Goal: Task Accomplishment & Management: Manage account settings

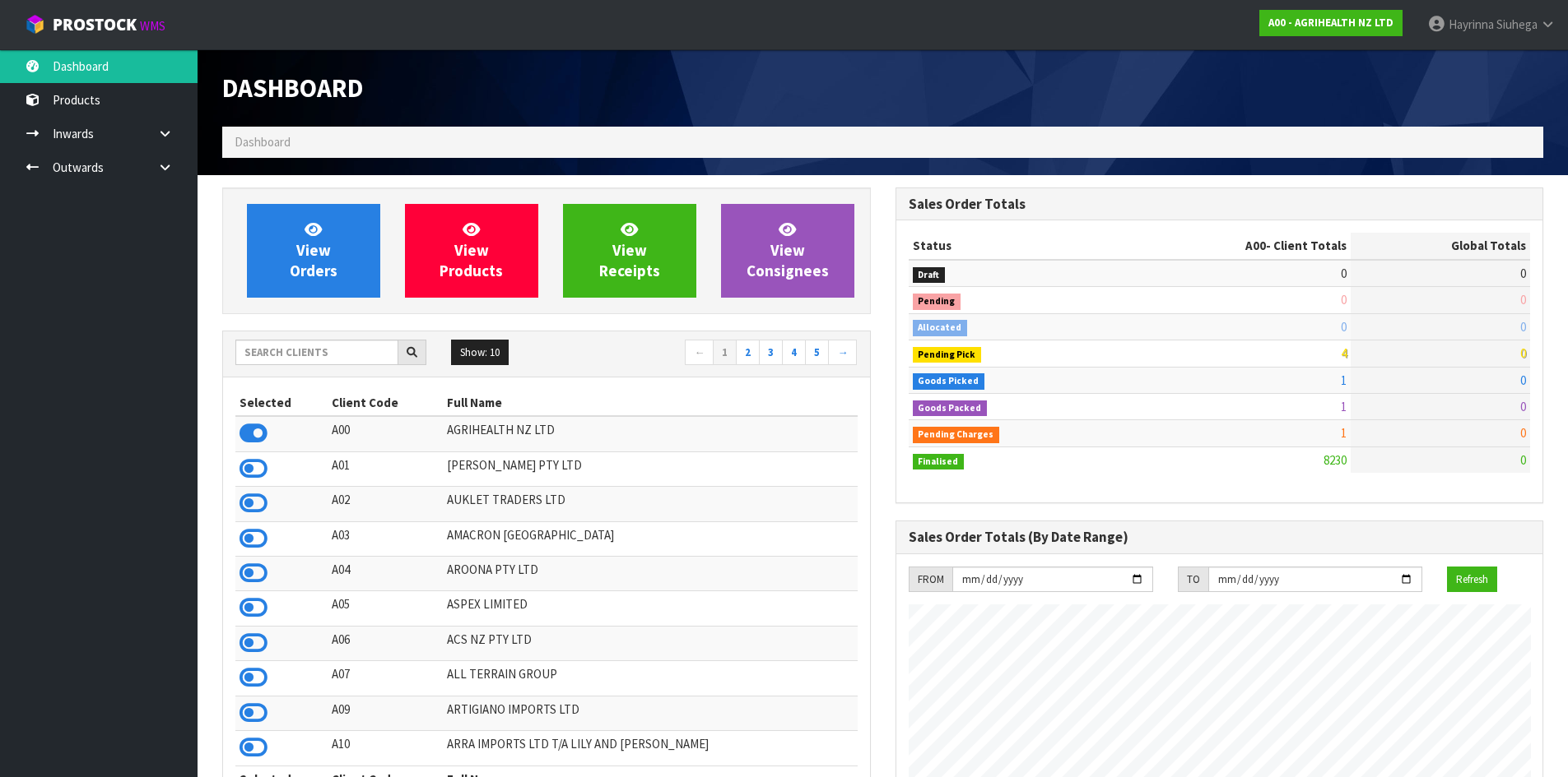
scroll to position [1246, 672]
click at [294, 356] on input "text" at bounding box center [317, 352] width 163 height 25
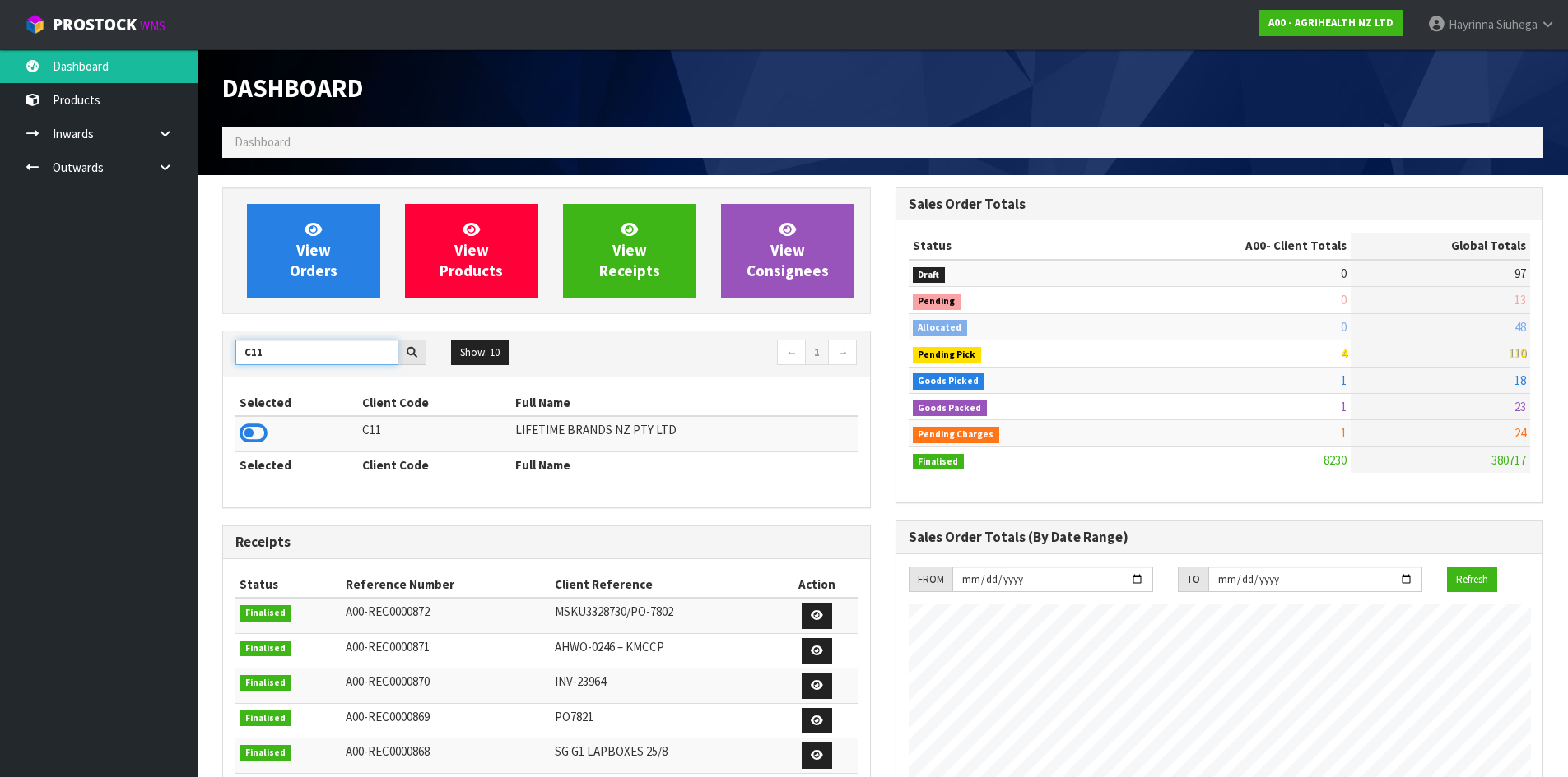
type input "C11"
click at [248, 435] on icon at bounding box center [254, 433] width 28 height 25
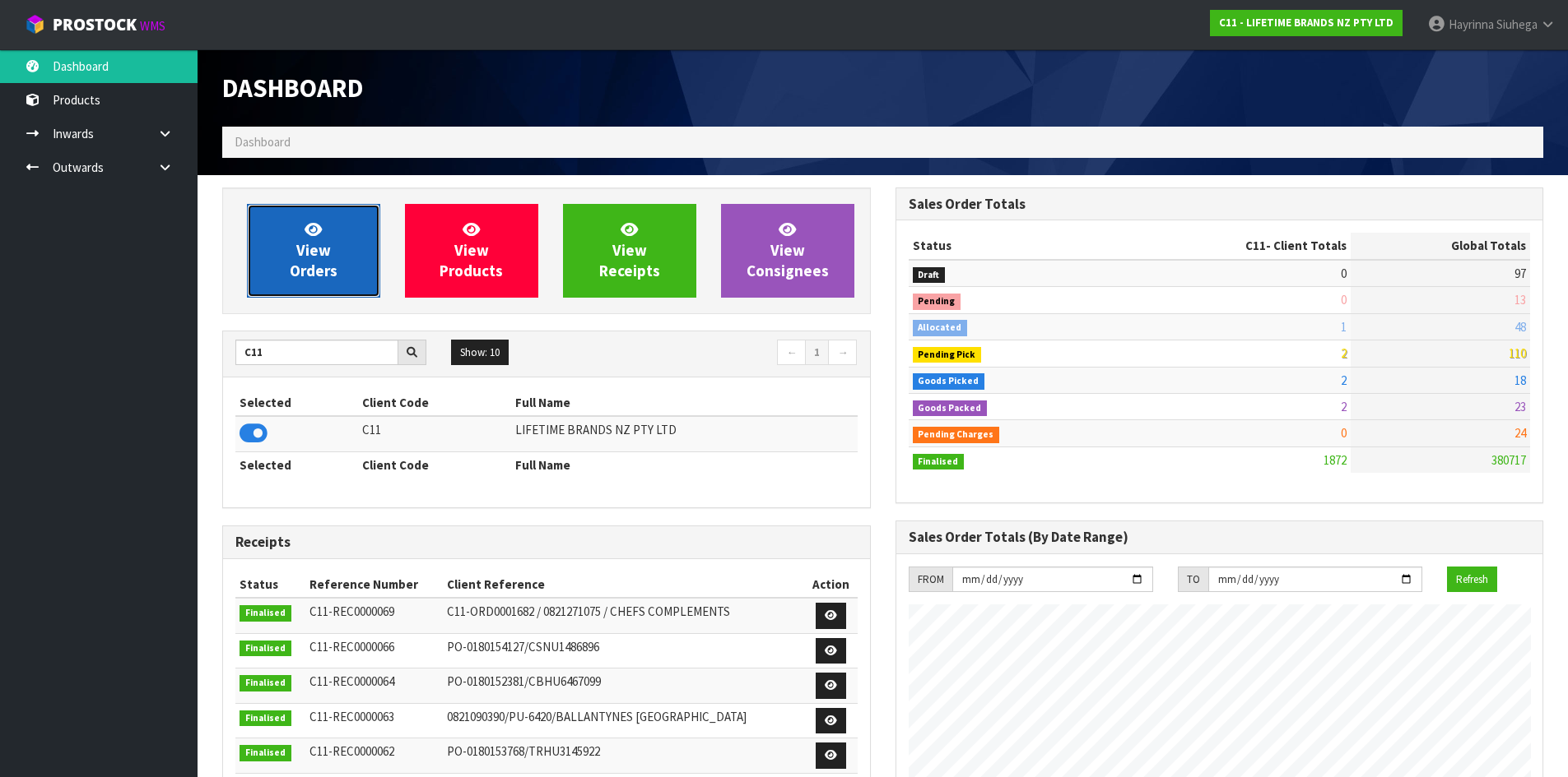
click at [287, 239] on link "View Orders" at bounding box center [313, 251] width 133 height 94
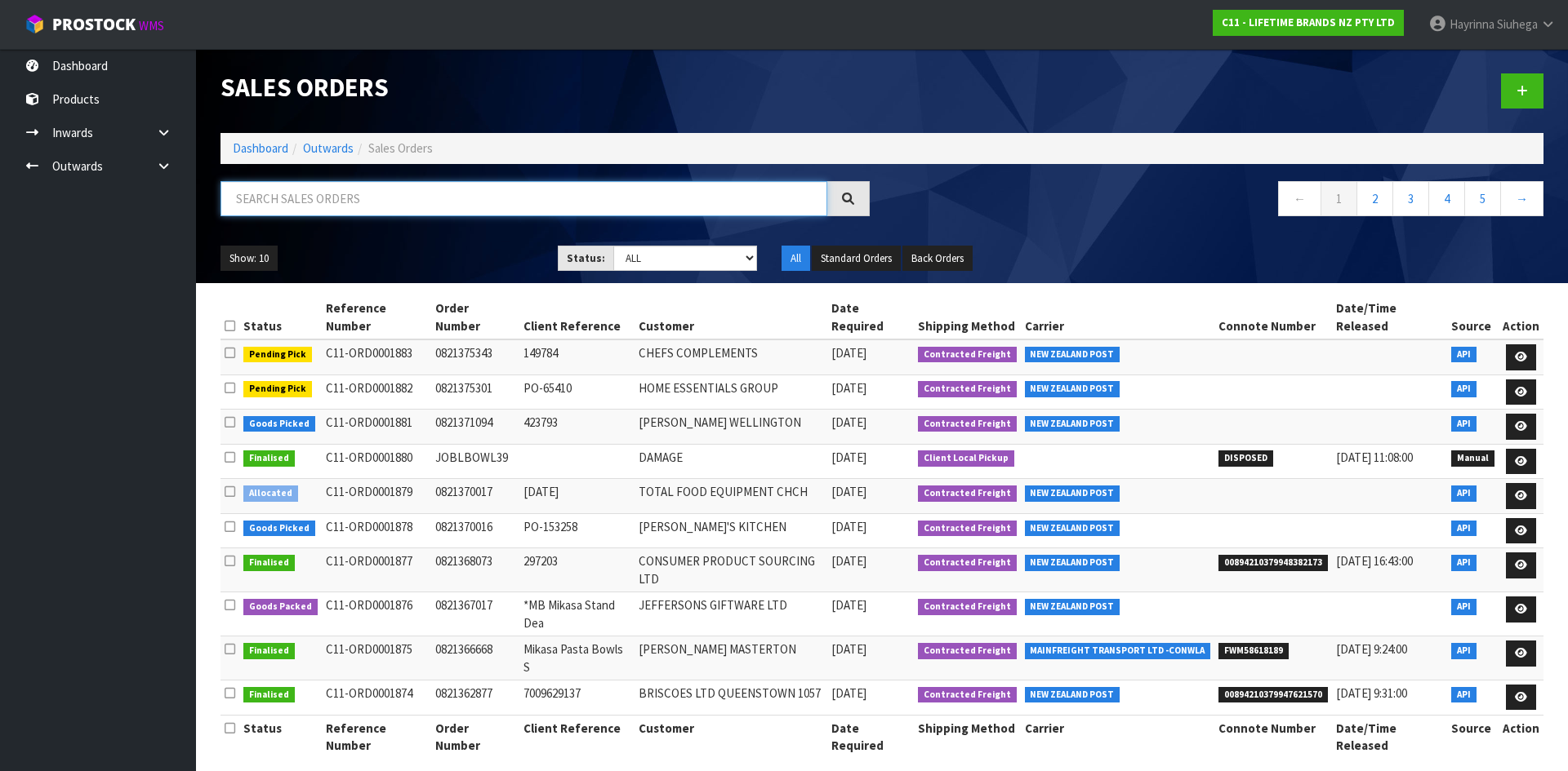
click at [267, 213] on input "text" at bounding box center [523, 198] width 607 height 35
type input "JOB-0411896"
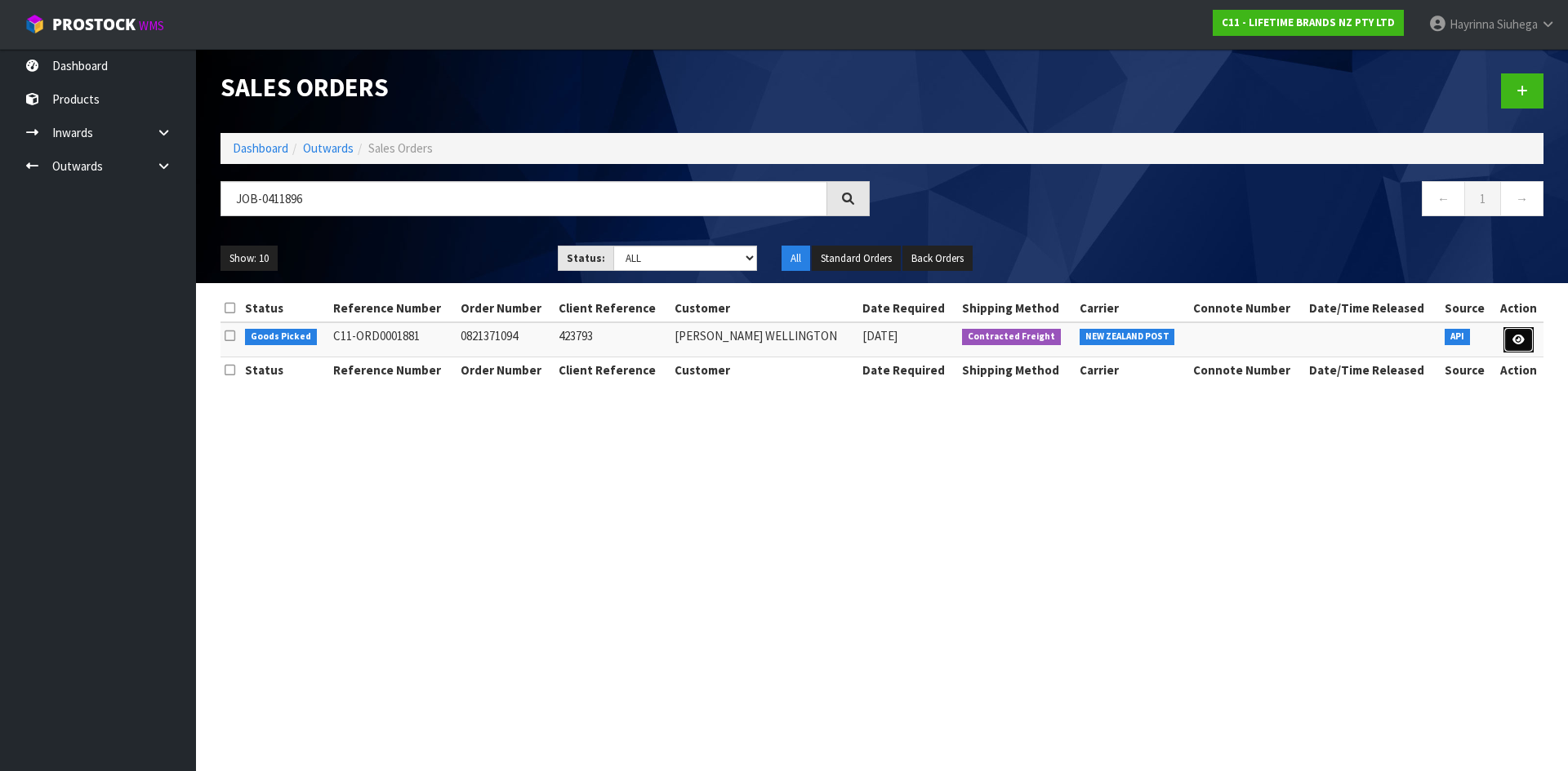
click at [1515, 335] on icon at bounding box center [1518, 340] width 12 height 10
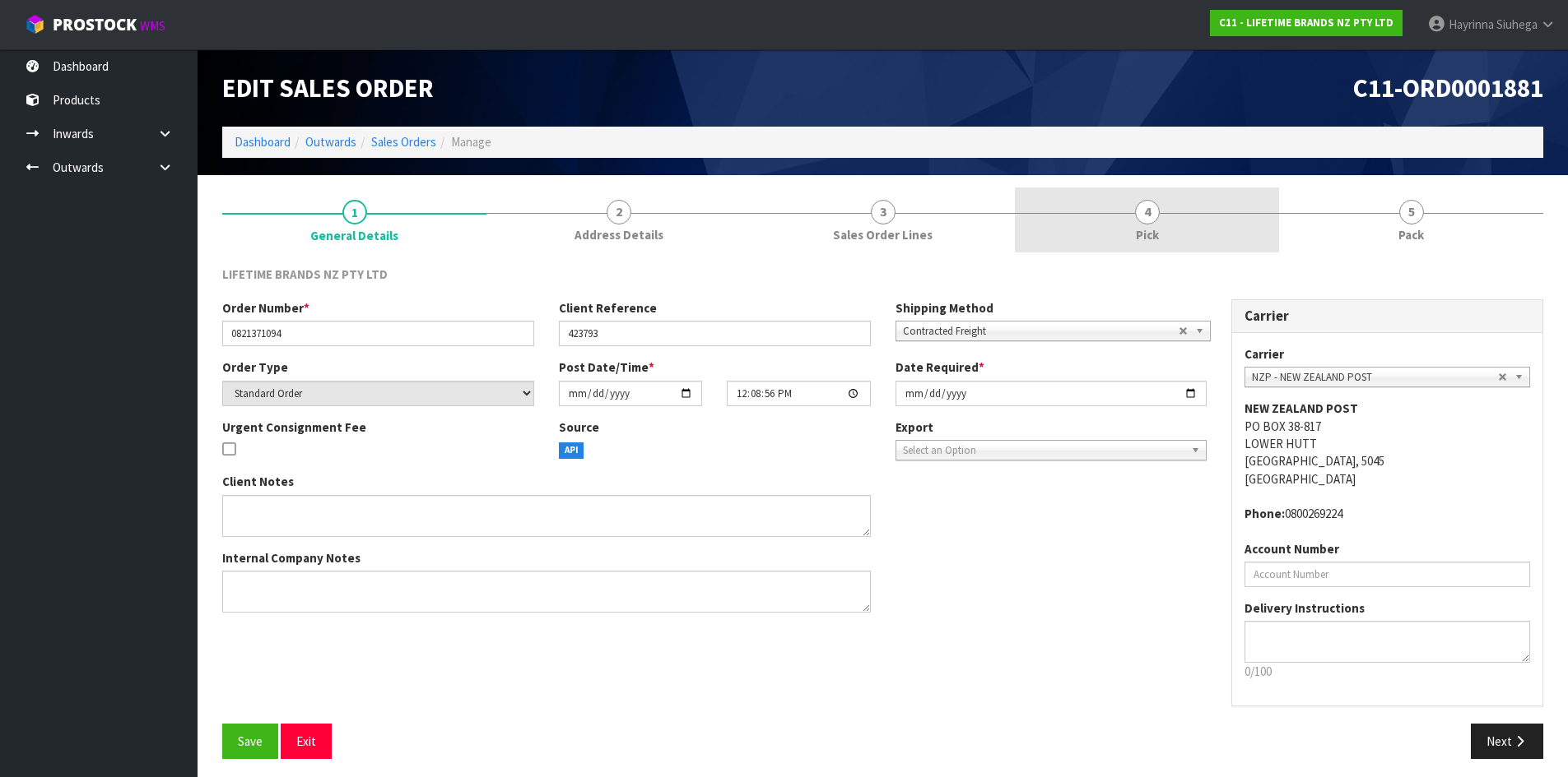
click at [1191, 223] on link "4 Pick" at bounding box center [1146, 220] width 264 height 65
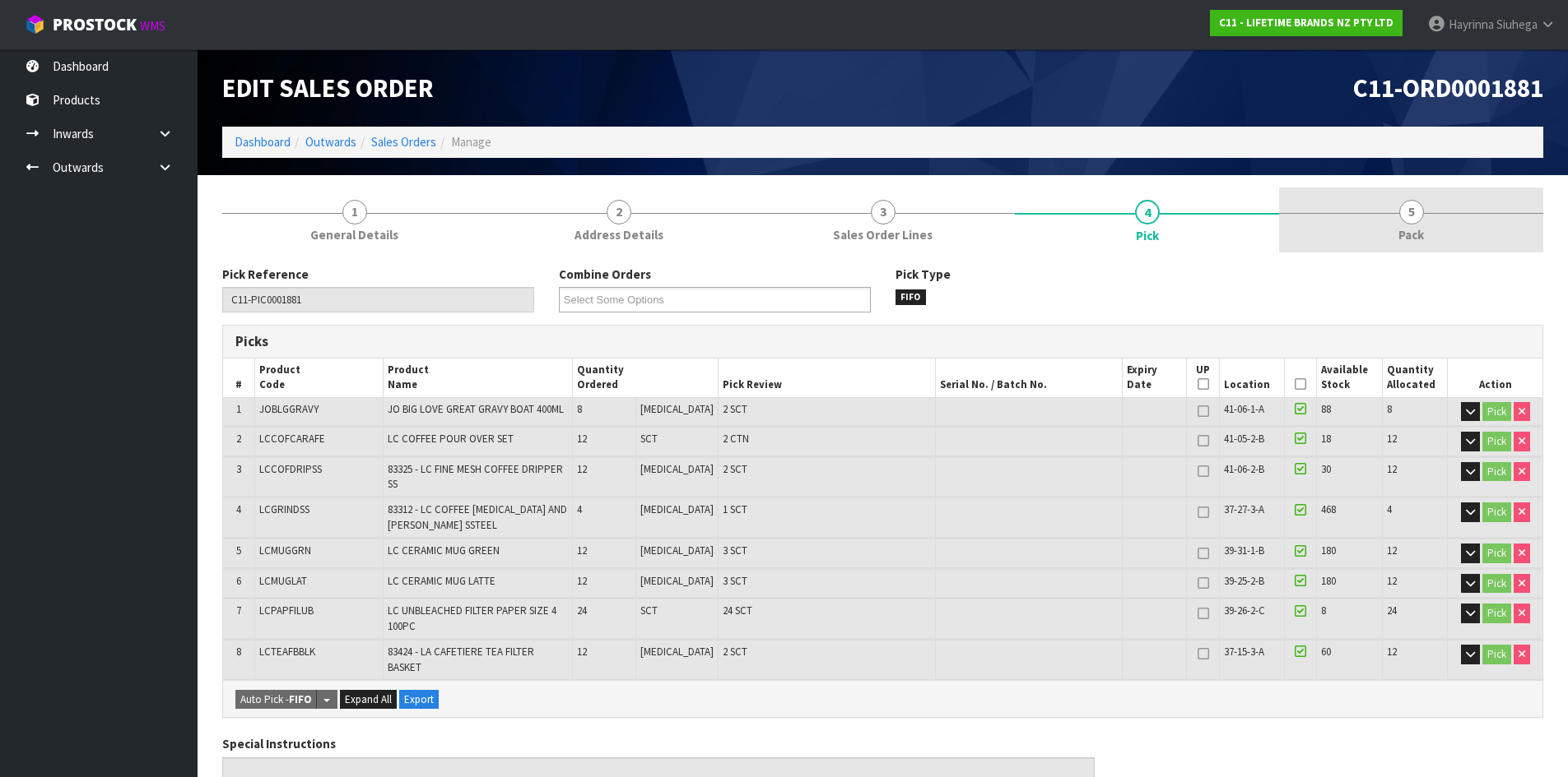
click at [1391, 229] on link "5 Pack" at bounding box center [1410, 220] width 264 height 65
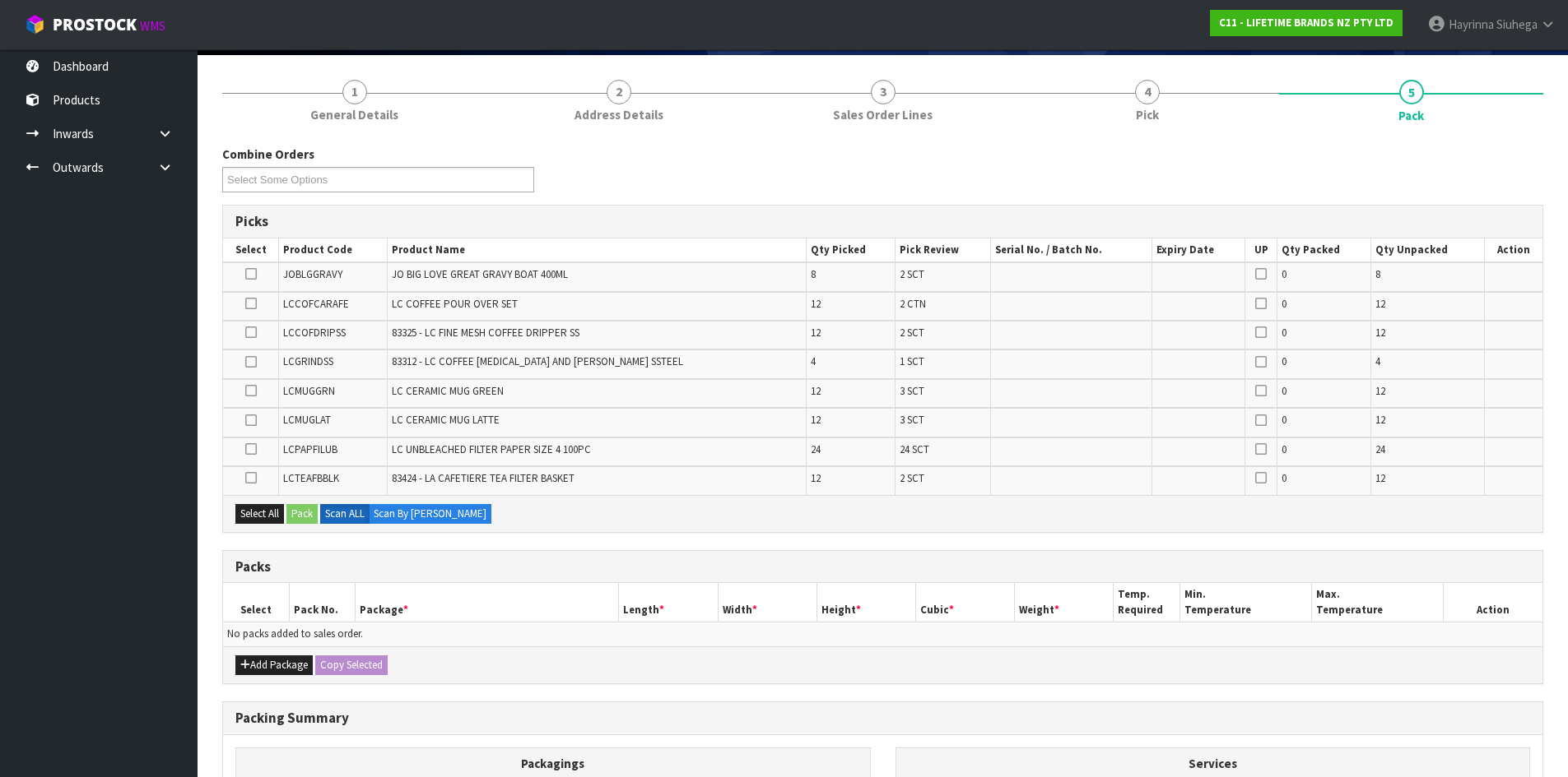
scroll to position [246, 0]
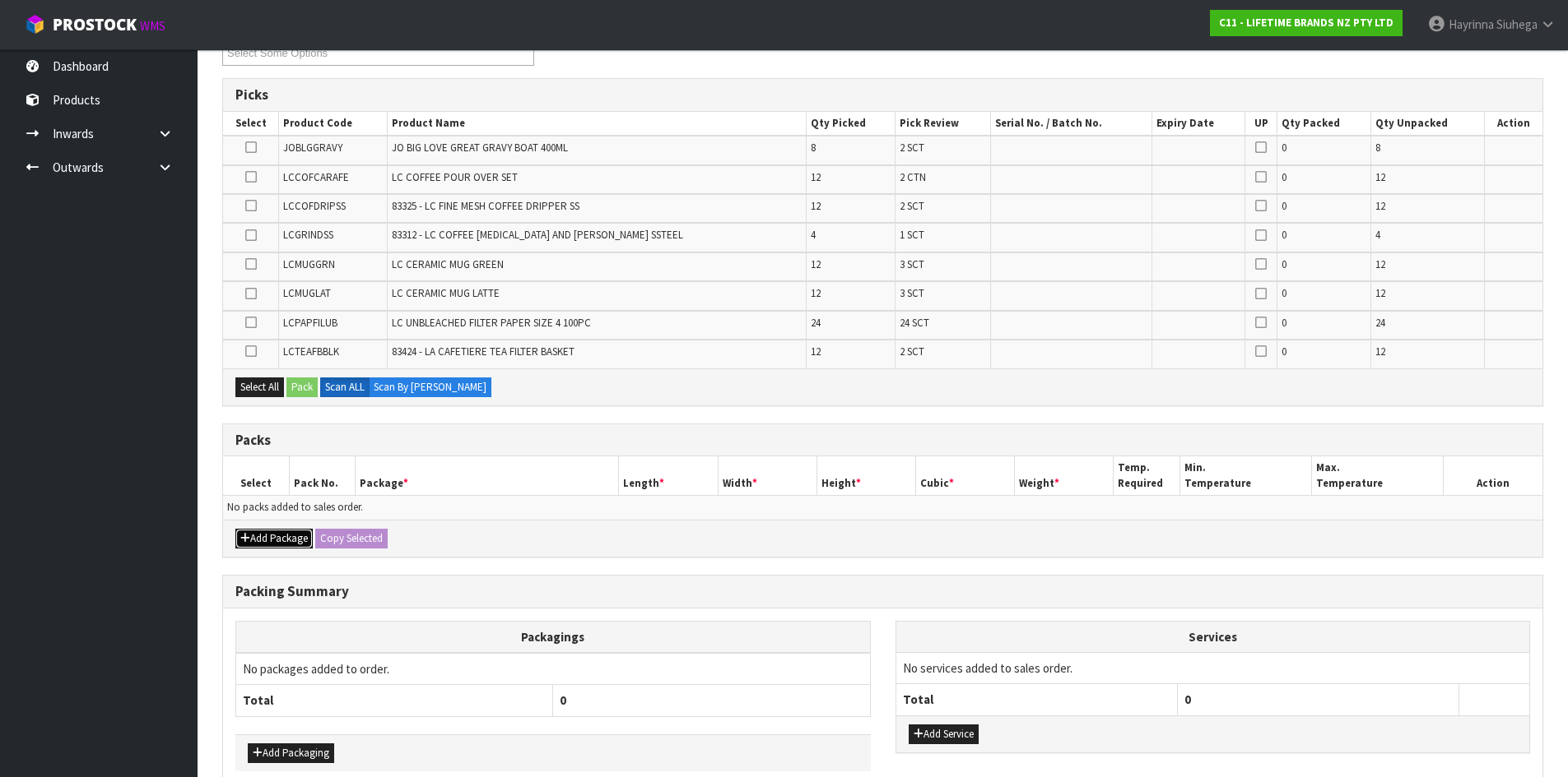
drag, startPoint x: 288, startPoint y: 538, endPoint x: 276, endPoint y: 534, distance: 12.6
click at [285, 537] on button "Add Package" at bounding box center [274, 538] width 77 height 20
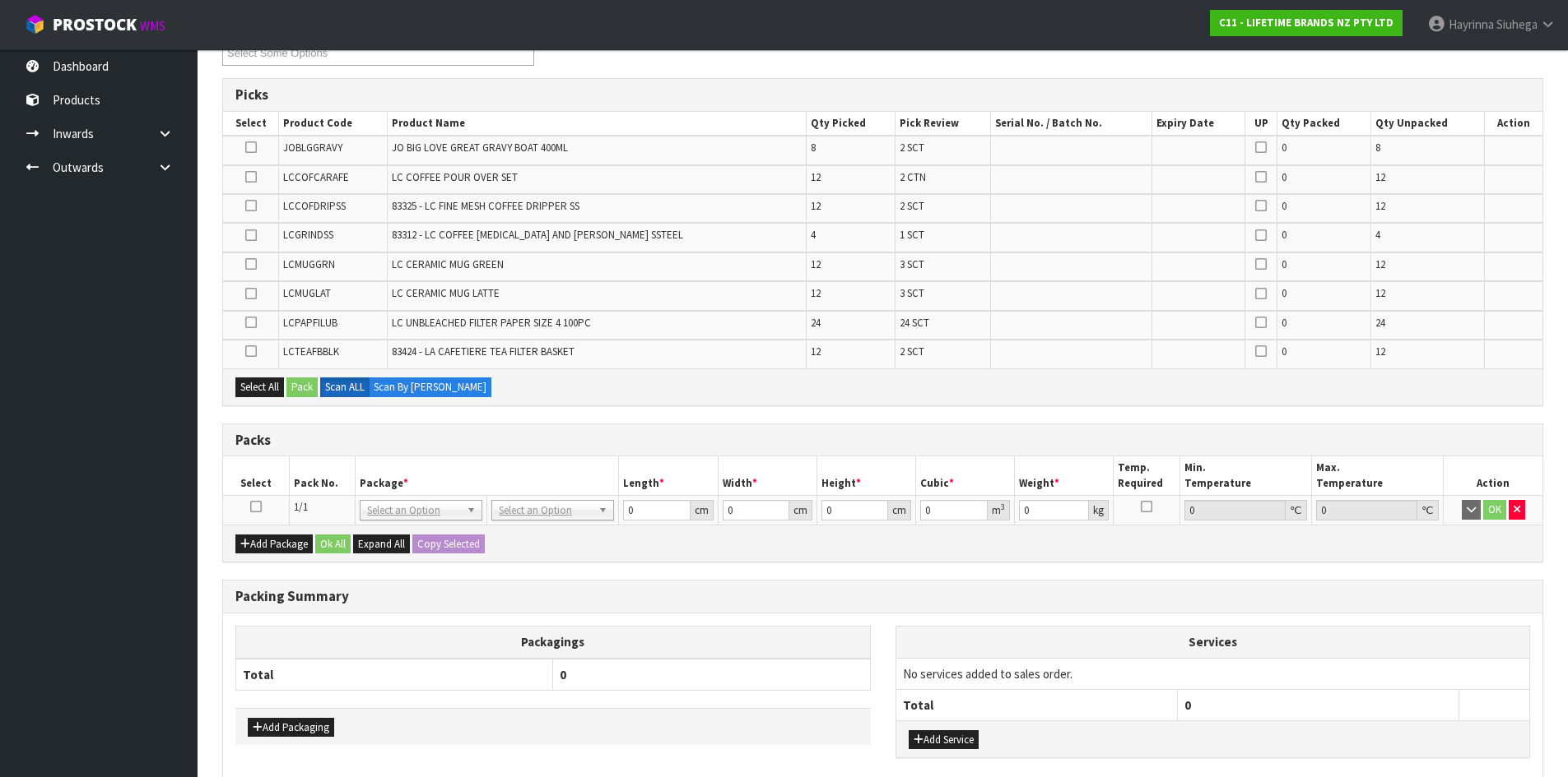
click at [251, 508] on icon at bounding box center [255, 507] width 11 height 1
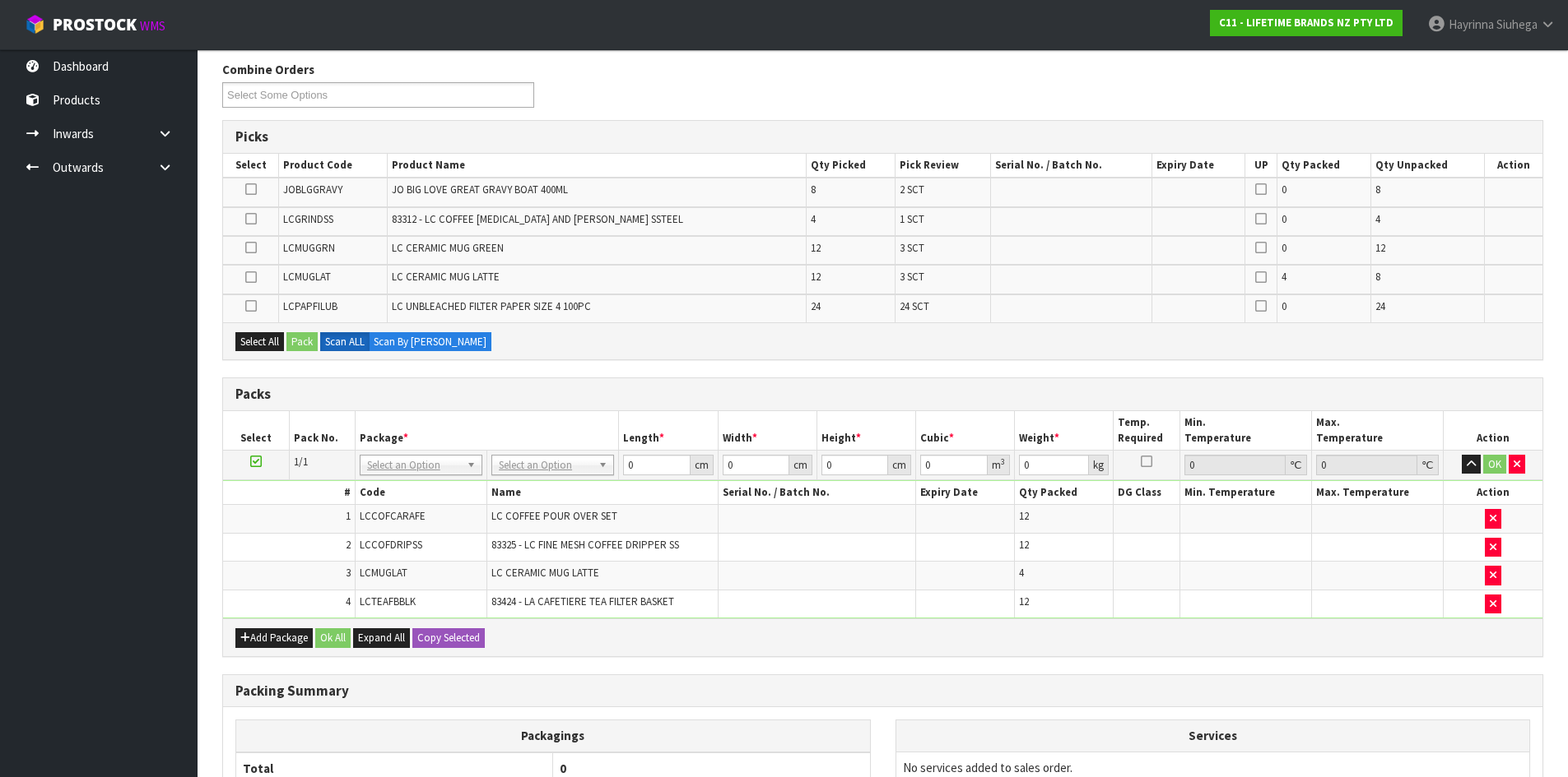
scroll to position [0, 0]
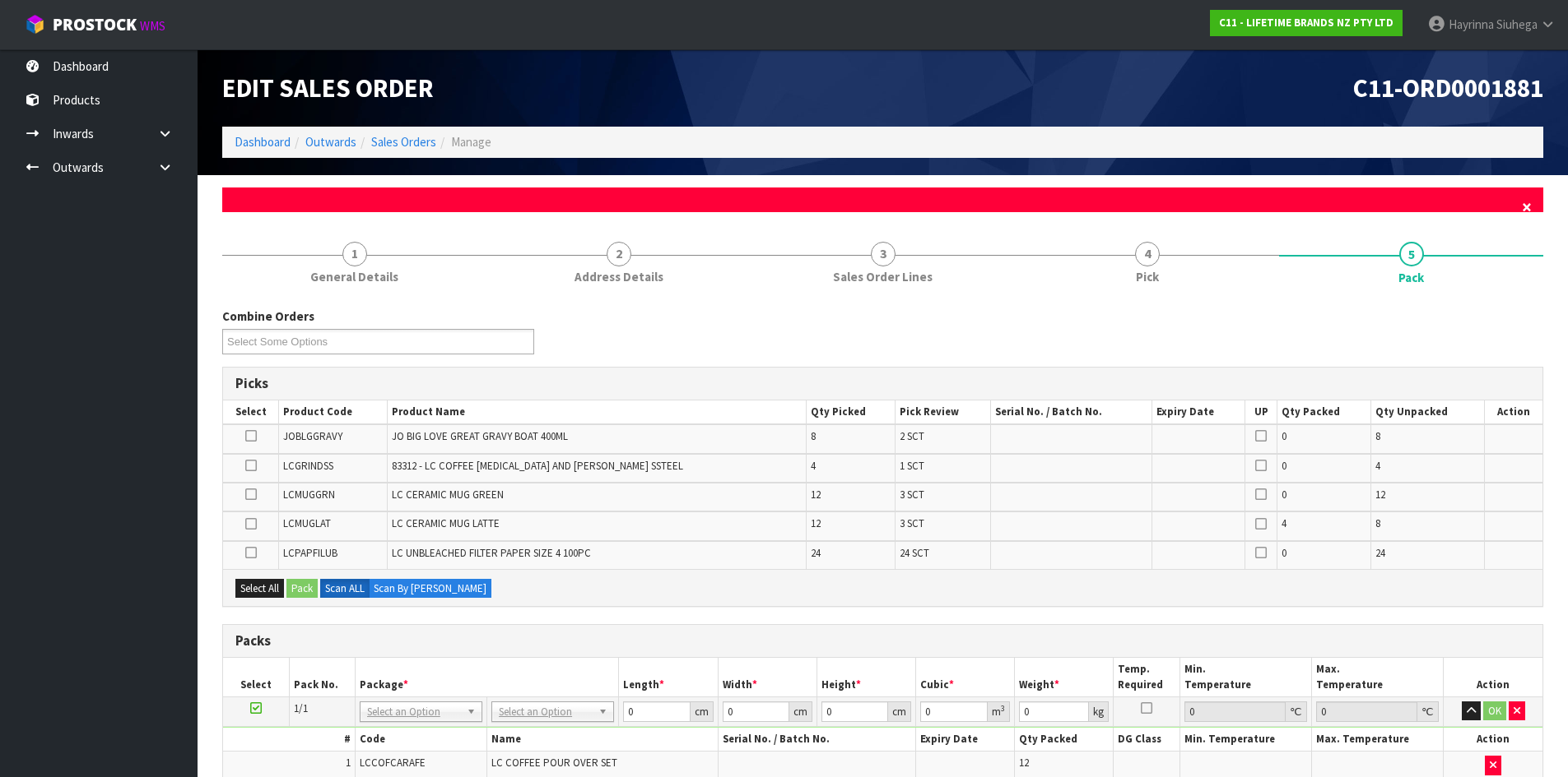
click at [1527, 210] on span "×" at bounding box center [1526, 207] width 10 height 23
click at [1529, 205] on span "×" at bounding box center [1526, 207] width 10 height 23
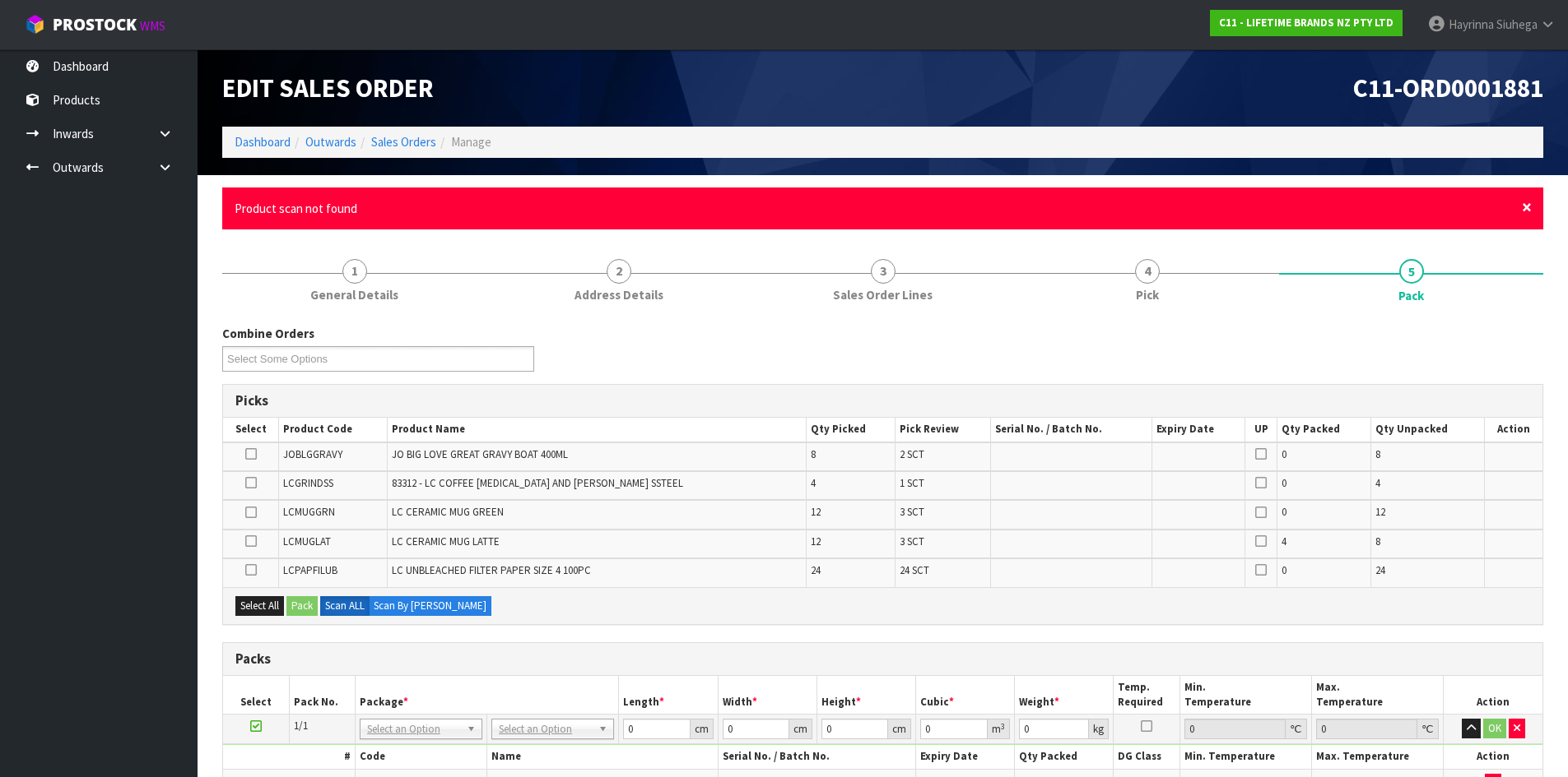
click at [1527, 206] on span "×" at bounding box center [1526, 207] width 10 height 23
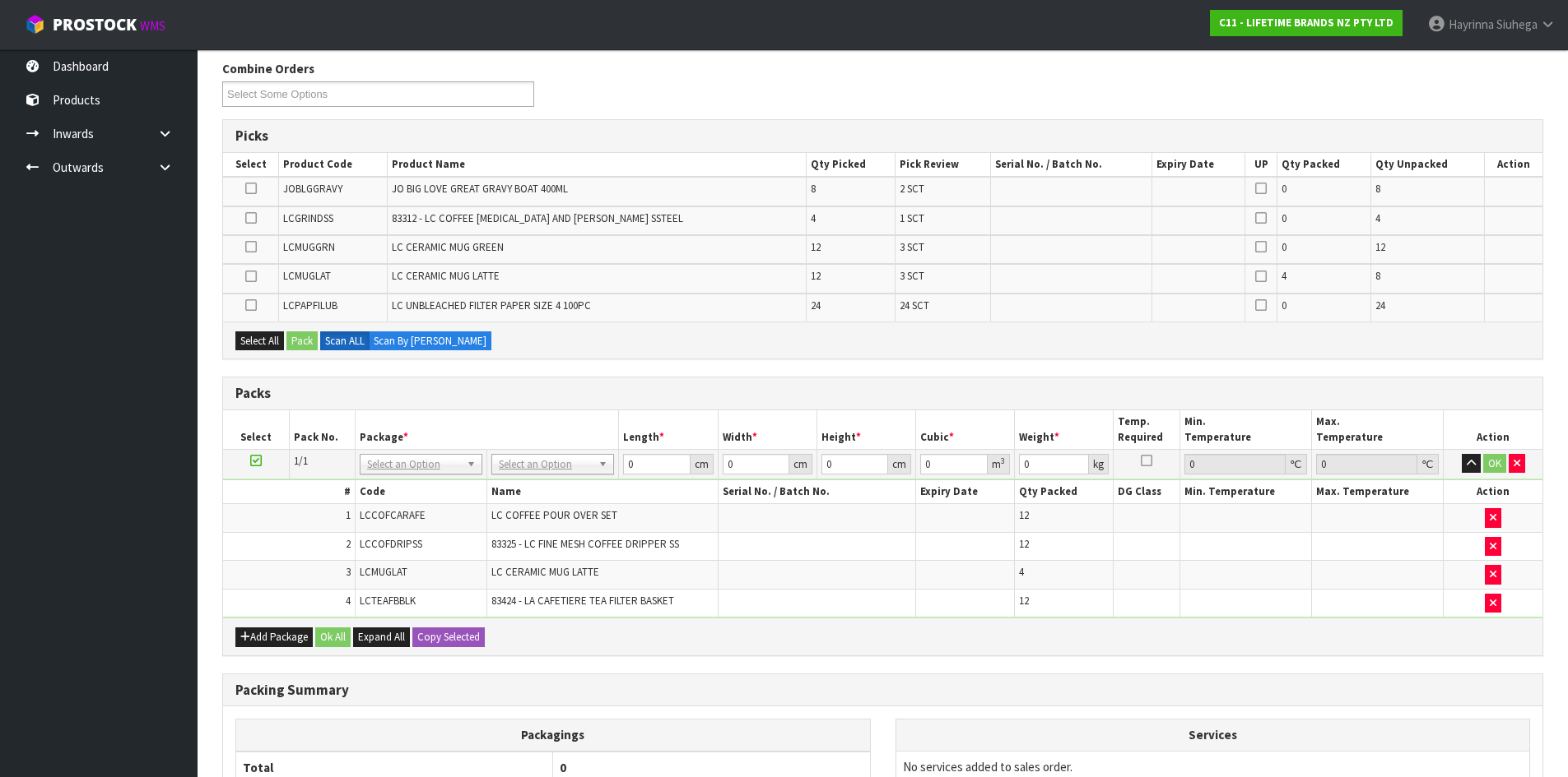
scroll to position [246, 0]
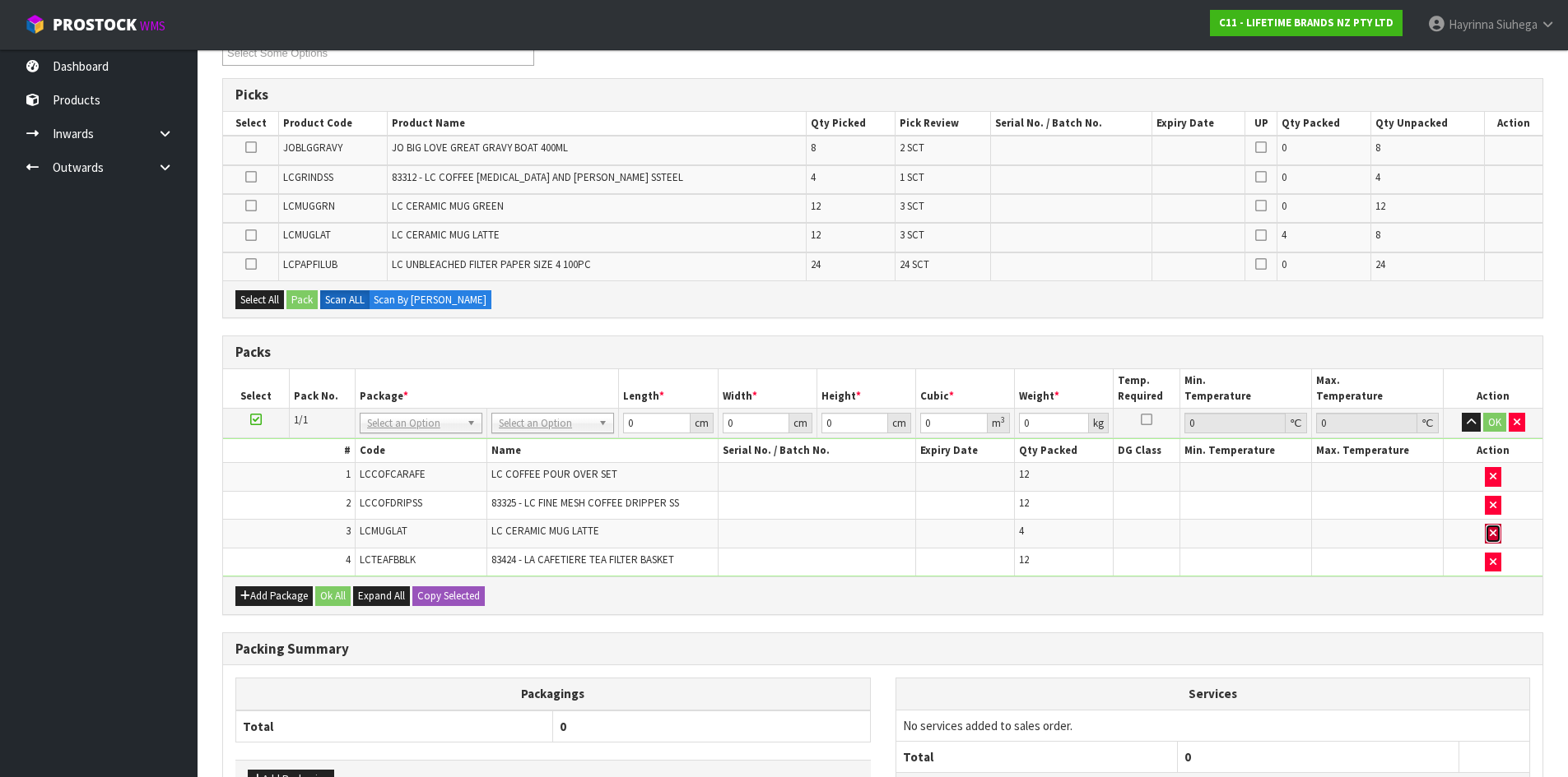
click at [1486, 534] on button "button" at bounding box center [1493, 533] width 17 height 20
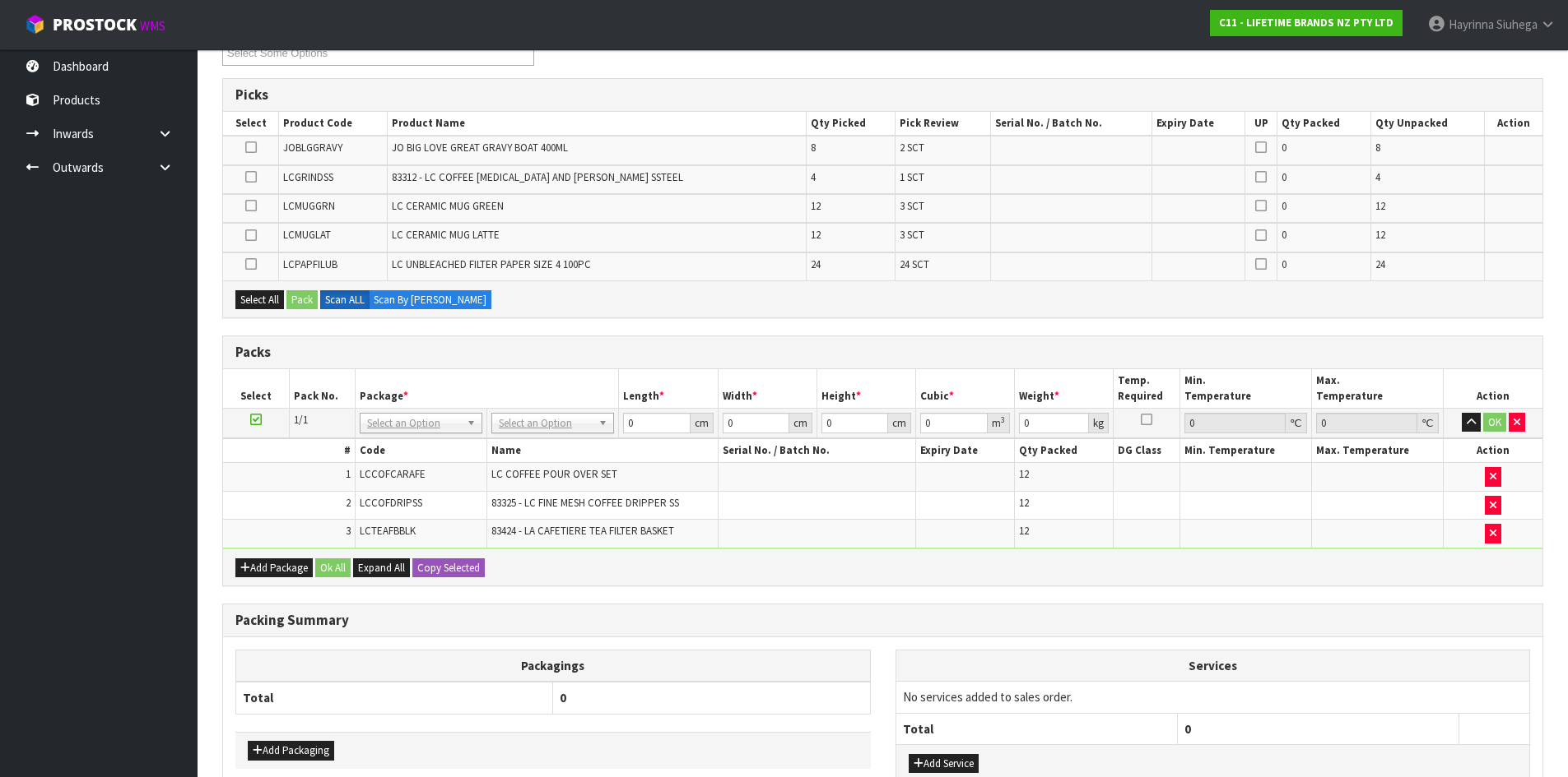
click at [997, 640] on div "Packagings Total 0 Add Packaging Services No services added to sales order. Tot…" at bounding box center [882, 724] width 1319 height 175
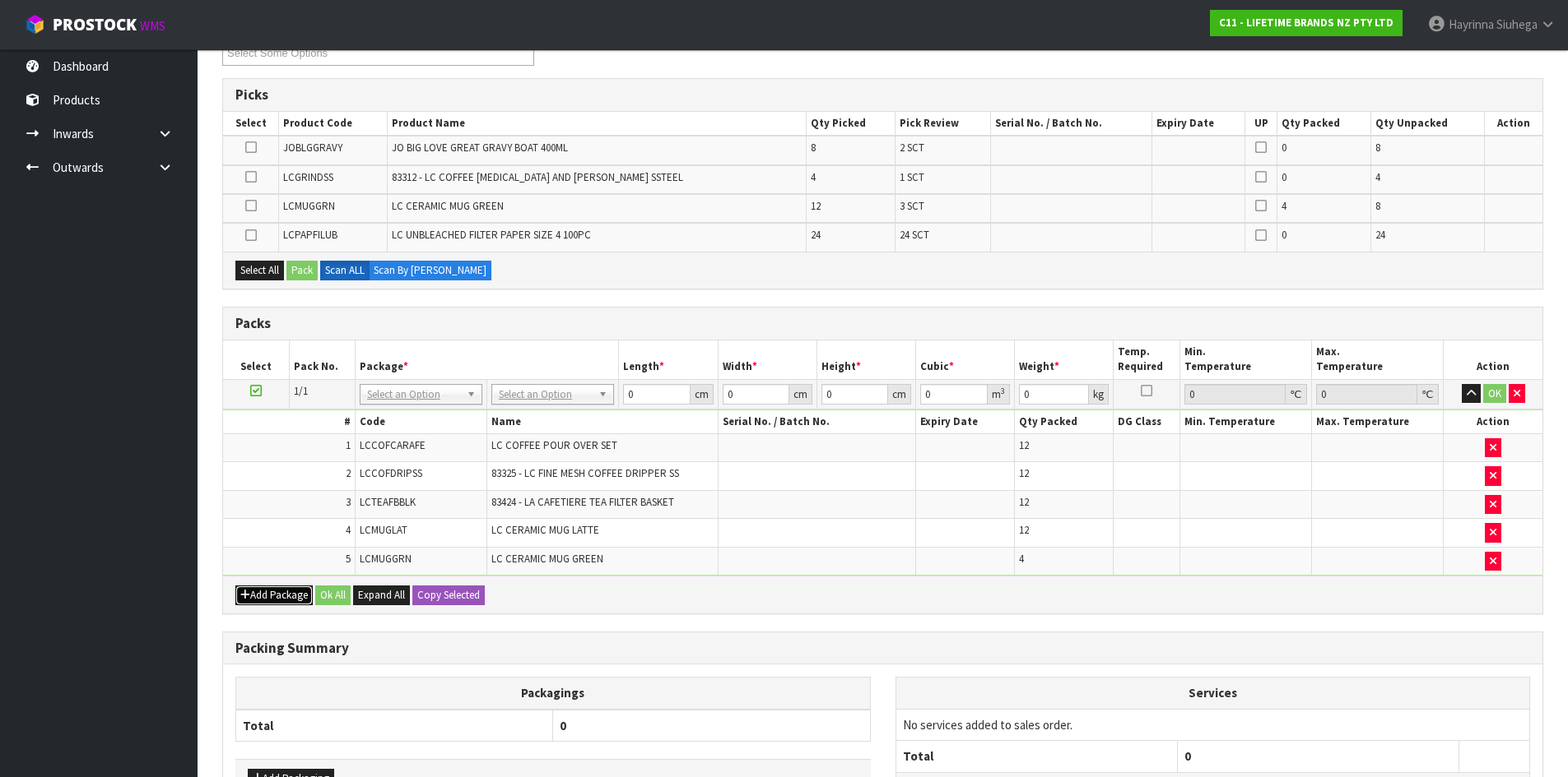
click at [263, 597] on button "Add Package" at bounding box center [274, 595] width 77 height 20
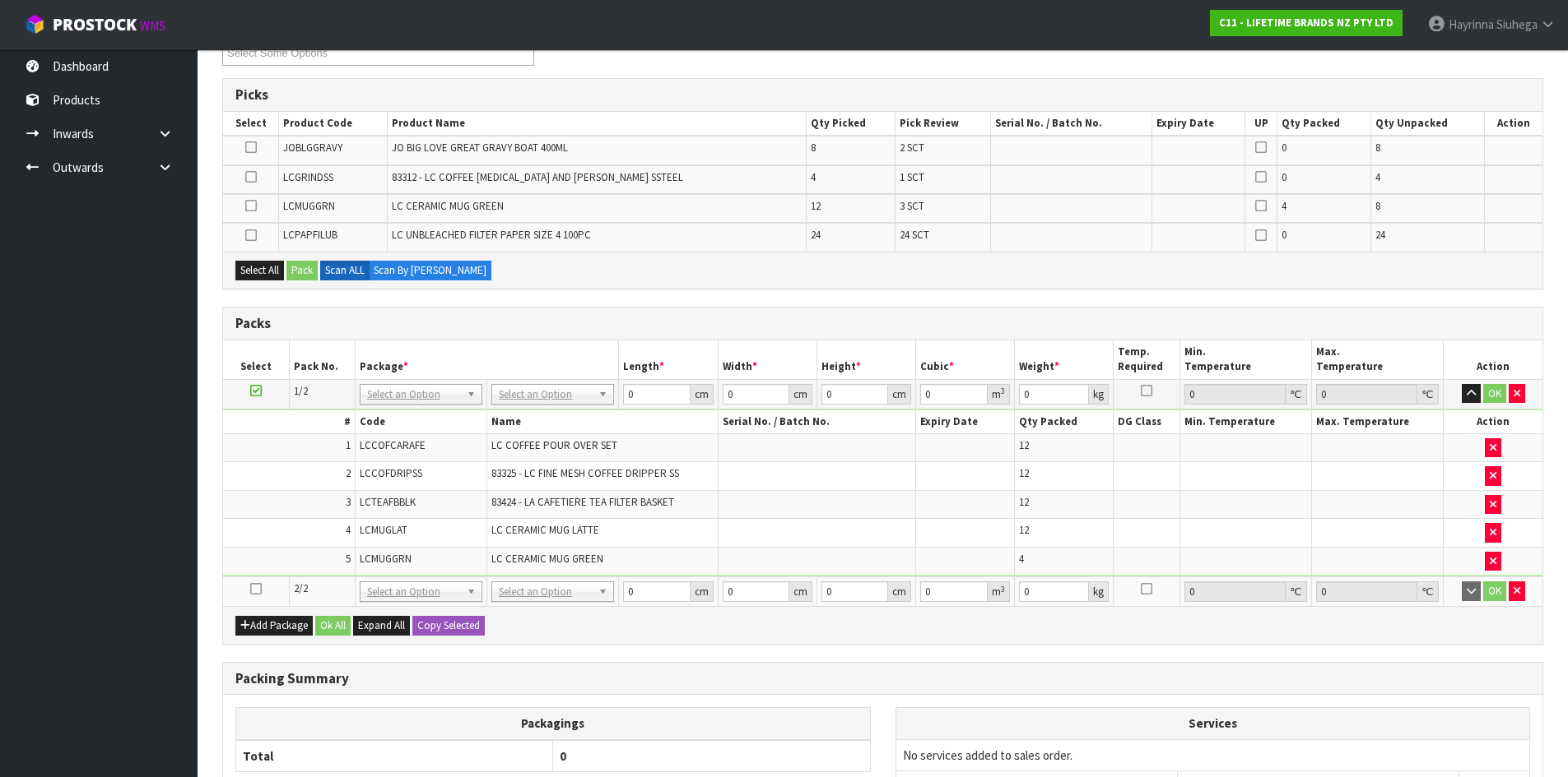
click at [248, 588] on td at bounding box center [255, 591] width 66 height 30
click at [254, 588] on icon at bounding box center [255, 588] width 11 height 1
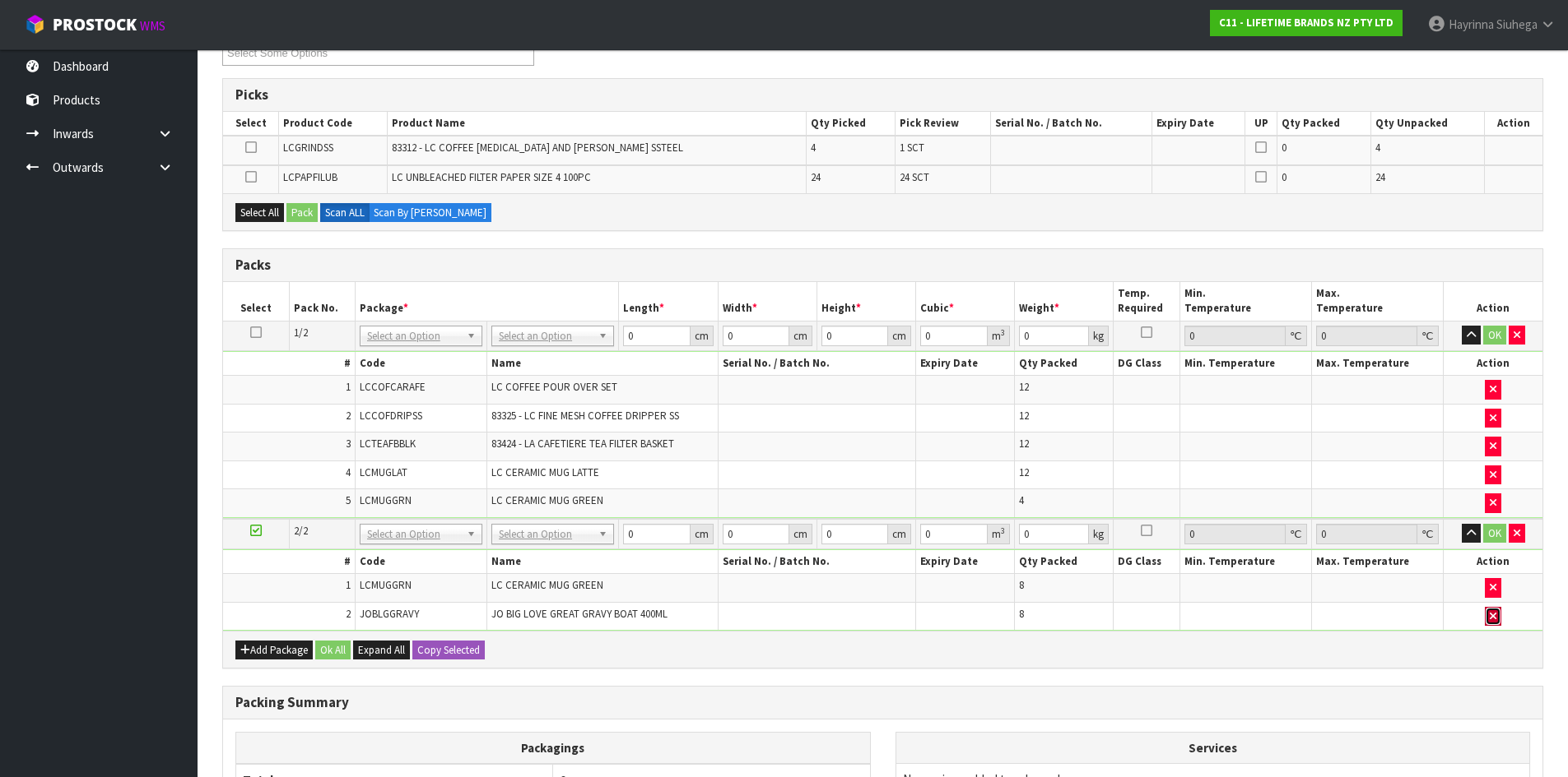
click at [1493, 620] on icon "button" at bounding box center [1493, 617] width 7 height 11
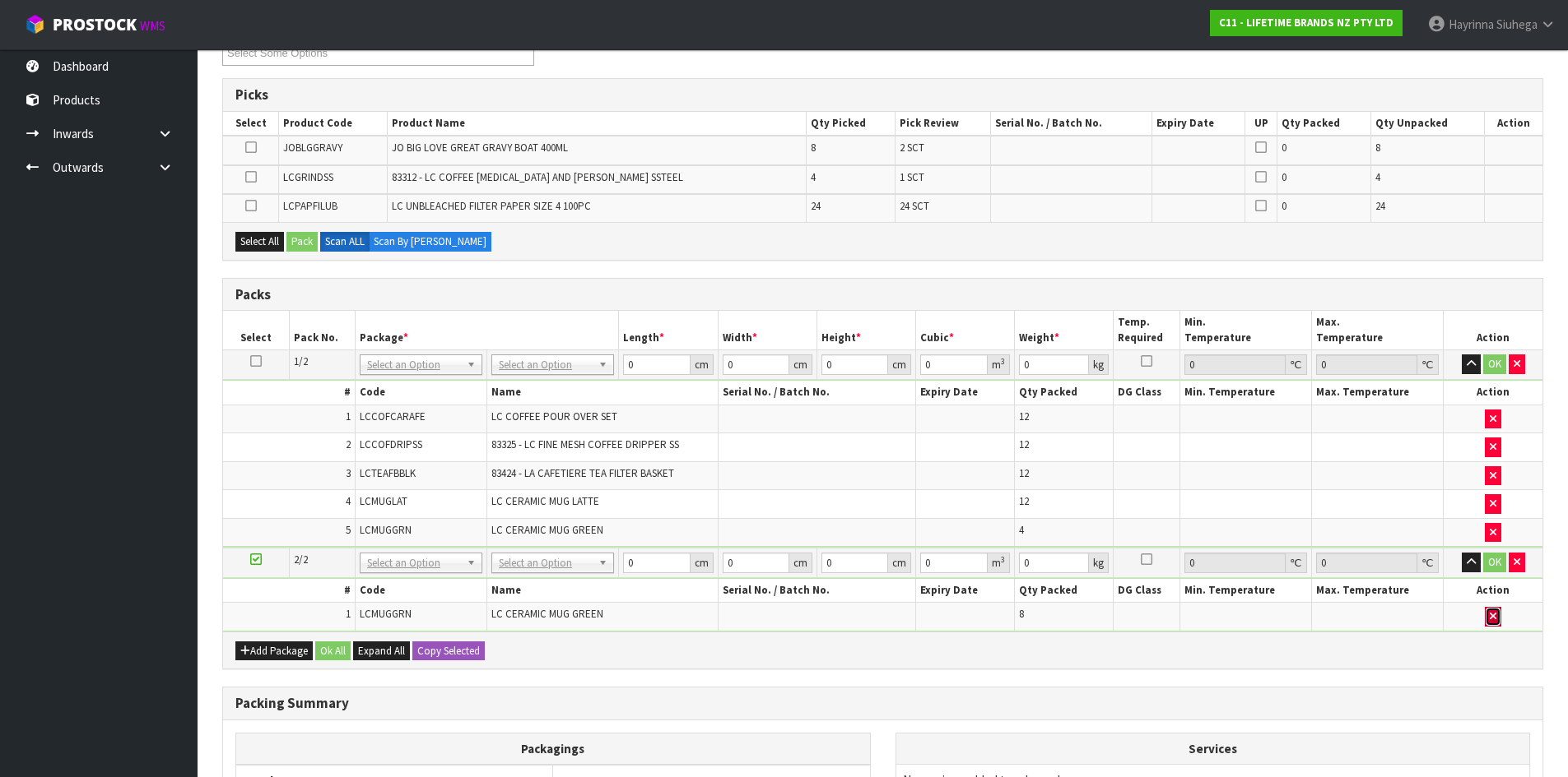
click at [1495, 612] on icon "button" at bounding box center [1493, 617] width 7 height 11
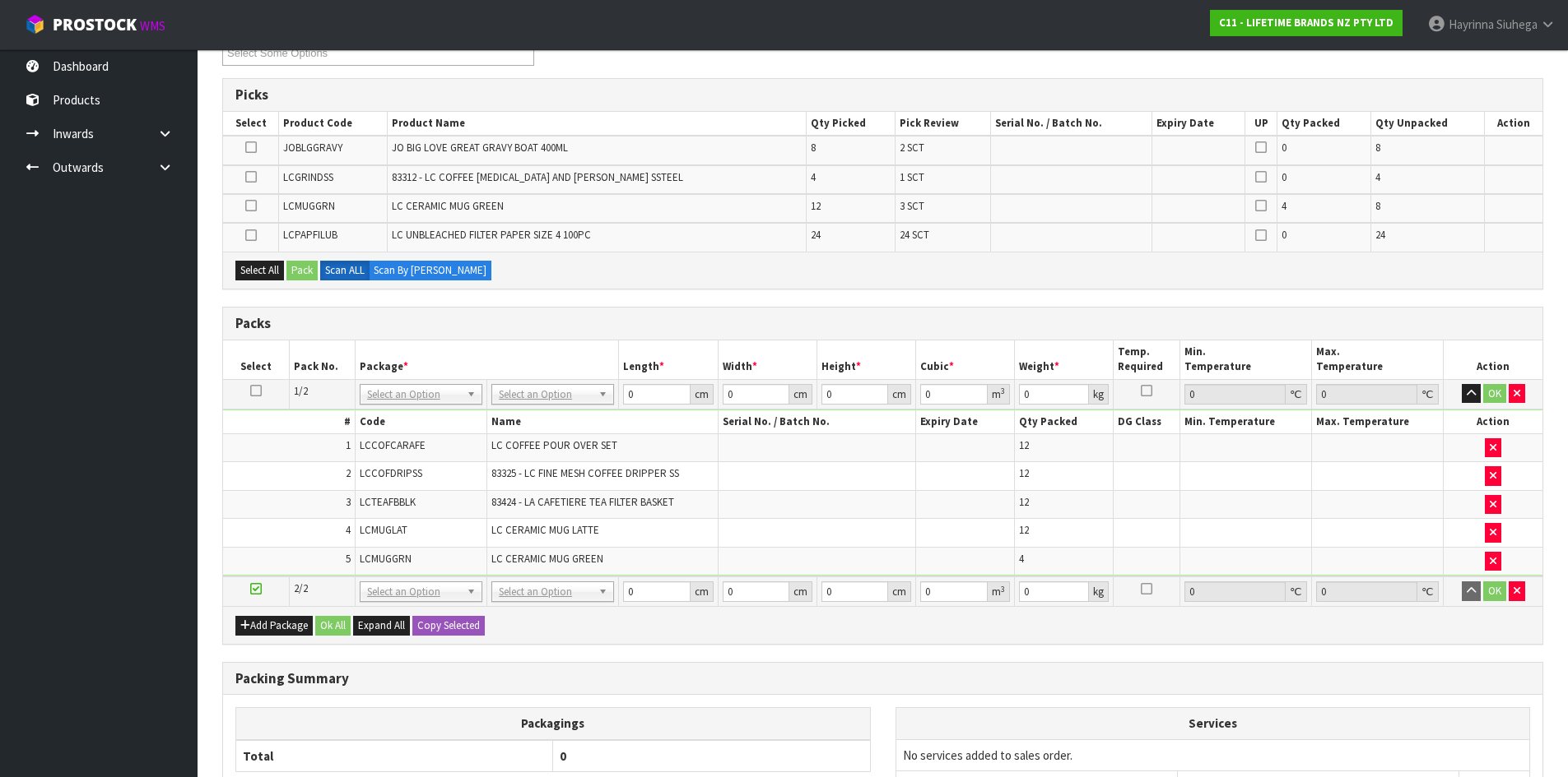
click at [982, 723] on th "Services" at bounding box center [1213, 724] width 634 height 32
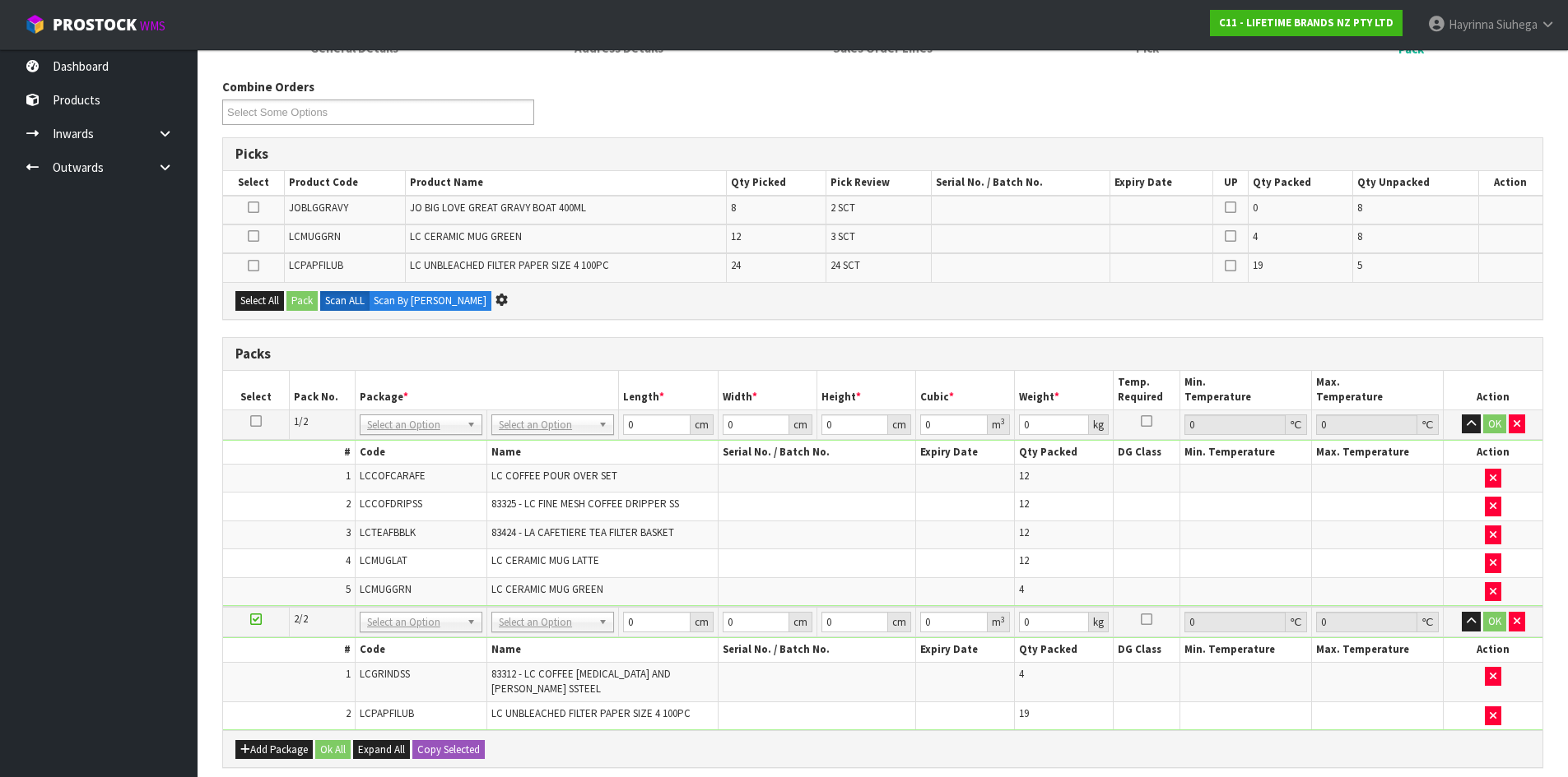
scroll to position [0, 0]
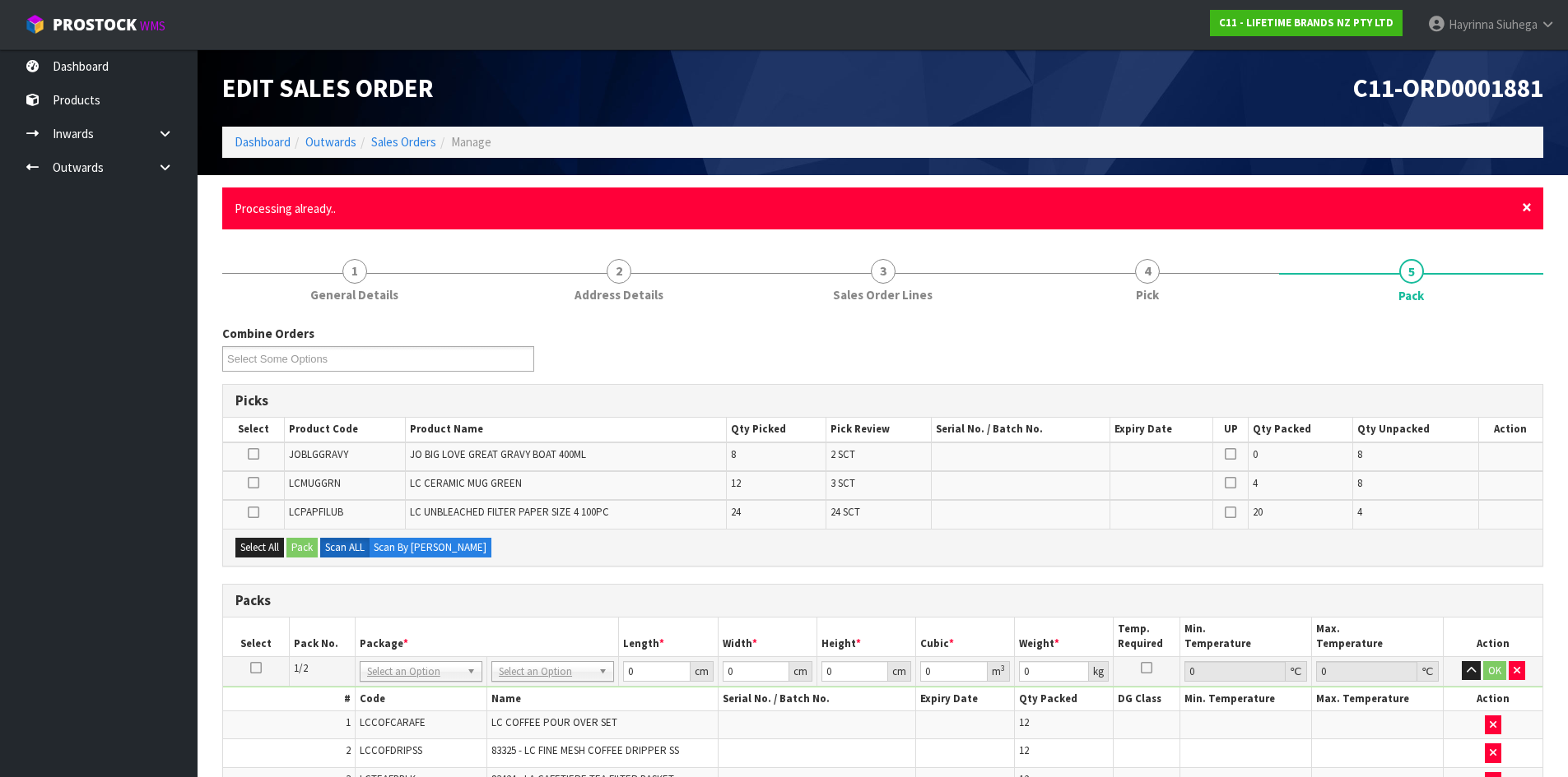
click at [1526, 210] on span "×" at bounding box center [1526, 207] width 10 height 23
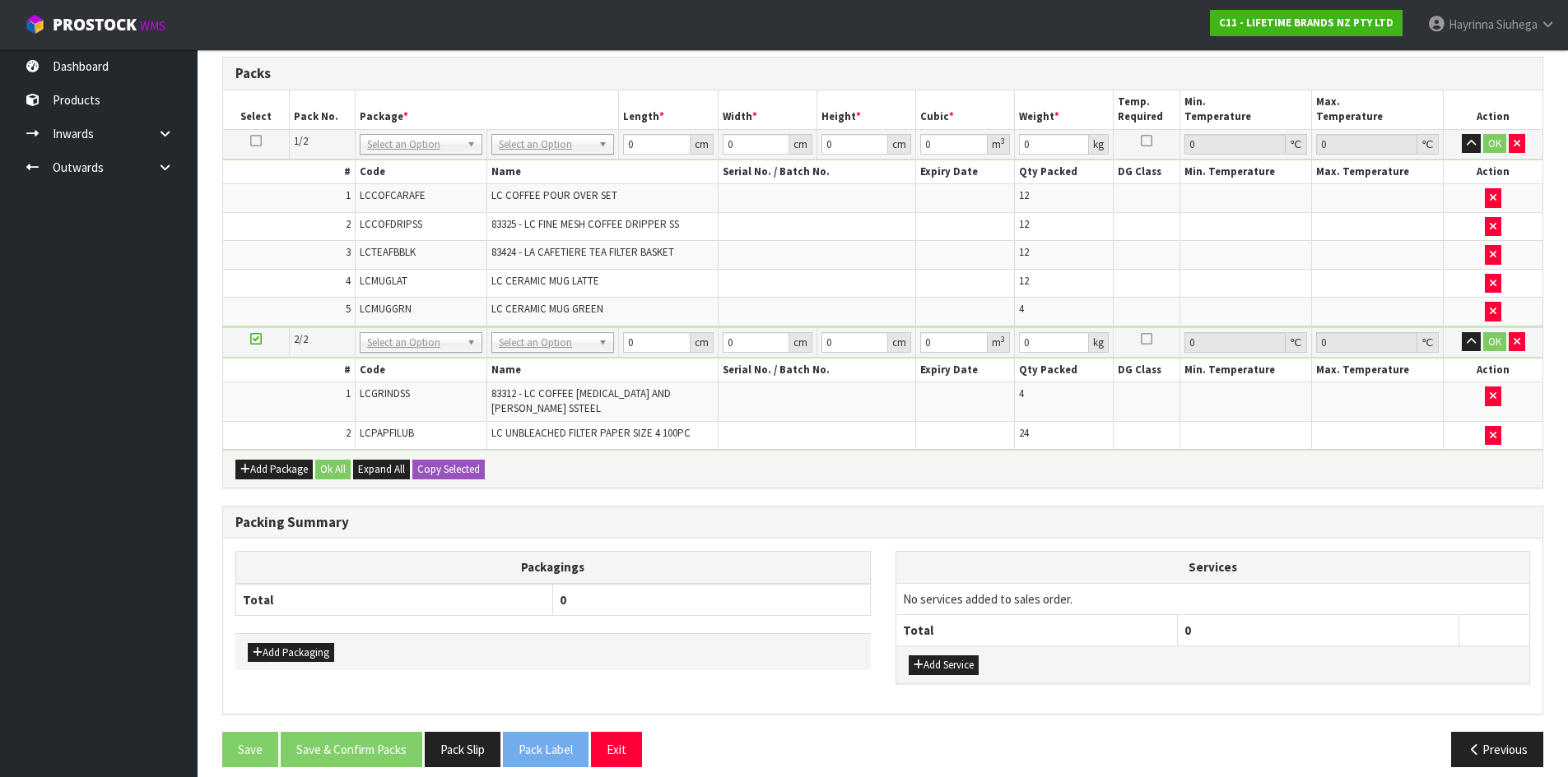
scroll to position [443, 0]
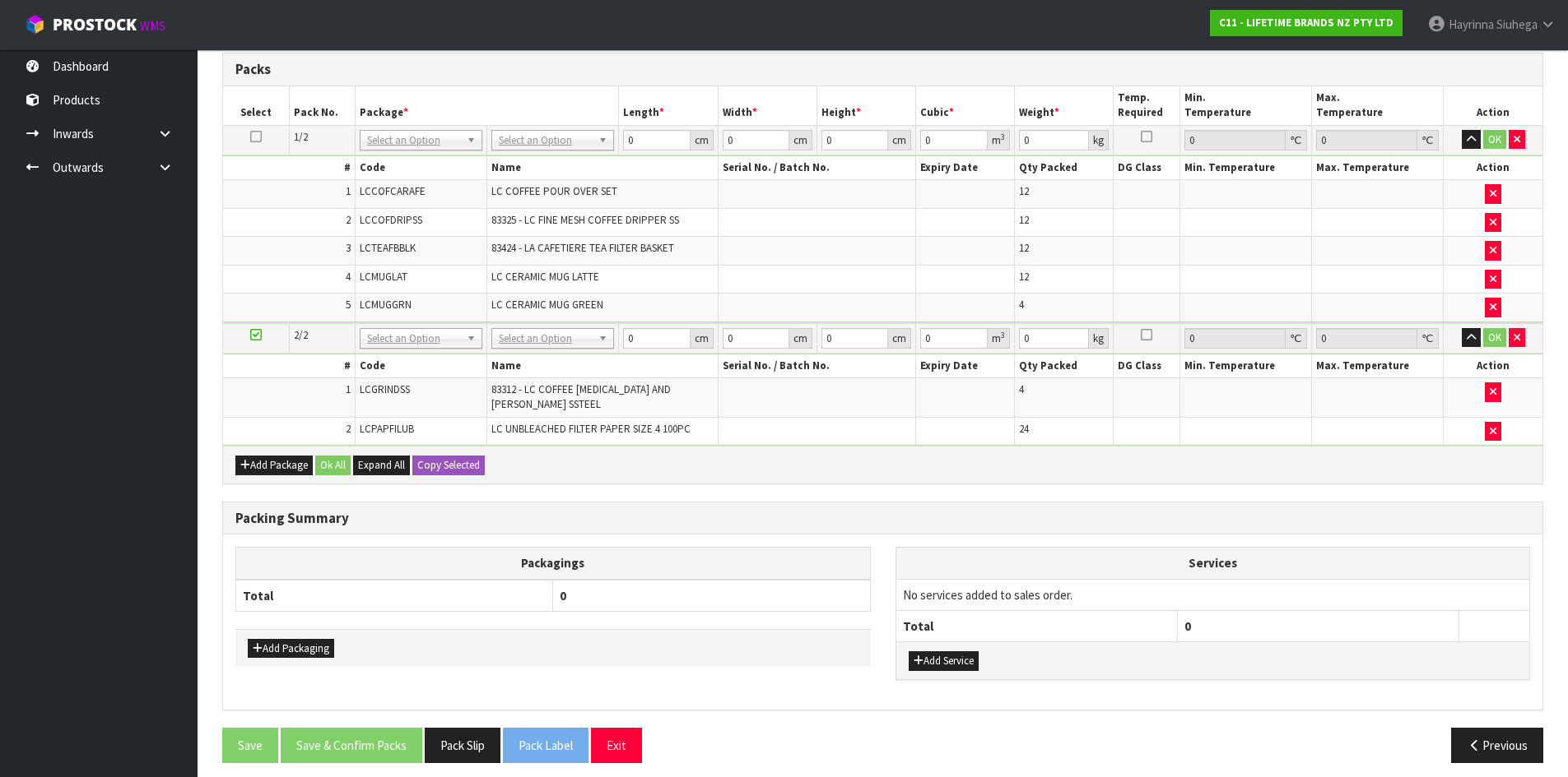
click at [283, 466] on div "Add Package Ok All Expand All Copy Selected" at bounding box center [882, 464] width 1319 height 37
click at [283, 456] on button "Add Package" at bounding box center [274, 466] width 77 height 20
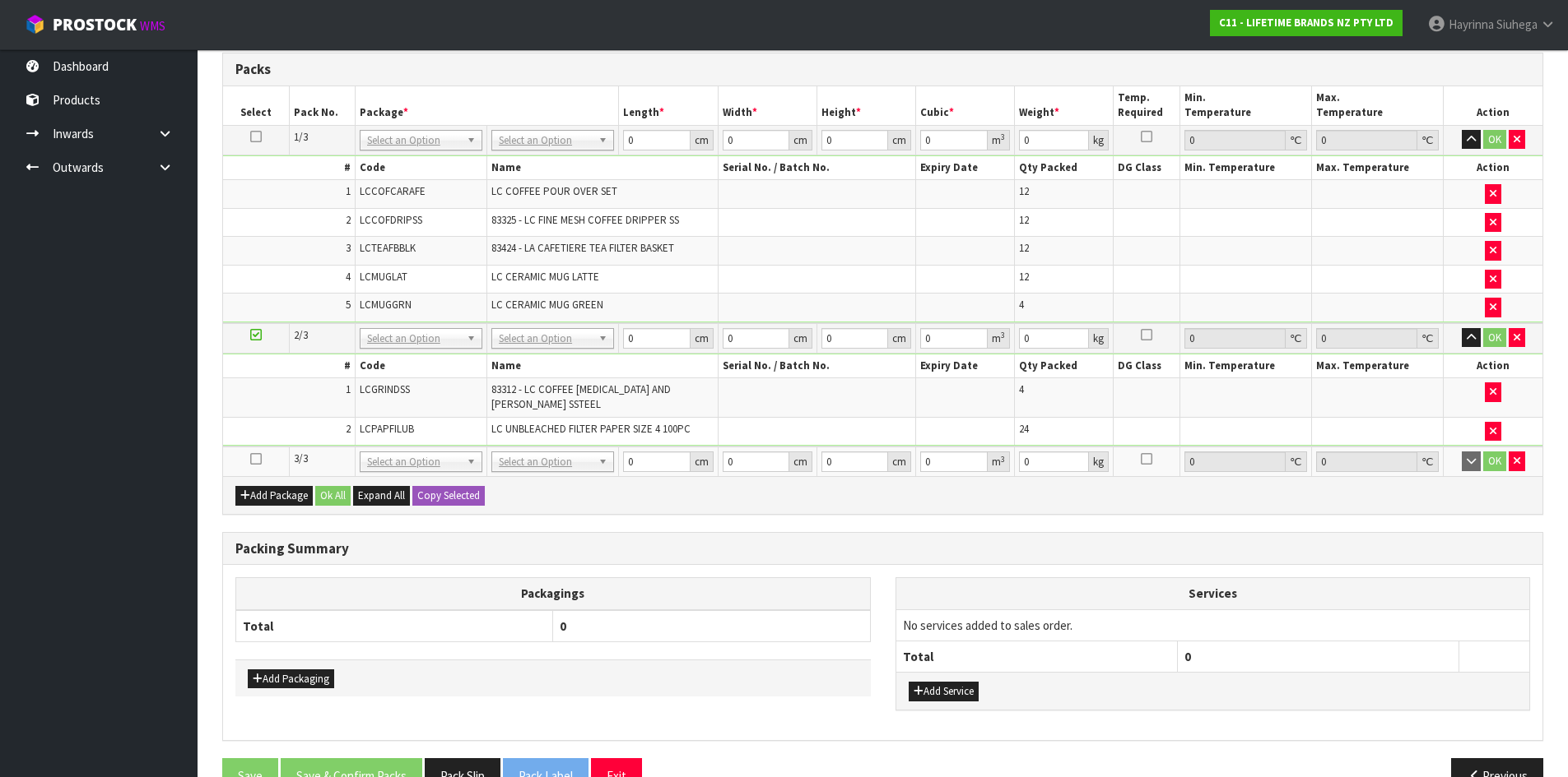
click at [259, 459] on icon at bounding box center [255, 459] width 11 height 1
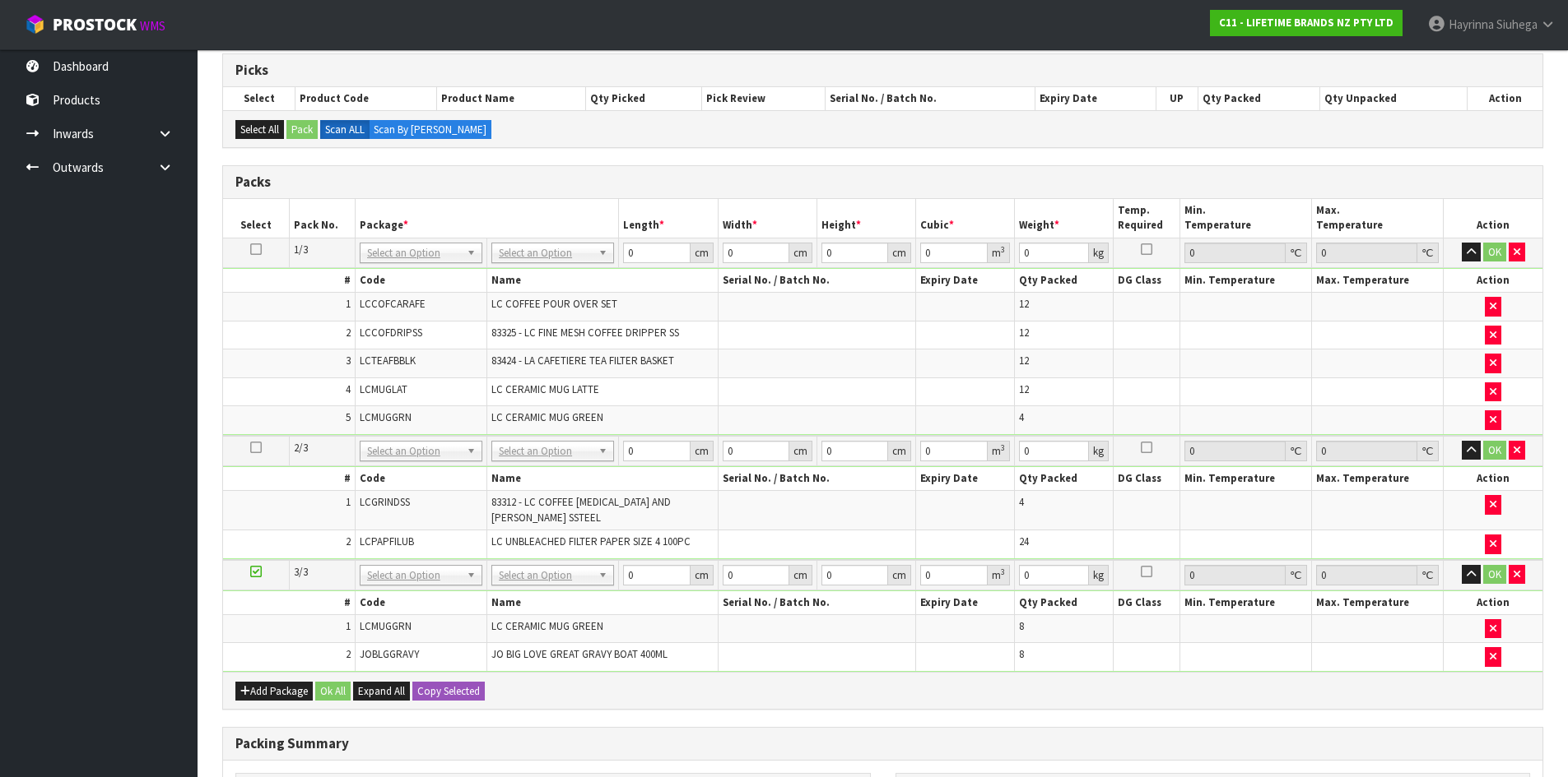
scroll to position [250, 0]
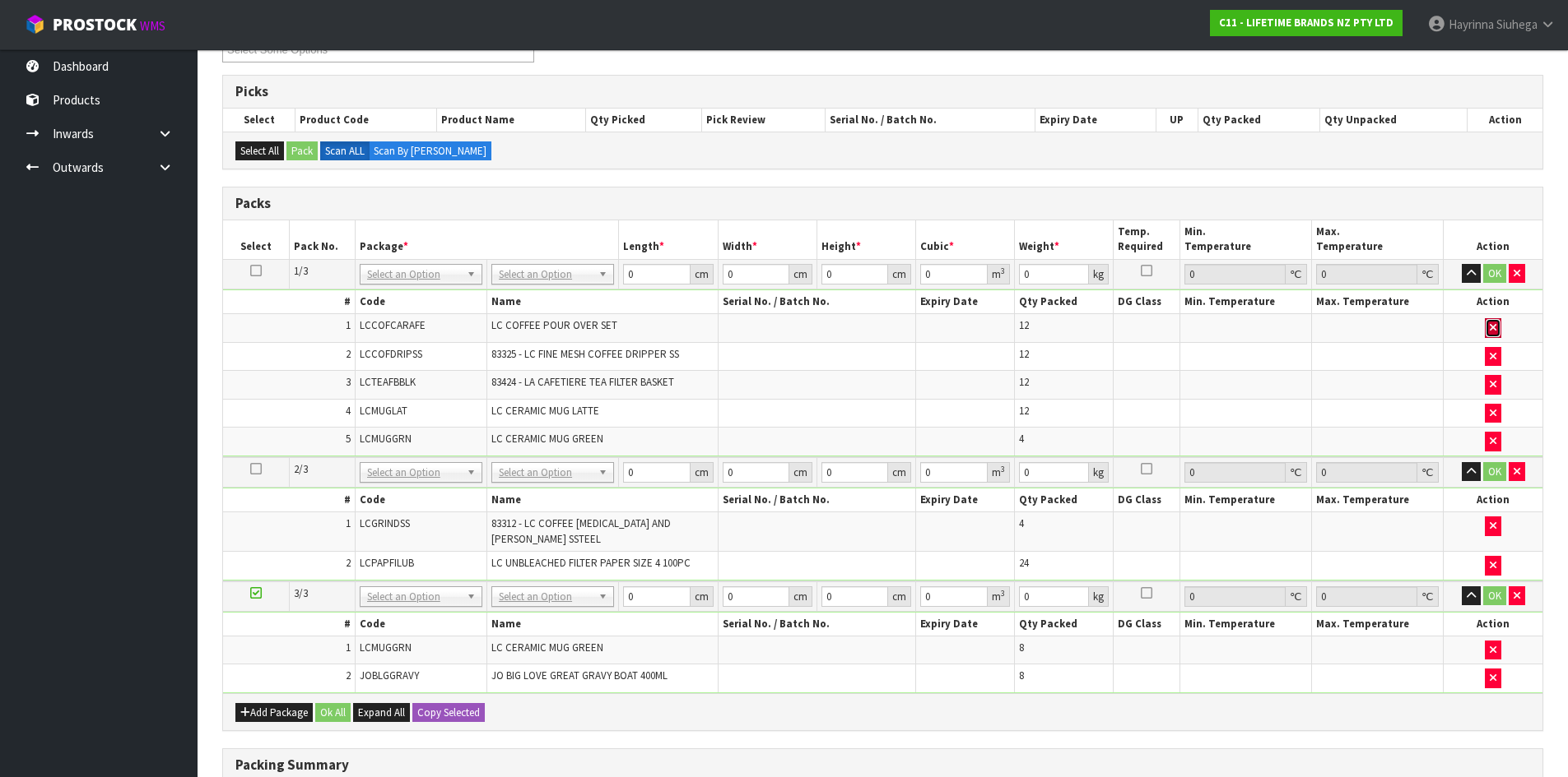
click at [1486, 327] on button "button" at bounding box center [1493, 328] width 17 height 20
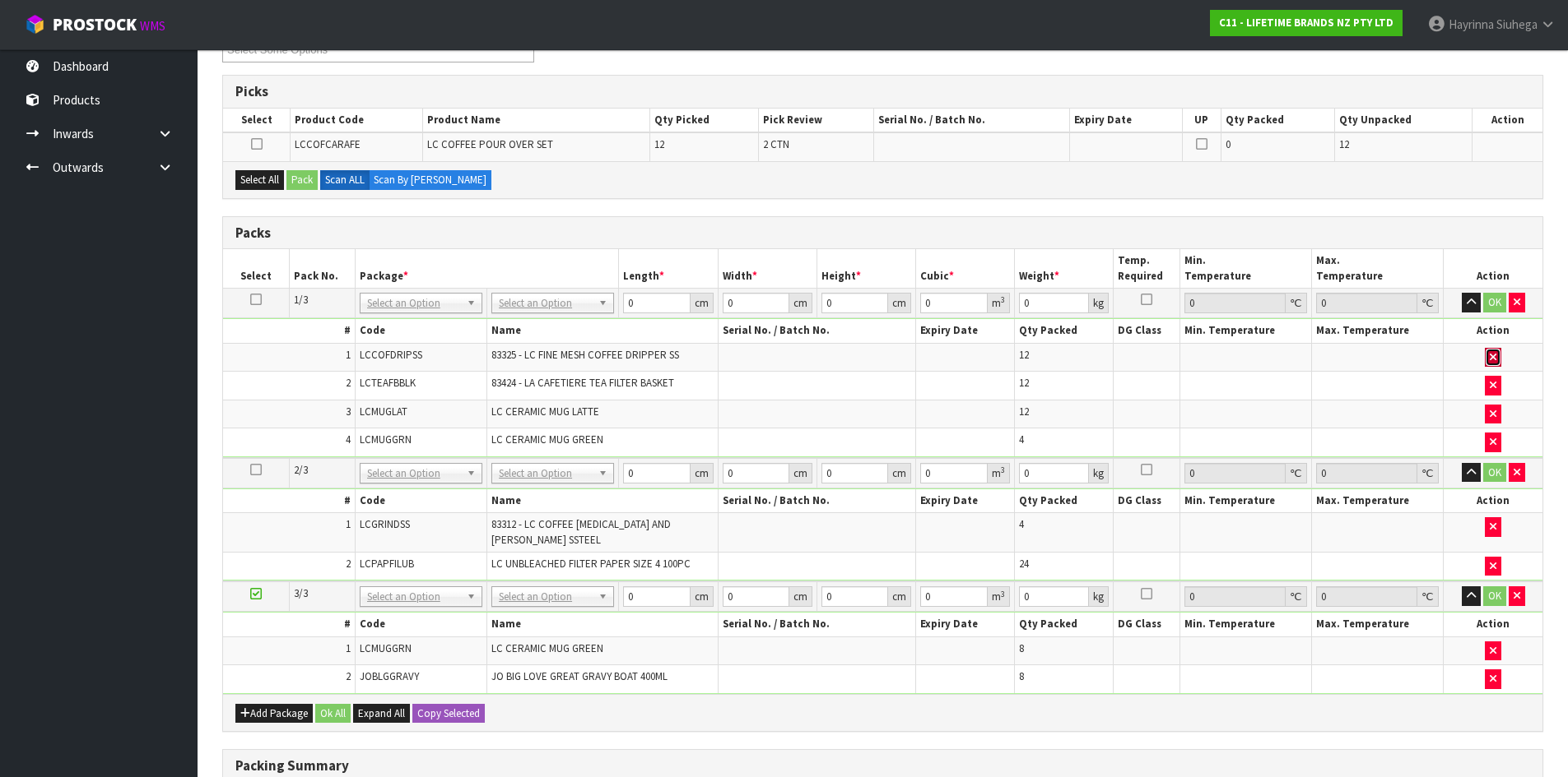
click at [1486, 350] on button "button" at bounding box center [1493, 358] width 17 height 20
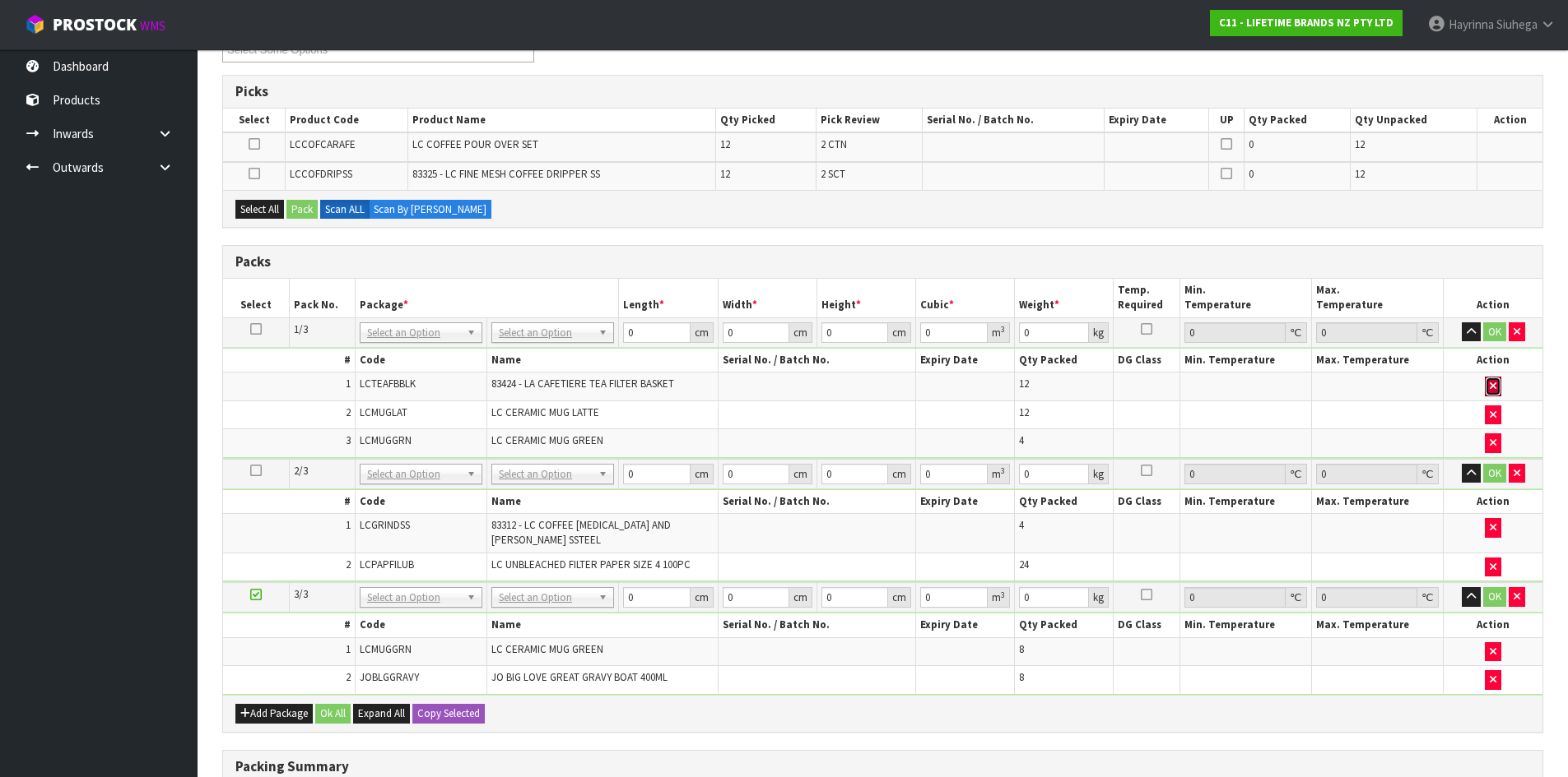
click at [1492, 388] on icon "button" at bounding box center [1493, 386] width 7 height 11
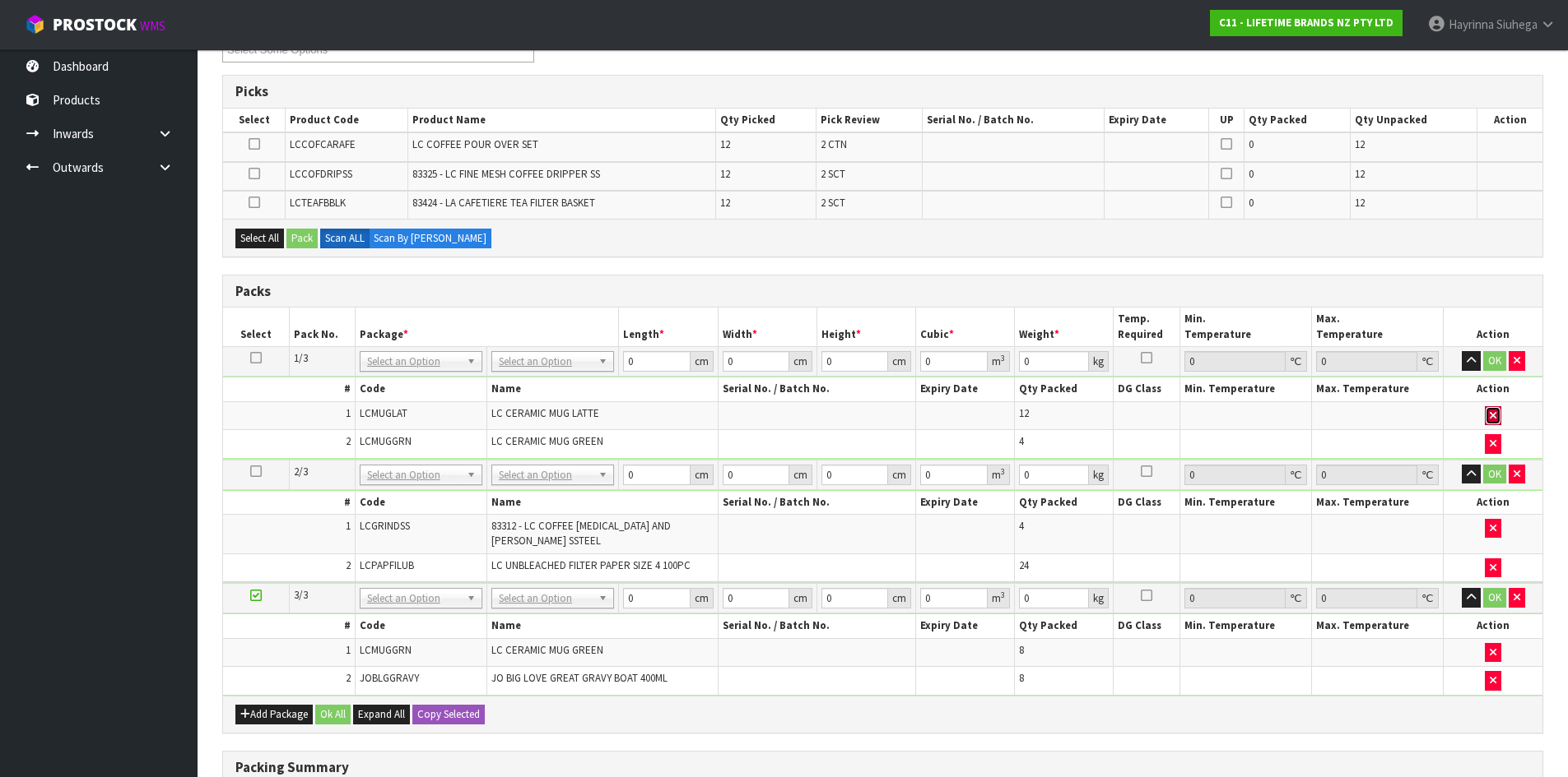
click at [1491, 420] on icon "button" at bounding box center [1493, 416] width 7 height 11
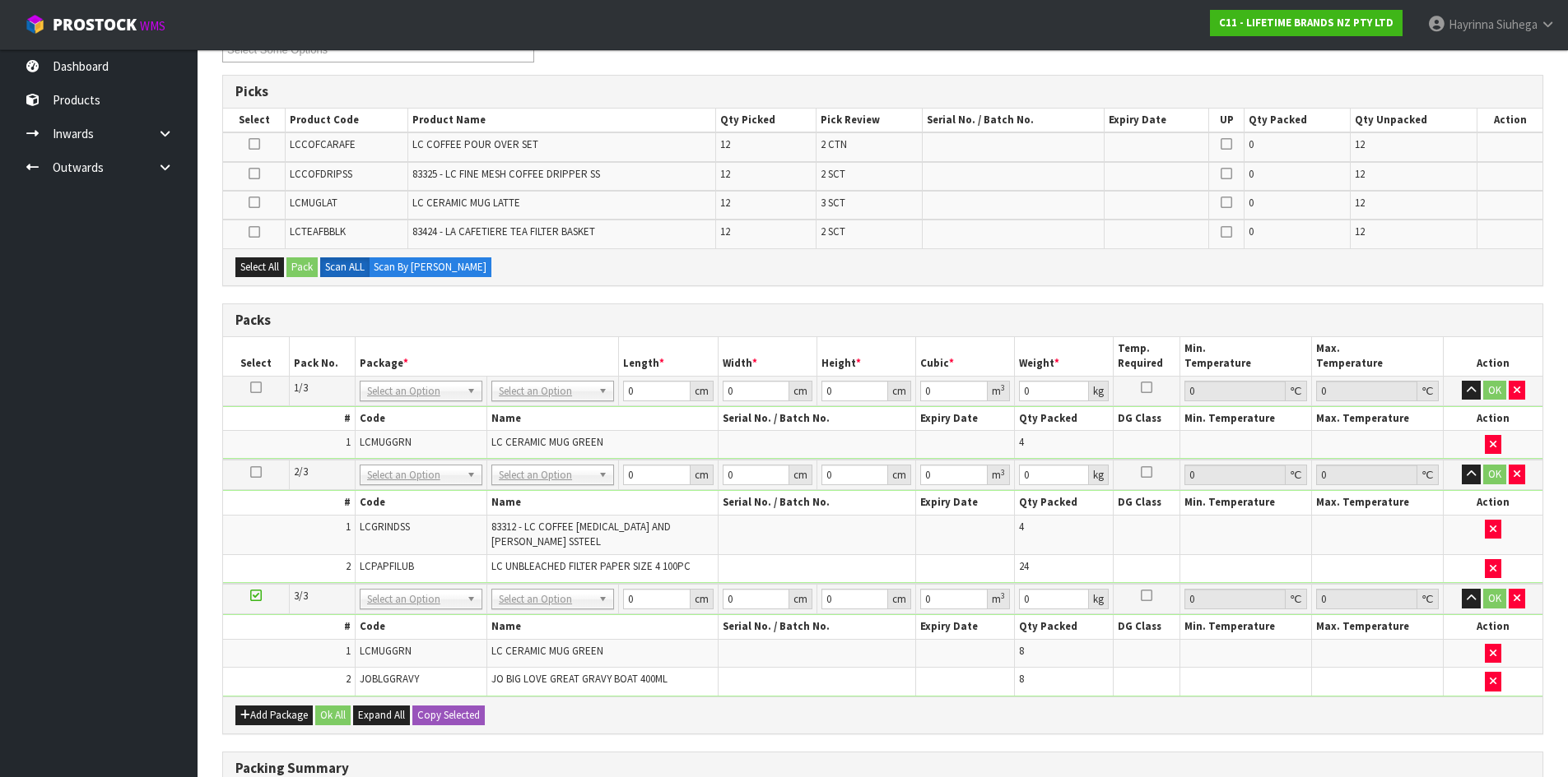
click at [1483, 436] on td at bounding box center [1493, 444] width 99 height 28
click at [1491, 443] on icon "button" at bounding box center [1493, 445] width 7 height 11
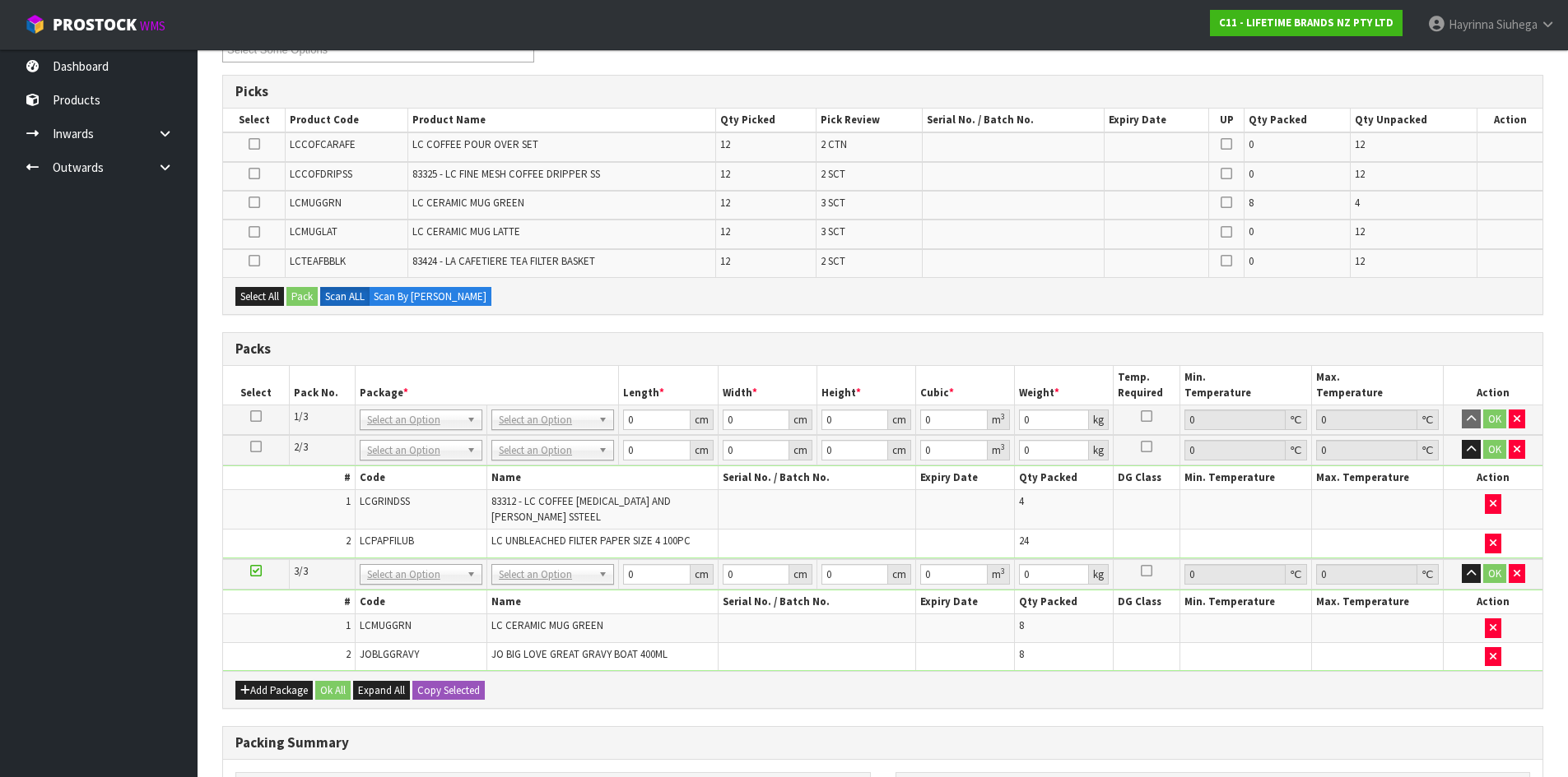
click at [256, 417] on icon at bounding box center [255, 417] width 11 height 1
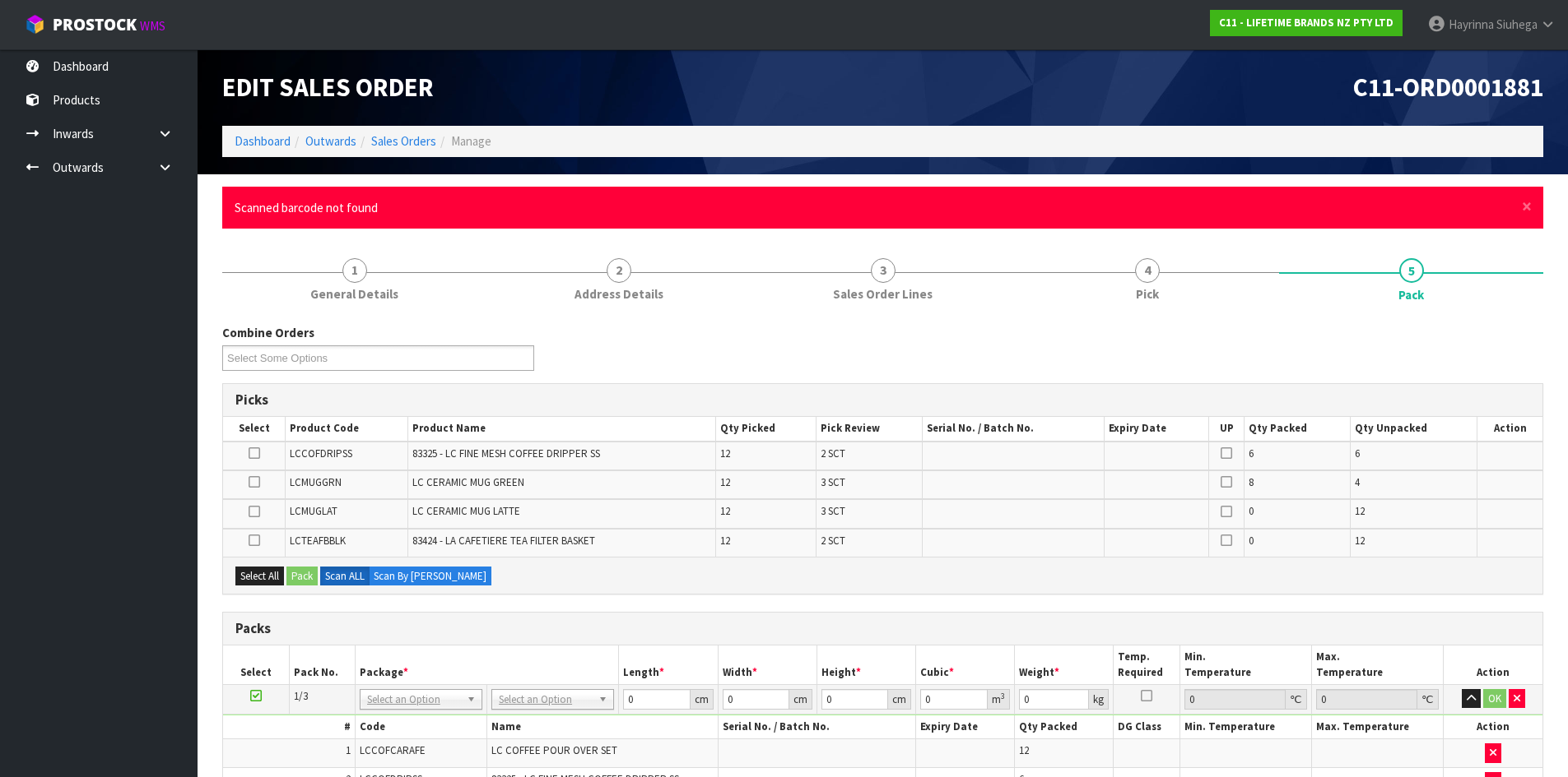
scroll to position [494, 0]
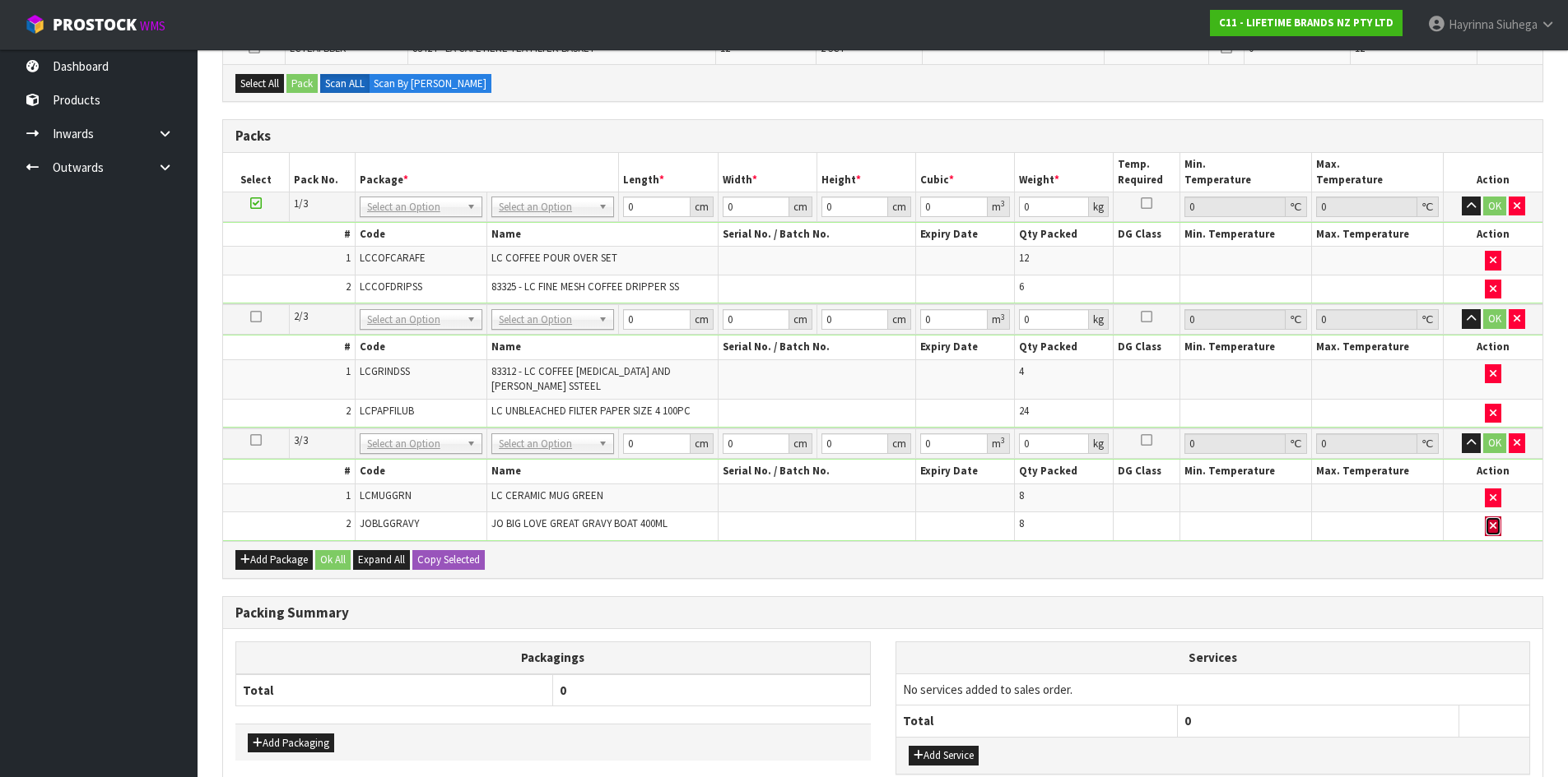
click at [1493, 521] on icon "button" at bounding box center [1493, 526] width 7 height 11
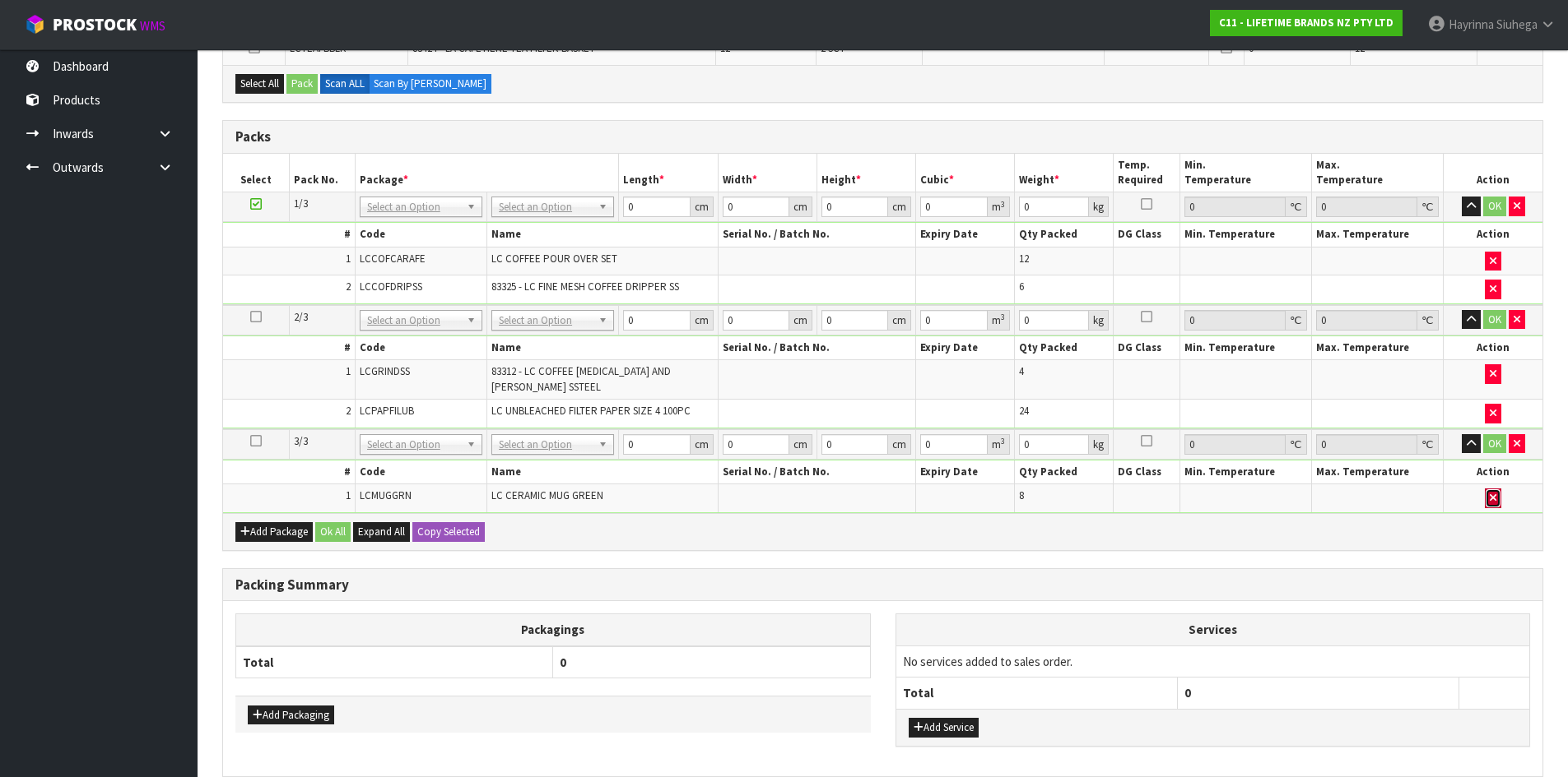
click at [1490, 493] on icon "button" at bounding box center [1493, 498] width 7 height 11
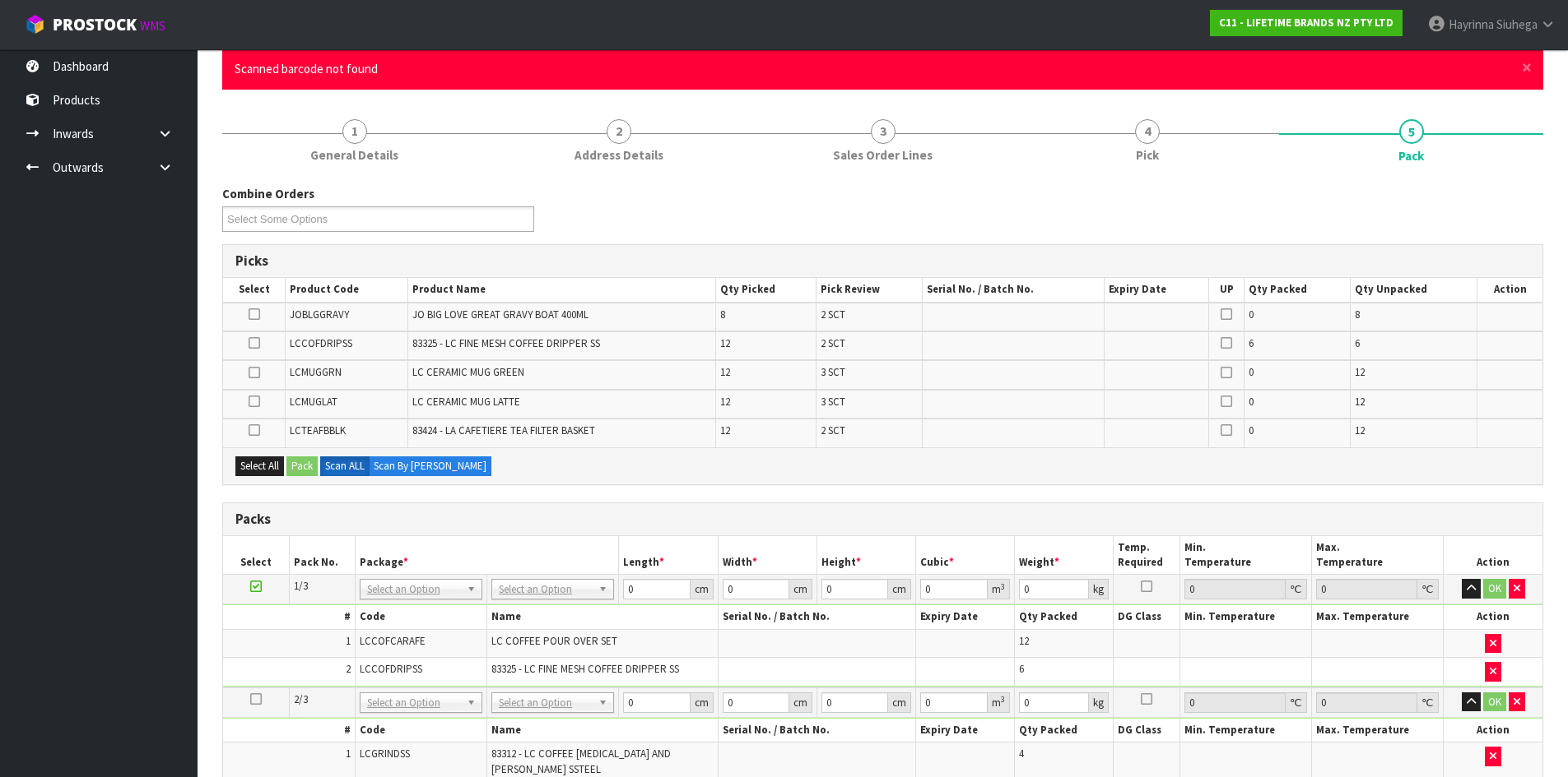
scroll to position [111, 0]
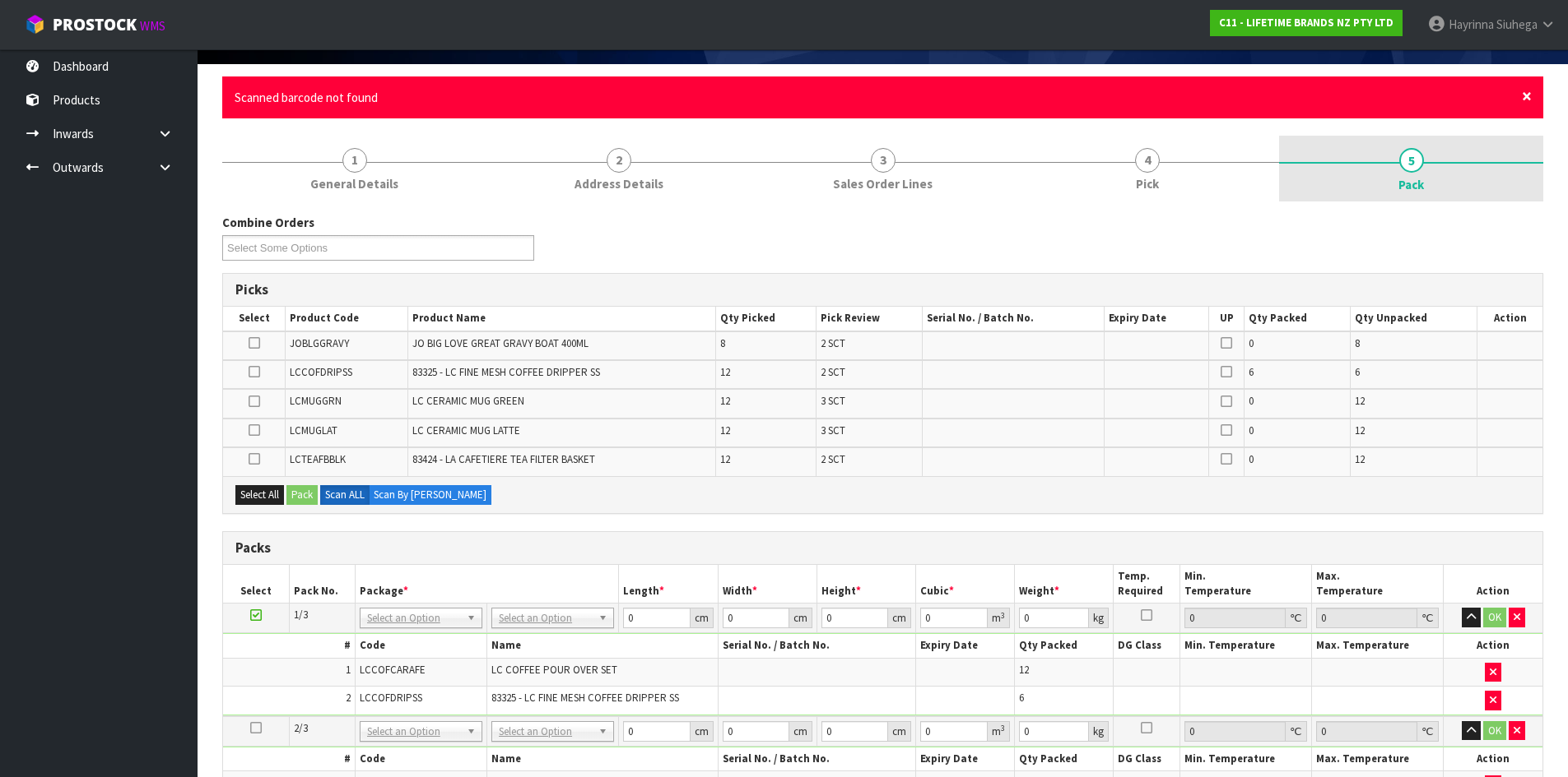
click at [1529, 97] on span "×" at bounding box center [1526, 96] width 10 height 23
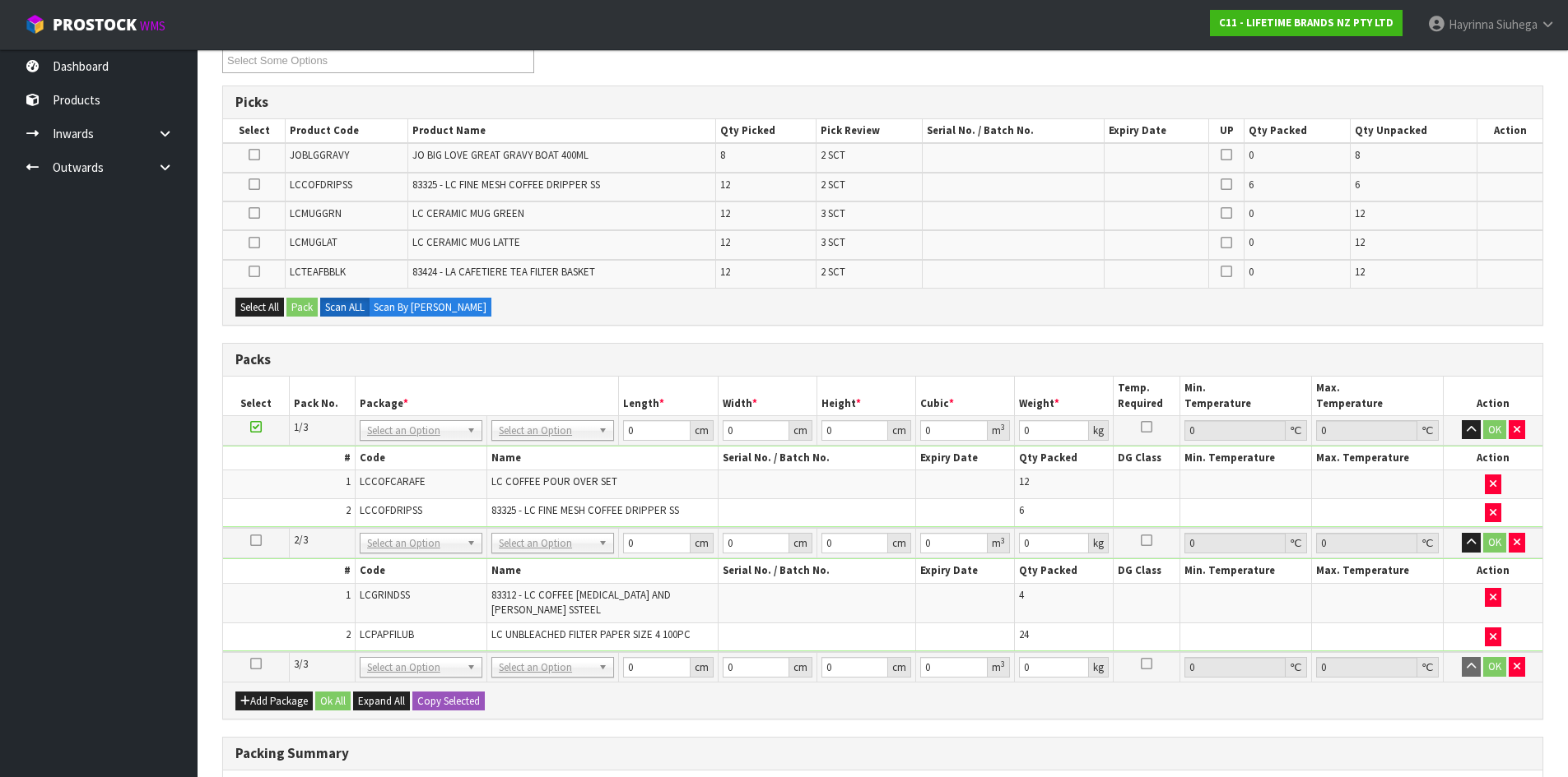
scroll to position [358, 0]
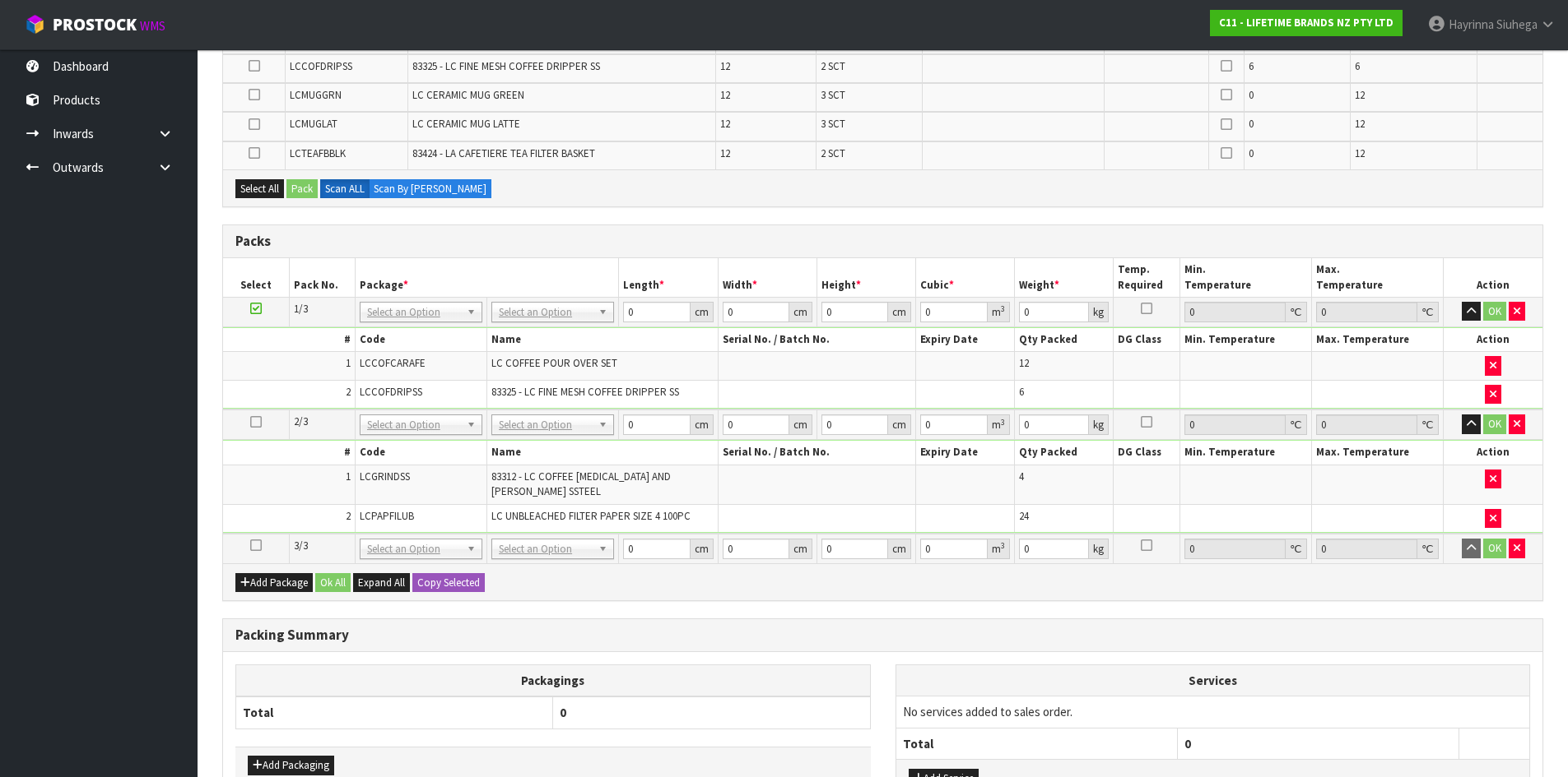
click at [984, 457] on th "Expiry Date" at bounding box center [965, 453] width 99 height 24
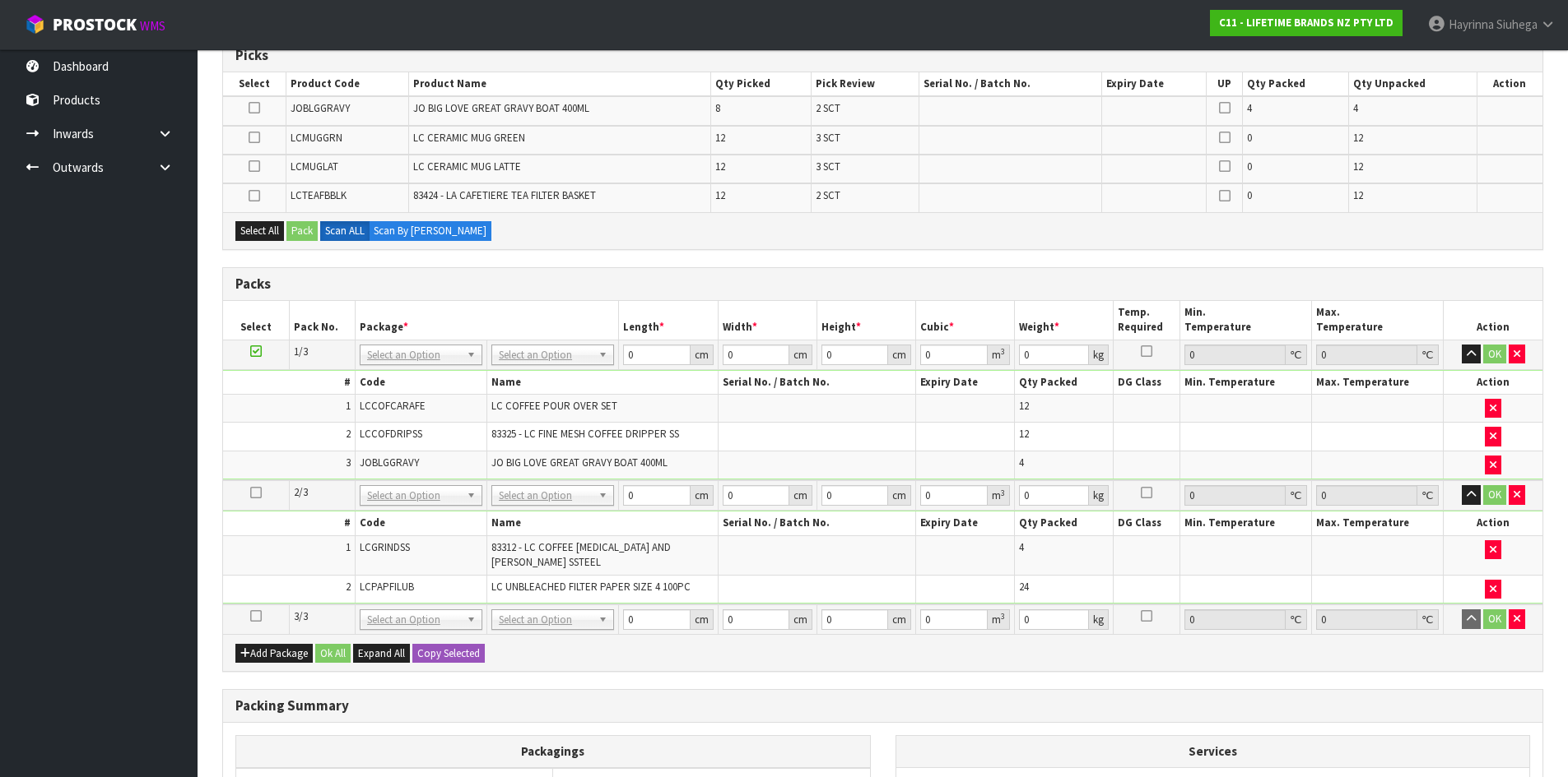
scroll to position [193, 0]
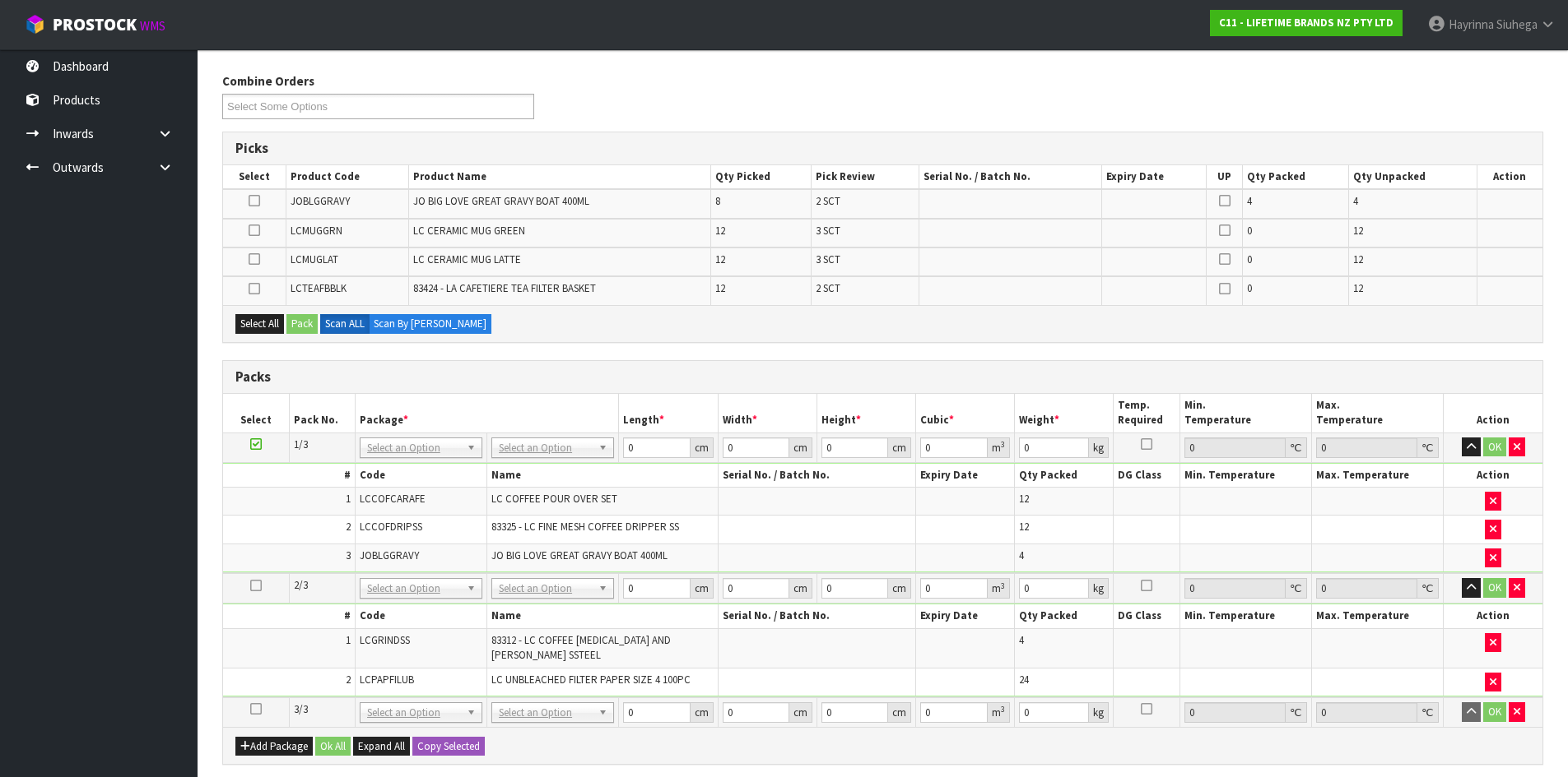
click at [259, 709] on icon at bounding box center [255, 709] width 11 height 1
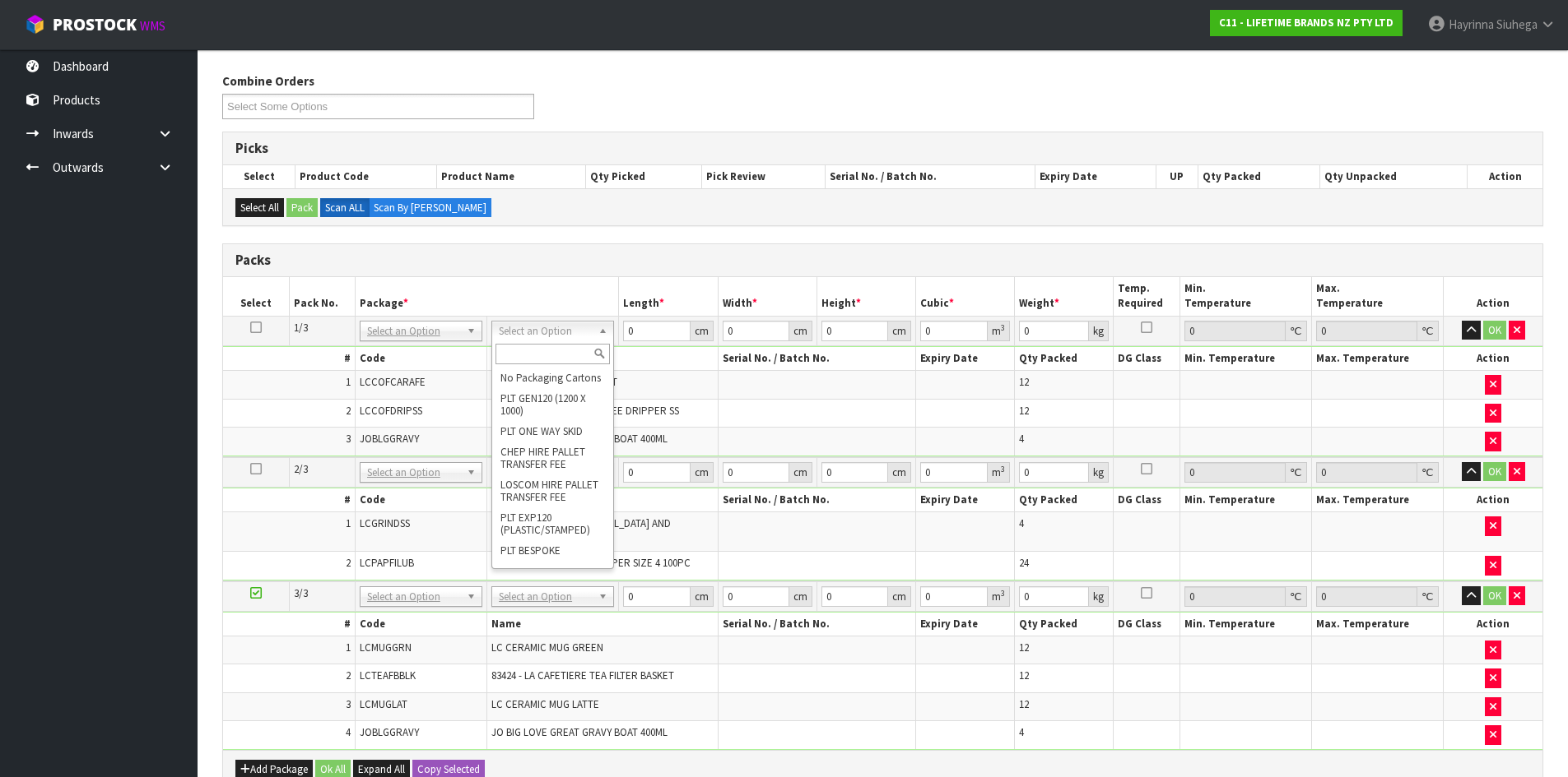
click at [536, 362] on input "text" at bounding box center [553, 353] width 114 height 20
click at [168, 387] on ul "Dashboard Products Categories Serial Numbers Kitsets Packagings Inwards Purchas…" at bounding box center [98, 413] width 197 height 728
click at [571, 411] on span "83325 - LC FINE MESH COFFEE DRIPPER SS" at bounding box center [585, 410] width 188 height 14
click at [539, 350] on input "text" at bounding box center [541, 353] width 114 height 20
type input "OC"
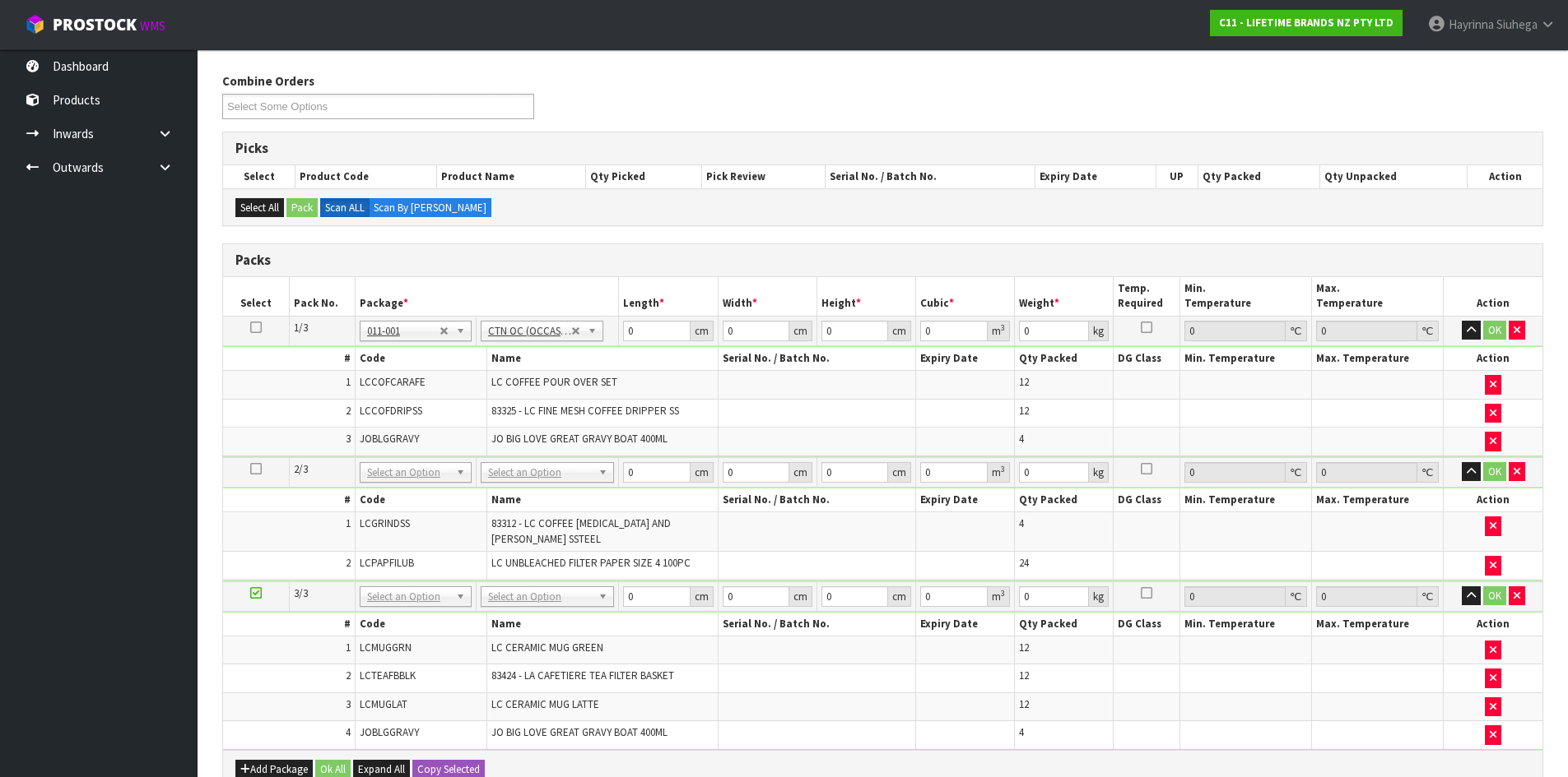
type input "8.76"
click at [550, 497] on input "text" at bounding box center [547, 495] width 125 height 20
type input "OC"
type input "2"
type input "7.78"
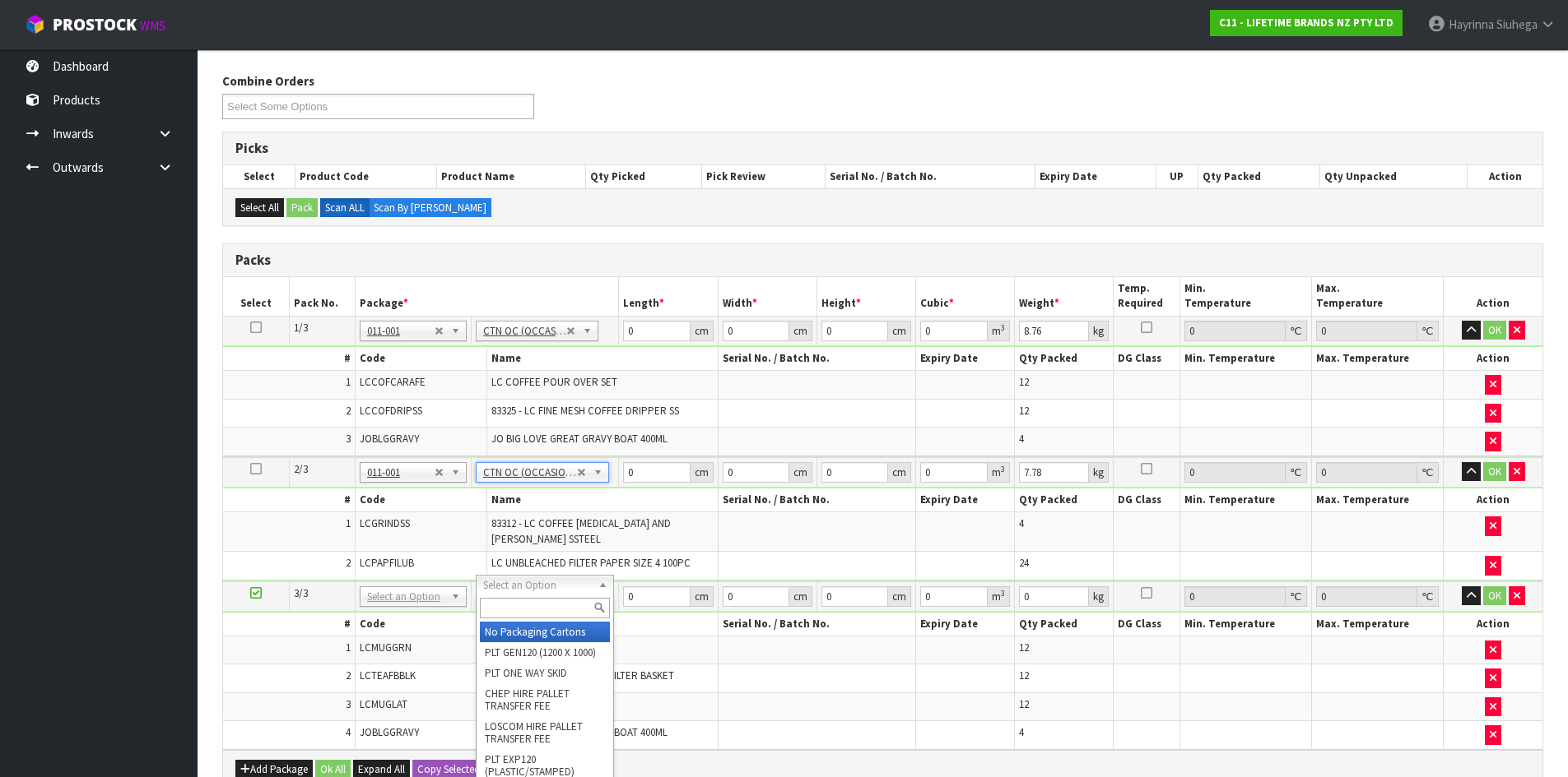
drag, startPoint x: 551, startPoint y: 585, endPoint x: 551, endPoint y: 595, distance: 10.0
click at [542, 603] on input "text" at bounding box center [545, 608] width 130 height 20
type input "CTN9"
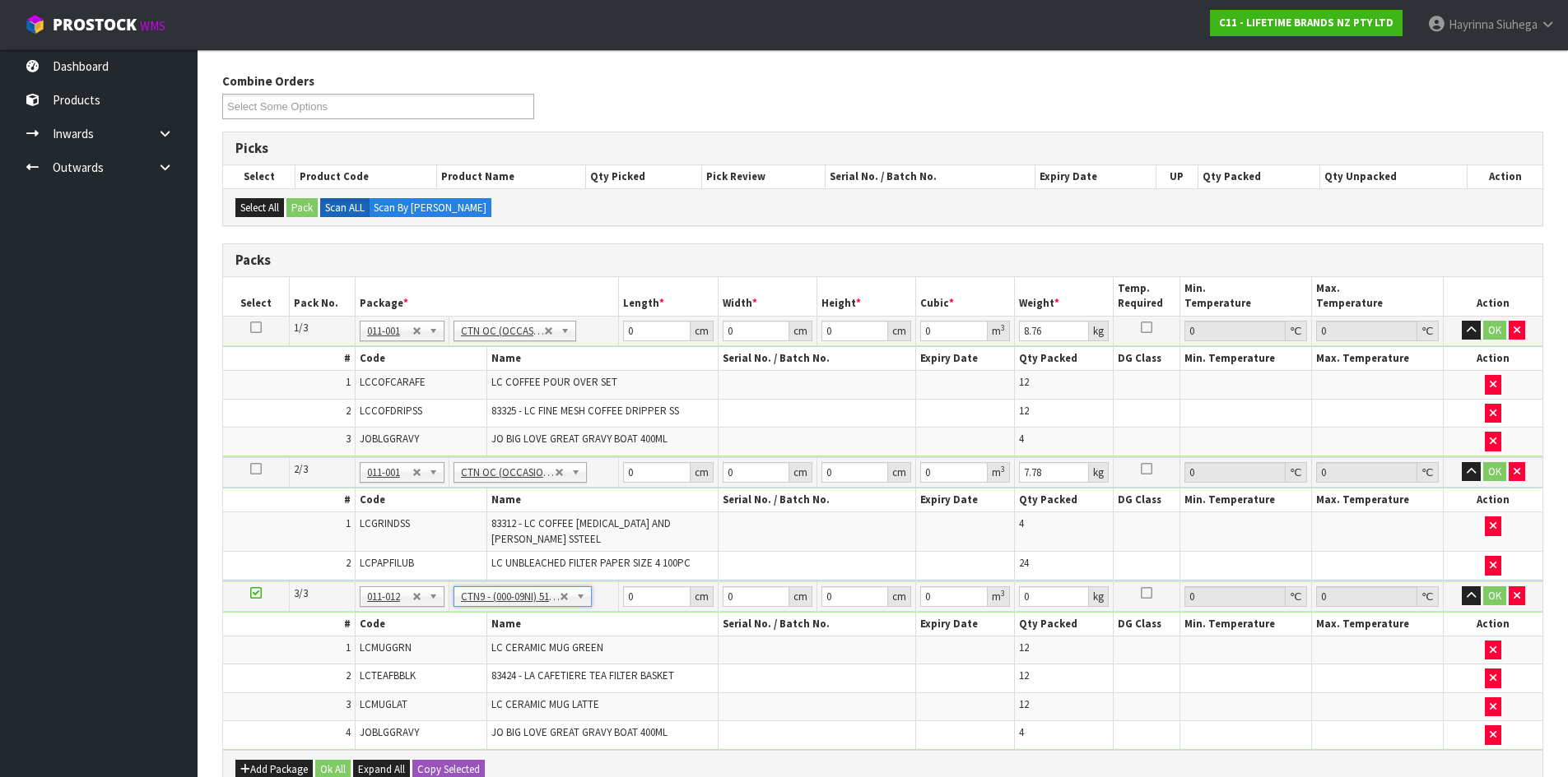
type input "51"
type input "38"
type input "58.5"
type input "0.113373"
type input "12.28"
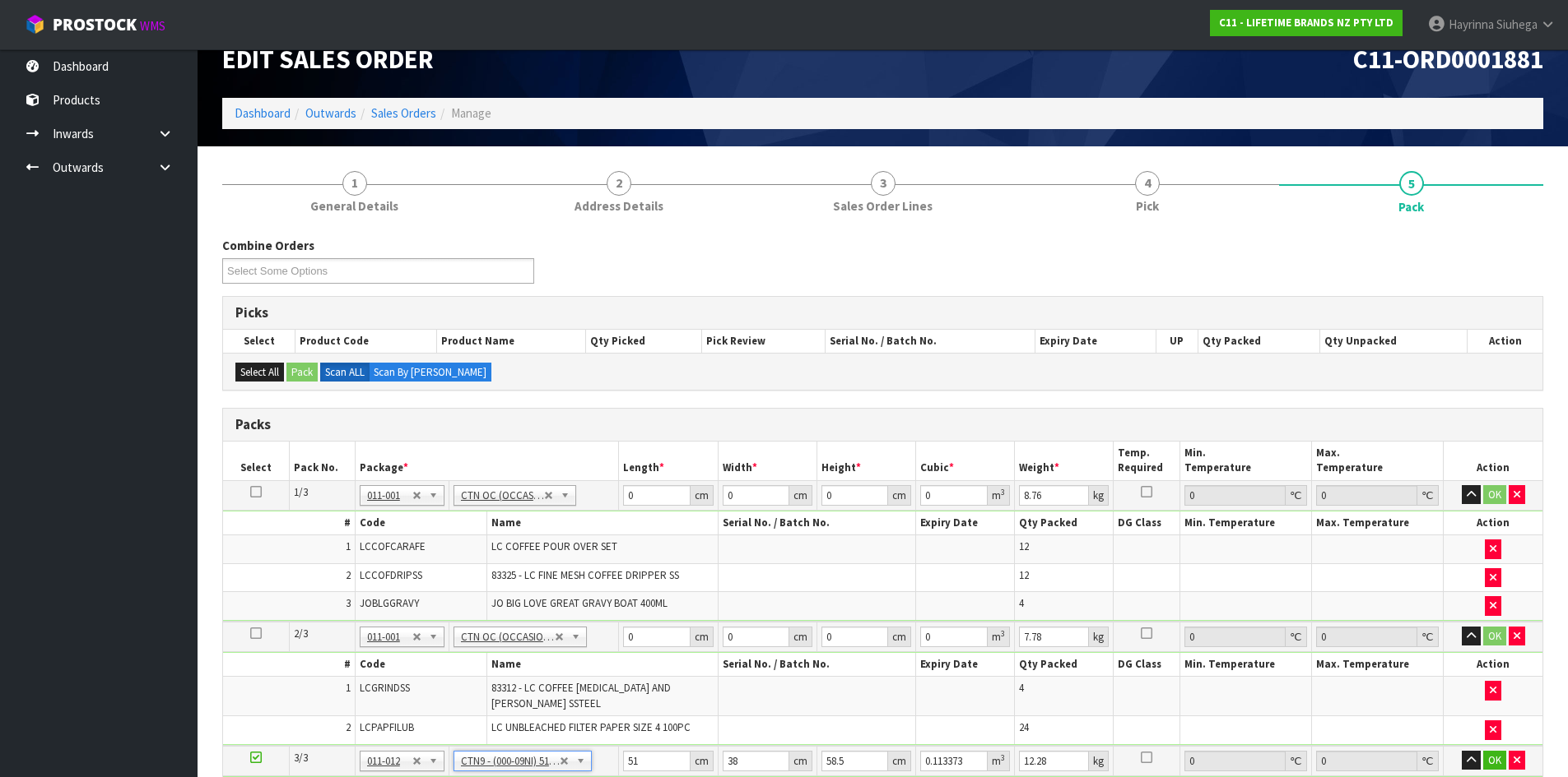
scroll to position [111, 0]
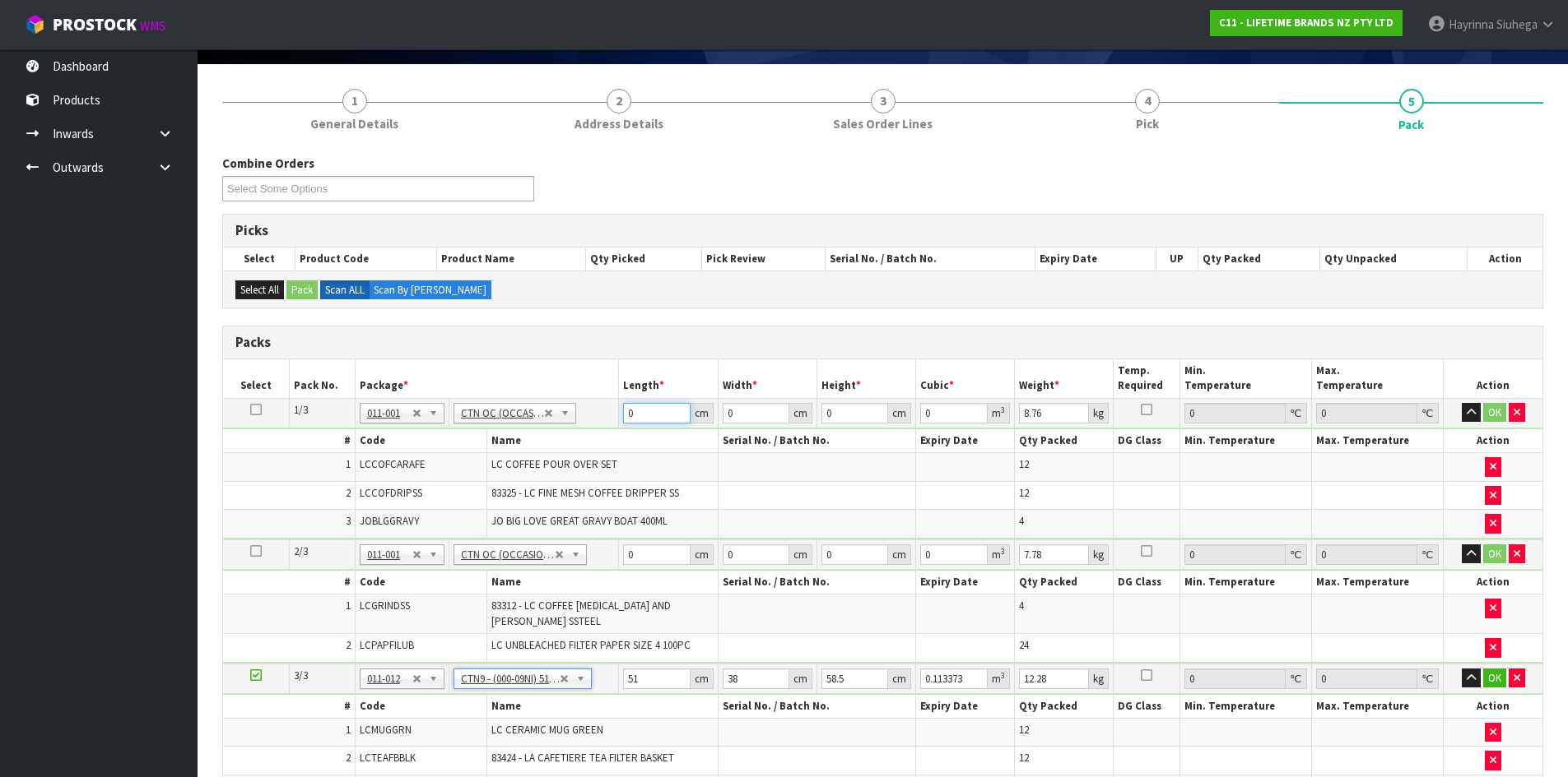
click at [626, 417] on input "0" at bounding box center [656, 413] width 67 height 20
click at [626, 420] on input "0" at bounding box center [656, 413] width 67 height 20
click at [628, 421] on input "0" at bounding box center [656, 413] width 67 height 20
click at [628, 417] on input "0" at bounding box center [656, 413] width 67 height 20
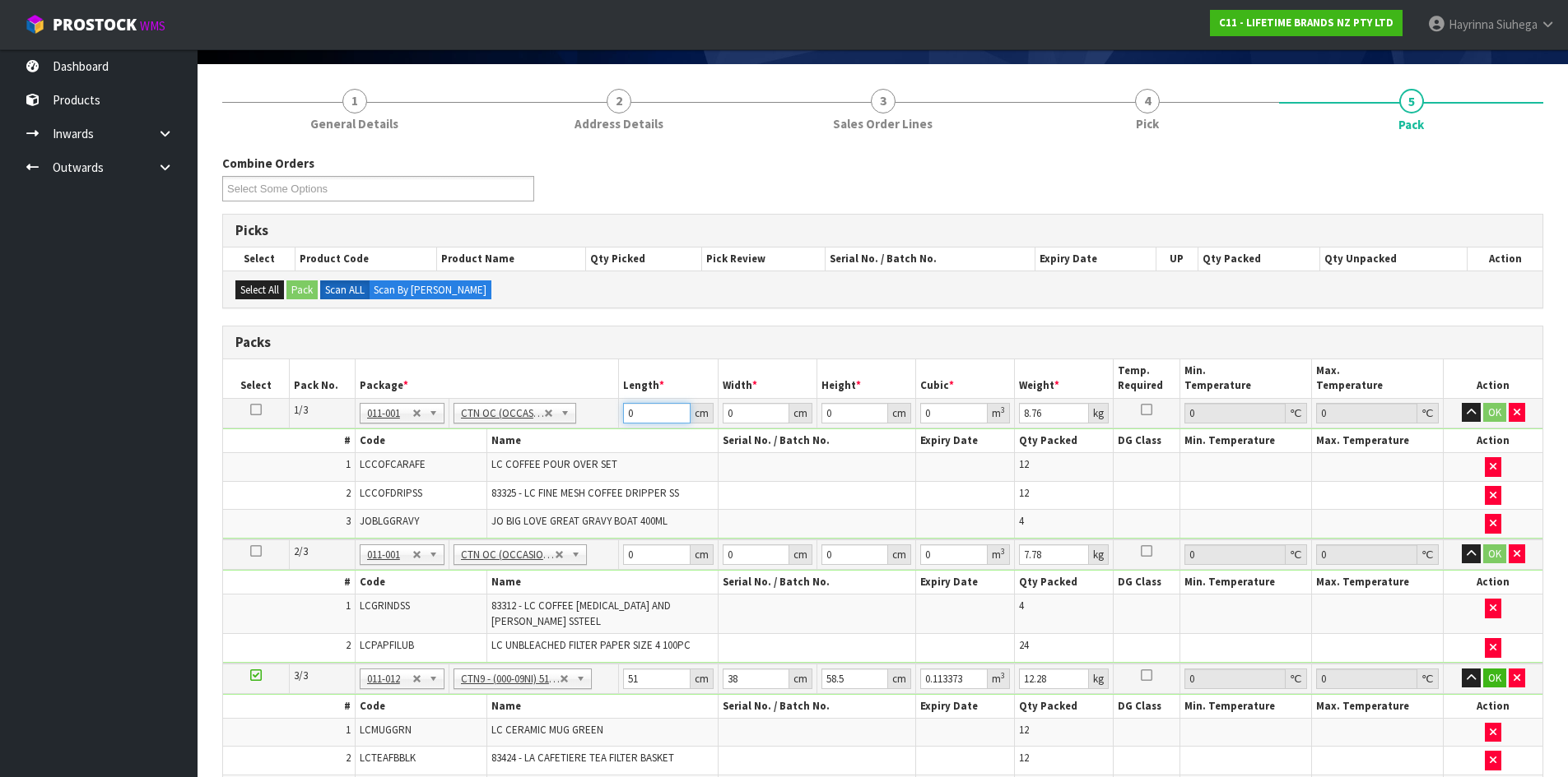
click at [628, 417] on input "0" at bounding box center [656, 413] width 67 height 20
type input "60"
type input "36"
type input "4"
type input "0.00864"
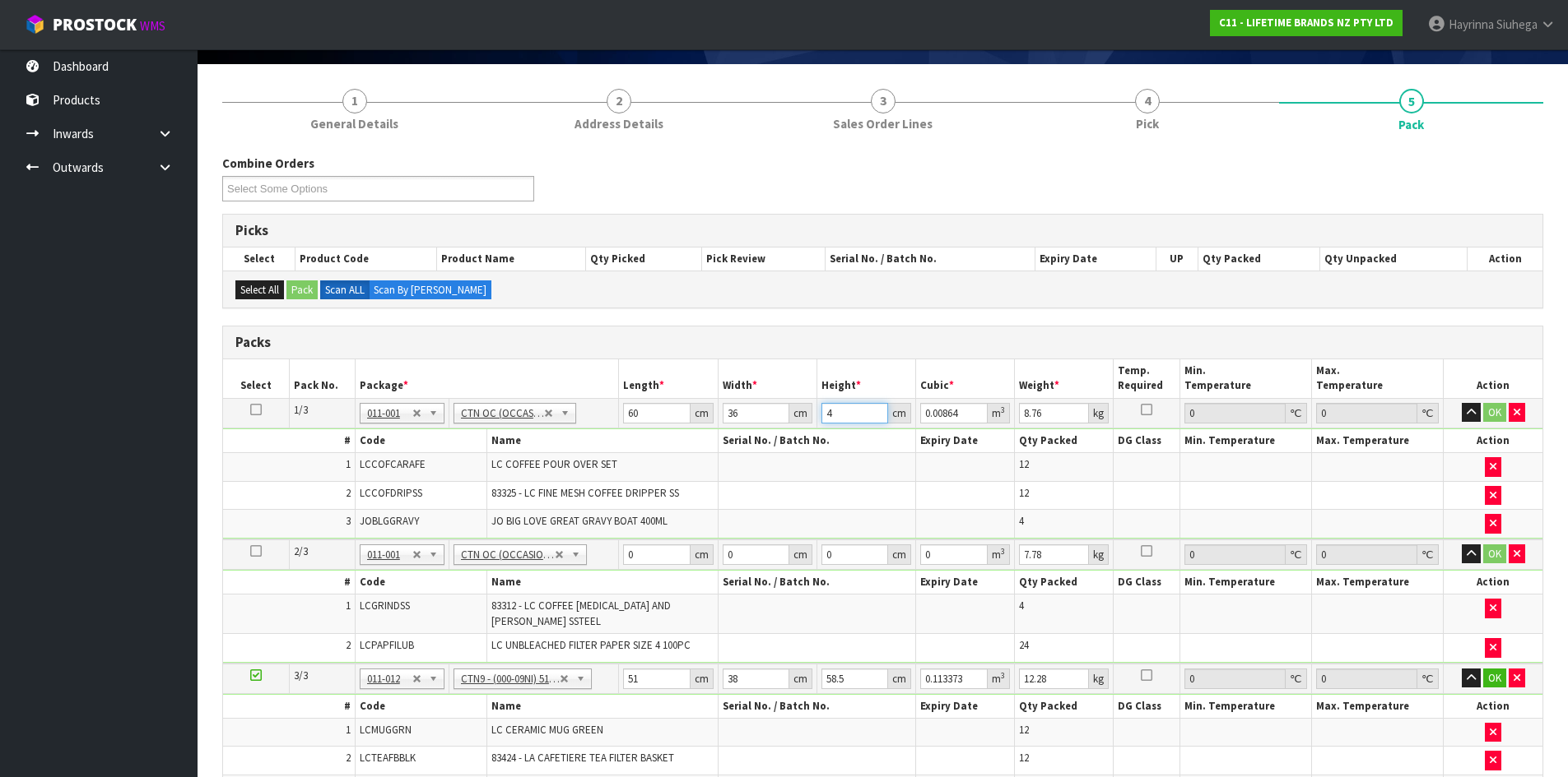
type input "49"
type input "0.10584"
type input "49"
type input "11"
click button "OK" at bounding box center [1494, 413] width 23 height 20
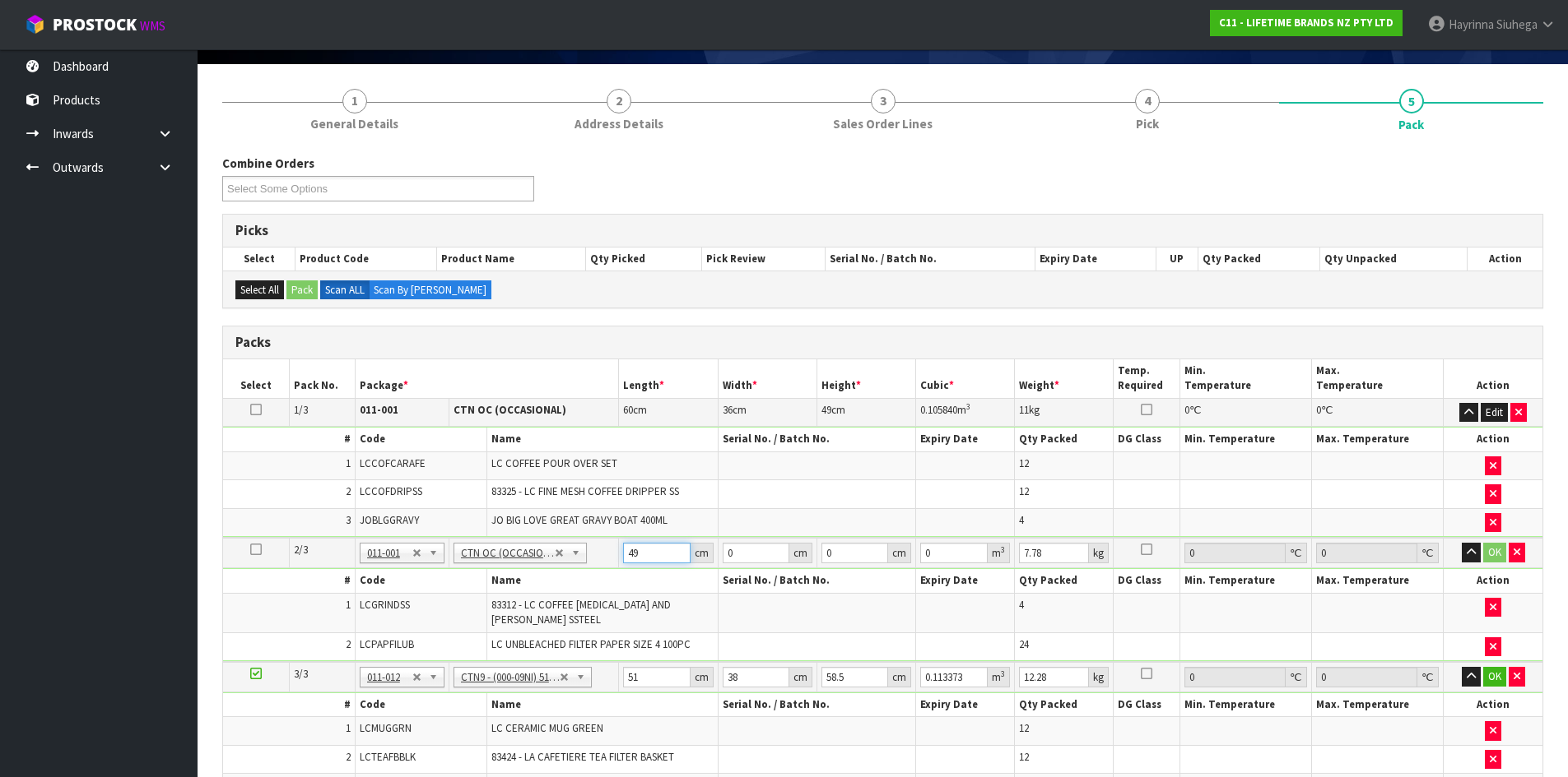
type input "49"
type input "48"
type input "3"
type input "0.007056"
type input "31"
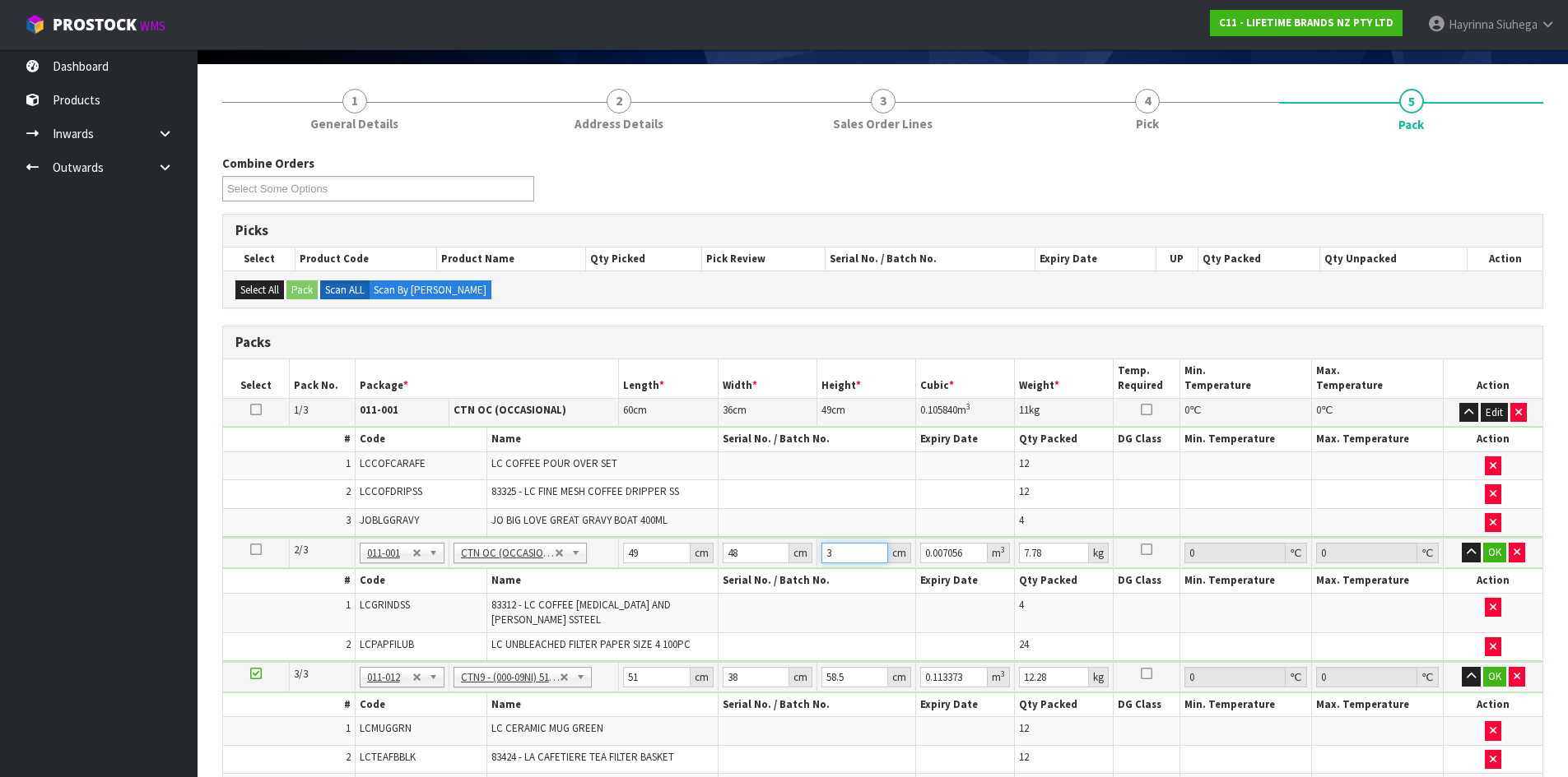
type input "0.072912"
type input "31"
type input "9"
click button "OK" at bounding box center [1494, 552] width 23 height 20
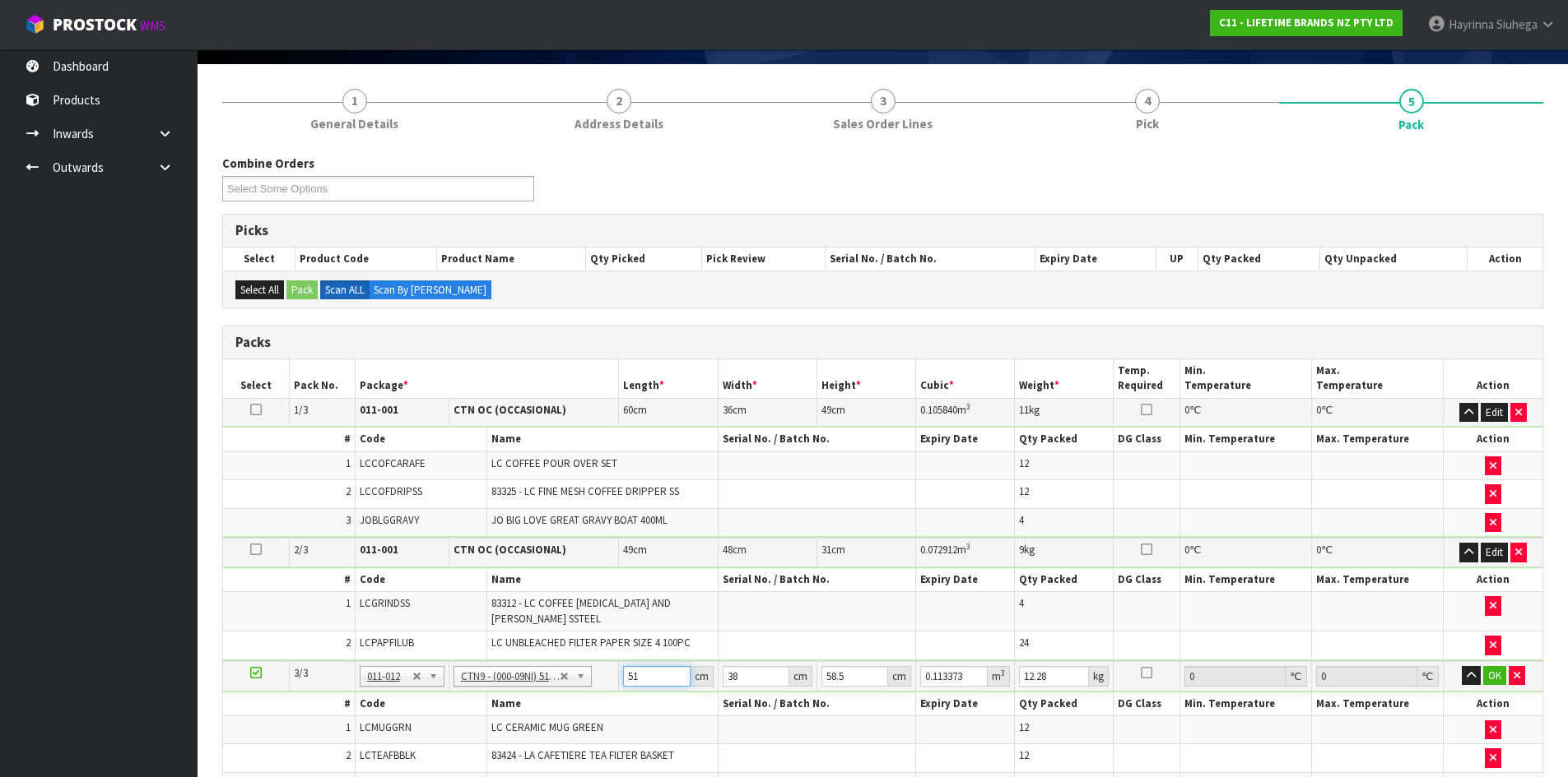
type input "5"
type input "0.011115"
type input "52"
type input "0.115596"
type input "52"
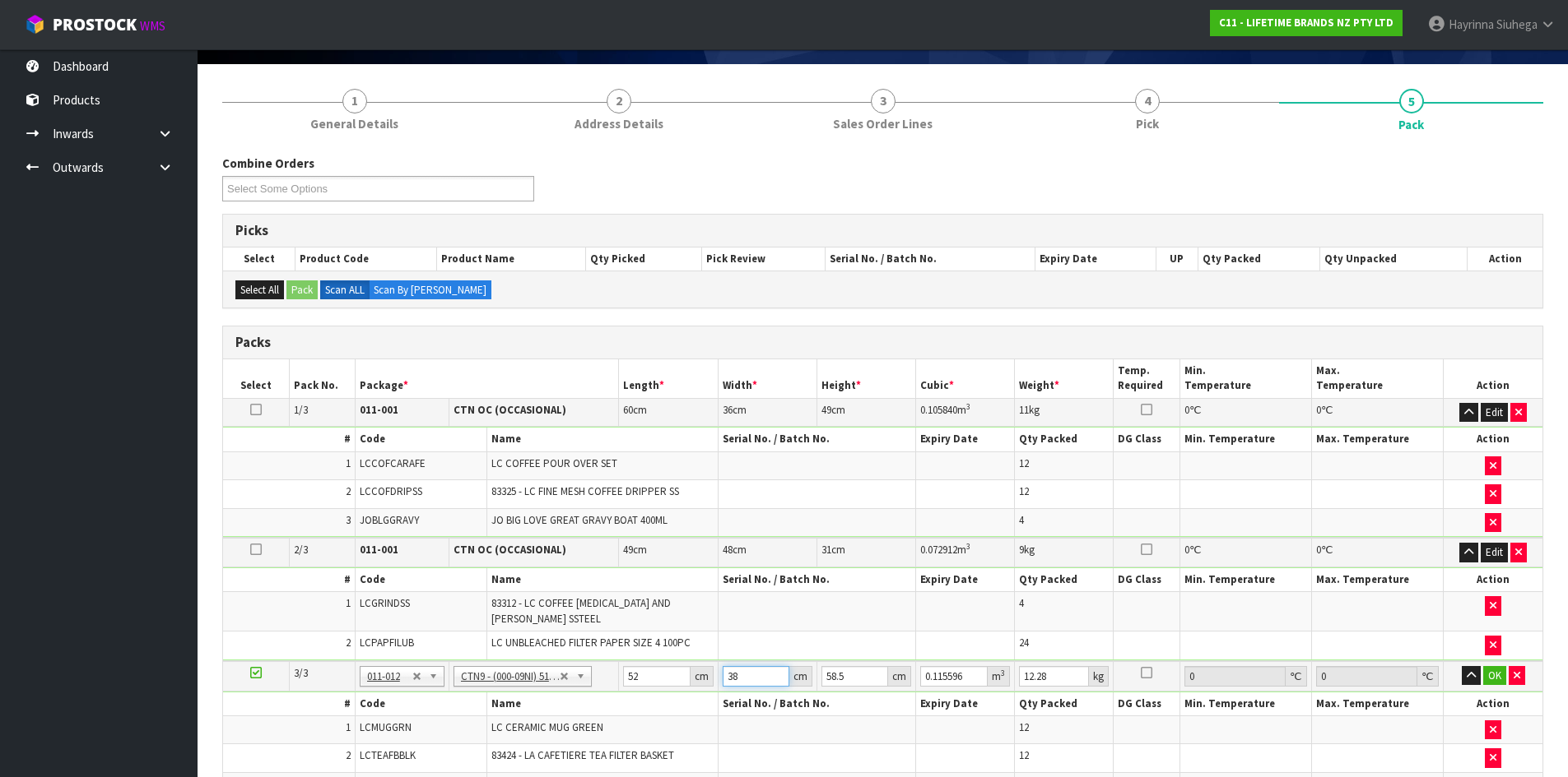
type input "4"
type input "0.012168"
type input "40"
type input "0.12168"
type input "40"
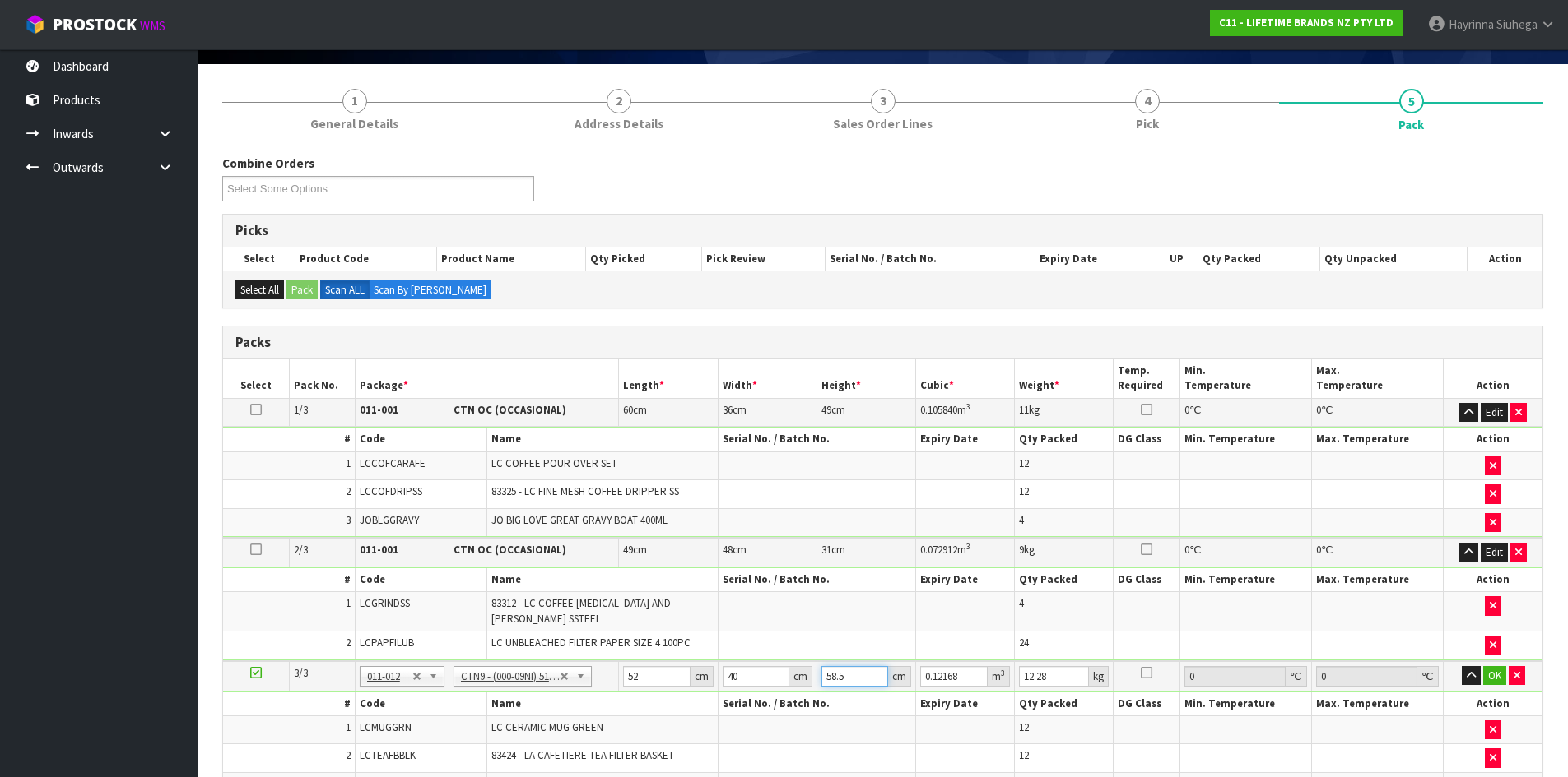
type input "3"
type input "0.00624"
type input "38"
type input "0.07904"
type input "38"
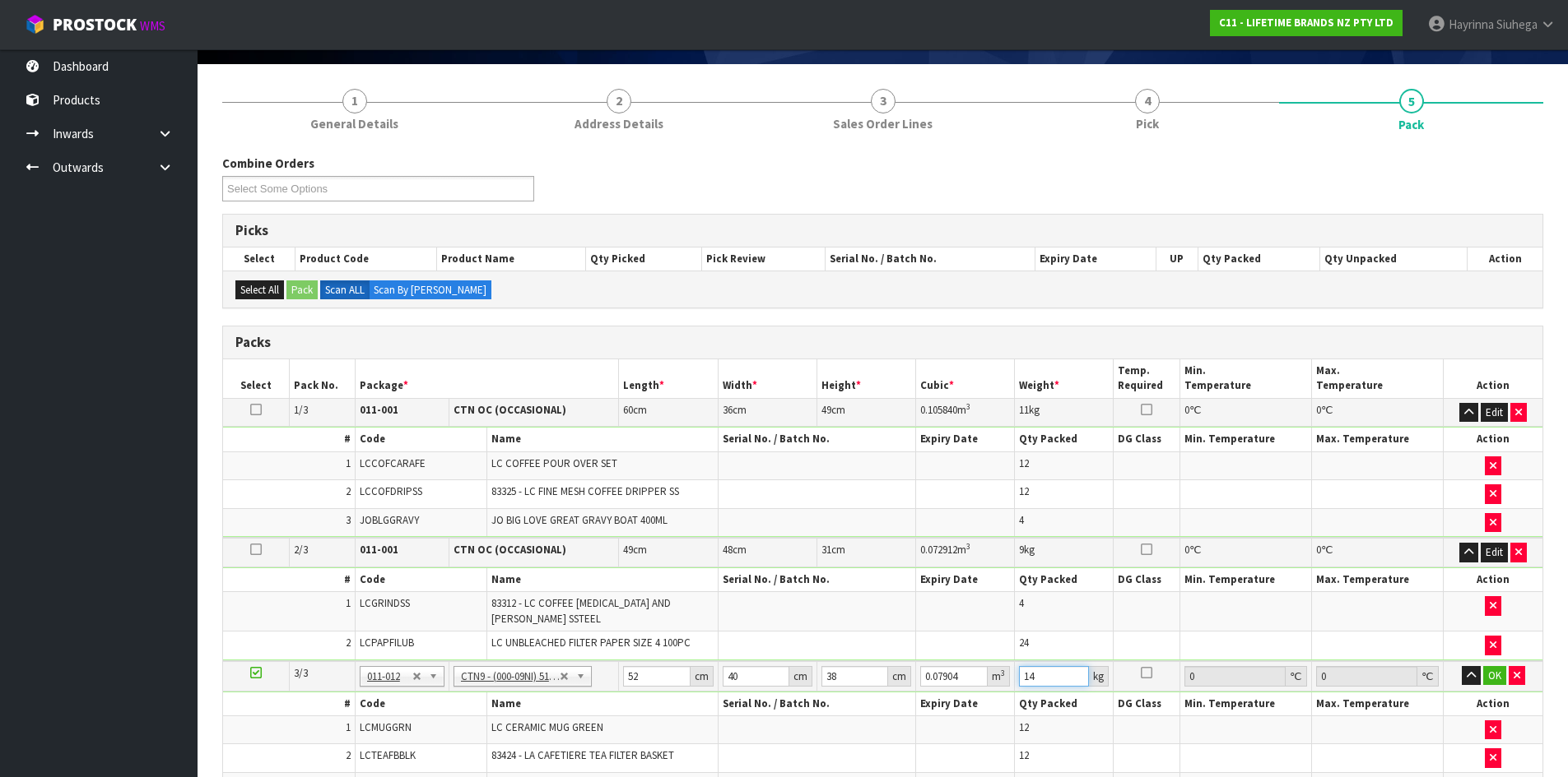
type input "14"
click button "OK" at bounding box center [1494, 676] width 23 height 20
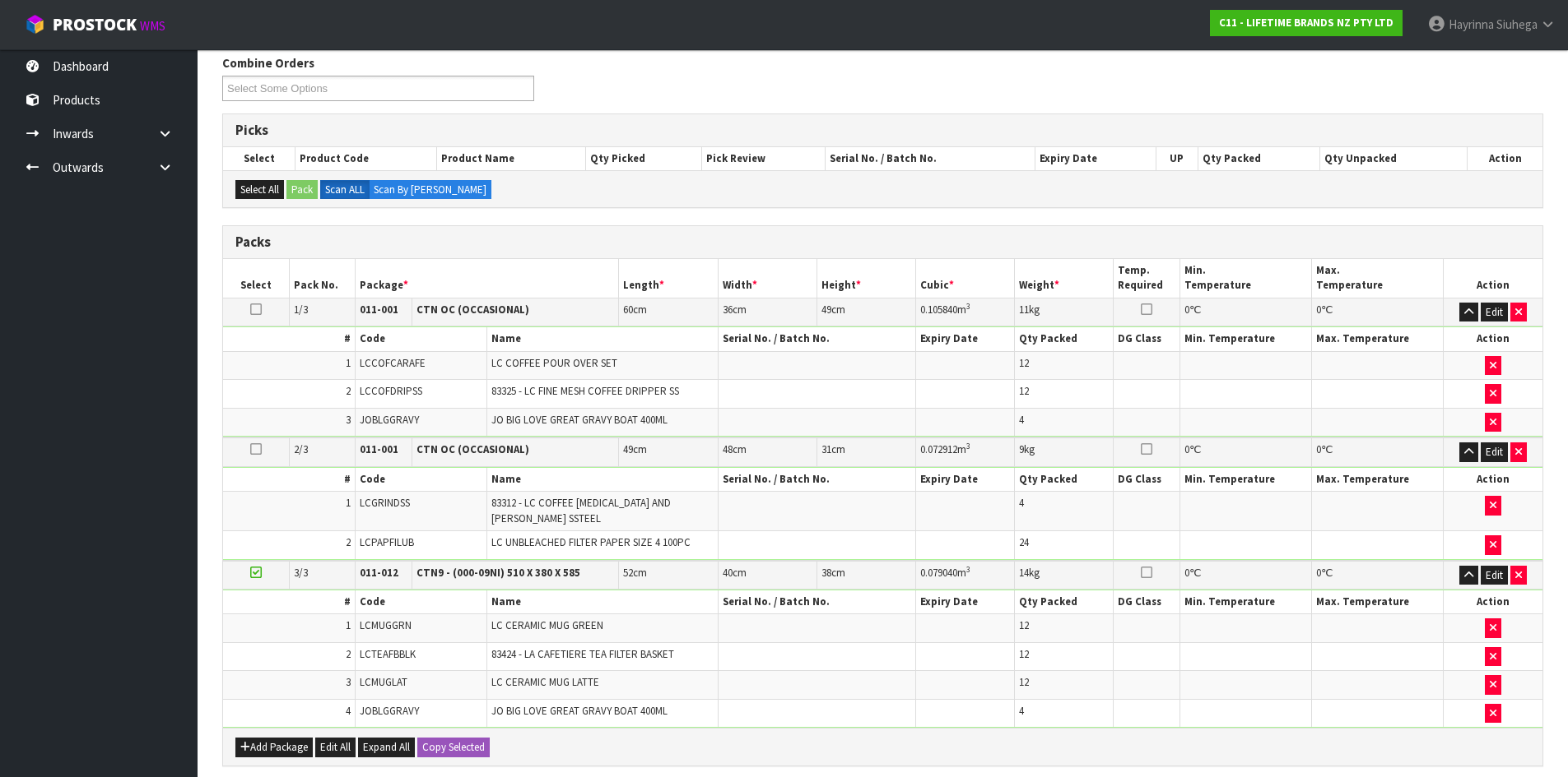
scroll to position [541, 0]
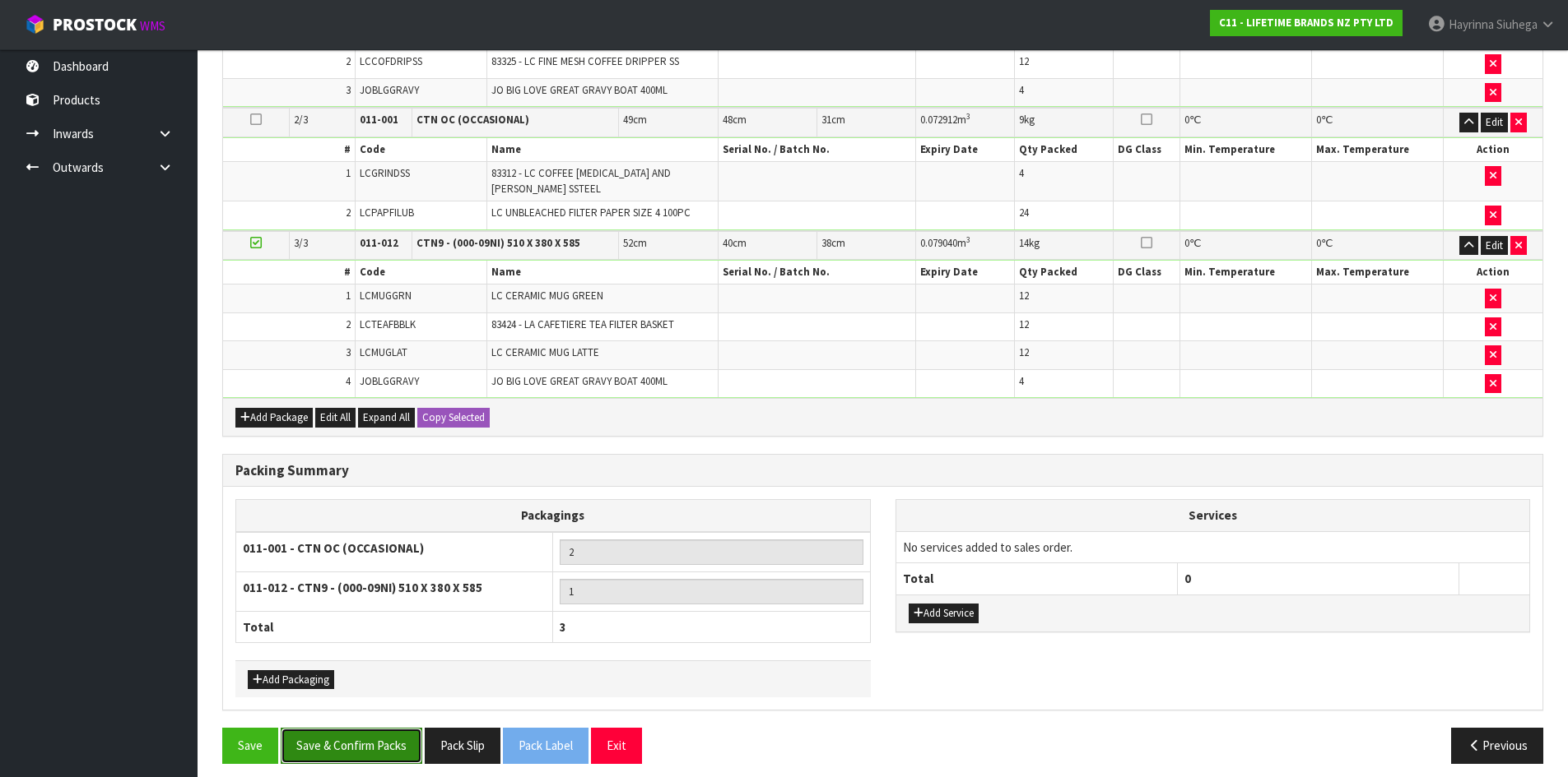
click at [394, 728] on button "Save & Confirm Packs" at bounding box center [351, 745] width 141 height 35
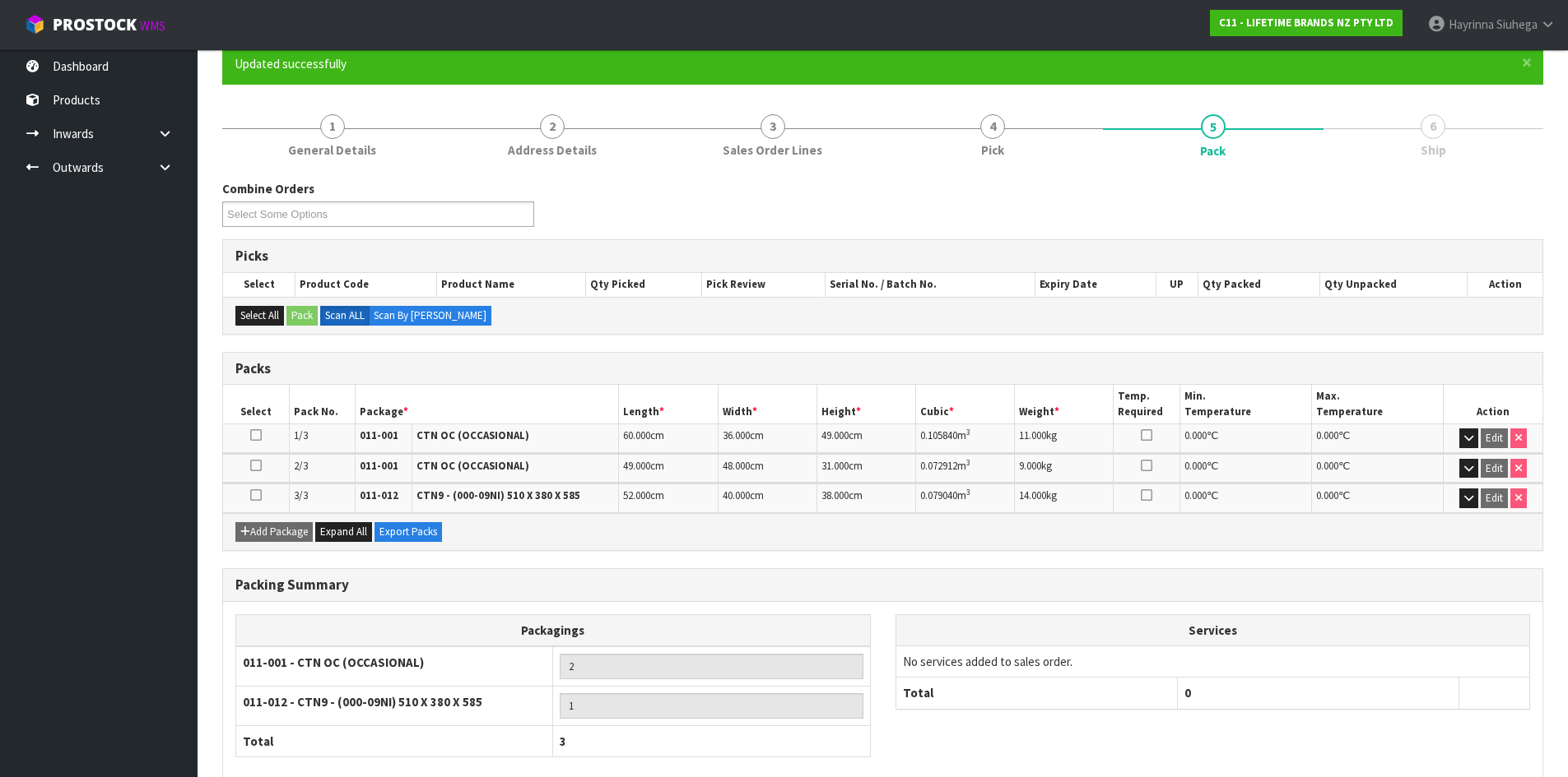
scroll to position [233, 0]
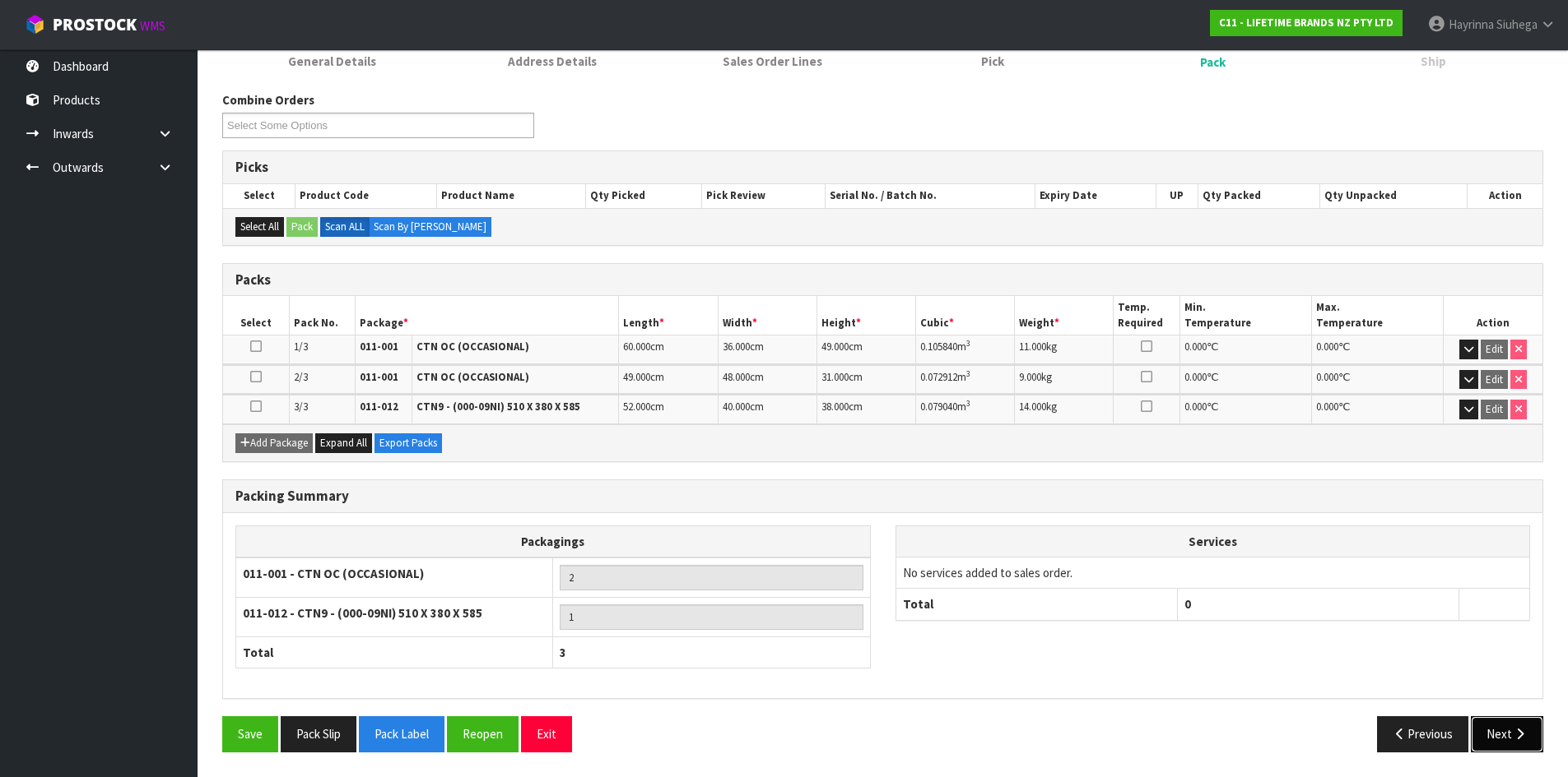
click at [1521, 733] on icon "button" at bounding box center [1520, 734] width 16 height 12
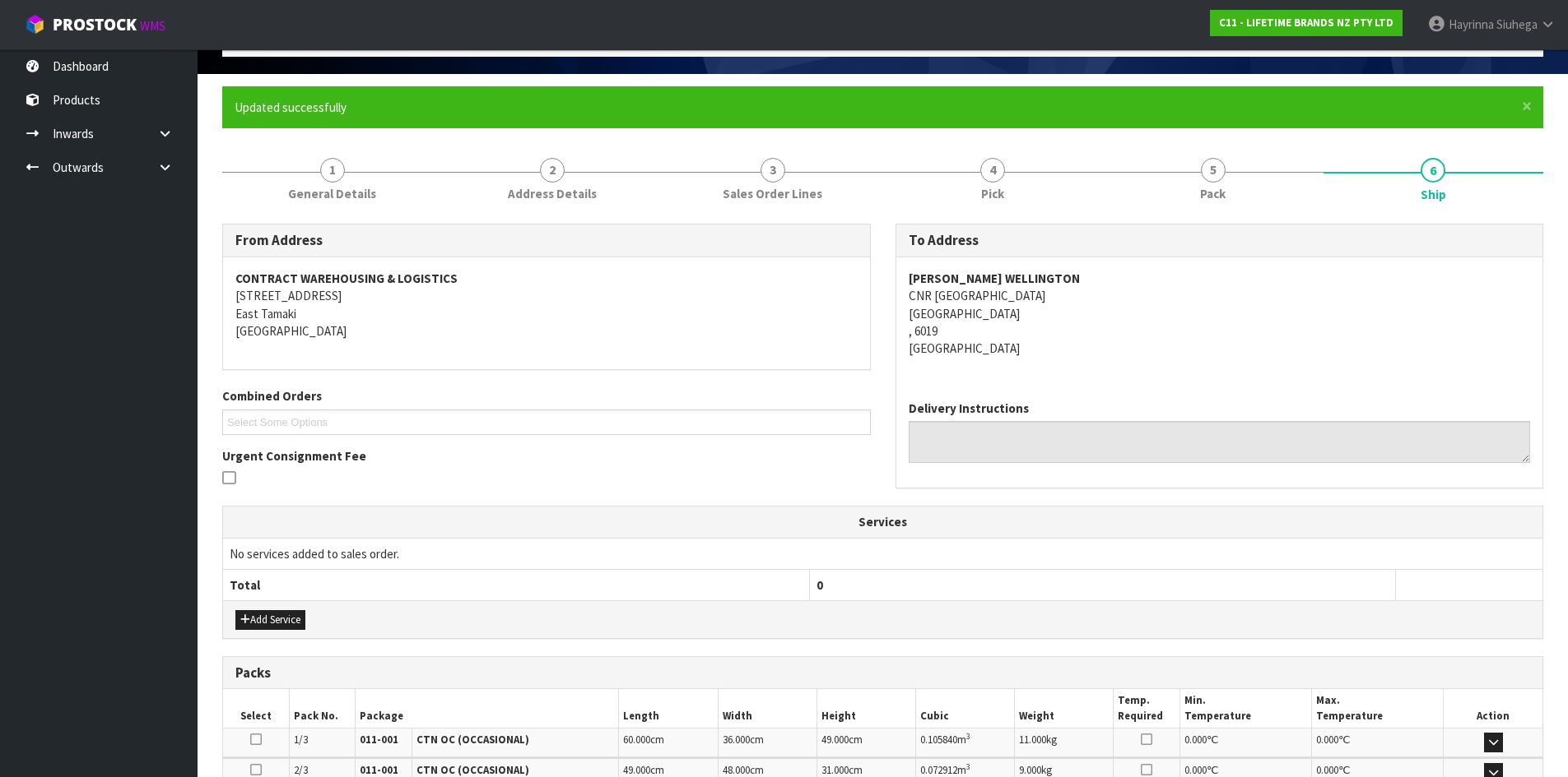
scroll to position [356, 0]
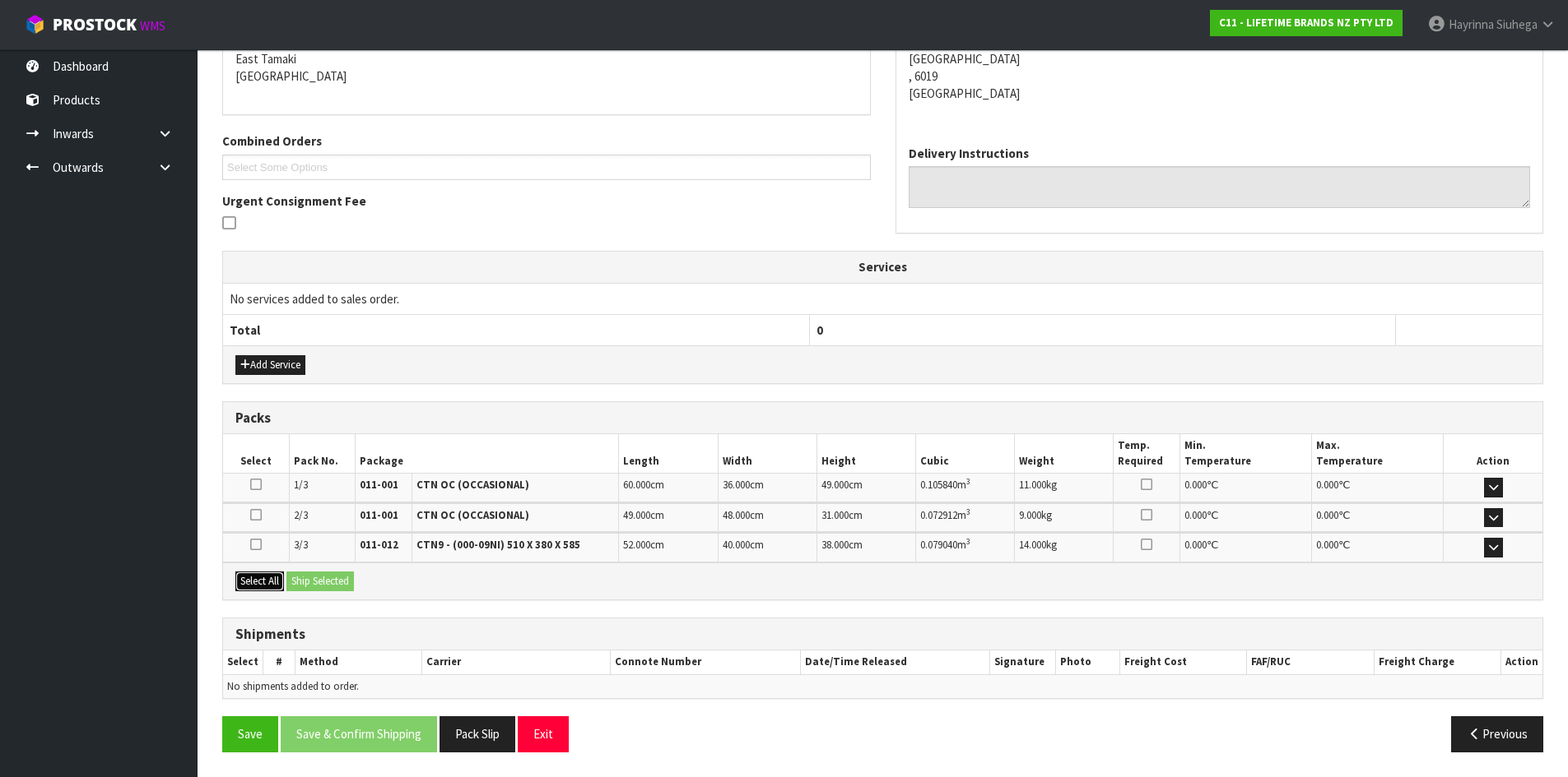
click at [274, 581] on button "Select All" at bounding box center [259, 581] width 48 height 20
click at [303, 578] on button "Ship Selected" at bounding box center [319, 581] width 68 height 20
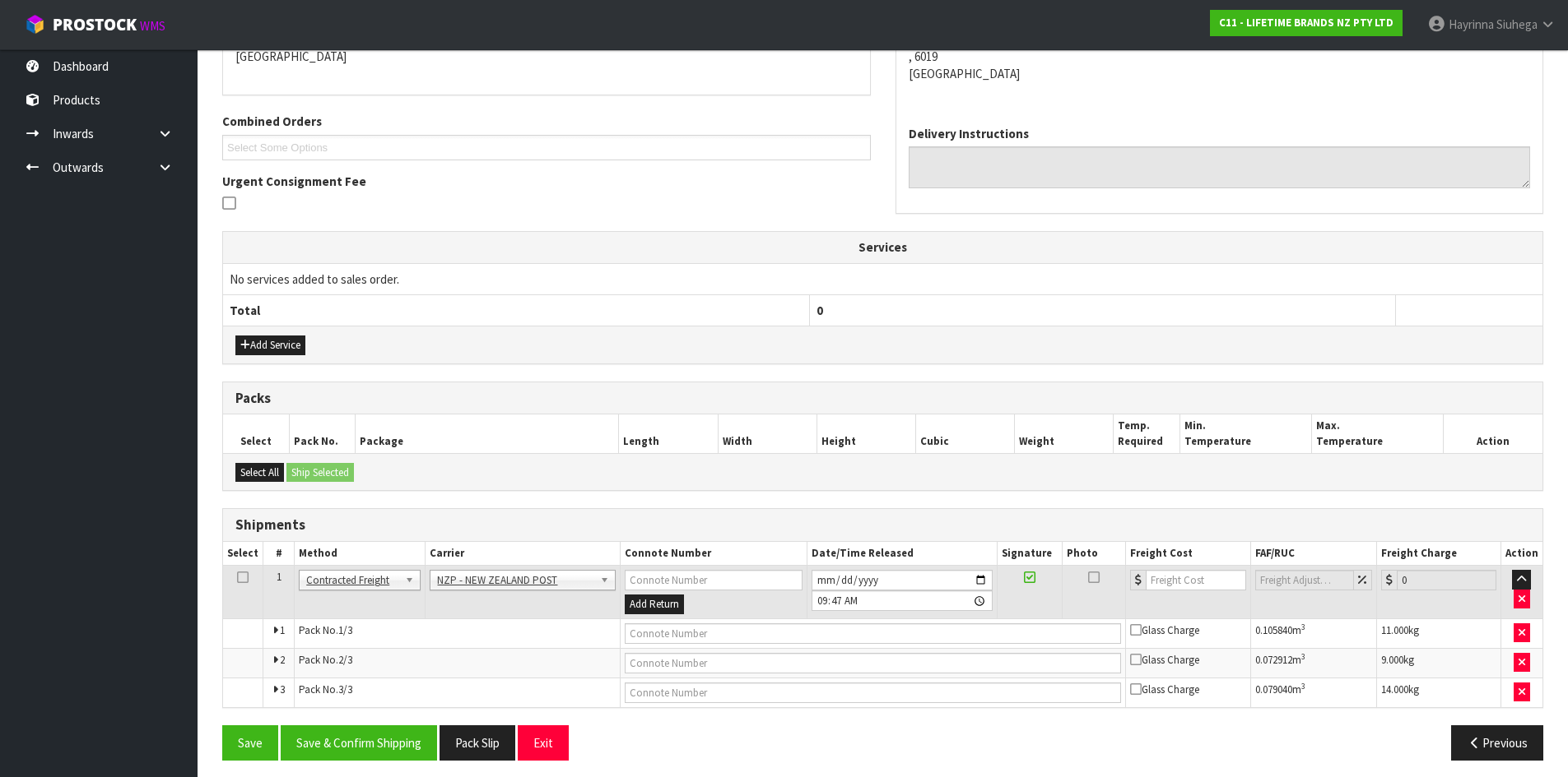
scroll to position [384, 0]
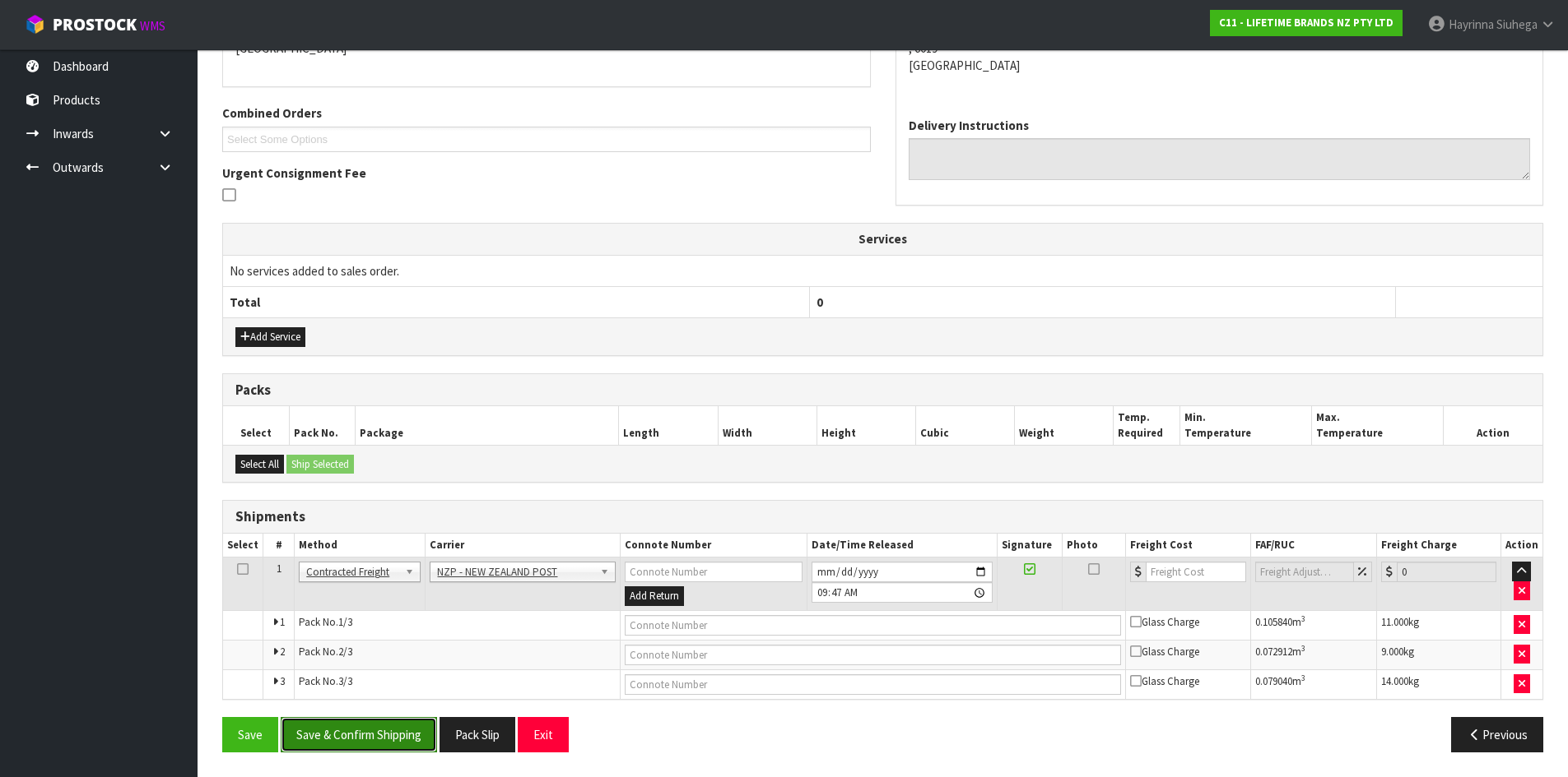
click at [376, 736] on button "Save & Confirm Shipping" at bounding box center [359, 735] width 156 height 35
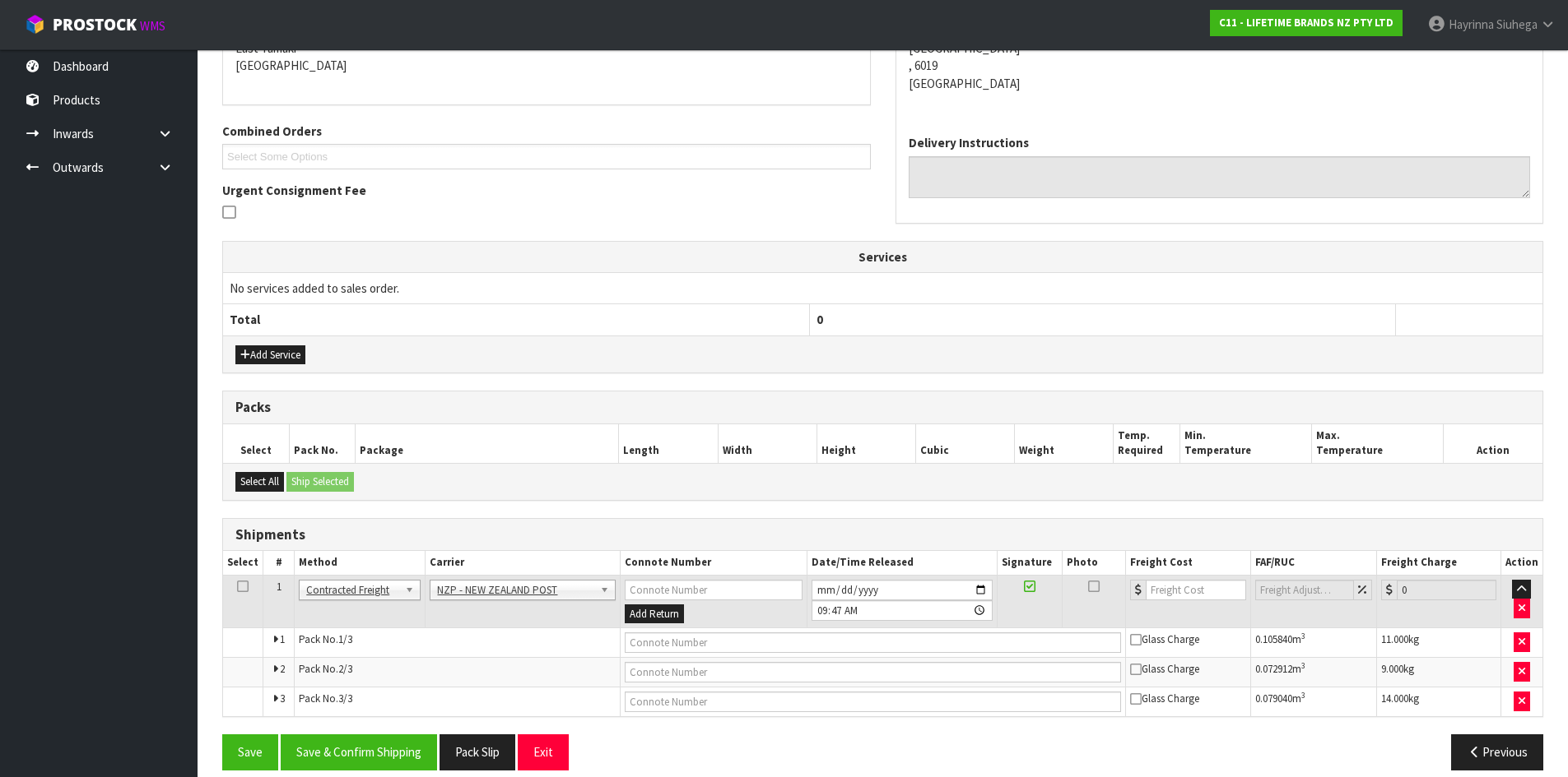
scroll to position [0, 0]
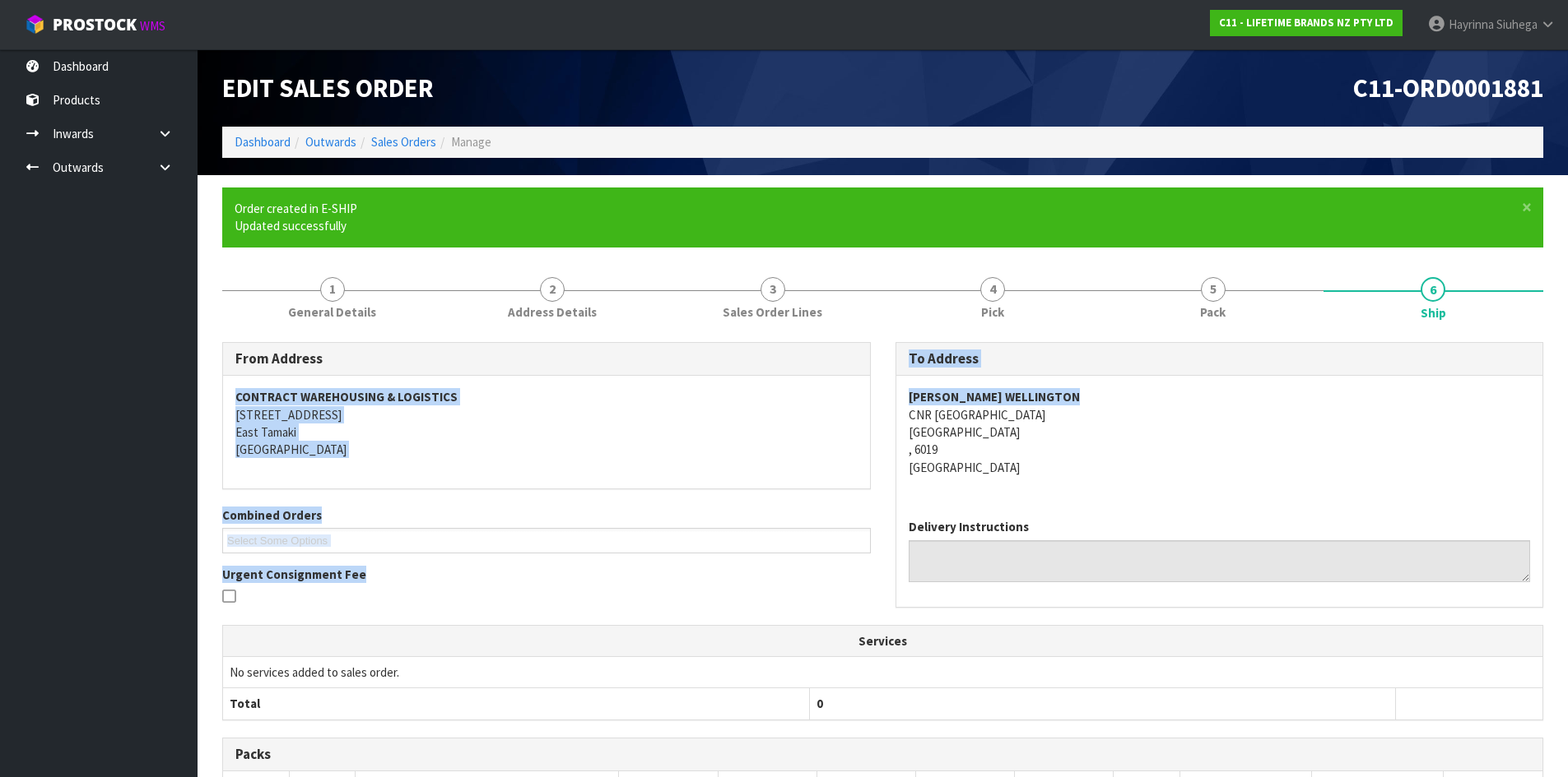
drag, startPoint x: 1078, startPoint y: 398, endPoint x: 862, endPoint y: 402, distance: 216.0
click at [862, 402] on div "From Address CONTRACT WAREHOUSING & LOGISTICS 17 Allens Road East Tamaki Auckla…" at bounding box center [882, 483] width 1345 height 282
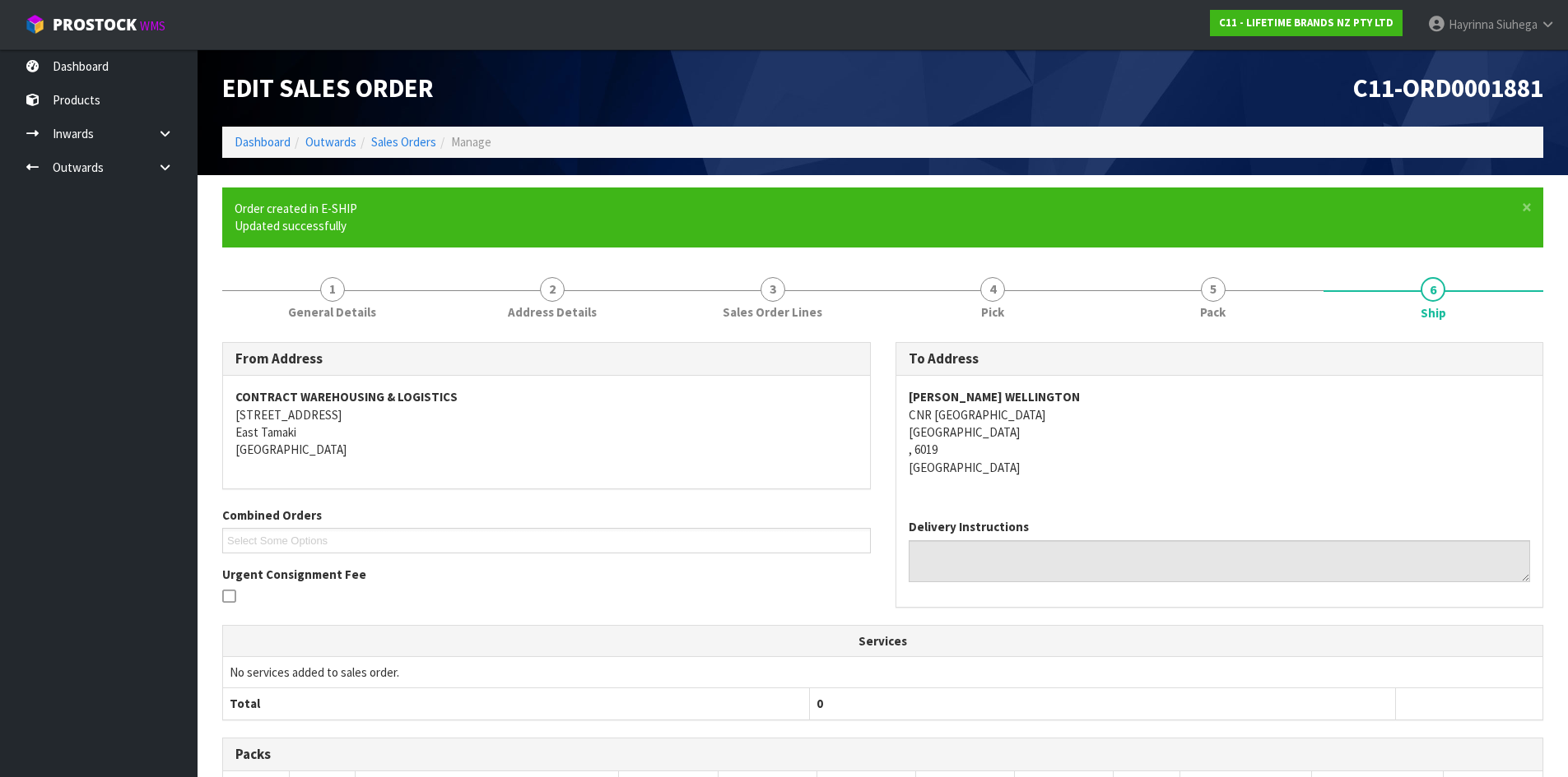
click at [1163, 415] on address "MOORE WILSONS WELLINGTON CNR TORY & COLLEGE STREET WELLINGTON , 6019 New Zealand" at bounding box center [1219, 432] width 622 height 88
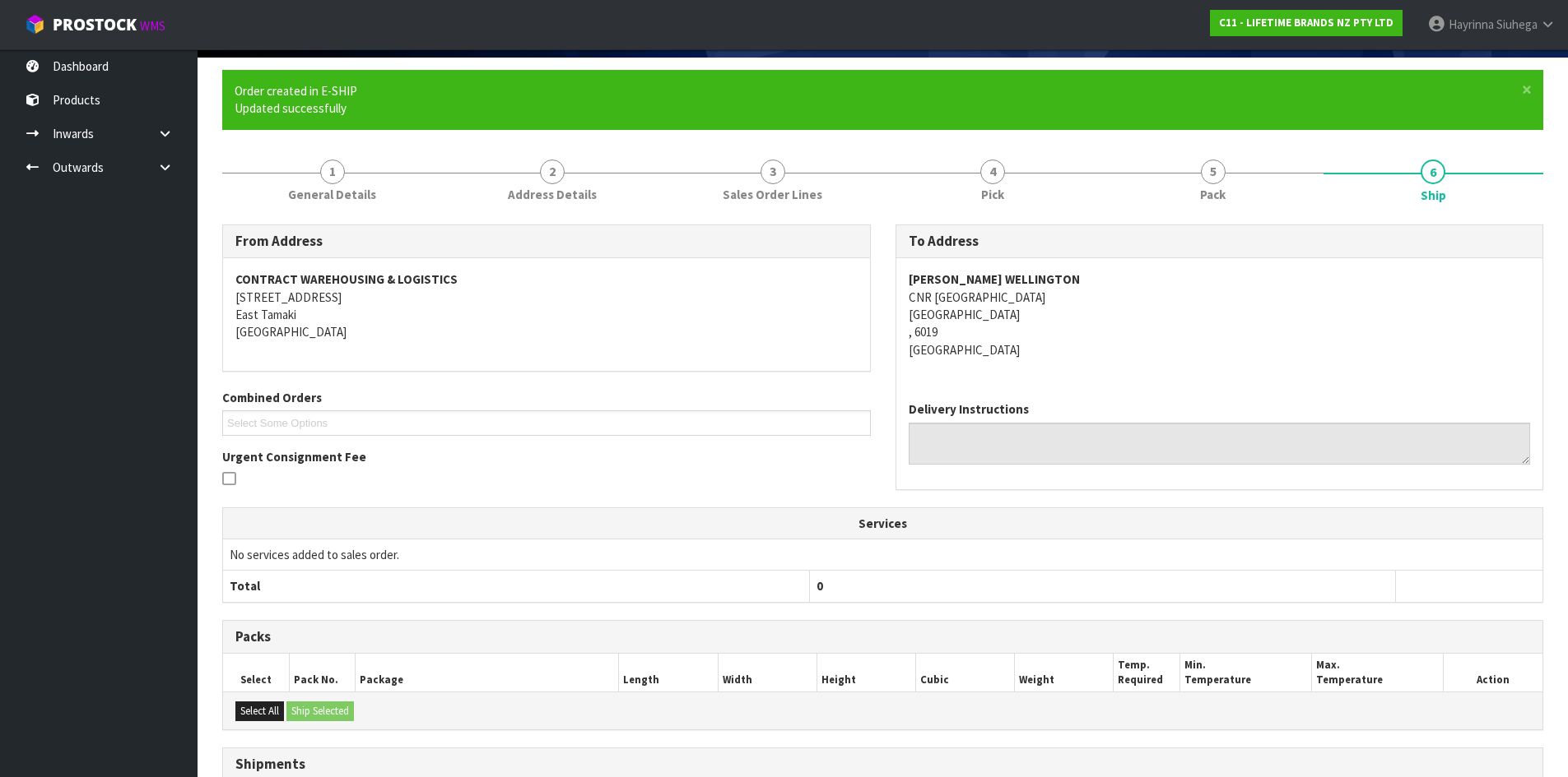
scroll to position [359, 0]
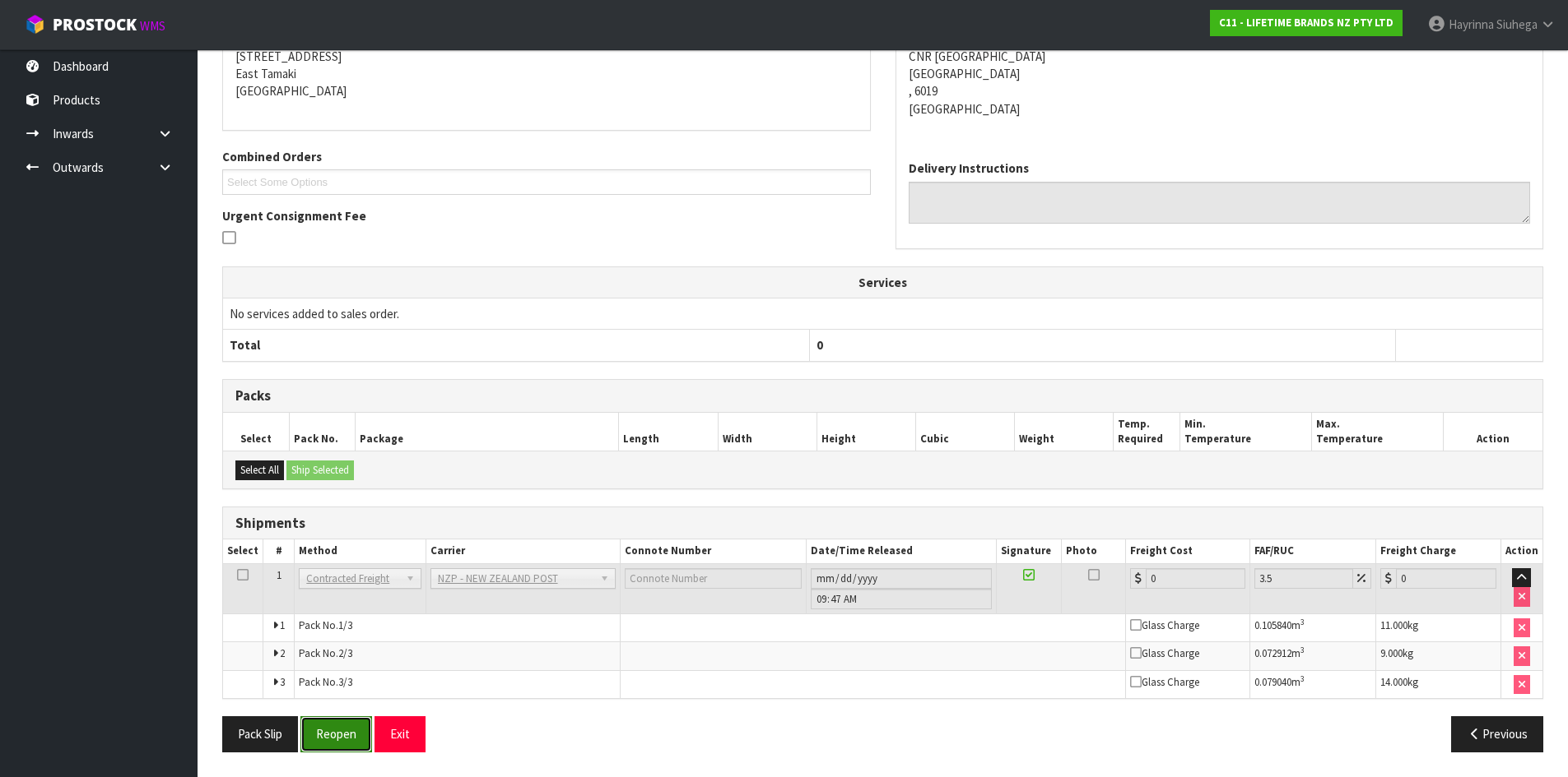
click at [347, 727] on button "Reopen" at bounding box center [336, 734] width 72 height 35
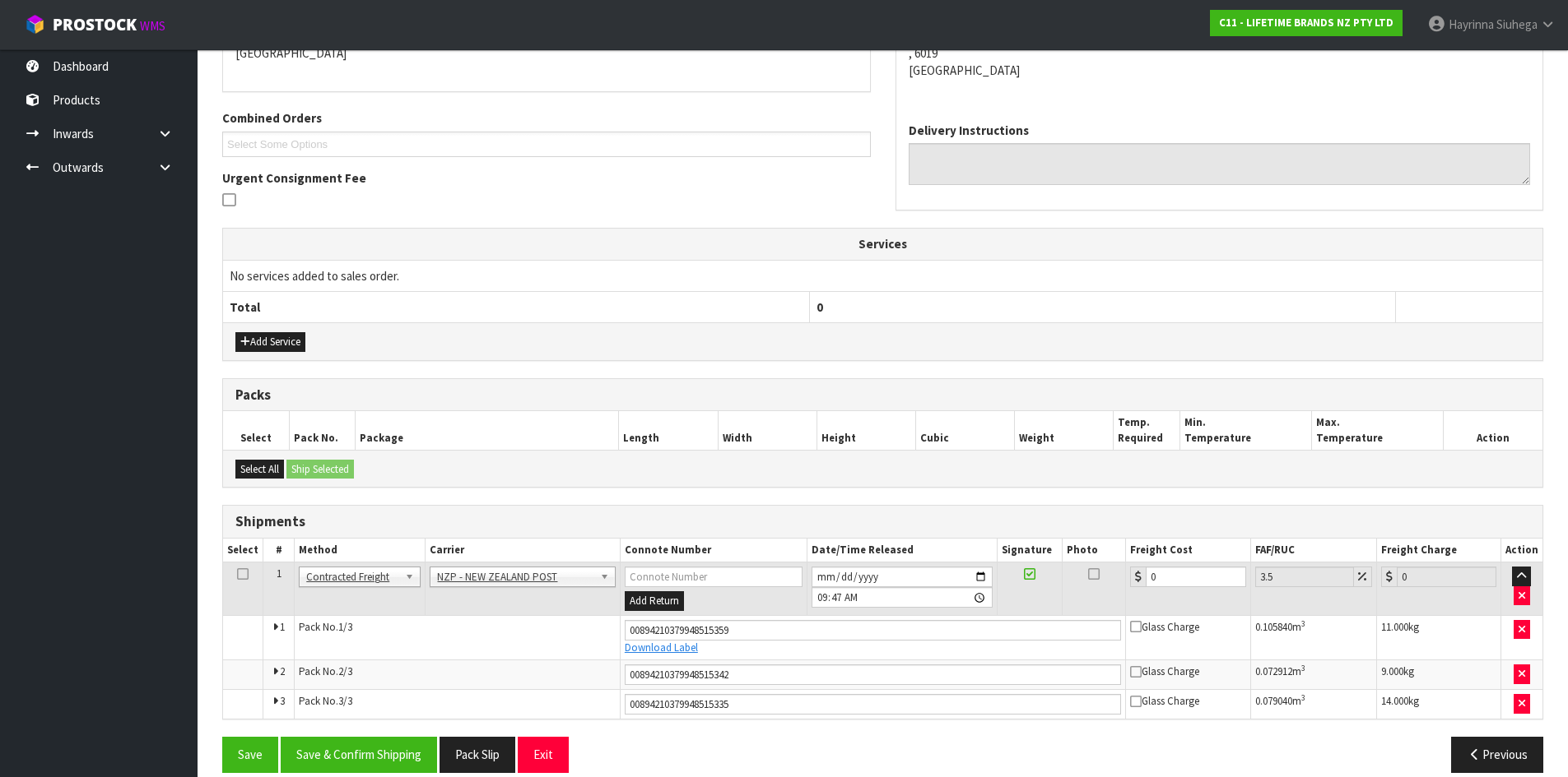
scroll to position [400, 0]
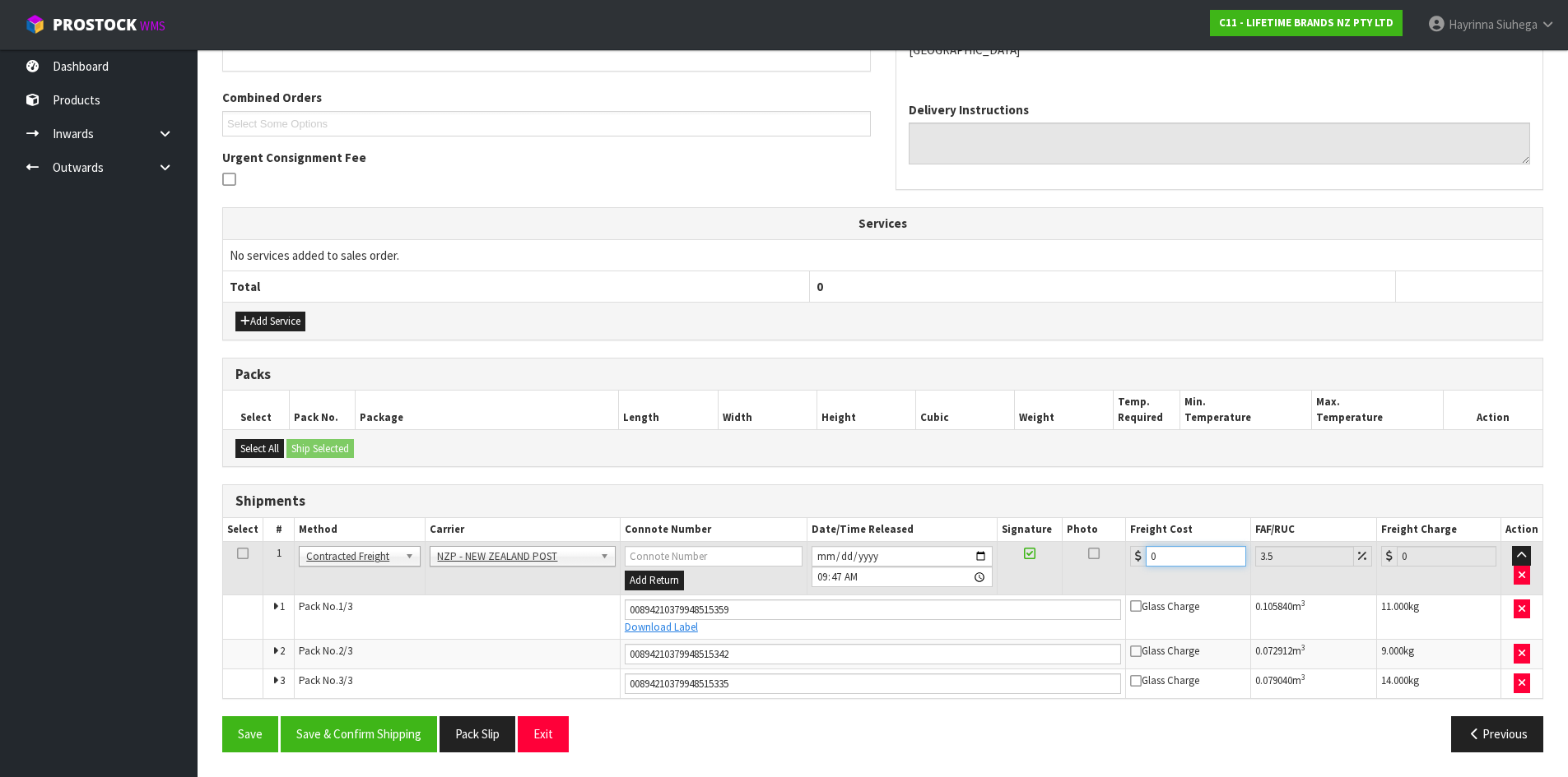
drag, startPoint x: 1175, startPoint y: 556, endPoint x: 523, endPoint y: 467, distance: 658.0
click at [594, 479] on div "From Address CONTRACT WAREHOUSING & LOGISTICS 17 Allens Road East Tamaki Auckla…" at bounding box center [882, 346] width 1321 height 840
type input "4"
type input "4.14"
type input "44"
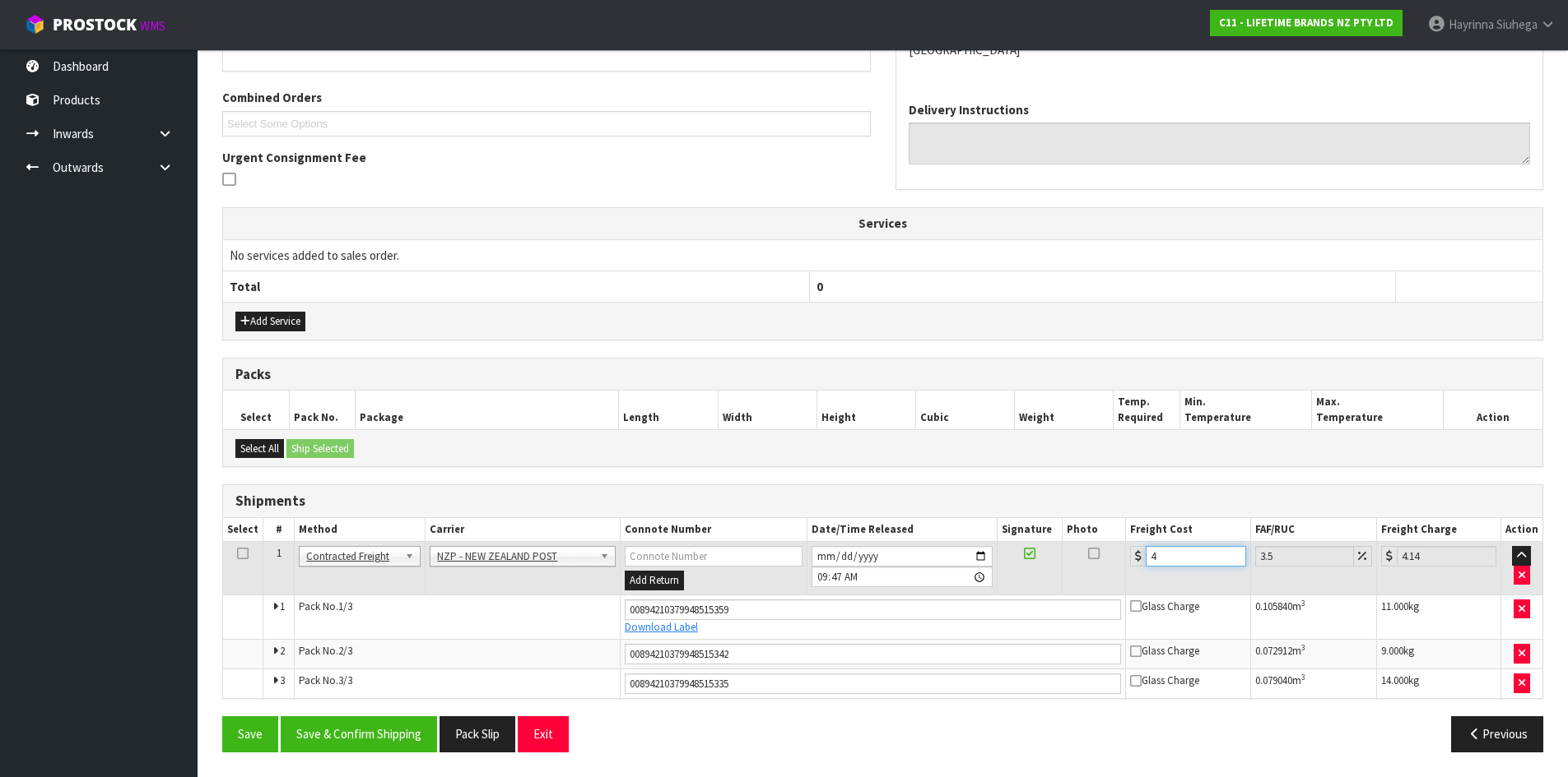
type input "45.54"
type input "44.04"
type input "45.58"
type input "44.04"
click at [222, 716] on button "Save" at bounding box center [250, 734] width 56 height 35
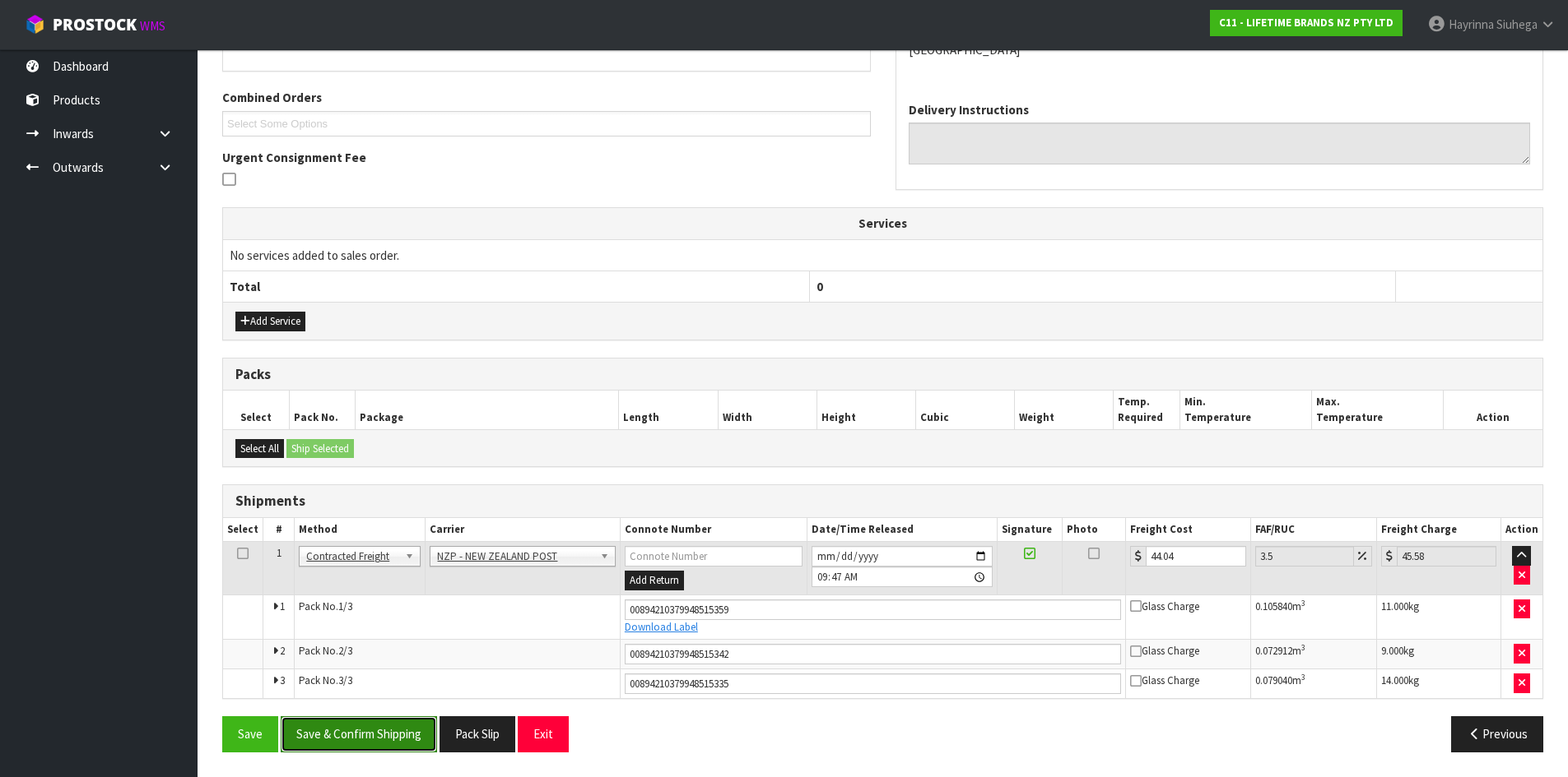
click at [417, 738] on button "Save & Confirm Shipping" at bounding box center [359, 734] width 156 height 35
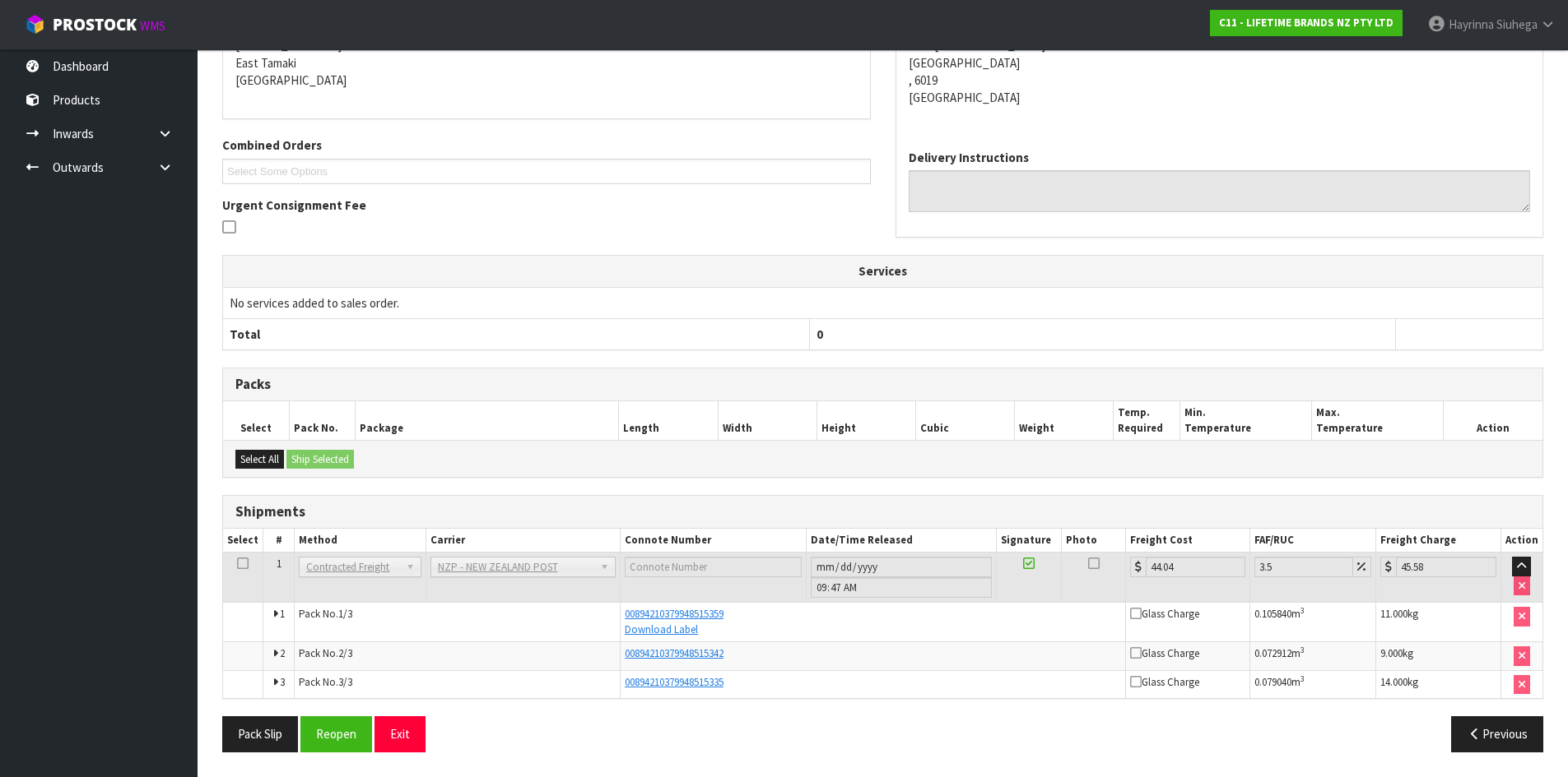
scroll to position [0, 0]
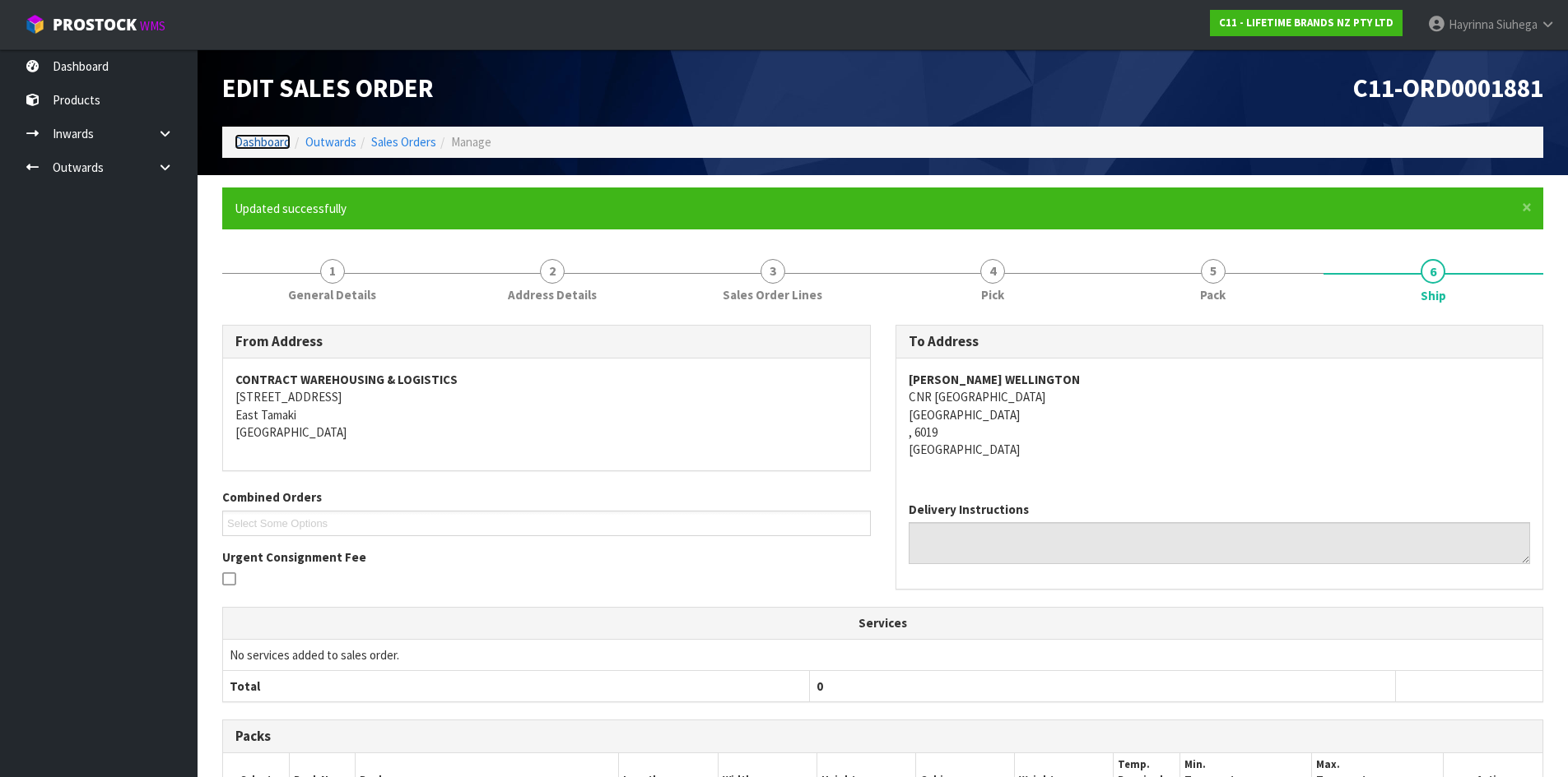
click at [276, 144] on link "Dashboard" at bounding box center [262, 142] width 56 height 16
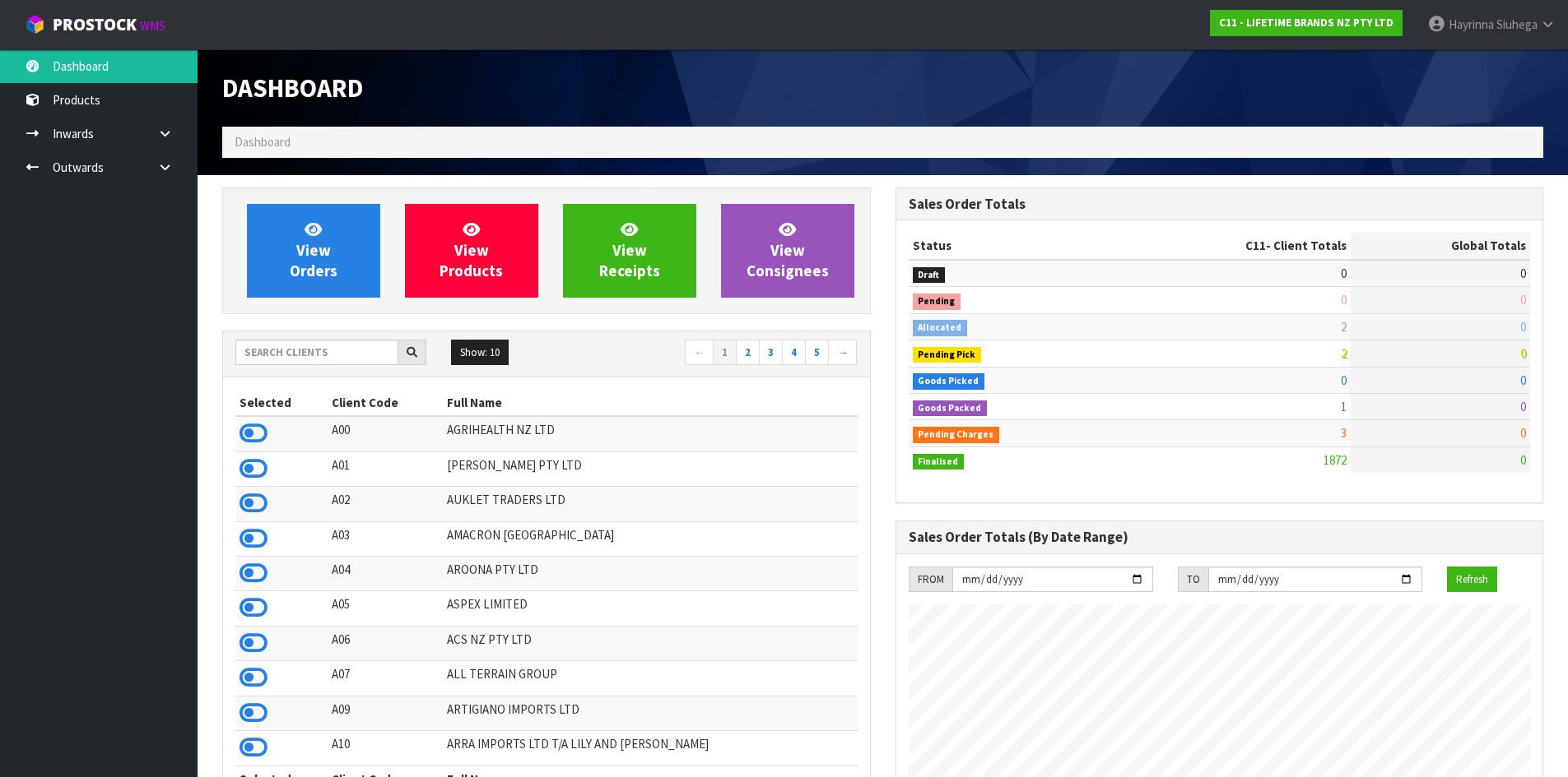
scroll to position [1246, 672]
click at [306, 355] on input "text" at bounding box center [317, 352] width 163 height 25
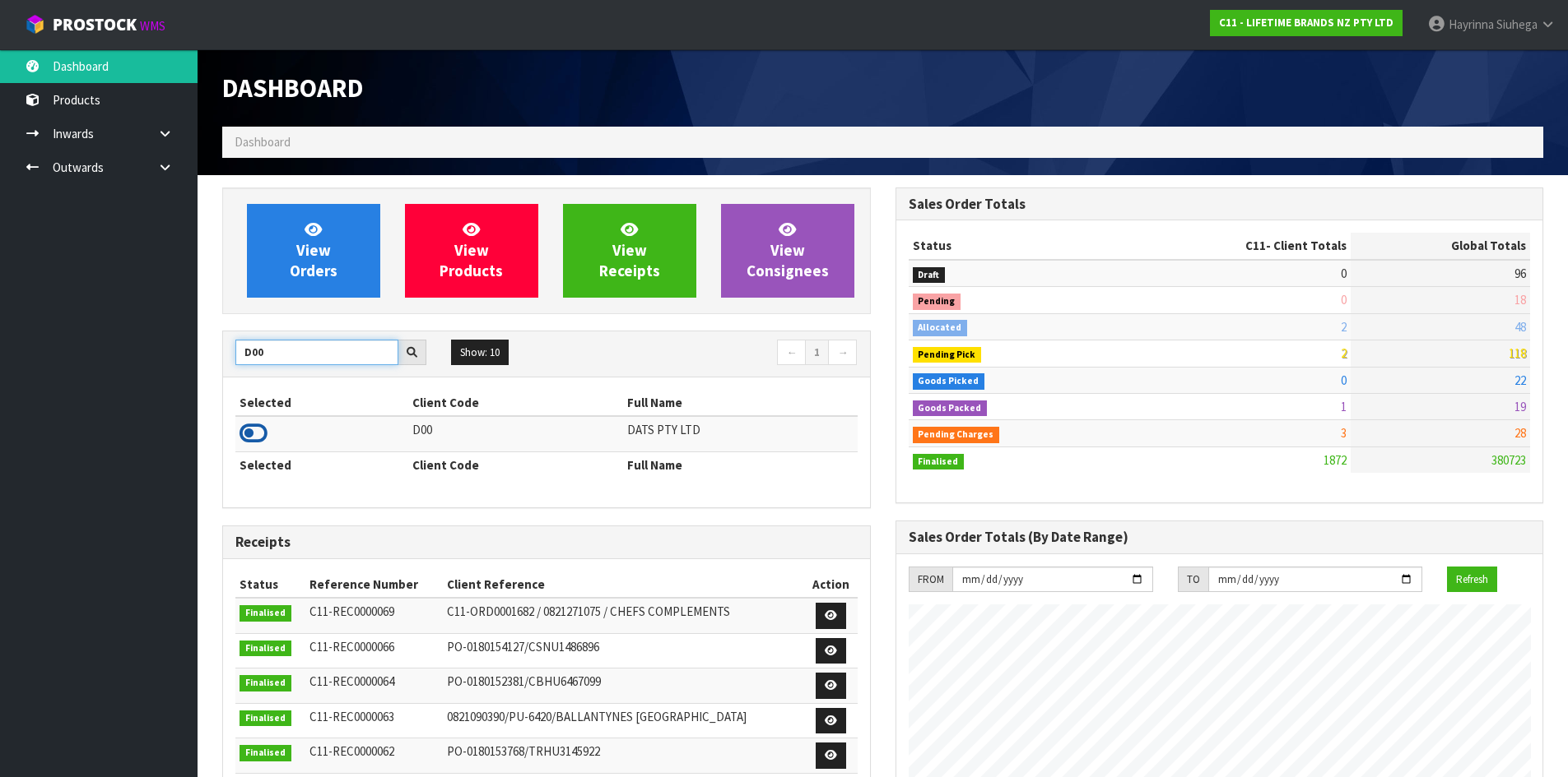
type input "D00"
click at [253, 438] on icon at bounding box center [254, 433] width 28 height 25
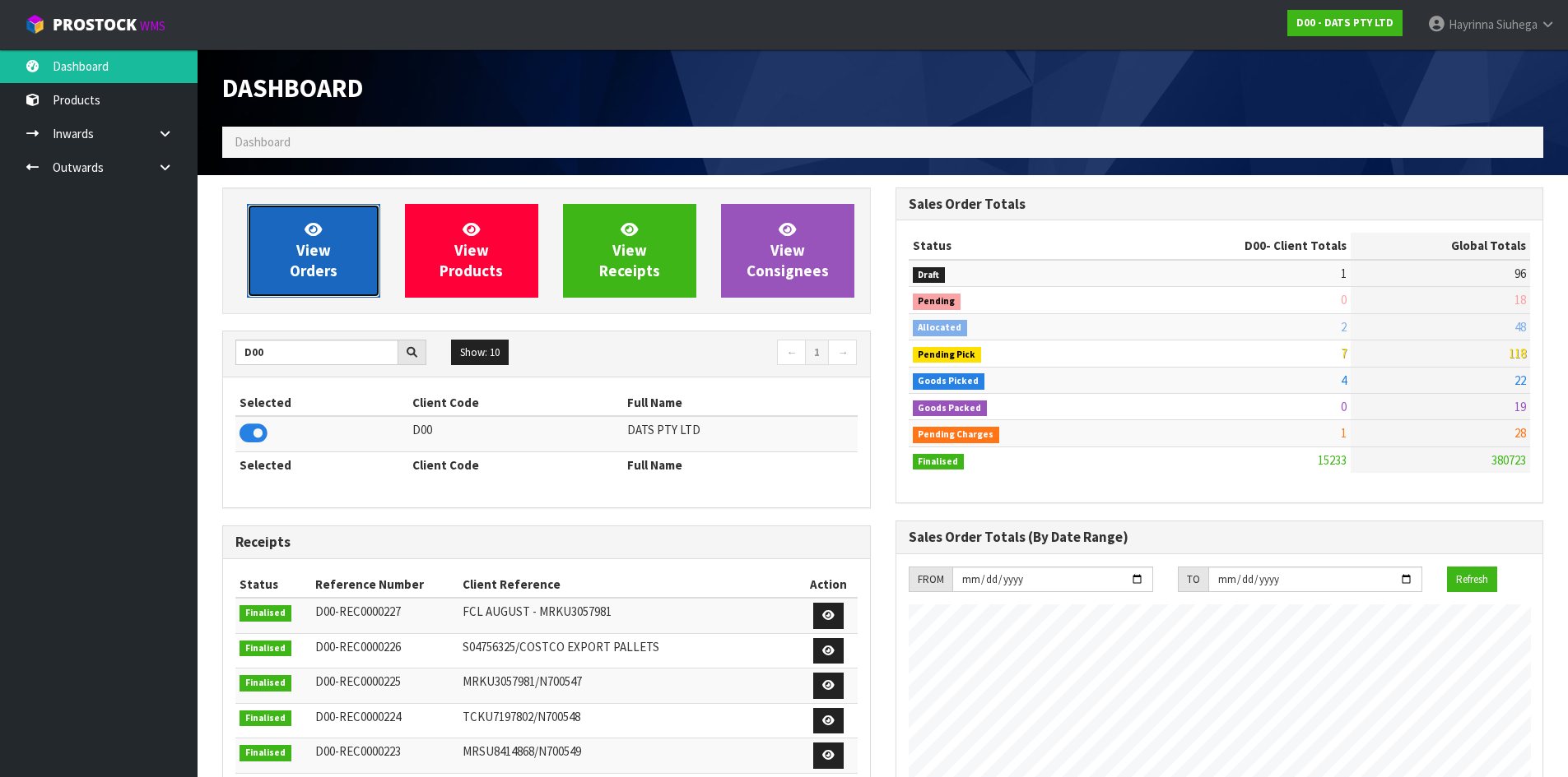
click at [316, 265] on span "View Orders" at bounding box center [313, 250] width 47 height 61
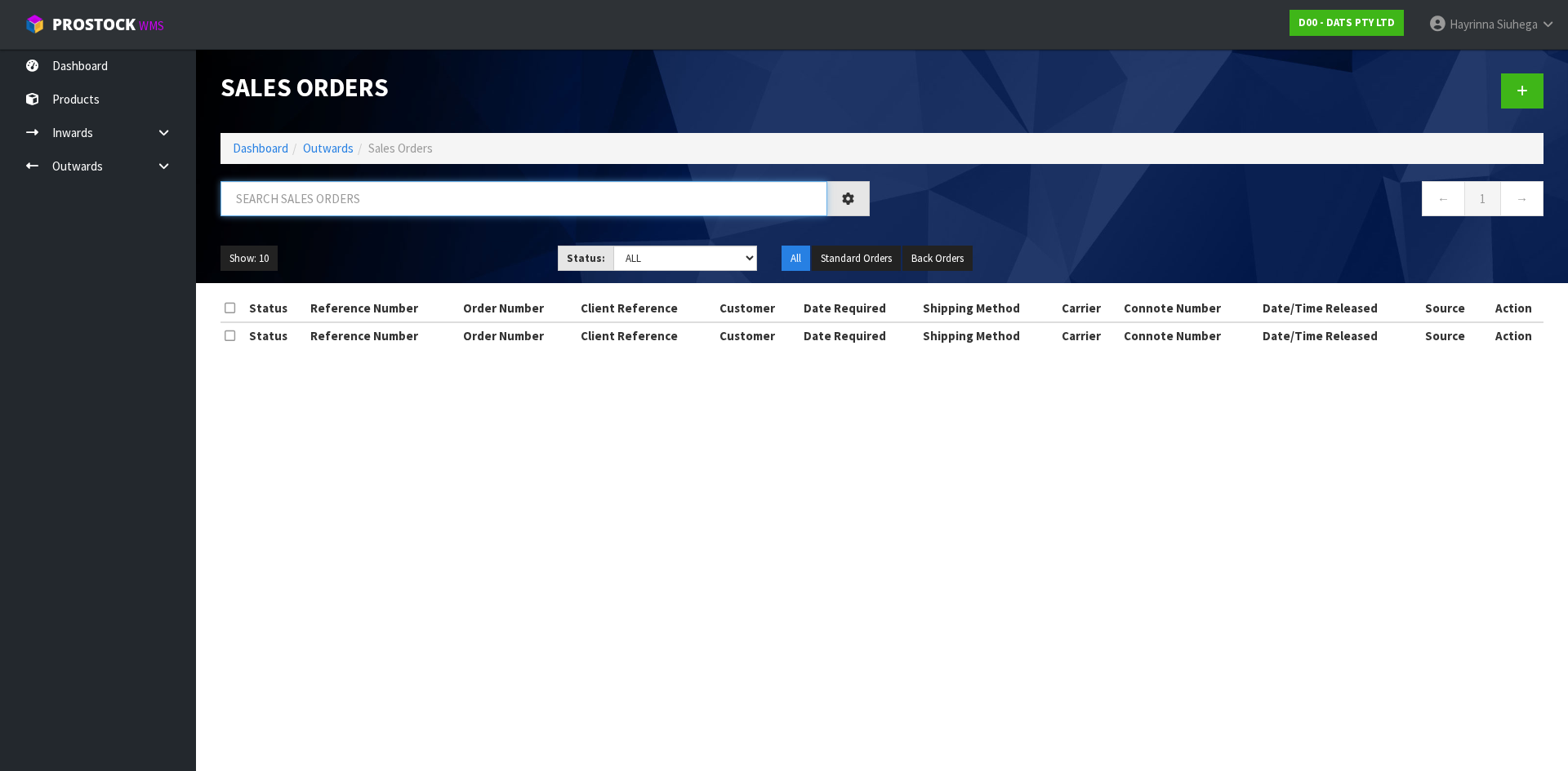
click at [323, 208] on input "text" at bounding box center [523, 198] width 607 height 35
type input "JOB-0411643"
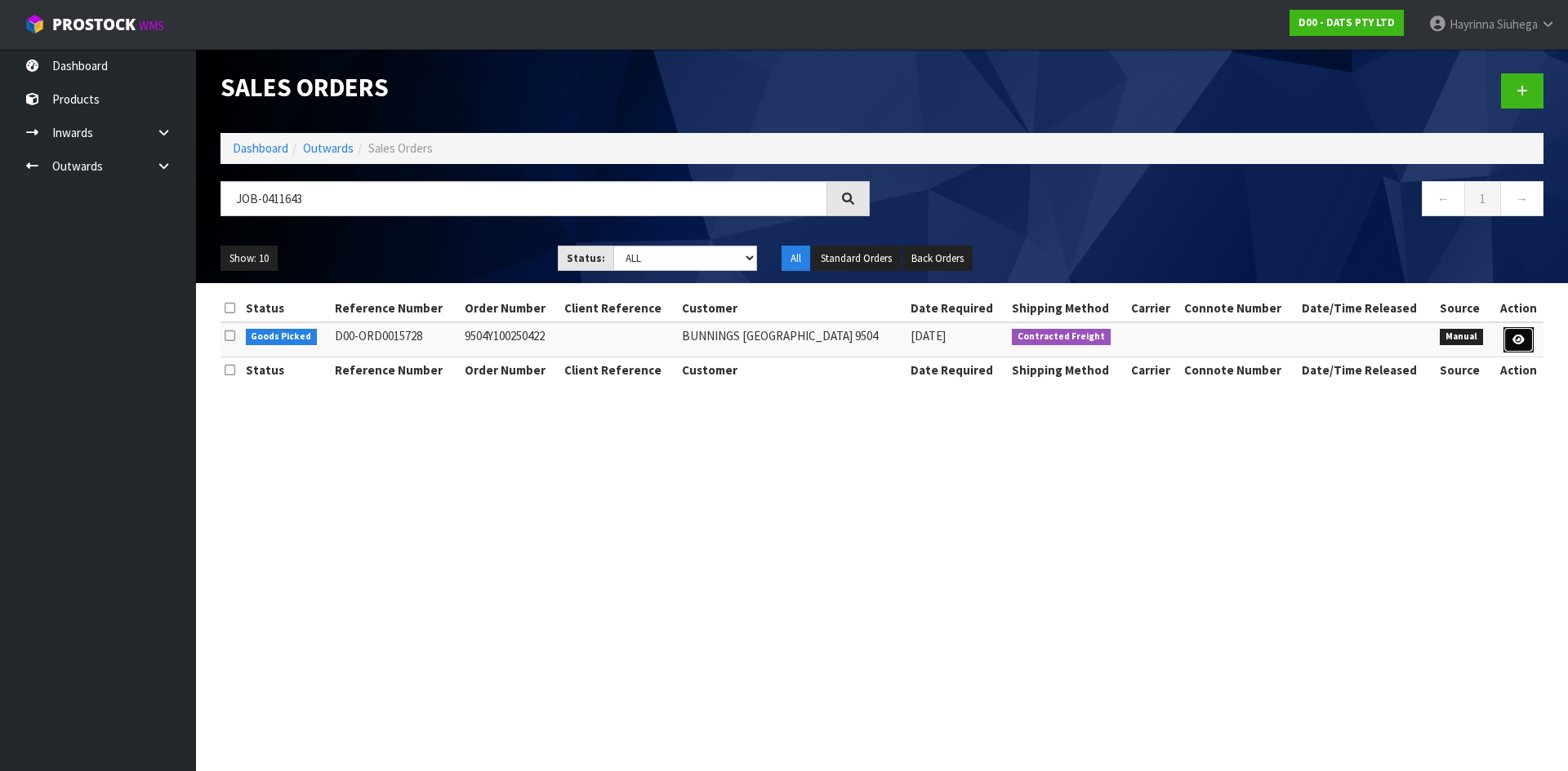
click at [1513, 335] on icon at bounding box center [1518, 340] width 12 height 10
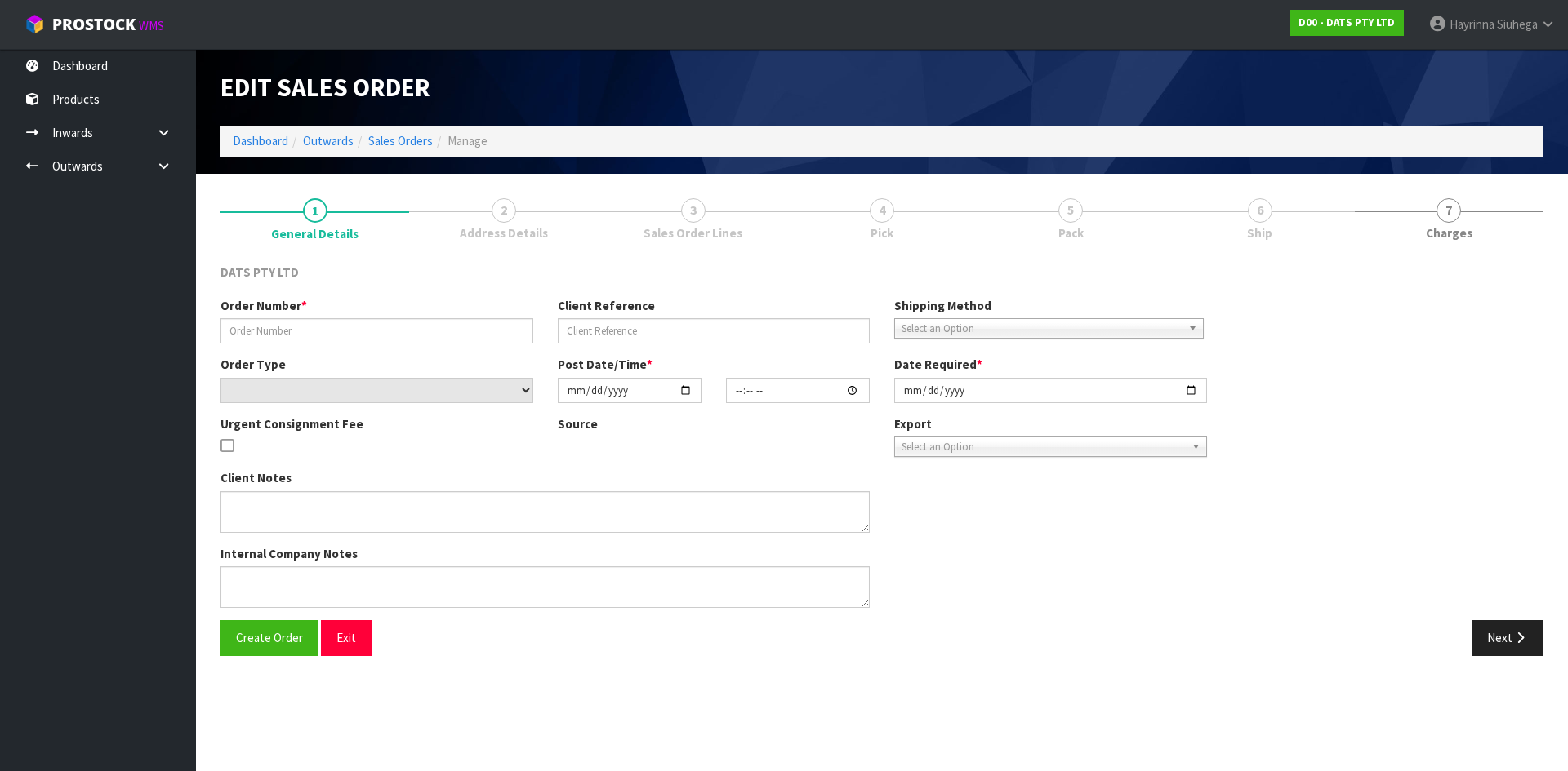
type input "9504Y100250422"
select select "number:0"
type input "2025-09-09"
type input "08:48:00.000"
type input "2025-09-09"
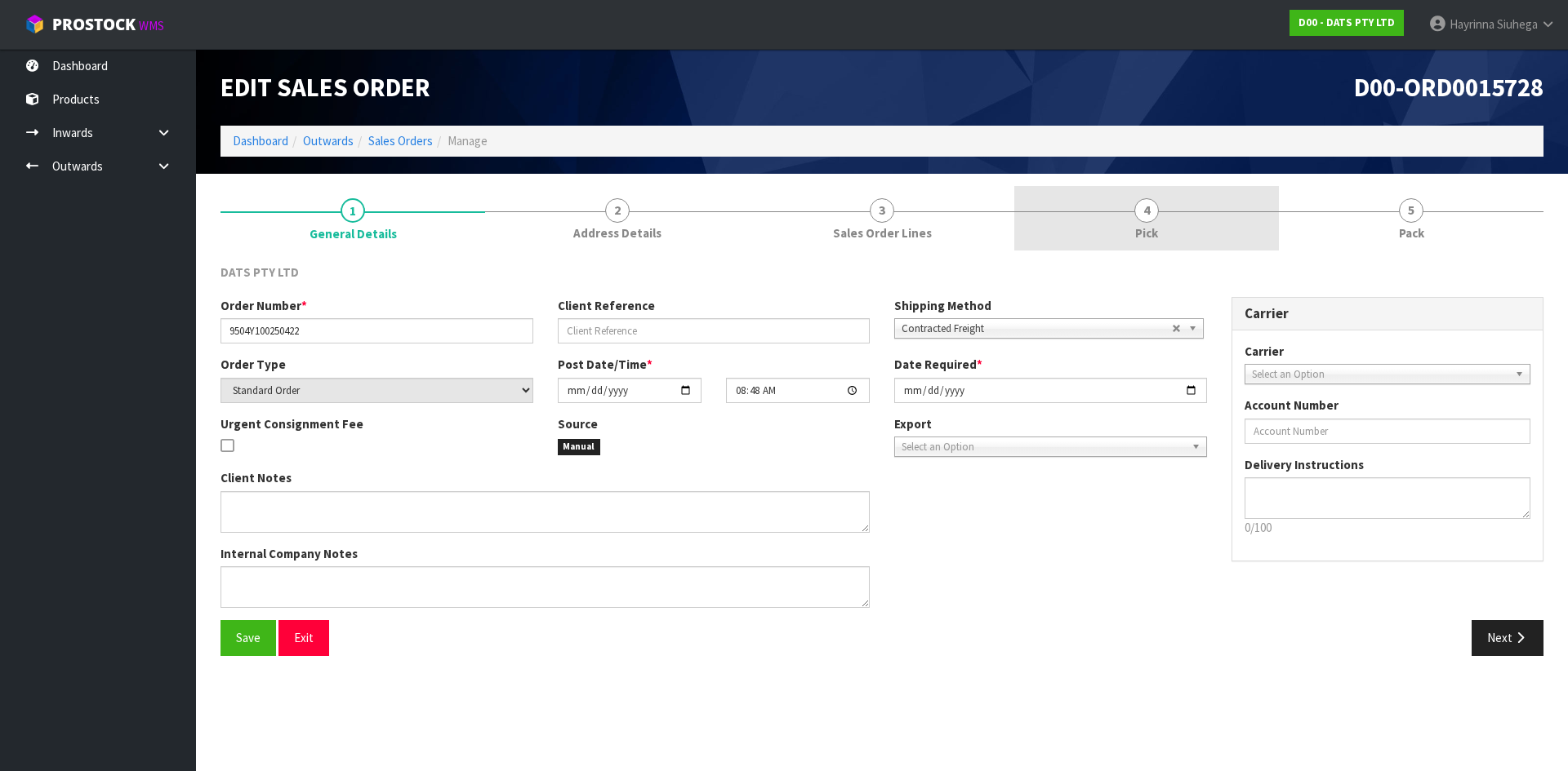
drag, startPoint x: 1213, startPoint y: 214, endPoint x: 1343, endPoint y: 204, distance: 130.4
click at [1213, 213] on link "4 Pick" at bounding box center [1147, 218] width 265 height 64
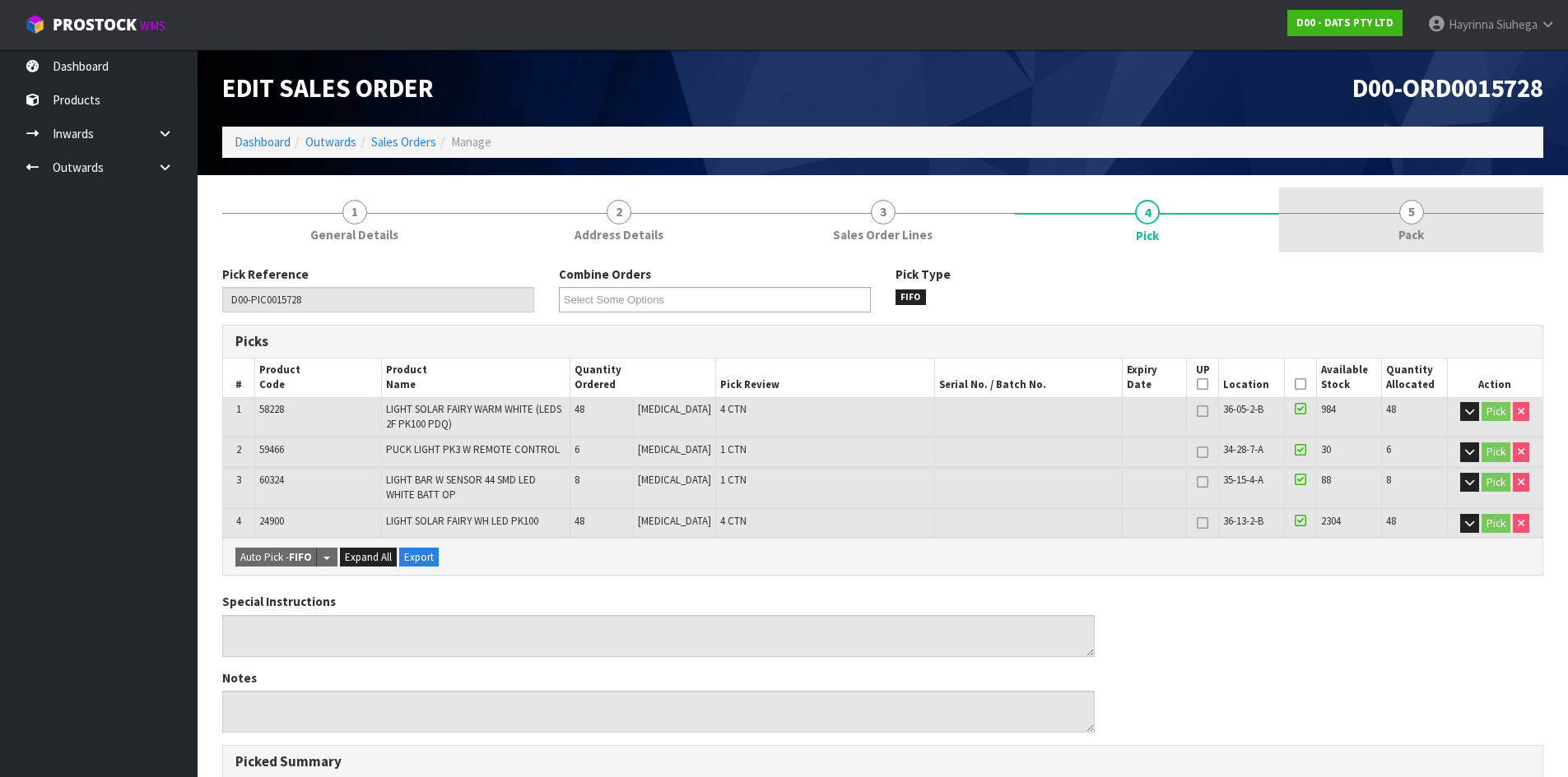
click at [1357, 203] on link "5 Pack" at bounding box center [1410, 220] width 264 height 65
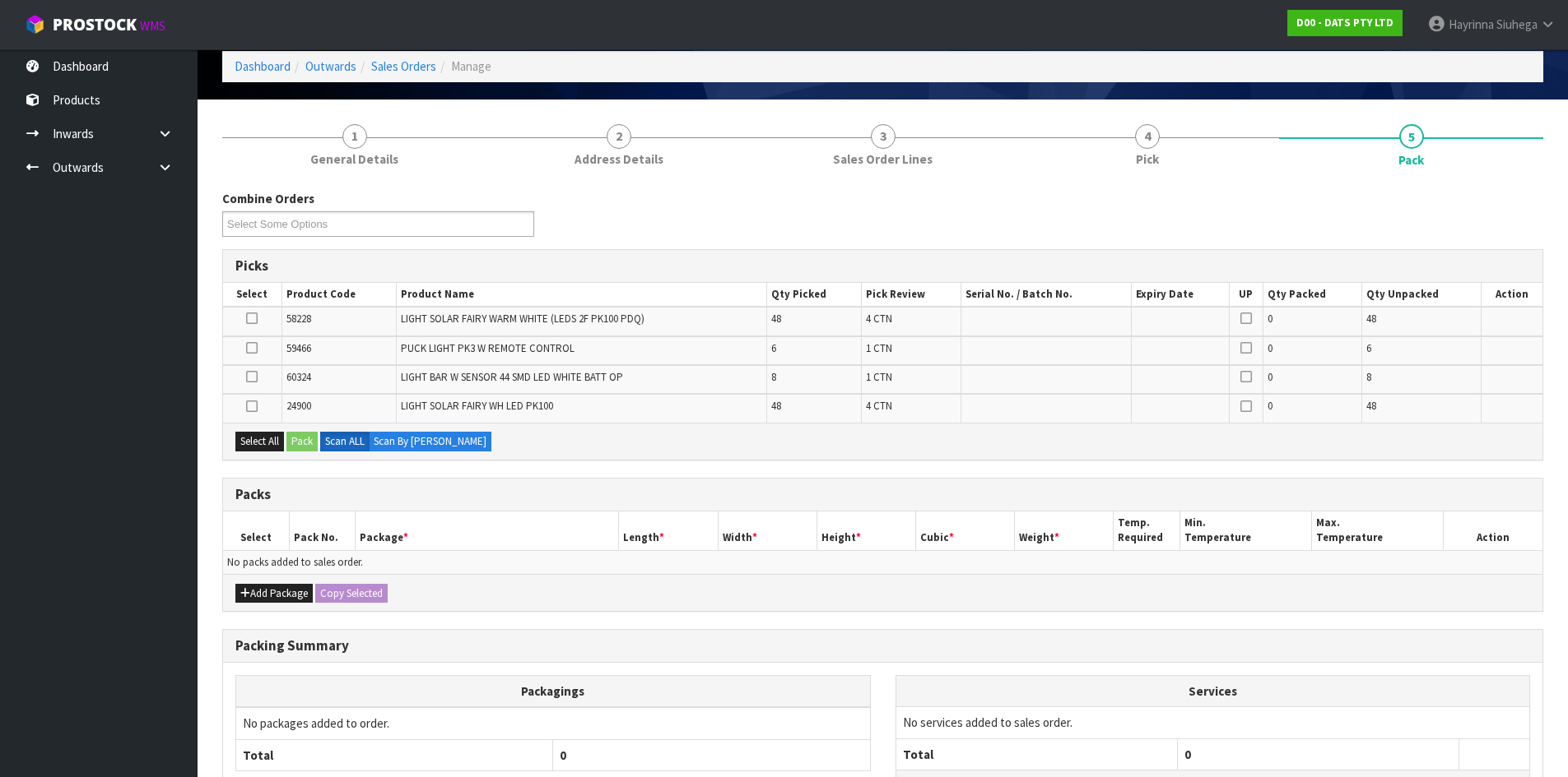
scroll to position [165, 0]
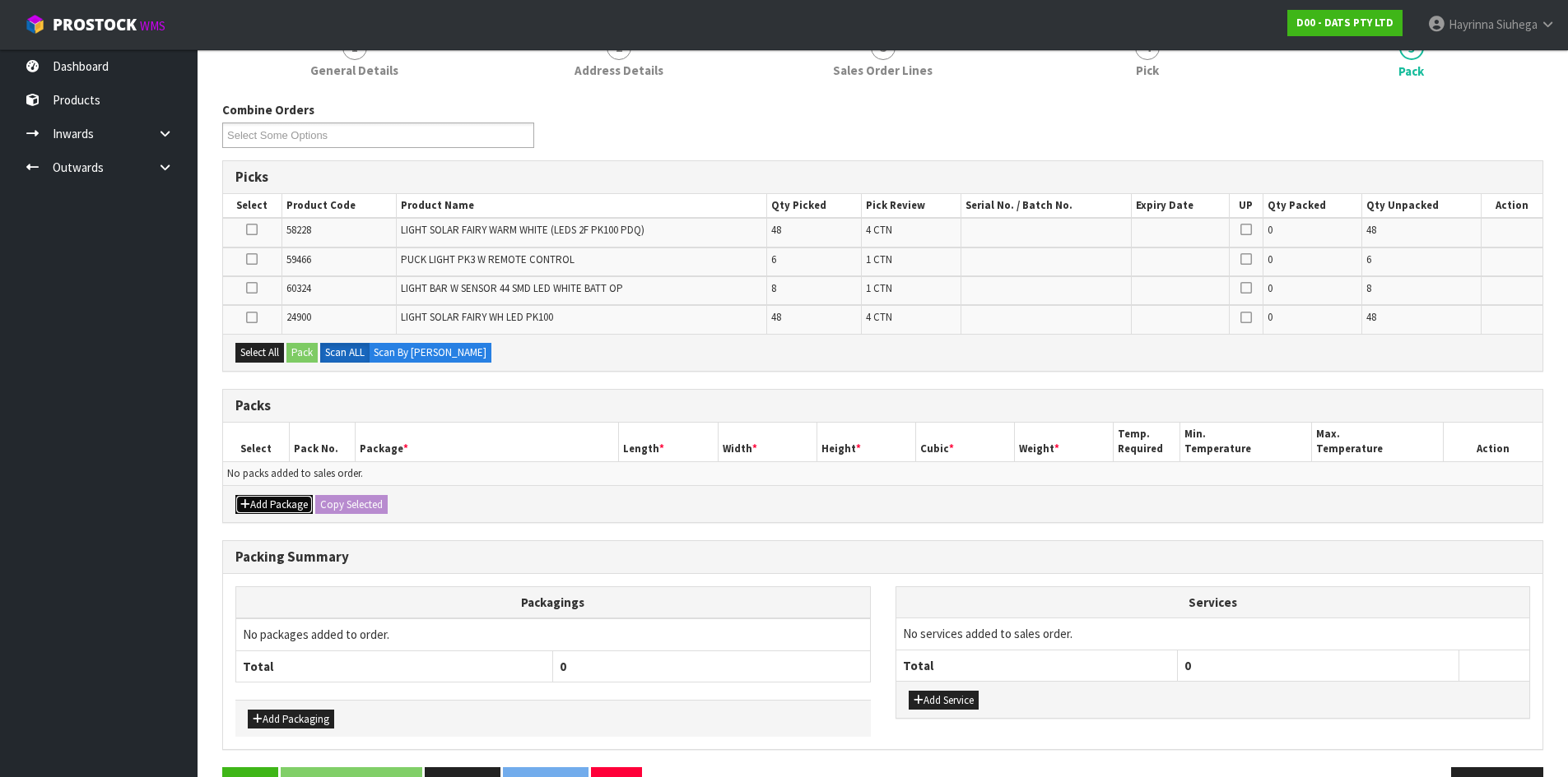
click at [253, 500] on button "Add Package" at bounding box center [274, 505] width 77 height 20
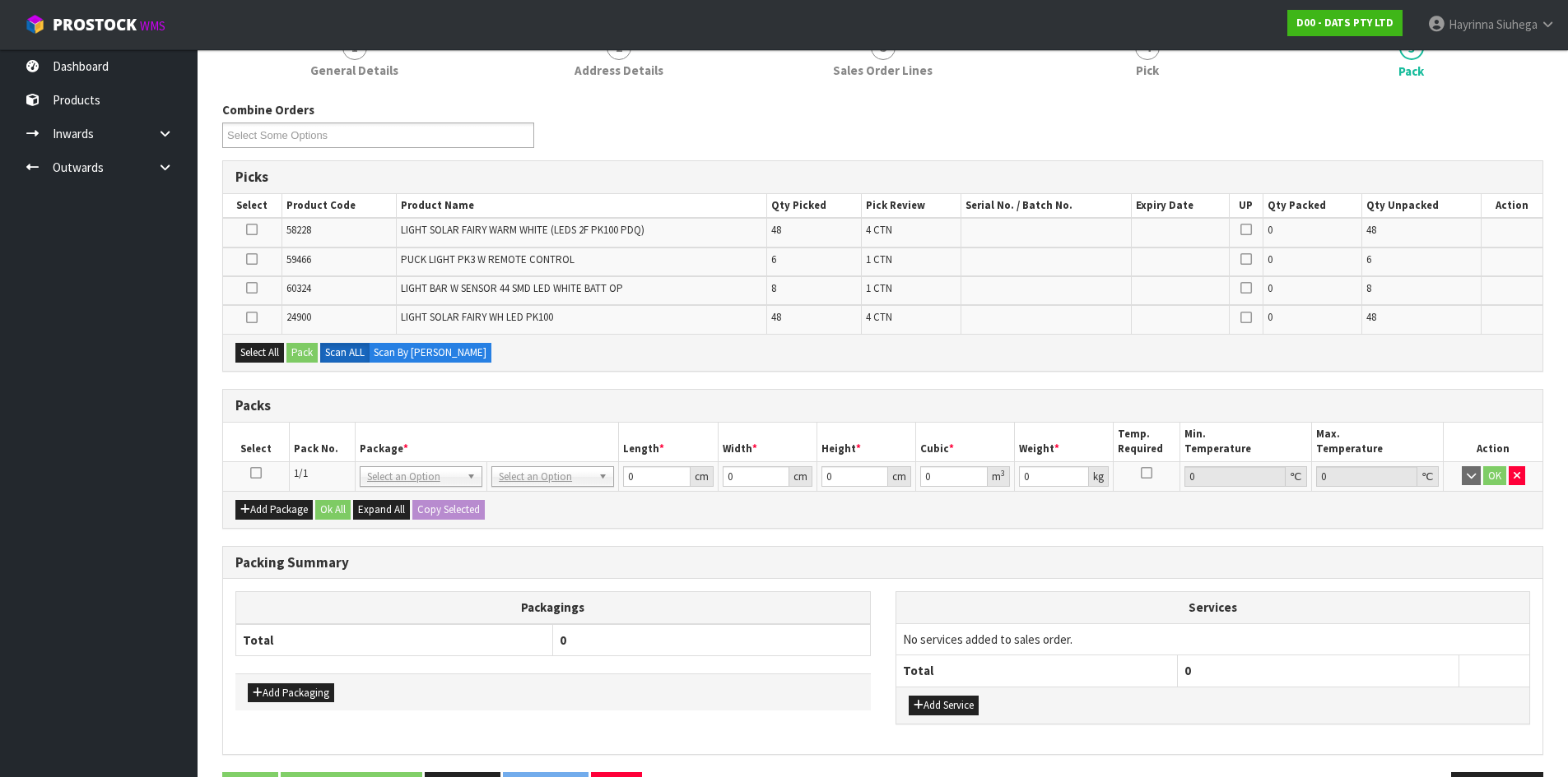
click at [254, 474] on icon at bounding box center [255, 473] width 11 height 1
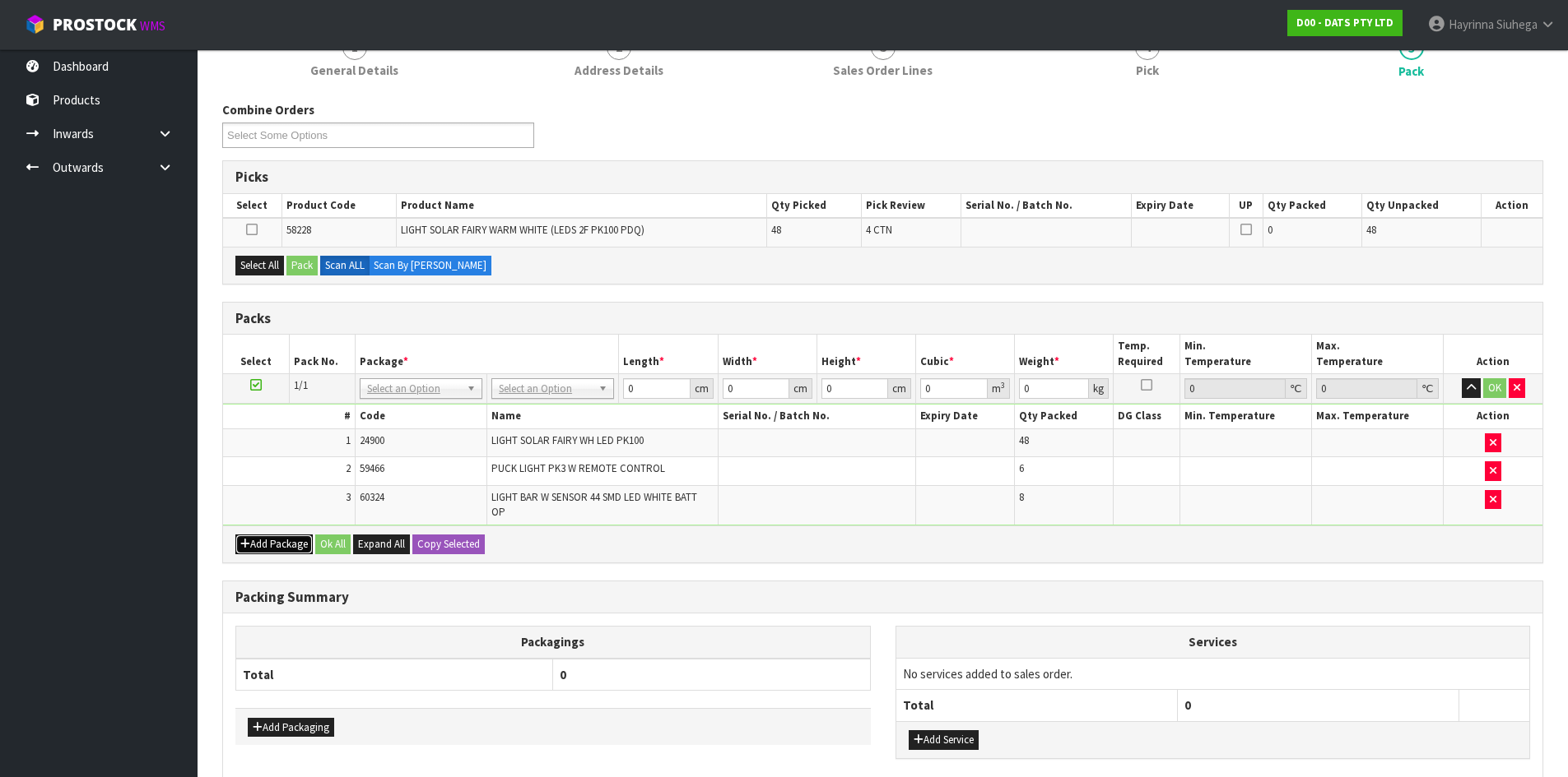
click at [283, 547] on button "Add Package" at bounding box center [274, 545] width 77 height 20
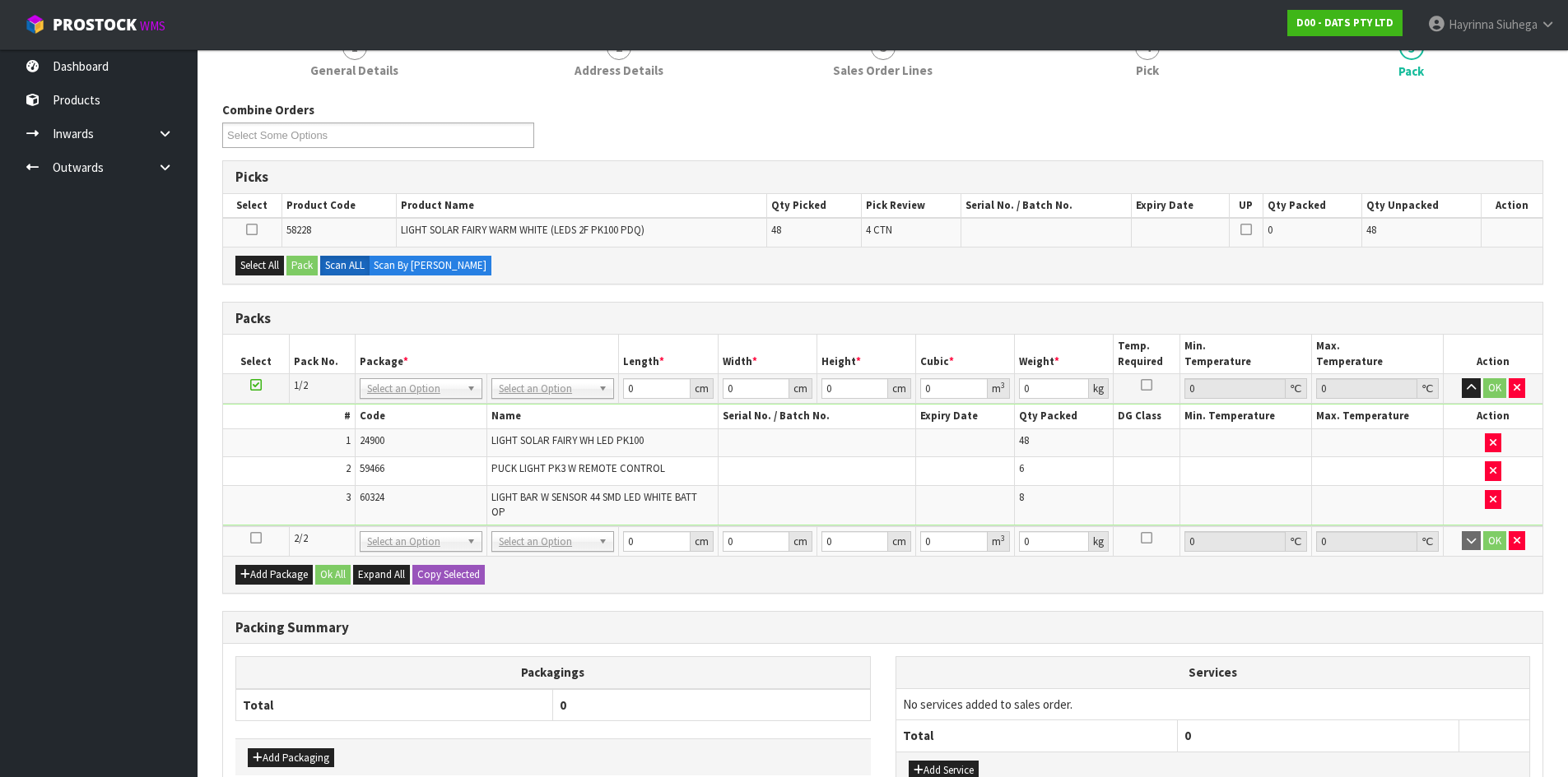
click at [258, 538] on icon at bounding box center [255, 538] width 11 height 1
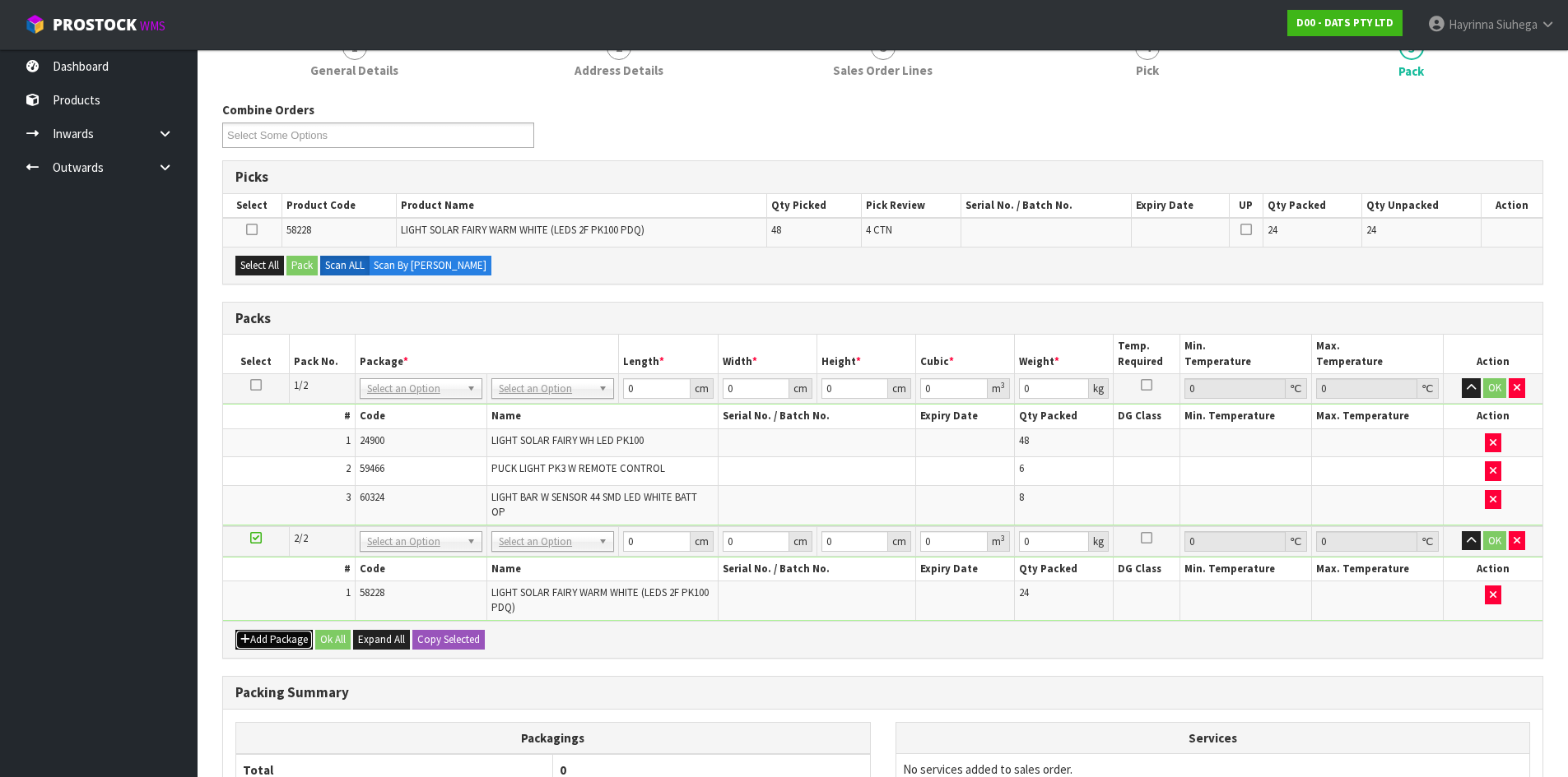
click at [263, 633] on button "Add Package" at bounding box center [274, 639] width 77 height 20
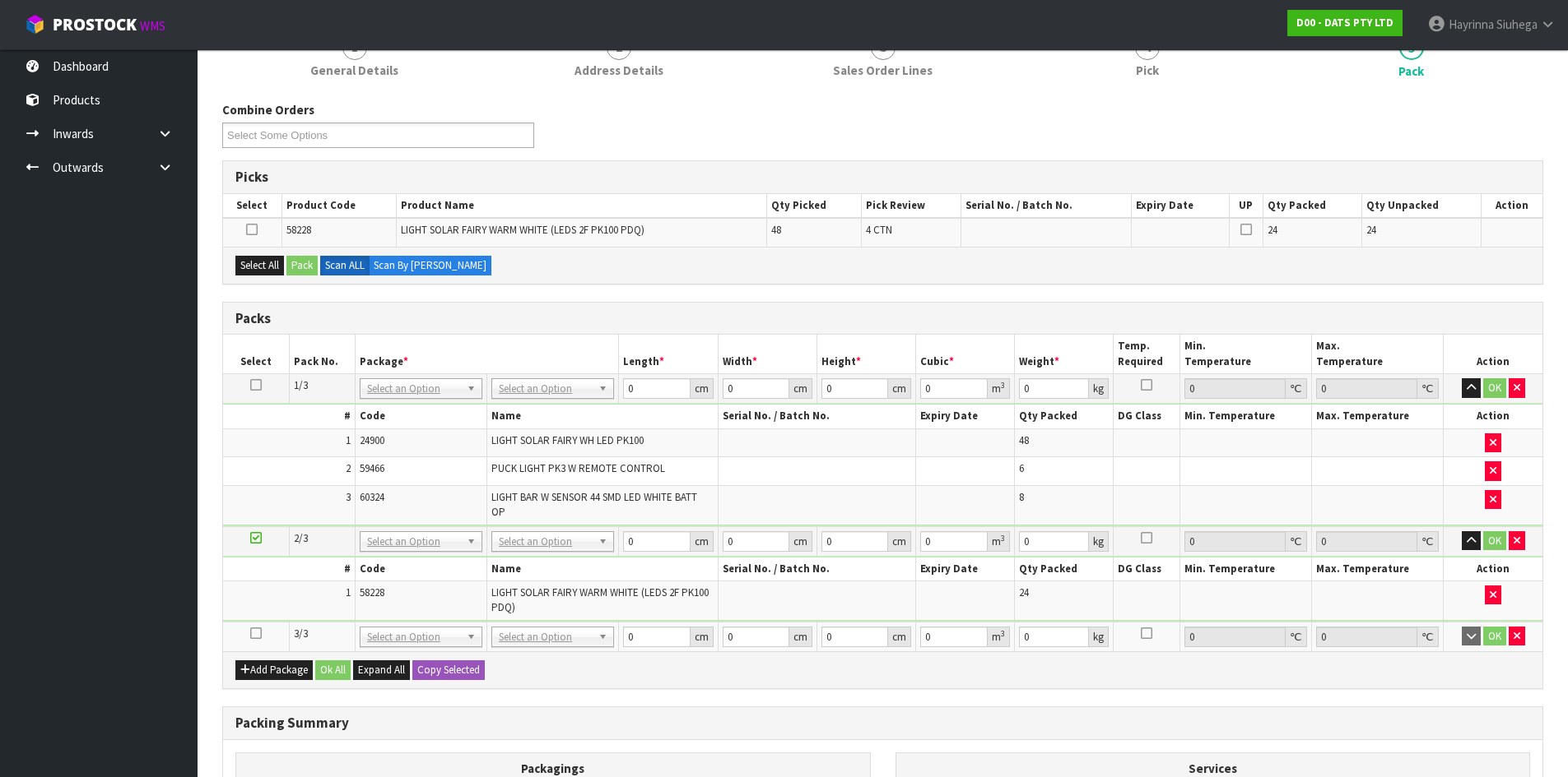
click at [259, 633] on icon at bounding box center [255, 633] width 11 height 1
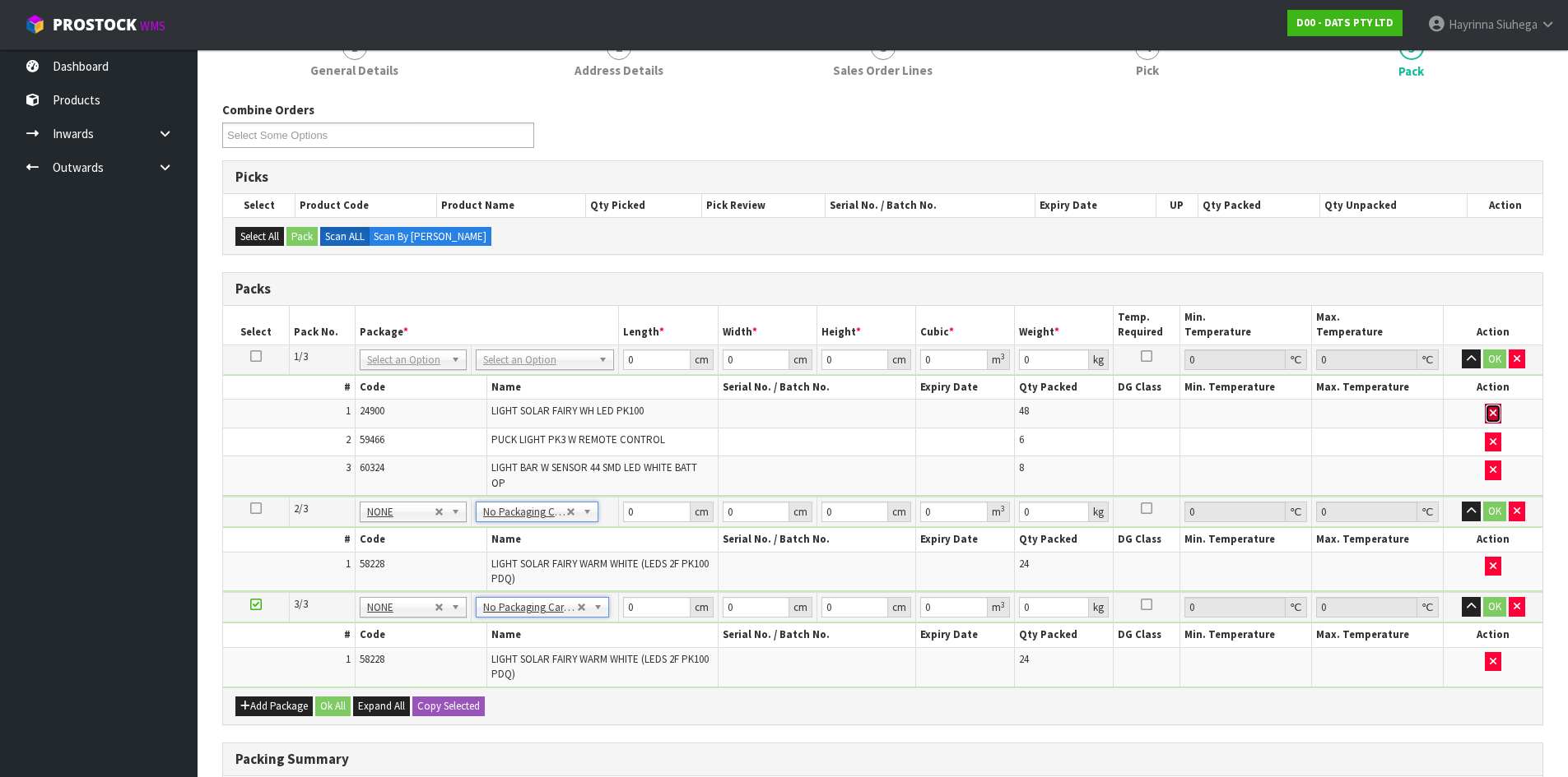
click at [1491, 409] on icon "button" at bounding box center [1493, 413] width 7 height 11
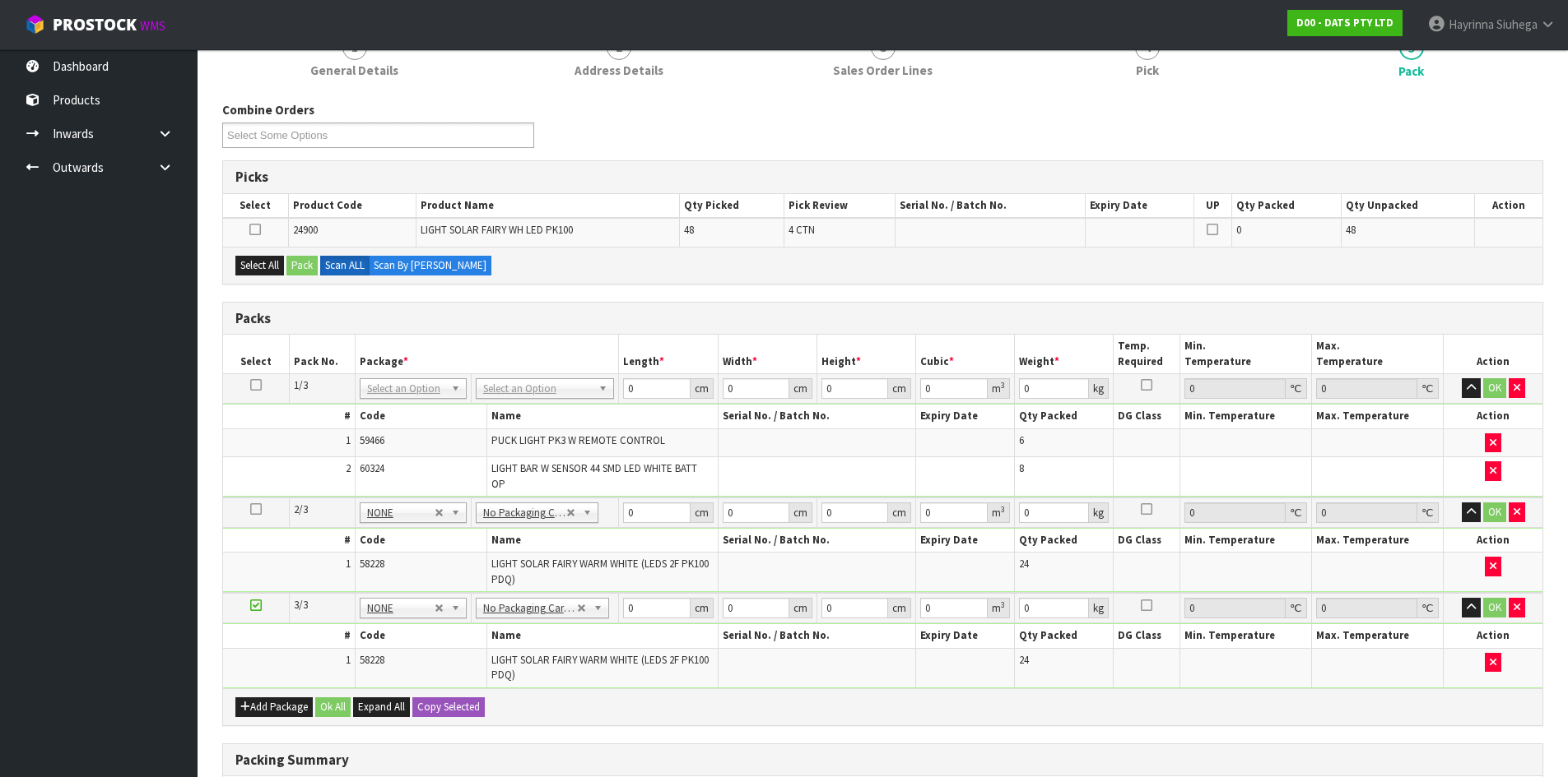
click at [255, 385] on icon at bounding box center [255, 385] width 11 height 1
click at [568, 292] on div "Combine Orders D00-ORD0015728 D00-ORD0015730 D00-ORD0015731 D00-ORD0015733 D00-…" at bounding box center [882, 563] width 1321 height 925
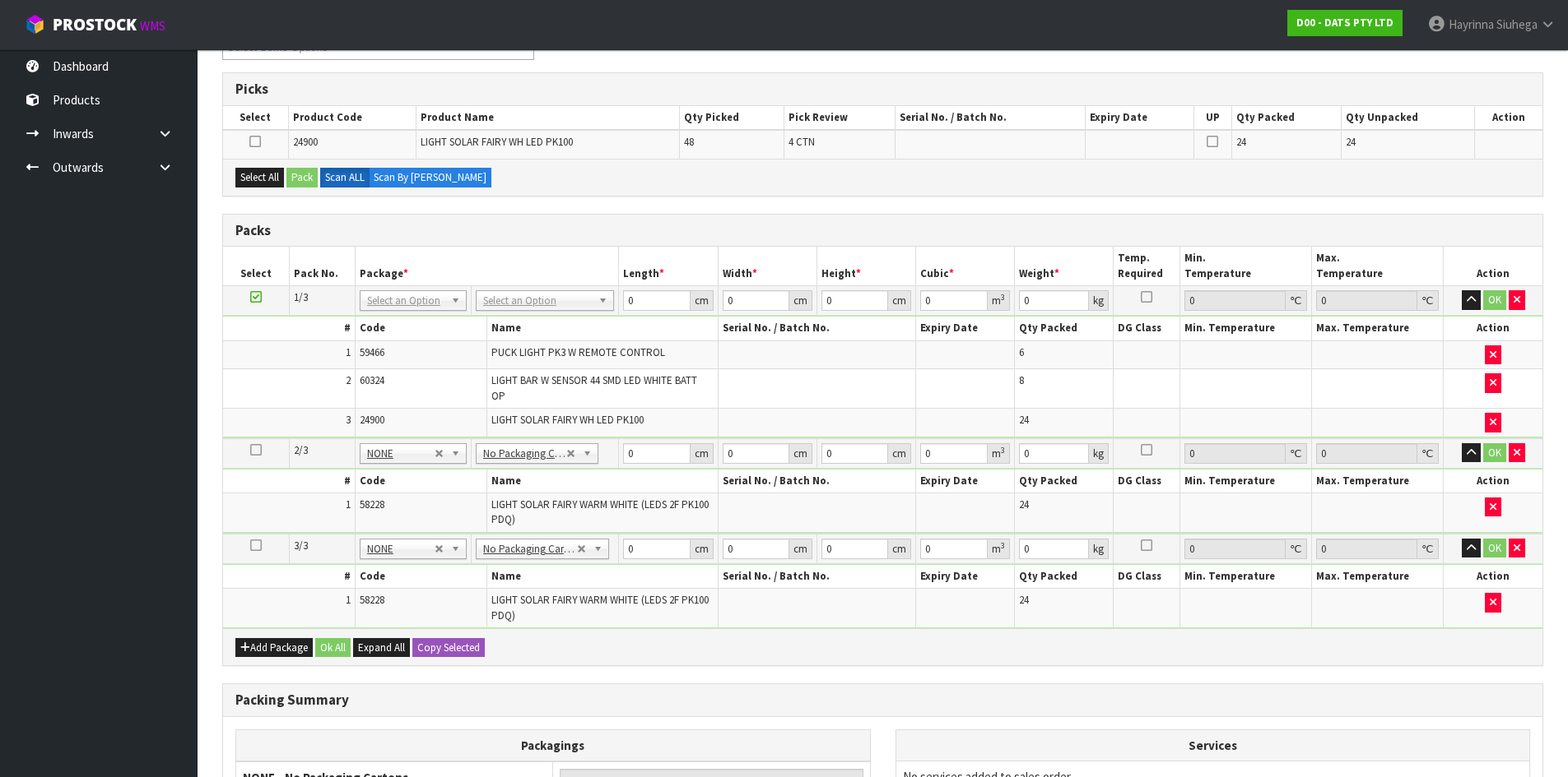
scroll to position [329, 0]
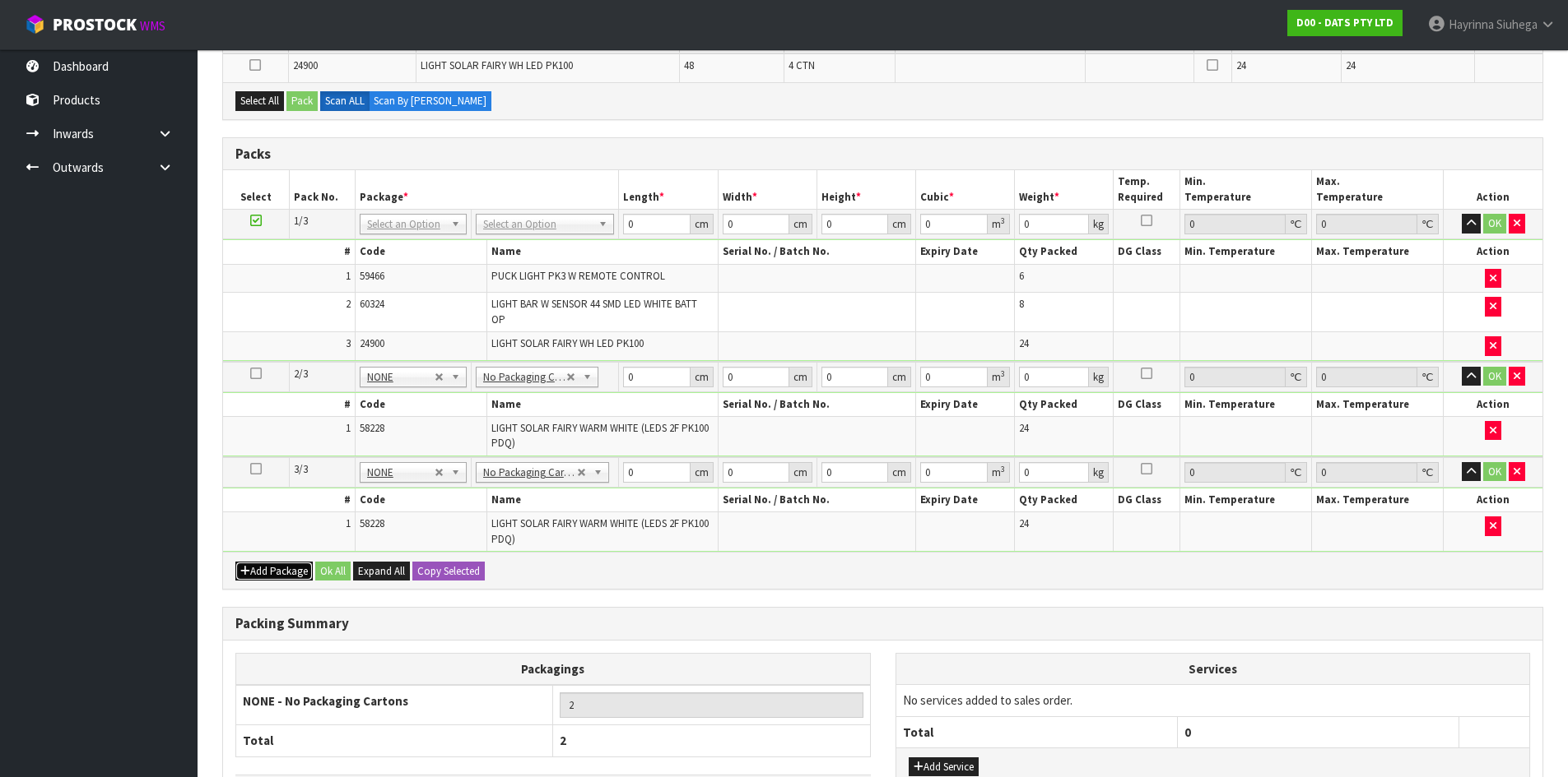
click at [269, 567] on button "Add Package" at bounding box center [274, 572] width 77 height 20
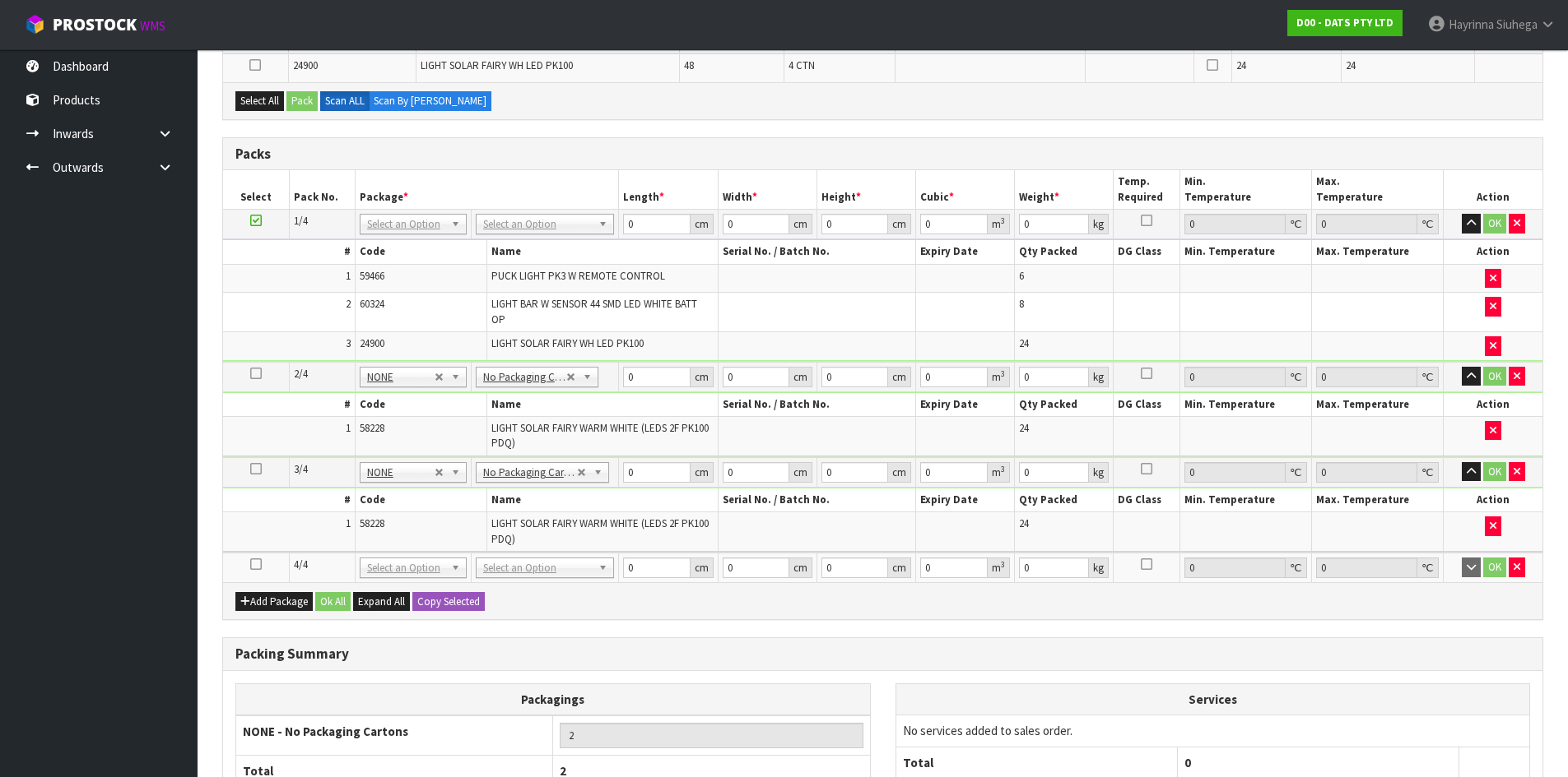
click at [253, 564] on icon at bounding box center [255, 564] width 11 height 1
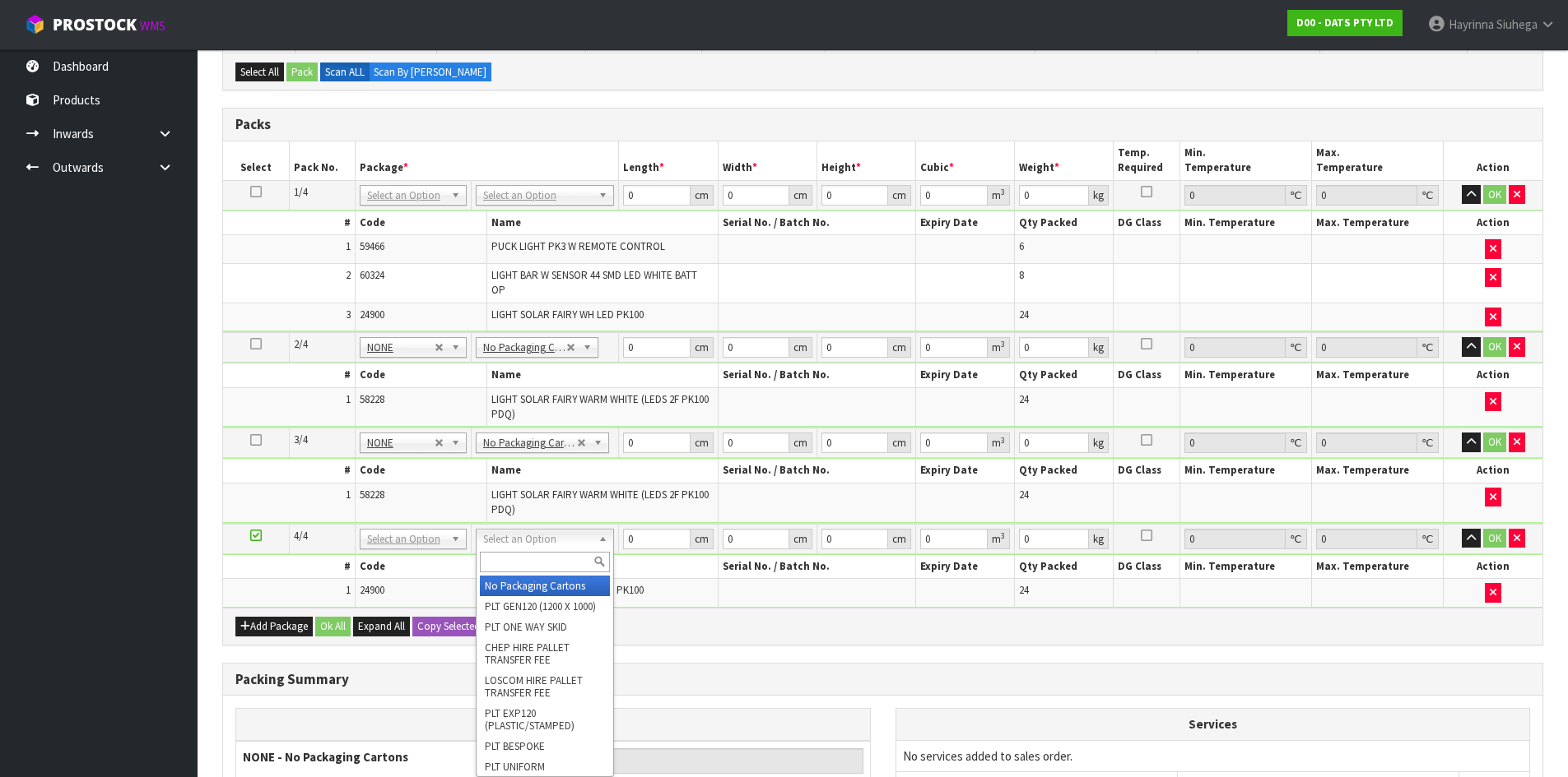
type input "3"
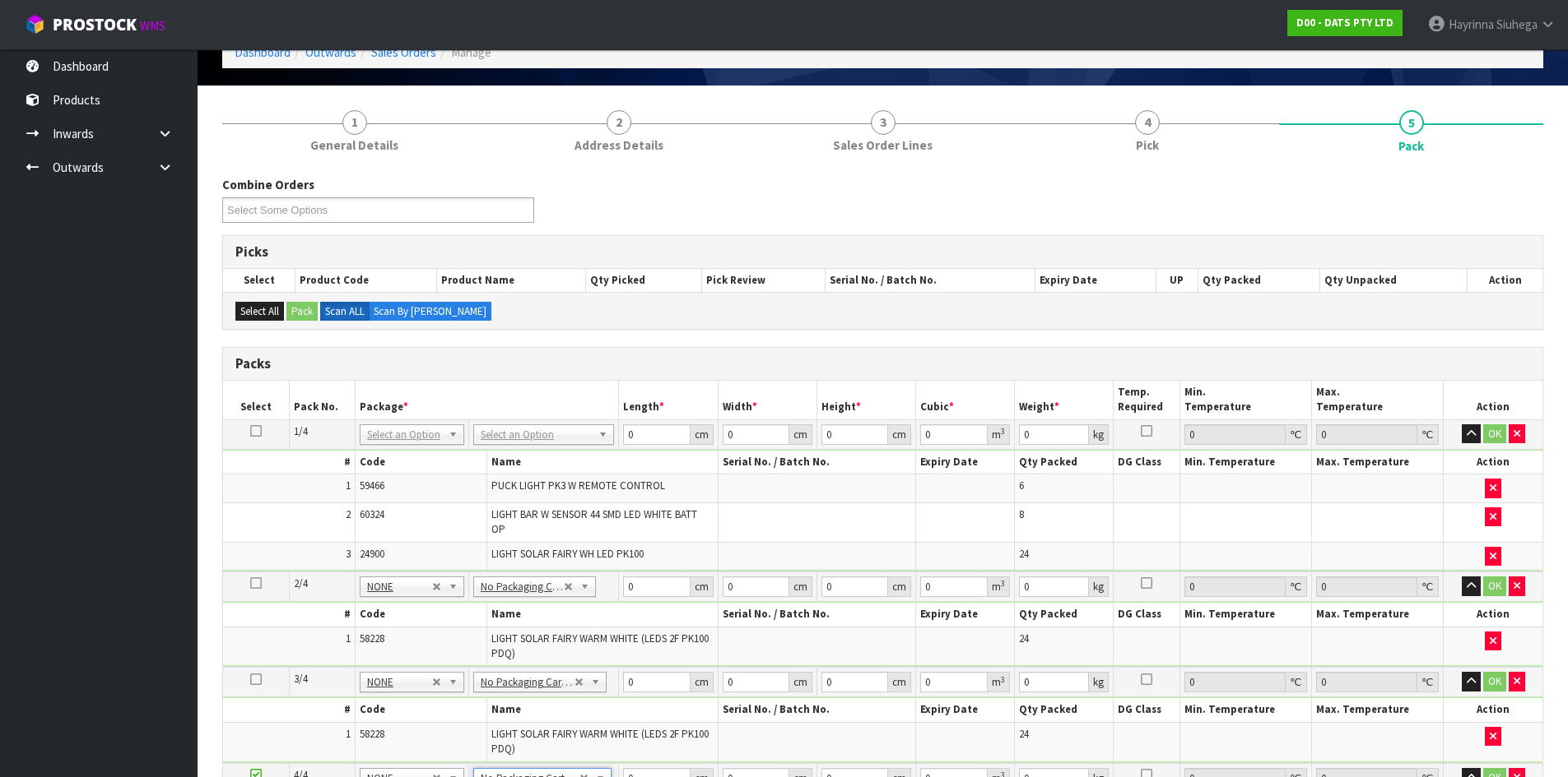
scroll to position [82, 0]
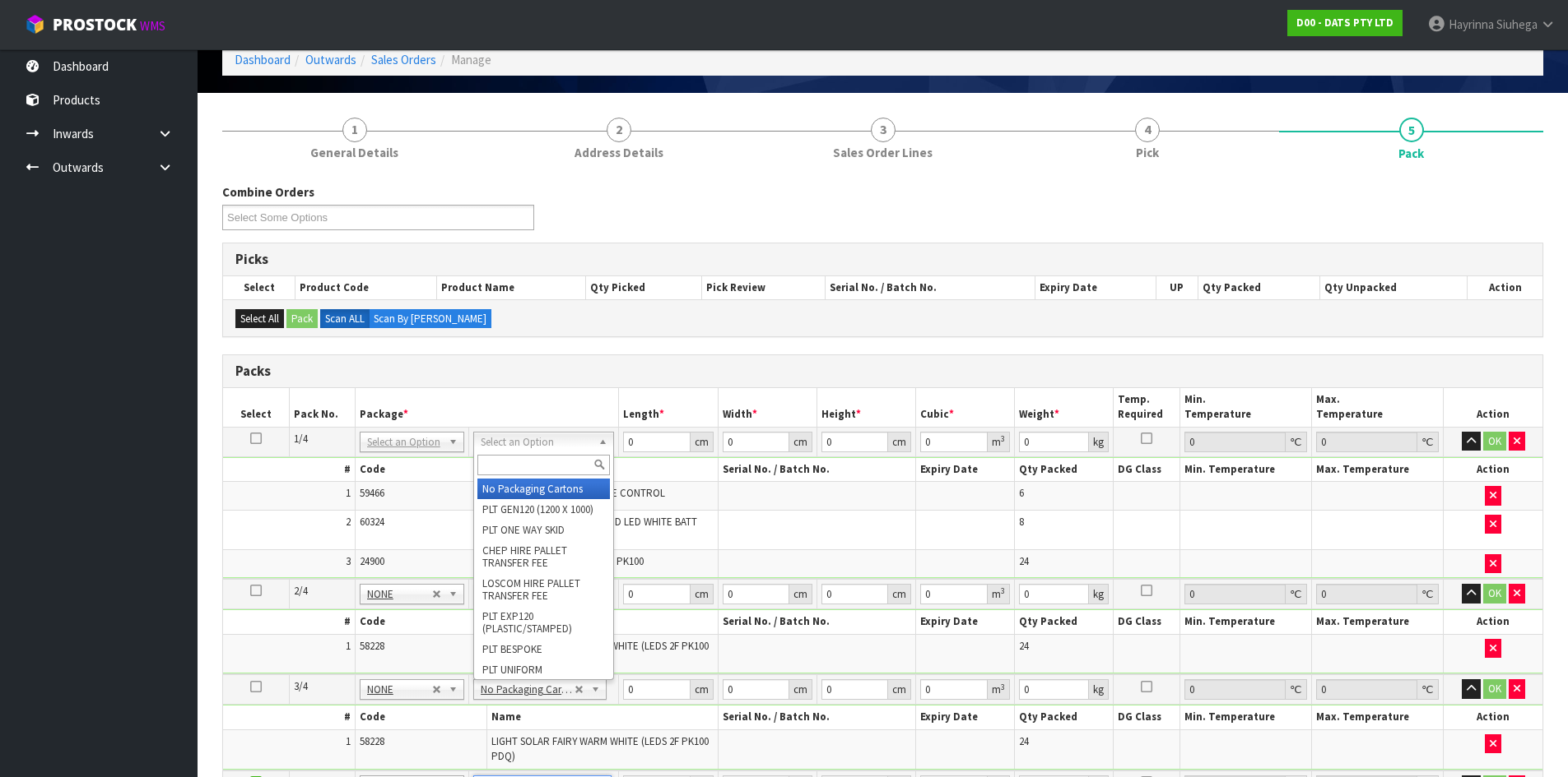
click at [521, 467] on input "text" at bounding box center [543, 465] width 132 height 20
type input "CTN9"
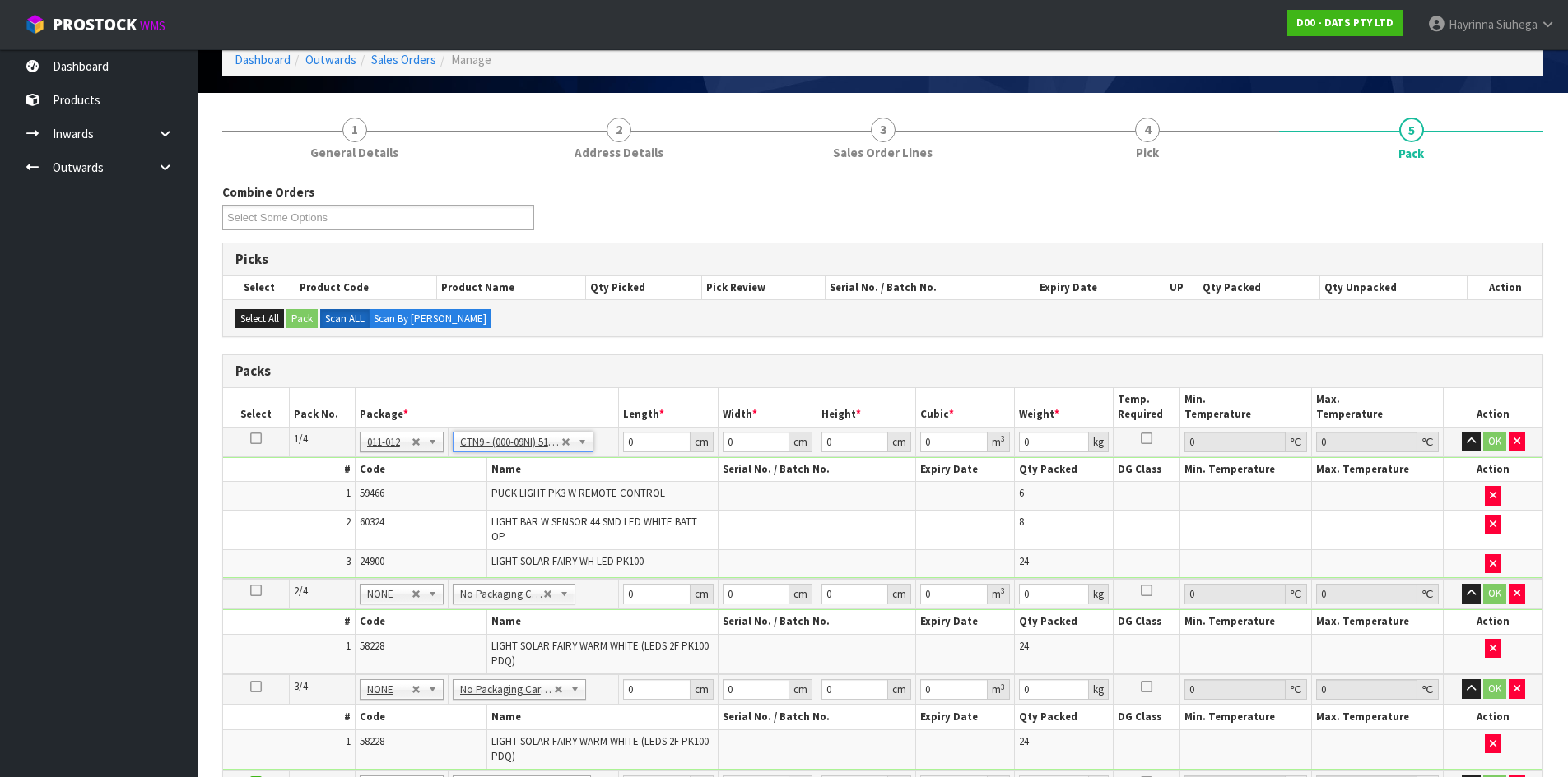
type input "51"
type input "38"
type input "58.5"
type input "0.113373"
type input "11.15"
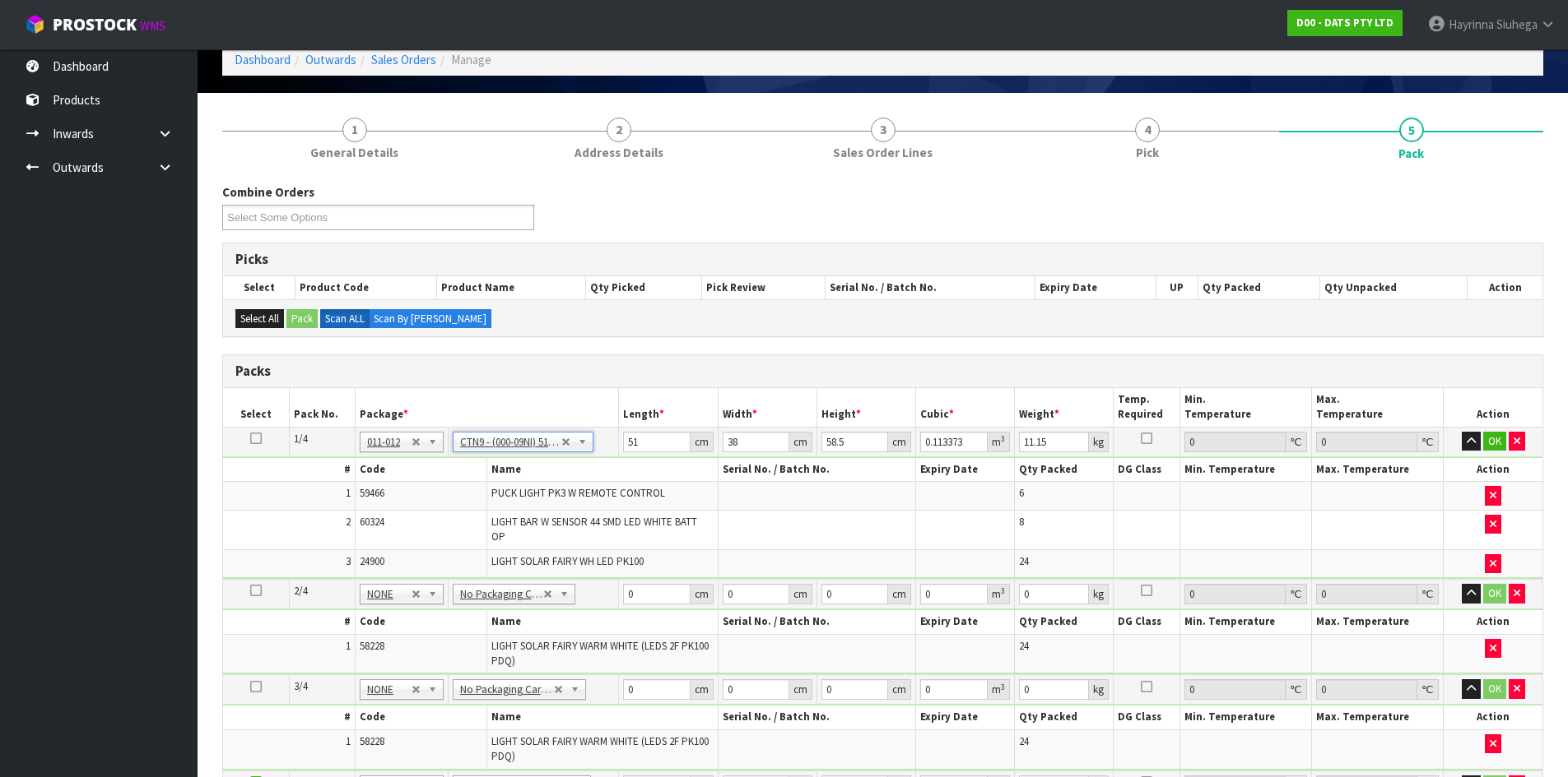
click at [636, 341] on div "Combine Orders D00-ORD0015728 D00-ORD0015730 D00-ORD0015731 D00-ORD0015733 D00-…" at bounding box center [882, 708] width 1321 height 1049
click at [631, 431] on input "51" at bounding box center [656, 441] width 67 height 20
type input "5"
type input "0.011115"
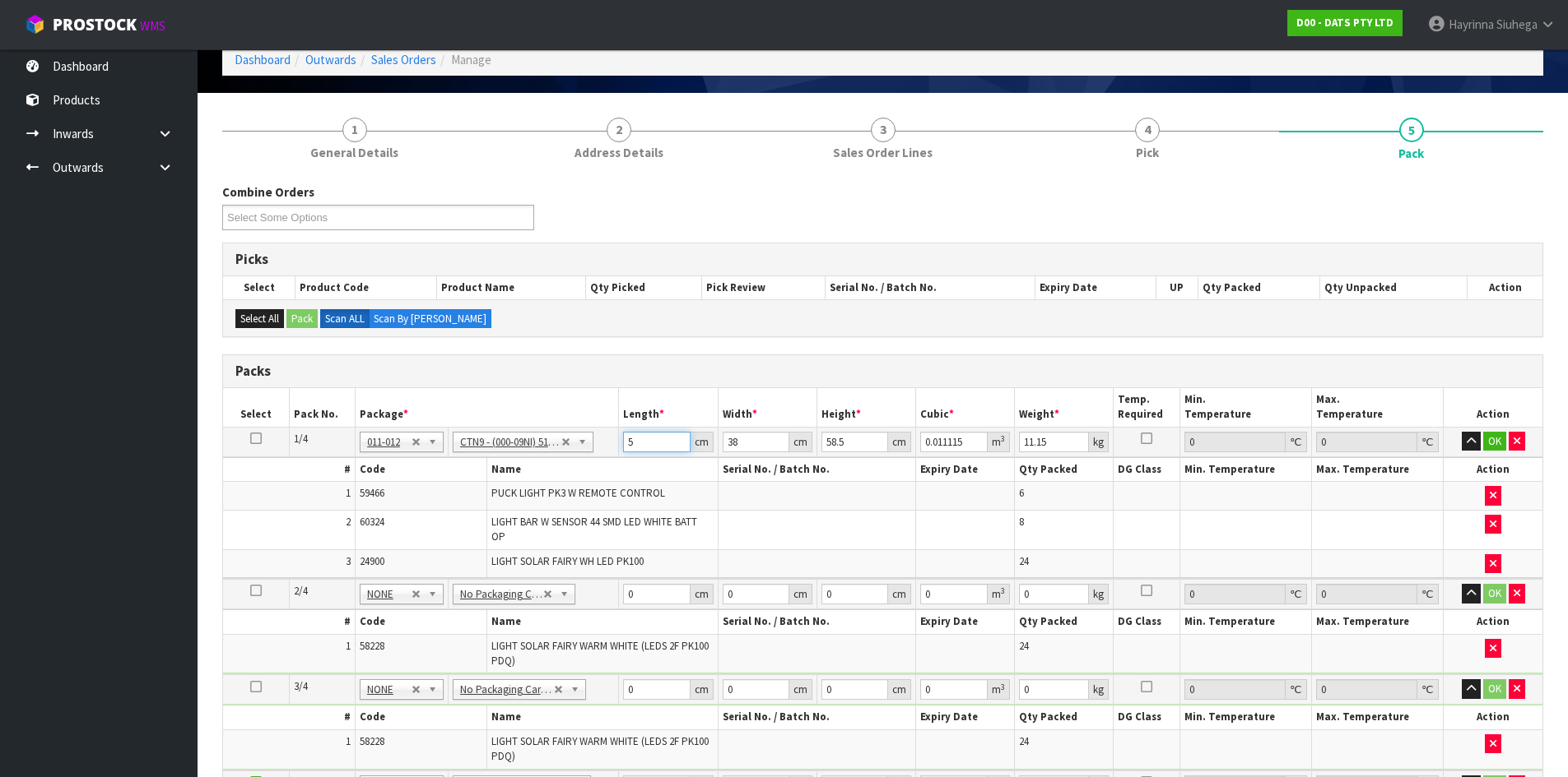
type input "52"
type input "0.115596"
type input "52"
type input "4"
type input "0.012168"
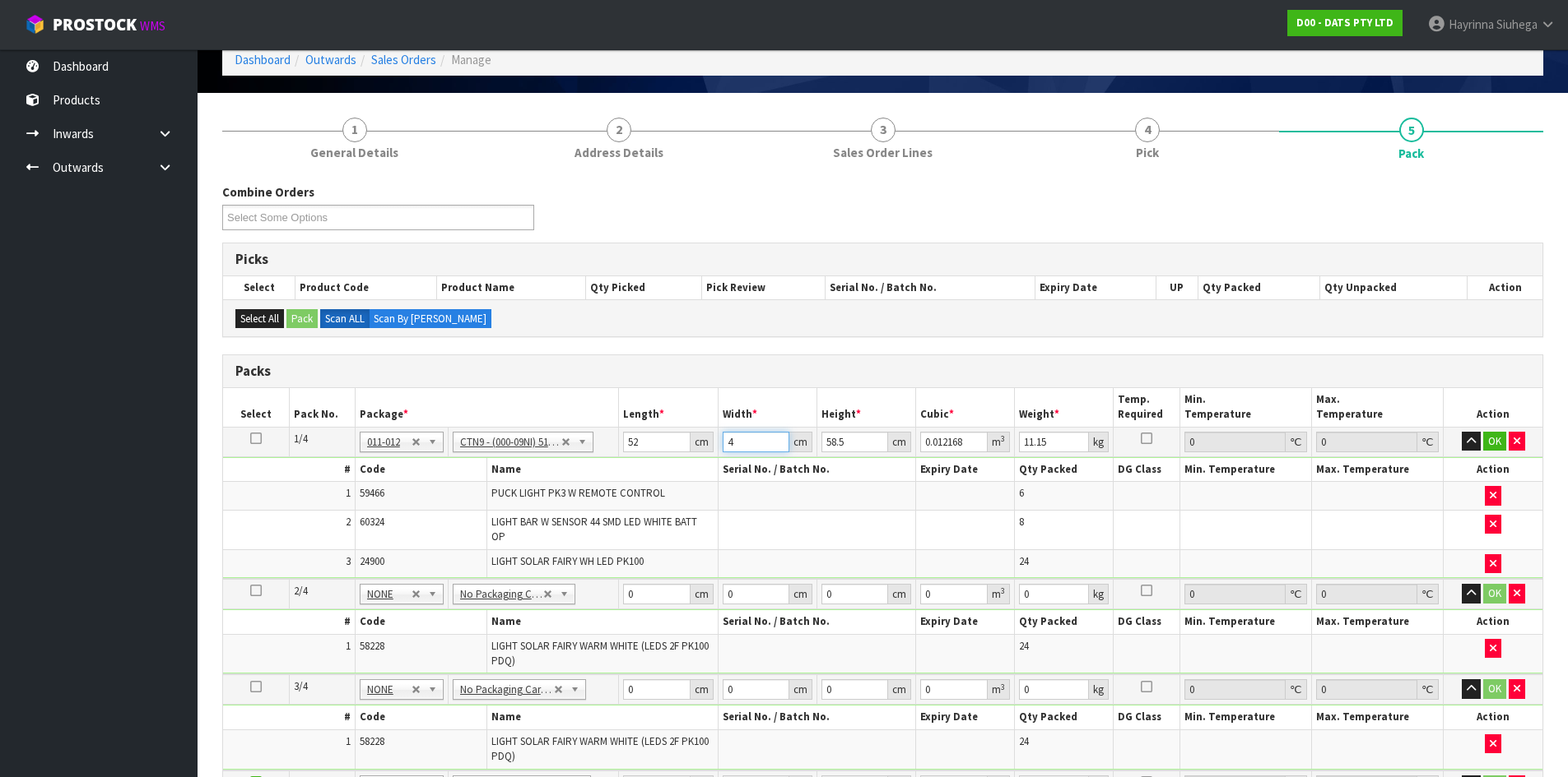
type input "40"
type input "0.12168"
type input "40"
type input "4"
type input "0.00832"
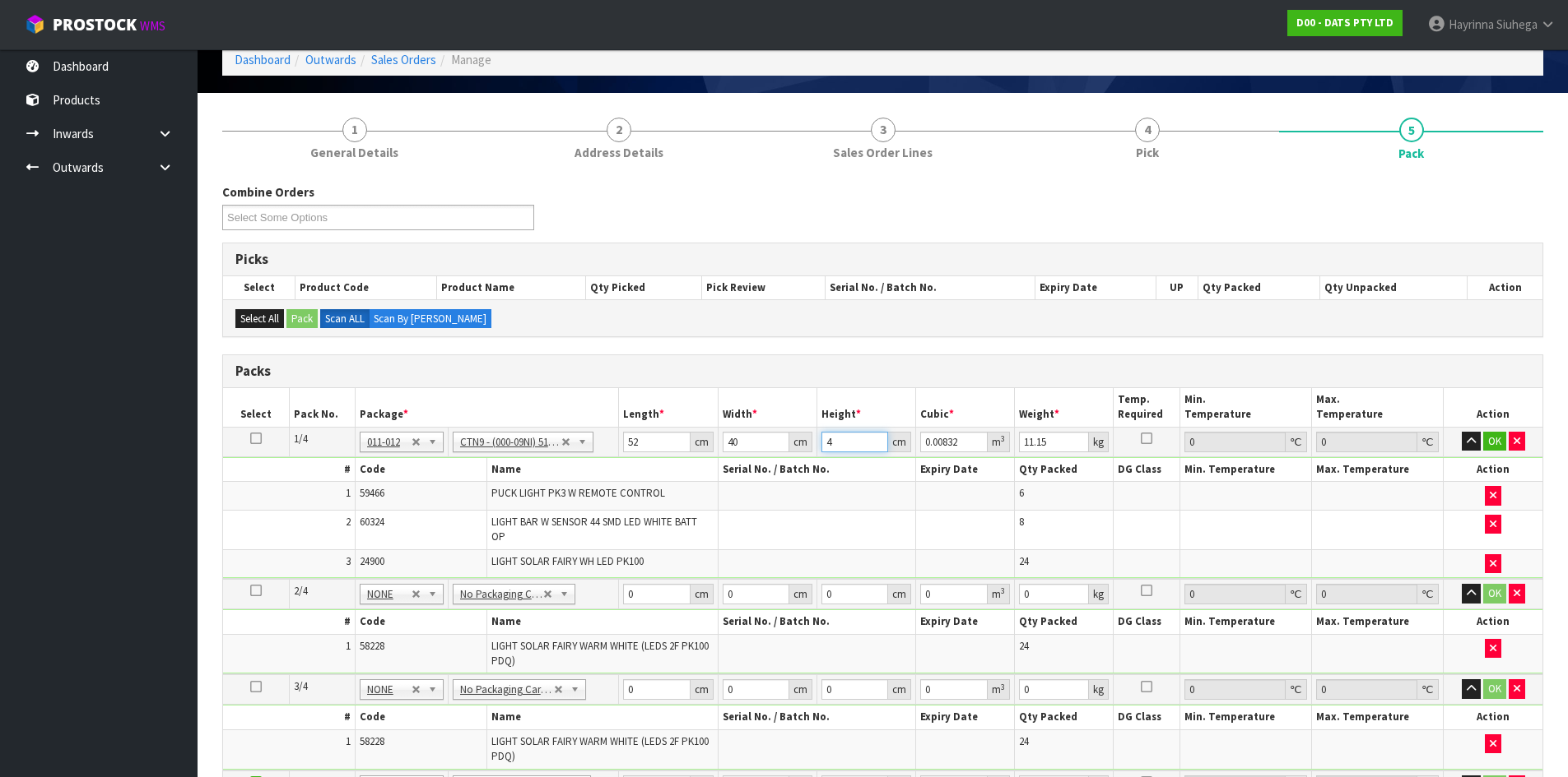
type input "43"
type input "0.08944"
type input "43"
type input "11"
click button "OK" at bounding box center [1494, 441] width 23 height 20
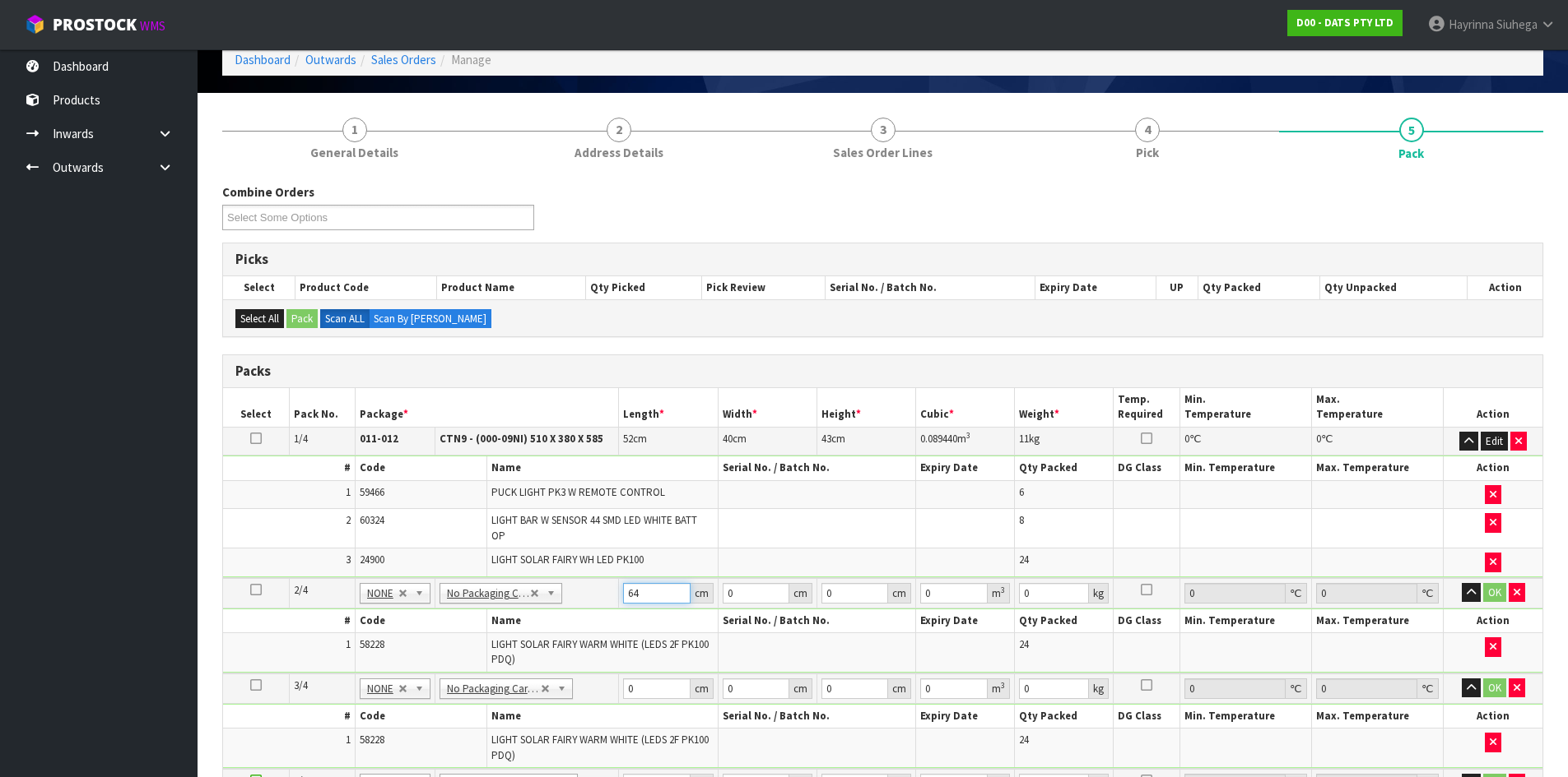
type input "64"
type input "20"
type input "3"
type input "0.00384"
type input "33"
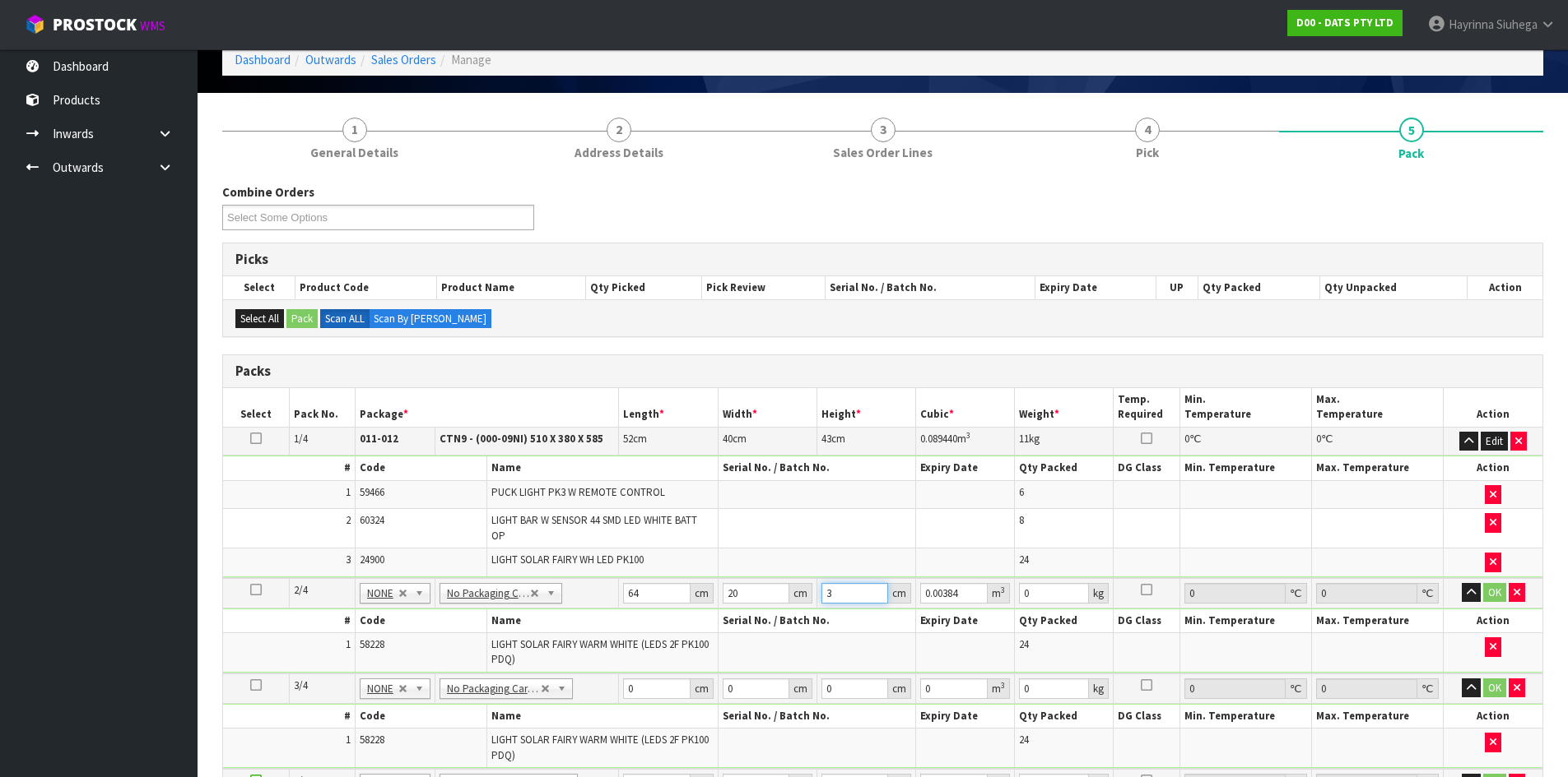
type input "0.04224"
type input "33"
type input "6"
click button "OK" at bounding box center [1494, 593] width 23 height 20
type input "64"
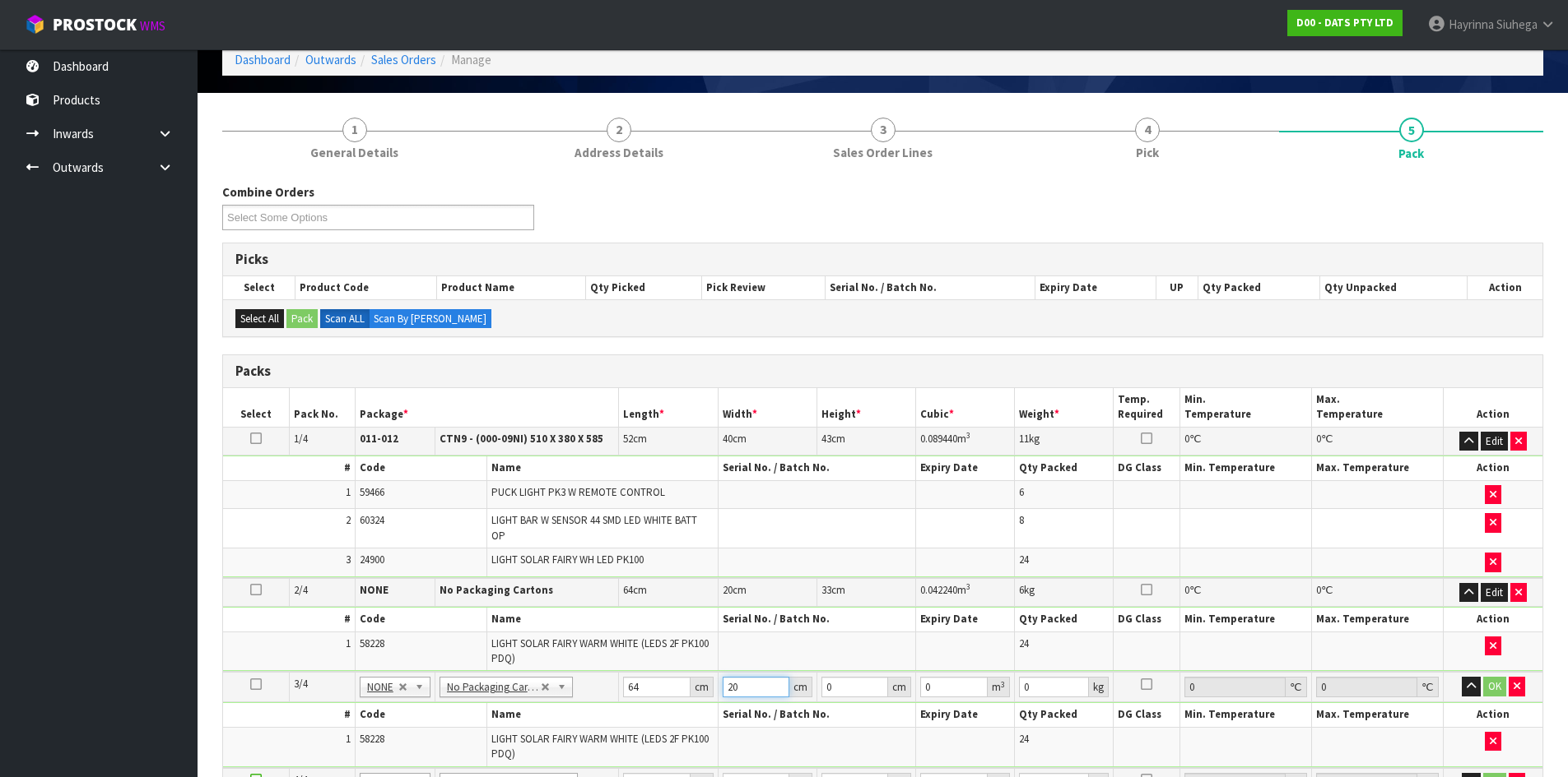
type input "20"
type input "3"
type input "0.00384"
type input "33"
type input "0.04224"
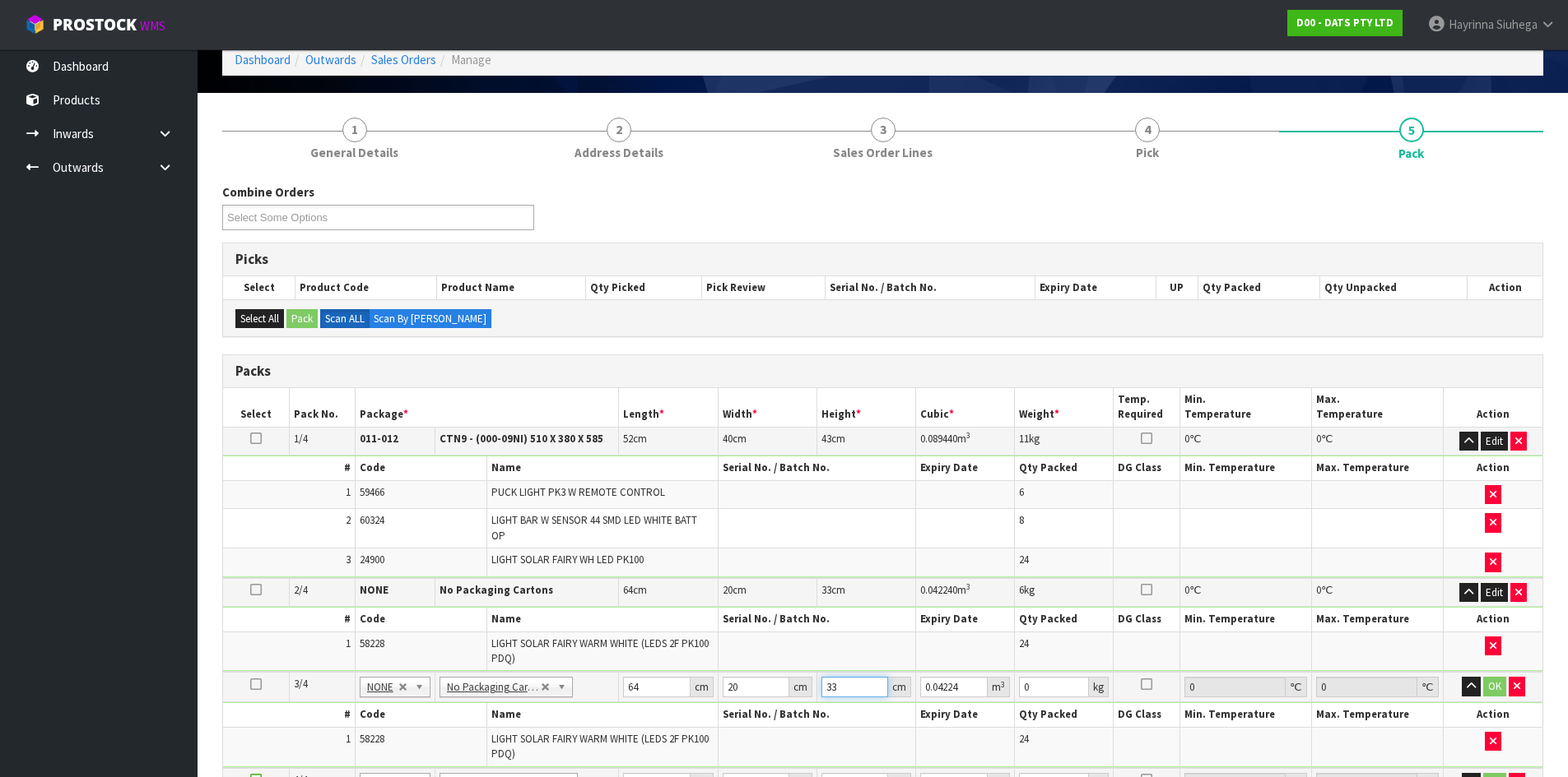
type input "33"
type input "6"
click button "OK" at bounding box center [1494, 687] width 23 height 20
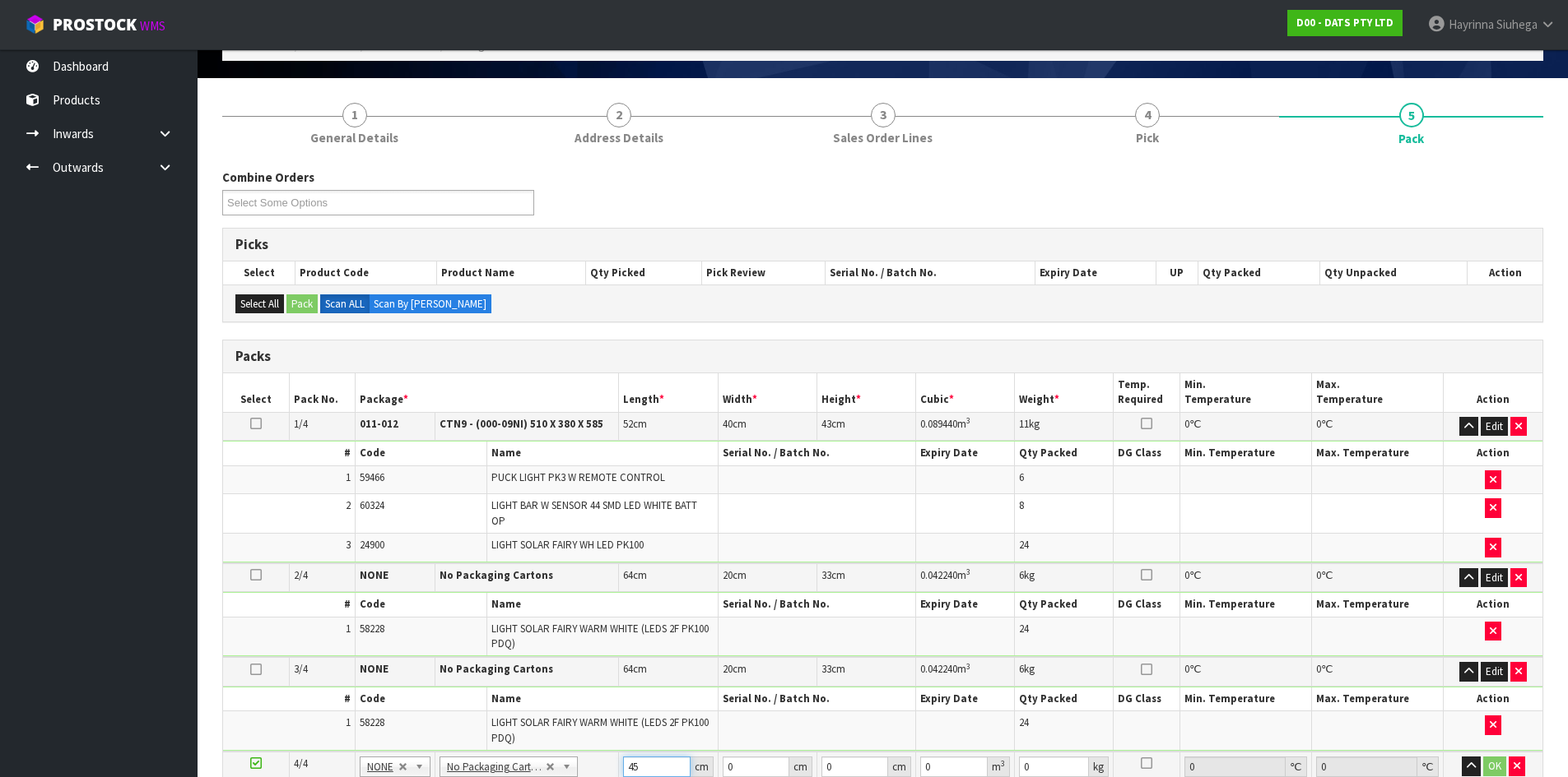
type input "45"
type input "37"
type input "2"
type input "0.00333"
type input "24"
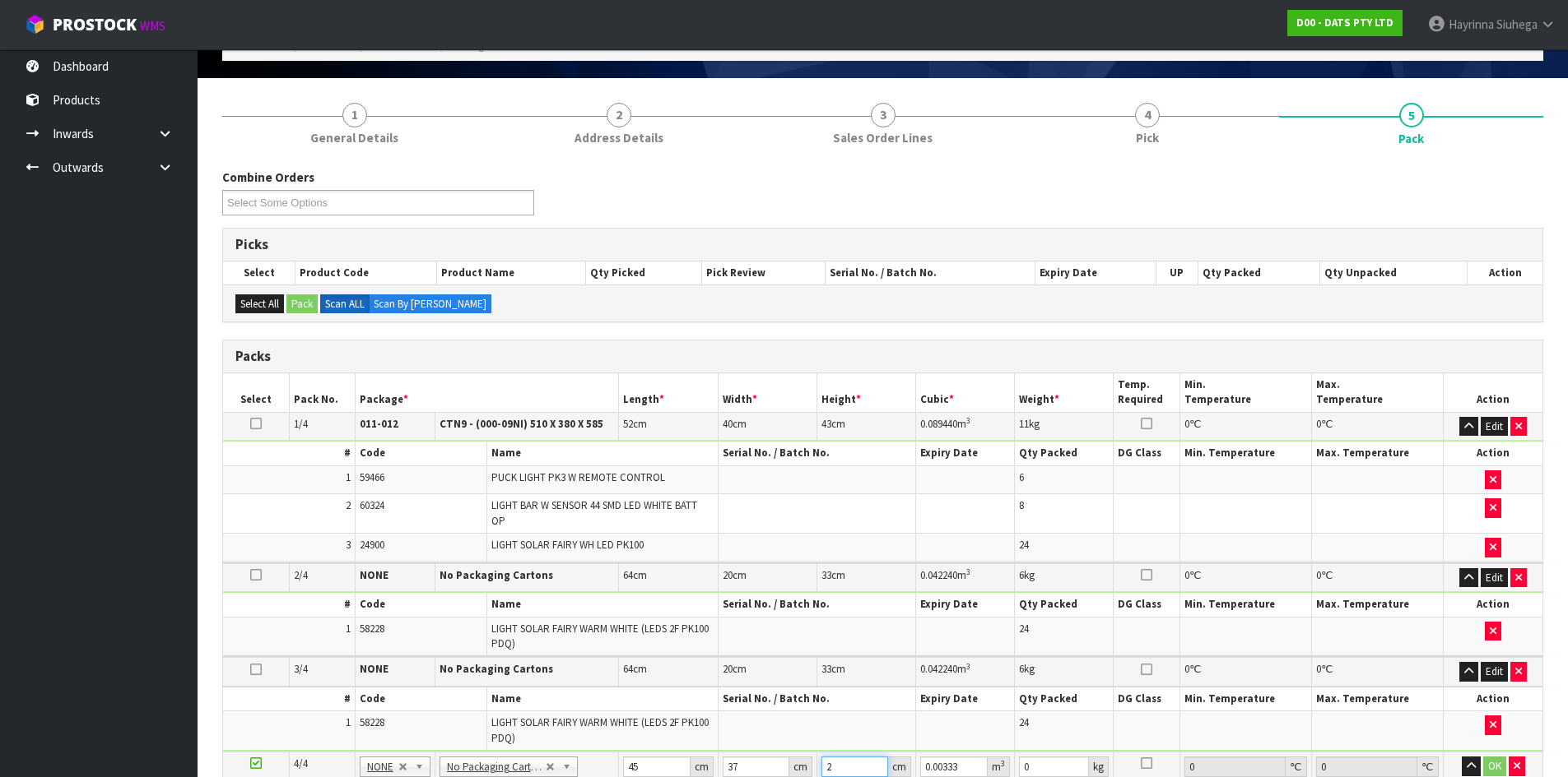
type input "0.03996"
type input "24"
type input "6"
click button "OK" at bounding box center [1494, 766] width 23 height 20
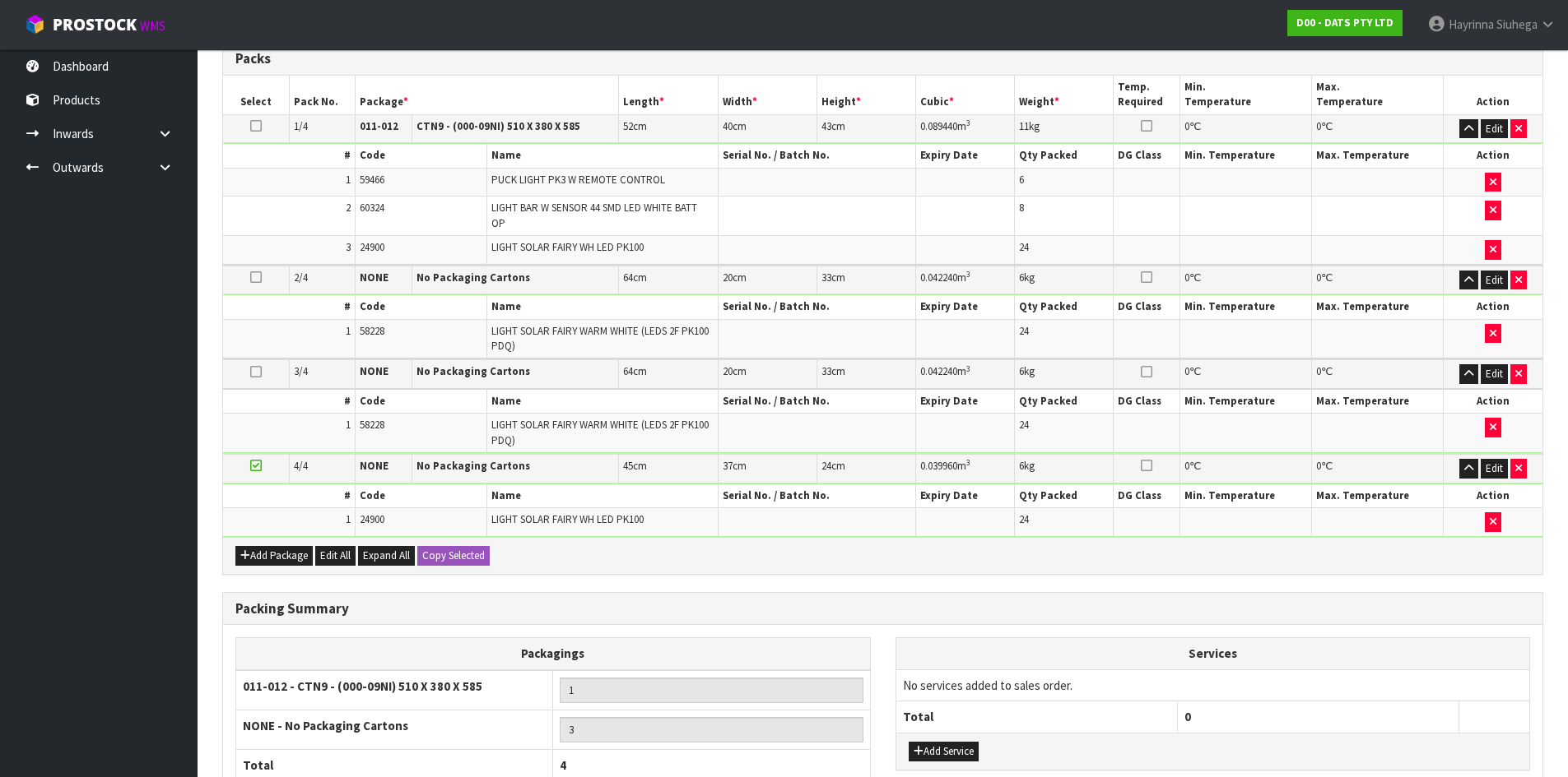
scroll to position [545, 0]
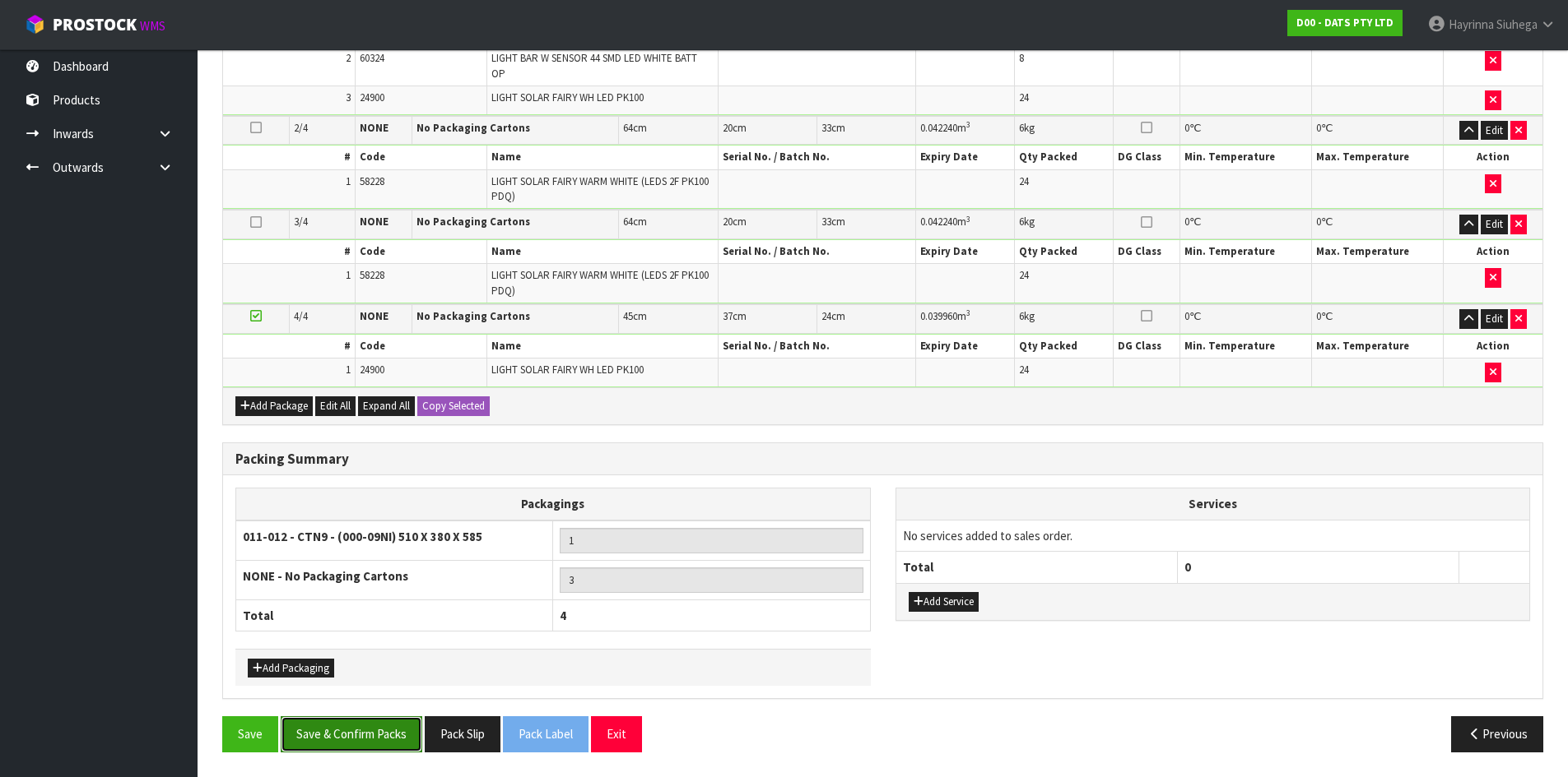
click at [383, 734] on button "Save & Confirm Packs" at bounding box center [351, 734] width 141 height 35
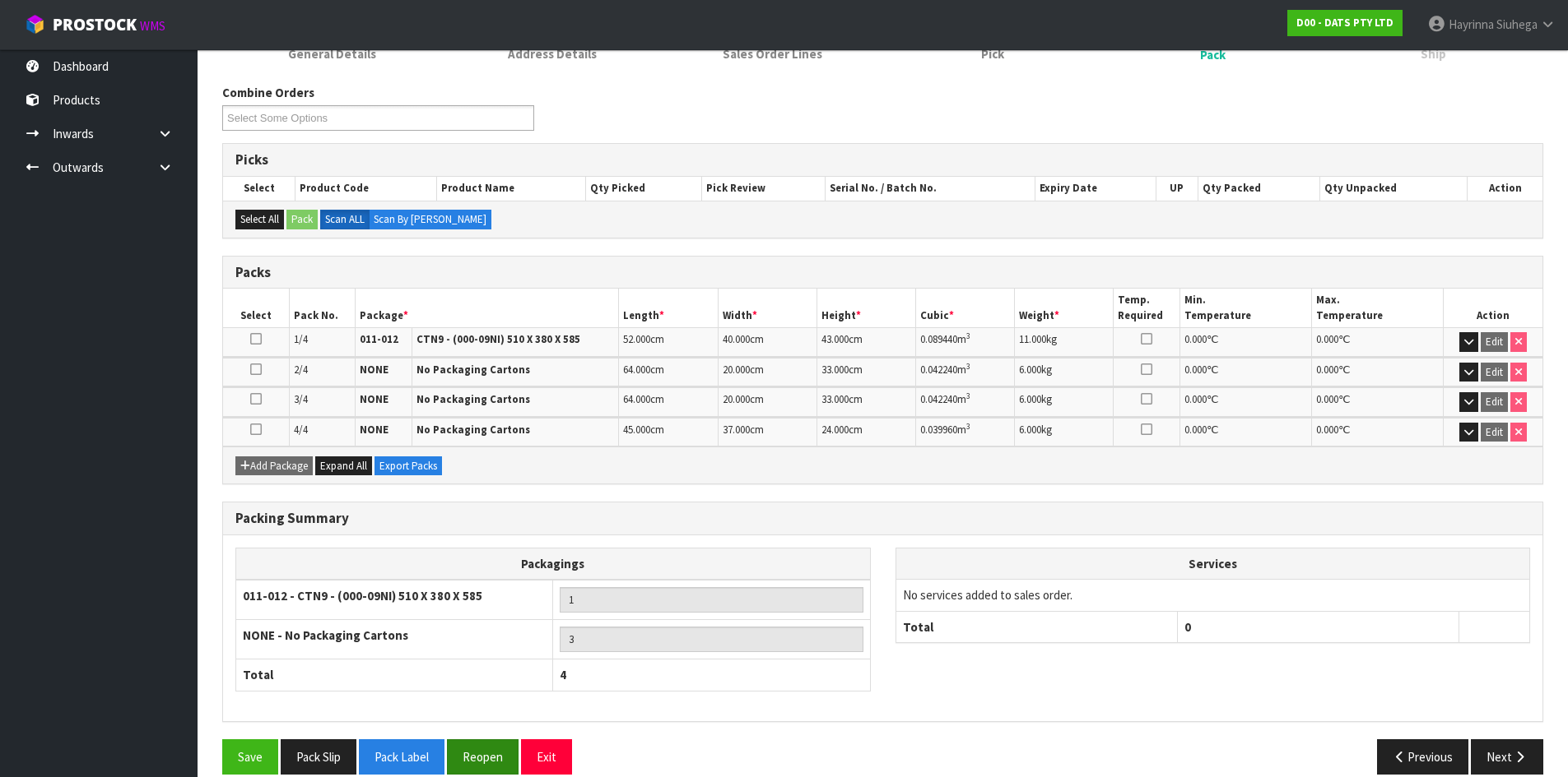
scroll to position [263, 0]
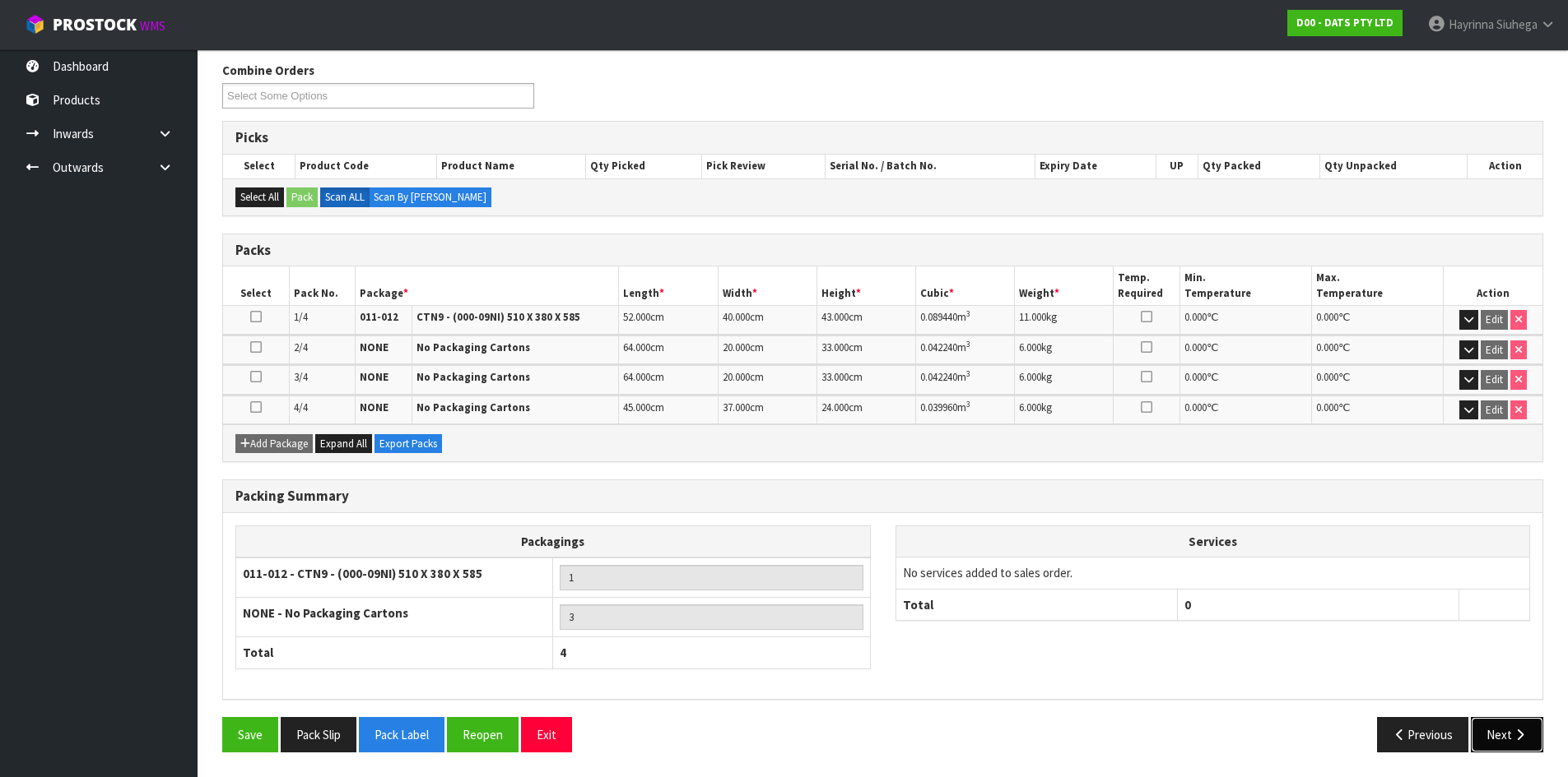
click at [1498, 733] on button "Next" at bounding box center [1507, 735] width 73 height 35
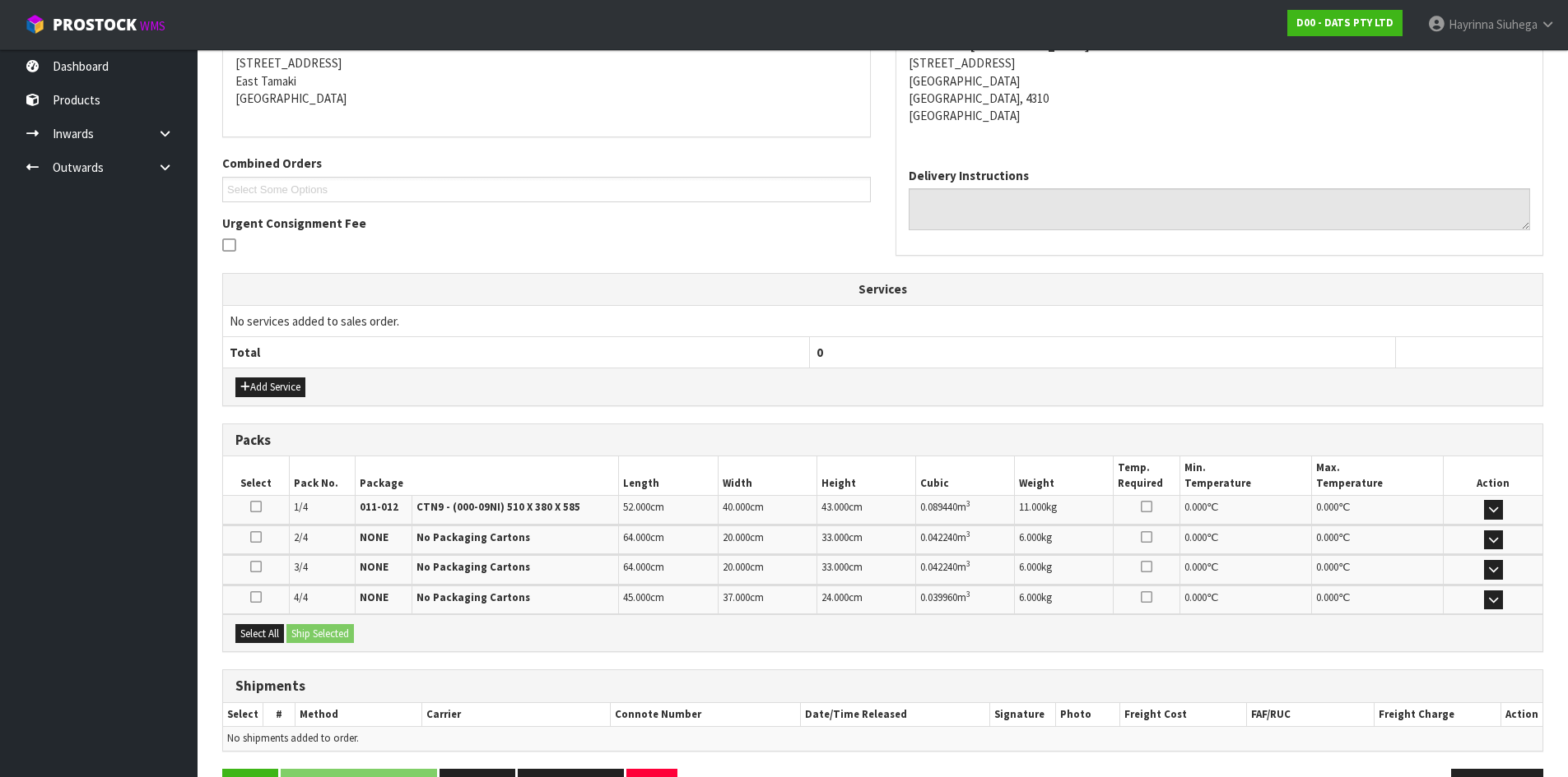
scroll to position [386, 0]
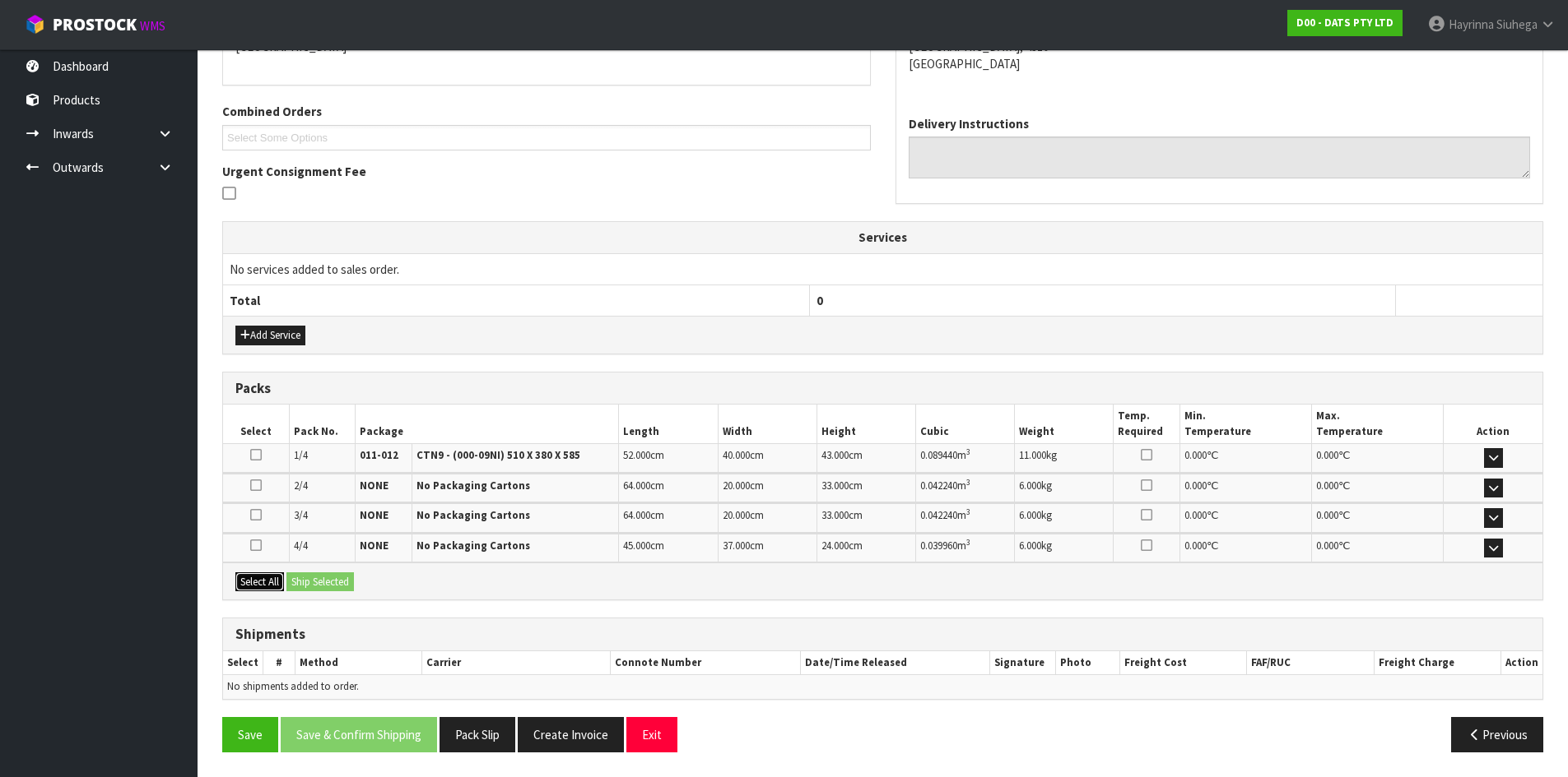
click at [271, 587] on button "Select All" at bounding box center [259, 582] width 48 height 20
click at [336, 588] on button "Ship Selected" at bounding box center [319, 582] width 68 height 20
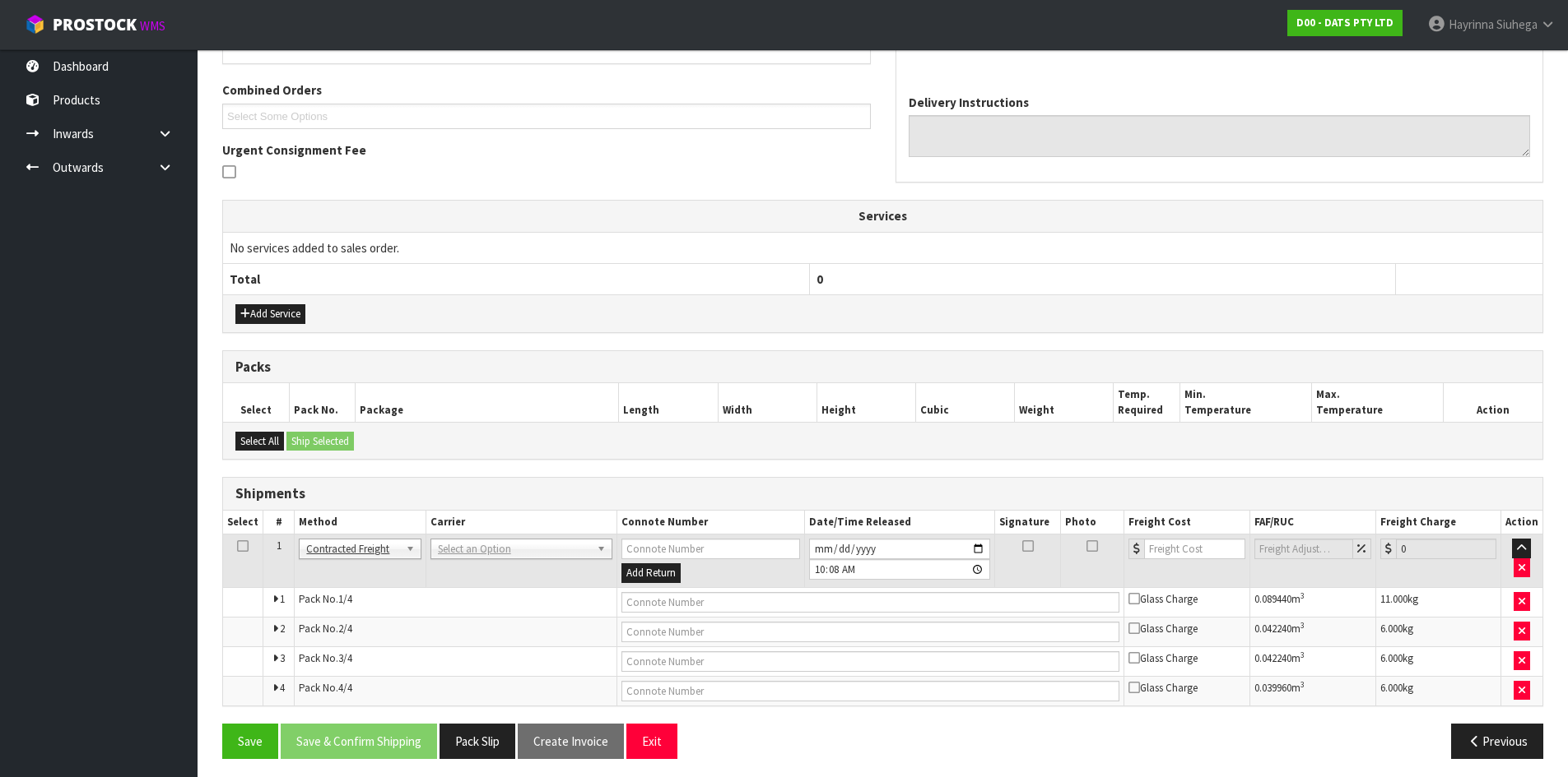
scroll to position [414, 0]
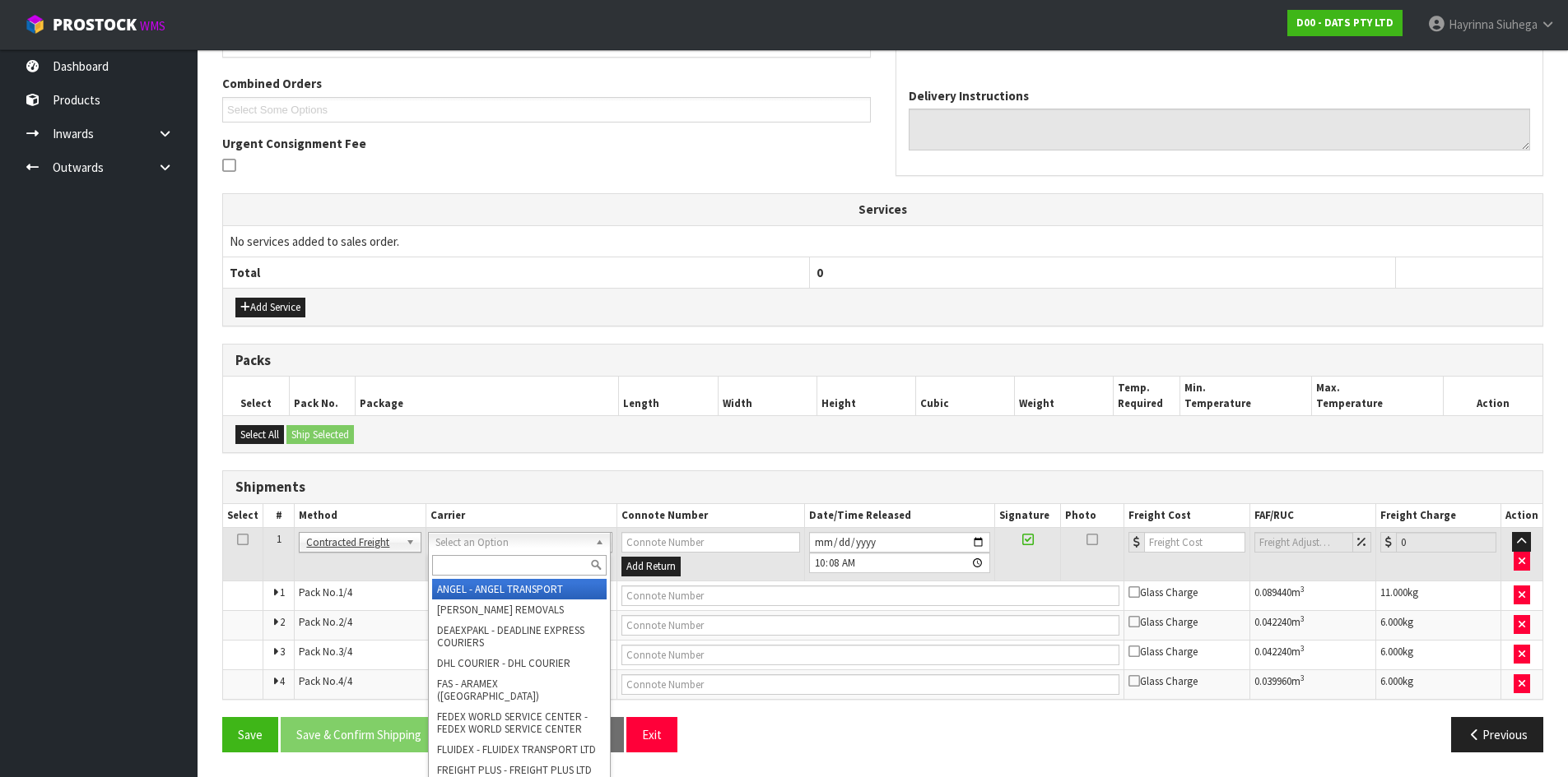
click at [491, 560] on input "text" at bounding box center [519, 565] width 175 height 20
type input "NZP"
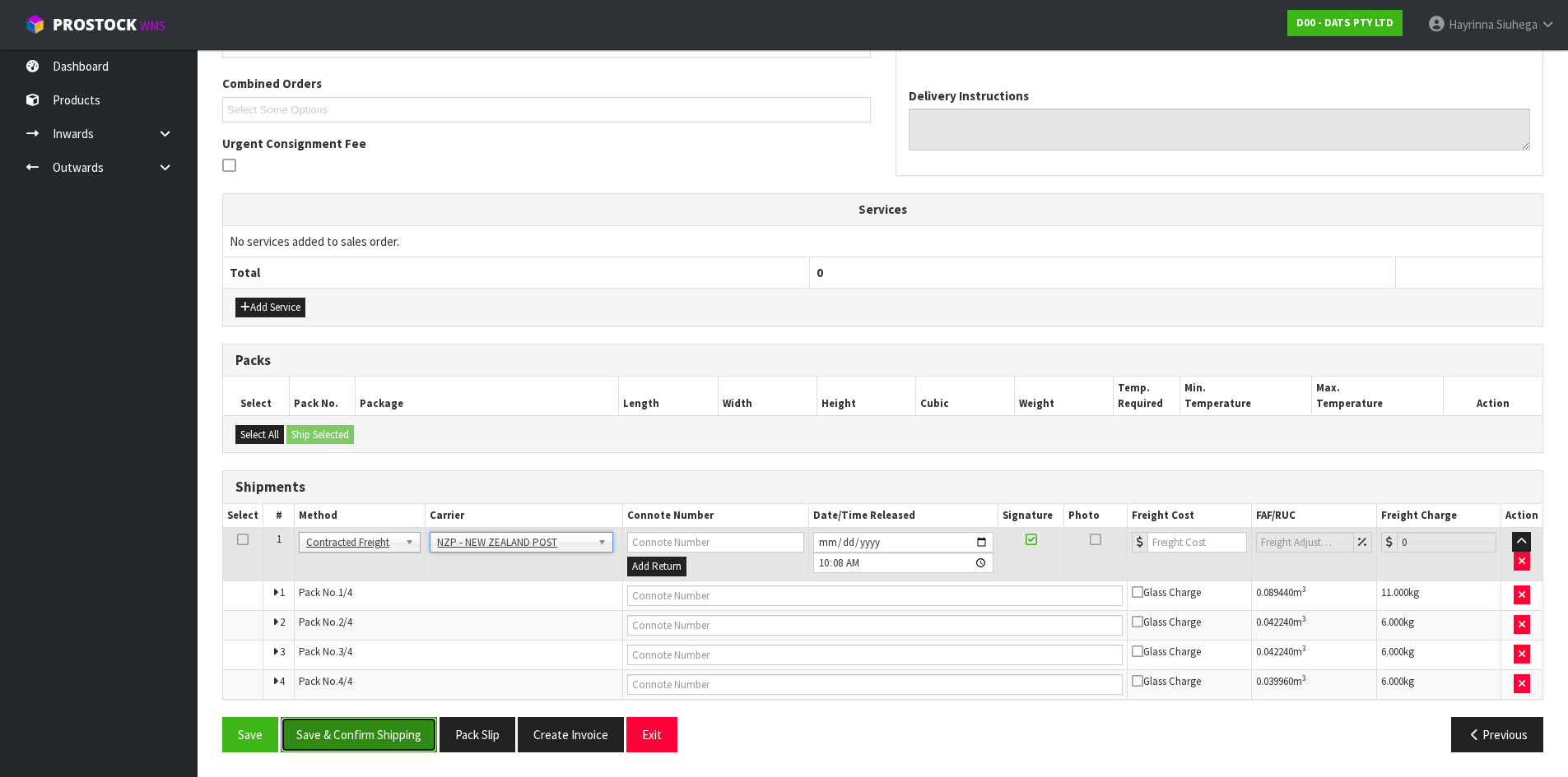
click at [375, 747] on button "Save & Confirm Shipping" at bounding box center [359, 735] width 156 height 35
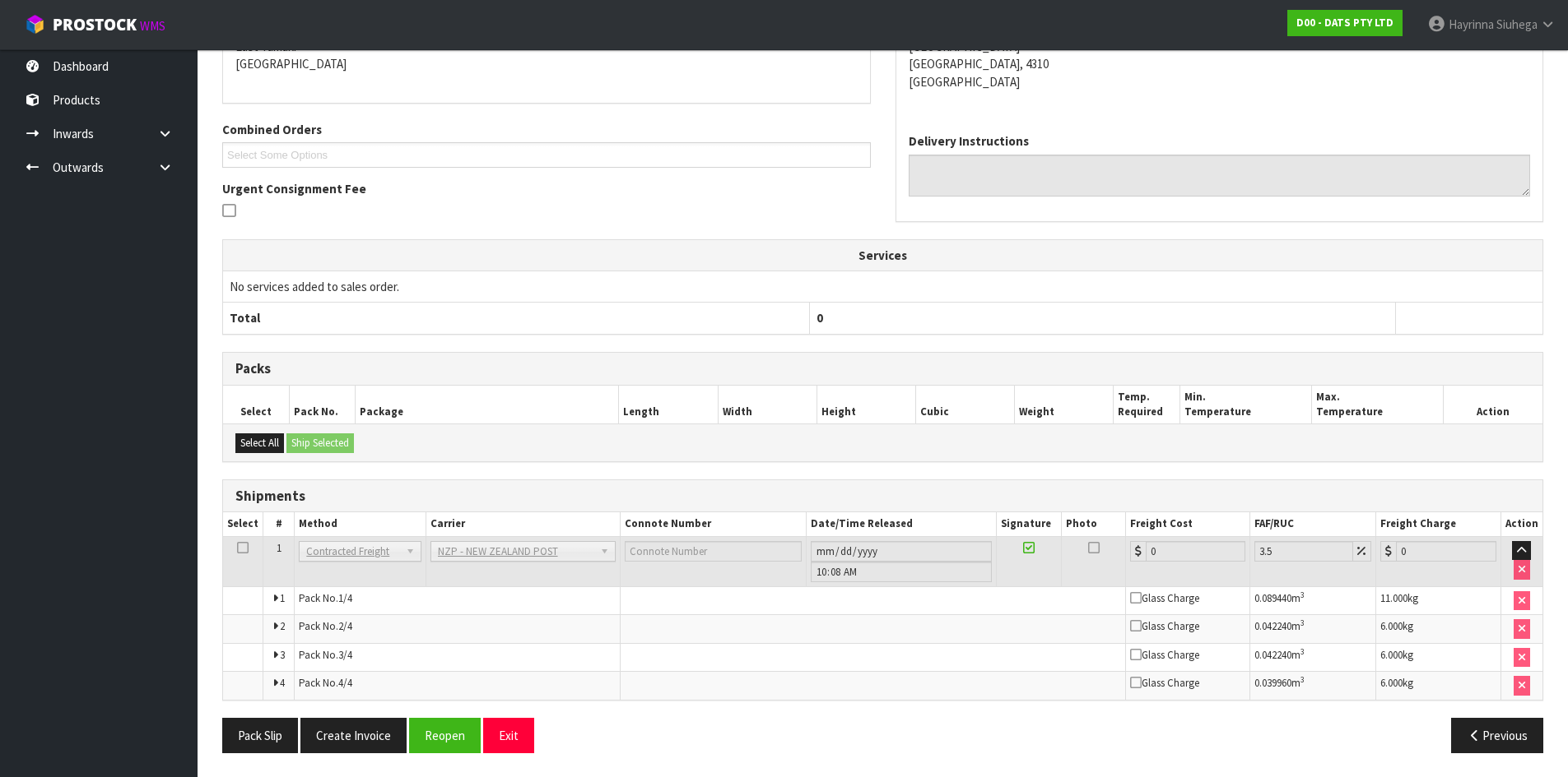
scroll to position [387, 0]
click at [414, 740] on button "Reopen" at bounding box center [445, 735] width 72 height 35
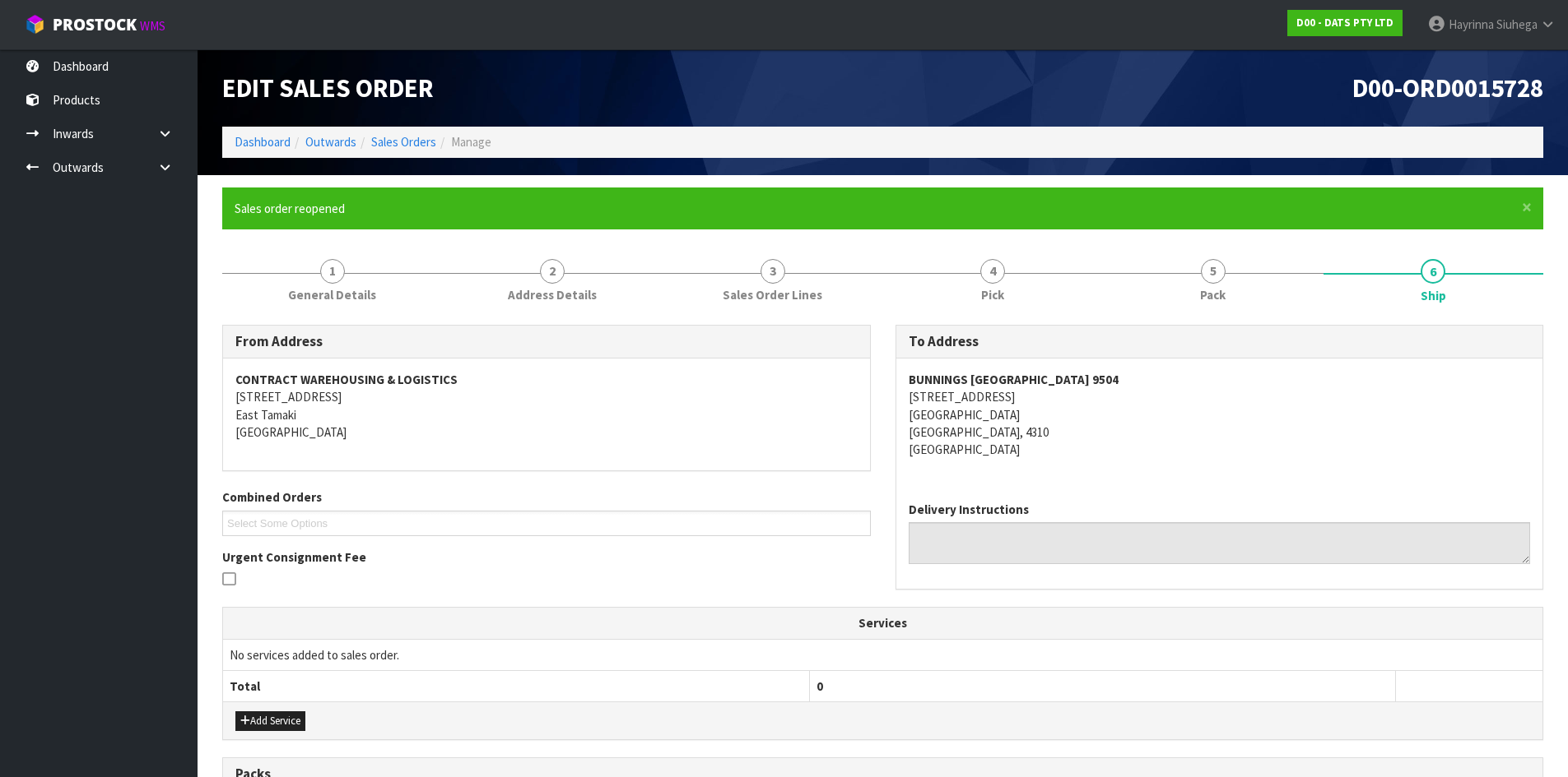
scroll to position [430, 0]
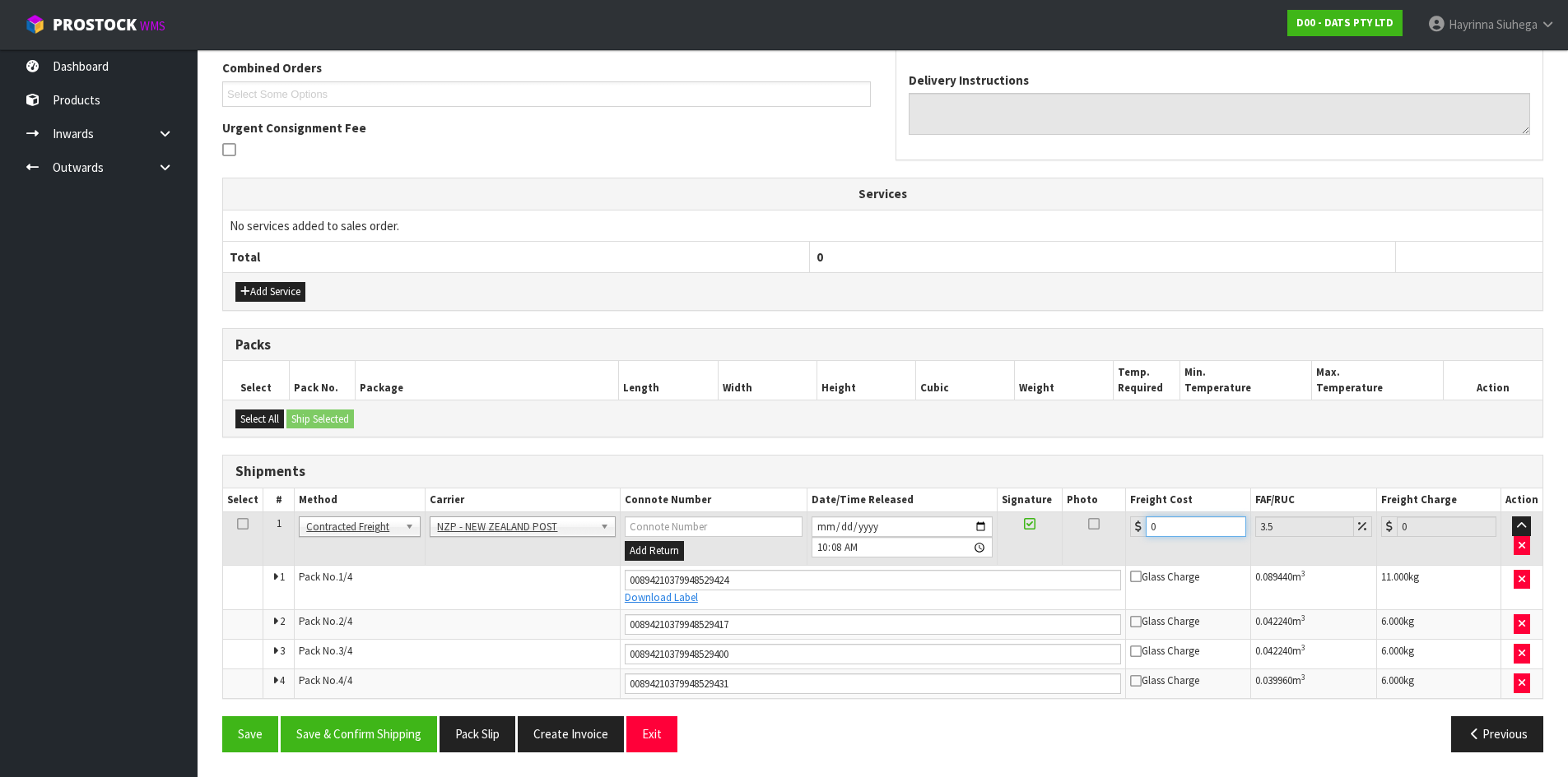
drag, startPoint x: 1185, startPoint y: 530, endPoint x: 1084, endPoint y: 524, distance: 101.2
click at [1086, 524] on tr "1 Client Local Pickup Customer Local Pickup Company Freight Contracted Freight …" at bounding box center [882, 538] width 1319 height 53
type input "4"
type input "4.14"
type input "40"
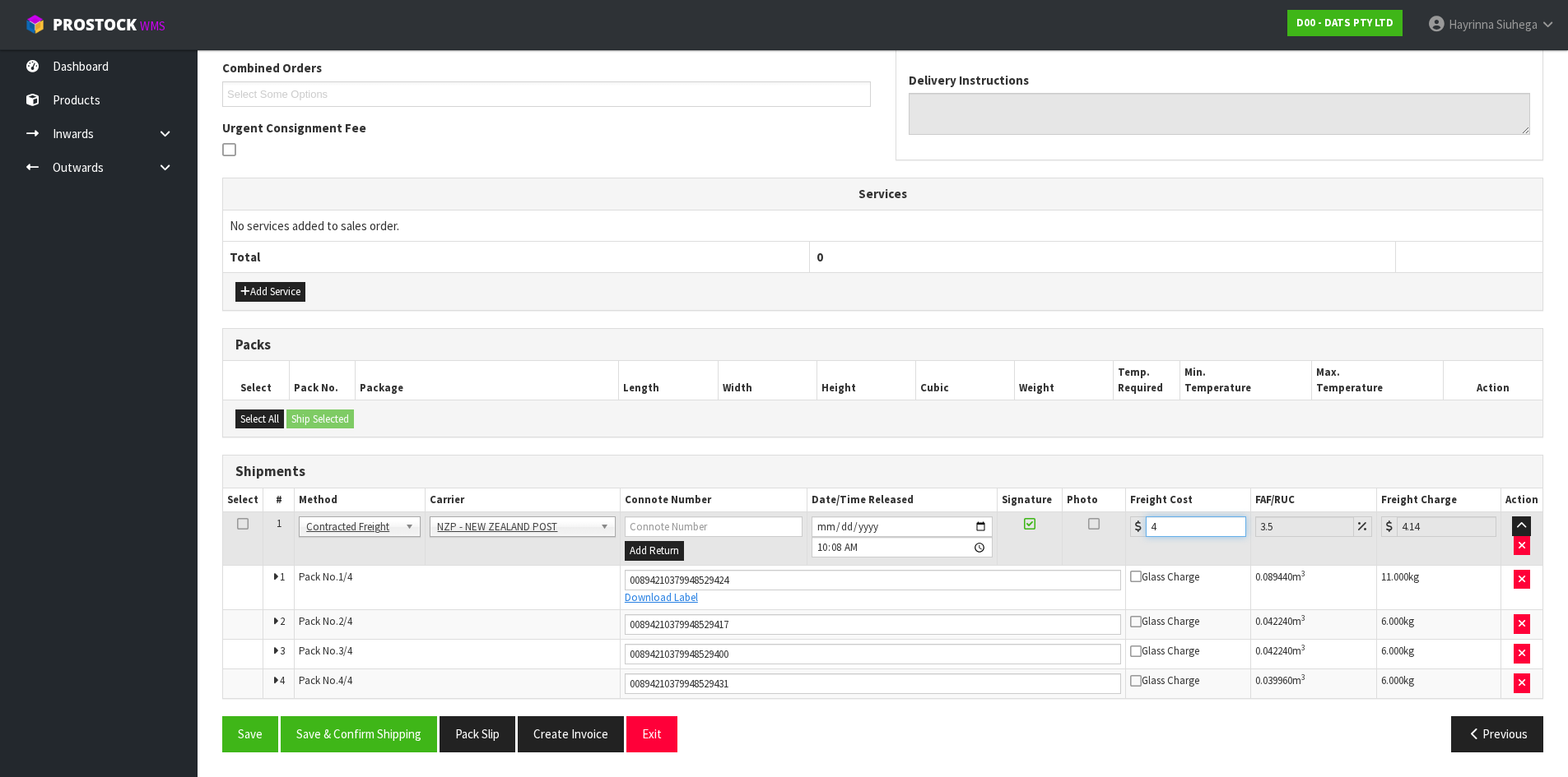
type input "41.4"
type input "403"
type input "417.1"
type input "40"
type input "41.4"
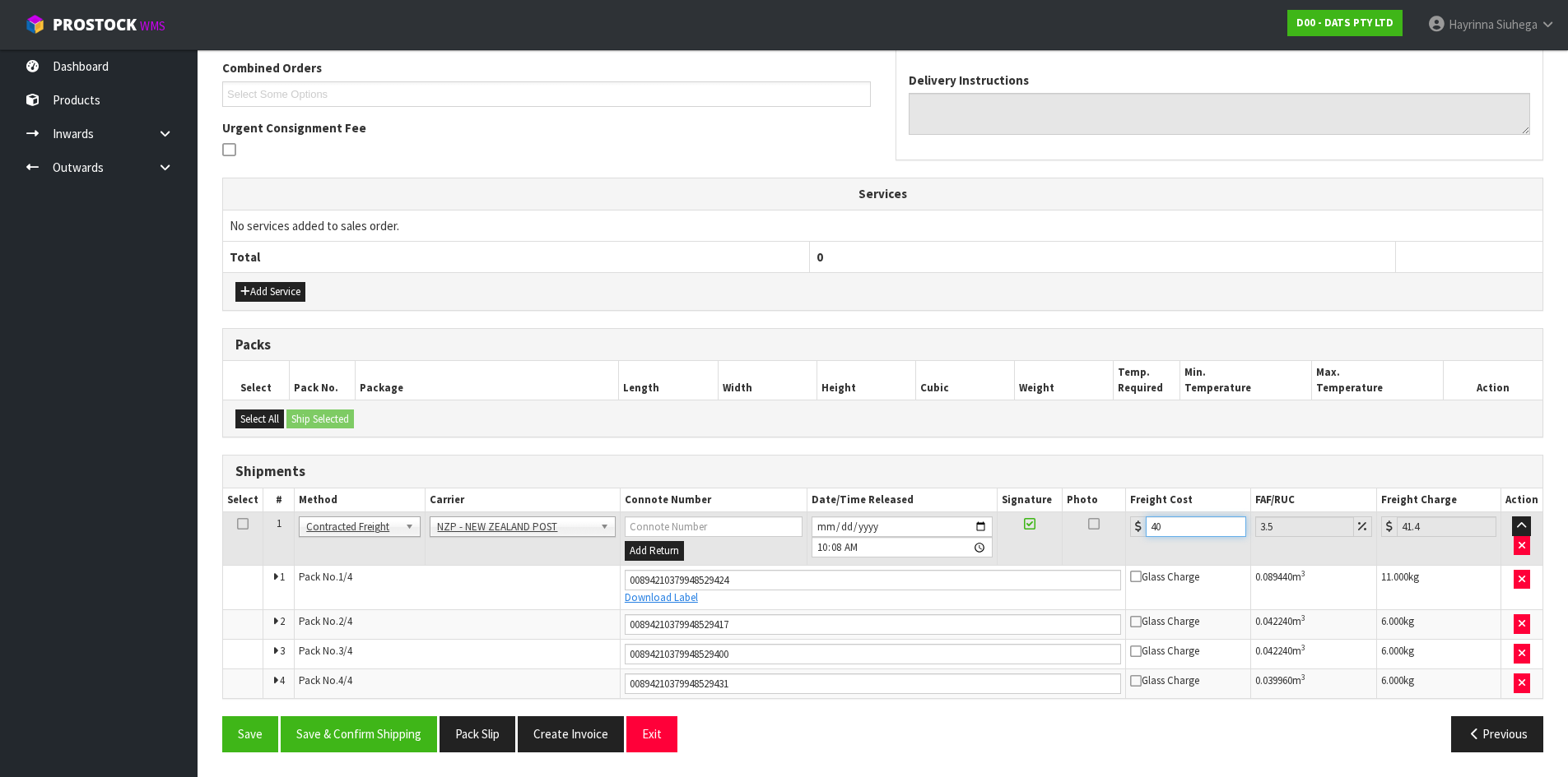
type input "40.3"
type input "41.71"
type input "40.30"
click at [222, 716] on button "Save" at bounding box center [250, 734] width 56 height 35
click at [416, 726] on button "Save & Confirm Shipping" at bounding box center [359, 734] width 156 height 35
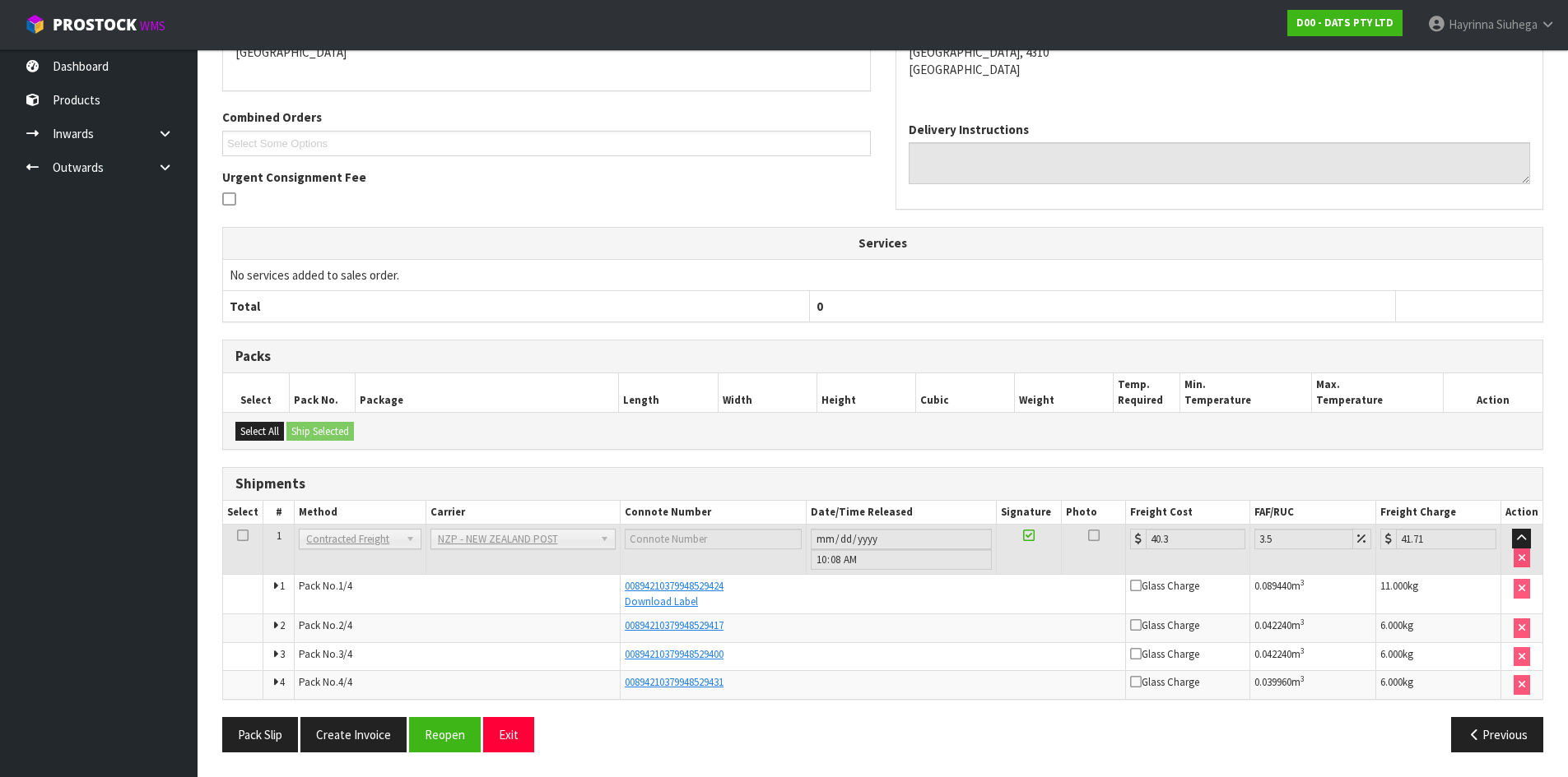
scroll to position [0, 0]
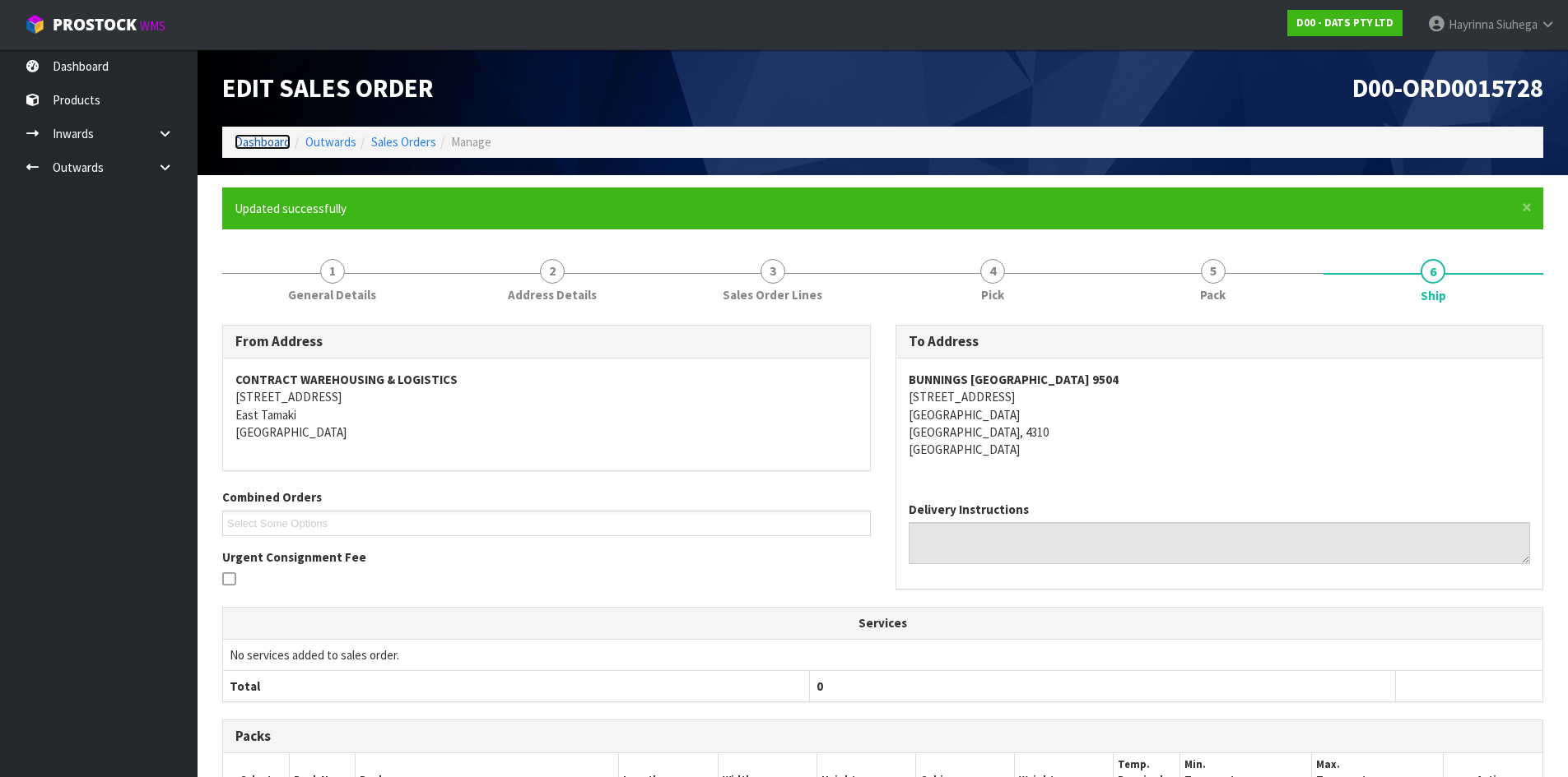
click at [271, 134] on link "Dashboard" at bounding box center [262, 142] width 56 height 16
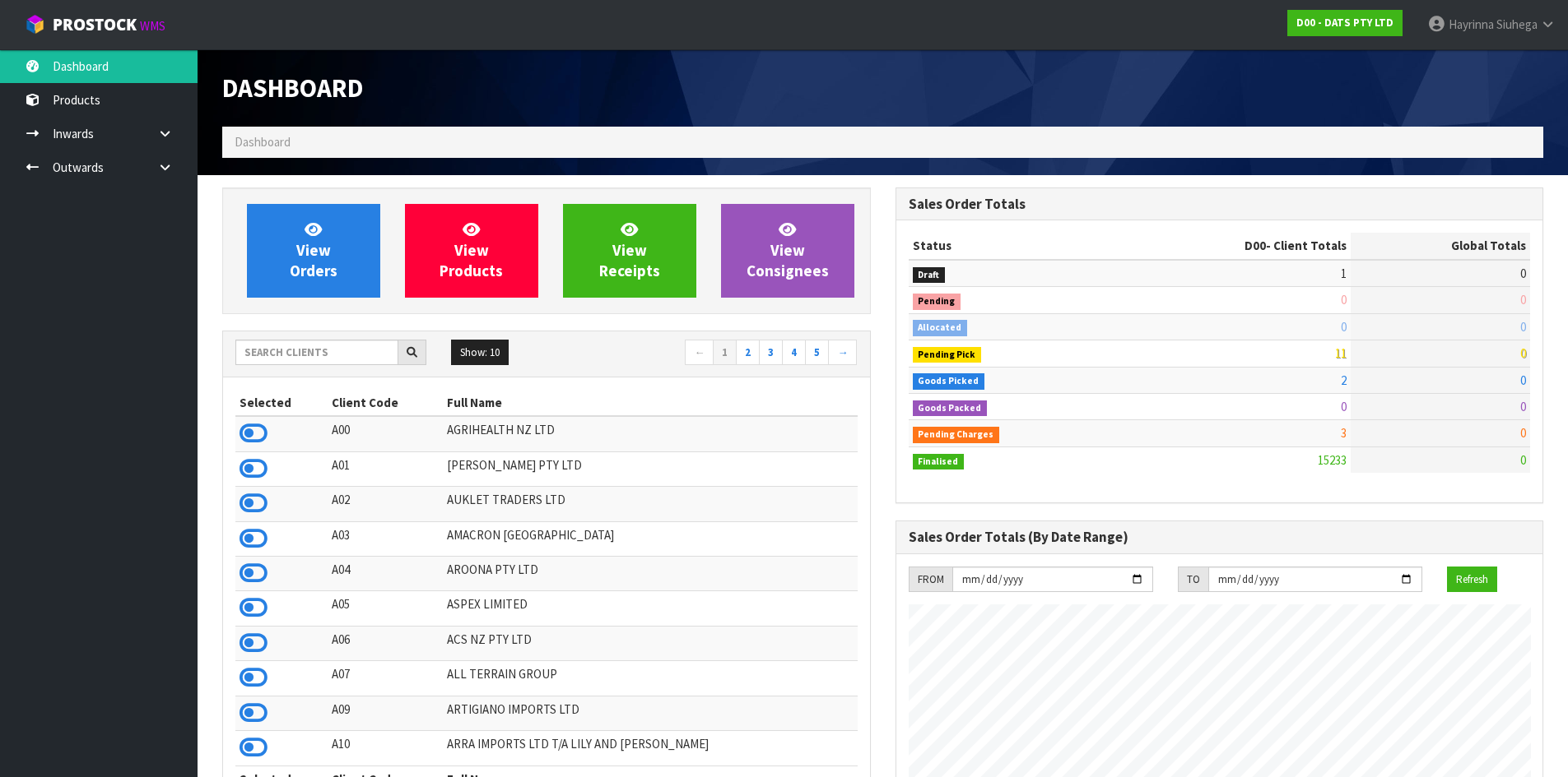
scroll to position [1246, 672]
click at [323, 357] on input "text" at bounding box center [317, 352] width 163 height 25
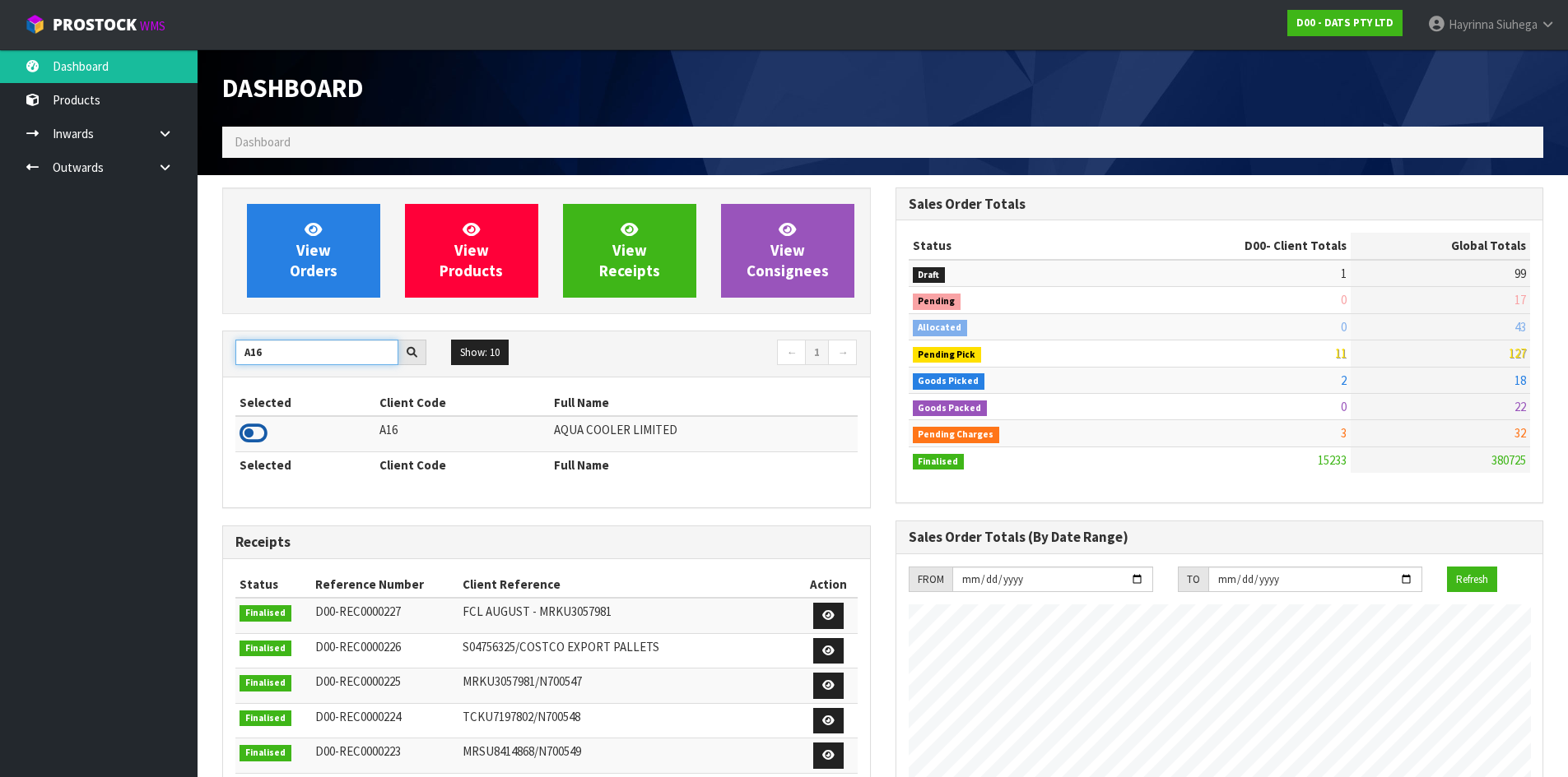
type input "A16"
click at [261, 429] on icon at bounding box center [254, 433] width 28 height 25
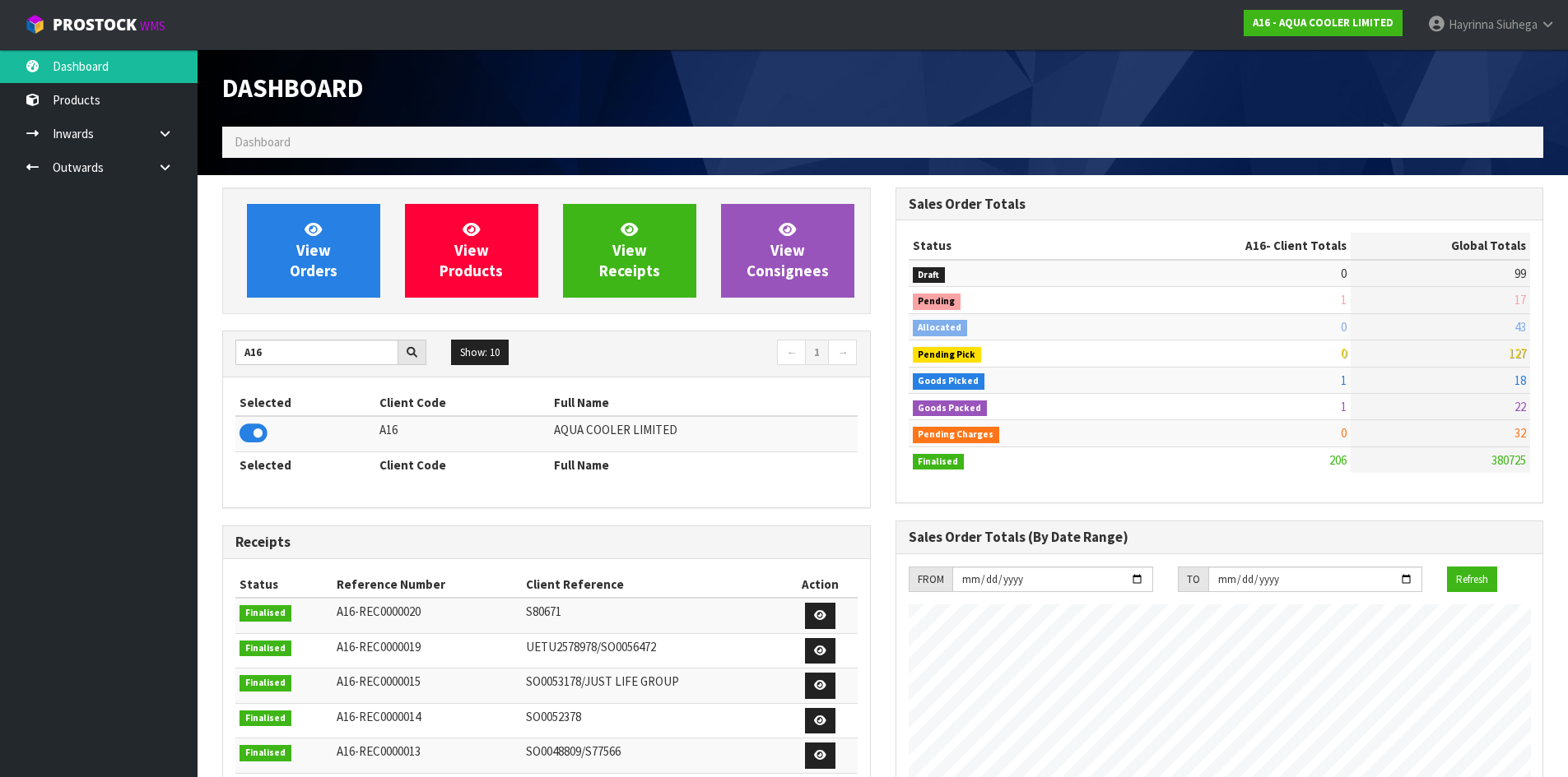
scroll to position [1166, 672]
click at [325, 260] on link "View Orders" at bounding box center [313, 251] width 133 height 94
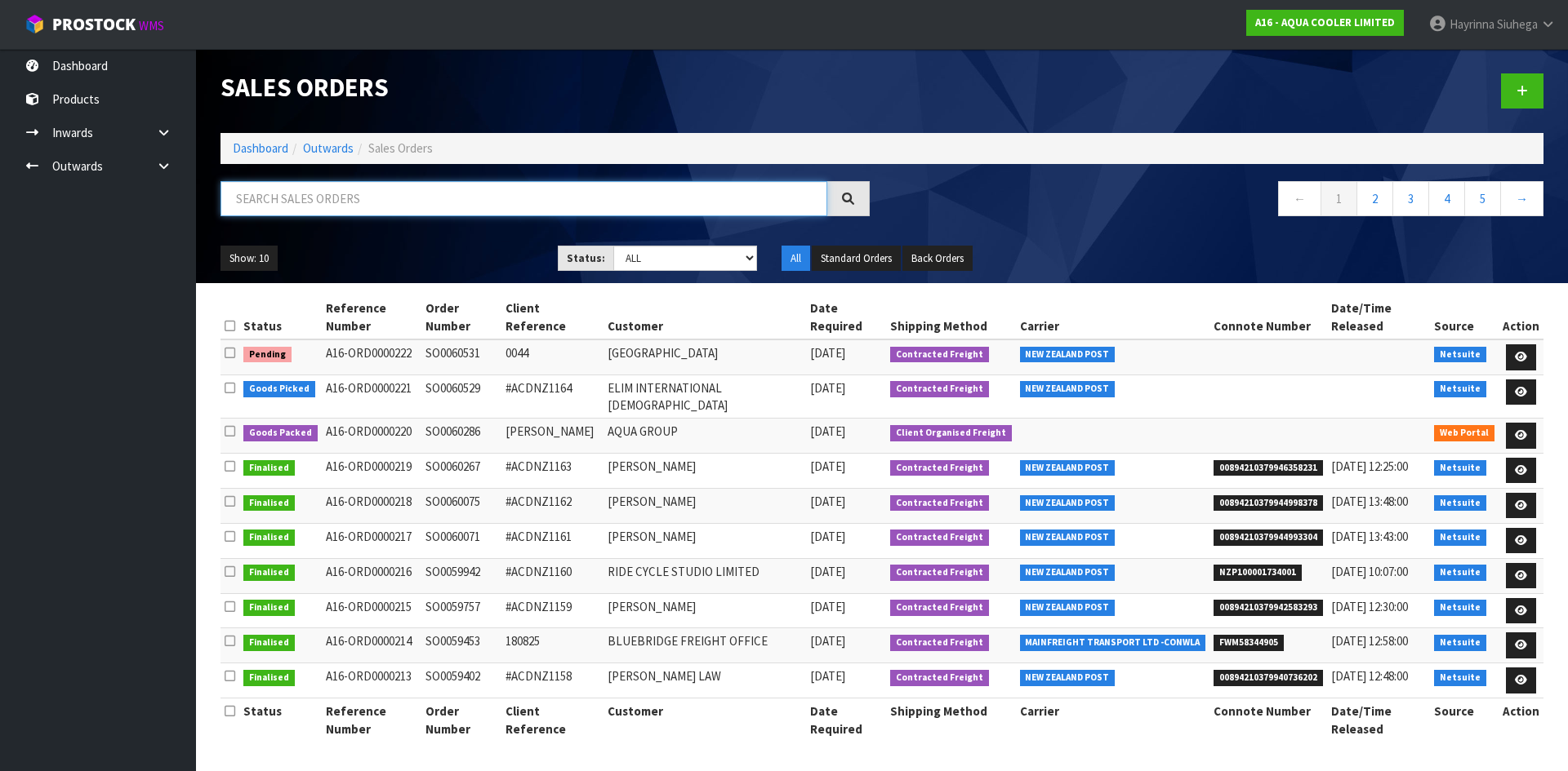
click at [334, 206] on input "text" at bounding box center [523, 198] width 607 height 35
type input "JOB-0411779"
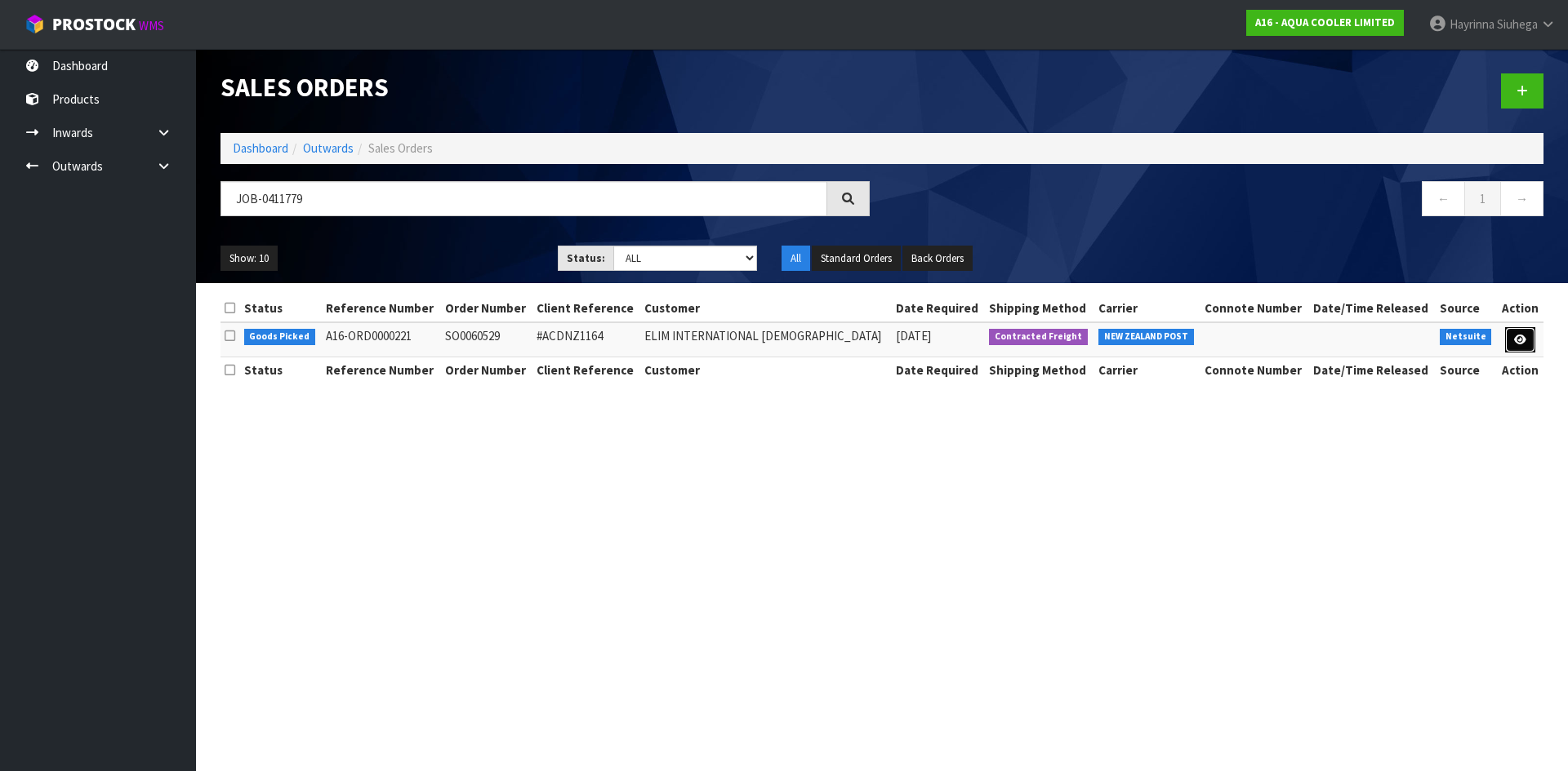
click at [1520, 337] on icon at bounding box center [1520, 340] width 12 height 10
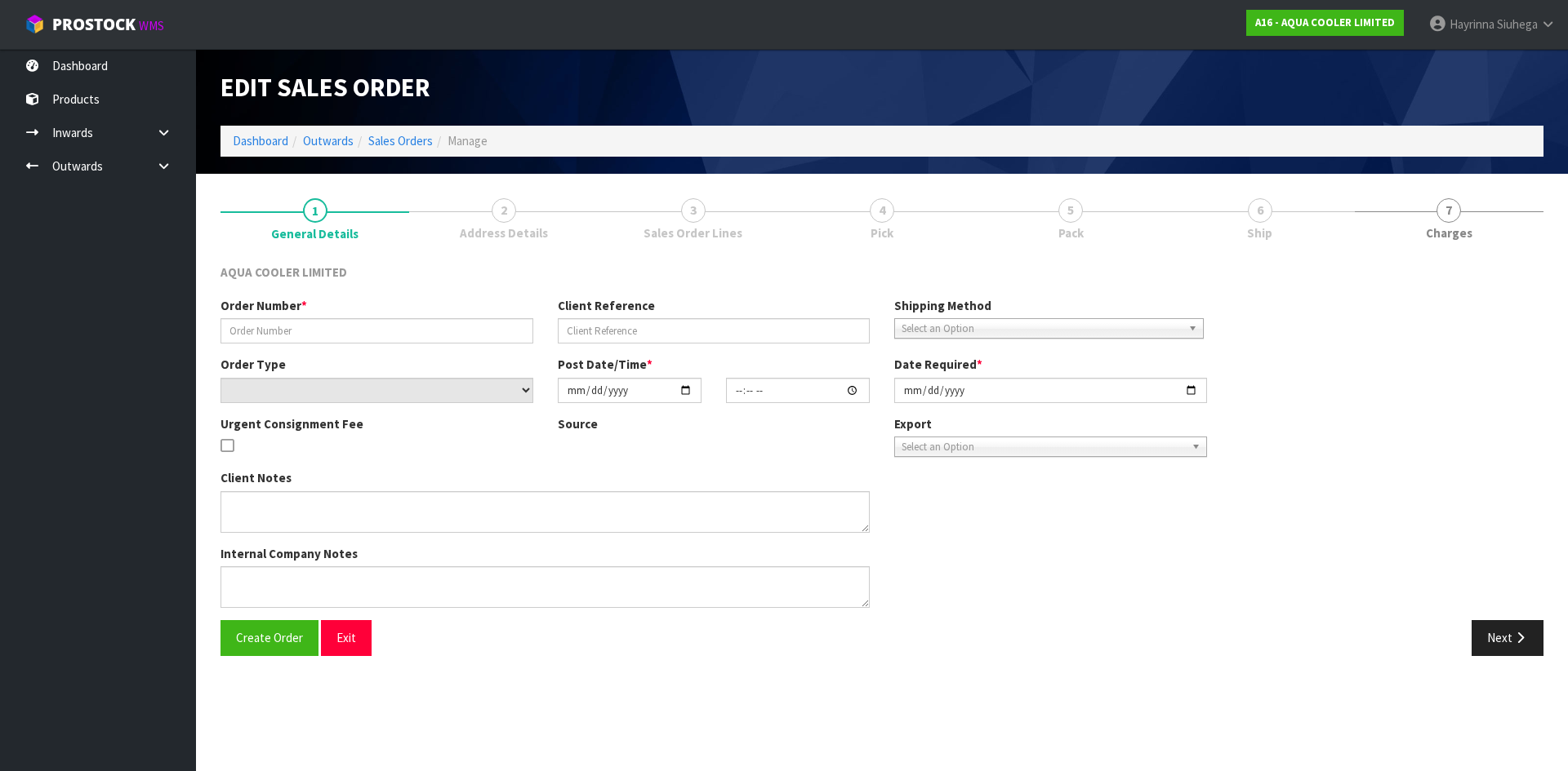
type input "SO0060529"
type input "#ACDNZ1164"
select select "number:0"
type input "2025-09-09"
type input "17:00:09.000"
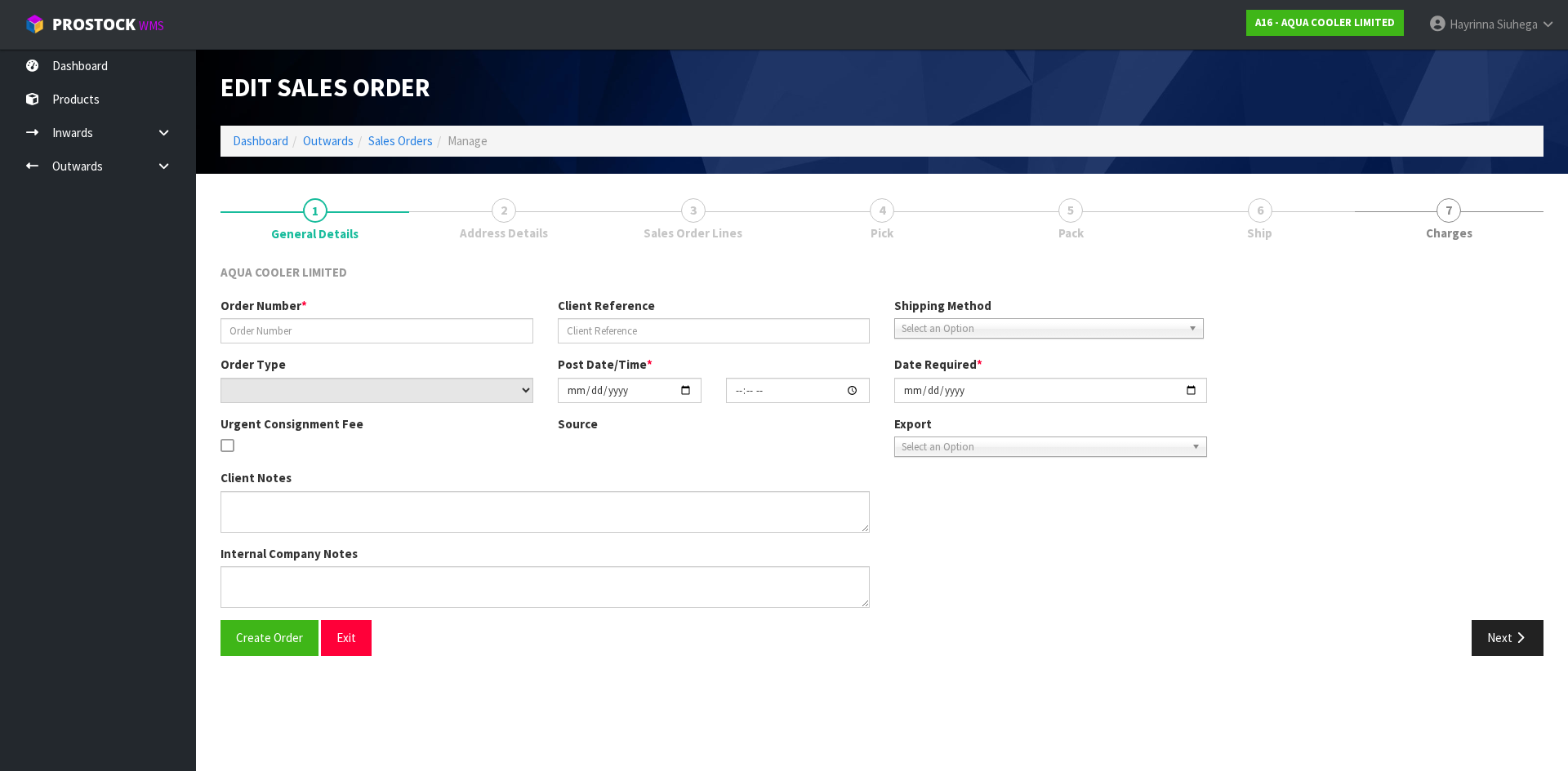
type input "[DATE]"
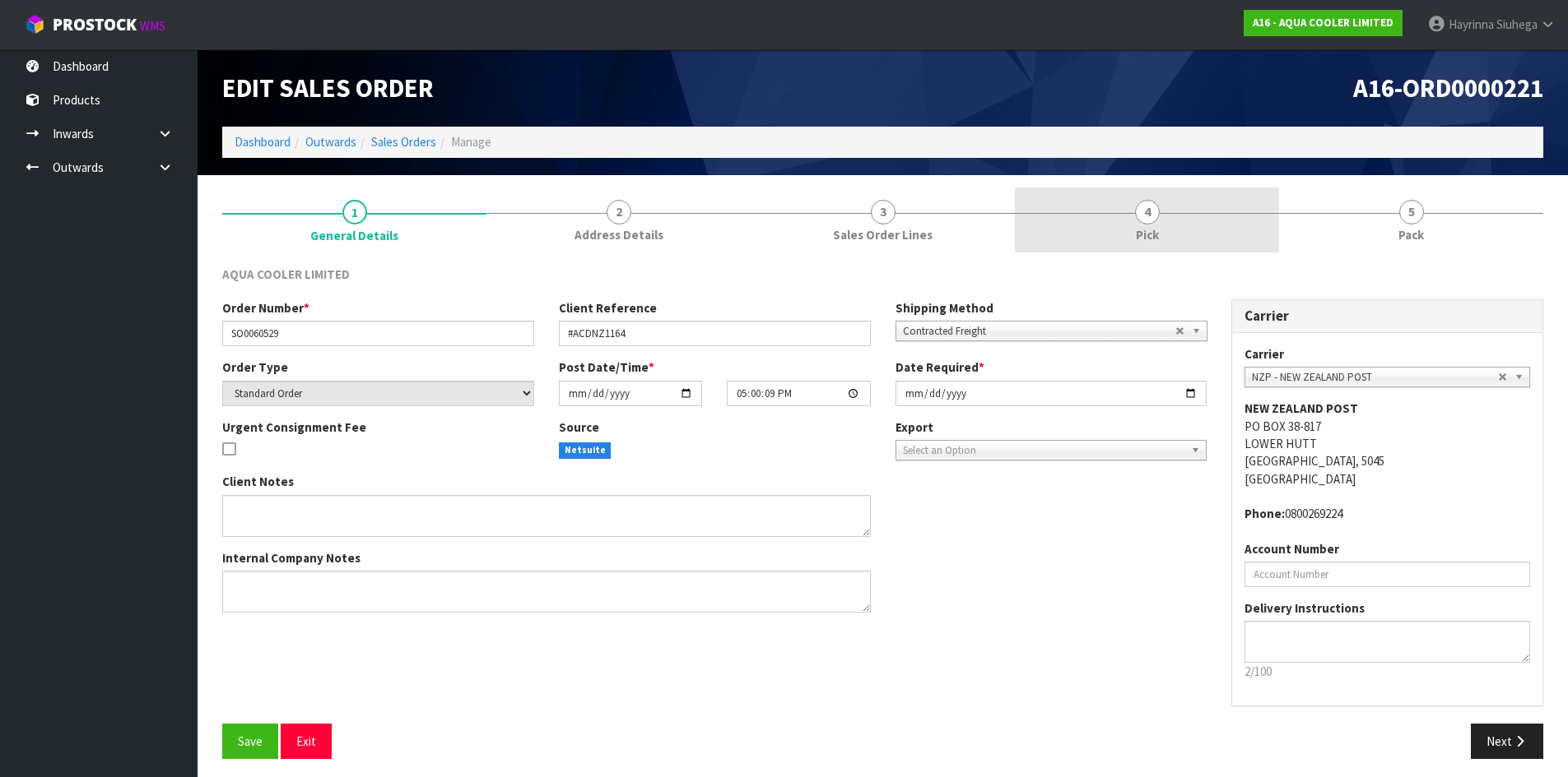
click at [1133, 192] on link "4 Pick" at bounding box center [1146, 220] width 264 height 65
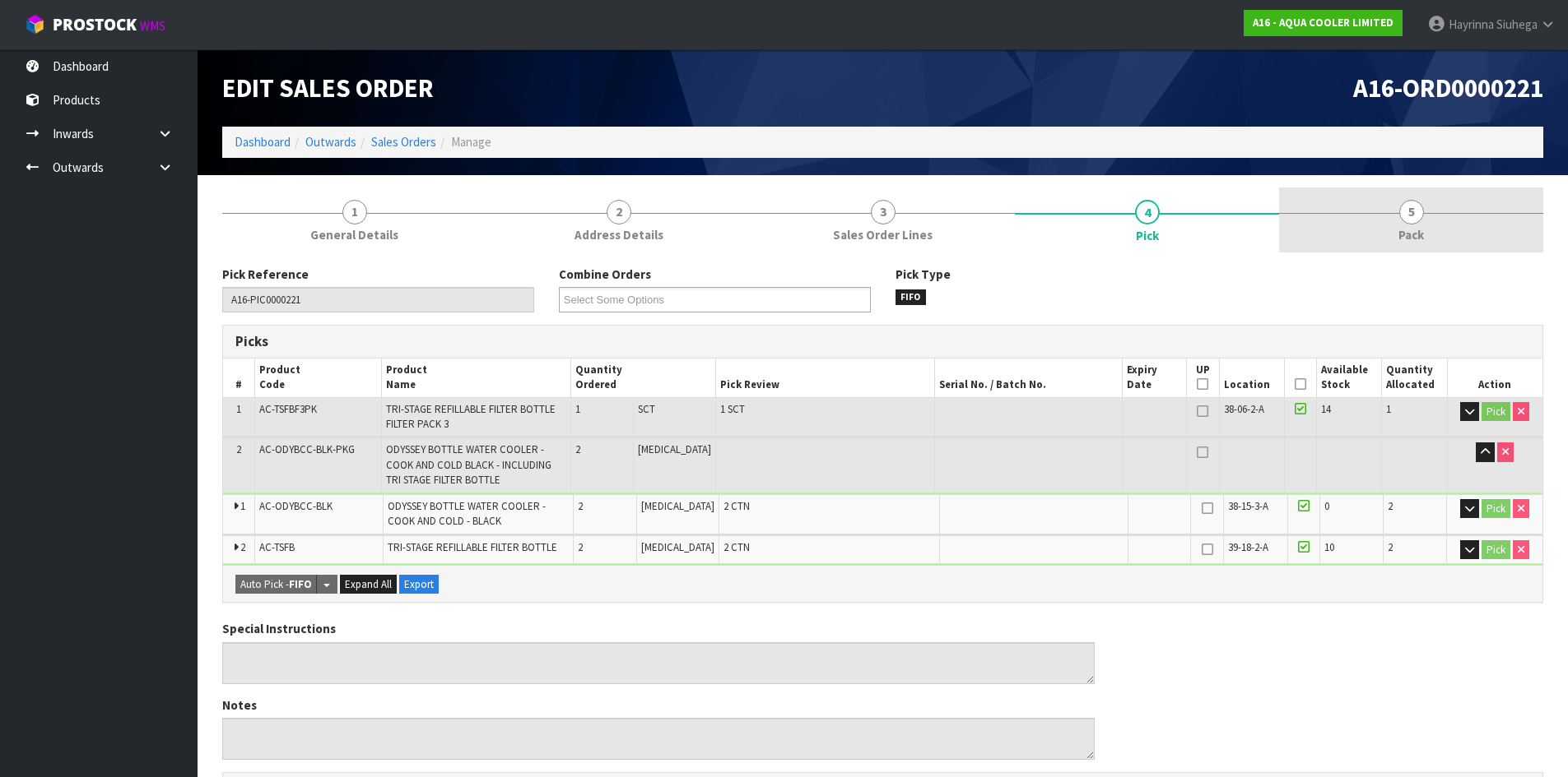
click at [1362, 217] on link "5 Pack" at bounding box center [1410, 220] width 264 height 65
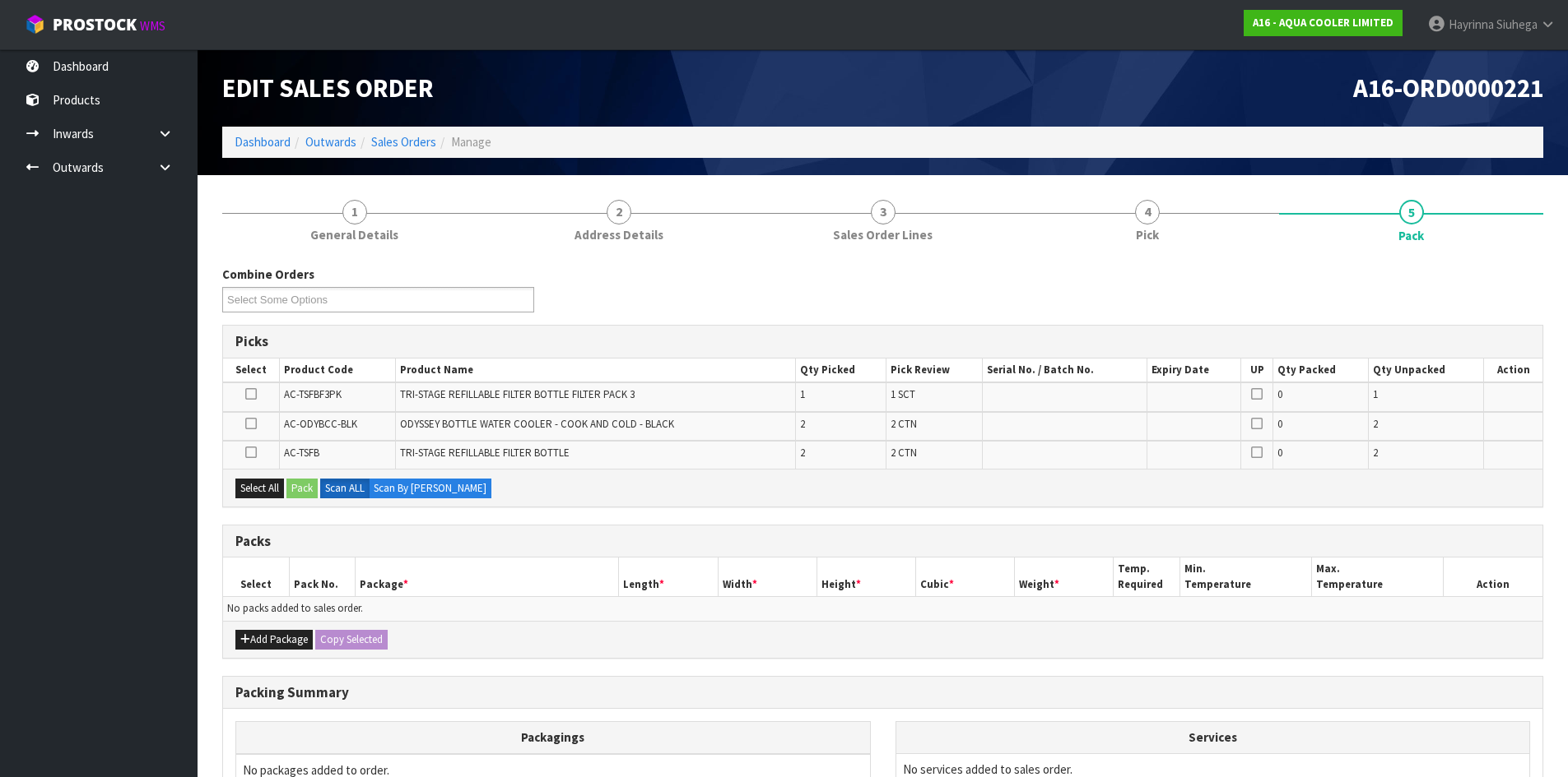
click at [252, 424] on icon at bounding box center [250, 424] width 11 height 1
click at [0, 0] on input "checkbox" at bounding box center [0, 0] width 0 height 0
click at [297, 487] on button "Pack" at bounding box center [302, 488] width 32 height 20
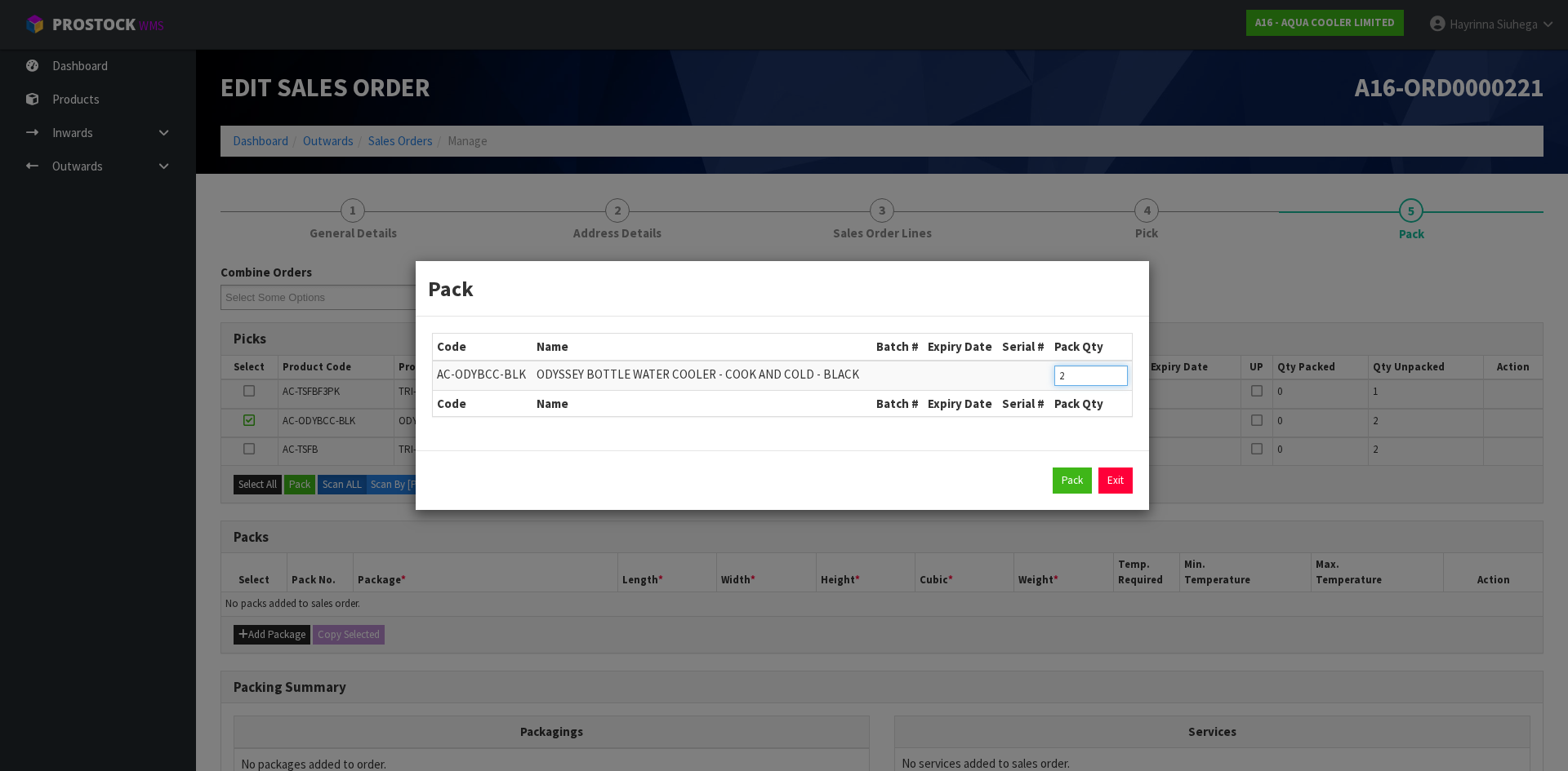
drag, startPoint x: 1069, startPoint y: 370, endPoint x: 977, endPoint y: 386, distance: 93.4
click at [977, 386] on tr "AC-ODYBCC-BLK ODYSSEY BOTTLE WATER COOLER - COOK AND COLD - BLACK 2" at bounding box center [782, 376] width 699 height 30
type input "1"
click button "Pack" at bounding box center [1072, 480] width 39 height 26
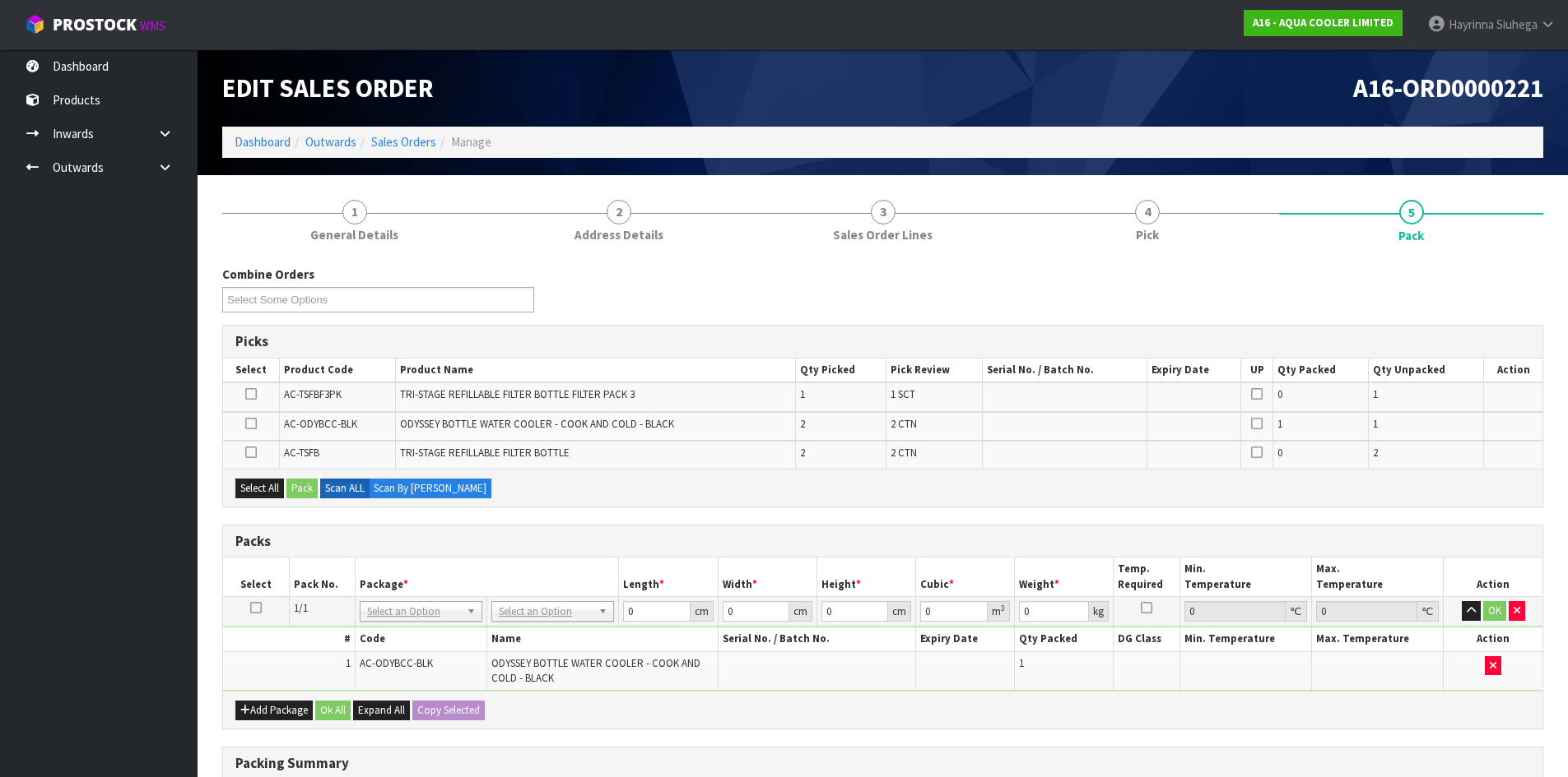
click at [249, 424] on icon at bounding box center [250, 424] width 11 height 1
click at [0, 0] on input "checkbox" at bounding box center [0, 0] width 0 height 0
click at [307, 486] on button "Pack" at bounding box center [302, 488] width 32 height 20
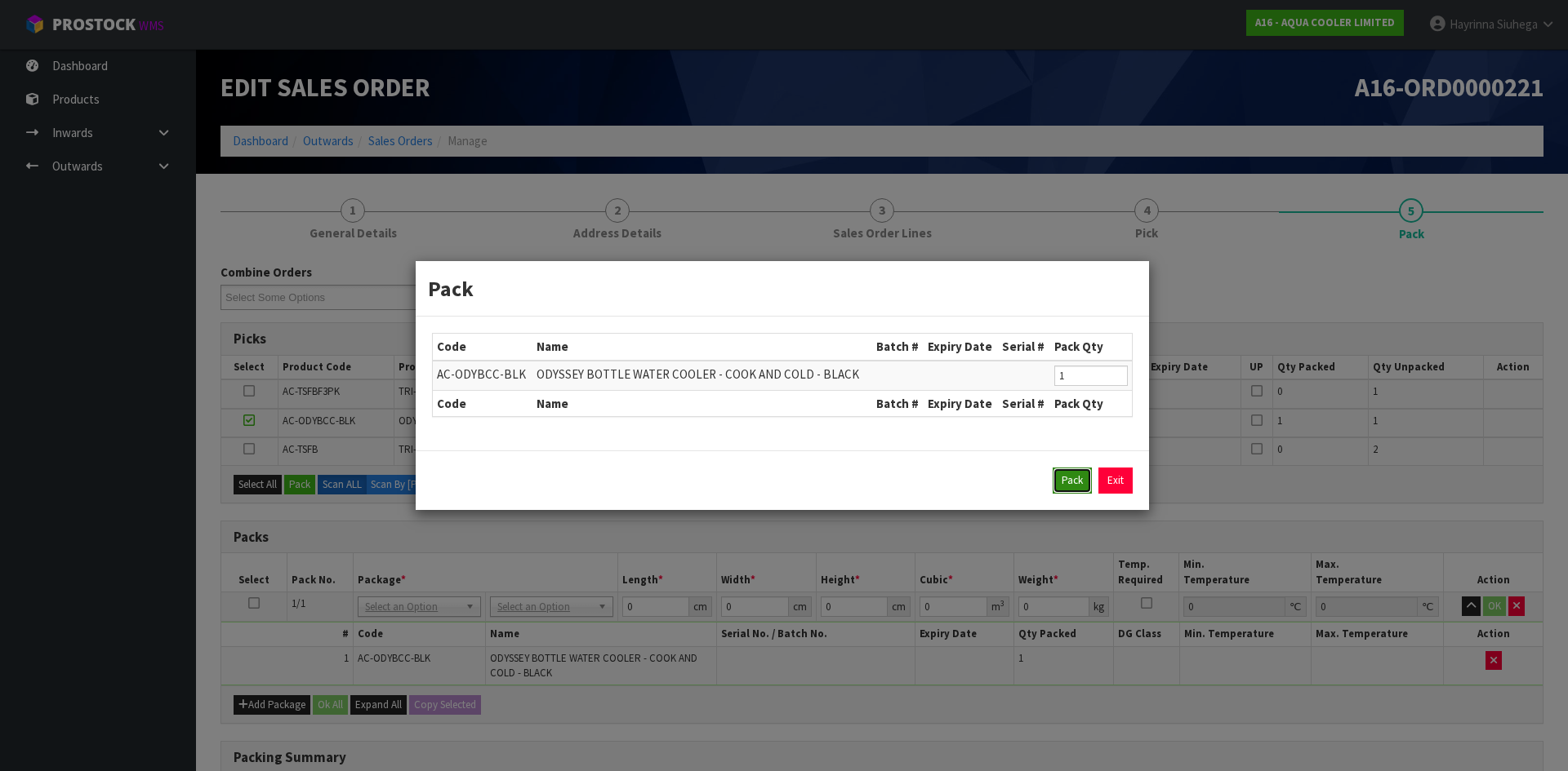
click at [1064, 481] on button "Pack" at bounding box center [1072, 480] width 39 height 26
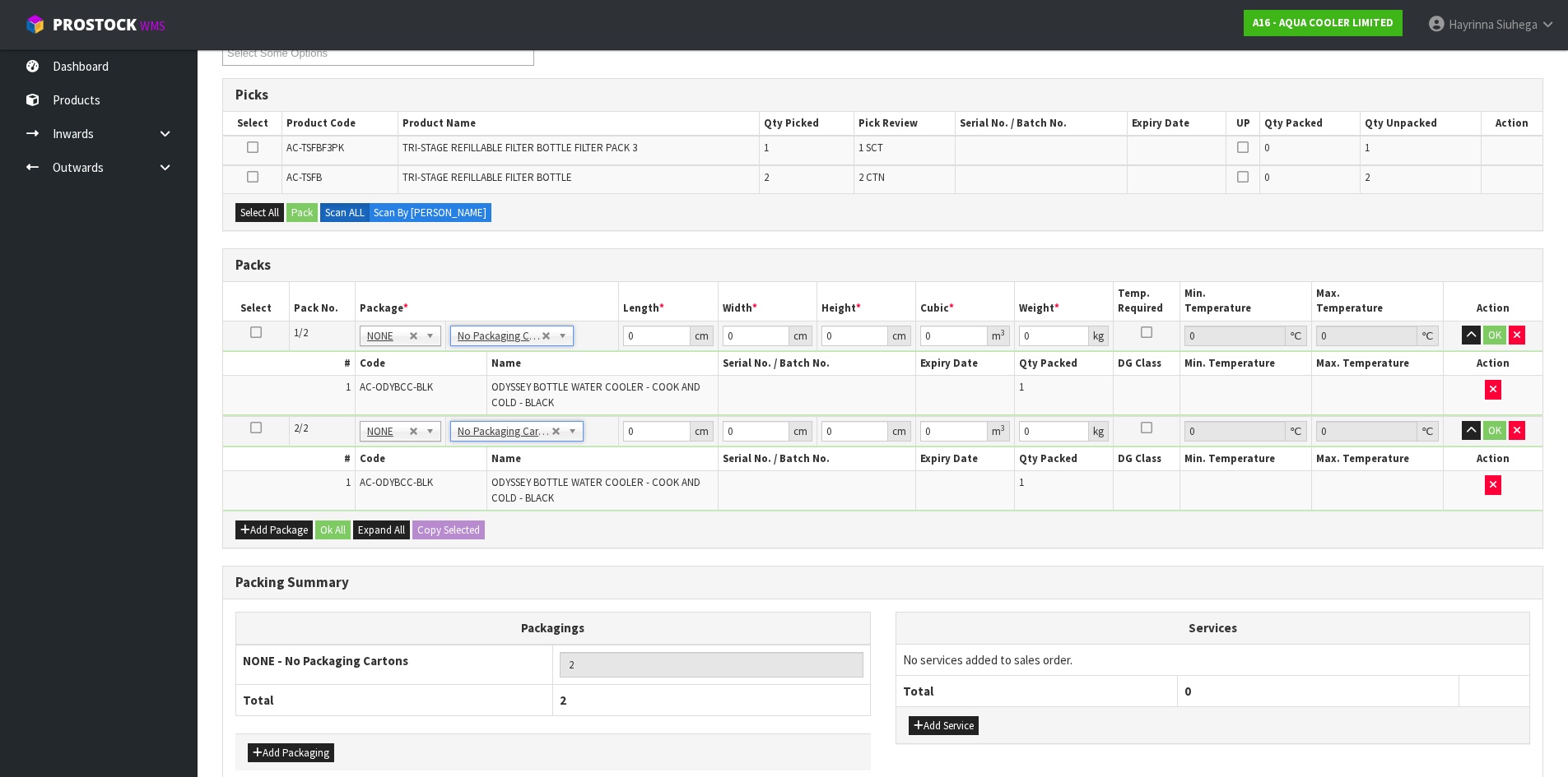
scroll to position [248, 0]
click at [247, 175] on icon at bounding box center [252, 175] width 11 height 1
click at [0, 0] on input "checkbox" at bounding box center [0, 0] width 0 height 0
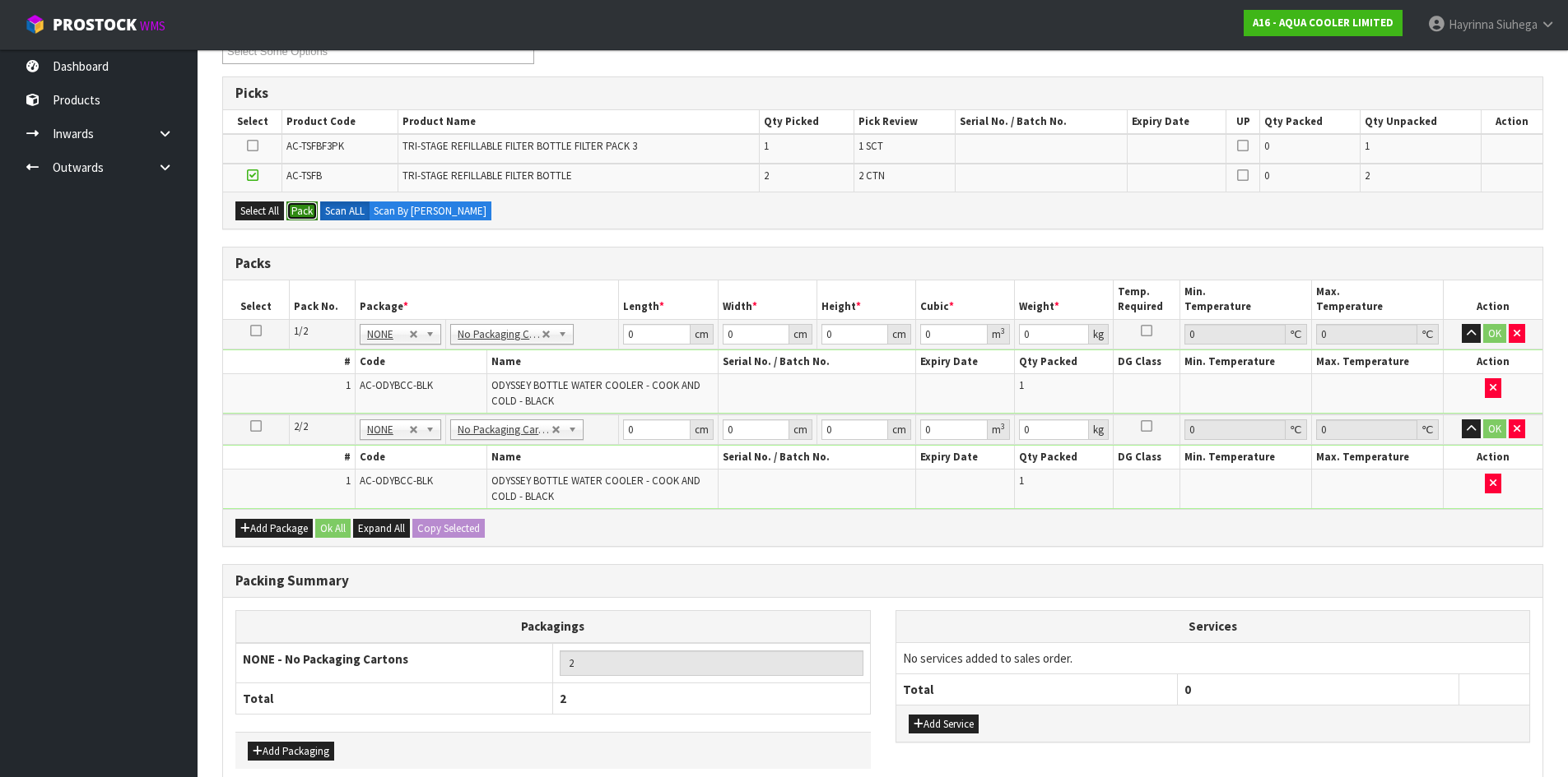
click at [297, 209] on button "Pack" at bounding box center [302, 211] width 32 height 20
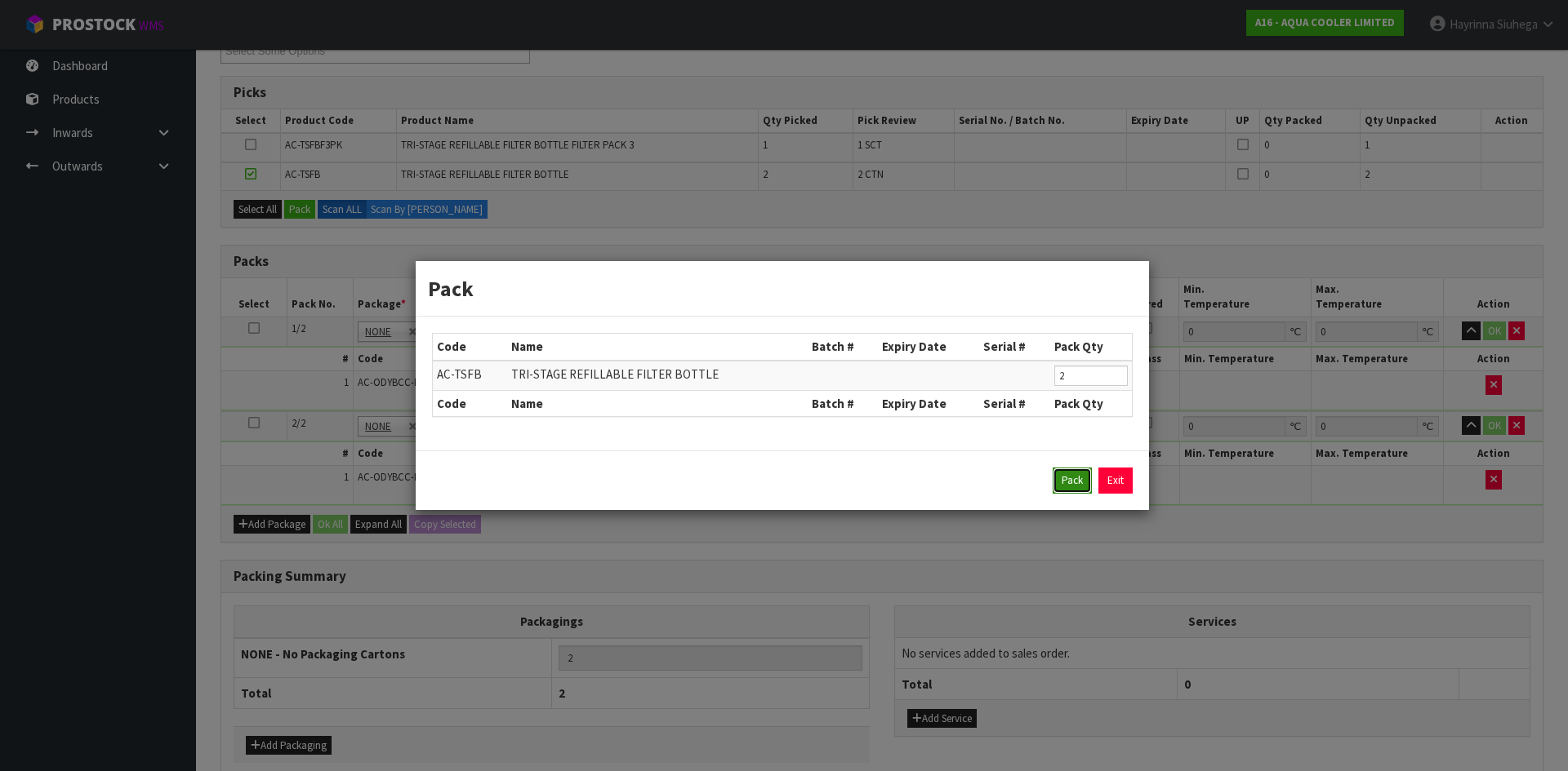
click at [1061, 479] on button "Pack" at bounding box center [1072, 480] width 39 height 26
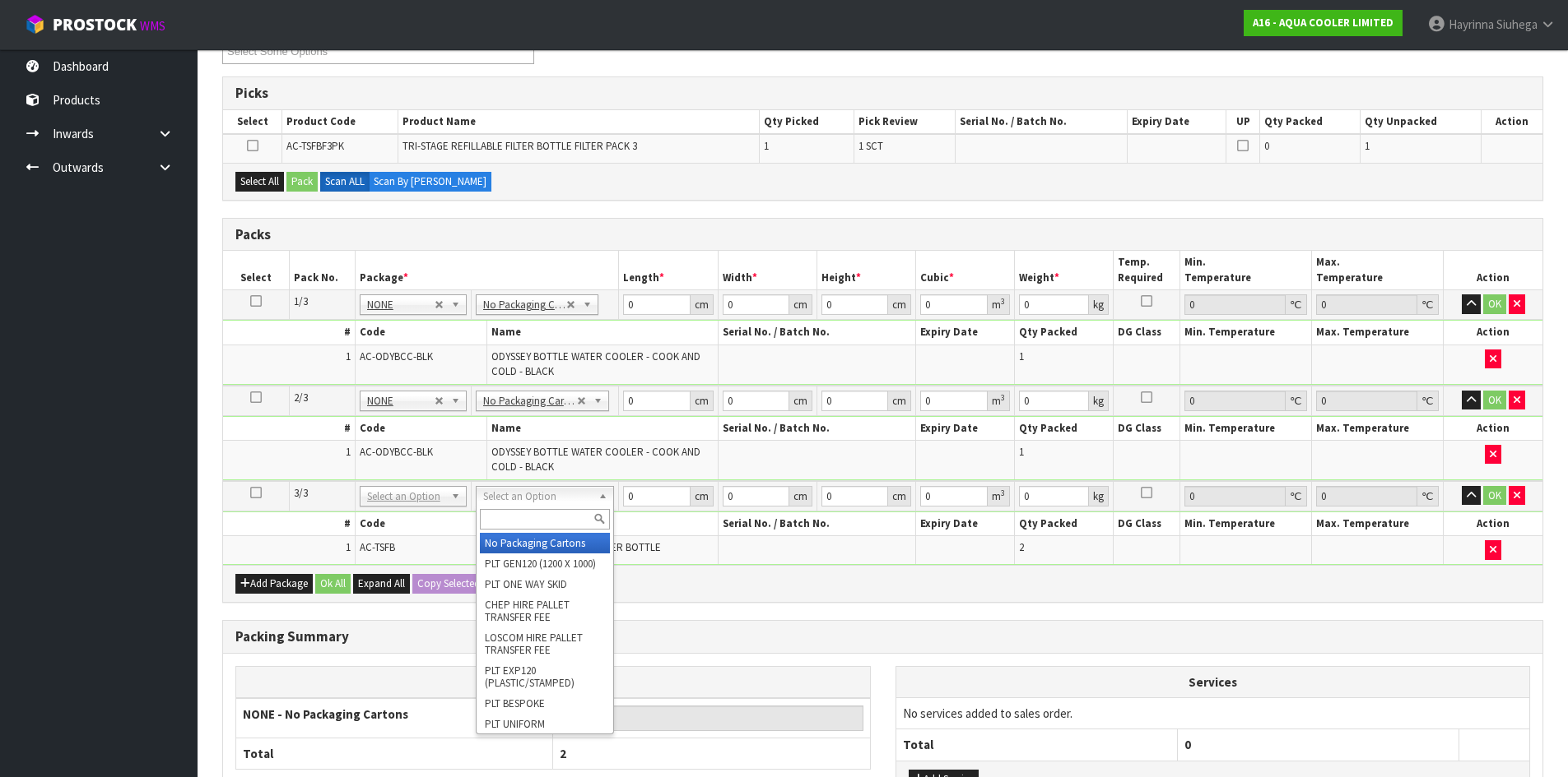
type input "3"
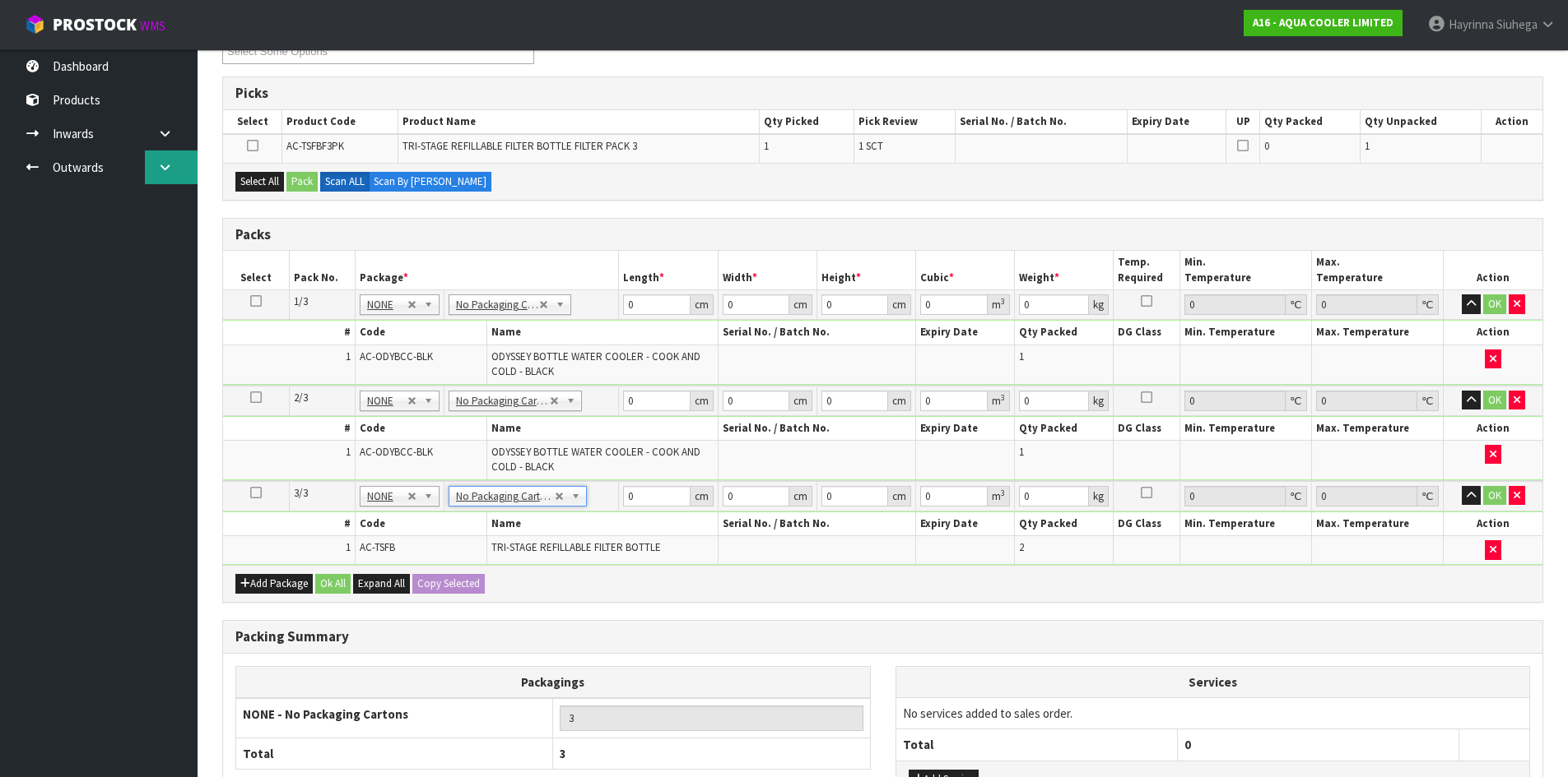
click at [163, 158] on link at bounding box center [171, 168] width 53 height 33
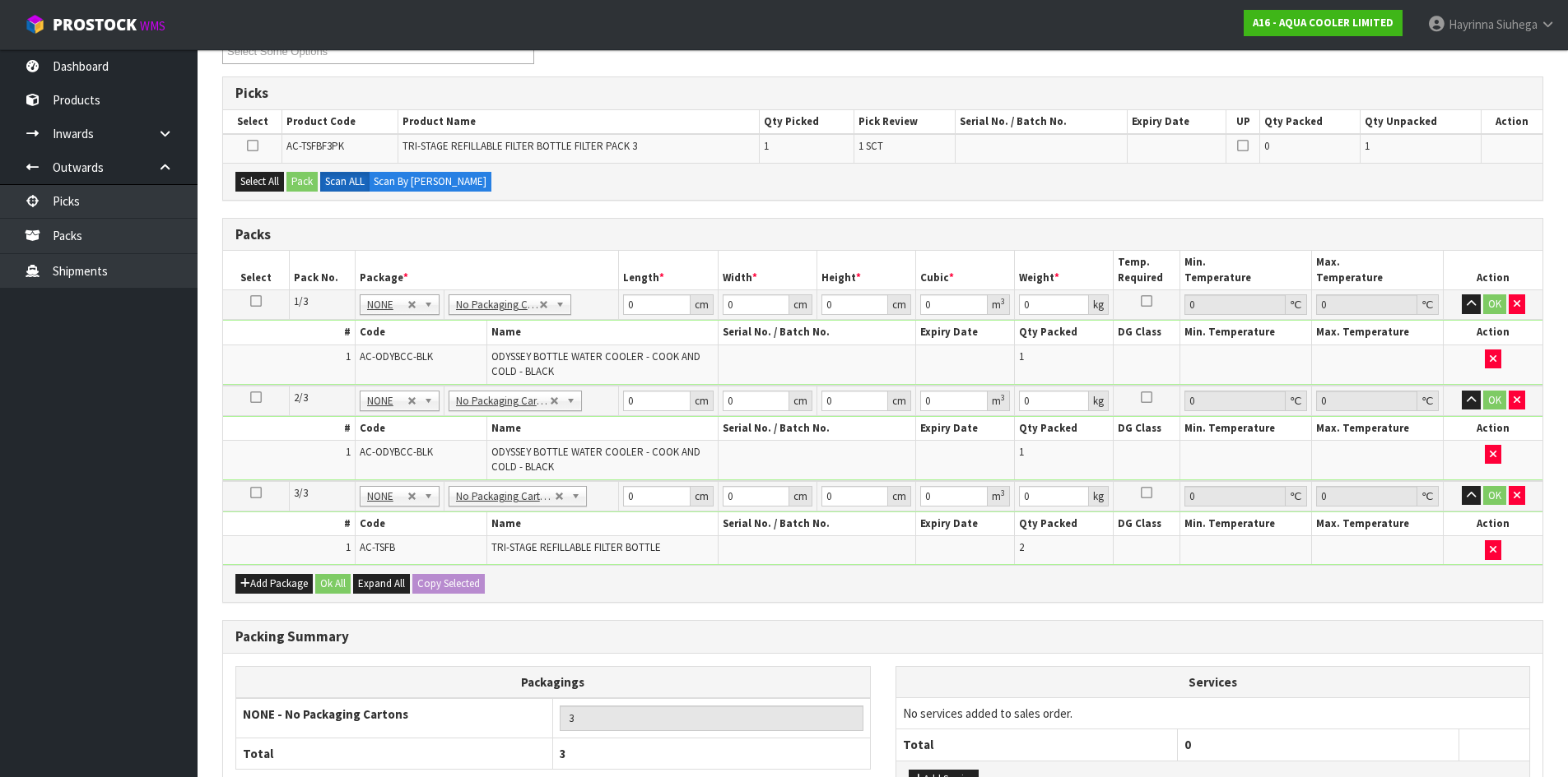
click at [255, 494] on icon at bounding box center [255, 493] width 11 height 1
click at [256, 176] on button "Select All" at bounding box center [259, 182] width 48 height 20
click at [301, 182] on button "Pack" at bounding box center [302, 182] width 32 height 20
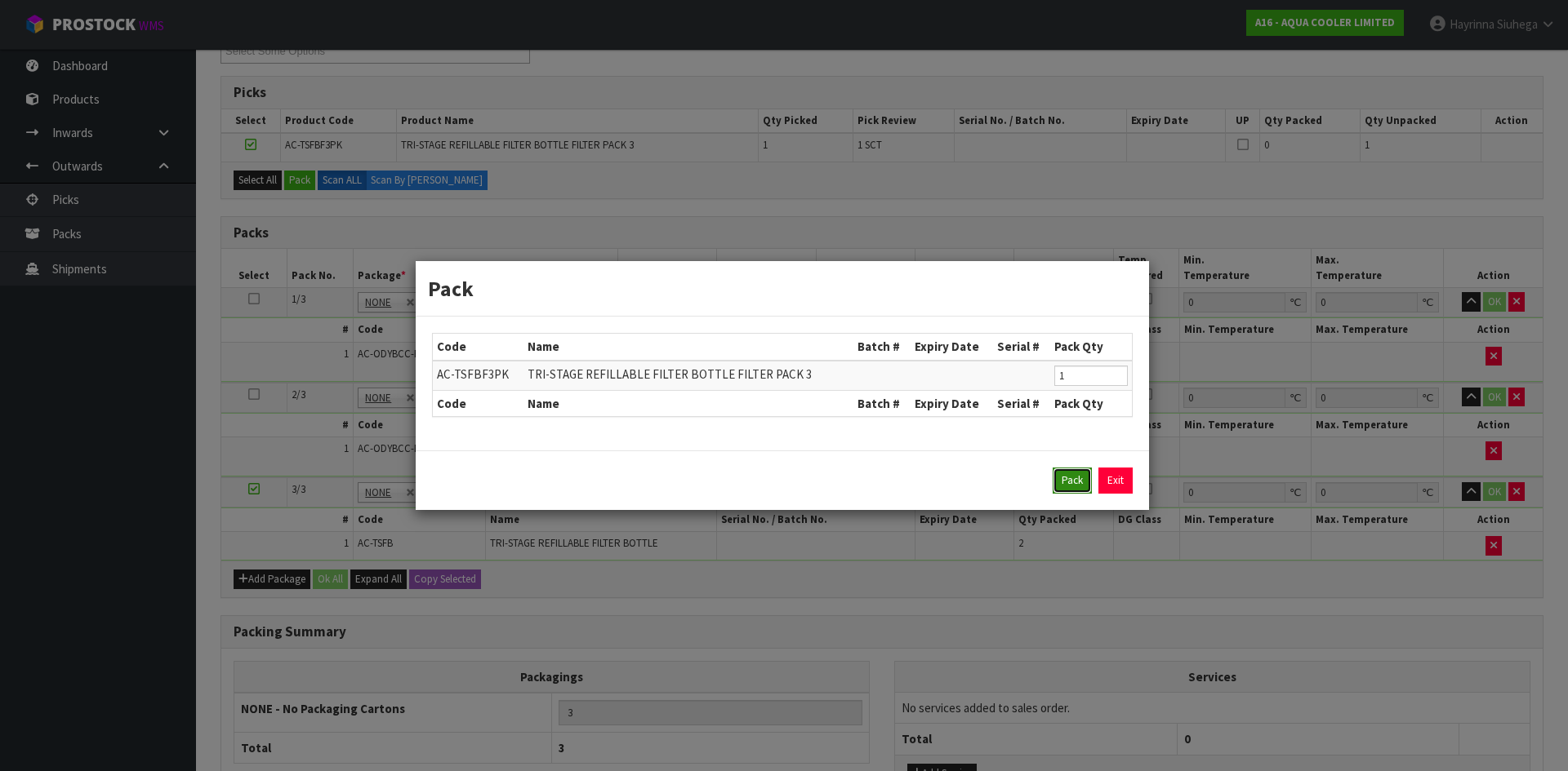
click at [1072, 478] on button "Pack" at bounding box center [1072, 480] width 39 height 26
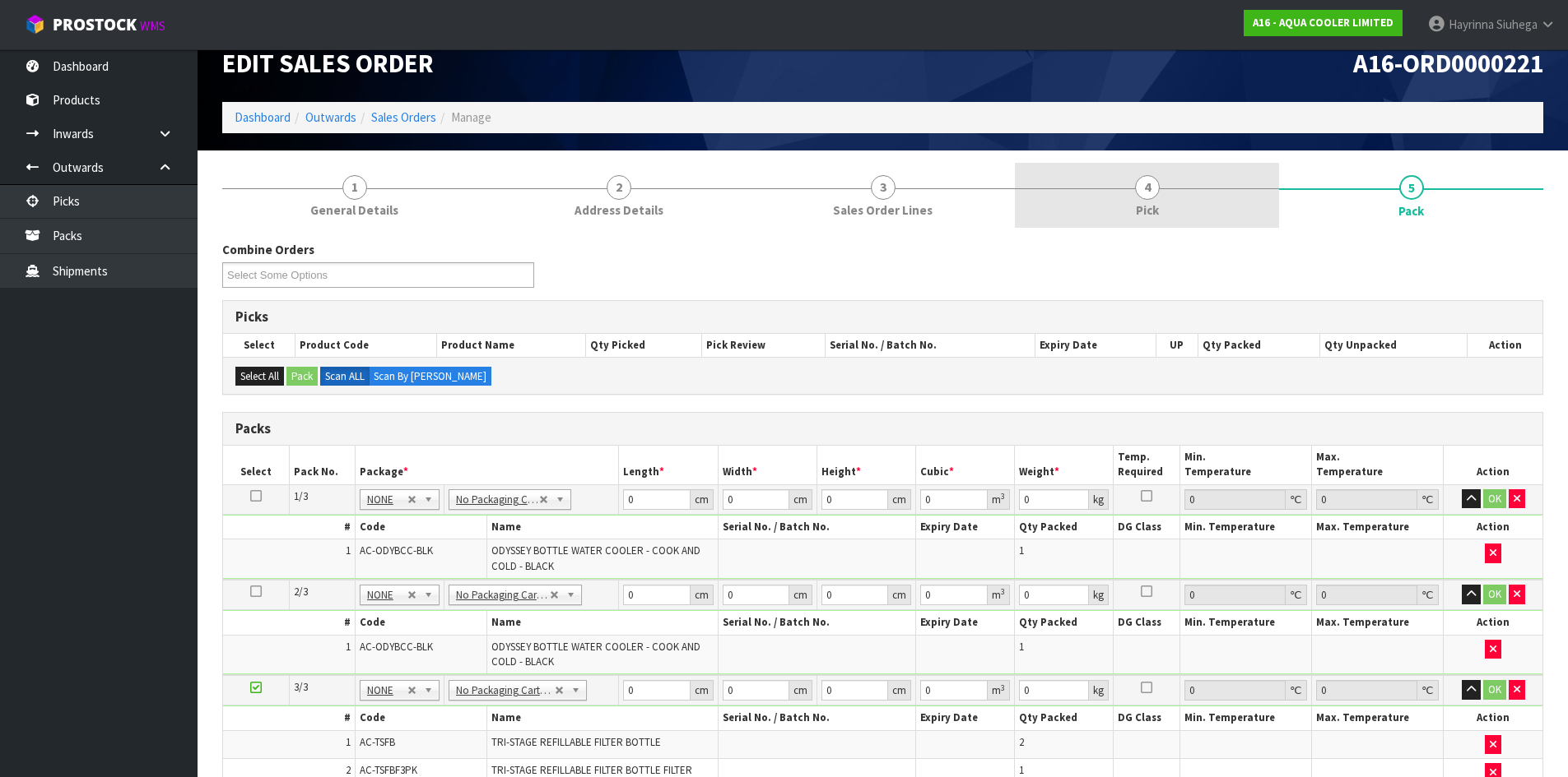
scroll to position [2, 0]
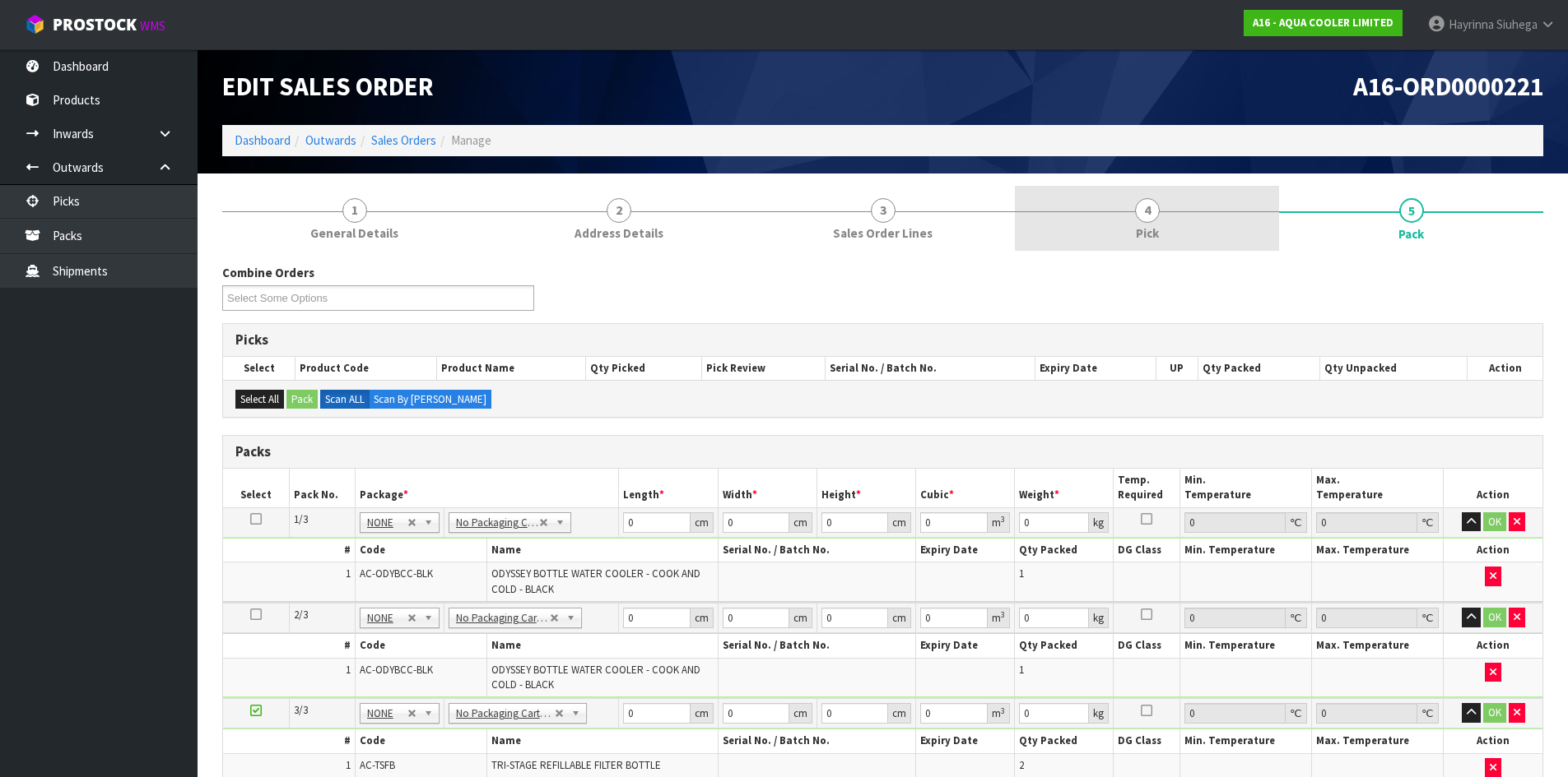
click at [1212, 209] on link "4 Pick" at bounding box center [1146, 218] width 264 height 65
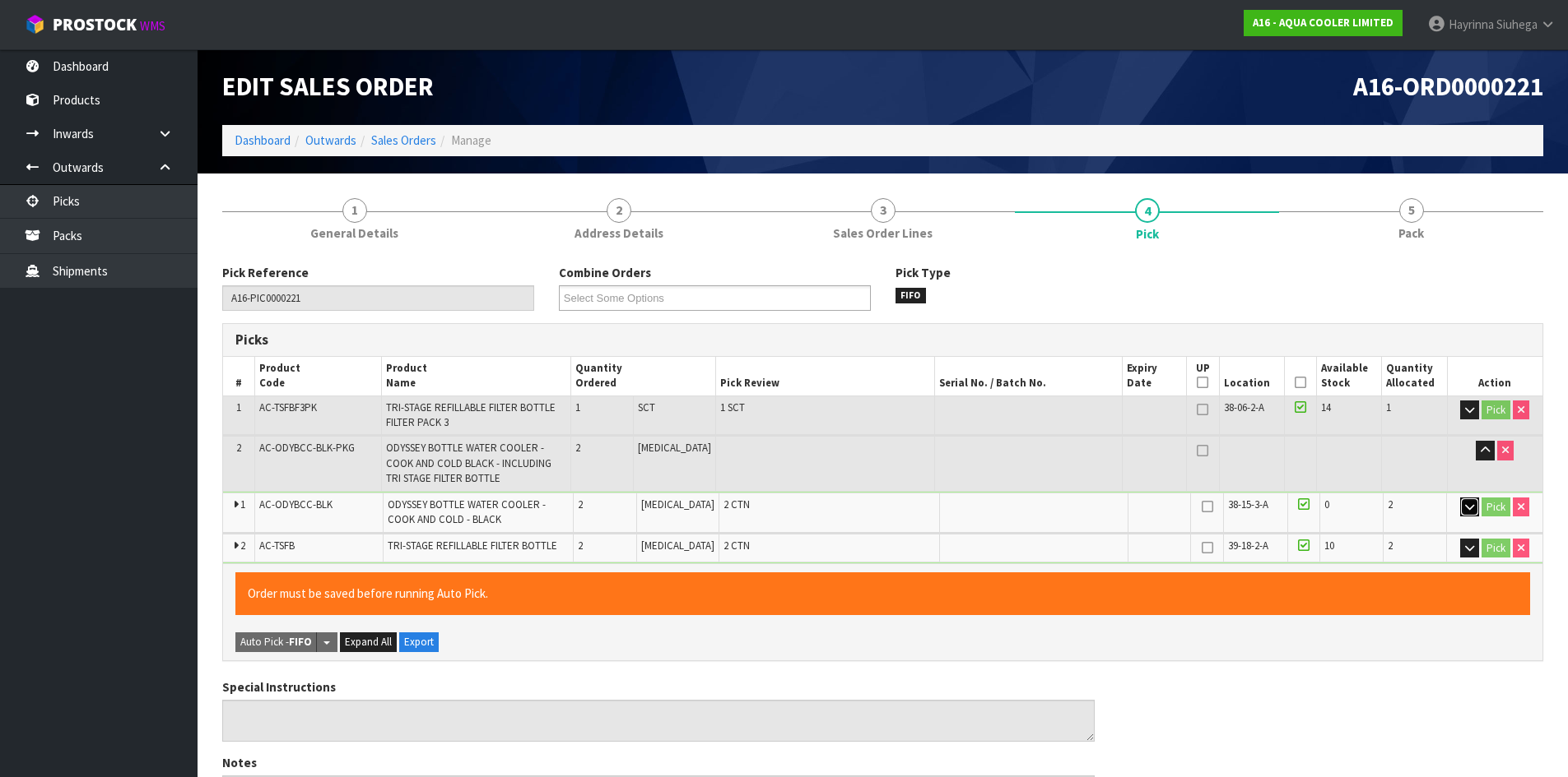
click at [1470, 510] on icon "button" at bounding box center [1469, 507] width 9 height 11
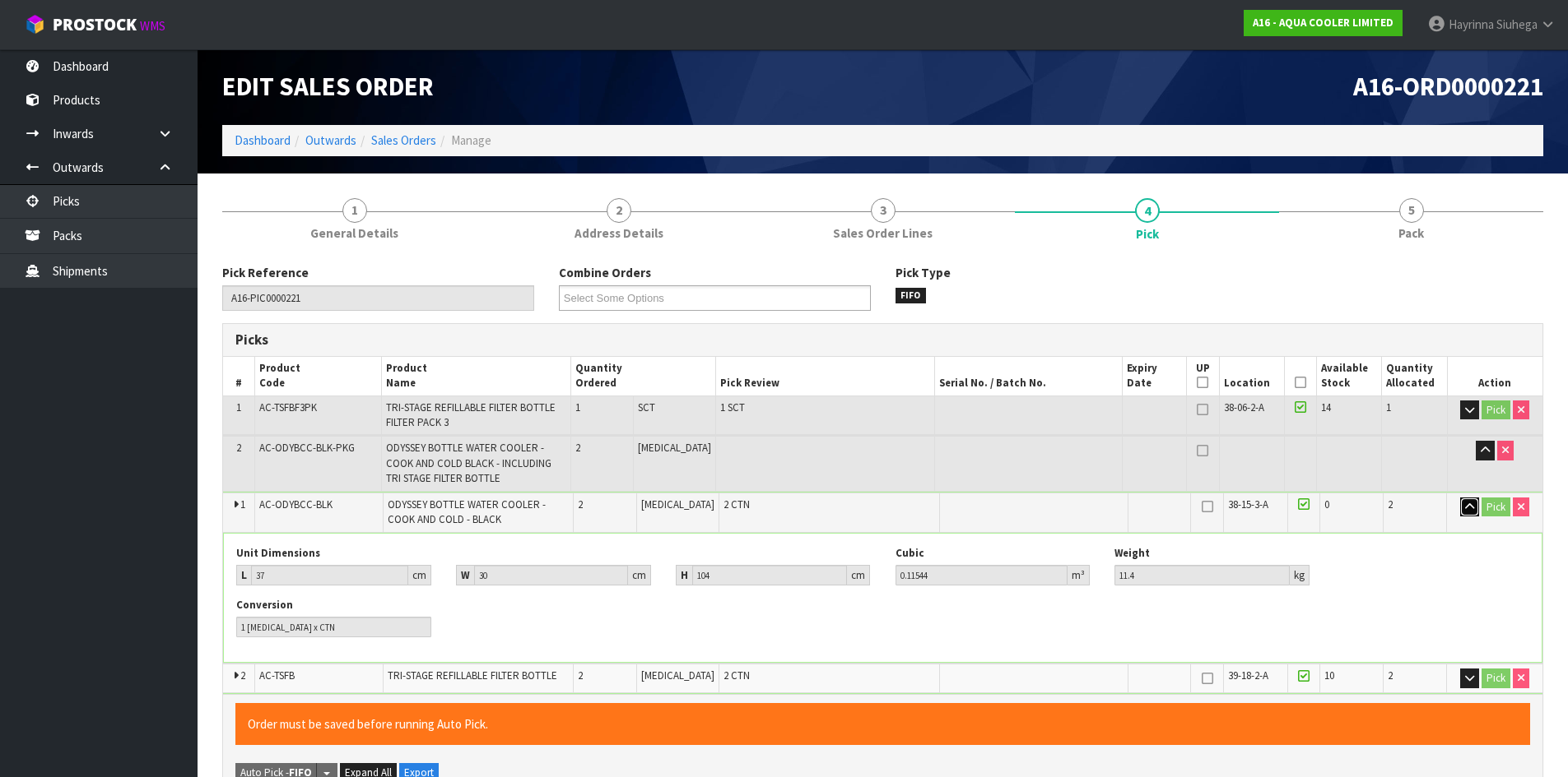
click at [1470, 510] on icon "button" at bounding box center [1469, 507] width 9 height 11
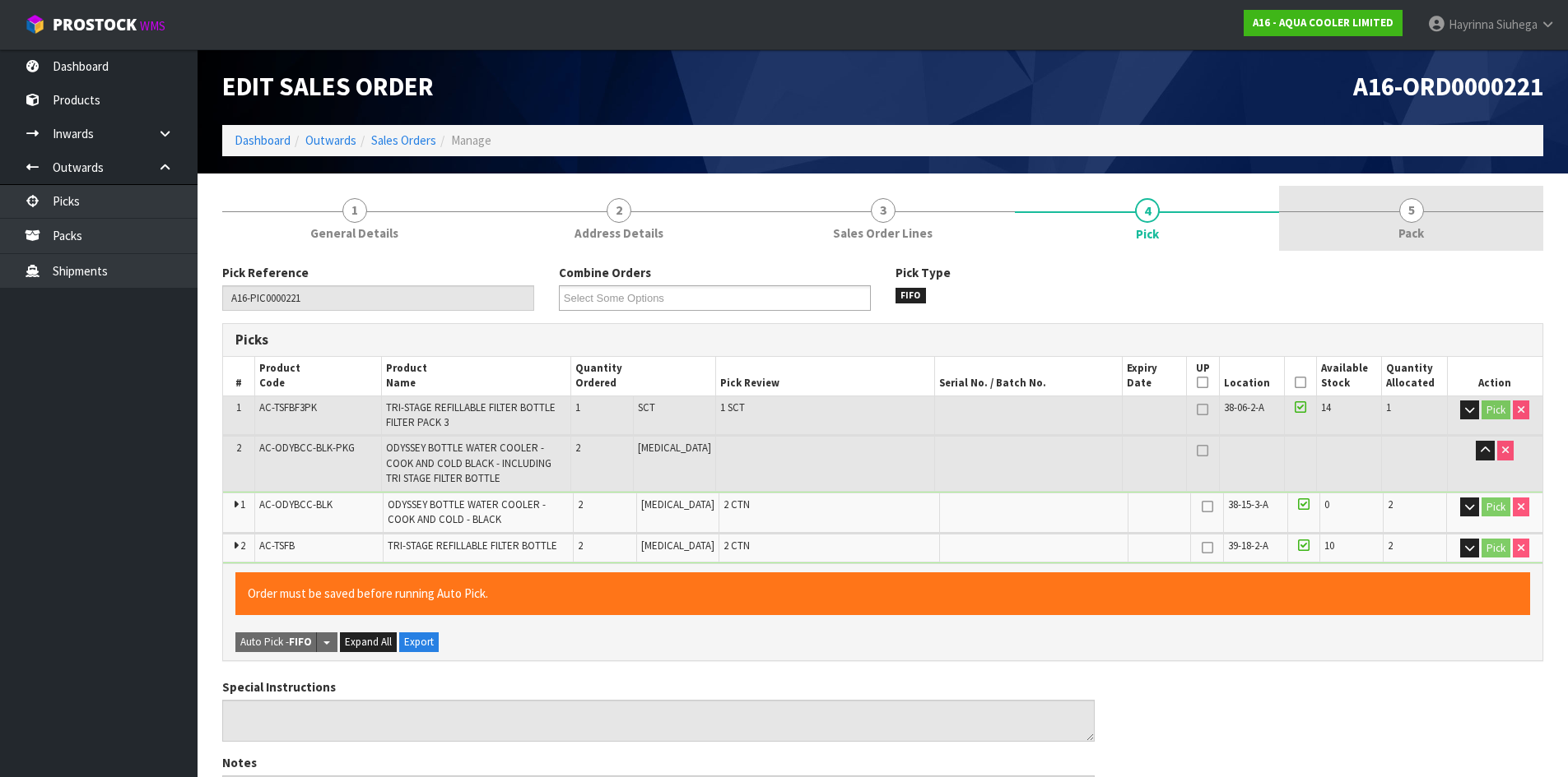
click at [1396, 232] on link "5 Pack" at bounding box center [1410, 218] width 264 height 65
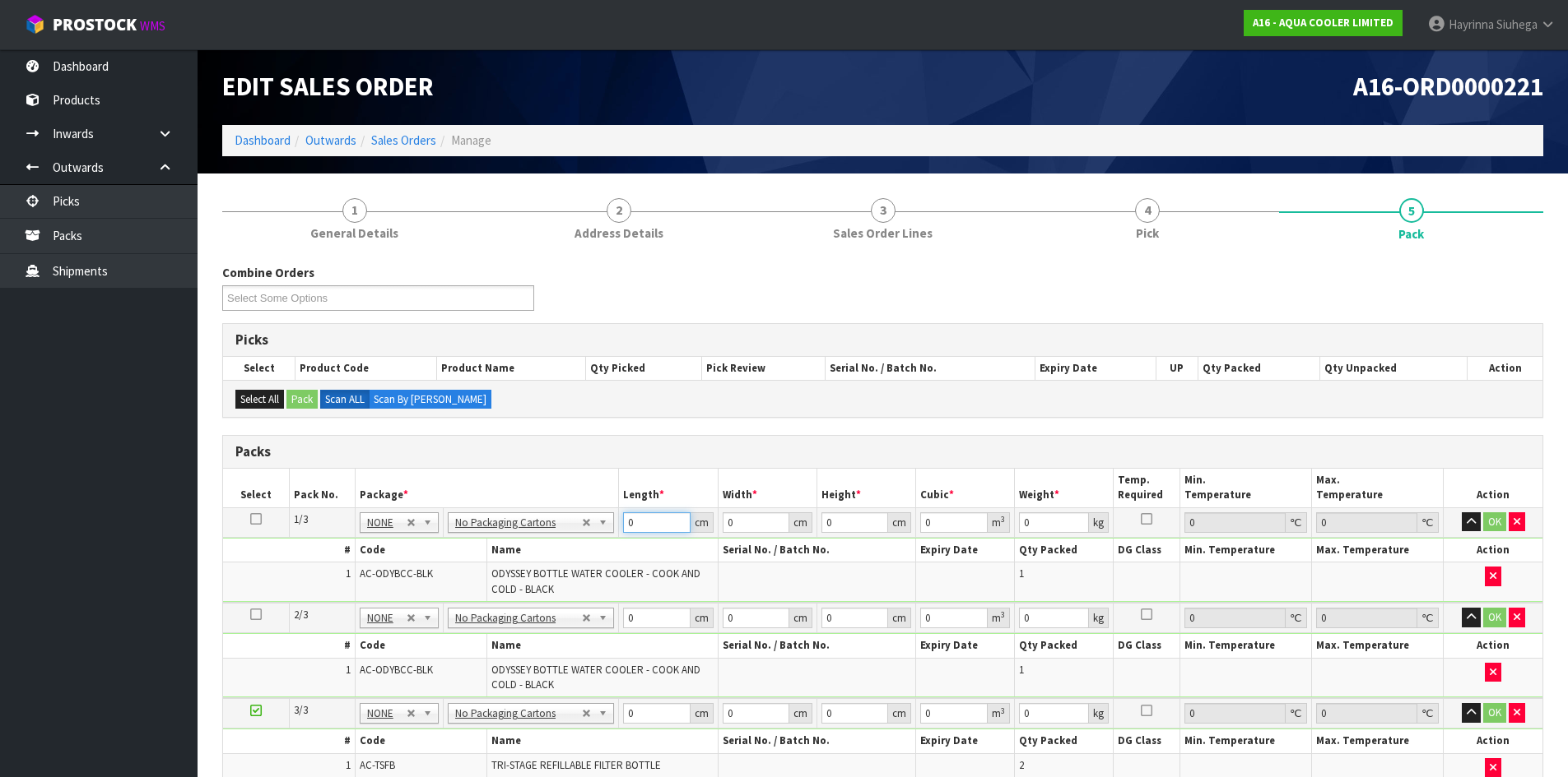
click at [631, 526] on input "0" at bounding box center [656, 522] width 67 height 20
click at [626, 520] on input "0" at bounding box center [656, 522] width 67 height 20
type input "37"
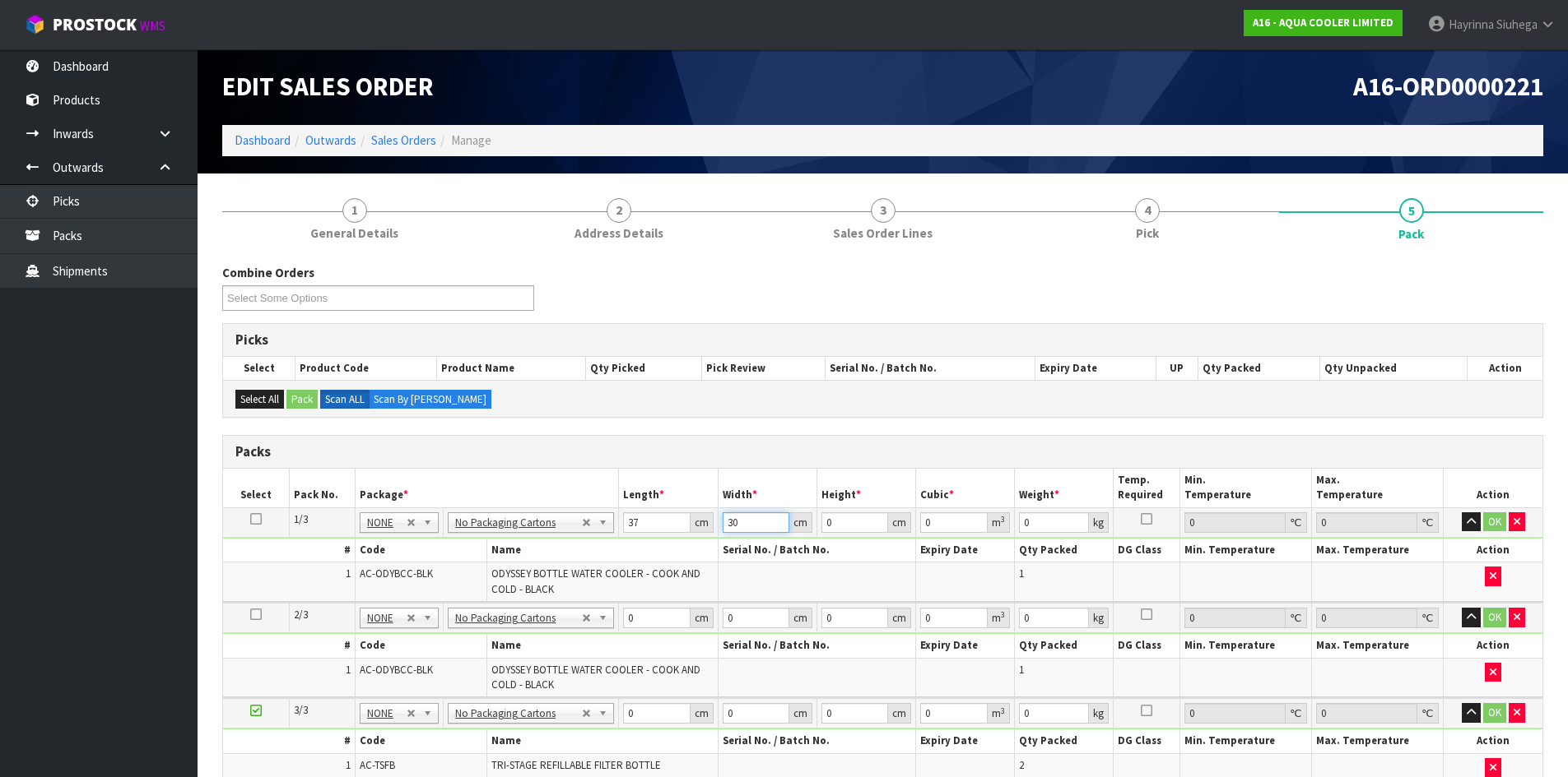
type input "30"
type input "1"
type input "0.00111"
type input "10"
type input "0.0111"
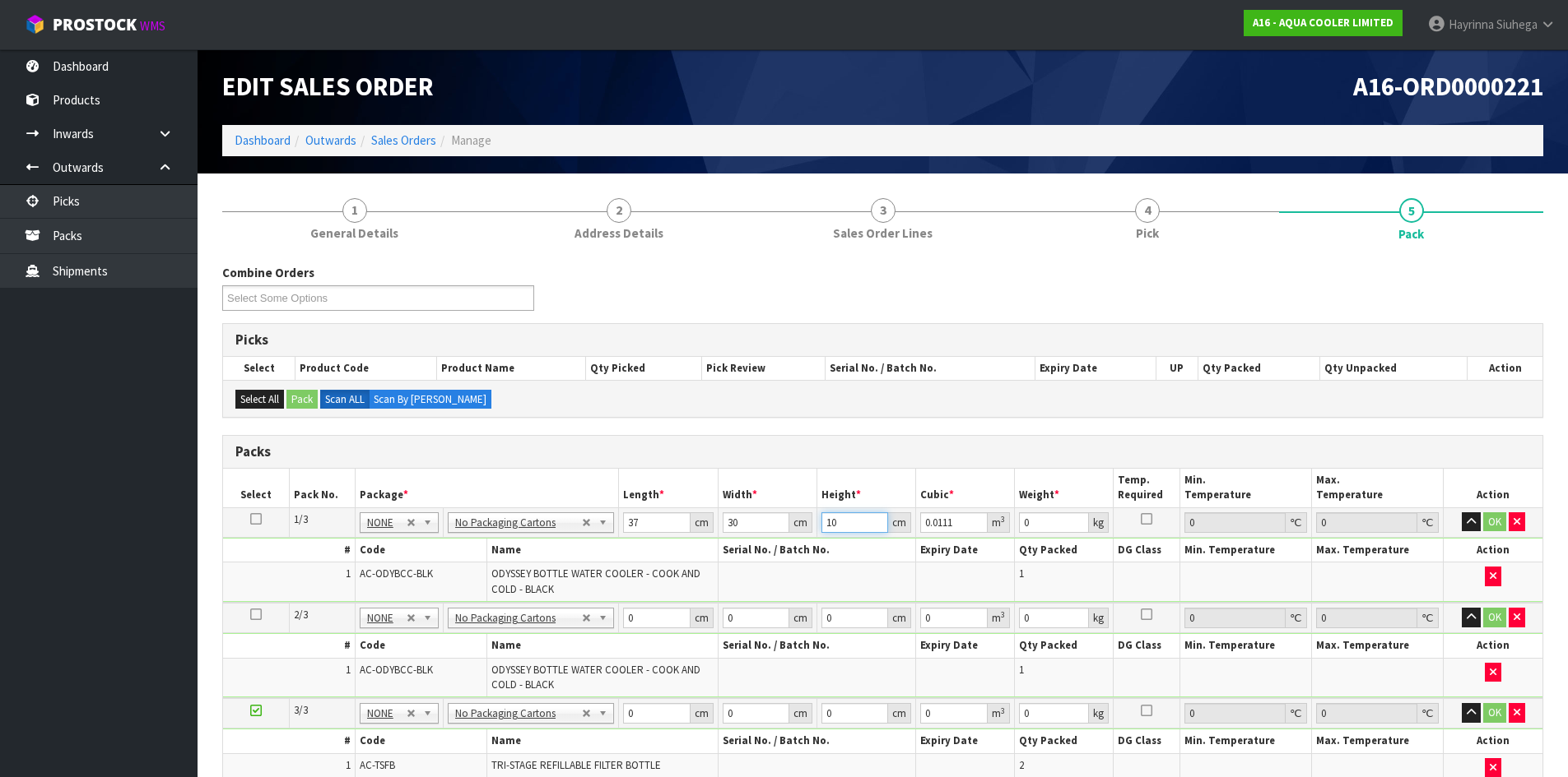
type input "104"
type input "0.11544"
type input "104"
type input "12"
click button "OK" at bounding box center [1494, 522] width 23 height 20
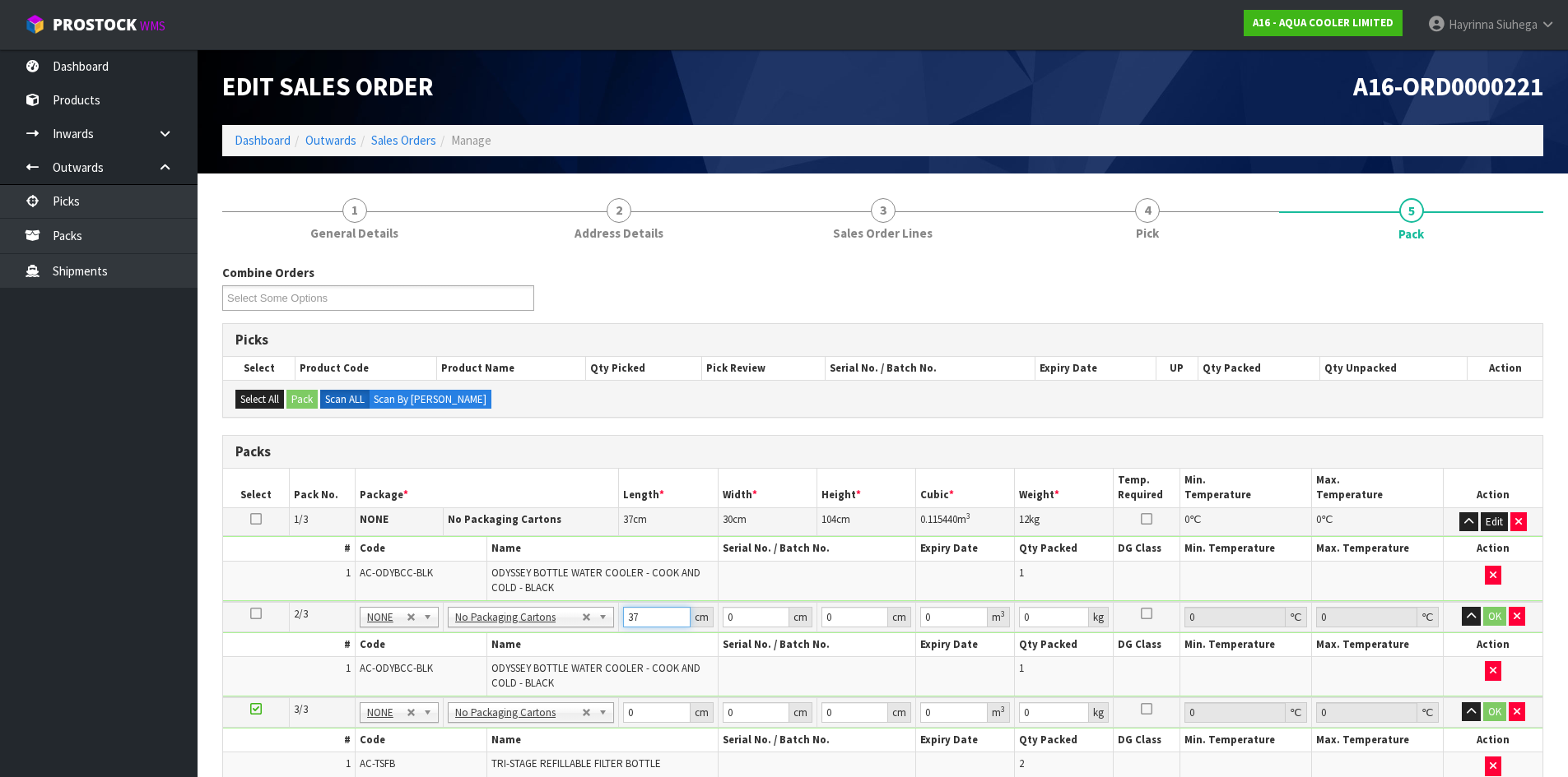
type input "37"
type input "30"
type input "1"
type input "0.00111"
type input "10"
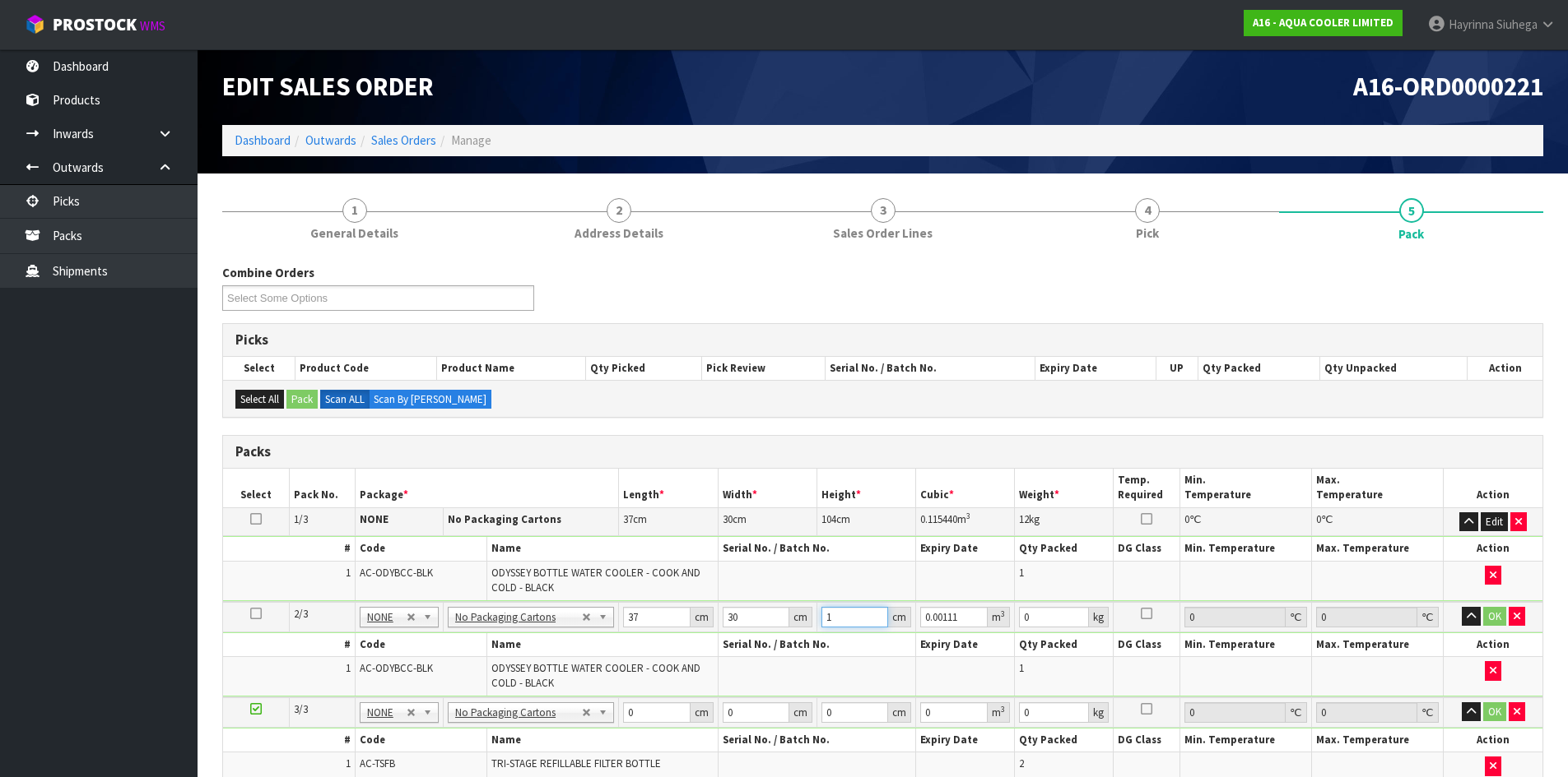
type input "0.0111"
type input "104"
type input "0.11544"
type input "104"
type input "12"
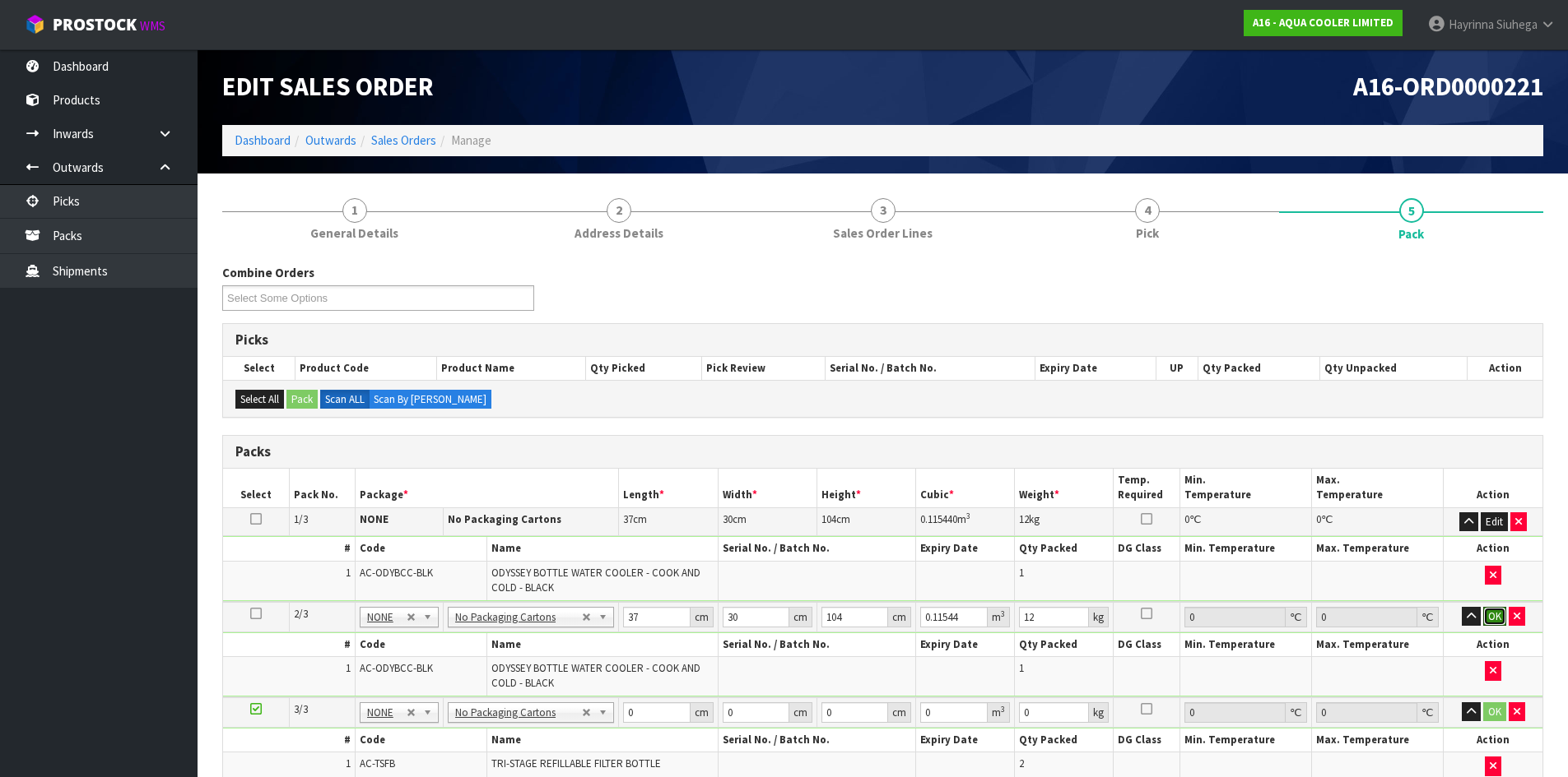
click button "OK" at bounding box center [1494, 617] width 23 height 20
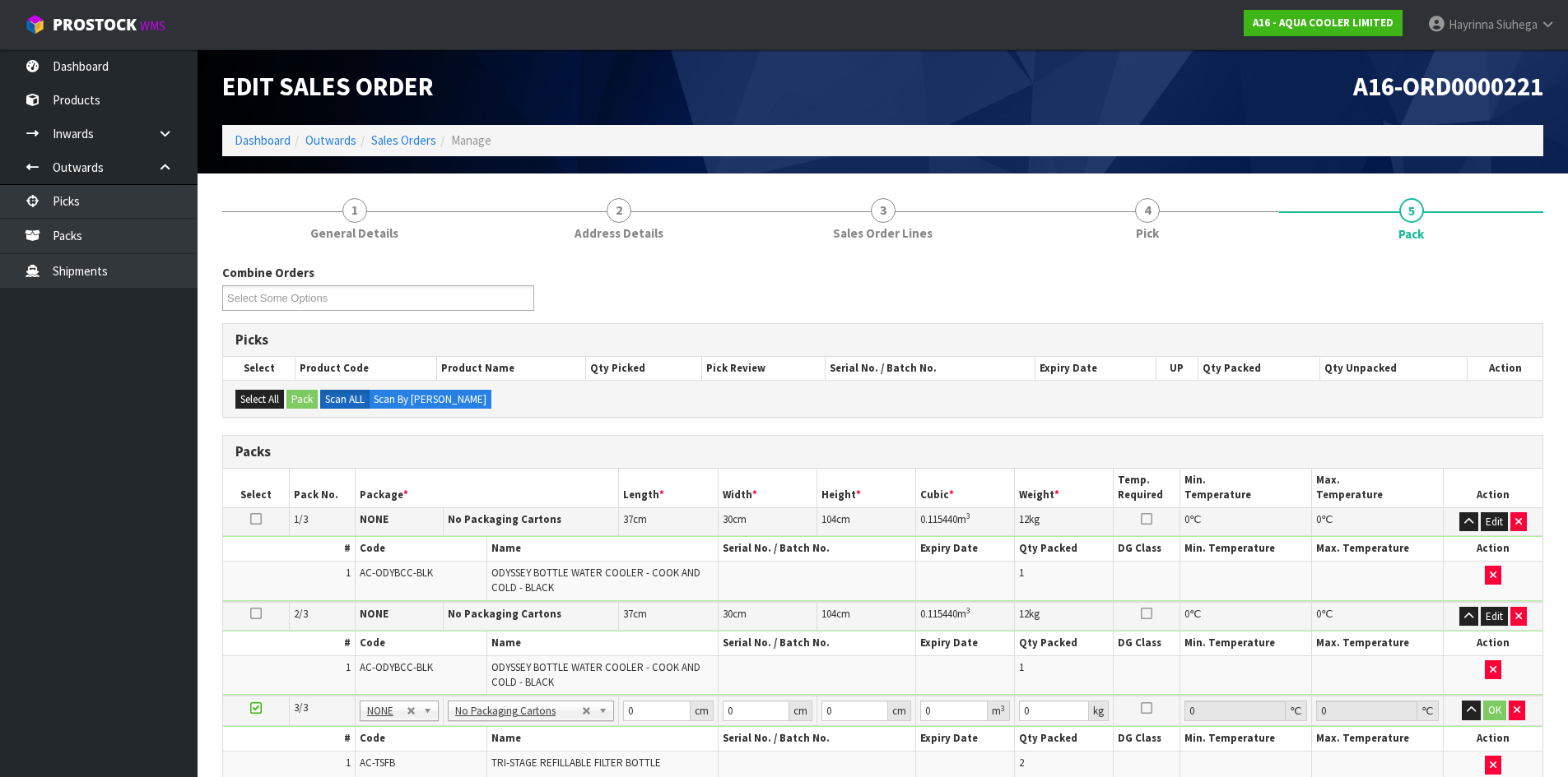
click at [8, 546] on ul "Dashboard Products Categories Serial Numbers Kitsets Packagings Inwards Purchas…" at bounding box center [98, 413] width 197 height 728
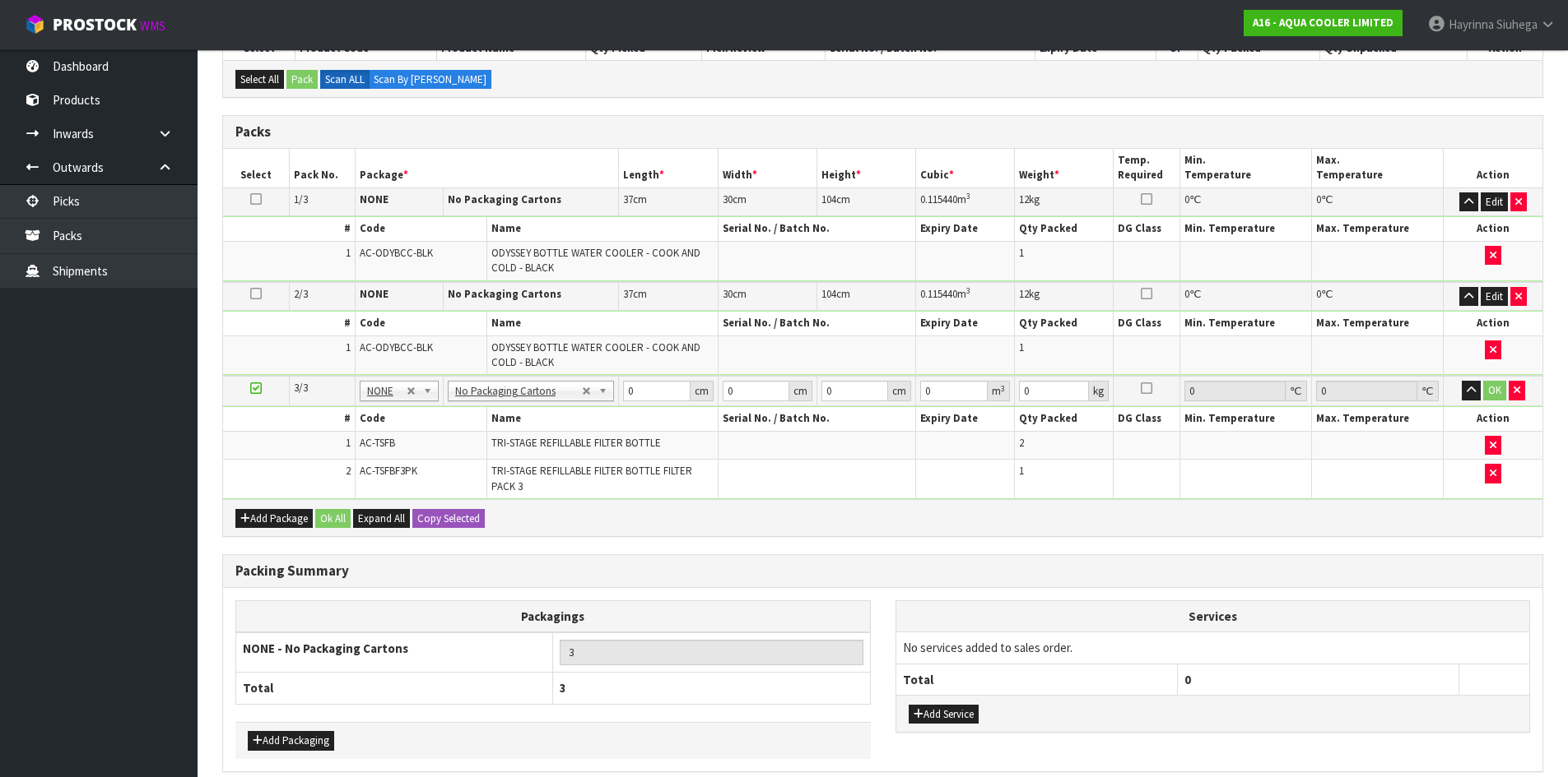
scroll to position [394, 0]
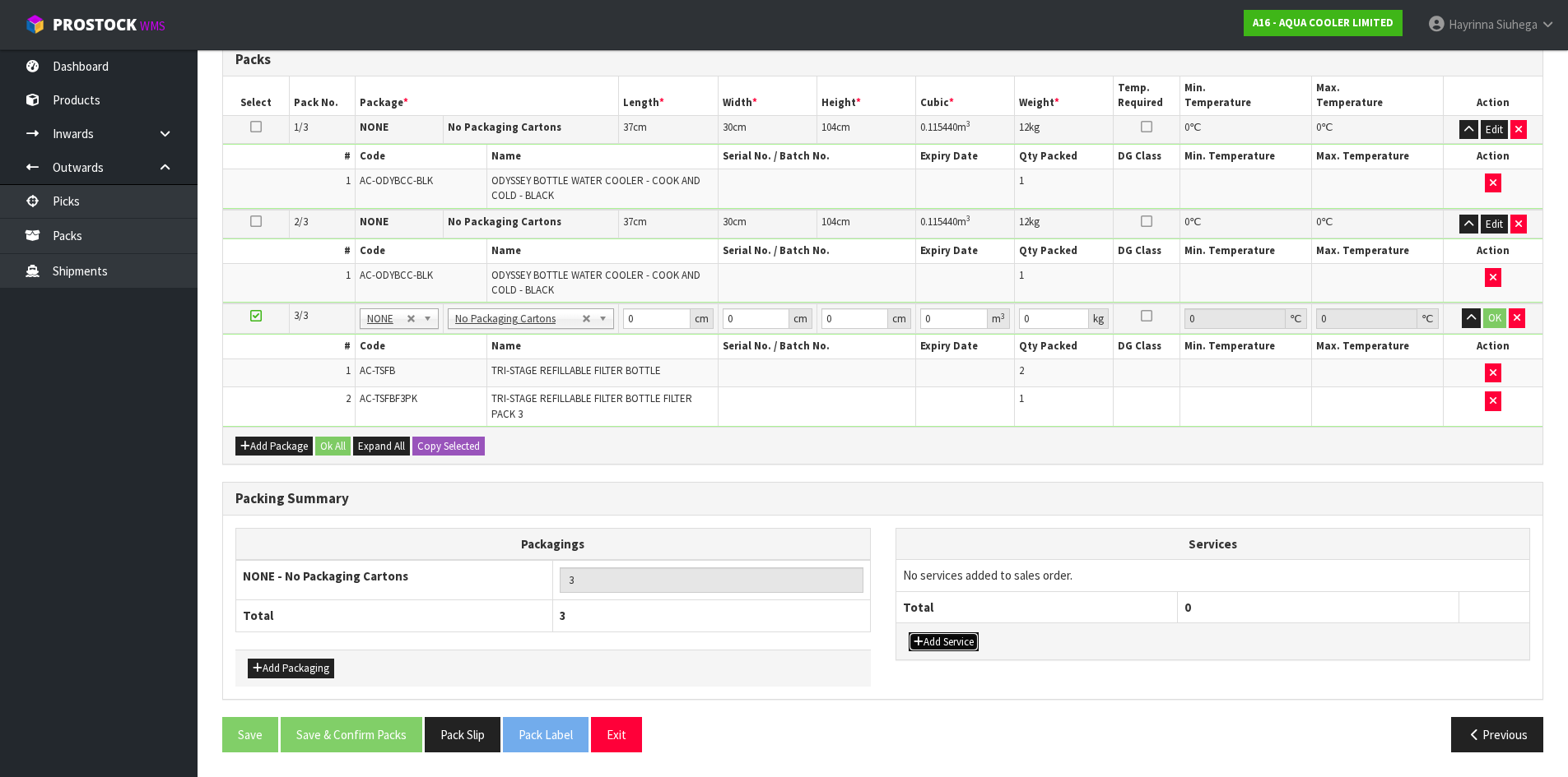
click at [937, 640] on button "Add Service" at bounding box center [943, 642] width 70 height 20
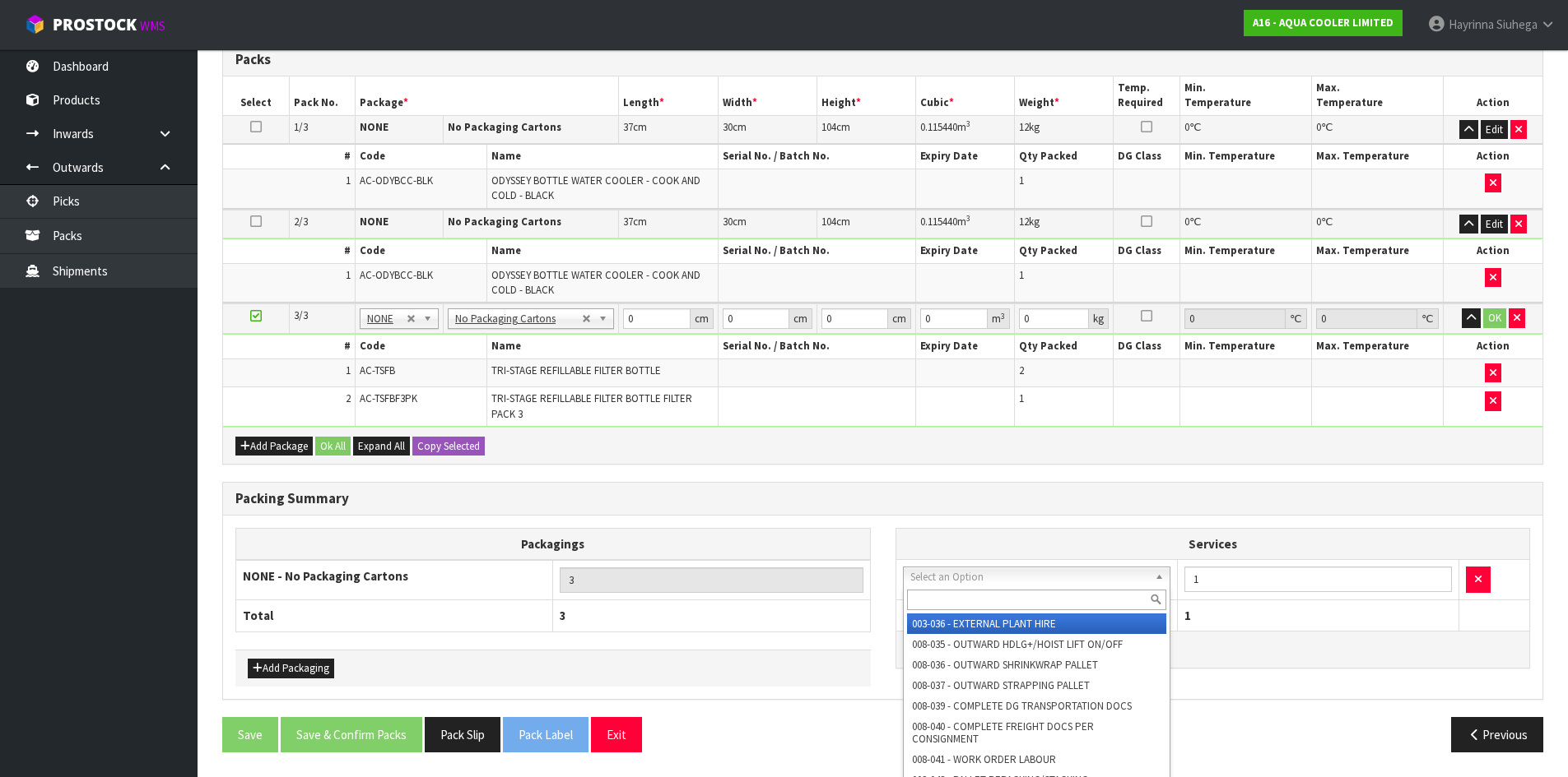
click at [981, 600] on input "text" at bounding box center [1036, 599] width 260 height 20
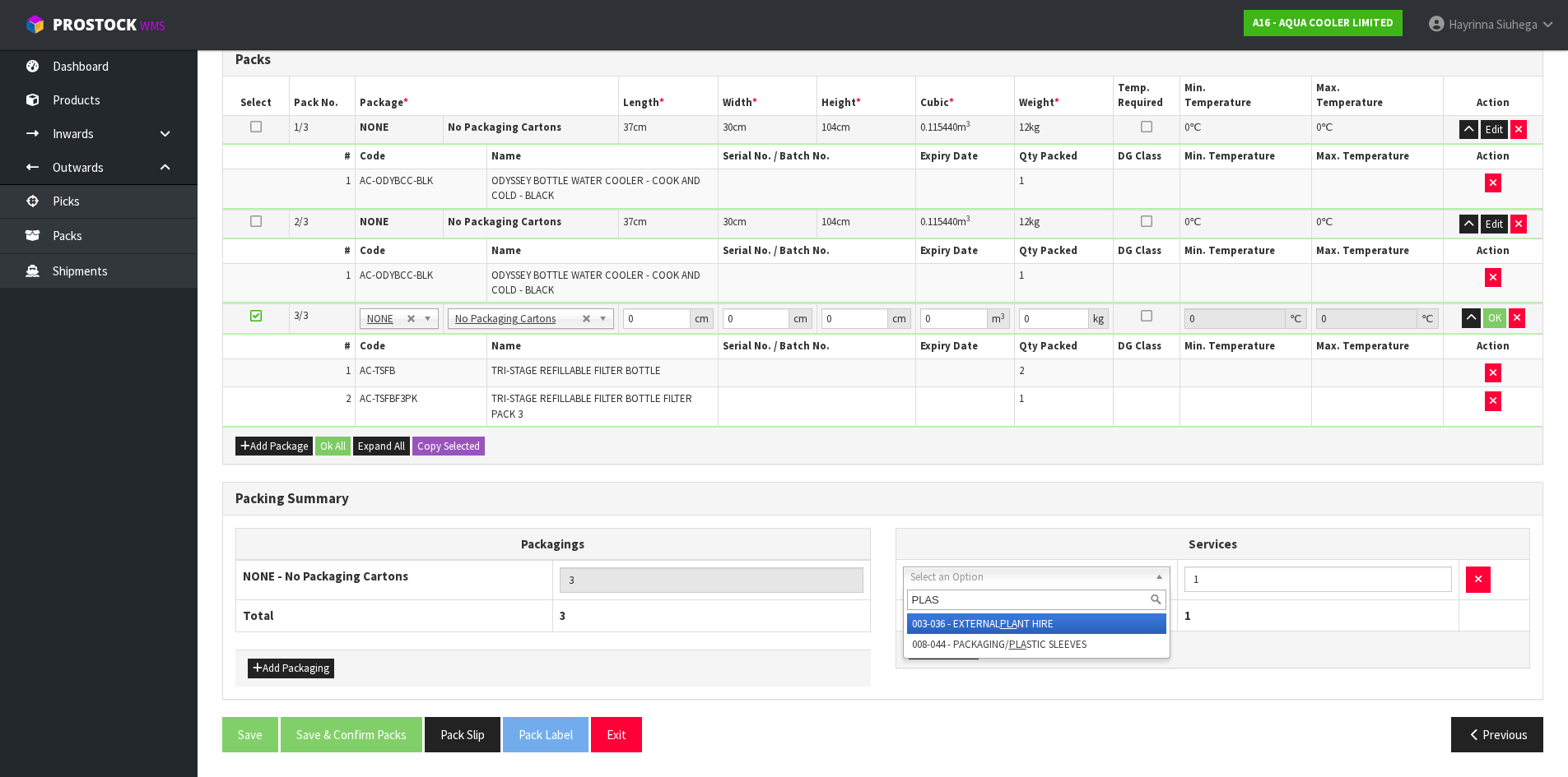
type input "PLAST"
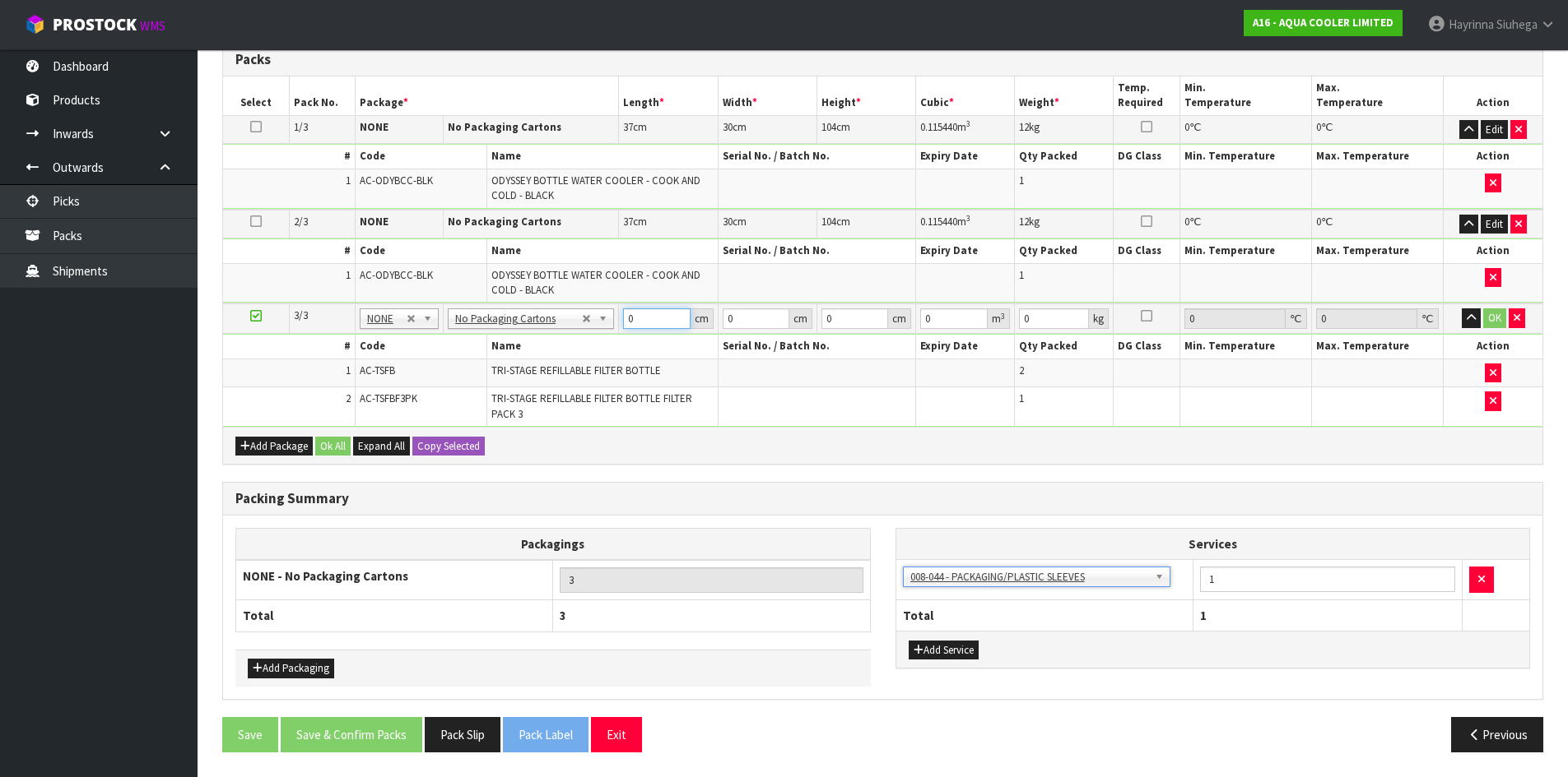
click at [628, 324] on input "0" at bounding box center [656, 318] width 67 height 20
type input "60"
type input "30"
type input "5"
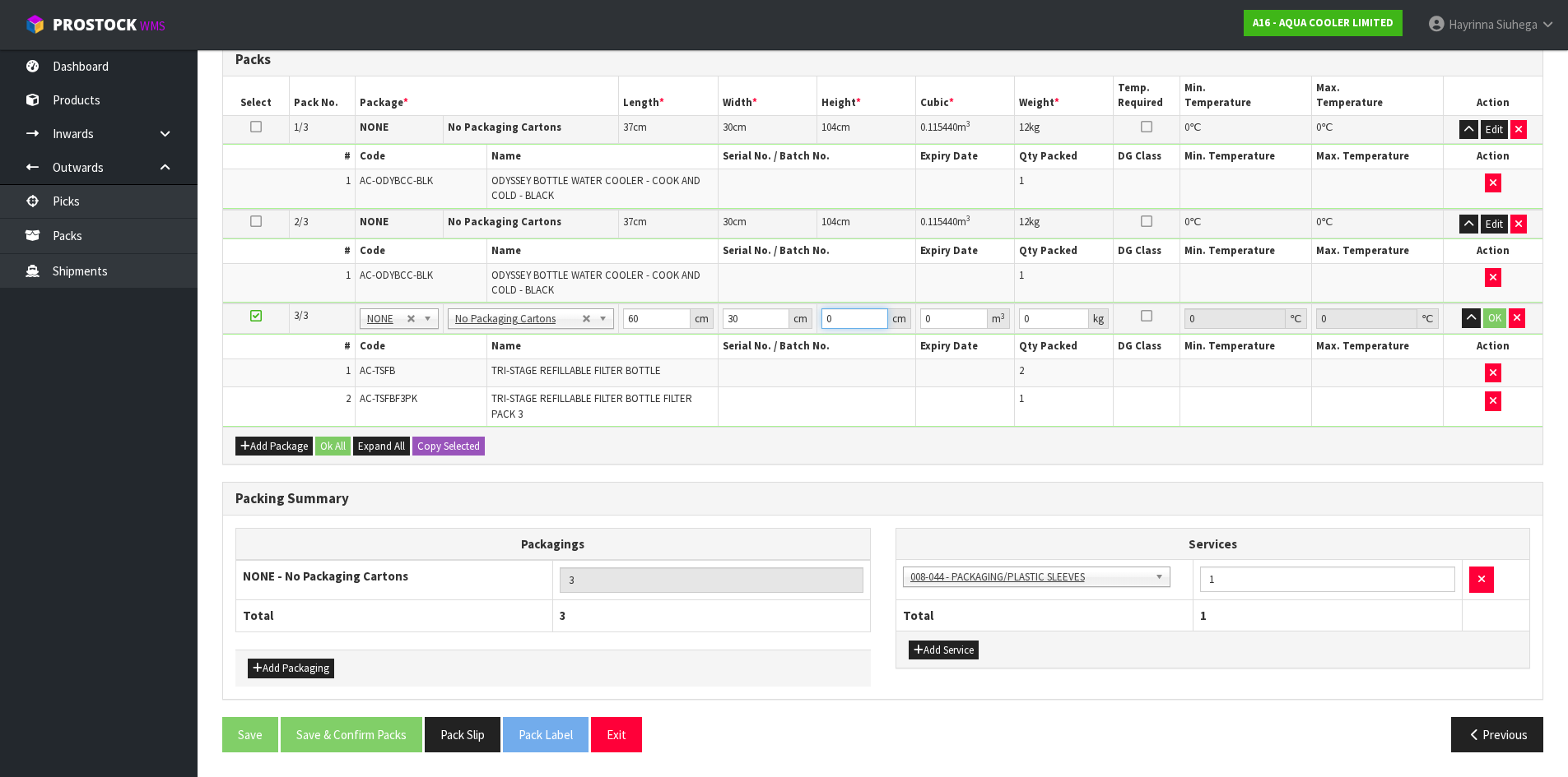
type input "0.009"
type input "52"
type input "0.0936"
type input "52"
type input "7"
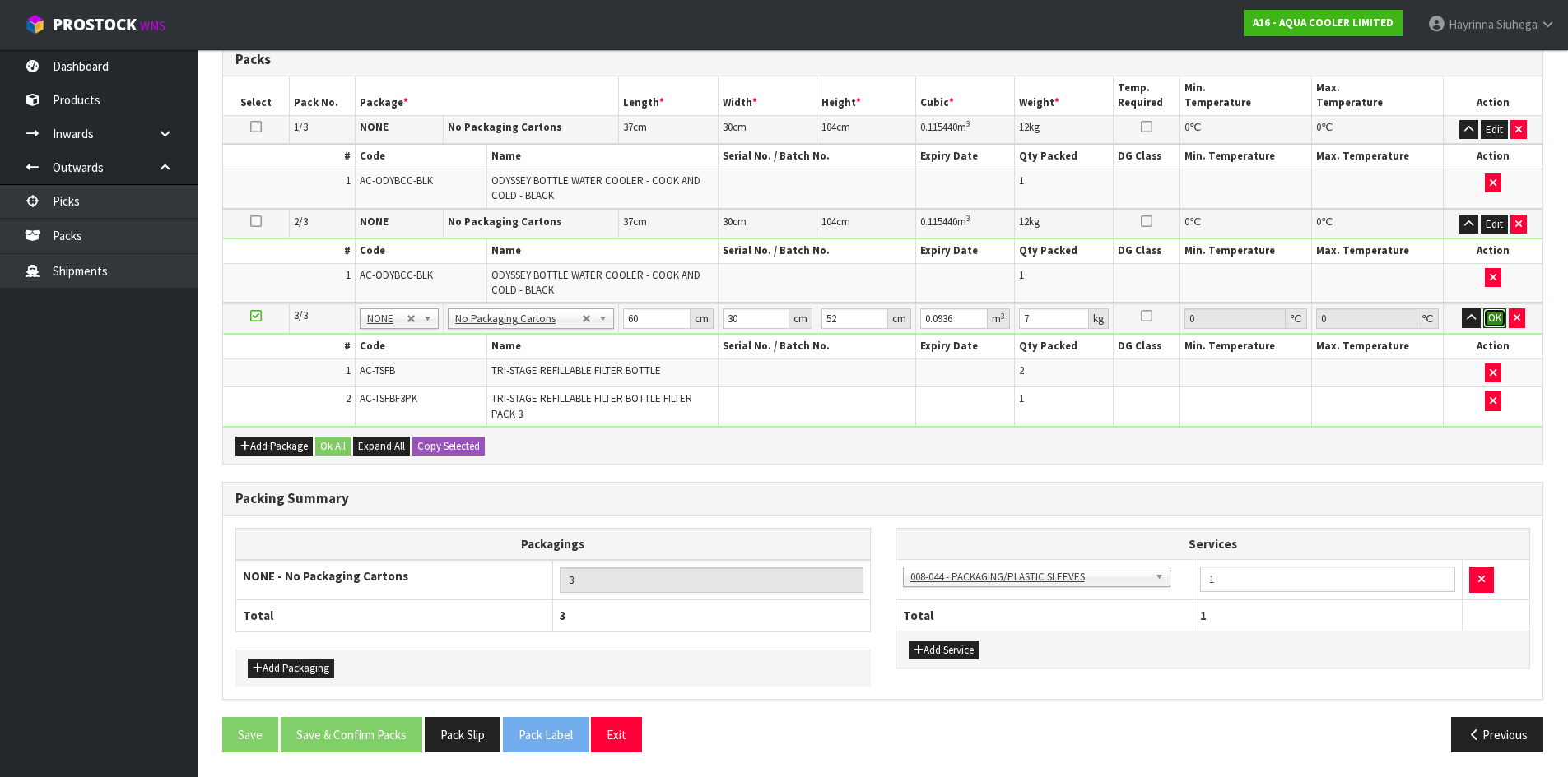
click button "OK" at bounding box center [1494, 318] width 23 height 20
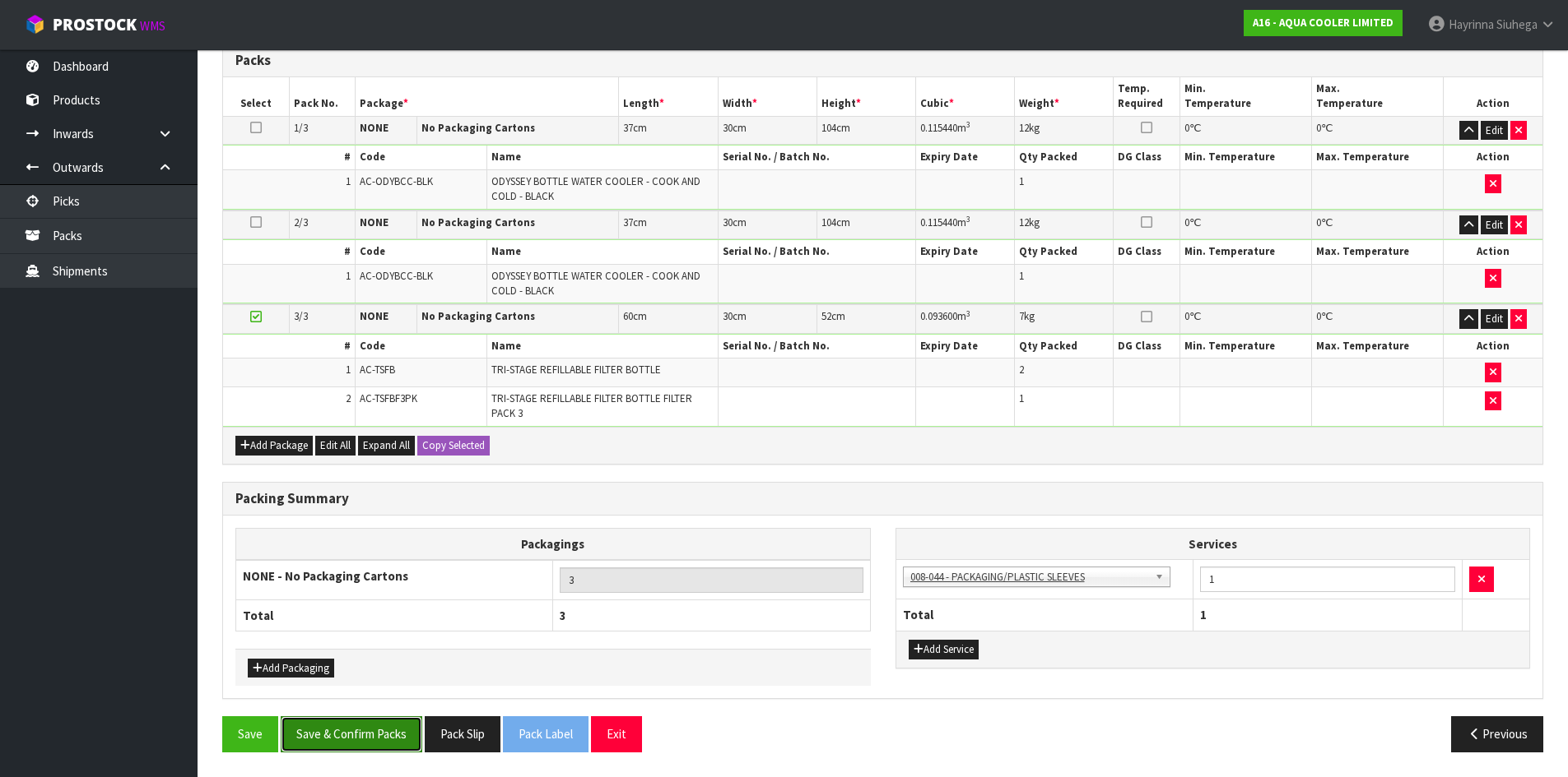
click at [365, 746] on button "Save & Confirm Packs" at bounding box center [351, 734] width 141 height 35
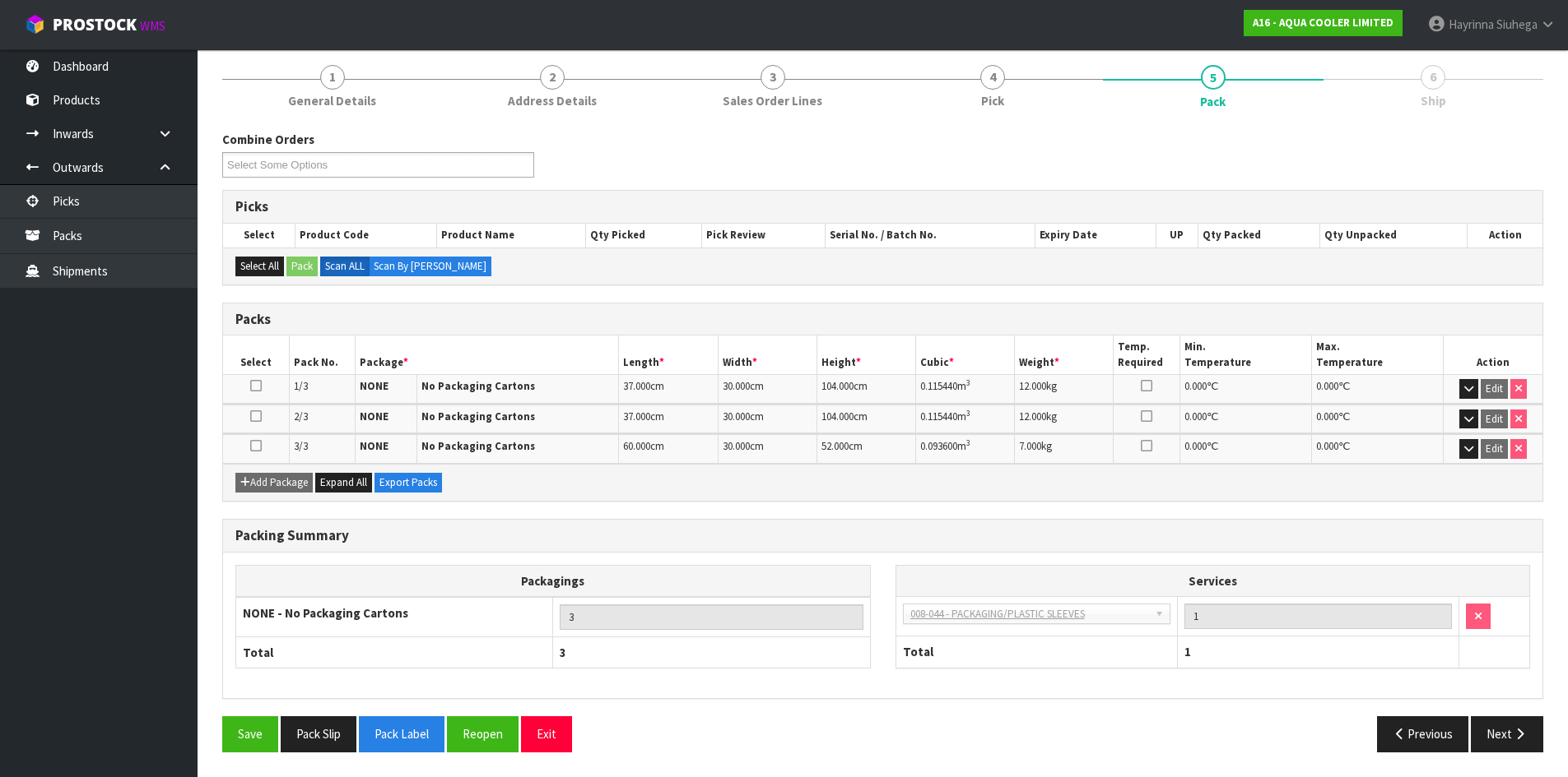
scroll to position [0, 0]
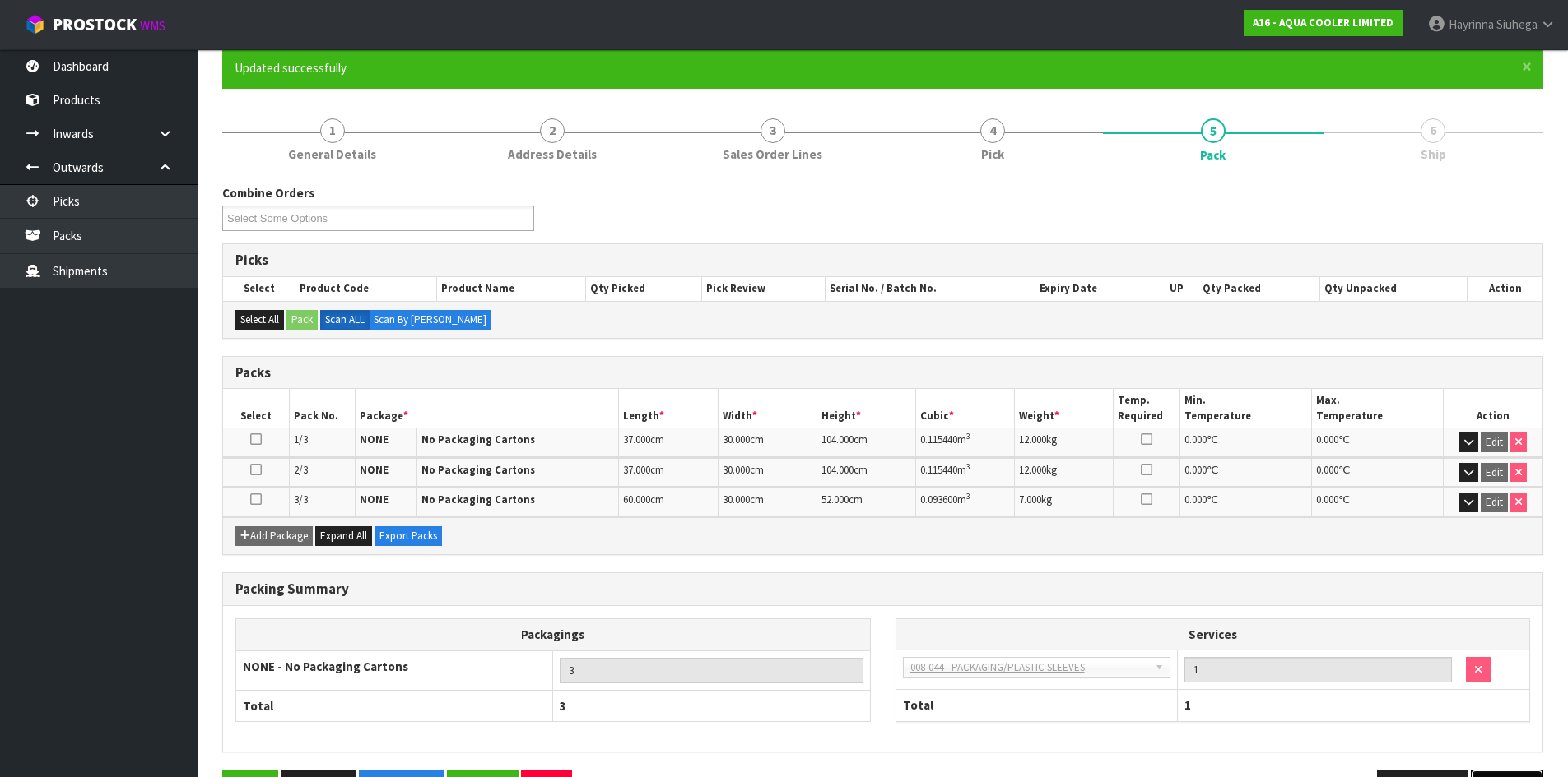
click at [1502, 727] on div "Combine Orders A16-ORD0000220 A16-ORD0000221 Select Some Options Picks Select P…" at bounding box center [882, 501] width 1321 height 634
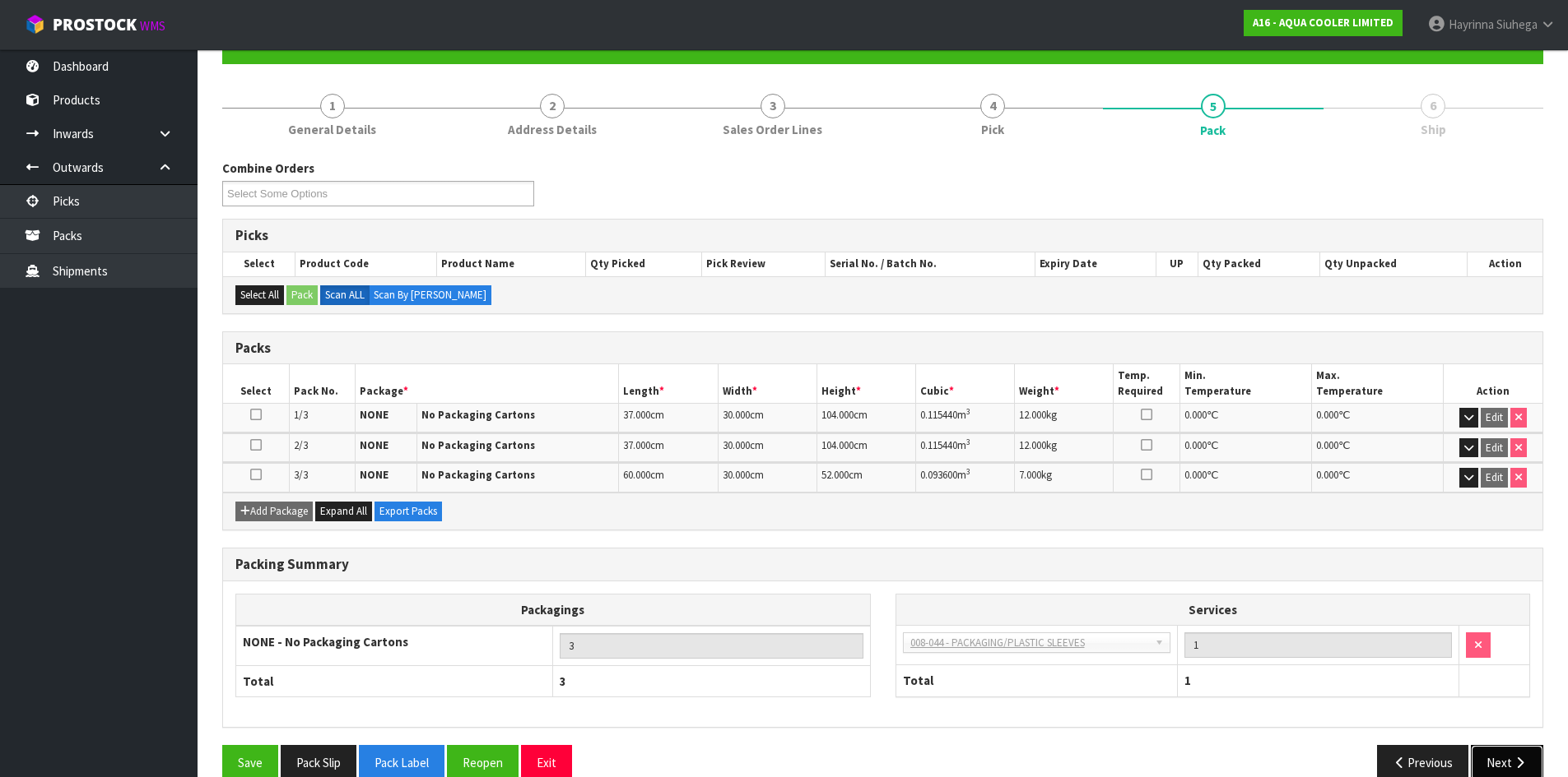
scroll to position [194, 0]
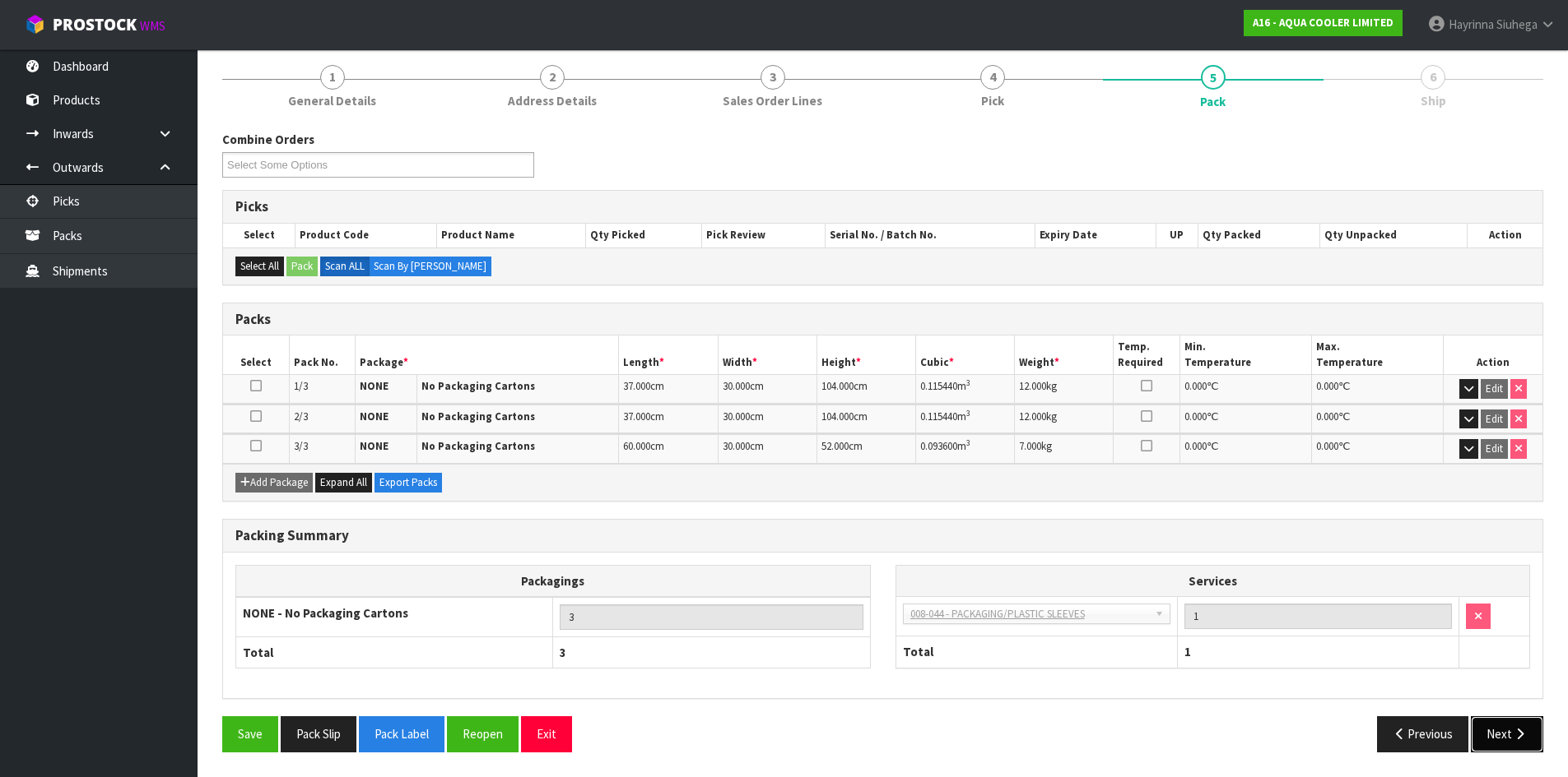
click at [1501, 736] on button "Next" at bounding box center [1507, 734] width 73 height 35
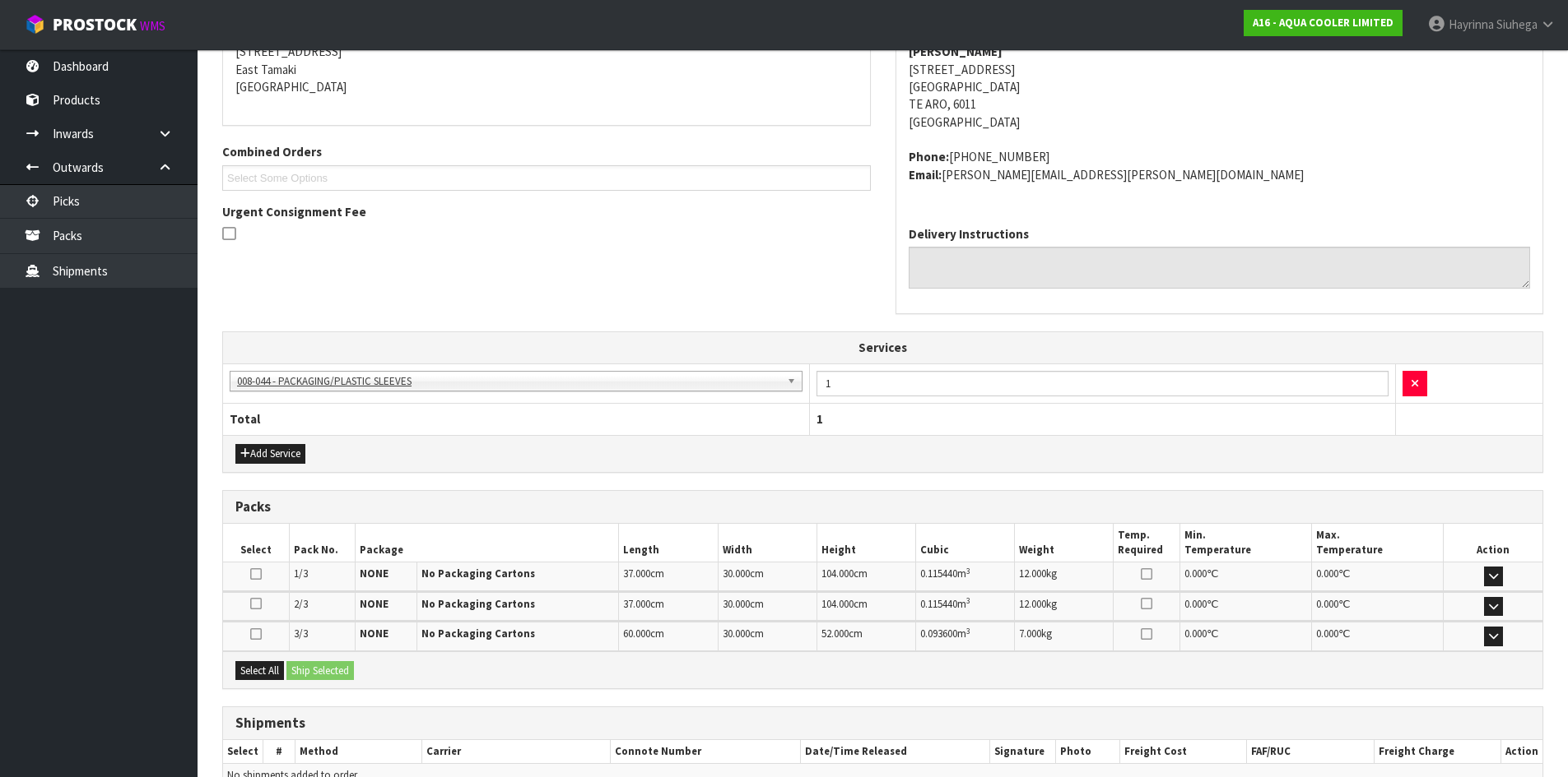
scroll to position [434, 0]
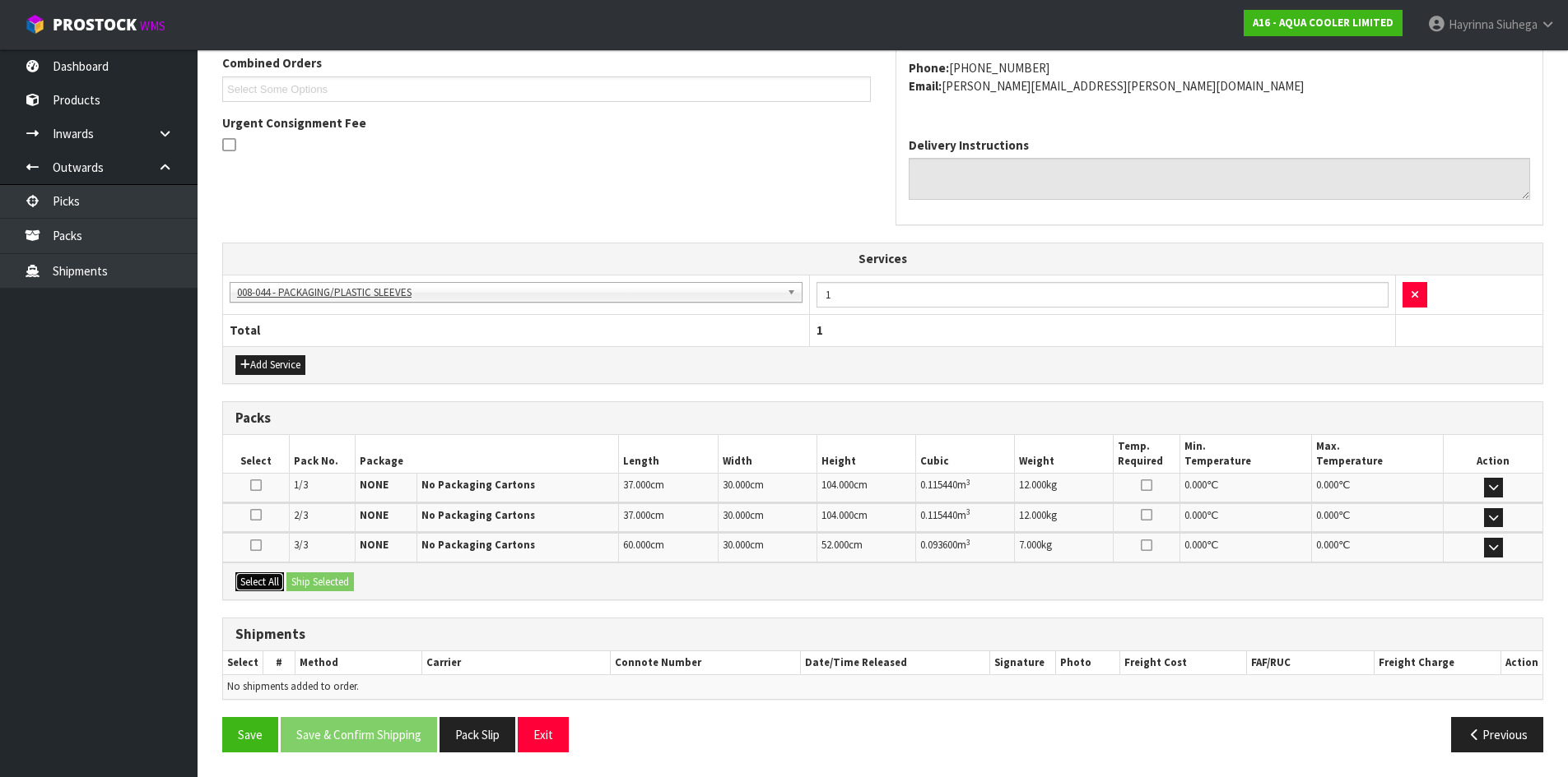
click at [261, 585] on button "Select All" at bounding box center [259, 582] width 48 height 20
click at [311, 579] on button "Ship Selected" at bounding box center [319, 582] width 68 height 20
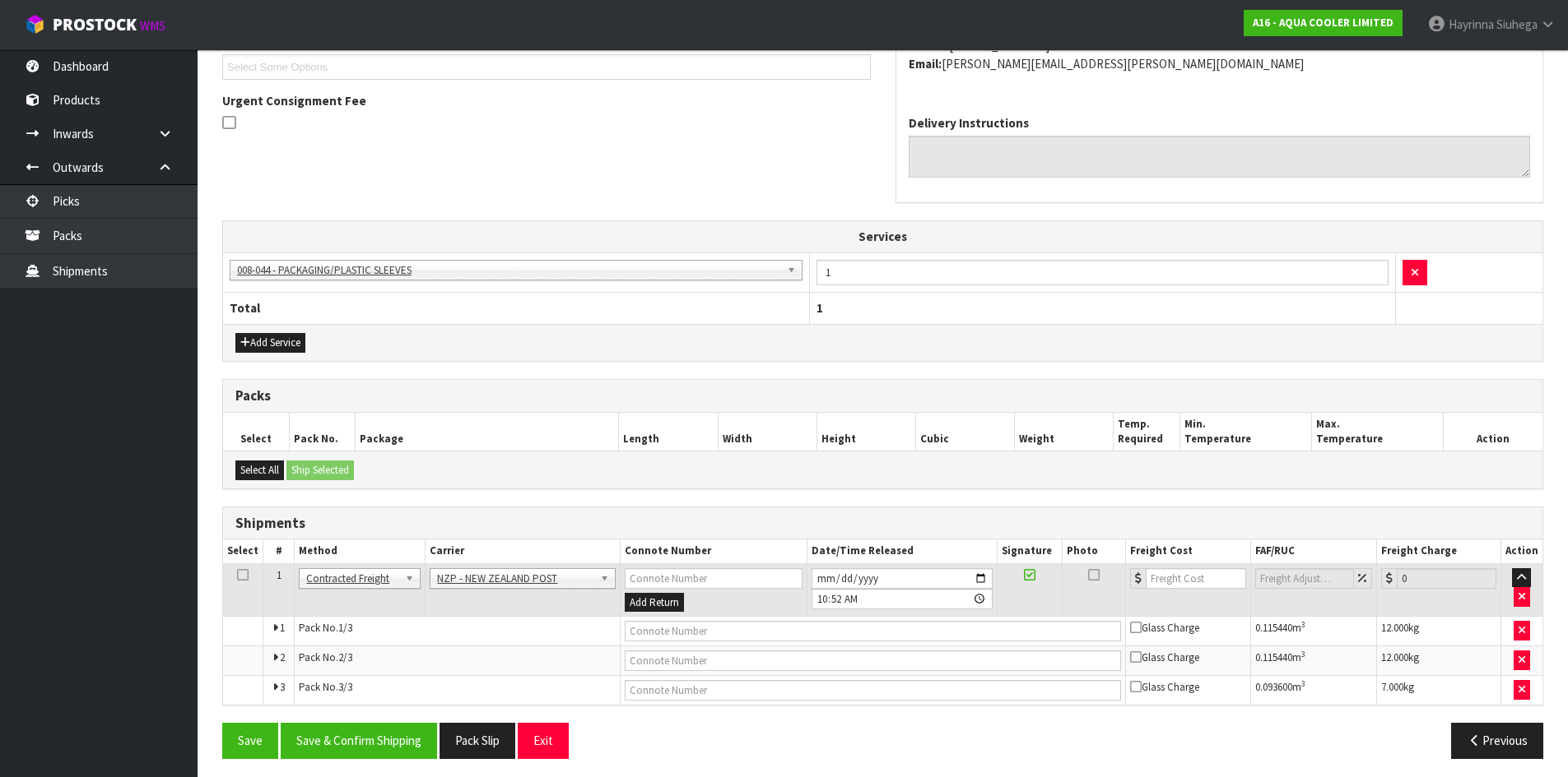
scroll to position [463, 0]
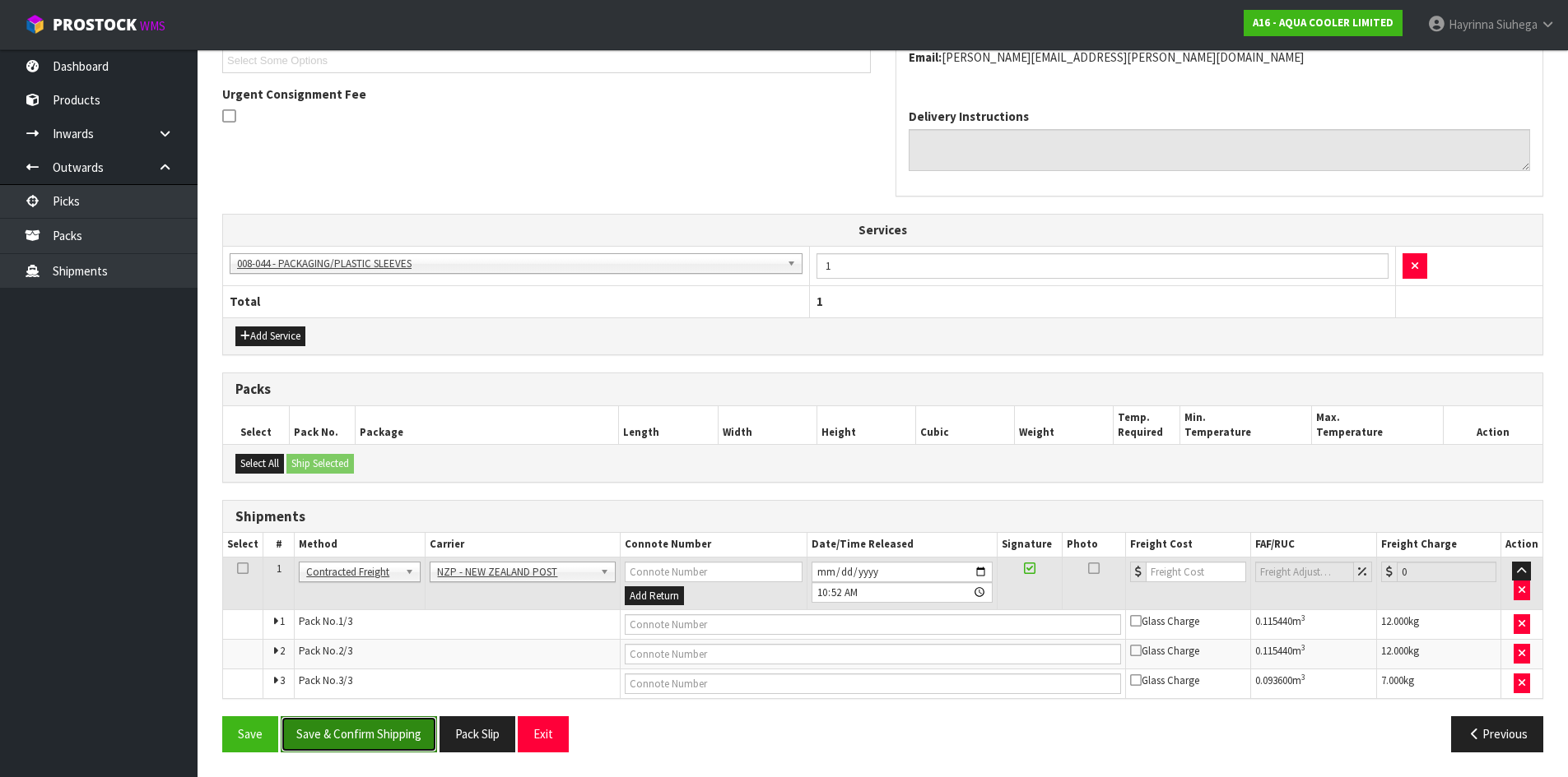
click at [371, 738] on button "Save & Confirm Shipping" at bounding box center [359, 734] width 156 height 35
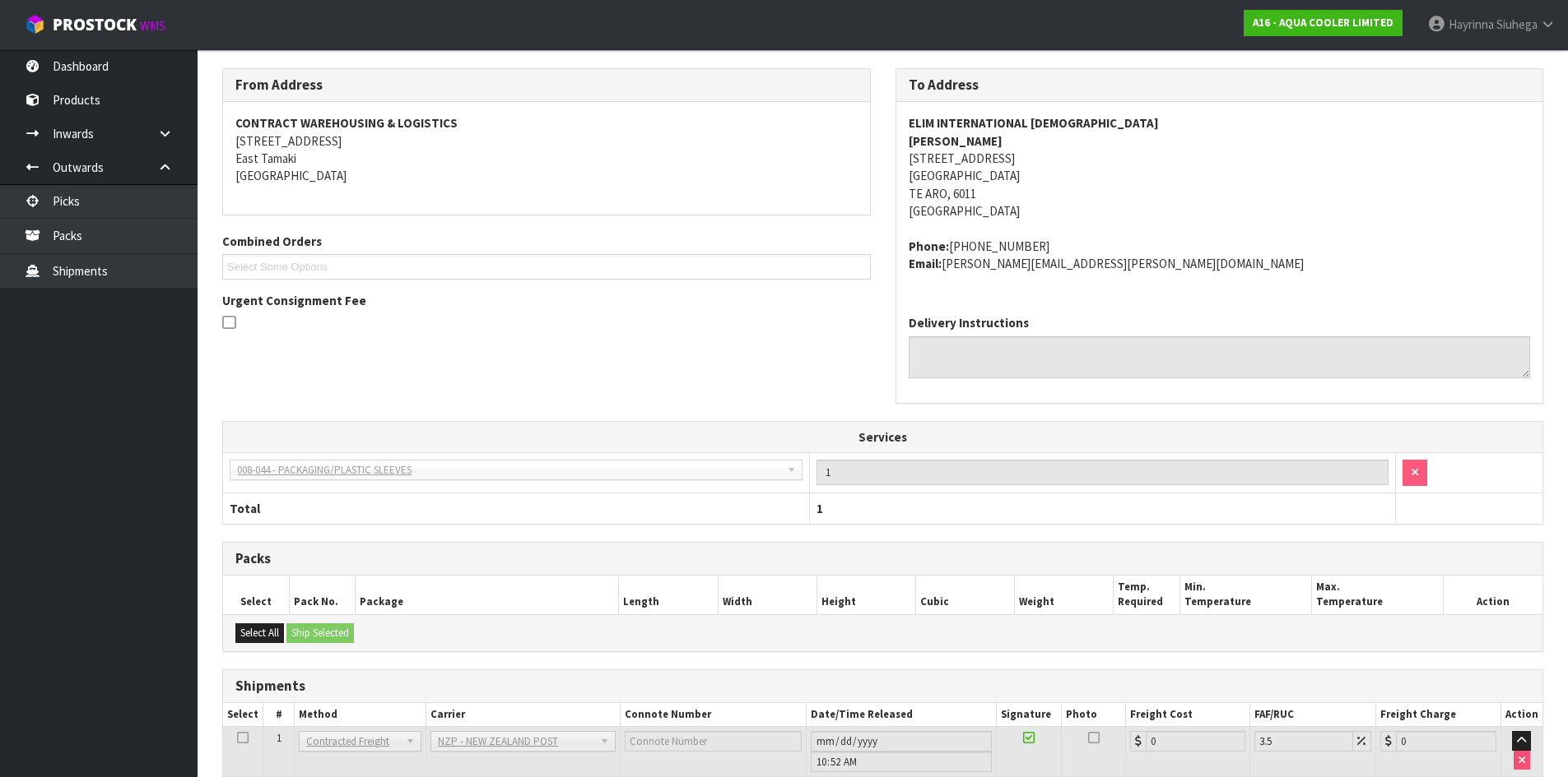
scroll to position [437, 0]
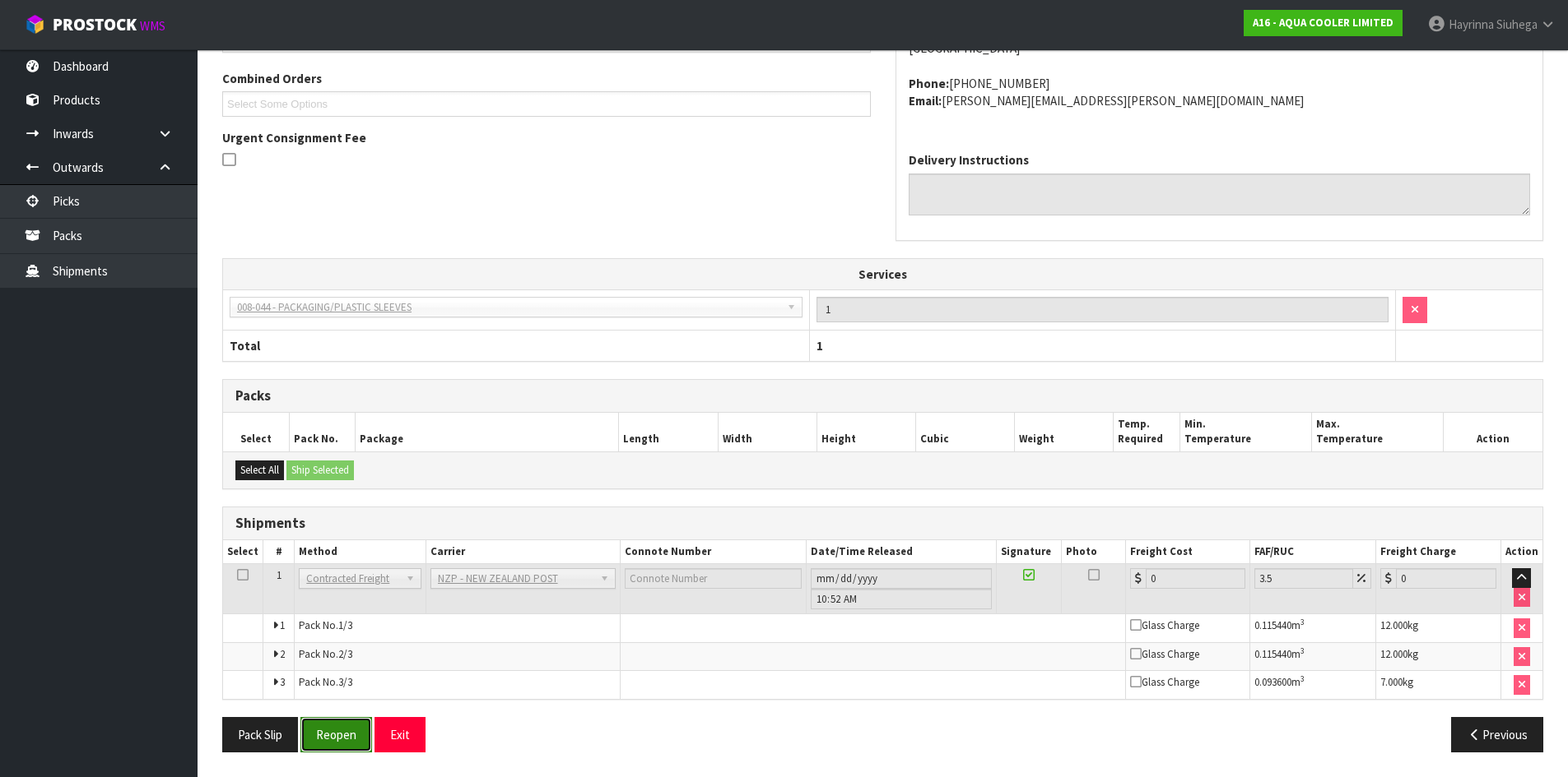
click at [324, 738] on button "Reopen" at bounding box center [336, 735] width 72 height 35
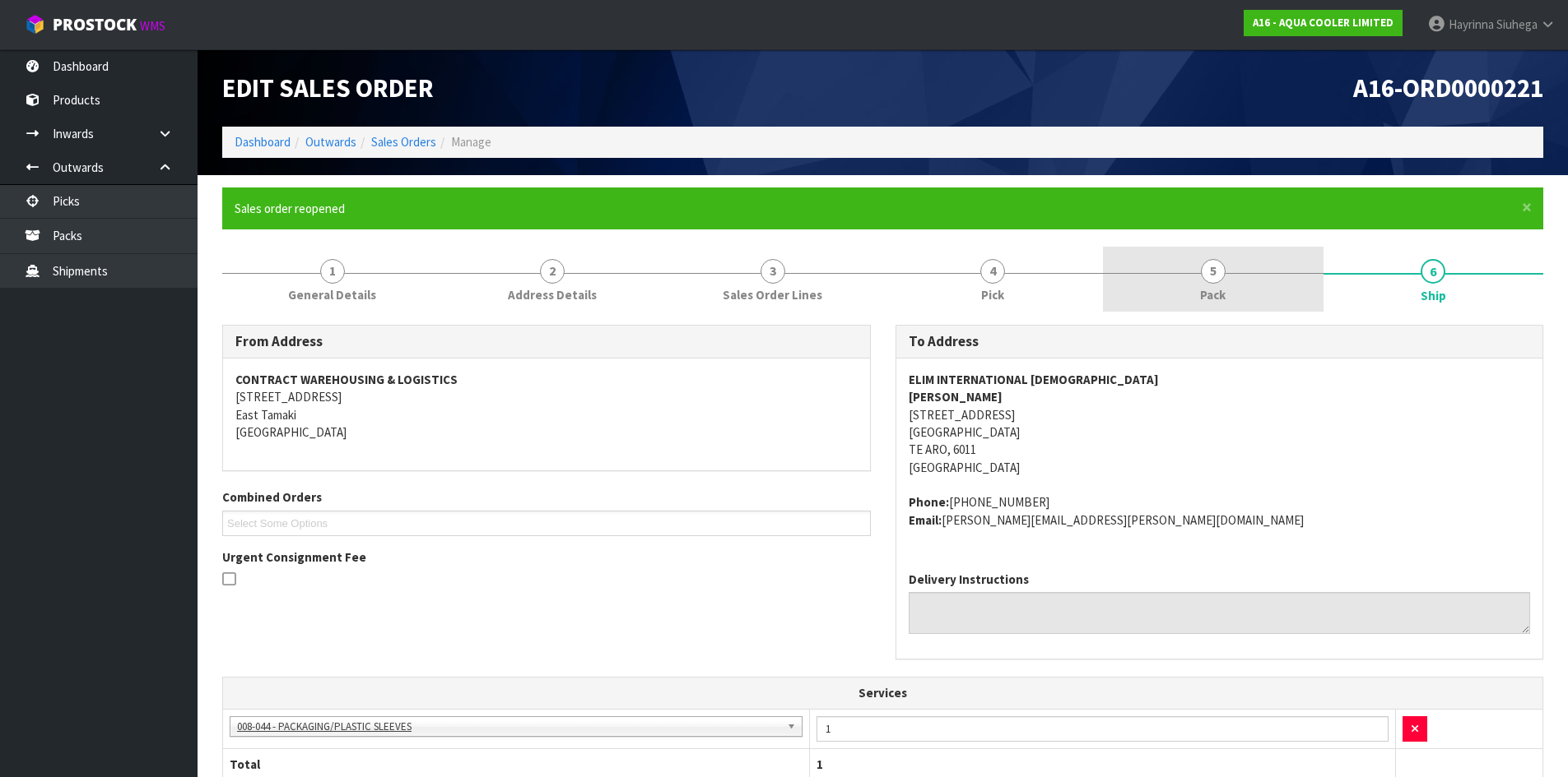
click at [1220, 286] on span "Pack" at bounding box center [1212, 295] width 25 height 18
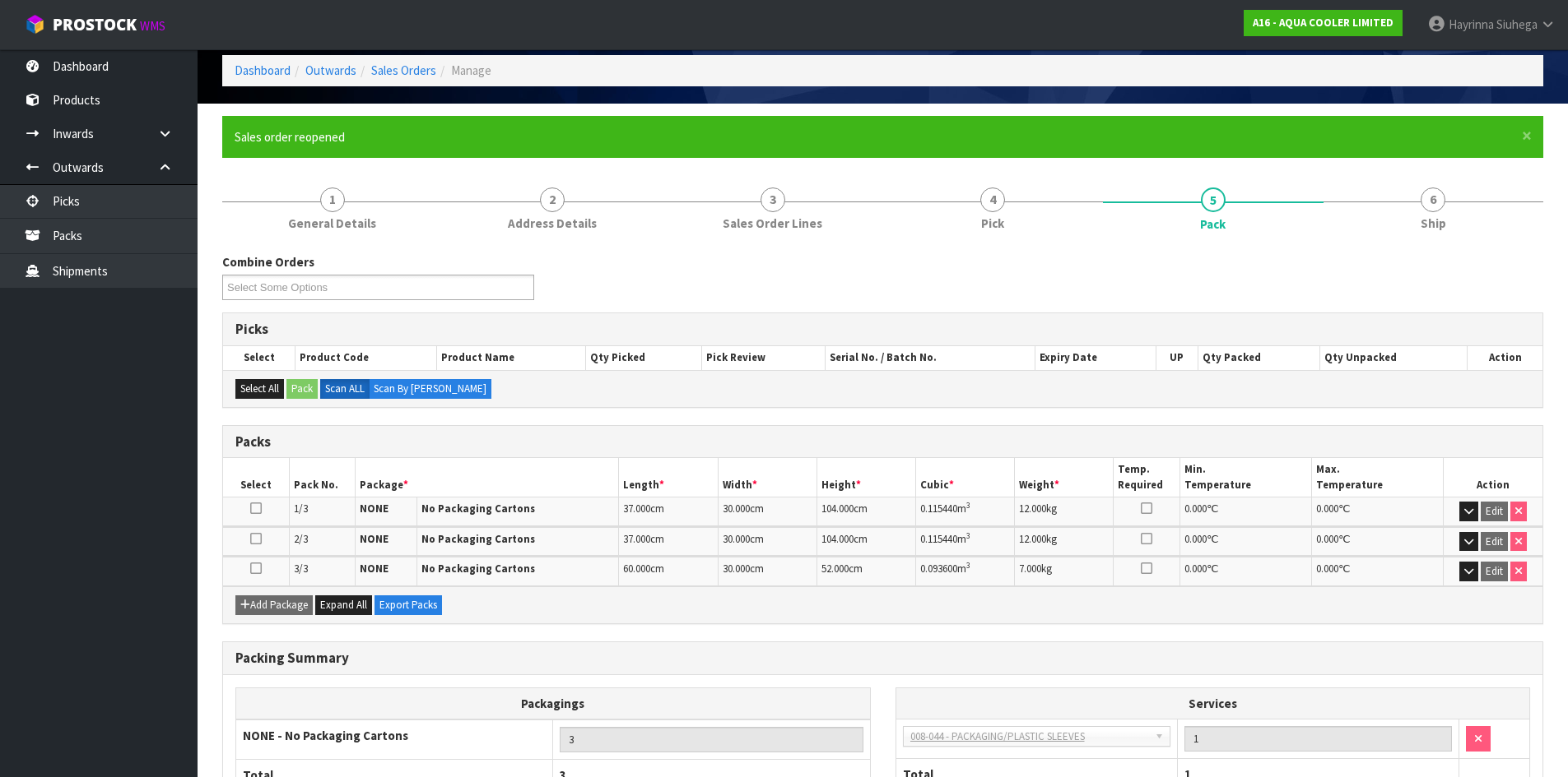
scroll to position [194, 0]
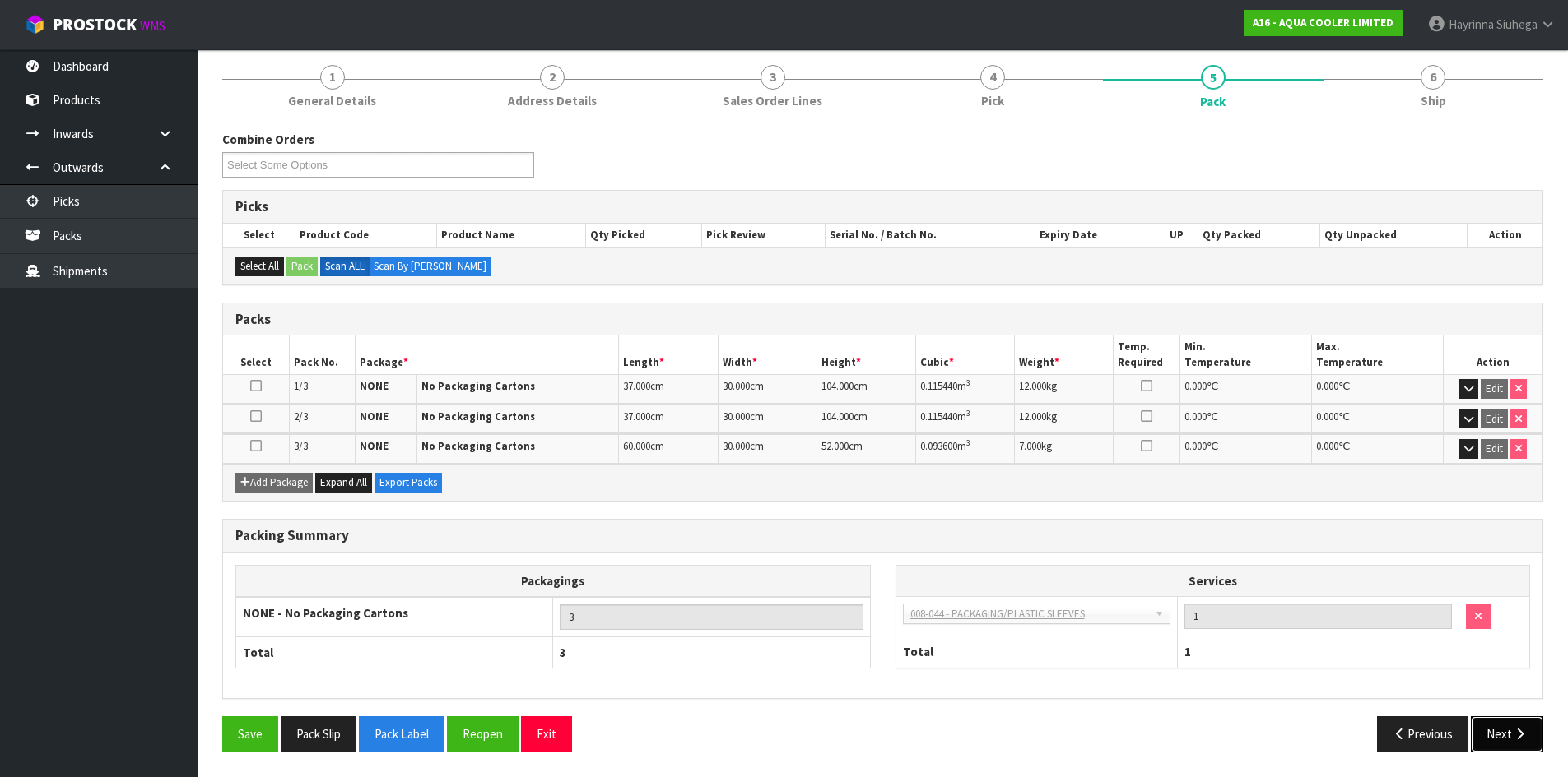
drag, startPoint x: 1524, startPoint y: 734, endPoint x: 1514, endPoint y: 736, distance: 10.2
click at [1514, 736] on icon "button" at bounding box center [1520, 734] width 16 height 12
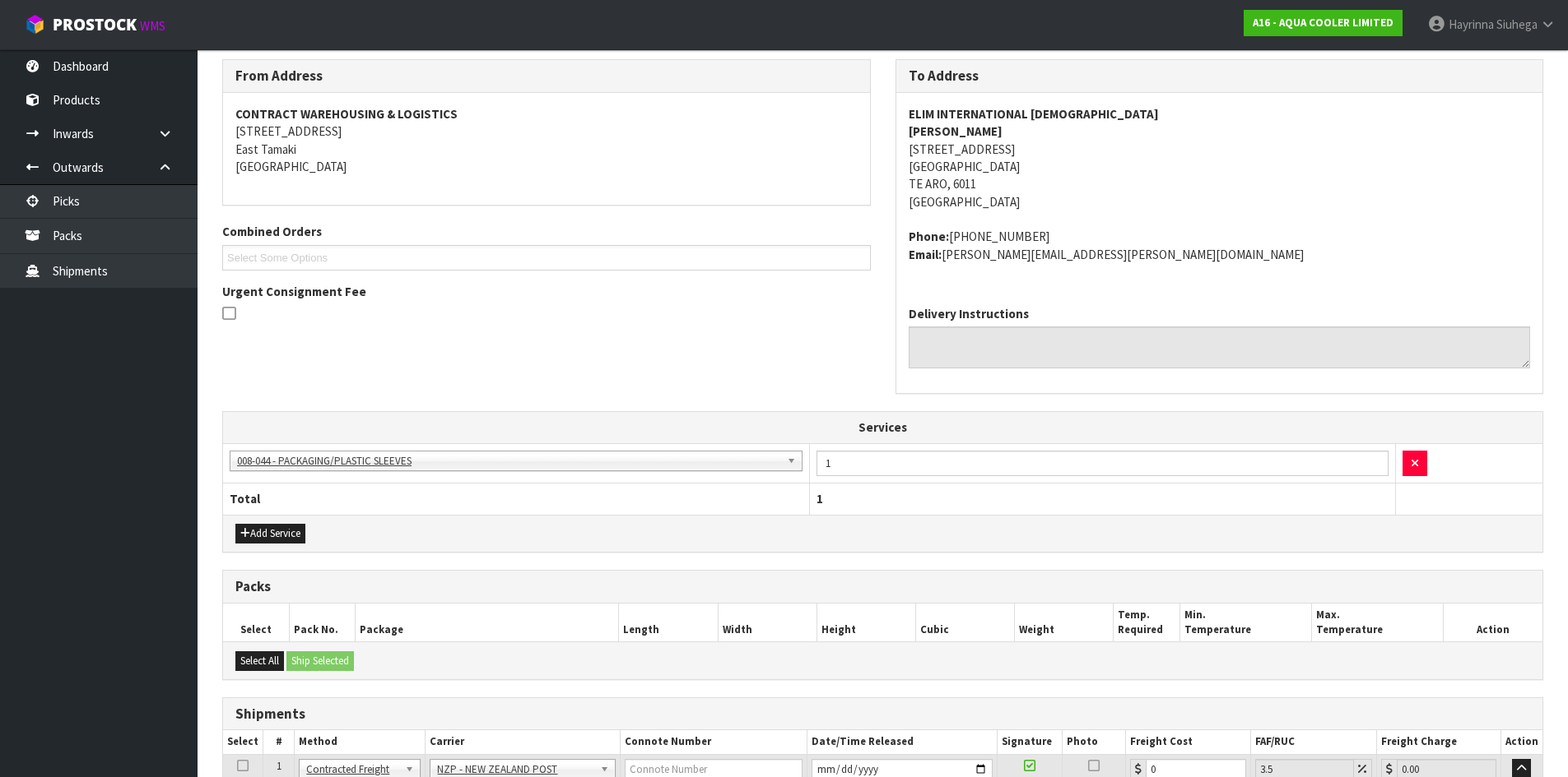
scroll to position [463, 0]
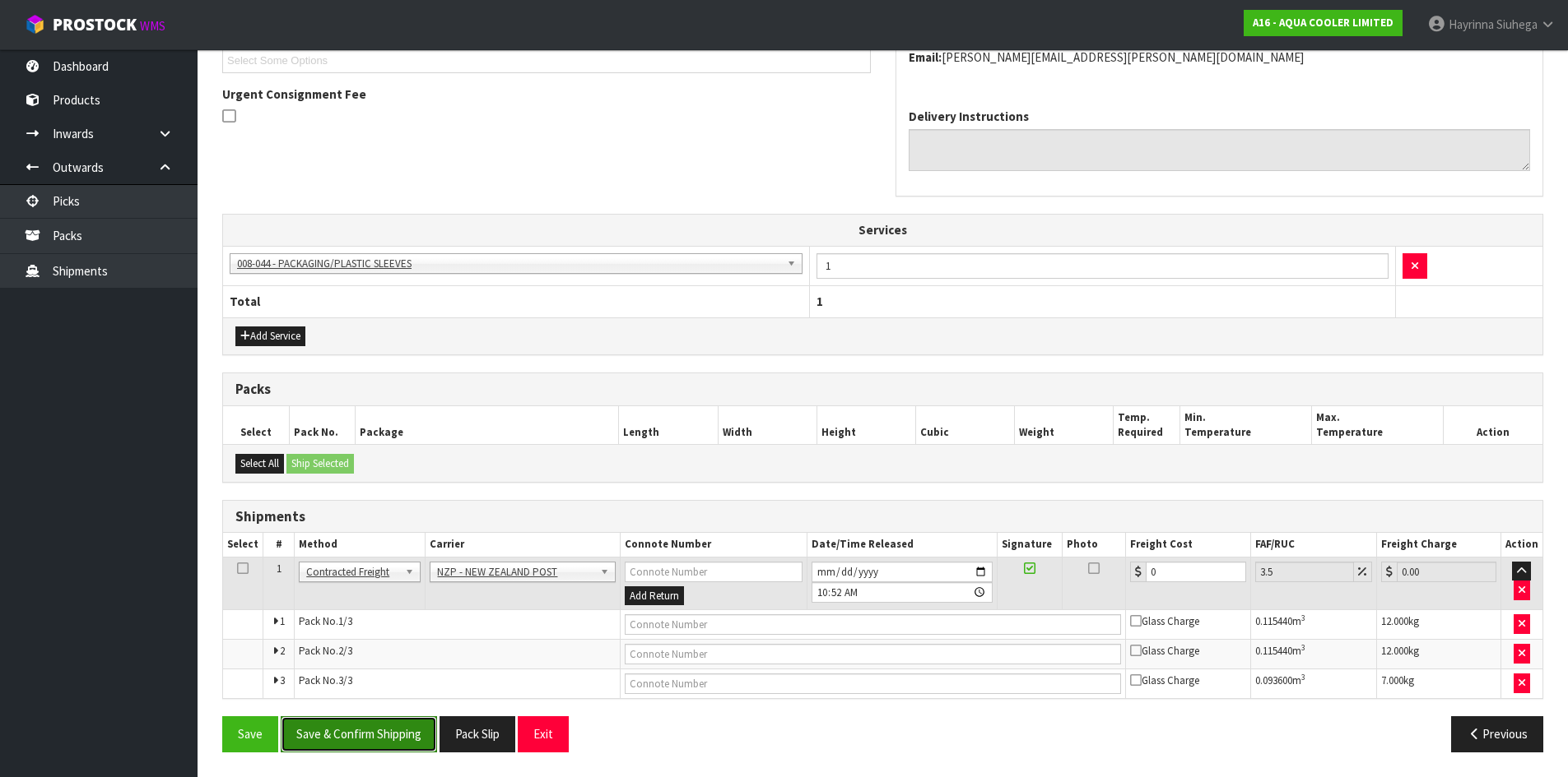
click at [346, 725] on button "Save & Confirm Shipping" at bounding box center [359, 734] width 156 height 35
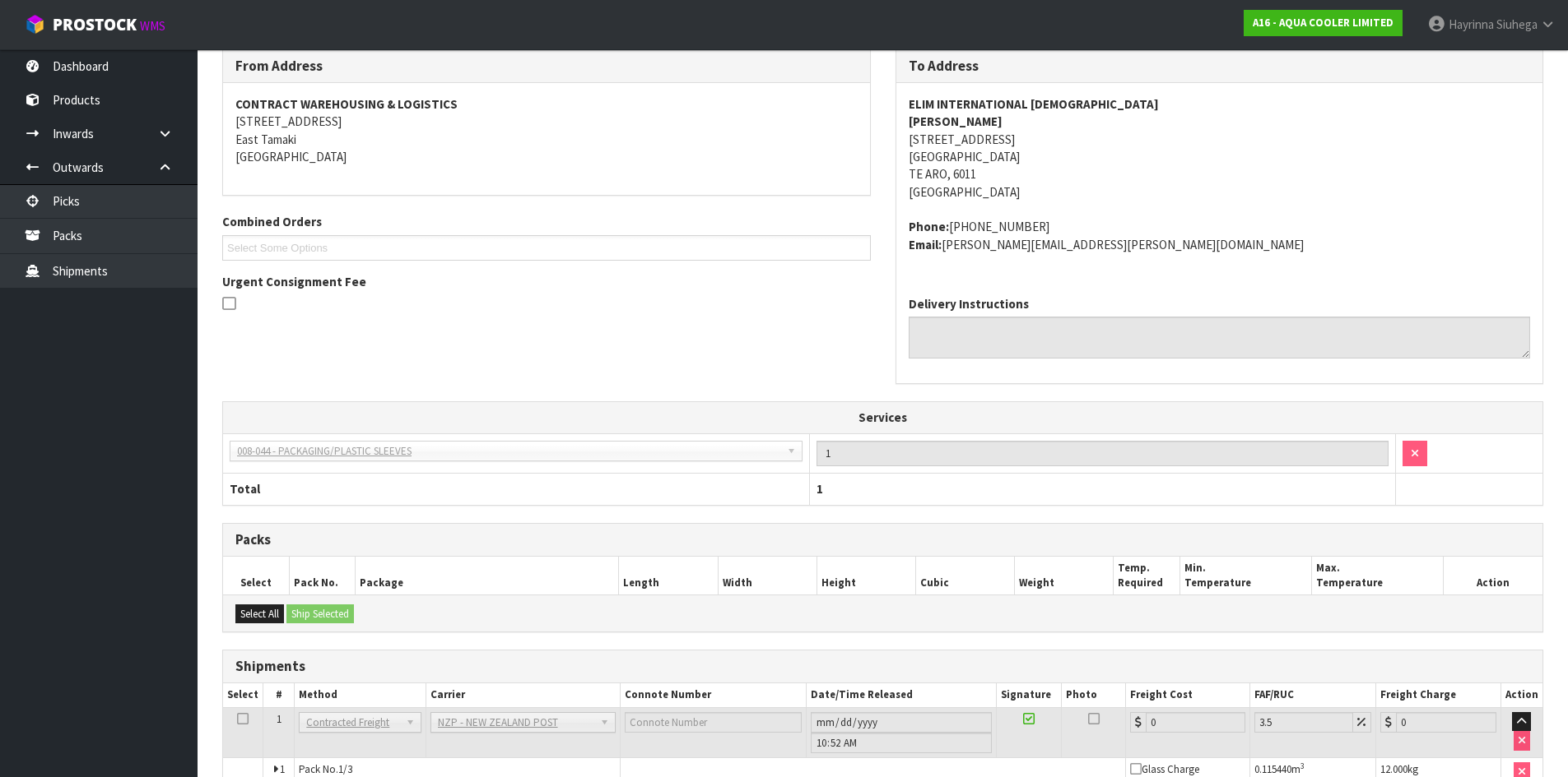
scroll to position [419, 0]
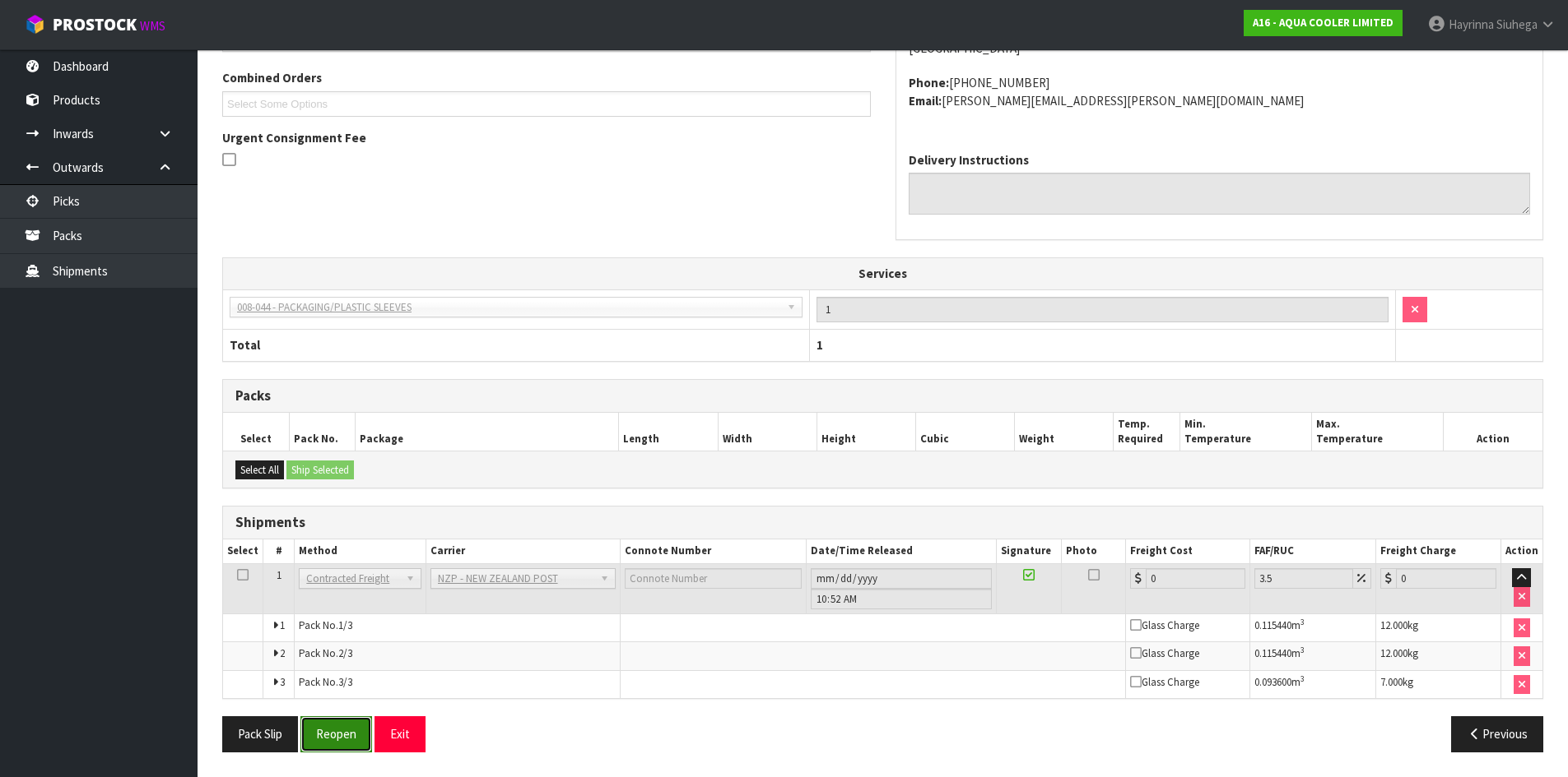
click at [347, 738] on button "Reopen" at bounding box center [336, 734] width 72 height 35
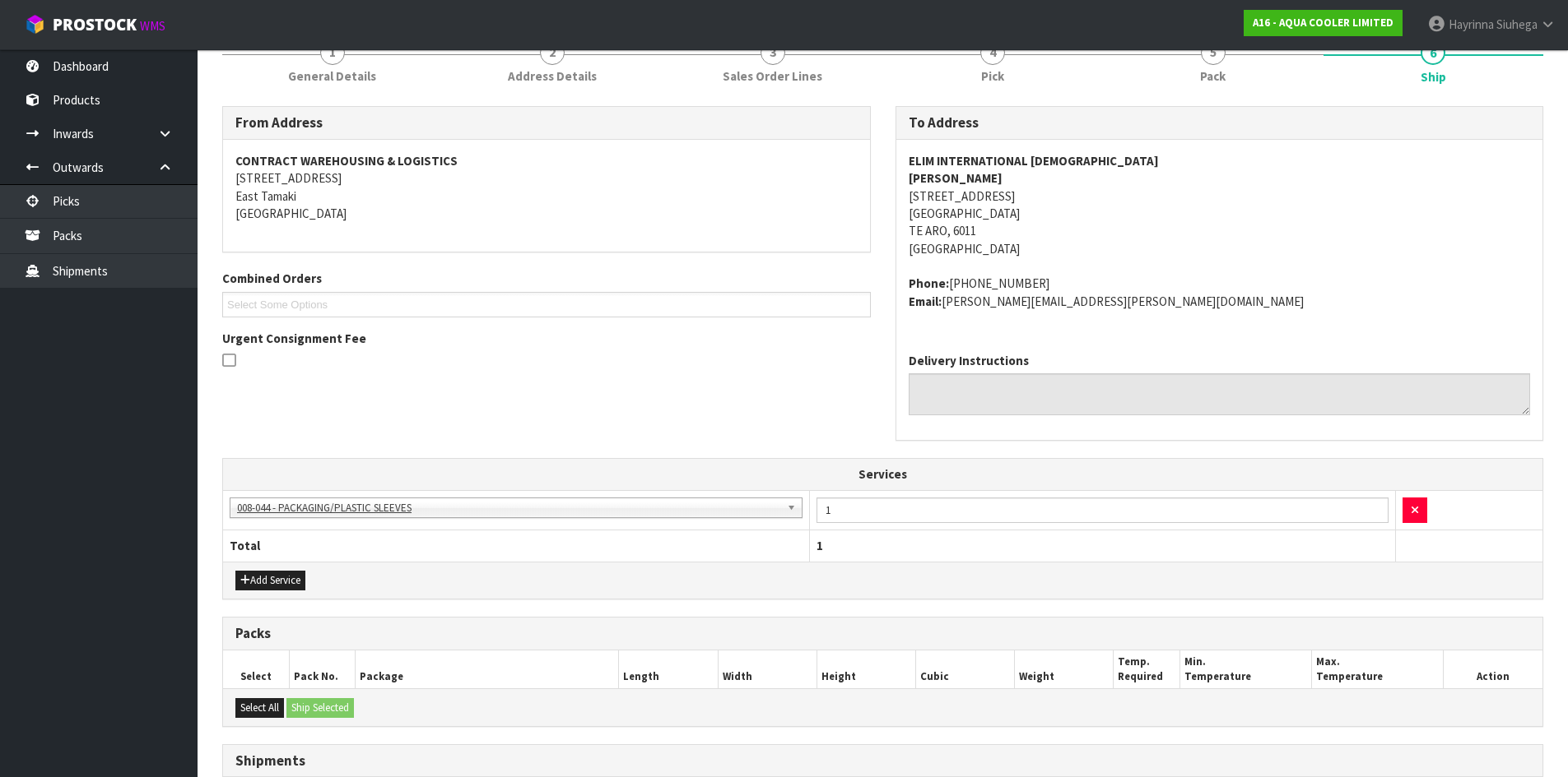
scroll to position [0, 0]
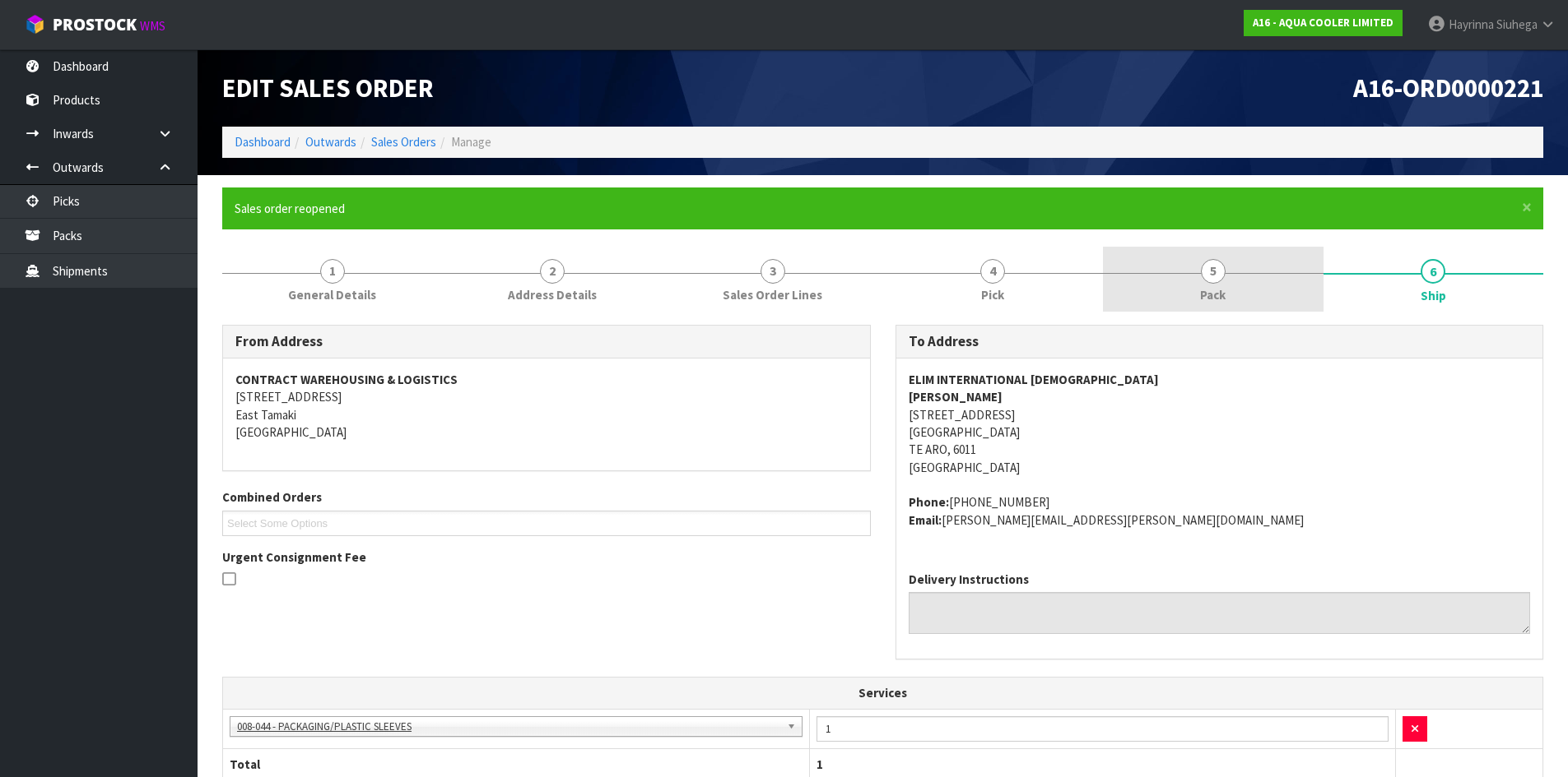
click at [1249, 248] on link "5 Pack" at bounding box center [1213, 279] width 220 height 65
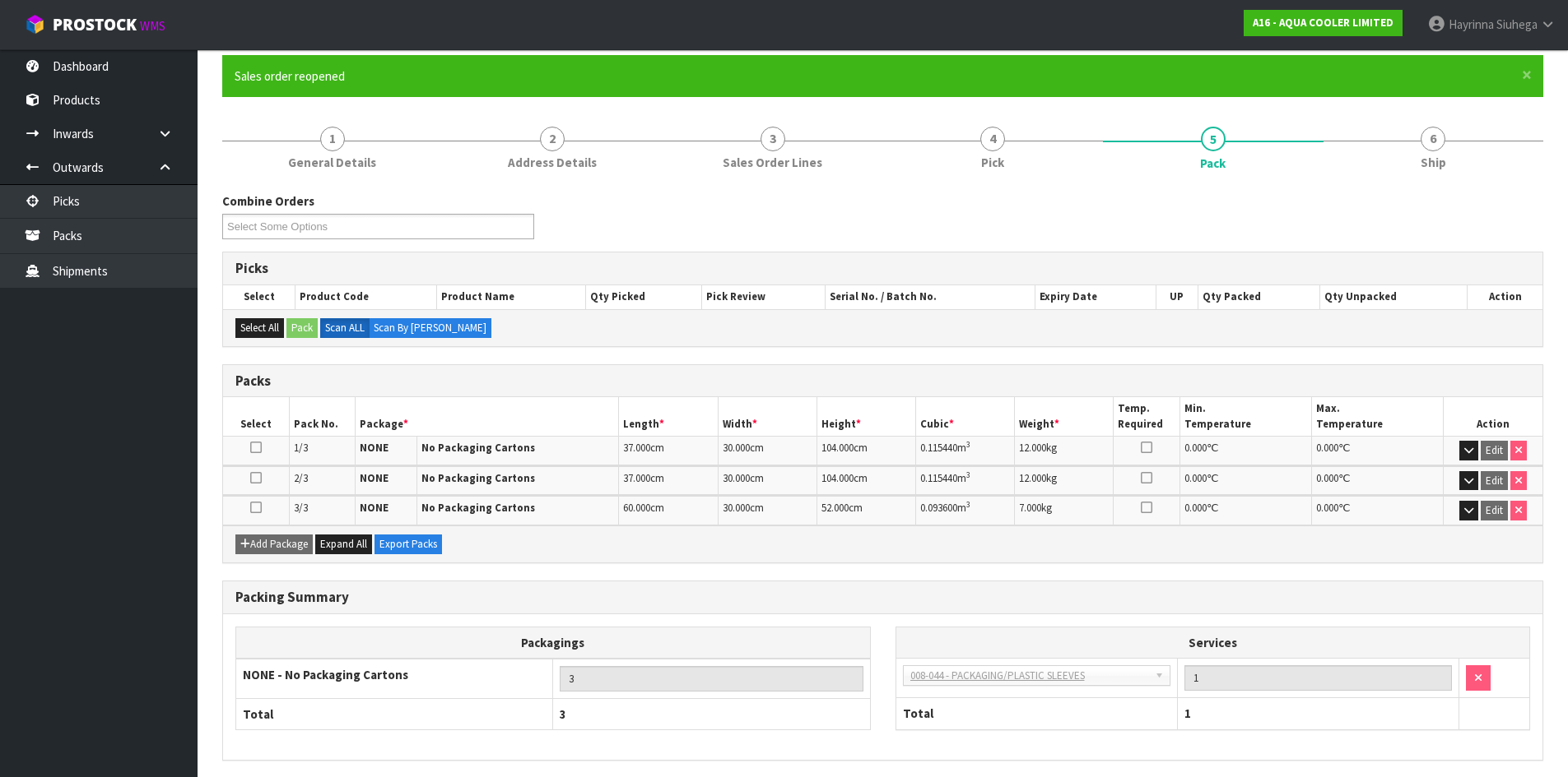
scroll to position [194, 0]
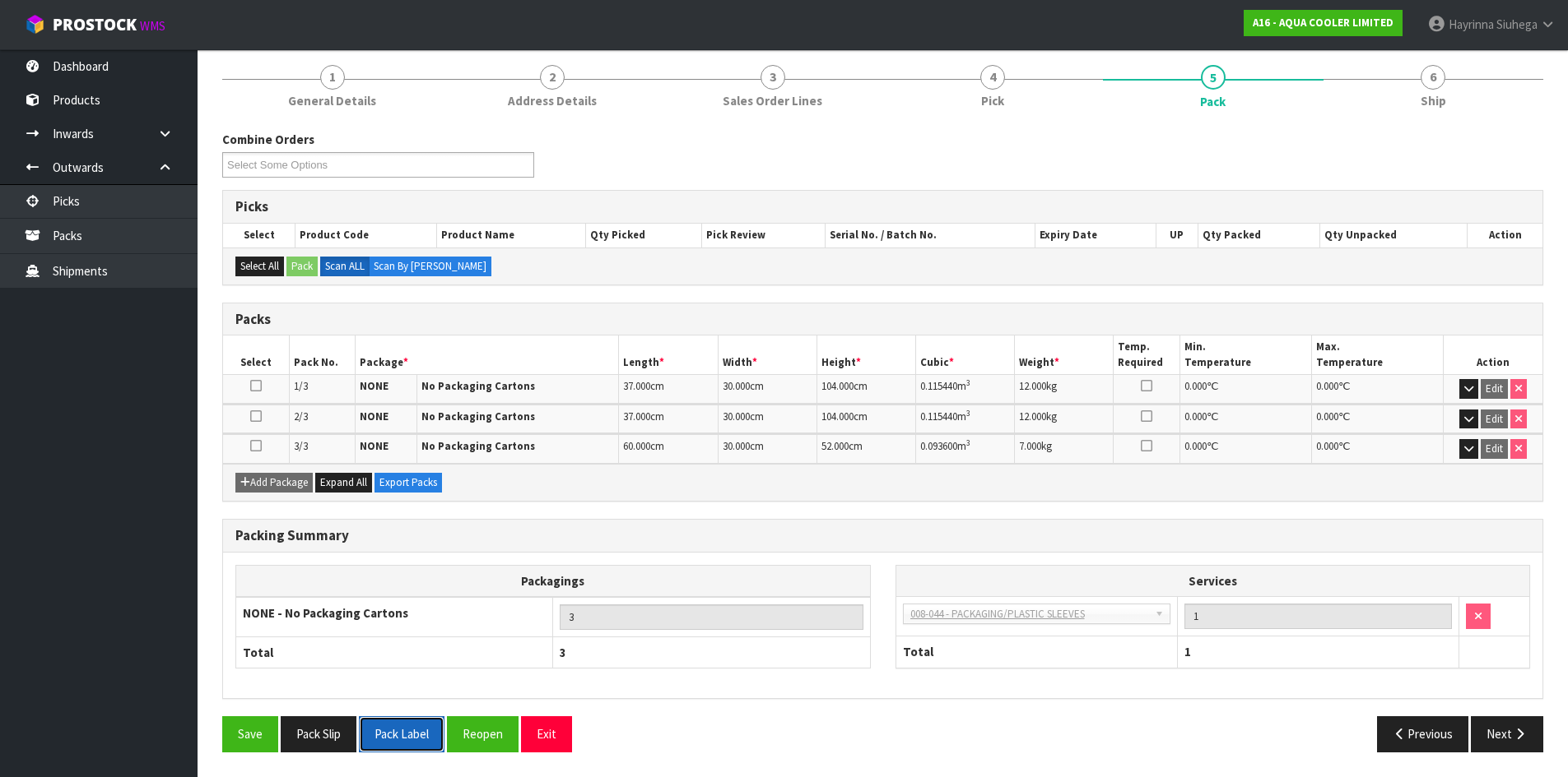
click at [397, 721] on button "Pack Label" at bounding box center [402, 734] width 86 height 35
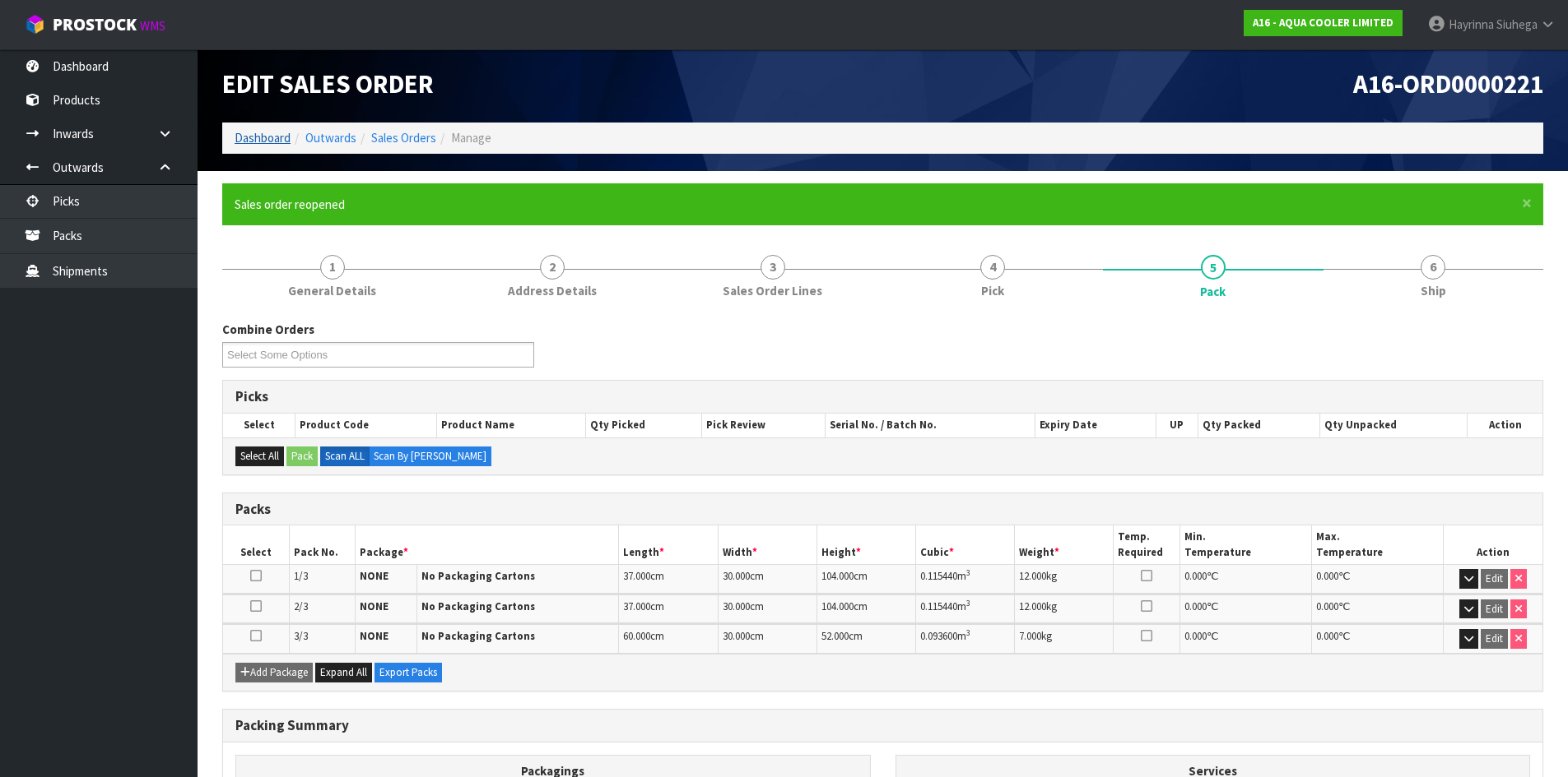
scroll to position [0, 0]
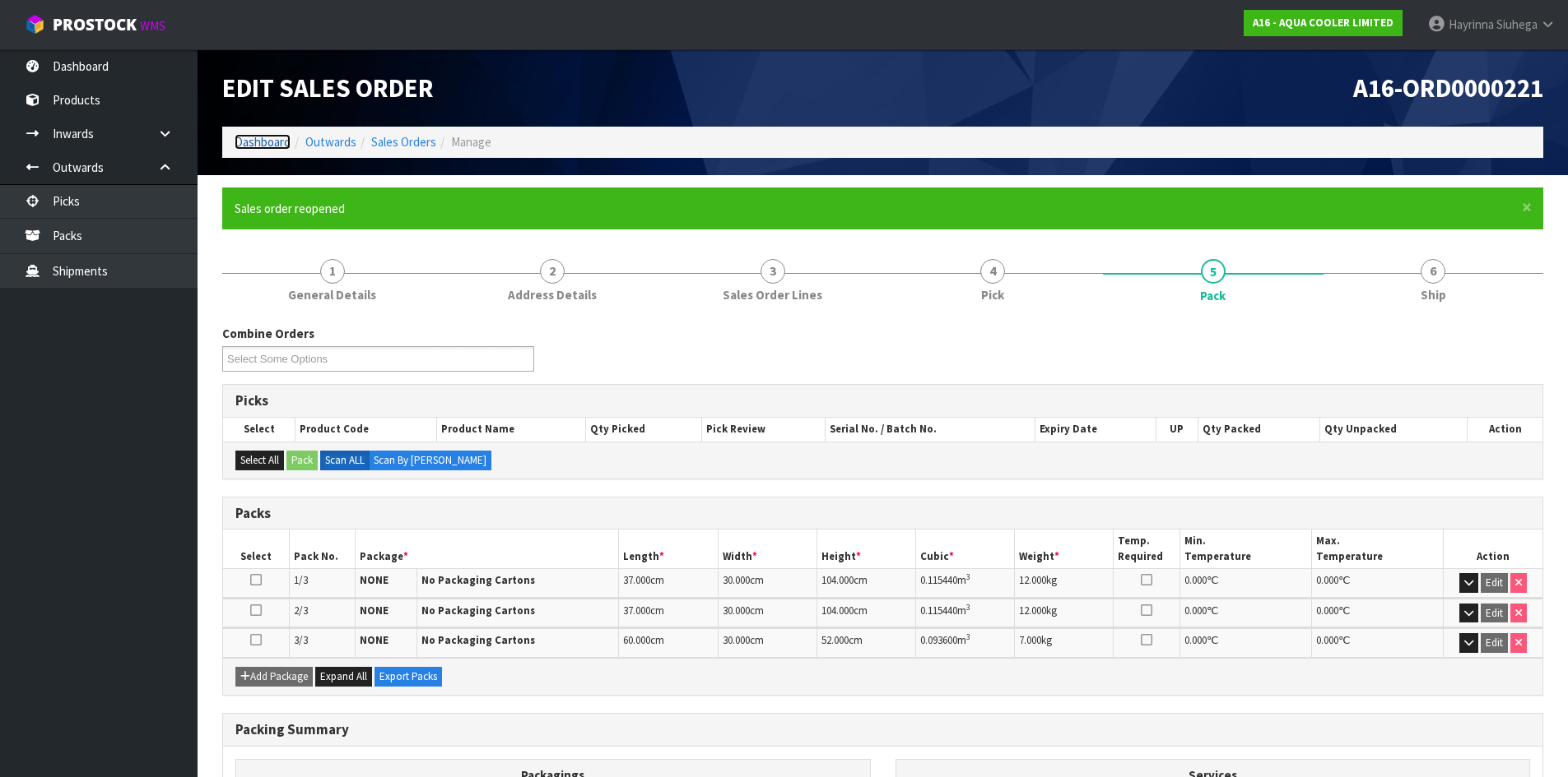
click at [241, 140] on link "Dashboard" at bounding box center [262, 142] width 56 height 16
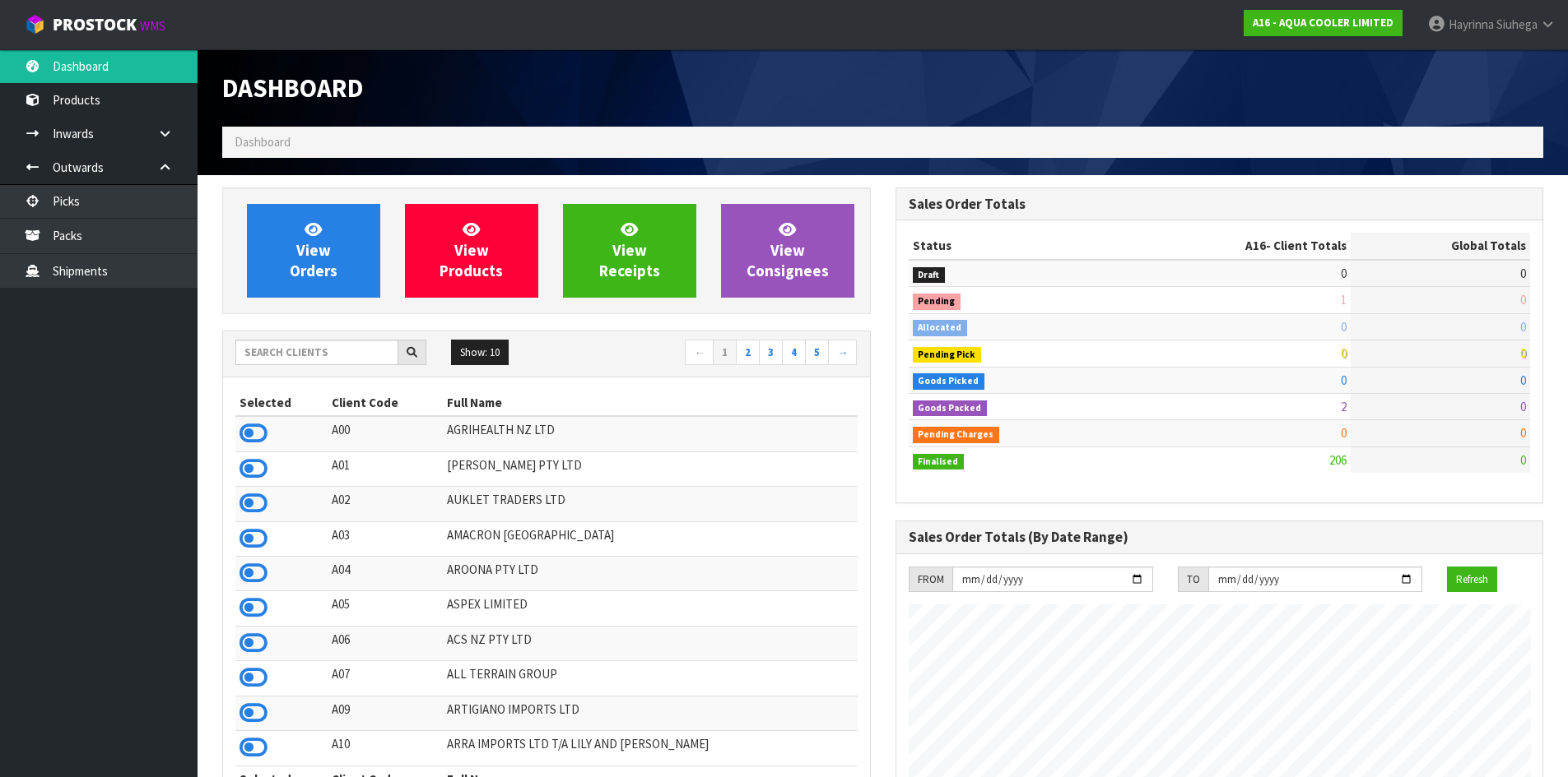
scroll to position [1166, 672]
click at [308, 245] on span "View Orders" at bounding box center [313, 250] width 47 height 61
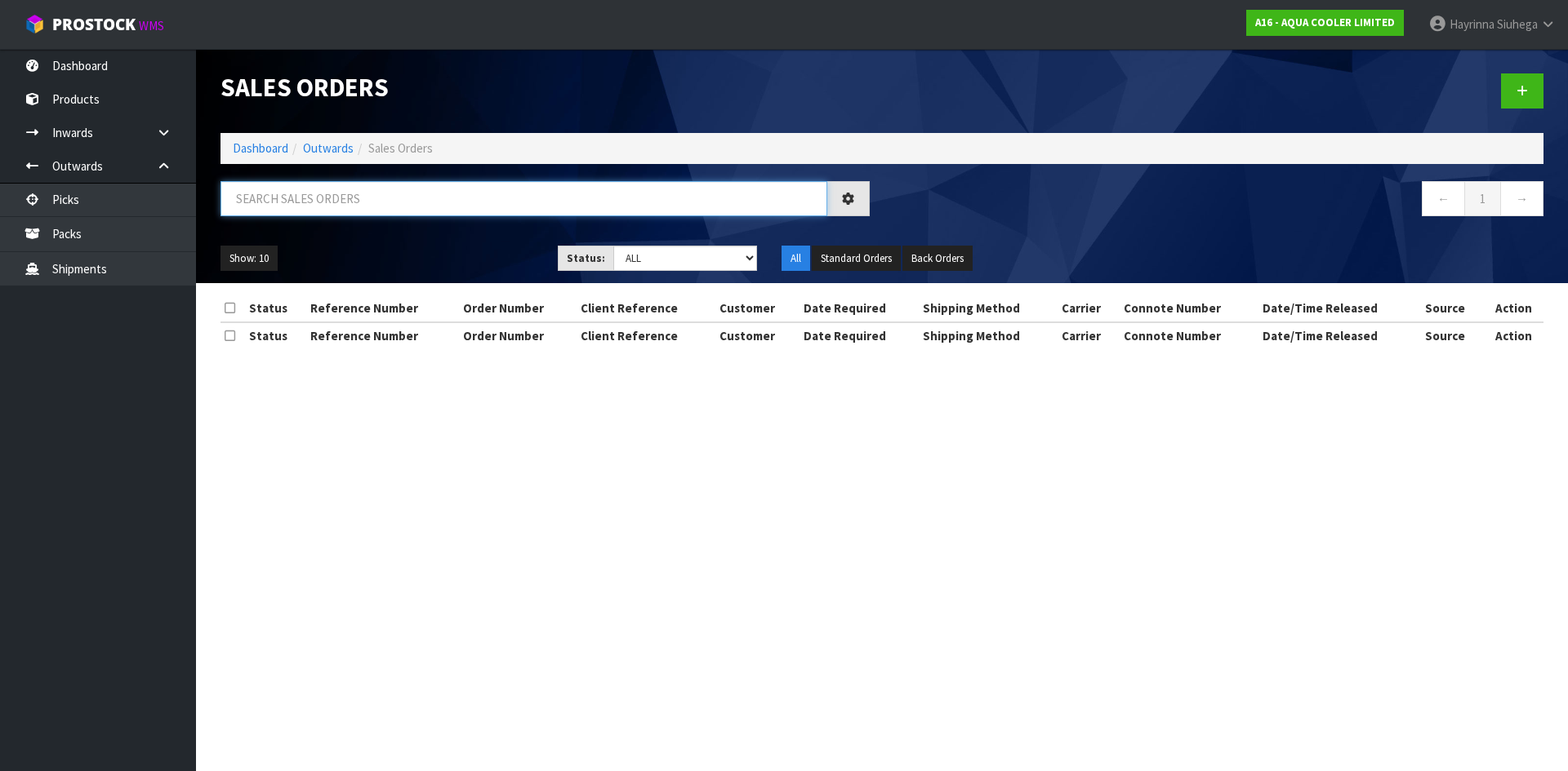
click at [306, 209] on input "text" at bounding box center [523, 198] width 607 height 35
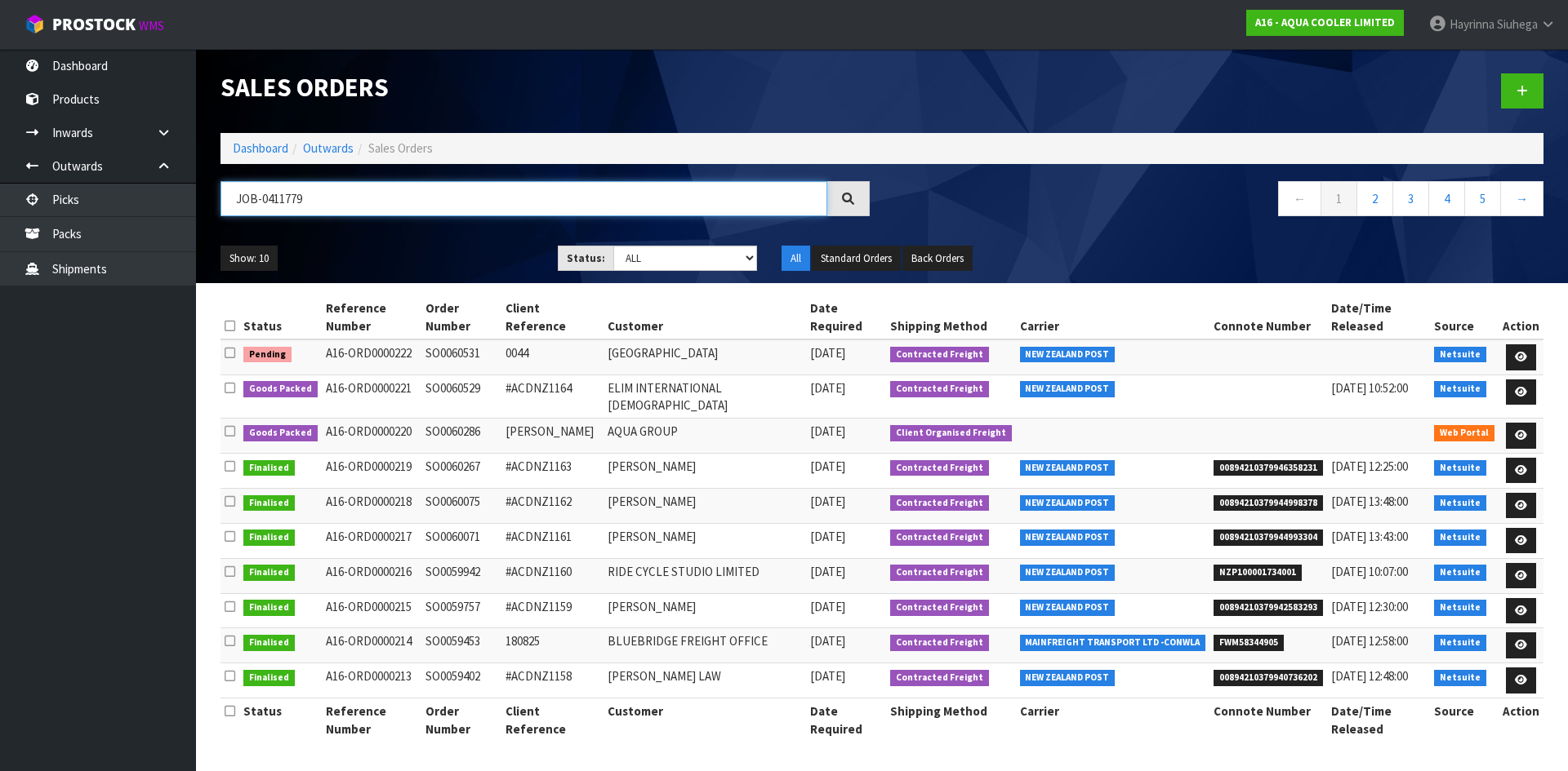
type input "JOB-0411779"
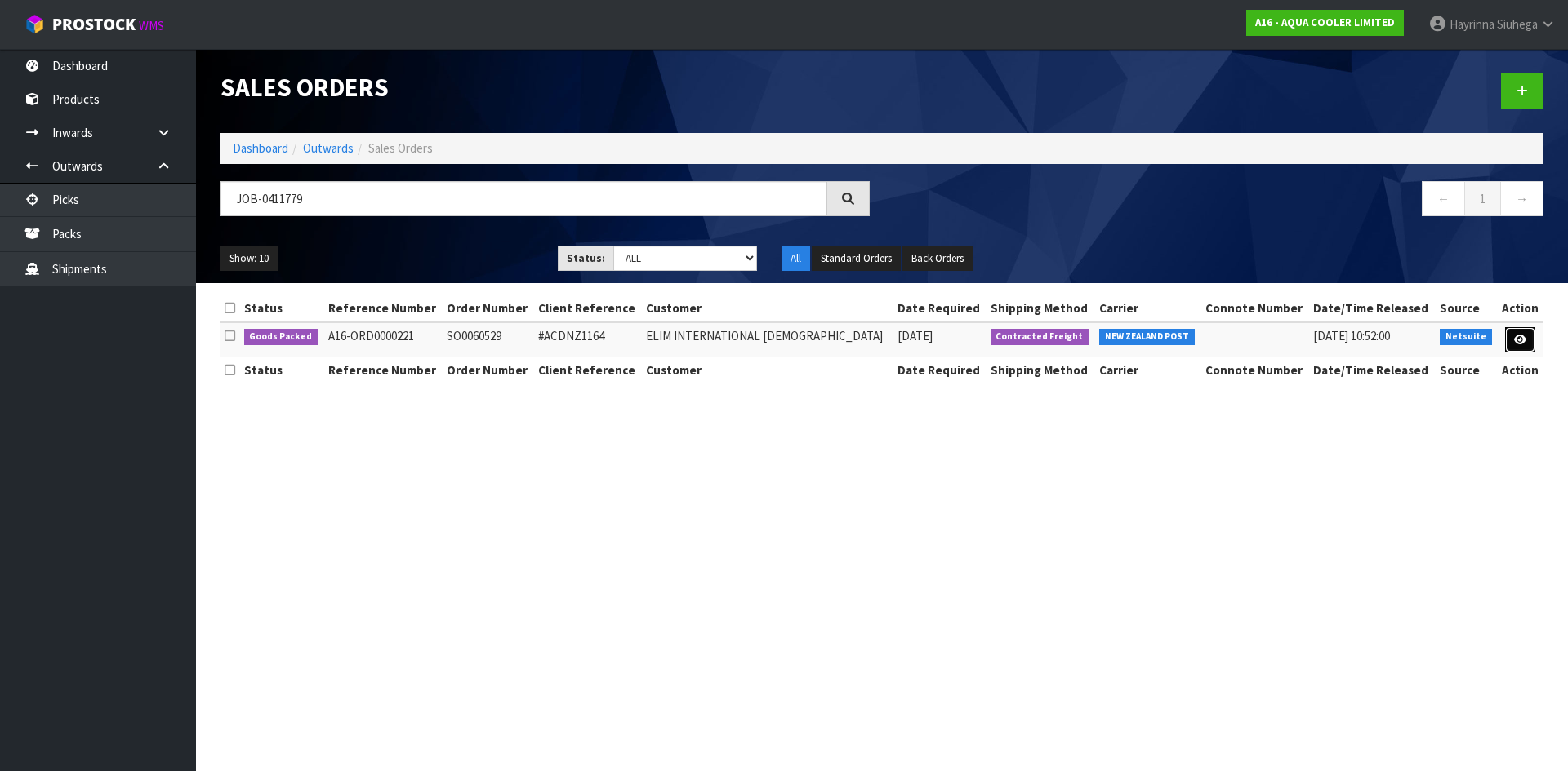
click at [1515, 336] on icon at bounding box center [1520, 340] width 12 height 10
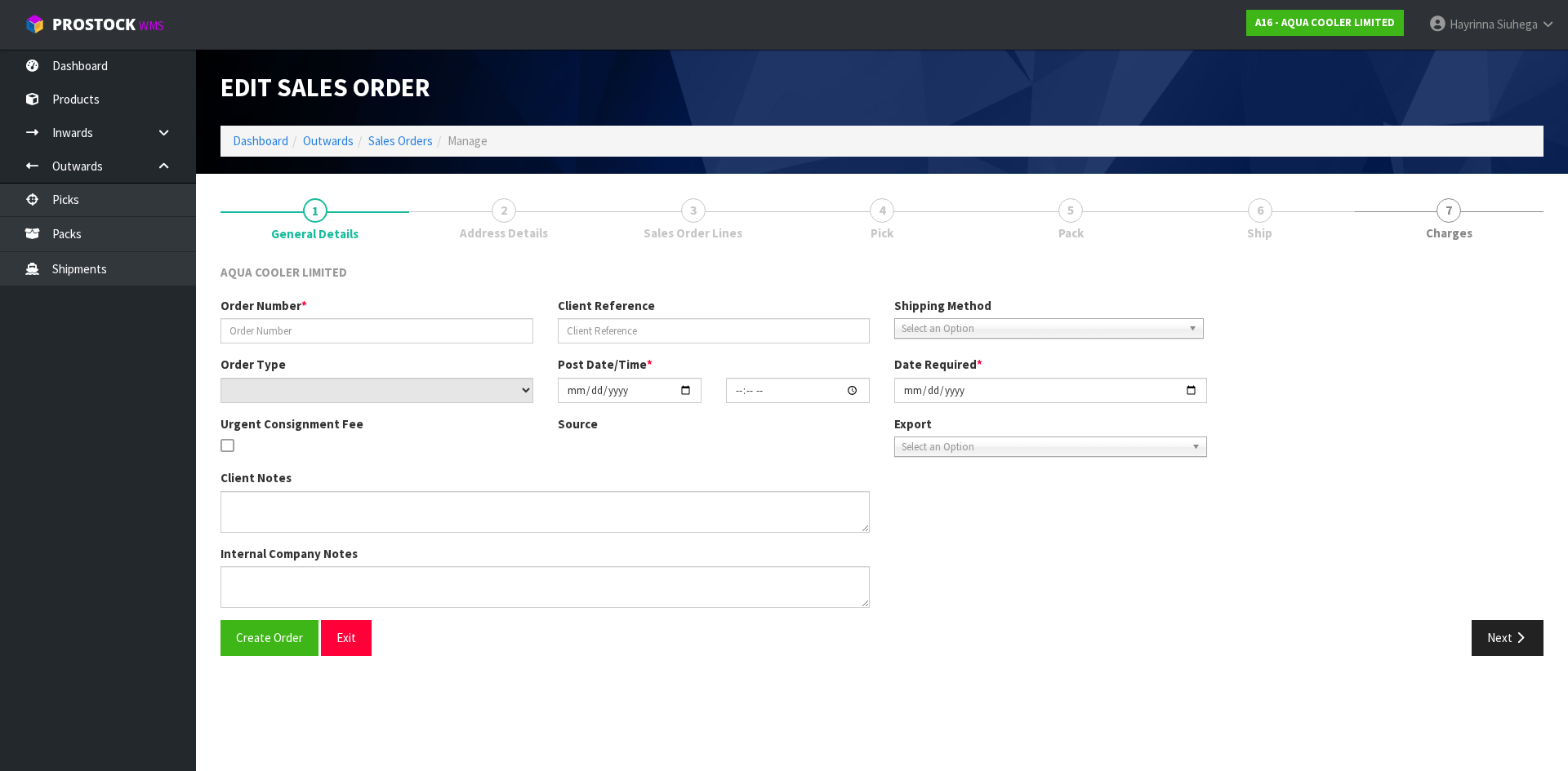
type input "SO0060529"
type input "#ACDNZ1164"
select select "number:0"
type input "2025-09-09"
type input "17:00:09.000"
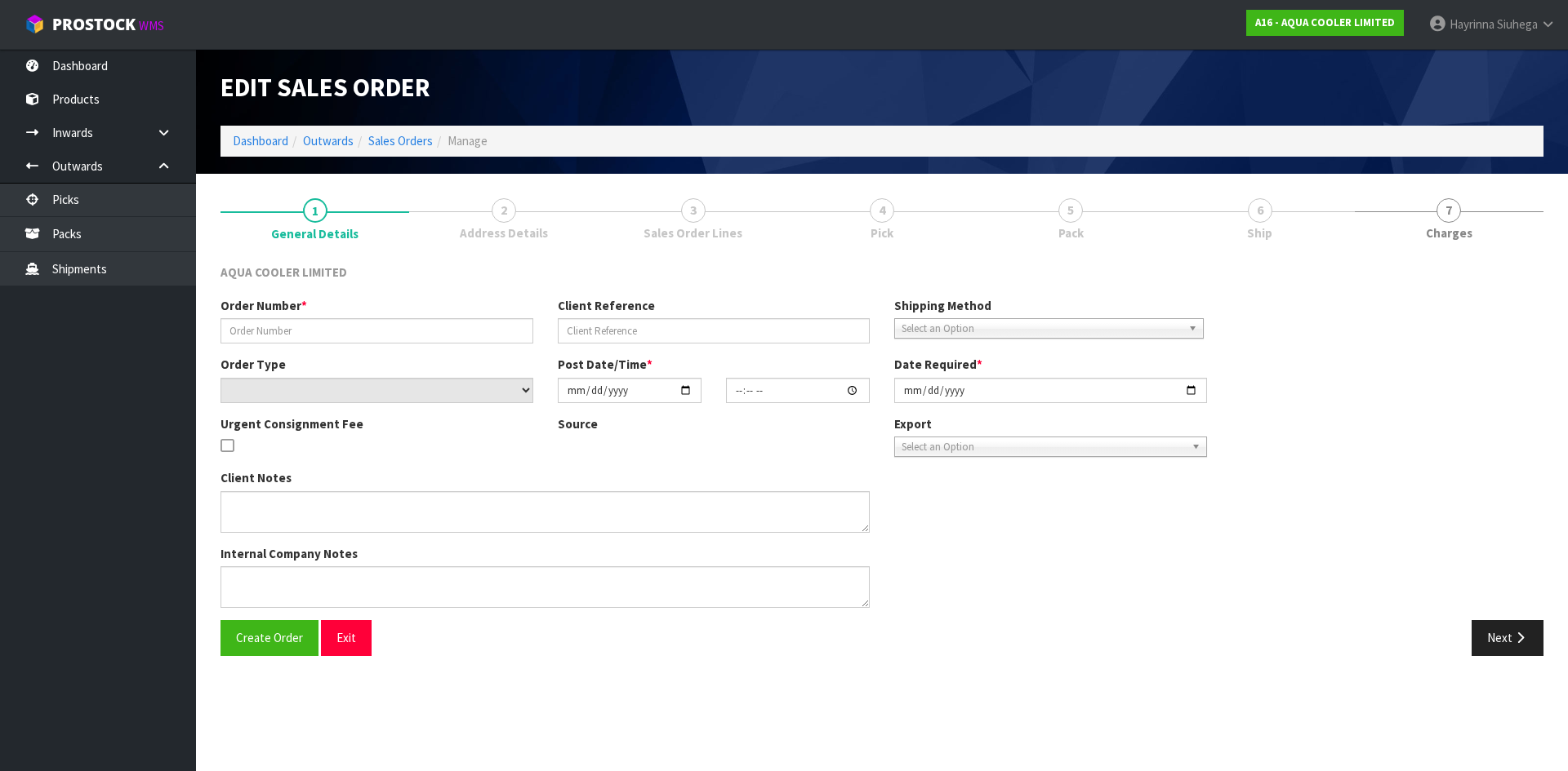
type input "[DATE]"
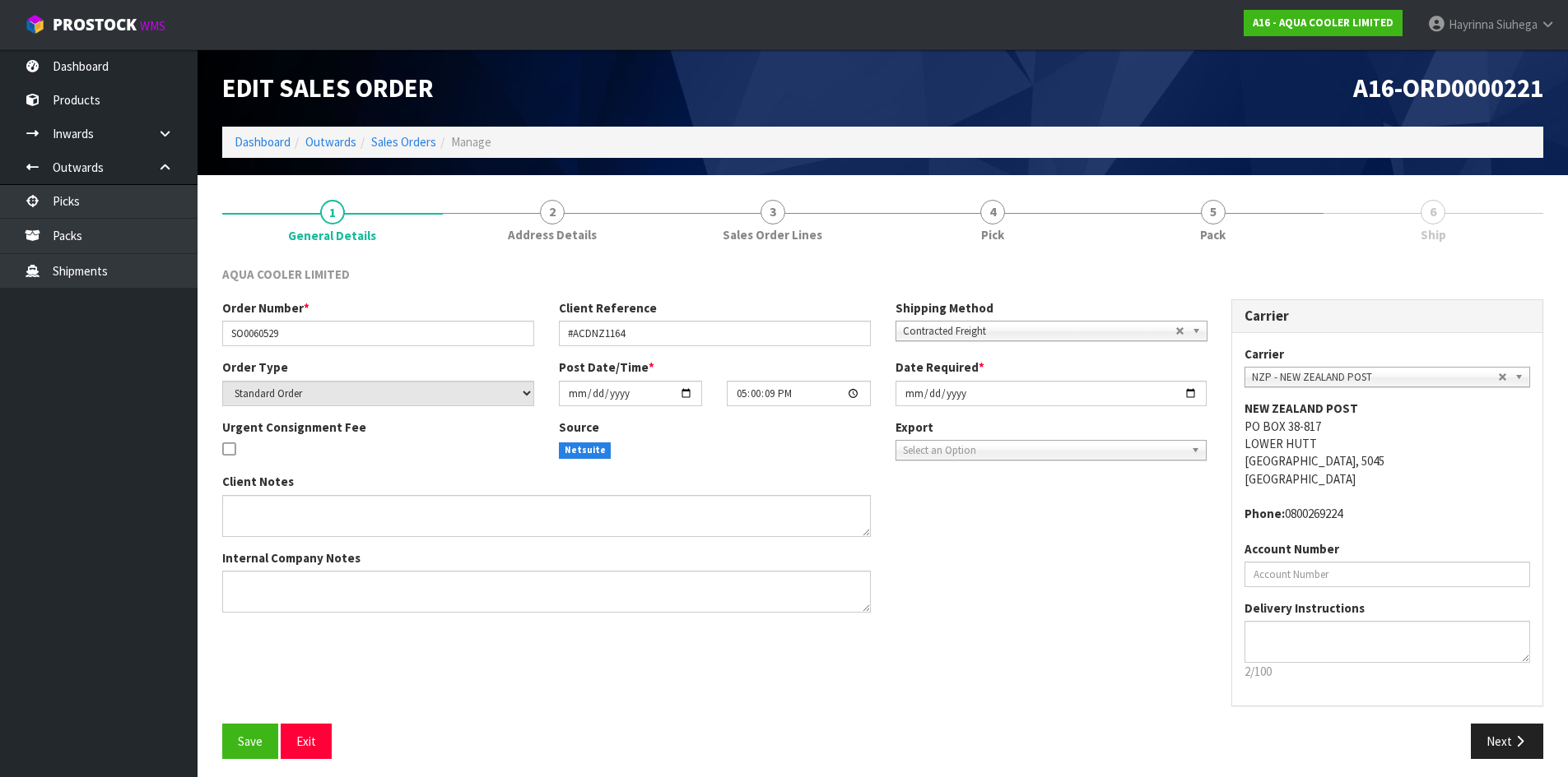
click at [1209, 232] on span "Pack" at bounding box center [1212, 235] width 25 height 18
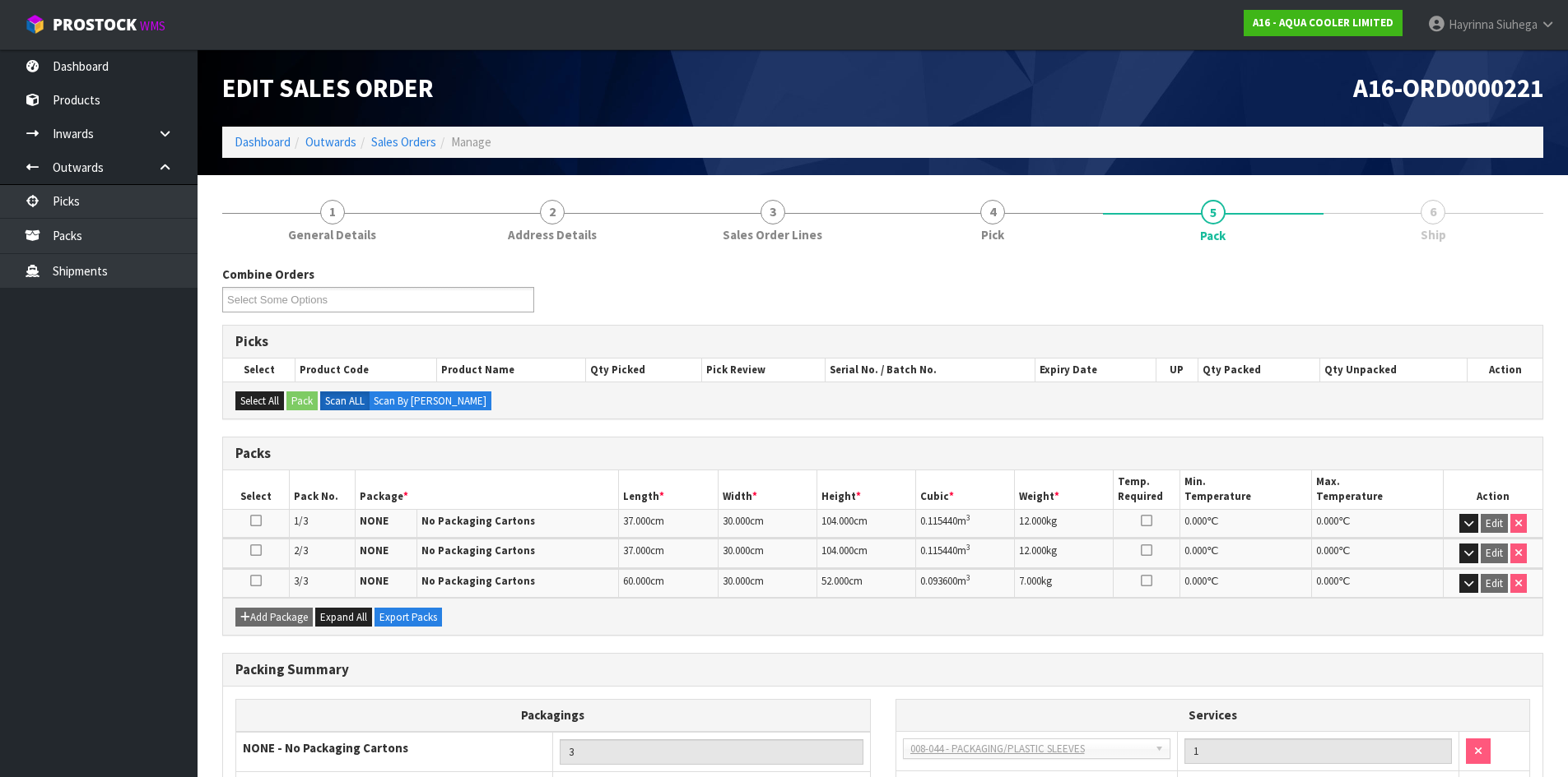
click at [1366, 241] on link "6 Ship" at bounding box center [1433, 220] width 220 height 65
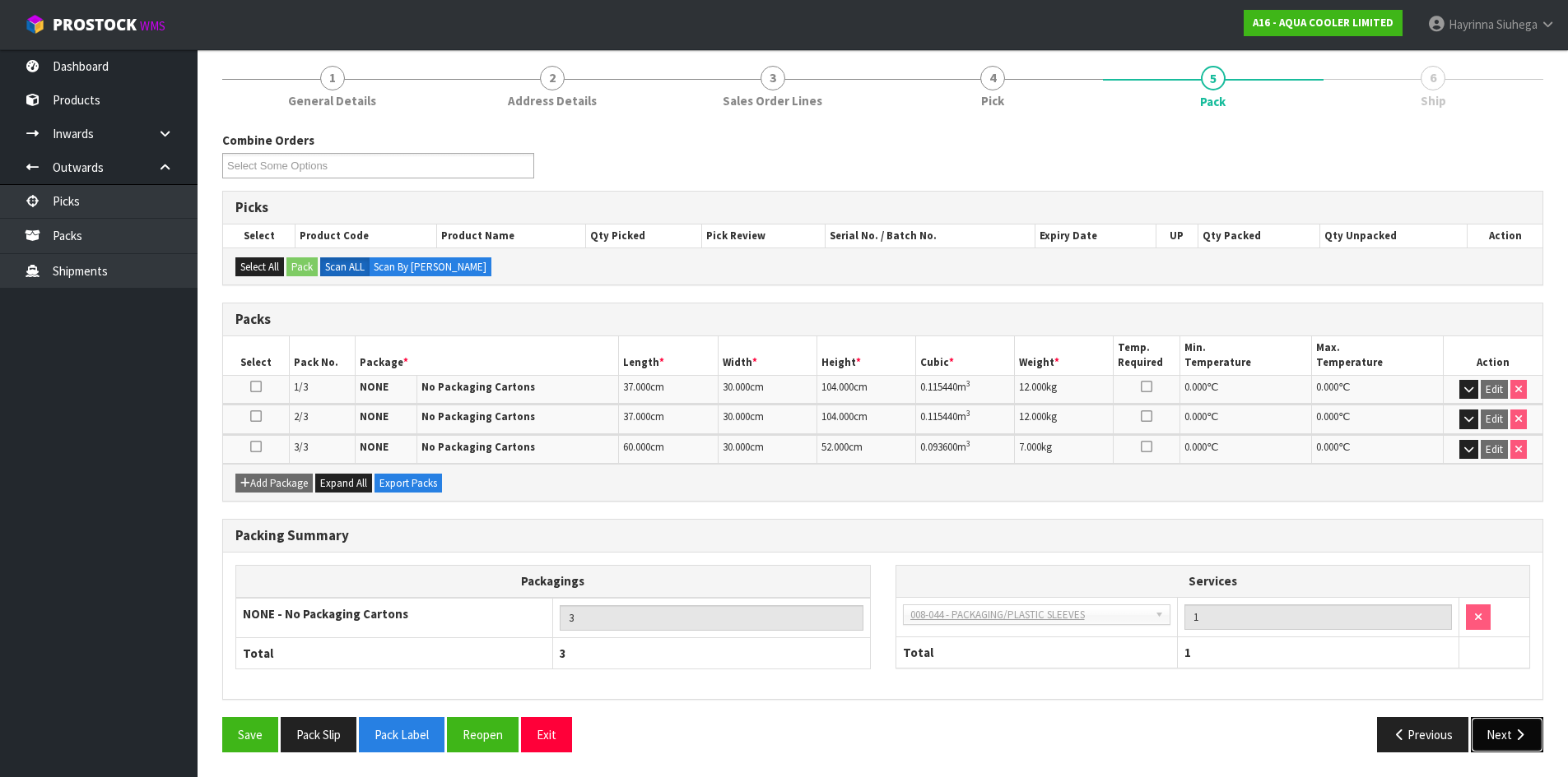
click at [1498, 721] on button "Next" at bounding box center [1507, 735] width 73 height 35
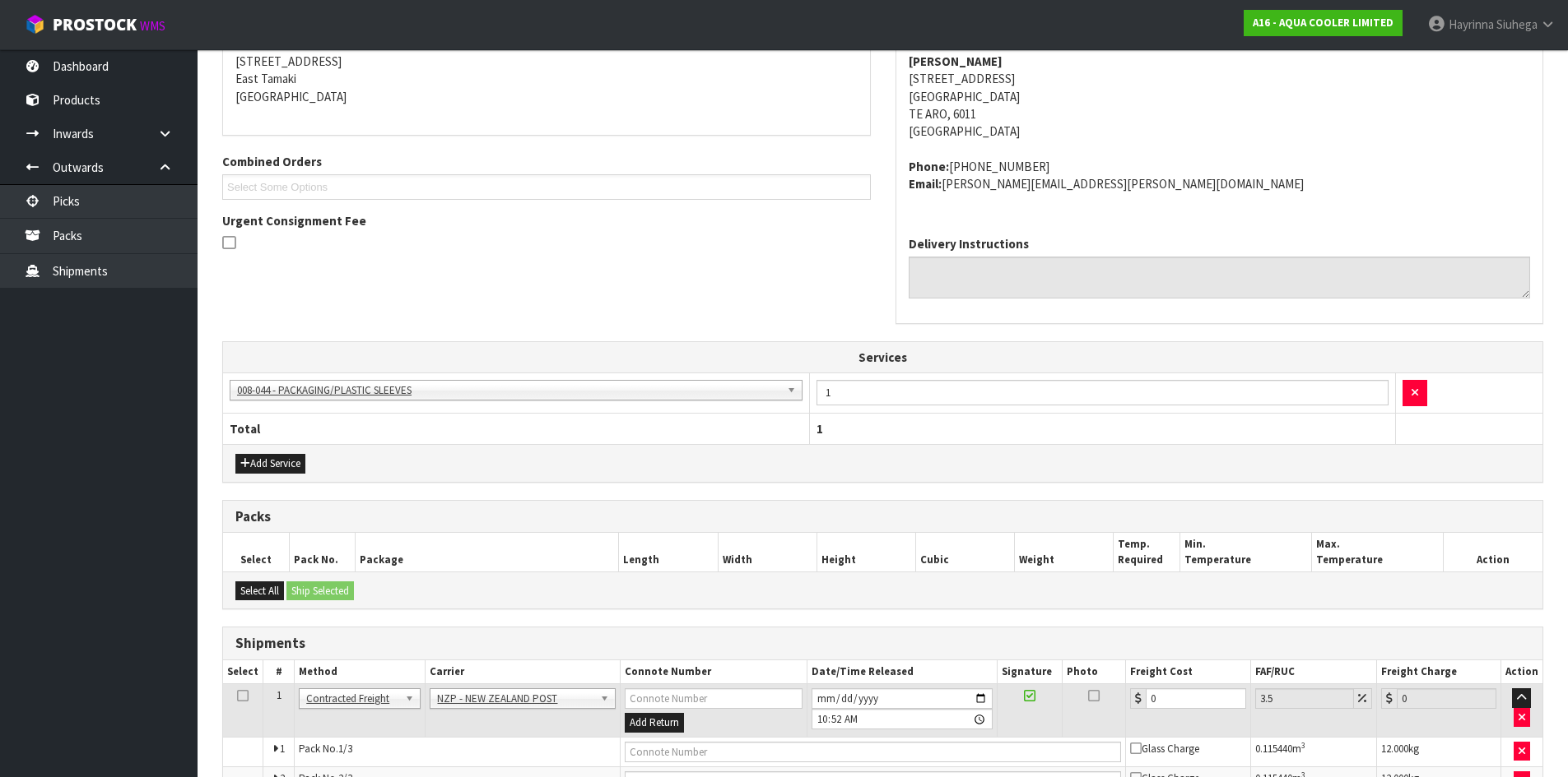
scroll to position [403, 0]
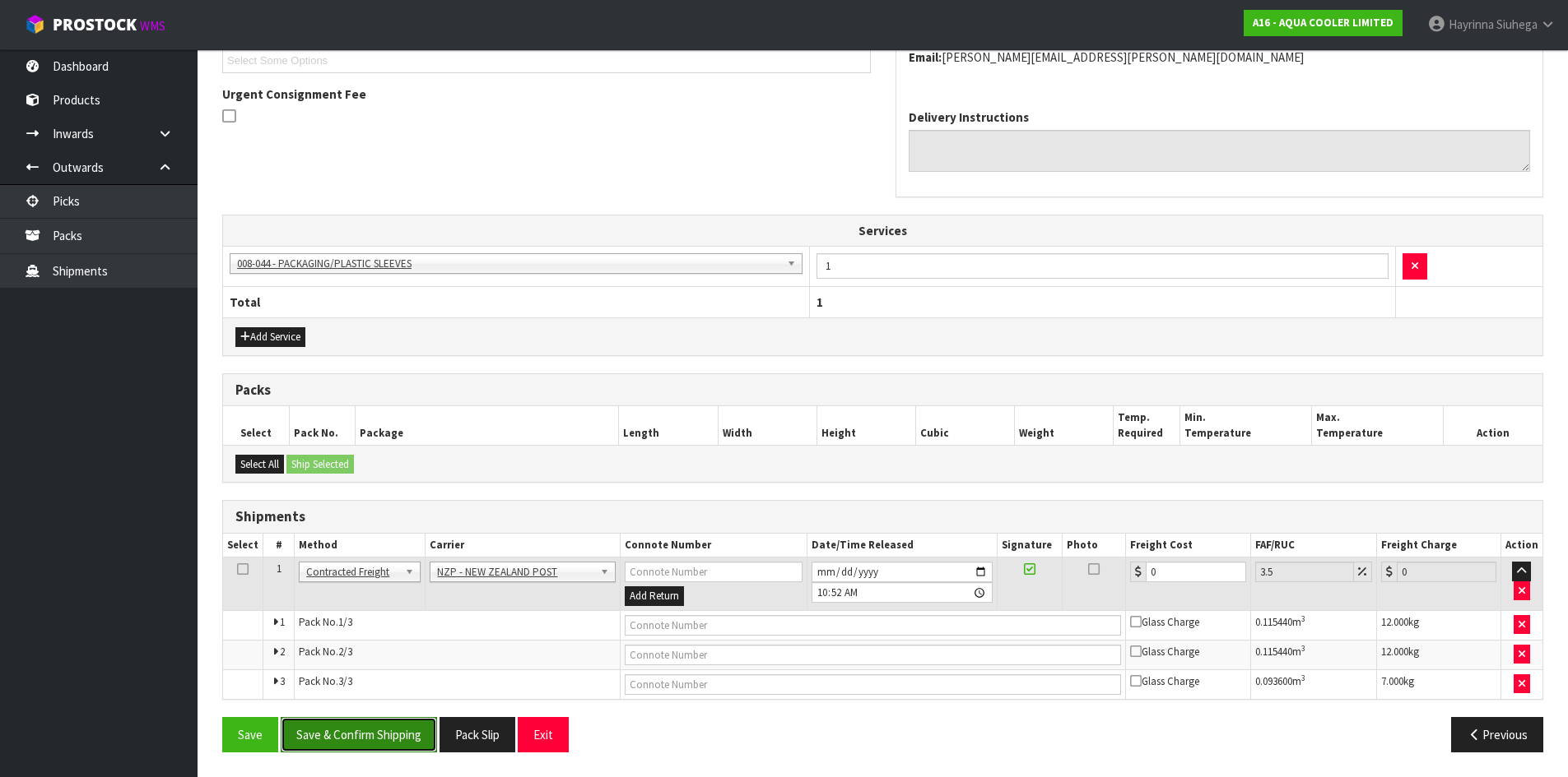
click at [390, 737] on button "Save & Confirm Shipping" at bounding box center [359, 735] width 156 height 35
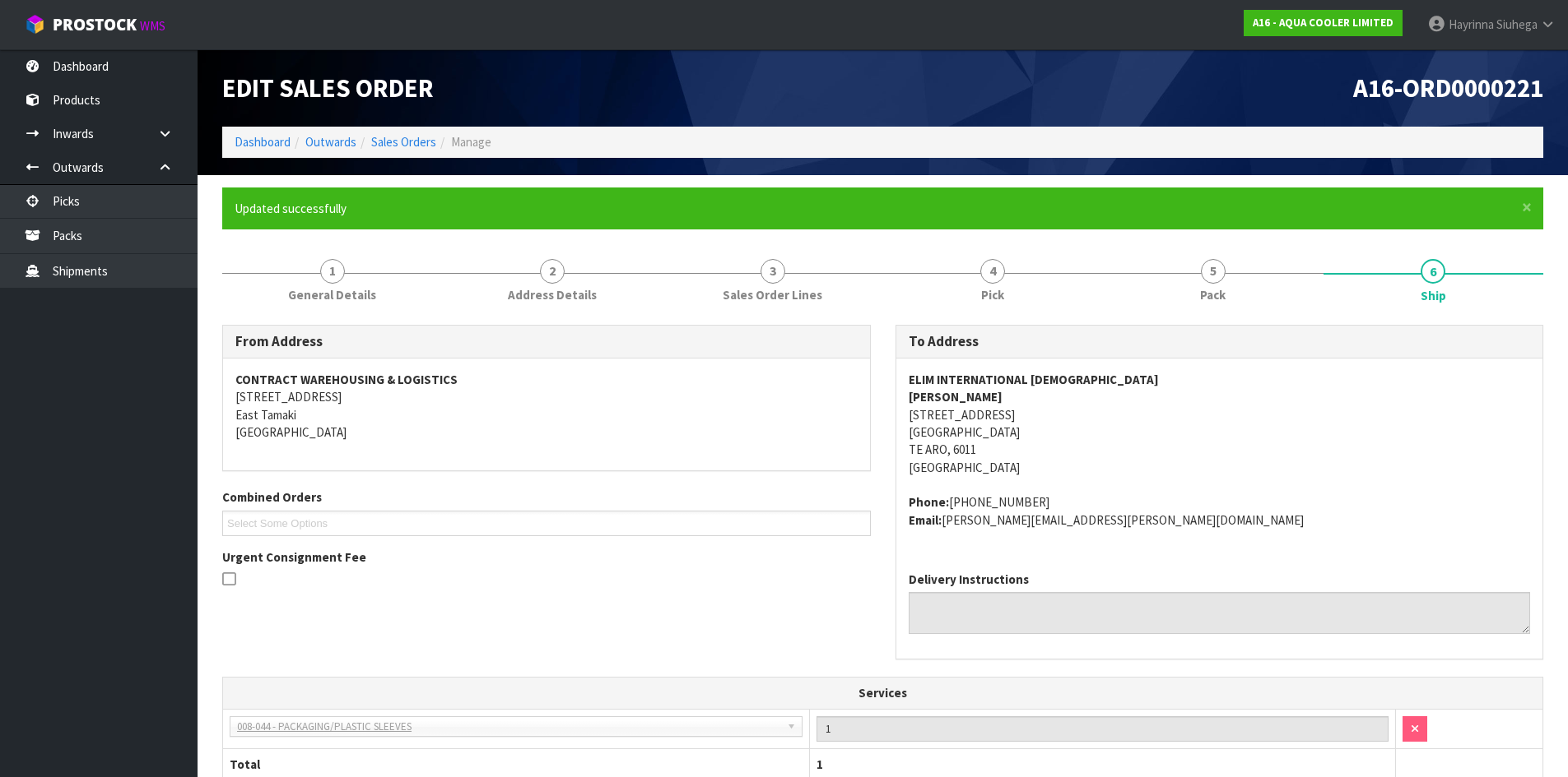
scroll to position [411, 0]
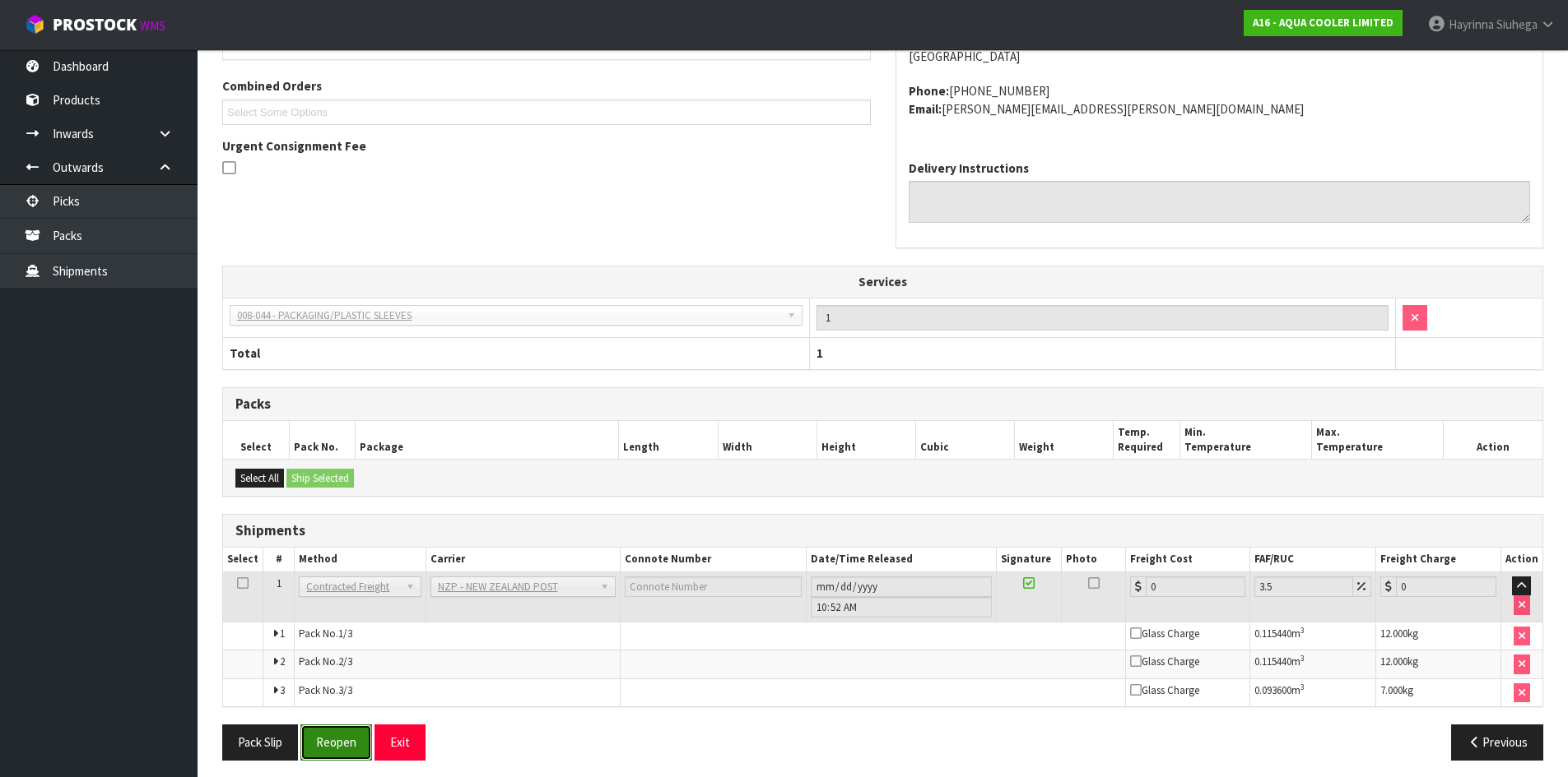
click at [335, 759] on button "Reopen" at bounding box center [336, 742] width 72 height 35
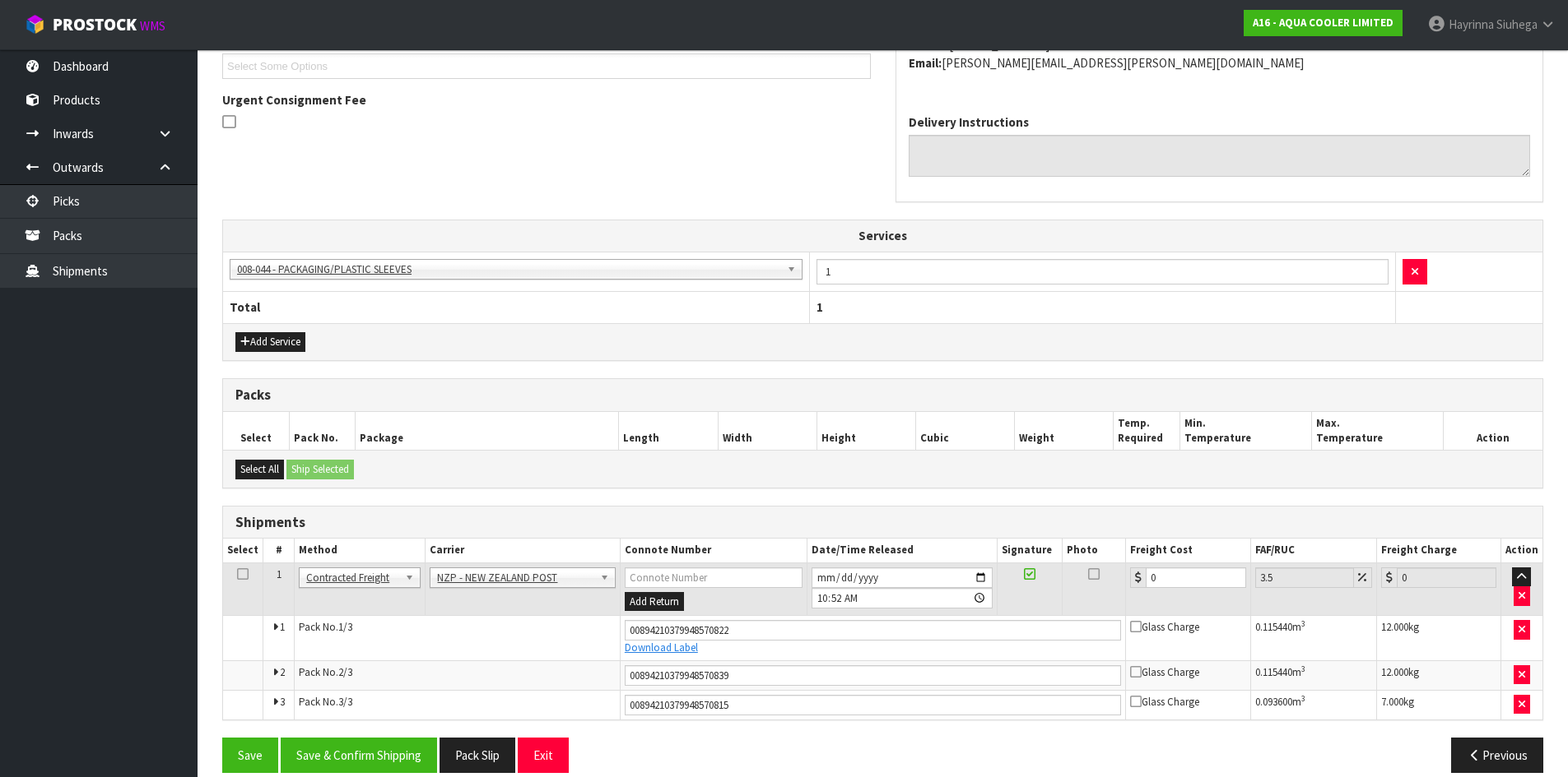
scroll to position [478, 0]
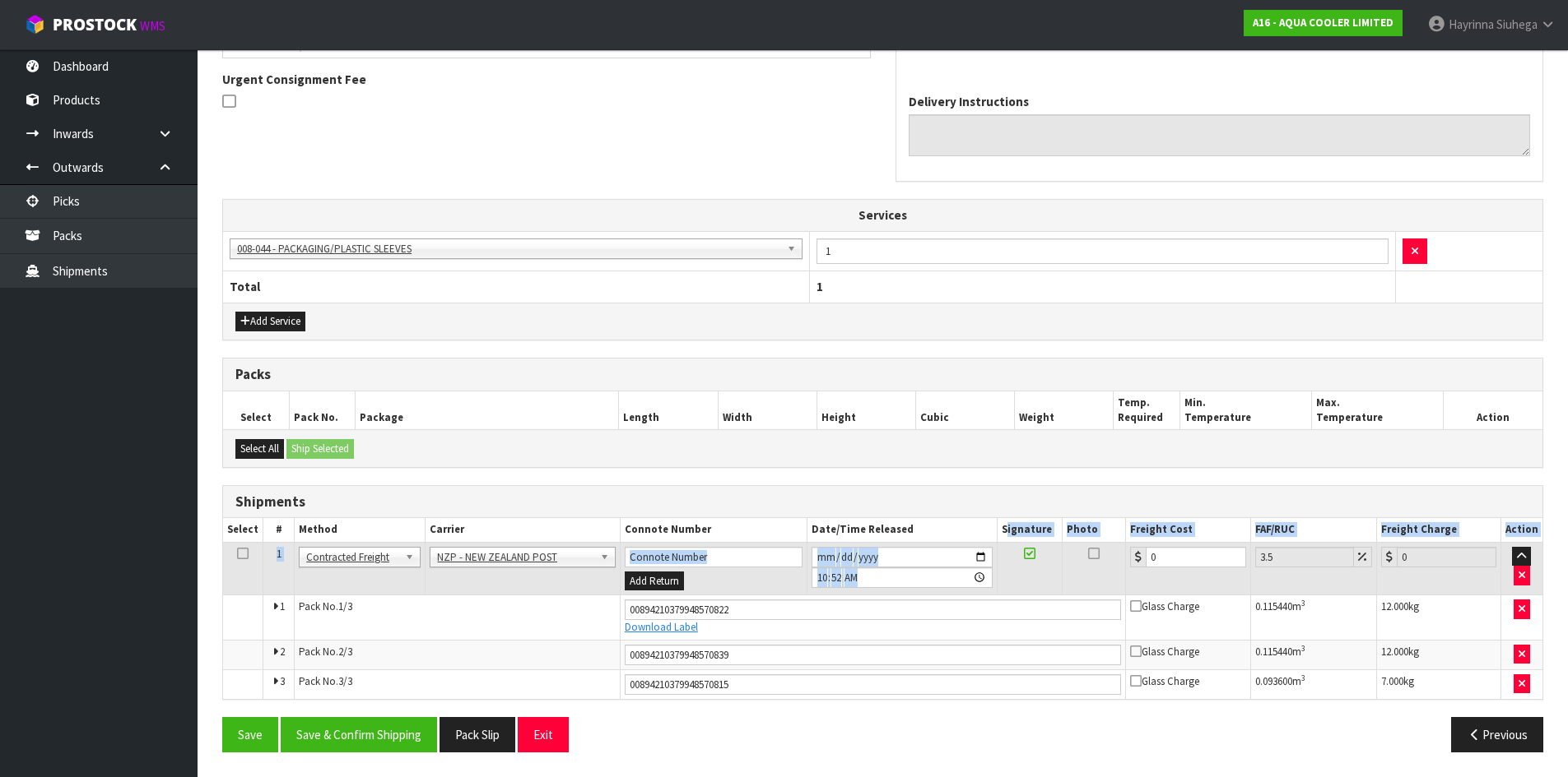
drag, startPoint x: 1191, startPoint y: 545, endPoint x: 981, endPoint y: 517, distance: 211.9
click at [999, 521] on table "Select # Method Carrier Connote Number Date/Time Released Signature Photo Freig…" at bounding box center [882, 608] width 1319 height 180
click at [1207, 554] on input "0" at bounding box center [1194, 557] width 99 height 20
drag, startPoint x: 1188, startPoint y: 561, endPoint x: 1141, endPoint y: 566, distance: 47.3
click at [1113, 566] on tr "1 Client Local Pickup Customer Local Pickup Company Freight Contracted Freight …" at bounding box center [882, 568] width 1319 height 53
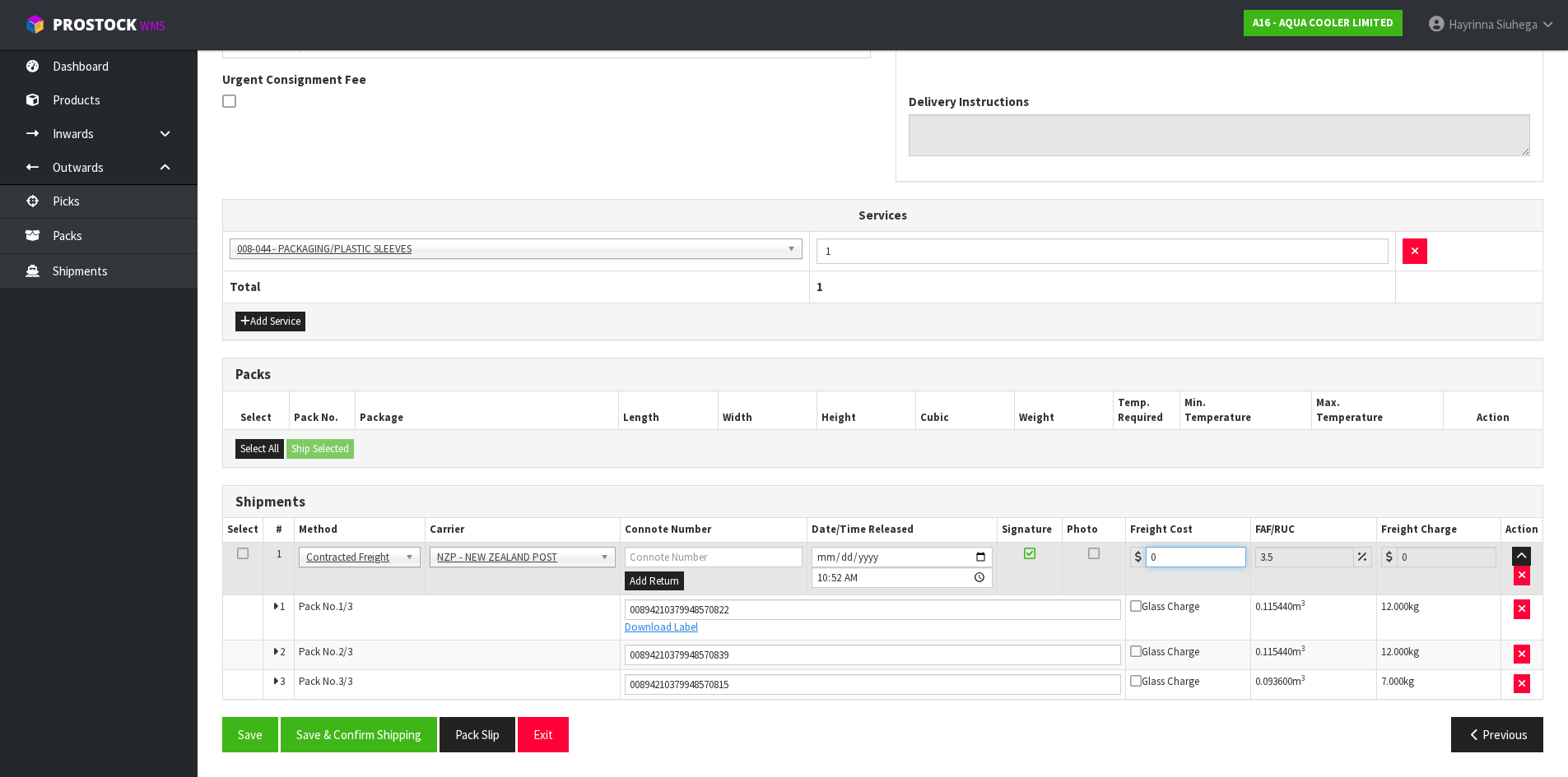
type input "5"
type input "5.17"
type input "53"
type input "54.85"
type input "53.8"
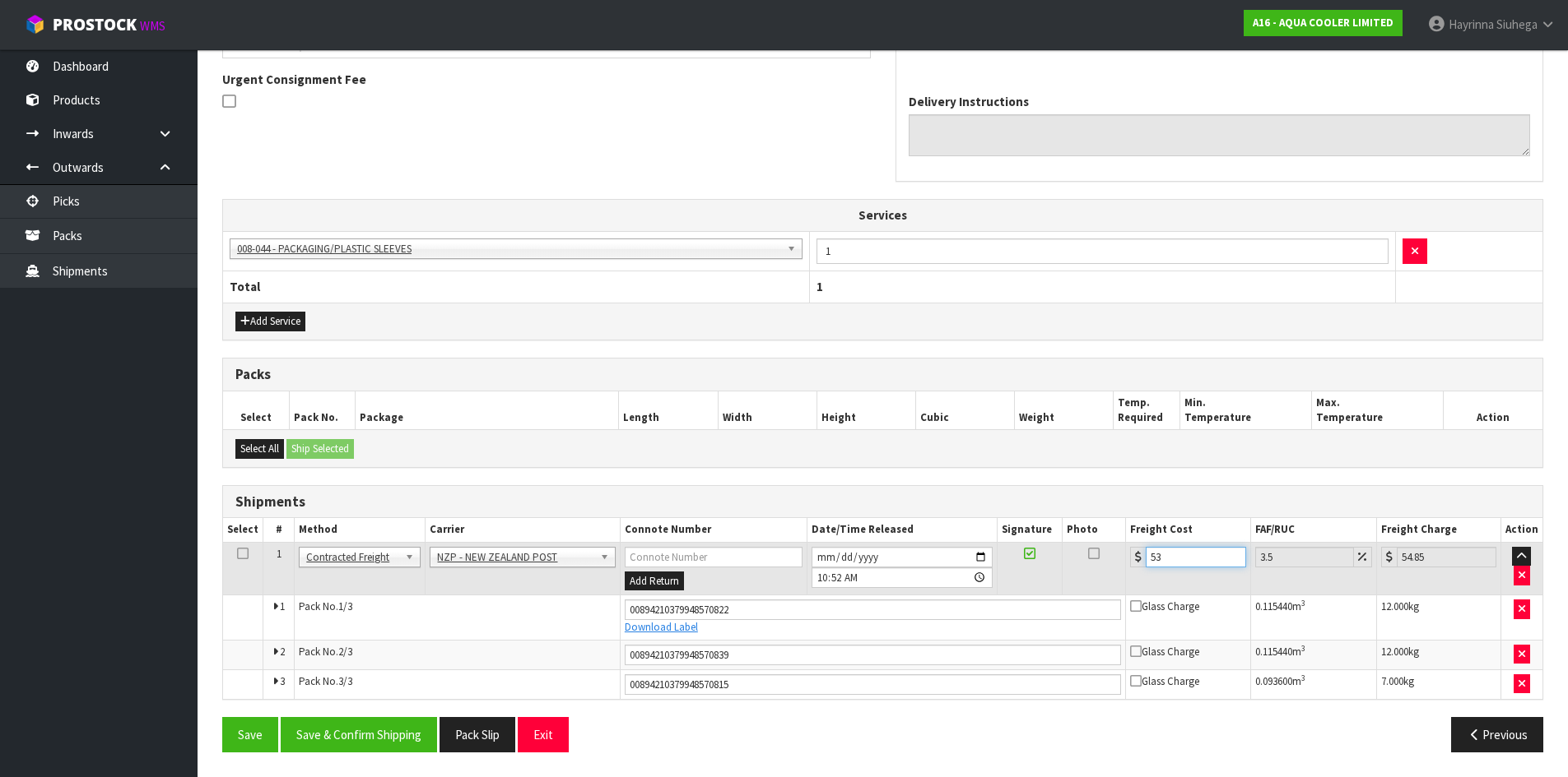
type input "55.68"
type input "53.80"
click at [222, 717] on button "Save" at bounding box center [250, 735] width 56 height 35
click at [383, 734] on button "Save & Confirm Shipping" at bounding box center [359, 735] width 156 height 35
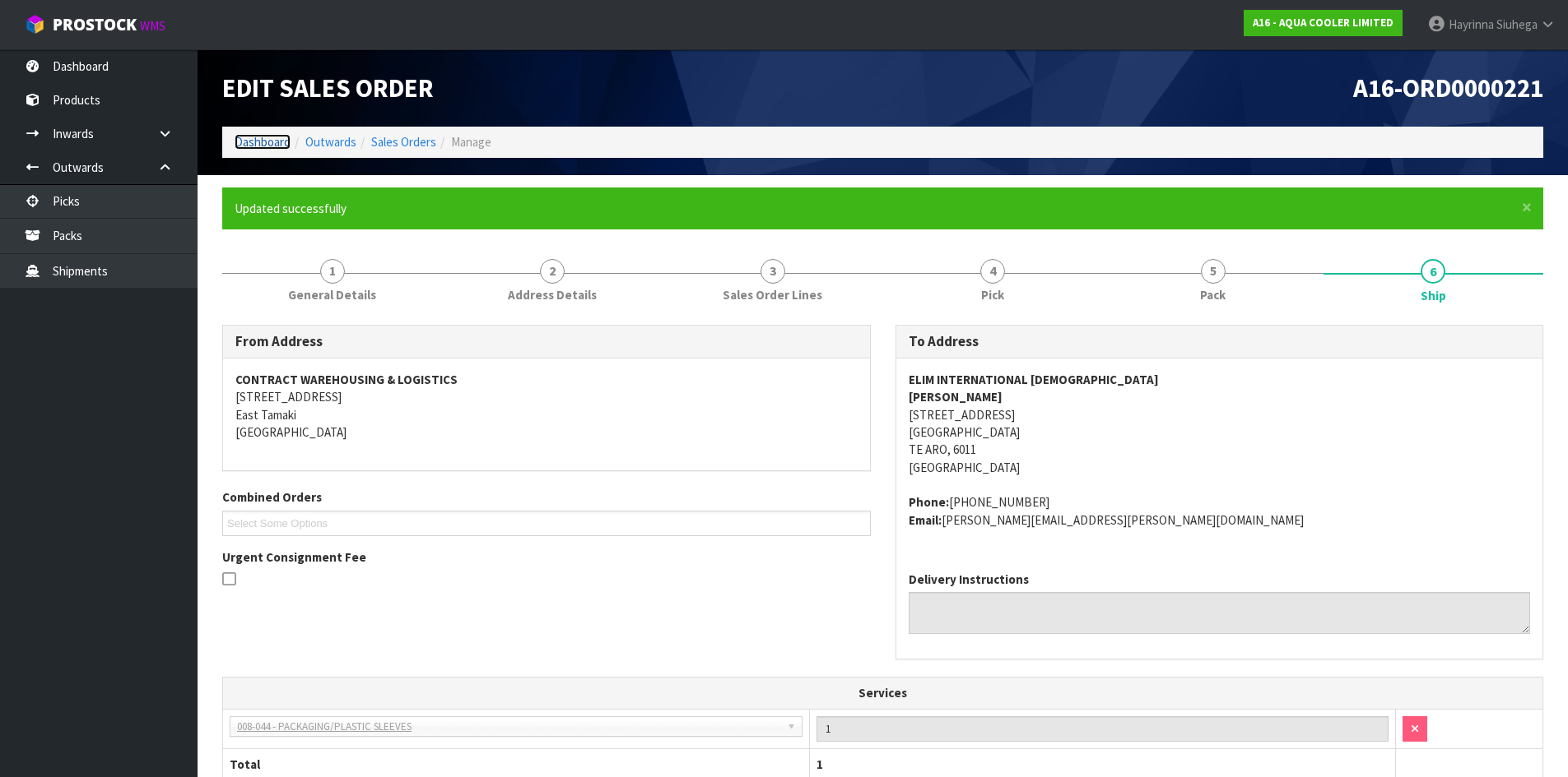
click at [275, 137] on link "Dashboard" at bounding box center [262, 142] width 56 height 16
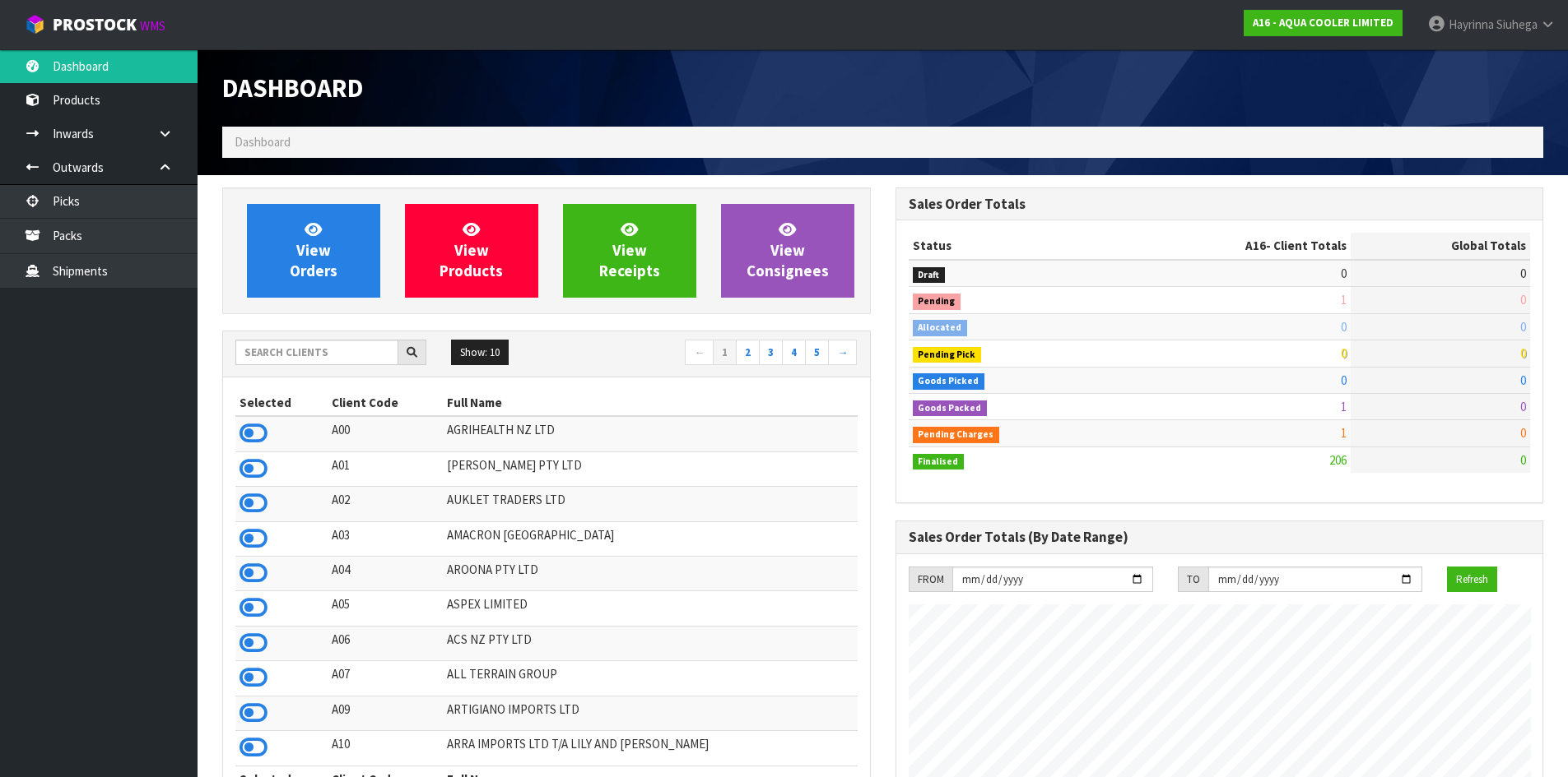
scroll to position [1166, 672]
click at [130, 232] on link "Packs" at bounding box center [98, 235] width 197 height 33
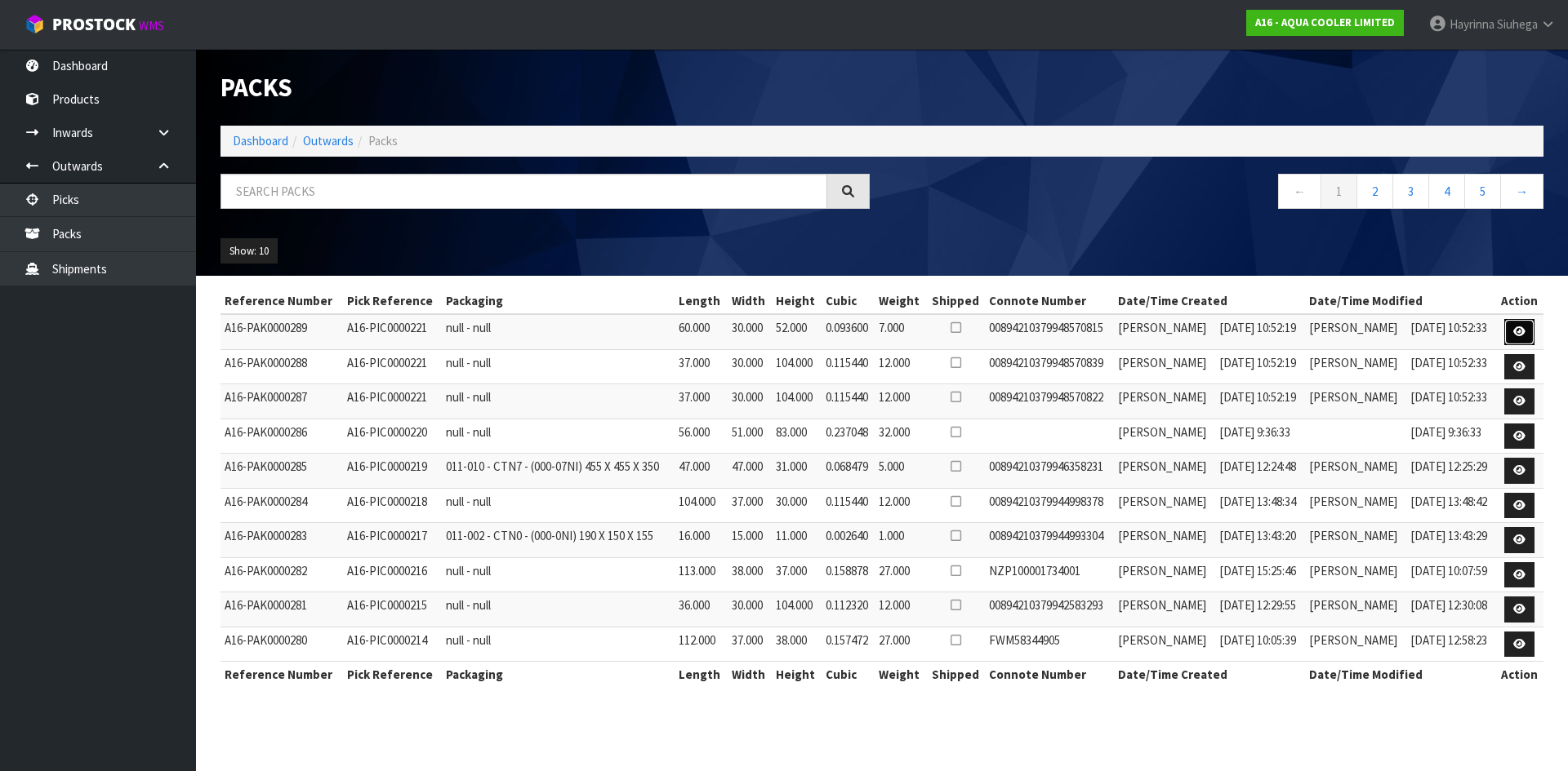
click at [1518, 322] on link at bounding box center [1518, 332] width 30 height 26
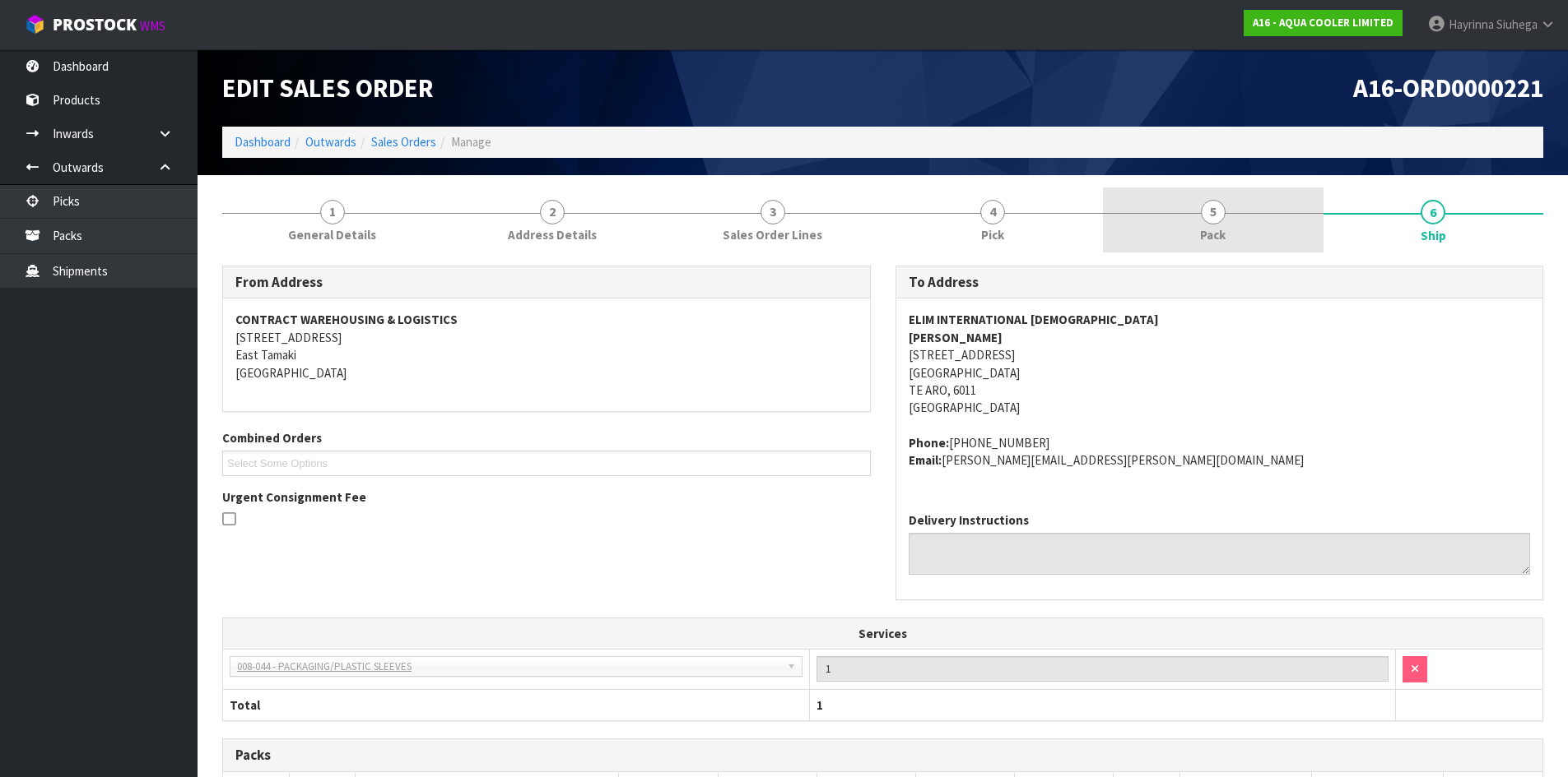
click at [1282, 227] on link "5 Pack" at bounding box center [1213, 220] width 220 height 65
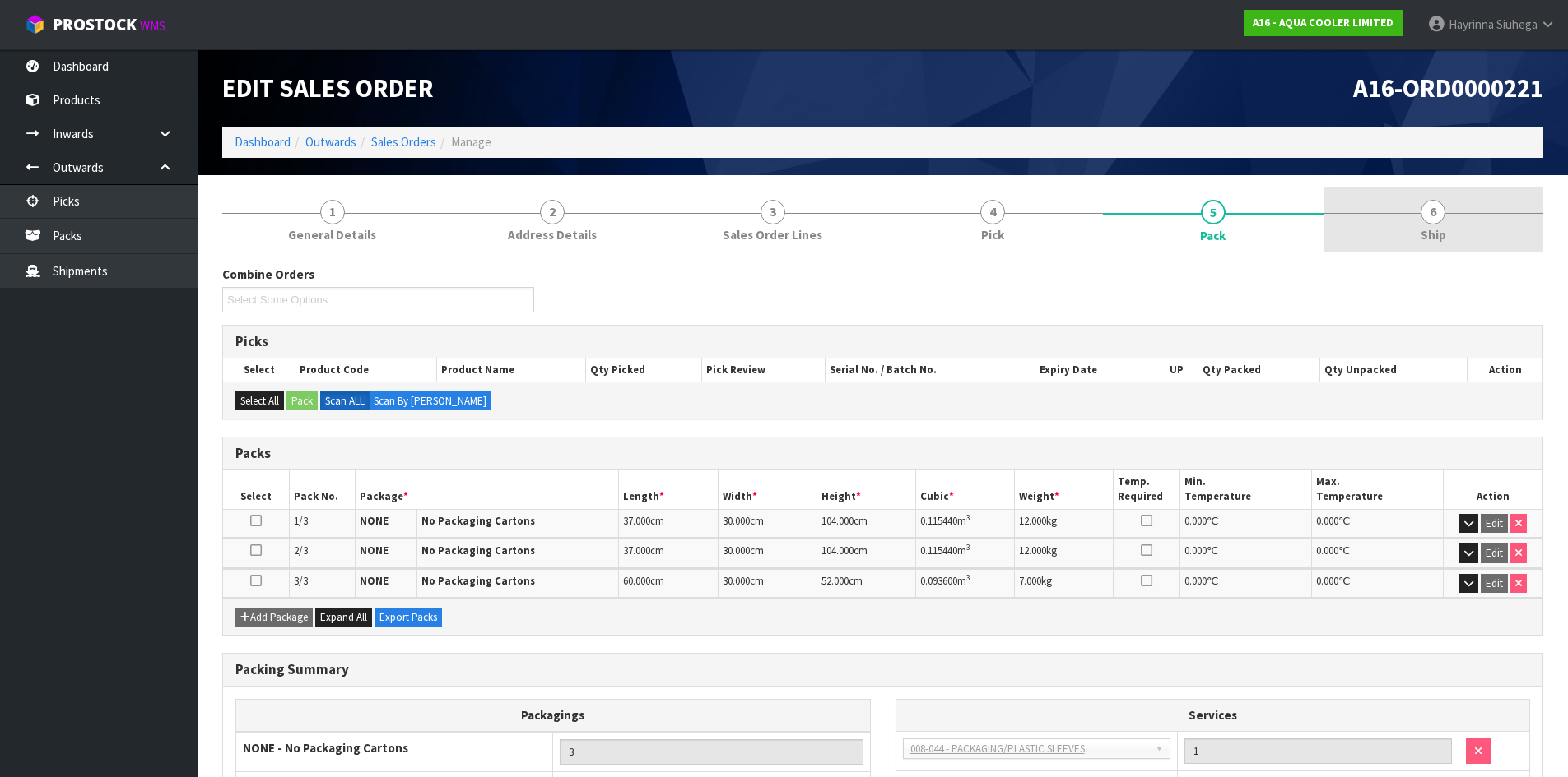
drag, startPoint x: 1489, startPoint y: 210, endPoint x: 1475, endPoint y: 225, distance: 20.5
click at [1489, 214] on link "6 Ship" at bounding box center [1433, 220] width 220 height 65
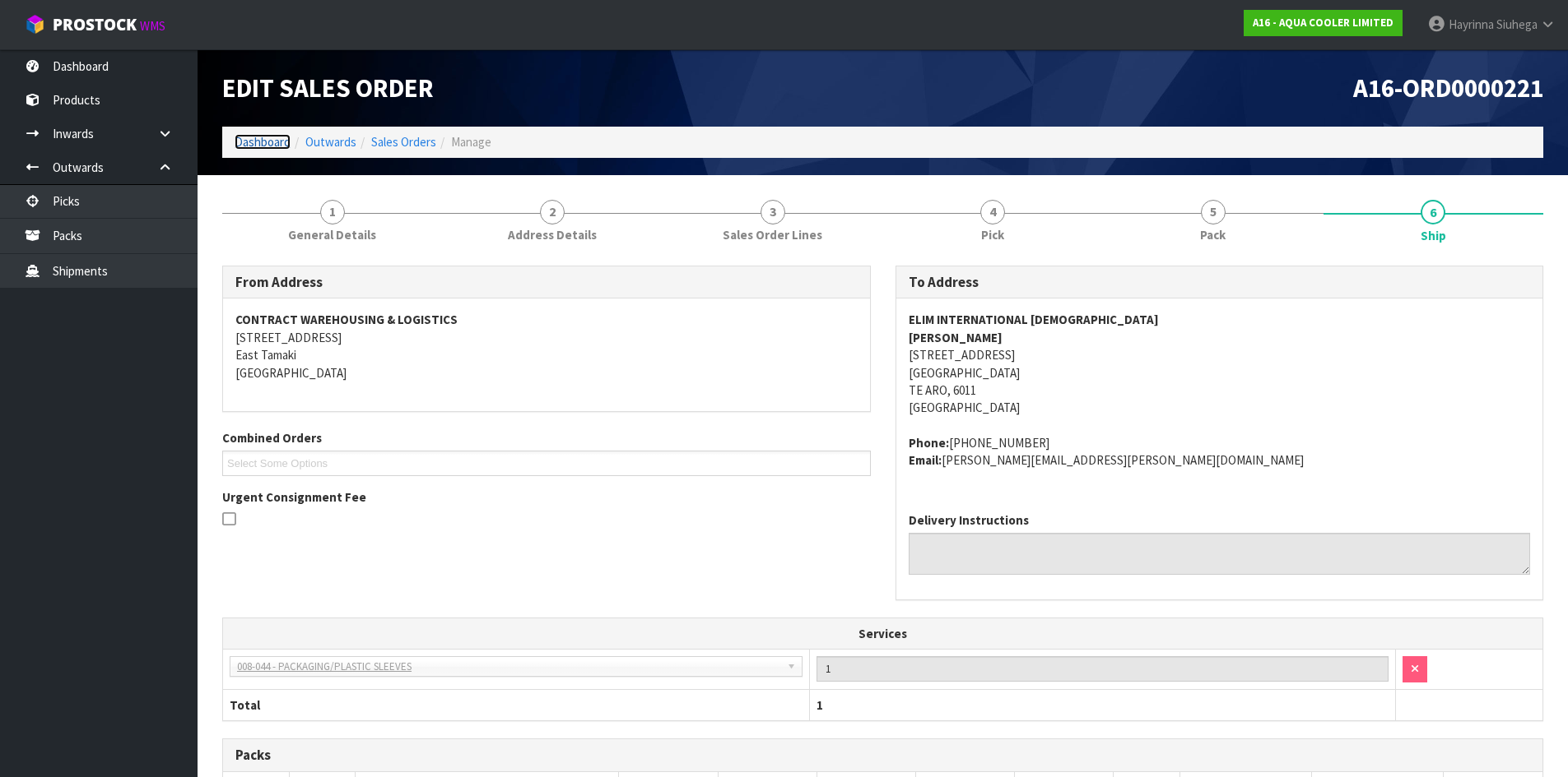
click at [250, 142] on link "Dashboard" at bounding box center [262, 142] width 56 height 16
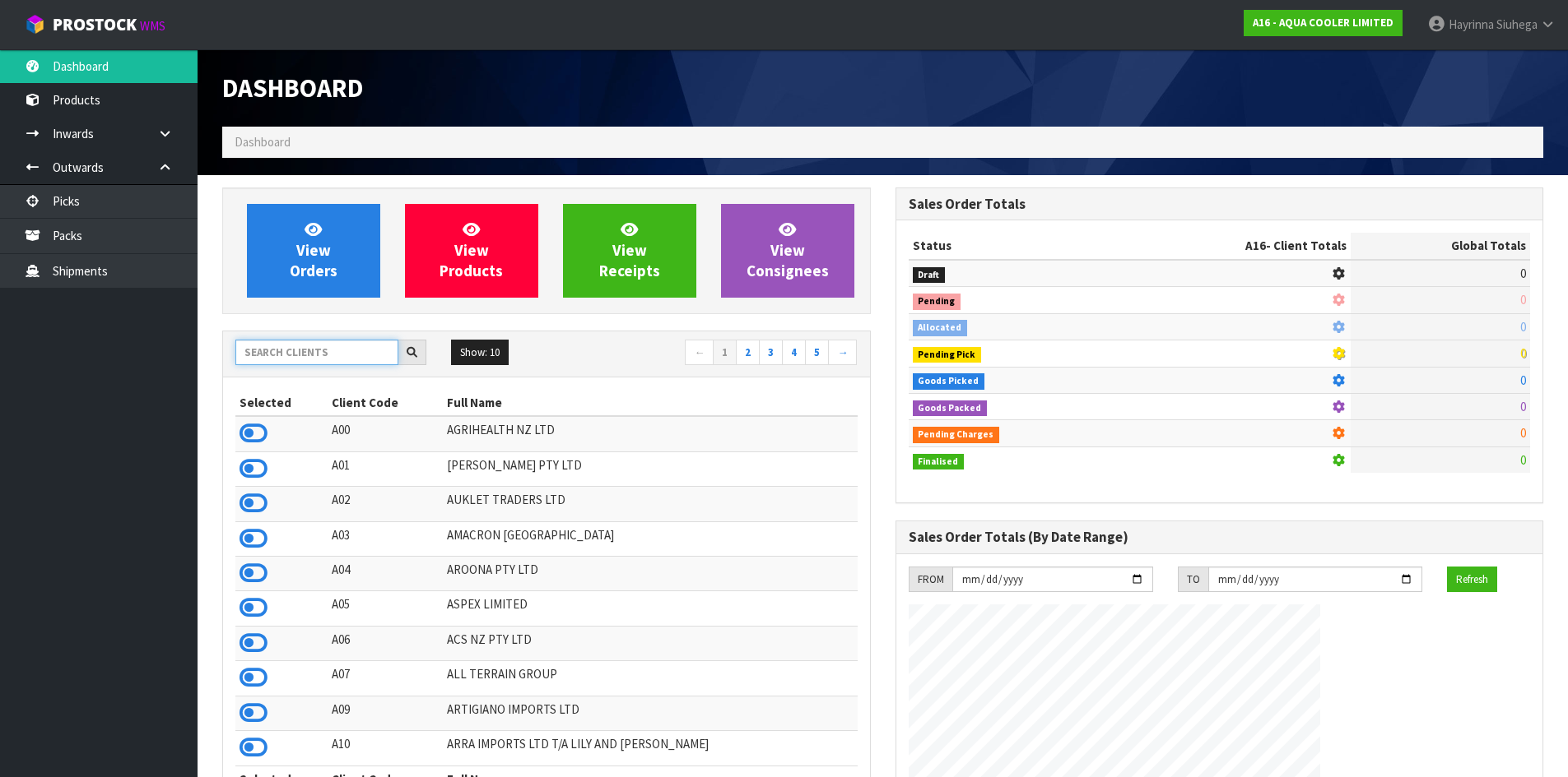
drag, startPoint x: 340, startPoint y: 347, endPoint x: 1449, endPoint y: 304, distance: 1109.8
click at [340, 346] on input "text" at bounding box center [317, 352] width 163 height 25
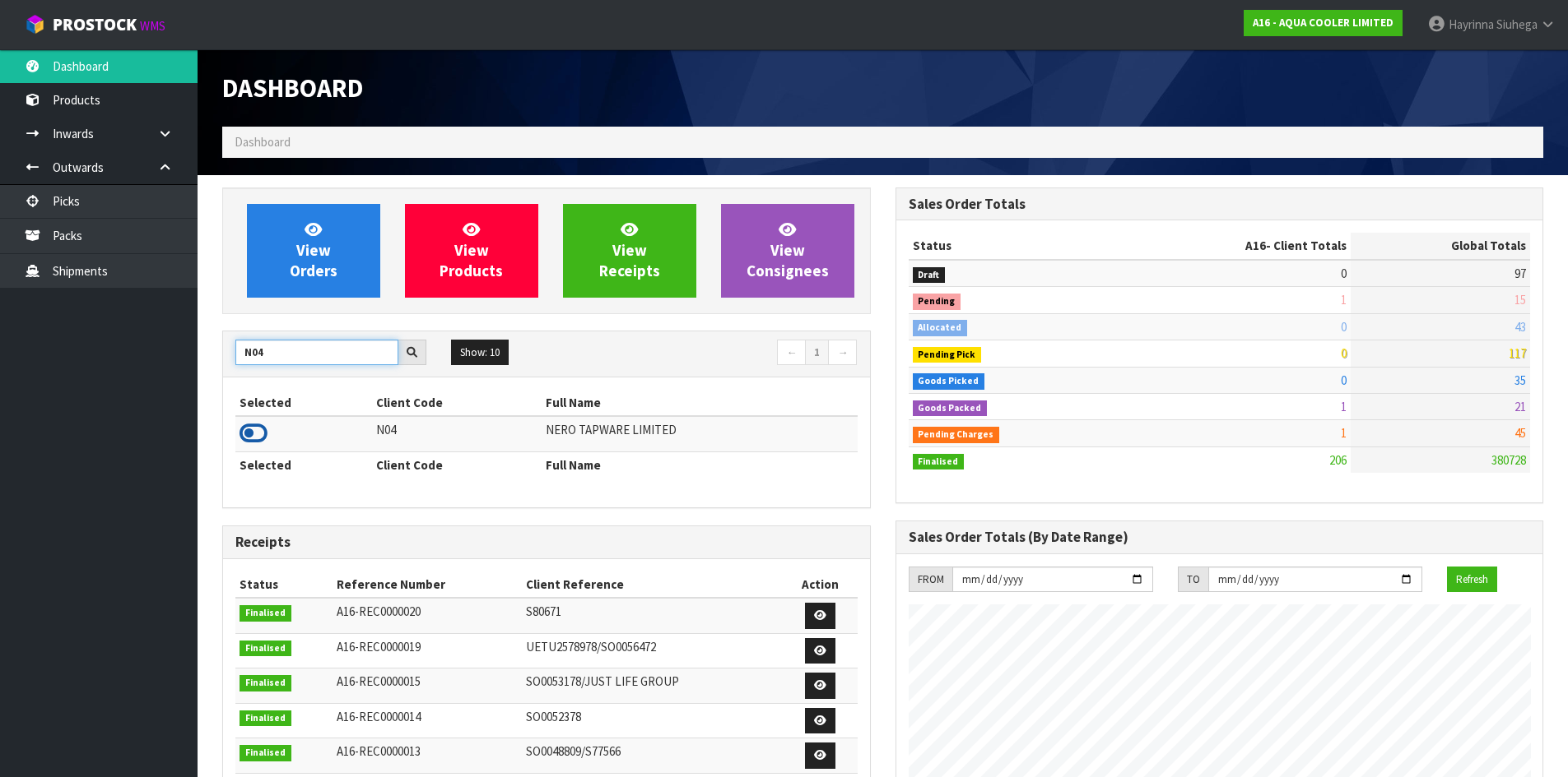
type input "N04"
click at [256, 438] on icon at bounding box center [254, 433] width 28 height 25
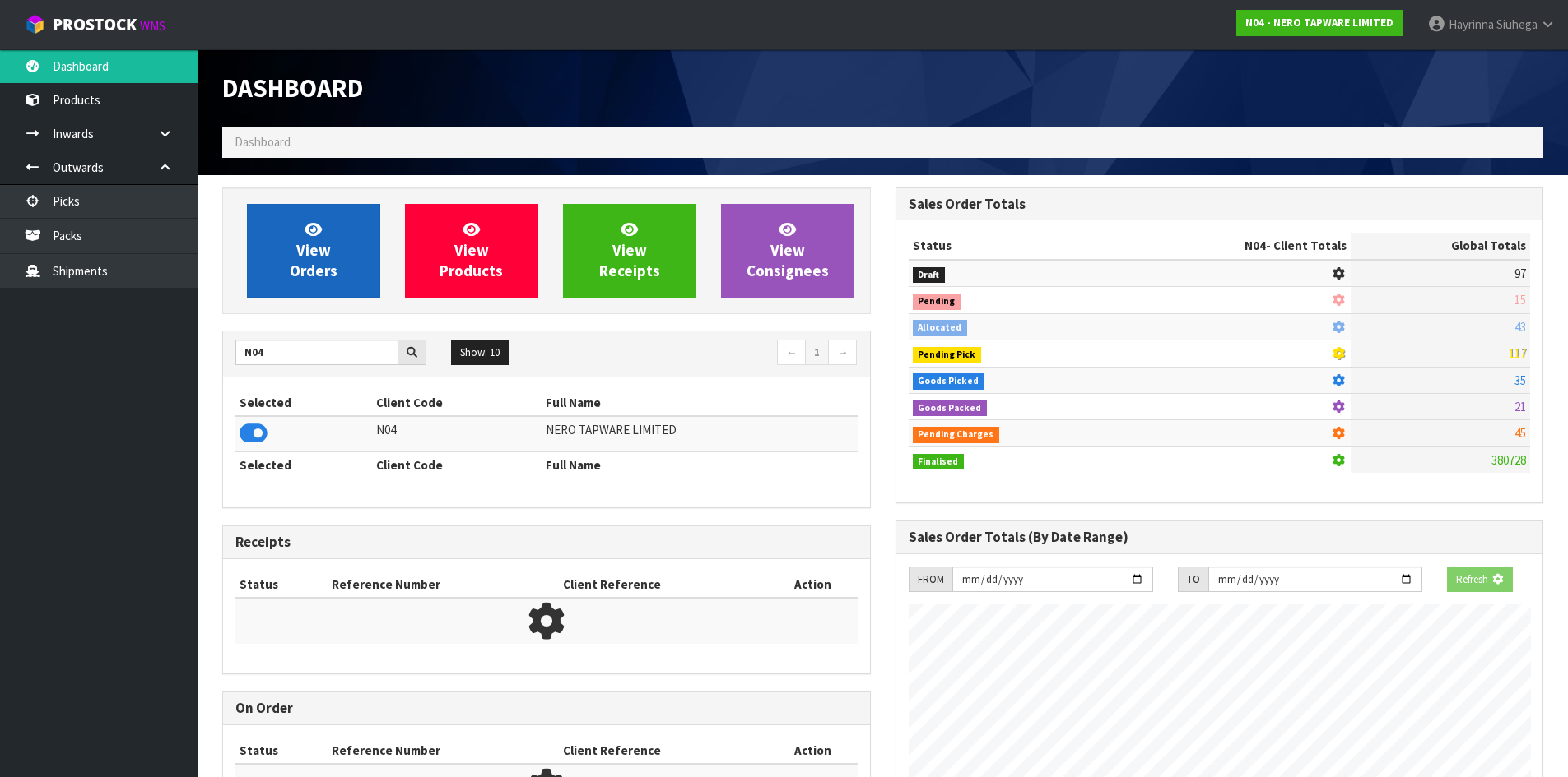
scroll to position [1246, 672]
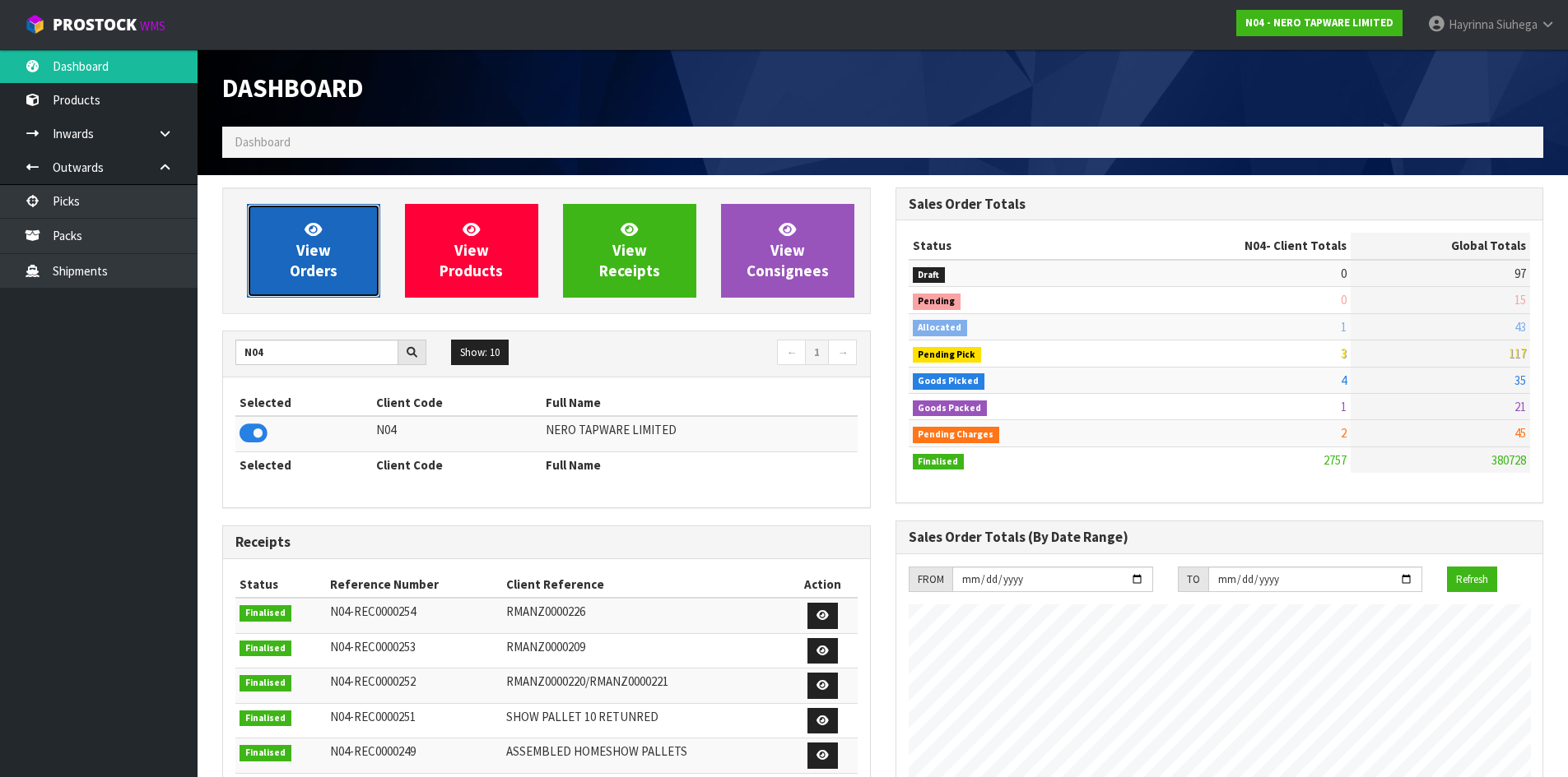
click at [306, 244] on span "View Orders" at bounding box center [313, 250] width 47 height 61
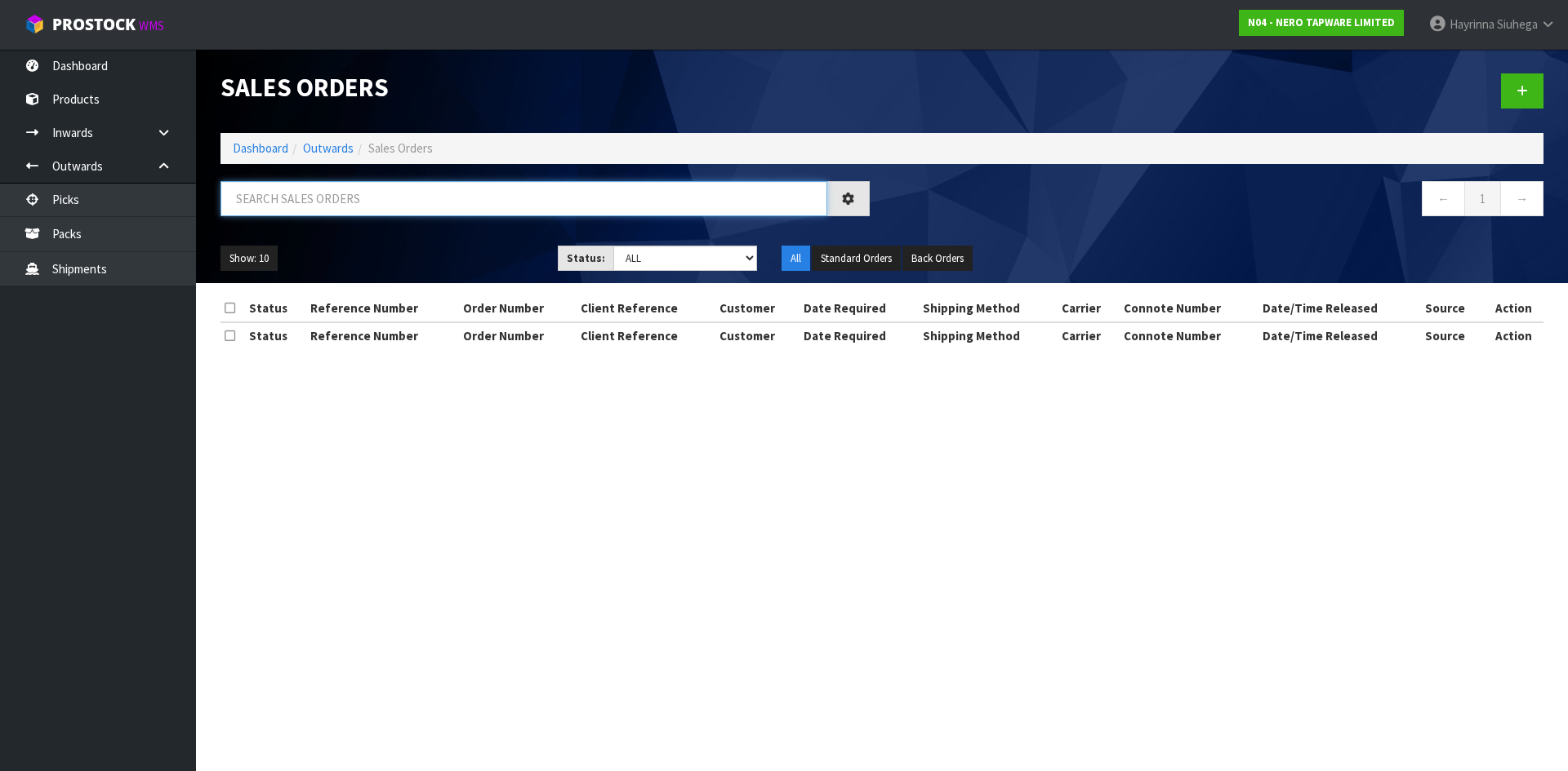
click at [351, 206] on input "text" at bounding box center [523, 198] width 607 height 35
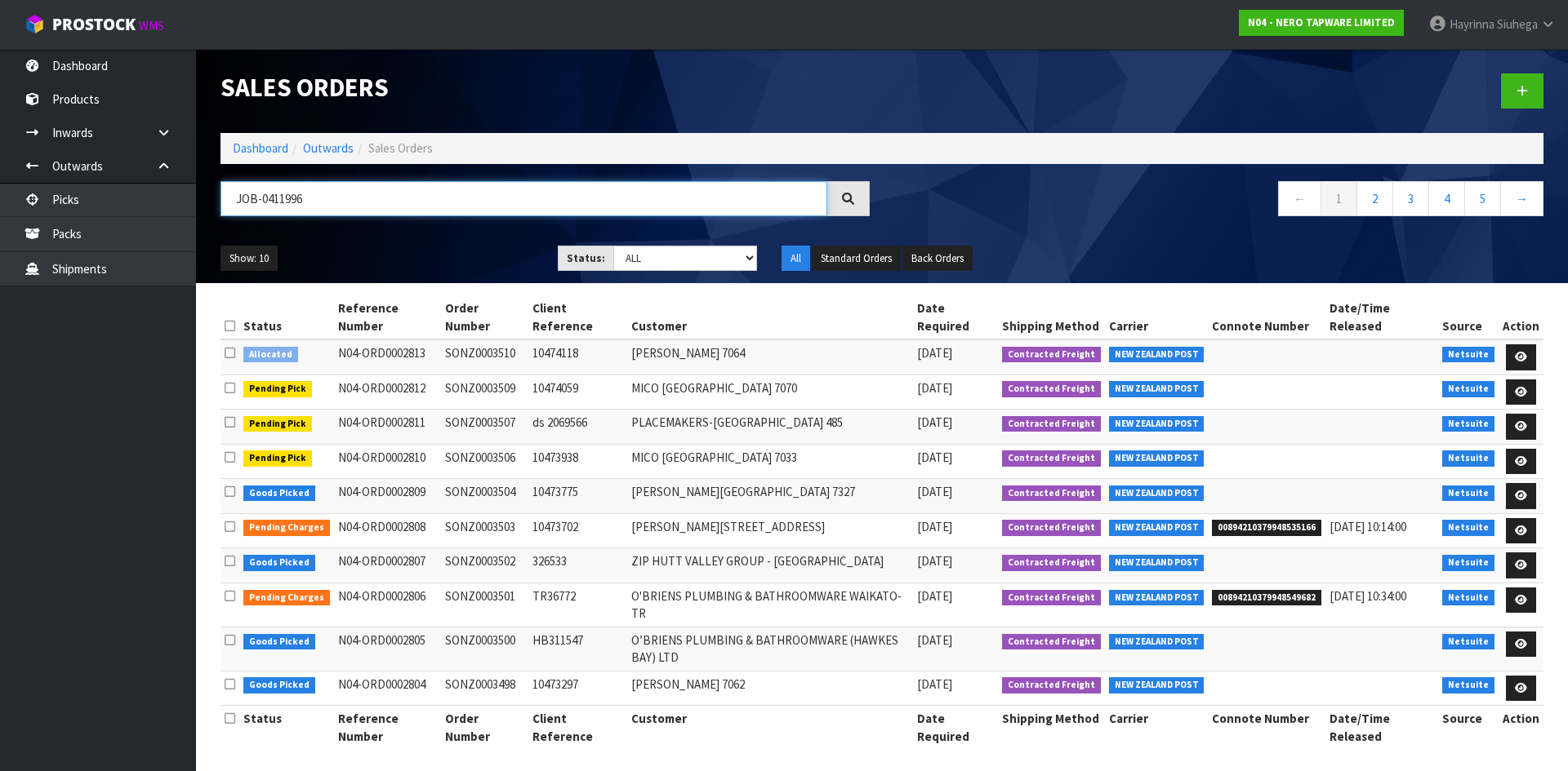
type input "JOB-0411996"
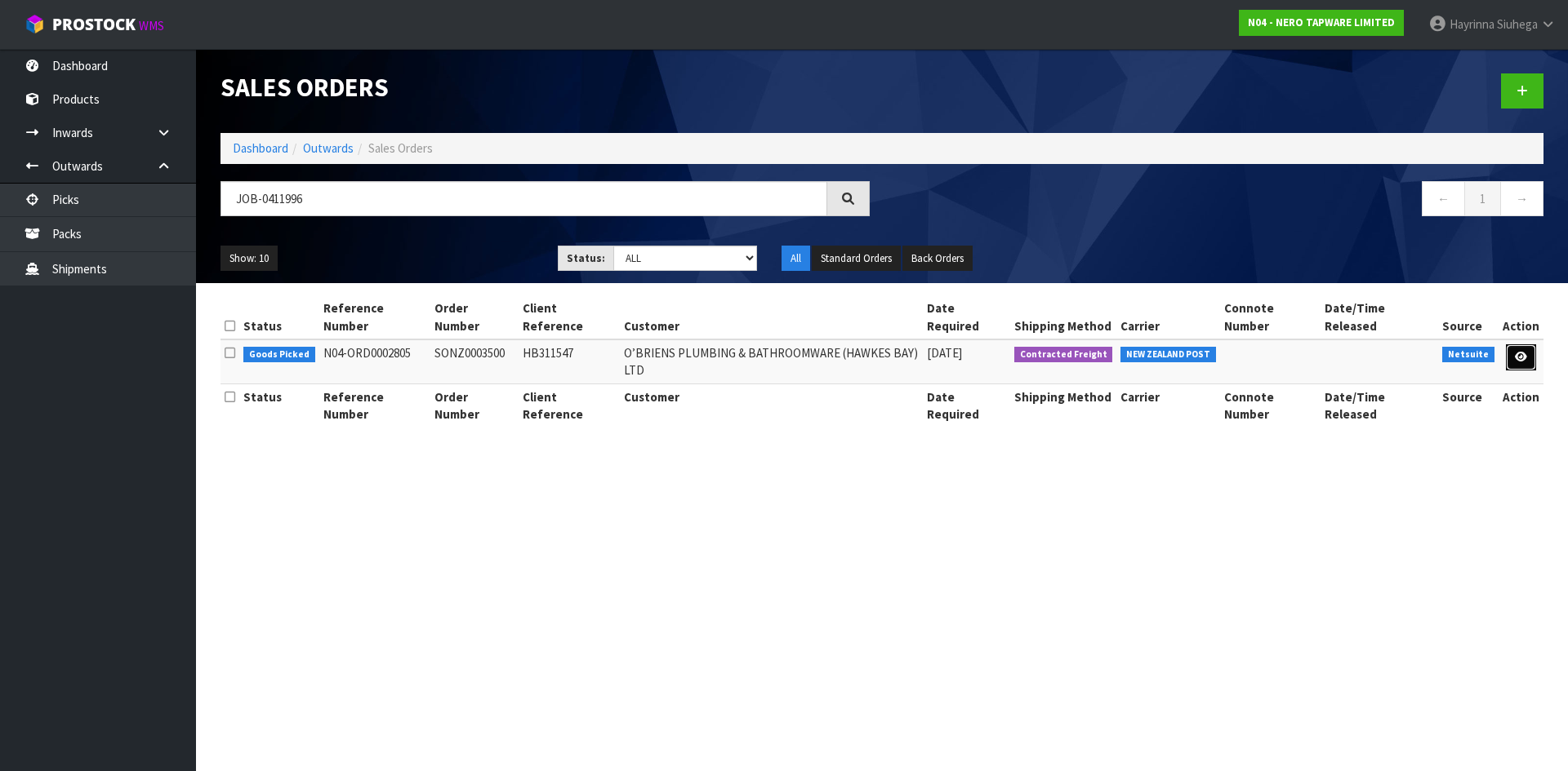
click at [1527, 352] on icon at bounding box center [1521, 357] width 12 height 10
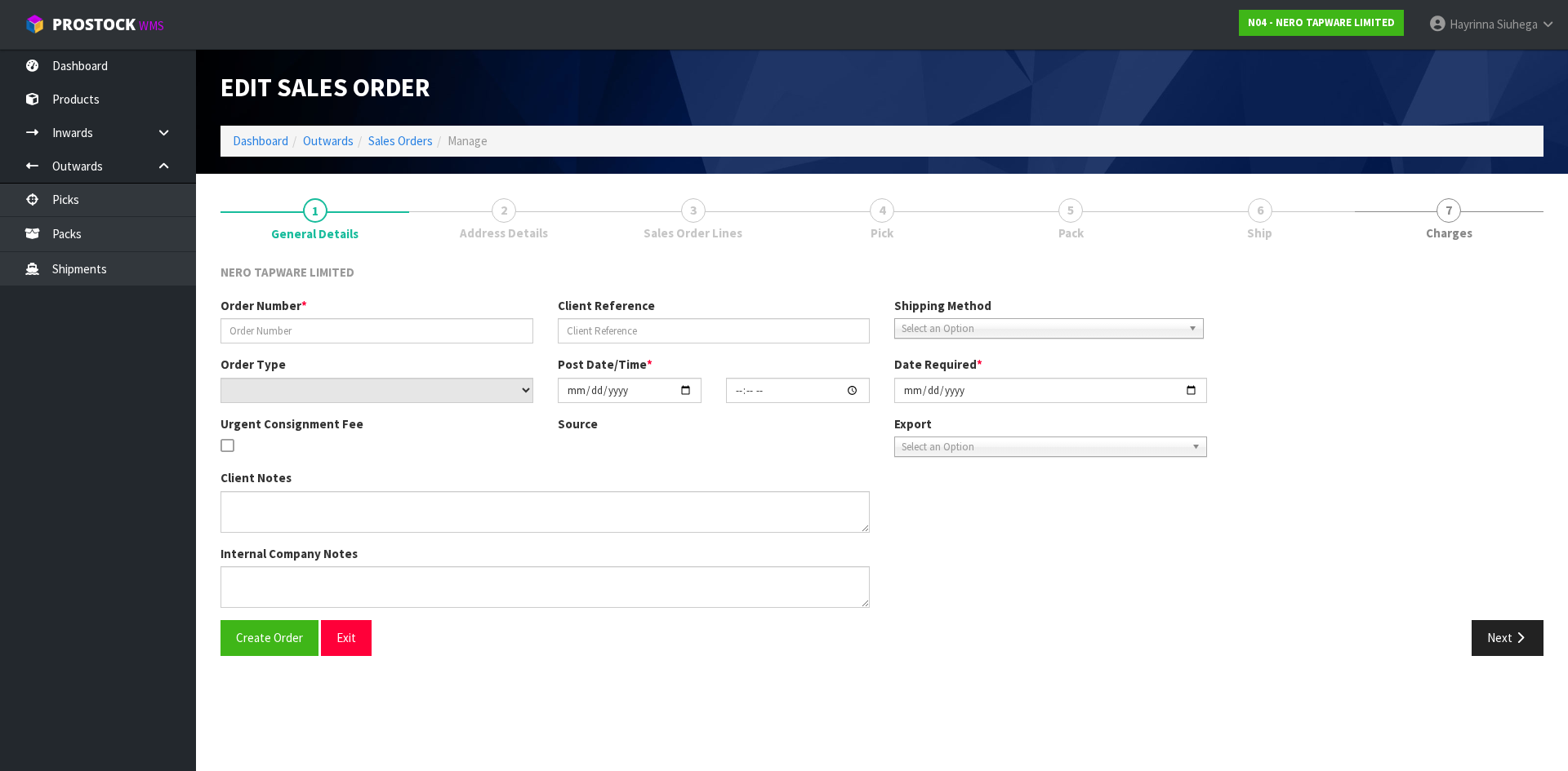
type input "SONZ0003500"
type input "HB311547"
select select "number:0"
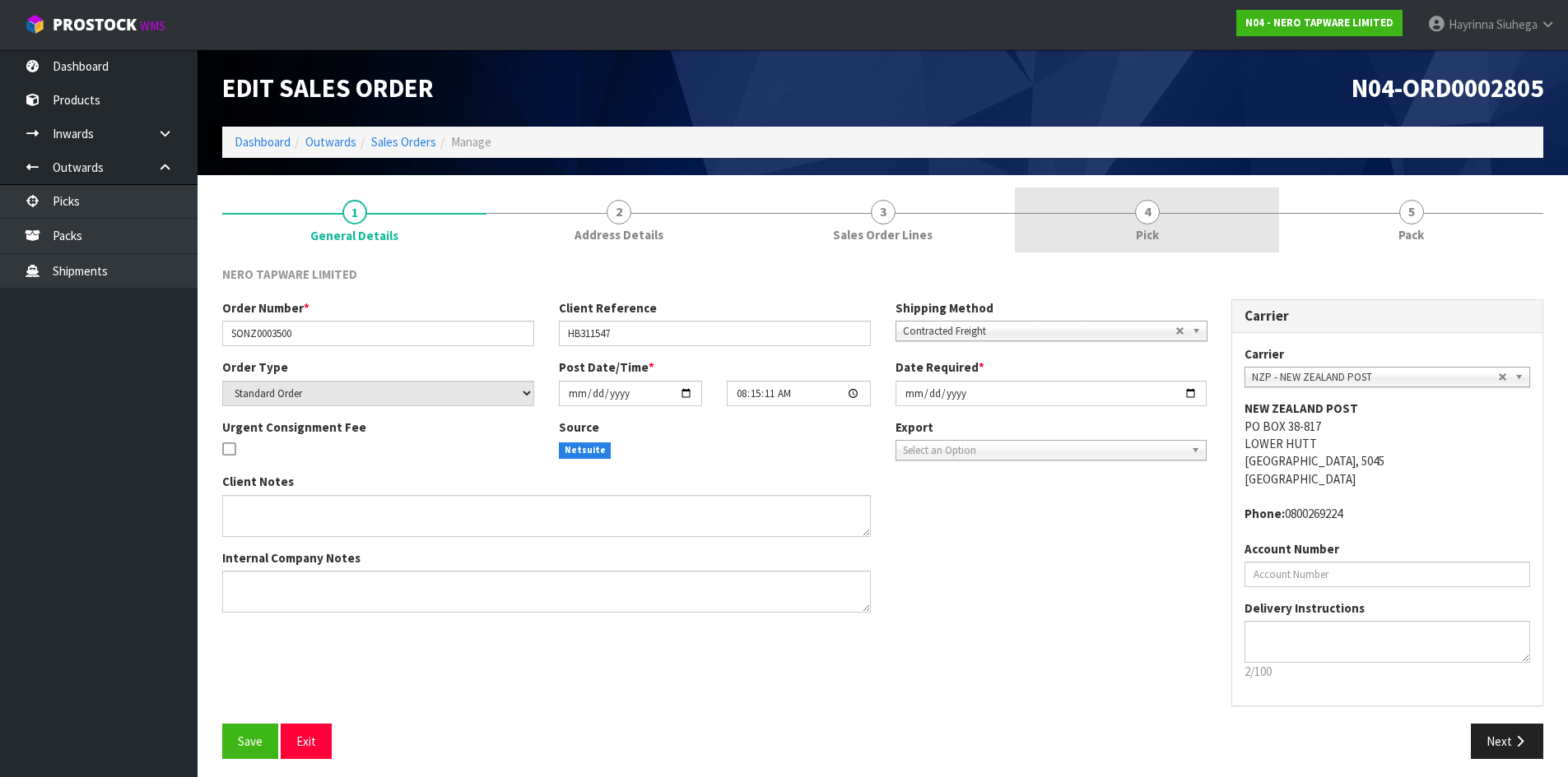
click at [1222, 226] on link "4 Pick" at bounding box center [1146, 220] width 264 height 65
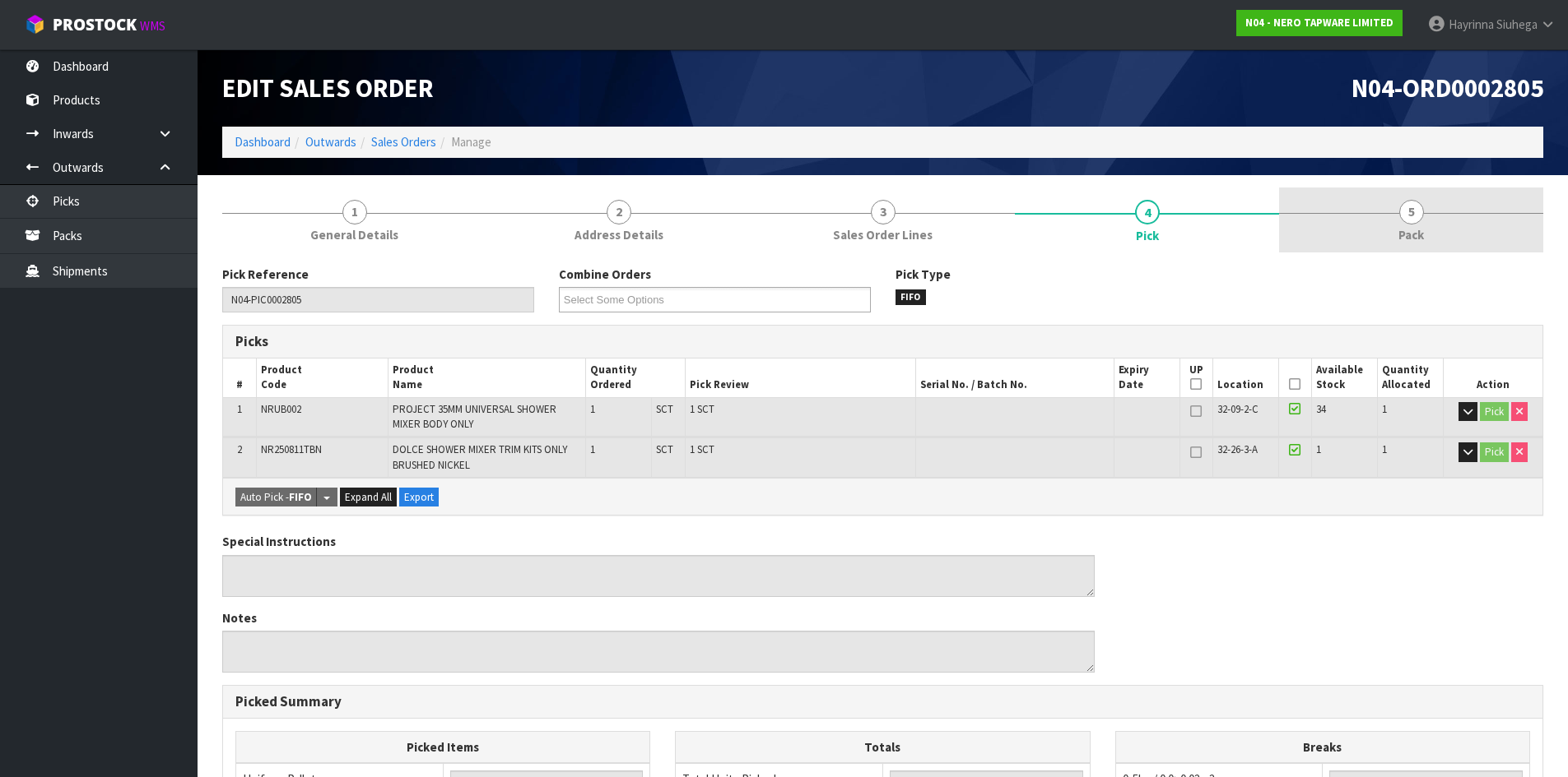
click at [1397, 216] on link "5 Pack" at bounding box center [1410, 220] width 264 height 65
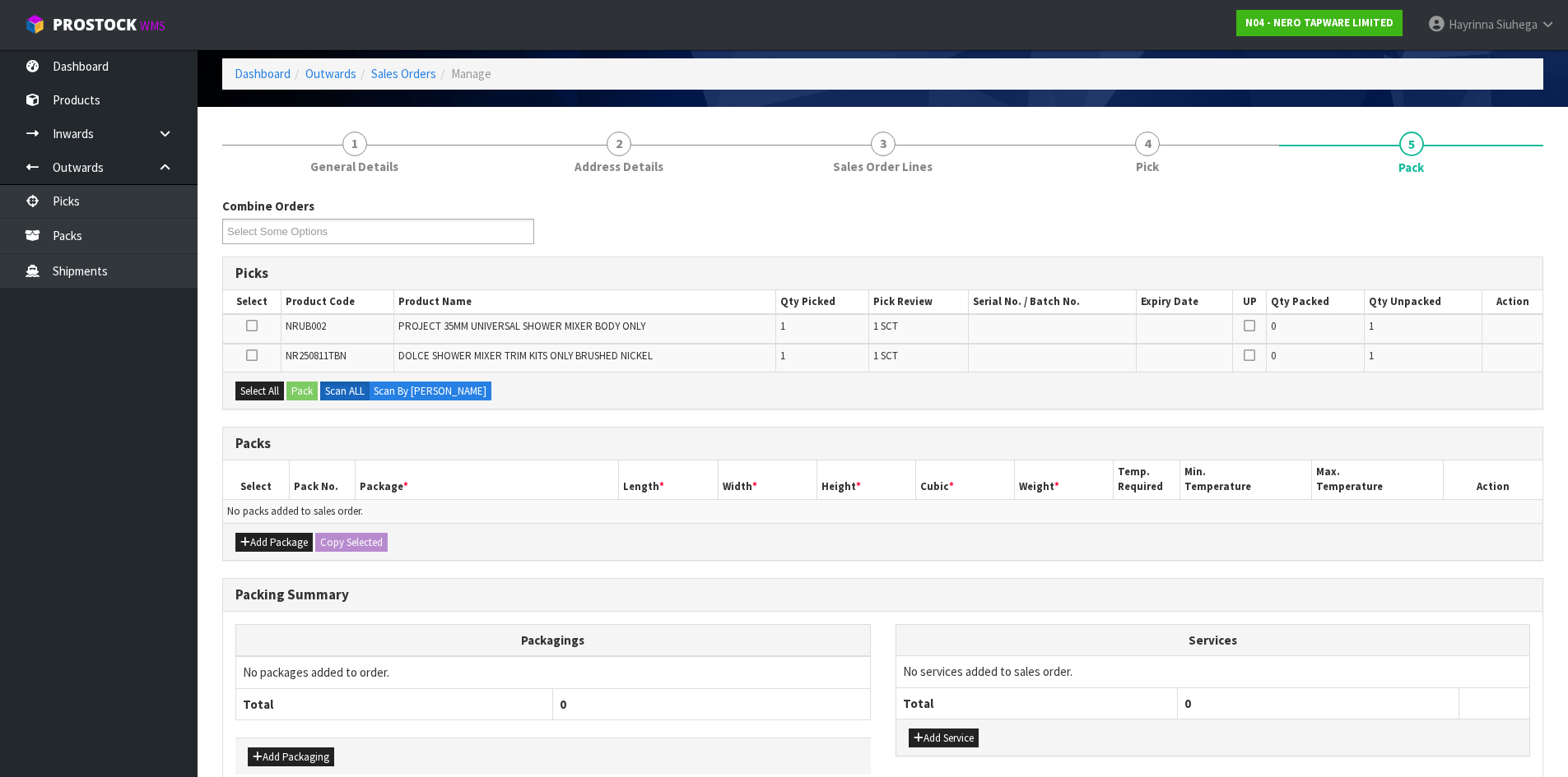
scroll to position [157, 0]
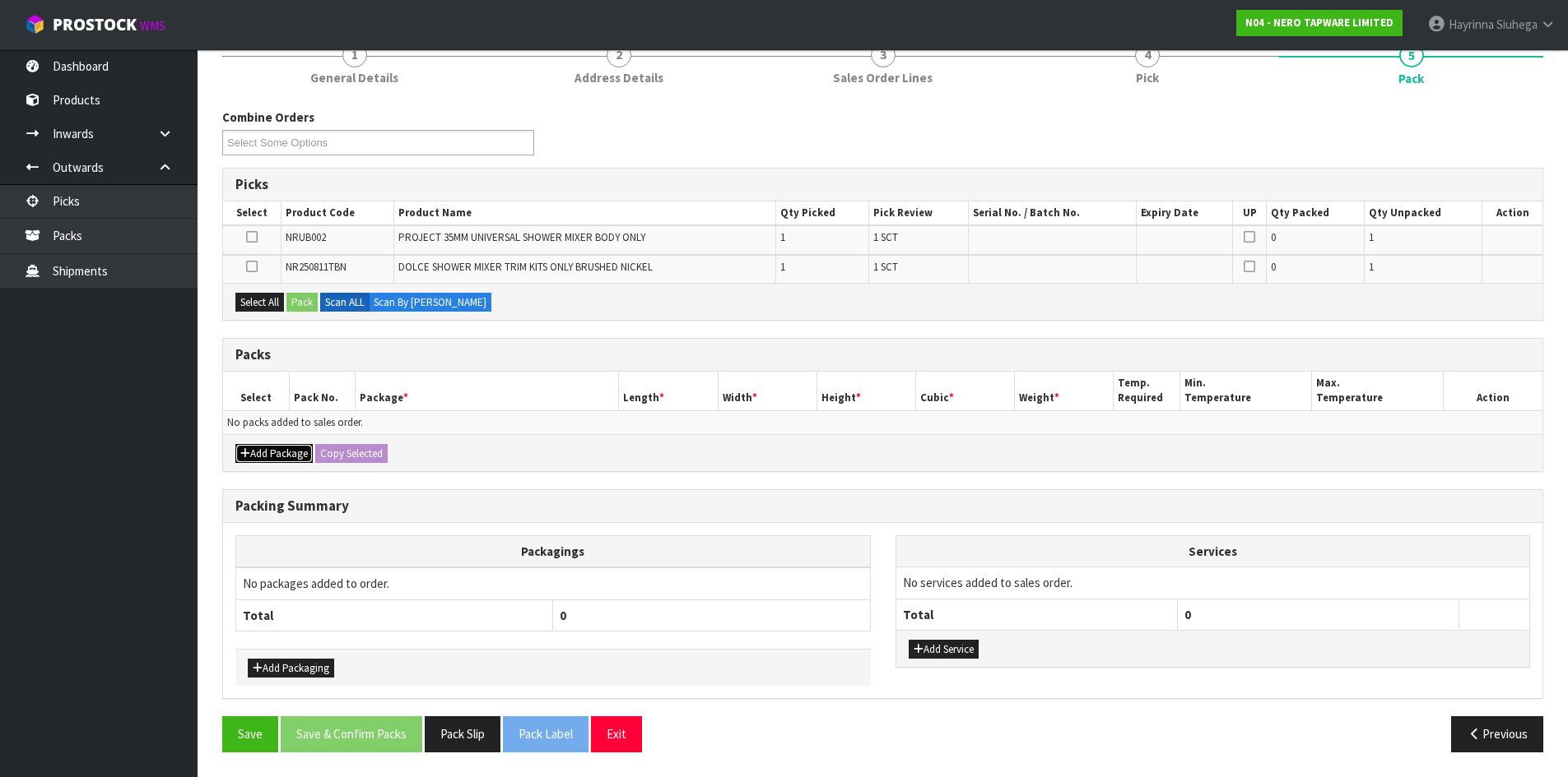
click at [250, 453] on button "Add Package" at bounding box center [274, 453] width 77 height 20
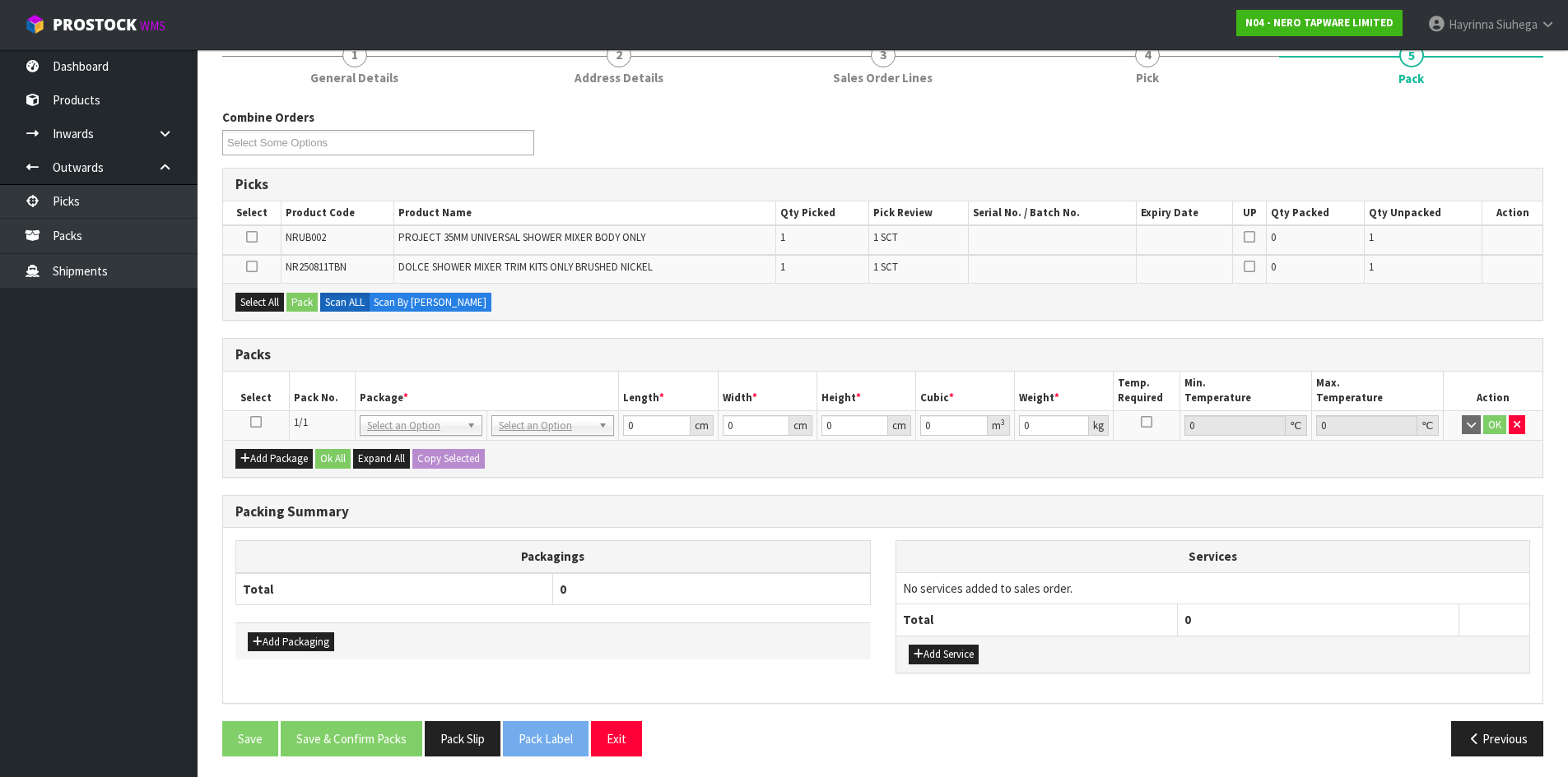
drag, startPoint x: 256, startPoint y: 420, endPoint x: 489, endPoint y: 446, distance: 234.4
click at [258, 422] on icon at bounding box center [255, 422] width 11 height 1
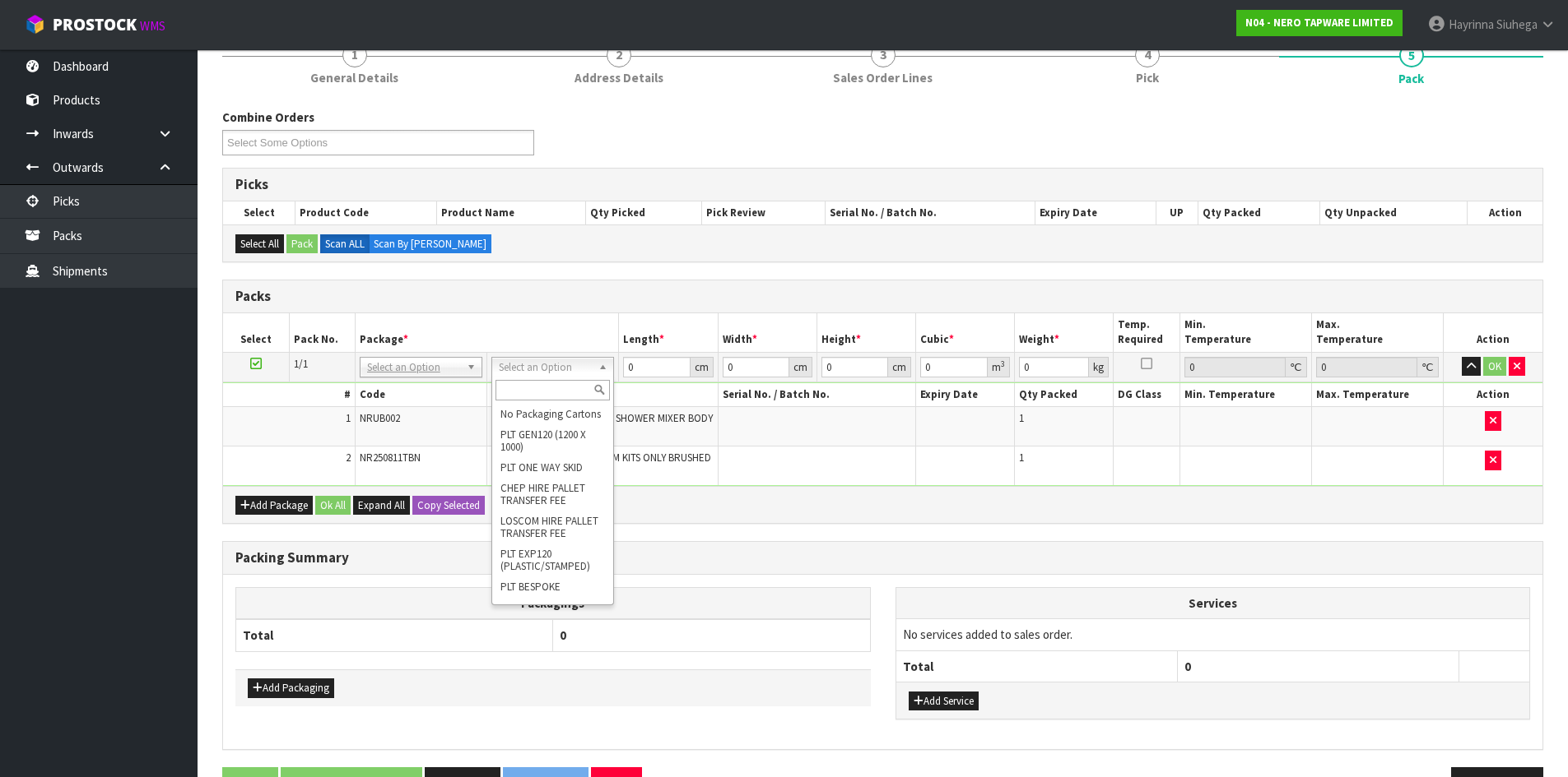
click at [521, 396] on input "text" at bounding box center [553, 389] width 114 height 20
drag, startPoint x: 517, startPoint y: 469, endPoint x: 568, endPoint y: 441, distance: 58.2
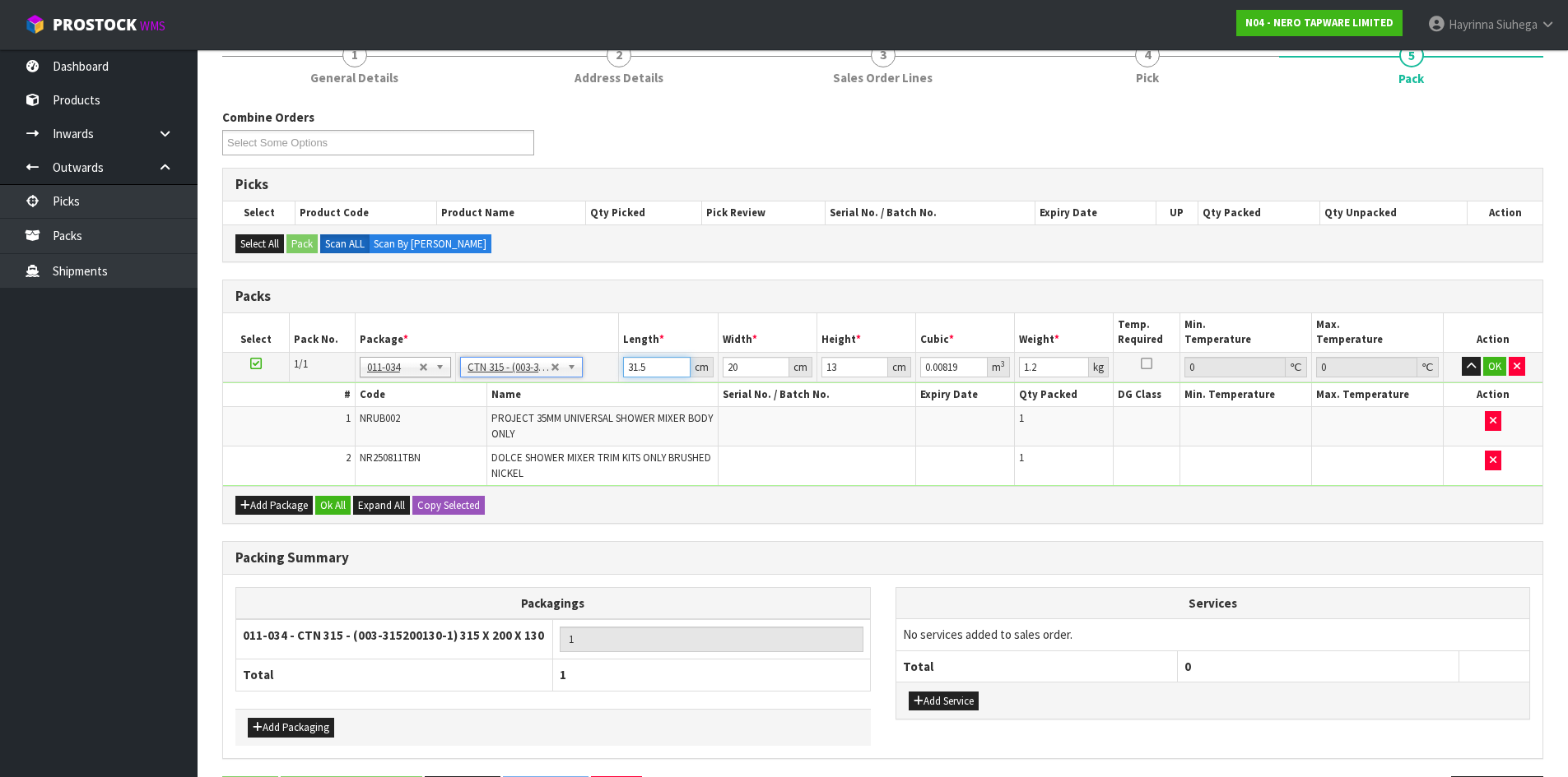
click at [626, 367] on input "31.5" at bounding box center [656, 367] width 67 height 20
click button "OK" at bounding box center [1494, 367] width 23 height 20
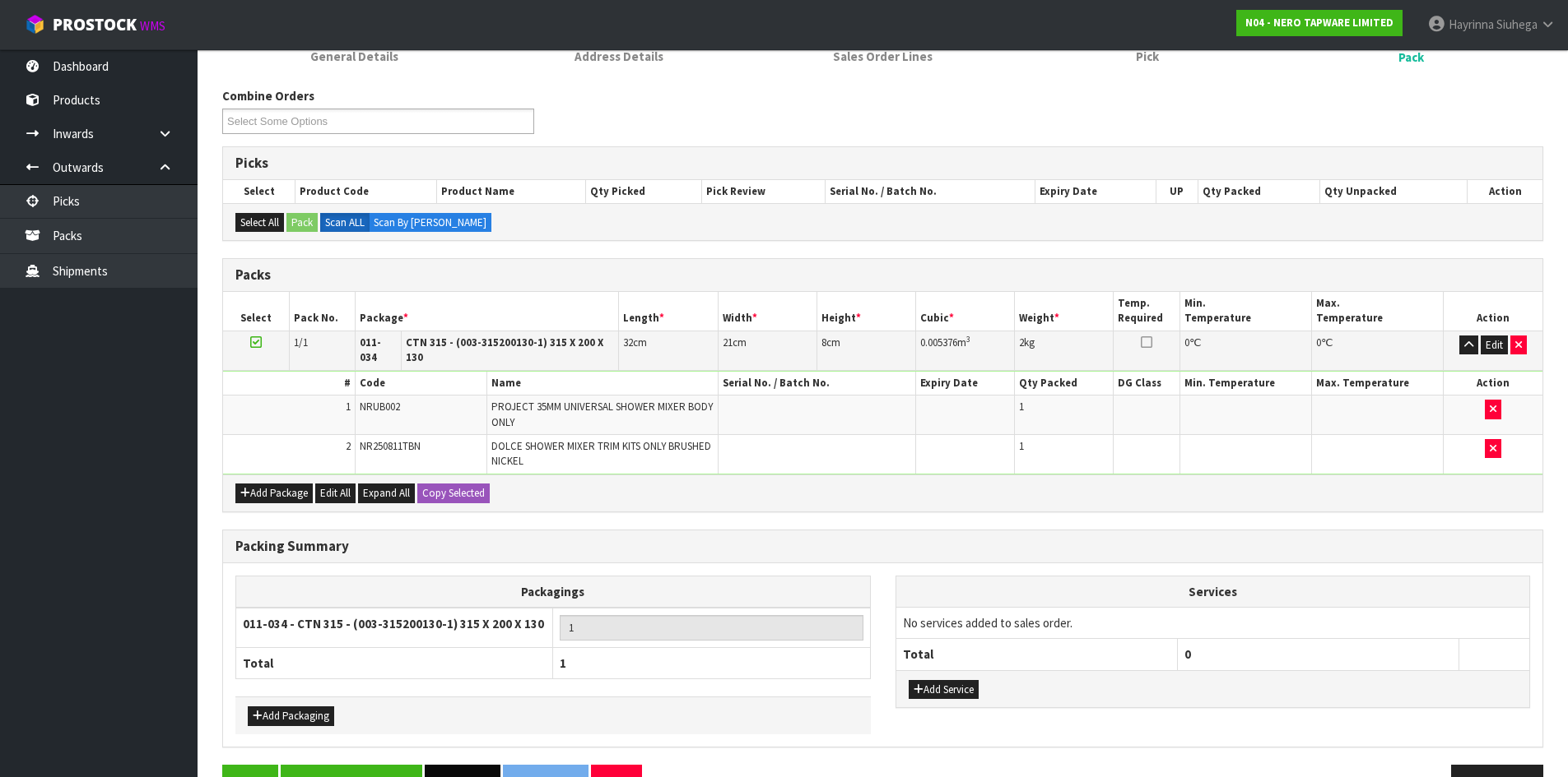
scroll to position [216, 0]
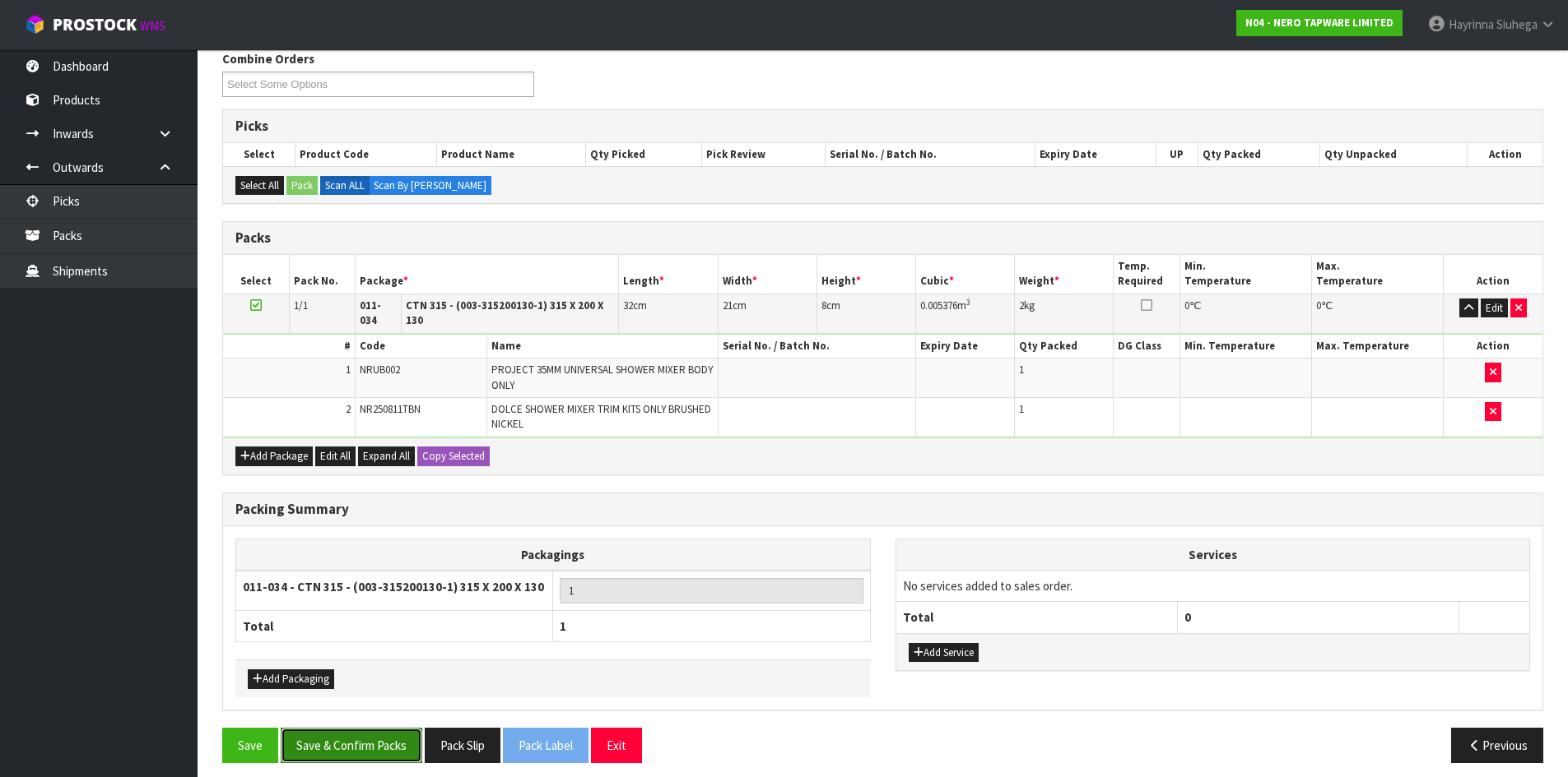
click at [388, 731] on button "Save & Confirm Packs" at bounding box center [351, 745] width 141 height 35
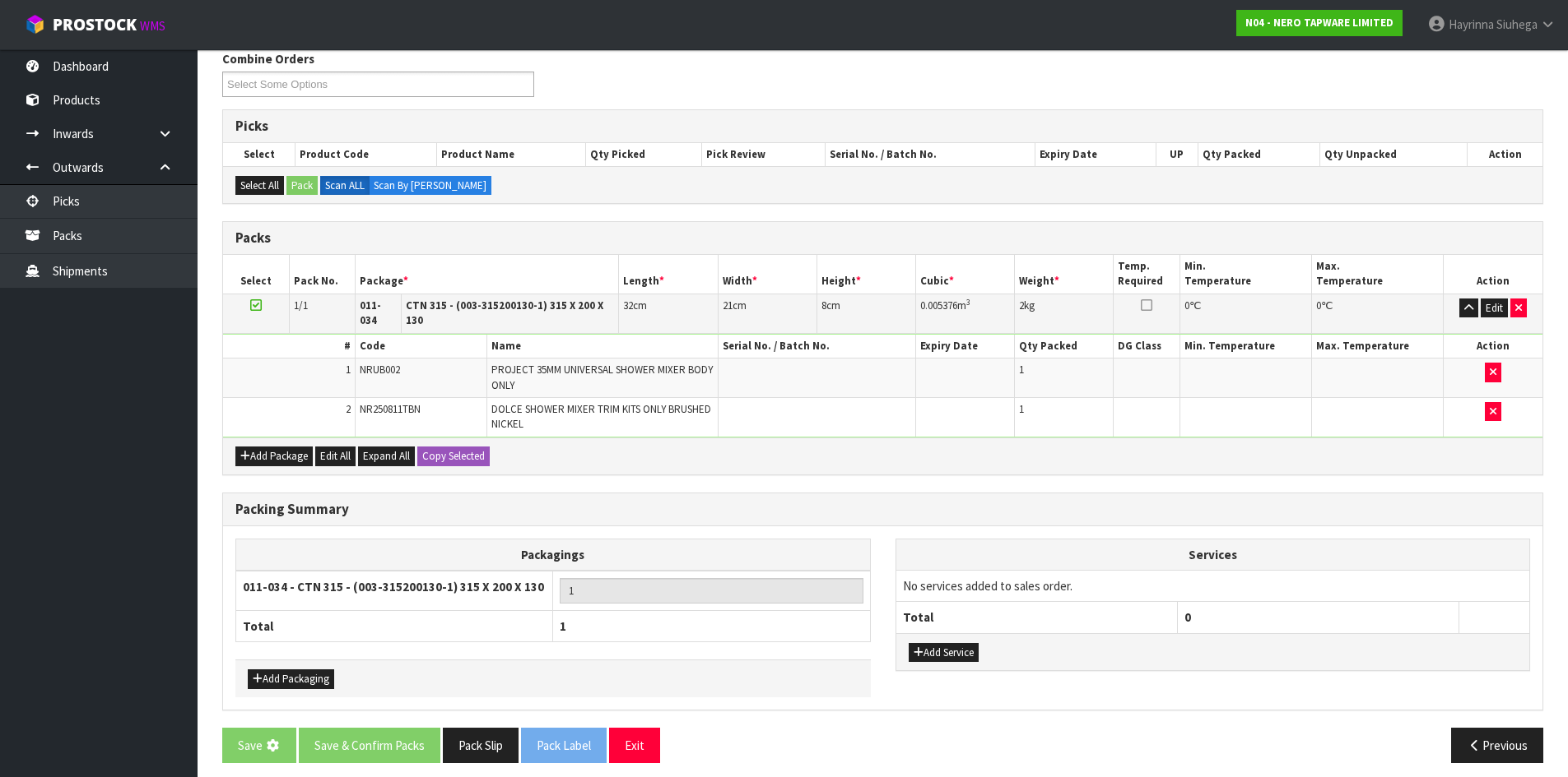
scroll to position [0, 0]
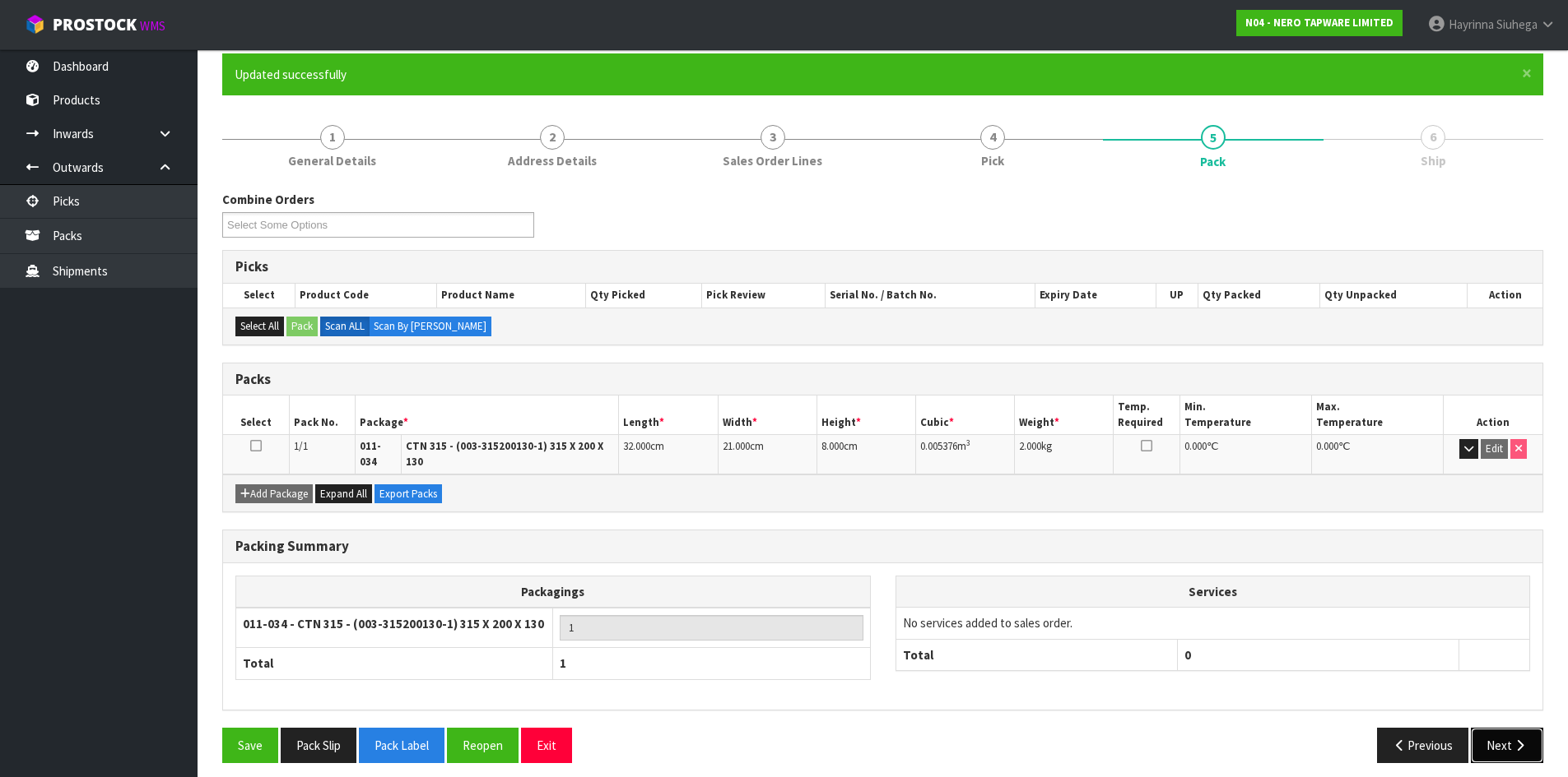
click at [1502, 734] on button "Next" at bounding box center [1507, 745] width 73 height 35
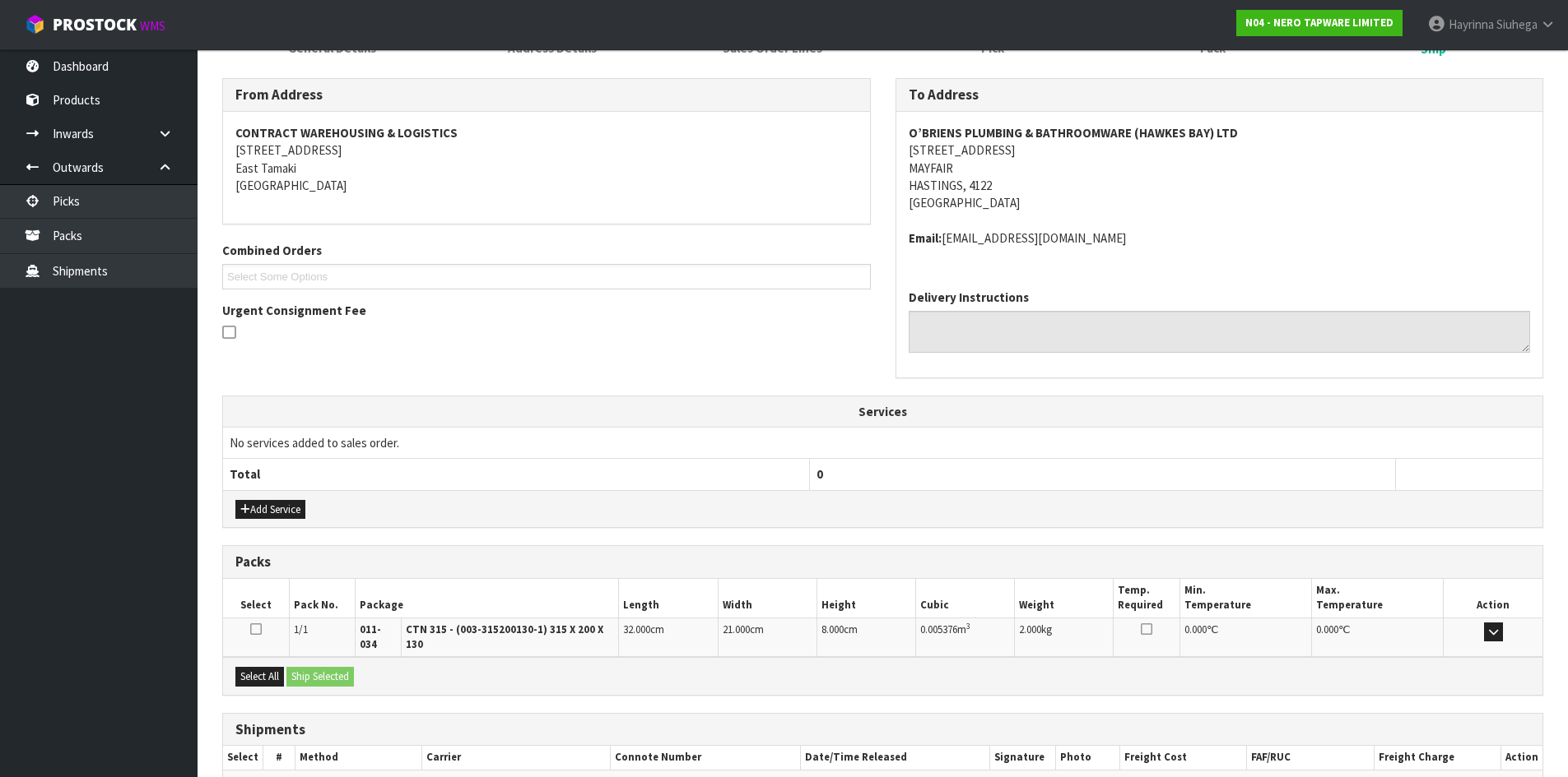
scroll to position [331, 0]
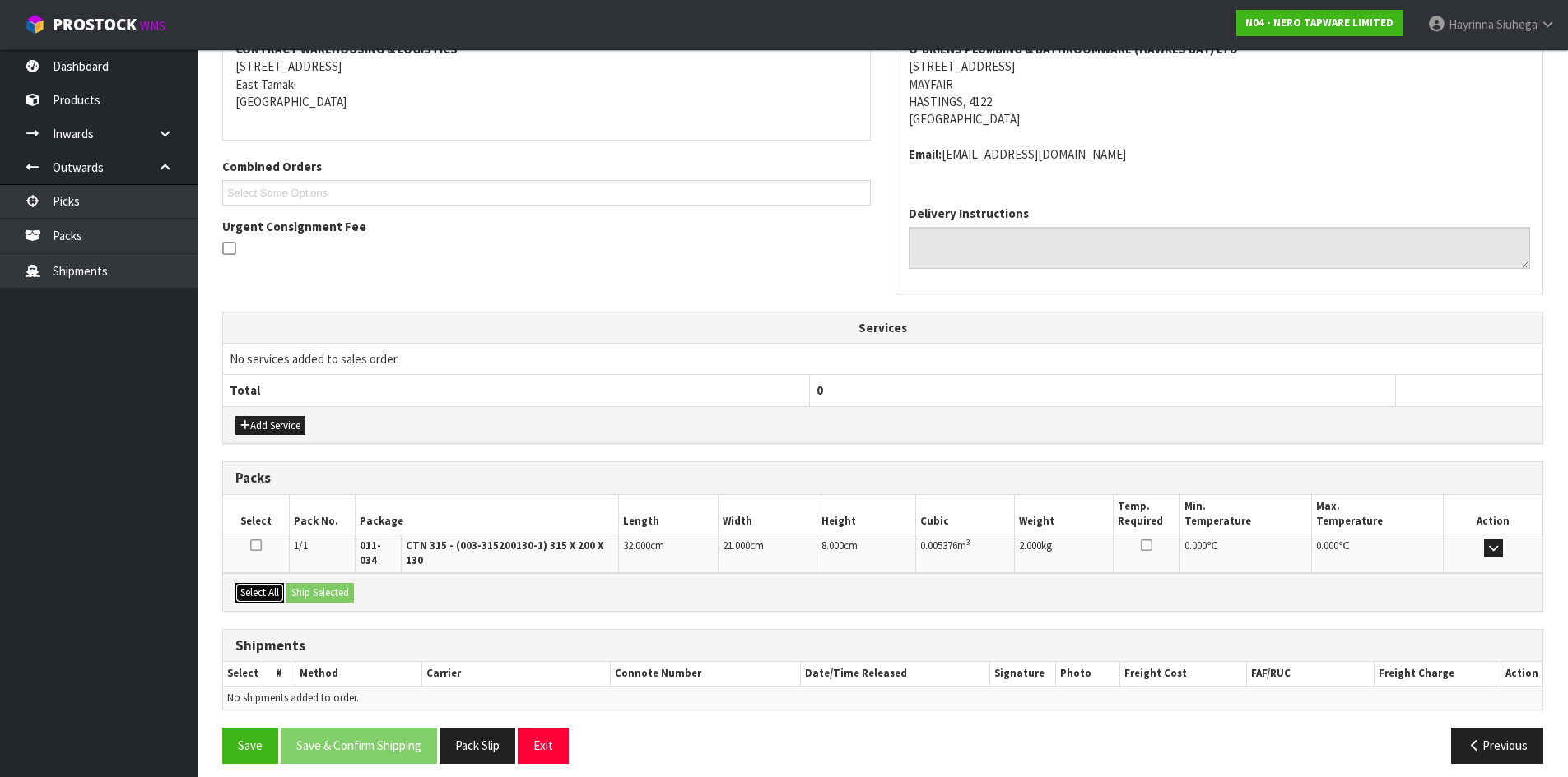
drag, startPoint x: 267, startPoint y: 584, endPoint x: 323, endPoint y: 577, distance: 56.4
click at [267, 584] on button "Select All" at bounding box center [259, 593] width 48 height 20
click at [348, 583] on button "Ship Selected" at bounding box center [319, 593] width 68 height 20
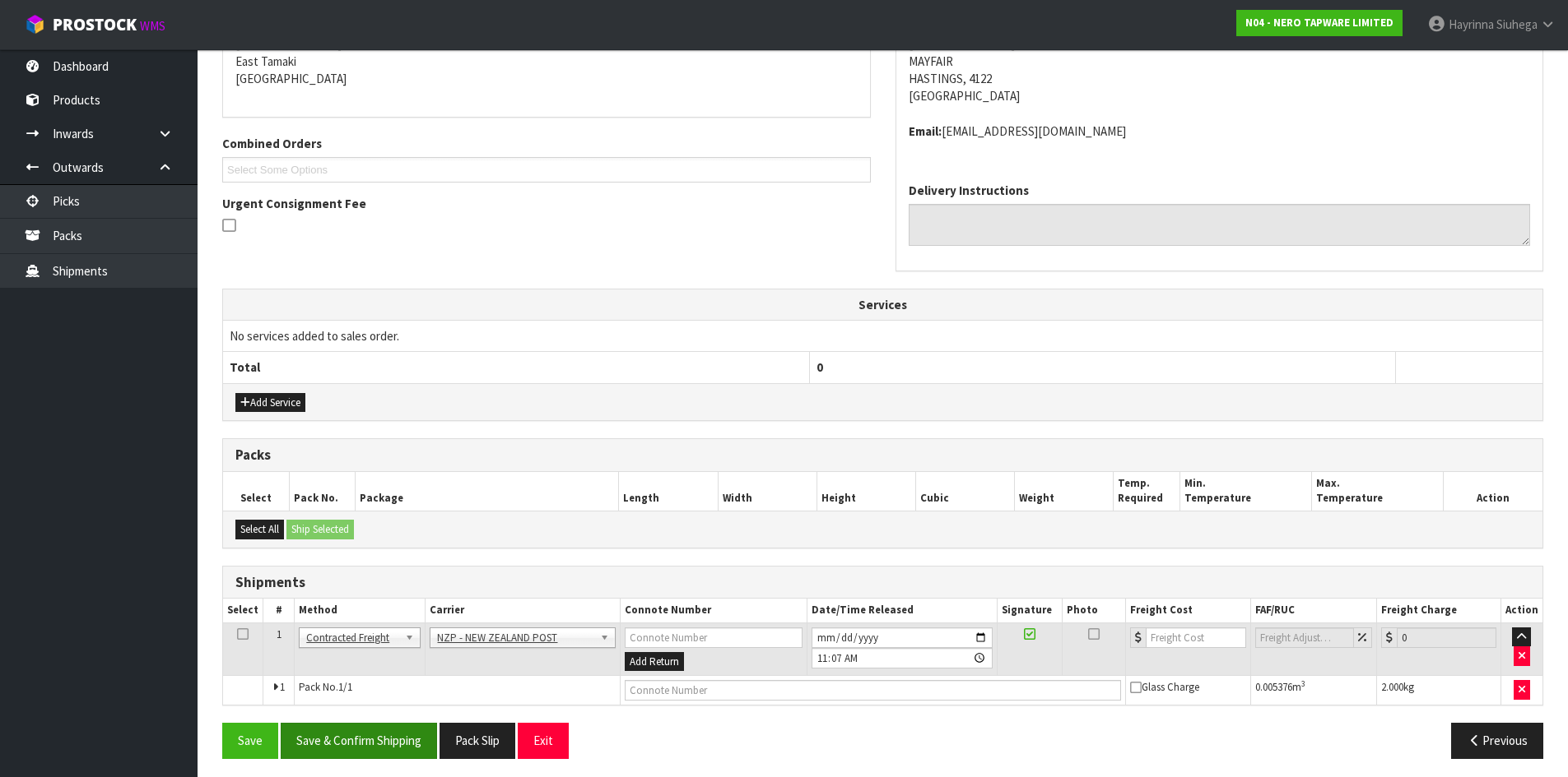
scroll to position [360, 0]
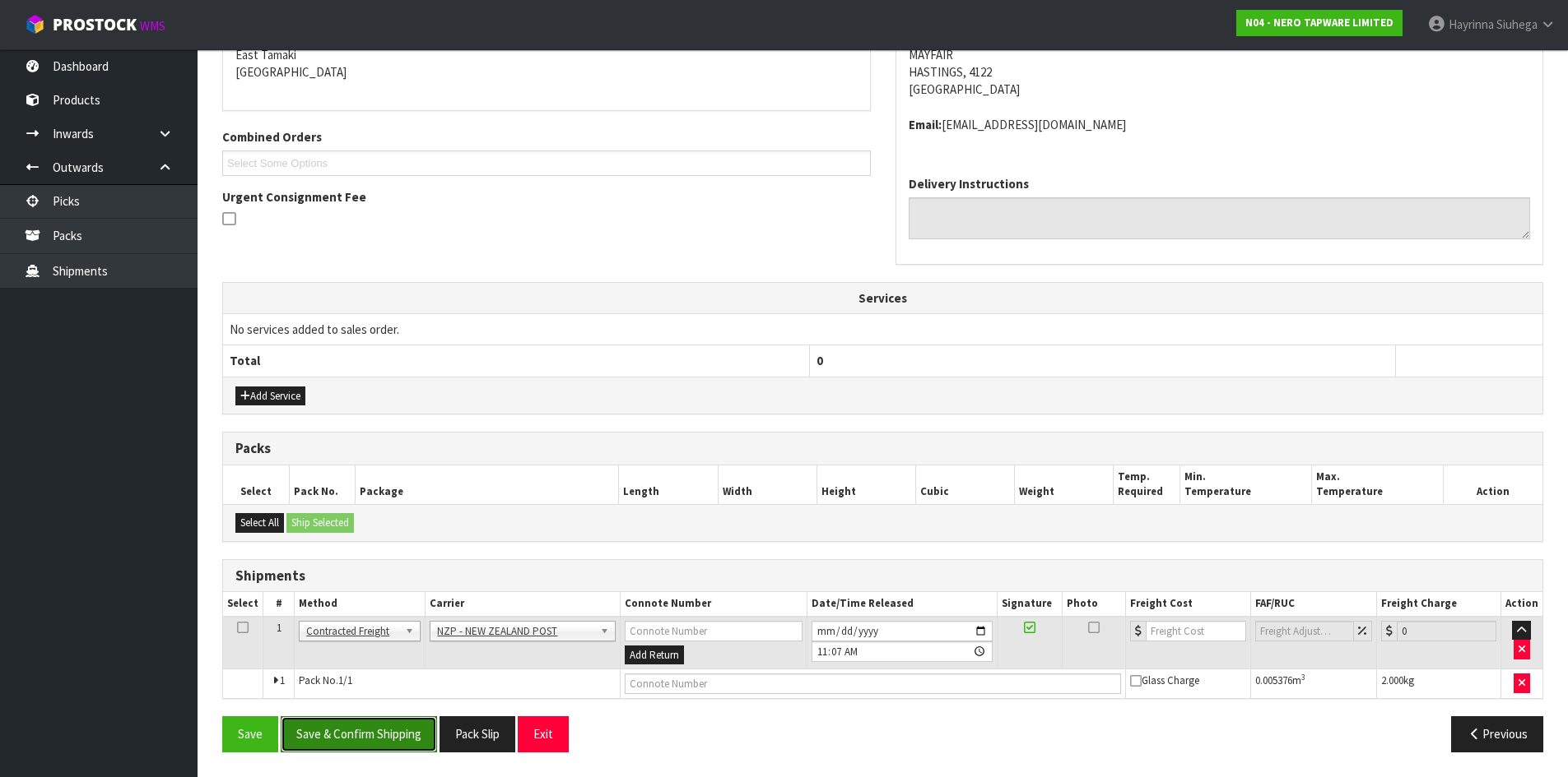
click at [357, 740] on button "Save & Confirm Shipping" at bounding box center [359, 734] width 156 height 35
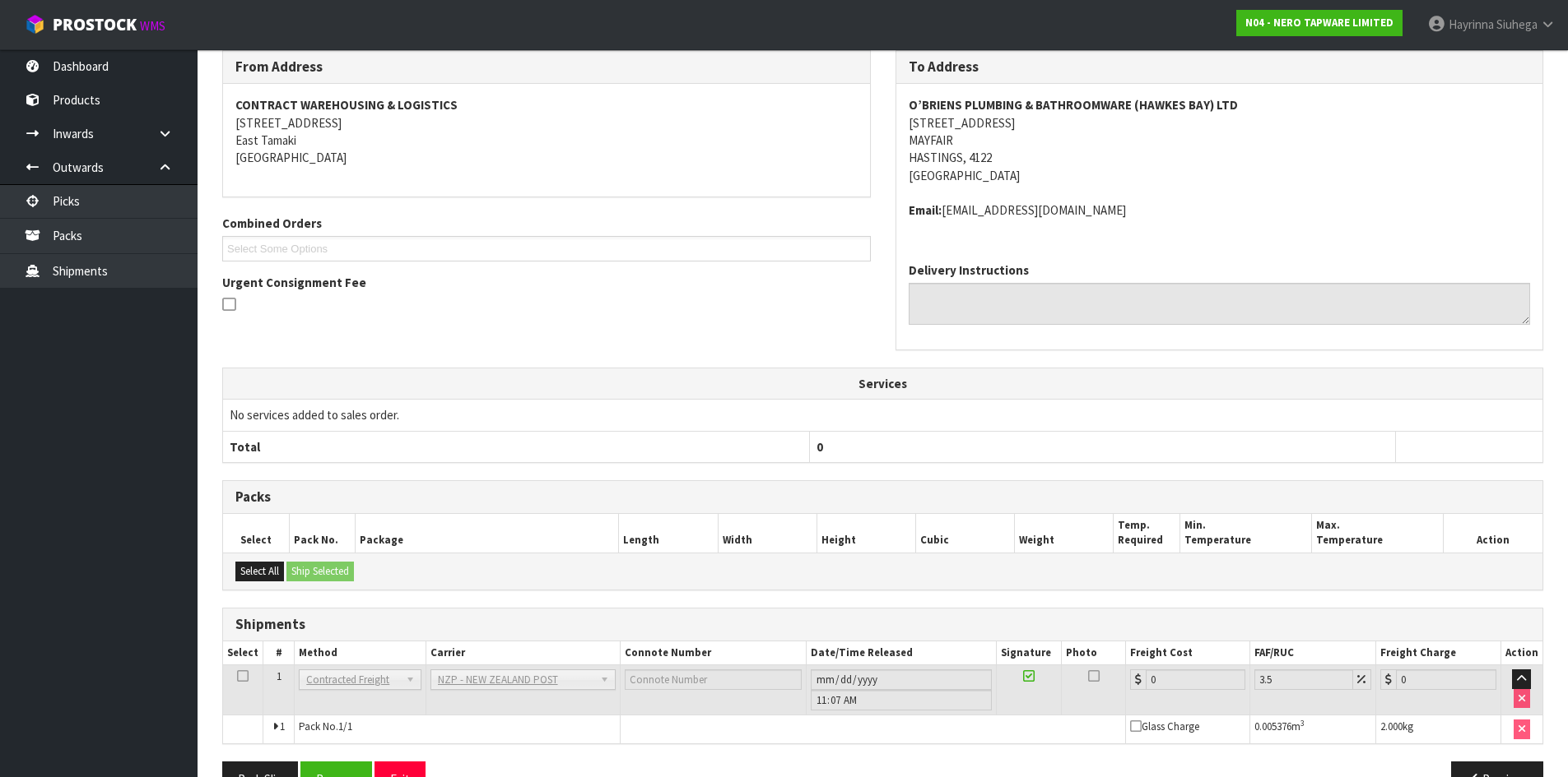
scroll to position [337, 0]
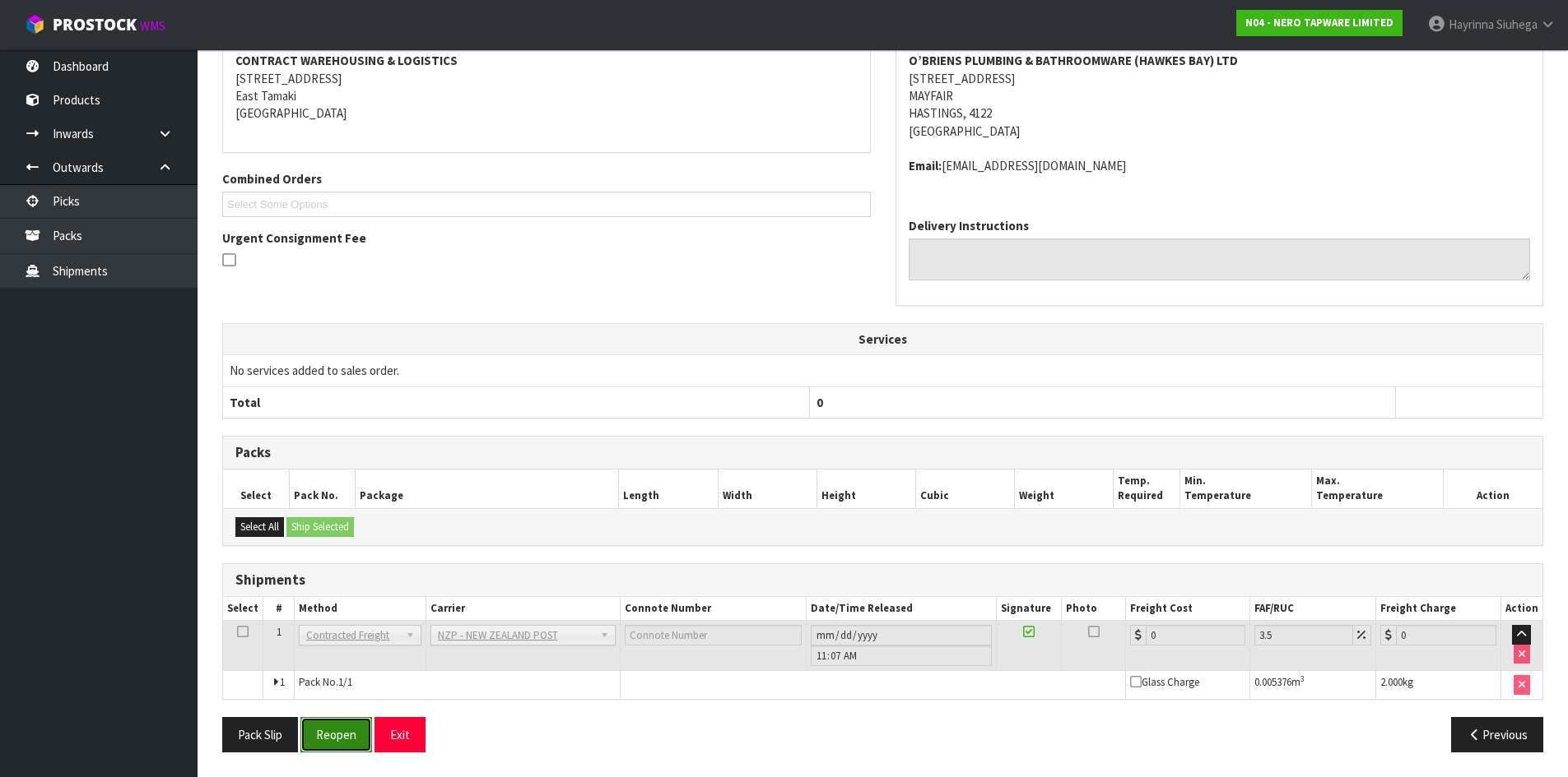
click at [360, 738] on button "Reopen" at bounding box center [336, 735] width 72 height 35
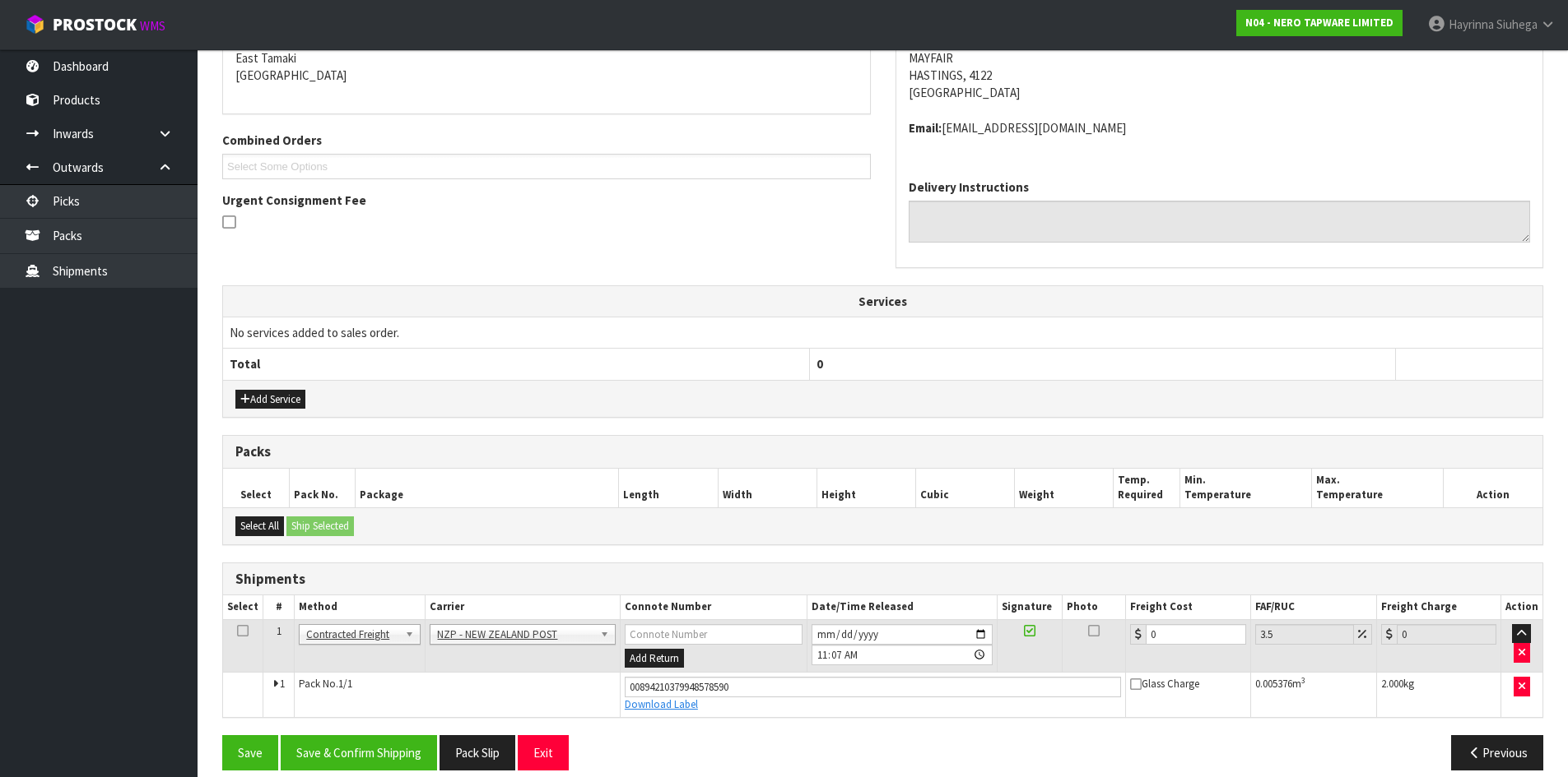
scroll to position [375, 0]
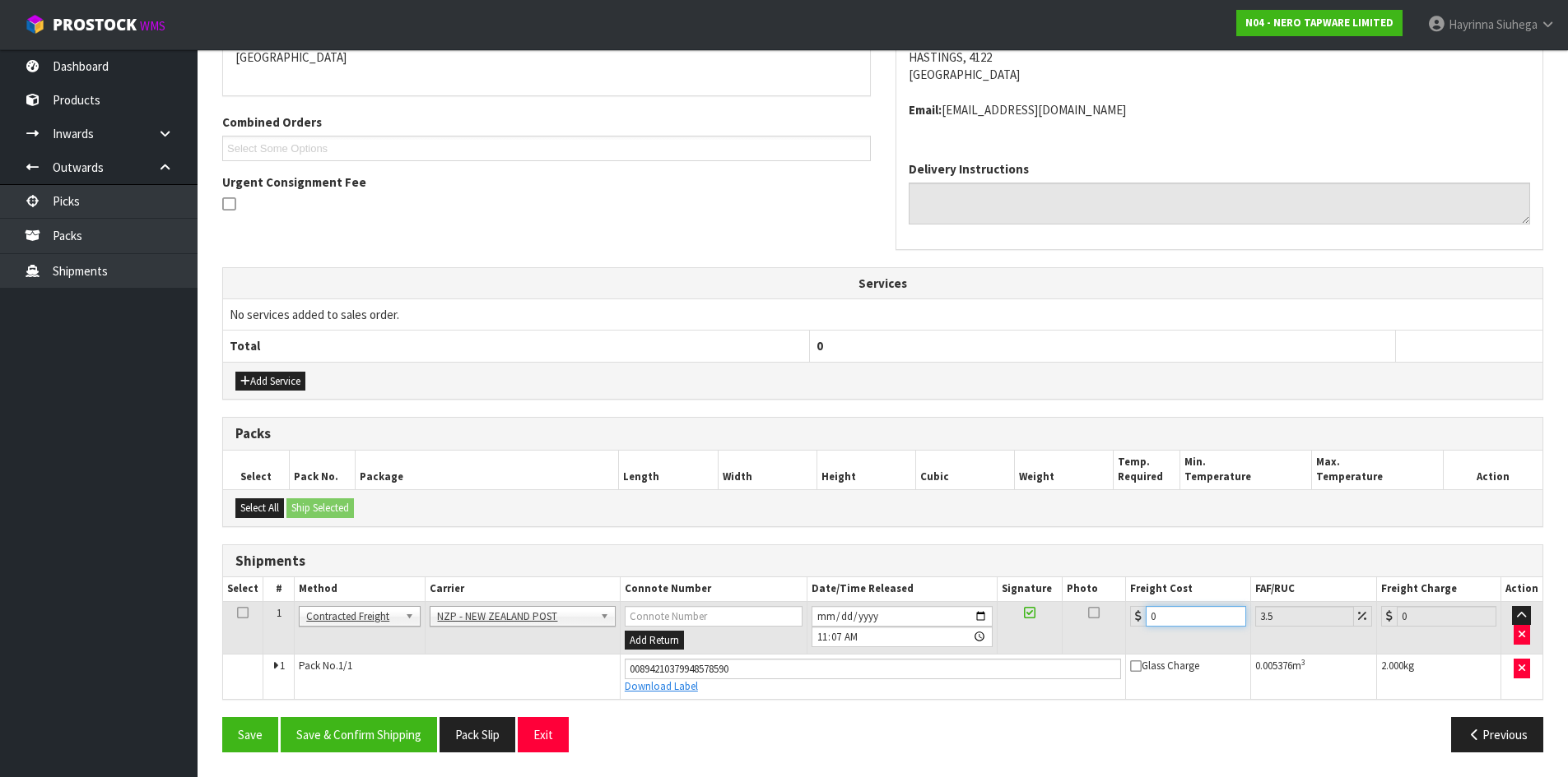
drag, startPoint x: 1178, startPoint y: 621, endPoint x: 987, endPoint y: 621, distance: 191.0
click at [987, 621] on tr "1 Client Local Pickup Customer Local Pickup Company Freight Contracted Freight …" at bounding box center [882, 628] width 1319 height 53
click at [222, 717] on button "Save" at bounding box center [250, 735] width 56 height 35
click at [369, 731] on button "Save & Confirm Shipping" at bounding box center [359, 735] width 156 height 35
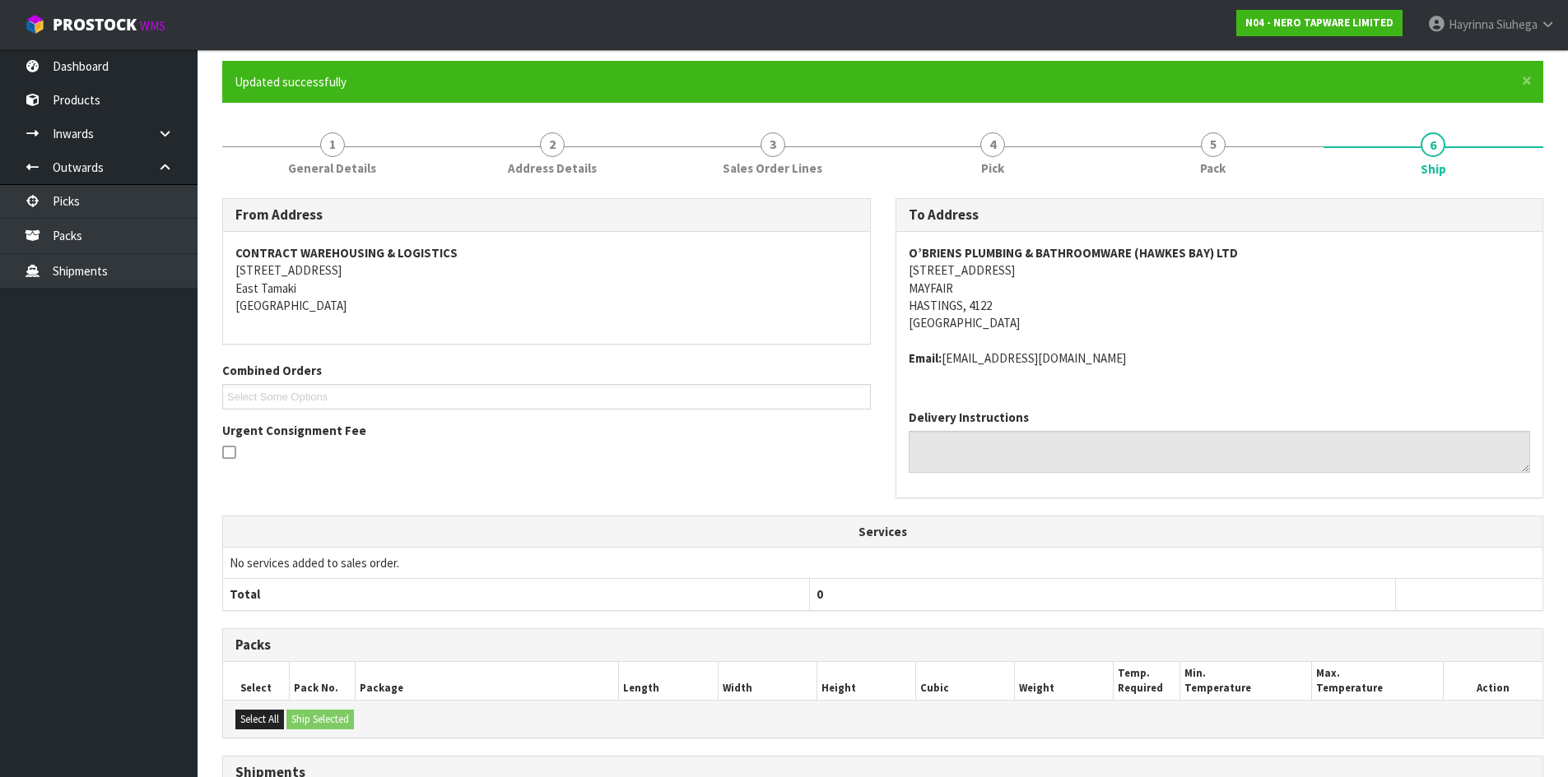
scroll to position [0, 0]
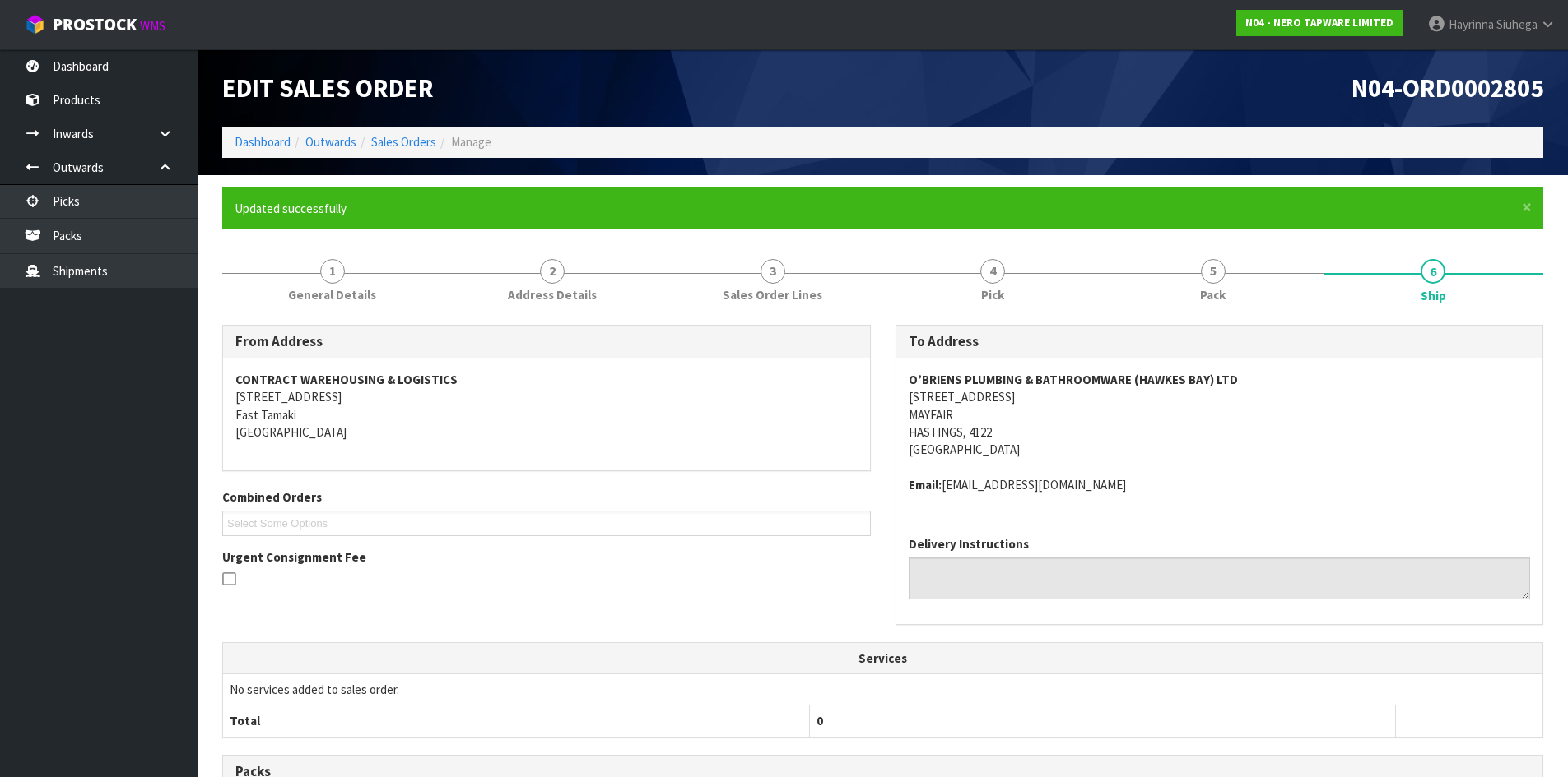
click at [283, 151] on li "Dashboard" at bounding box center [262, 142] width 56 height 18
click at [270, 137] on link "Dashboard" at bounding box center [262, 142] width 56 height 16
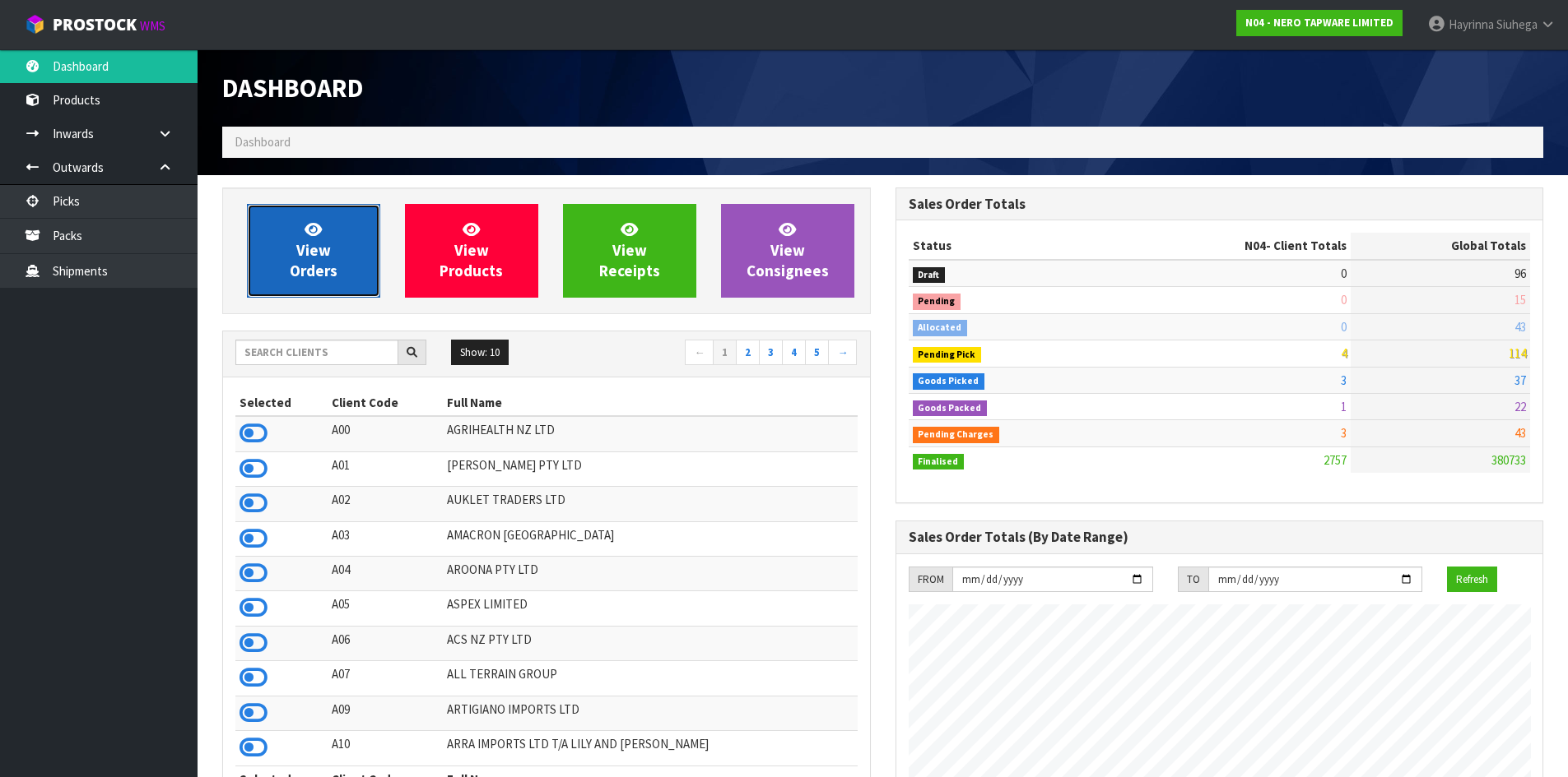
click at [292, 235] on link "View Orders" at bounding box center [313, 251] width 133 height 94
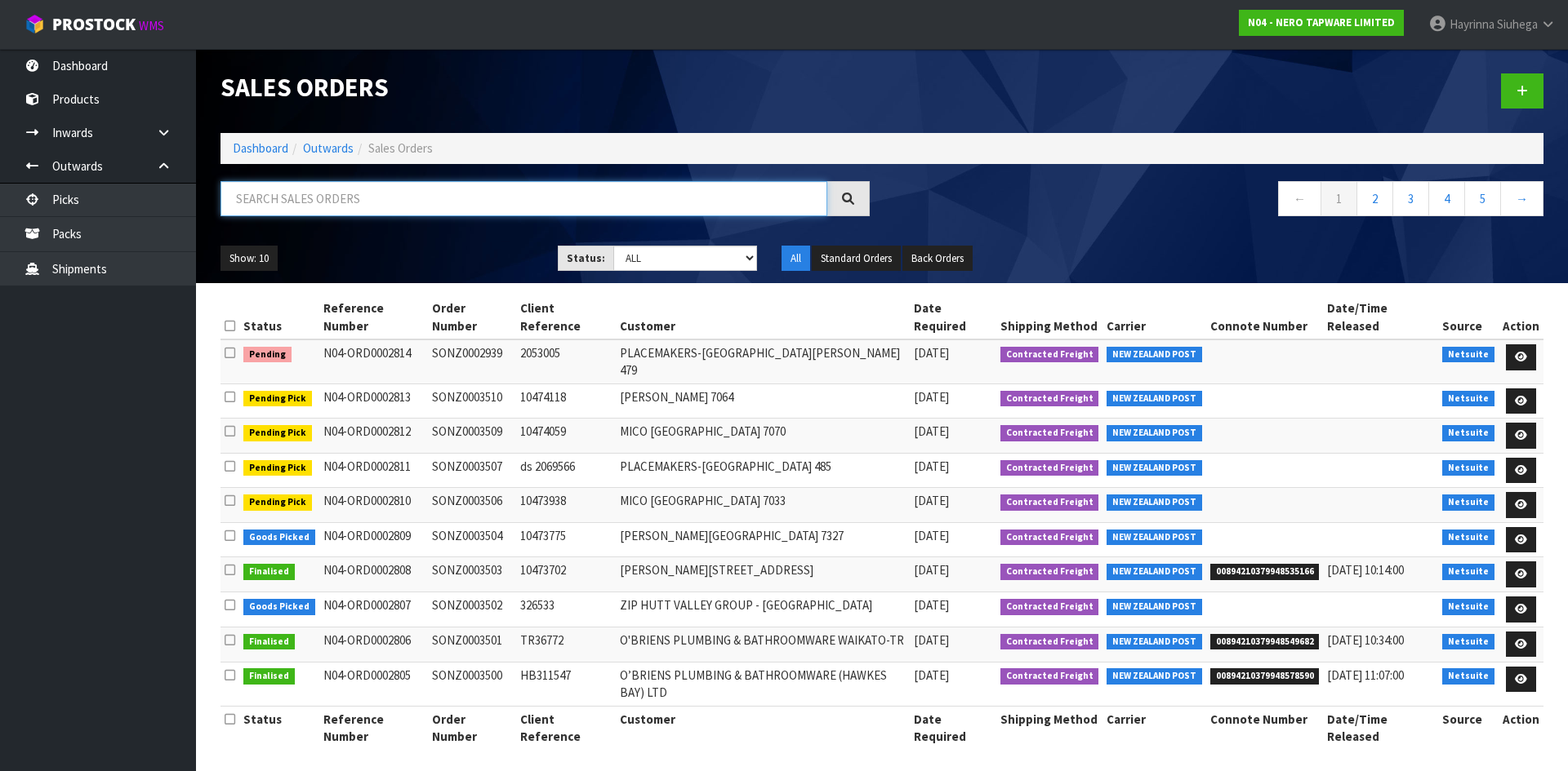
click at [342, 204] on input "text" at bounding box center [523, 198] width 607 height 35
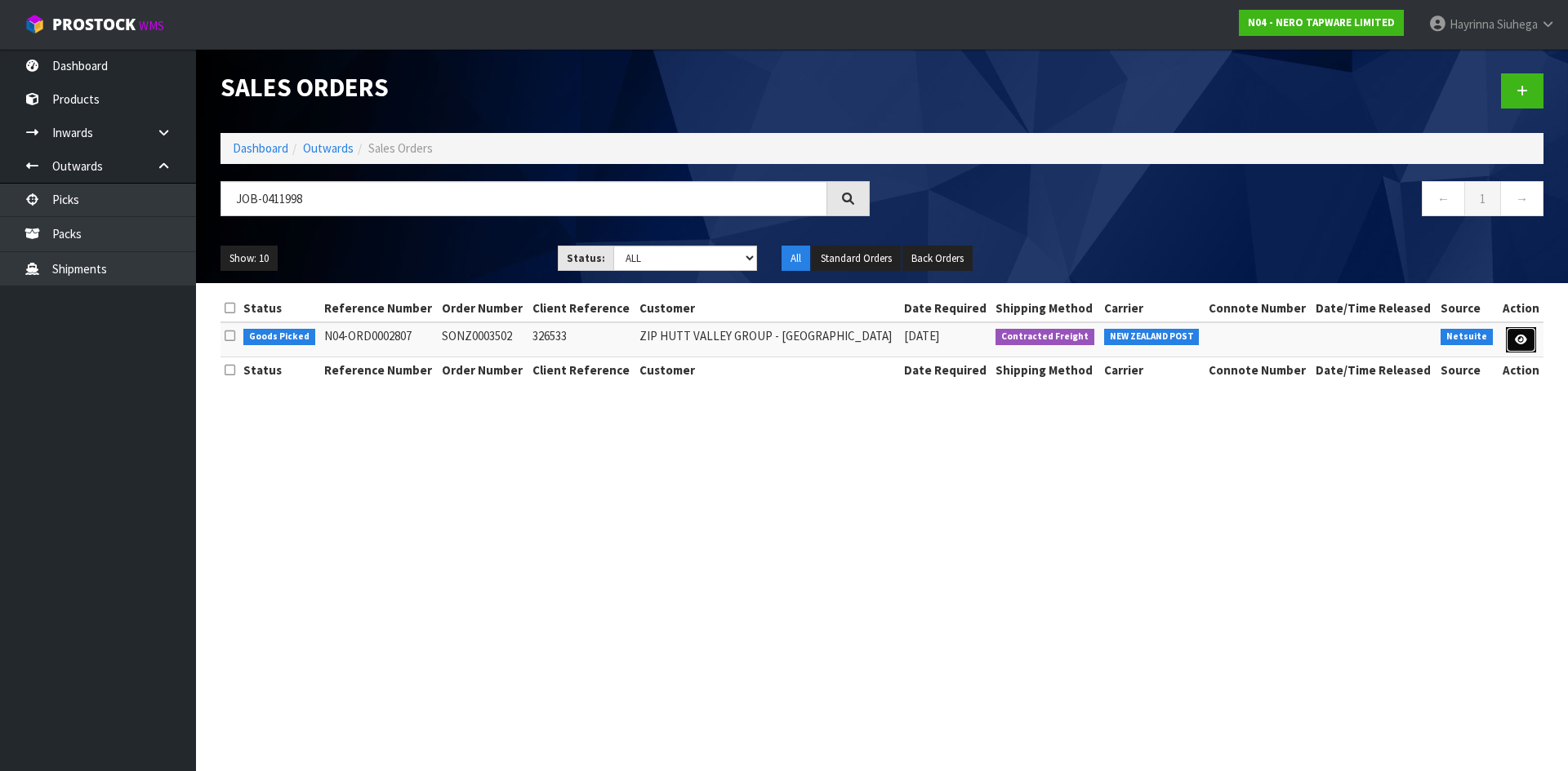
click at [1511, 343] on link at bounding box center [1520, 340] width 30 height 26
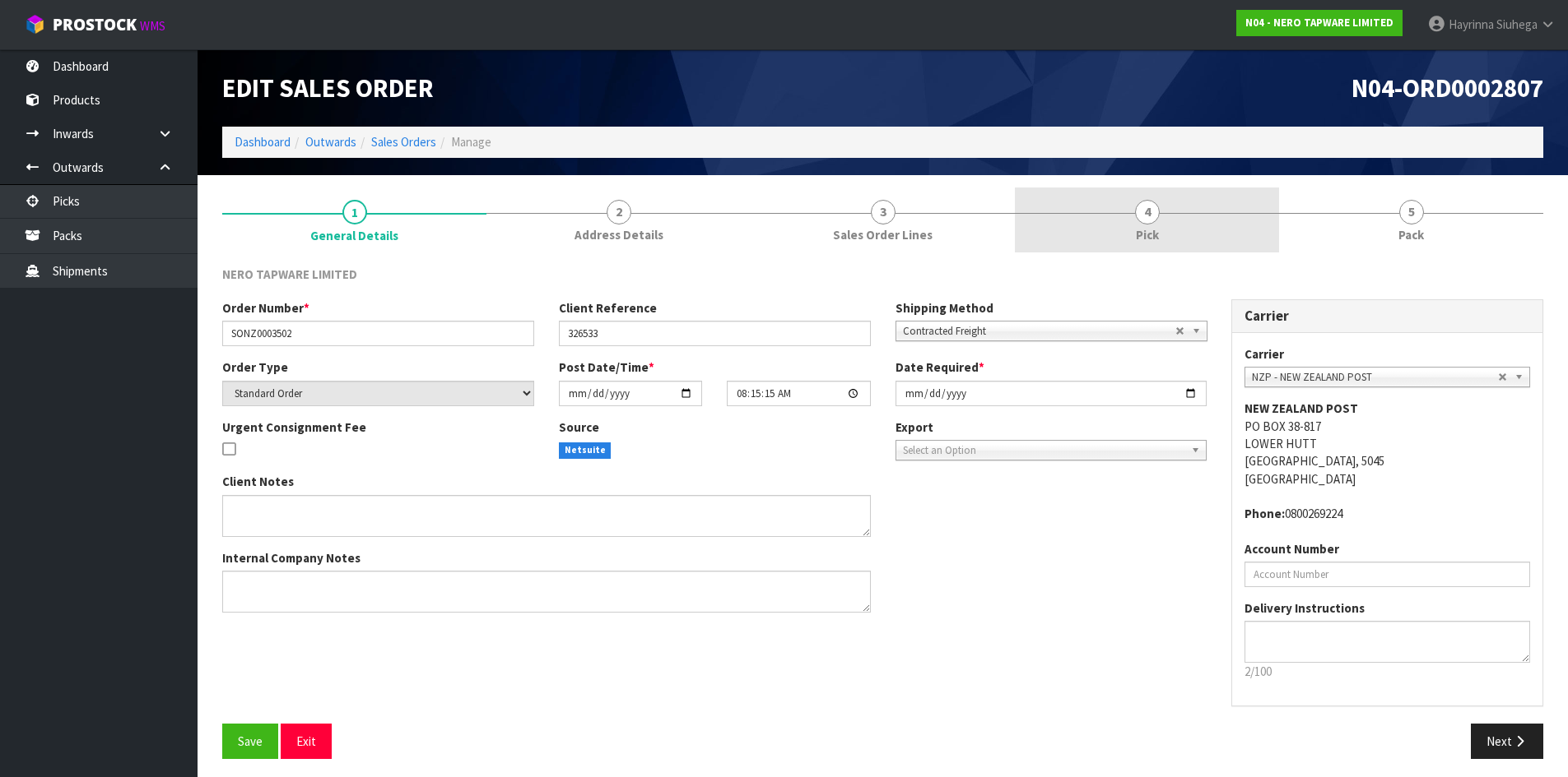
click at [1249, 222] on link "4 Pick" at bounding box center [1146, 220] width 264 height 65
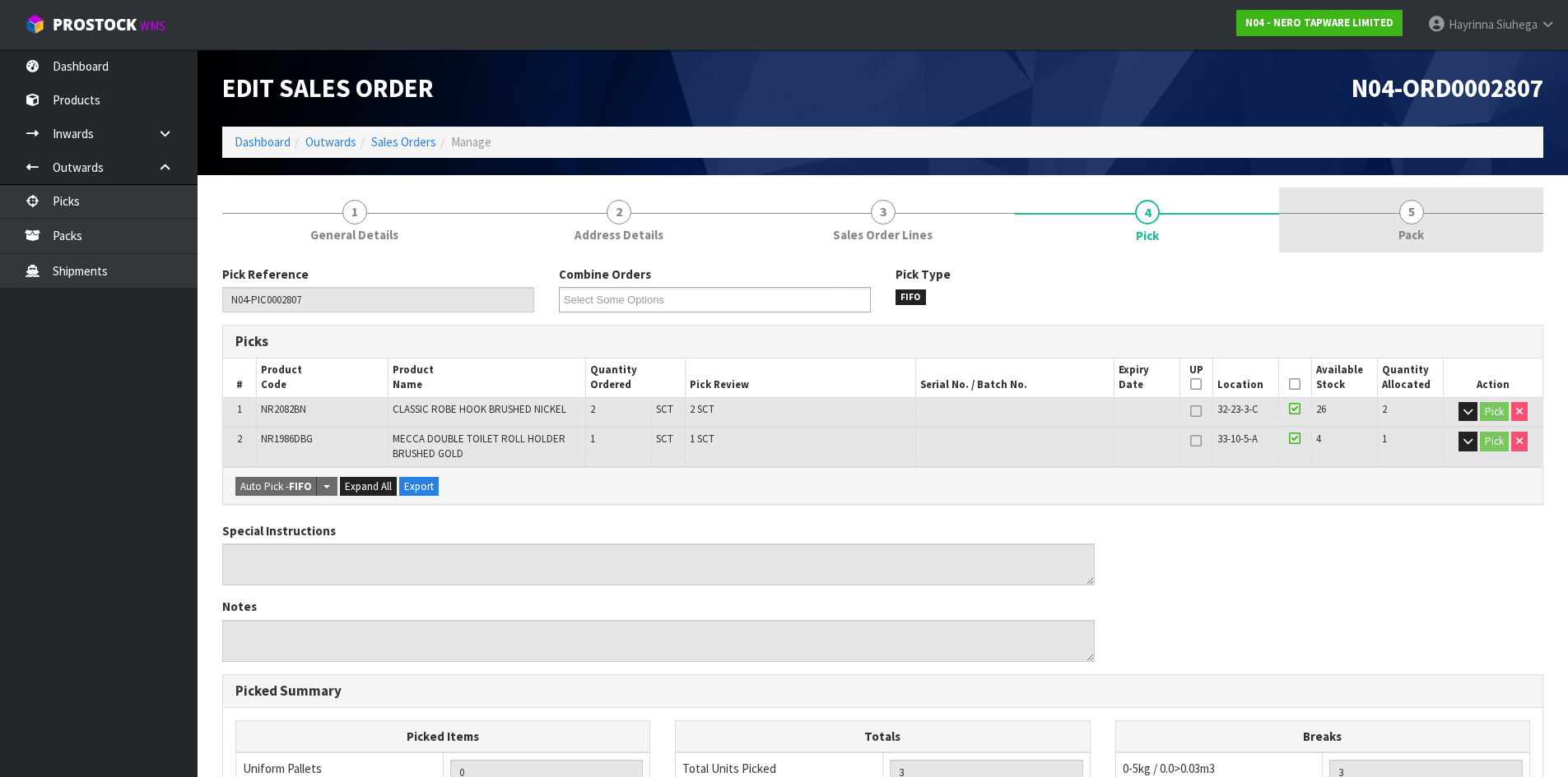
click at [1373, 220] on link "5 Pack" at bounding box center [1410, 220] width 264 height 65
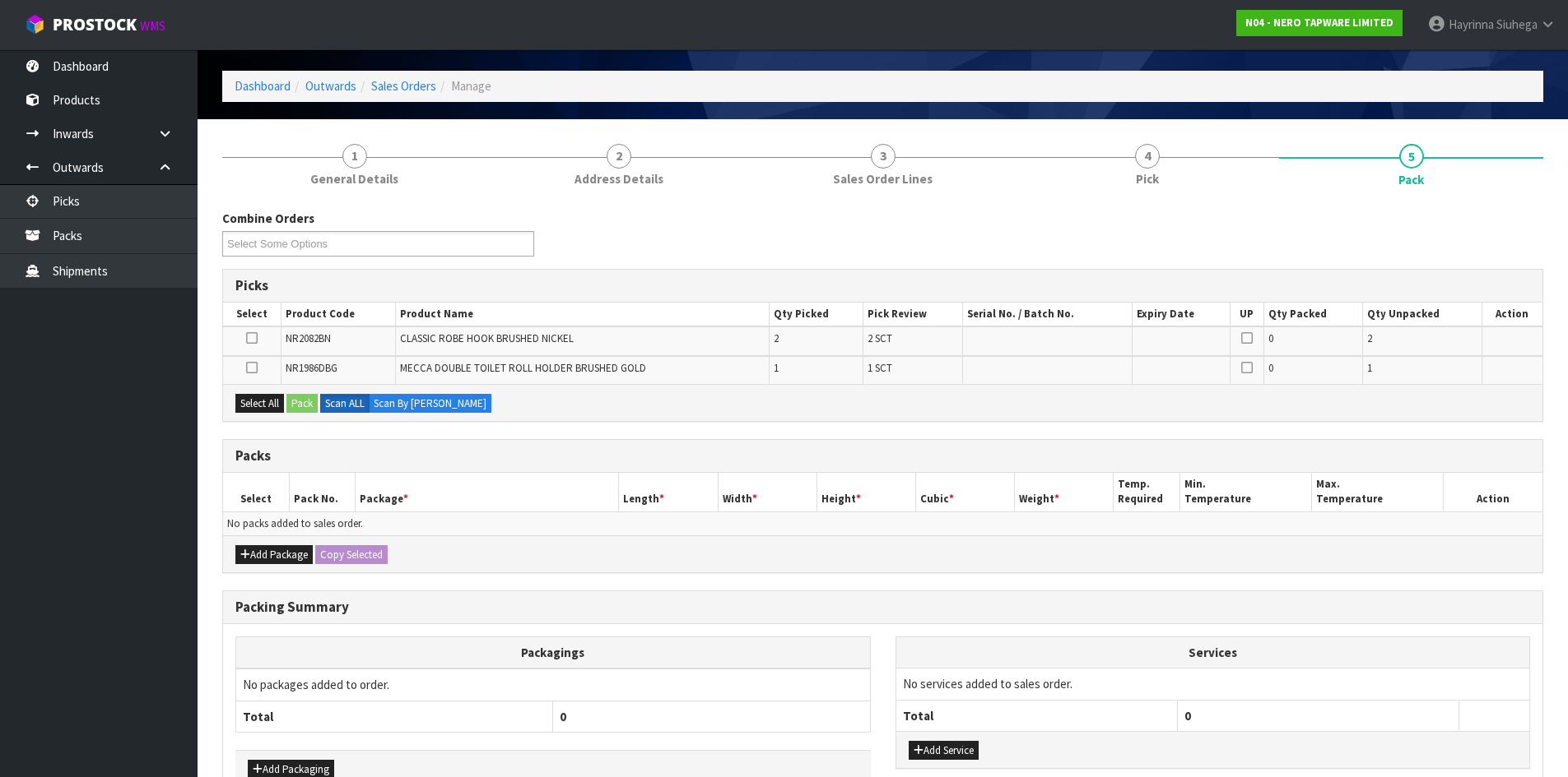
scroll to position [82, 0]
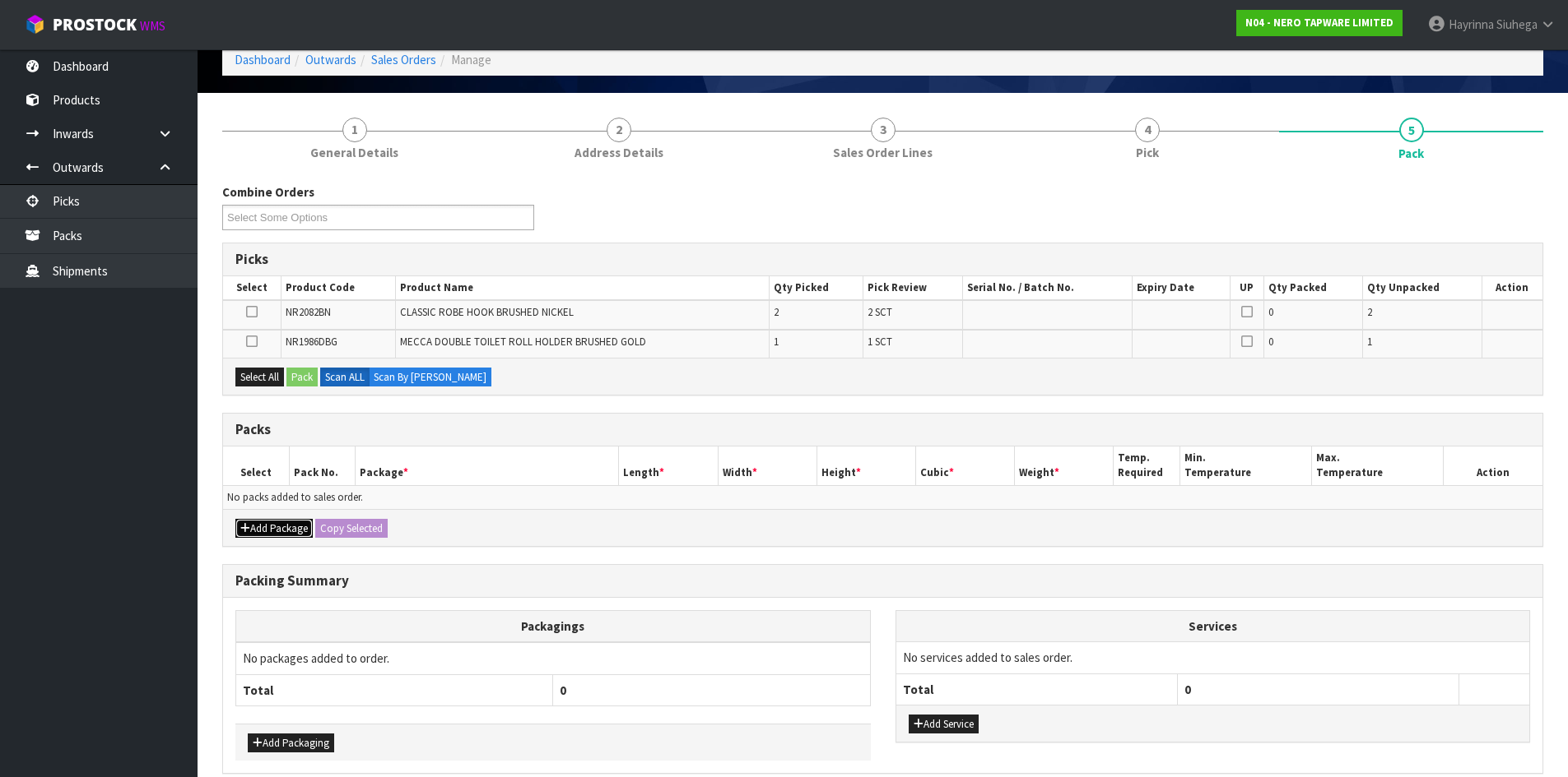
click at [269, 531] on button "Add Package" at bounding box center [274, 529] width 77 height 20
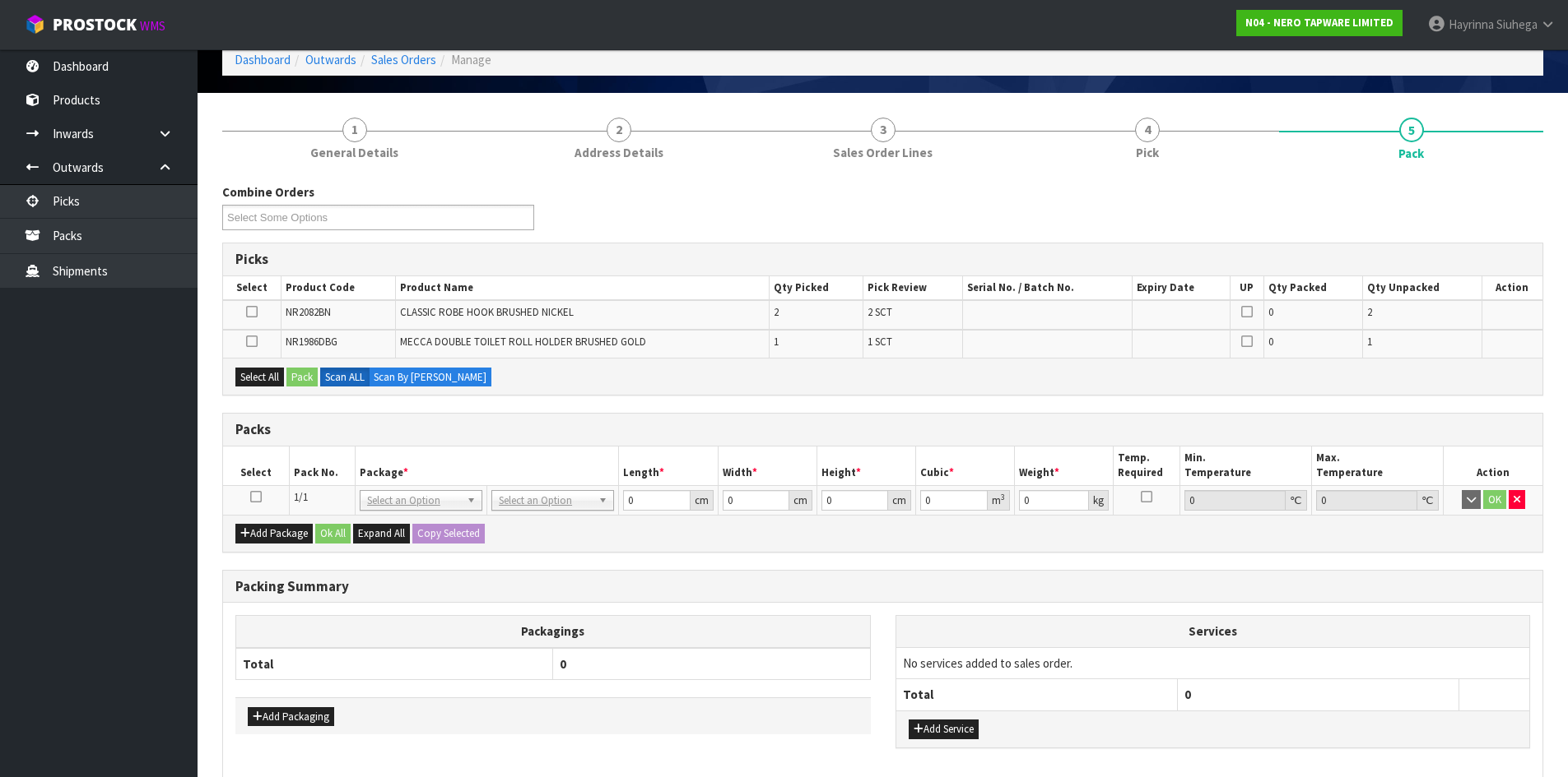
click at [254, 497] on icon at bounding box center [255, 496] width 11 height 1
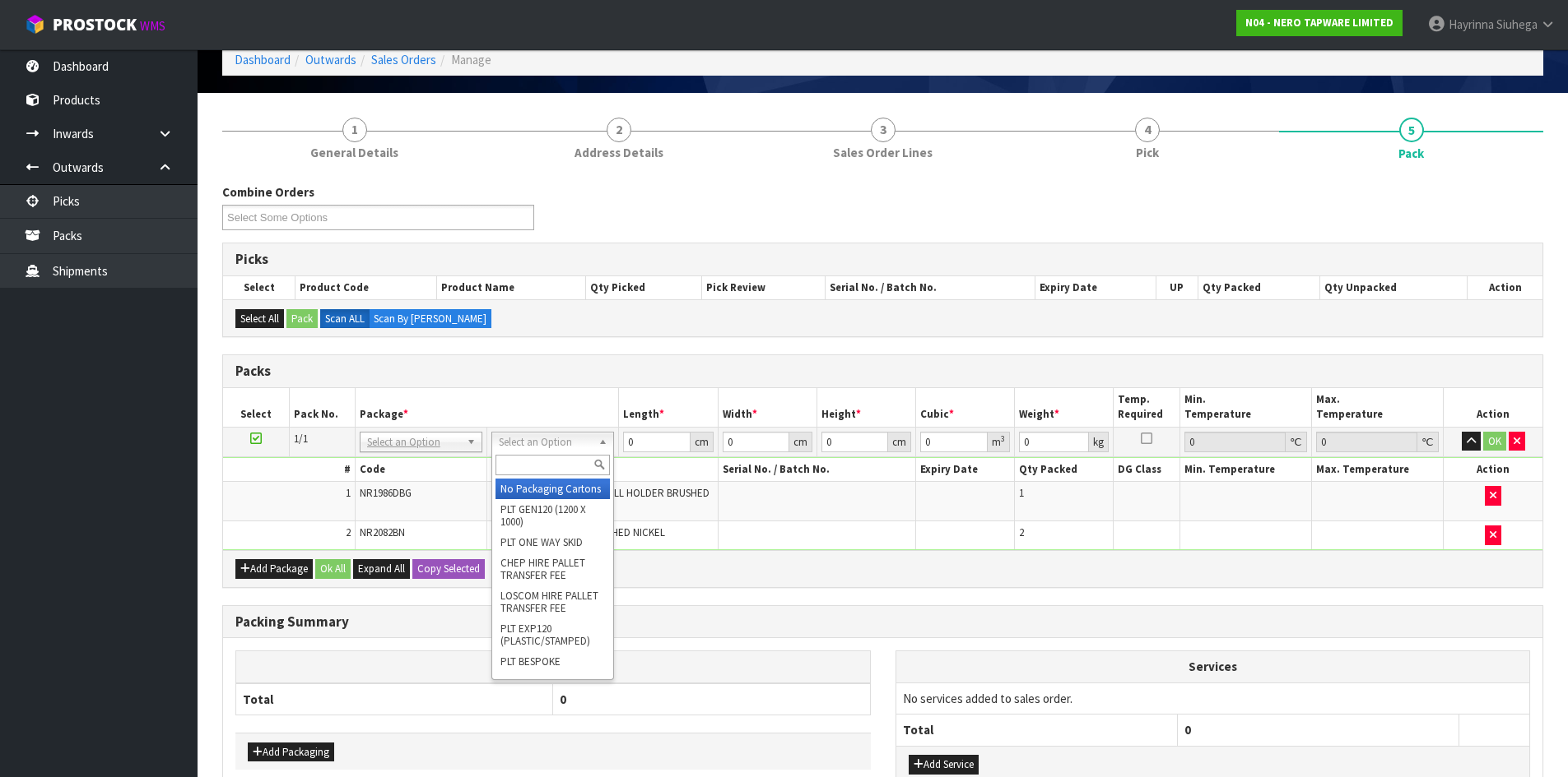
click at [554, 462] on input "text" at bounding box center [553, 465] width 114 height 20
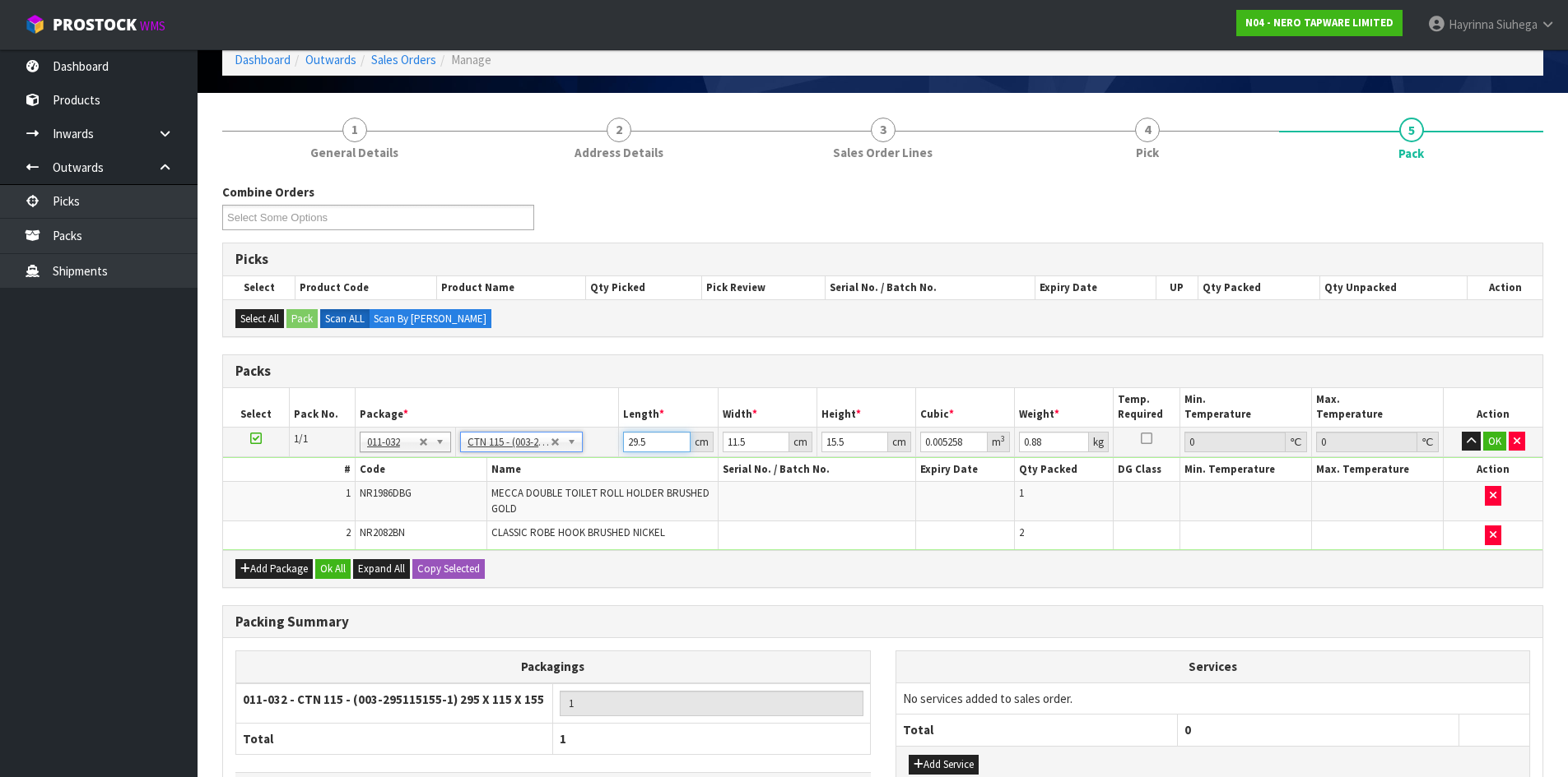
click at [628, 444] on input "29.5" at bounding box center [656, 441] width 67 height 20
click button "OK" at bounding box center [1494, 441] width 23 height 20
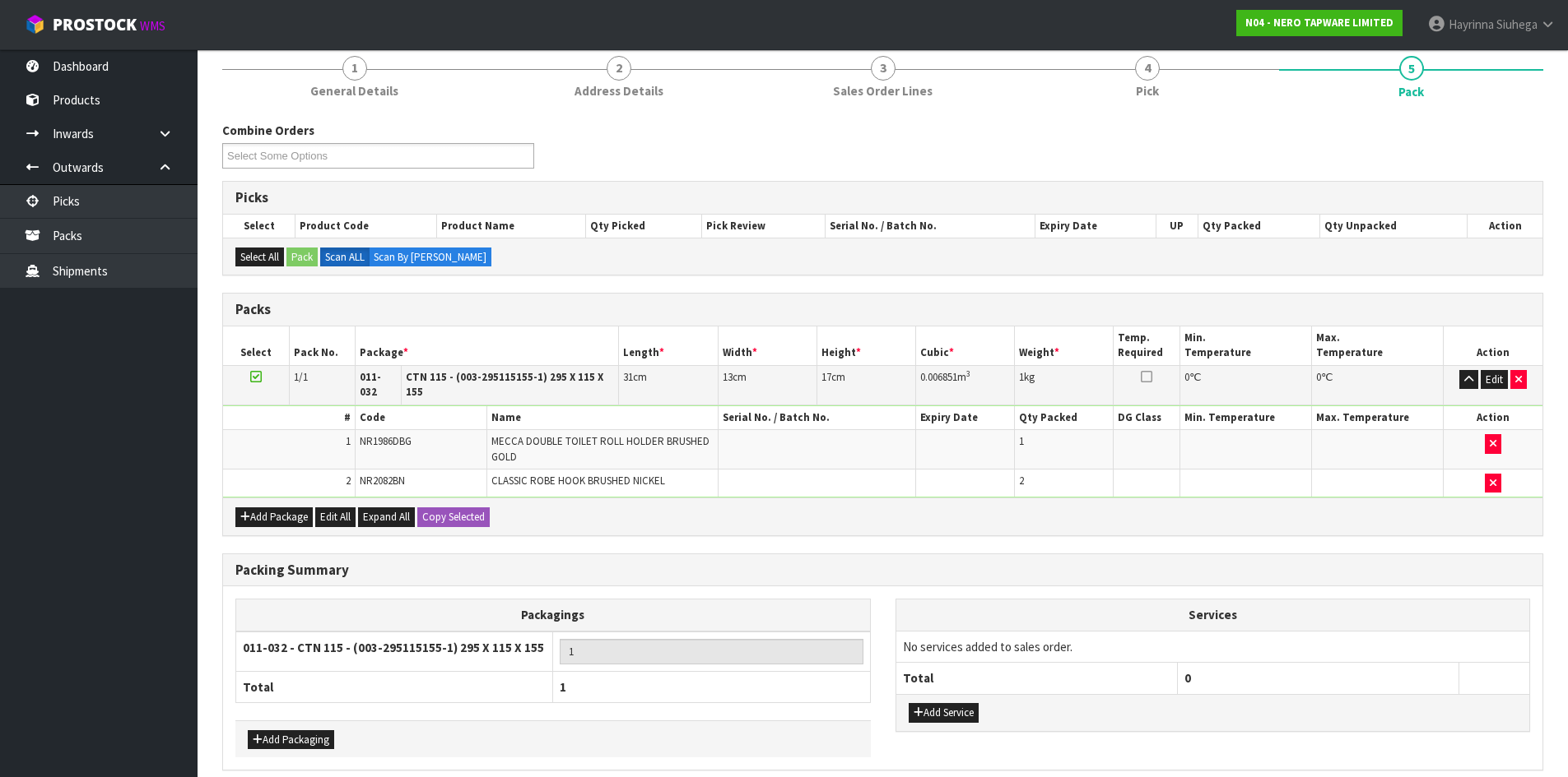
scroll to position [204, 0]
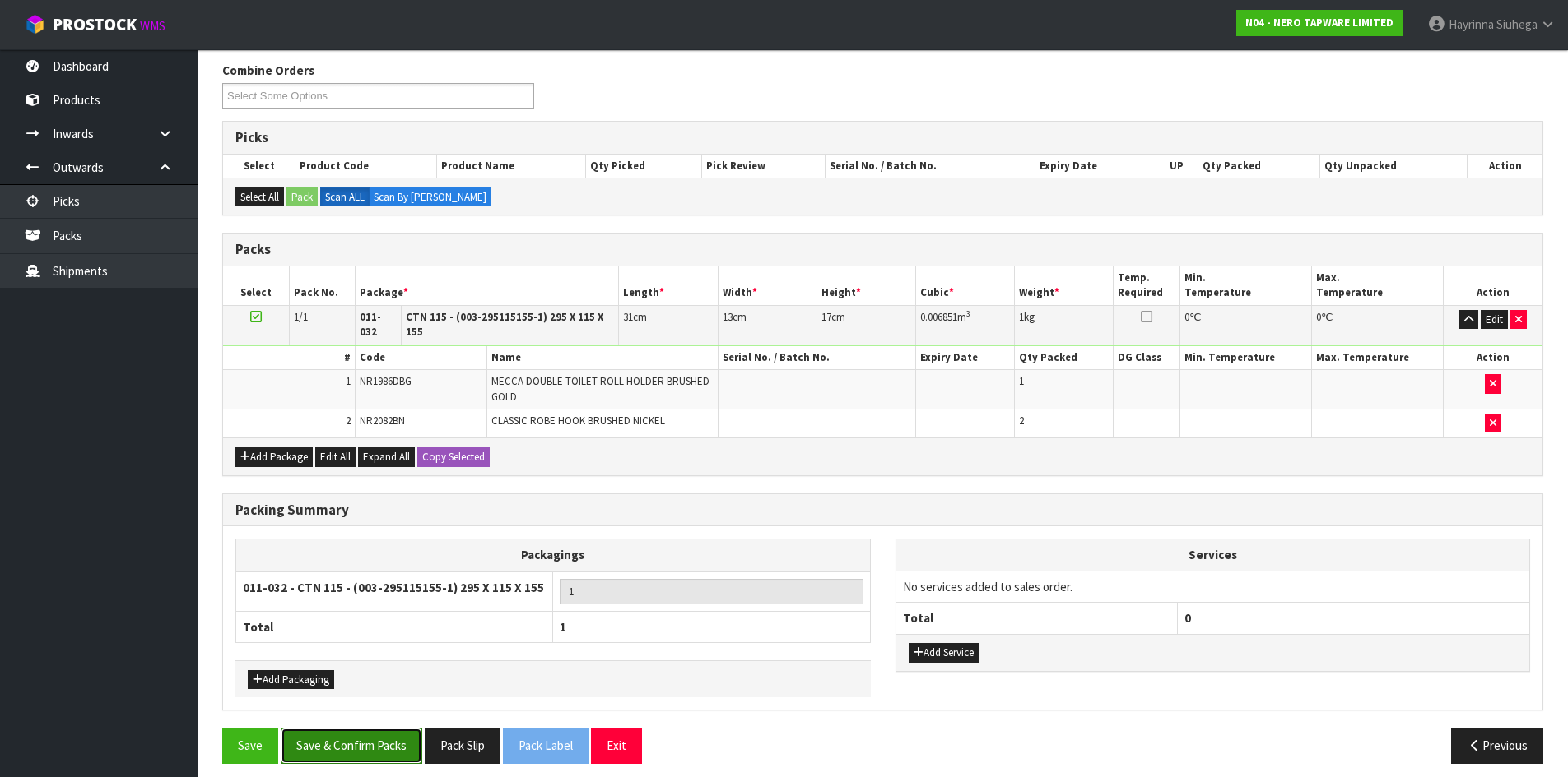
click at [361, 728] on button "Save & Confirm Packs" at bounding box center [351, 745] width 141 height 35
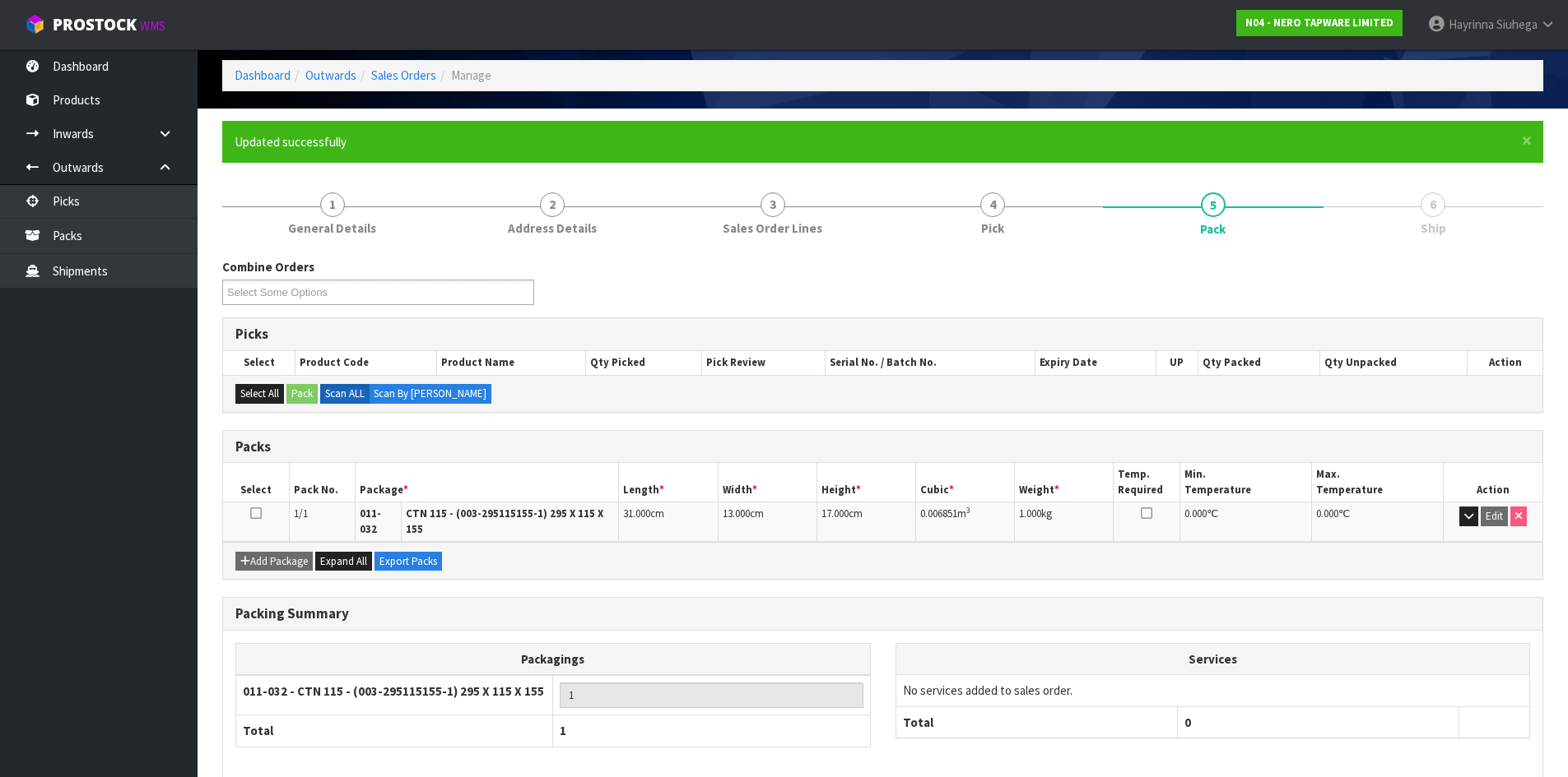
scroll to position [134, 0]
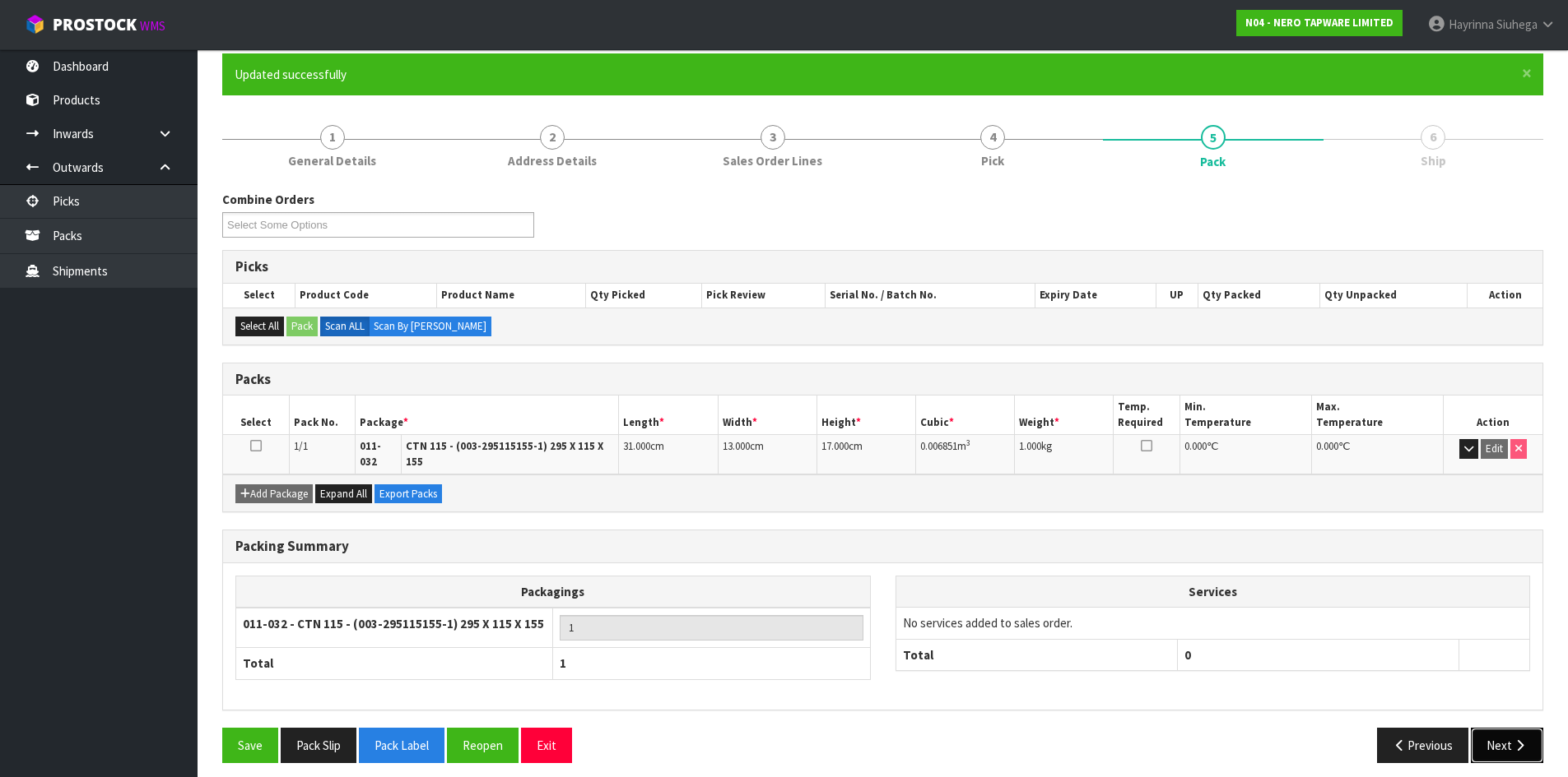
click at [1503, 730] on button "Next" at bounding box center [1507, 745] width 73 height 35
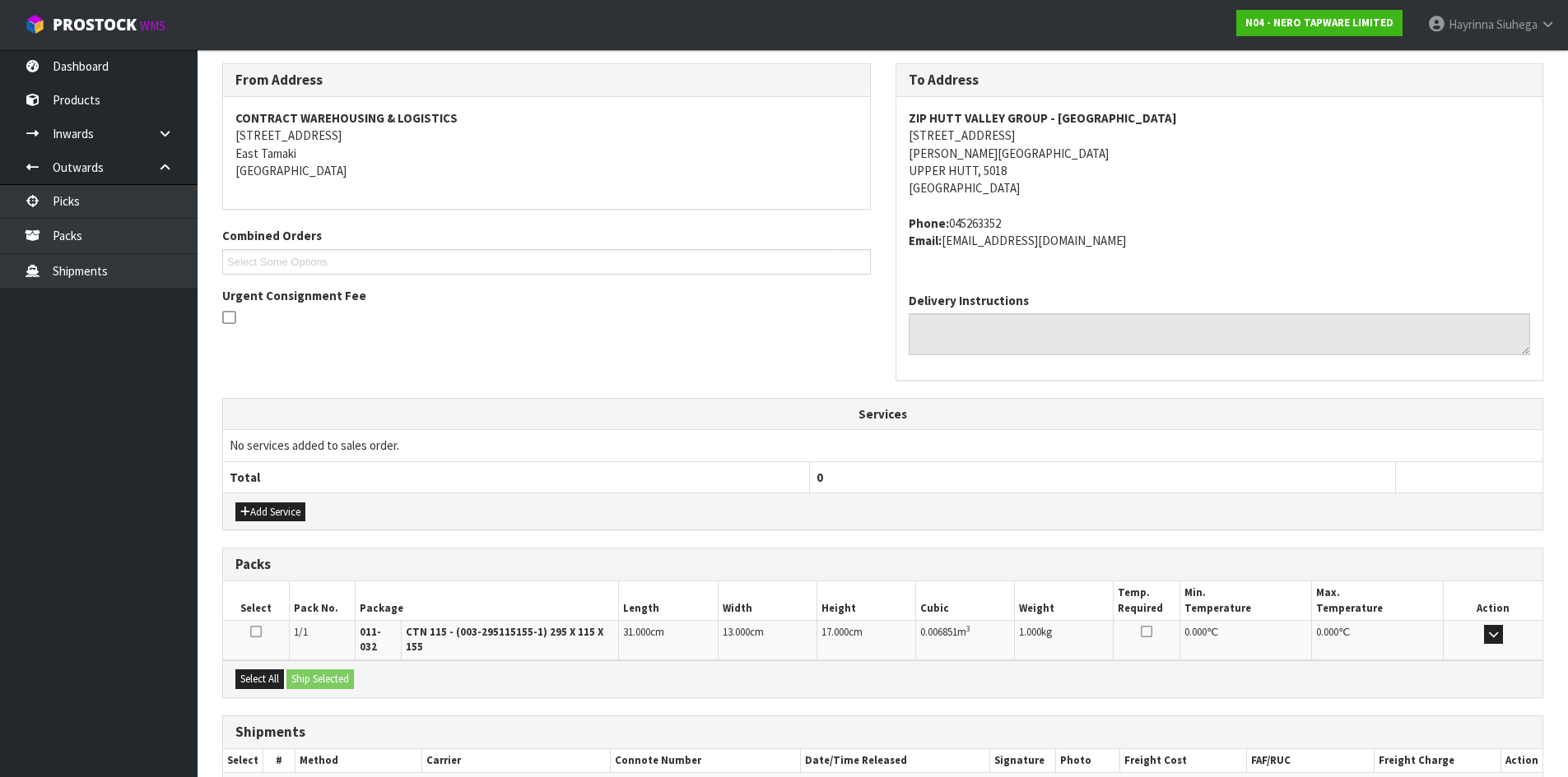
scroll to position [349, 0]
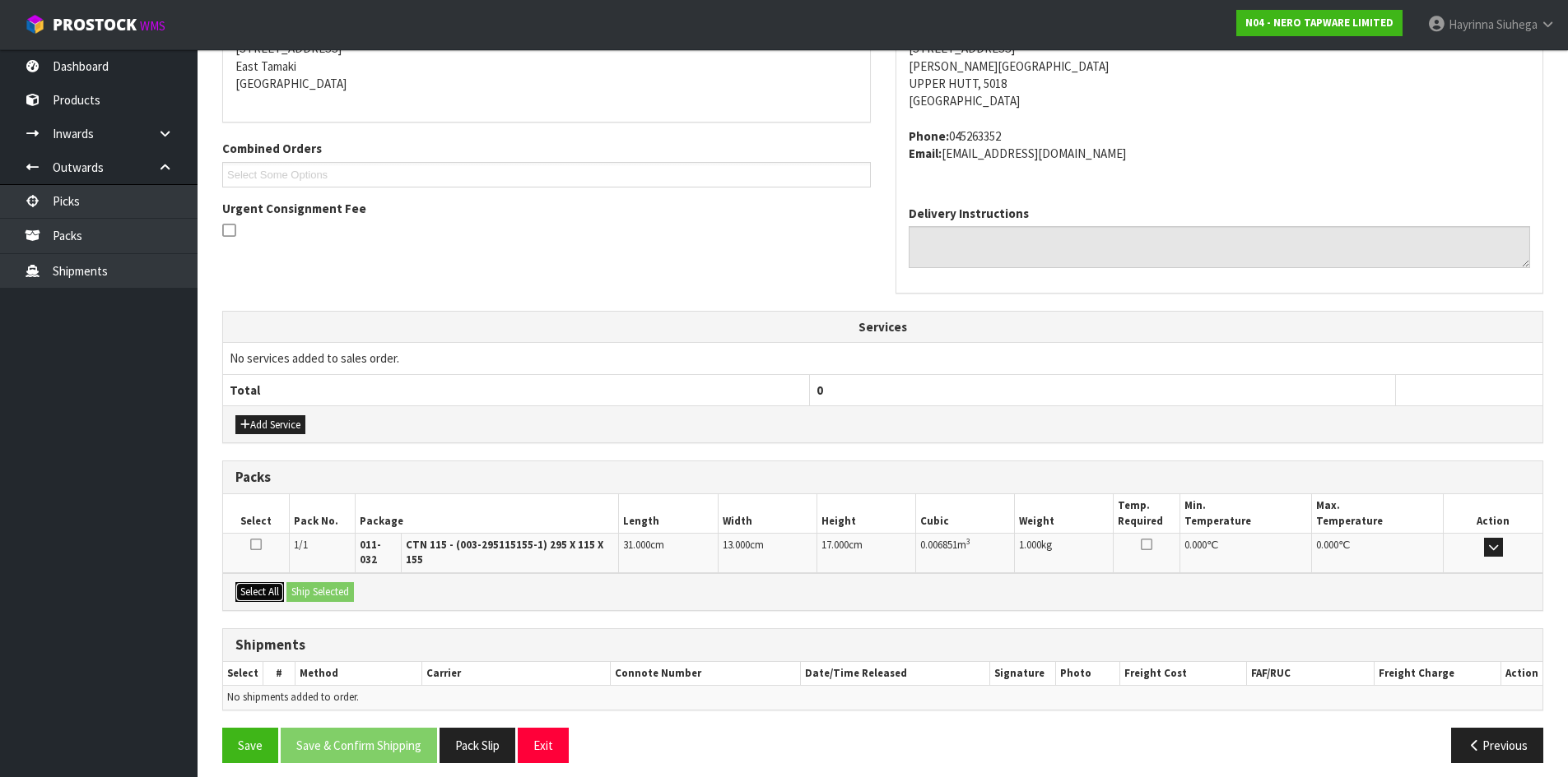
drag, startPoint x: 247, startPoint y: 585, endPoint x: 270, endPoint y: 582, distance: 23.2
click at [251, 585] on button "Select All" at bounding box center [259, 592] width 48 height 20
click at [324, 582] on button "Ship Selected" at bounding box center [319, 592] width 68 height 20
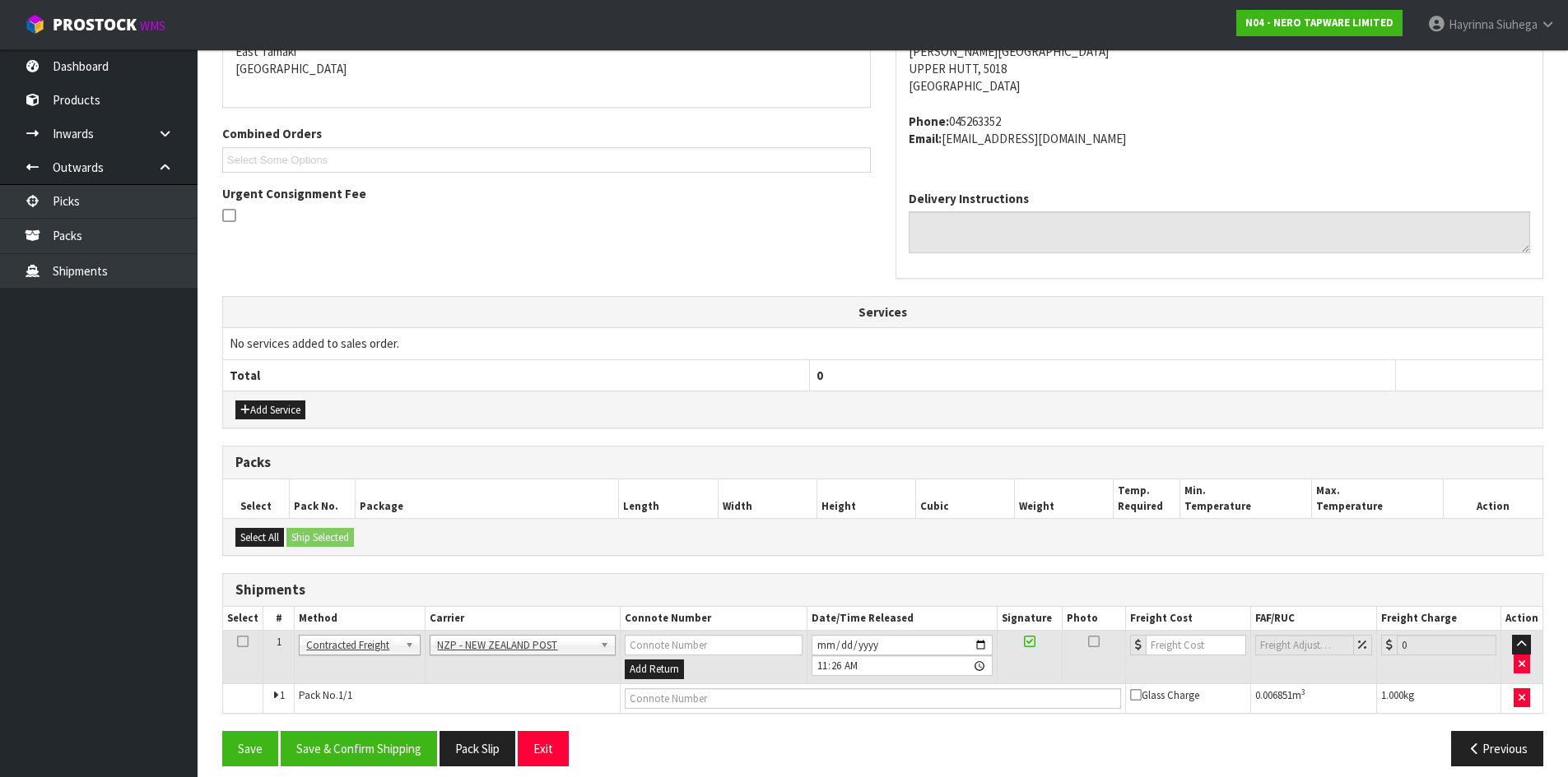
scroll to position [377, 0]
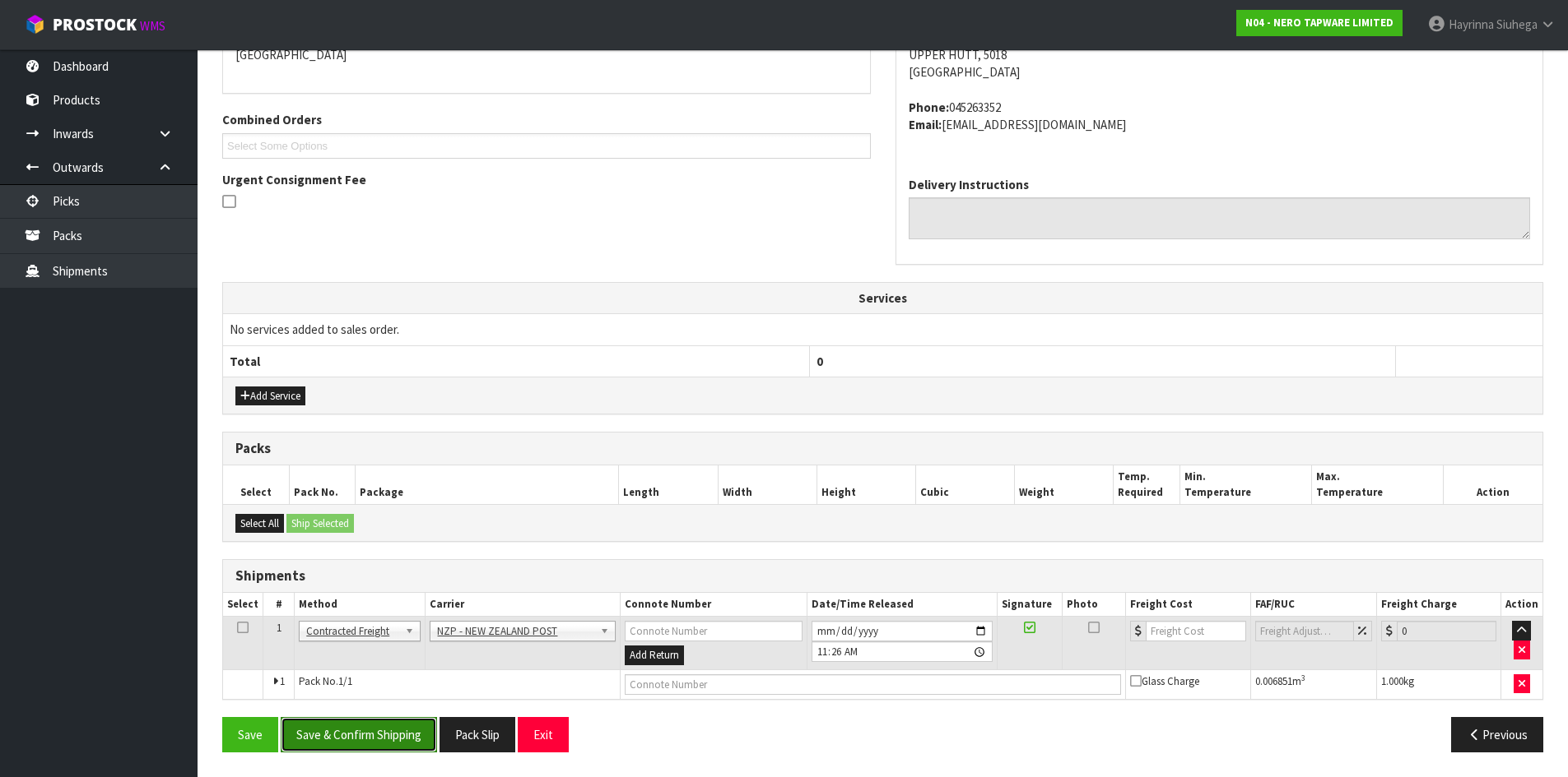
click at [363, 721] on button "Save & Confirm Shipping" at bounding box center [359, 735] width 156 height 35
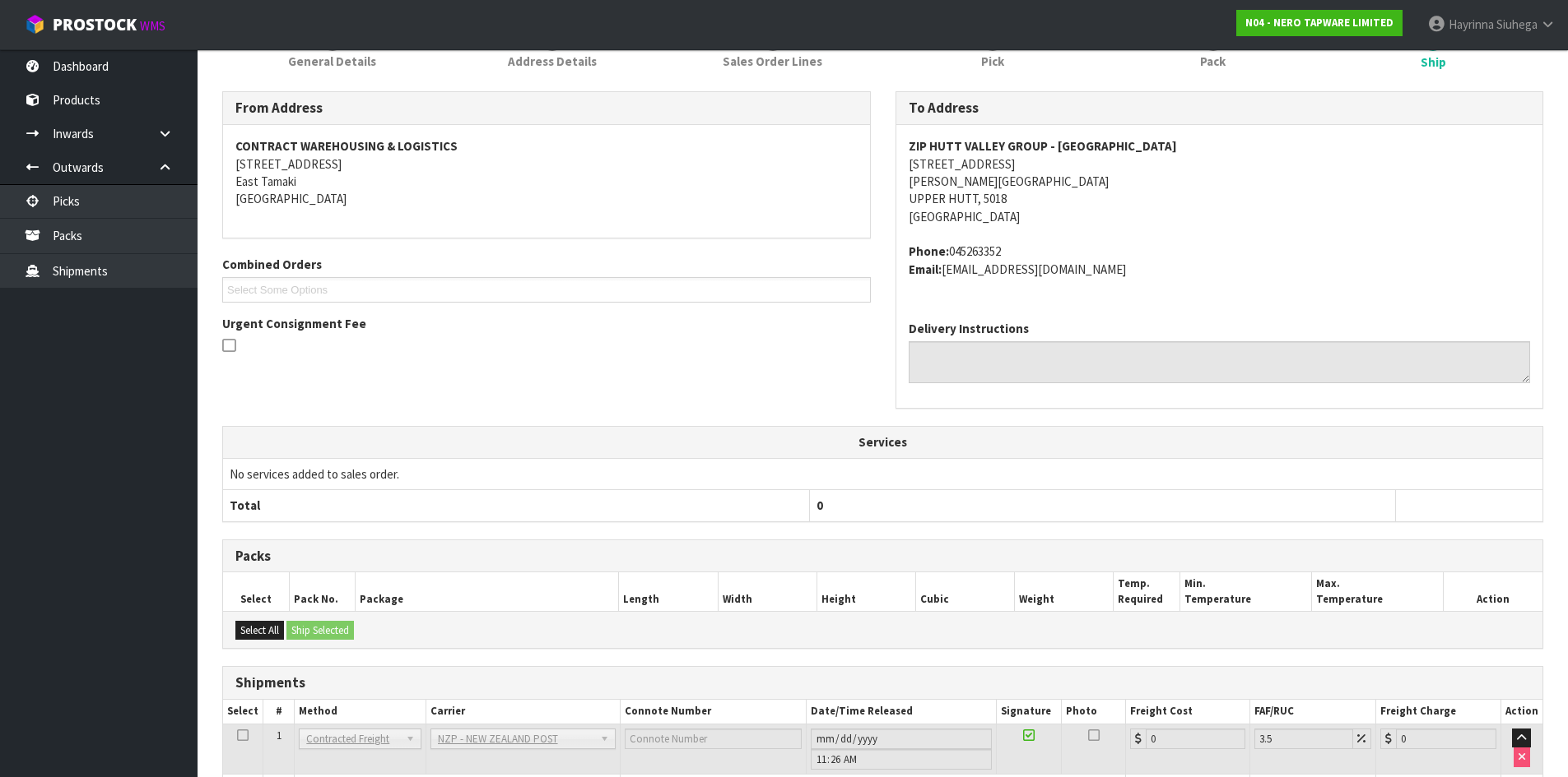
scroll to position [353, 0]
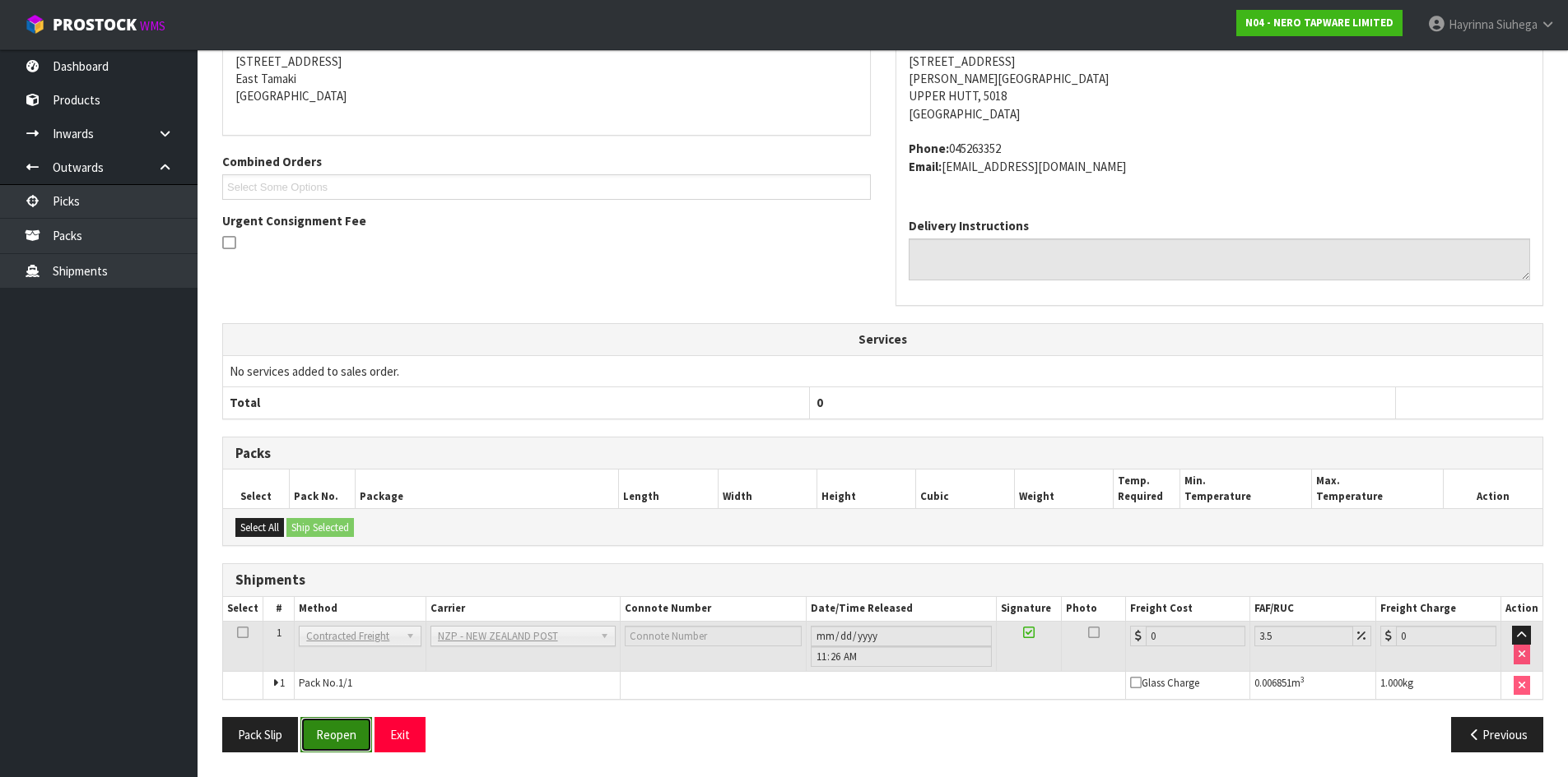
click at [350, 733] on button "Reopen" at bounding box center [336, 735] width 72 height 35
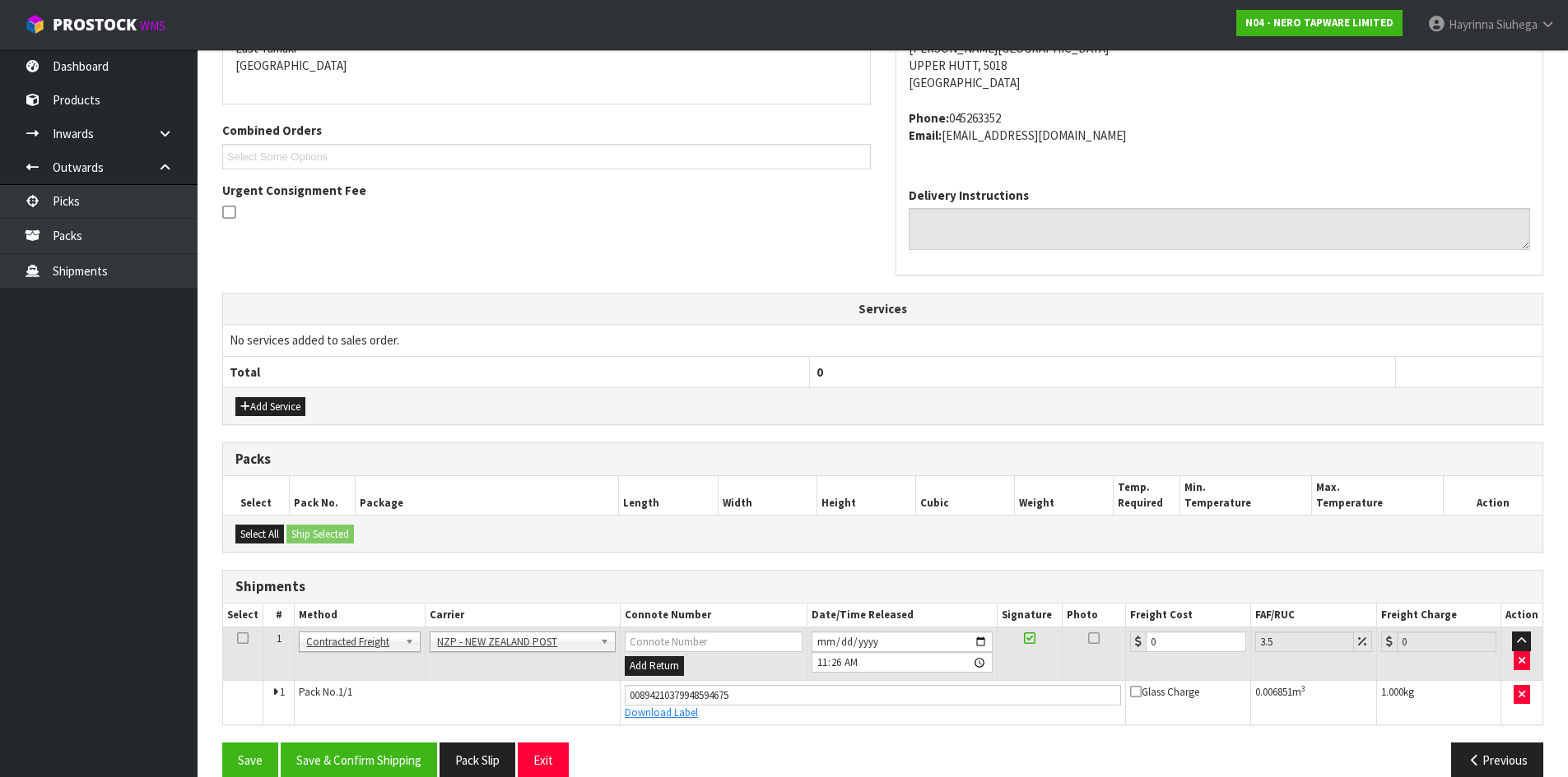
scroll to position [393, 0]
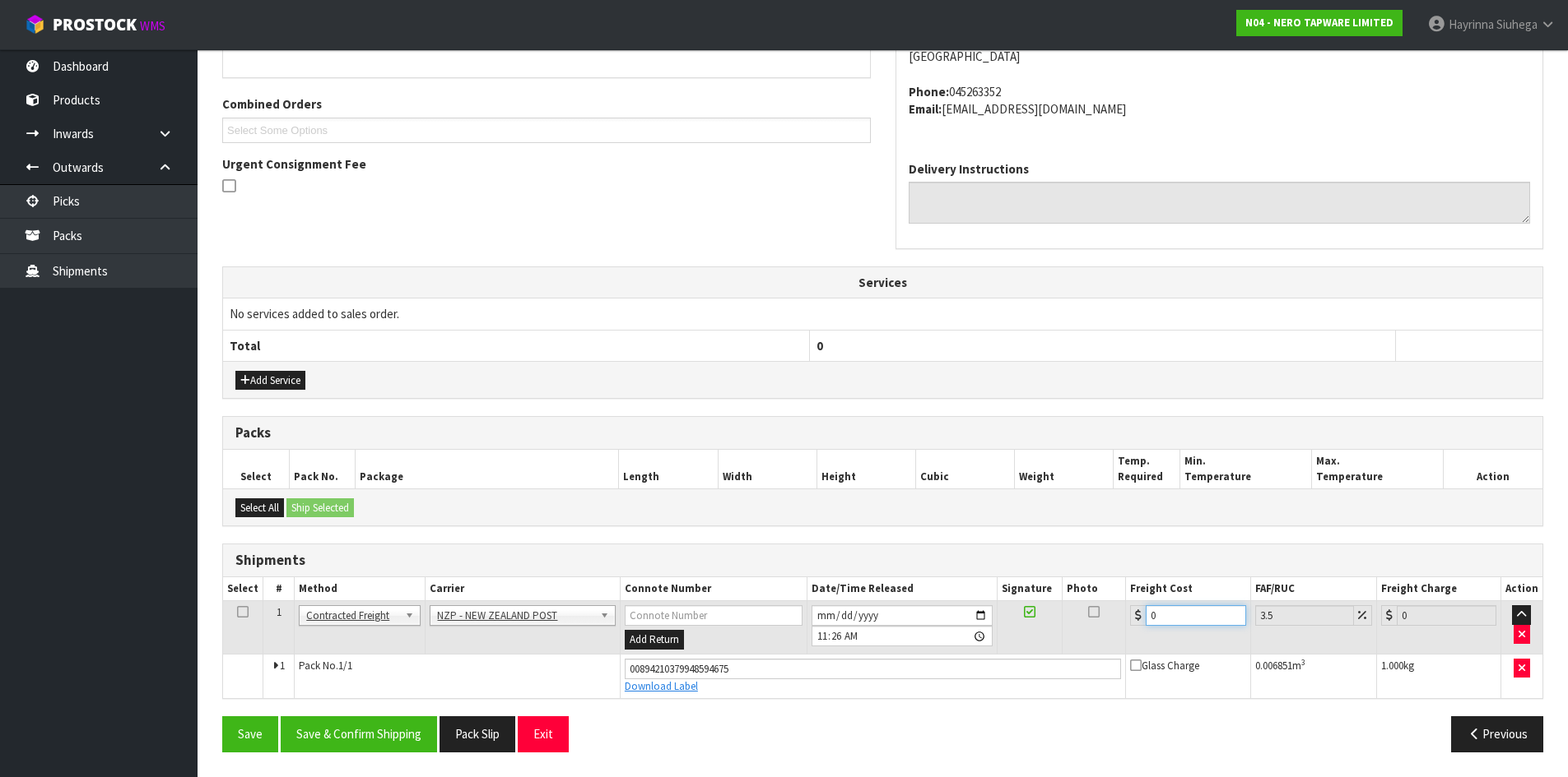
drag, startPoint x: 1165, startPoint y: 615, endPoint x: 1123, endPoint y: 618, distance: 42.1
click at [1126, 618] on td "0" at bounding box center [1188, 628] width 125 height 53
click at [222, 716] on button "Save" at bounding box center [250, 734] width 56 height 35
click at [394, 731] on button "Save & Confirm Shipping" at bounding box center [359, 734] width 156 height 35
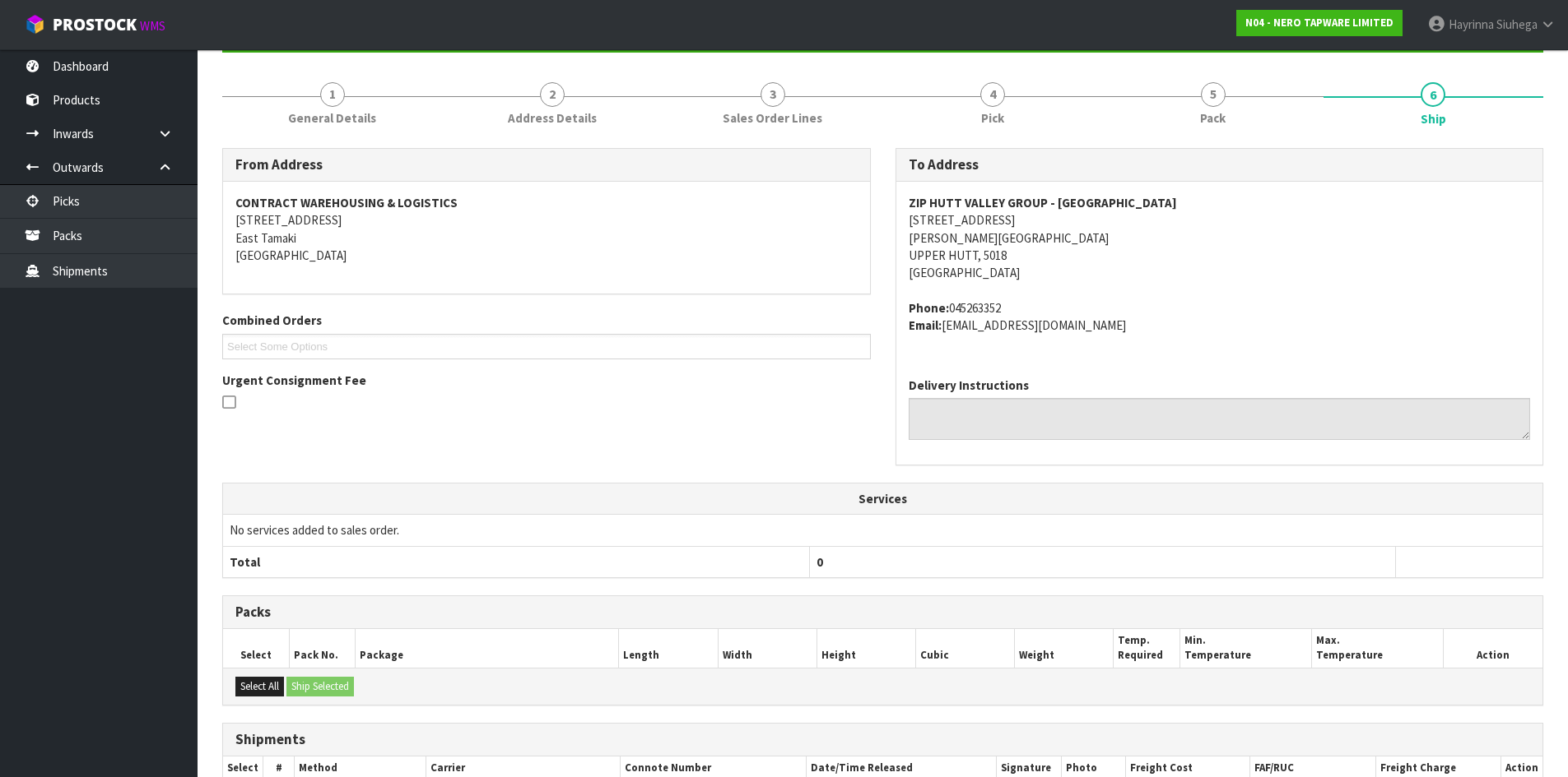
scroll to position [0, 0]
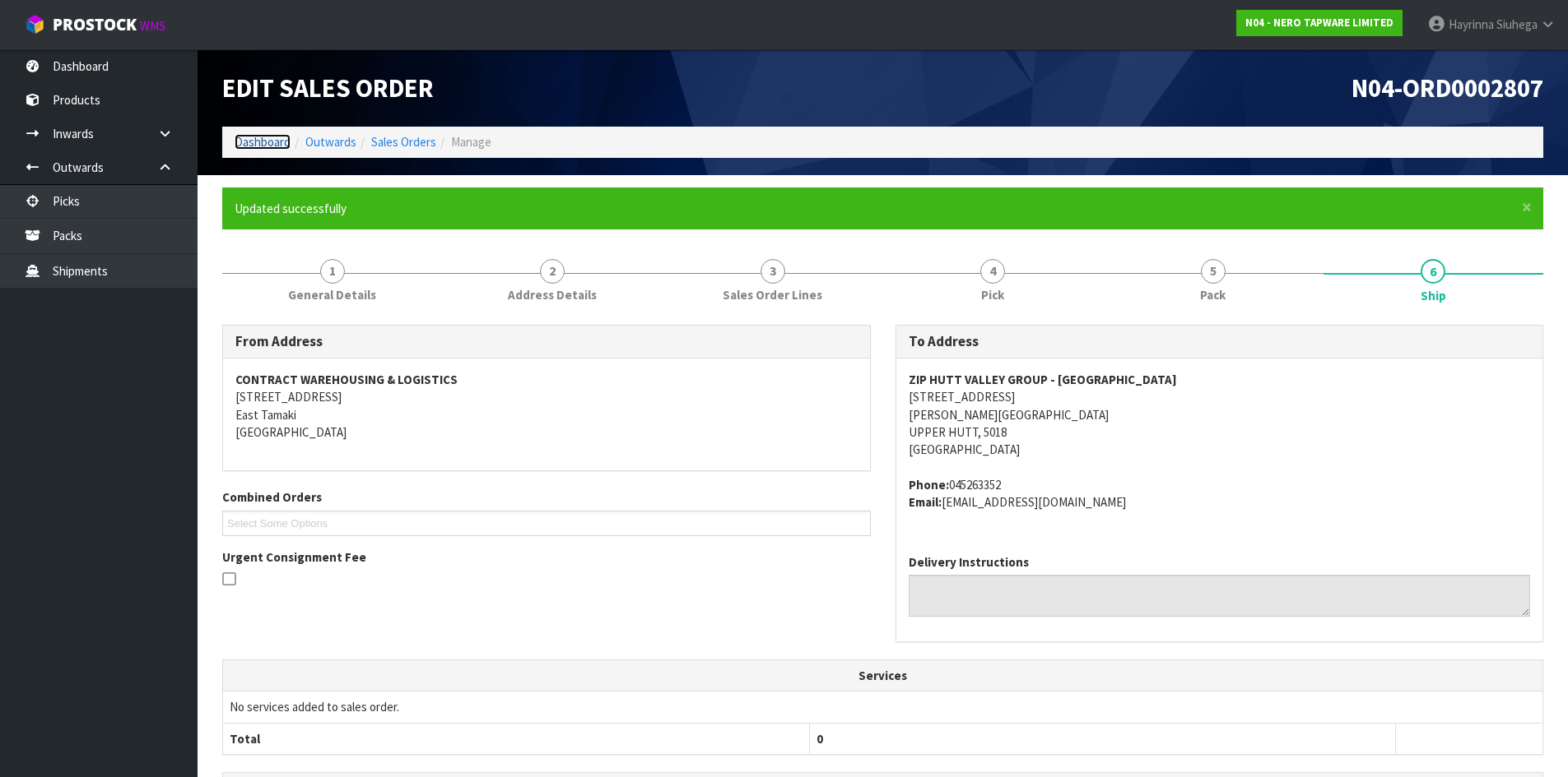
click at [271, 141] on link "Dashboard" at bounding box center [262, 142] width 56 height 16
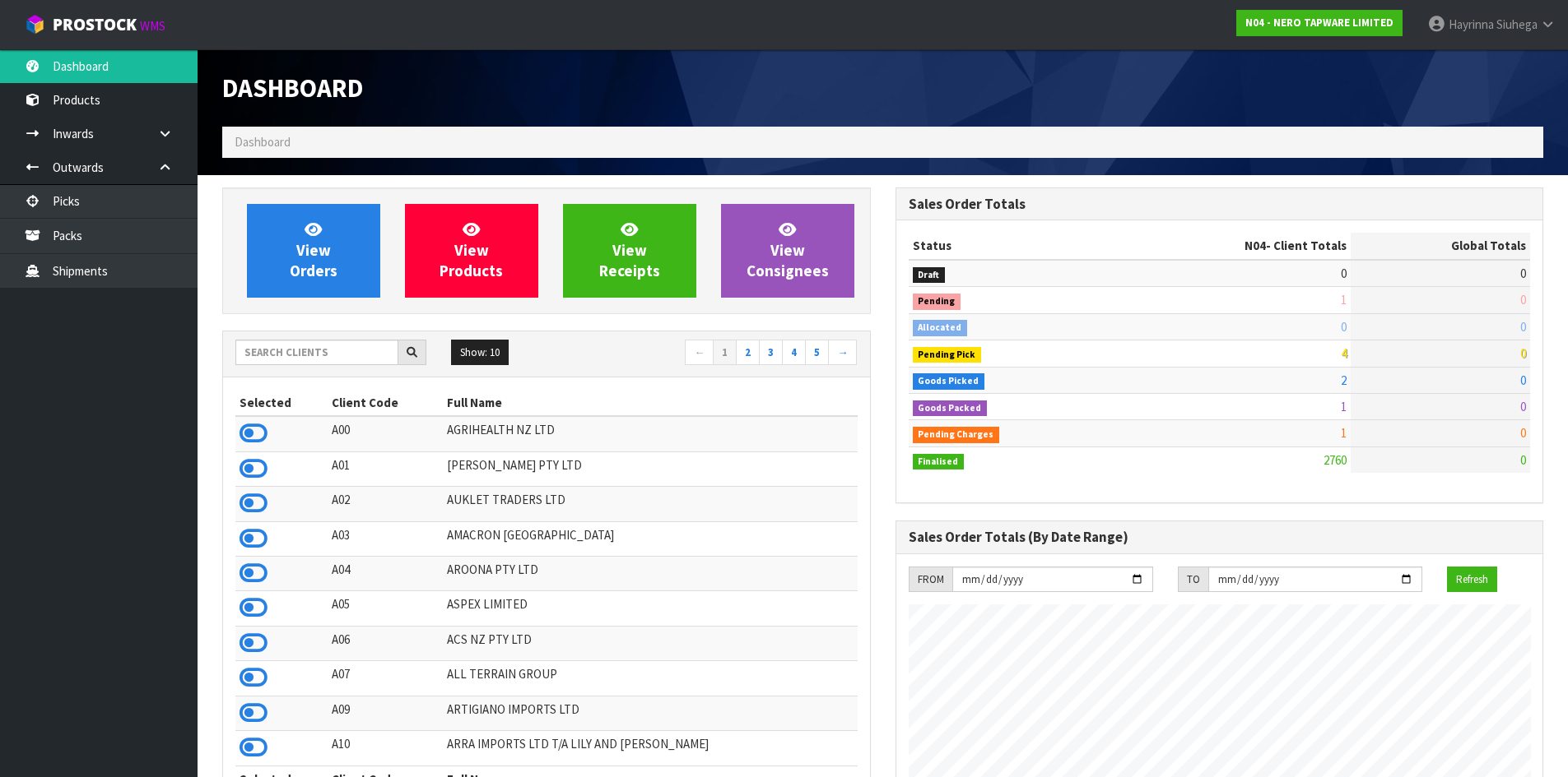
scroll to position [1246, 672]
click at [278, 217] on link "View Orders" at bounding box center [313, 251] width 133 height 94
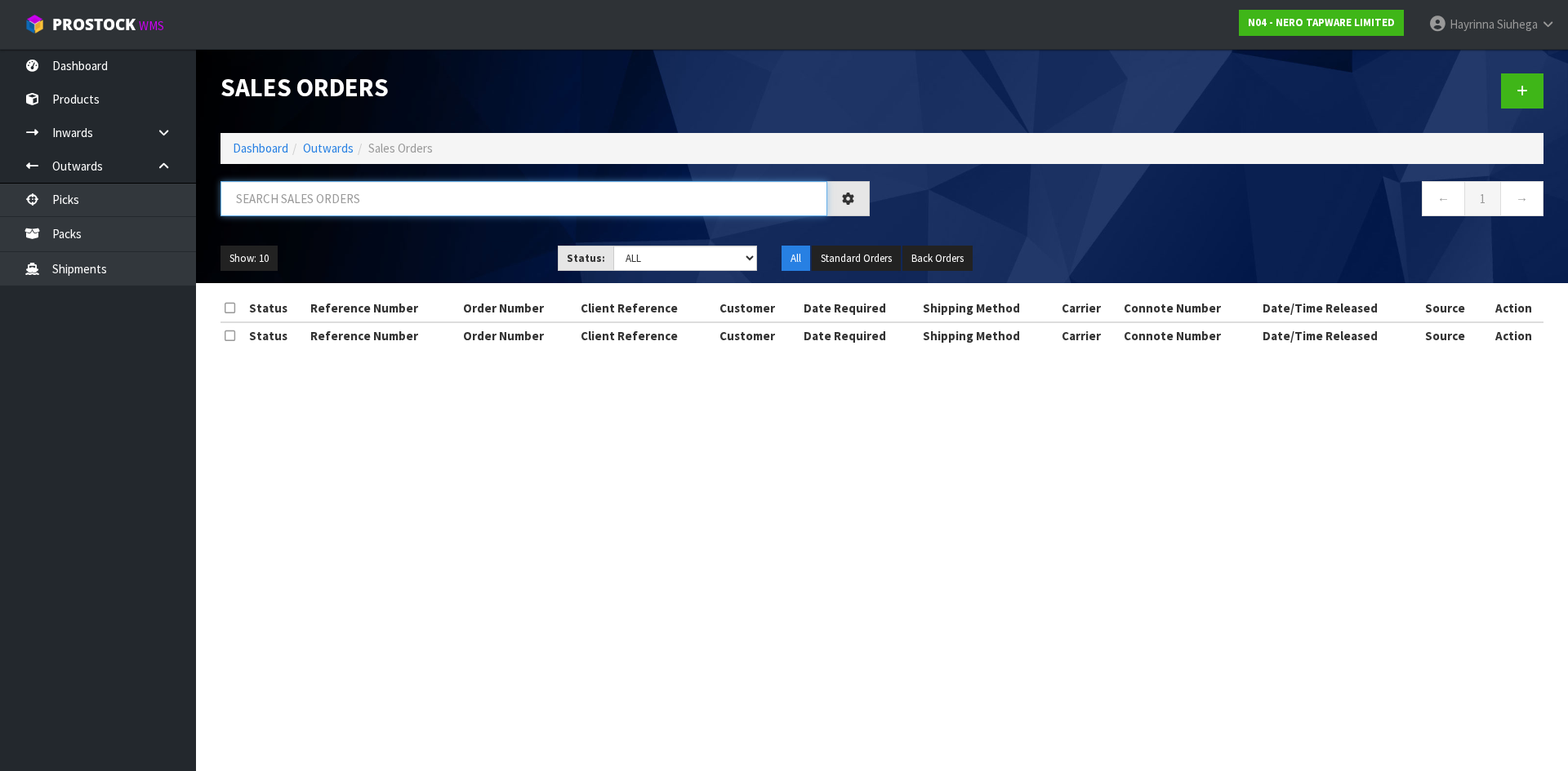
click at [313, 194] on input "text" at bounding box center [523, 198] width 607 height 35
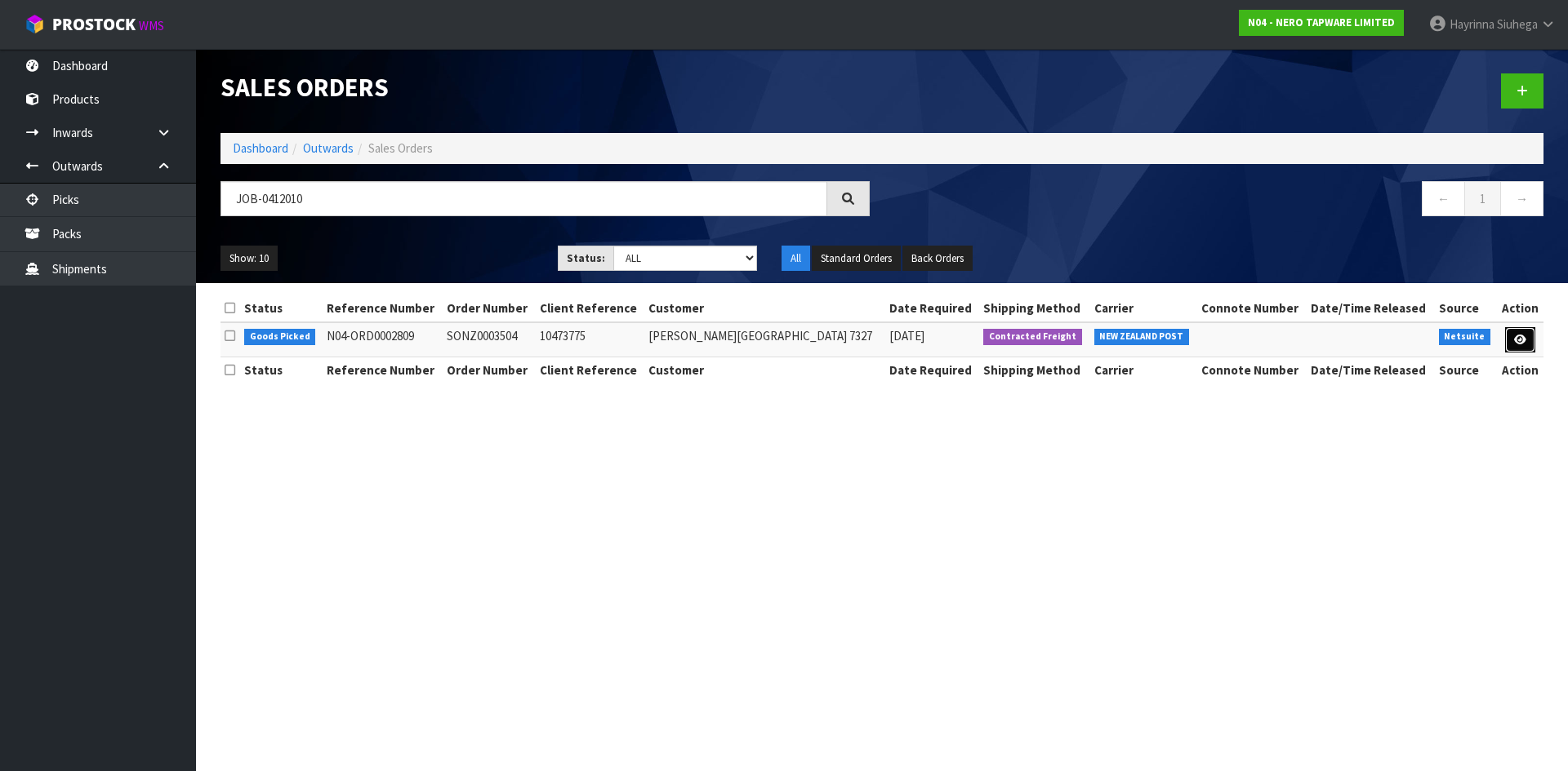
click at [1506, 342] on link at bounding box center [1519, 340] width 30 height 26
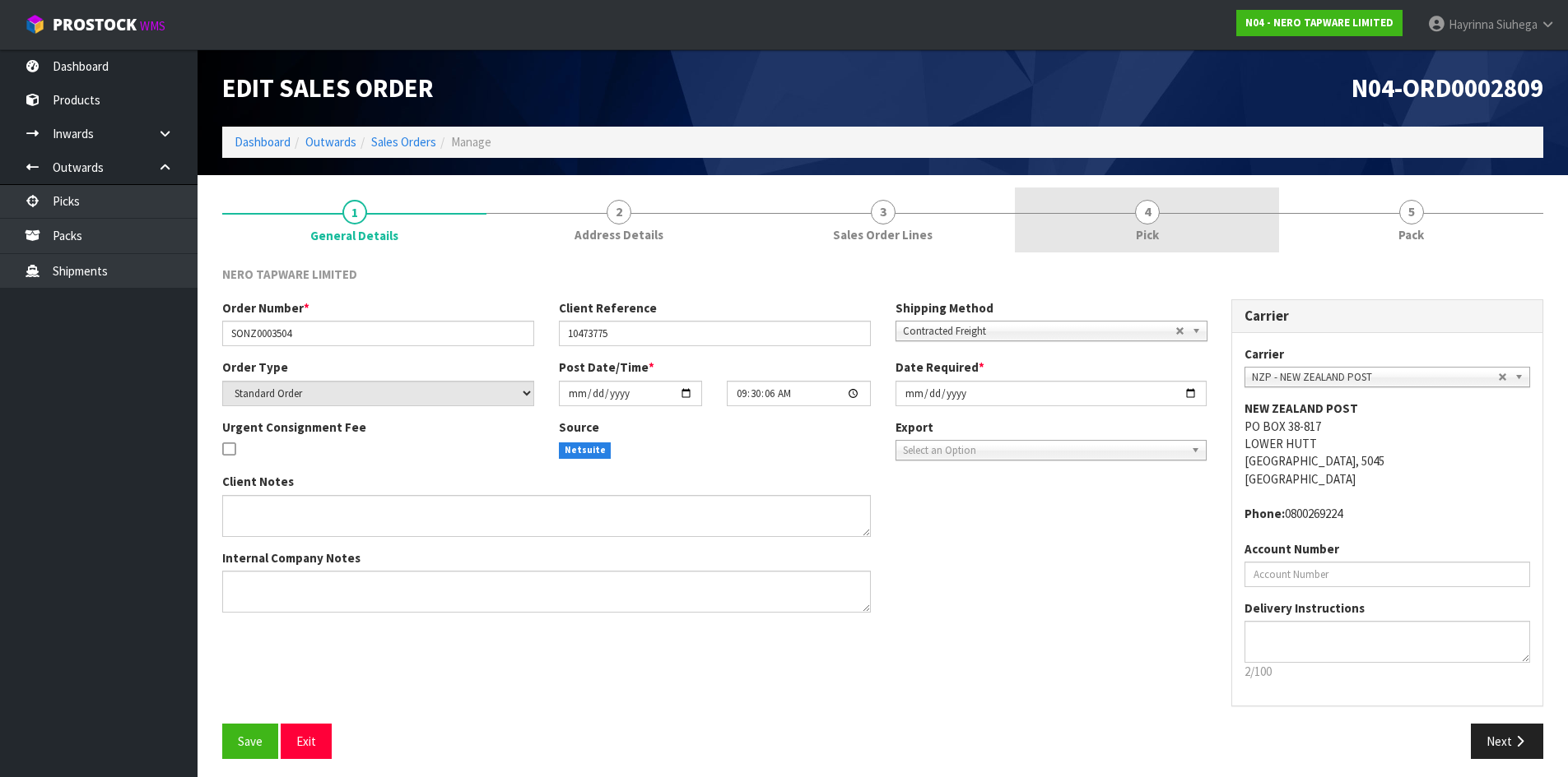
click at [1198, 233] on link "4 Pick" at bounding box center [1146, 220] width 264 height 65
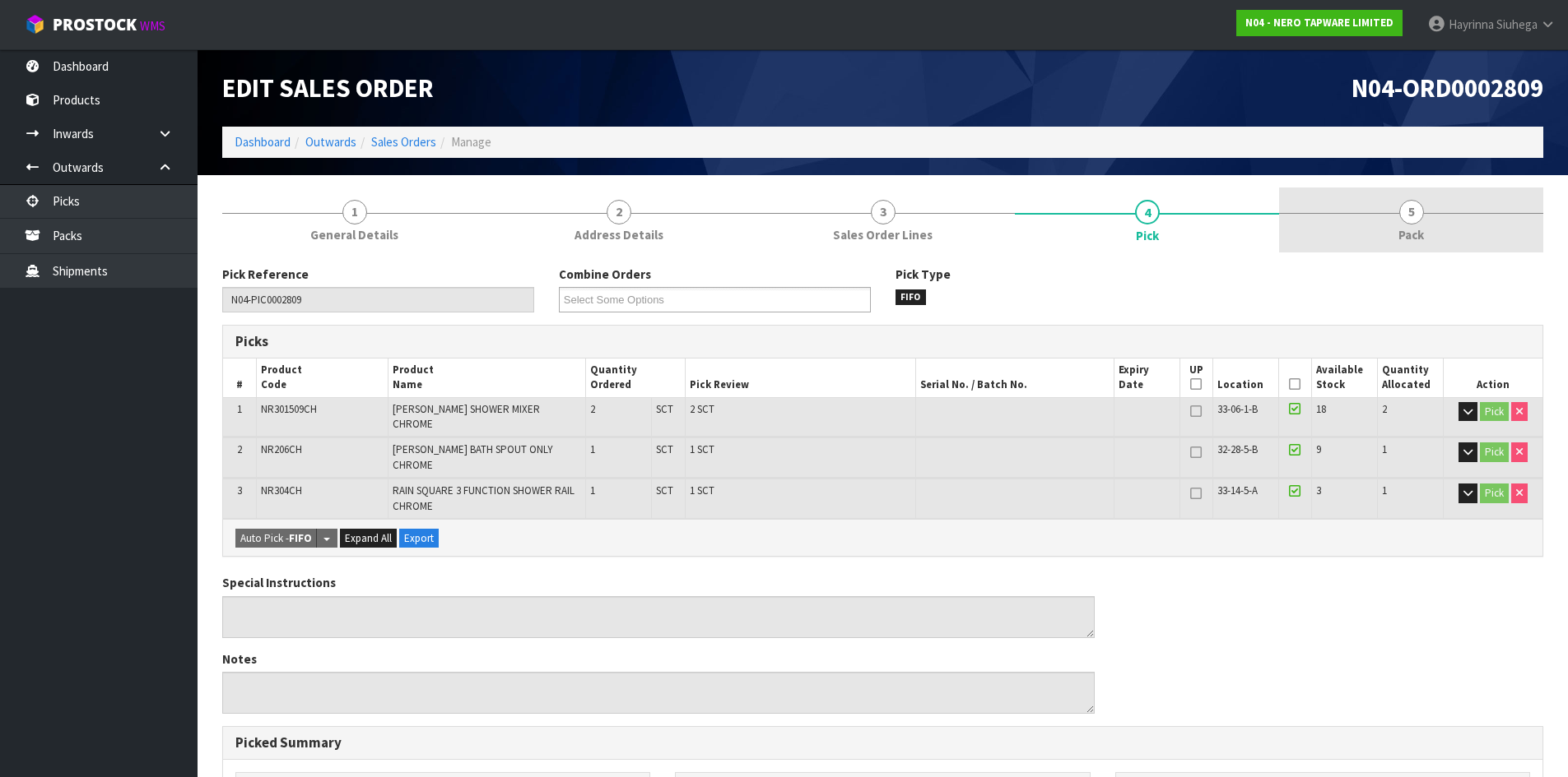
click at [1329, 233] on link "5 Pack" at bounding box center [1410, 220] width 264 height 65
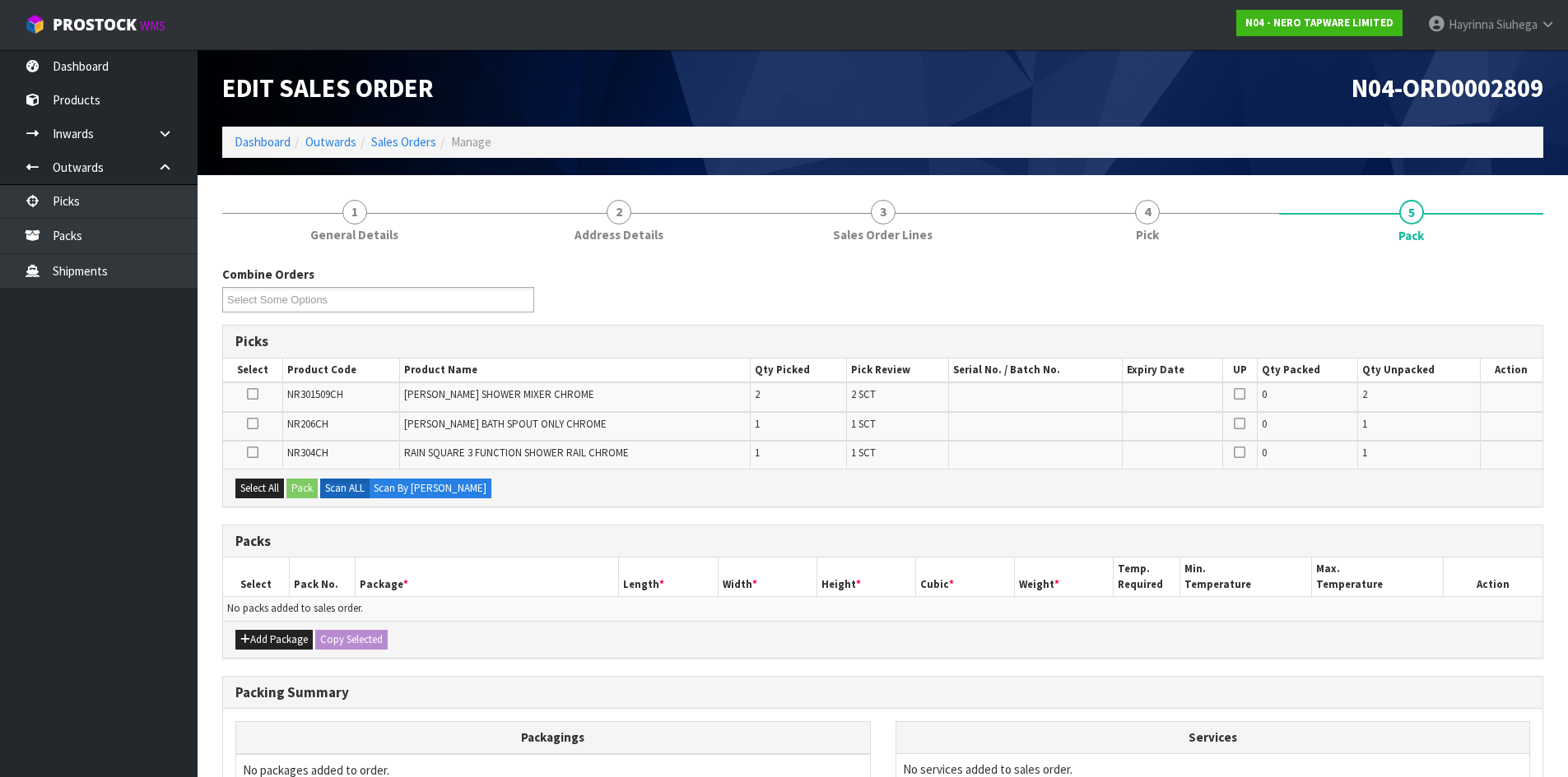
scroll to position [82, 0]
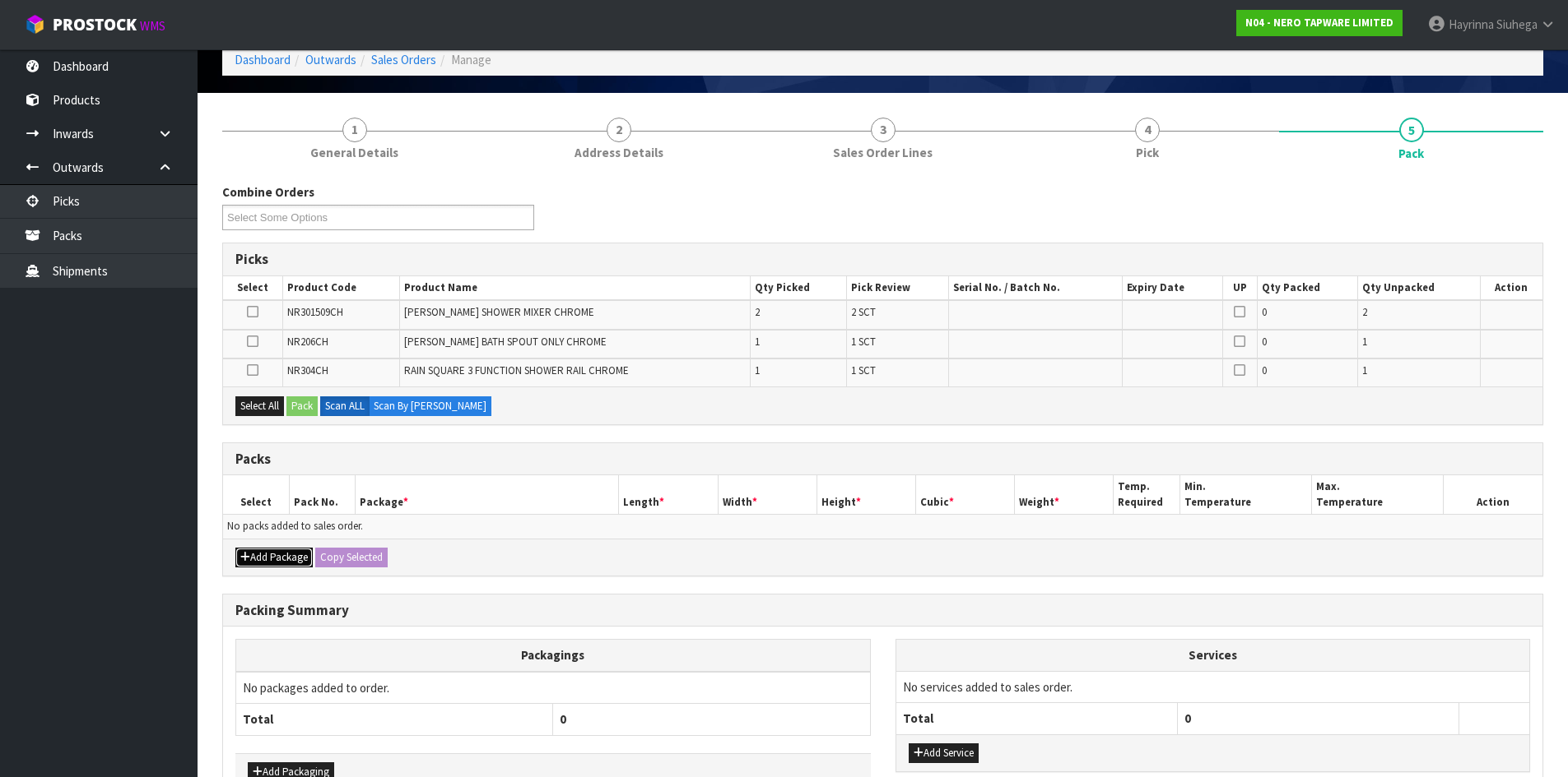
click at [263, 560] on button "Add Package" at bounding box center [274, 558] width 77 height 20
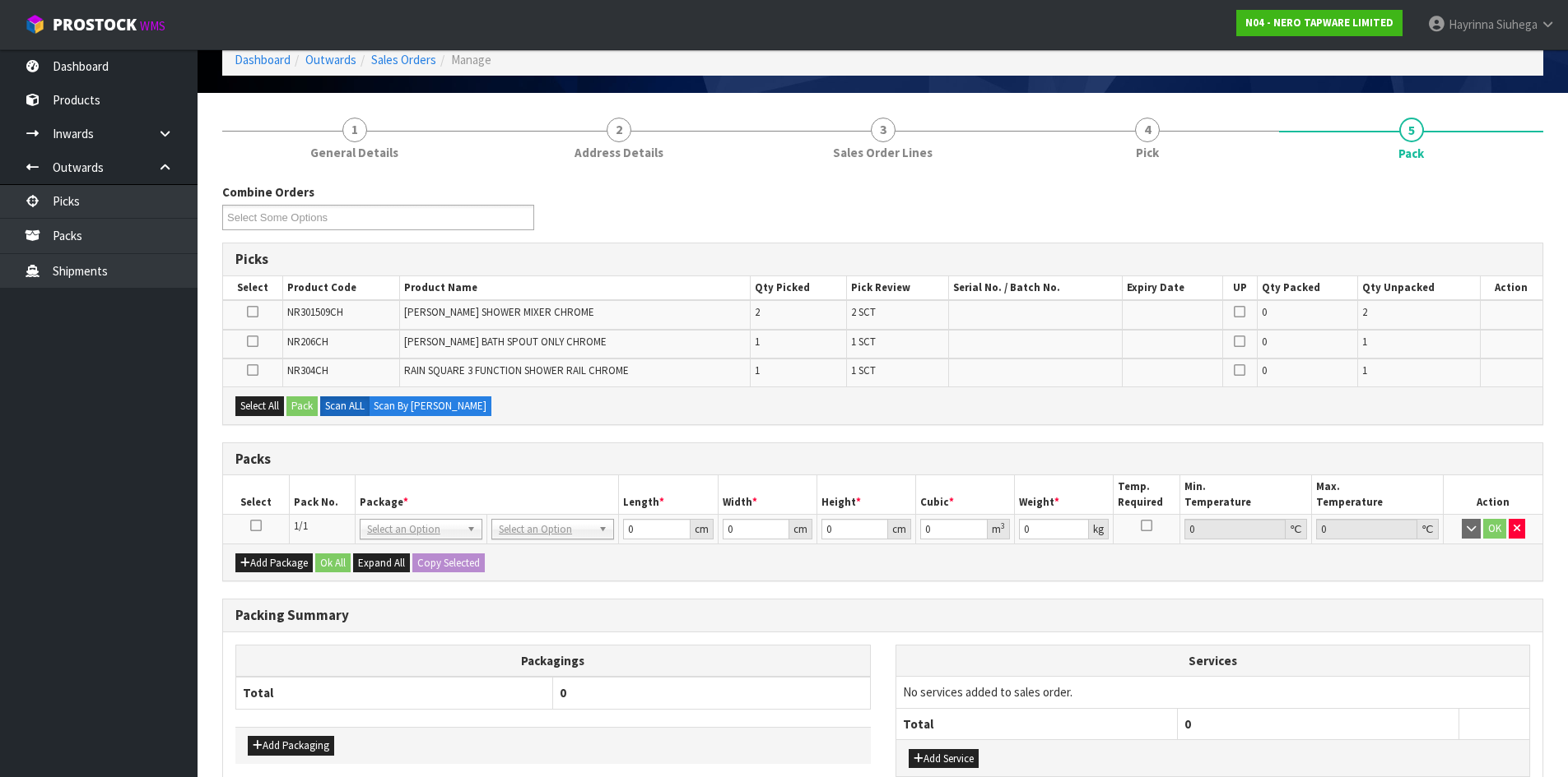
click at [257, 526] on icon at bounding box center [255, 525] width 11 height 1
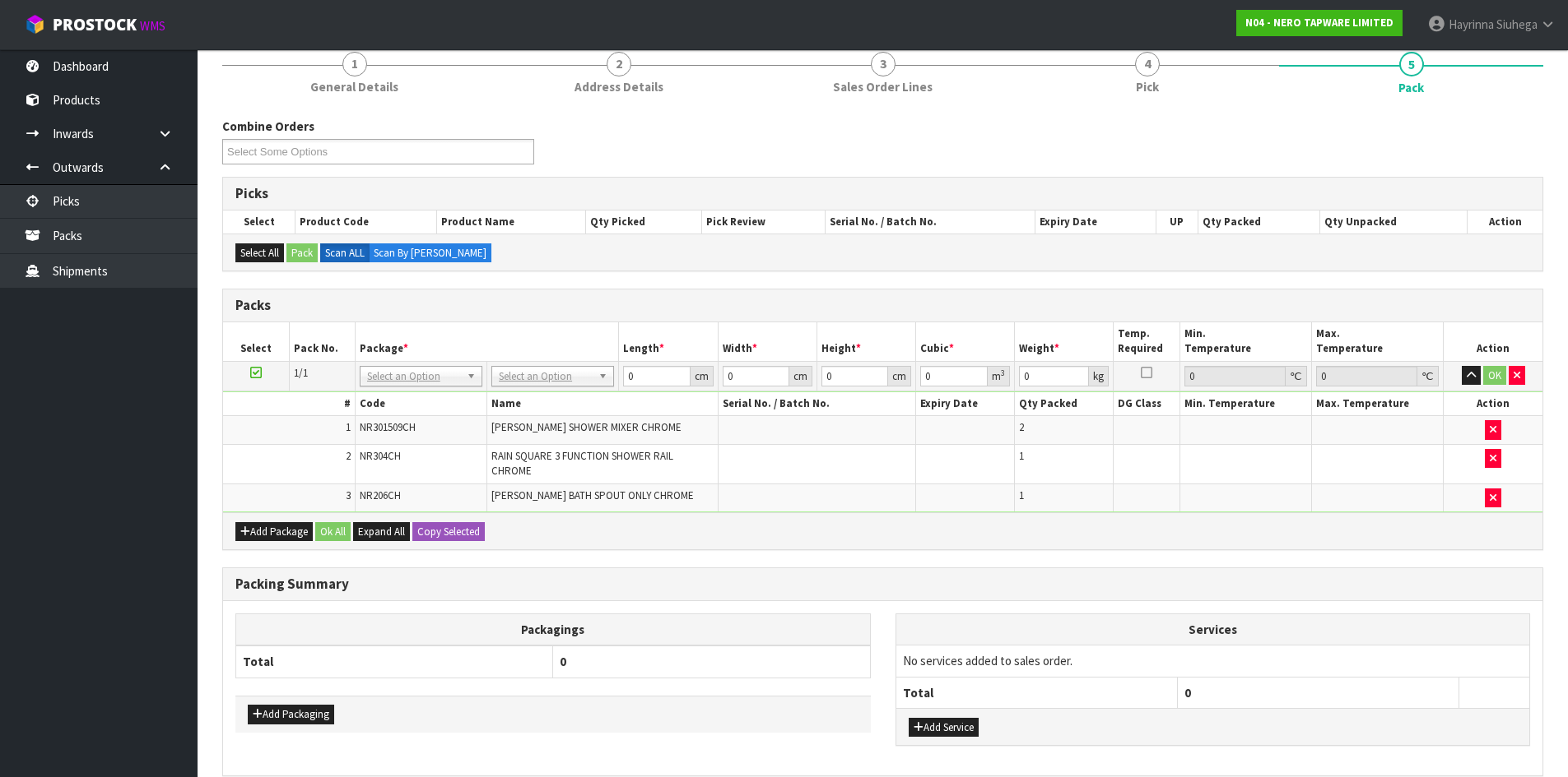
scroll to position [225, 0]
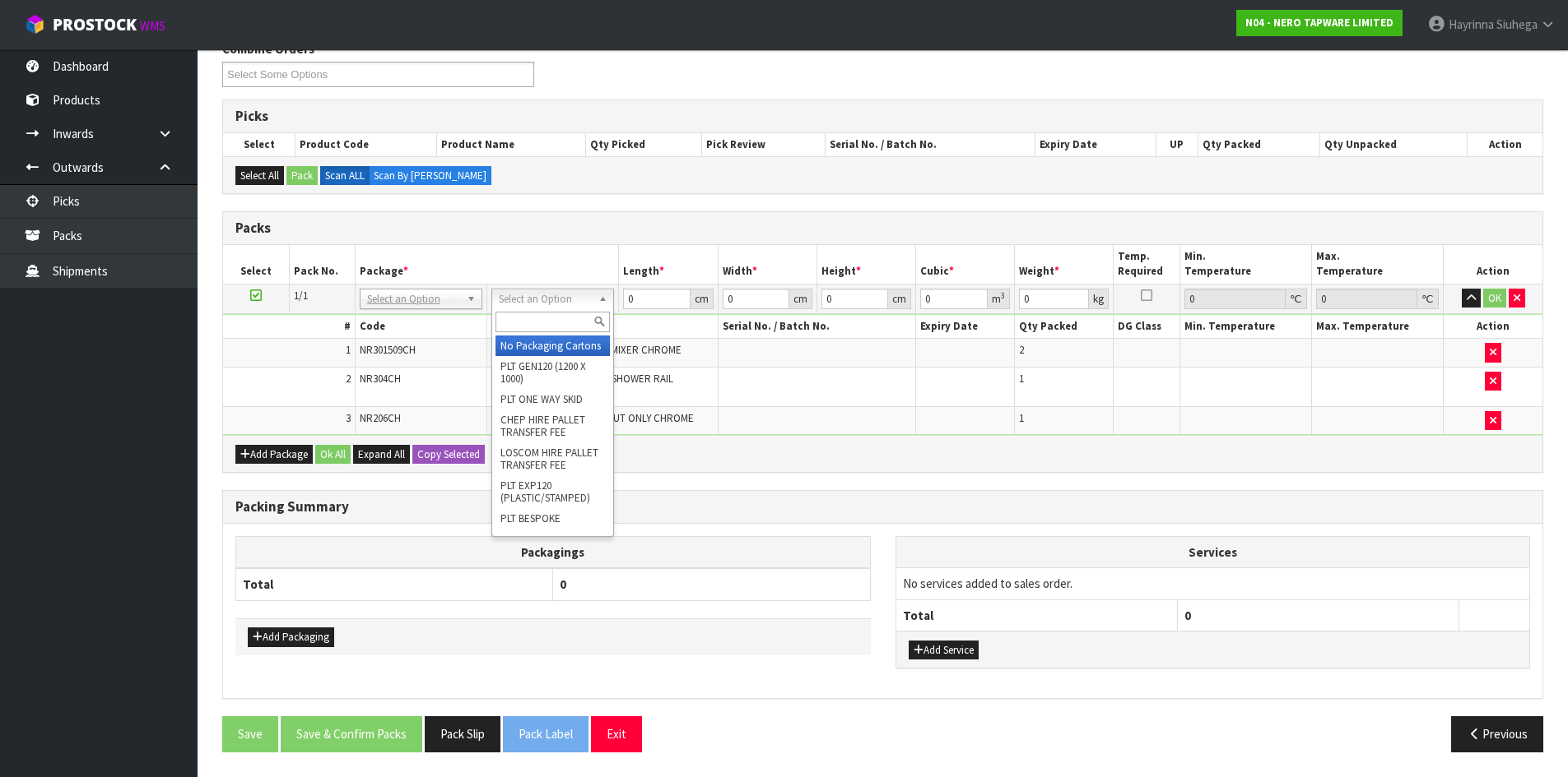
click at [529, 323] on input "text" at bounding box center [553, 321] width 114 height 20
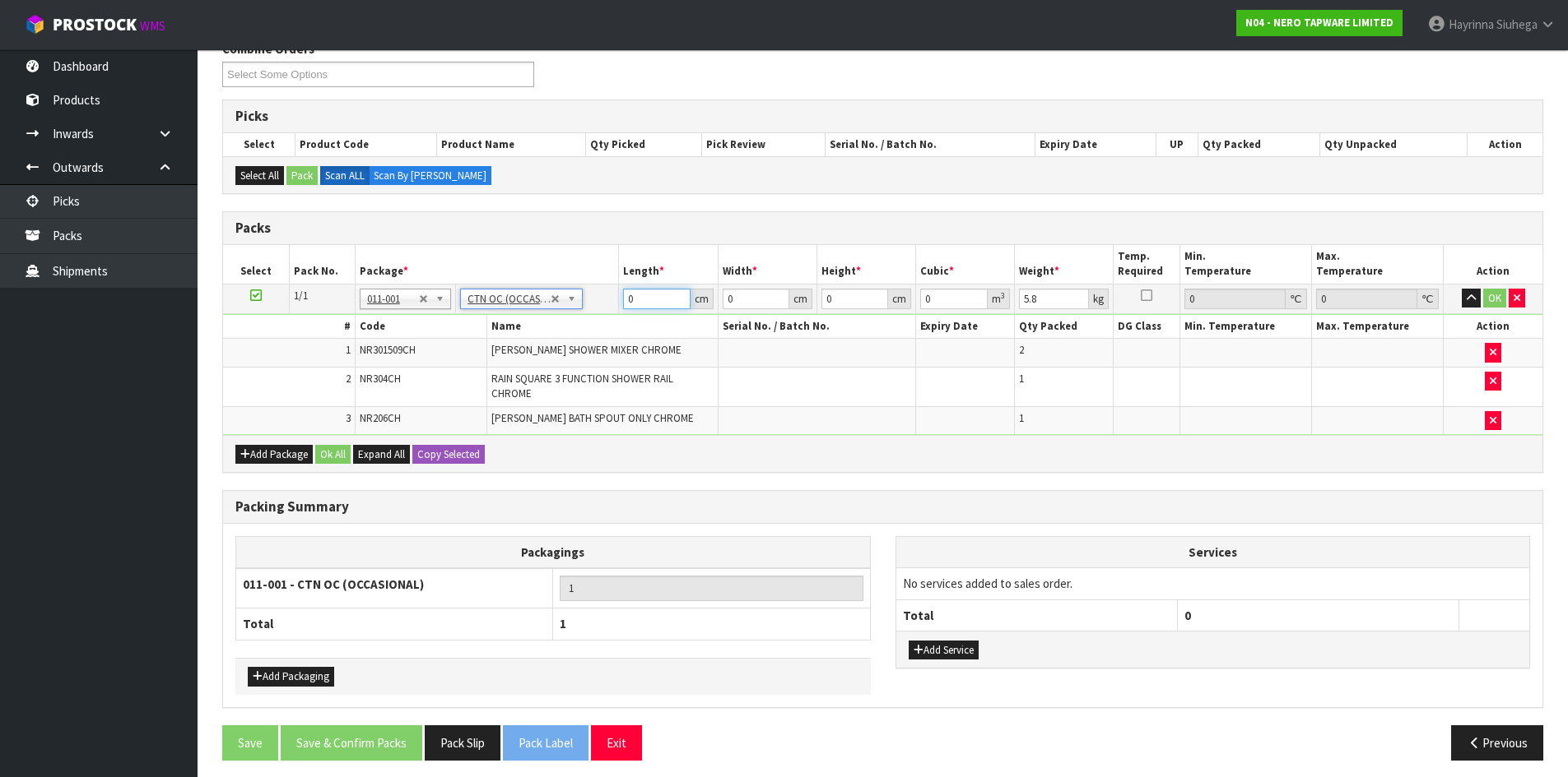
click at [631, 305] on input "0" at bounding box center [656, 298] width 67 height 20
click at [629, 303] on input "0" at bounding box center [656, 298] width 67 height 20
drag, startPoint x: 629, startPoint y: 303, endPoint x: 1536, endPoint y: 186, distance: 914.5
click at [650, 302] on input "0" at bounding box center [656, 298] width 67 height 20
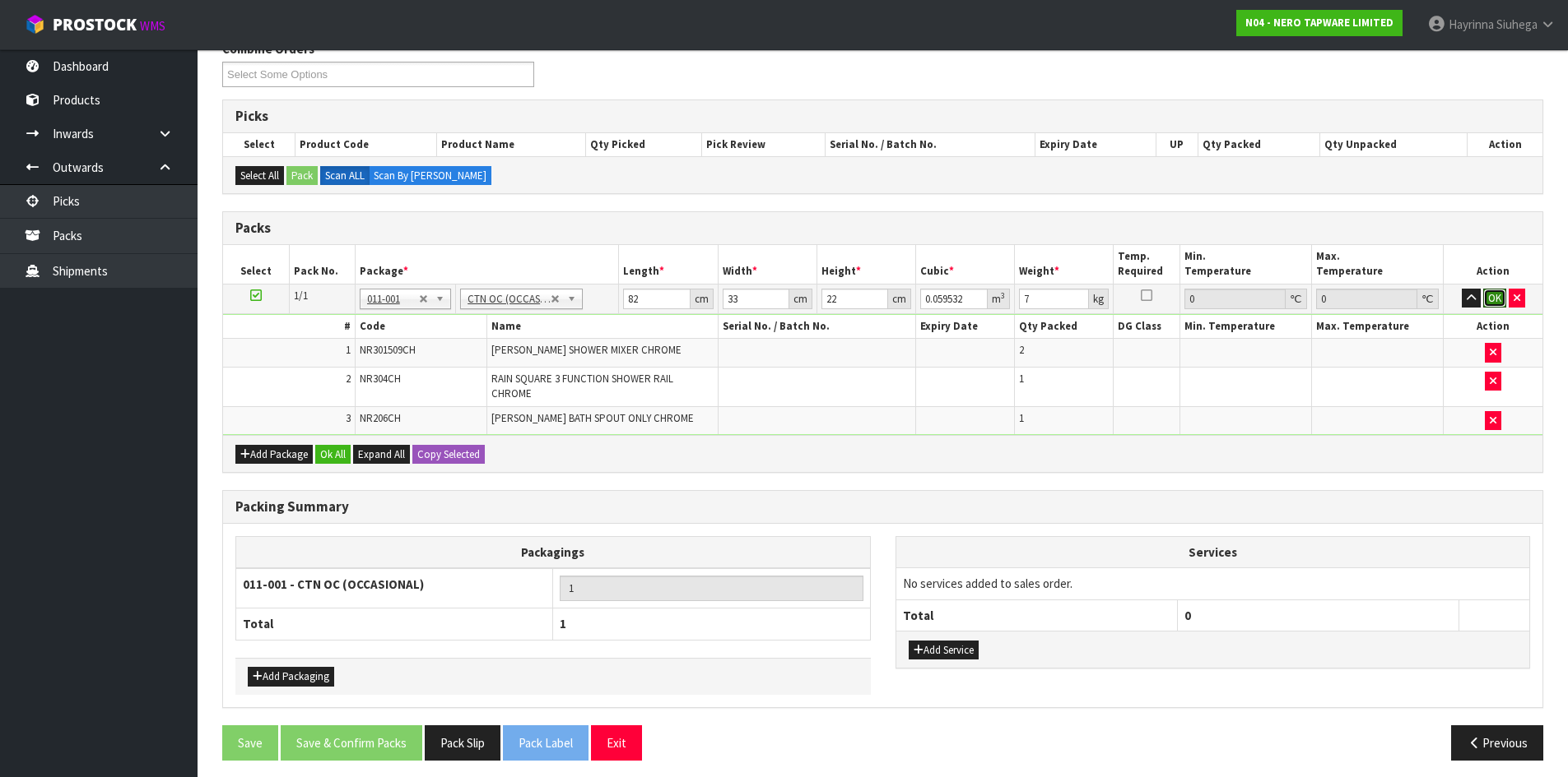
click button "OK" at bounding box center [1494, 298] width 23 height 20
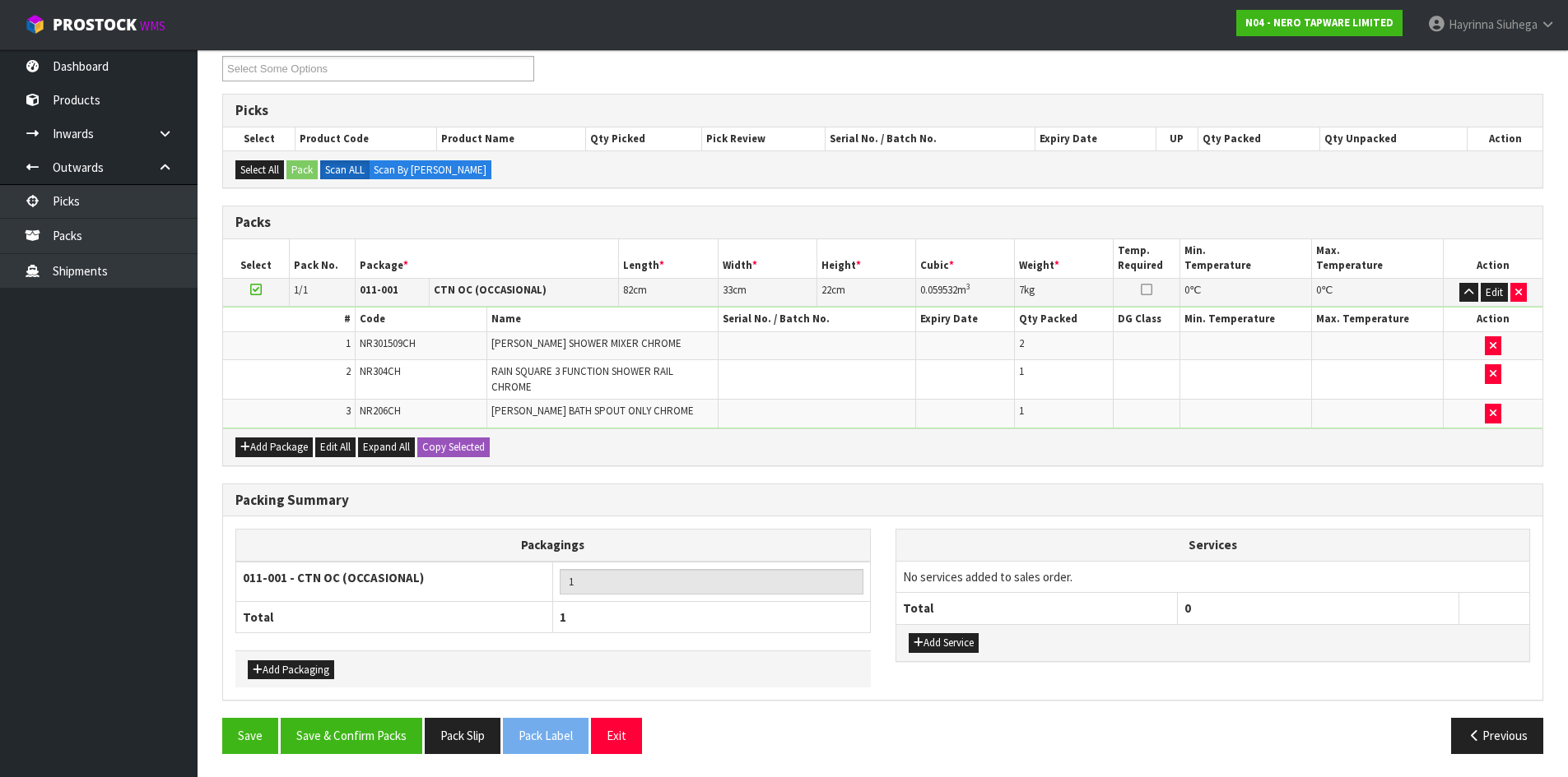
scroll to position [232, 0]
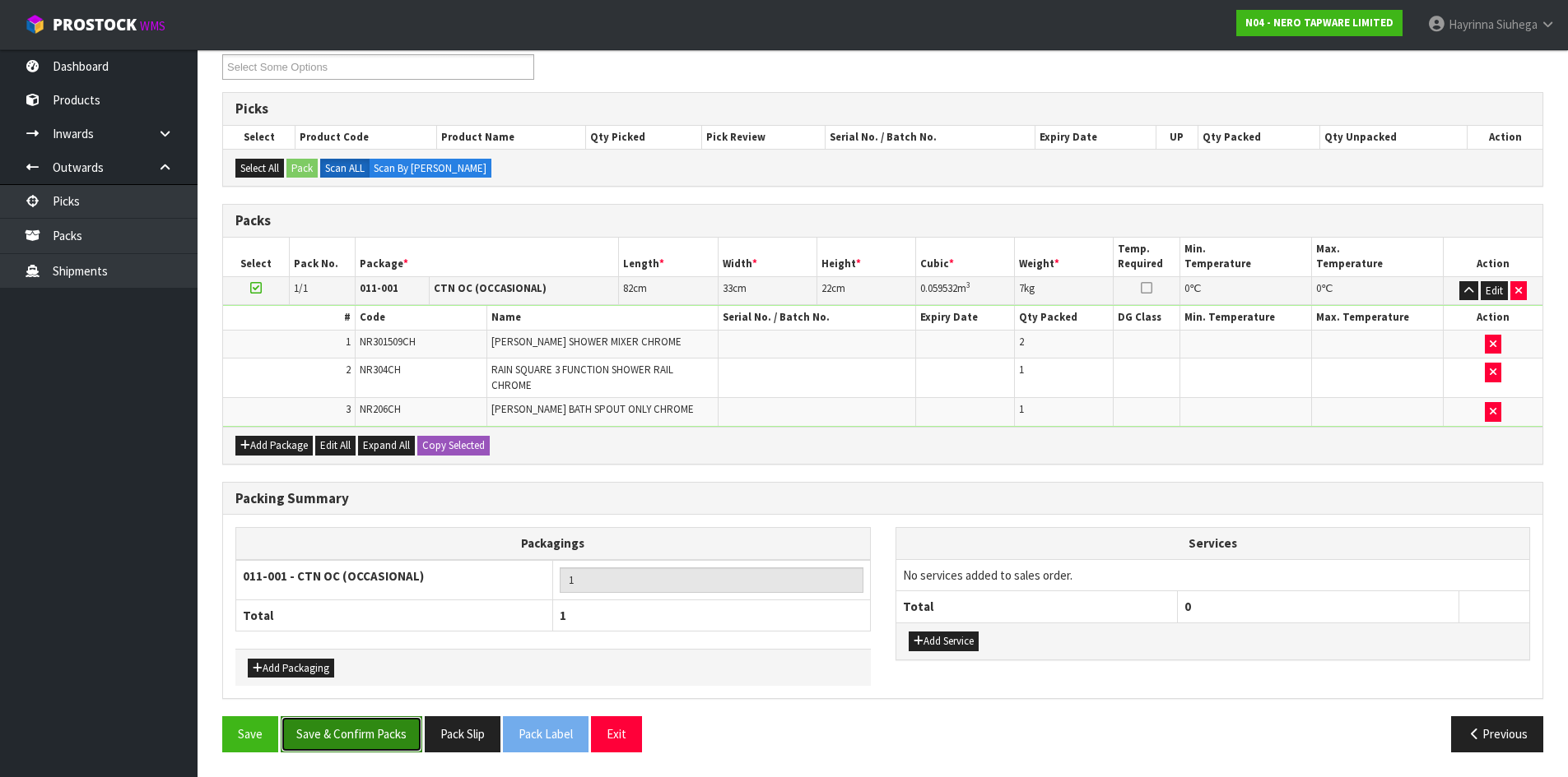
click at [365, 741] on button "Save & Confirm Packs" at bounding box center [351, 734] width 141 height 35
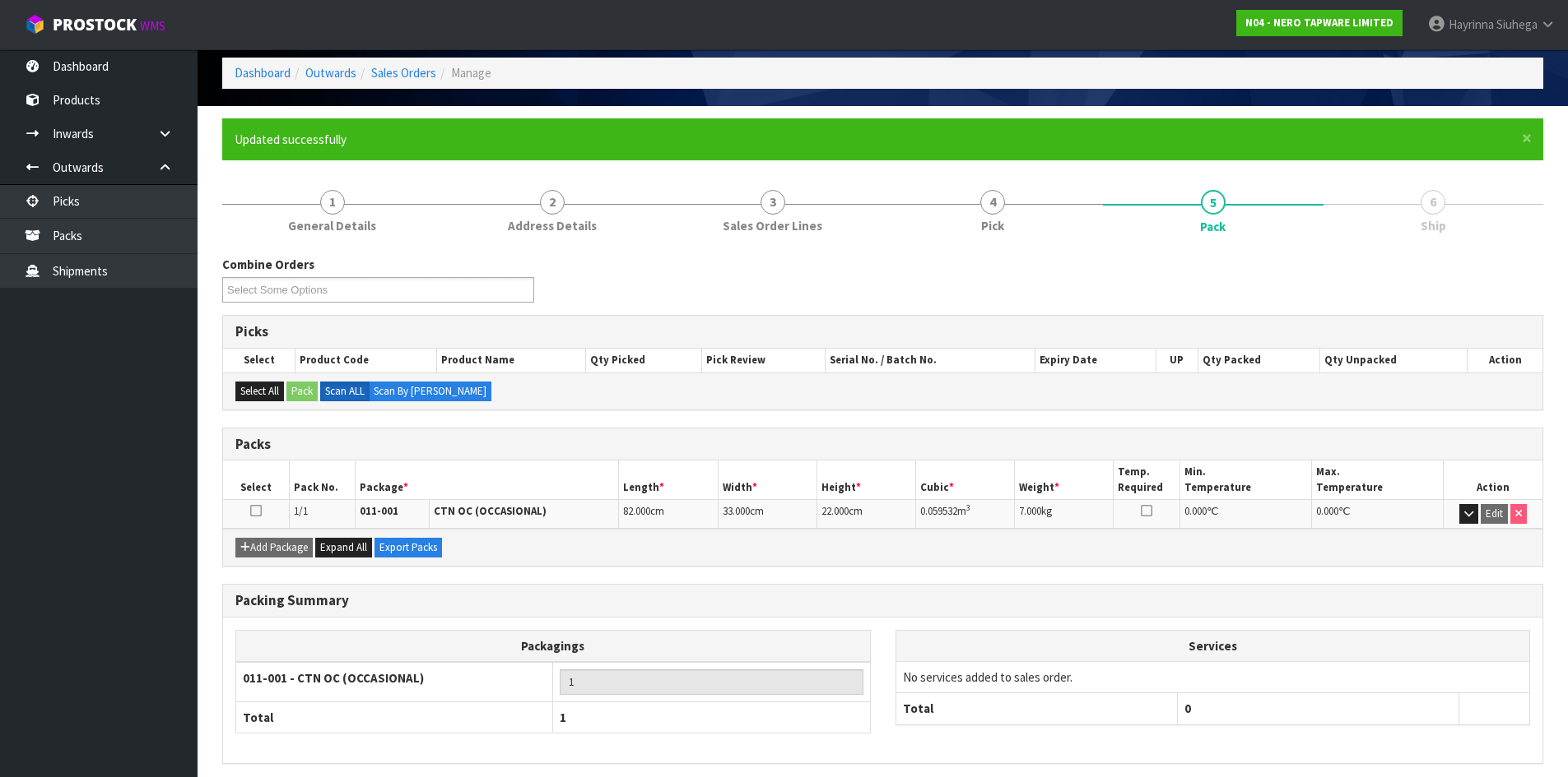
scroll to position [134, 0]
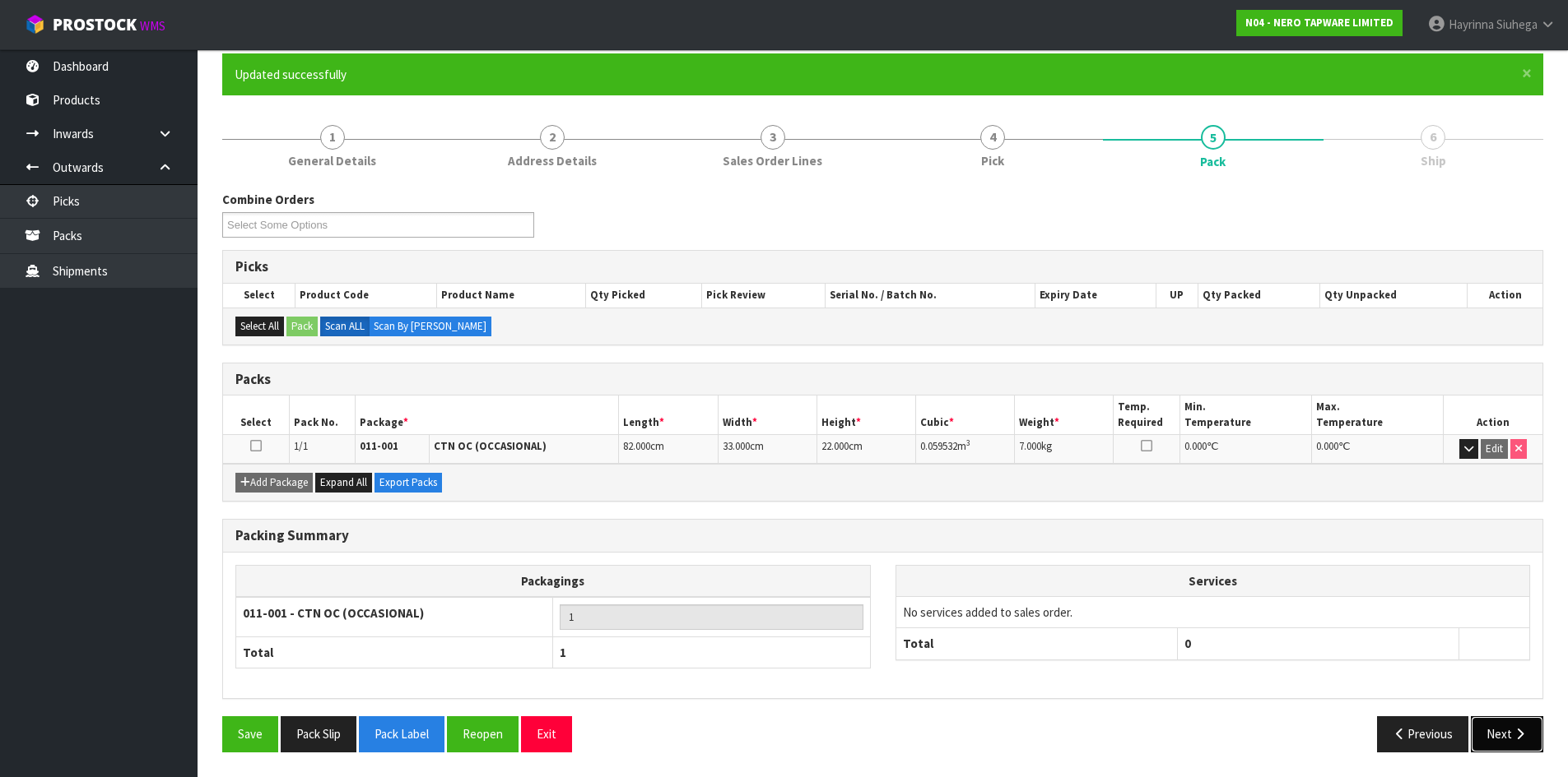
click at [1508, 738] on button "Next" at bounding box center [1507, 734] width 73 height 35
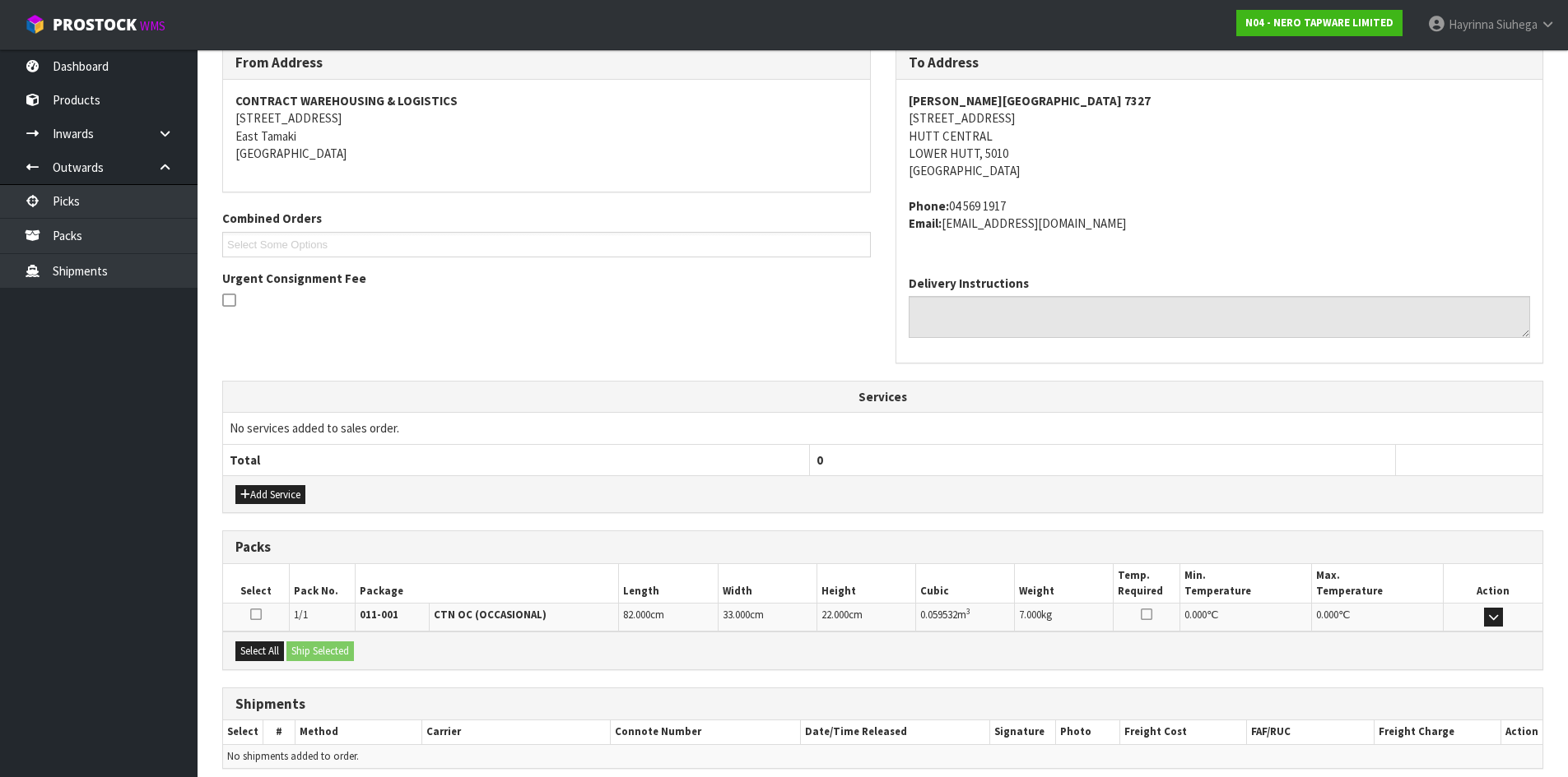
scroll to position [349, 0]
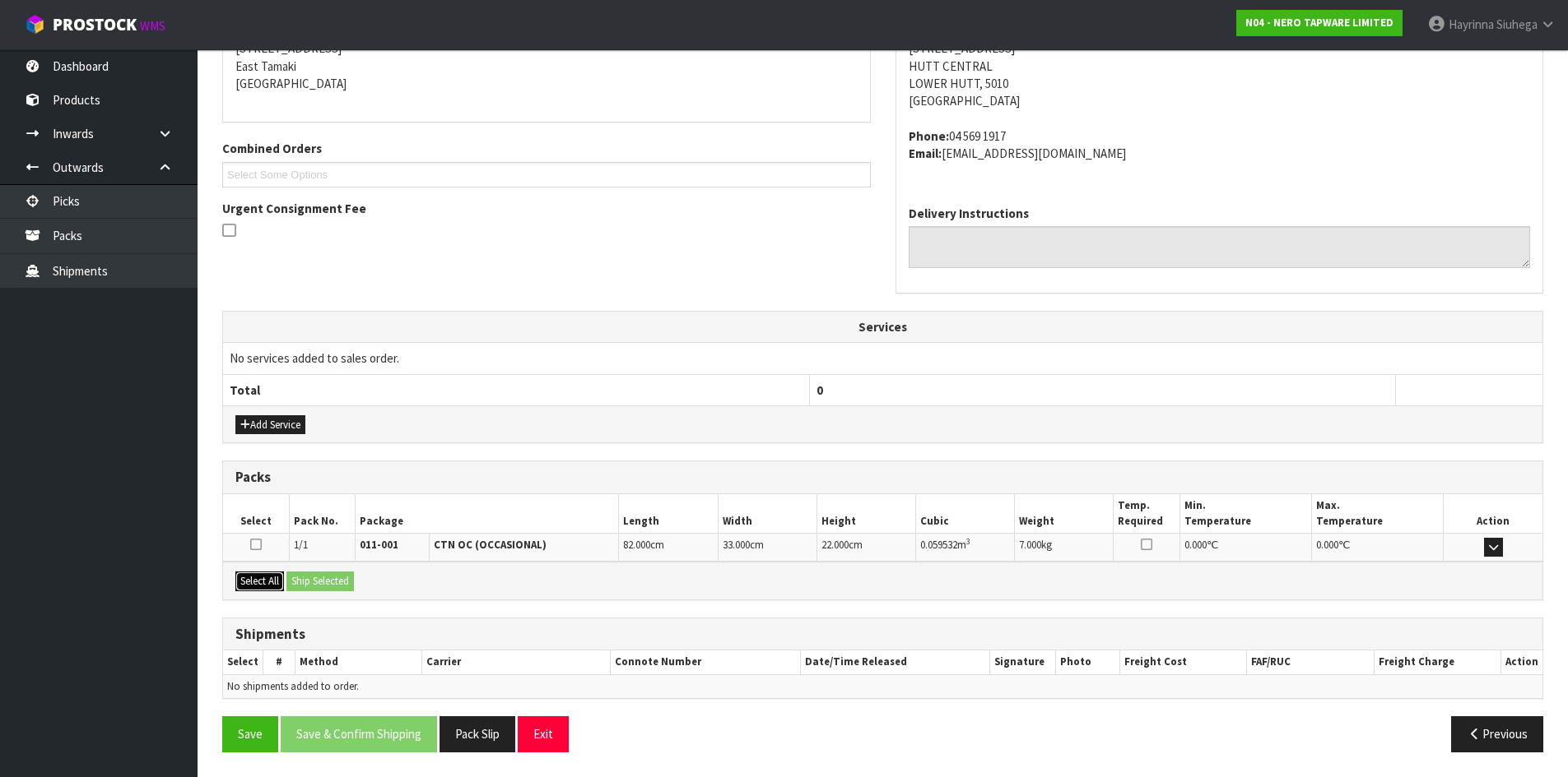
click at [262, 579] on button "Select All" at bounding box center [259, 581] width 48 height 20
click at [303, 579] on button "Ship Selected" at bounding box center [319, 581] width 68 height 20
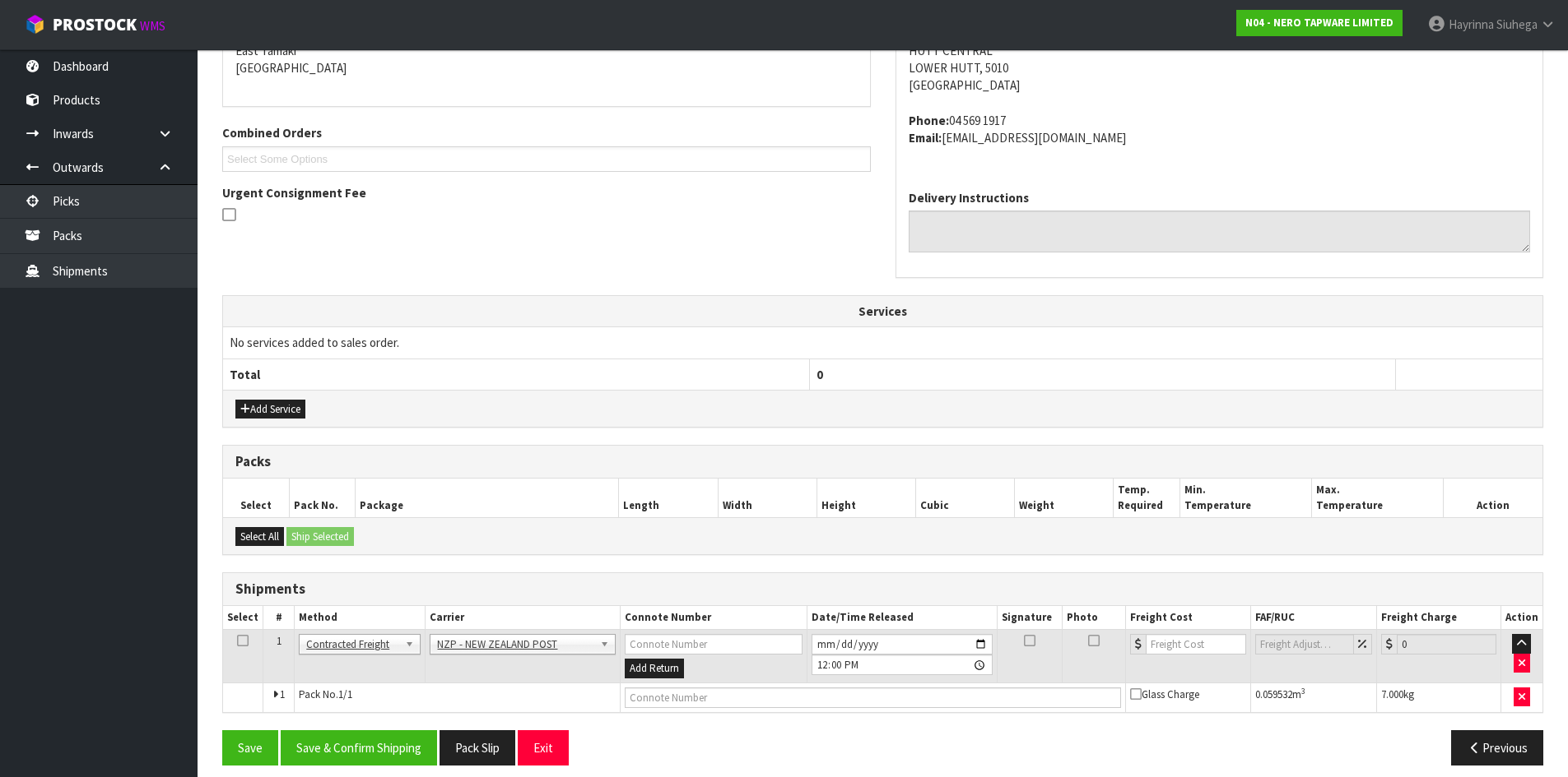
scroll to position [377, 0]
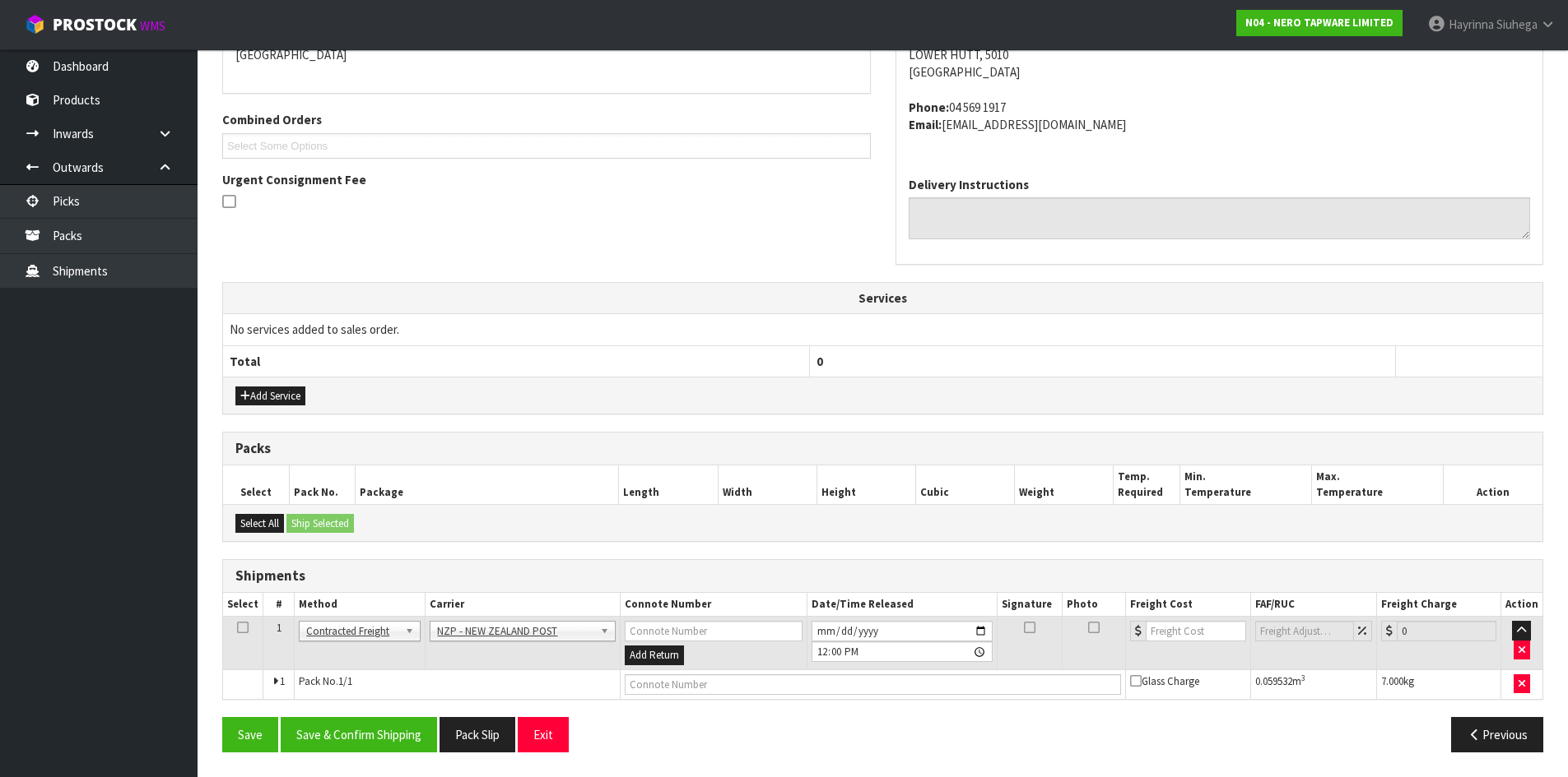
click at [373, 755] on div "Save Save & Confirm Shipping Pack Slip Exit Previous" at bounding box center [882, 741] width 1345 height 47
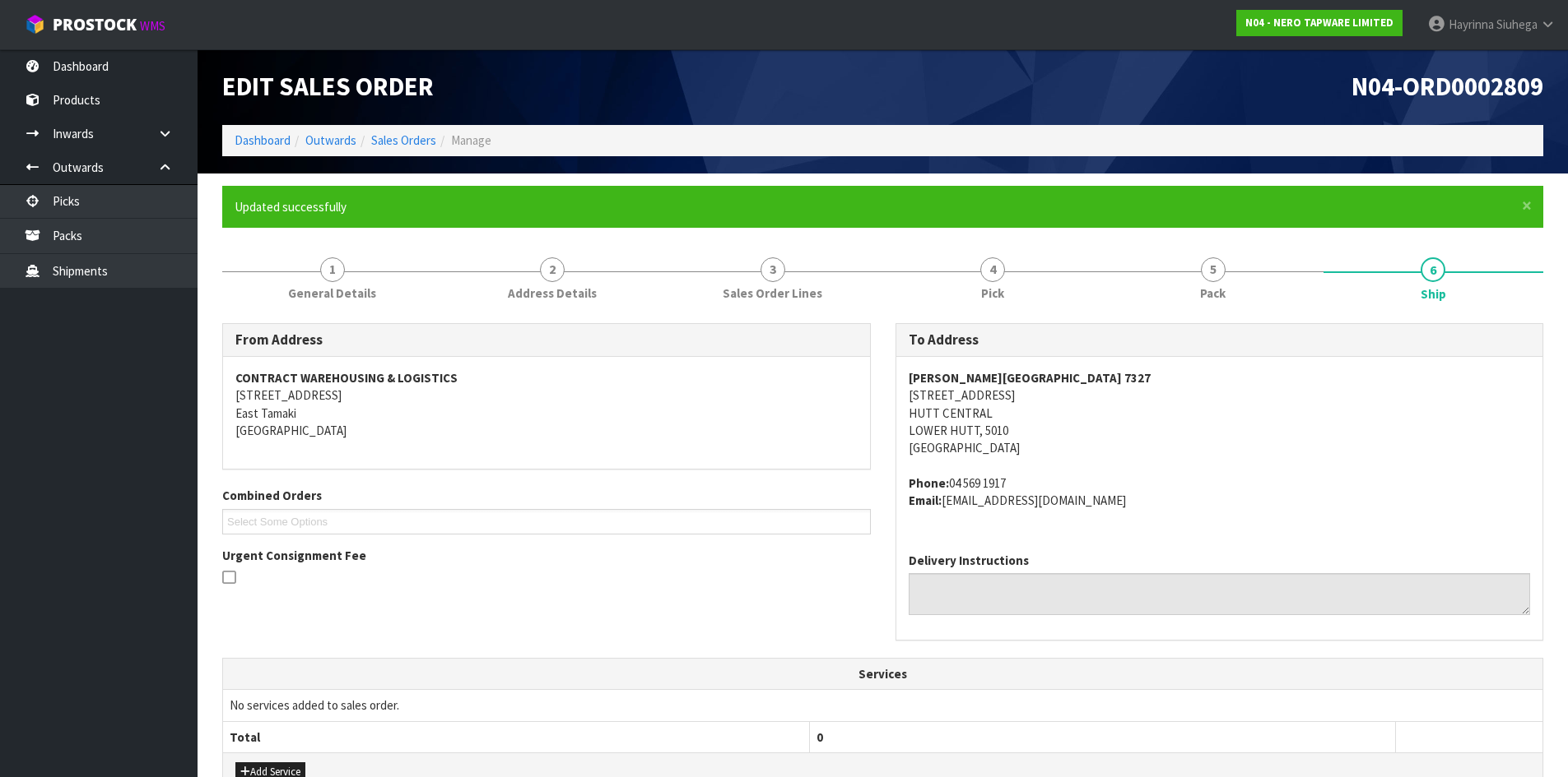
scroll to position [0, 0]
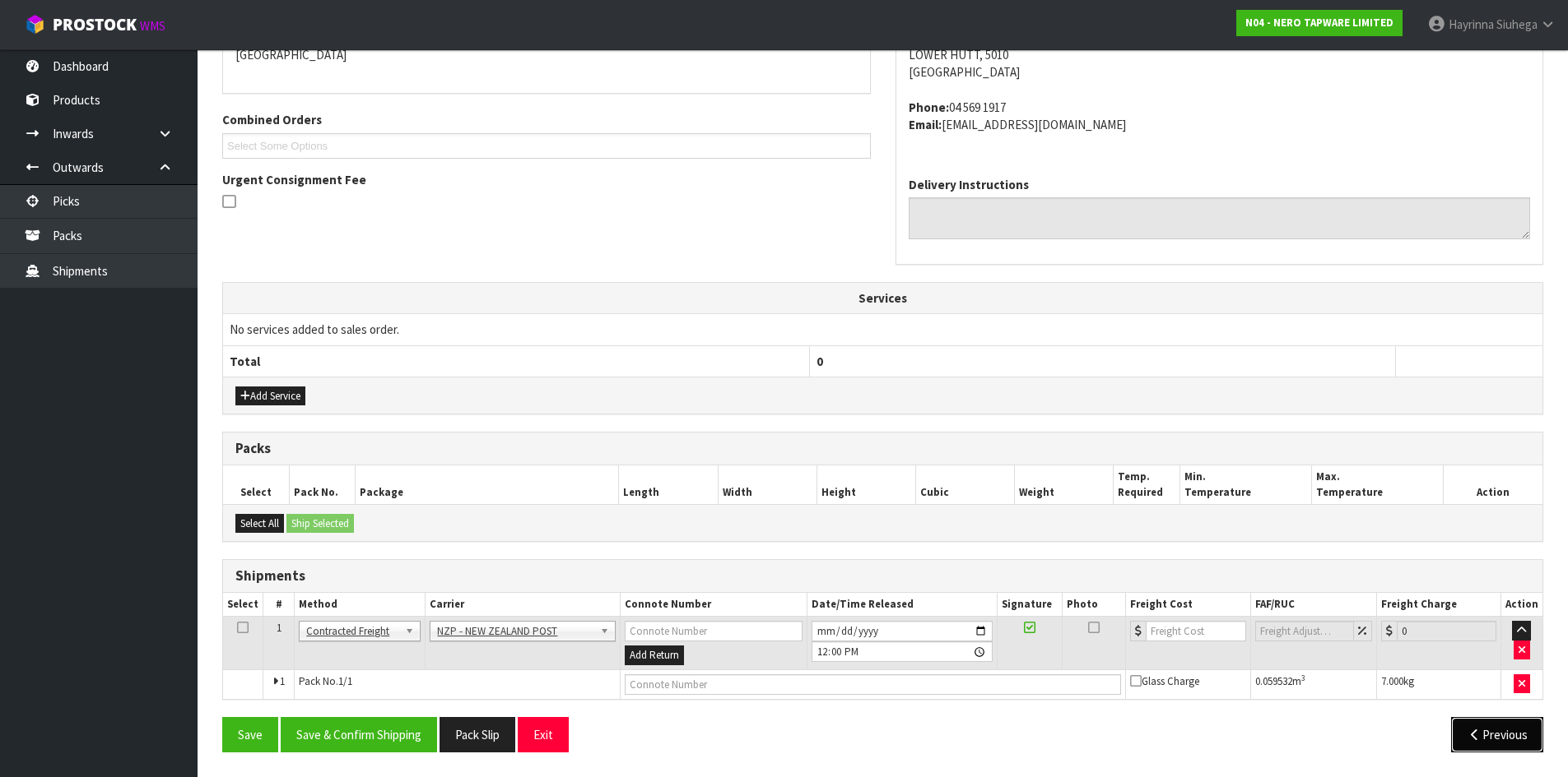
click at [1477, 743] on button "Previous" at bounding box center [1496, 735] width 92 height 35
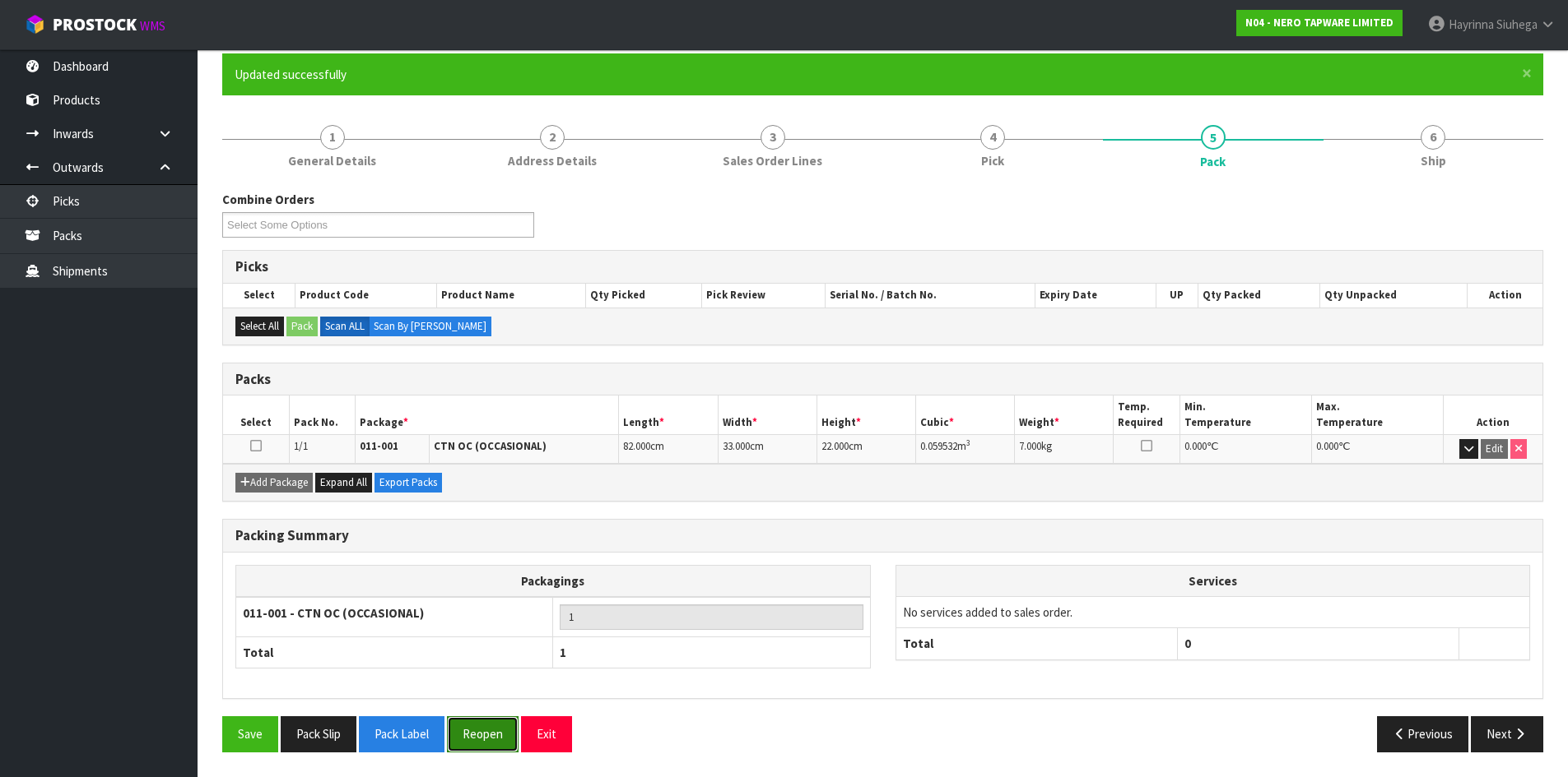
click at [499, 721] on button "Reopen" at bounding box center [483, 734] width 72 height 35
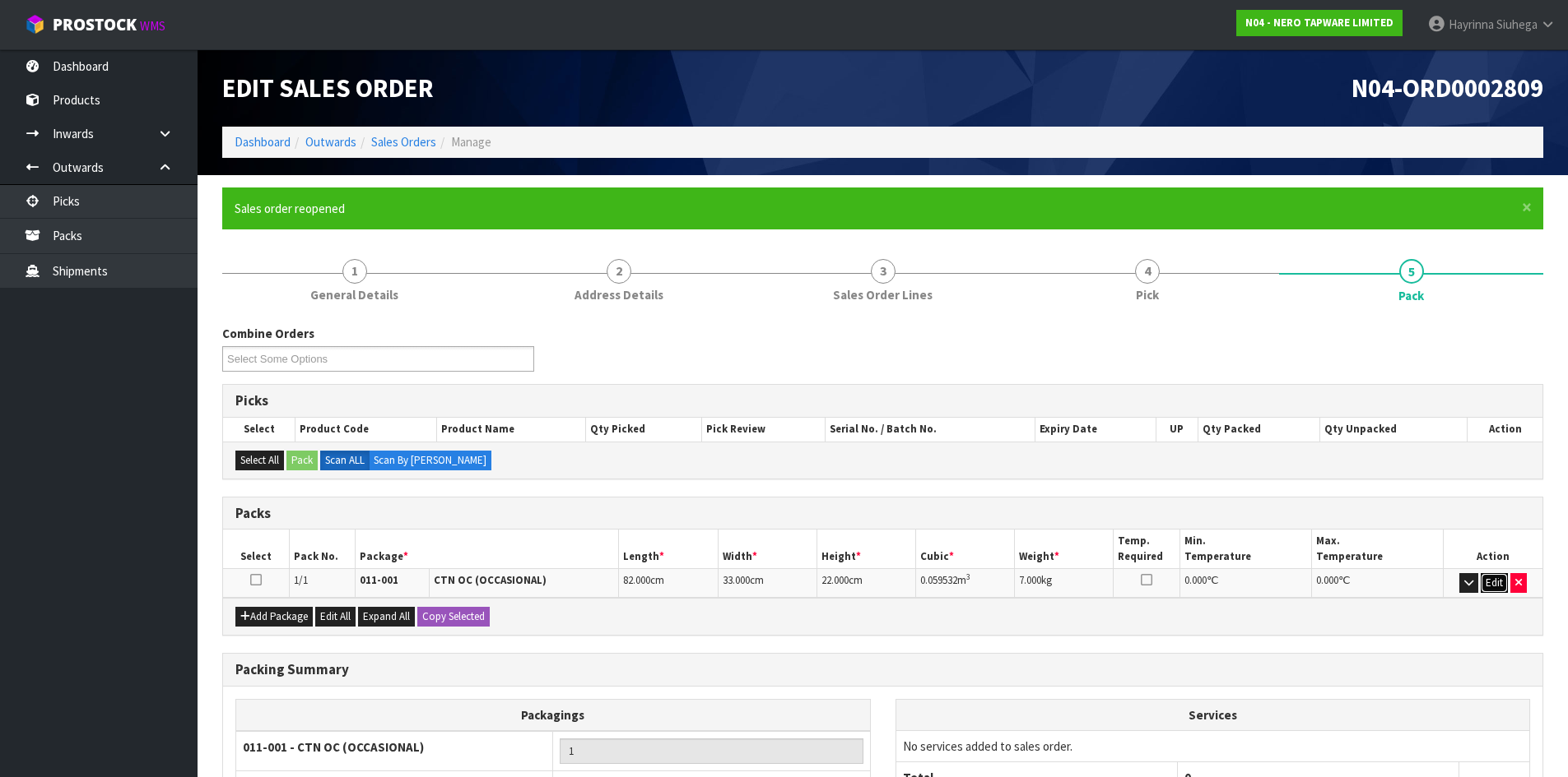
click at [1493, 583] on button "Edit" at bounding box center [1493, 583] width 27 height 20
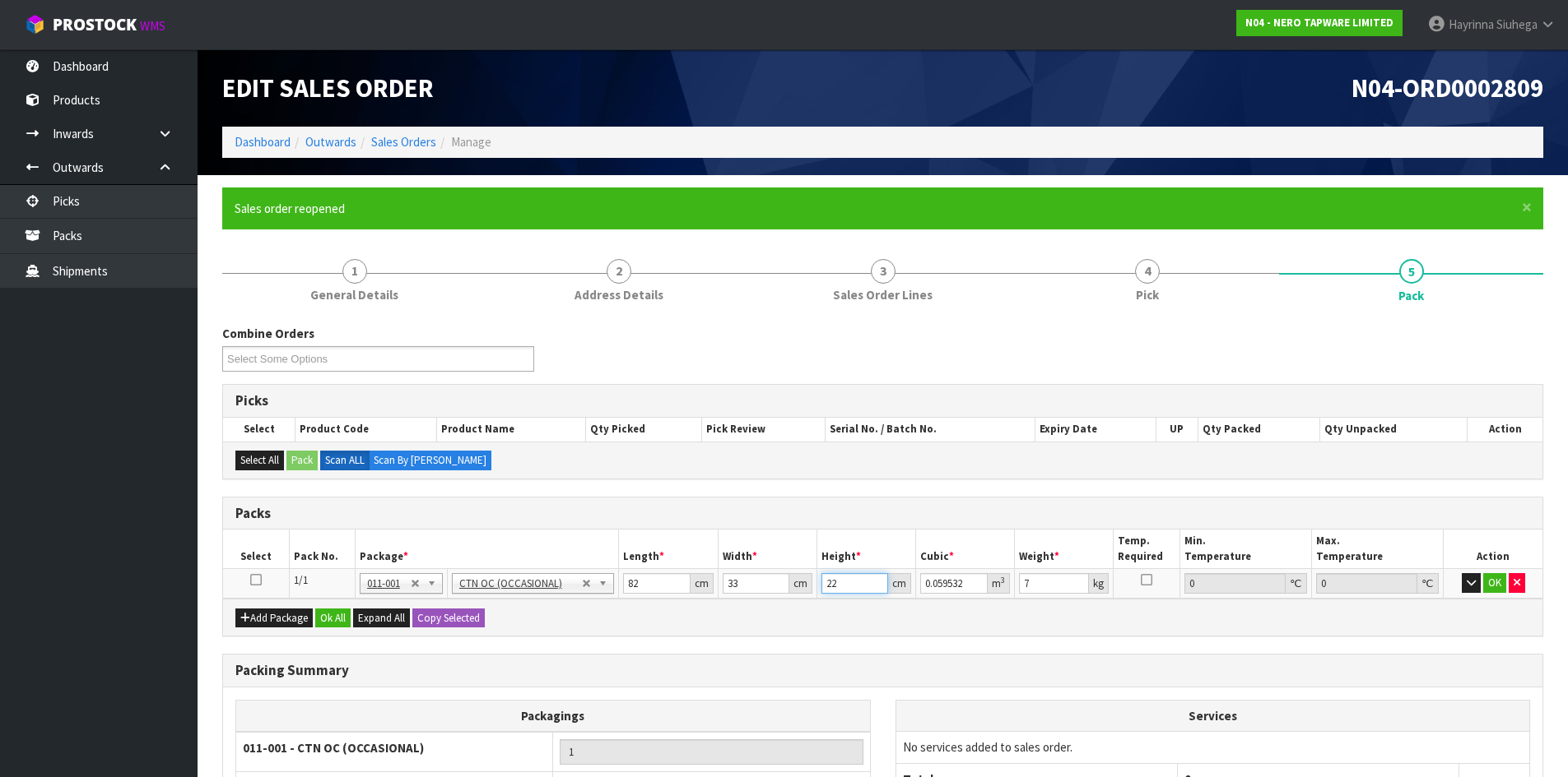
click at [821, 586] on input "22" at bounding box center [855, 583] width 67 height 20
drag, startPoint x: 821, startPoint y: 586, endPoint x: 916, endPoint y: 552, distance: 100.9
click at [825, 585] on input "22" at bounding box center [855, 583] width 67 height 20
click button "OK" at bounding box center [1494, 583] width 23 height 20
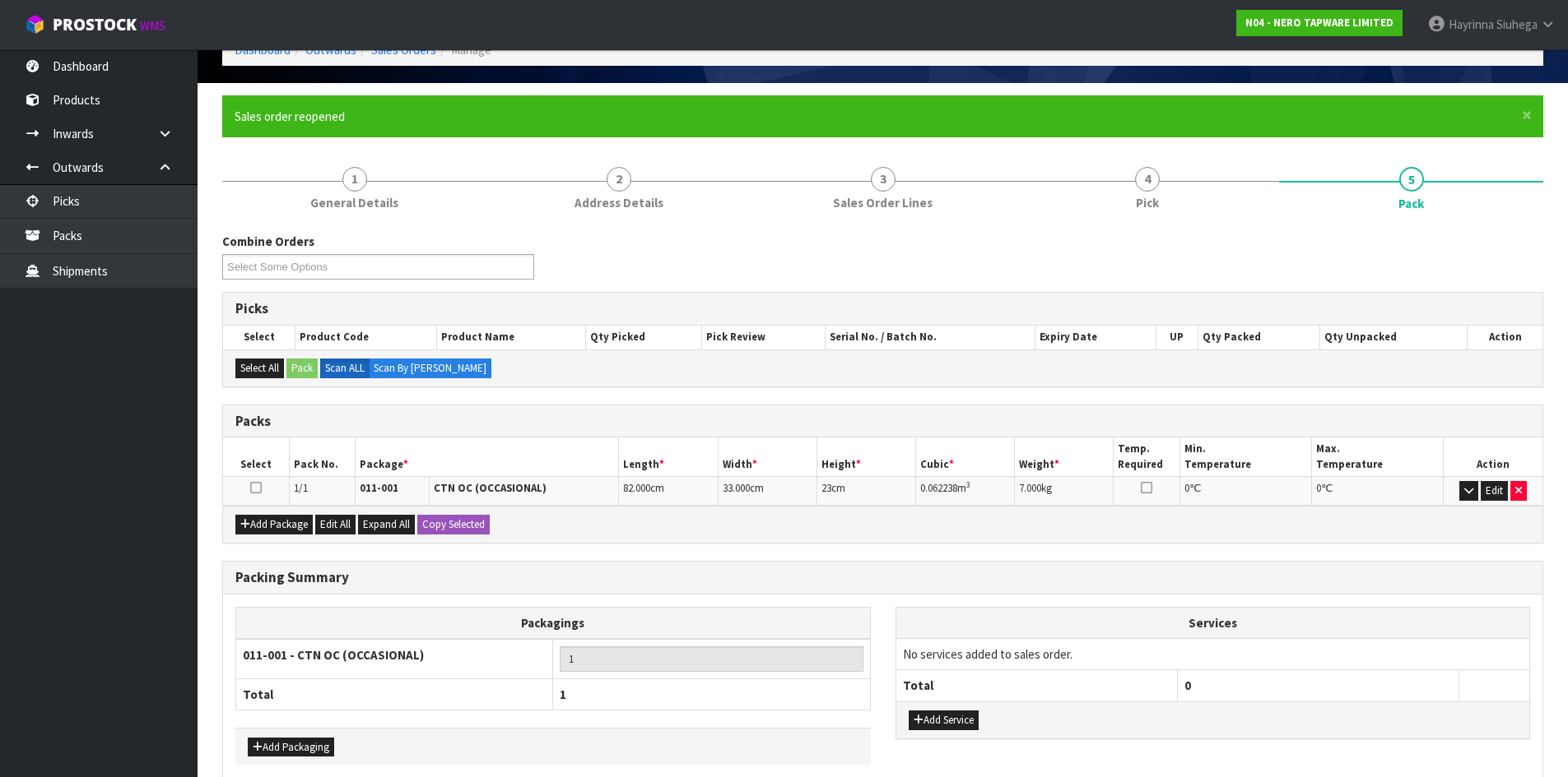
scroll to position [171, 0]
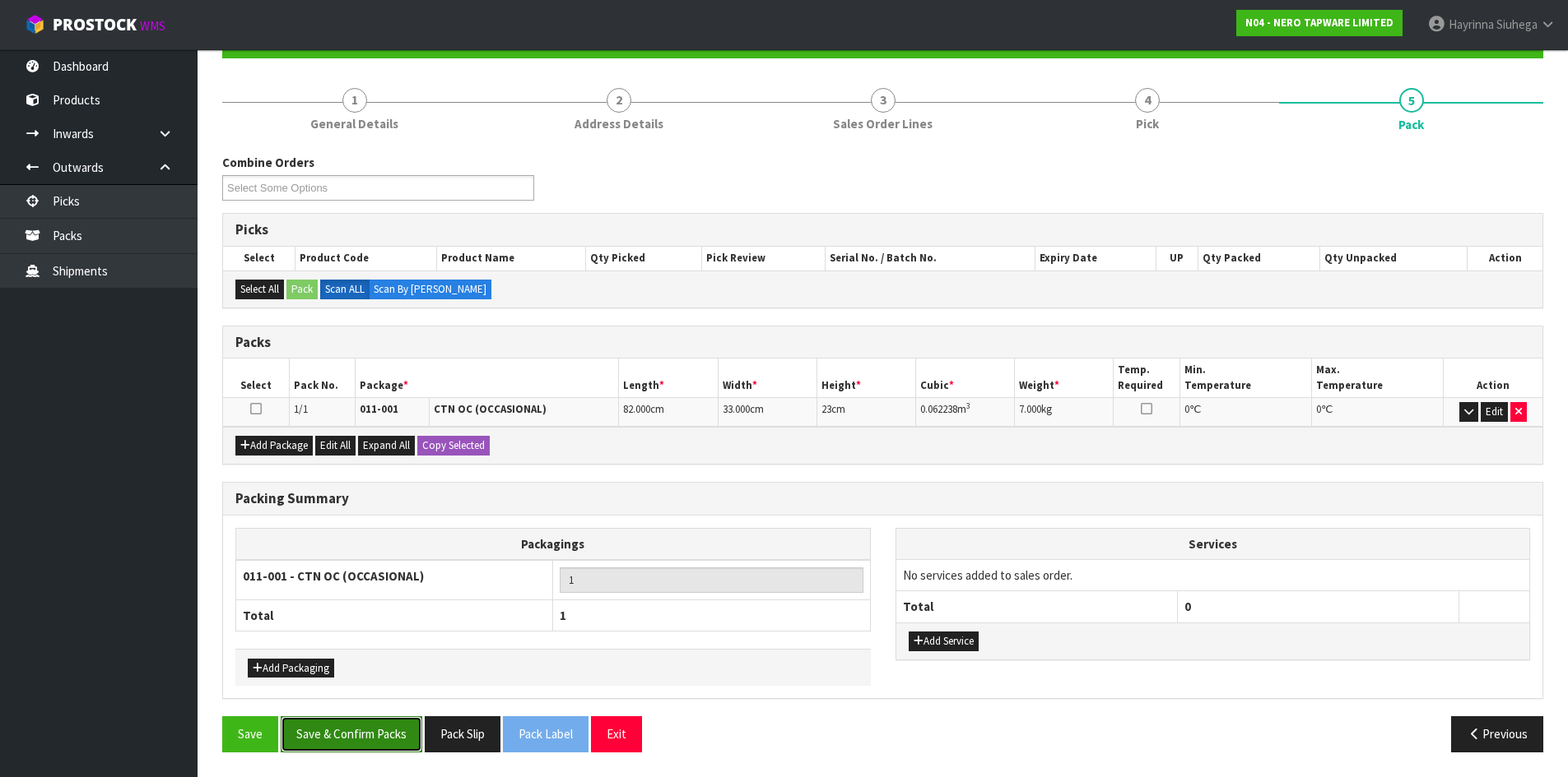
click at [397, 730] on button "Save & Confirm Packs" at bounding box center [351, 734] width 141 height 35
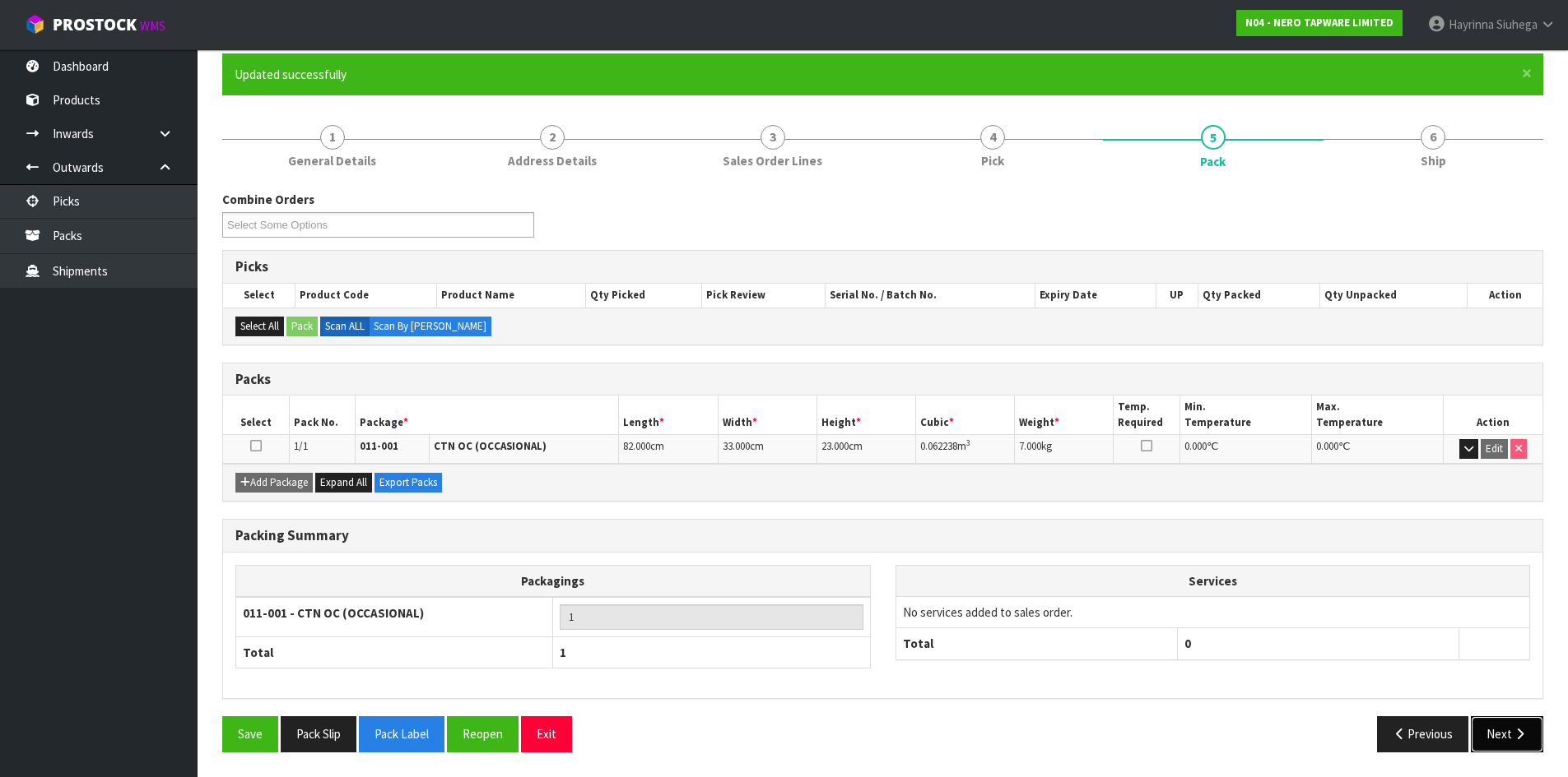
click at [1525, 732] on icon "button" at bounding box center [1520, 734] width 16 height 12
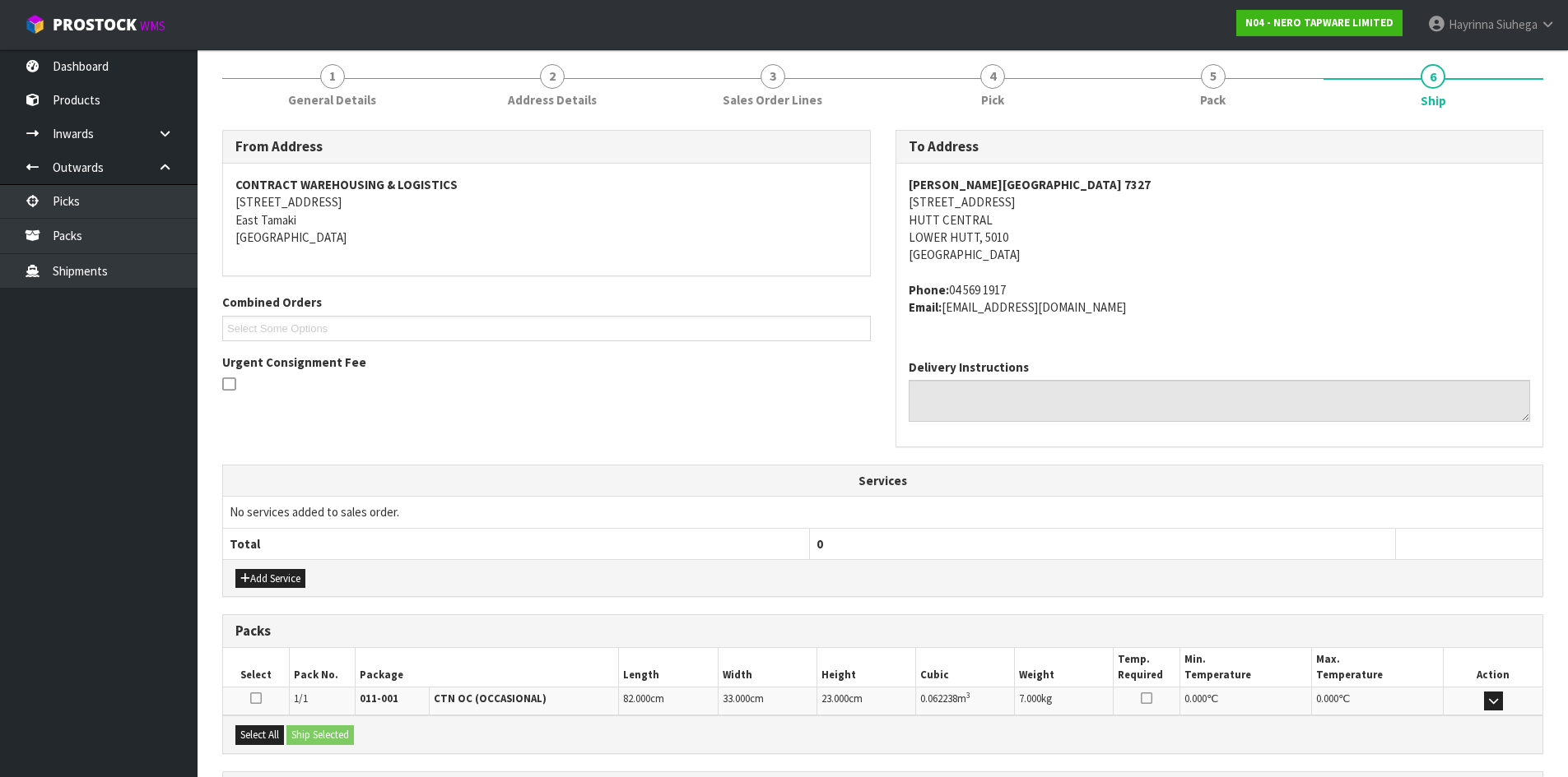
scroll to position [349, 0]
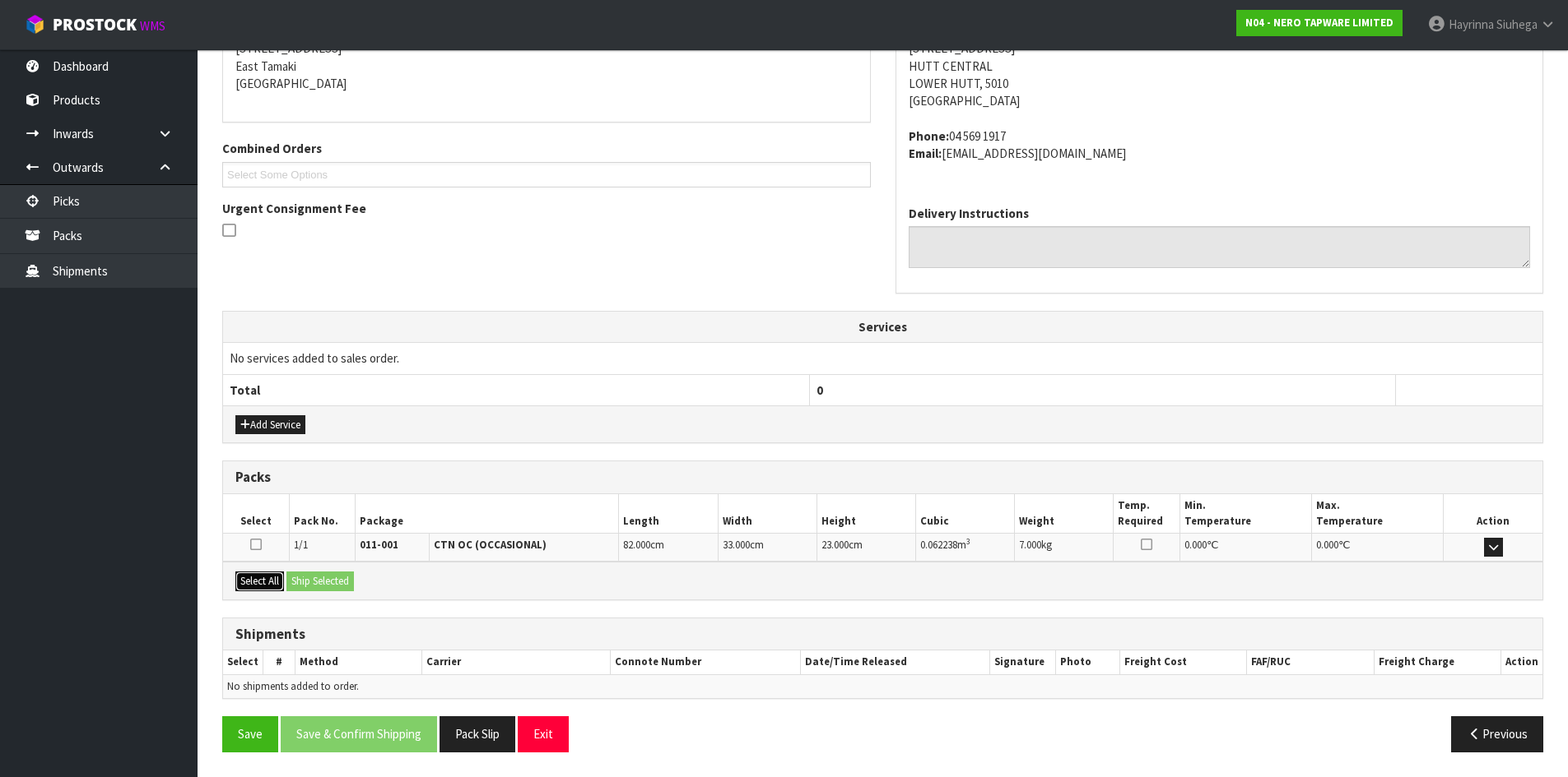
click at [272, 583] on button "Select All" at bounding box center [259, 581] width 48 height 20
click at [338, 574] on button "Ship Selected" at bounding box center [319, 581] width 68 height 20
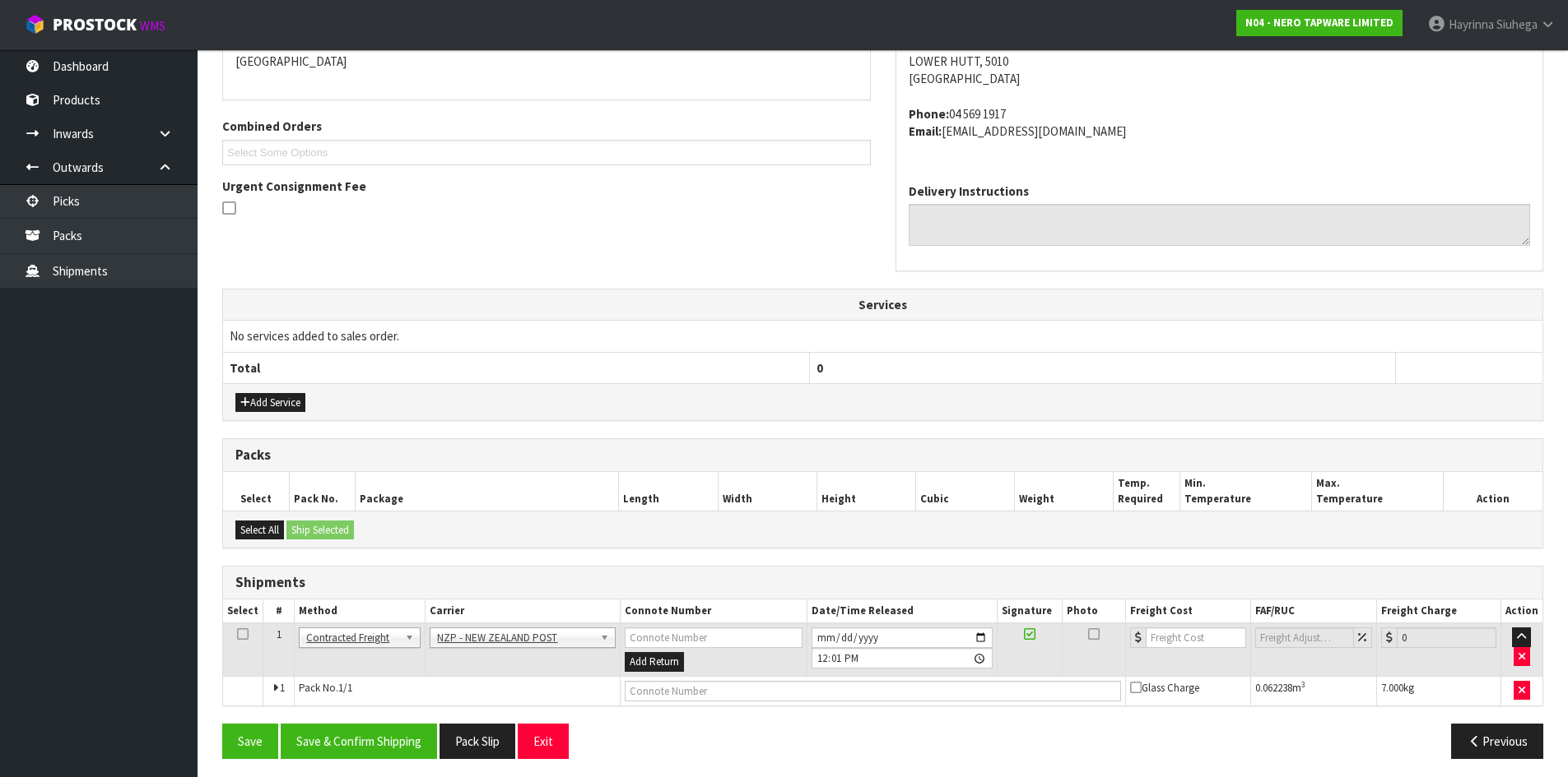
scroll to position [377, 0]
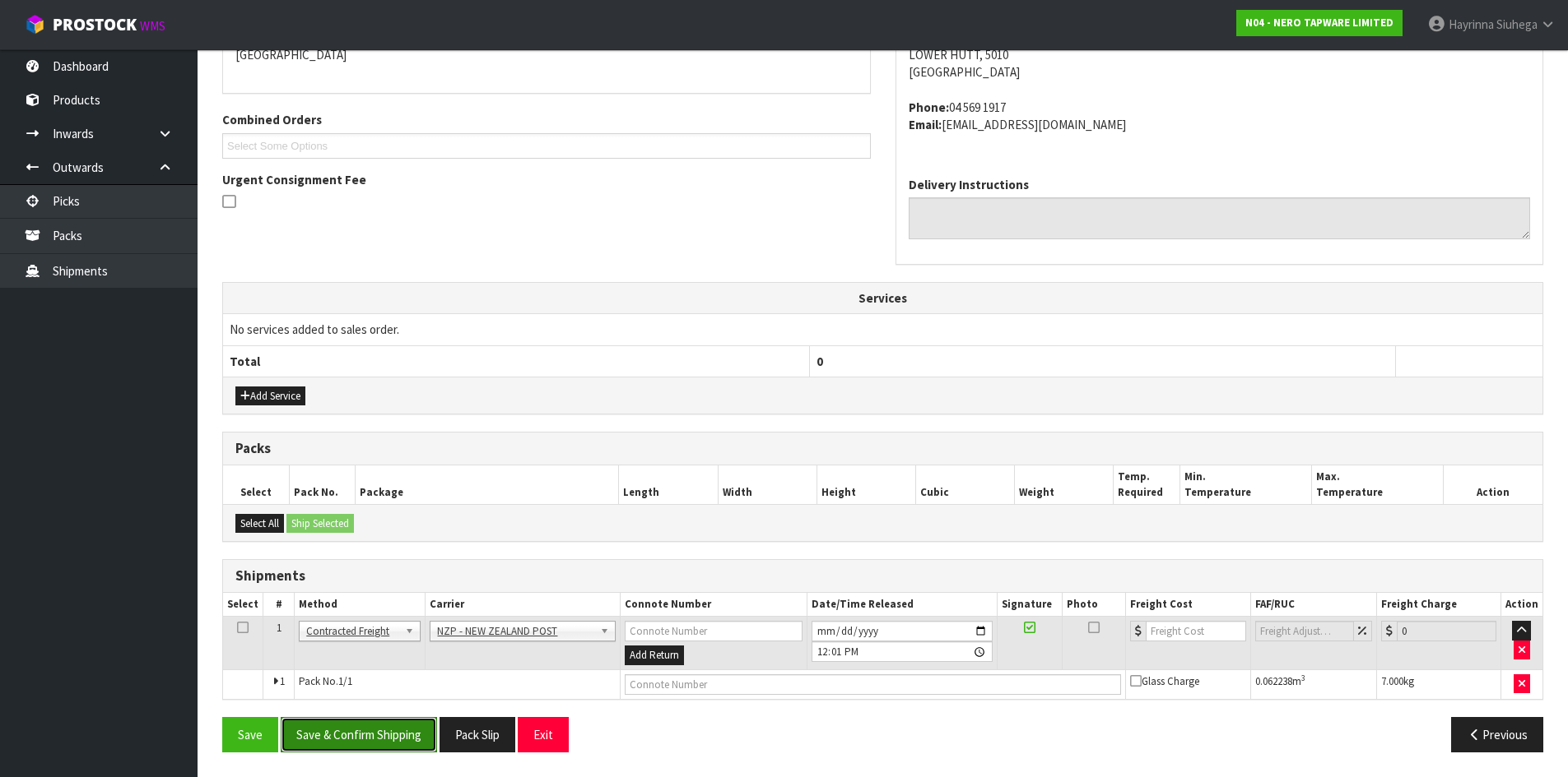
click at [404, 721] on button "Save & Confirm Shipping" at bounding box center [359, 735] width 156 height 35
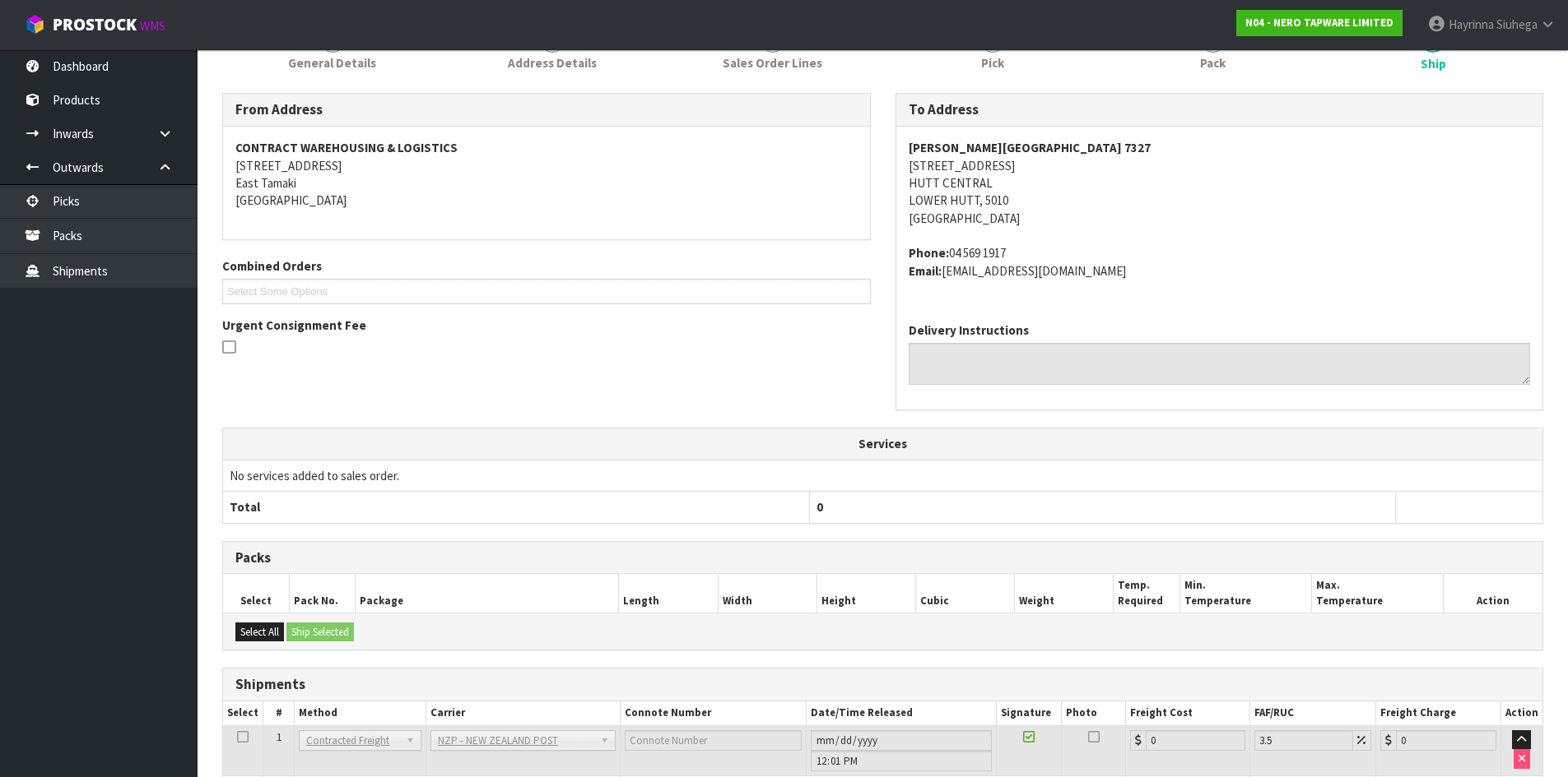
scroll to position [353, 0]
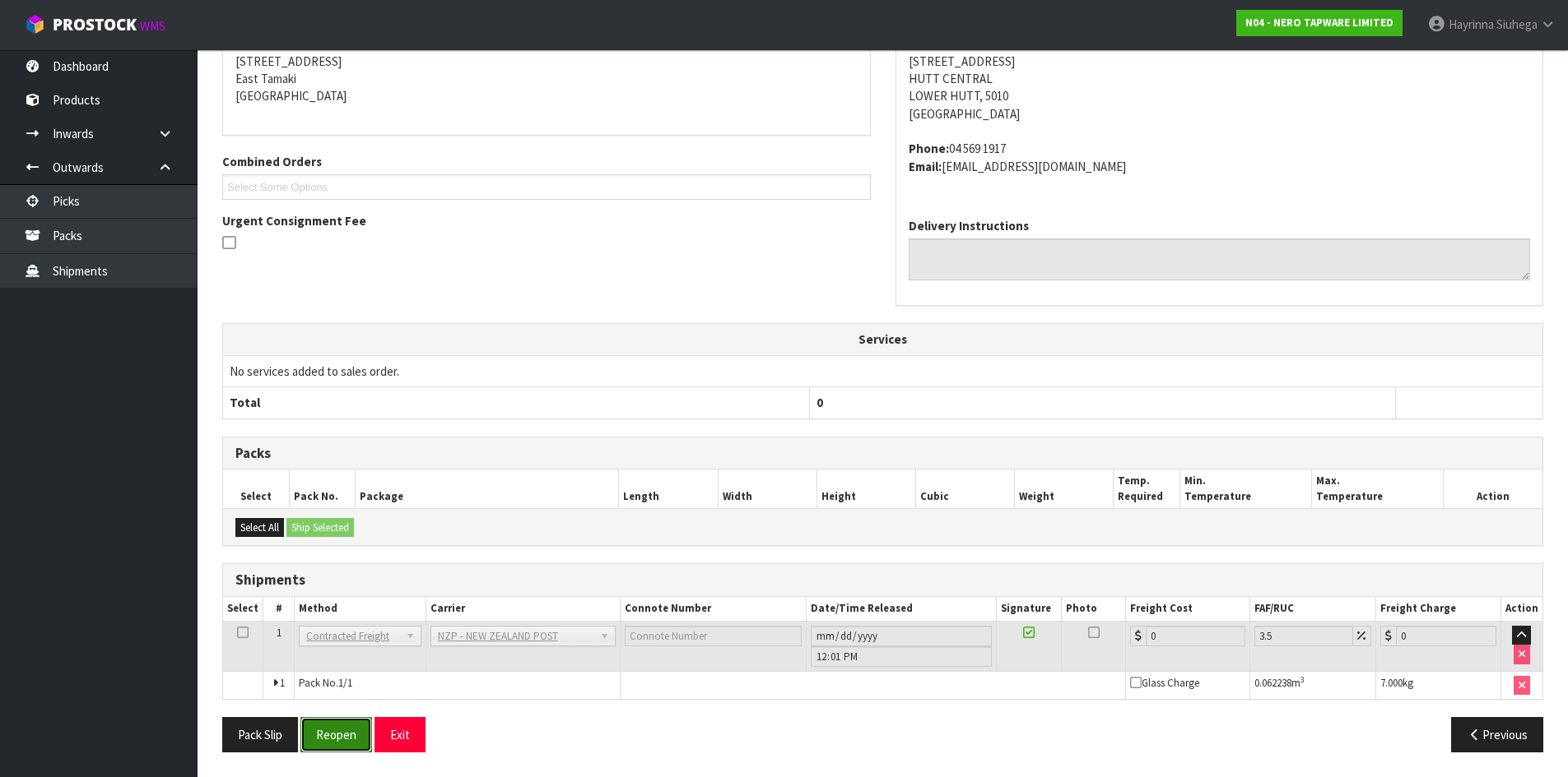
click at [369, 725] on button "Reopen" at bounding box center [336, 735] width 72 height 35
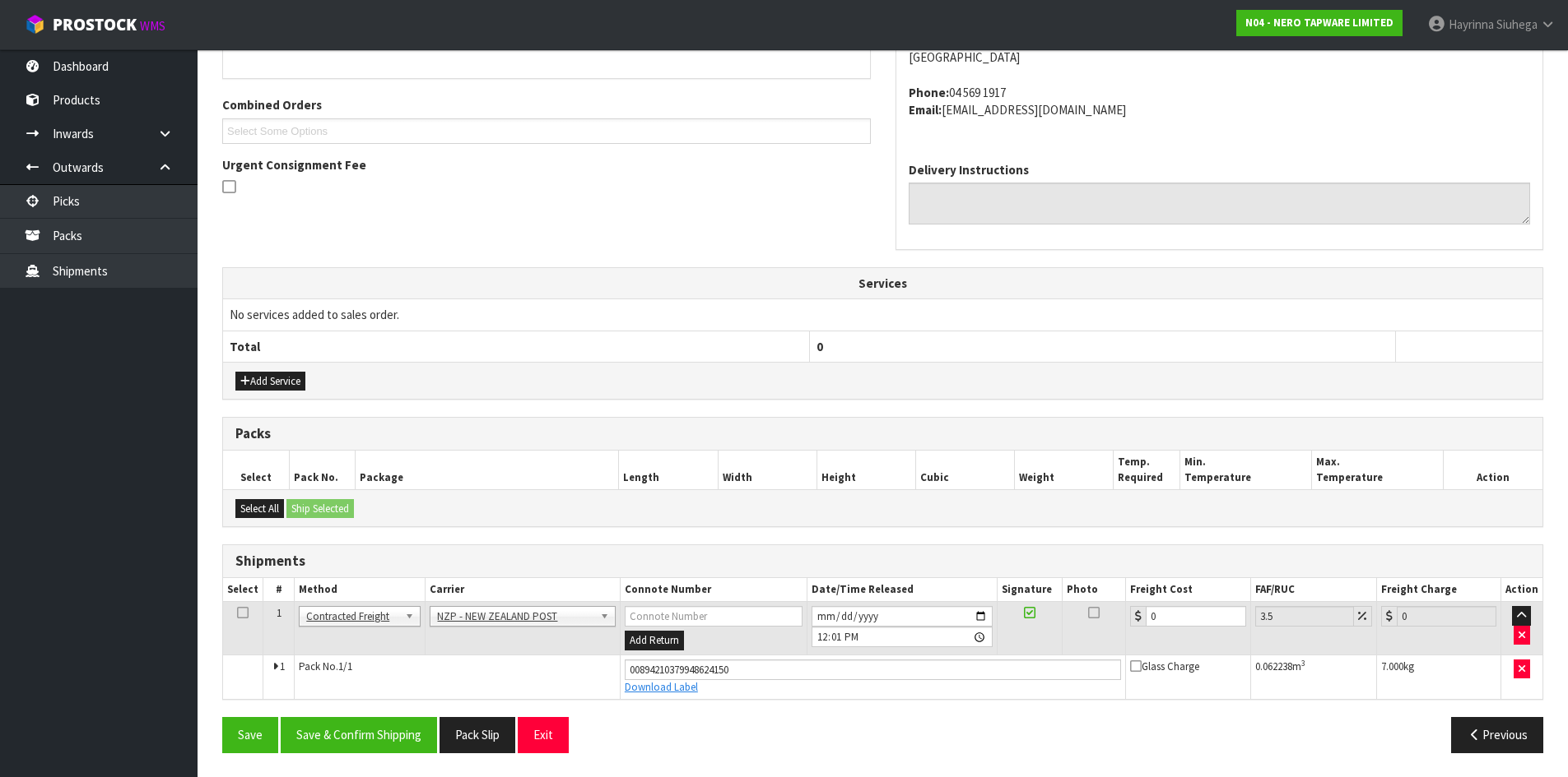
scroll to position [393, 0]
drag, startPoint x: 1168, startPoint y: 615, endPoint x: 1075, endPoint y: 614, distance: 93.0
click at [1075, 614] on tr "1 Client Local Pickup Customer Local Pickup Company Freight Contracted Freight …" at bounding box center [882, 628] width 1319 height 53
click at [222, 716] on button "Save" at bounding box center [250, 734] width 56 height 35
click at [313, 713] on div "From Address CONTRACT WAREHOUSING & LOGISTICS 17 Allens Road East Tamaki Auckla…" at bounding box center [882, 348] width 1321 height 833
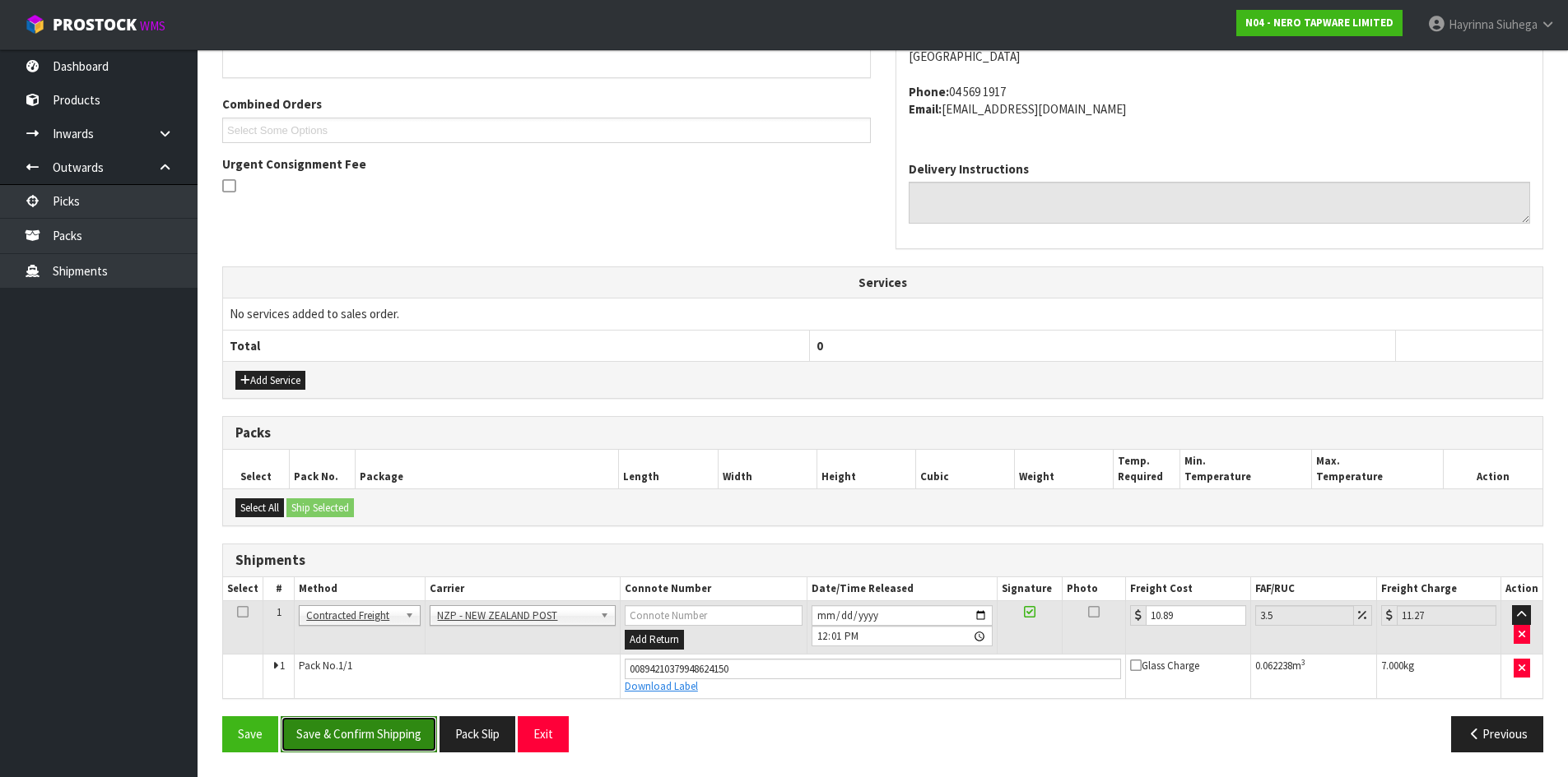
click at [321, 718] on button "Save & Confirm Shipping" at bounding box center [359, 734] width 156 height 35
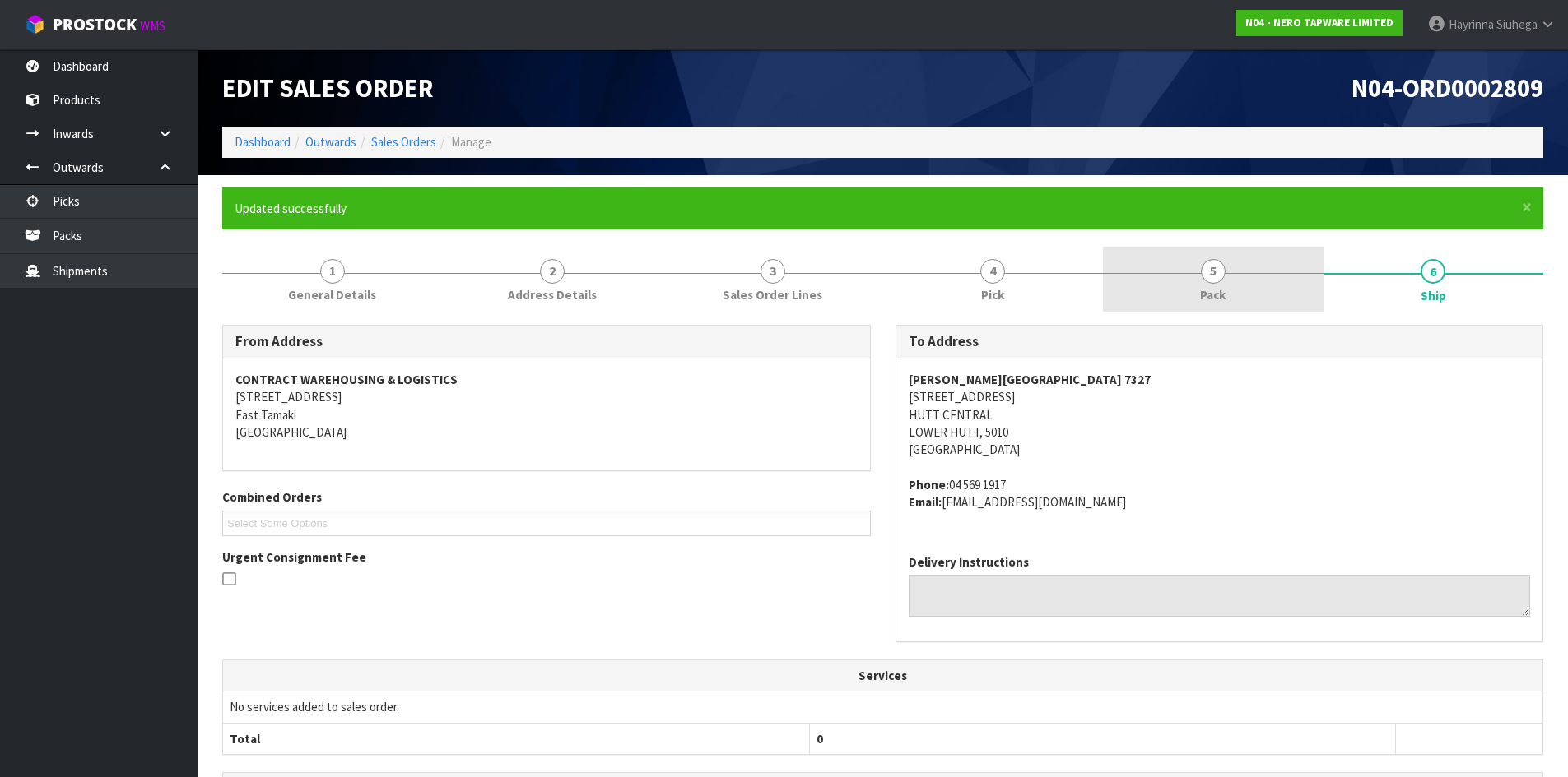
click at [1277, 275] on link "5 Pack" at bounding box center [1213, 279] width 220 height 65
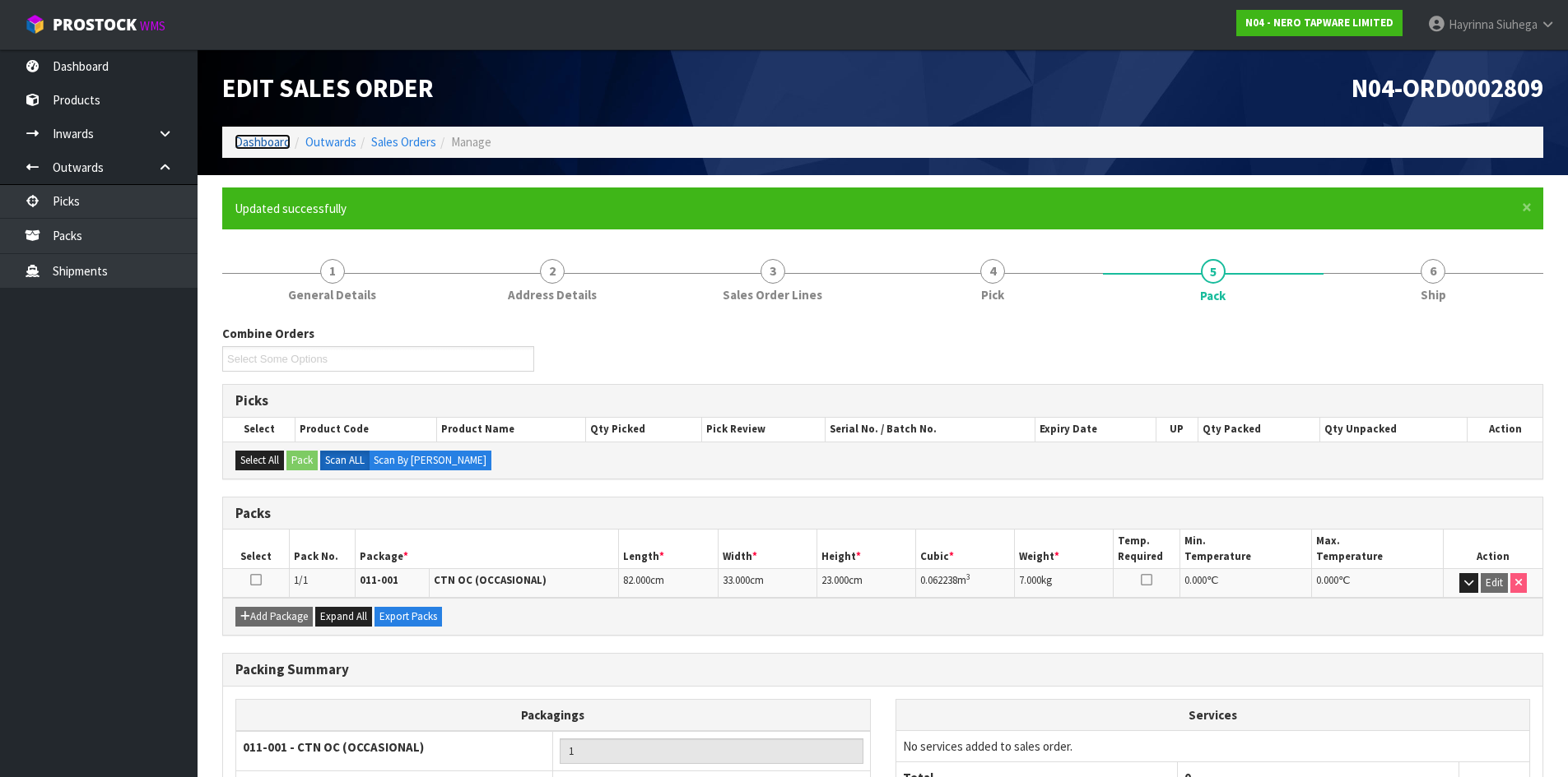
click at [262, 143] on link "Dashboard" at bounding box center [262, 142] width 56 height 16
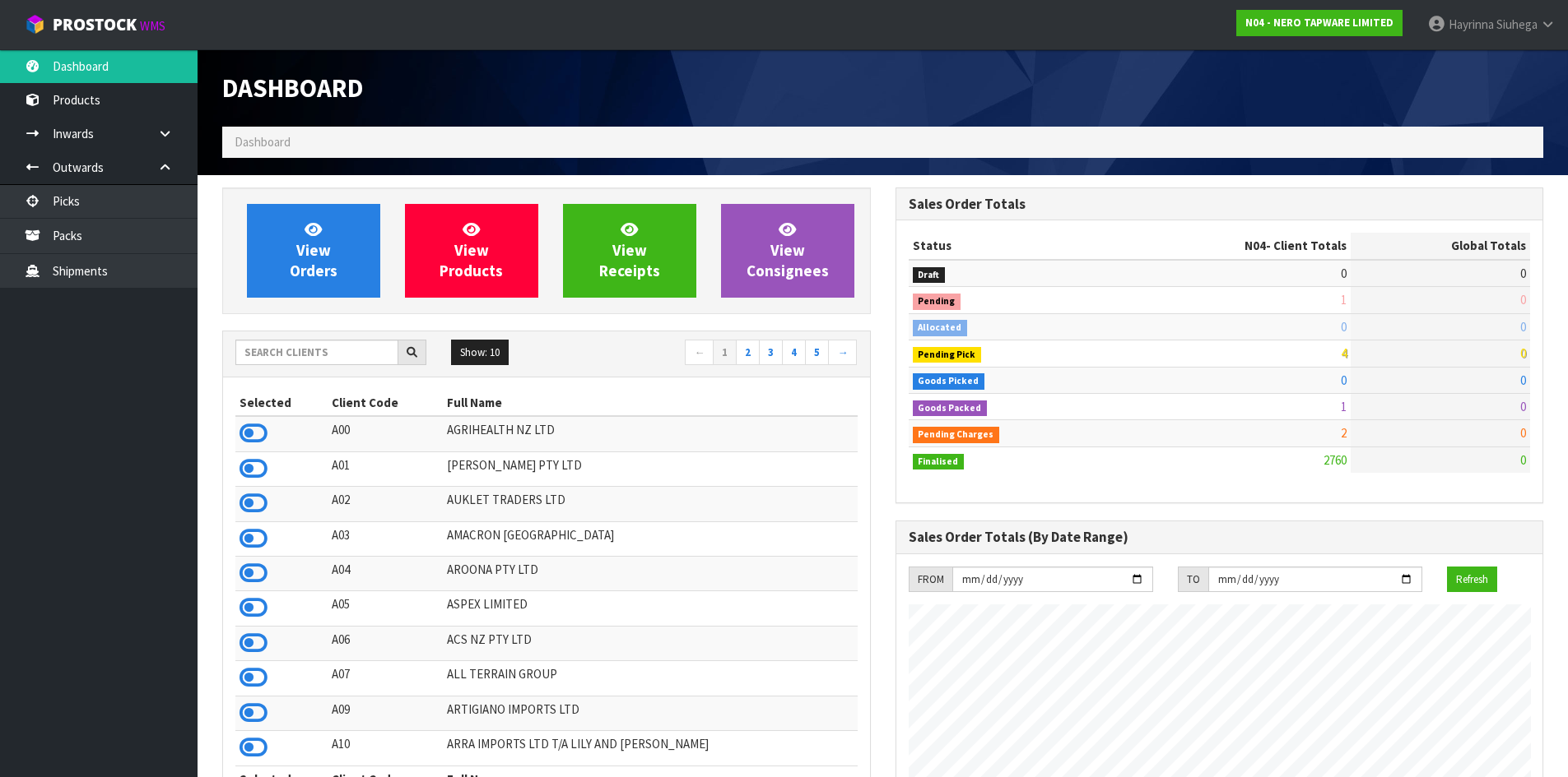
scroll to position [1246, 672]
click at [351, 352] on input "text" at bounding box center [317, 352] width 163 height 25
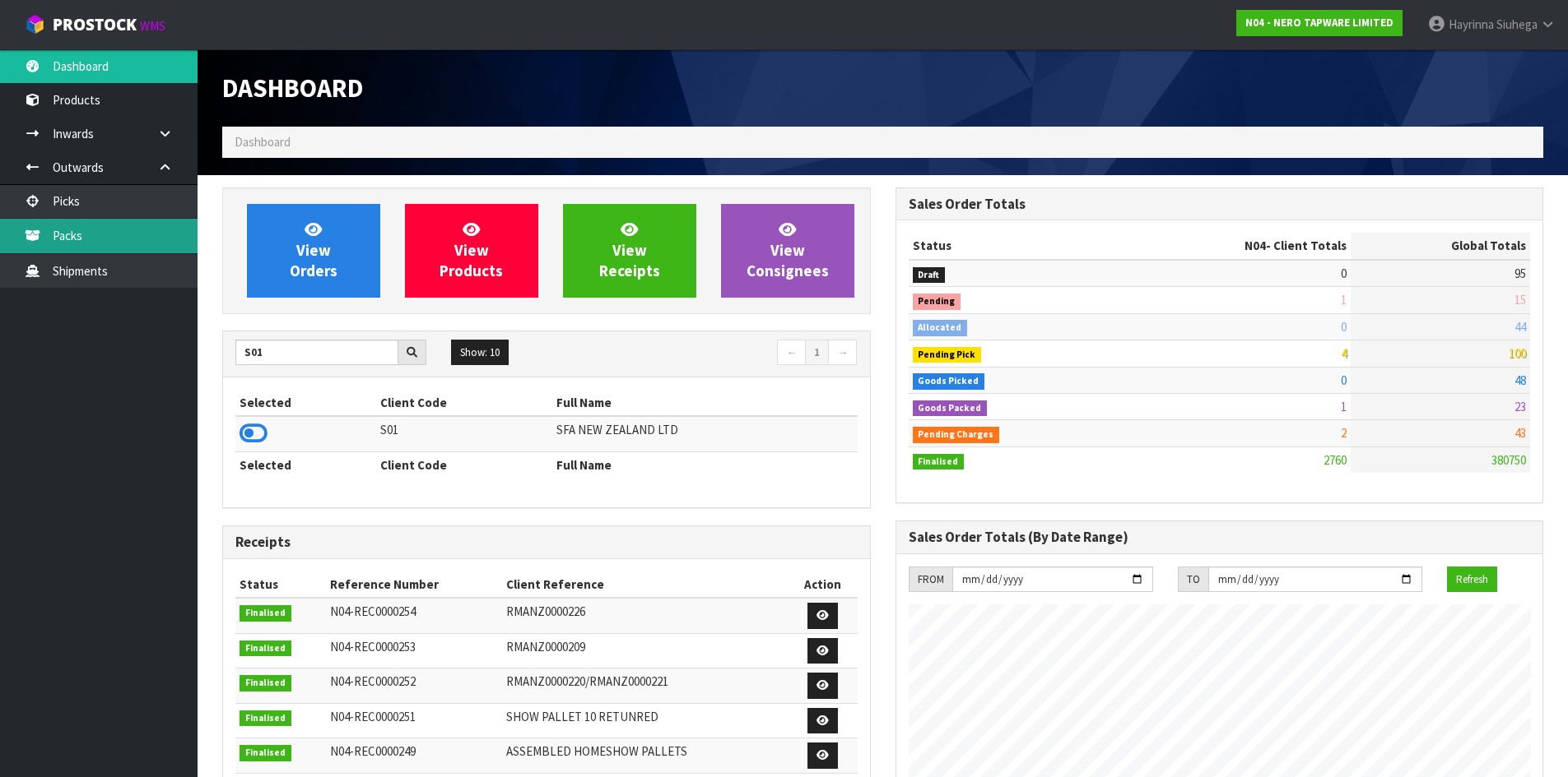
click at [125, 240] on link "Packs" at bounding box center [98, 235] width 197 height 33
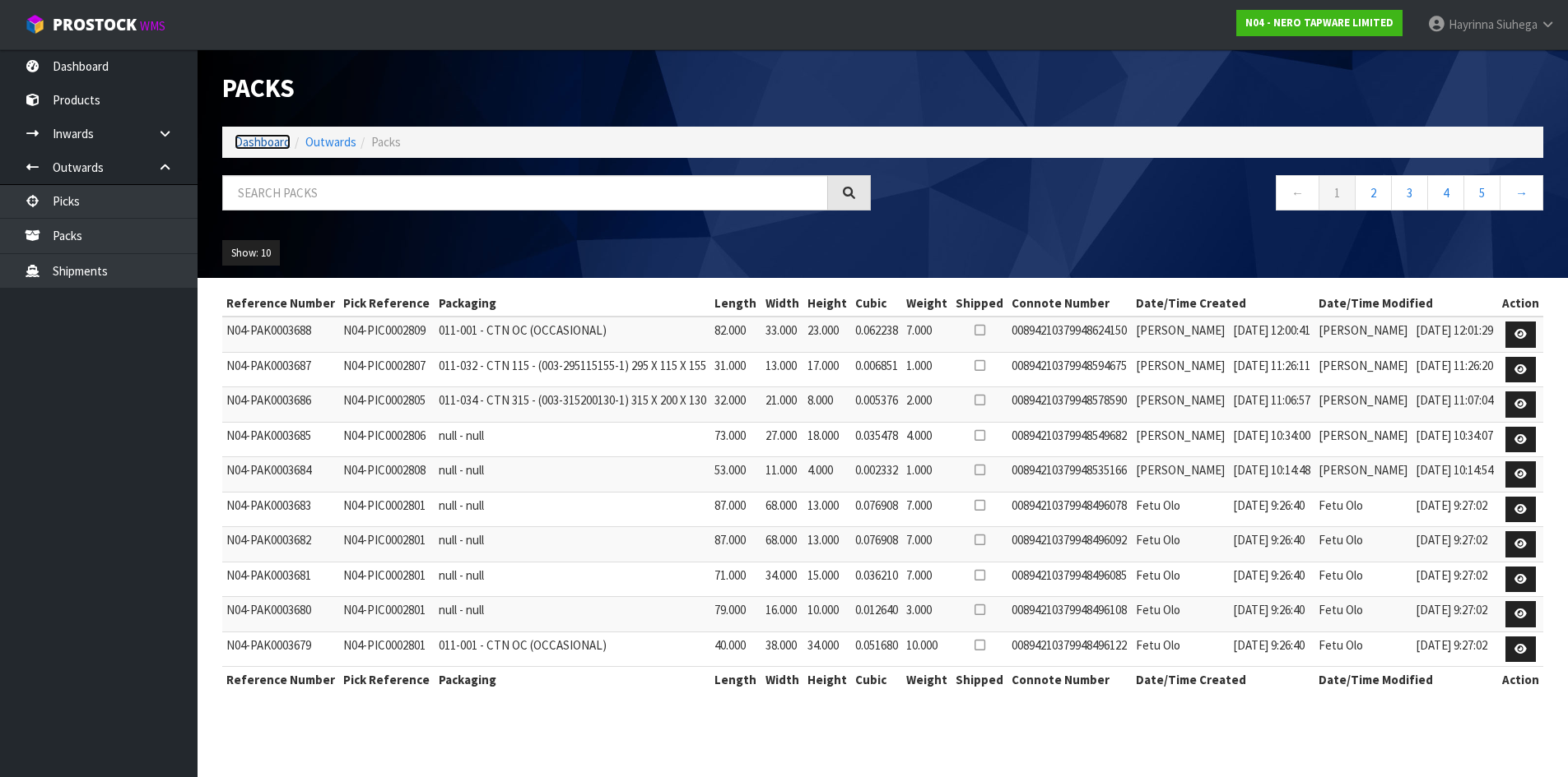
click at [259, 139] on link "Dashboard" at bounding box center [262, 142] width 56 height 16
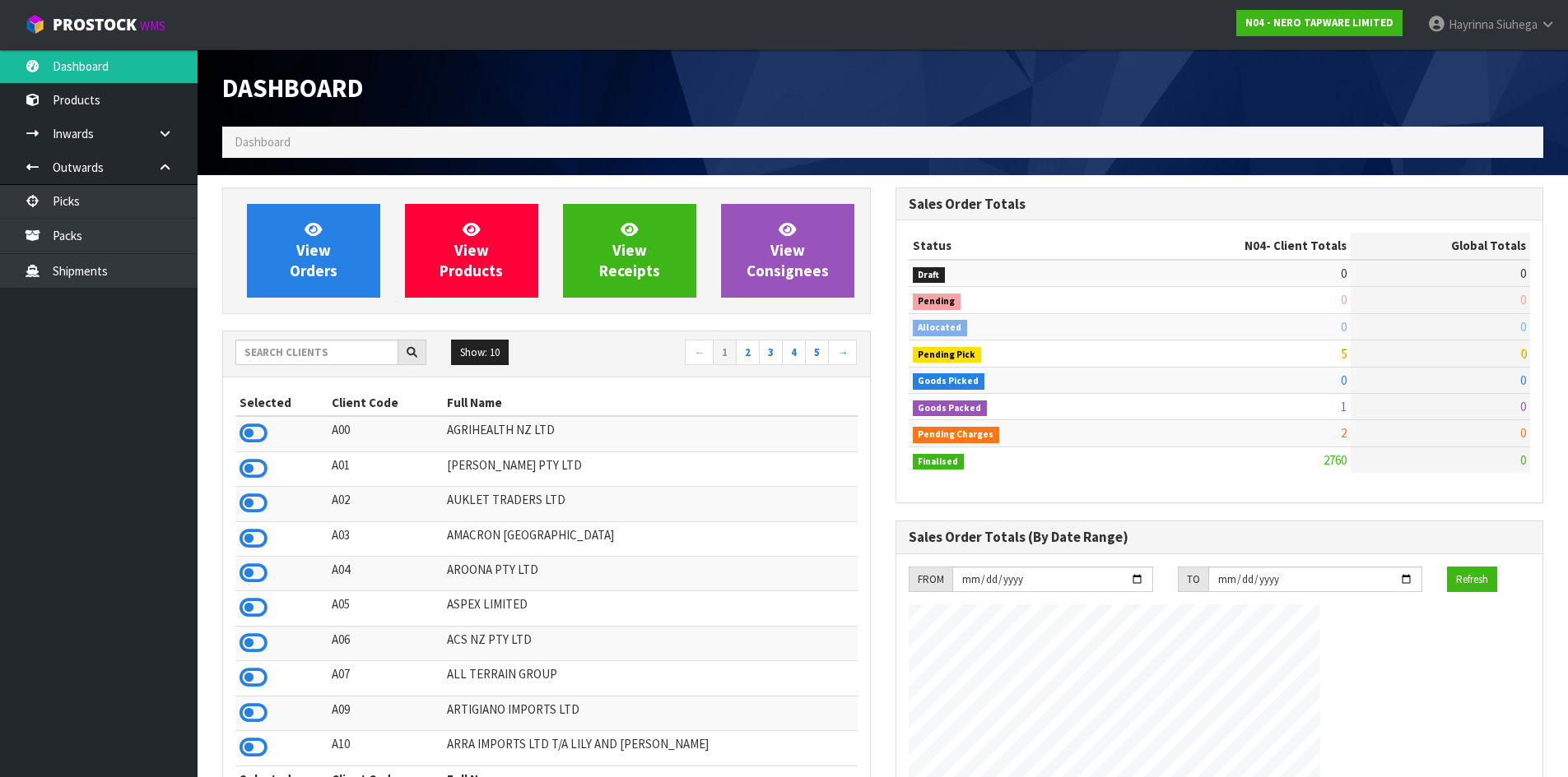
scroll to position [1246, 672]
click at [299, 359] on input "text" at bounding box center [317, 352] width 163 height 25
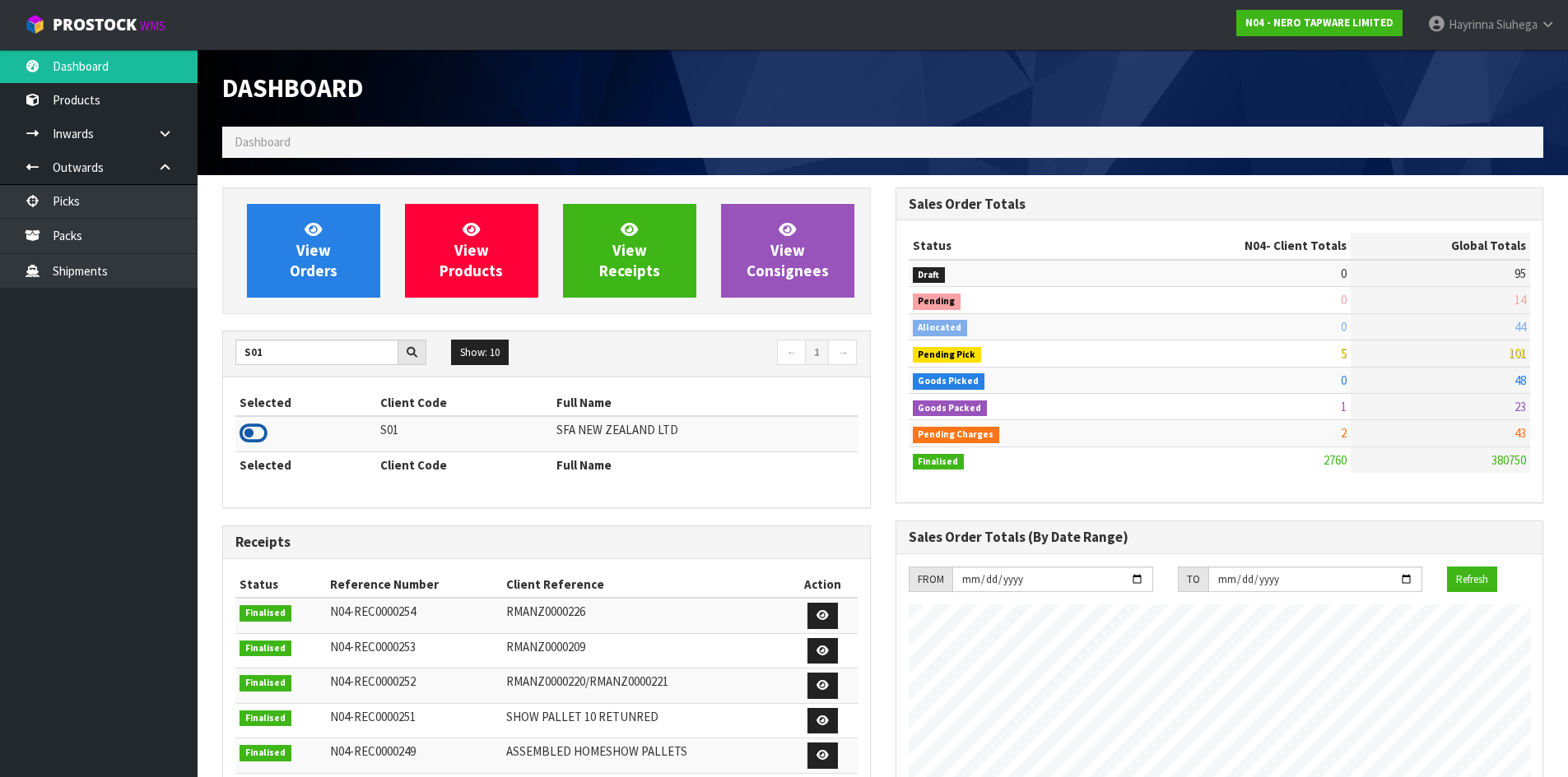
click at [254, 439] on icon at bounding box center [254, 433] width 28 height 25
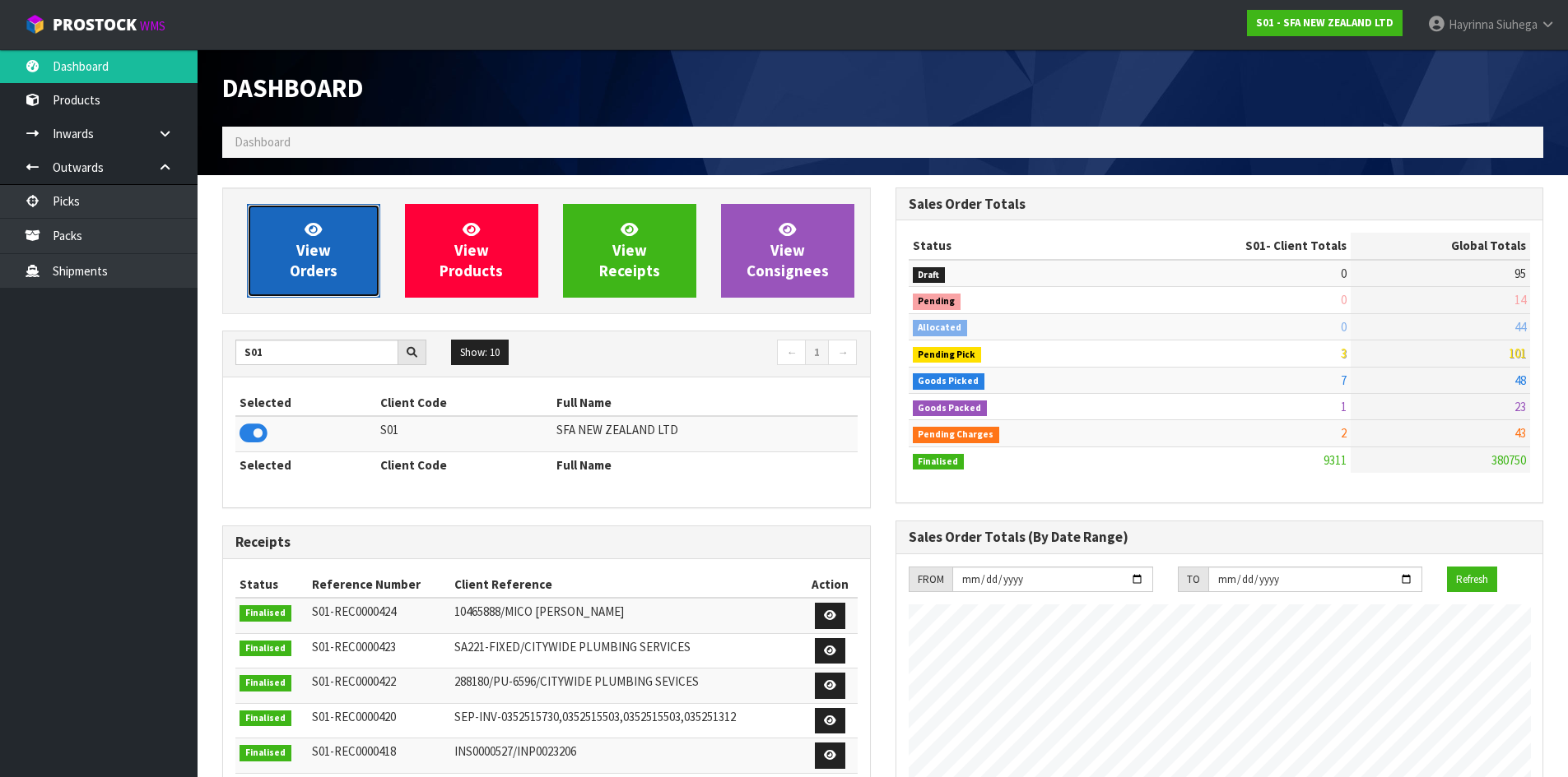
click at [309, 239] on link "View Orders" at bounding box center [313, 251] width 133 height 94
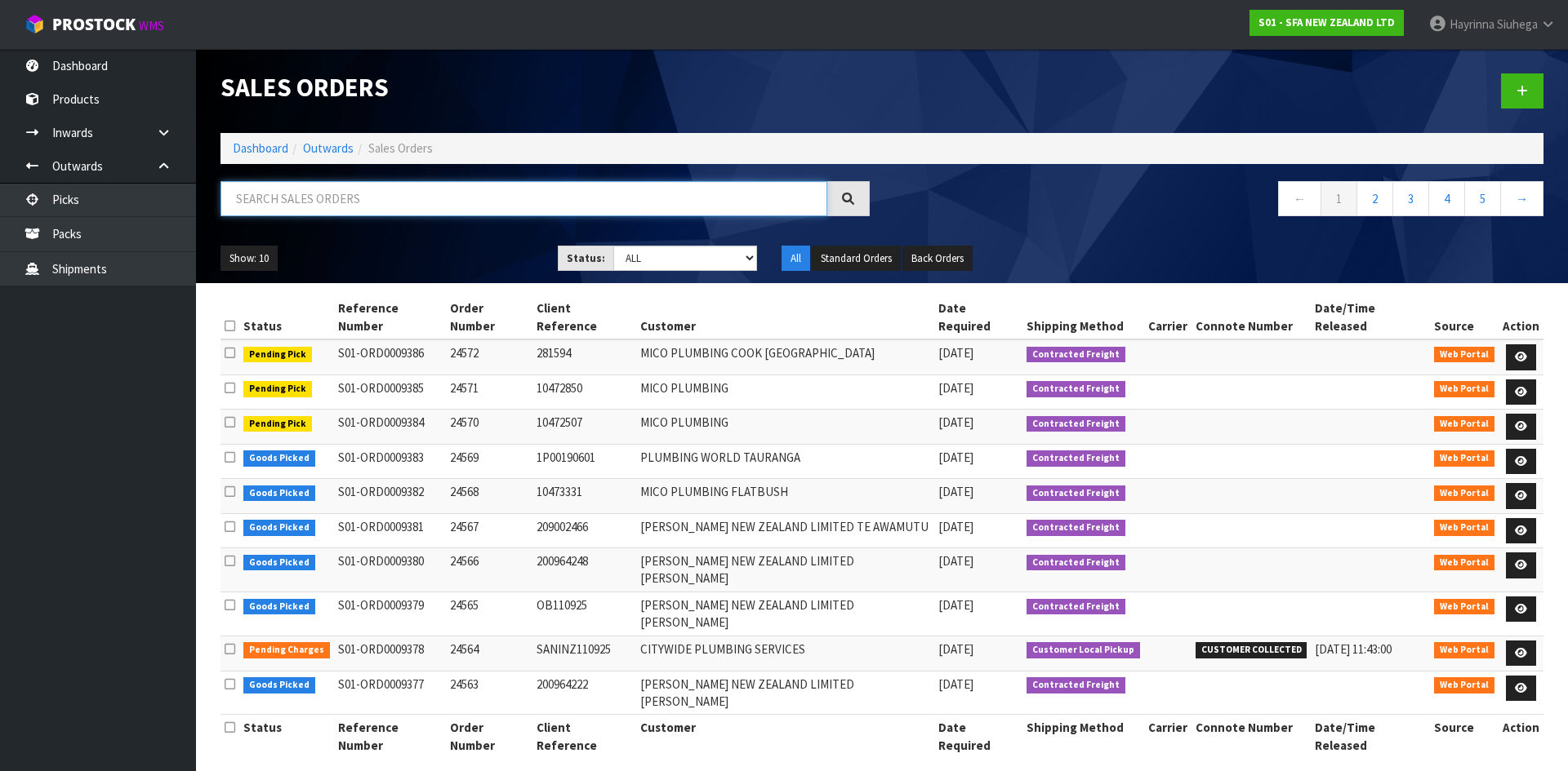
click at [327, 192] on input "text" at bounding box center [523, 198] width 607 height 35
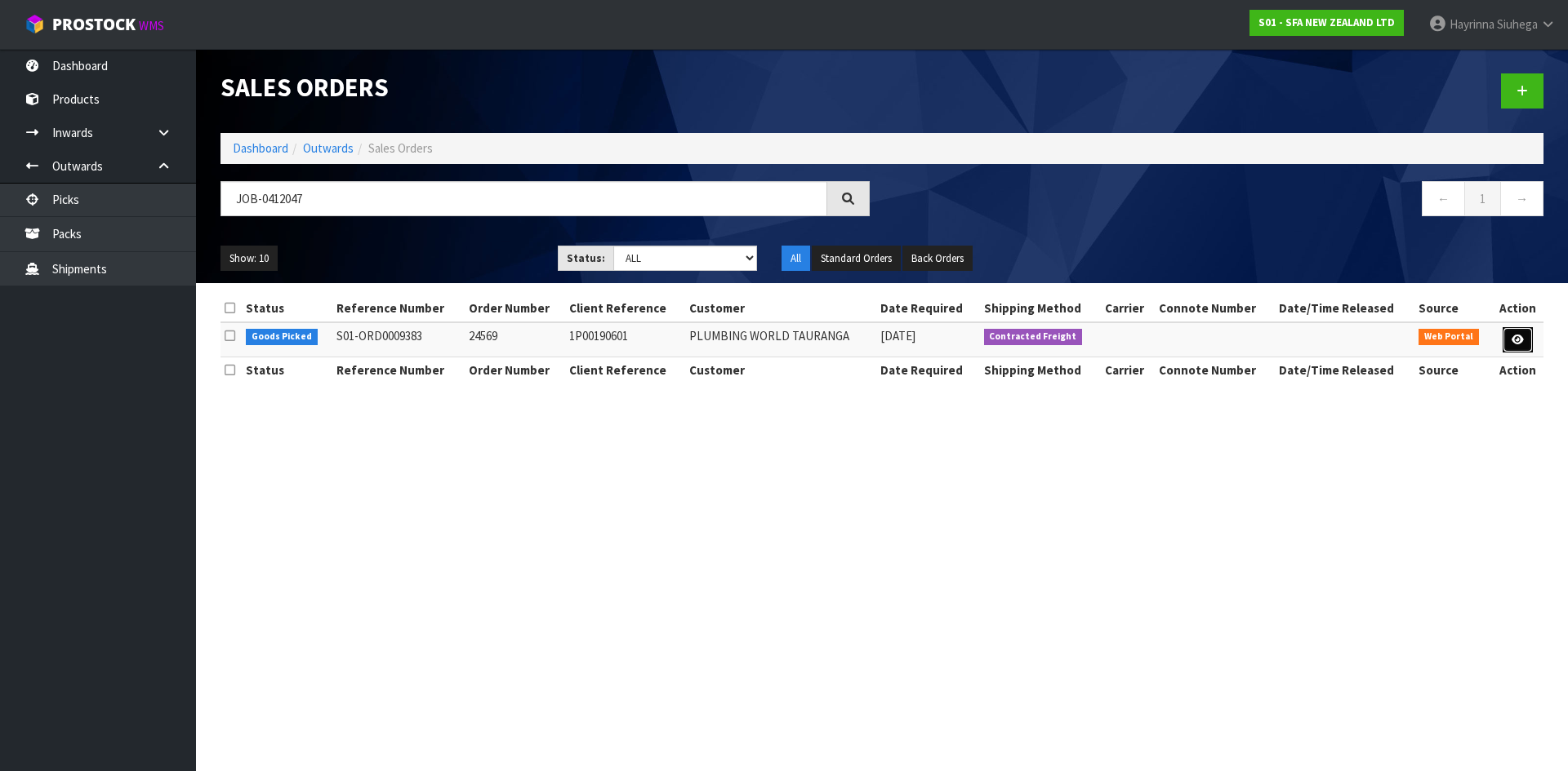
click at [1505, 335] on link at bounding box center [1518, 340] width 30 height 26
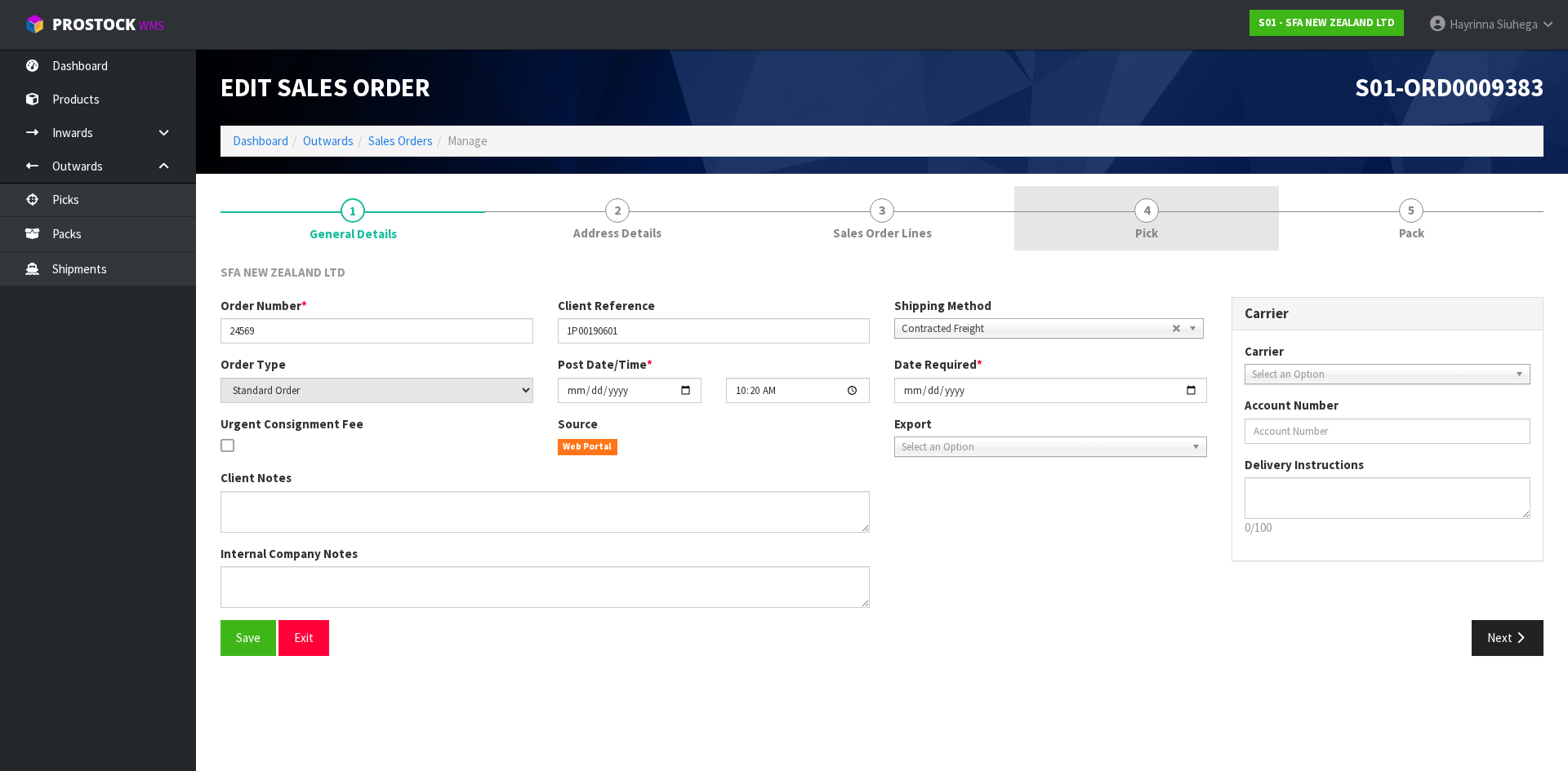
click at [1149, 199] on span "4" at bounding box center [1147, 211] width 24 height 24
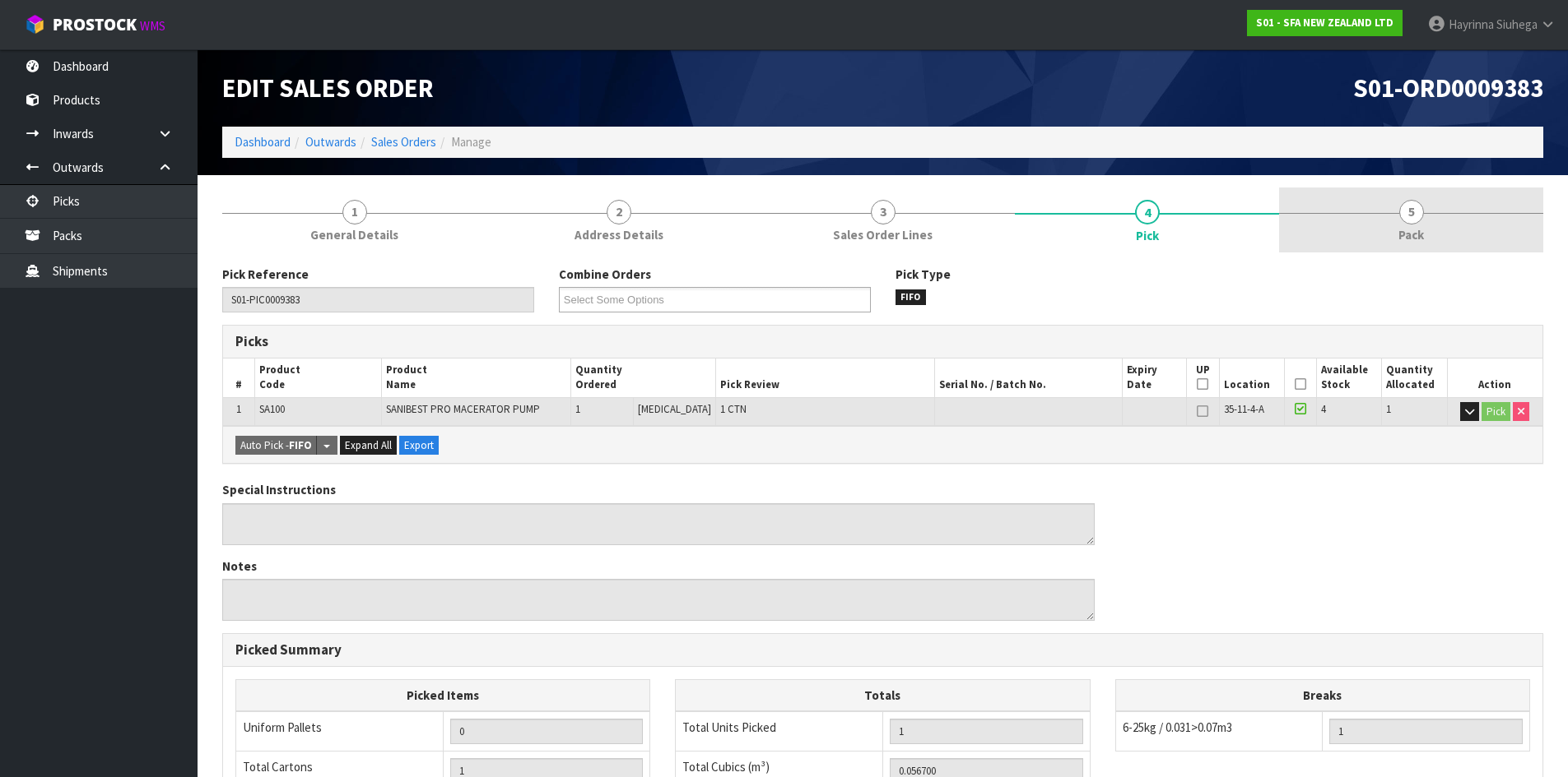
click at [1318, 203] on link "5 Pack" at bounding box center [1410, 220] width 264 height 65
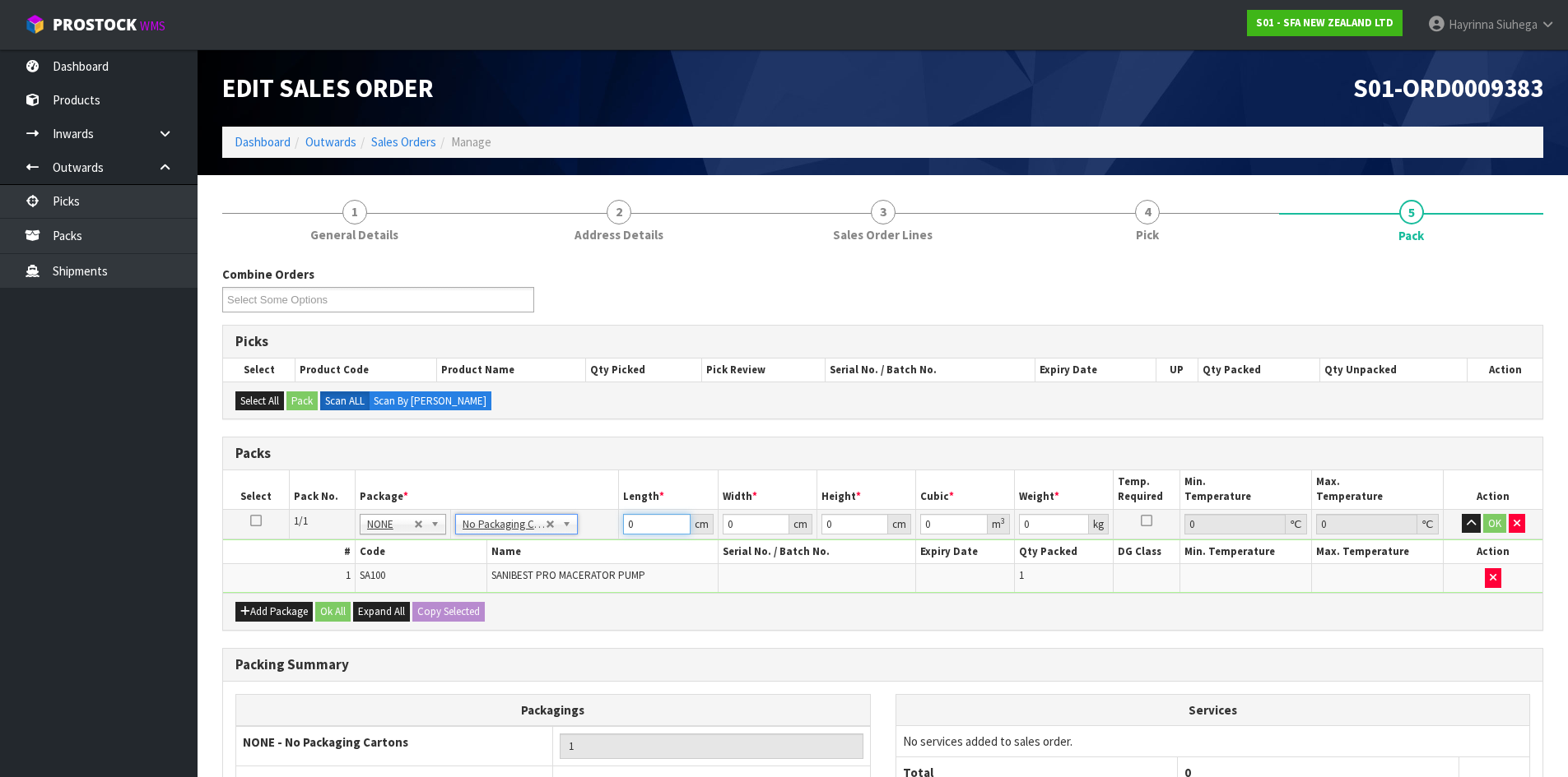
click at [628, 530] on input "0" at bounding box center [656, 524] width 67 height 20
click button "OK" at bounding box center [1494, 524] width 23 height 20
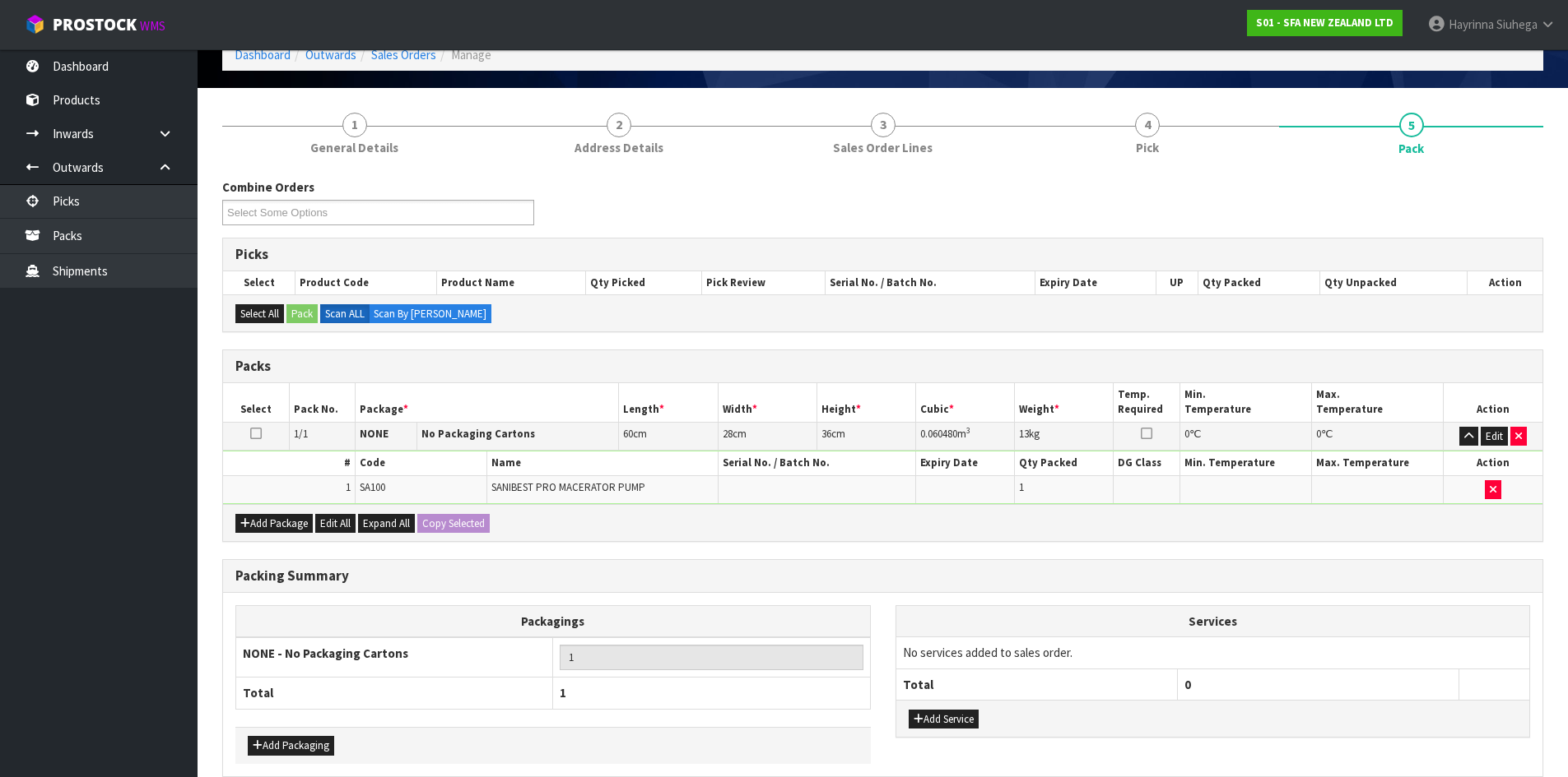
scroll to position [165, 0]
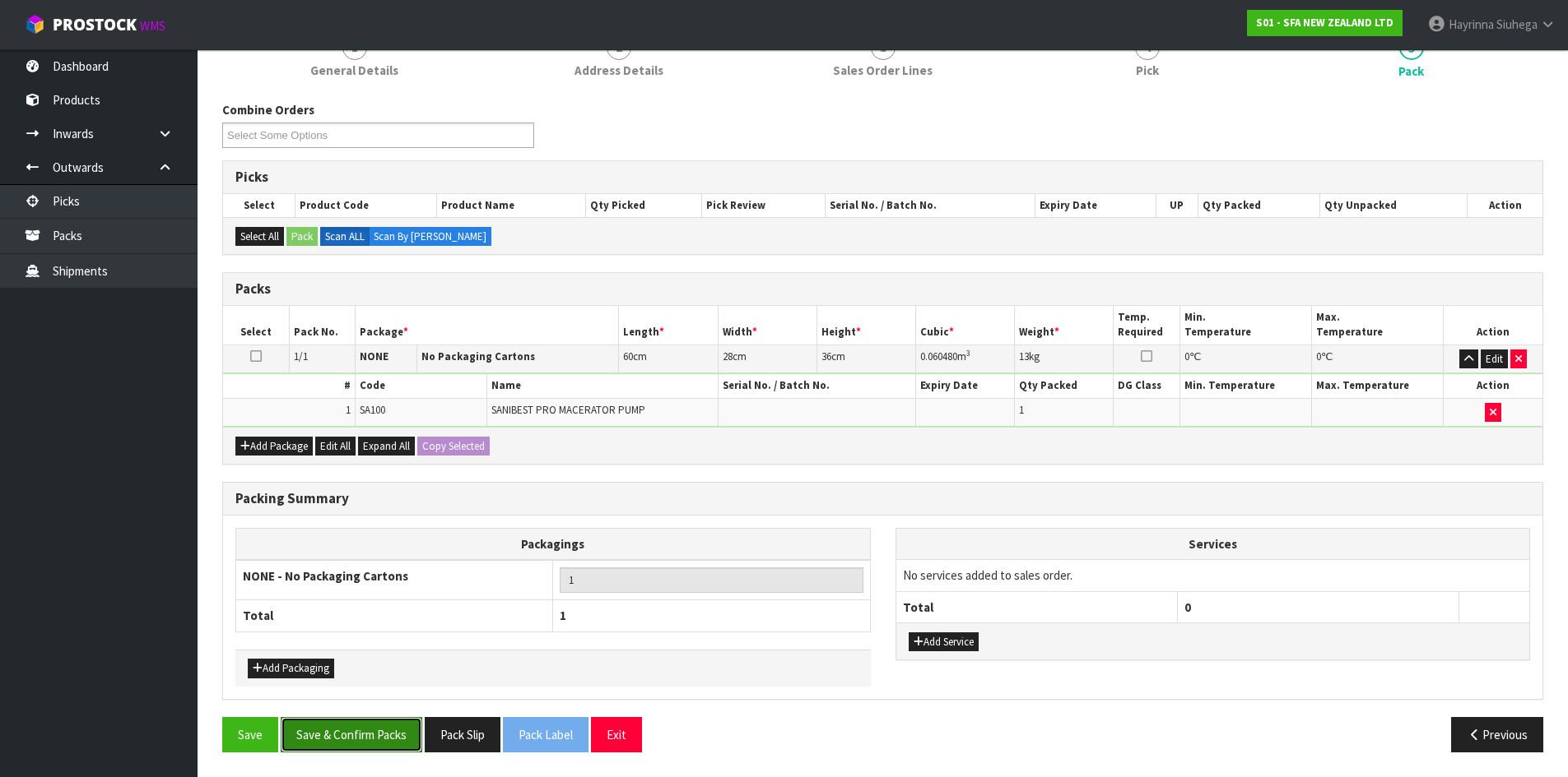
click at [390, 734] on button "Save & Confirm Packs" at bounding box center [351, 735] width 141 height 35
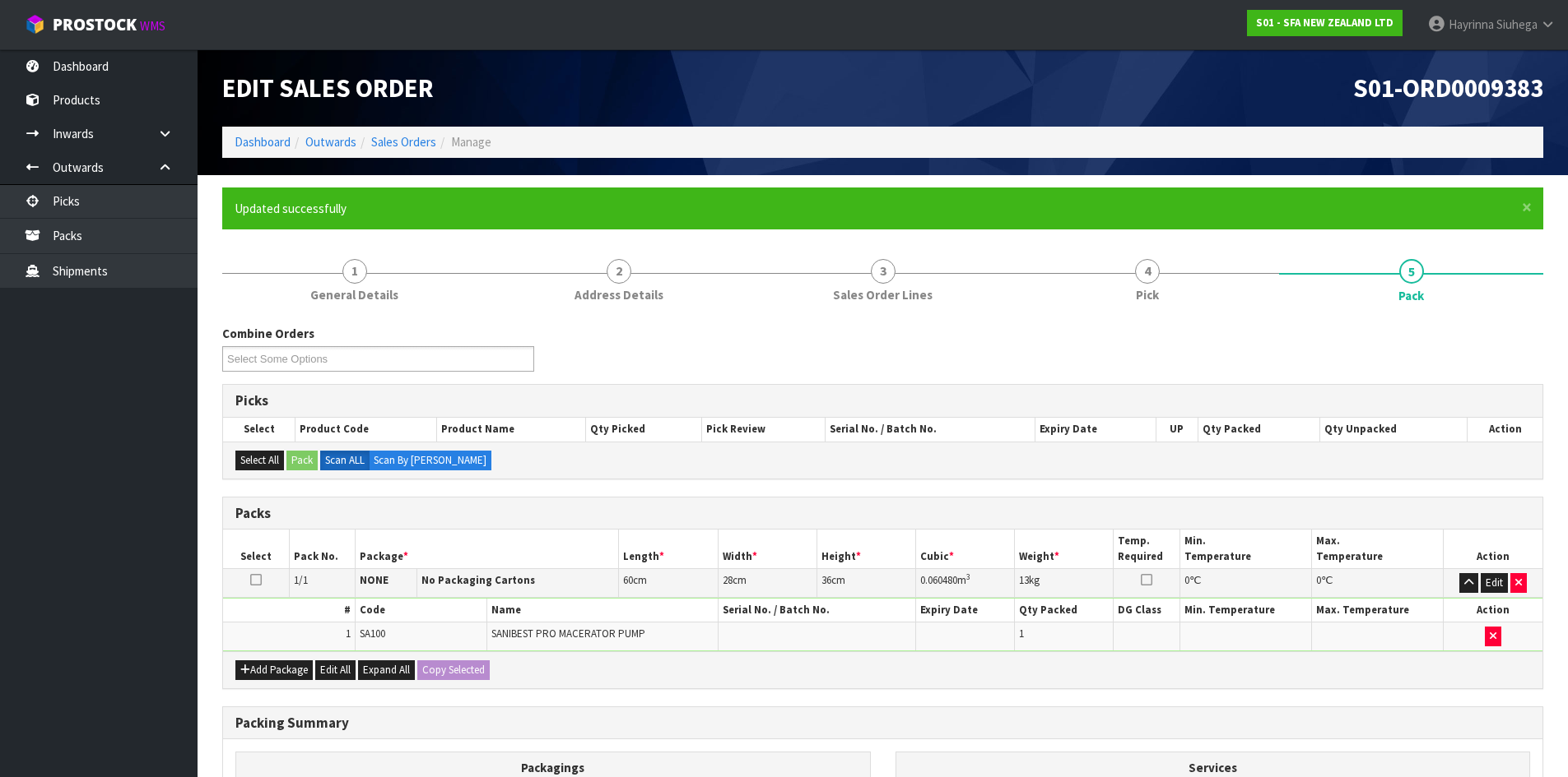
scroll to position [134, 0]
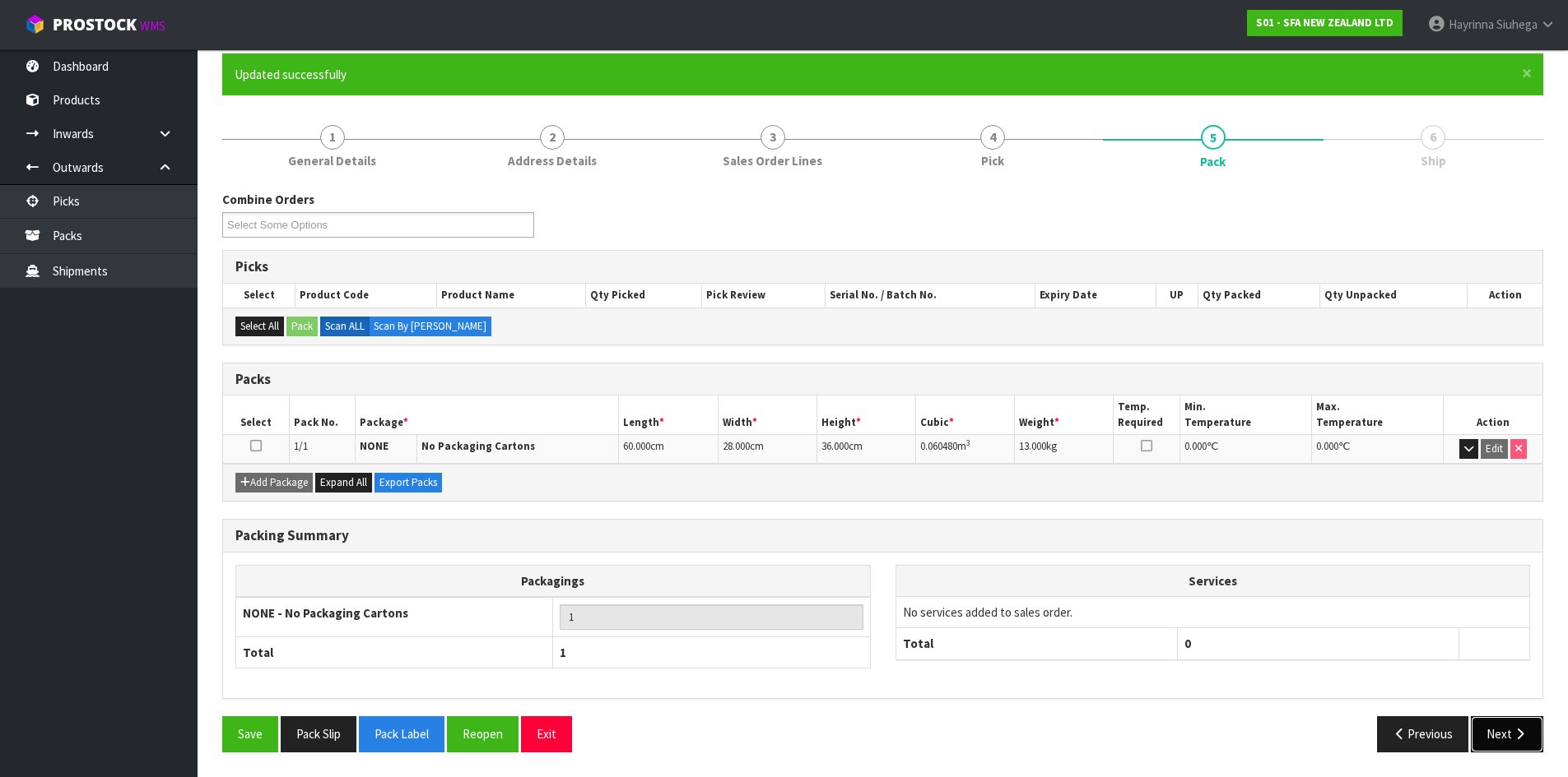
click at [1514, 731] on icon "button" at bounding box center [1520, 734] width 16 height 12
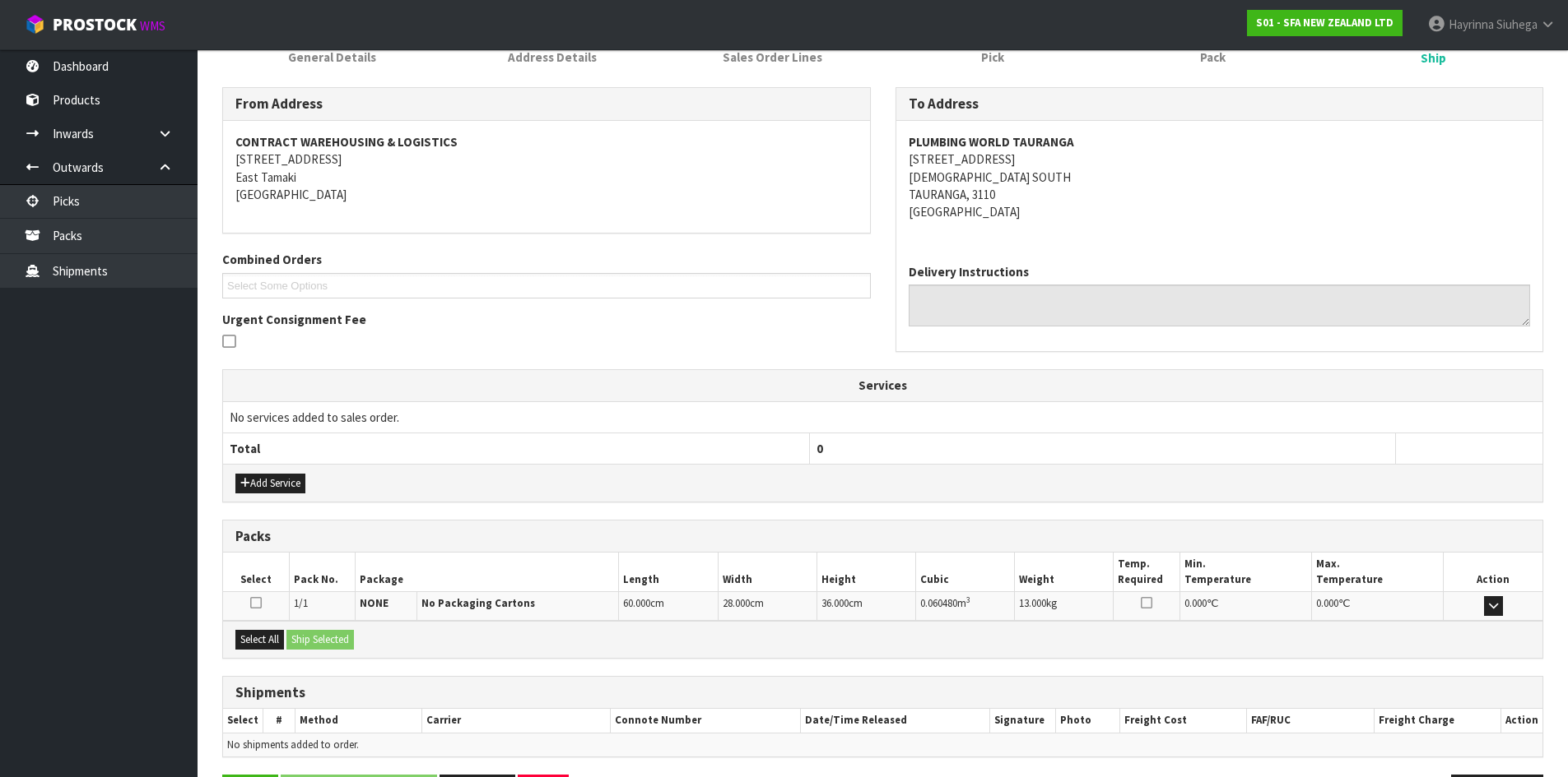
scroll to position [296, 0]
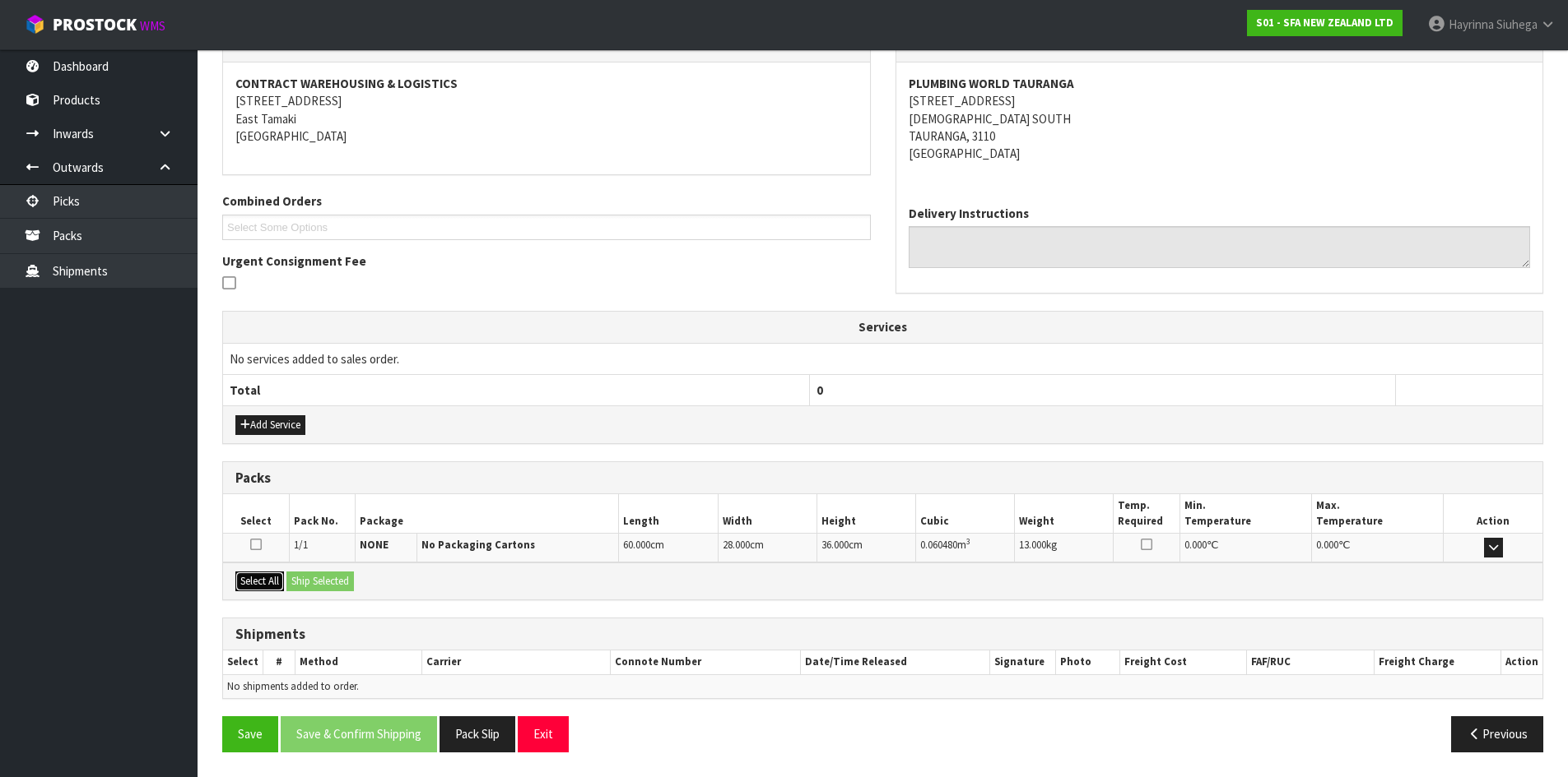
drag, startPoint x: 255, startPoint y: 577, endPoint x: 328, endPoint y: 578, distance: 73.0
click at [258, 578] on button "Select All" at bounding box center [259, 581] width 48 height 20
click at [328, 578] on button "Ship Selected" at bounding box center [319, 581] width 68 height 20
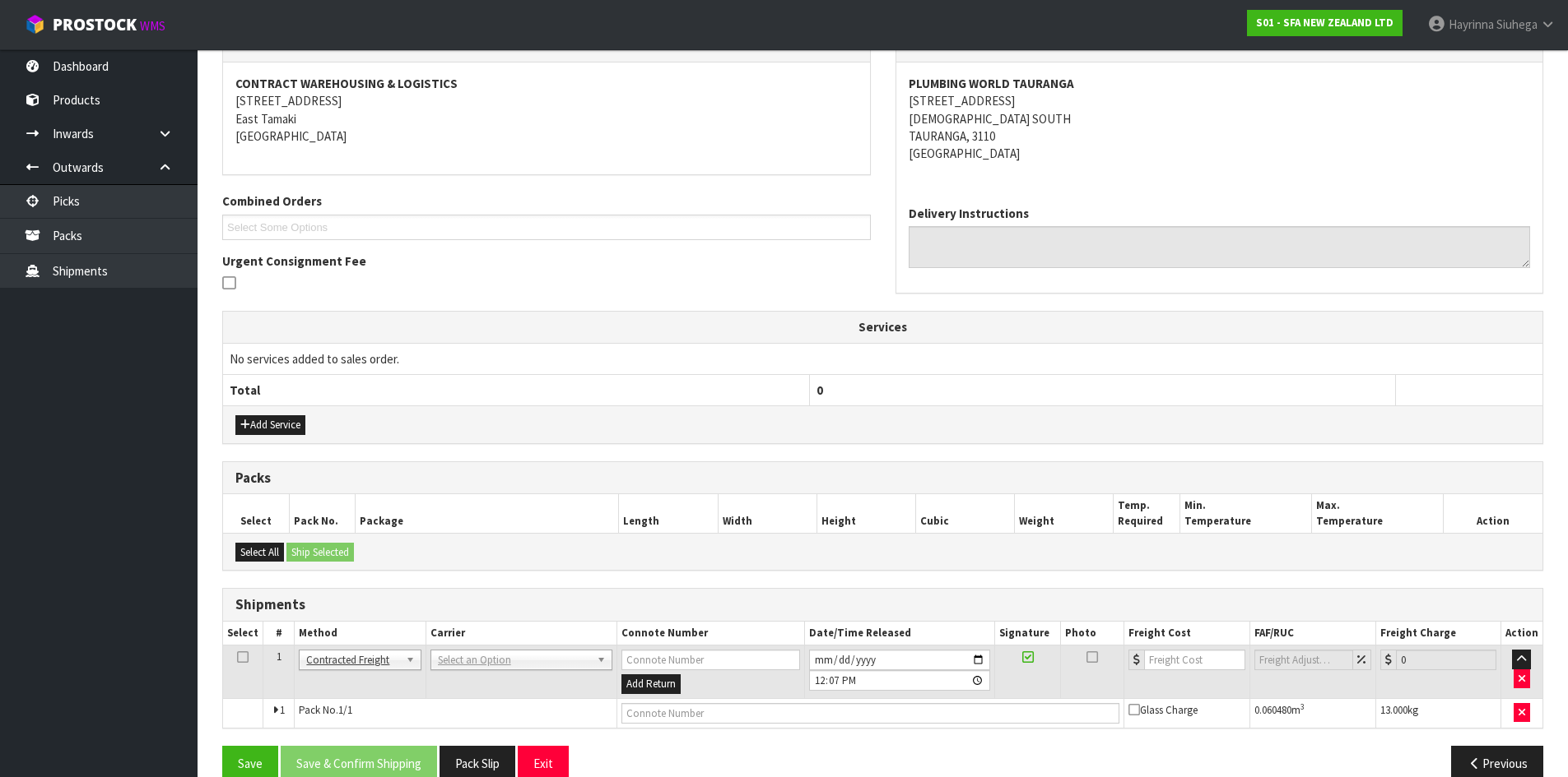
scroll to position [324, 0]
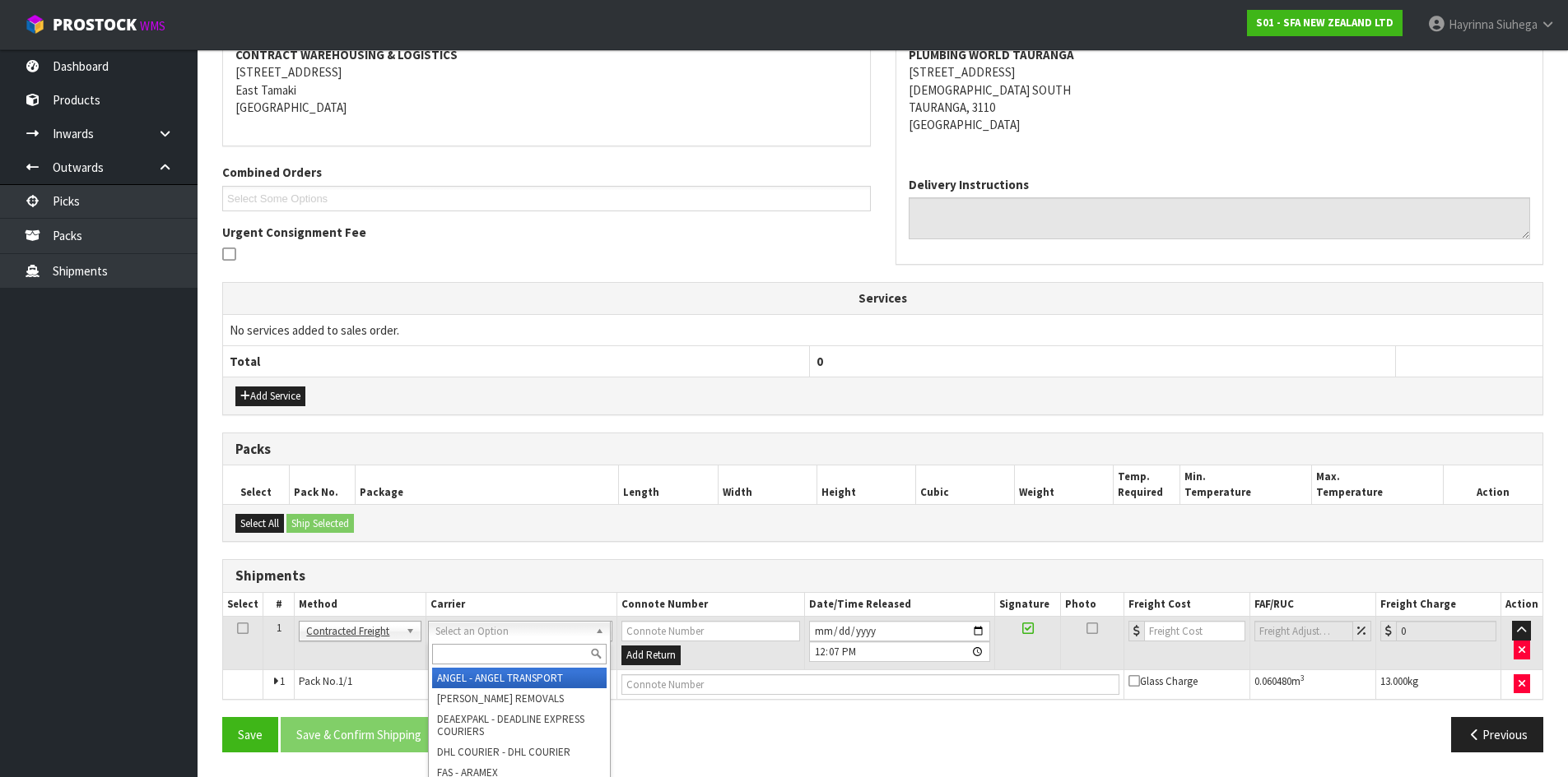
click at [483, 655] on input "text" at bounding box center [519, 653] width 175 height 20
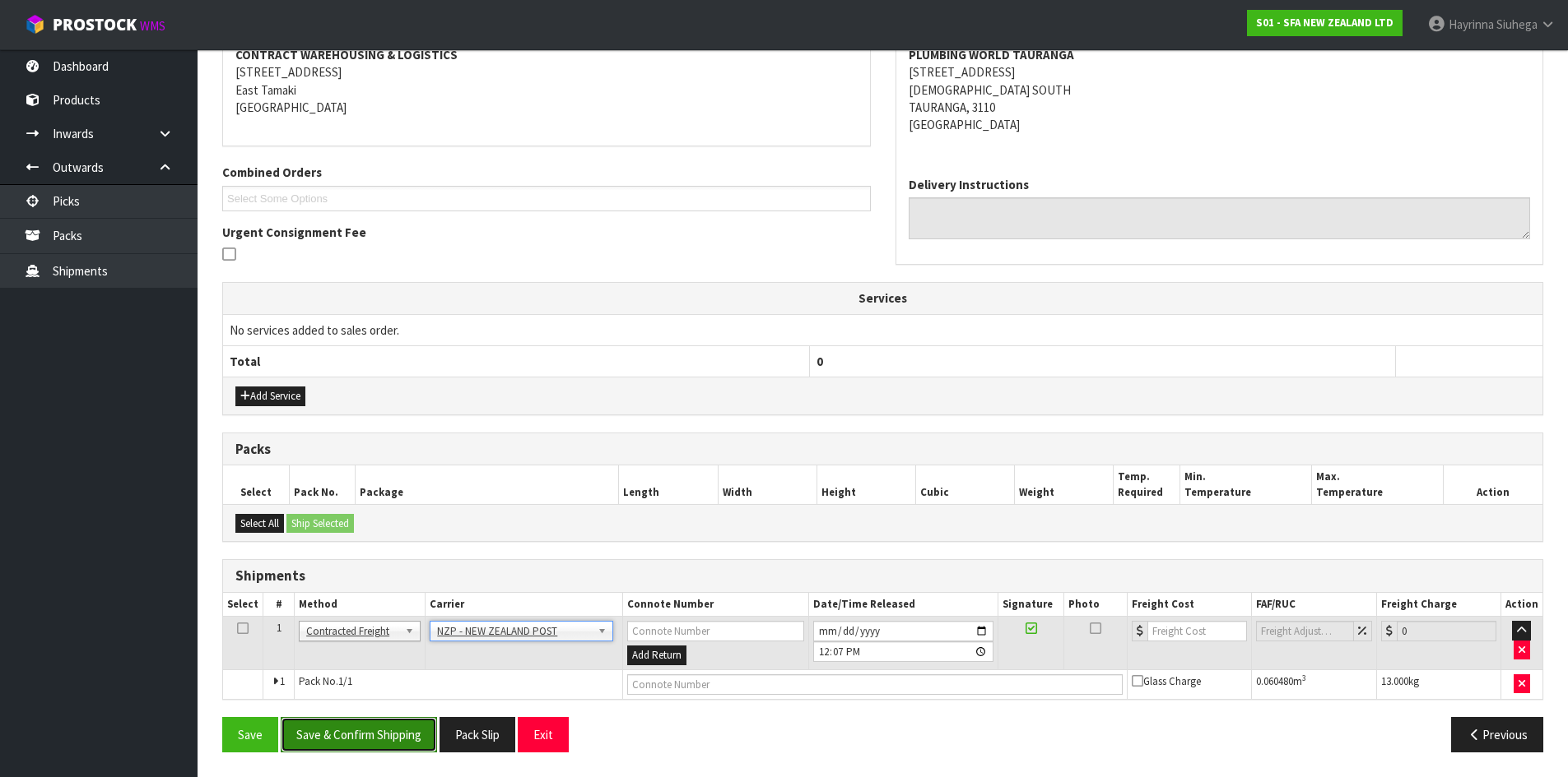
click at [393, 724] on button "Save & Confirm Shipping" at bounding box center [359, 735] width 156 height 35
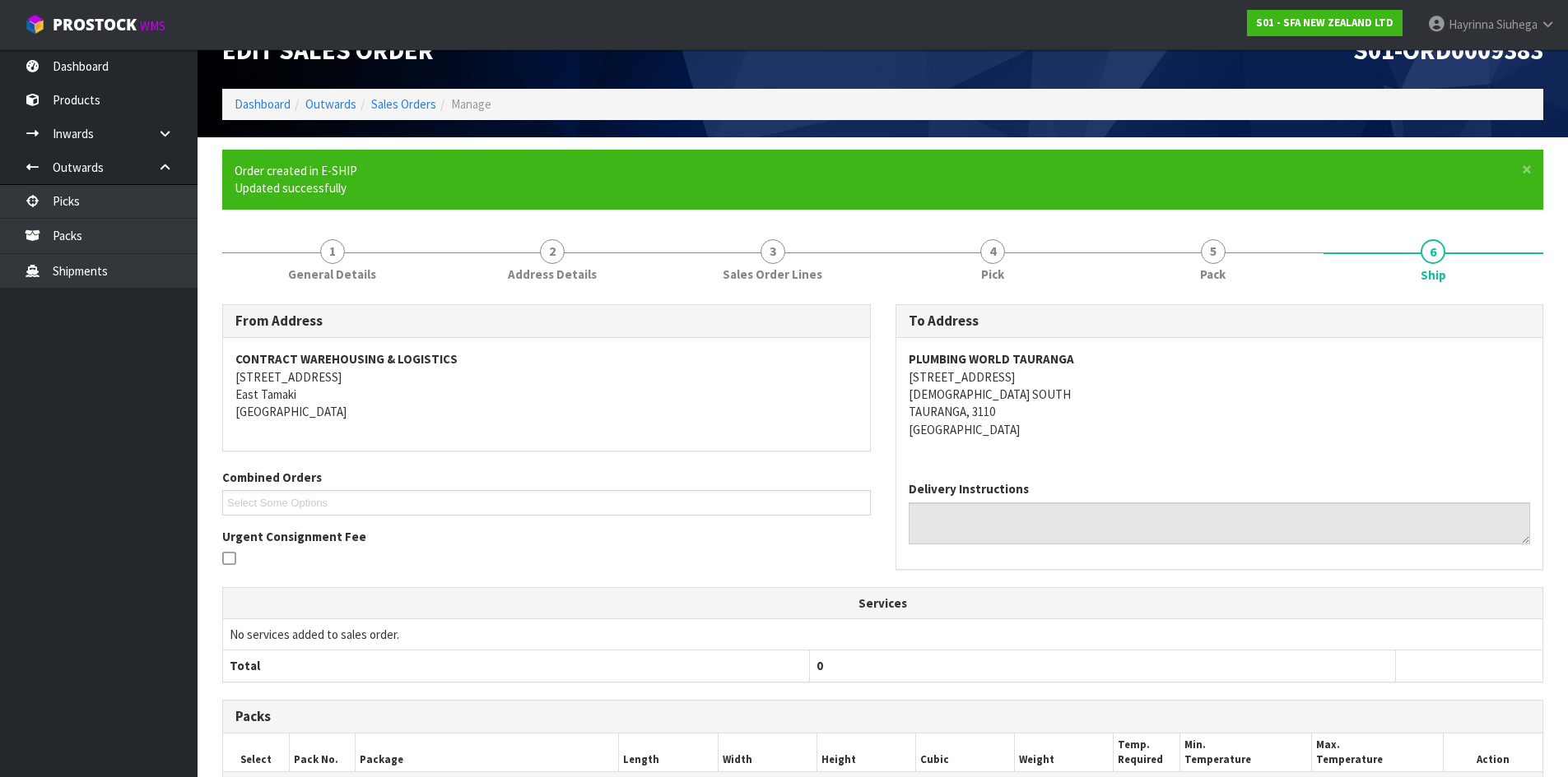
scroll to position [302, 0]
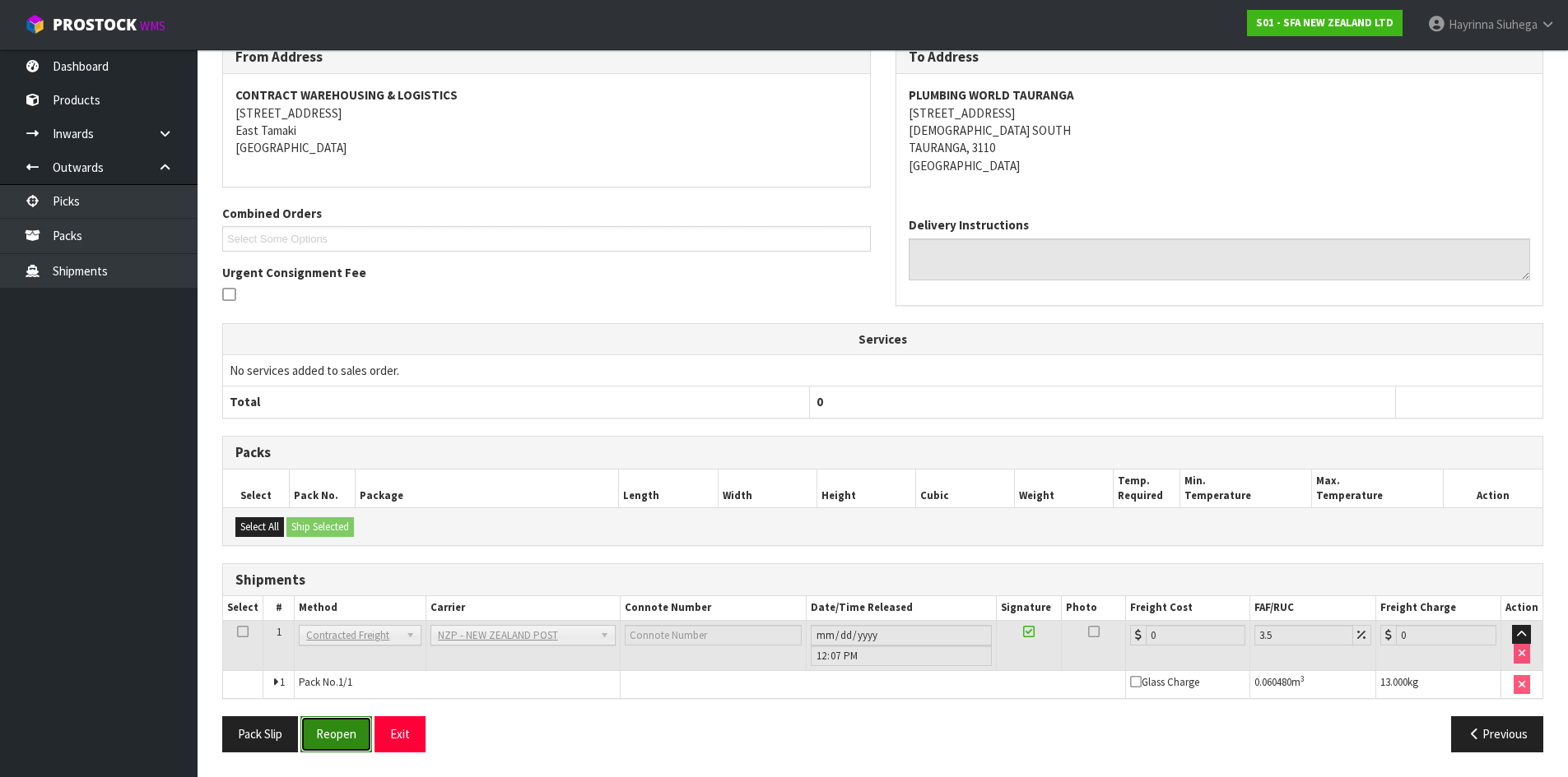
click at [338, 741] on button "Reopen" at bounding box center [336, 734] width 72 height 35
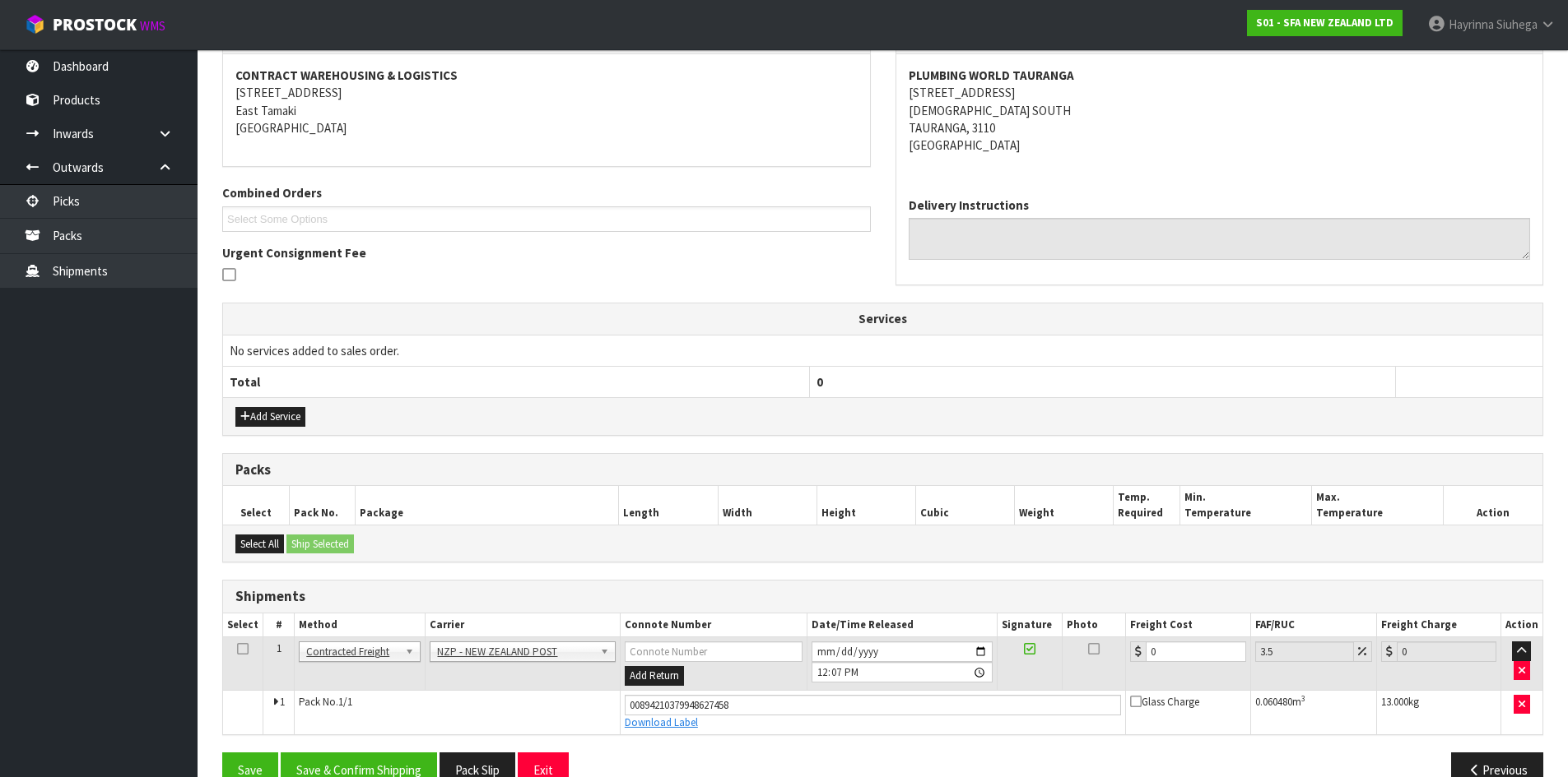
scroll to position [340, 0]
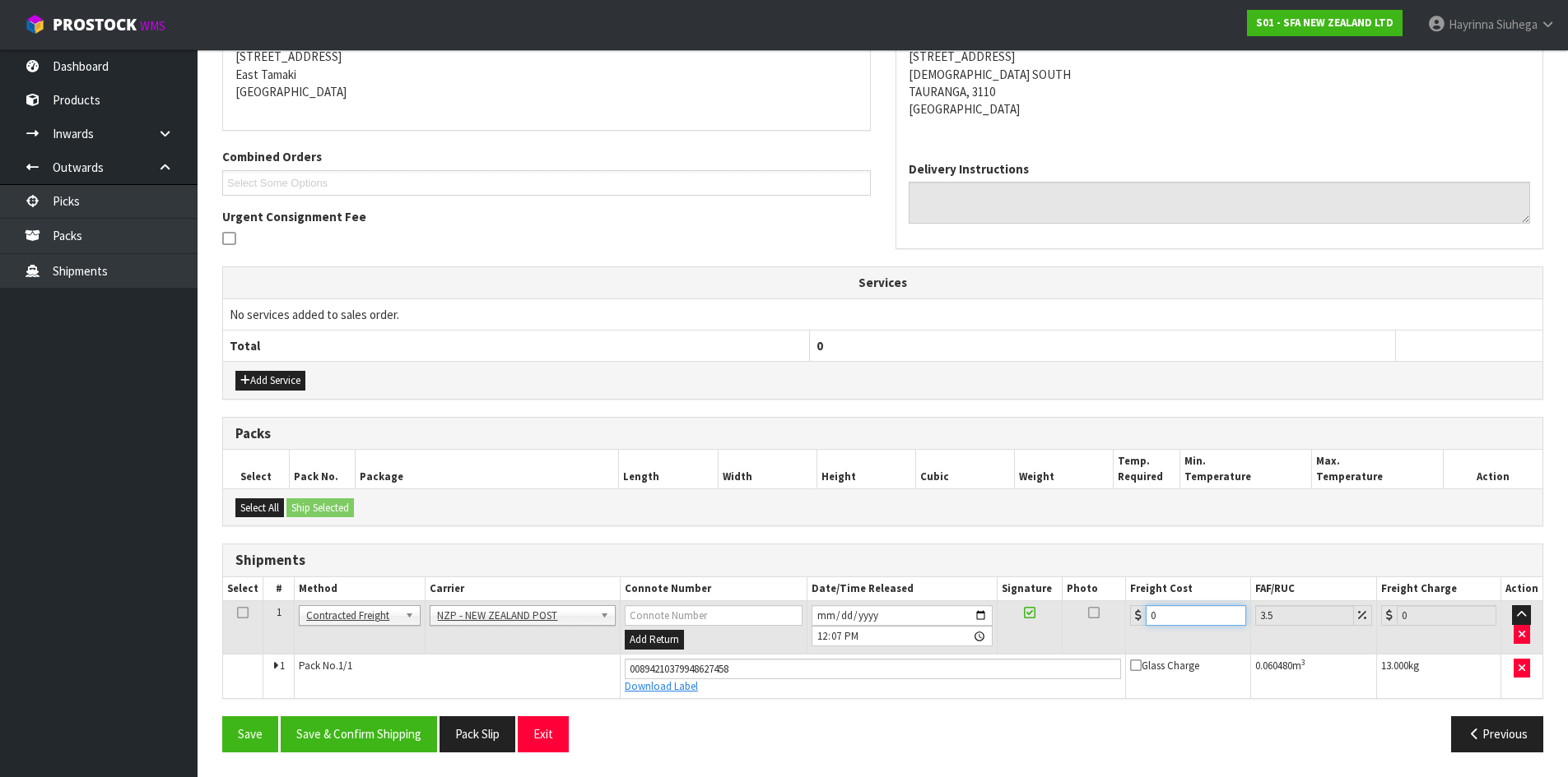
drag, startPoint x: 1186, startPoint y: 617, endPoint x: 1086, endPoint y: 621, distance: 100.1
click at [1091, 620] on tr "1 Client Local Pickup Customer Local Pickup Company Freight Contracted Freight …" at bounding box center [882, 628] width 1319 height 53
click at [222, 716] on button "Save" at bounding box center [250, 734] width 56 height 35
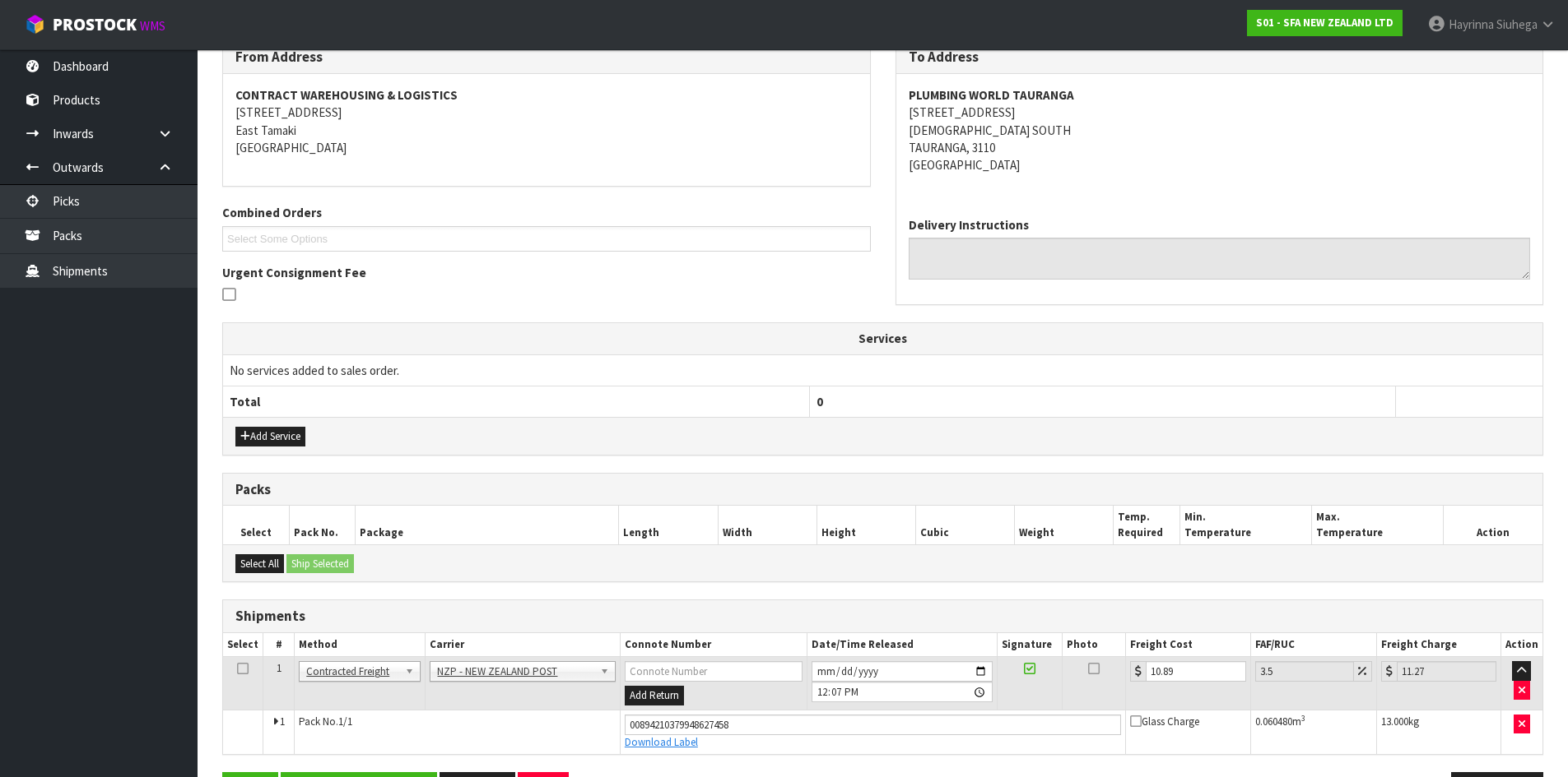
scroll to position [329, 0]
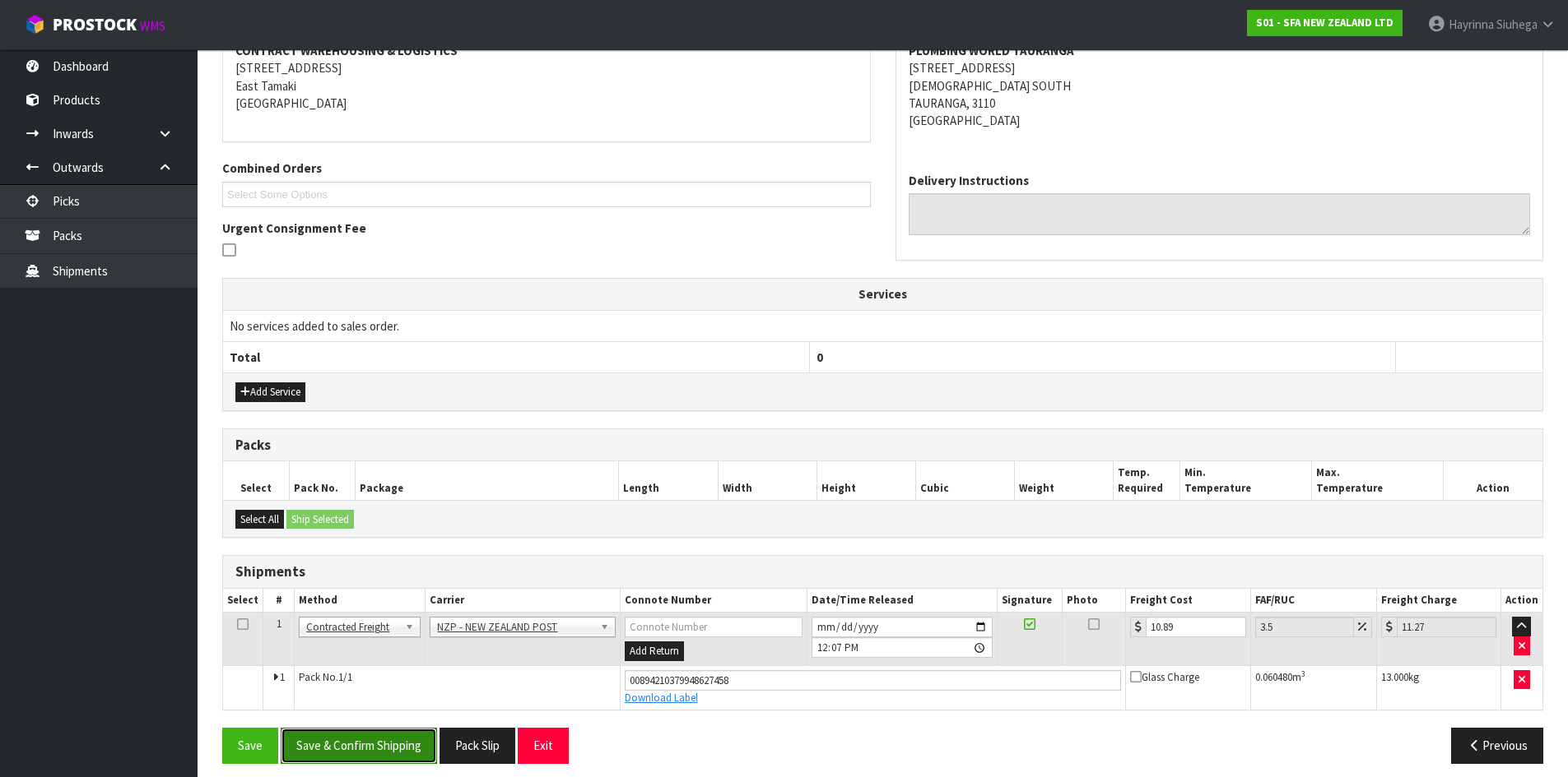
click at [400, 744] on button "Save & Confirm Shipping" at bounding box center [359, 745] width 156 height 35
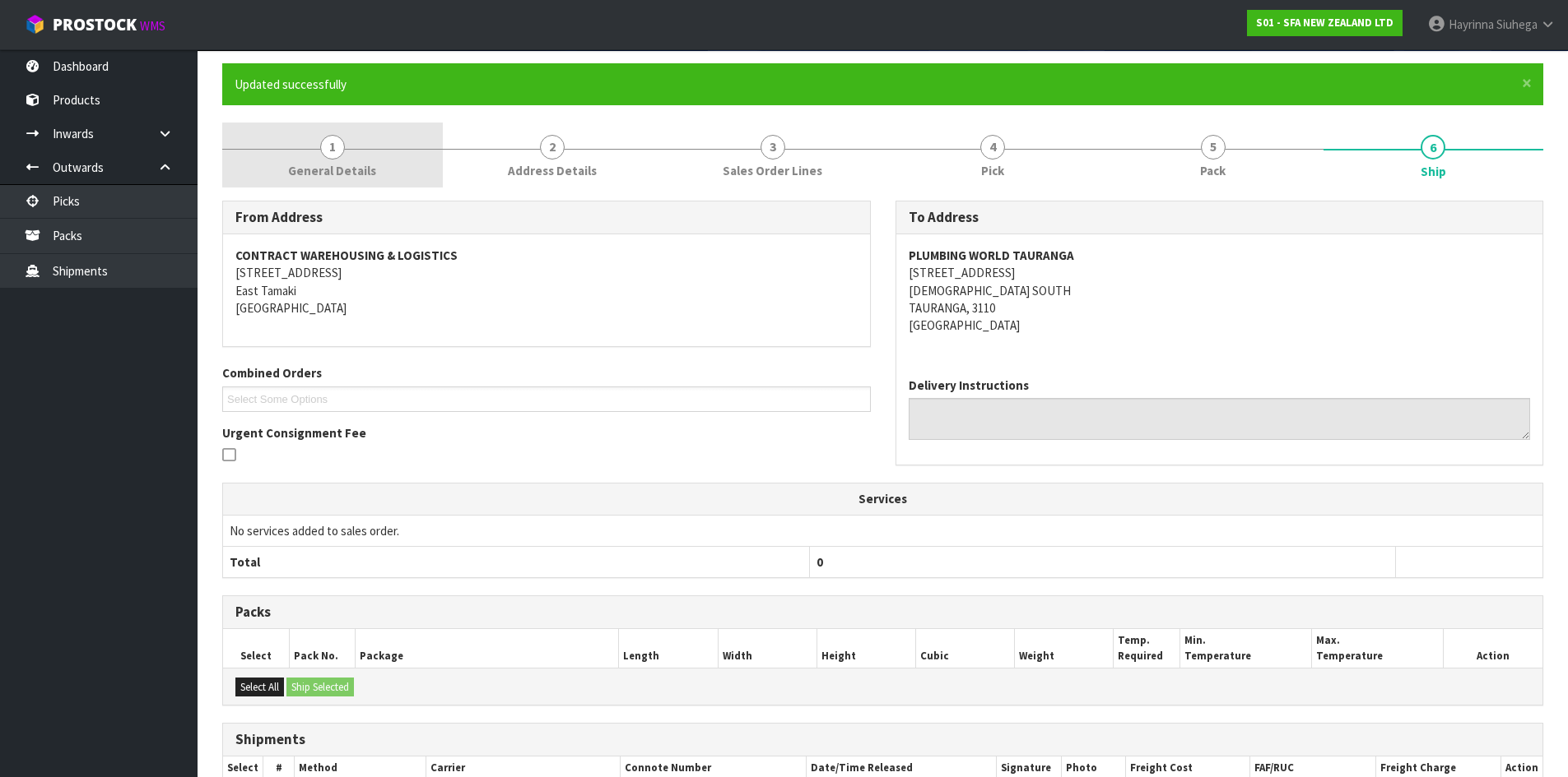
scroll to position [0, 0]
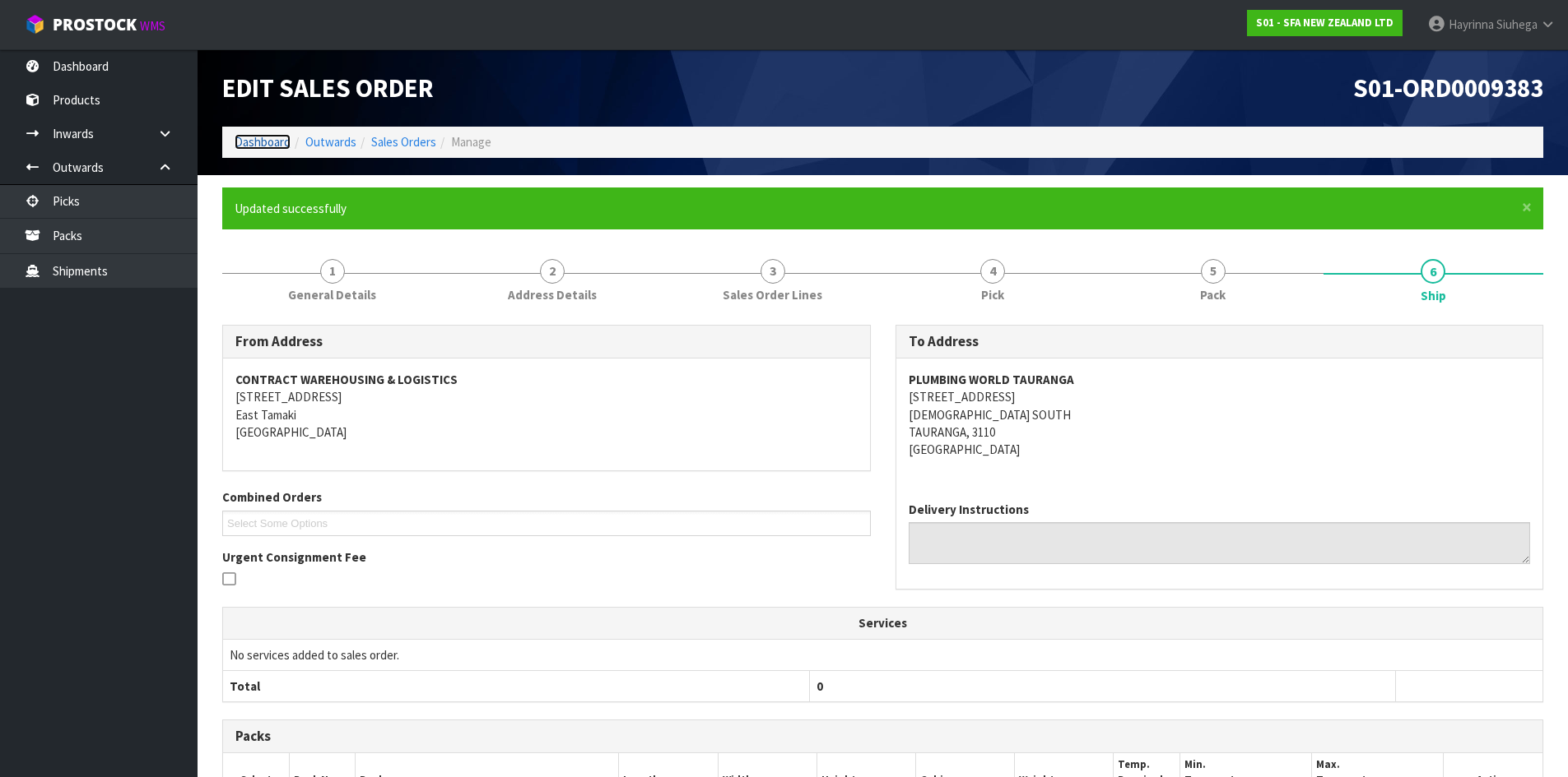
click at [276, 141] on link "Dashboard" at bounding box center [262, 142] width 56 height 16
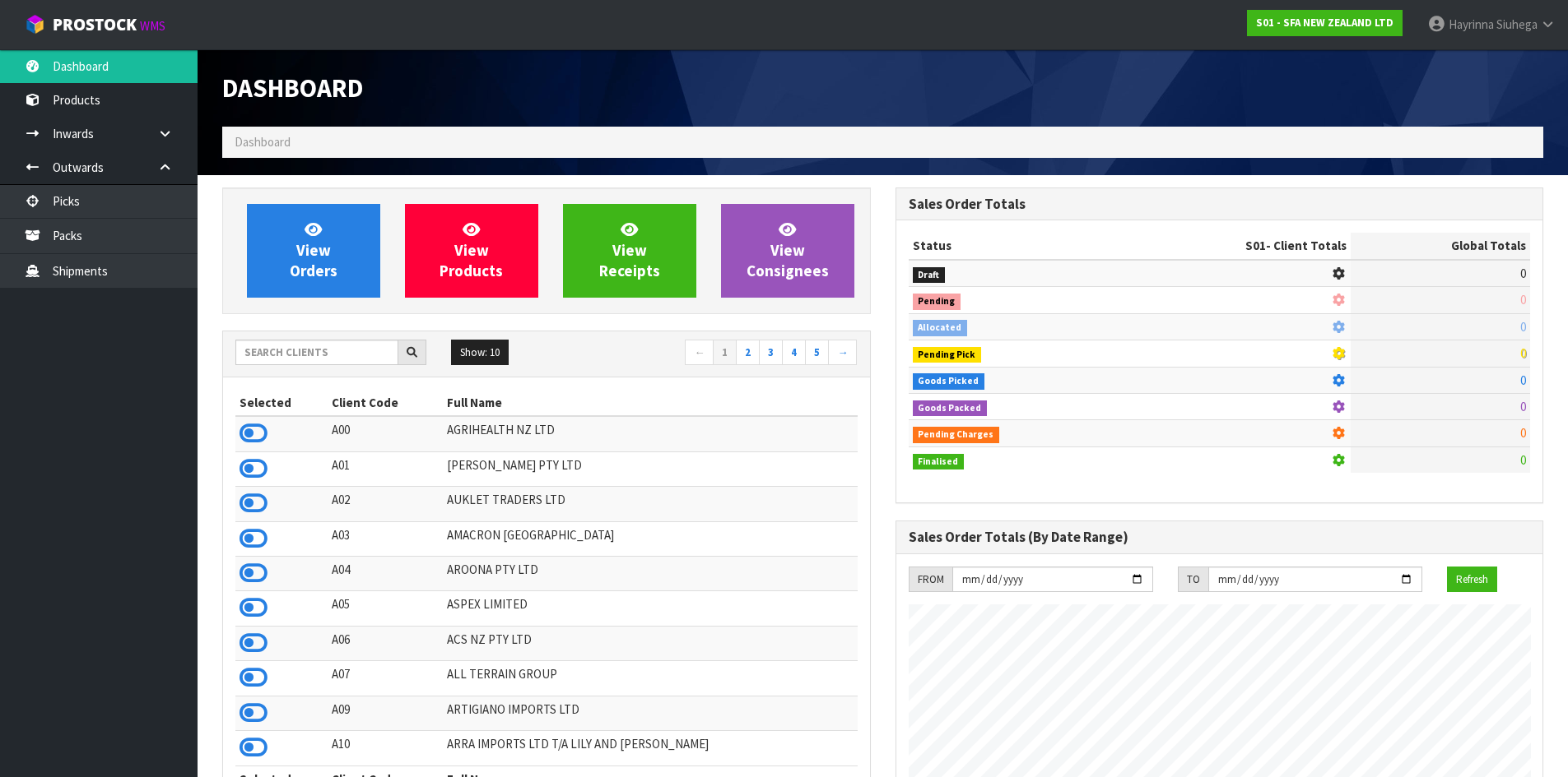
scroll to position [1246, 672]
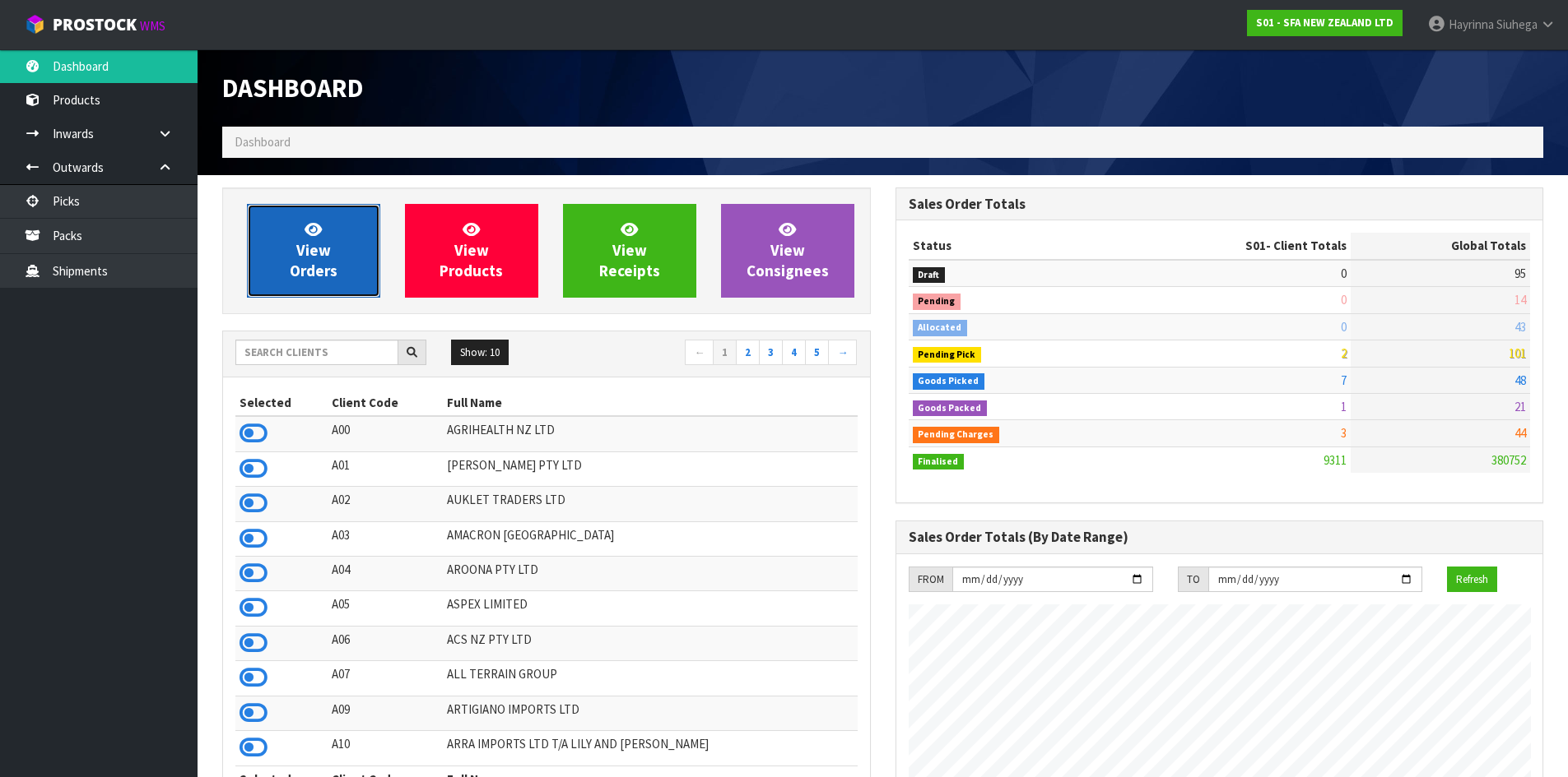
click at [292, 223] on link "View Orders" at bounding box center [313, 251] width 133 height 94
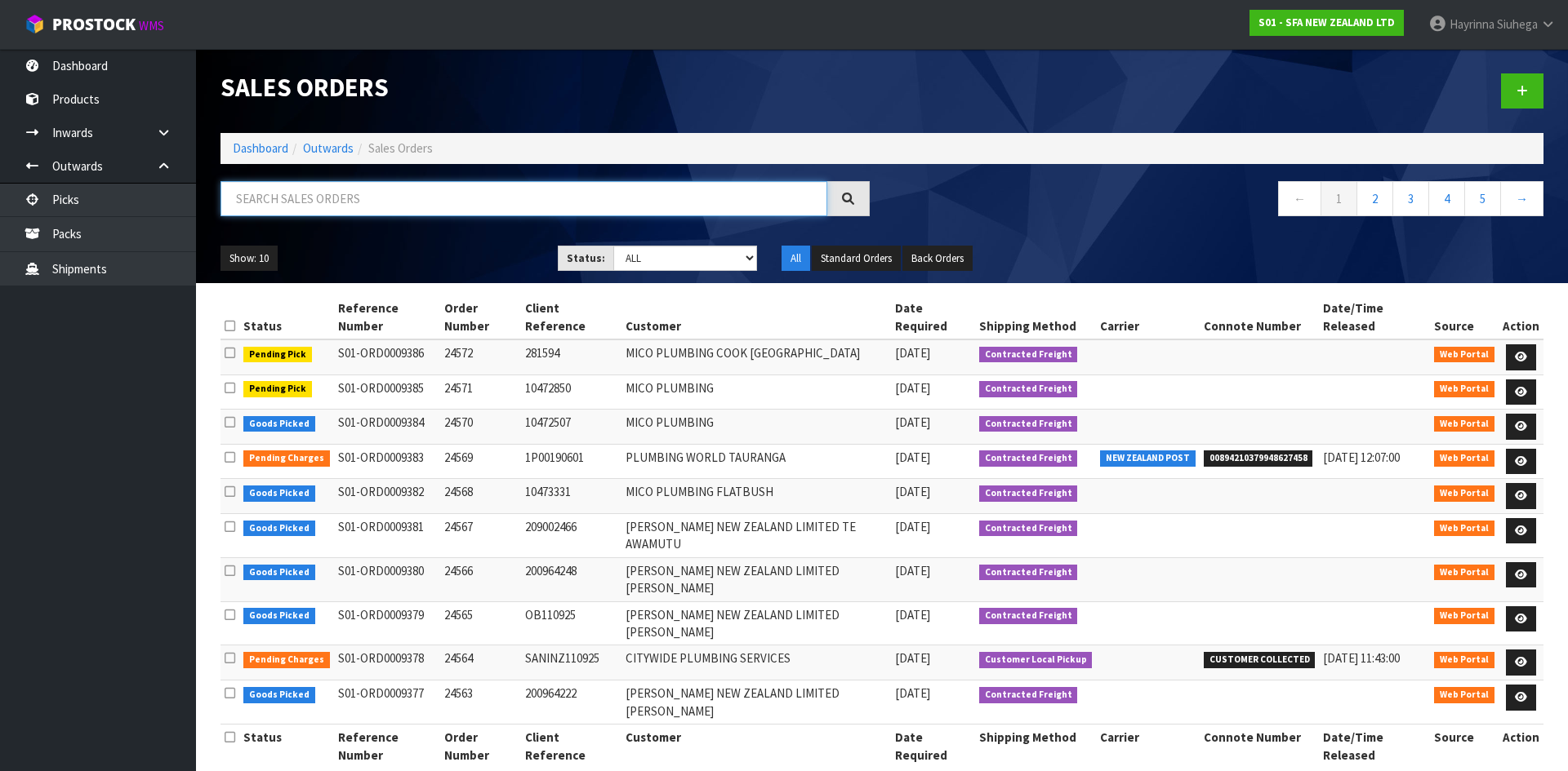
click at [347, 195] on input "text" at bounding box center [523, 198] width 607 height 35
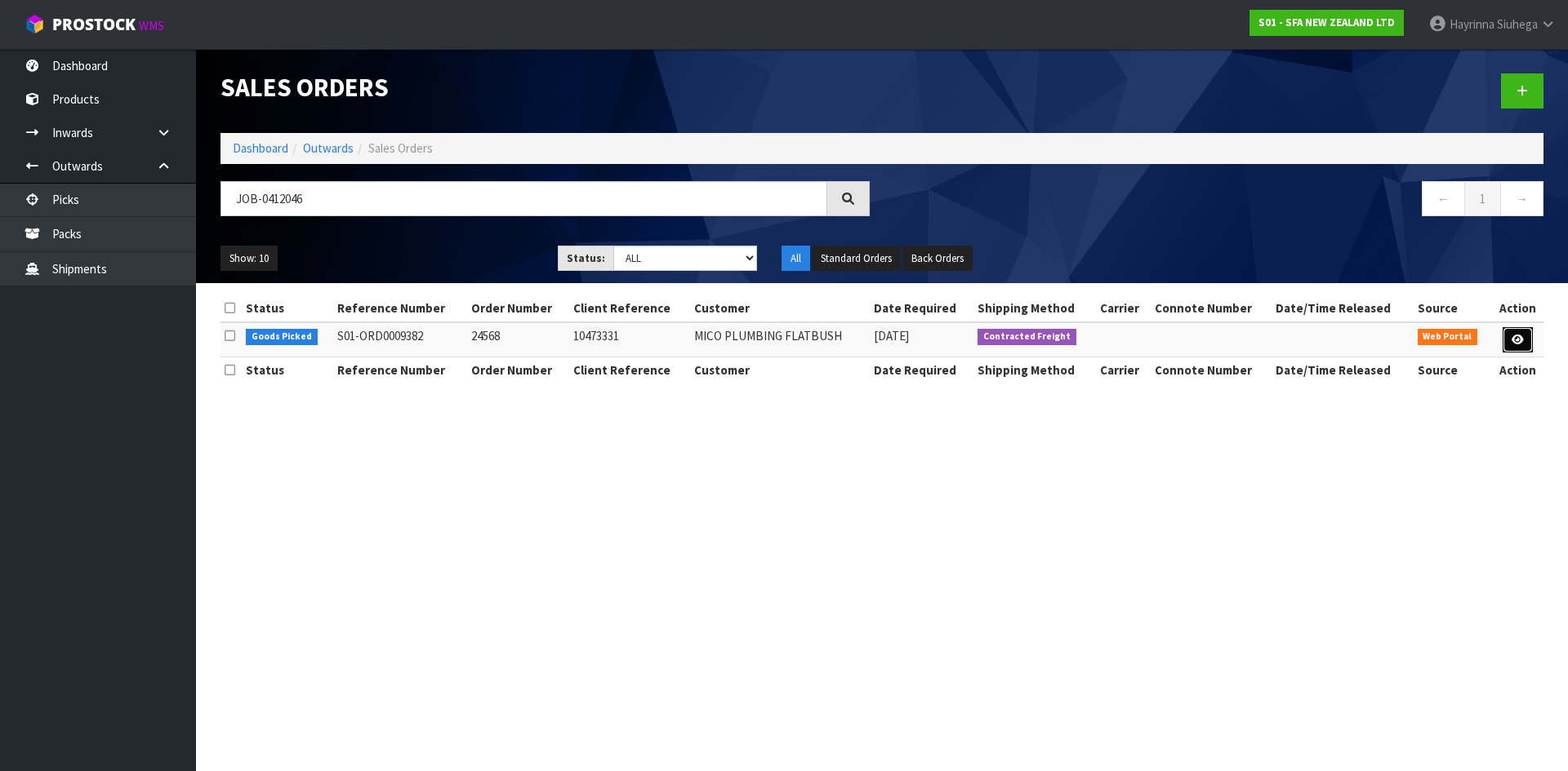
click at [1517, 339] on icon at bounding box center [1518, 340] width 12 height 10
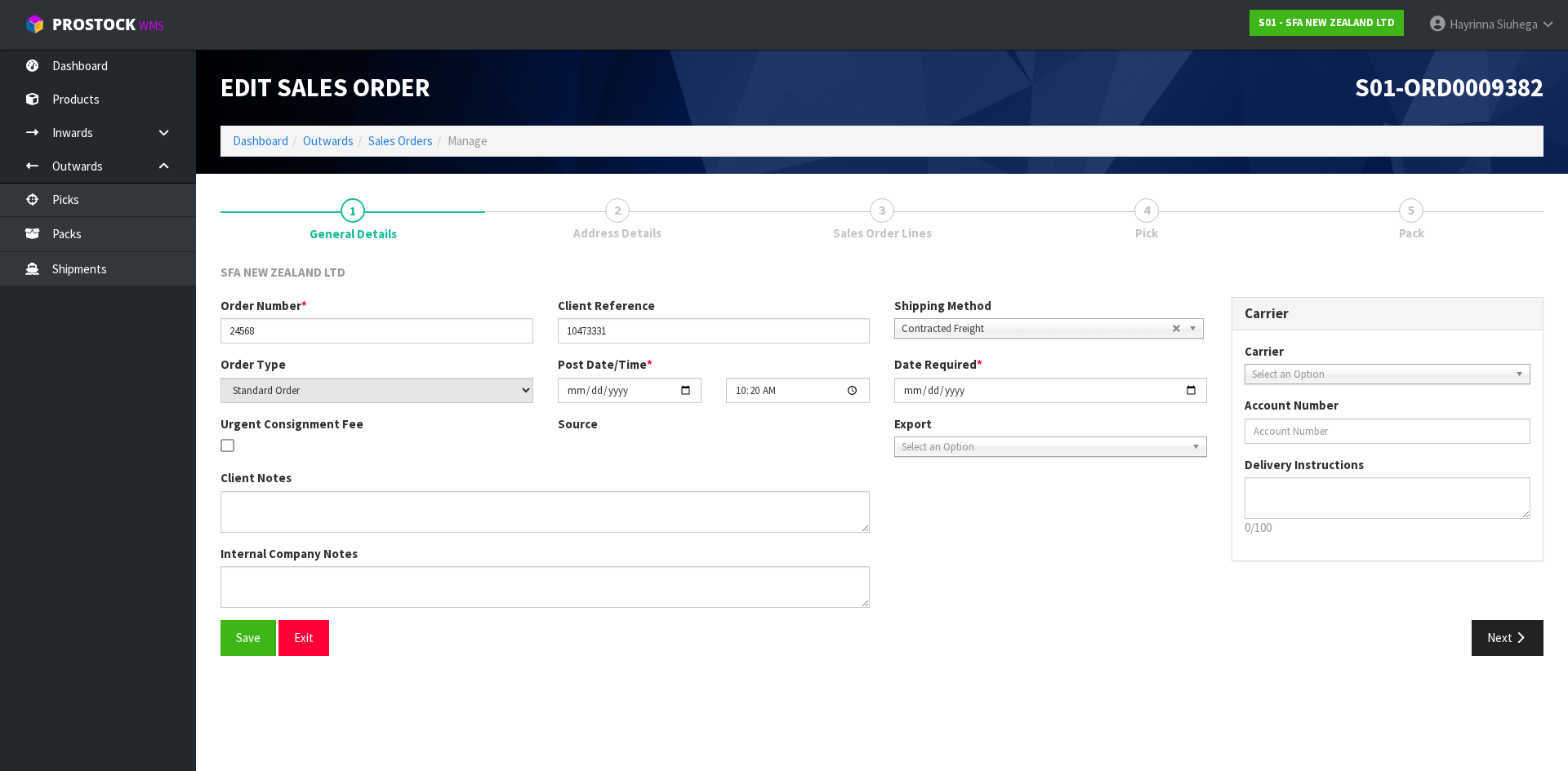
click at [1220, 204] on link "4 Pick" at bounding box center [1147, 218] width 265 height 64
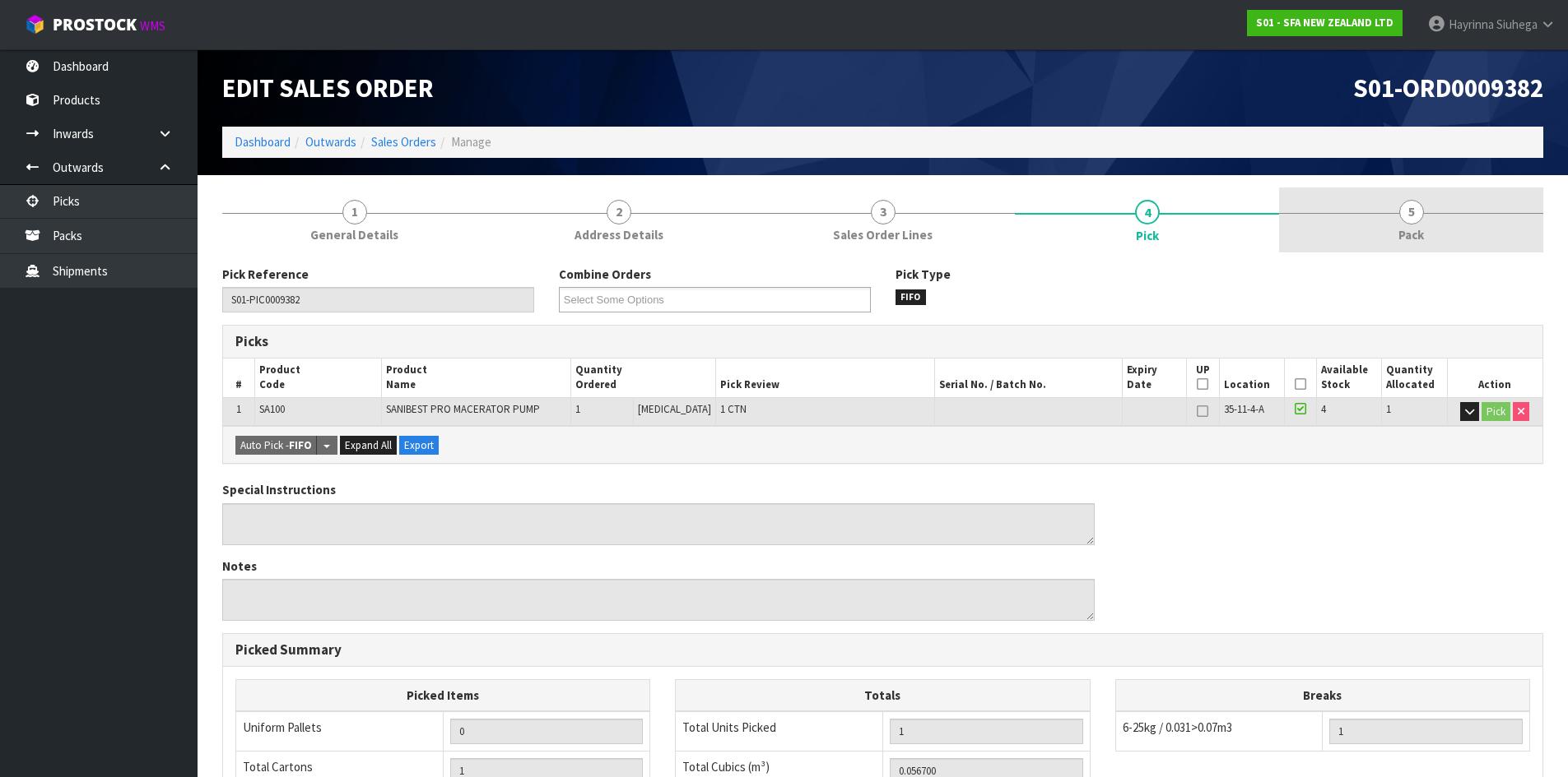
drag, startPoint x: 1347, startPoint y: 216, endPoint x: 1344, endPoint y: 225, distance: 9.5
click at [1348, 216] on link "5 Pack" at bounding box center [1410, 220] width 264 height 65
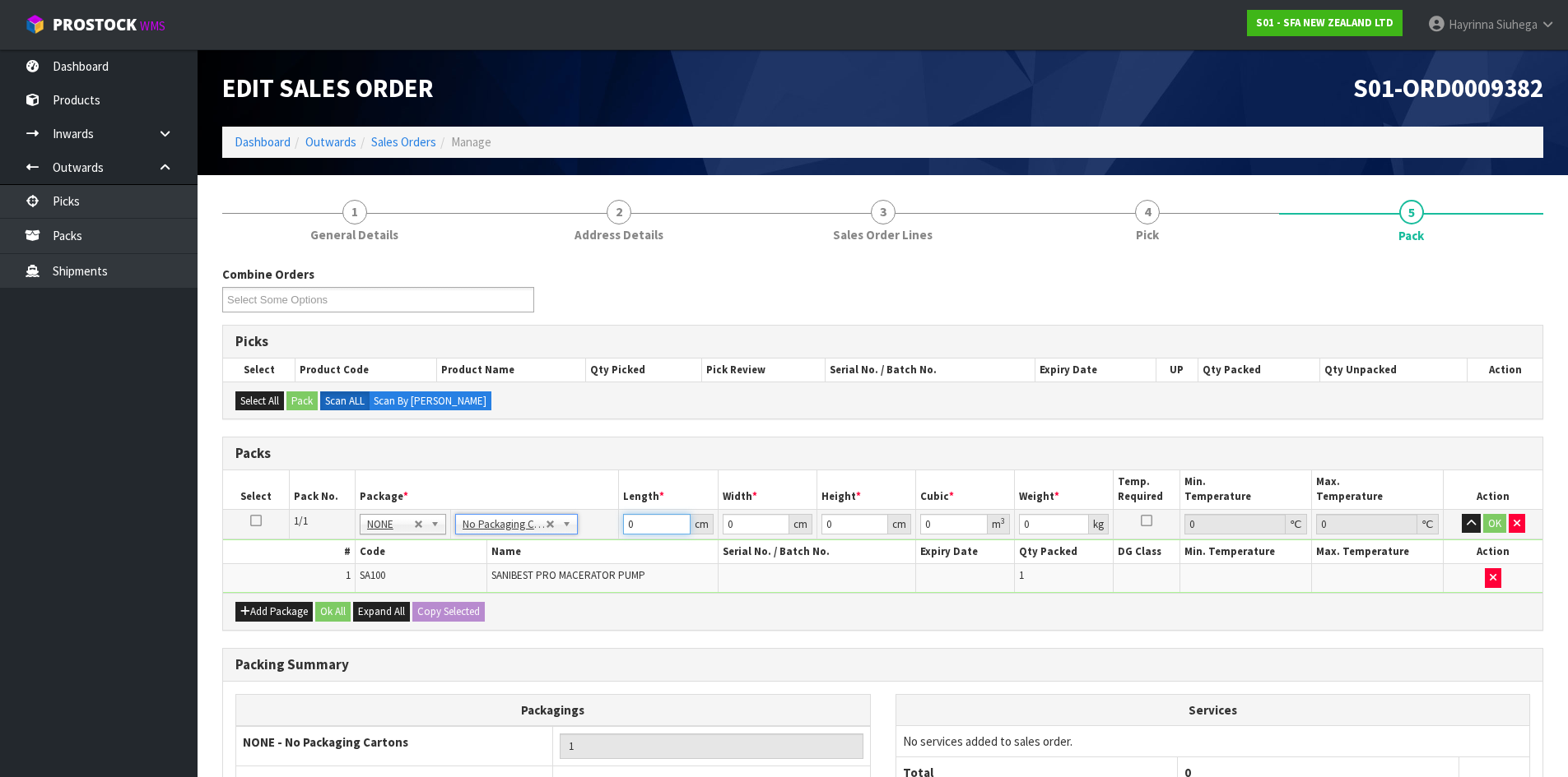
click at [632, 524] on input "0" at bounding box center [656, 524] width 67 height 20
click at [627, 524] on input "0" at bounding box center [656, 524] width 67 height 20
drag, startPoint x: 627, startPoint y: 524, endPoint x: 1451, endPoint y: 544, distance: 824.2
click at [669, 531] on input "0" at bounding box center [656, 524] width 67 height 20
click button "OK" at bounding box center [1494, 524] width 23 height 20
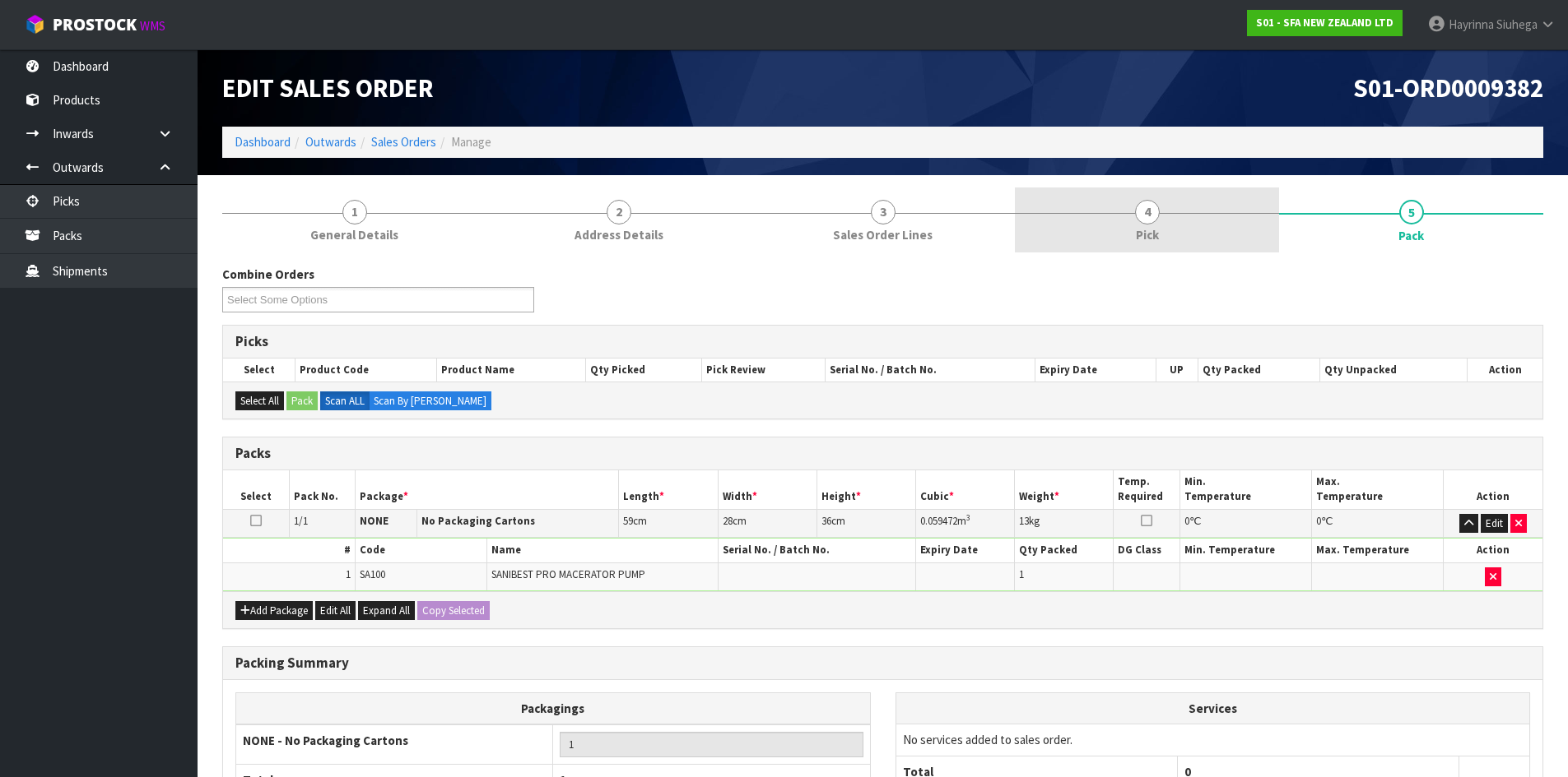
click at [1033, 252] on link "4 Pick" at bounding box center [1146, 220] width 264 height 65
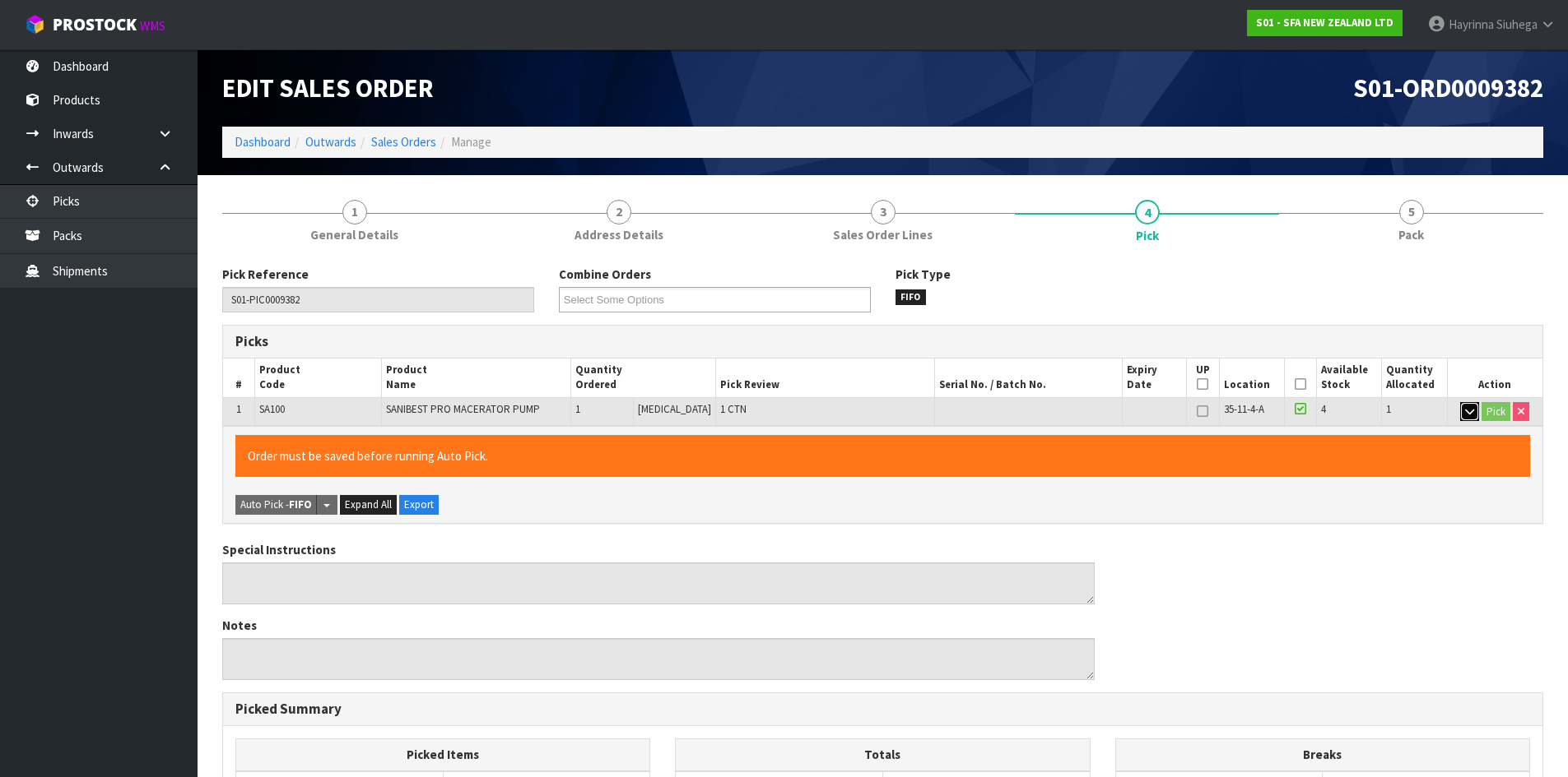
click at [1466, 411] on icon "button" at bounding box center [1469, 411] width 9 height 11
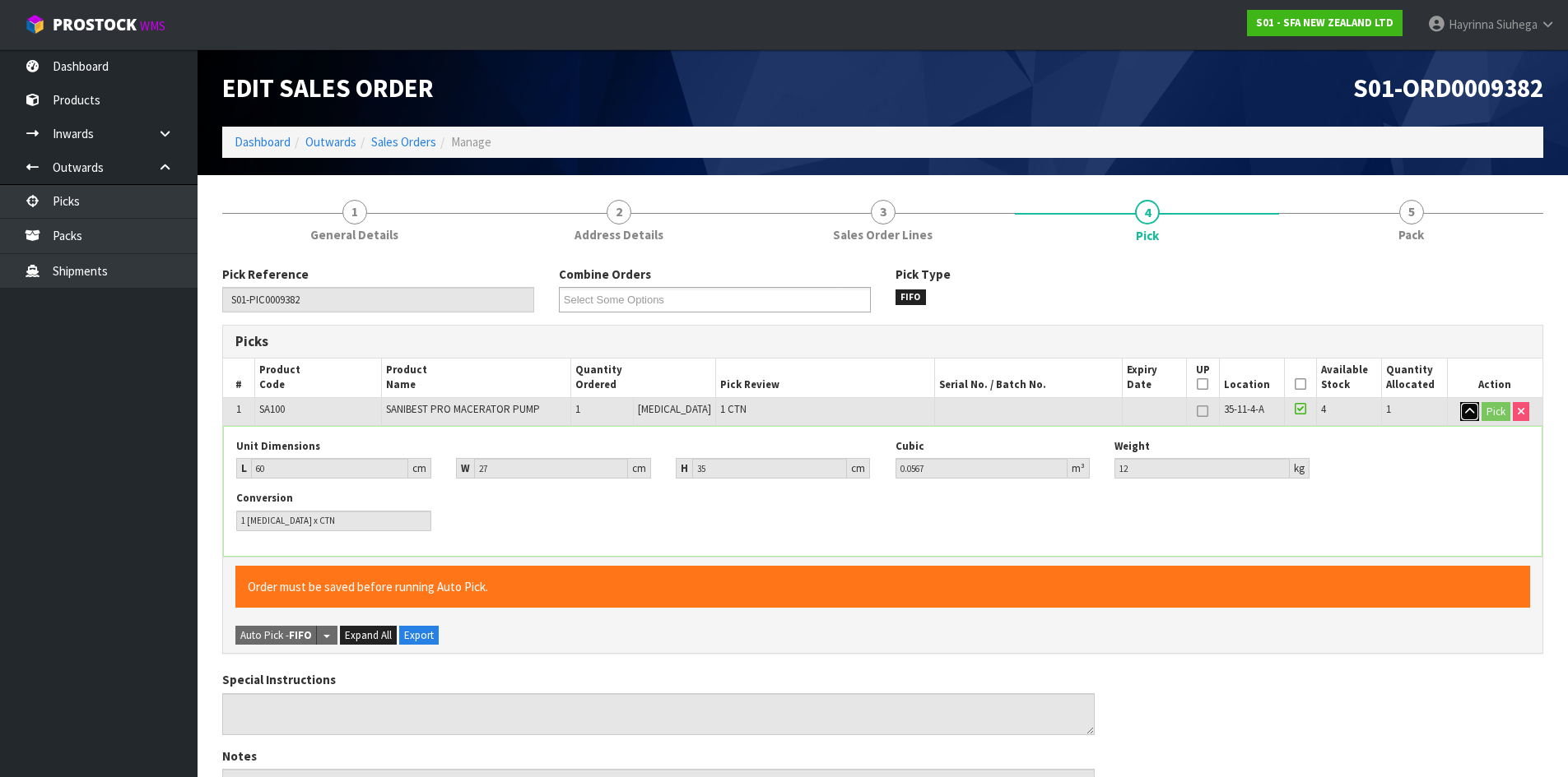
click at [1466, 411] on icon "button" at bounding box center [1469, 411] width 9 height 11
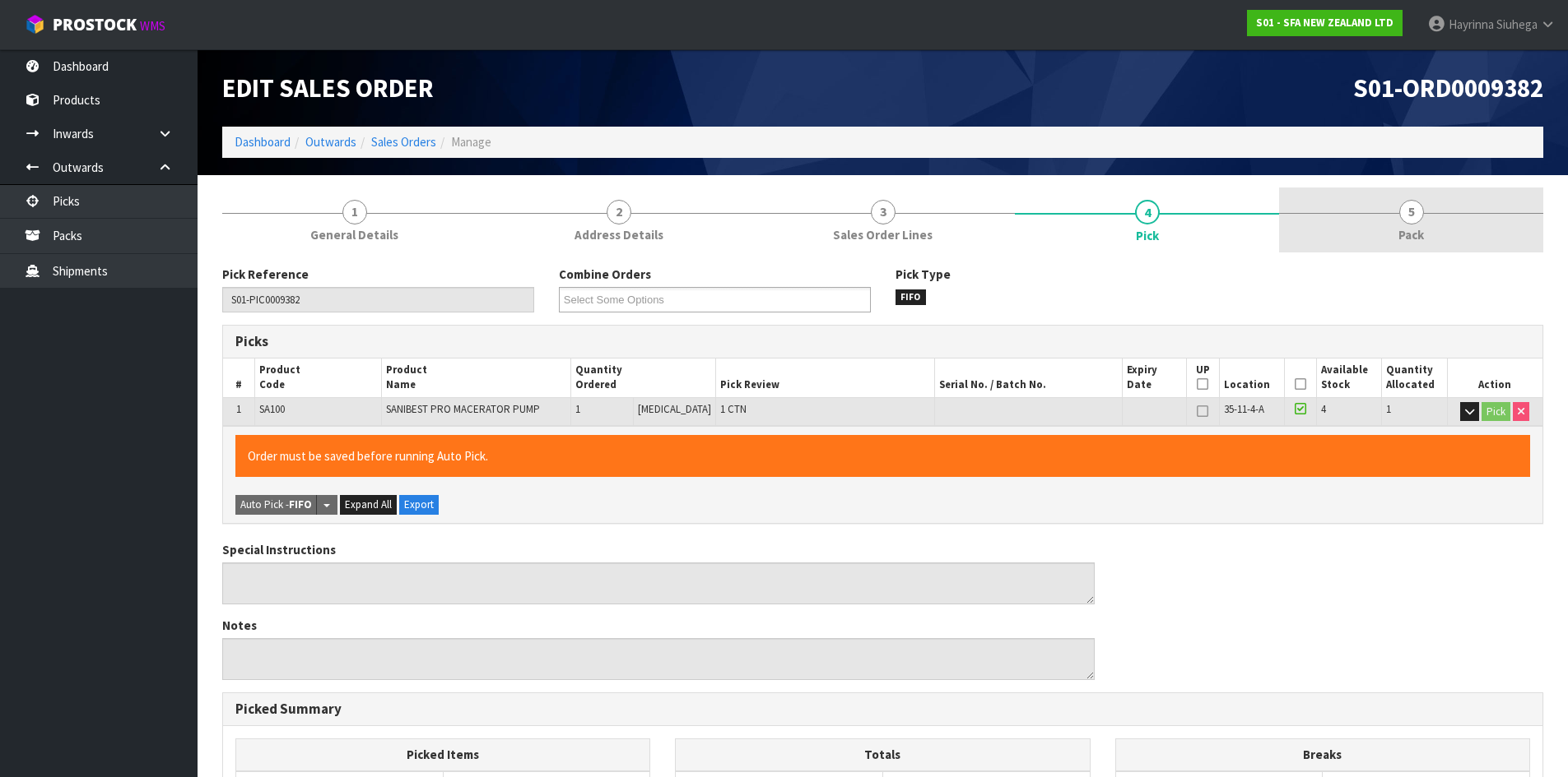
click at [1421, 222] on link "5 Pack" at bounding box center [1410, 220] width 264 height 65
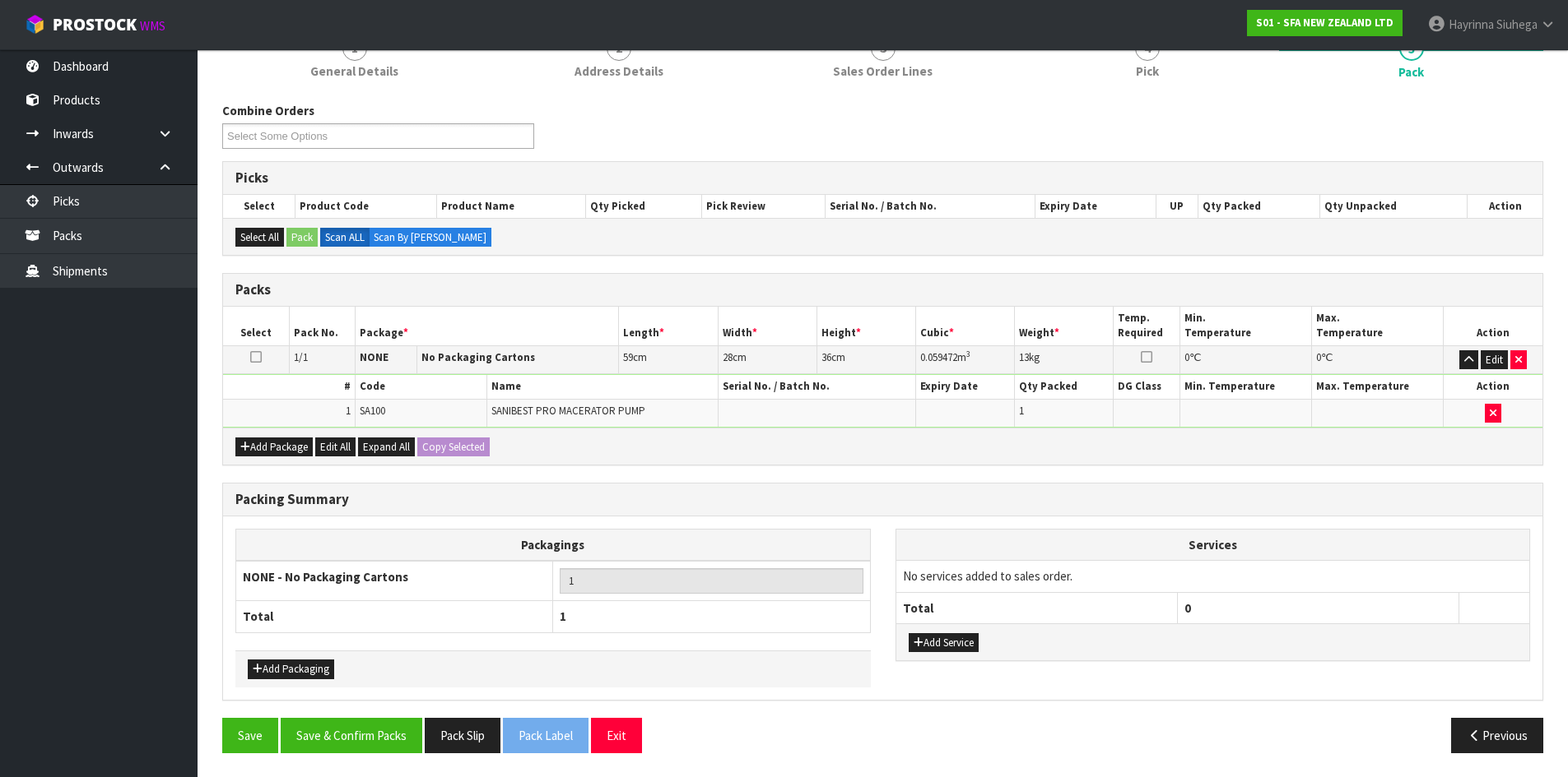
scroll to position [165, 0]
click at [349, 734] on button "Save & Confirm Packs" at bounding box center [351, 735] width 141 height 35
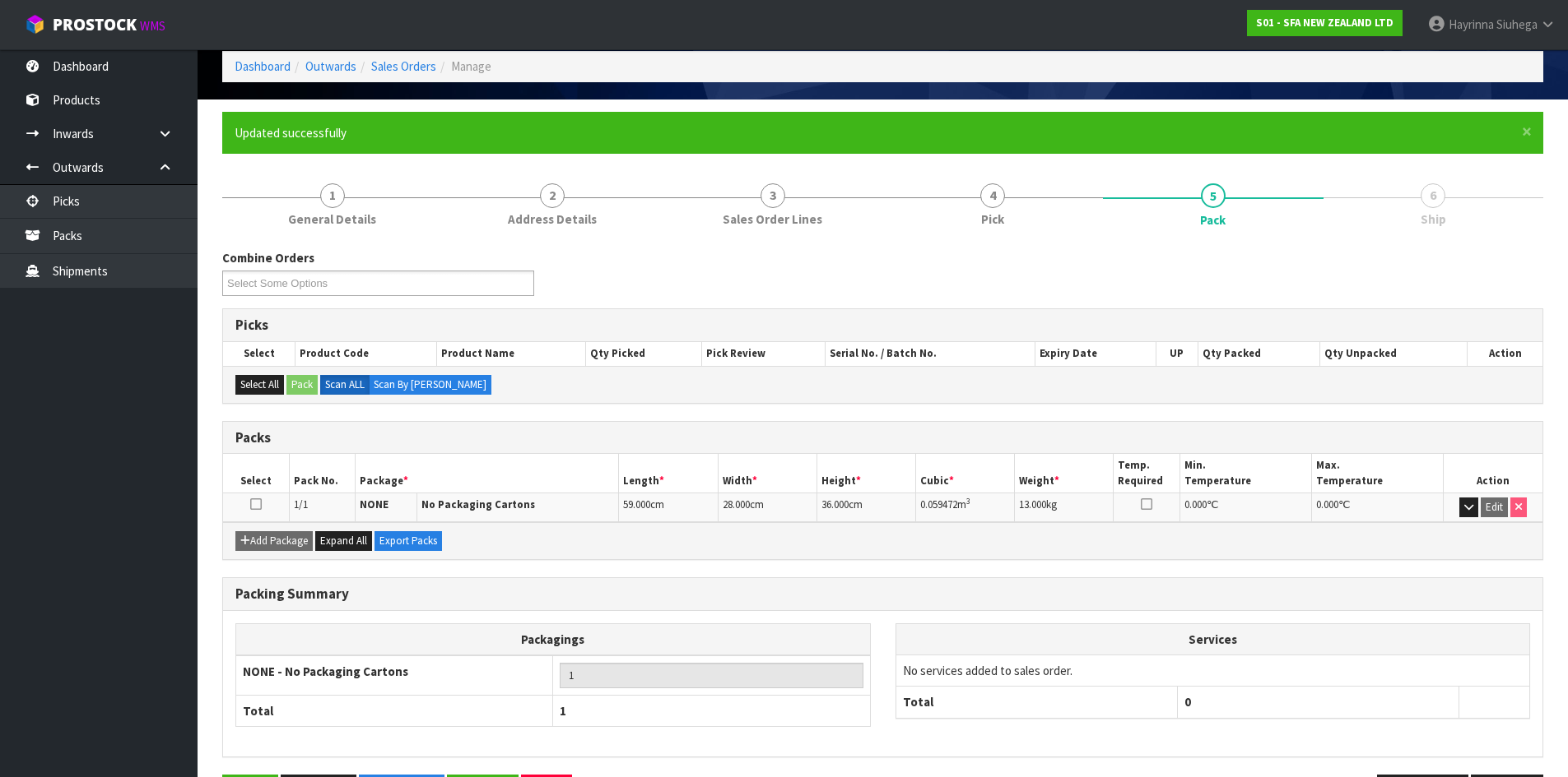
scroll to position [134, 0]
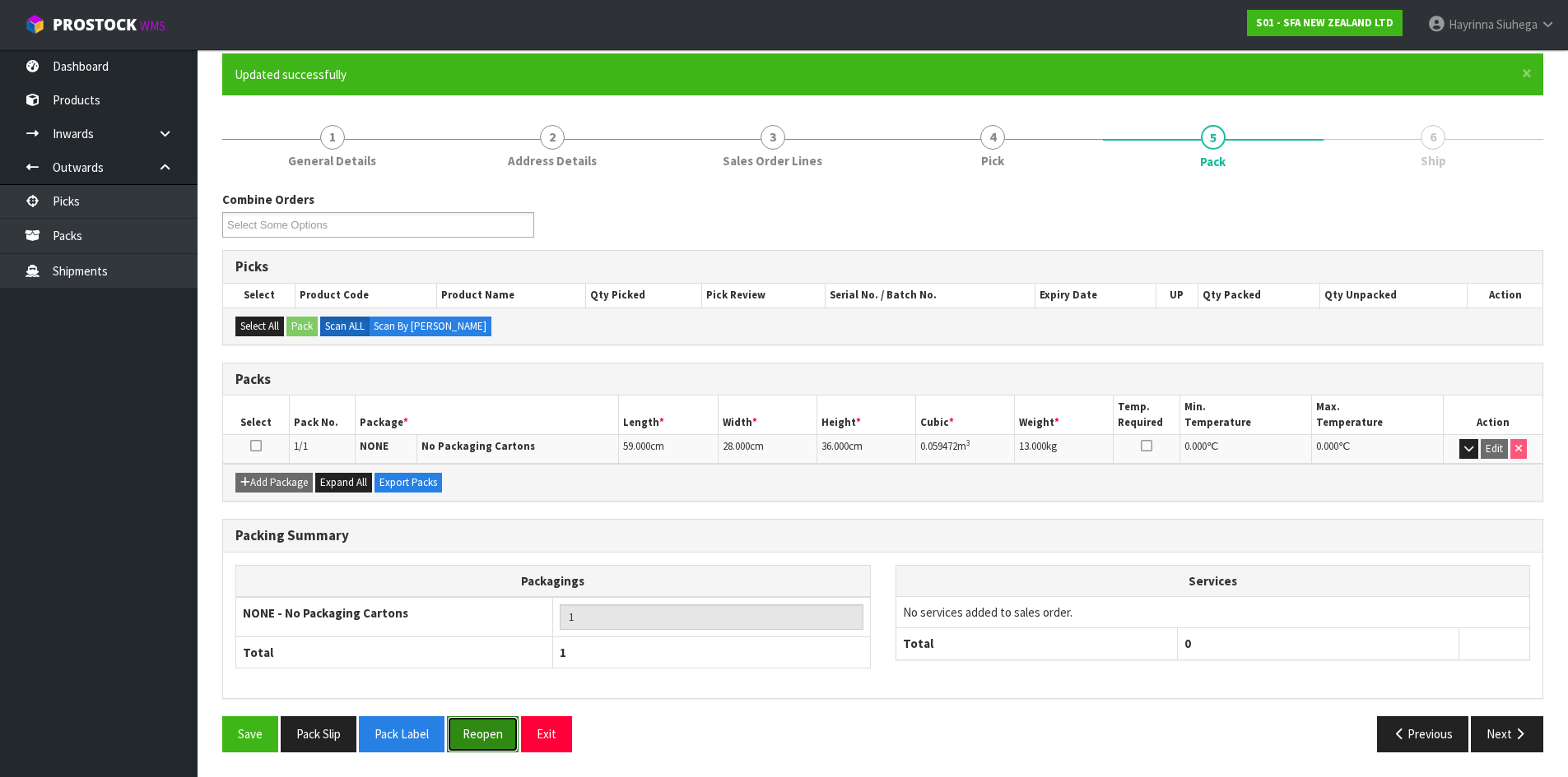
click at [477, 730] on button "Reopen" at bounding box center [483, 734] width 72 height 35
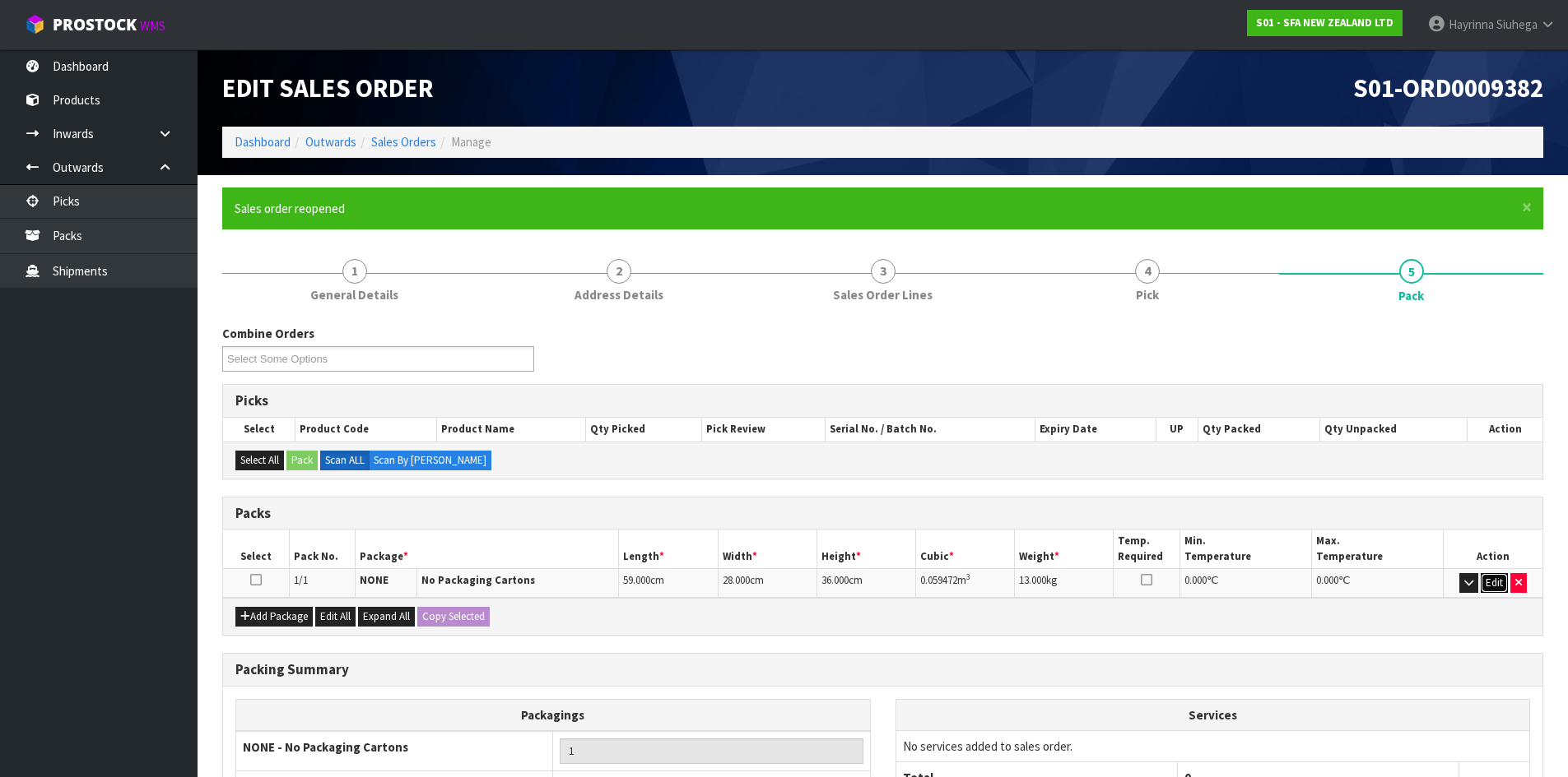
click at [1486, 581] on button "Edit" at bounding box center [1493, 583] width 27 height 20
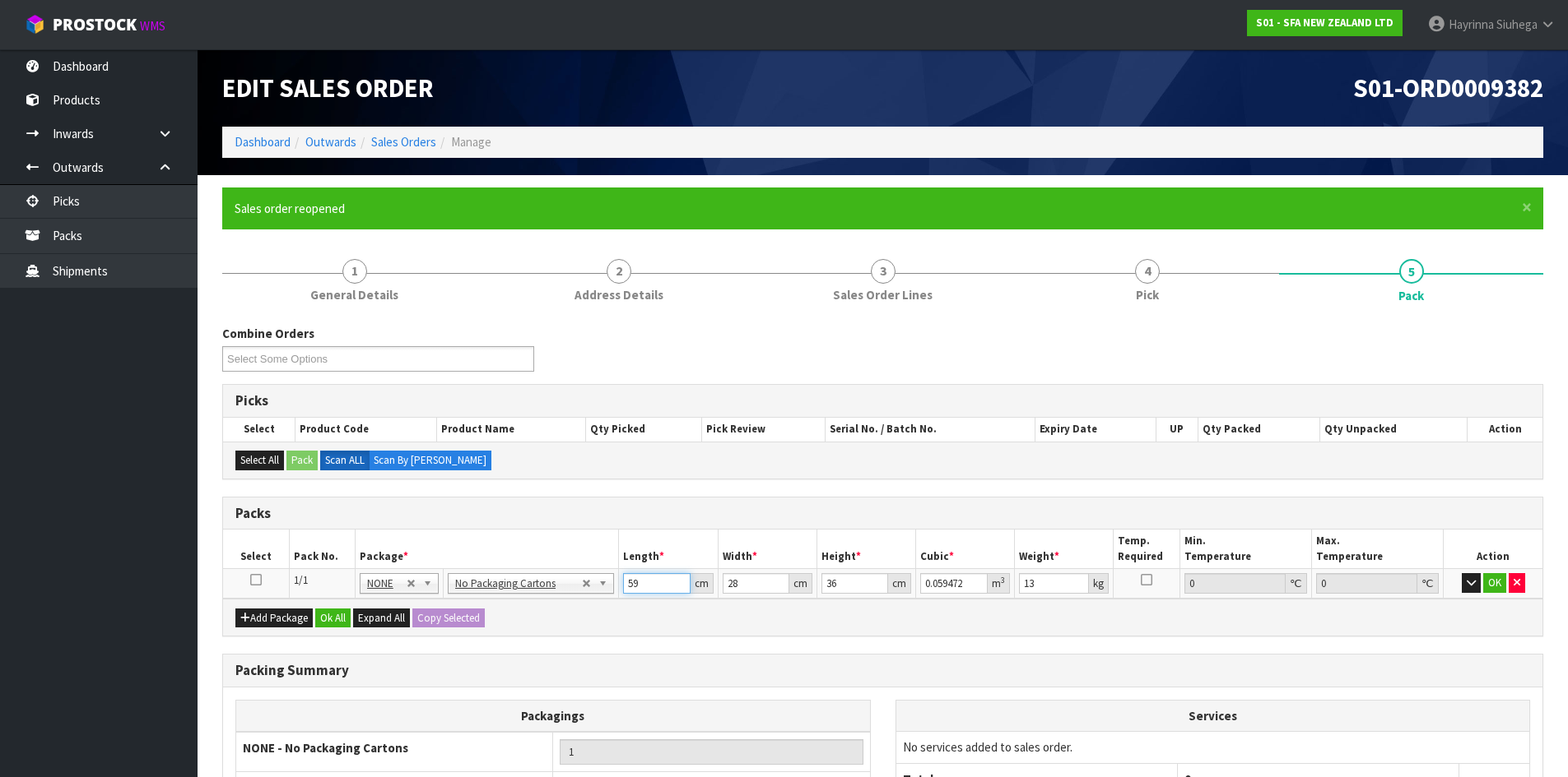
click at [629, 581] on input "59" at bounding box center [656, 583] width 67 height 20
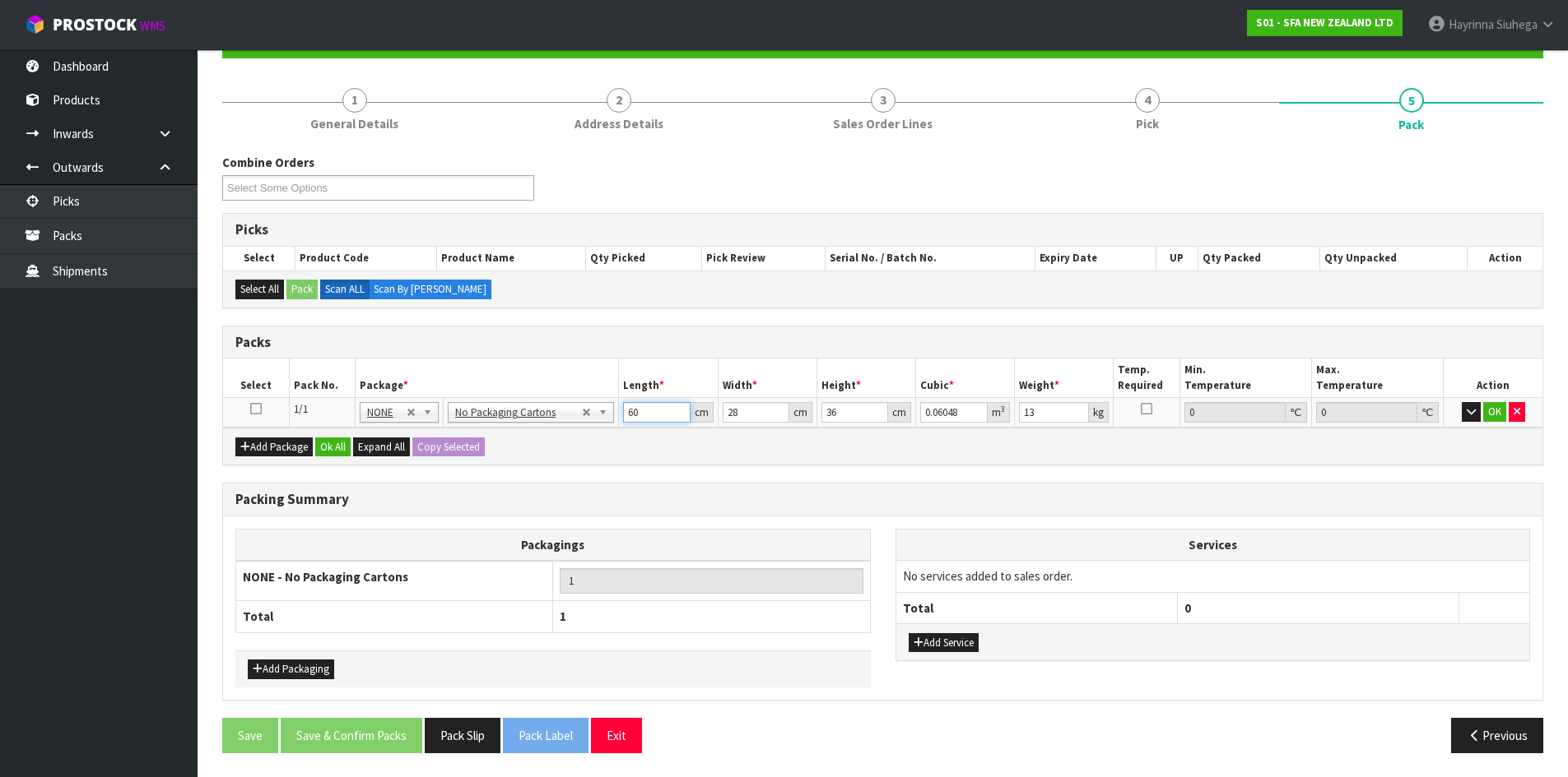
scroll to position [172, 0]
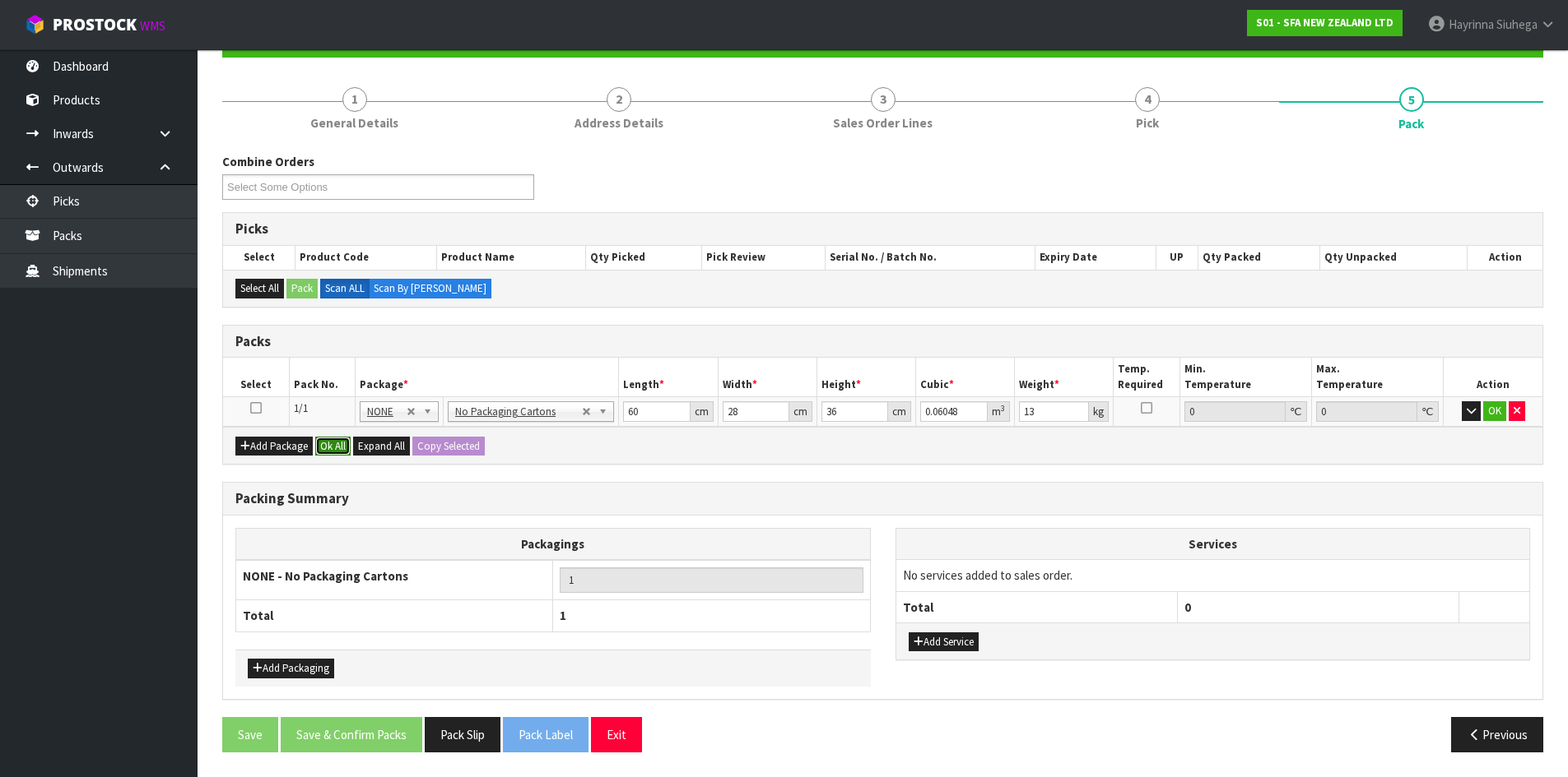
click at [330, 446] on button "Ok All" at bounding box center [333, 446] width 35 height 20
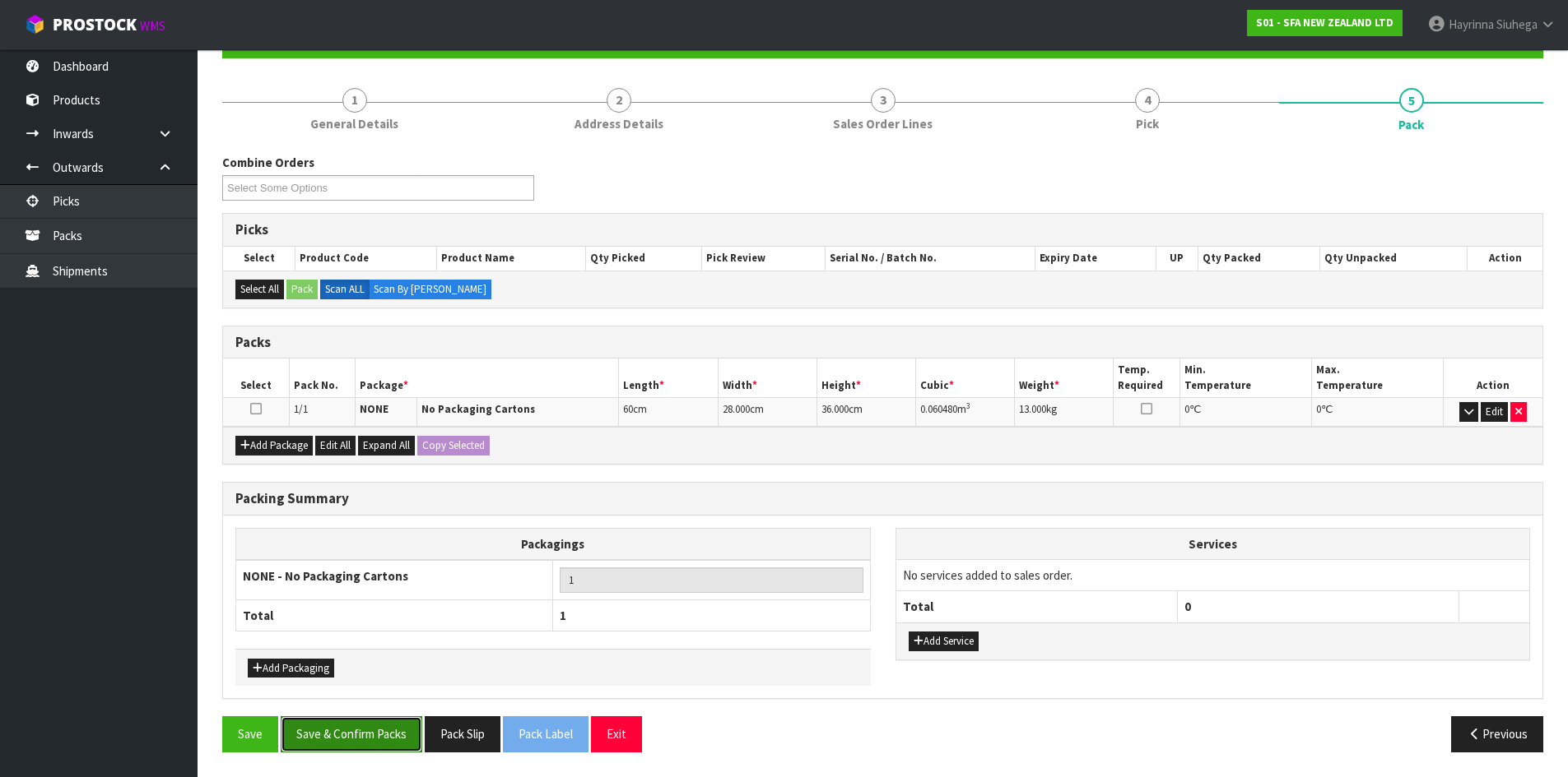
click at [368, 733] on button "Save & Confirm Packs" at bounding box center [351, 734] width 141 height 35
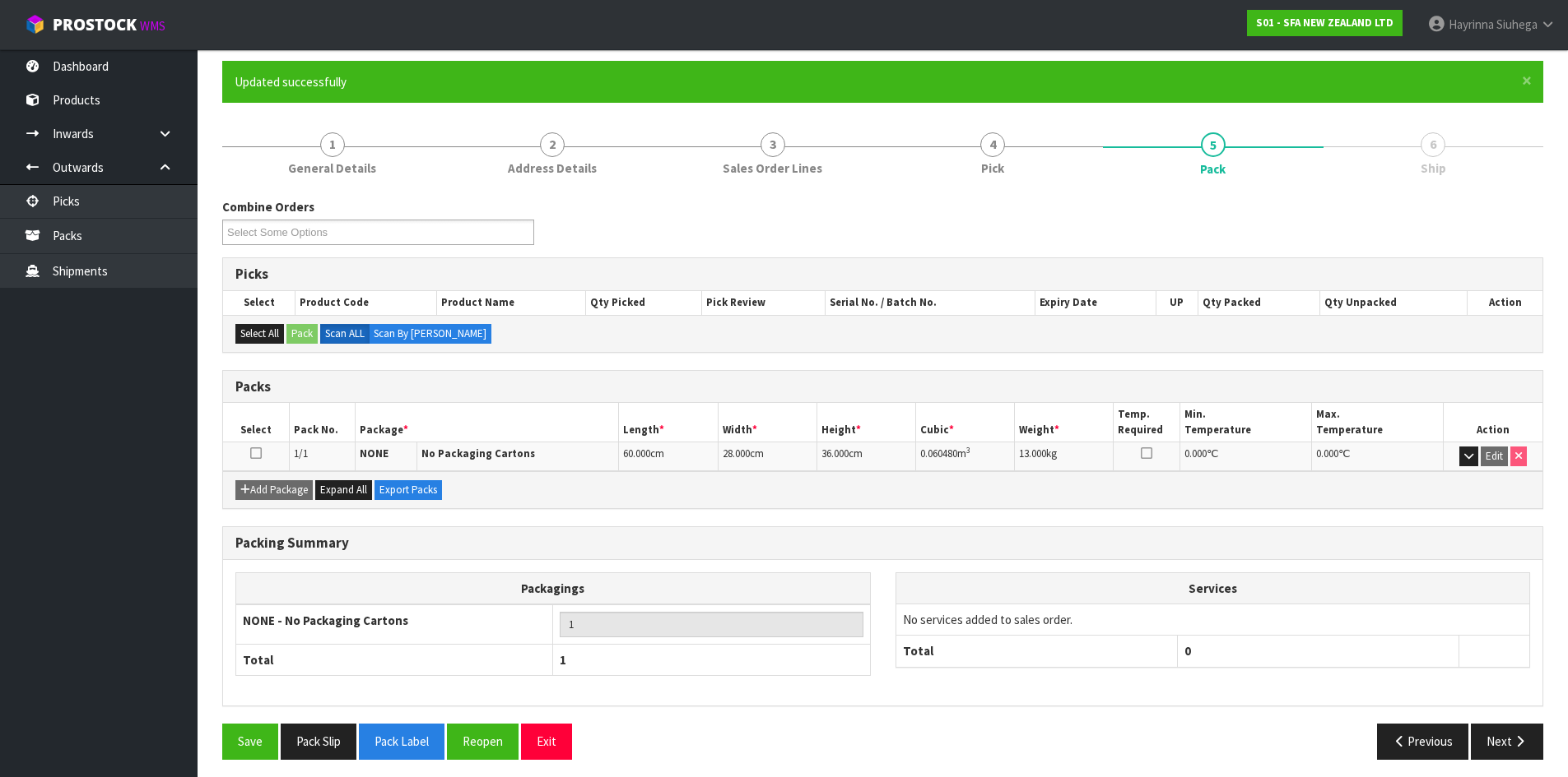
scroll to position [134, 0]
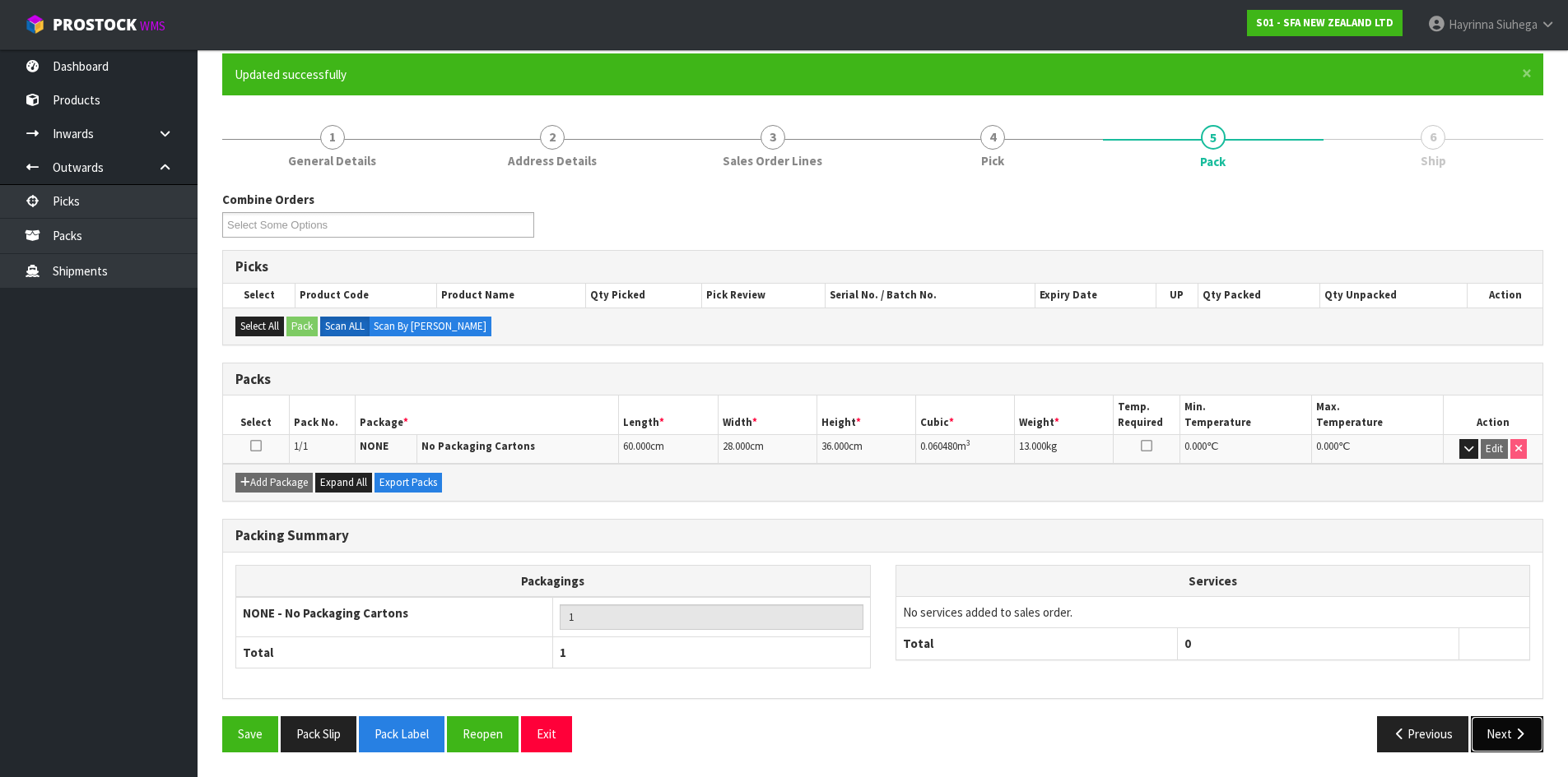
click at [1513, 724] on button "Next" at bounding box center [1507, 734] width 73 height 35
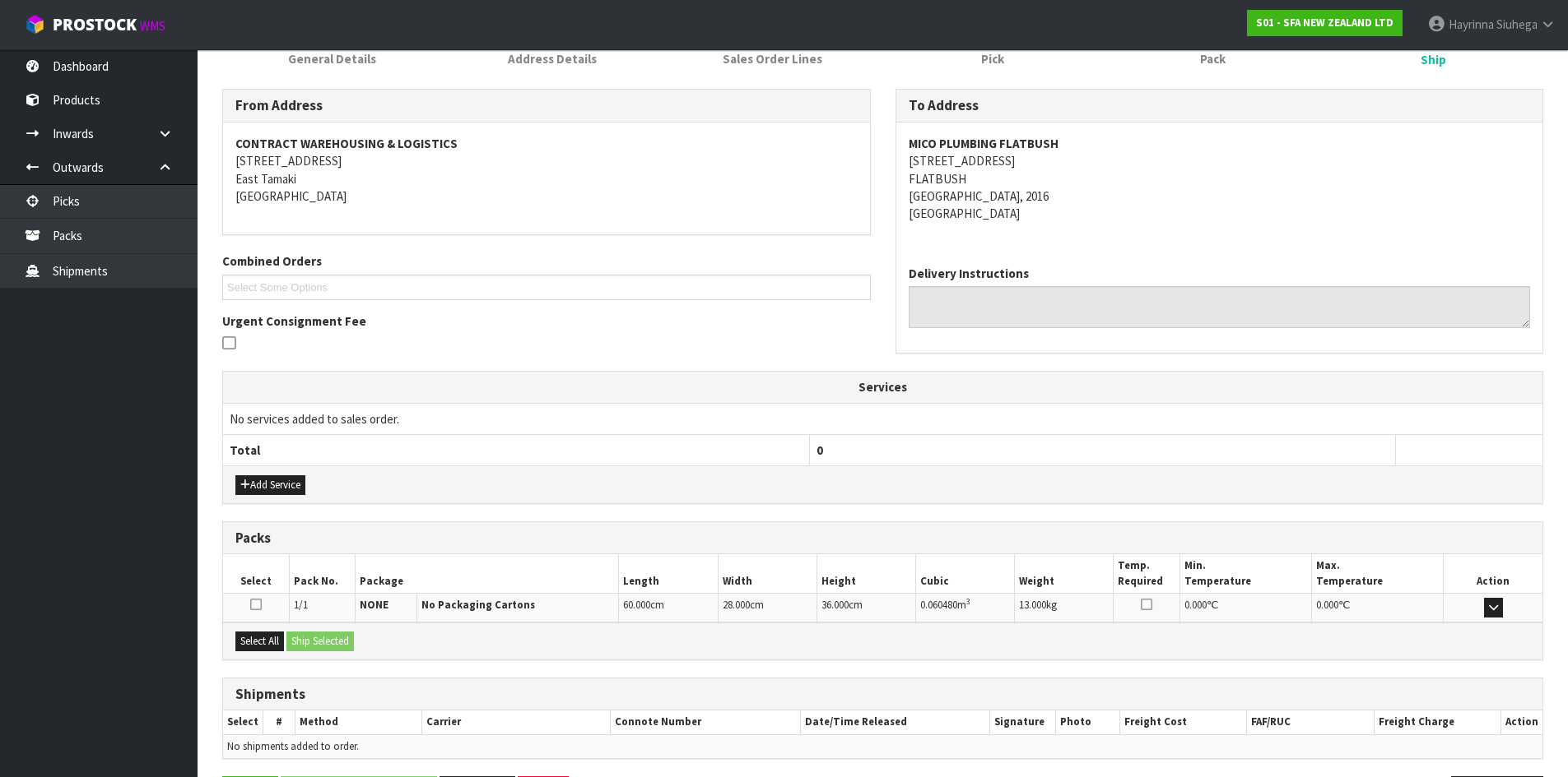
scroll to position [296, 0]
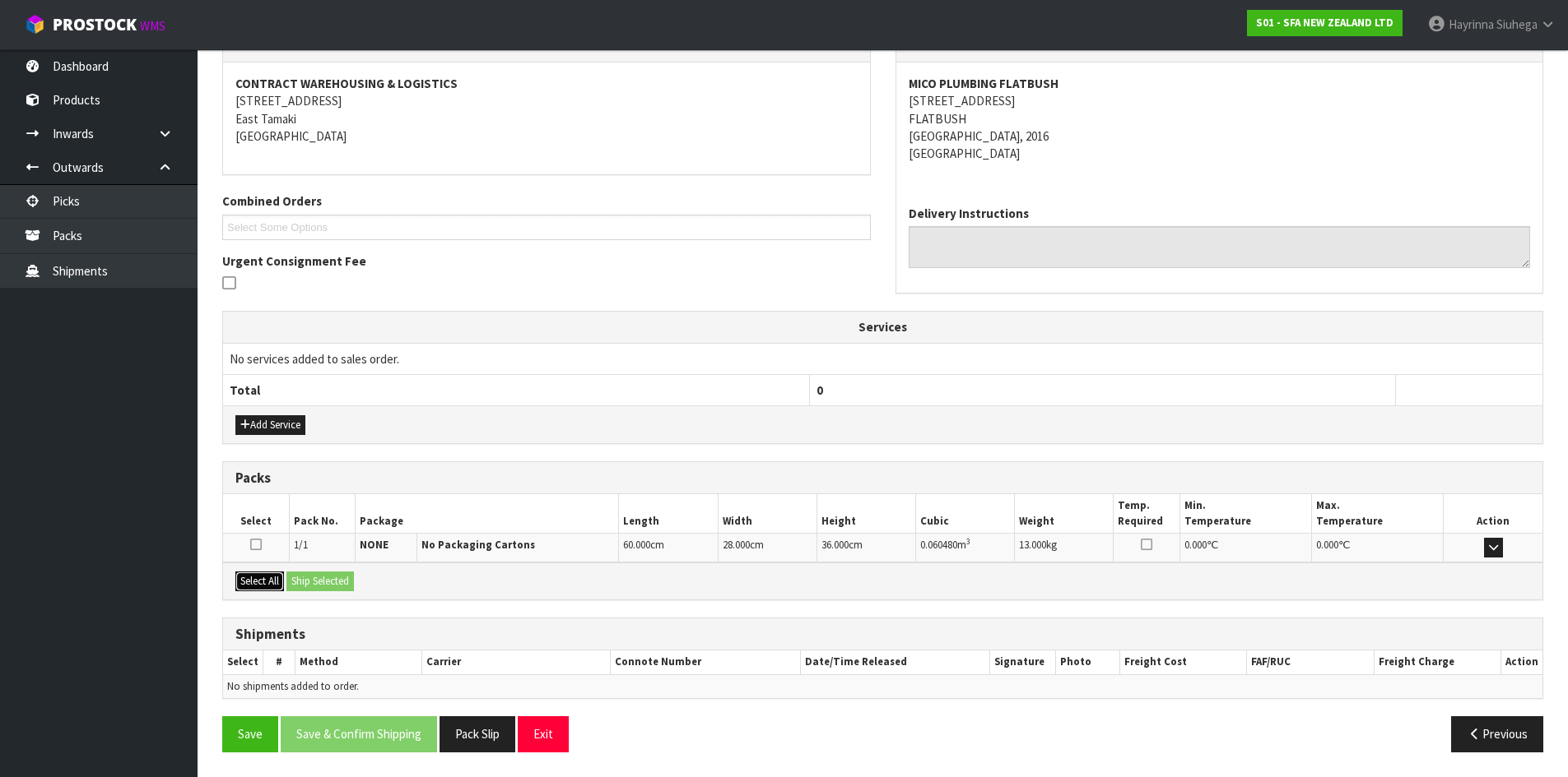
click at [253, 586] on button "Select All" at bounding box center [259, 581] width 48 height 20
click at [313, 582] on button "Ship Selected" at bounding box center [319, 581] width 68 height 20
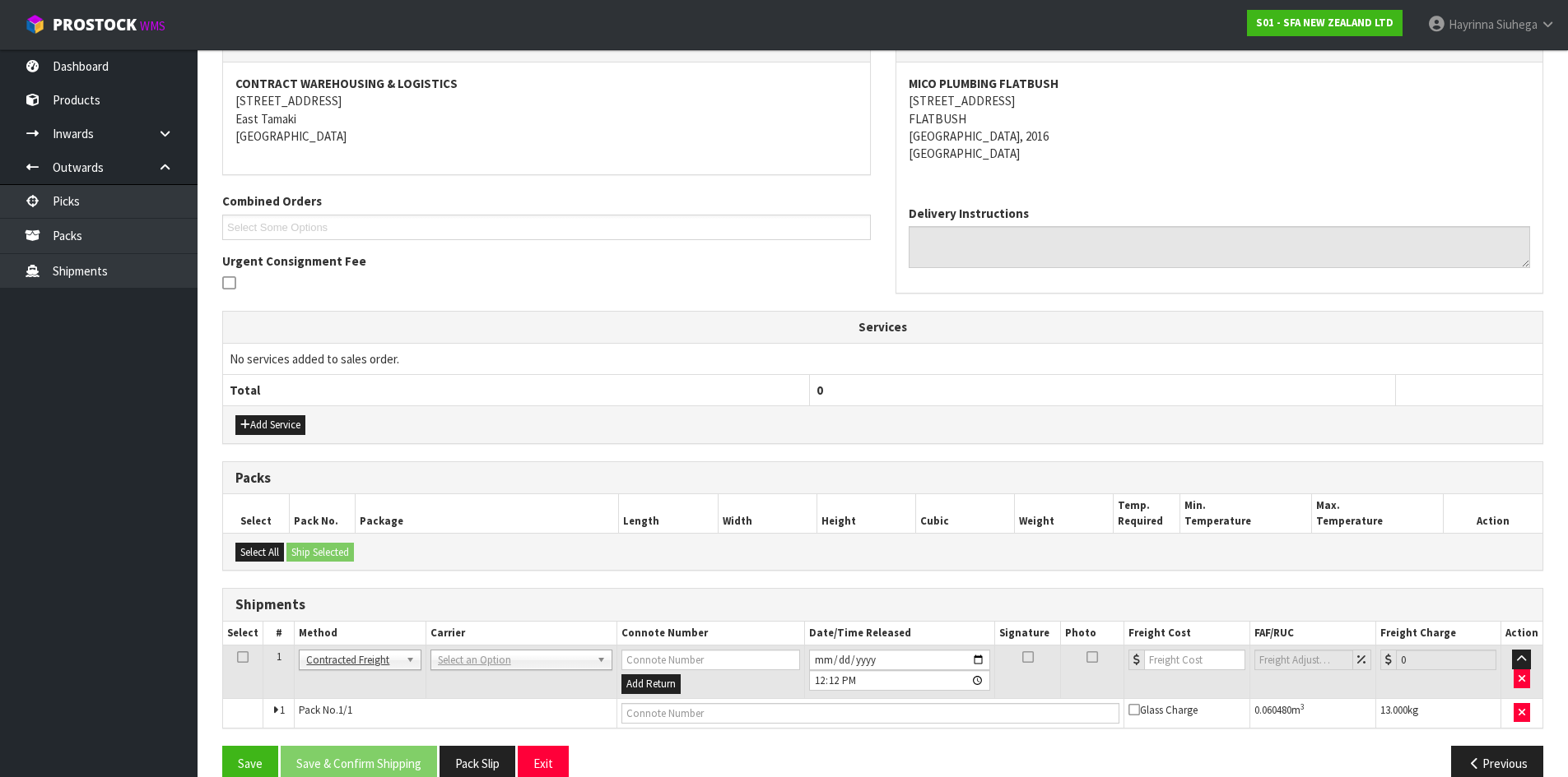
scroll to position [324, 0]
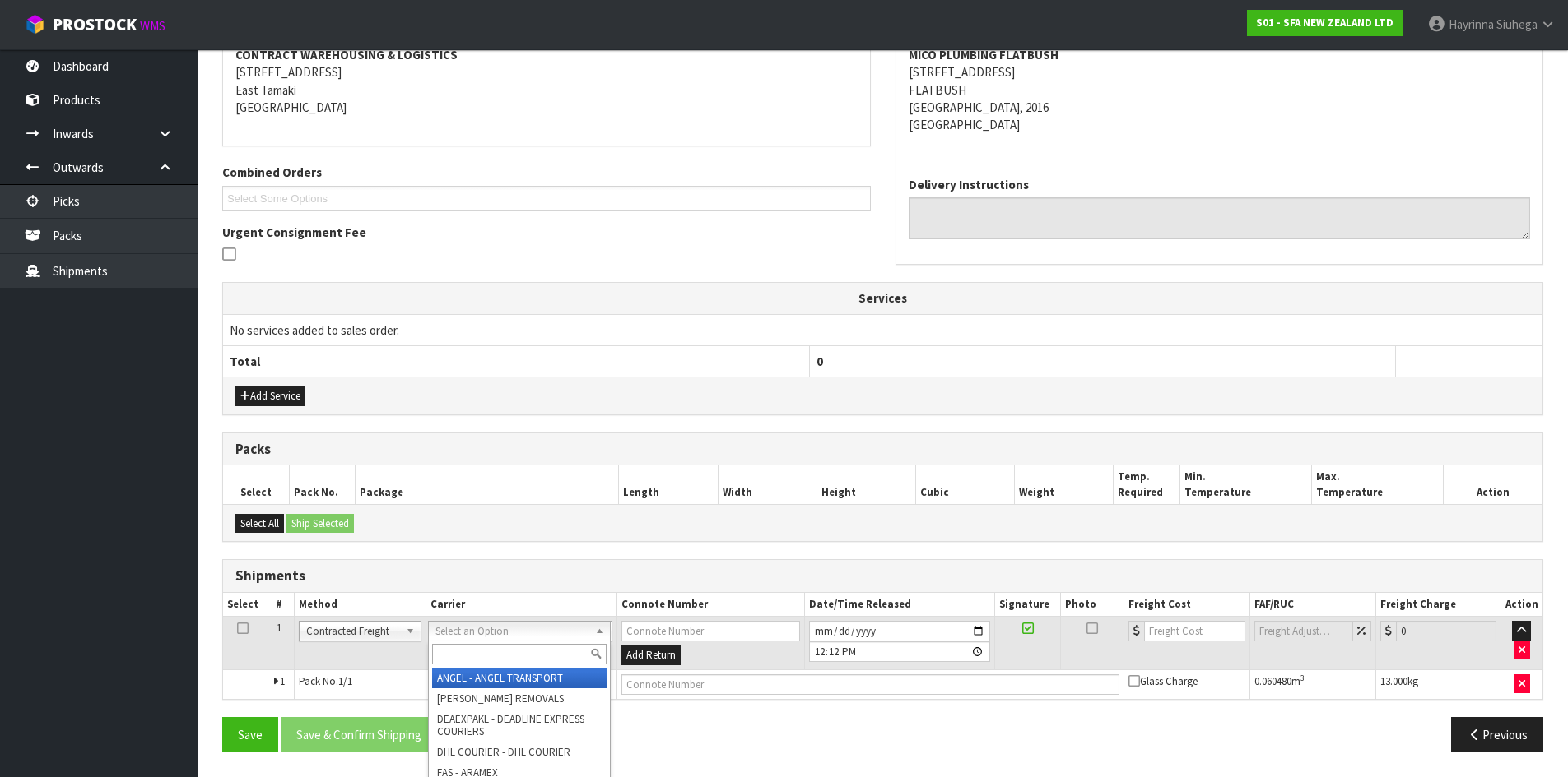
click at [462, 649] on input "text" at bounding box center [519, 653] width 175 height 20
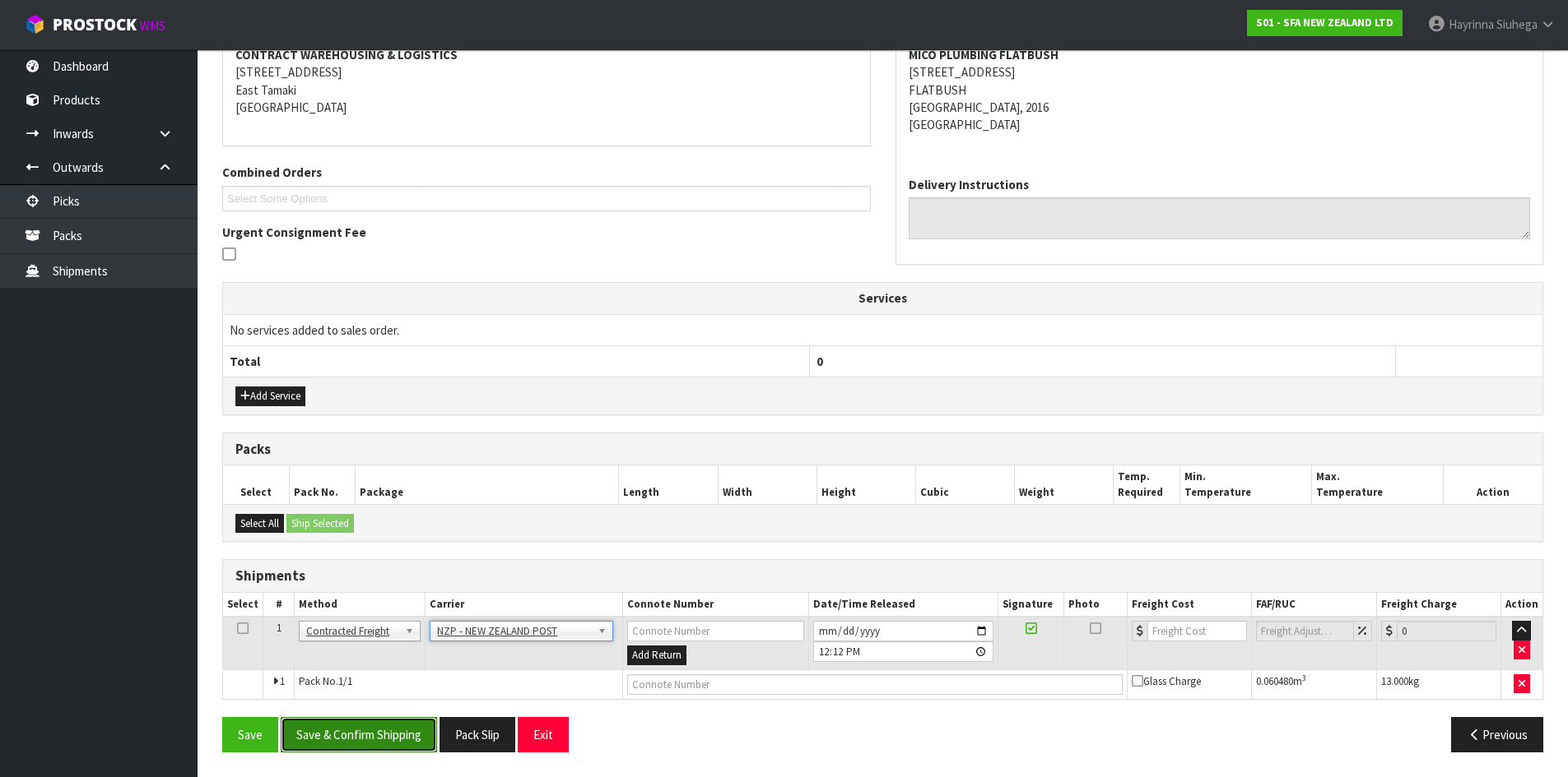
click at [377, 742] on button "Save & Confirm Shipping" at bounding box center [359, 735] width 156 height 35
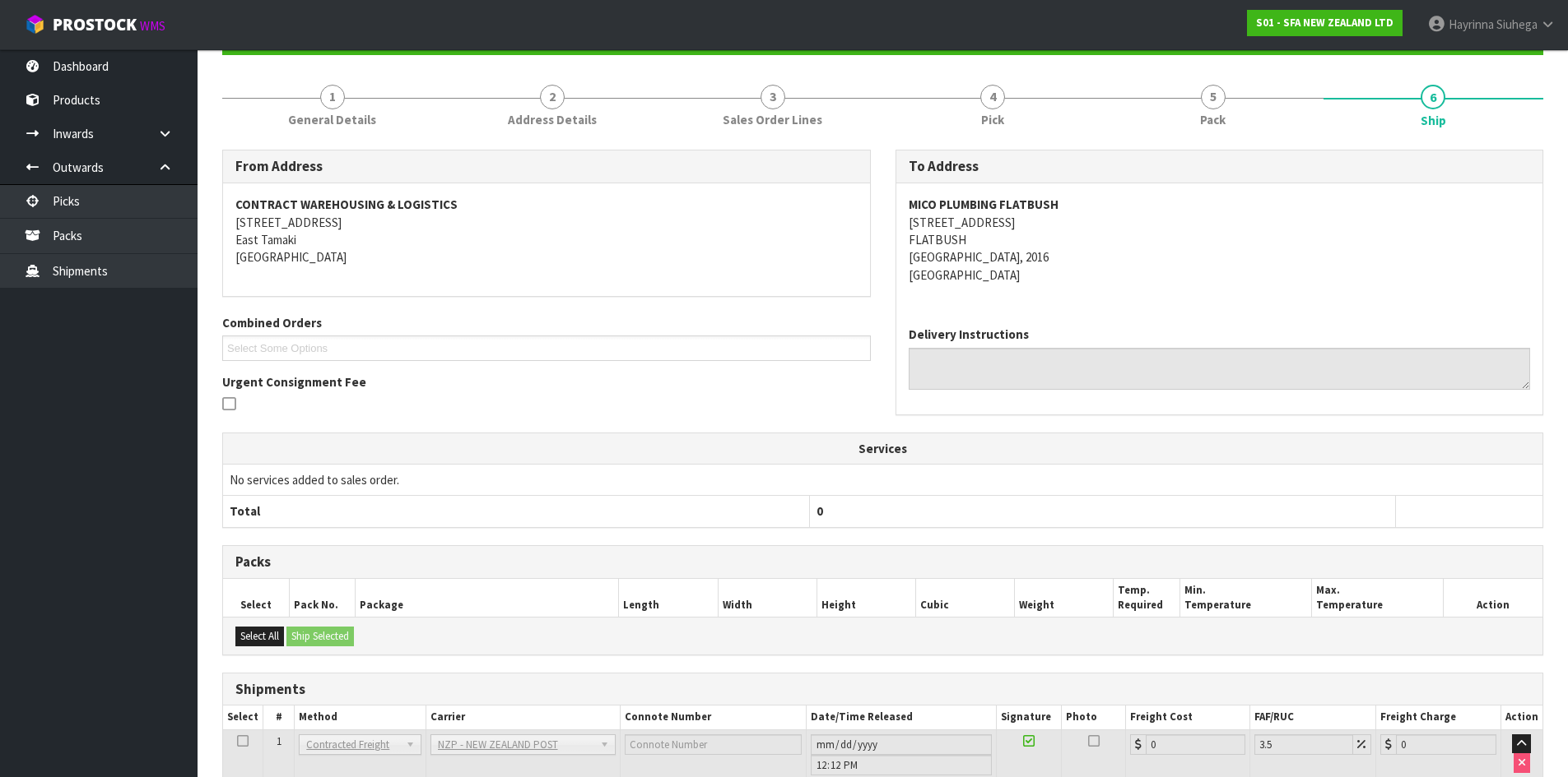
scroll to position [302, 0]
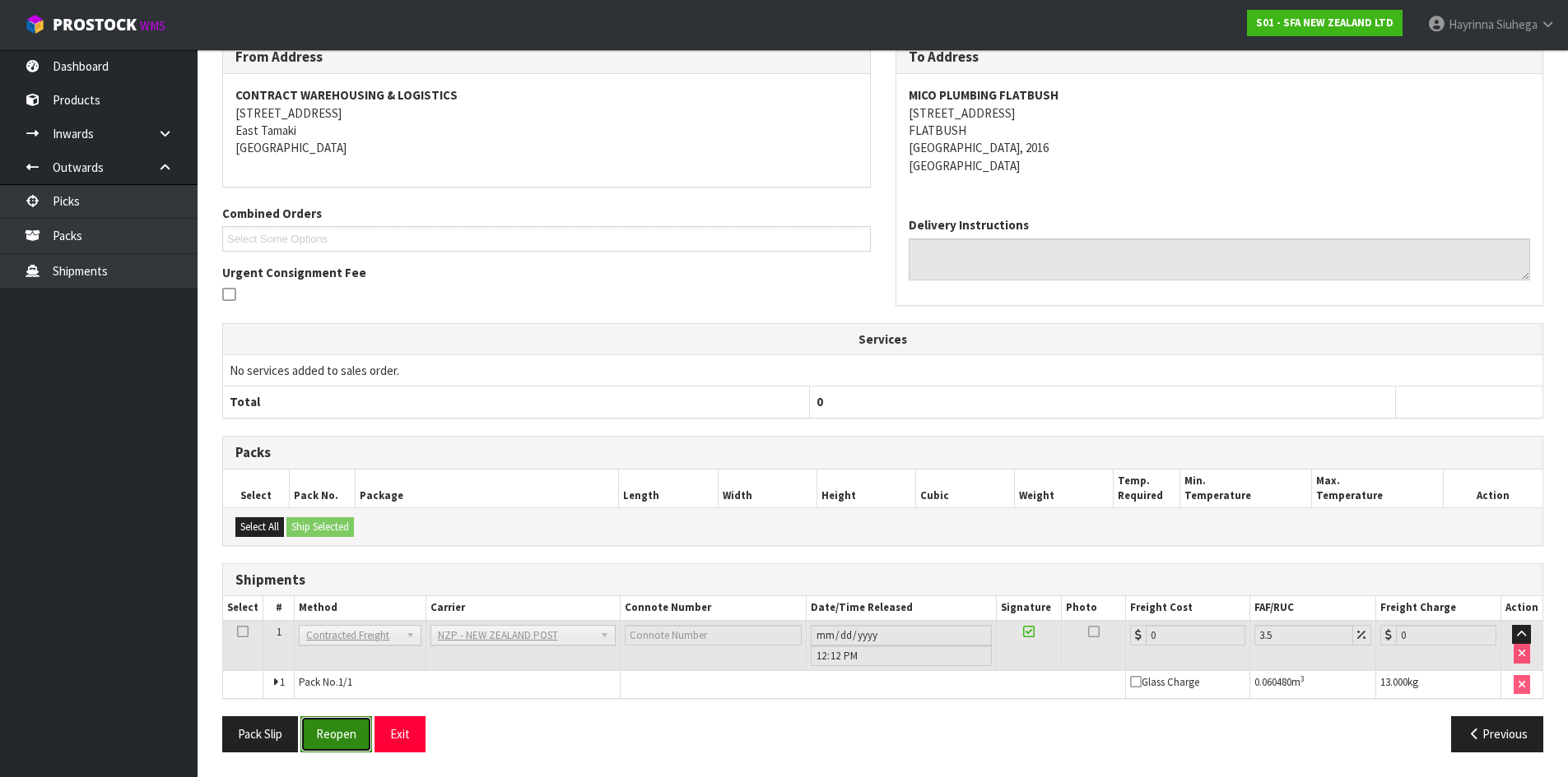
click at [354, 735] on button "Reopen" at bounding box center [336, 734] width 72 height 35
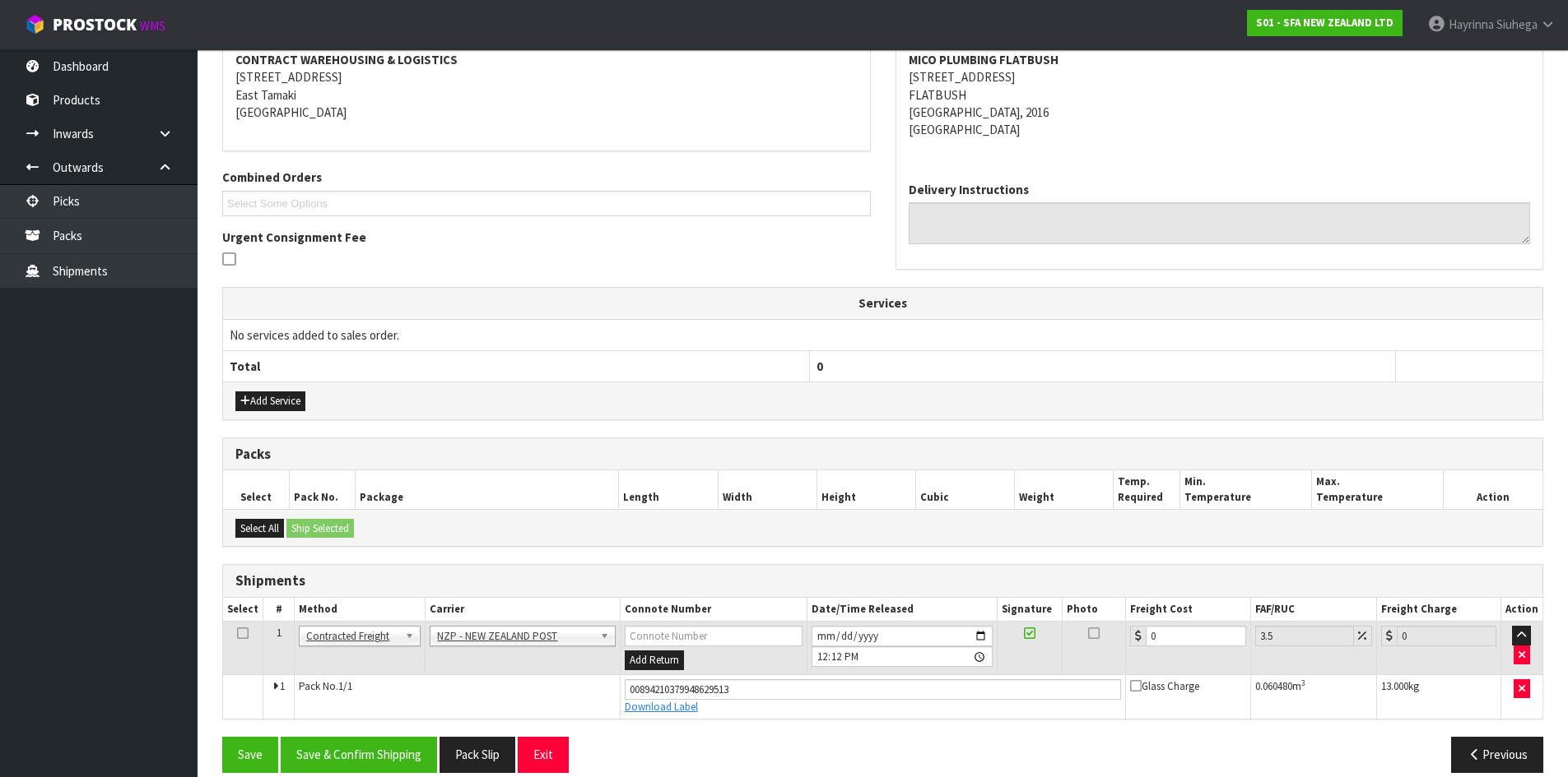
scroll to position [340, 0]
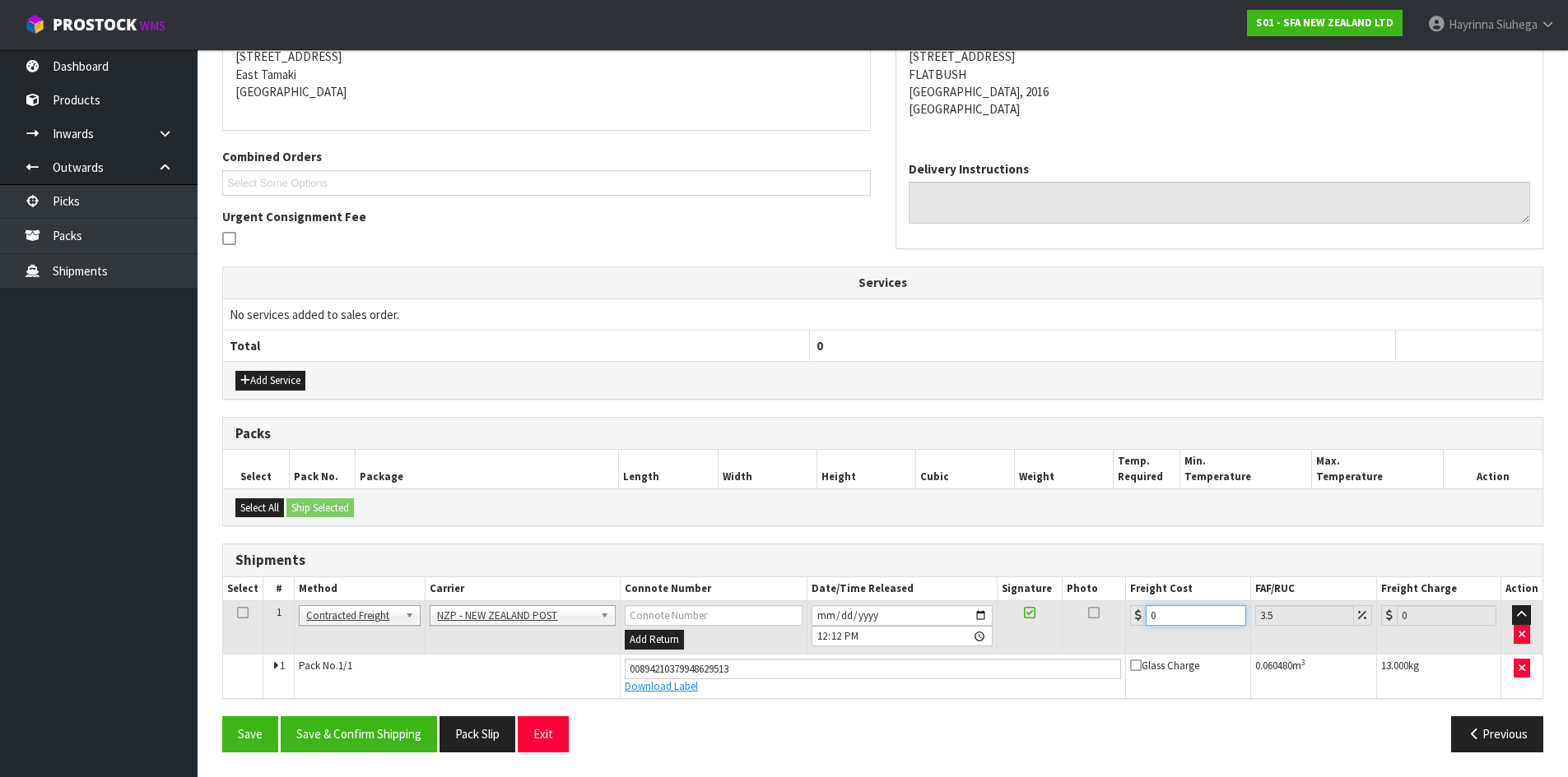
drag, startPoint x: 1202, startPoint y: 617, endPoint x: 875, endPoint y: 648, distance: 328.5
click at [893, 641] on tr "1 Client Local Pickup Customer Local Pickup Company Freight Contracted Freight …" at bounding box center [882, 628] width 1319 height 53
click at [222, 716] on button "Save" at bounding box center [250, 734] width 56 height 35
click at [383, 732] on button "Save & Confirm Shipping" at bounding box center [359, 734] width 156 height 35
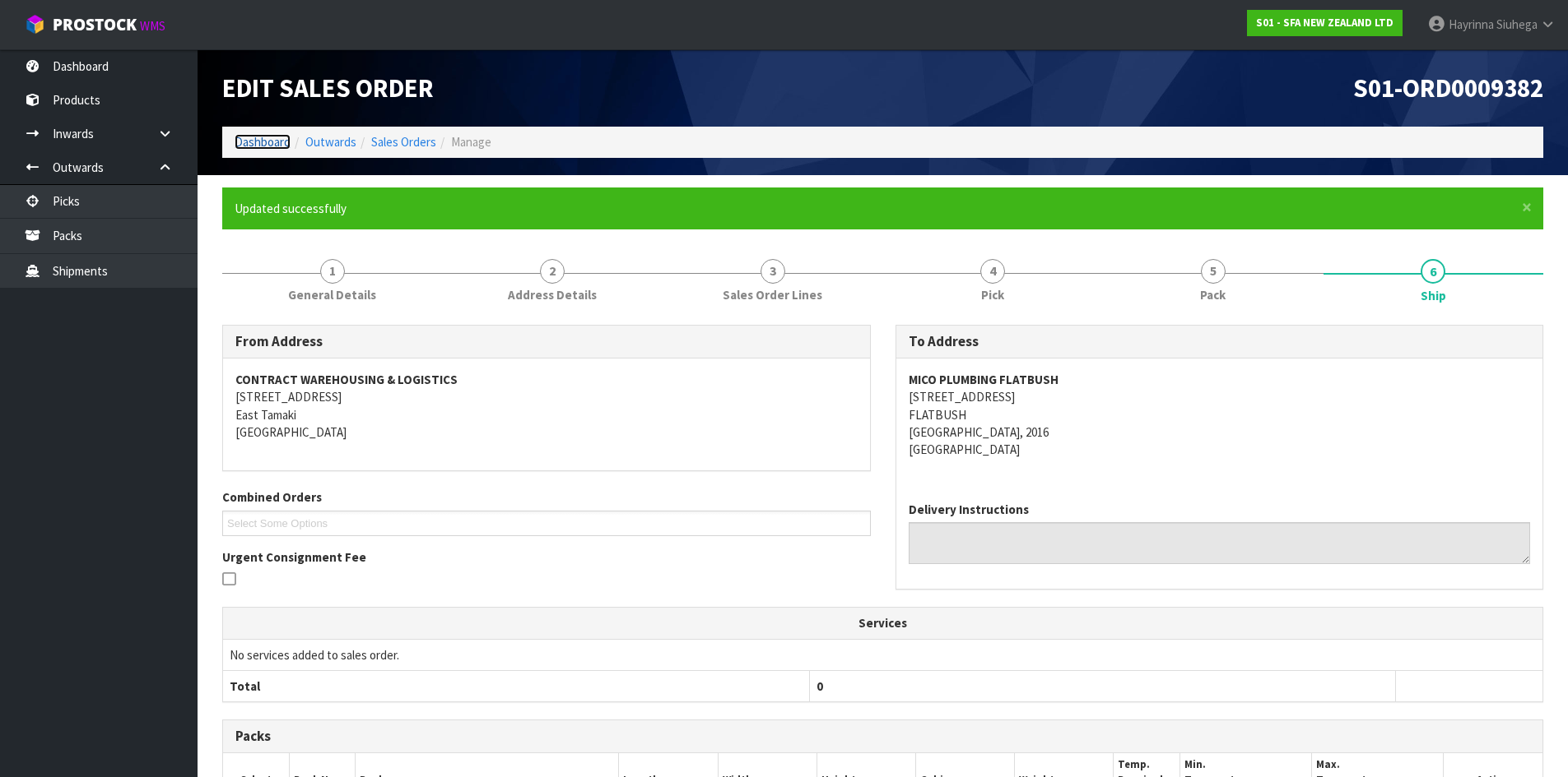
click at [258, 134] on link "Dashboard" at bounding box center [262, 142] width 56 height 16
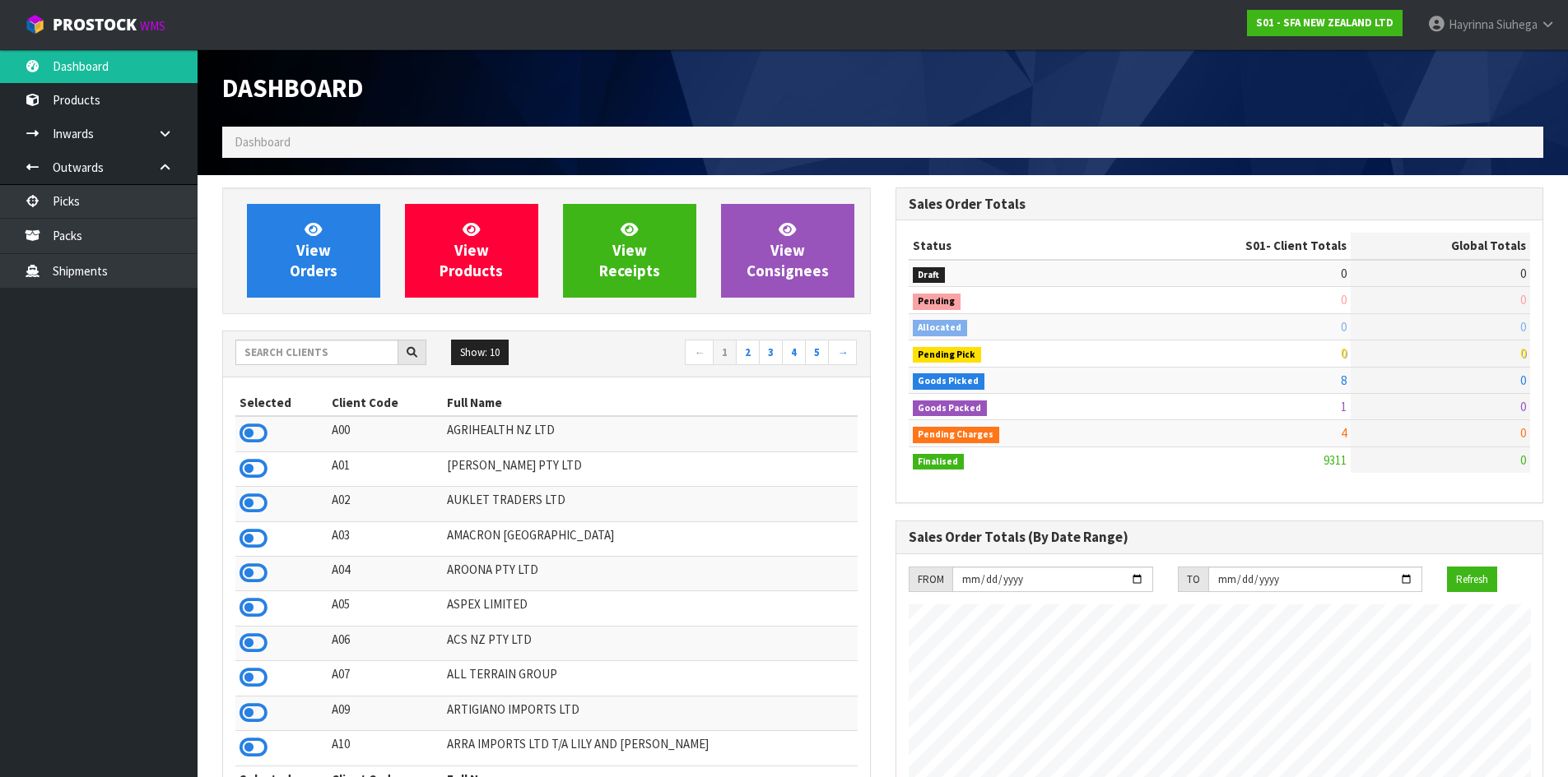
scroll to position [1246, 672]
click at [340, 268] on link "View Orders" at bounding box center [313, 251] width 133 height 94
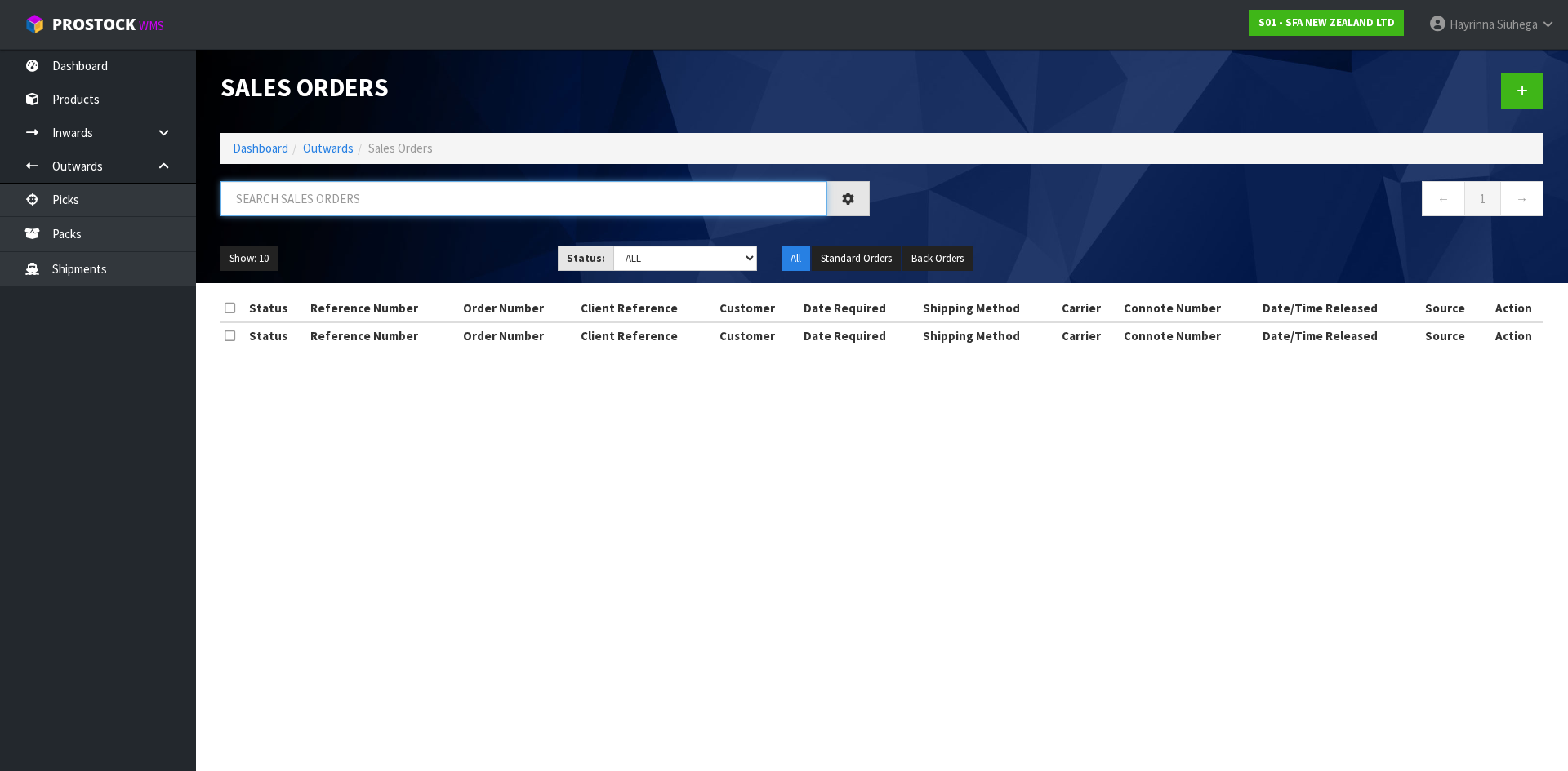
drag, startPoint x: 335, startPoint y: 206, endPoint x: 325, endPoint y: 195, distance: 14.9
click at [334, 204] on input "text" at bounding box center [523, 198] width 607 height 35
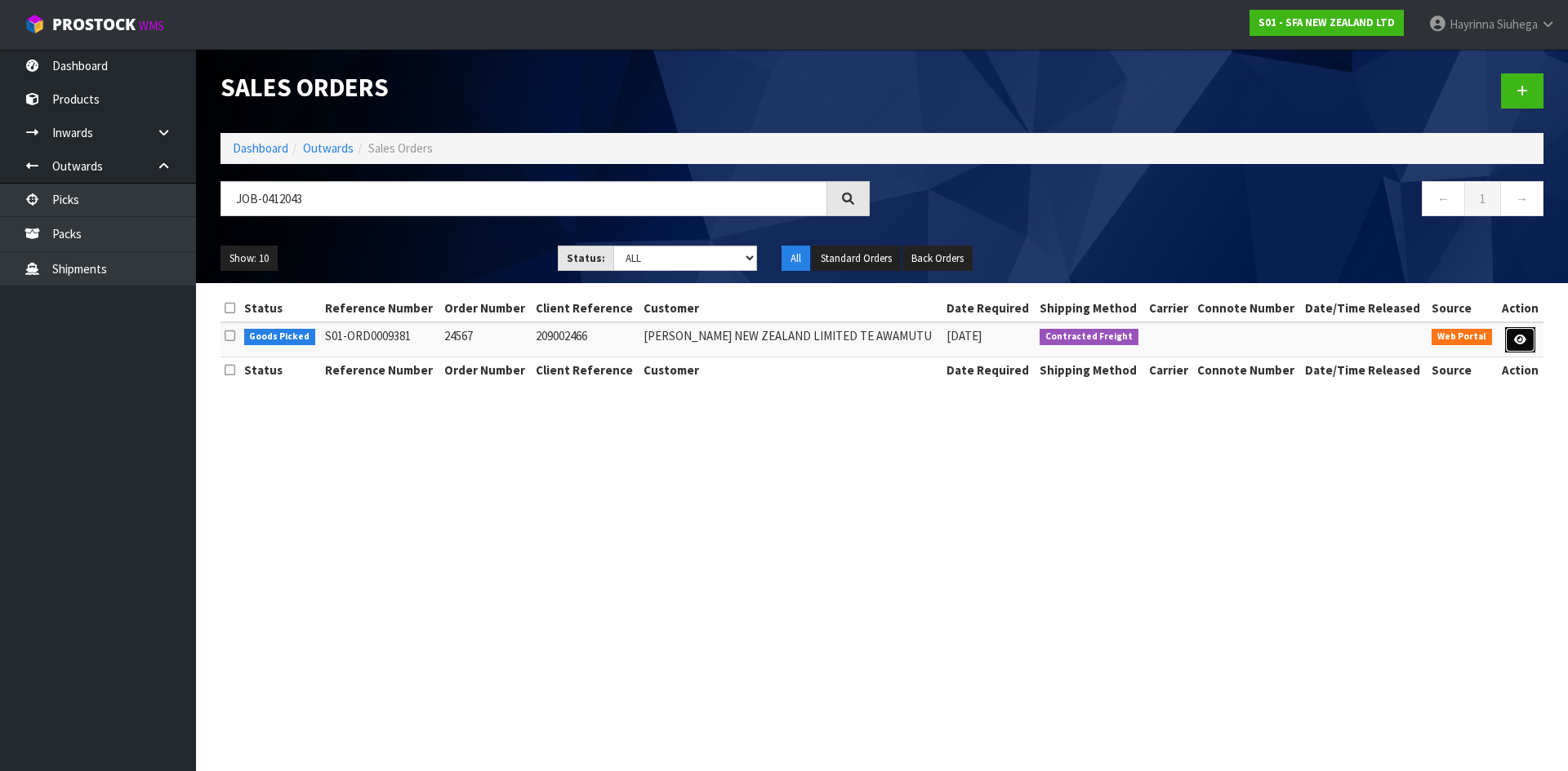
click at [1522, 339] on icon at bounding box center [1520, 340] width 12 height 10
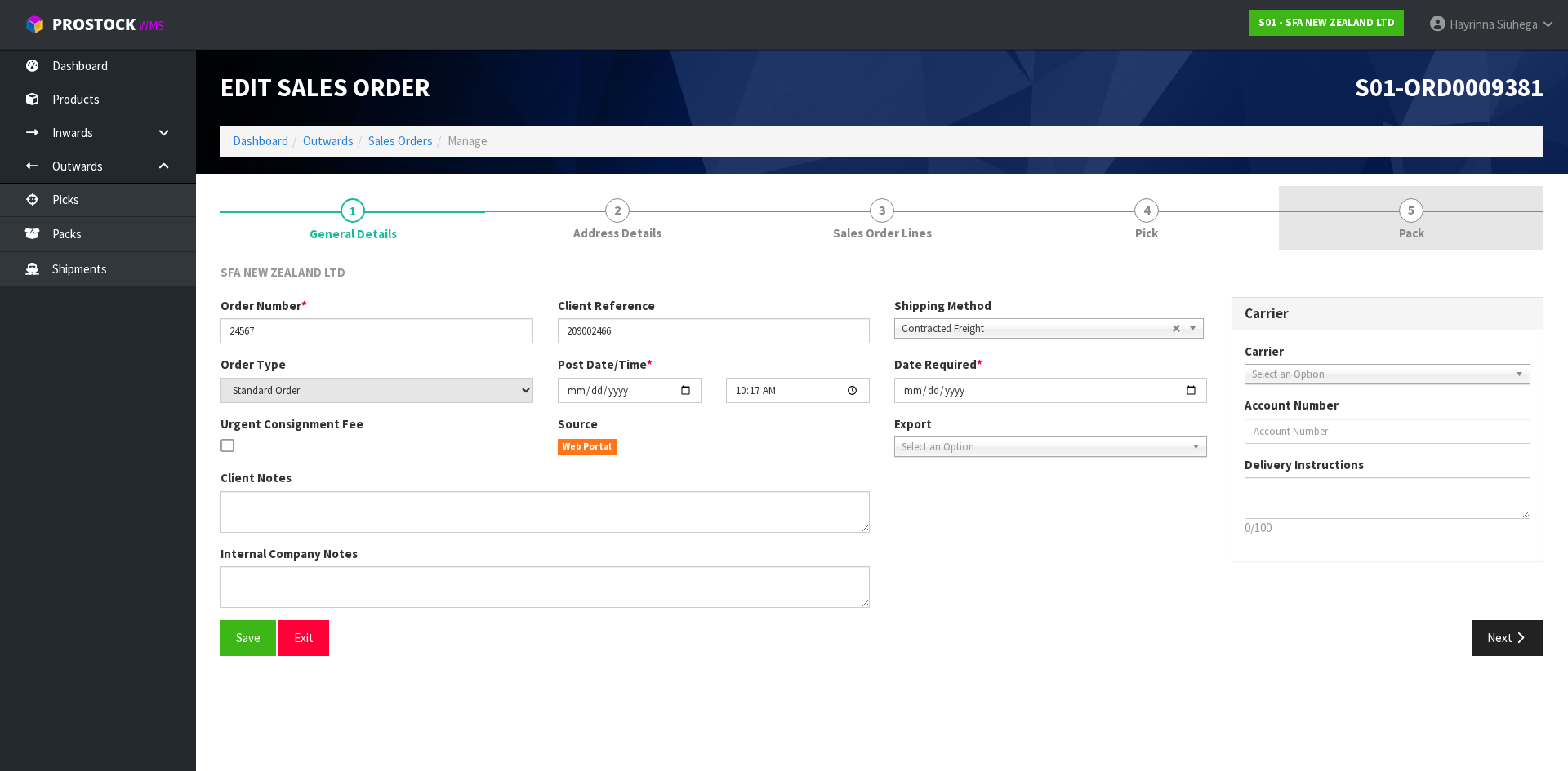
drag, startPoint x: 1153, startPoint y: 192, endPoint x: 1285, endPoint y: 197, distance: 132.1
click at [1155, 196] on link "4 Pick" at bounding box center [1147, 218] width 265 height 64
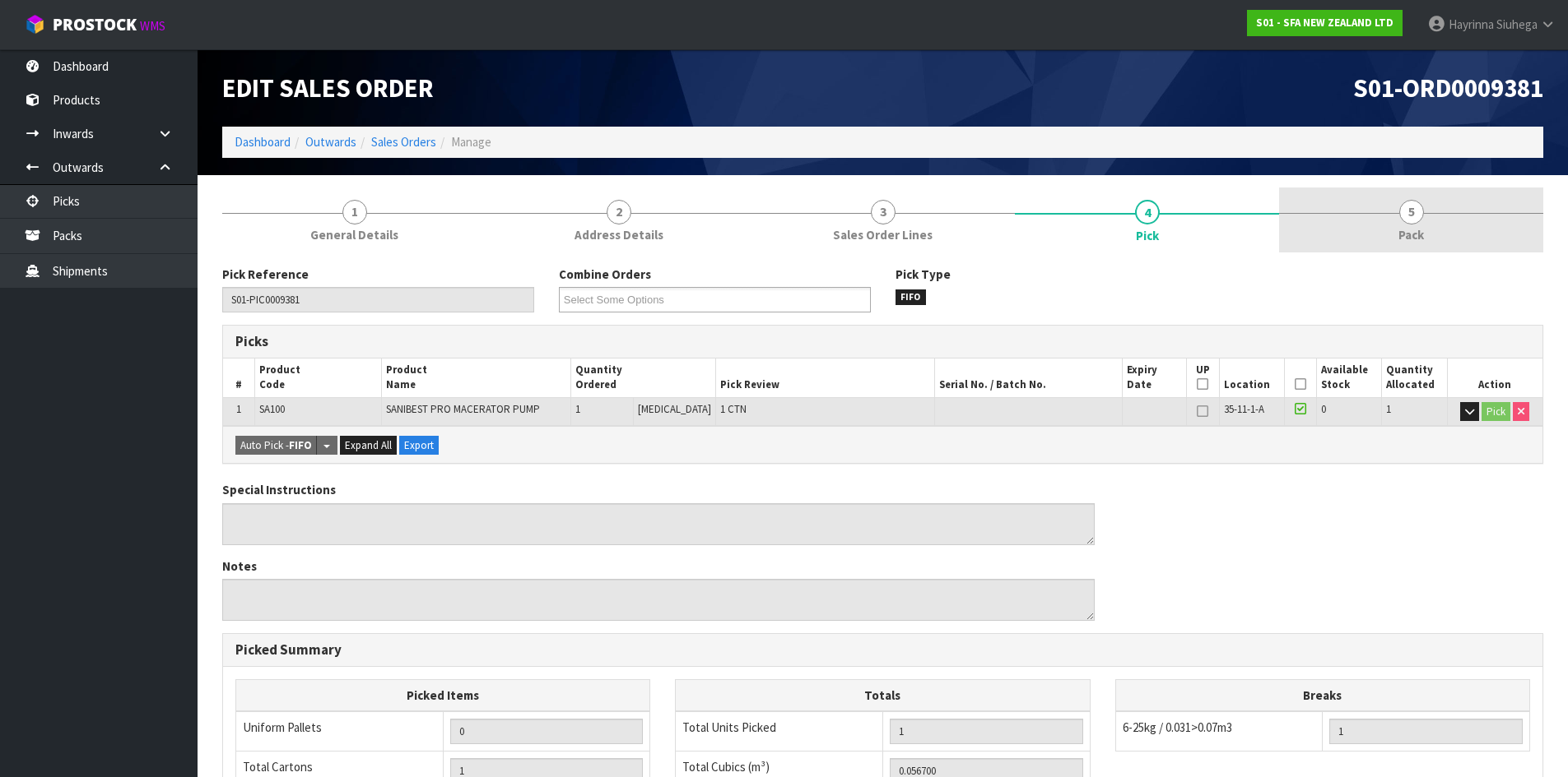
click at [1340, 195] on link "5 Pack" at bounding box center [1410, 220] width 264 height 65
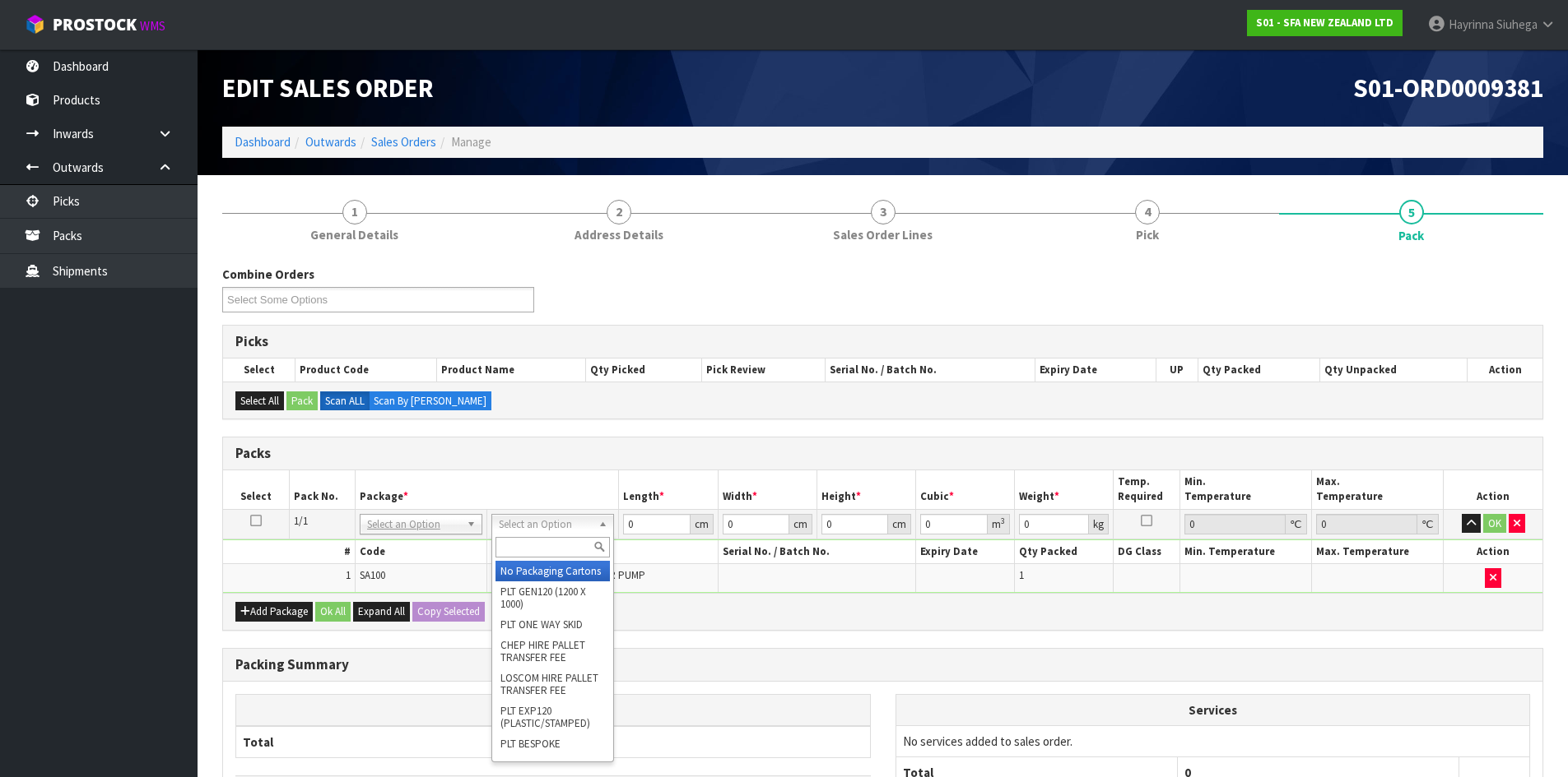
drag, startPoint x: 533, startPoint y: 576, endPoint x: 637, endPoint y: 535, distance: 111.8
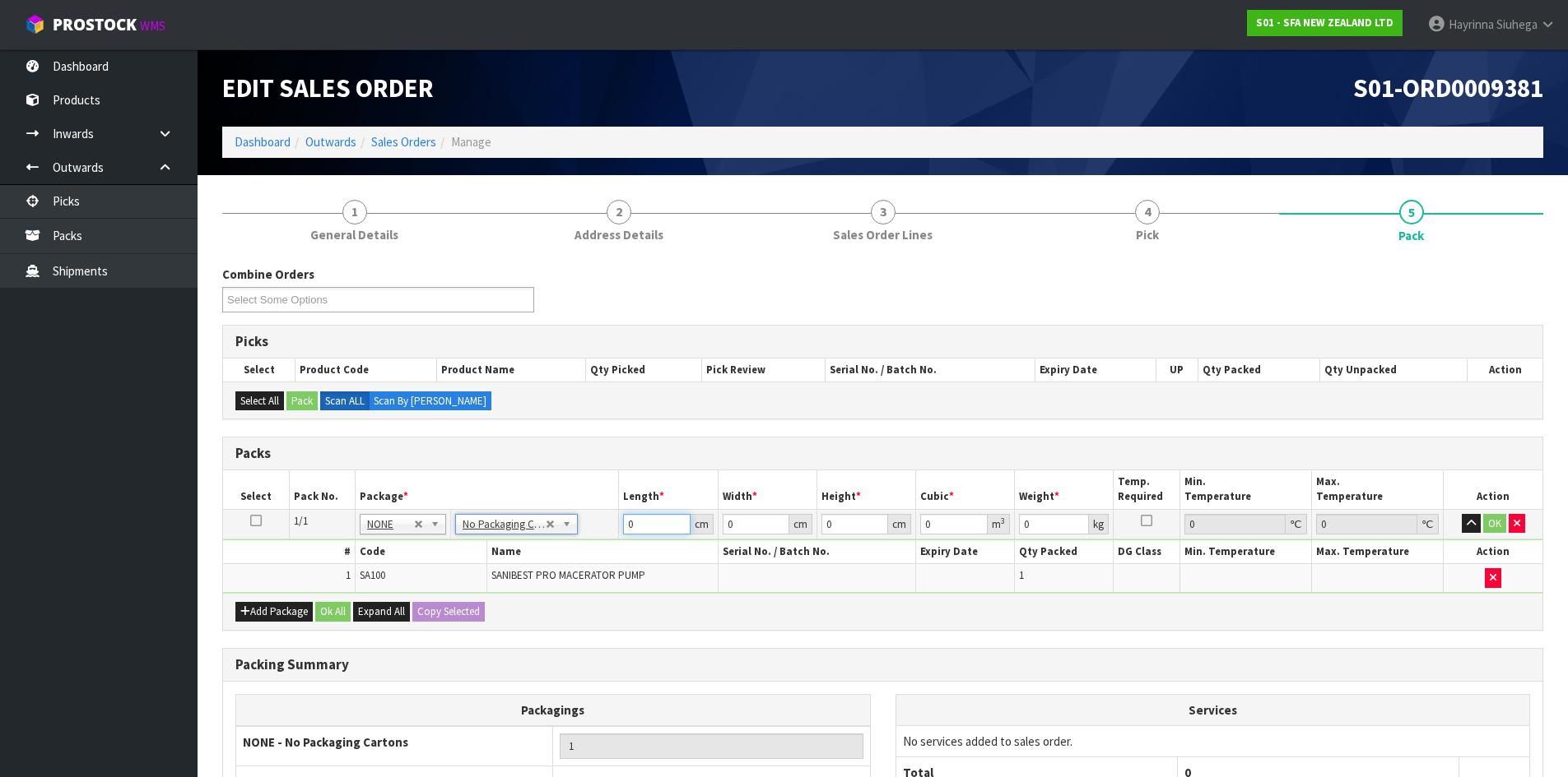
click at [625, 524] on input "0" at bounding box center [656, 524] width 67 height 20
drag, startPoint x: 625, startPoint y: 524, endPoint x: 655, endPoint y: 523, distance: 30.0
click at [626, 524] on input "0" at bounding box center [656, 524] width 67 height 20
click button "OK" at bounding box center [1494, 524] width 23 height 20
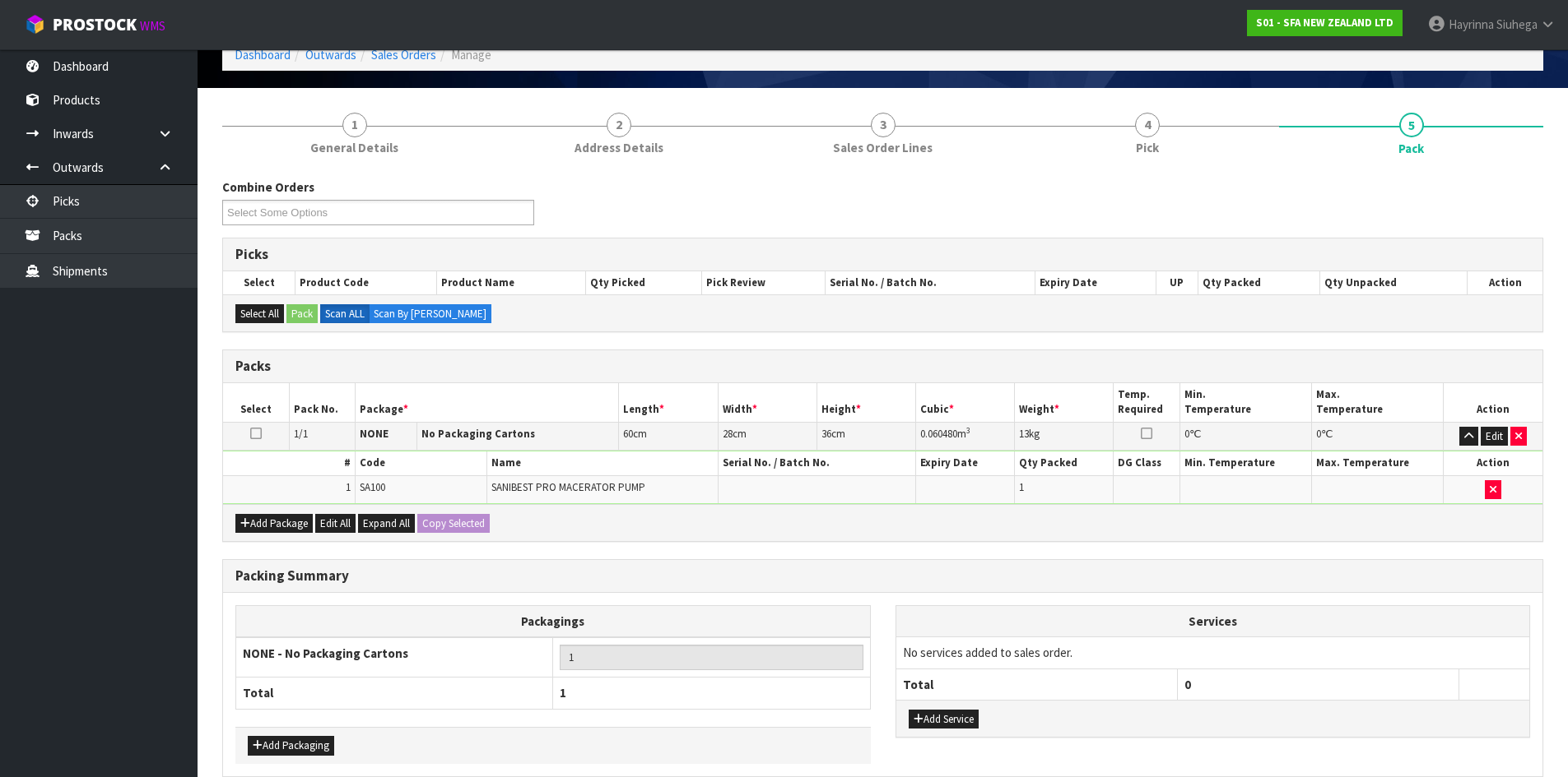
scroll to position [165, 0]
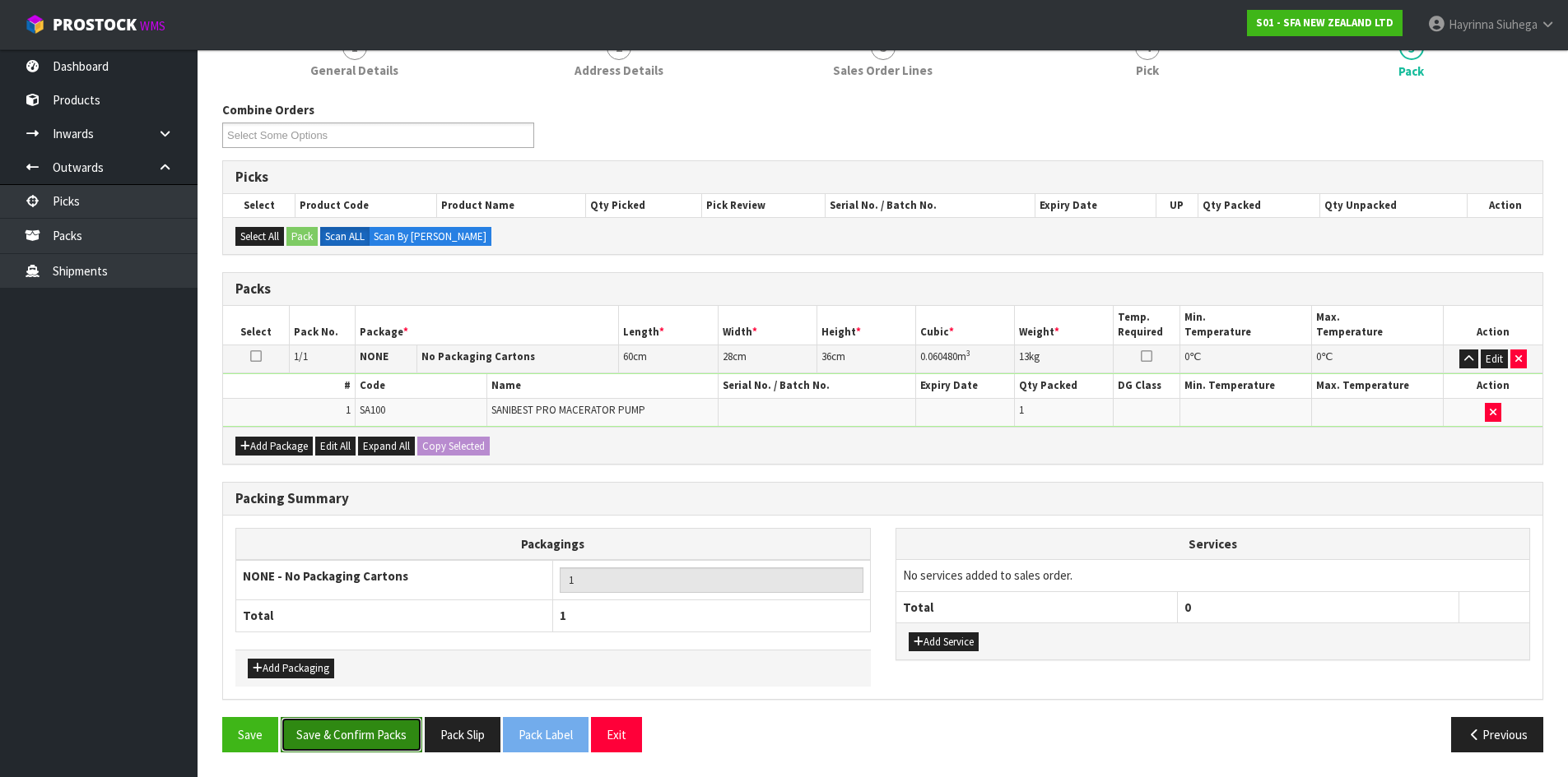
click at [366, 742] on button "Save & Confirm Packs" at bounding box center [351, 735] width 141 height 35
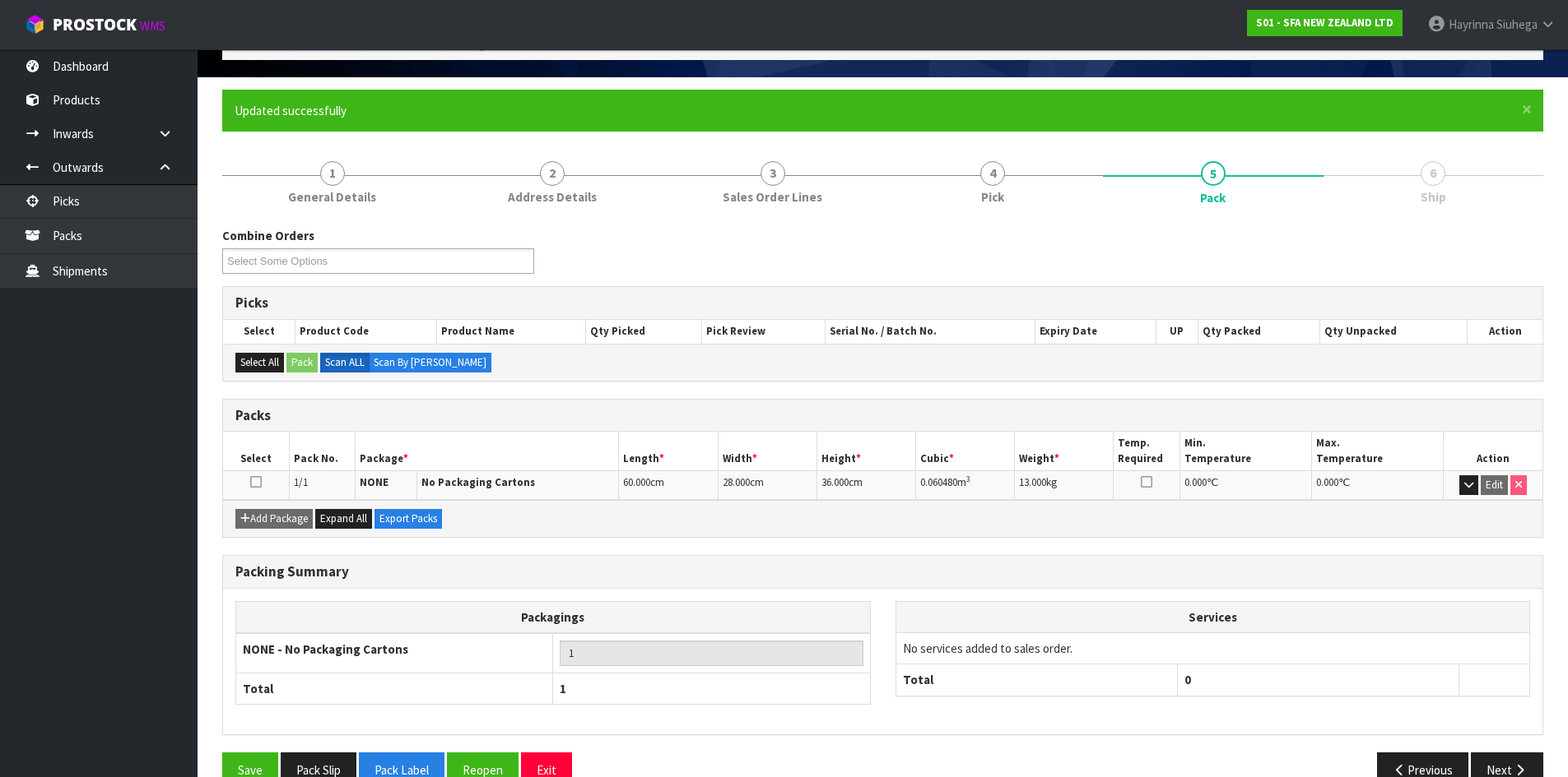
scroll to position [134, 0]
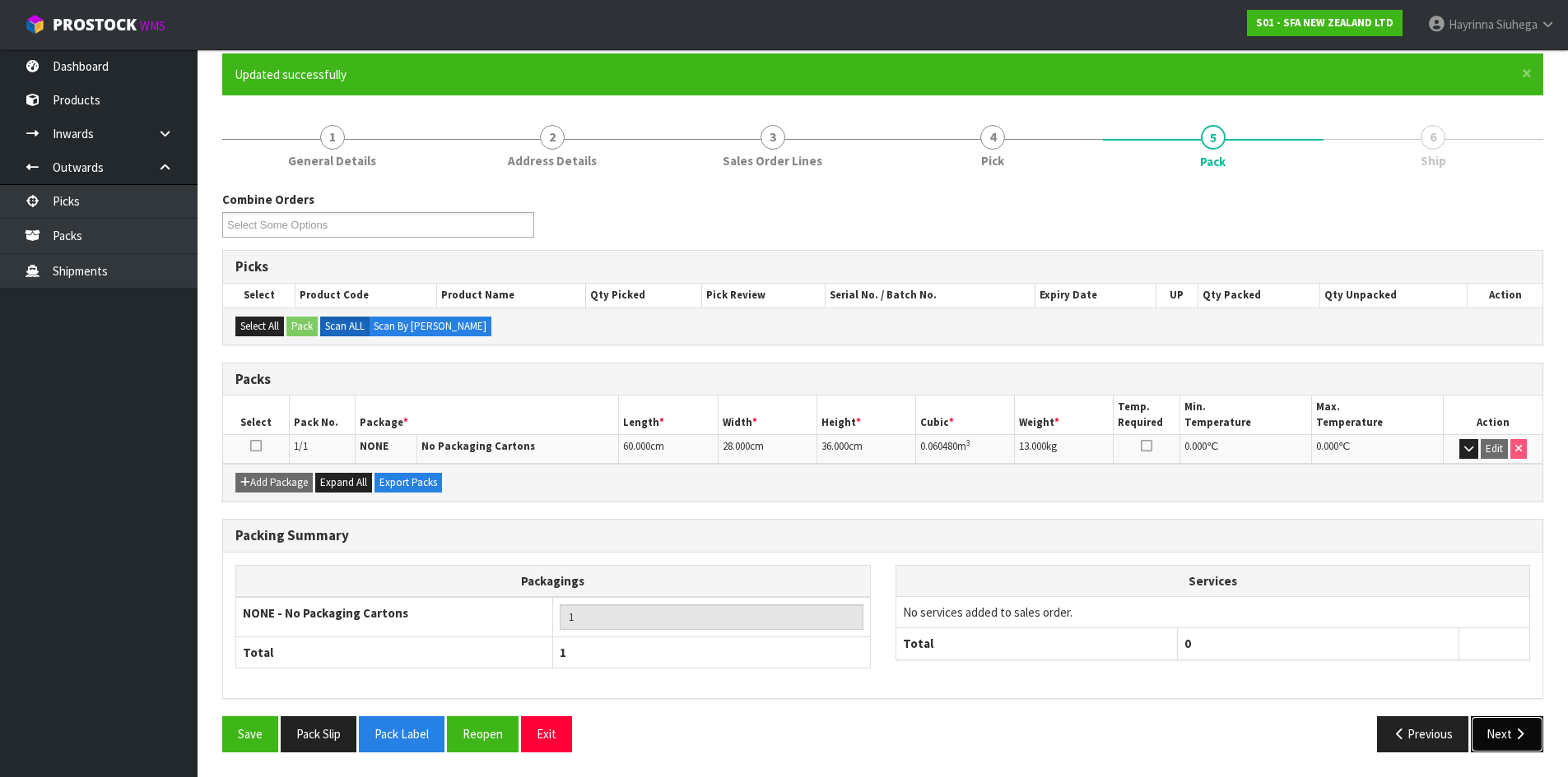
click at [1522, 741] on button "Next" at bounding box center [1507, 734] width 73 height 35
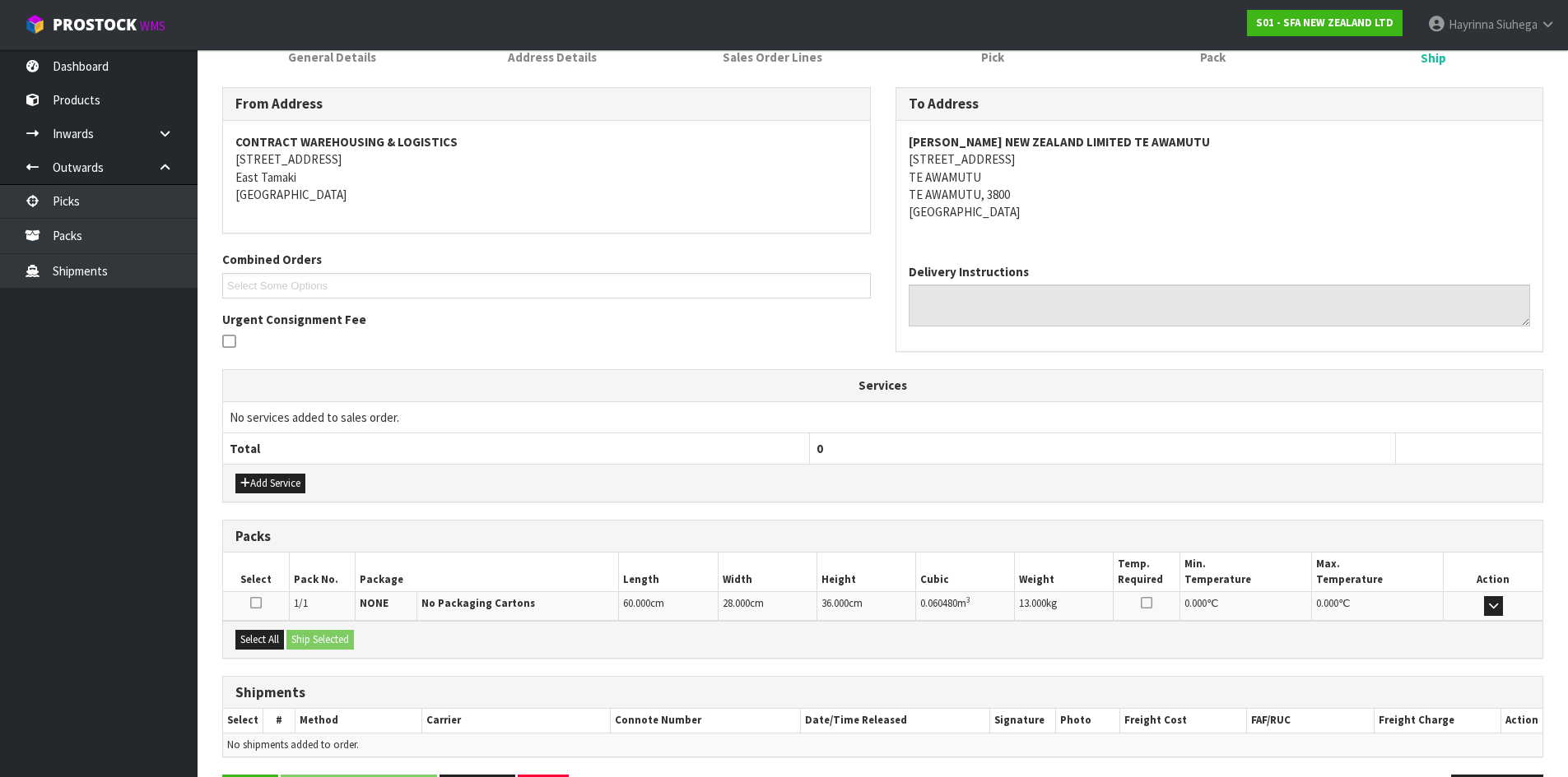
scroll to position [296, 0]
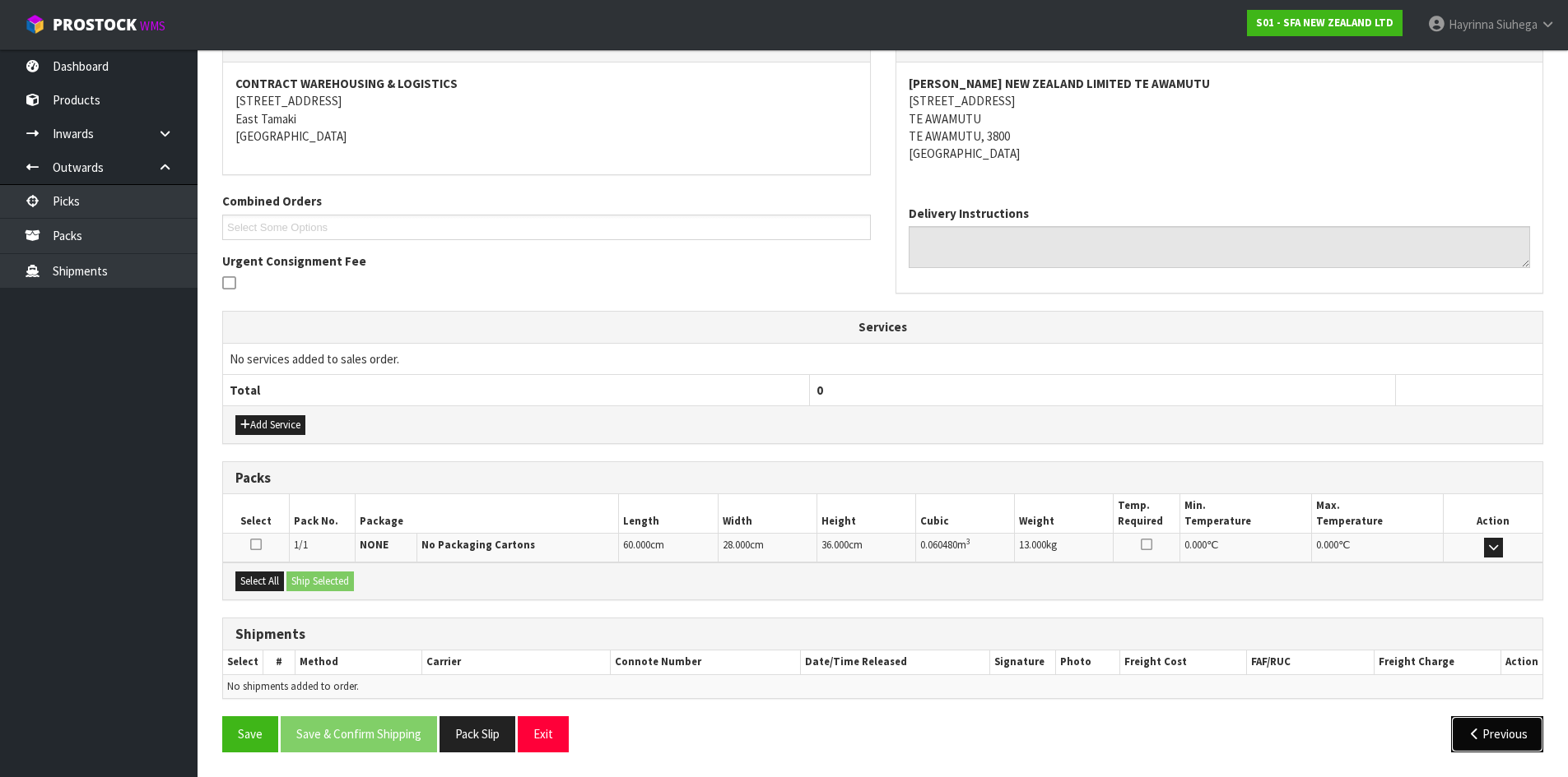
click at [1489, 738] on button "Previous" at bounding box center [1496, 734] width 92 height 35
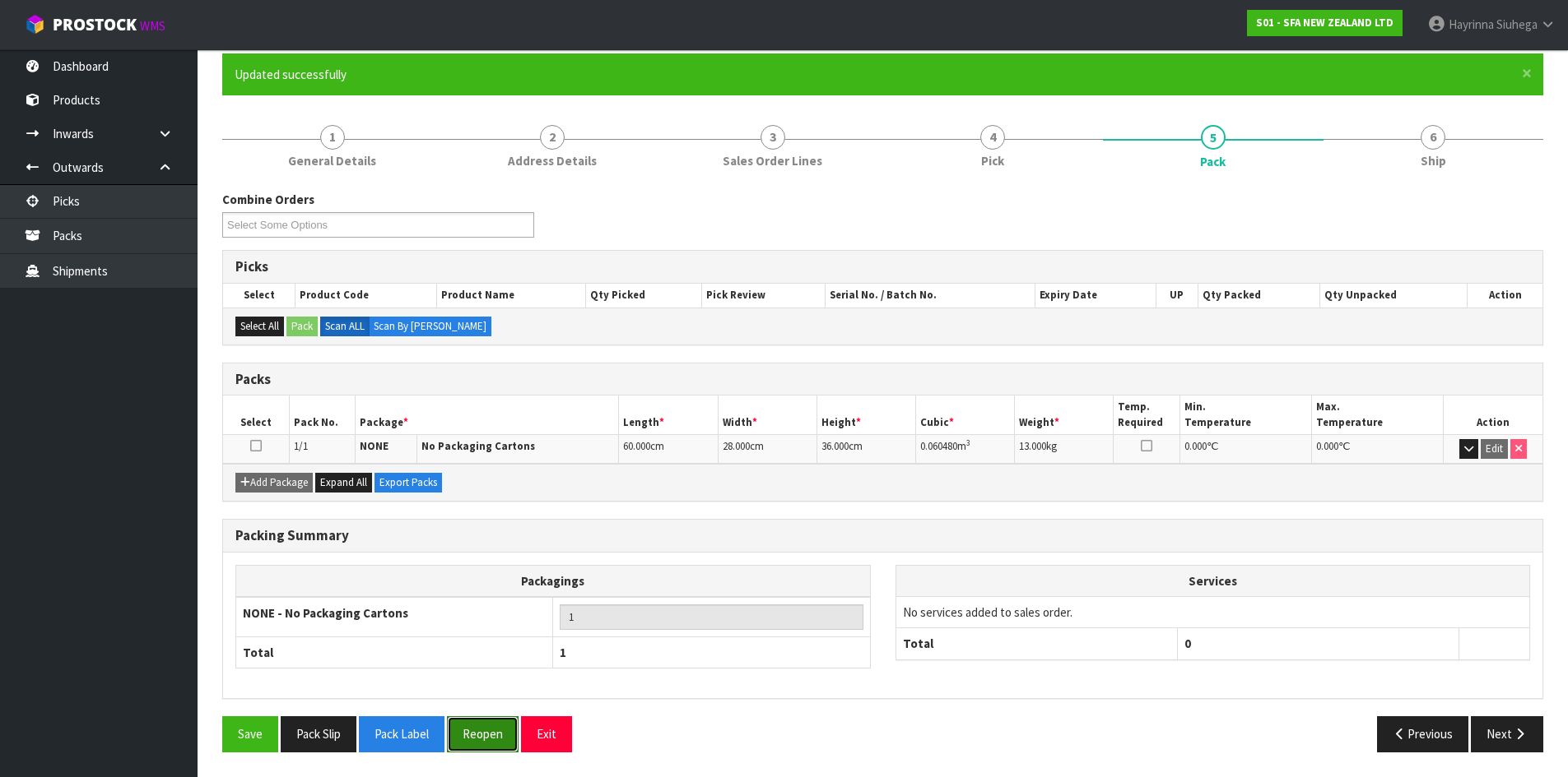
click at [483, 729] on button "Reopen" at bounding box center [483, 734] width 72 height 35
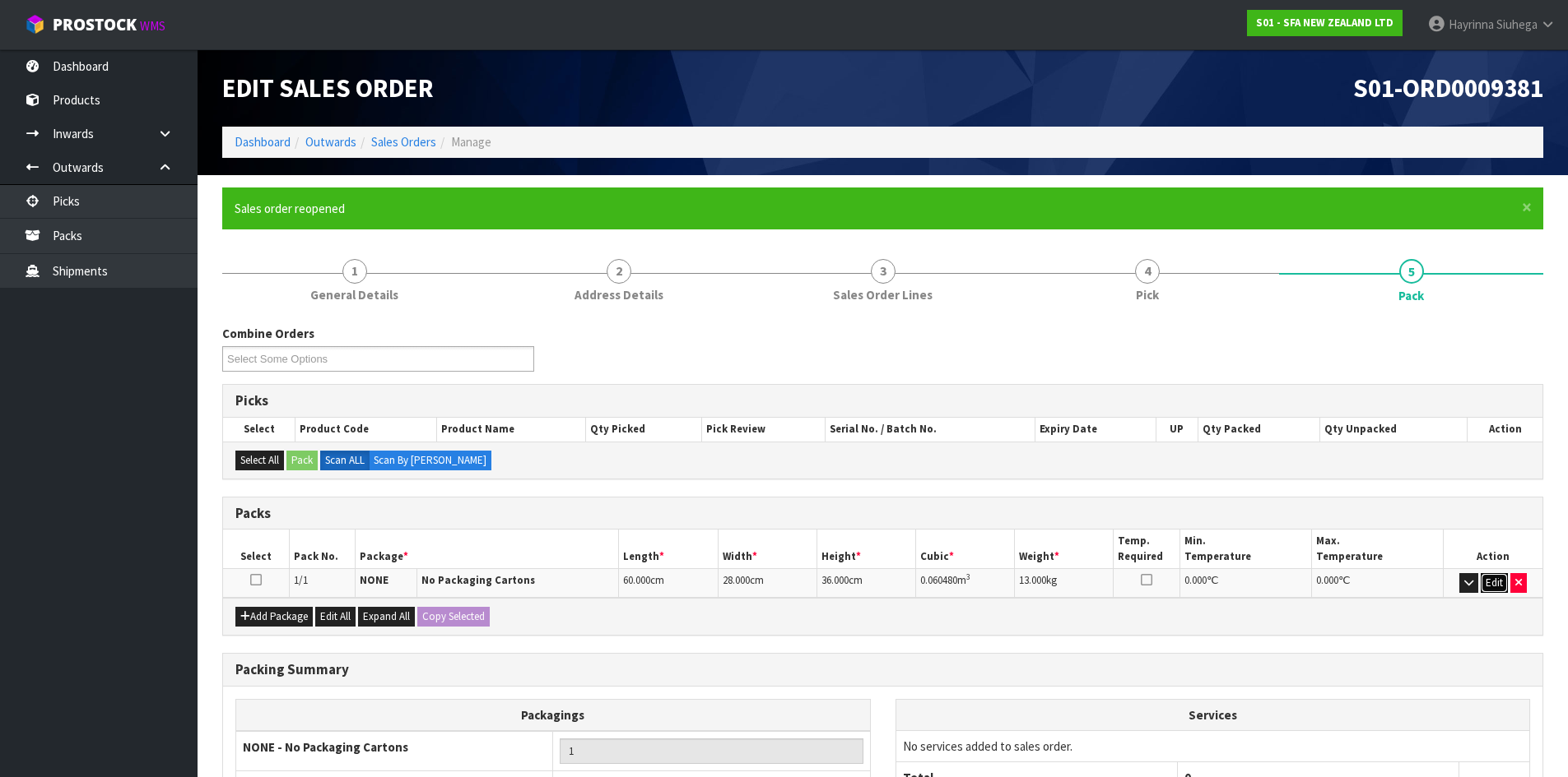
click at [1484, 581] on button "Edit" at bounding box center [1493, 583] width 27 height 20
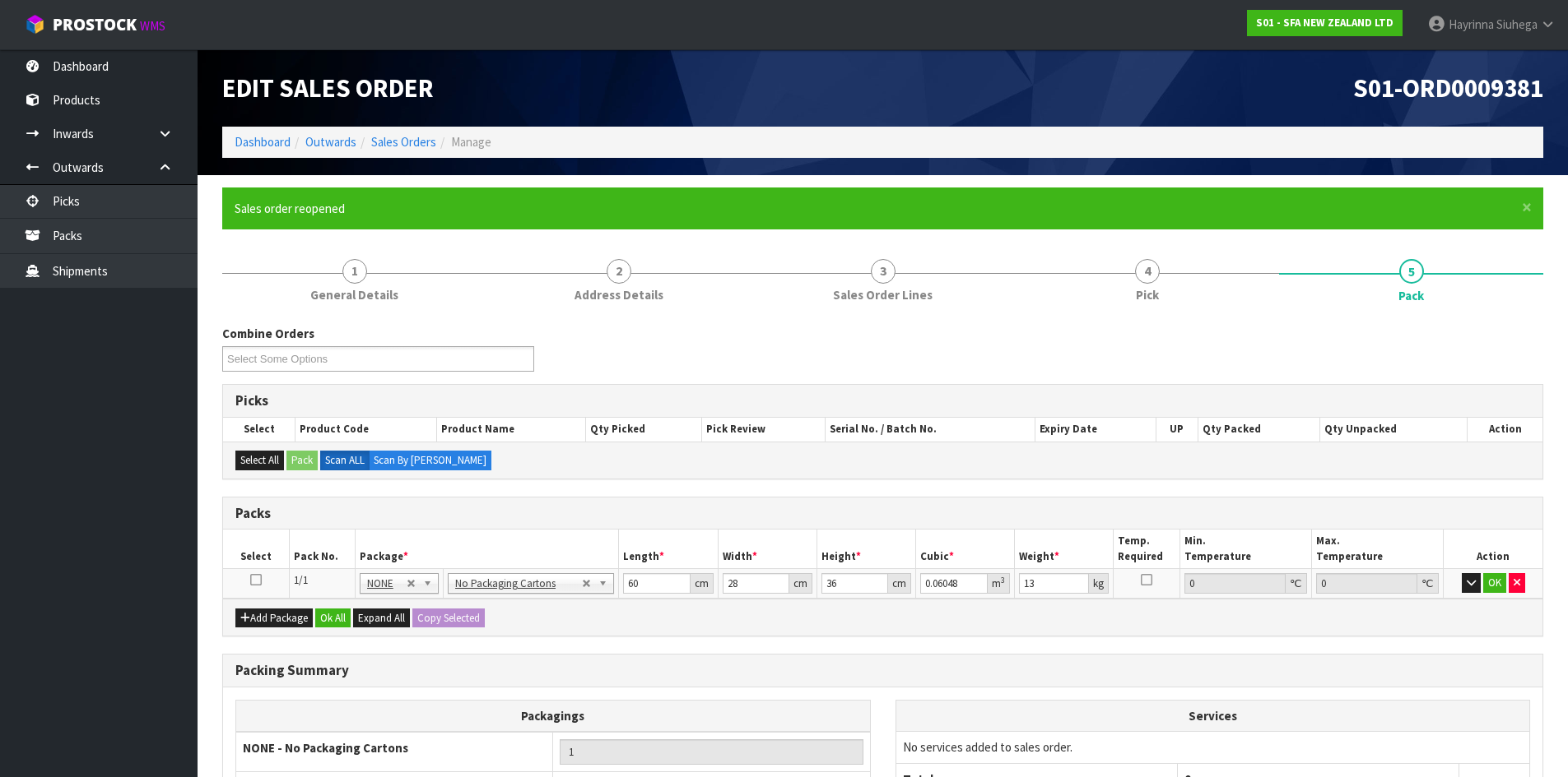
click at [619, 588] on td "60 cm" at bounding box center [668, 584] width 99 height 30
click at [627, 585] on input "60" at bounding box center [656, 583] width 67 height 20
drag, startPoint x: 627, startPoint y: 585, endPoint x: 1486, endPoint y: 658, distance: 862.1
click at [642, 585] on input "60" at bounding box center [656, 583] width 67 height 20
click button "OK" at bounding box center [1494, 583] width 23 height 20
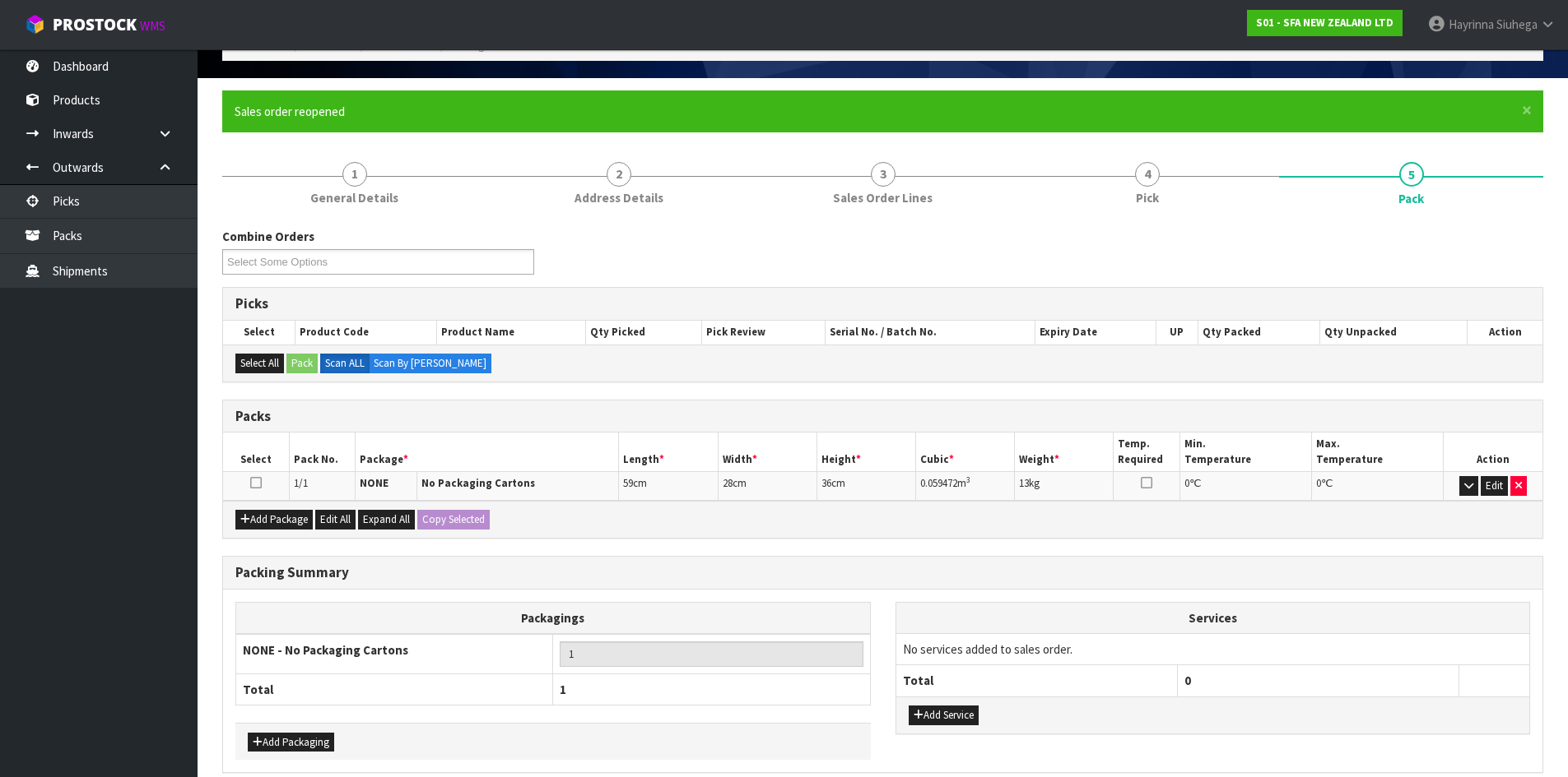
scroll to position [171, 0]
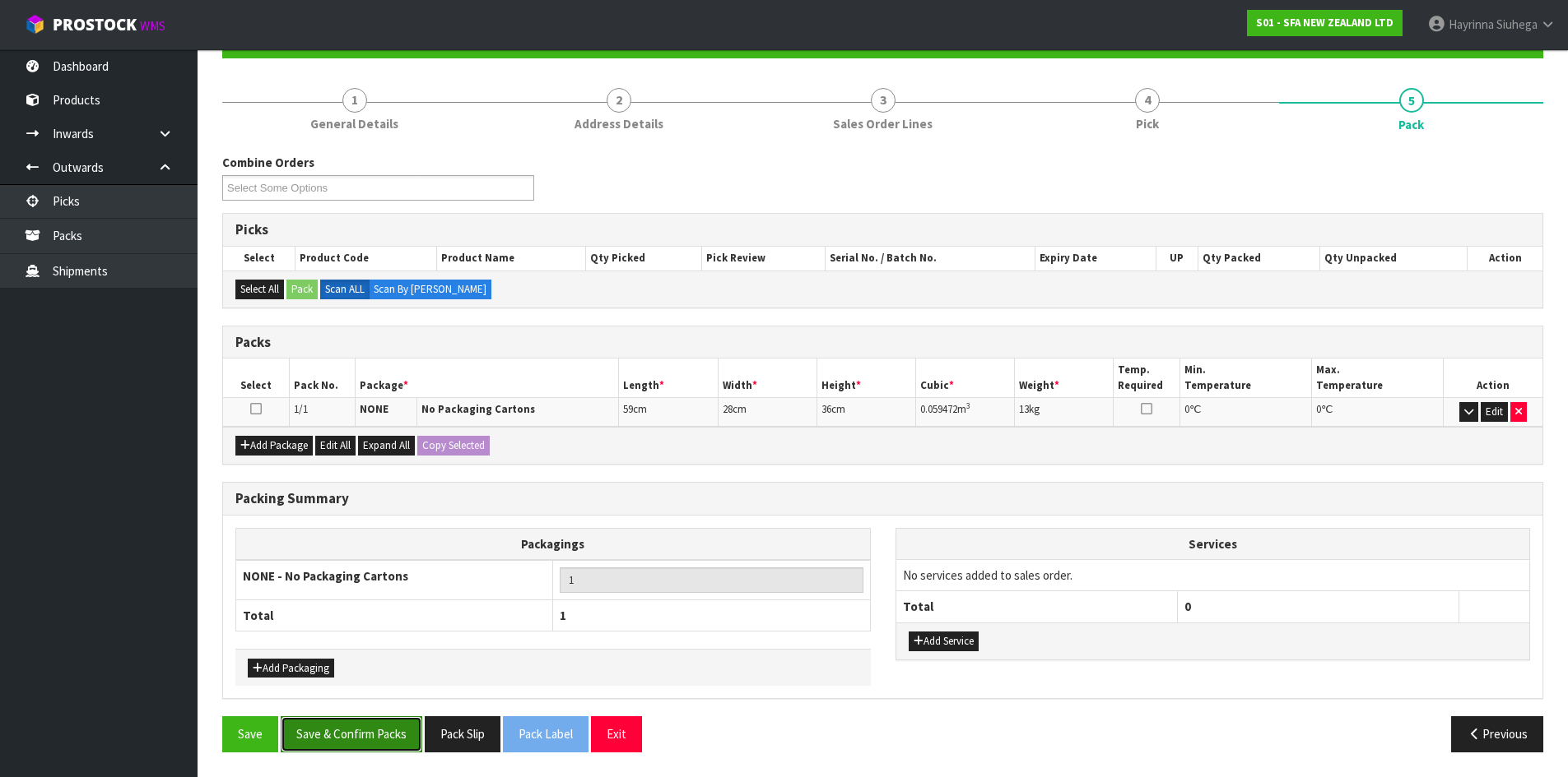
click at [323, 739] on button "Save & Confirm Packs" at bounding box center [351, 734] width 141 height 35
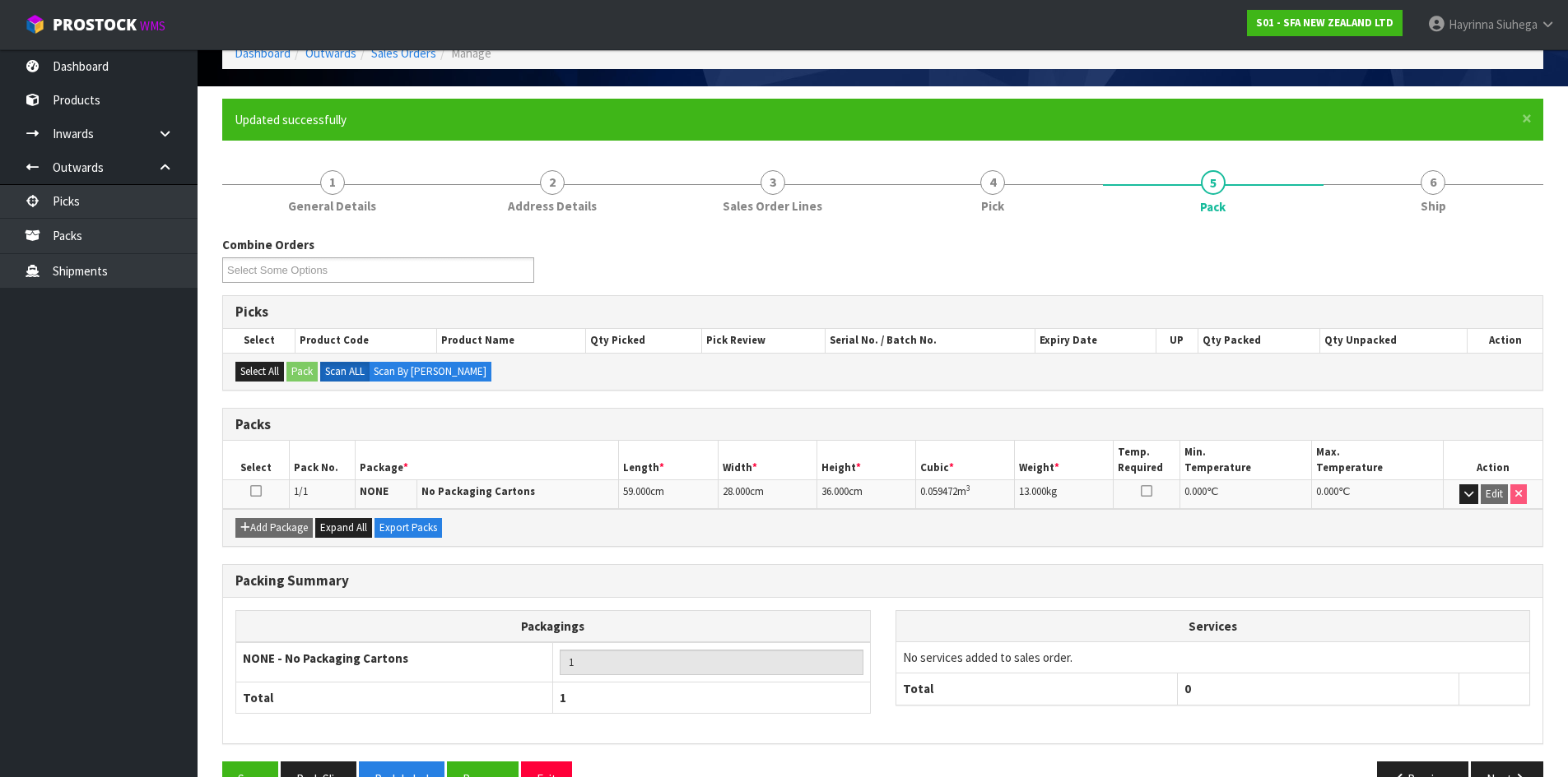
scroll to position [134, 0]
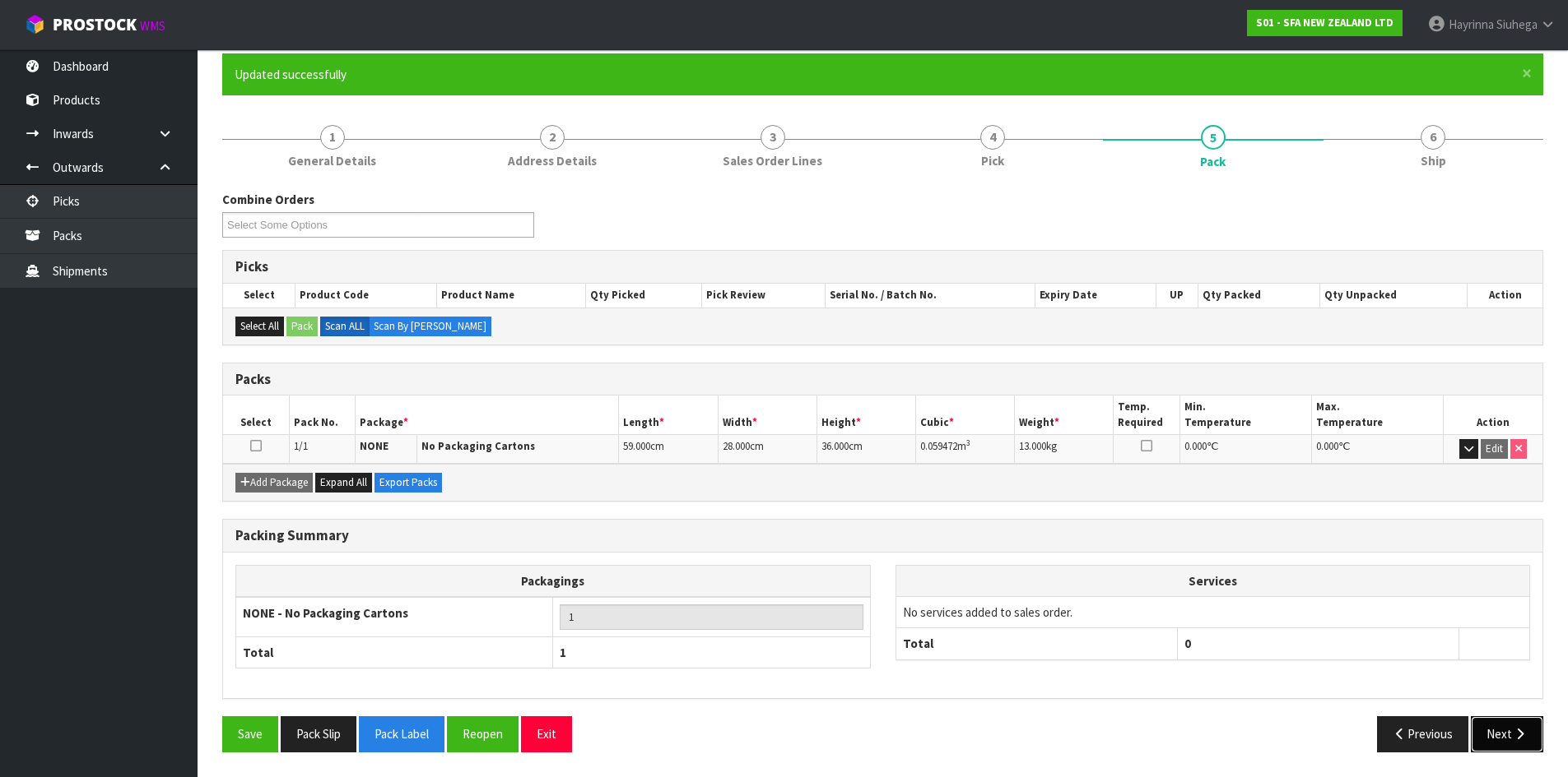
click at [1515, 744] on button "Next" at bounding box center [1507, 734] width 73 height 35
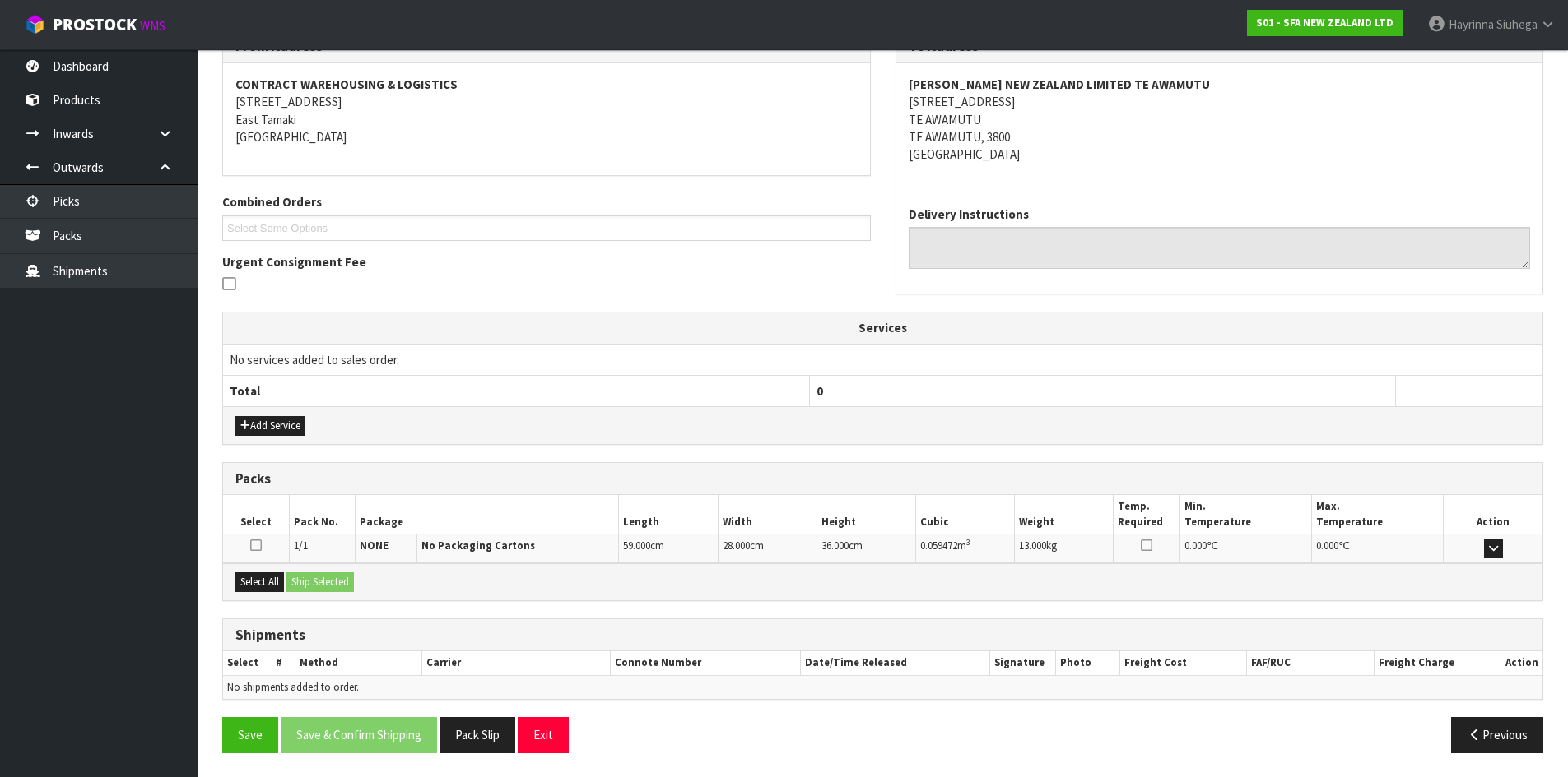
scroll to position [296, 0]
click at [260, 584] on button "Select All" at bounding box center [259, 581] width 48 height 20
click at [311, 583] on button "Ship Selected" at bounding box center [319, 581] width 68 height 20
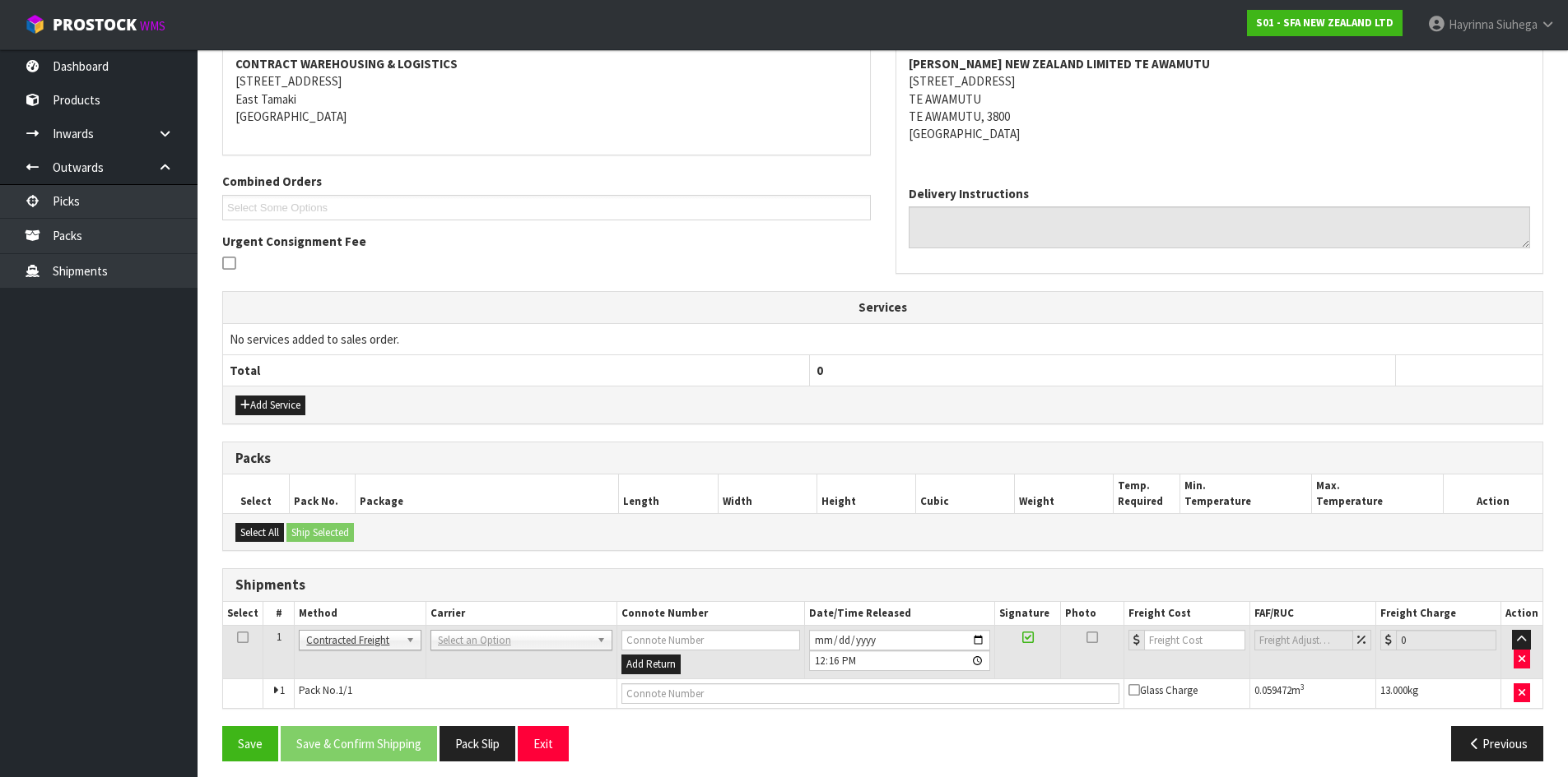
scroll to position [324, 0]
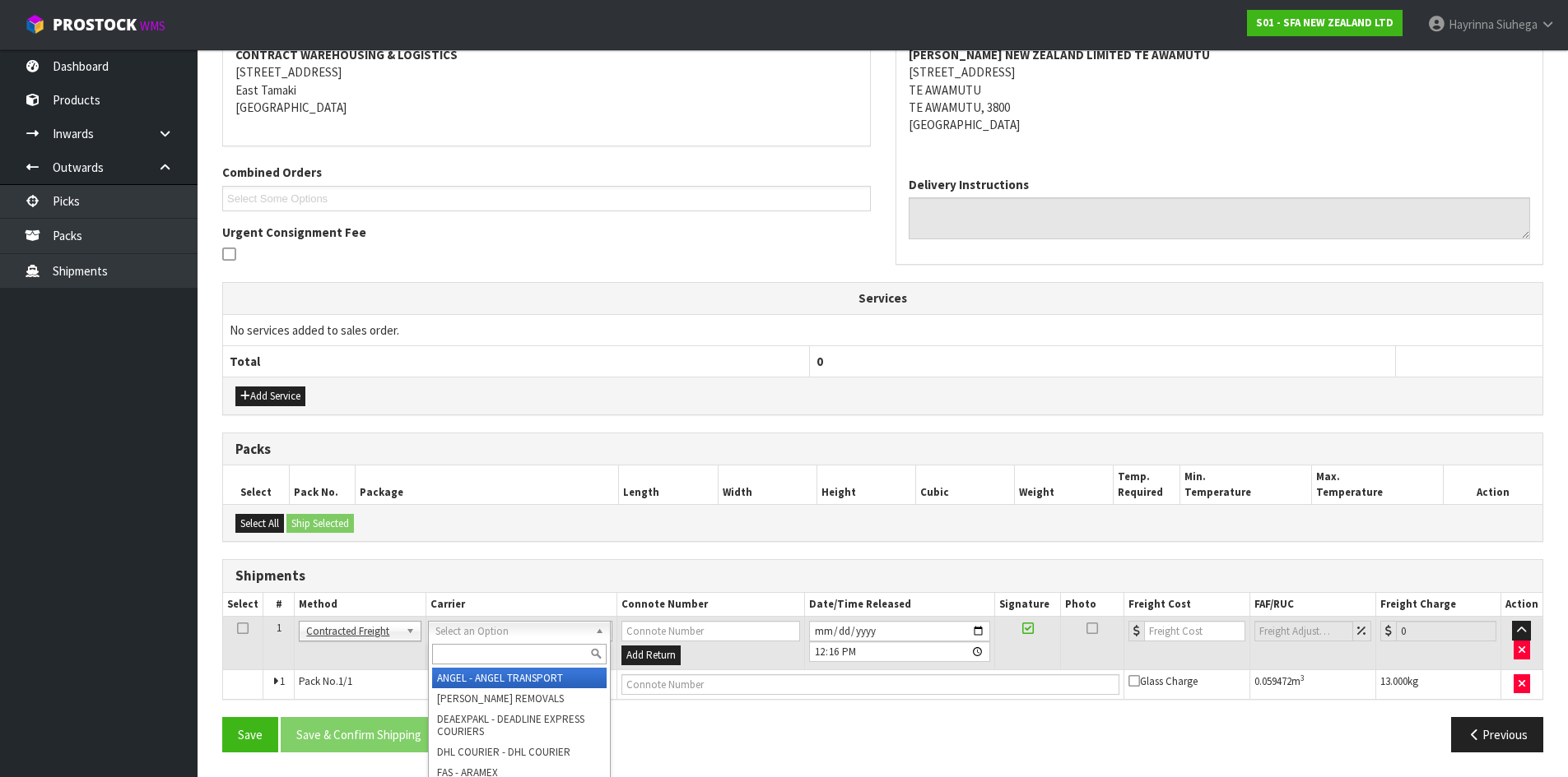
click at [469, 647] on input "text" at bounding box center [519, 653] width 175 height 20
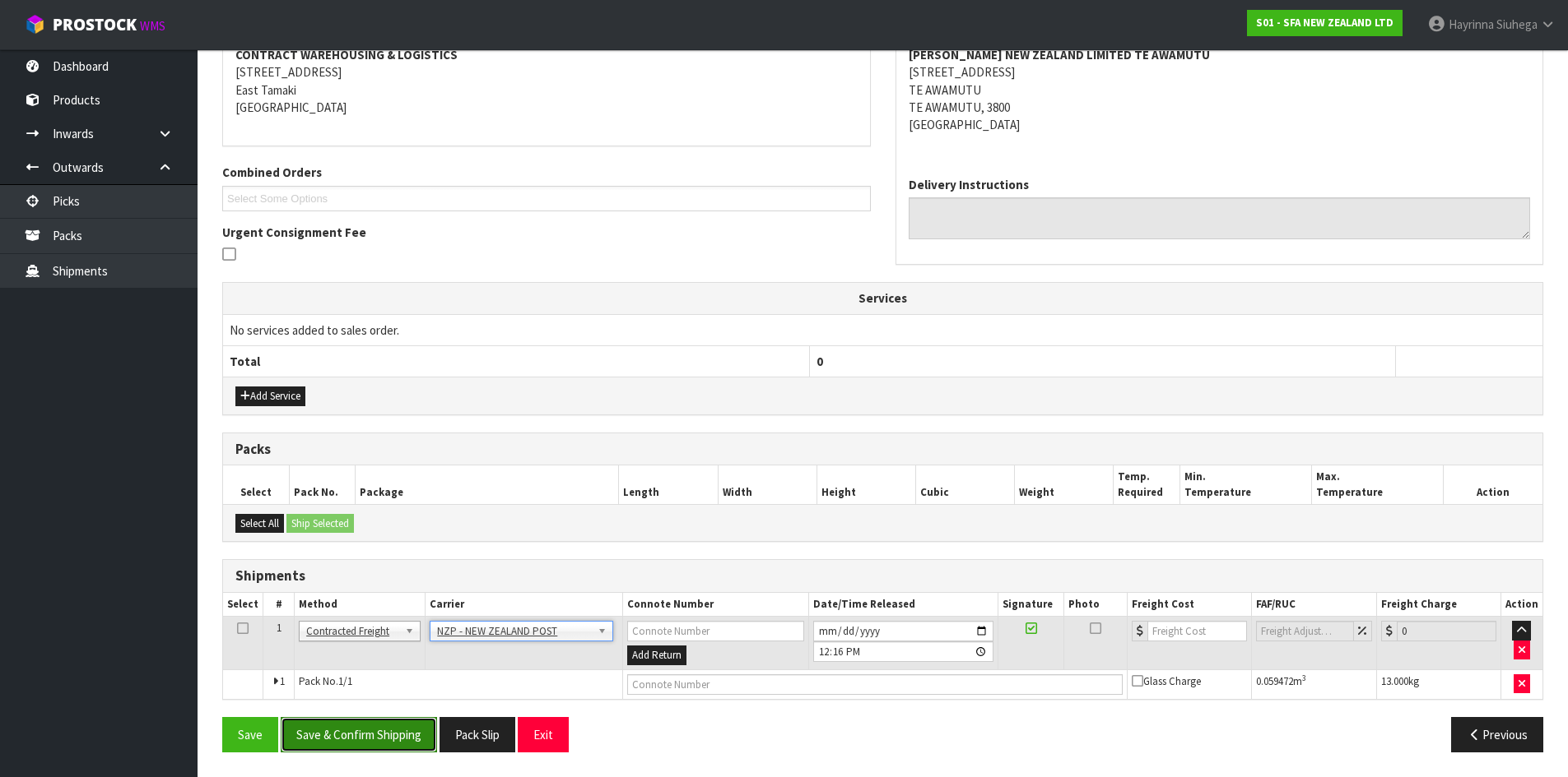
click at [394, 742] on button "Save & Confirm Shipping" at bounding box center [359, 735] width 156 height 35
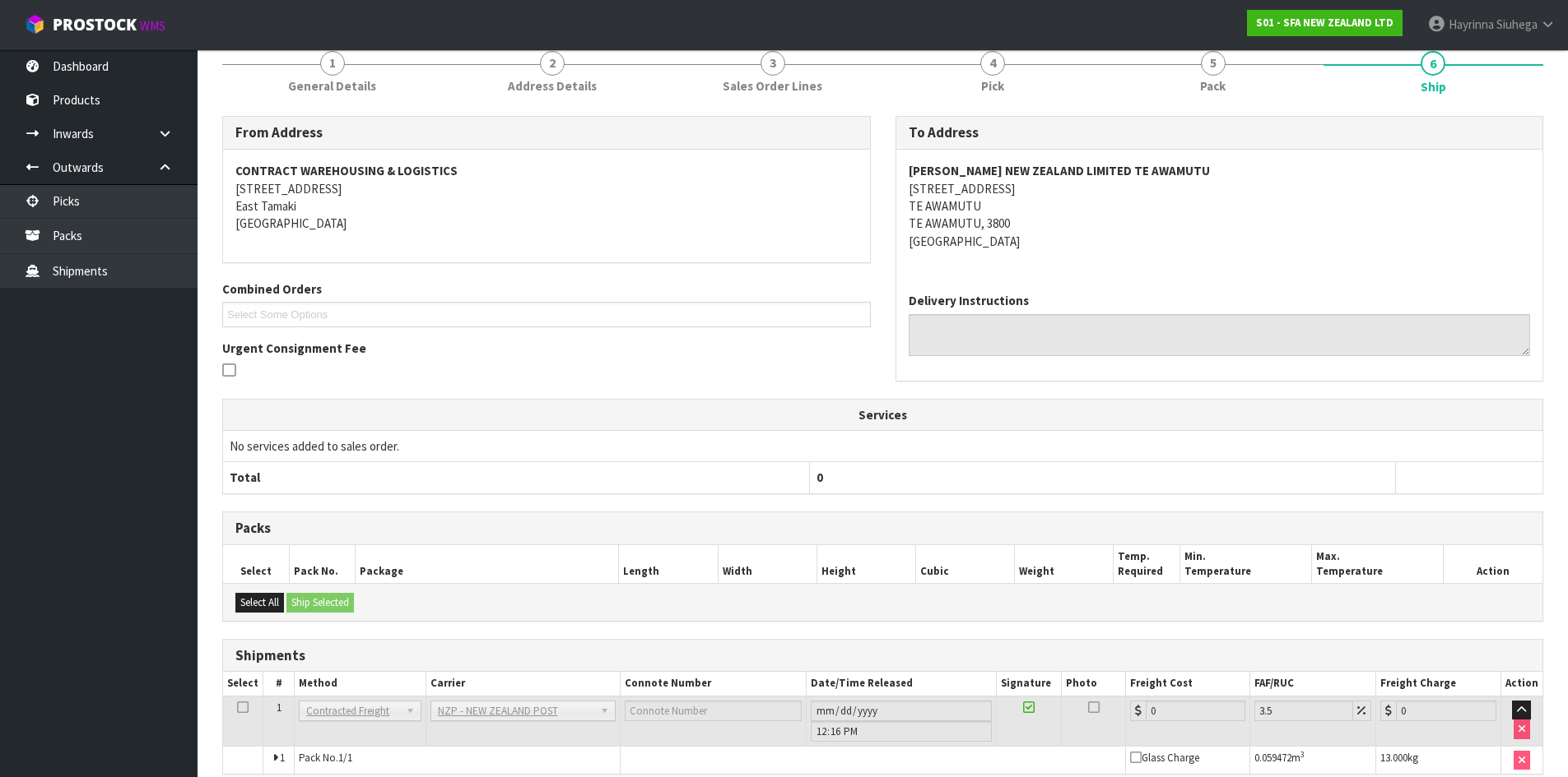
scroll to position [302, 0]
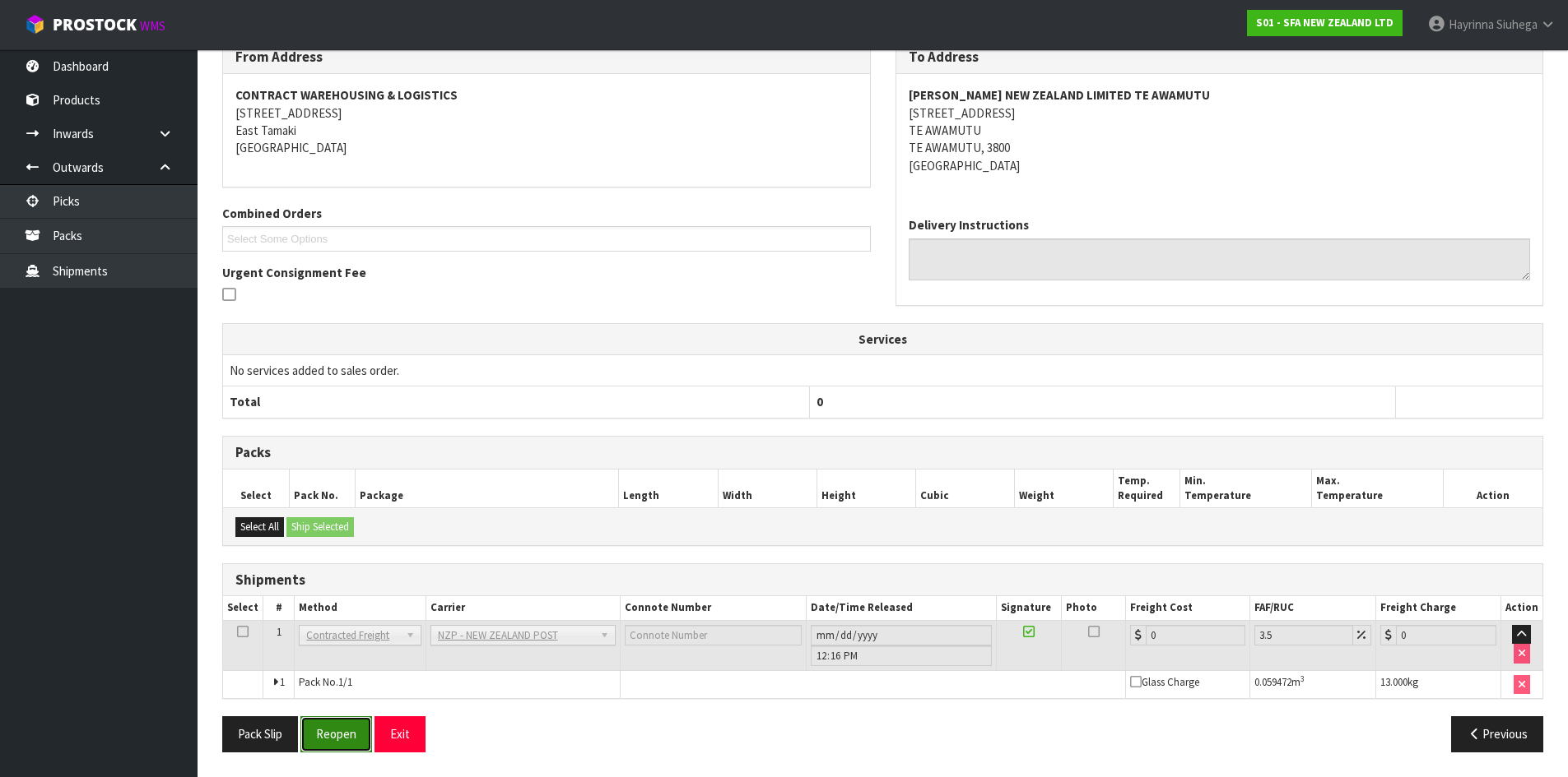
click at [335, 721] on button "Reopen" at bounding box center [336, 734] width 72 height 35
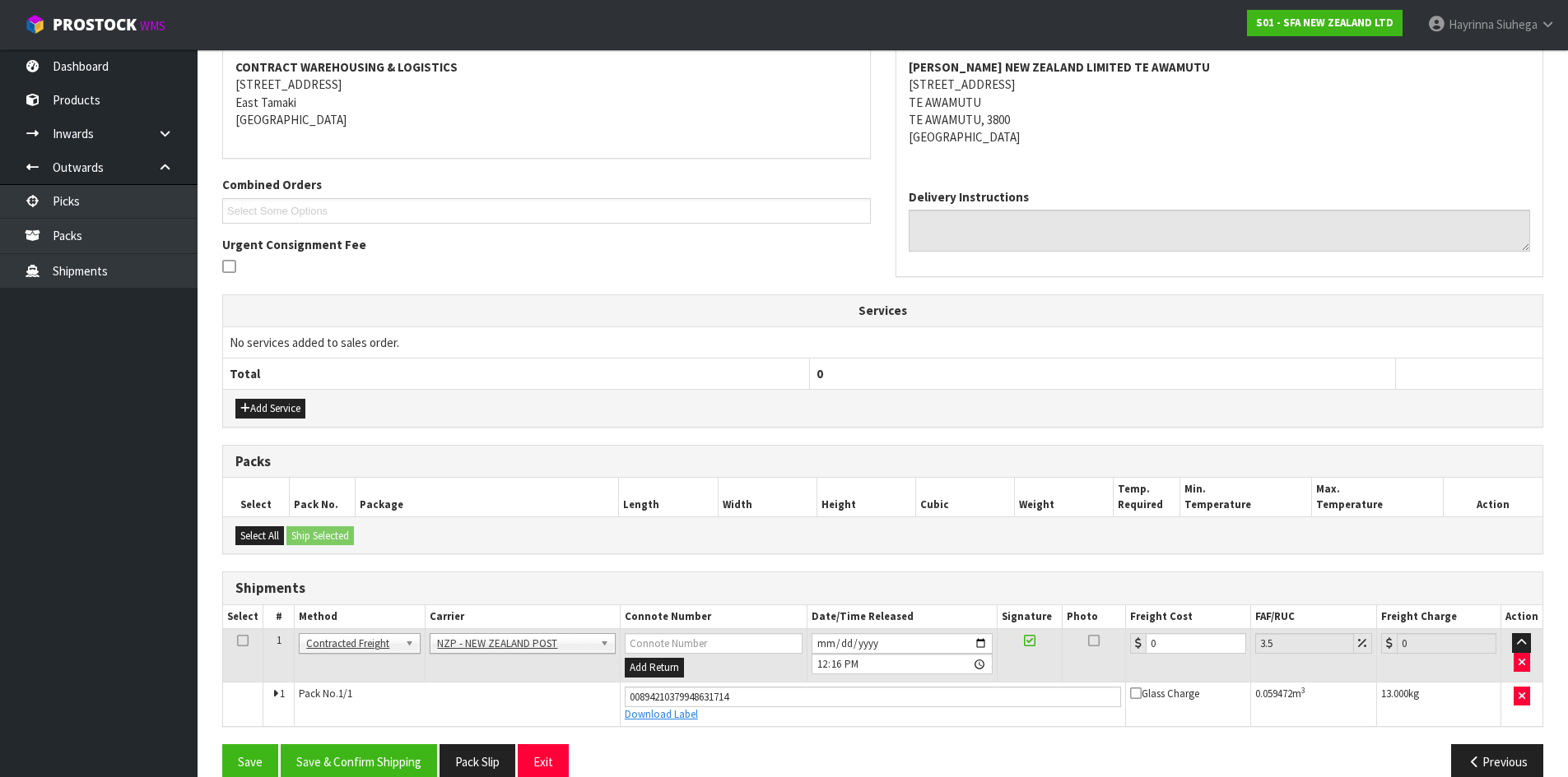
scroll to position [340, 0]
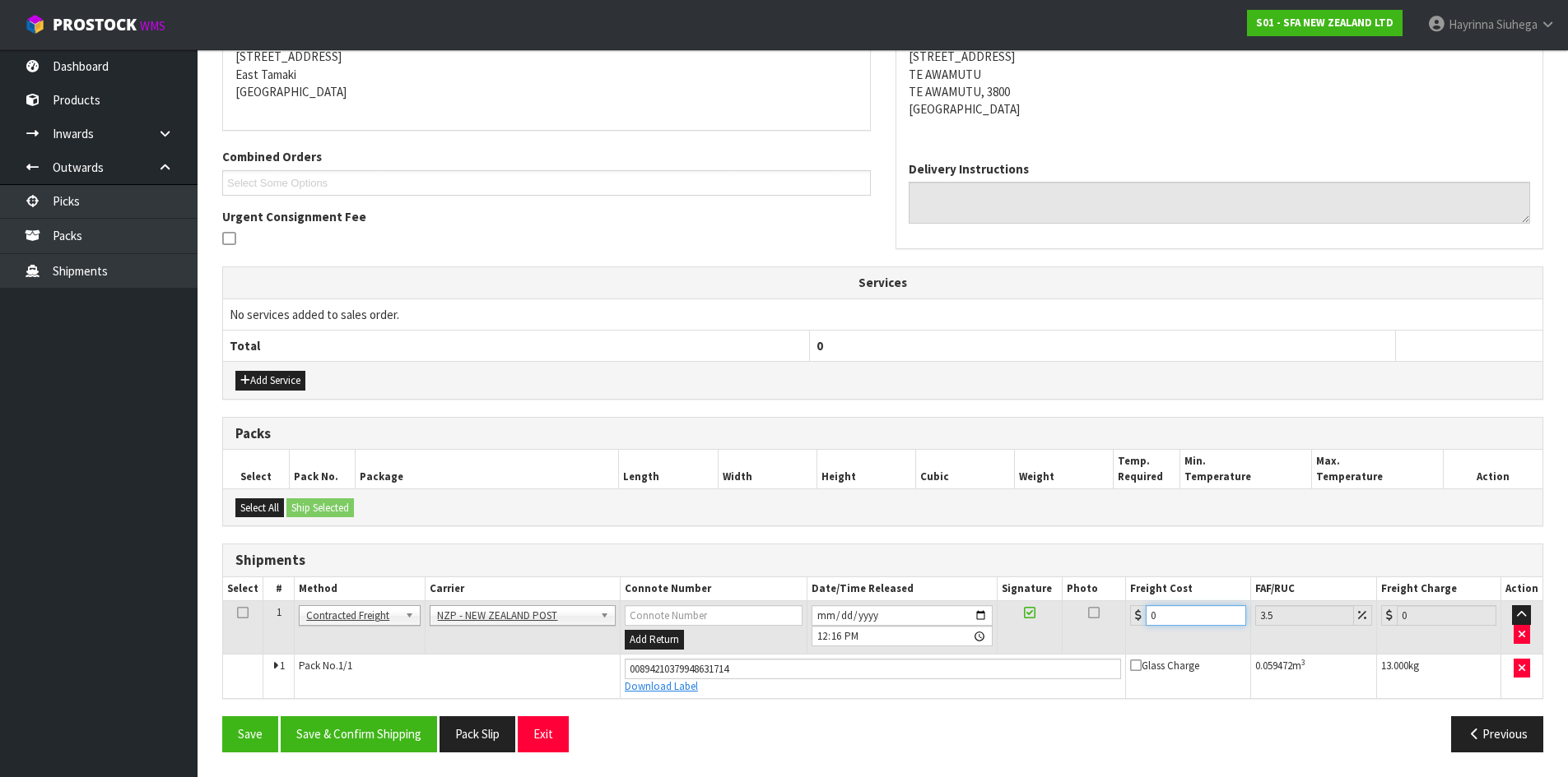
drag, startPoint x: 1205, startPoint y: 624, endPoint x: 944, endPoint y: 625, distance: 261.0
click at [984, 624] on tr "1 Client Local Pickup Customer Local Pickup Company Freight Contracted Freight …" at bounding box center [882, 628] width 1319 height 53
click at [222, 716] on button "Save" at bounding box center [250, 734] width 56 height 35
click at [390, 734] on button "Save & Confirm Shipping" at bounding box center [359, 734] width 156 height 35
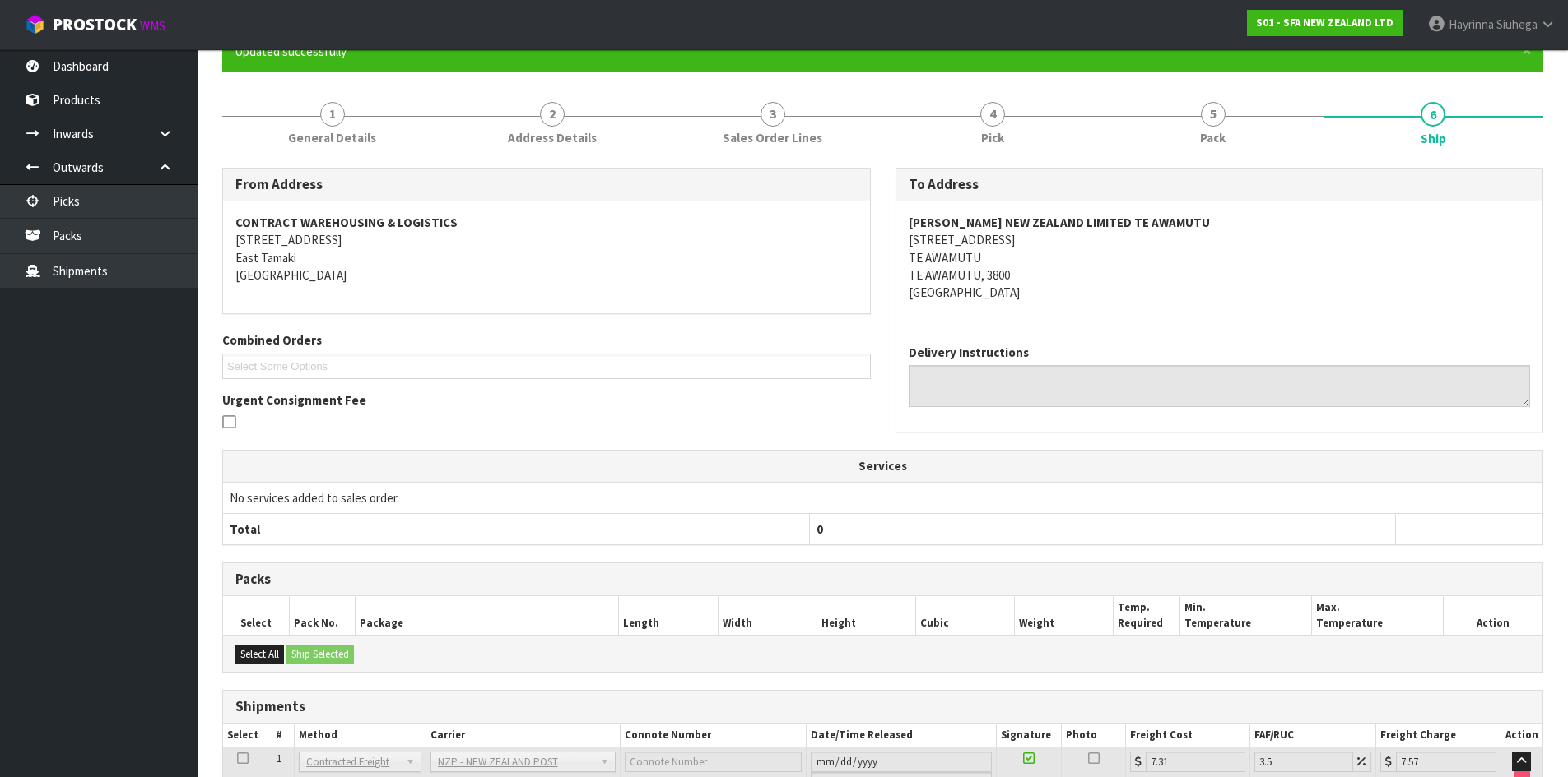
scroll to position [0, 0]
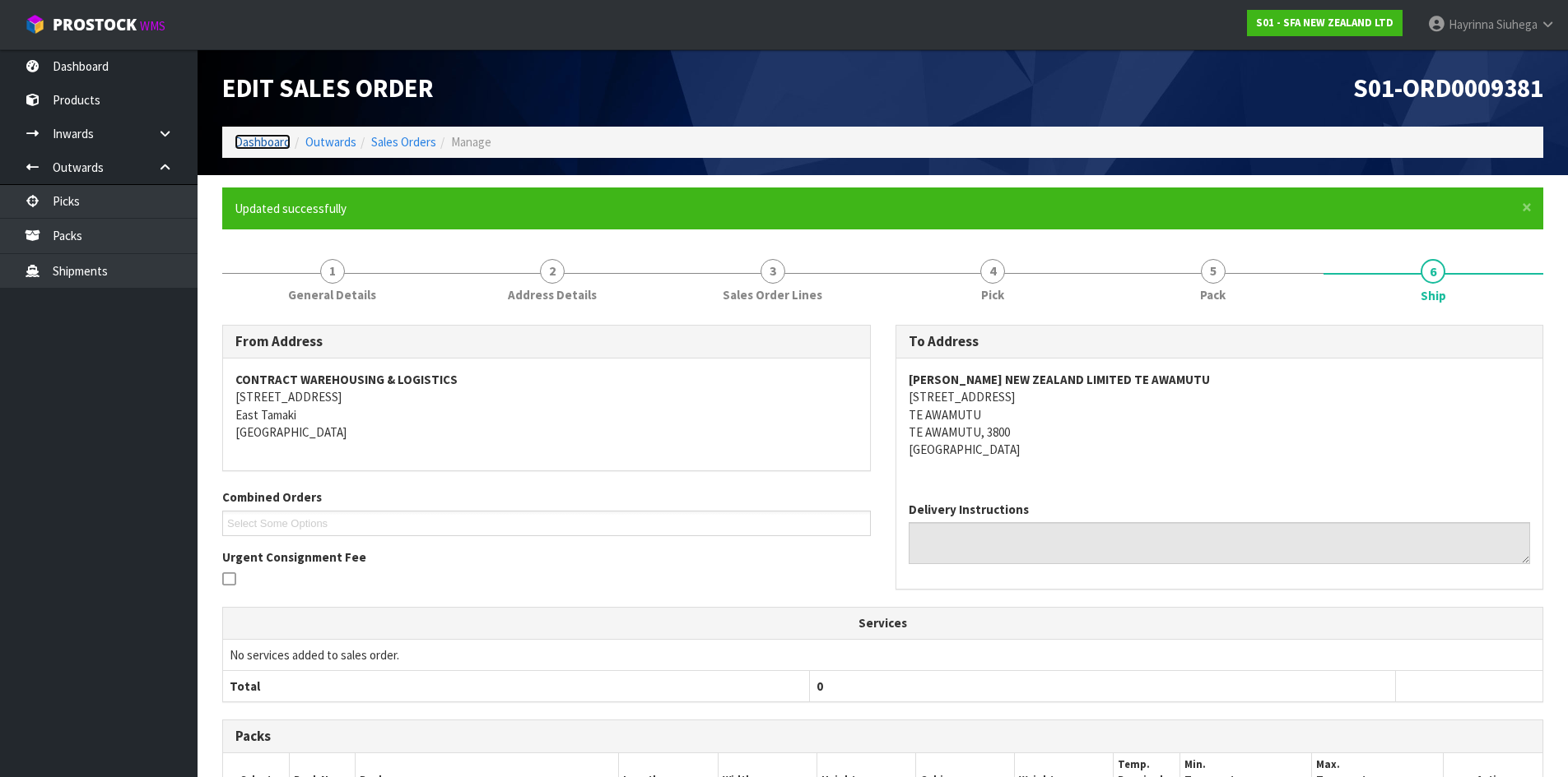
click at [275, 140] on link "Dashboard" at bounding box center [262, 142] width 56 height 16
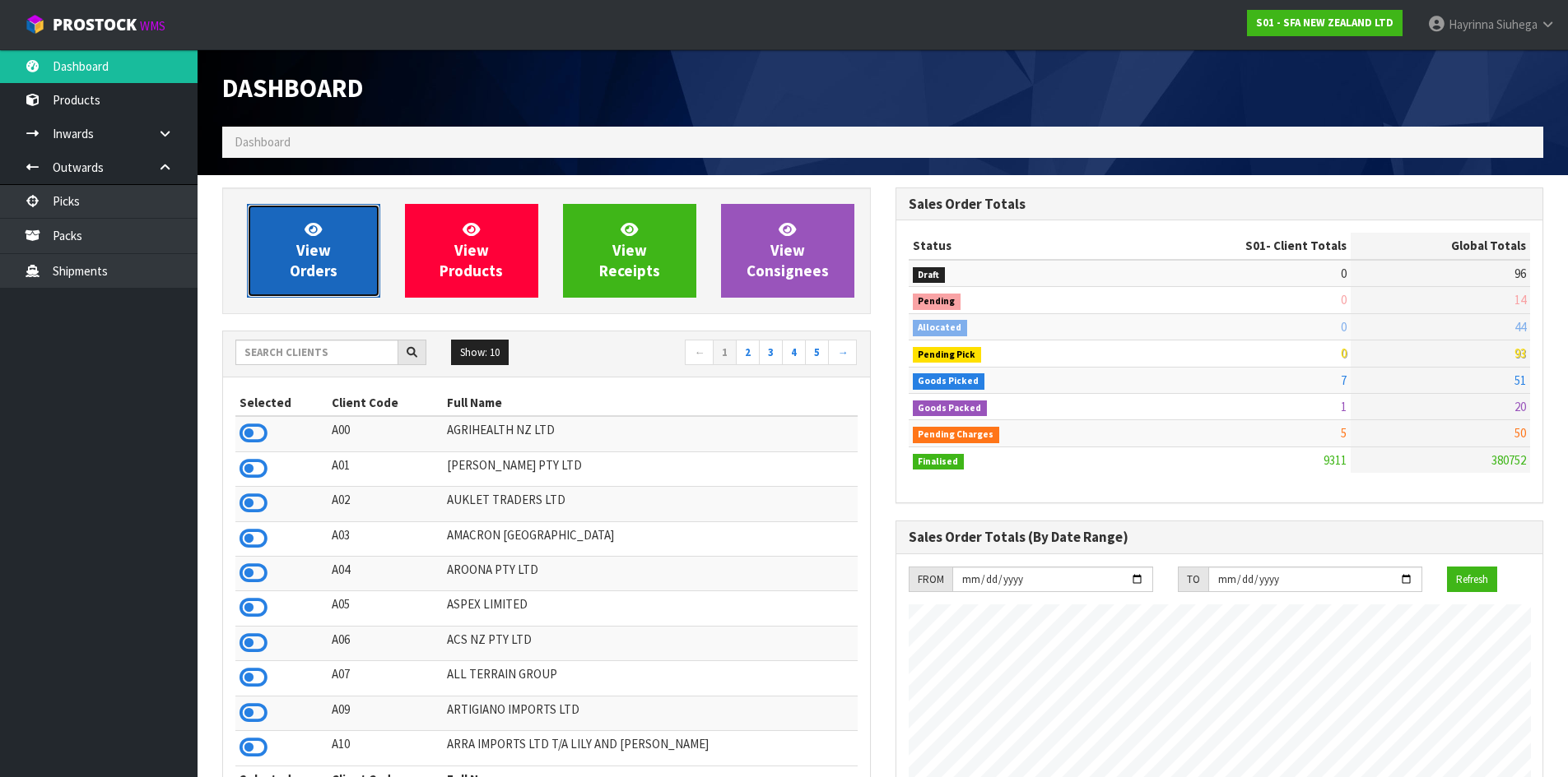
click at [333, 240] on link "View Orders" at bounding box center [313, 251] width 133 height 94
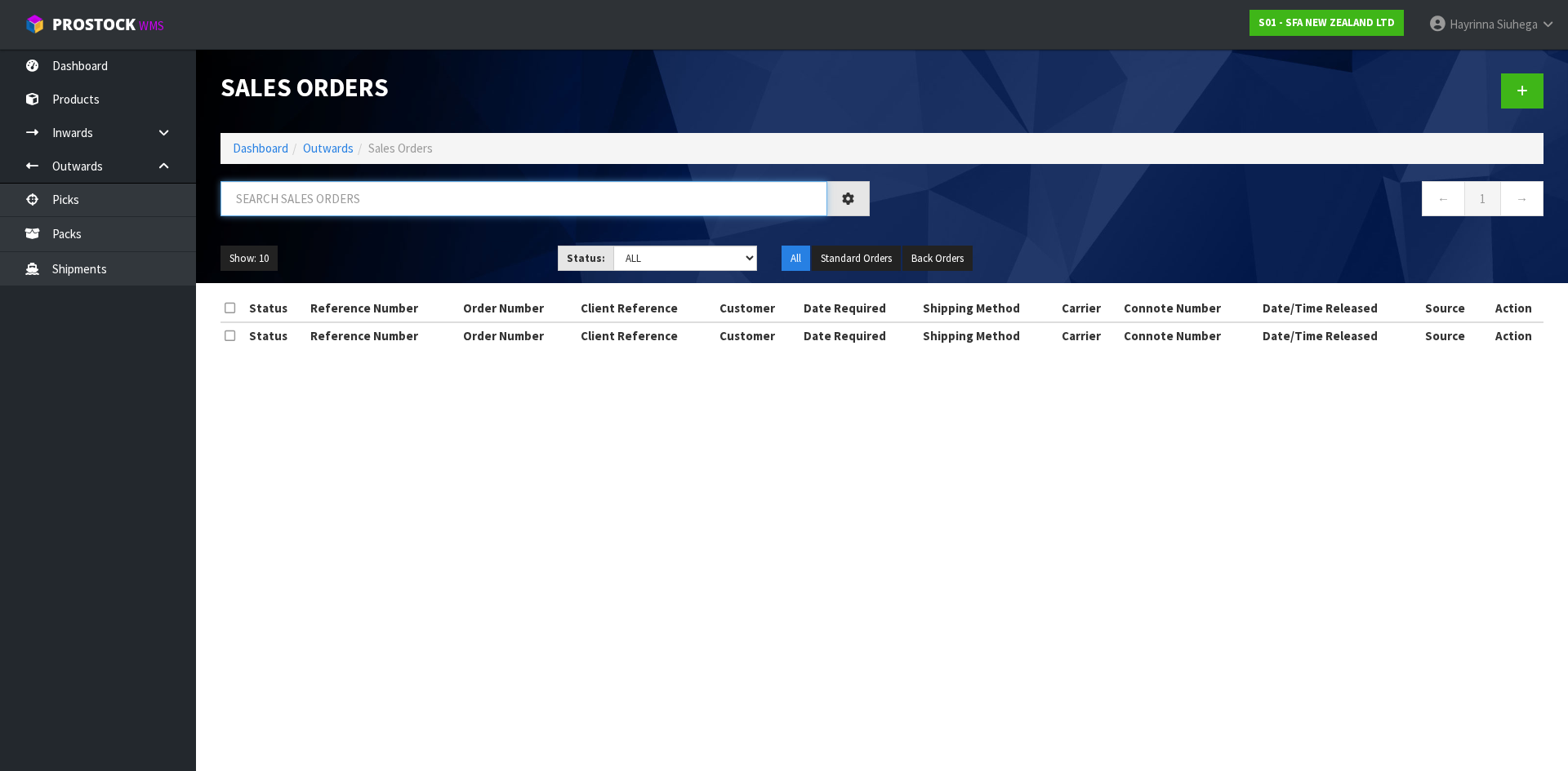
click at [355, 205] on input "text" at bounding box center [523, 198] width 607 height 35
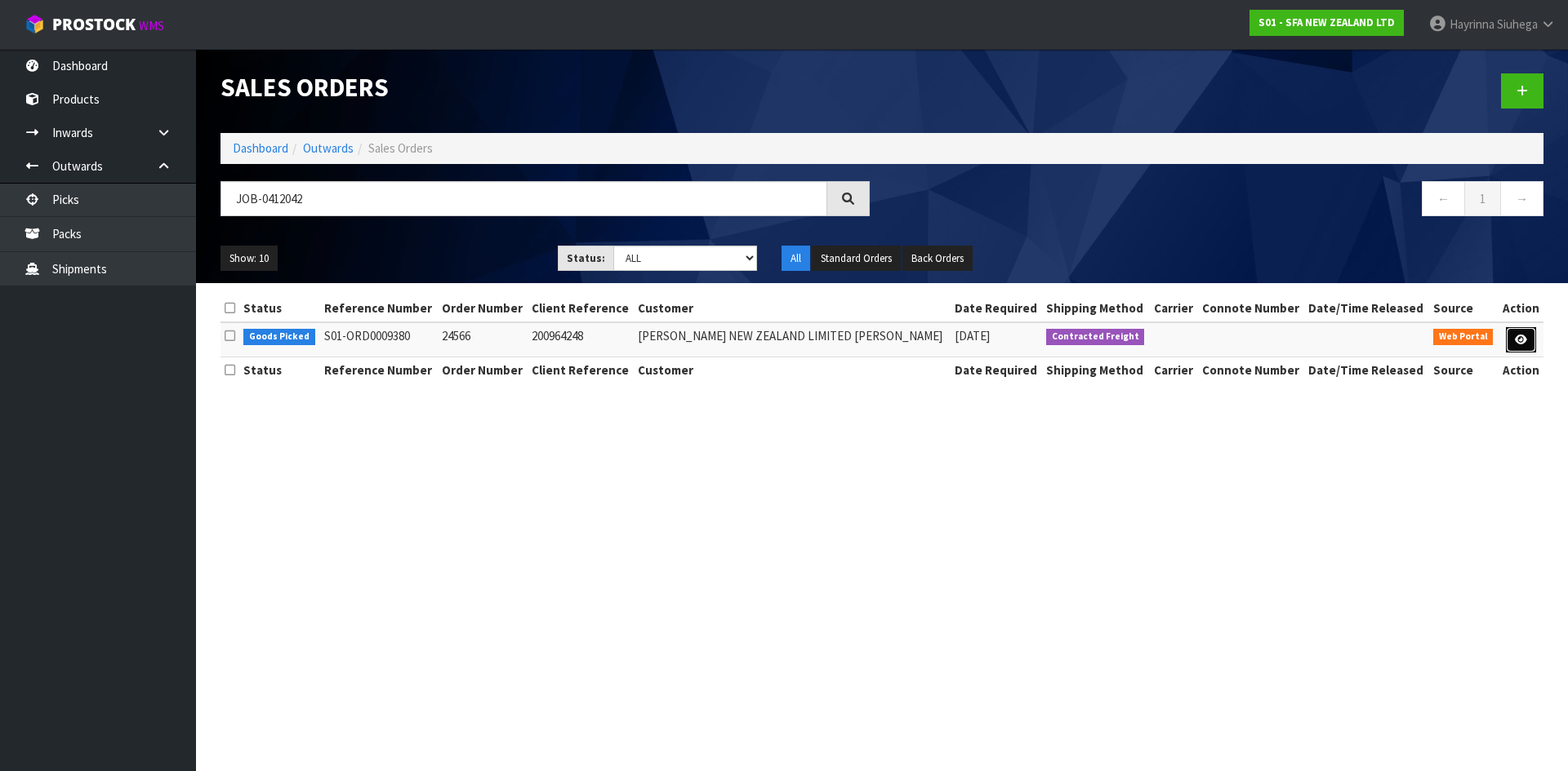
click at [1517, 339] on icon at bounding box center [1521, 340] width 12 height 10
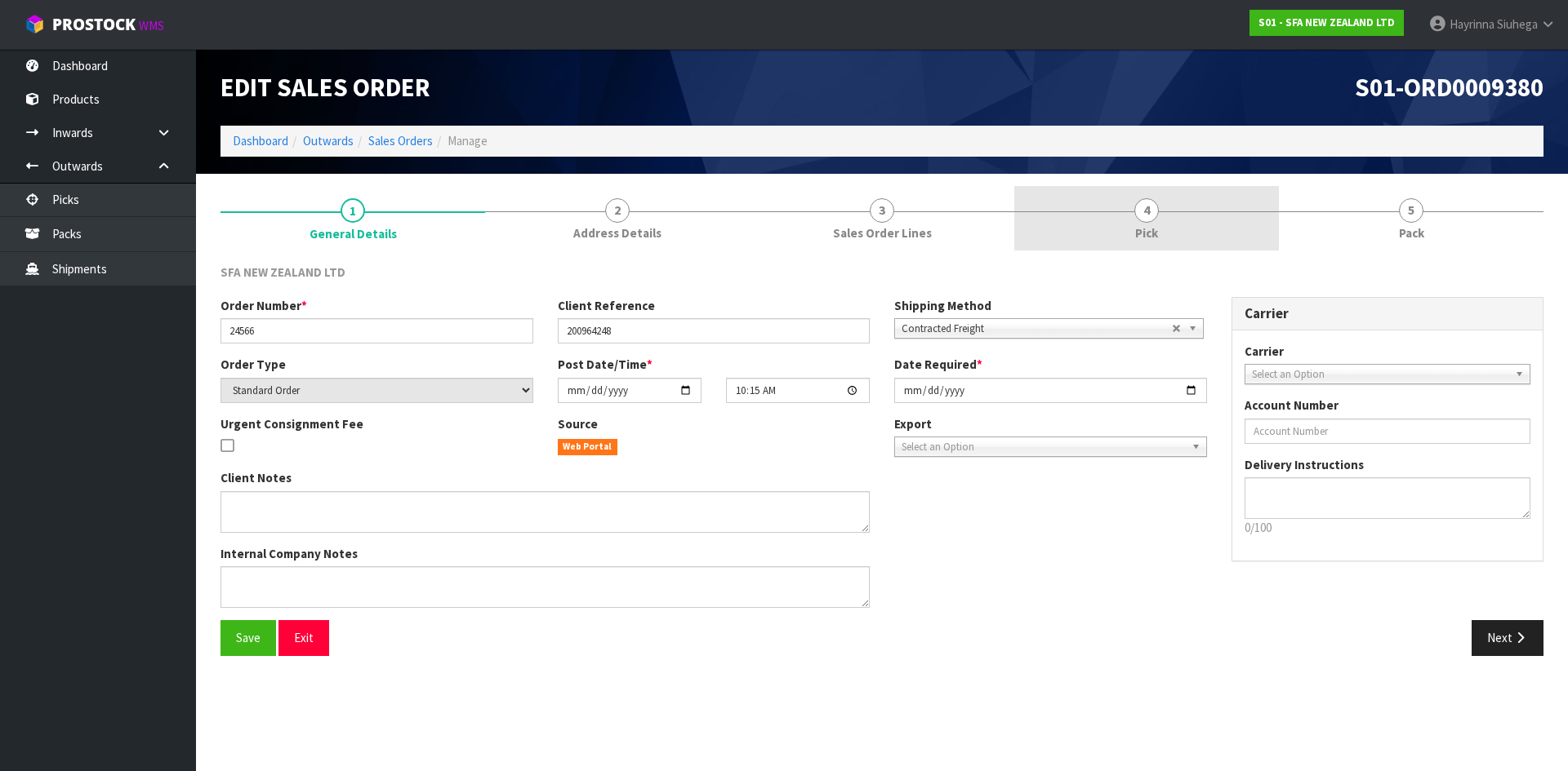
click at [1206, 209] on link "4 Pick" at bounding box center [1147, 218] width 265 height 64
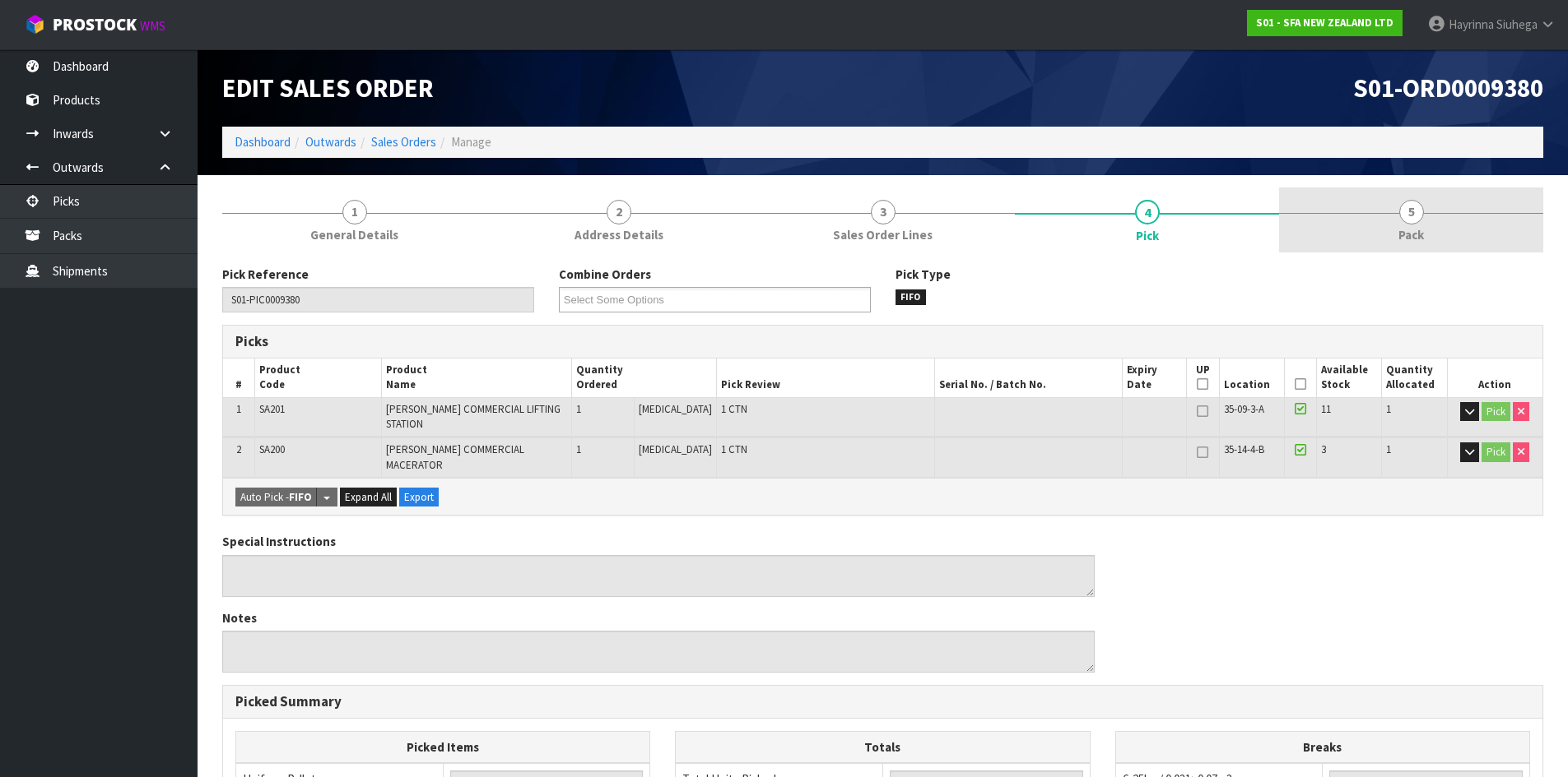
click at [1435, 217] on link "5 Pack" at bounding box center [1410, 220] width 264 height 65
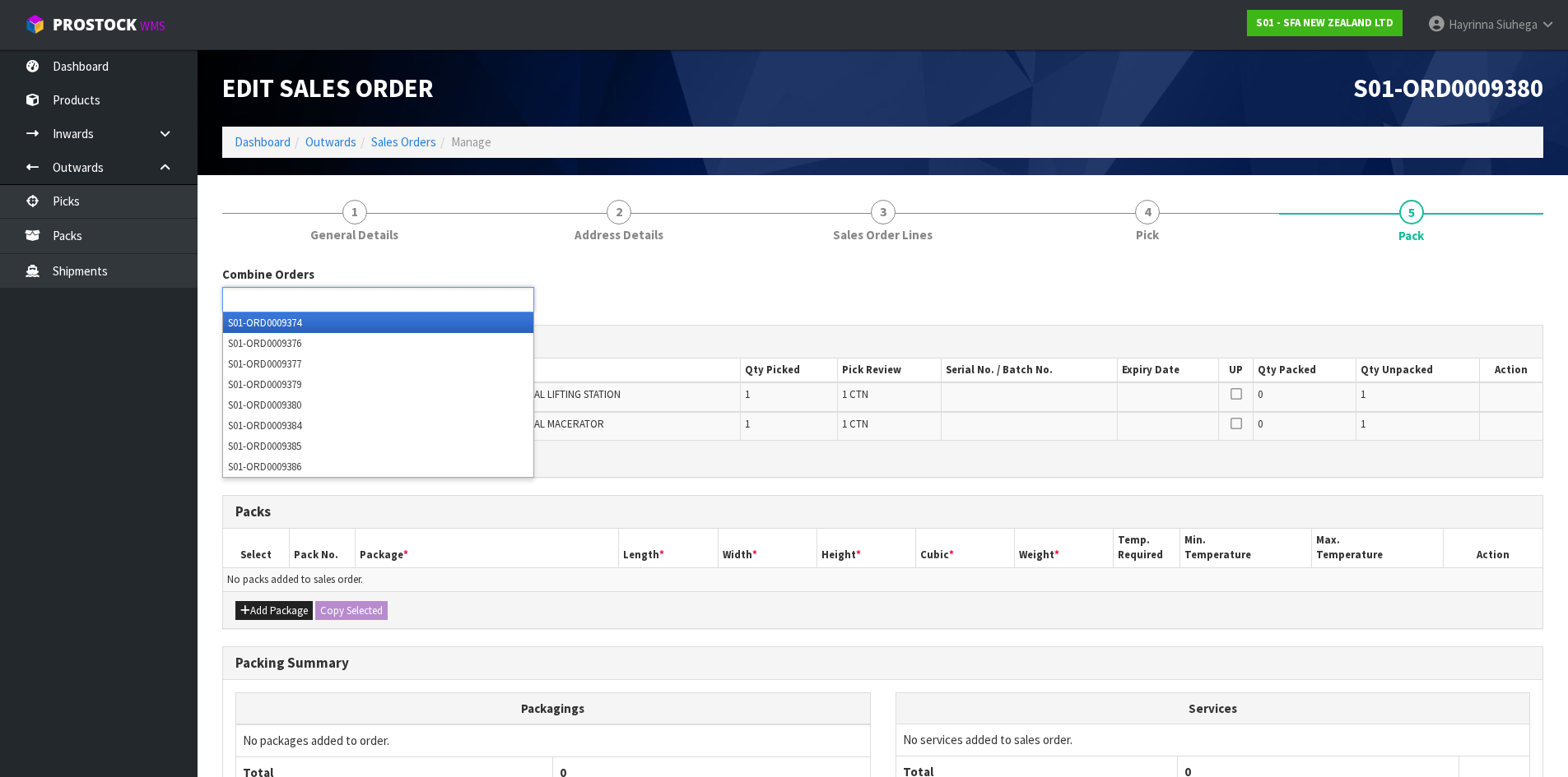
click at [413, 304] on ul at bounding box center [377, 299] width 311 height 25
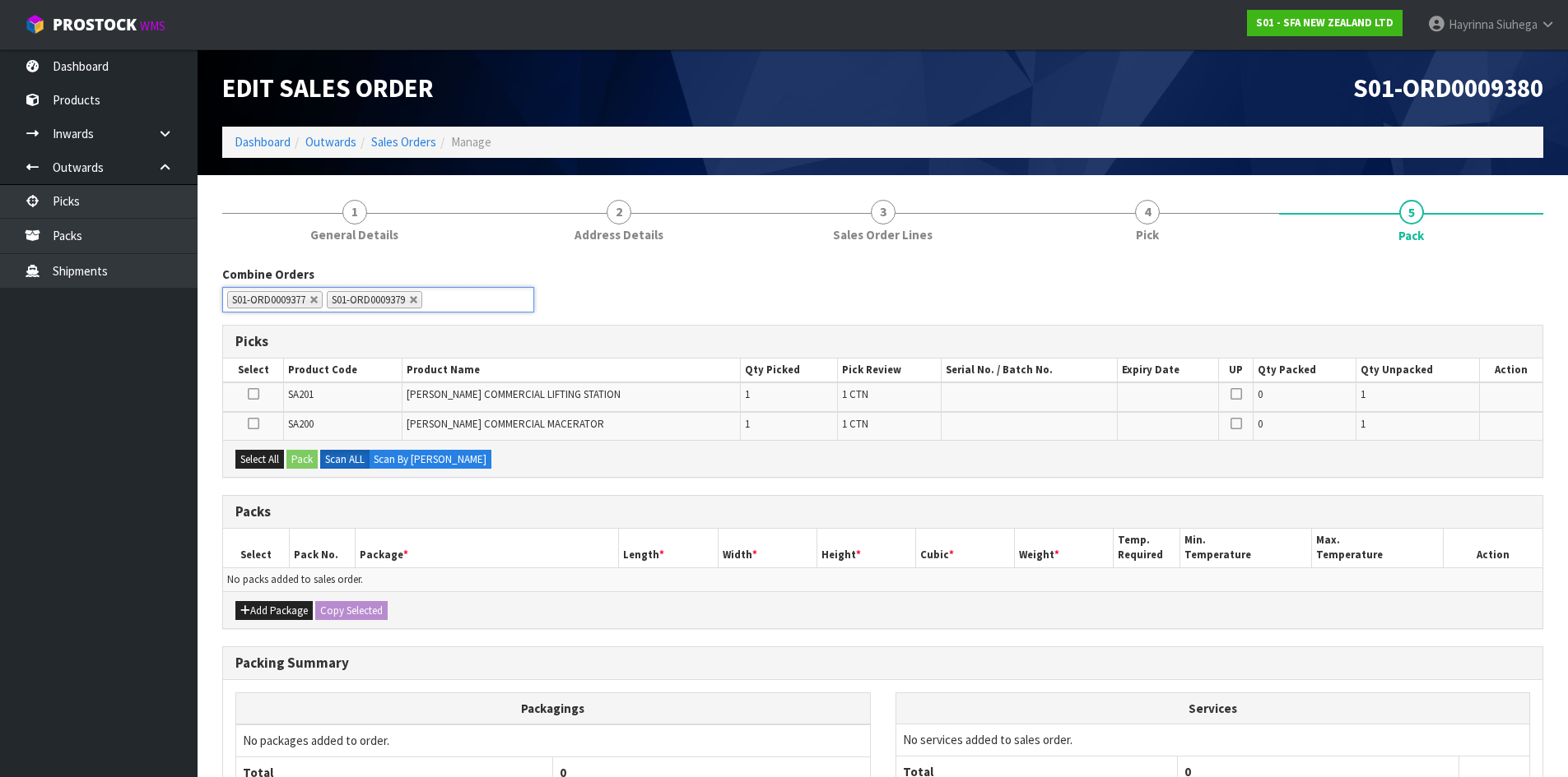
click at [974, 289] on div "Combine Orders S01-ORD0009374 S01-ORD0009376 S01-ORD0009377 S01-ORD0009379 S01-…" at bounding box center [882, 296] width 1345 height 60
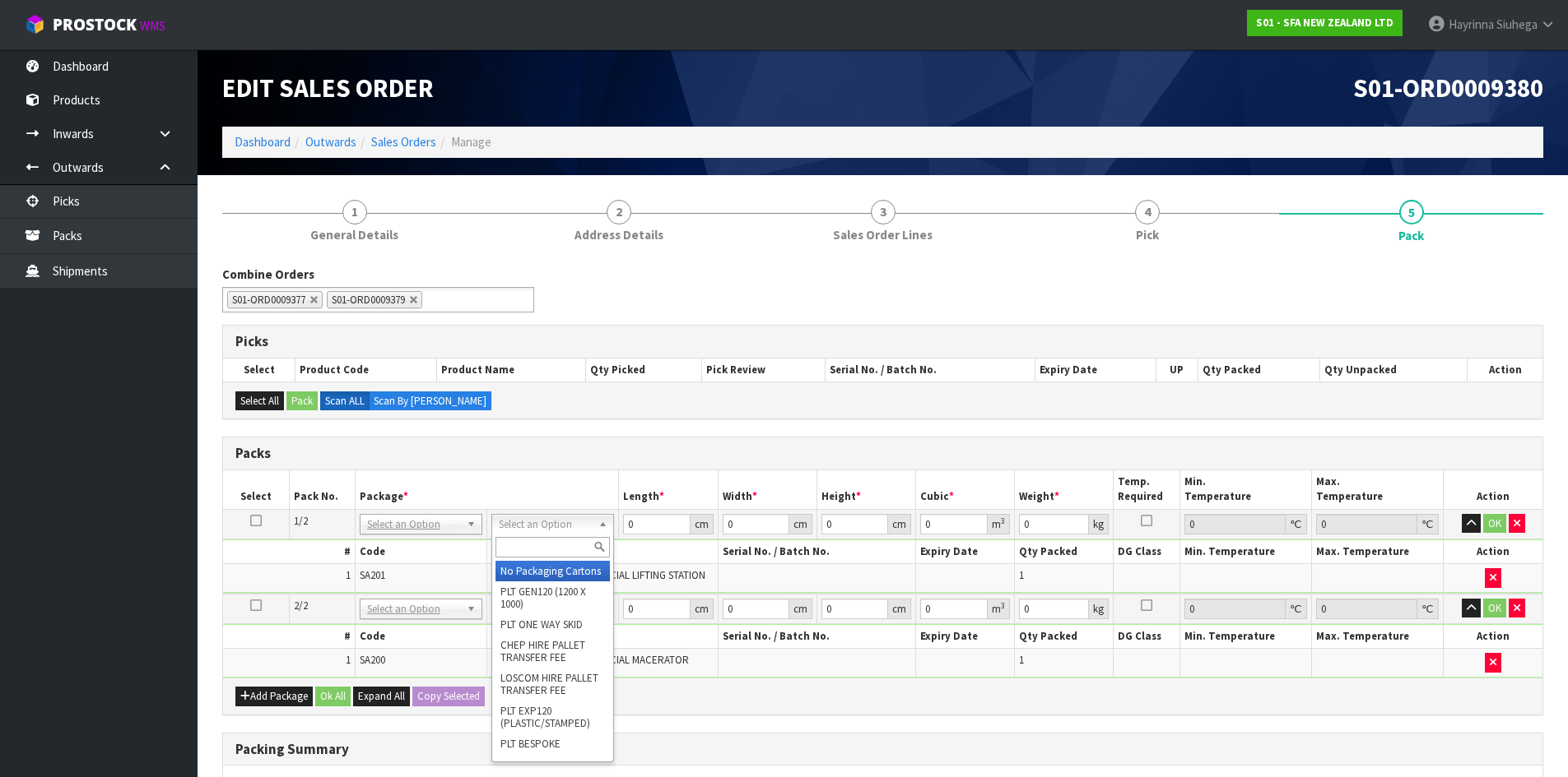
drag, startPoint x: 548, startPoint y: 570, endPoint x: 543, endPoint y: 595, distance: 25.5
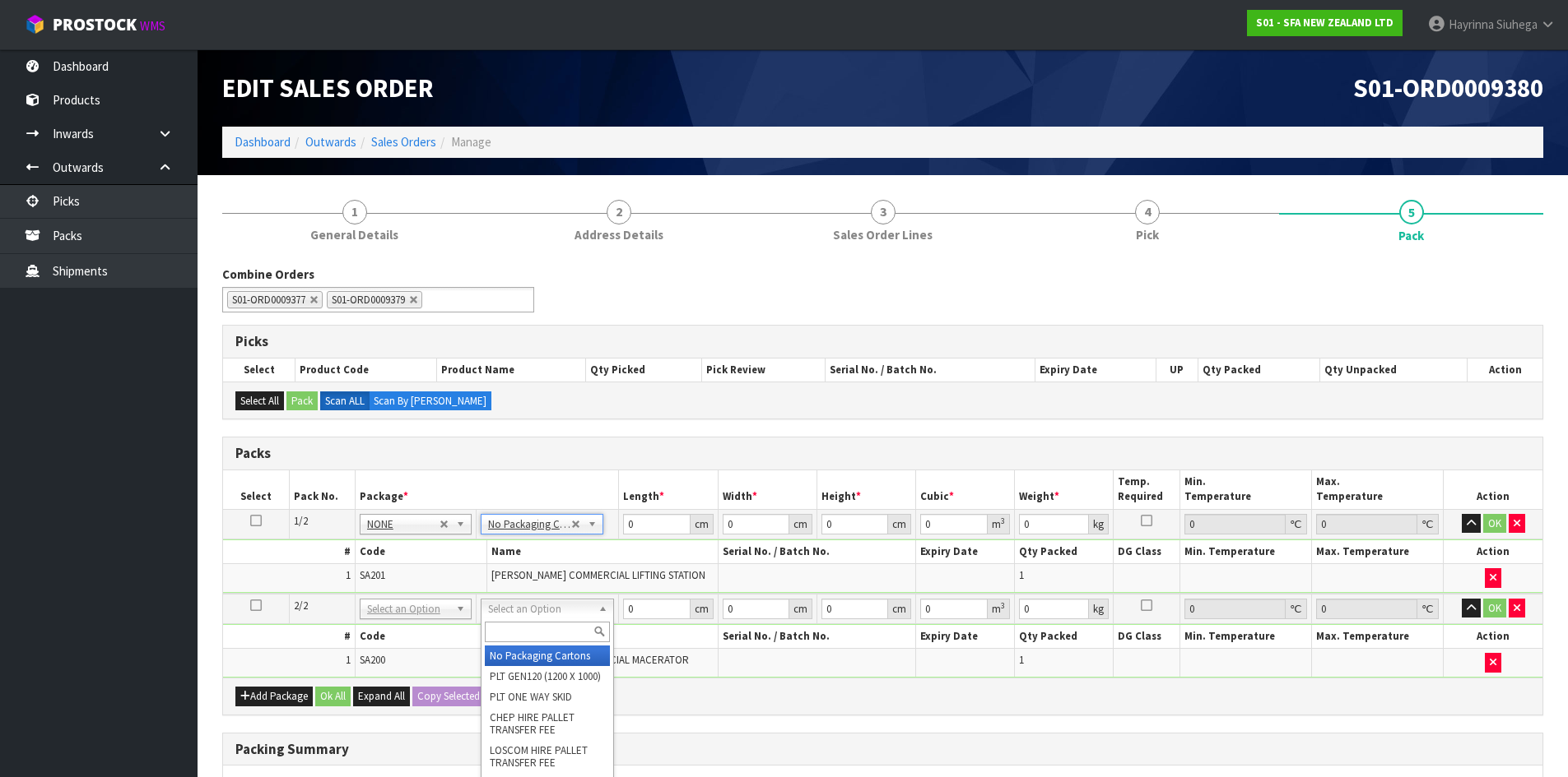
drag, startPoint x: 543, startPoint y: 602, endPoint x: 535, endPoint y: 656, distance: 54.6
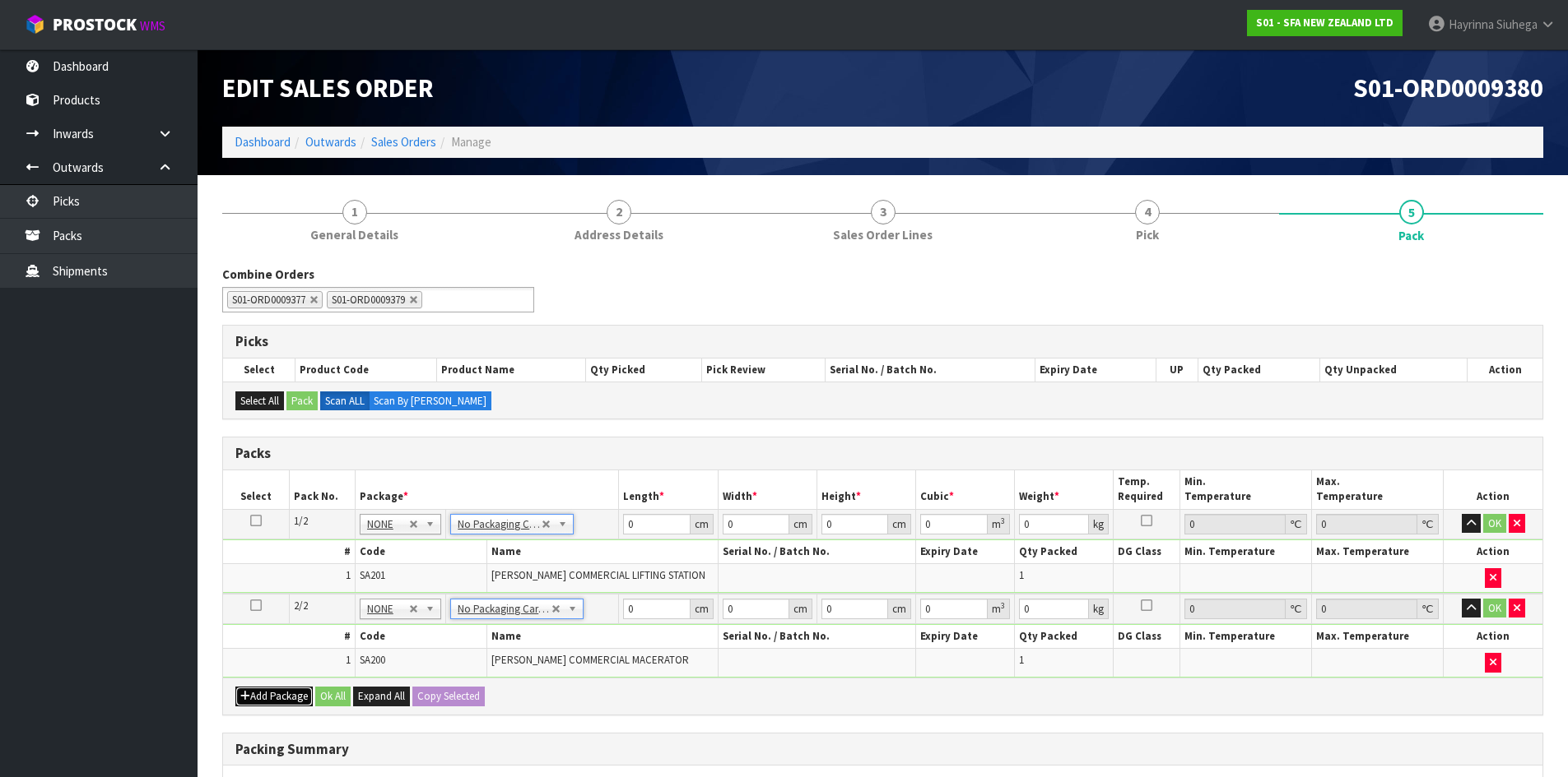
click at [271, 687] on button "Add Package" at bounding box center [274, 696] width 77 height 20
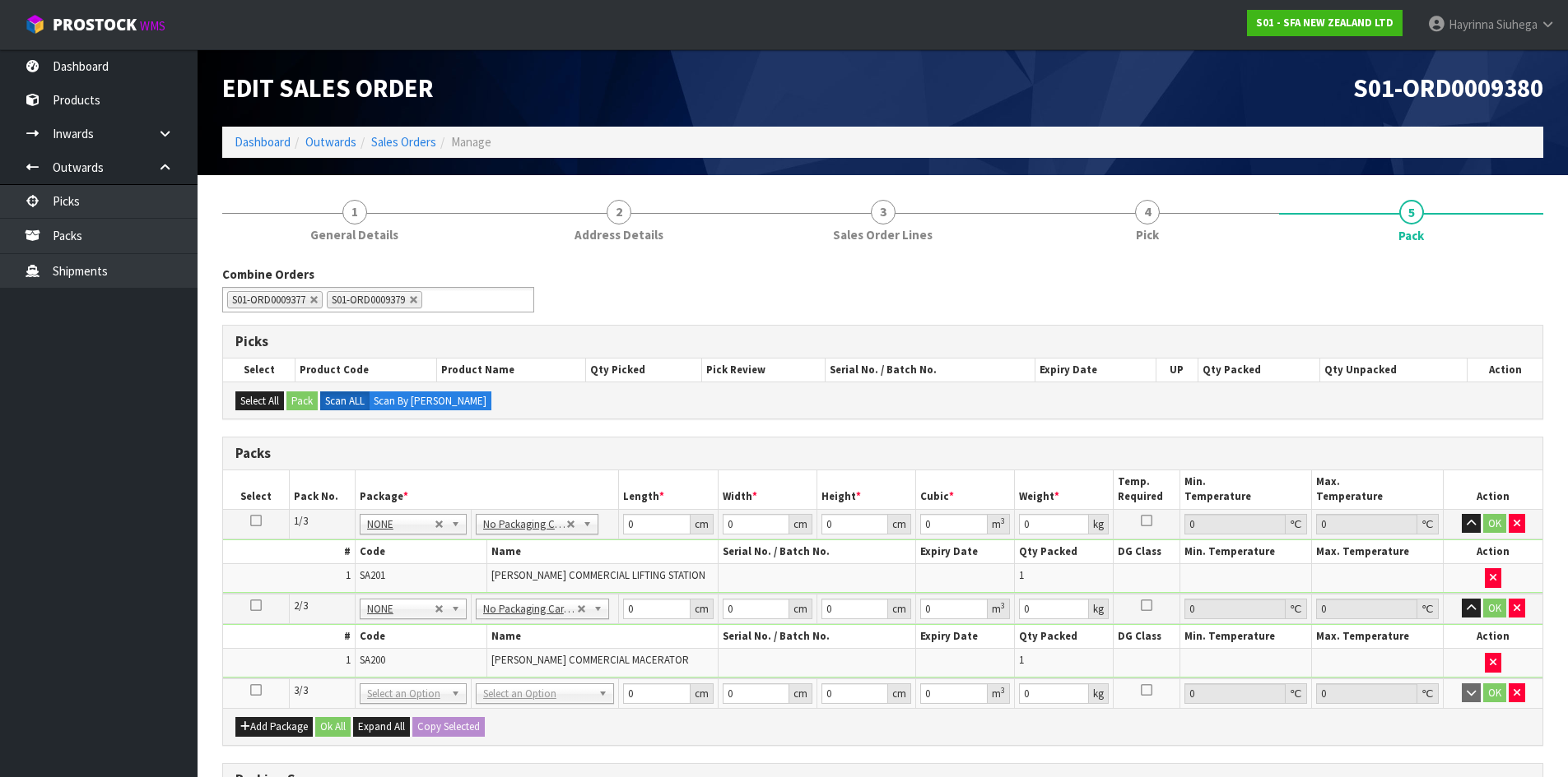
click at [260, 690] on icon at bounding box center [255, 690] width 11 height 1
click at [523, 716] on input "text" at bounding box center [545, 716] width 130 height 20
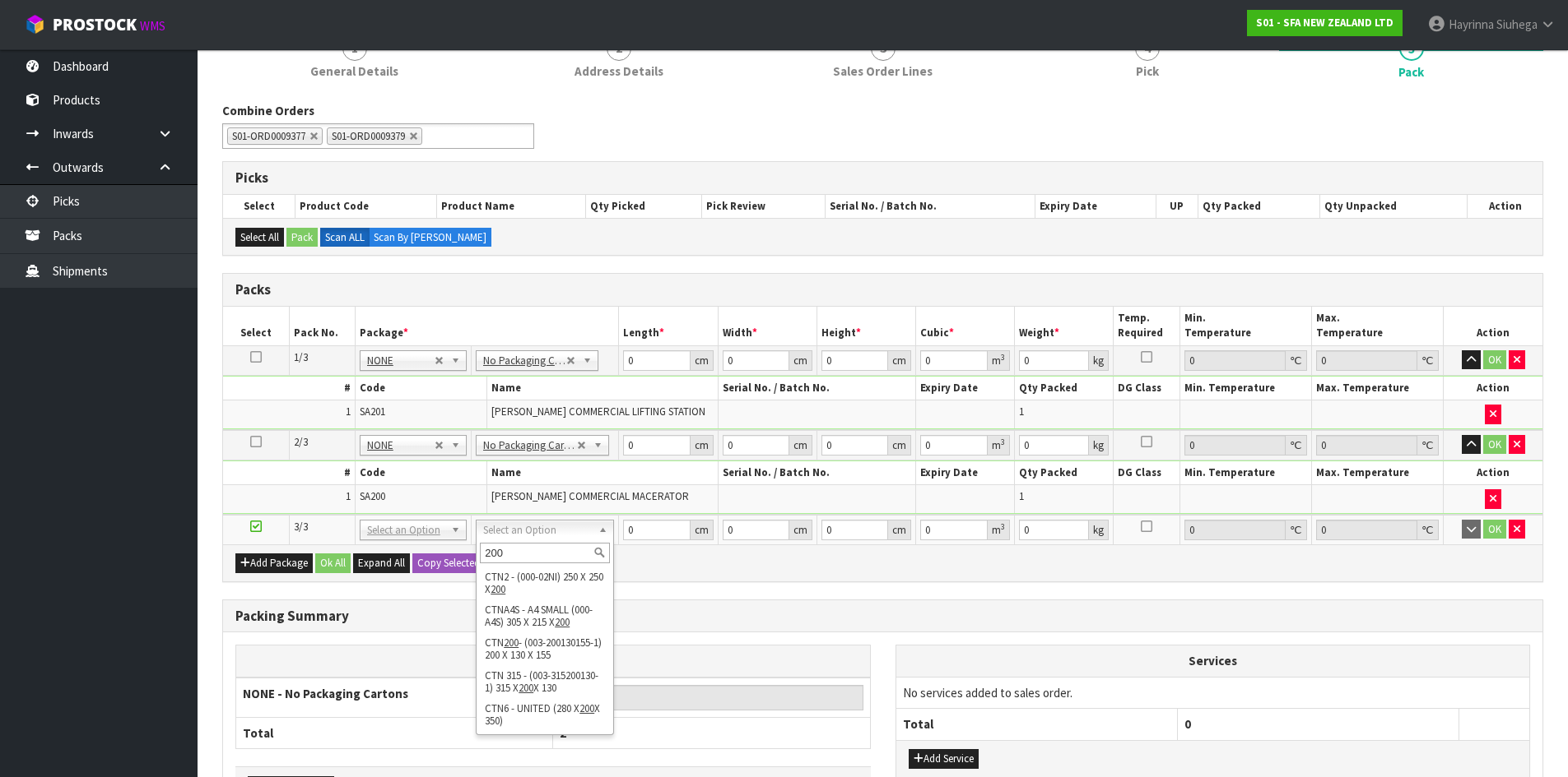
scroll to position [165, 0]
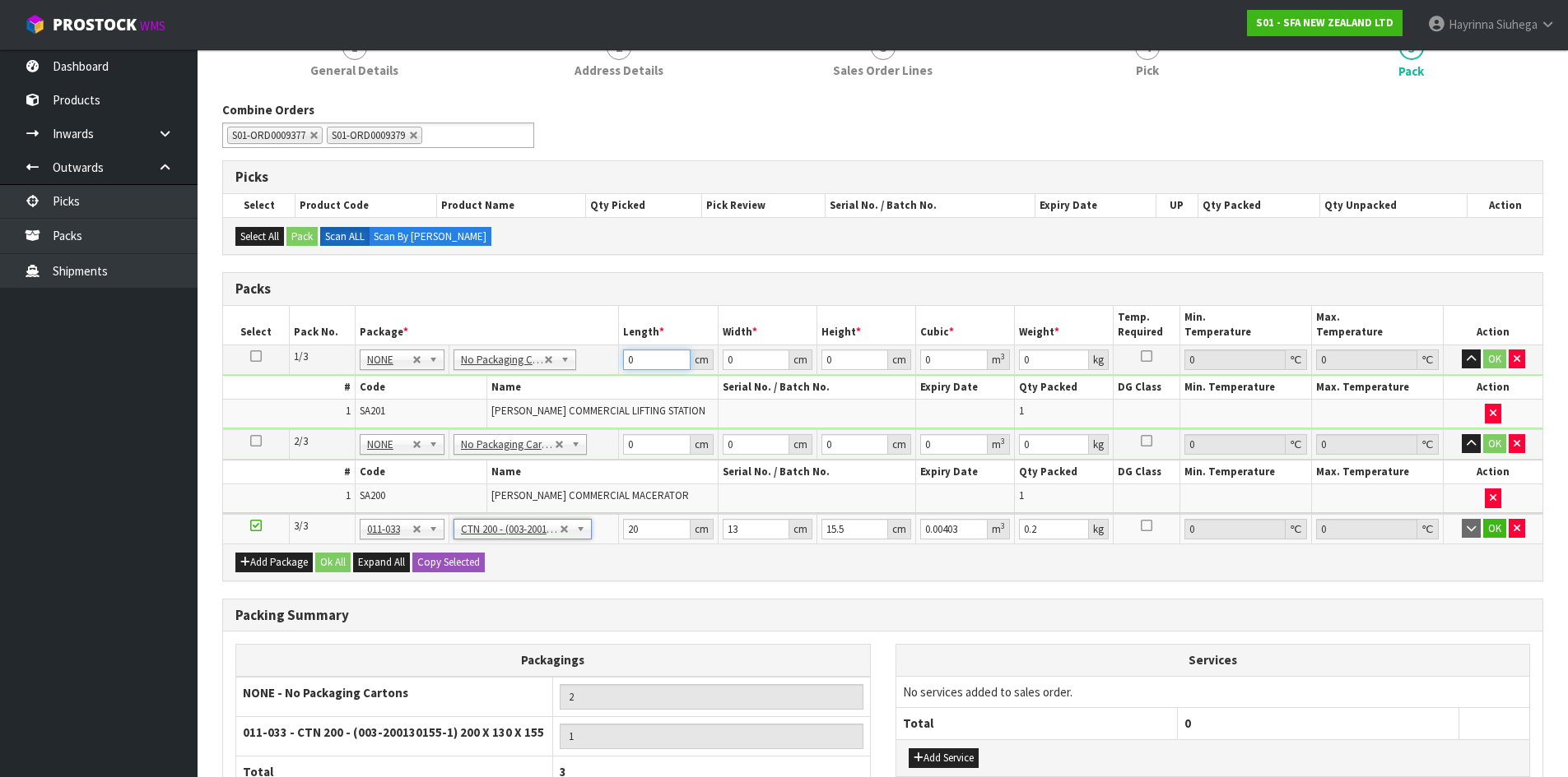
click at [627, 361] on input "0" at bounding box center [656, 360] width 67 height 20
click button "OK" at bounding box center [1494, 360] width 23 height 20
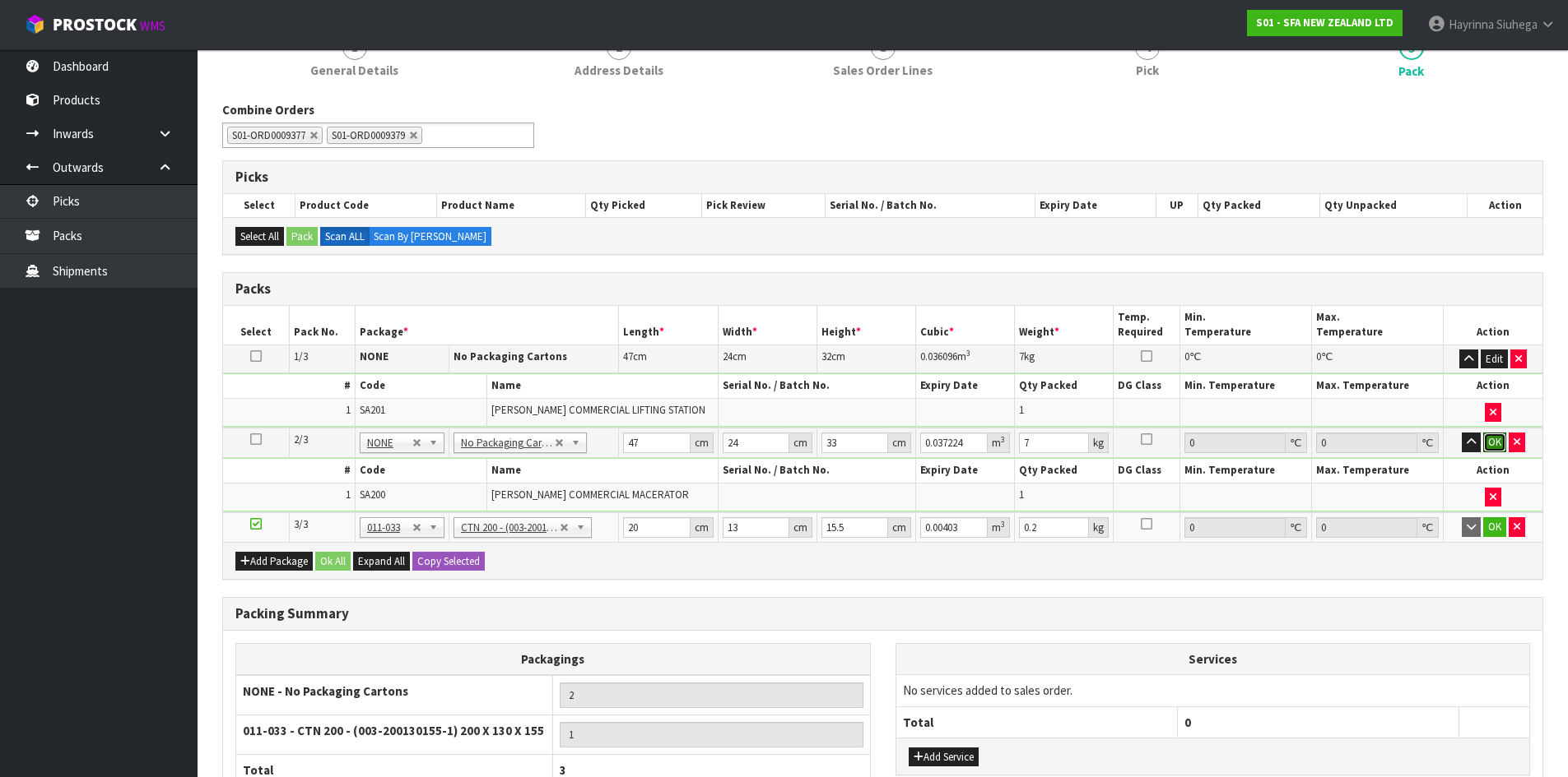
click button "OK" at bounding box center [1494, 442] width 23 height 20
click button "button" at bounding box center [1516, 526] width 17 height 20
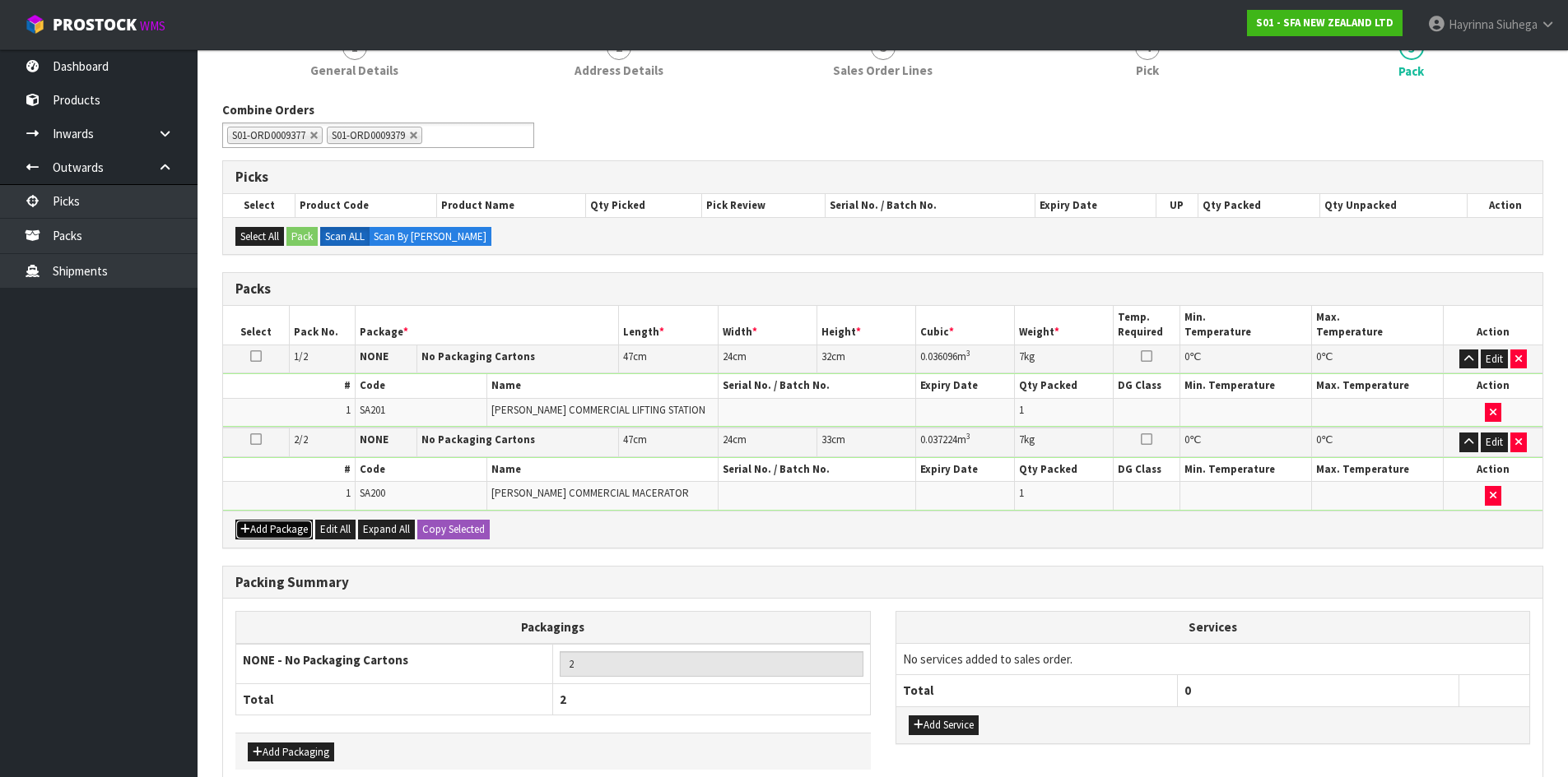
click at [268, 531] on button "Add Package" at bounding box center [274, 530] width 77 height 20
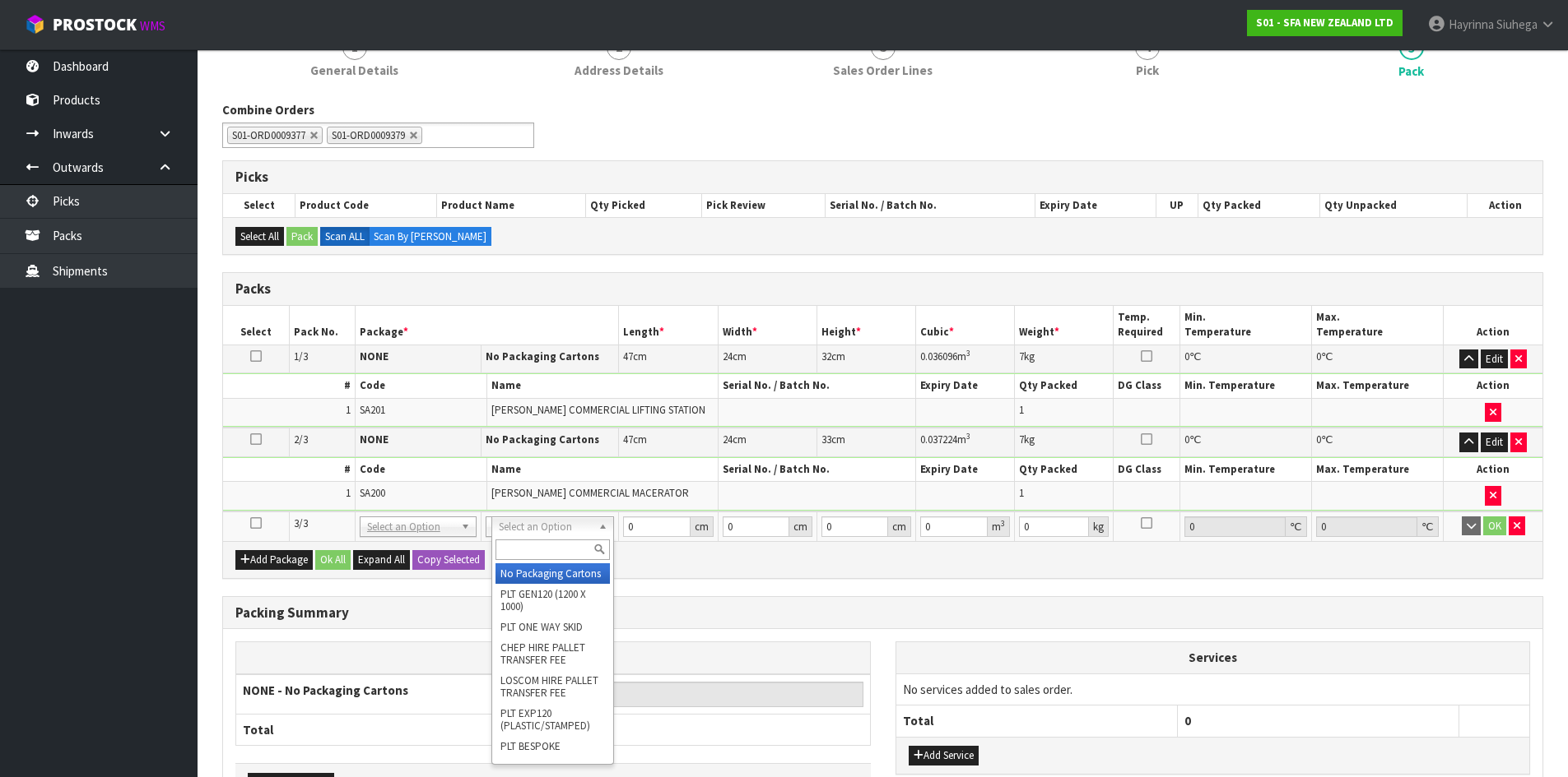
click at [542, 554] on input "text" at bounding box center [553, 549] width 114 height 20
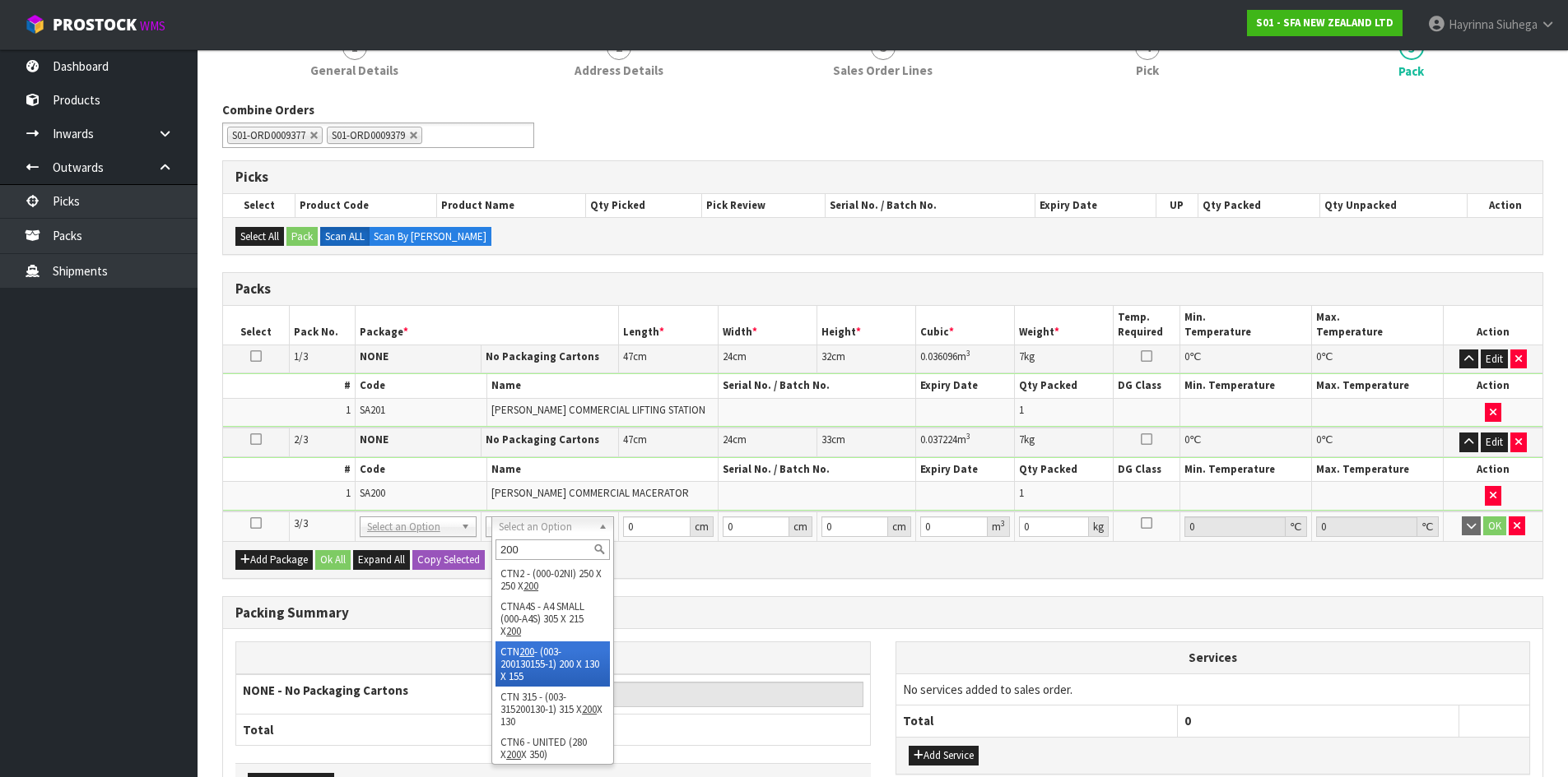
drag, startPoint x: 523, startPoint y: 653, endPoint x: 606, endPoint y: 628, distance: 86.7
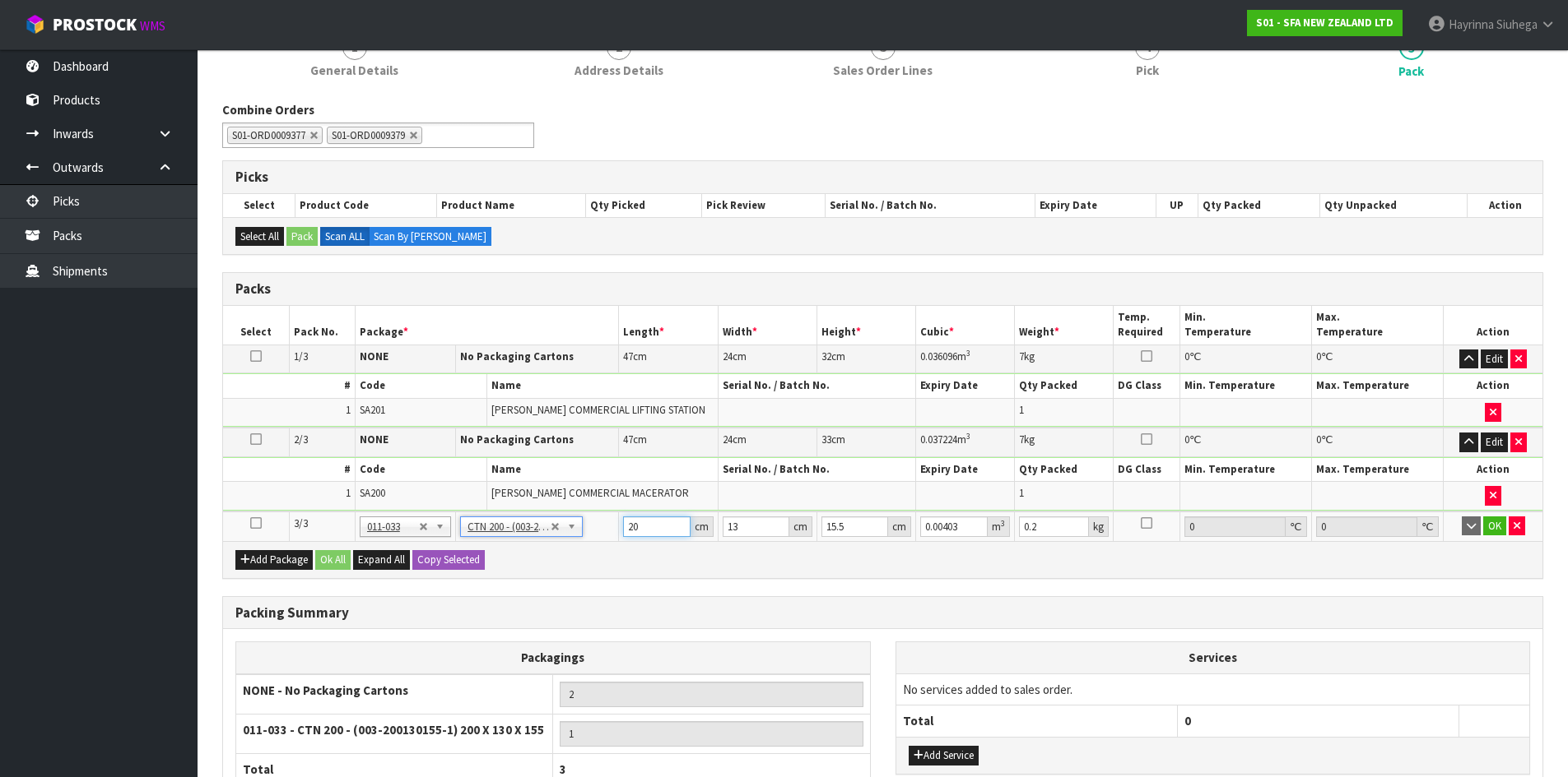
click at [626, 526] on input "20" at bounding box center [656, 526] width 67 height 20
click button "OK" at bounding box center [1494, 526] width 23 height 20
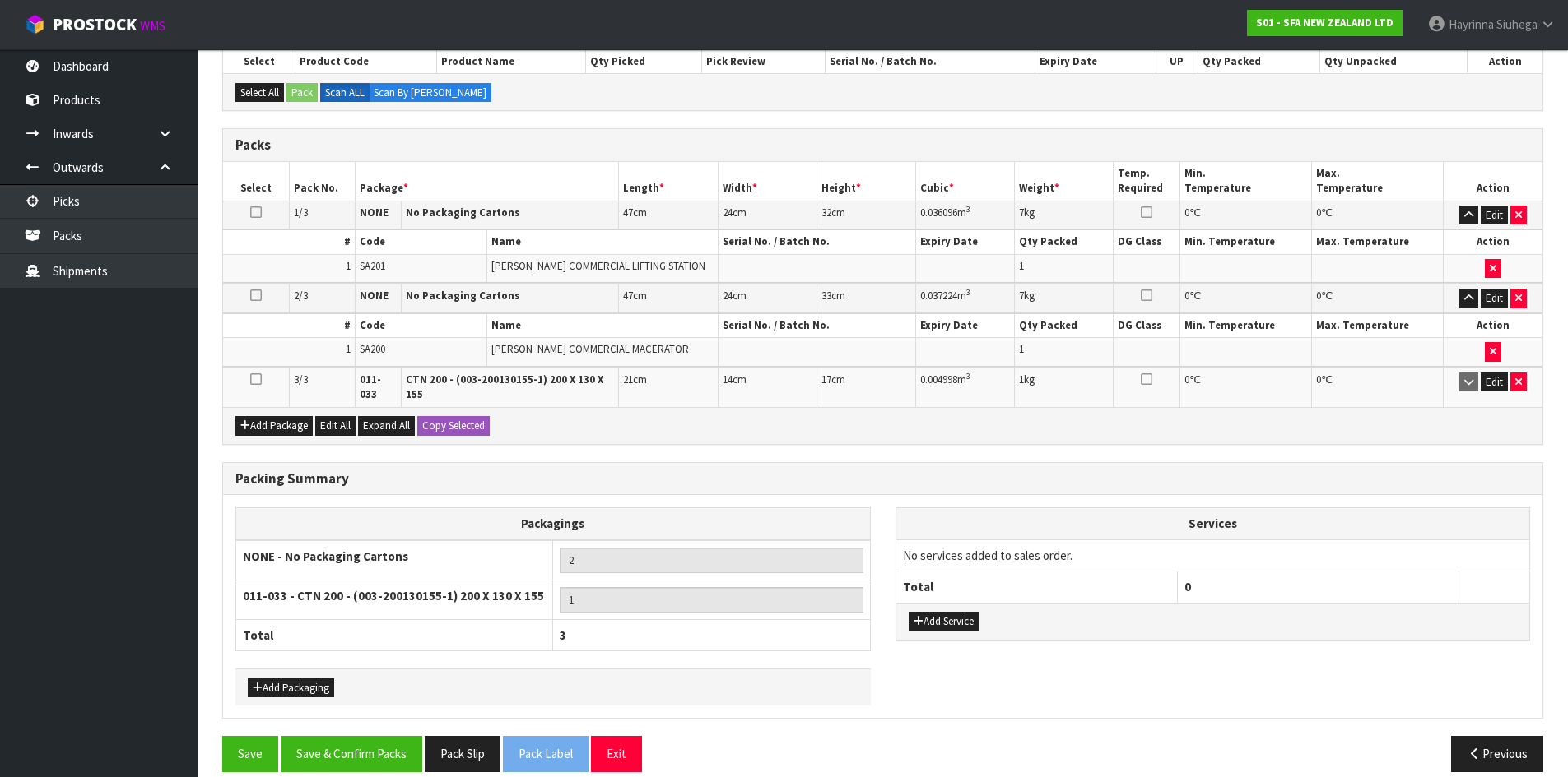
scroll to position [317, 0]
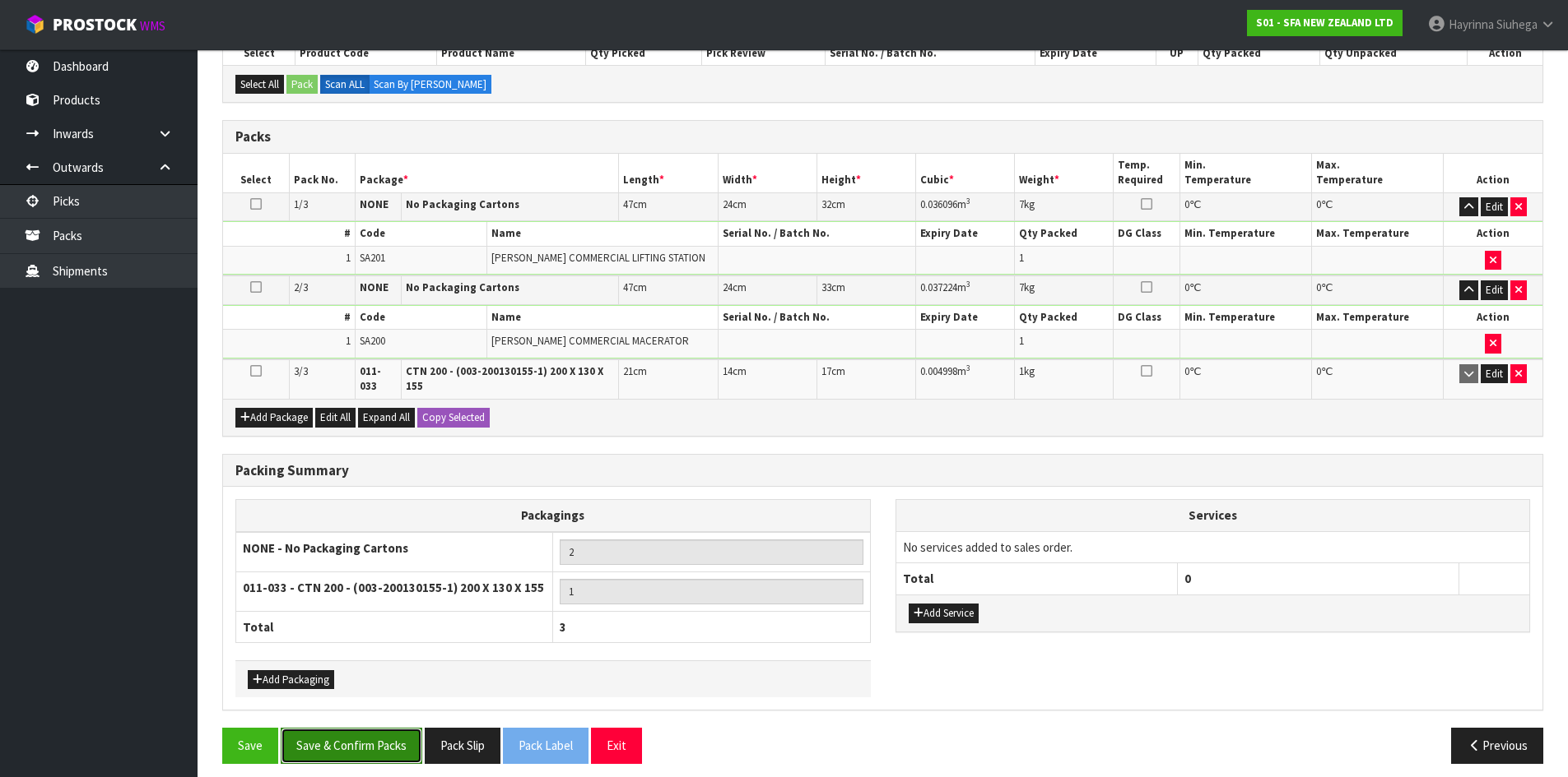
click at [366, 728] on button "Save & Confirm Packs" at bounding box center [351, 745] width 141 height 35
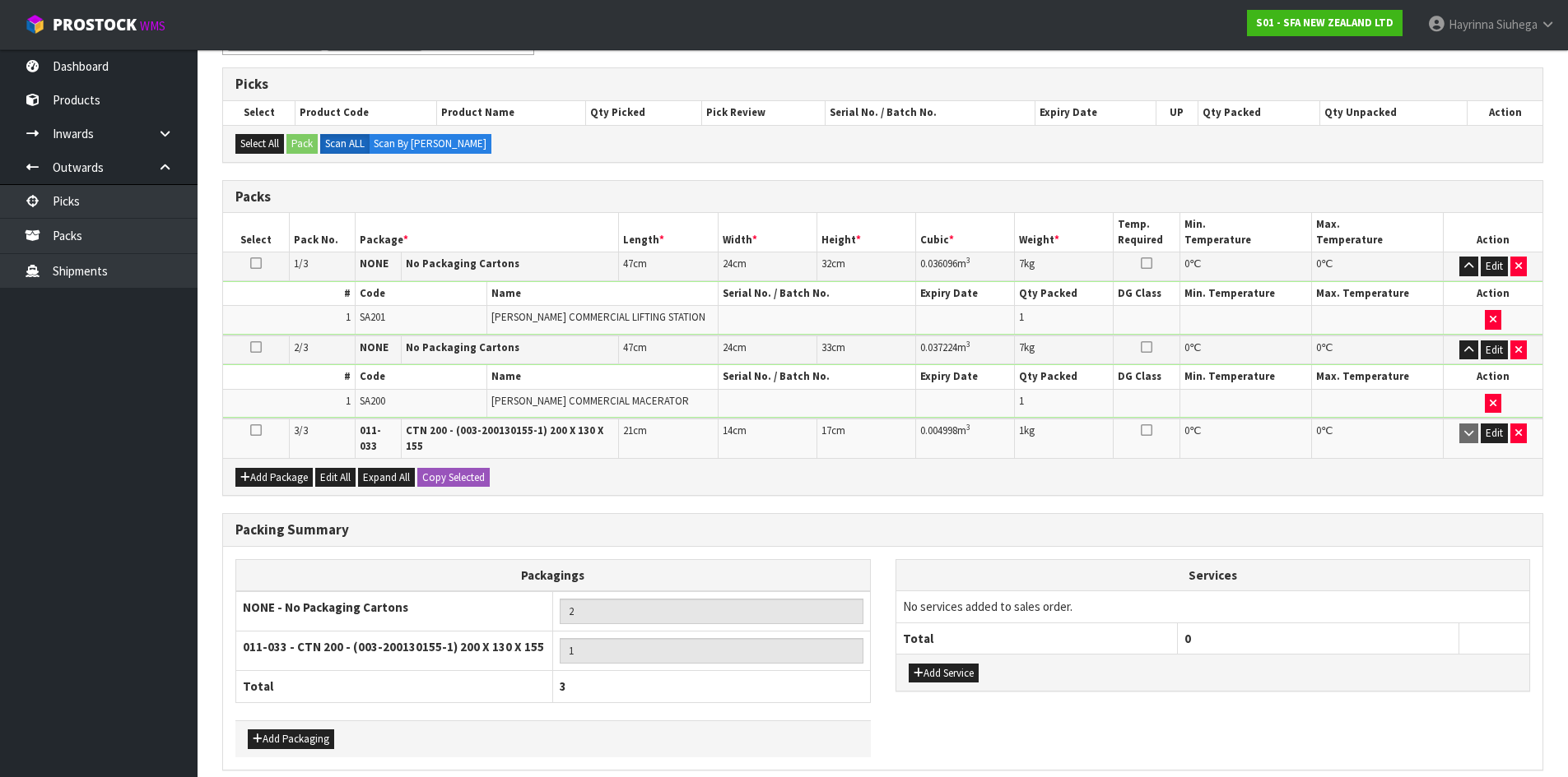
scroll to position [0, 0]
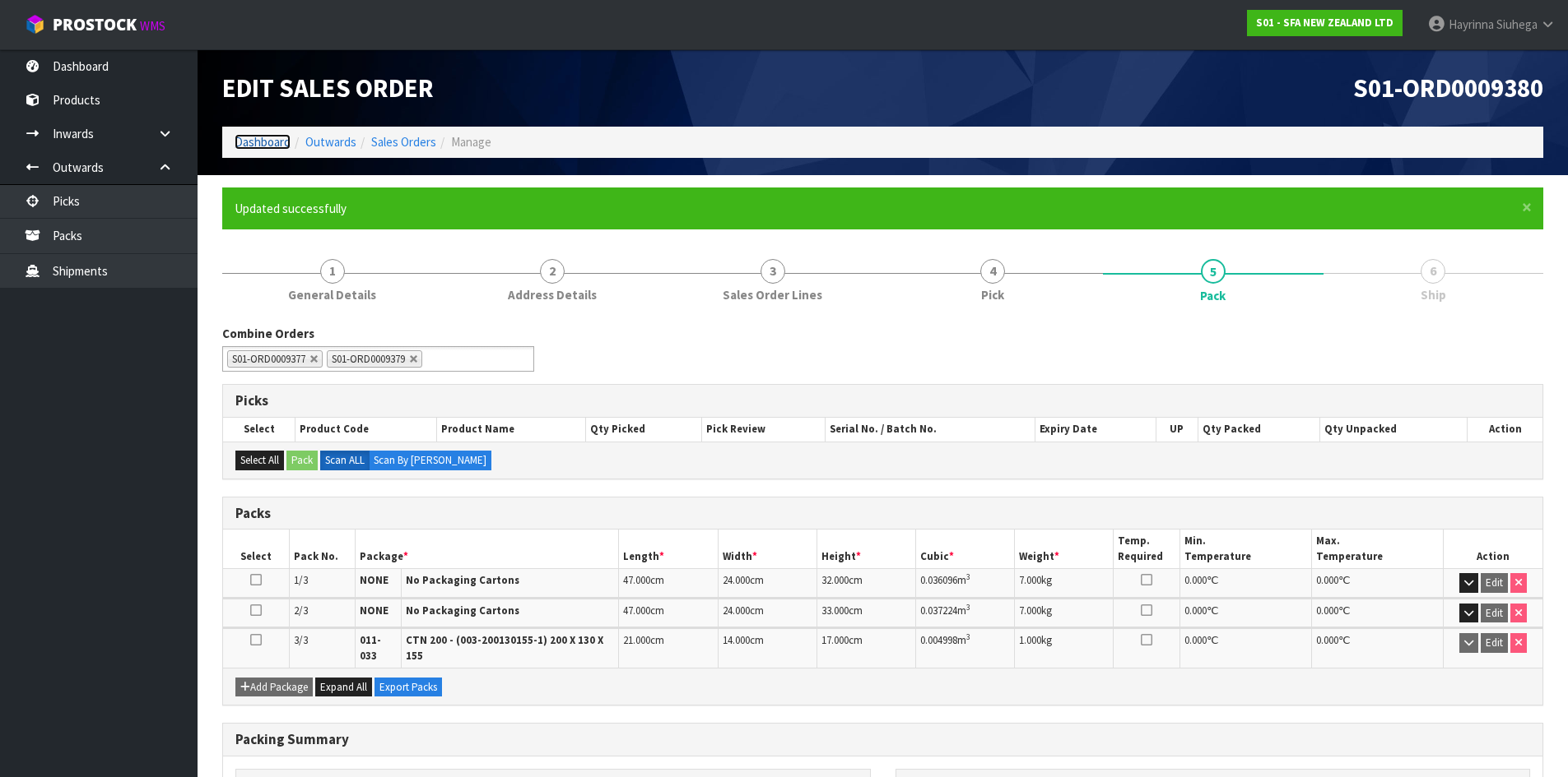
click at [274, 135] on link "Dashboard" at bounding box center [262, 142] width 56 height 16
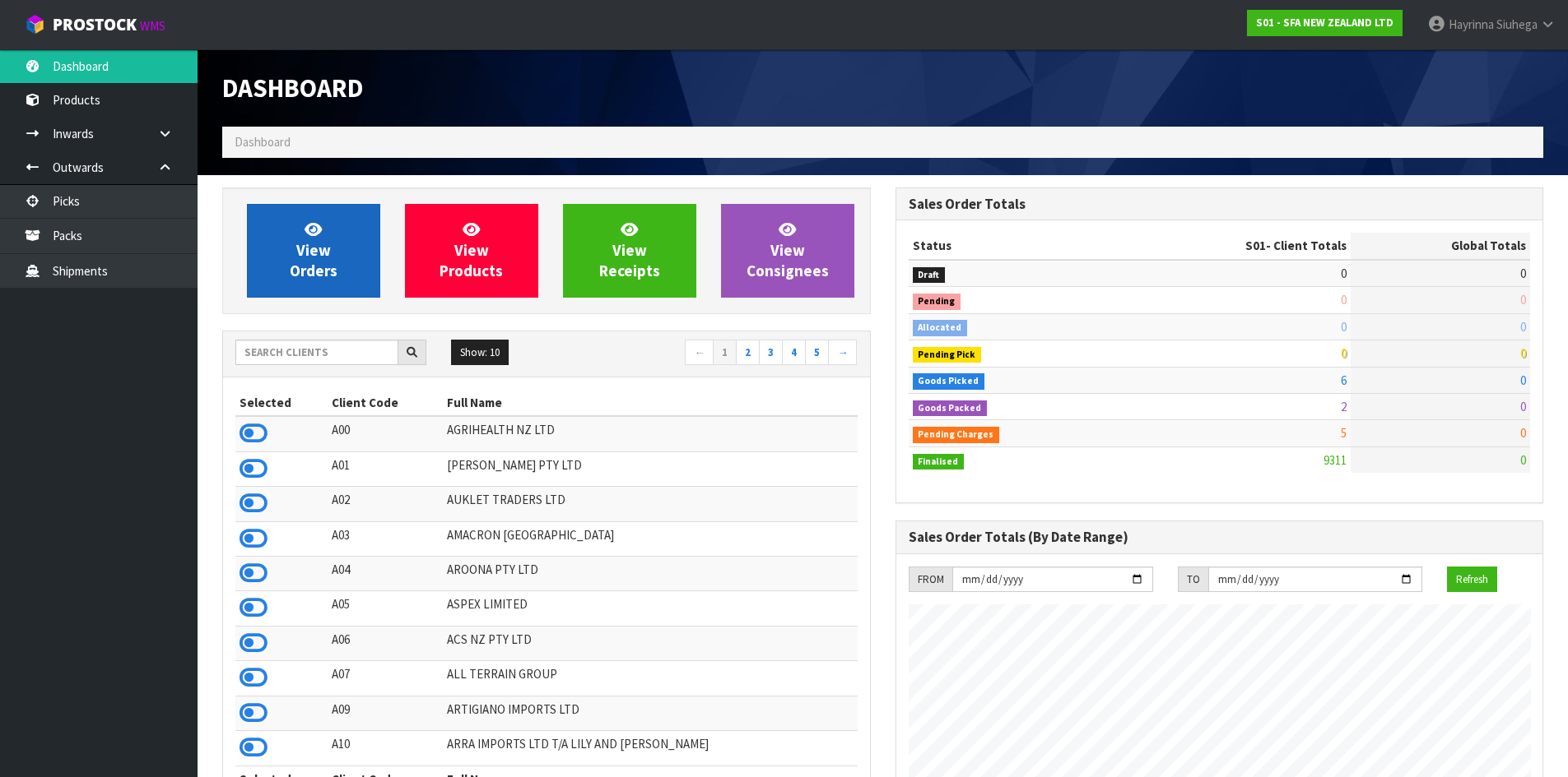
scroll to position [1246, 672]
click at [318, 235] on icon at bounding box center [313, 229] width 18 height 16
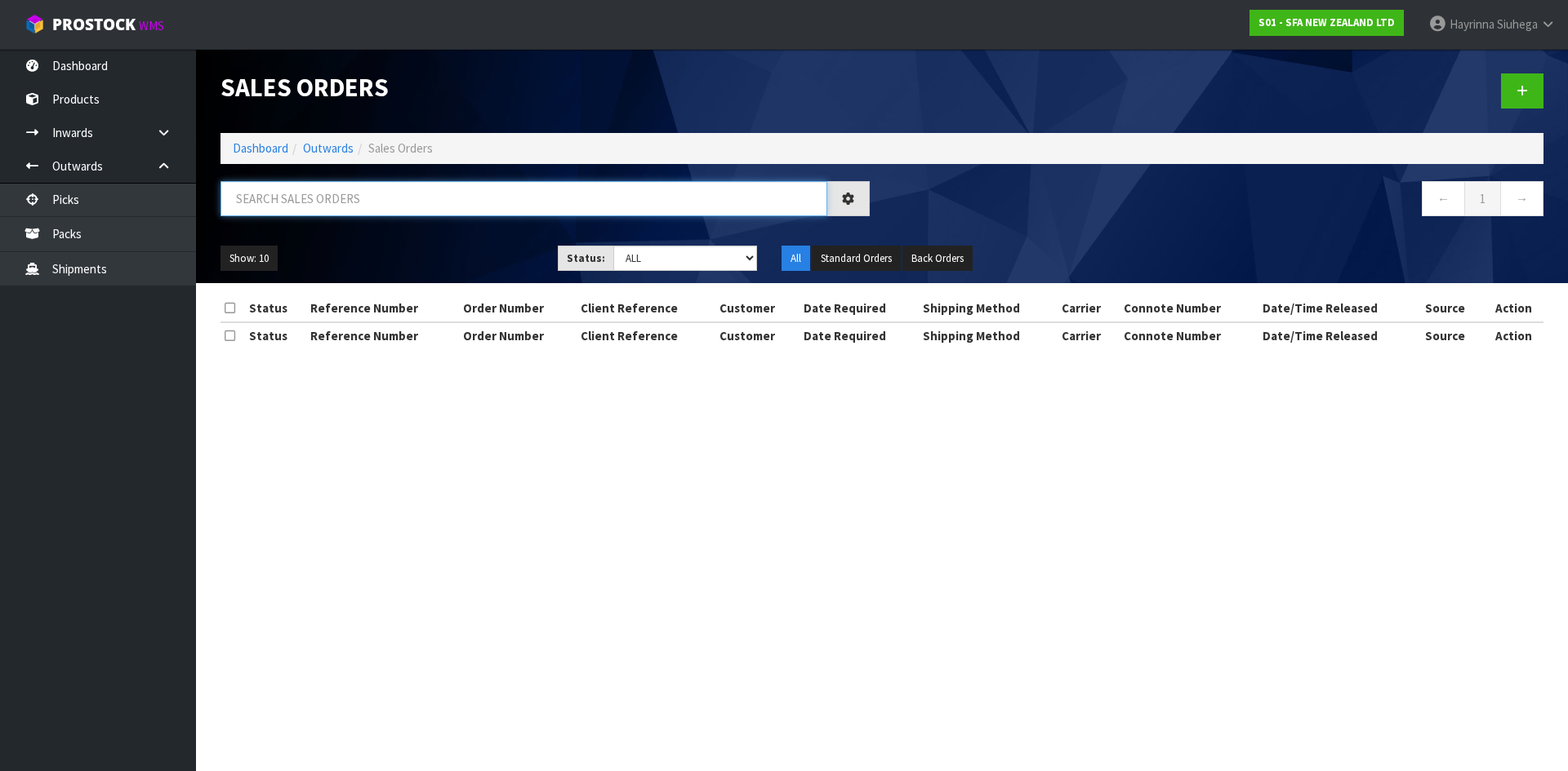
click at [333, 204] on input "text" at bounding box center [523, 198] width 607 height 35
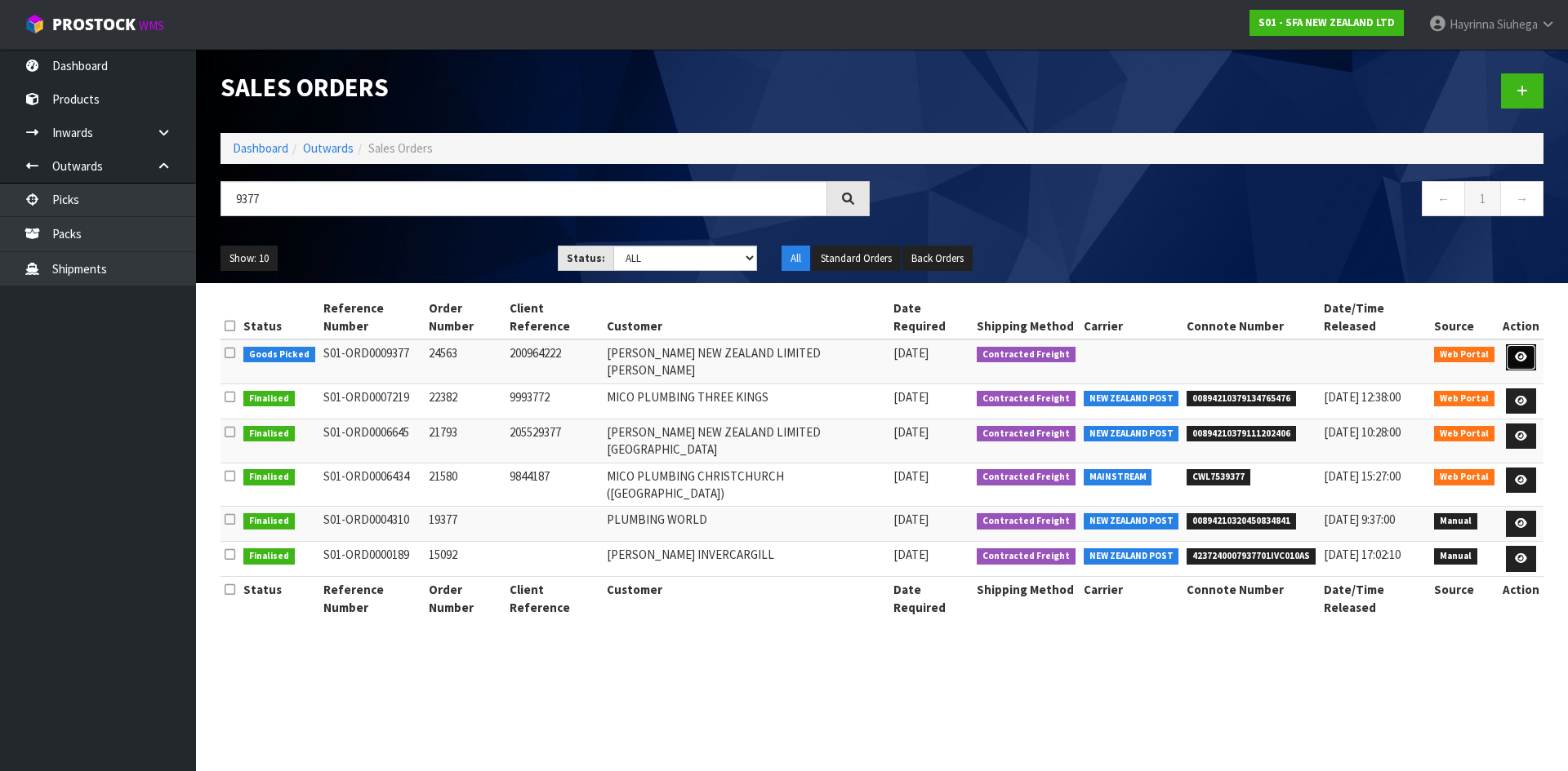
click at [1523, 352] on icon at bounding box center [1521, 357] width 12 height 10
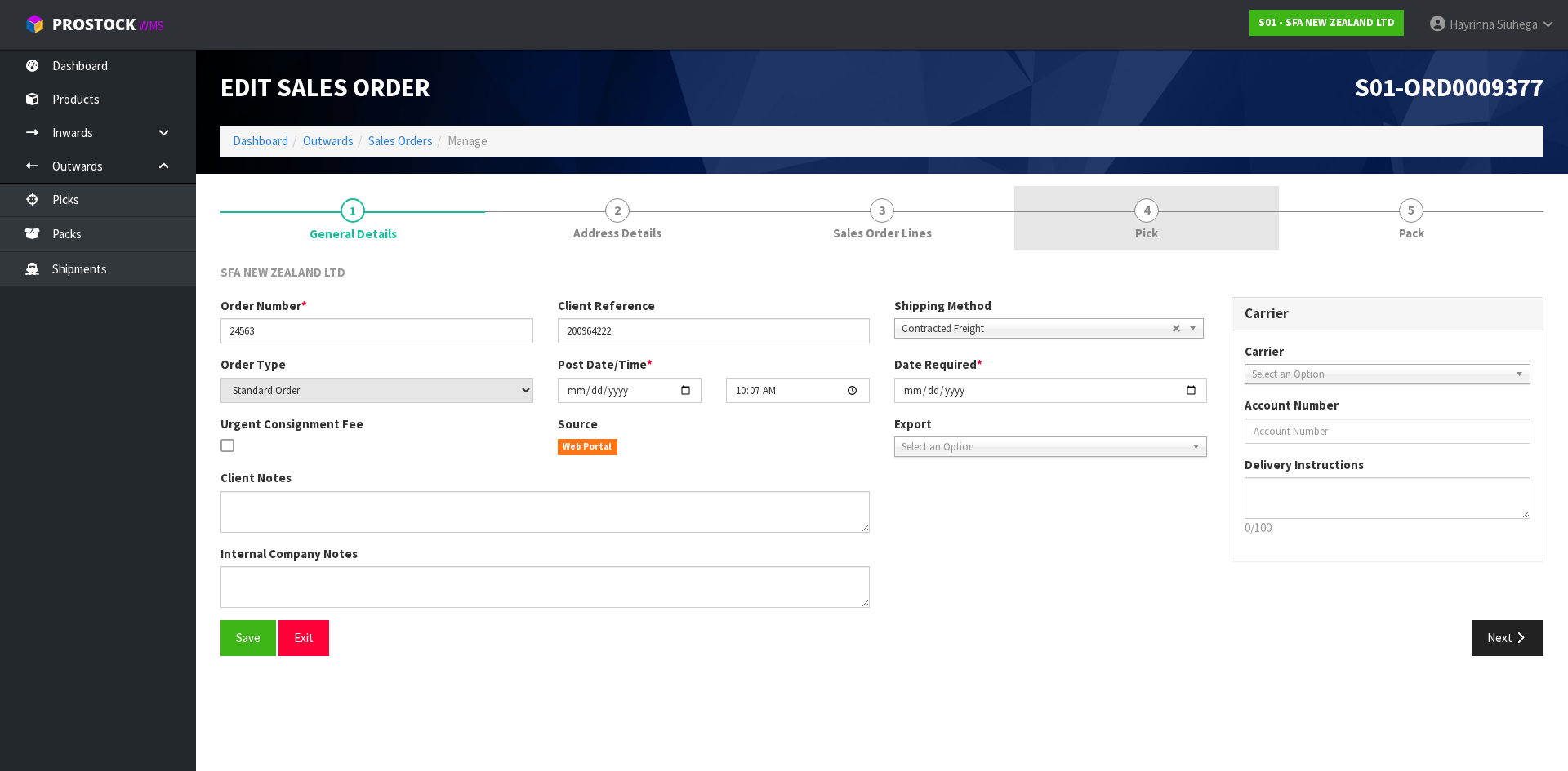
click at [1208, 212] on link "4 Pick" at bounding box center [1147, 218] width 265 height 64
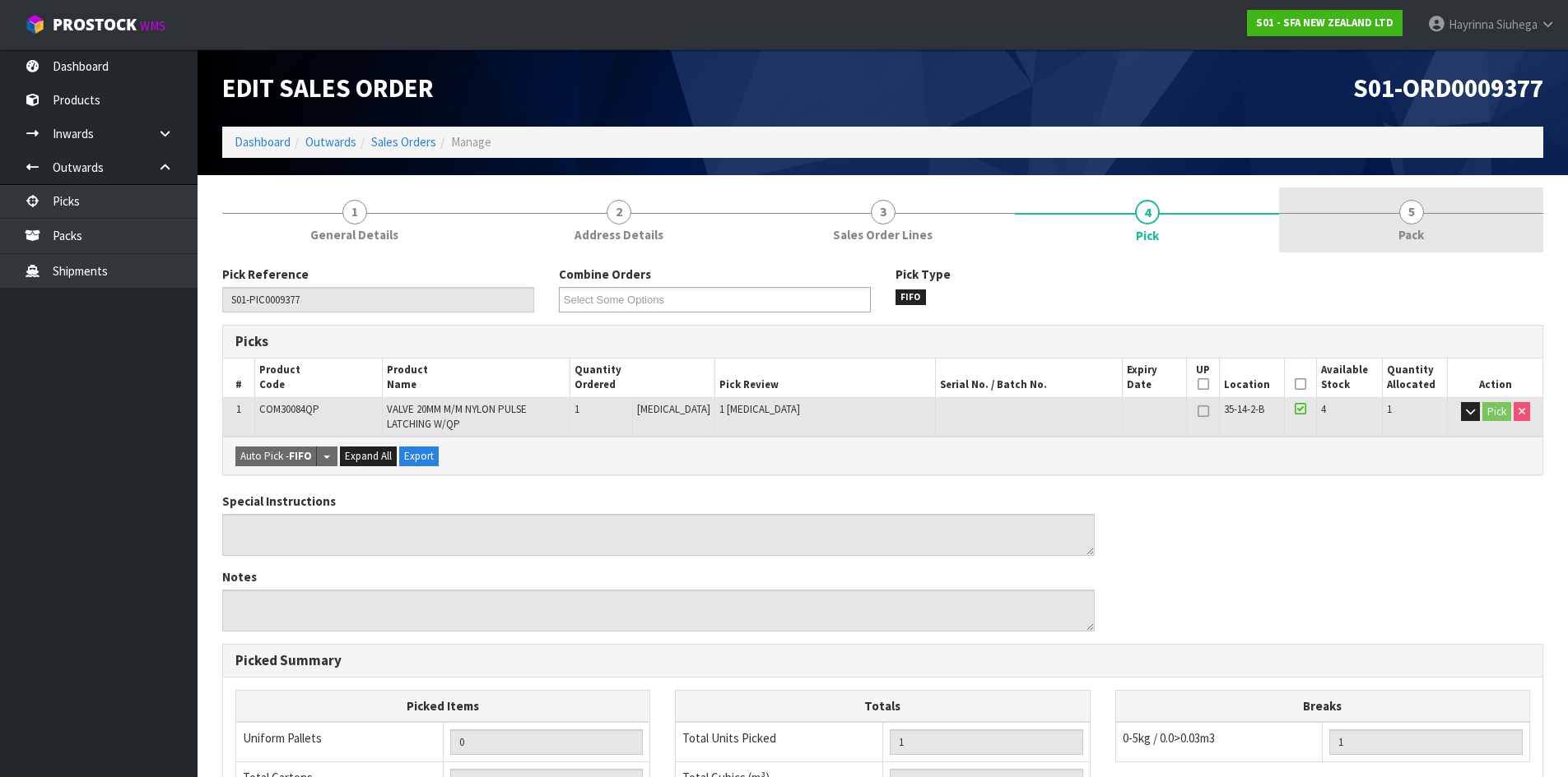
click at [1386, 207] on link "5 Pack" at bounding box center [1410, 220] width 264 height 65
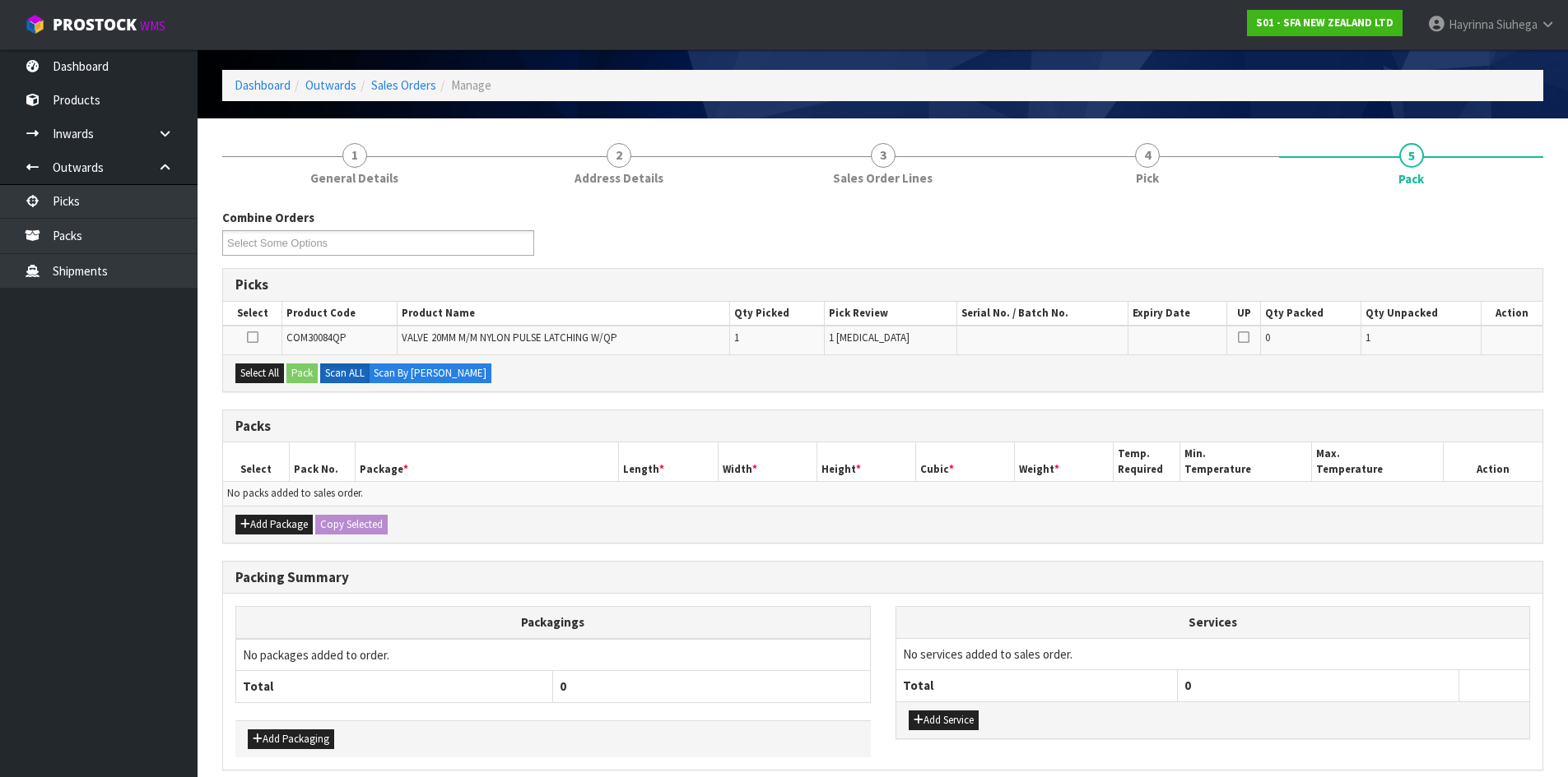
scroll to position [82, 0]
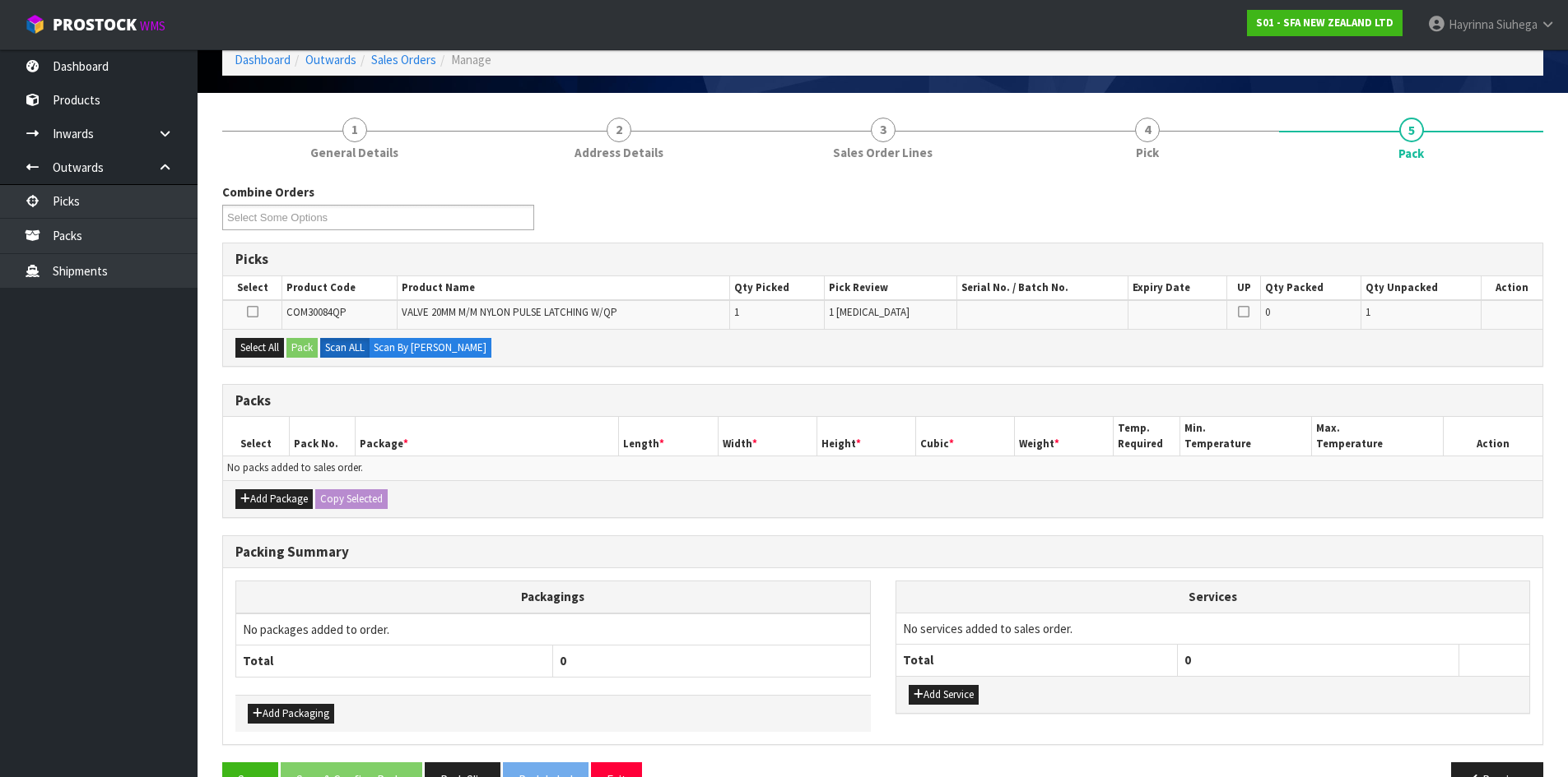
click at [237, 338] on div "Select All Pack Scan ALL Scan By Quantity" at bounding box center [882, 347] width 1319 height 37
click at [245, 341] on button "Select All" at bounding box center [259, 347] width 48 height 20
click at [307, 339] on button "Pack" at bounding box center [302, 347] width 32 height 20
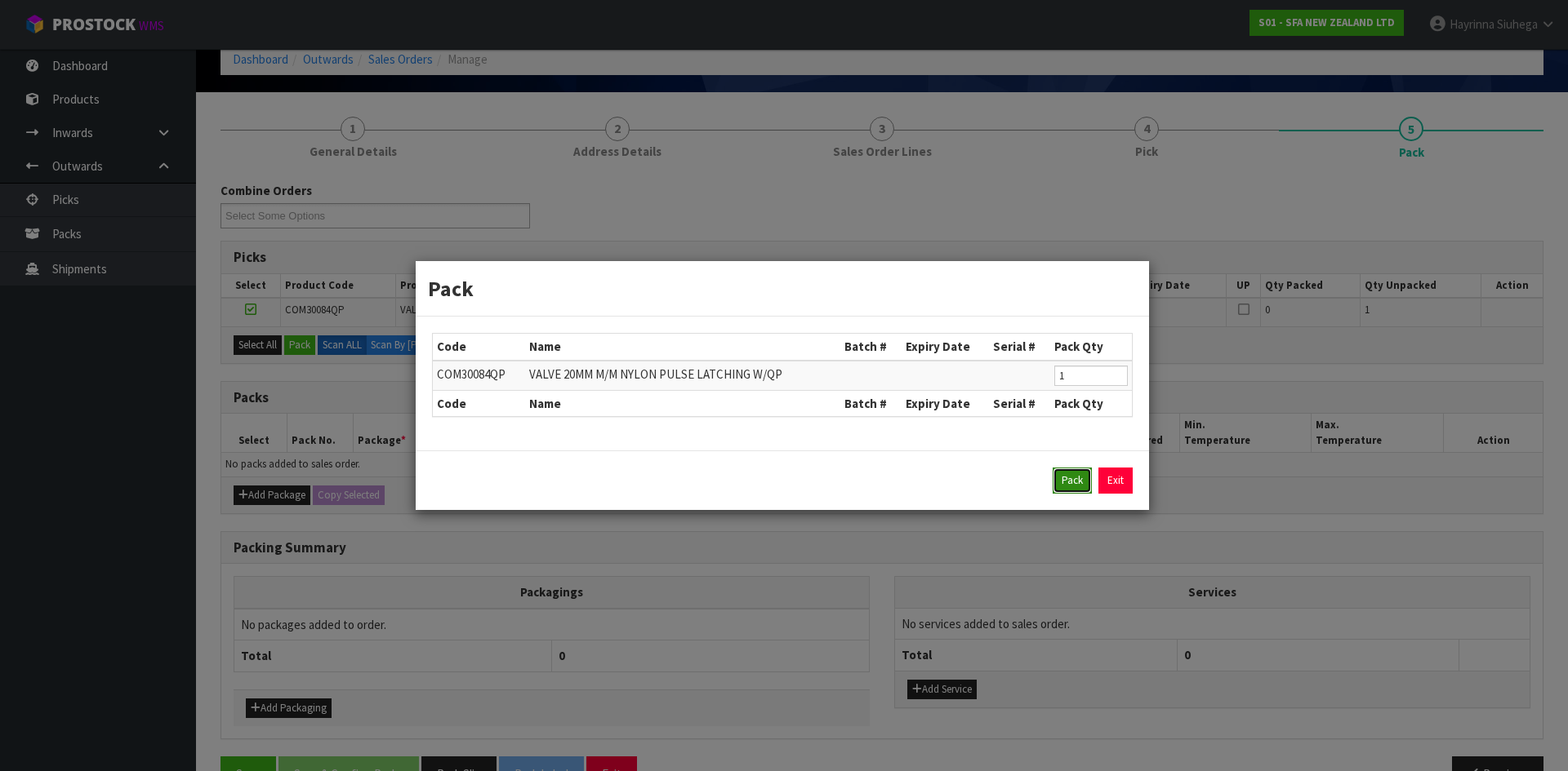
click at [1057, 473] on button "Pack" at bounding box center [1072, 480] width 39 height 26
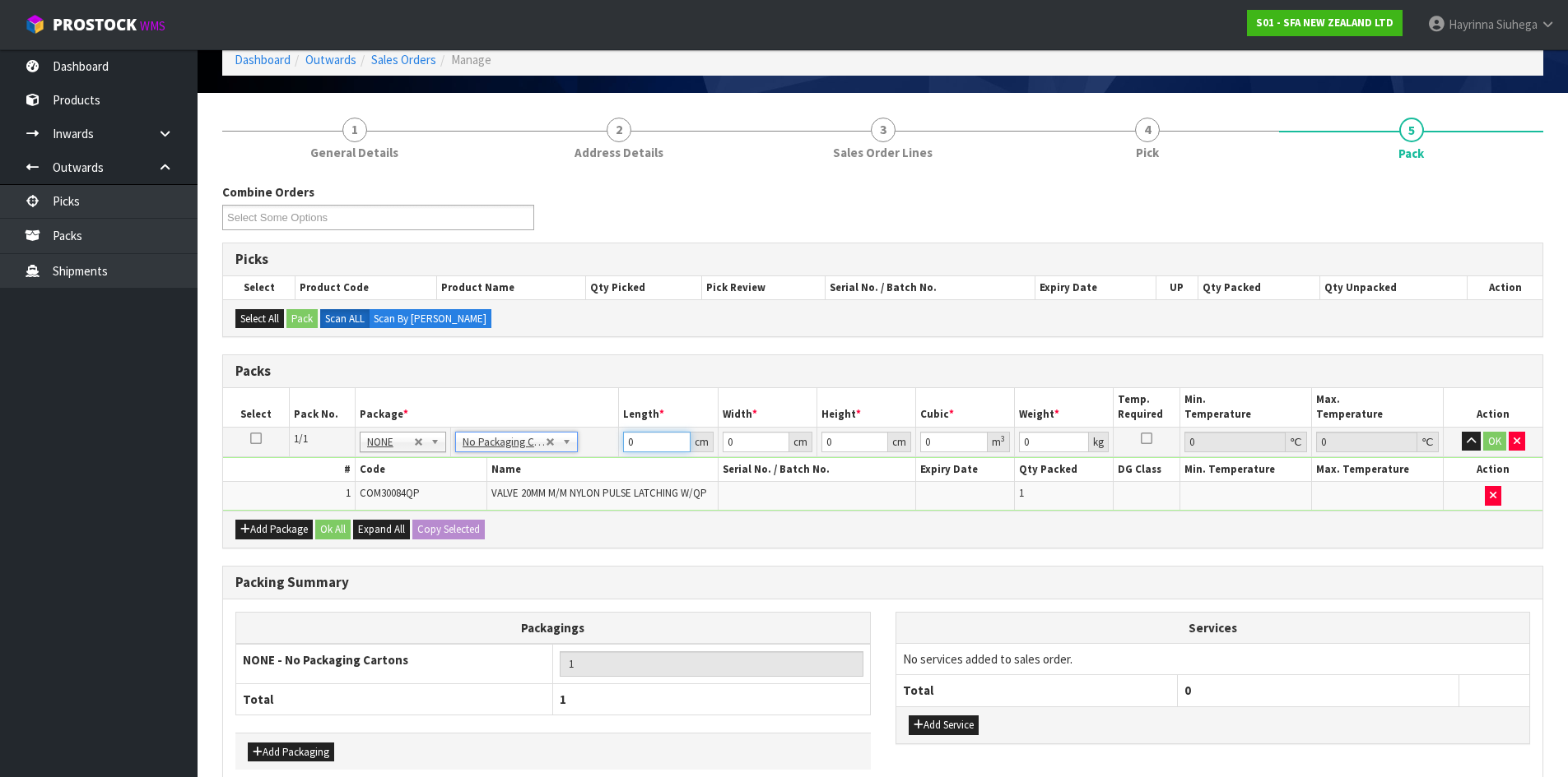
click at [626, 446] on input "0" at bounding box center [656, 441] width 67 height 20
drag, startPoint x: 626, startPoint y: 446, endPoint x: 726, endPoint y: 443, distance: 100.0
click at [626, 446] on input "0" at bounding box center [656, 441] width 67 height 20
click button "OK" at bounding box center [1494, 441] width 23 height 20
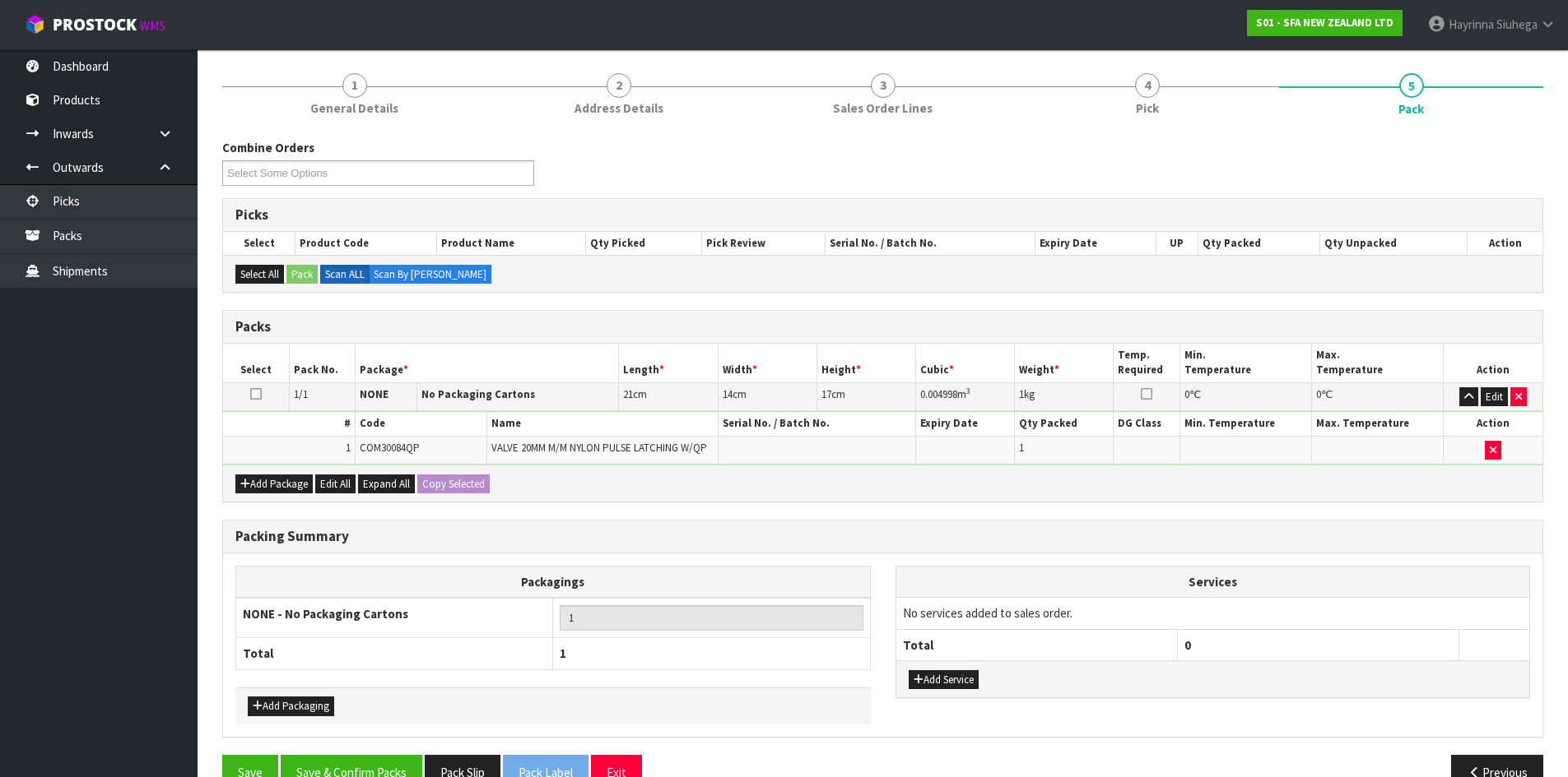
scroll to position [165, 0]
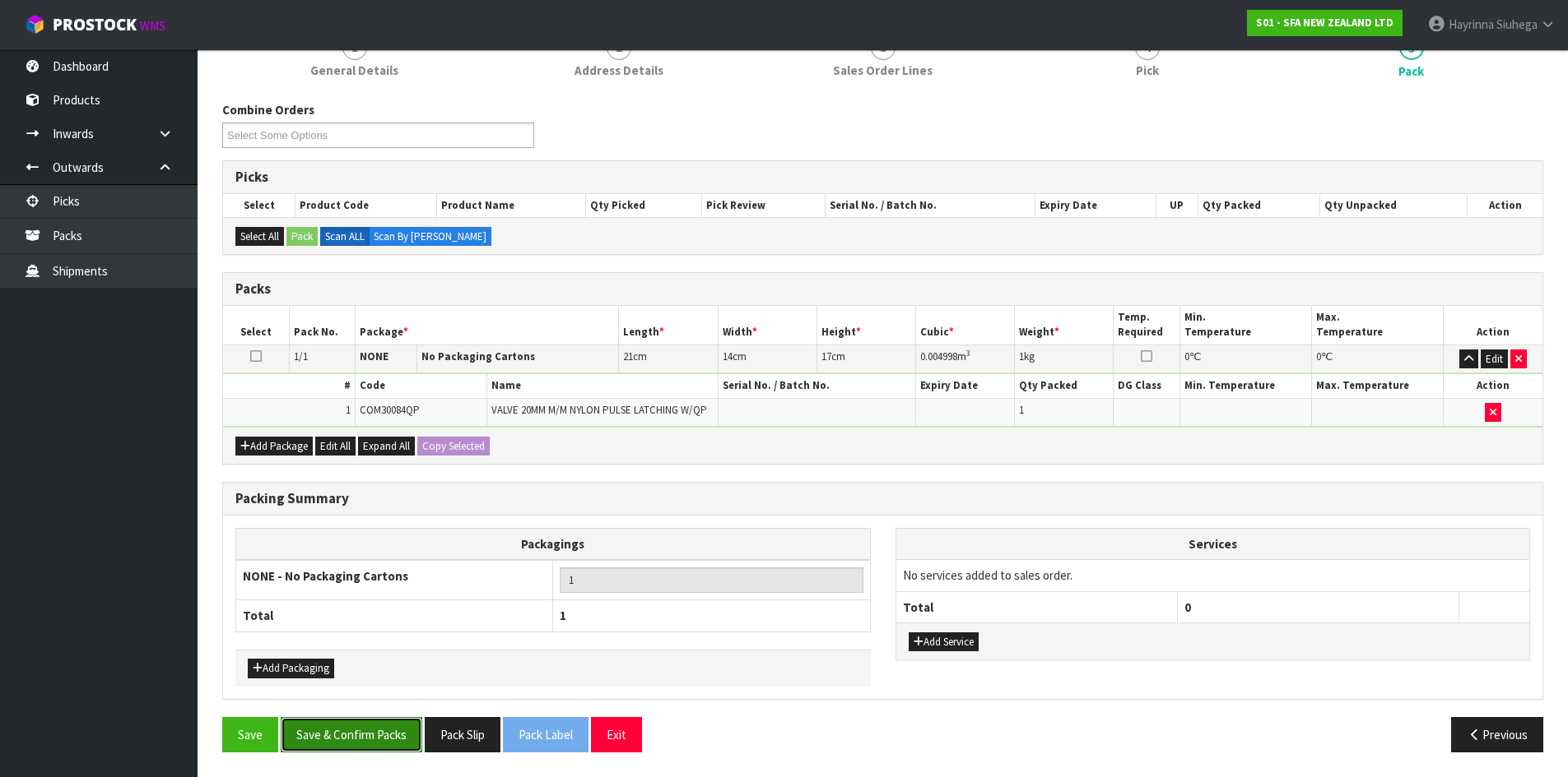
click at [380, 739] on button "Save & Confirm Packs" at bounding box center [351, 735] width 141 height 35
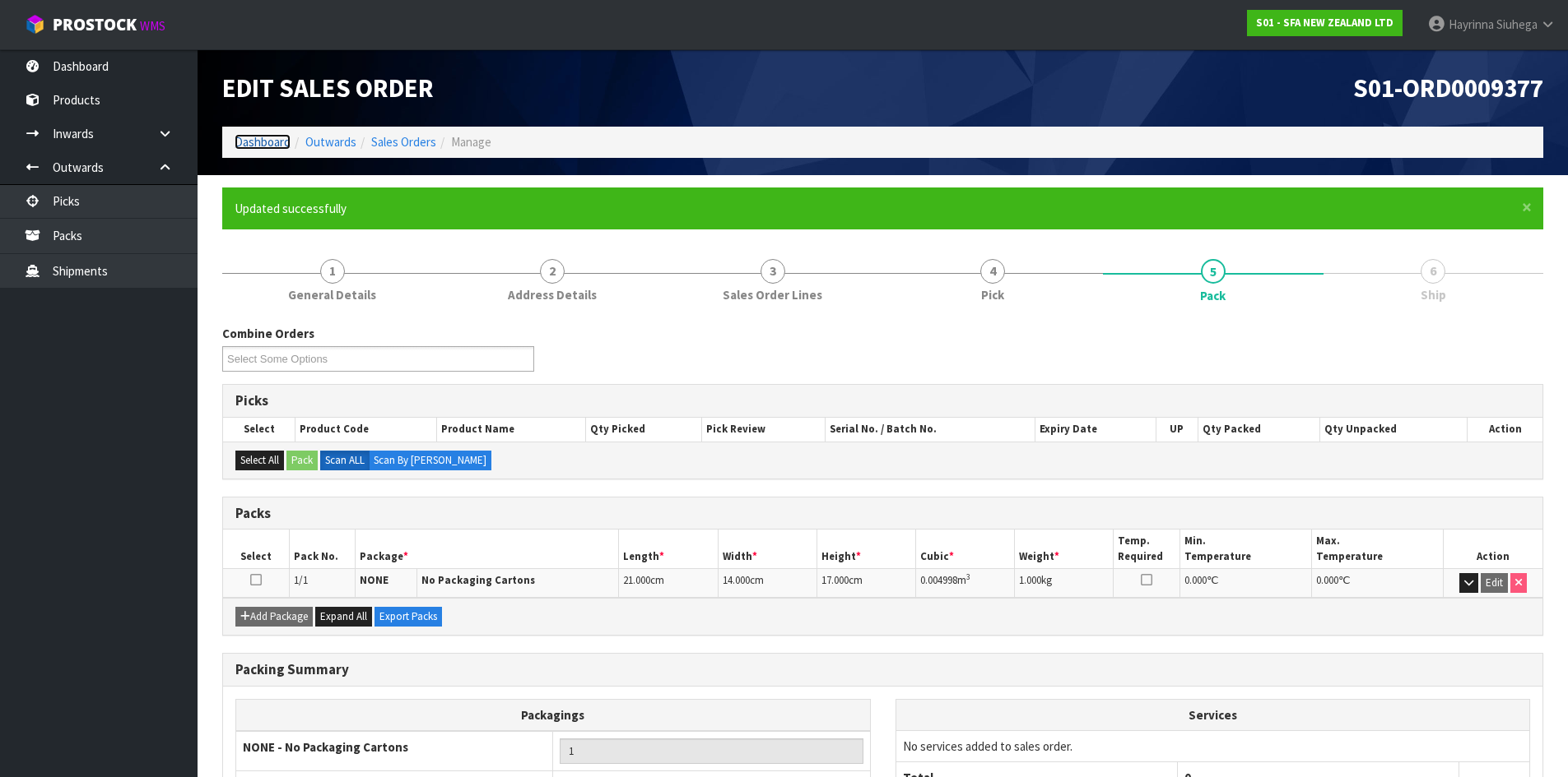
click at [271, 148] on link "Dashboard" at bounding box center [262, 142] width 56 height 16
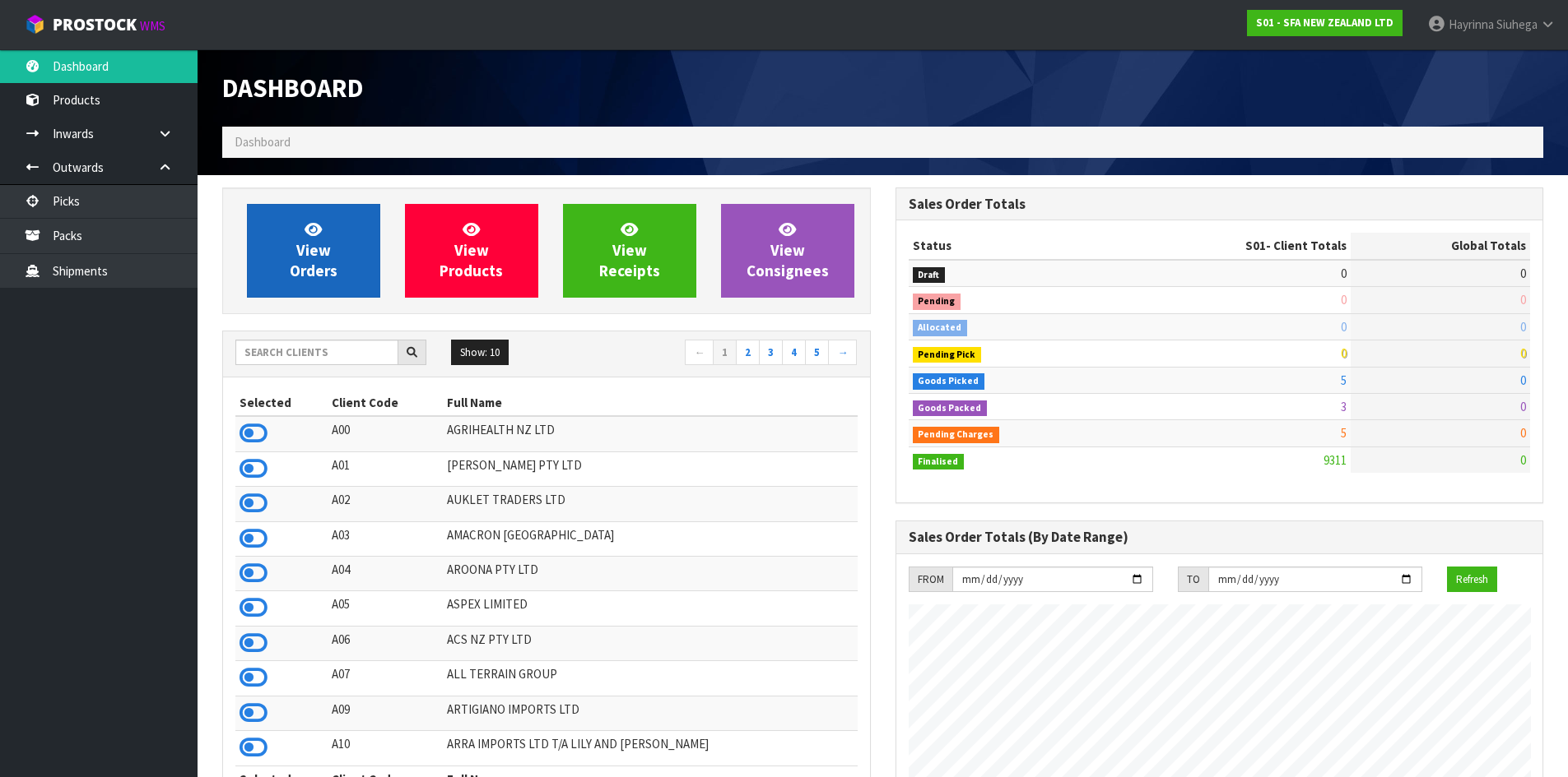
scroll to position [1246, 672]
click at [307, 228] on icon at bounding box center [313, 229] width 18 height 16
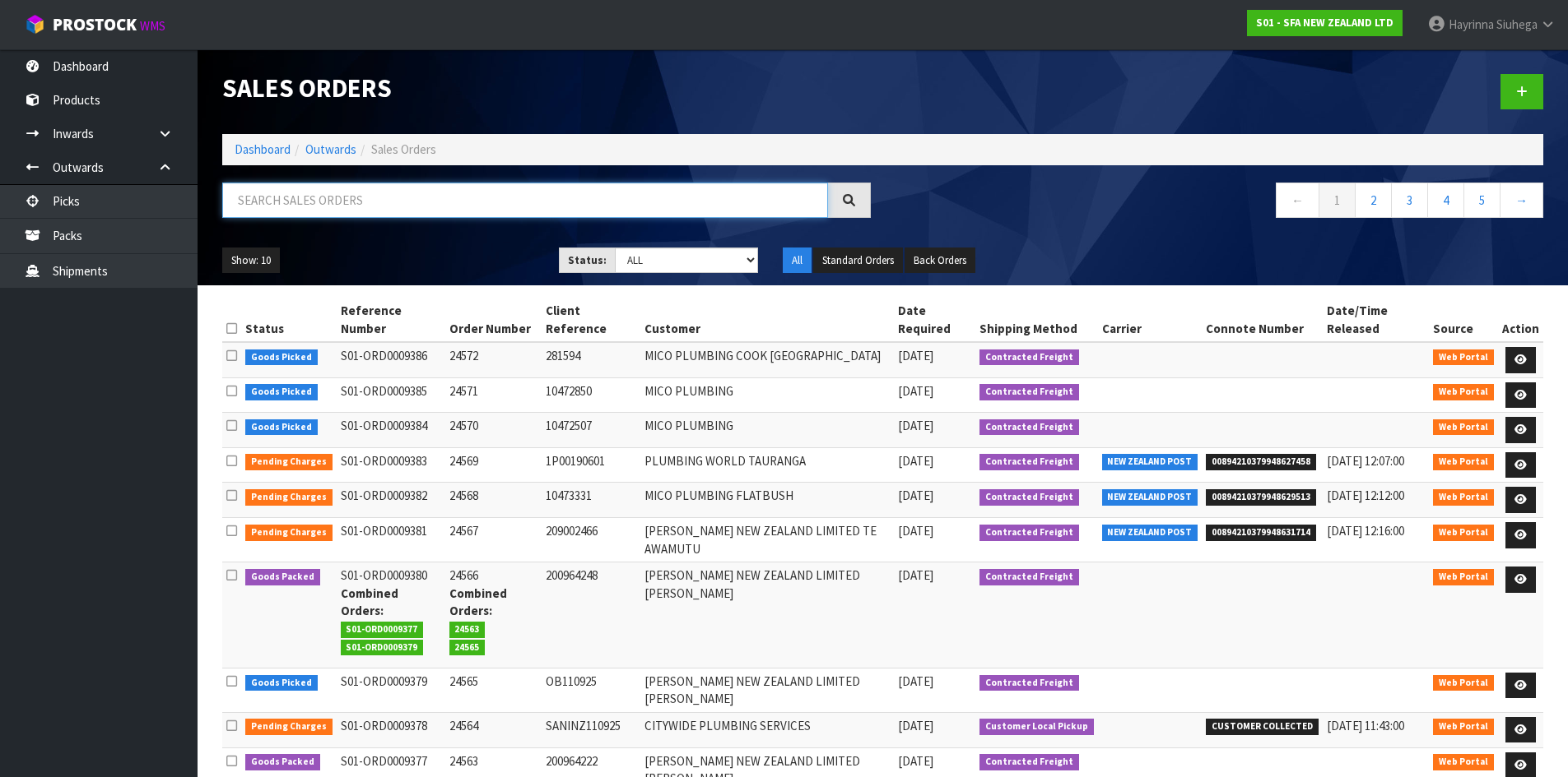
click at [343, 203] on input "text" at bounding box center [525, 200] width 605 height 35
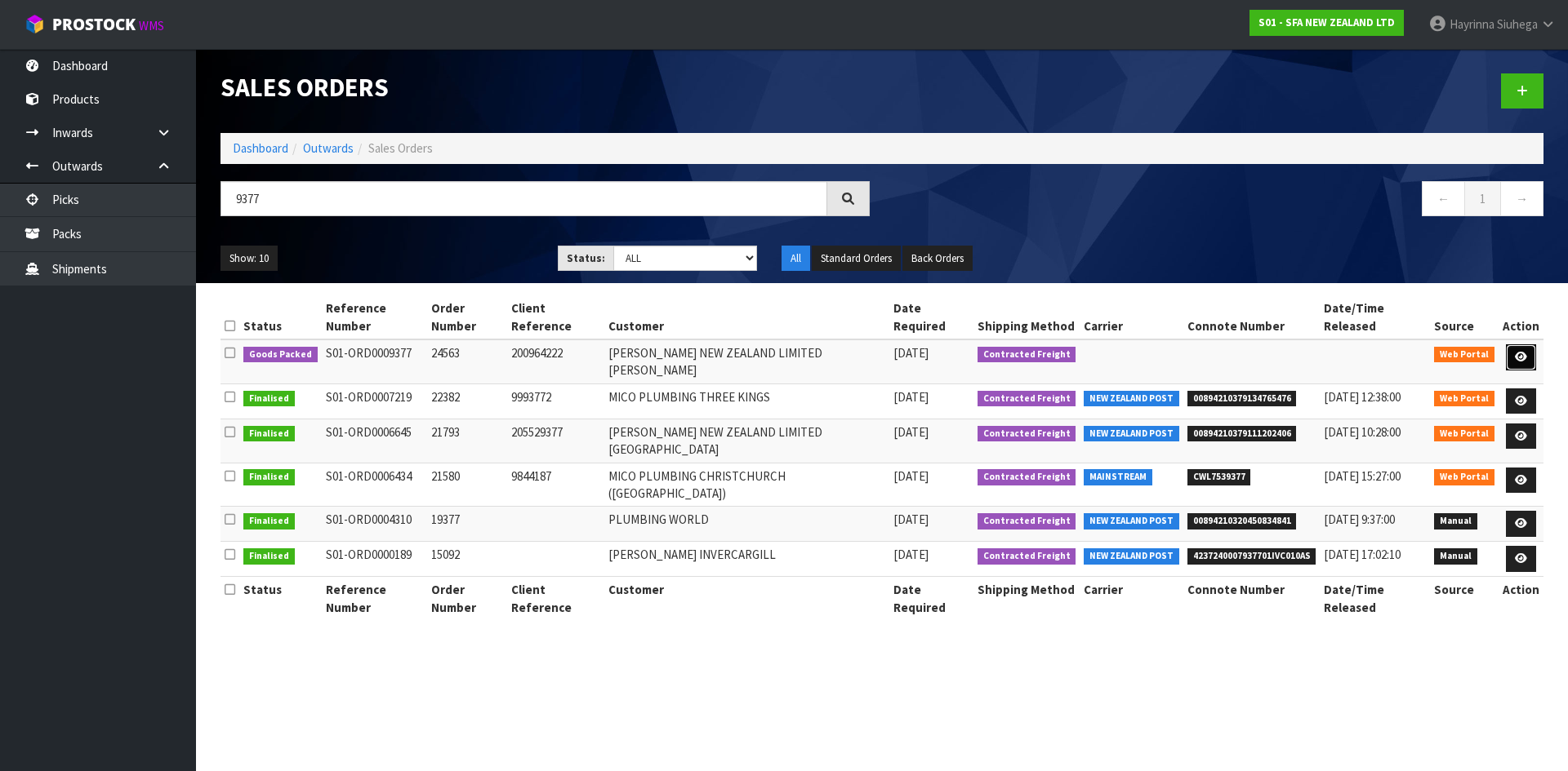
click at [1511, 345] on link at bounding box center [1520, 358] width 30 height 26
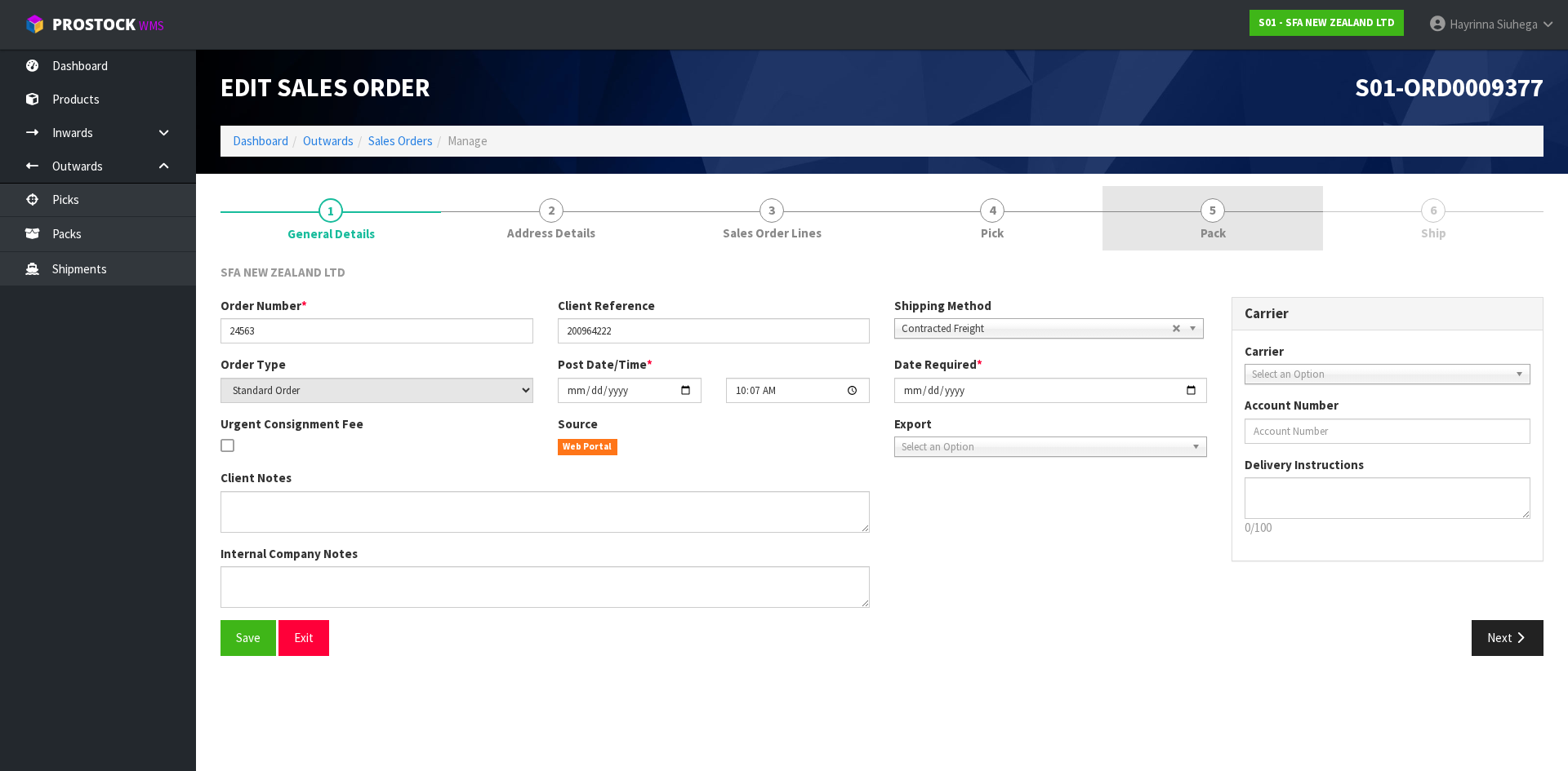
click at [1221, 214] on span "5" at bounding box center [1213, 211] width 24 height 24
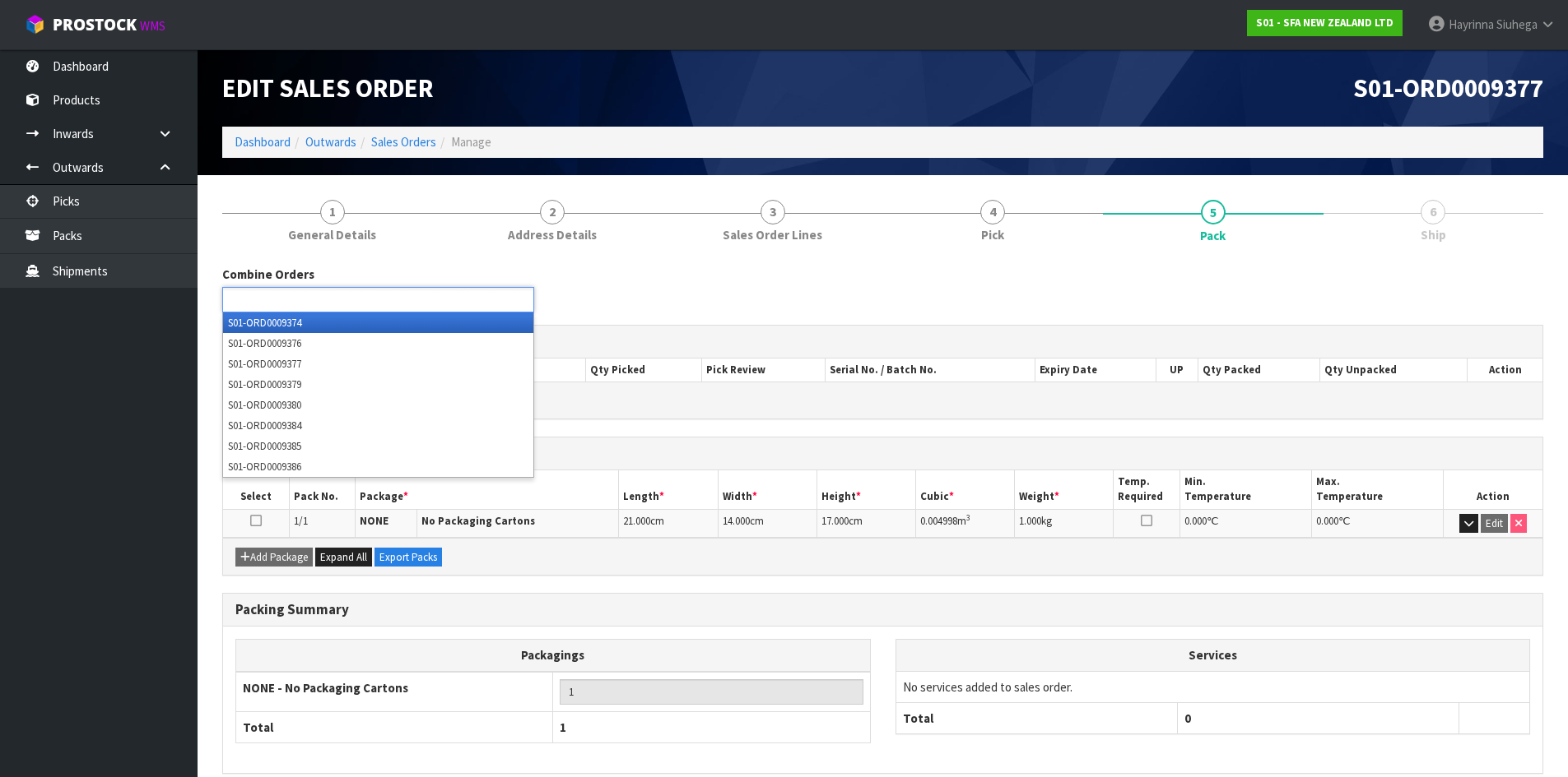
click at [510, 292] on ul at bounding box center [377, 299] width 311 height 25
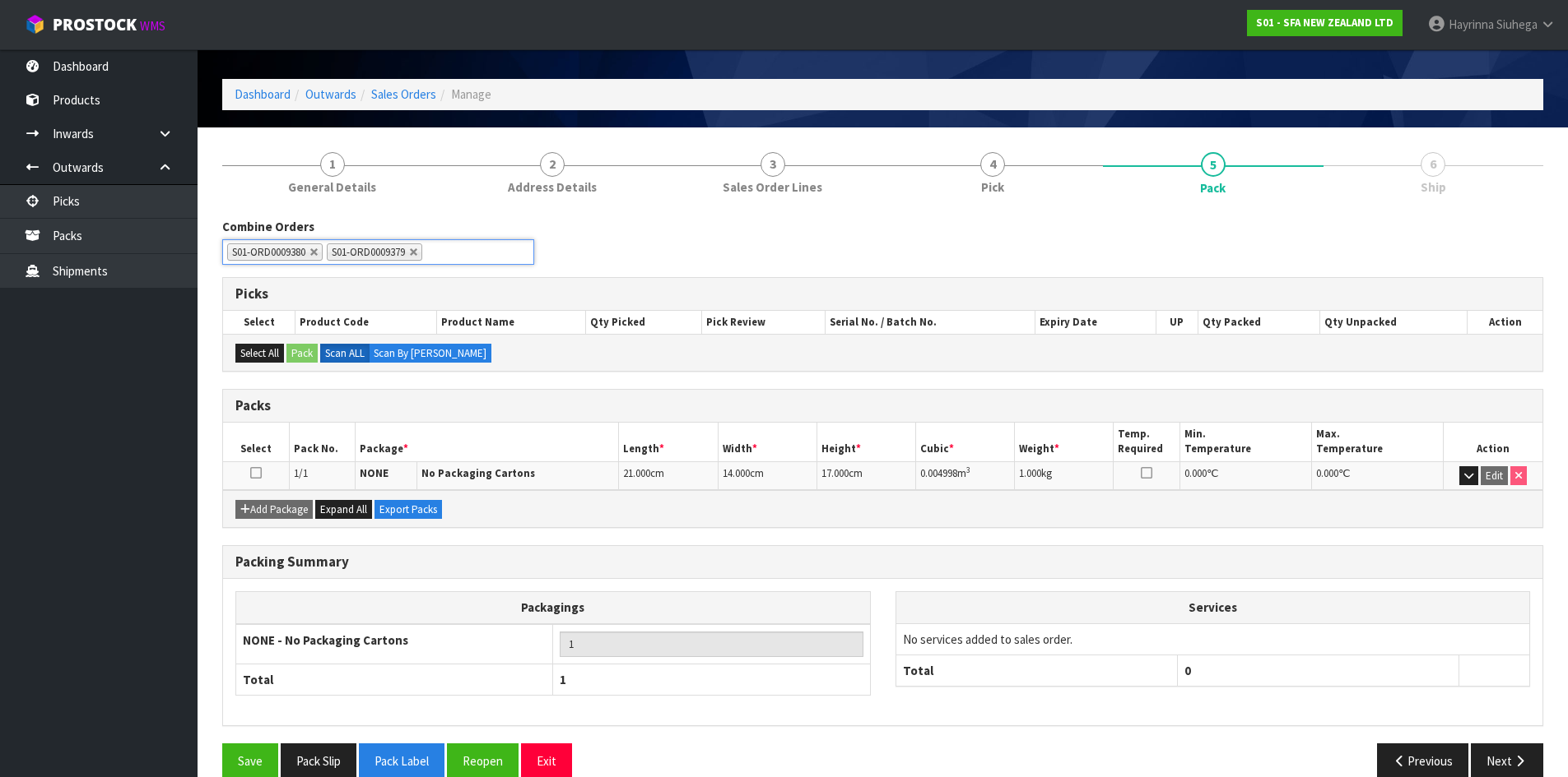
scroll to position [74, 0]
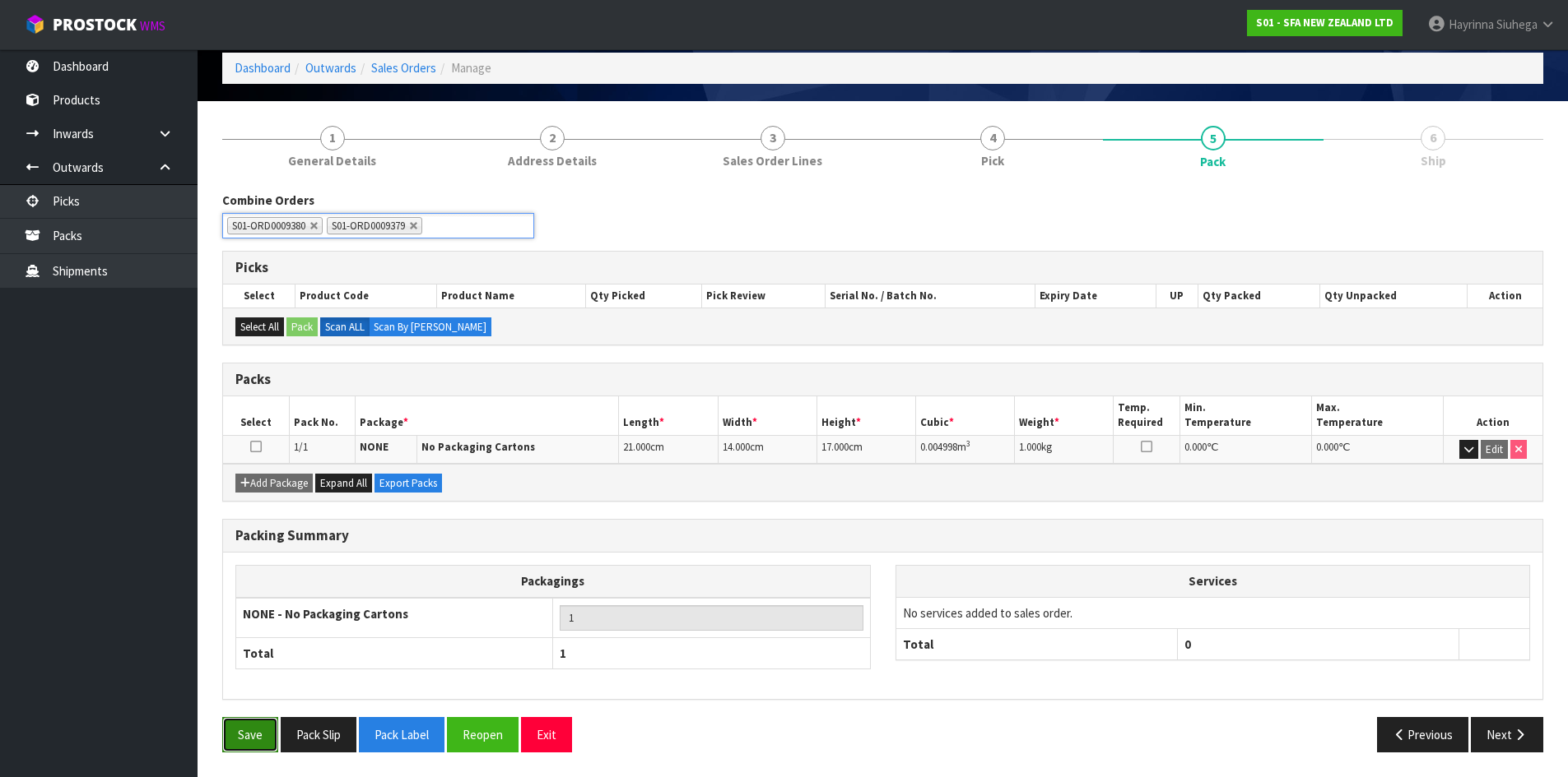
click at [252, 723] on button "Save" at bounding box center [250, 735] width 56 height 35
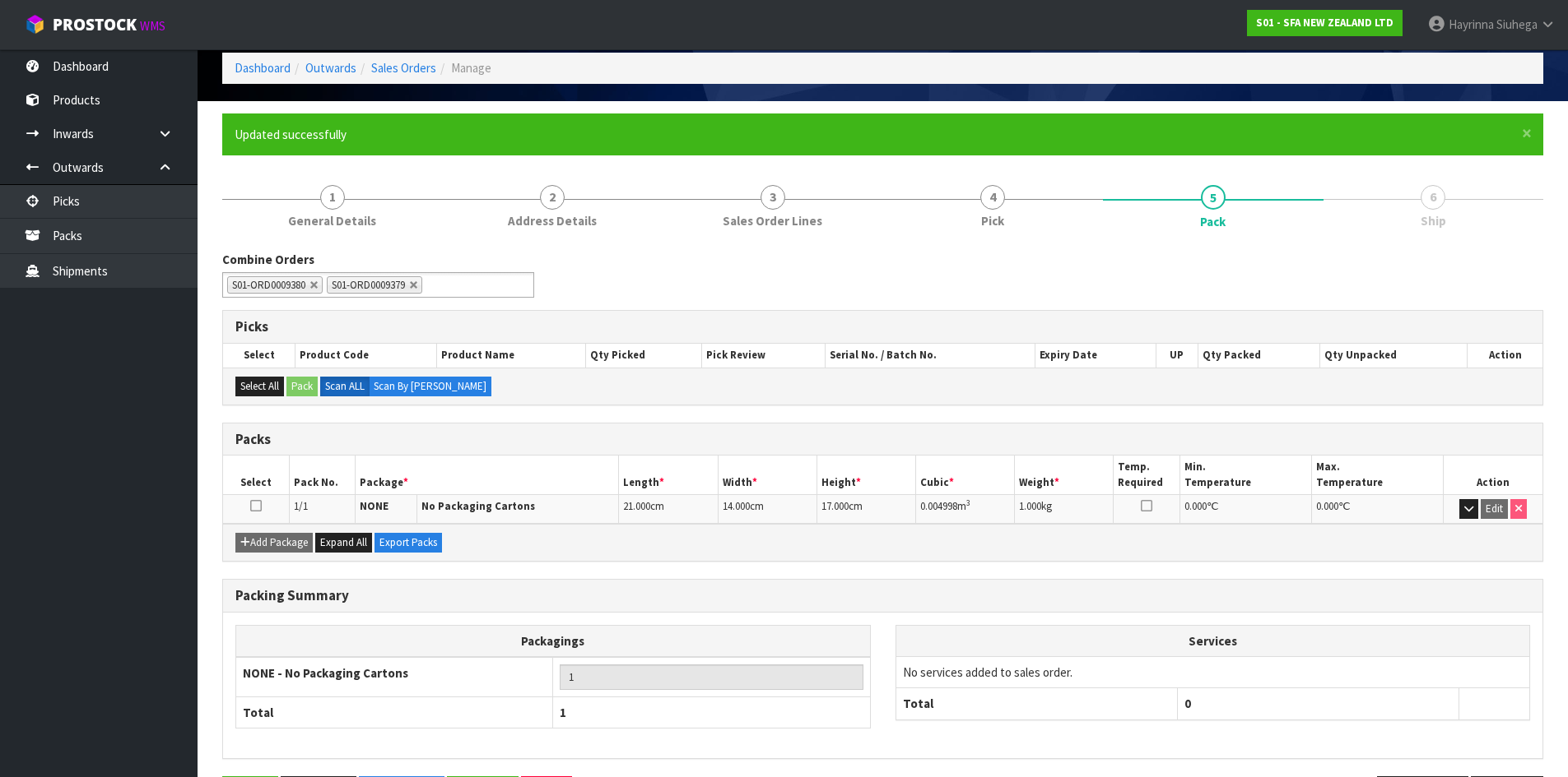
scroll to position [0, 0]
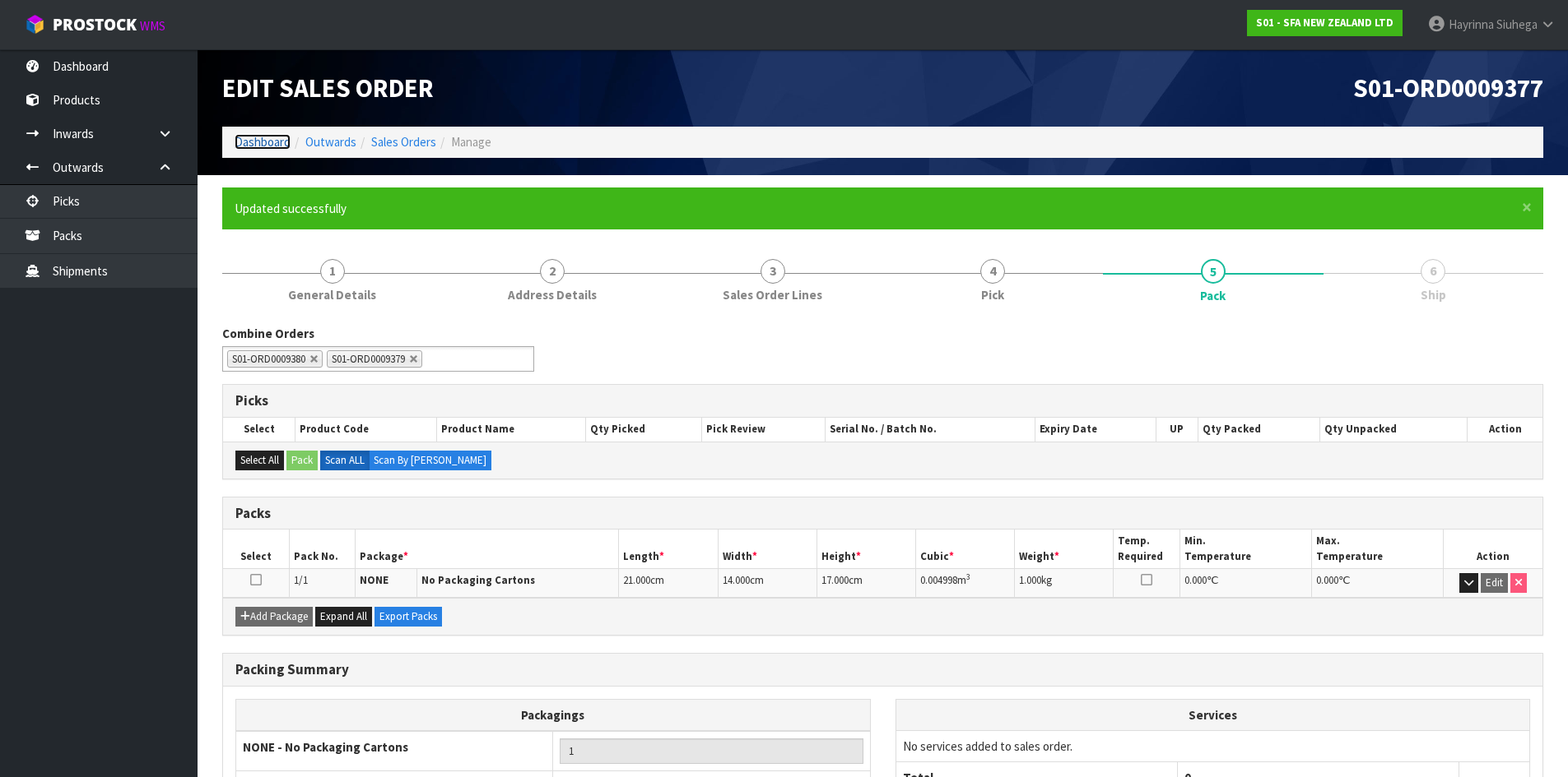
click at [265, 145] on link "Dashboard" at bounding box center [262, 142] width 56 height 16
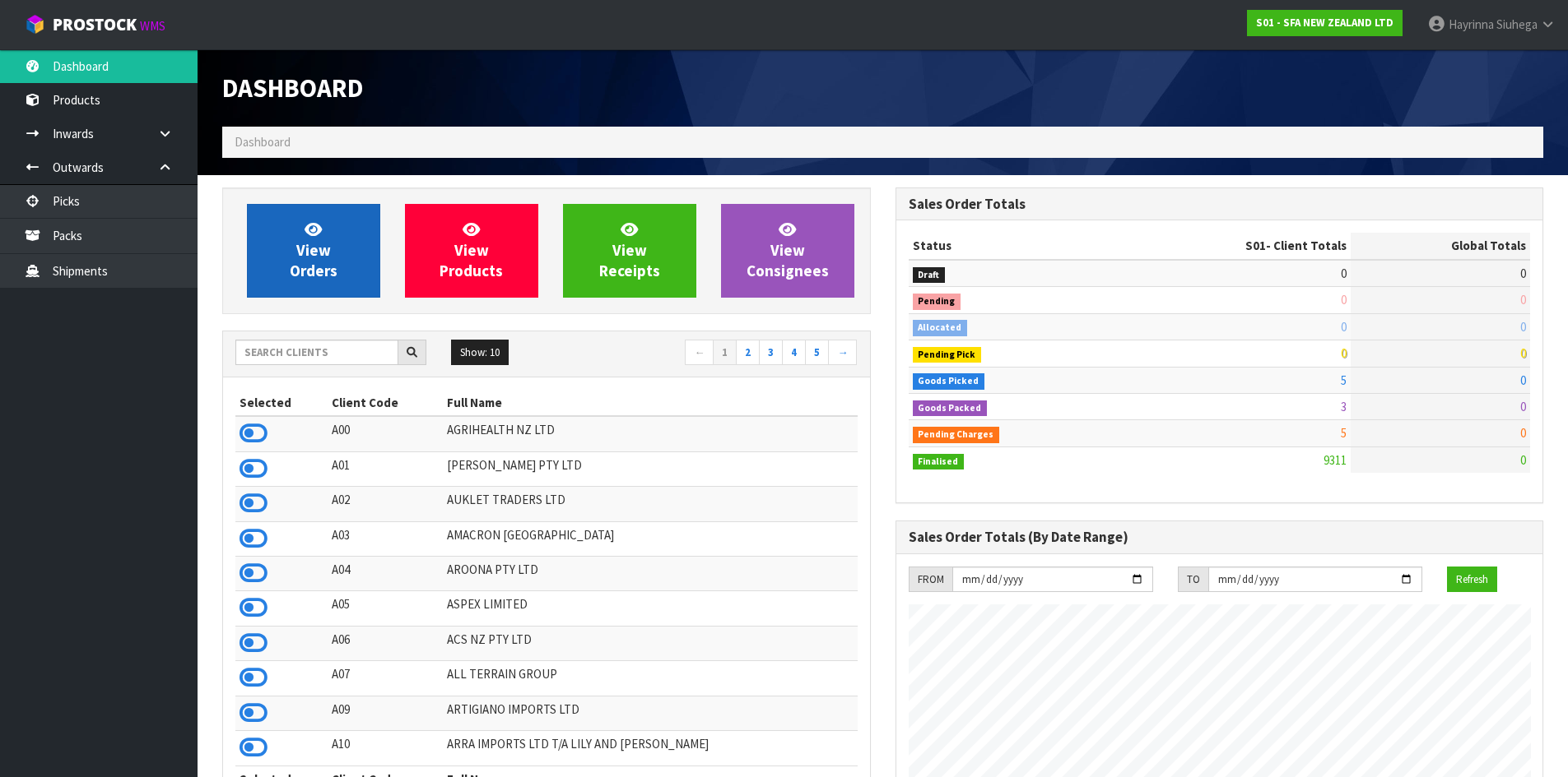
scroll to position [1246, 672]
click at [323, 258] on span "View Orders" at bounding box center [313, 250] width 47 height 61
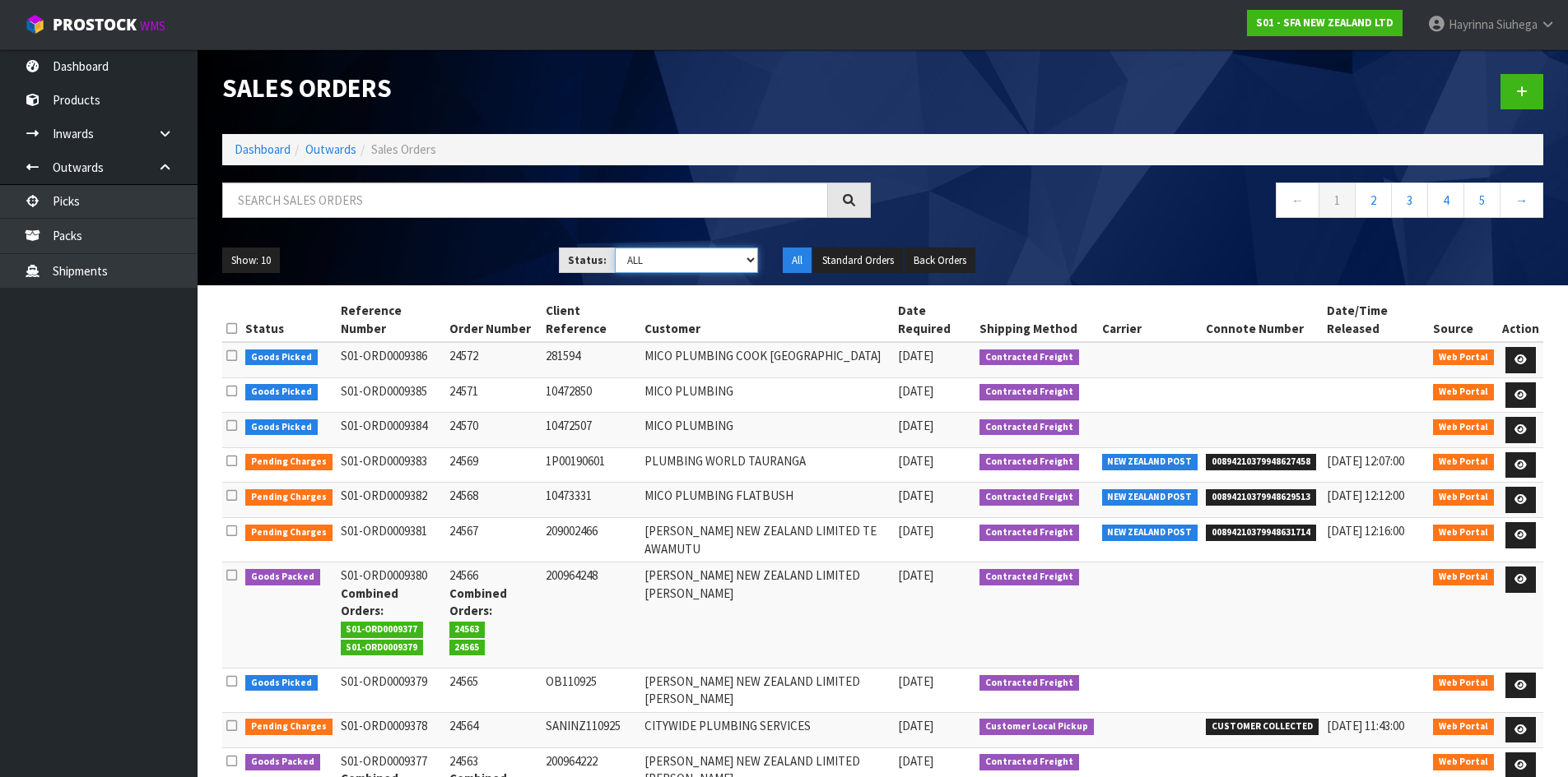
click at [650, 258] on select "Draft Pending Allocated Pending Pick Goods Picked Goods Packed Pending Charges …" at bounding box center [686, 260] width 143 height 25
click at [615, 247] on select "Draft Pending Allocated Pending Pick Goods Picked Goods Packed Pending Charges …" at bounding box center [686, 260] width 143 height 25
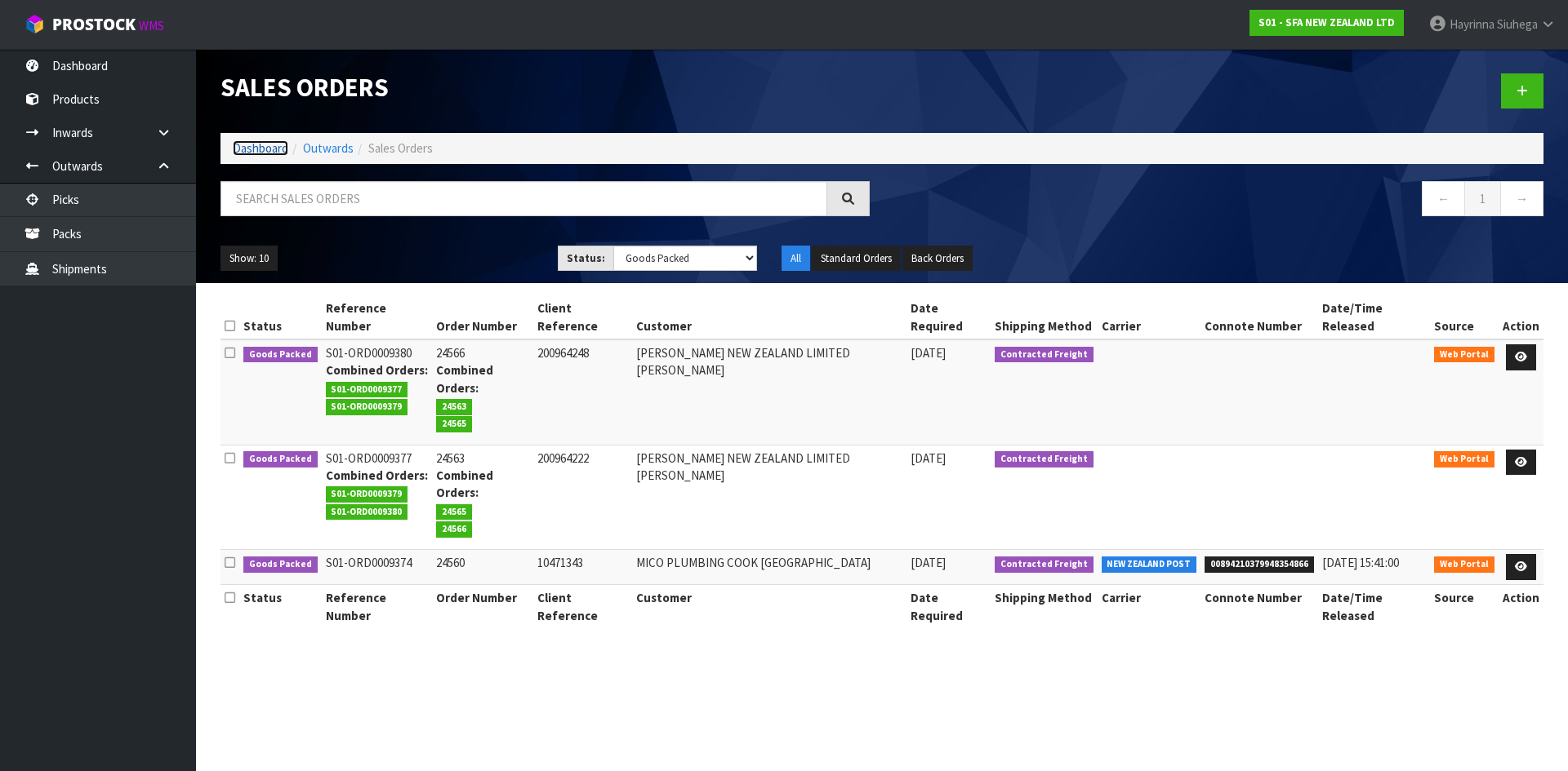
click at [246, 151] on link "Dashboard" at bounding box center [260, 148] width 56 height 16
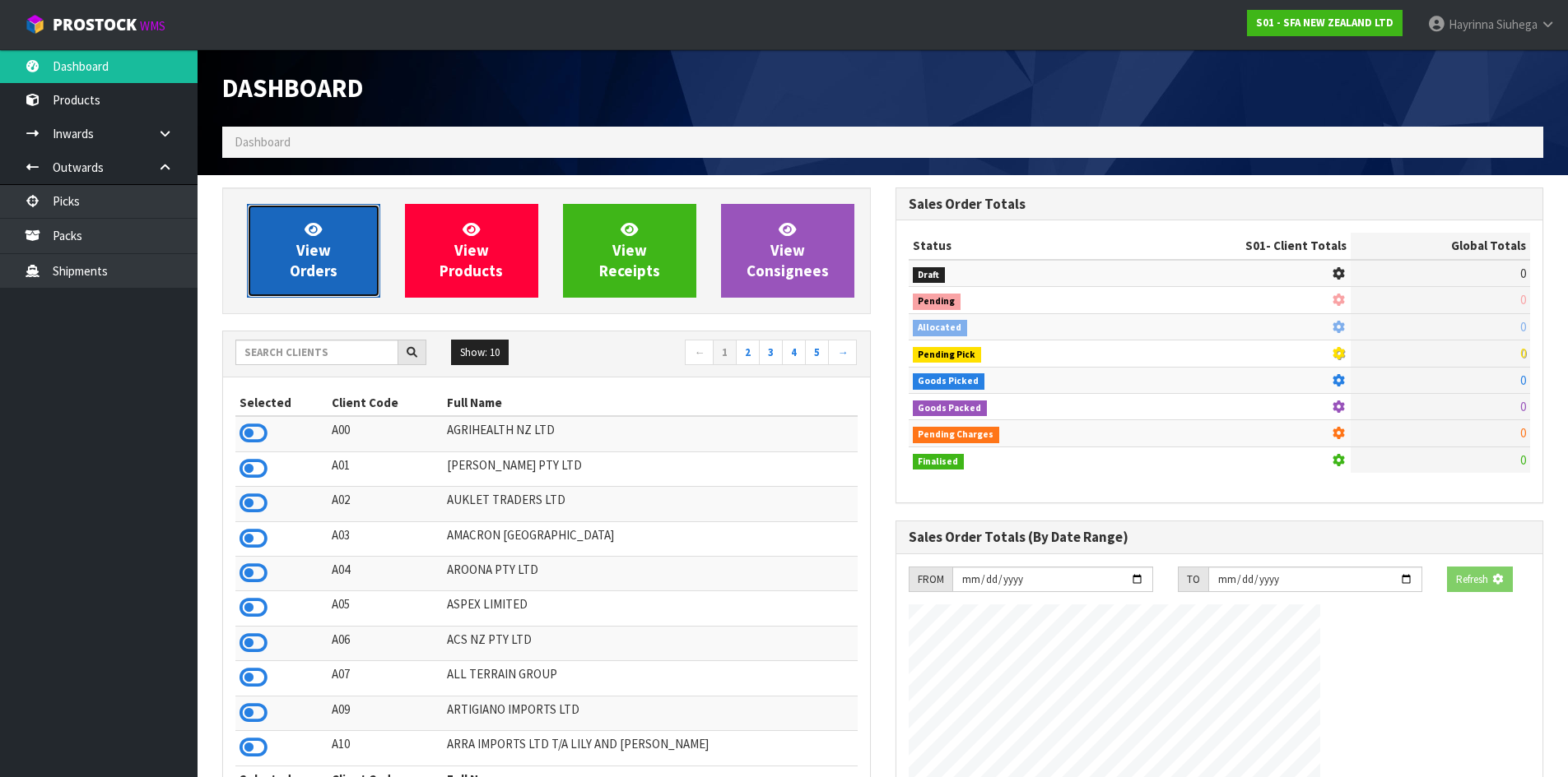
click at [313, 247] on span "View Orders" at bounding box center [313, 250] width 47 height 61
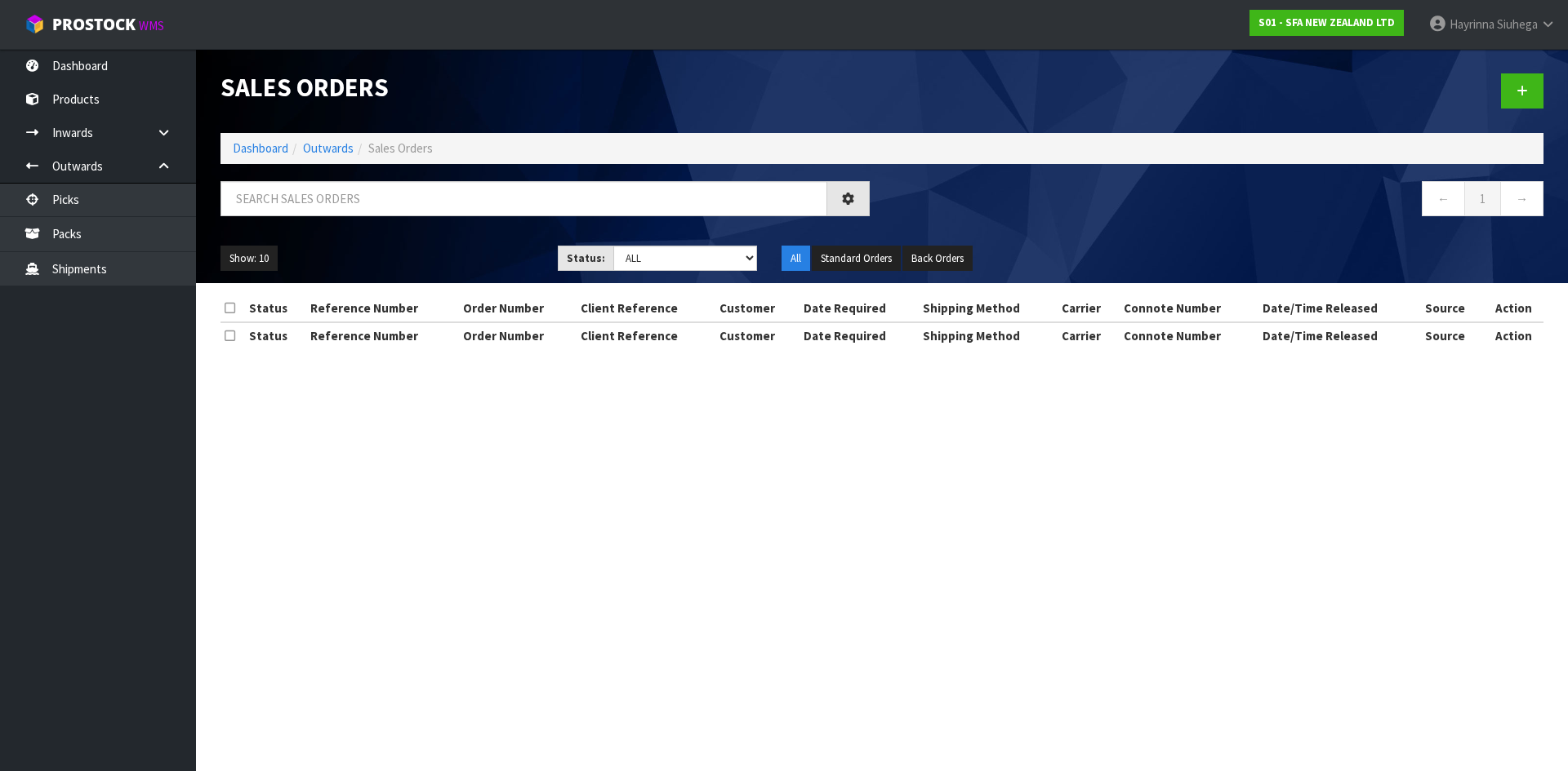
drag, startPoint x: 347, startPoint y: 176, endPoint x: 347, endPoint y: 189, distance: 13.0
click at [347, 178] on div "Sales Orders Dashboard Outwards Sales Orders ← 1 → Show: 10 5 10 25 50 Status: …" at bounding box center [881, 165] width 1347 height 234
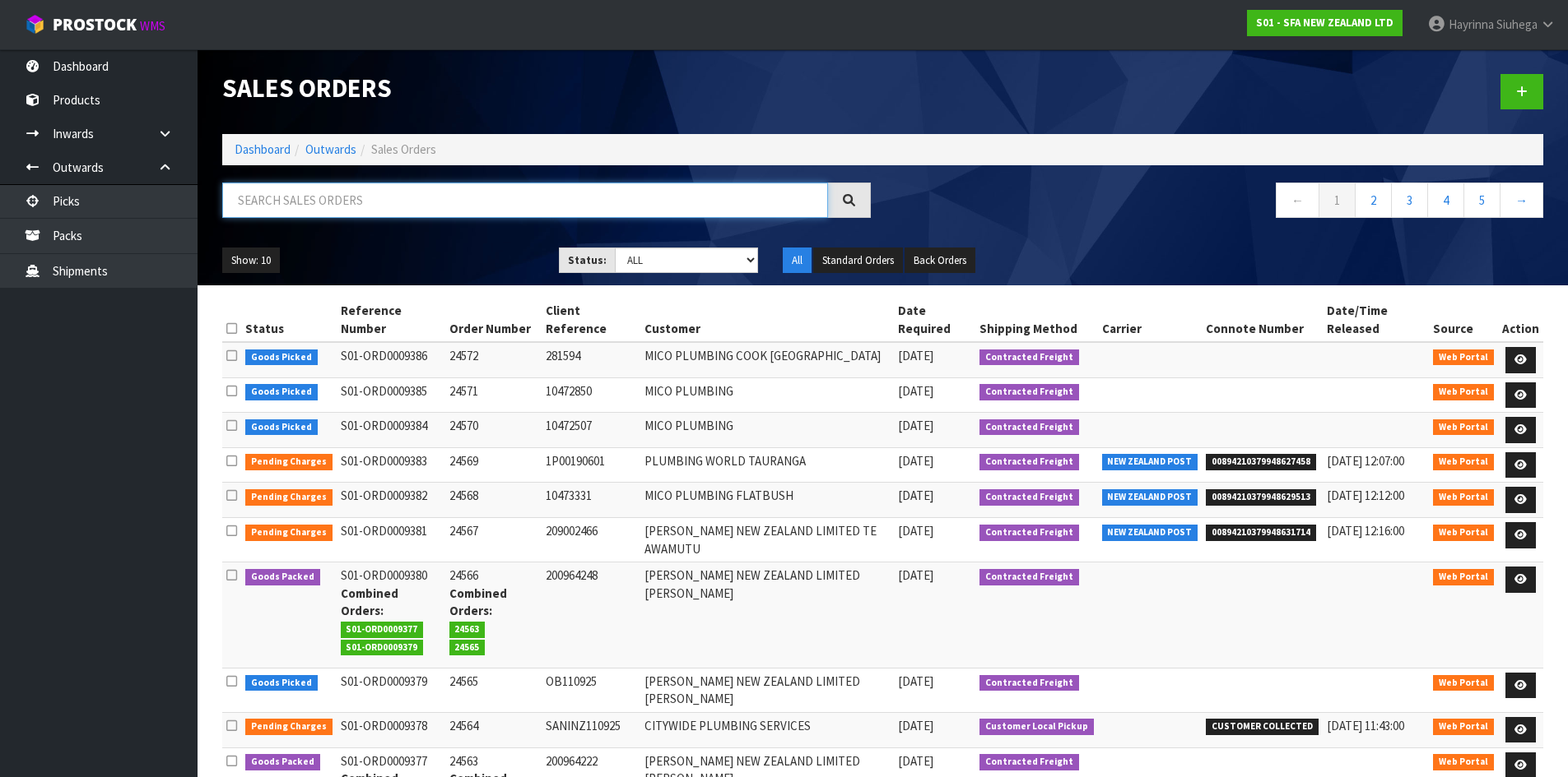
click at [349, 192] on input "text" at bounding box center [525, 200] width 605 height 35
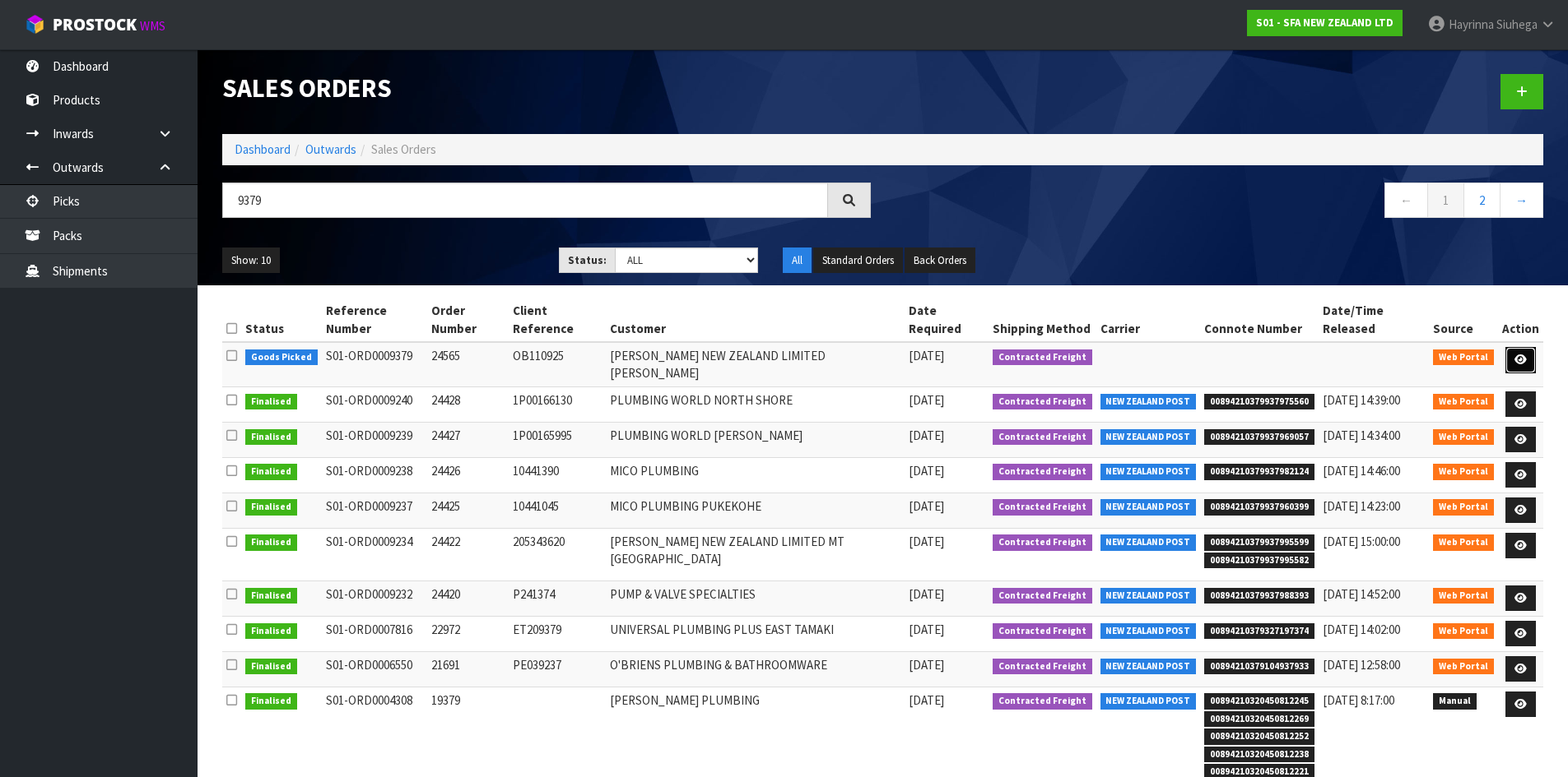
click at [1514, 354] on icon at bounding box center [1521, 360] width 12 height 11
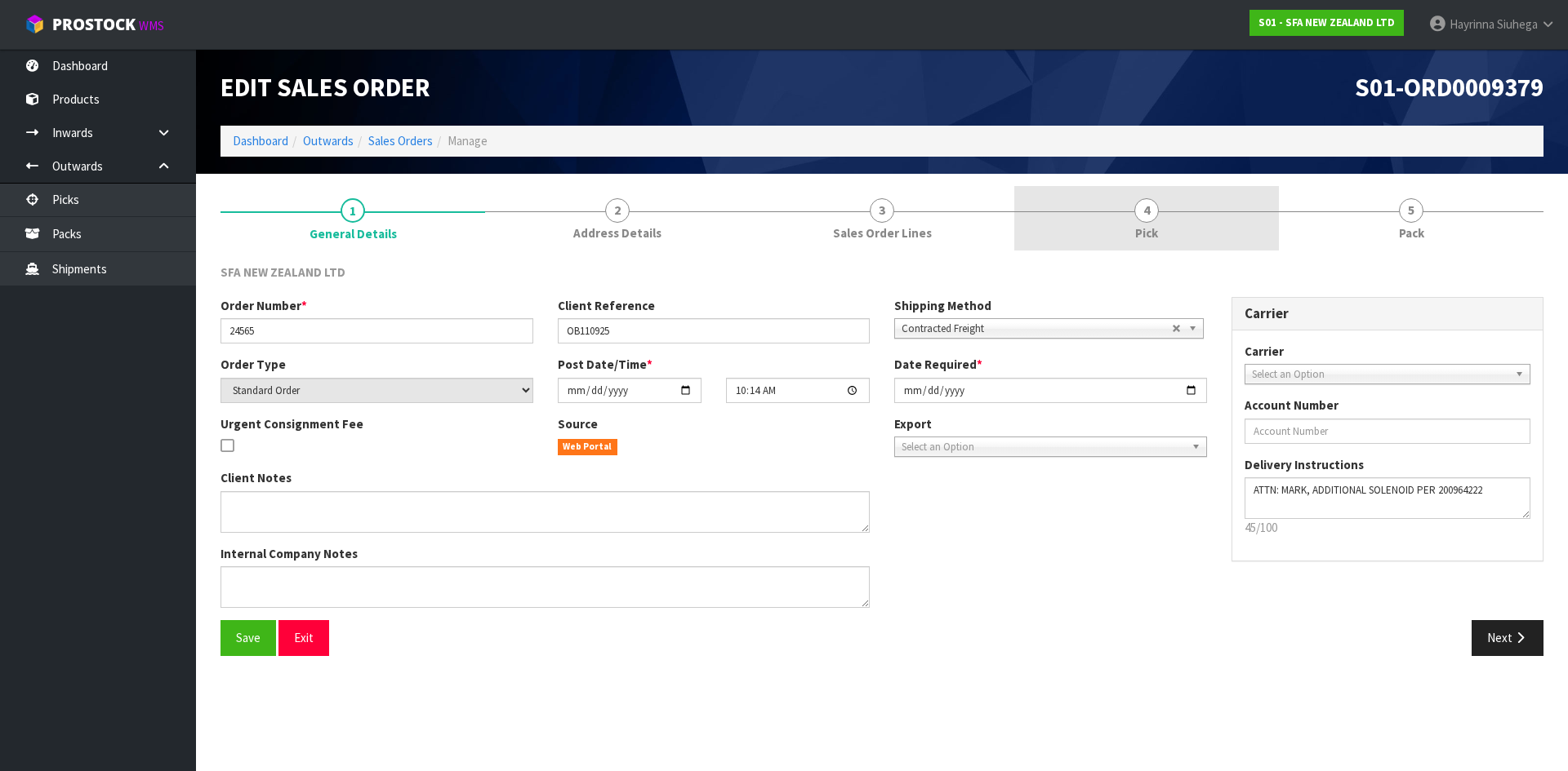
click at [1202, 223] on link "4 Pick" at bounding box center [1147, 218] width 265 height 64
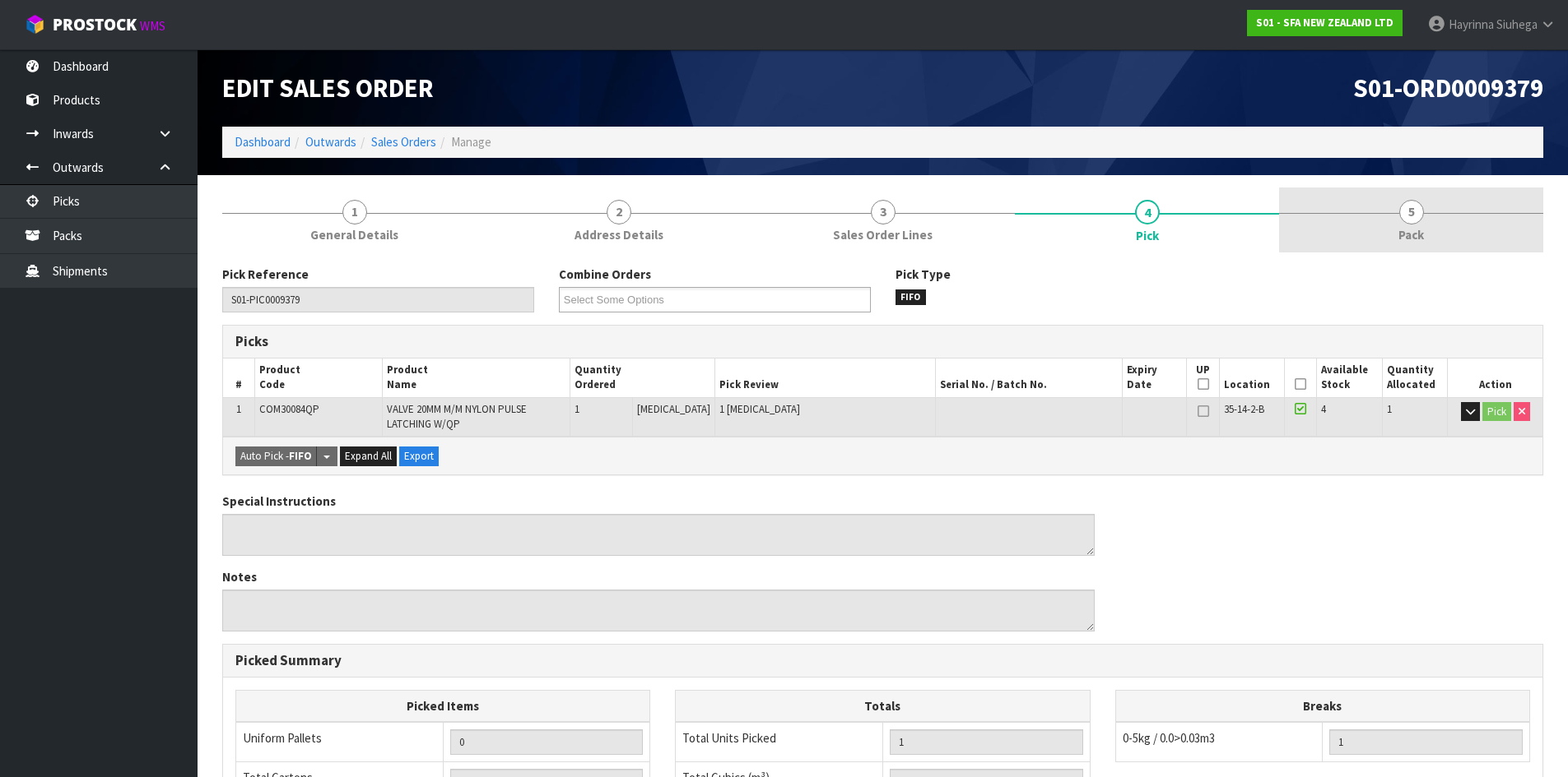
click at [1401, 228] on span "Pack" at bounding box center [1410, 235] width 25 height 18
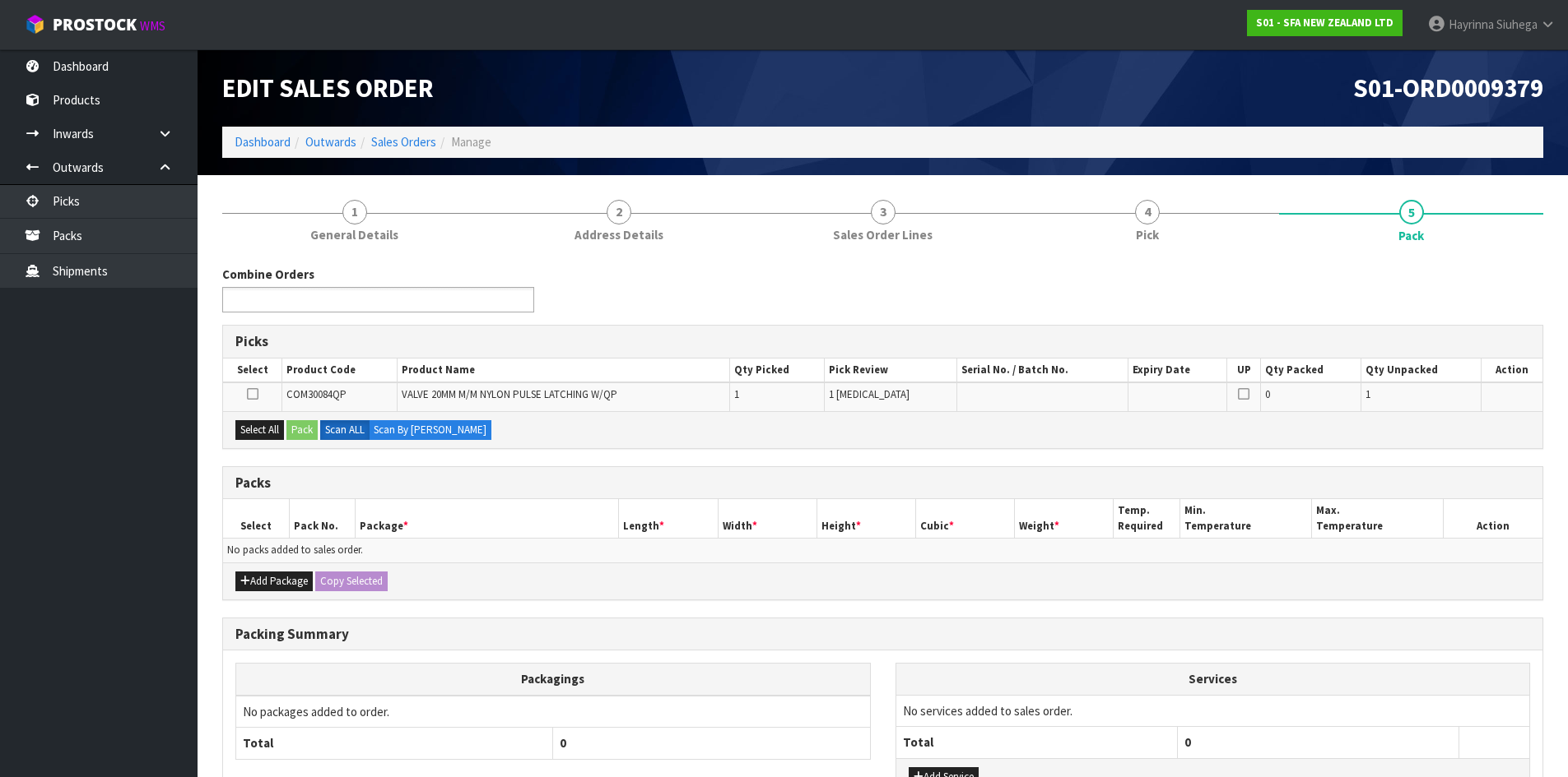
click at [441, 304] on ul at bounding box center [377, 299] width 311 height 25
click at [255, 431] on button "Select All" at bounding box center [259, 430] width 48 height 20
click at [302, 426] on button "Pack" at bounding box center [302, 430] width 32 height 20
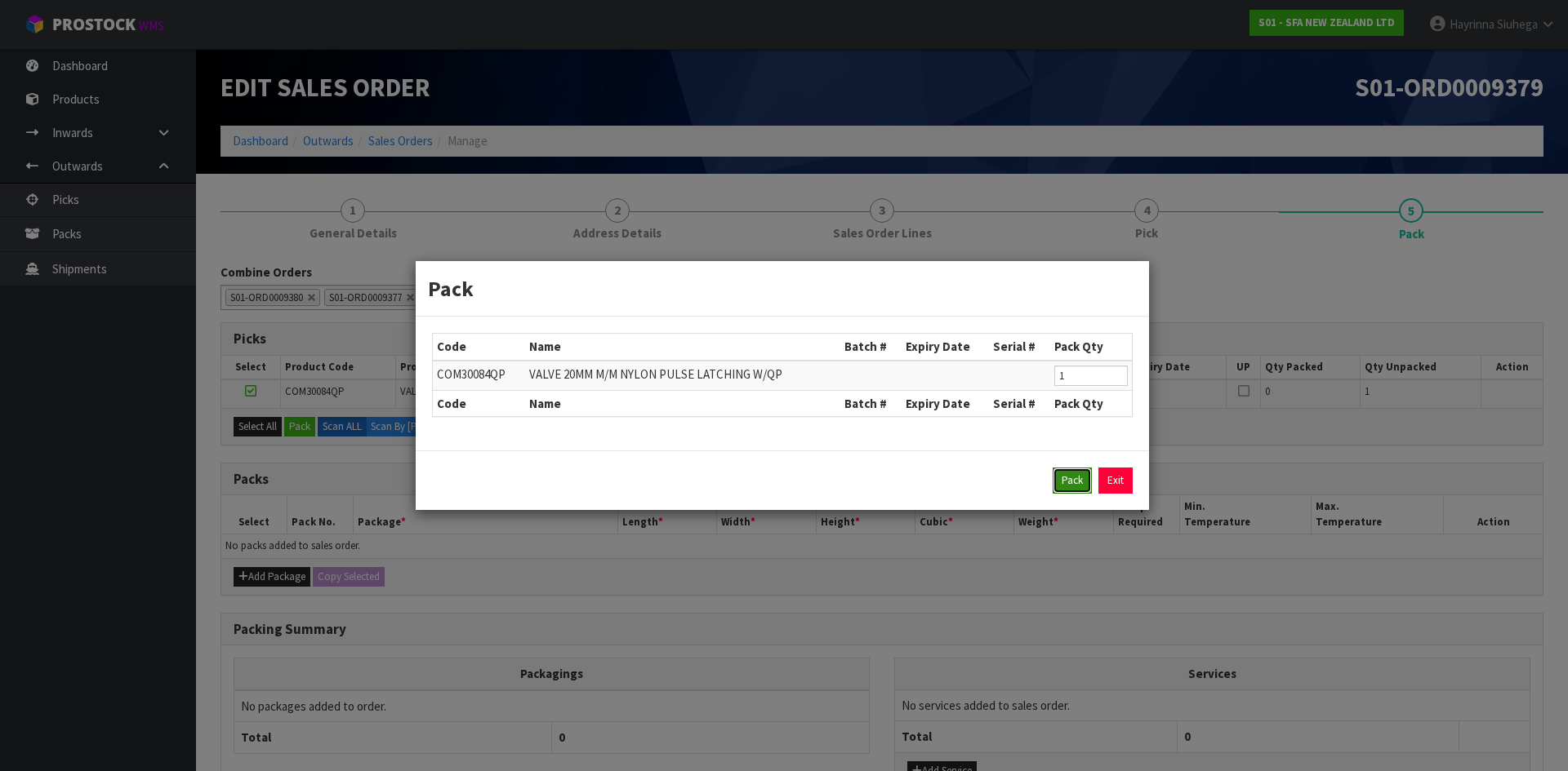
click at [1061, 472] on button "Pack" at bounding box center [1072, 480] width 39 height 26
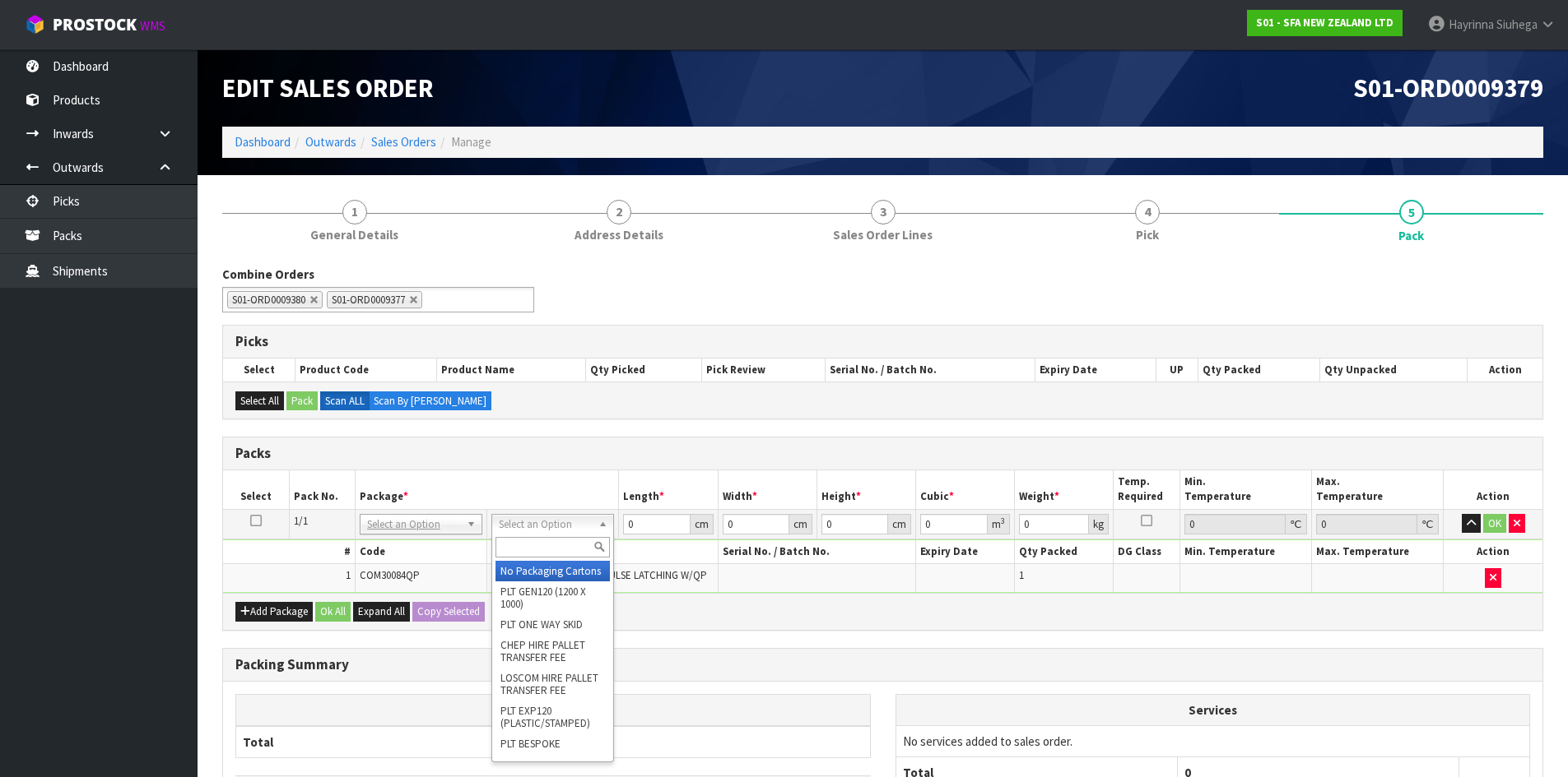
drag, startPoint x: 539, startPoint y: 519, endPoint x: 548, endPoint y: 552, distance: 34.2
drag, startPoint x: 548, startPoint y: 569, endPoint x: 619, endPoint y: 540, distance: 76.7
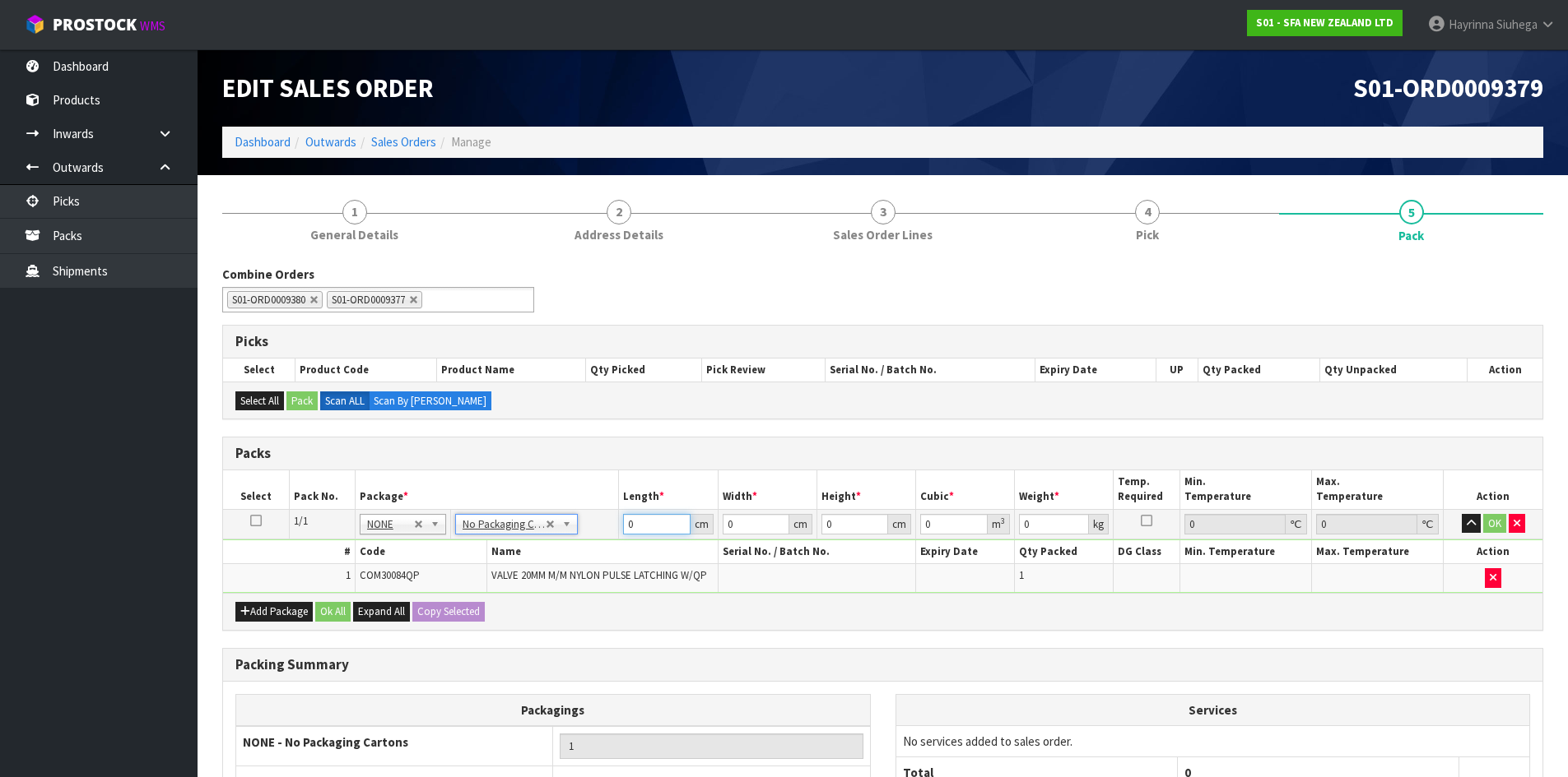
click at [628, 526] on input "0" at bounding box center [656, 524] width 67 height 20
click at [629, 526] on input "0" at bounding box center [656, 524] width 67 height 20
click button "OK" at bounding box center [1494, 524] width 23 height 20
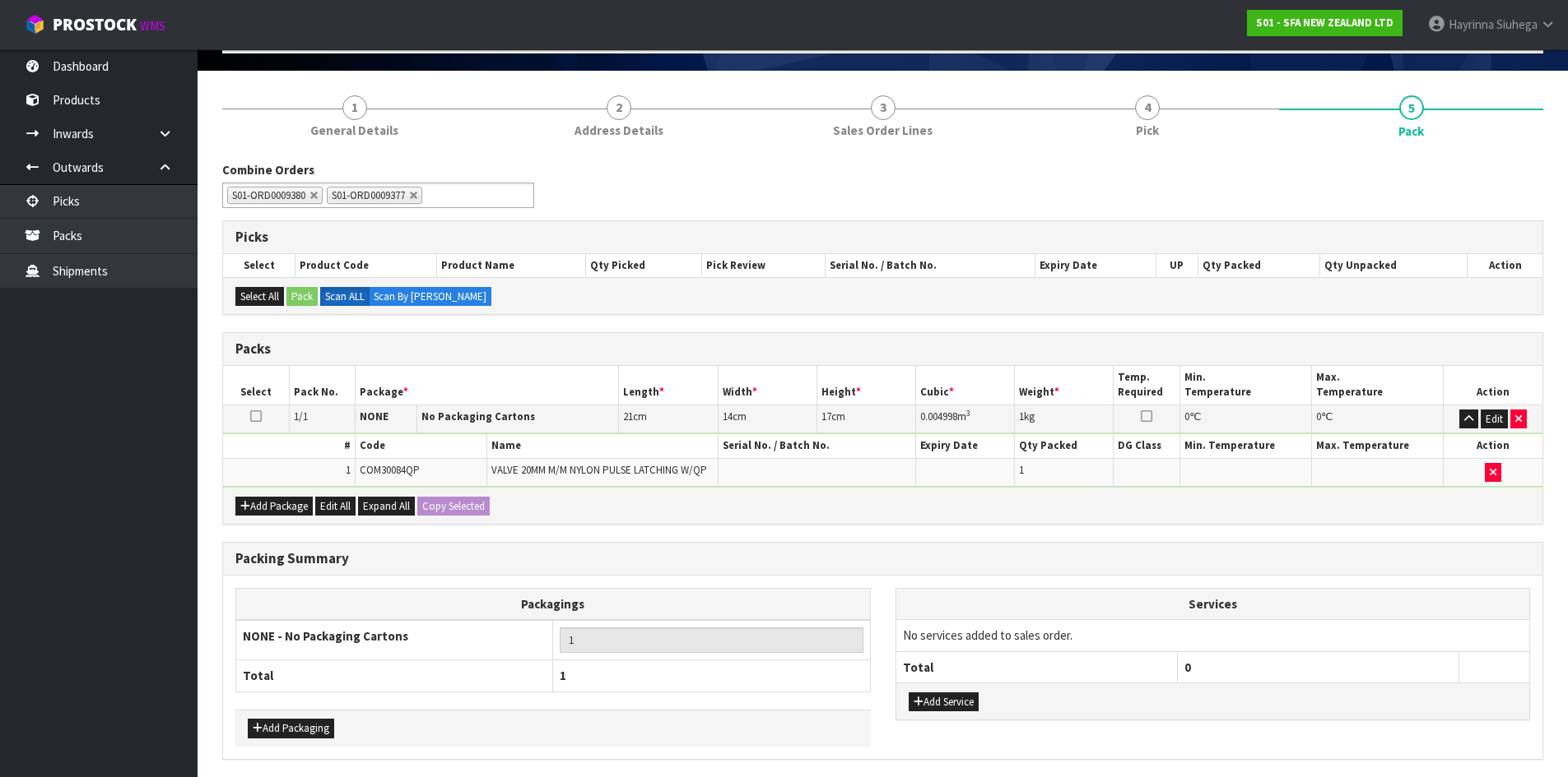
scroll to position [165, 0]
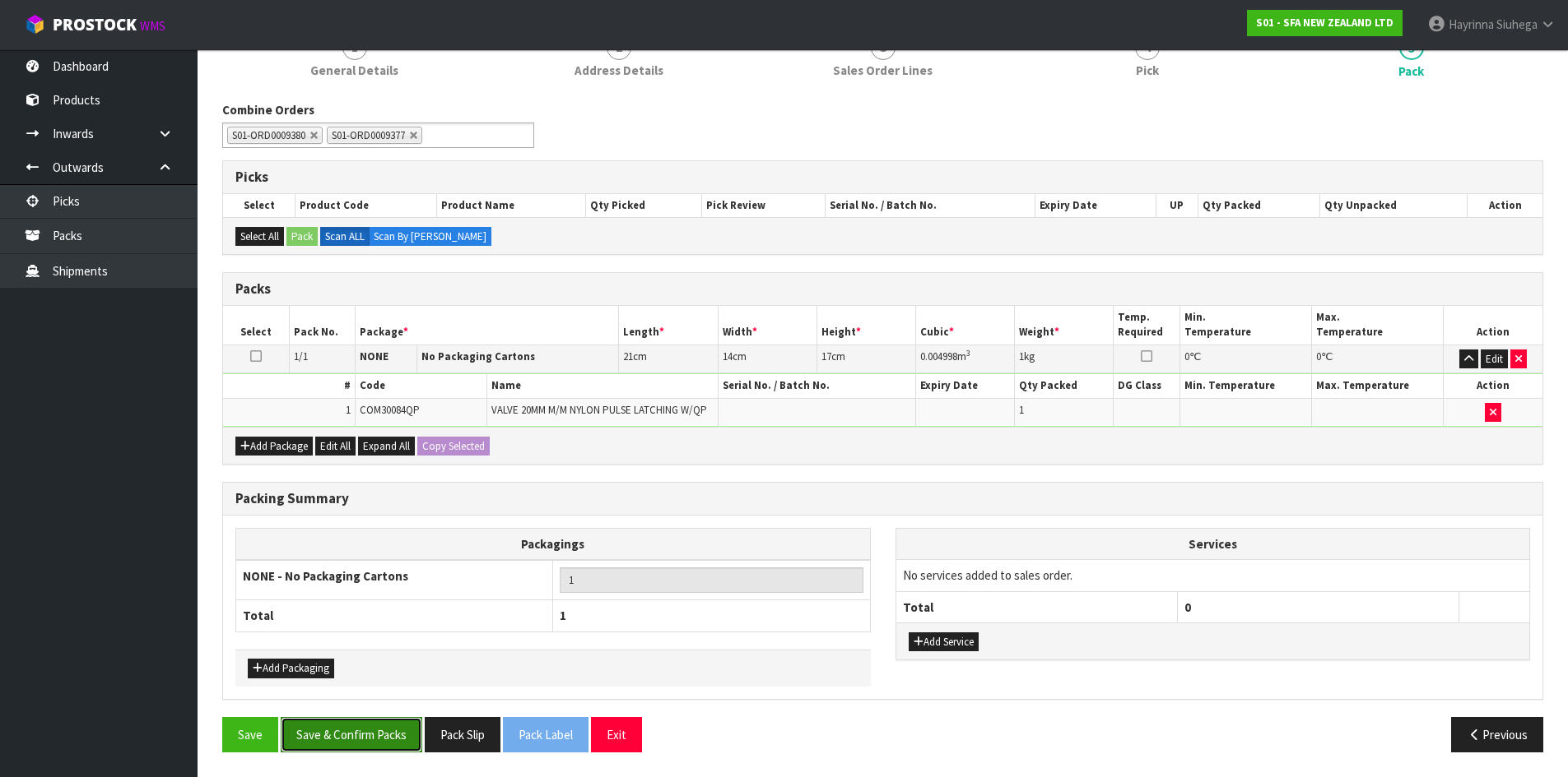
click at [353, 726] on button "Save & Confirm Packs" at bounding box center [351, 735] width 141 height 35
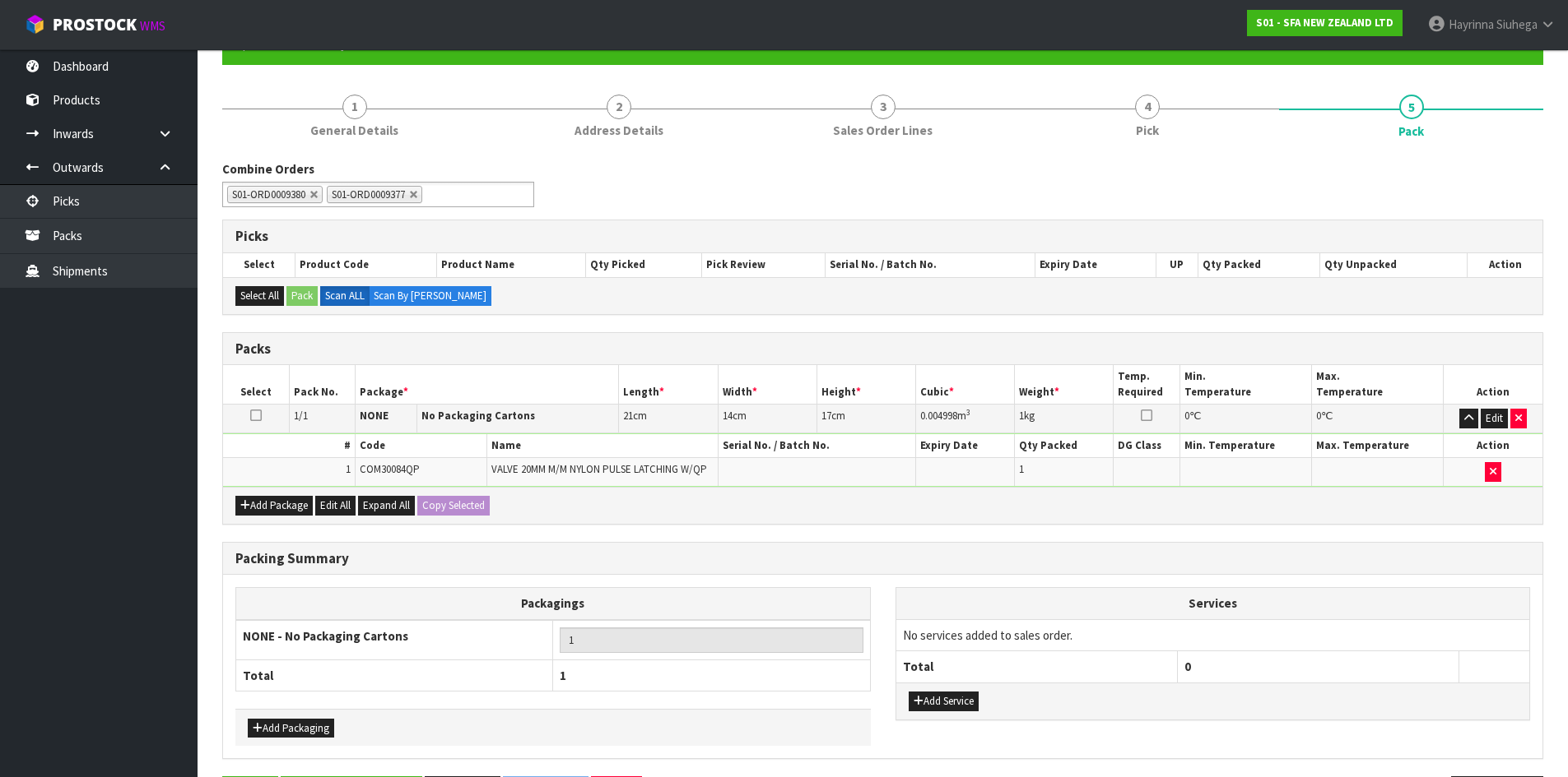
scroll to position [0, 0]
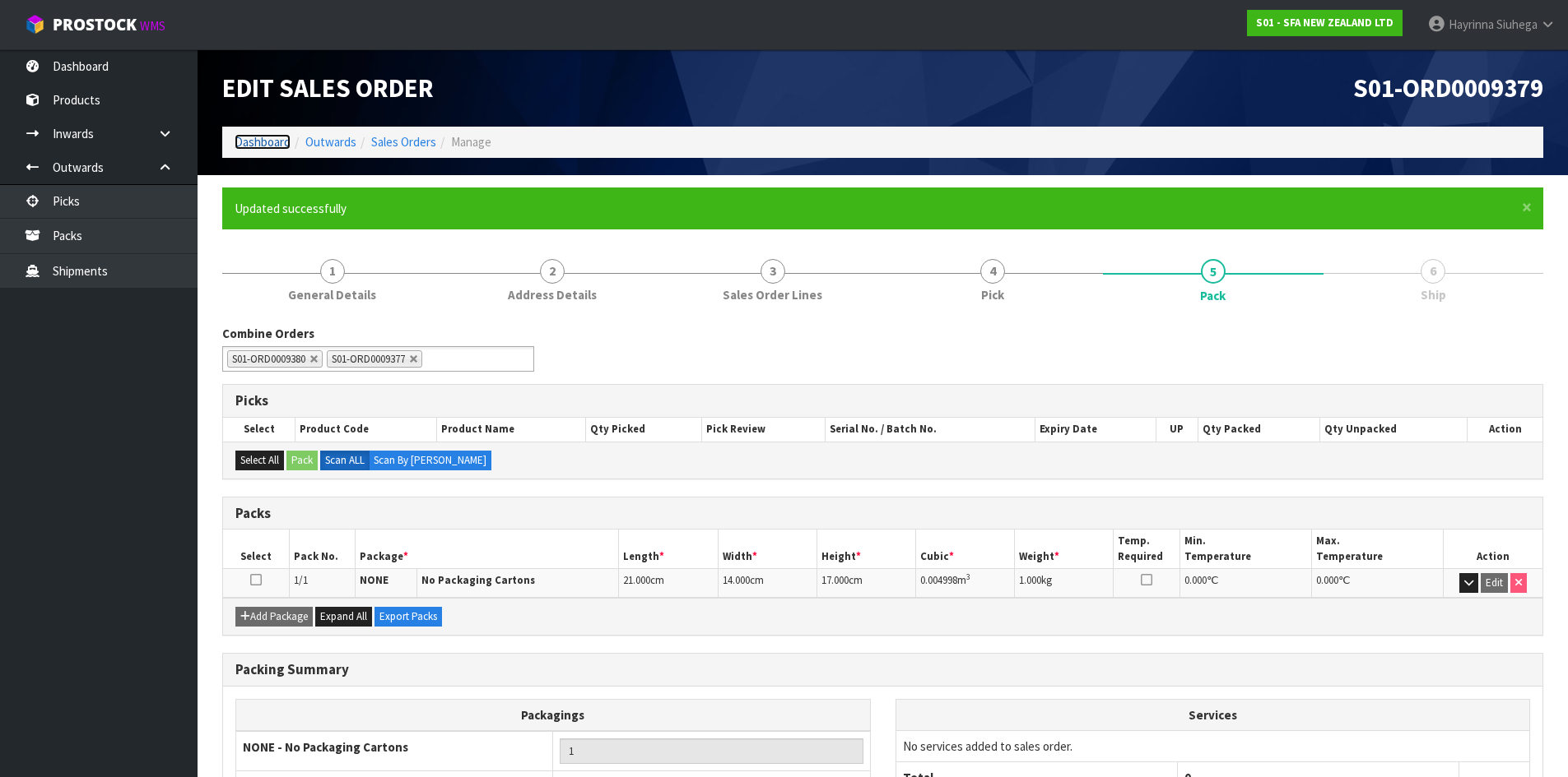
click at [271, 136] on link "Dashboard" at bounding box center [262, 142] width 56 height 16
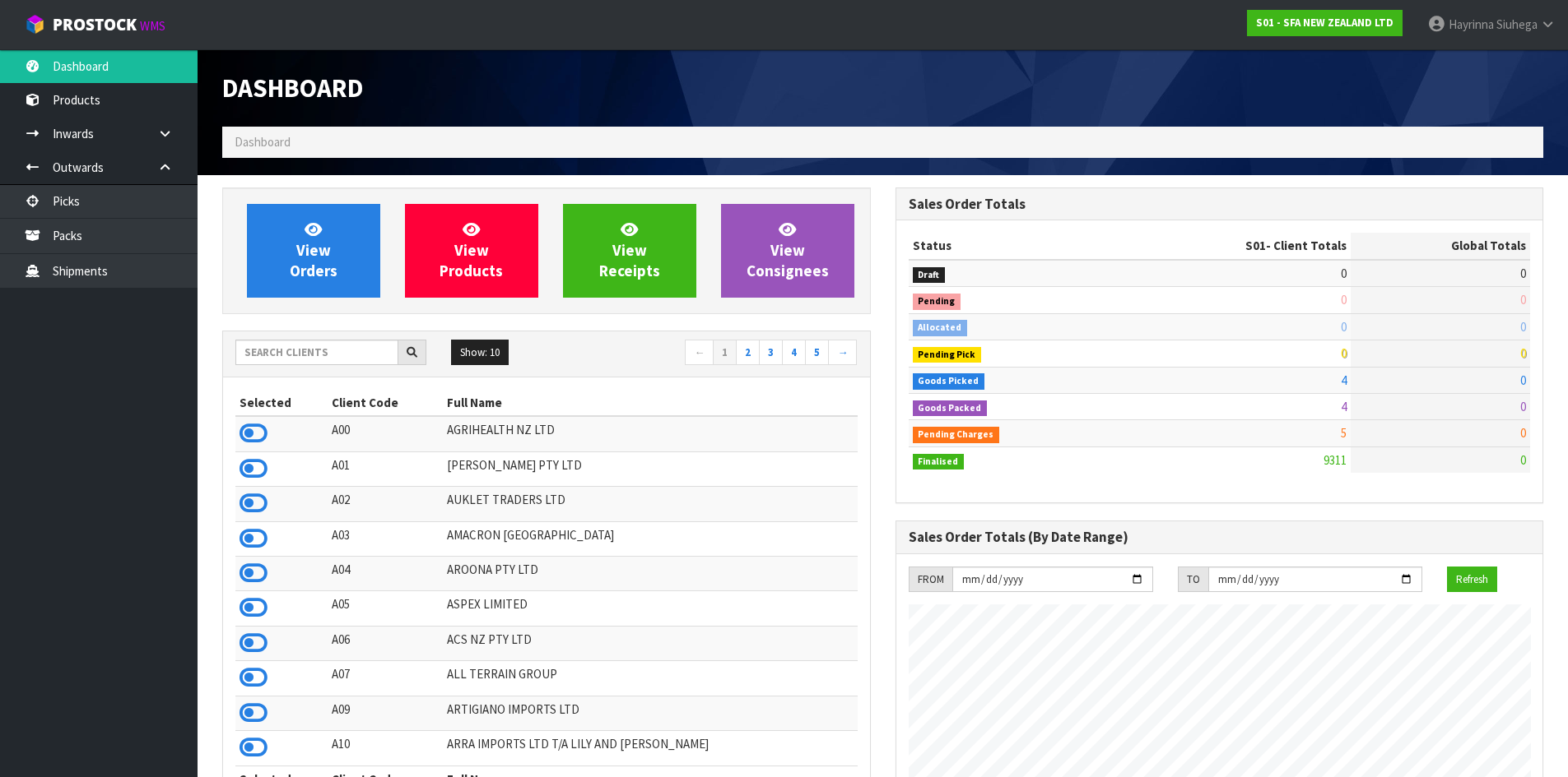
scroll to position [1246, 672]
click at [291, 242] on link "View Orders" at bounding box center [313, 251] width 133 height 94
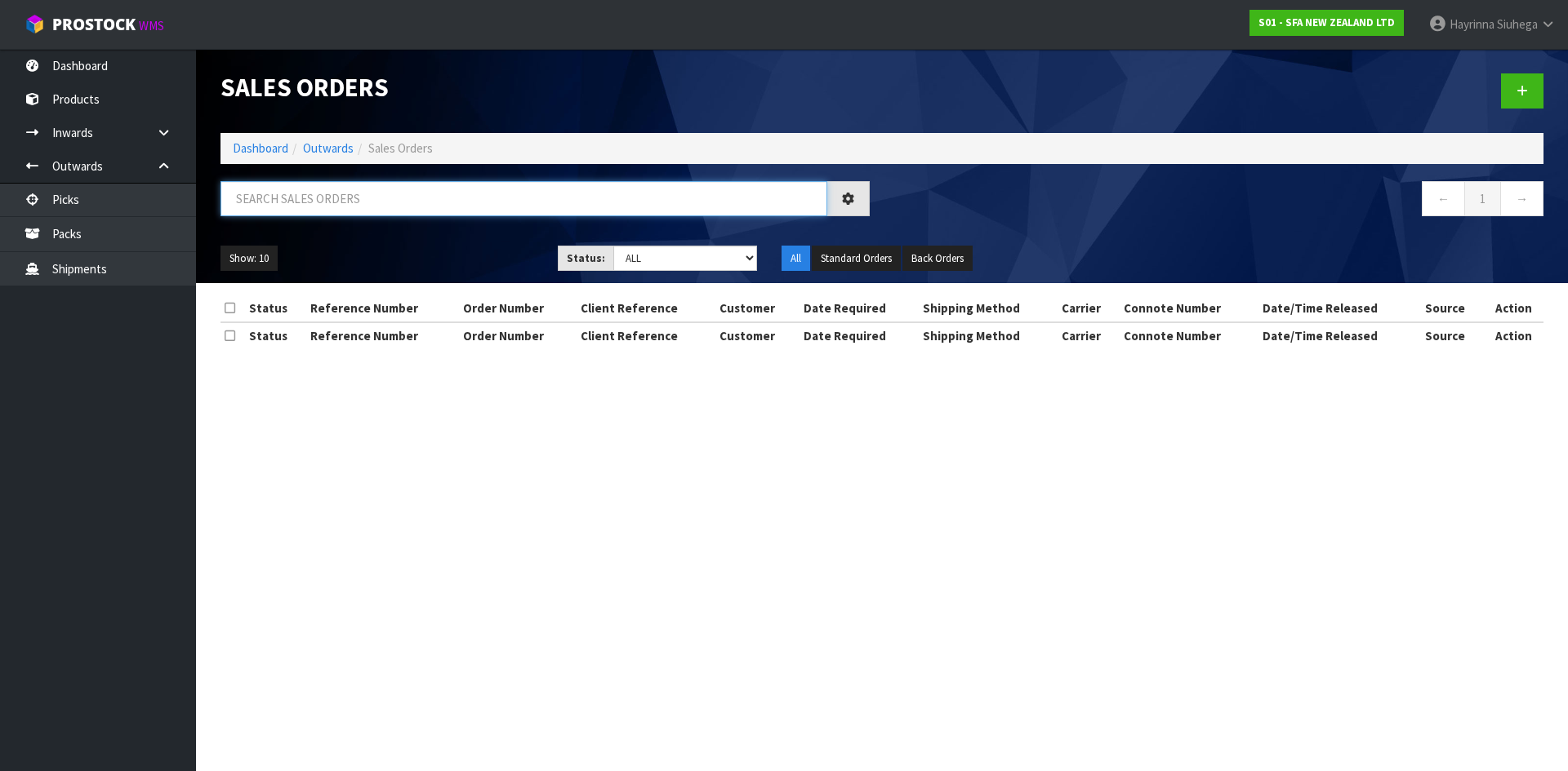
click at [305, 209] on input "text" at bounding box center [523, 198] width 607 height 35
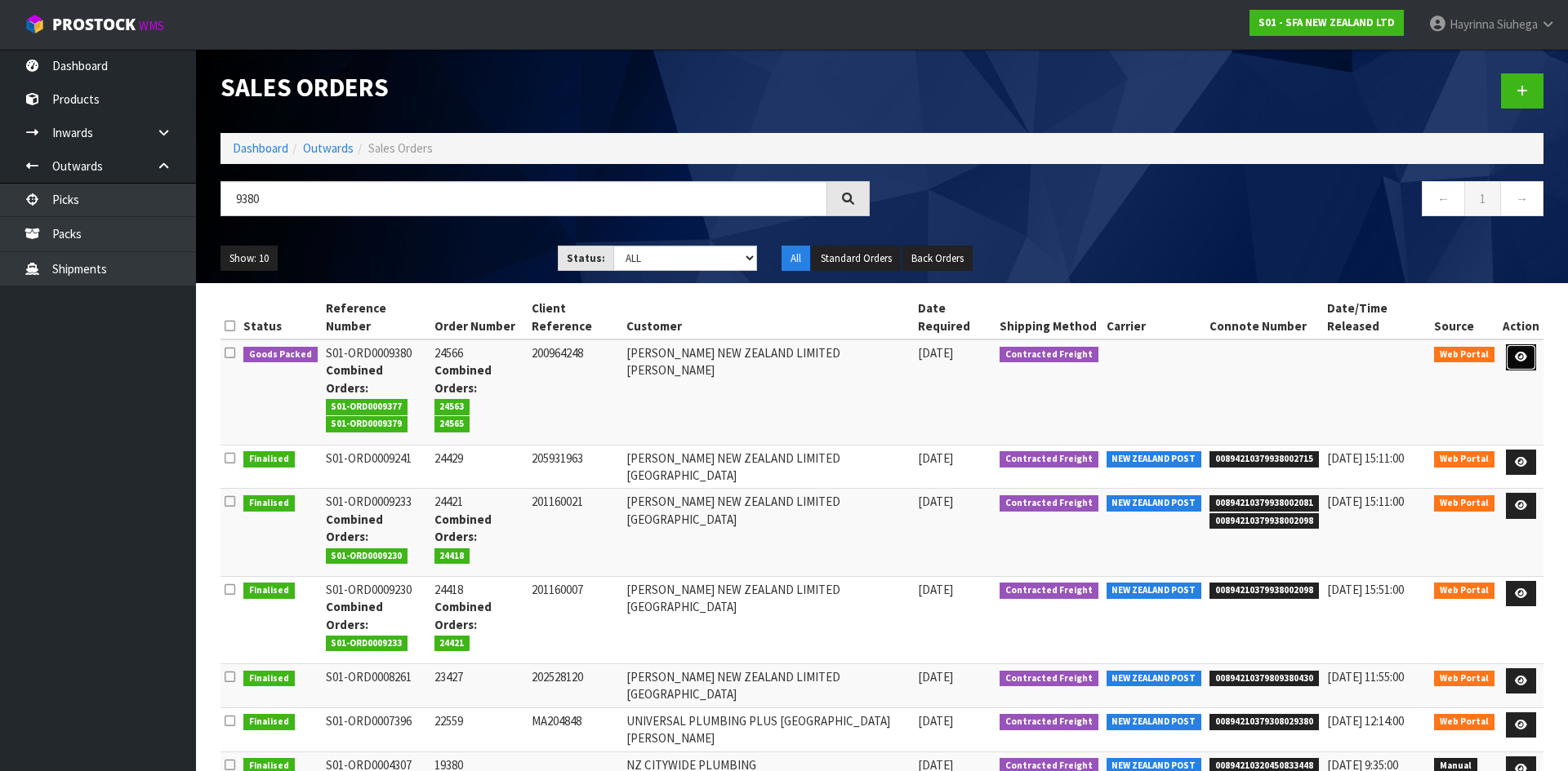
click at [1522, 352] on icon at bounding box center [1521, 357] width 12 height 10
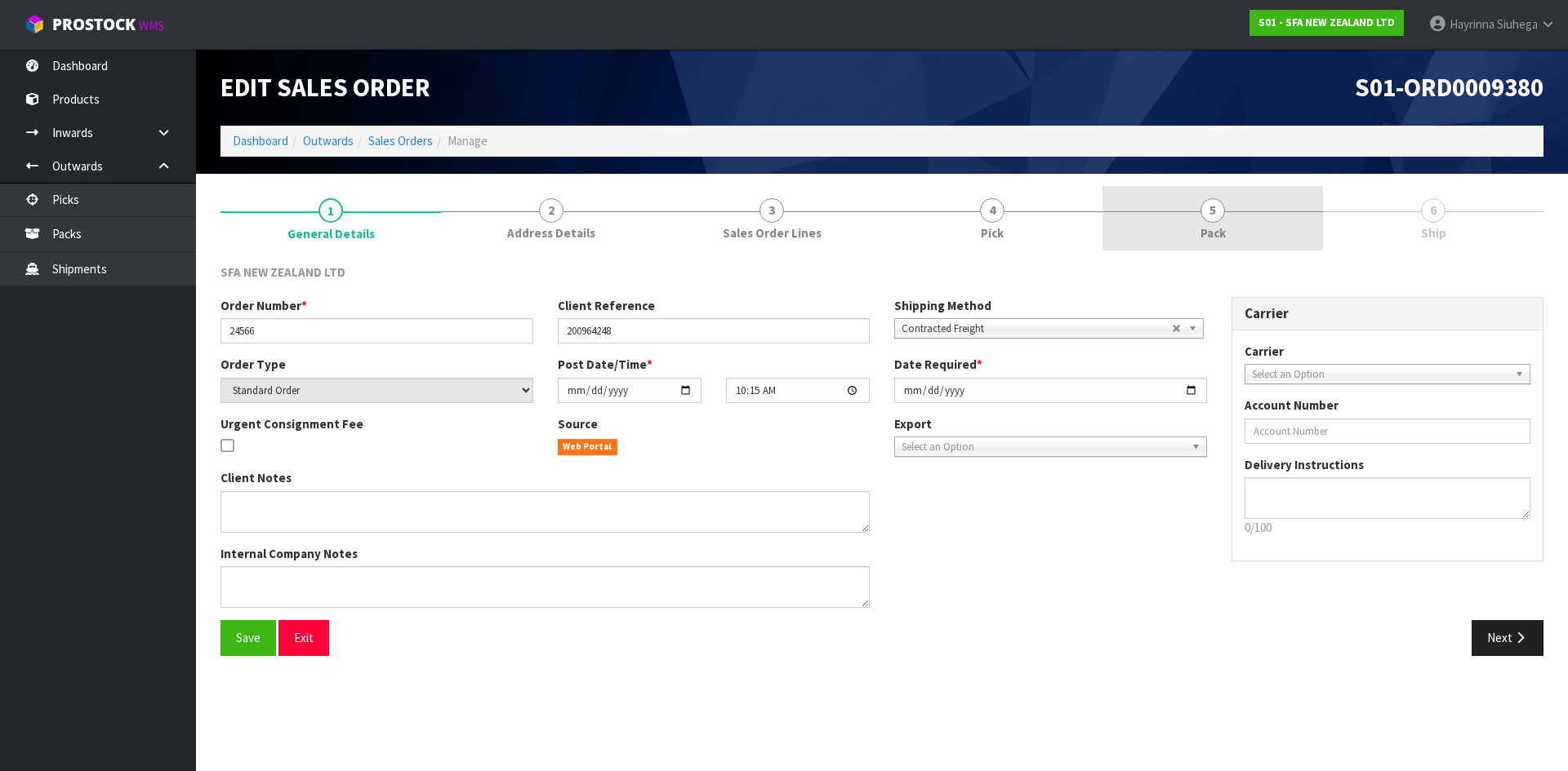
click at [1199, 231] on link "5 Pack" at bounding box center [1212, 218] width 220 height 64
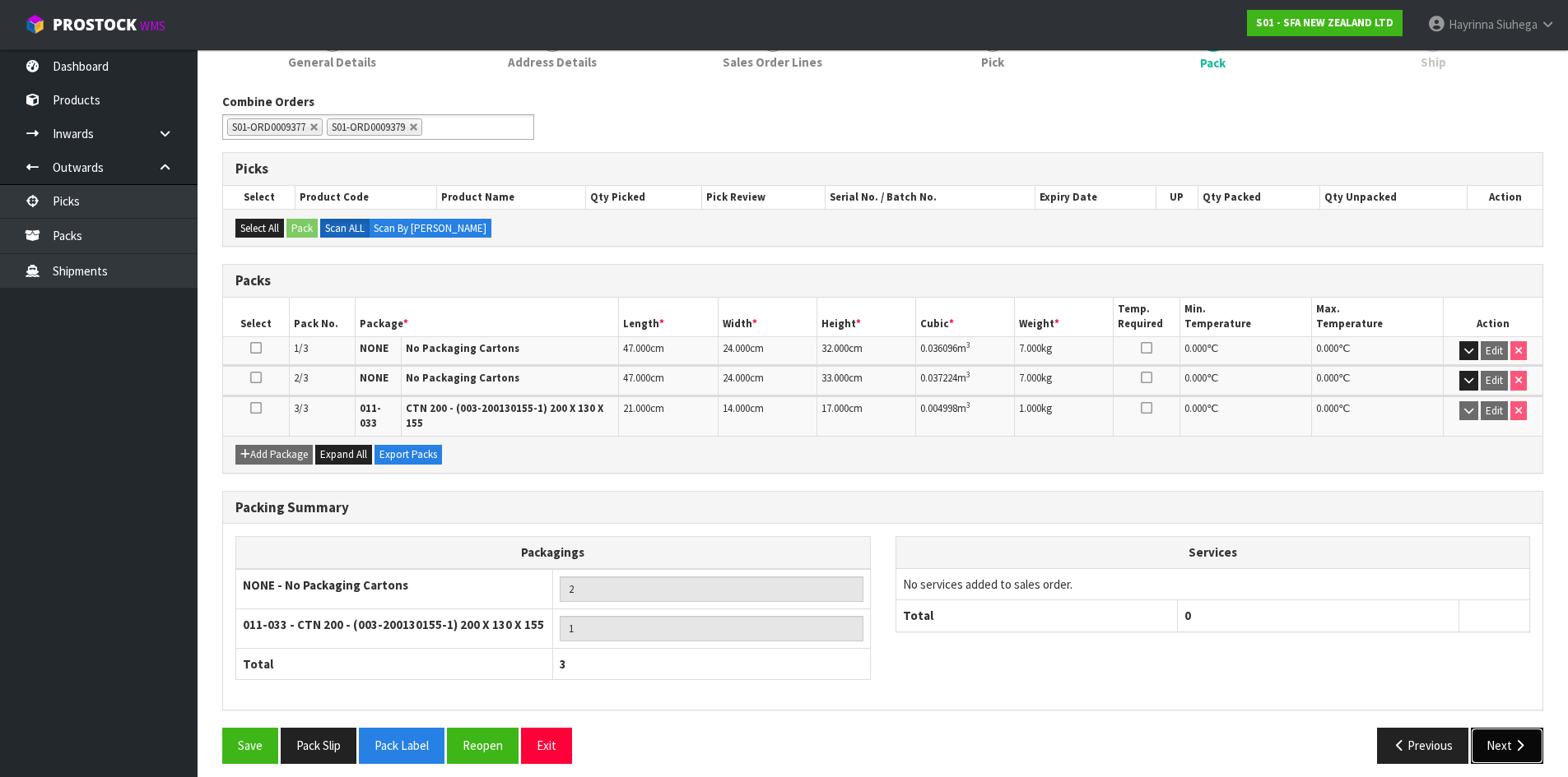
click at [1507, 730] on button "Next" at bounding box center [1507, 745] width 73 height 35
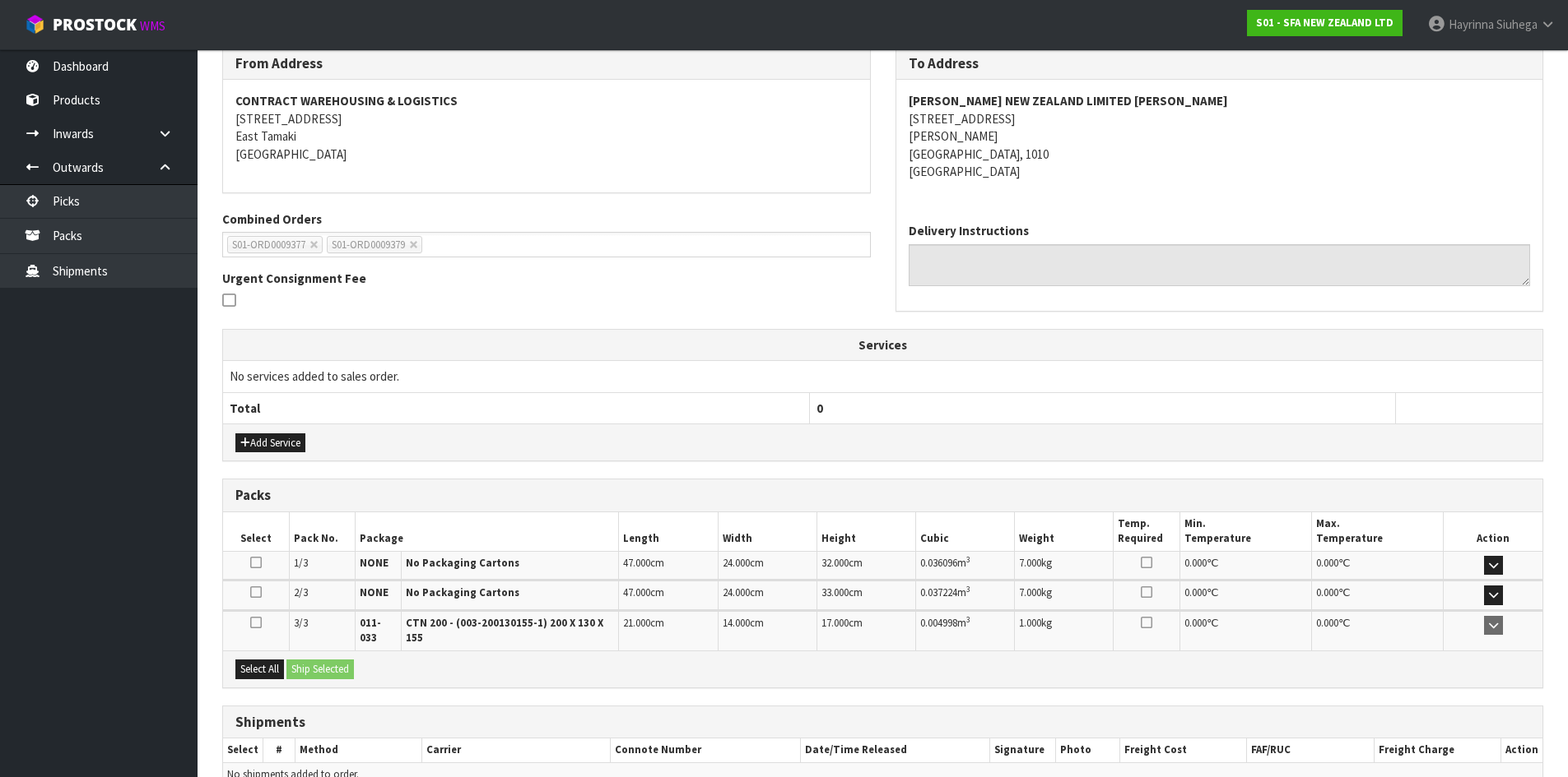
scroll to position [296, 0]
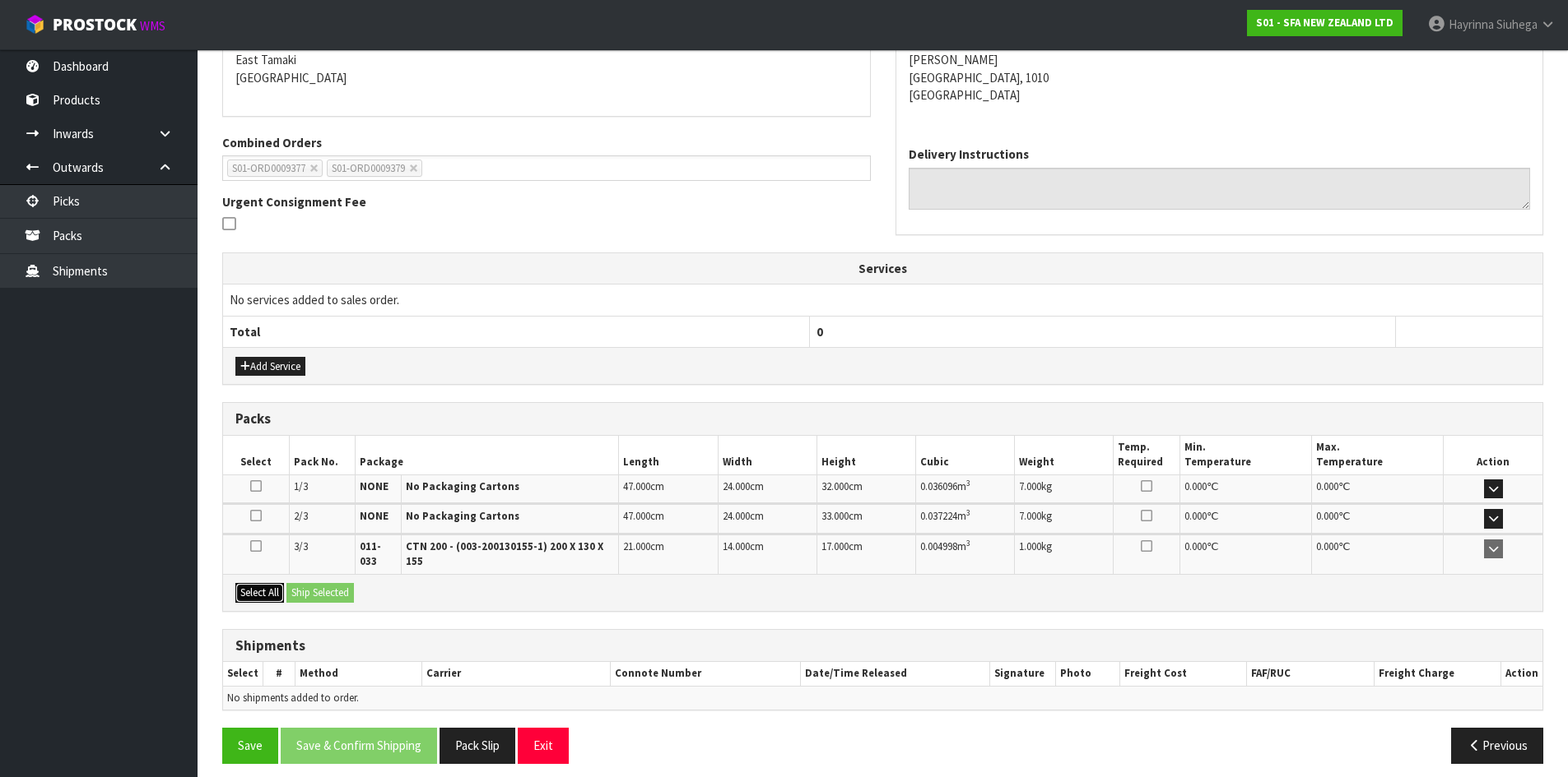
drag, startPoint x: 271, startPoint y: 588, endPoint x: 327, endPoint y: 584, distance: 56.1
click at [274, 586] on button "Select All" at bounding box center [259, 593] width 48 height 20
click at [327, 584] on button "Ship Selected" at bounding box center [319, 593] width 68 height 20
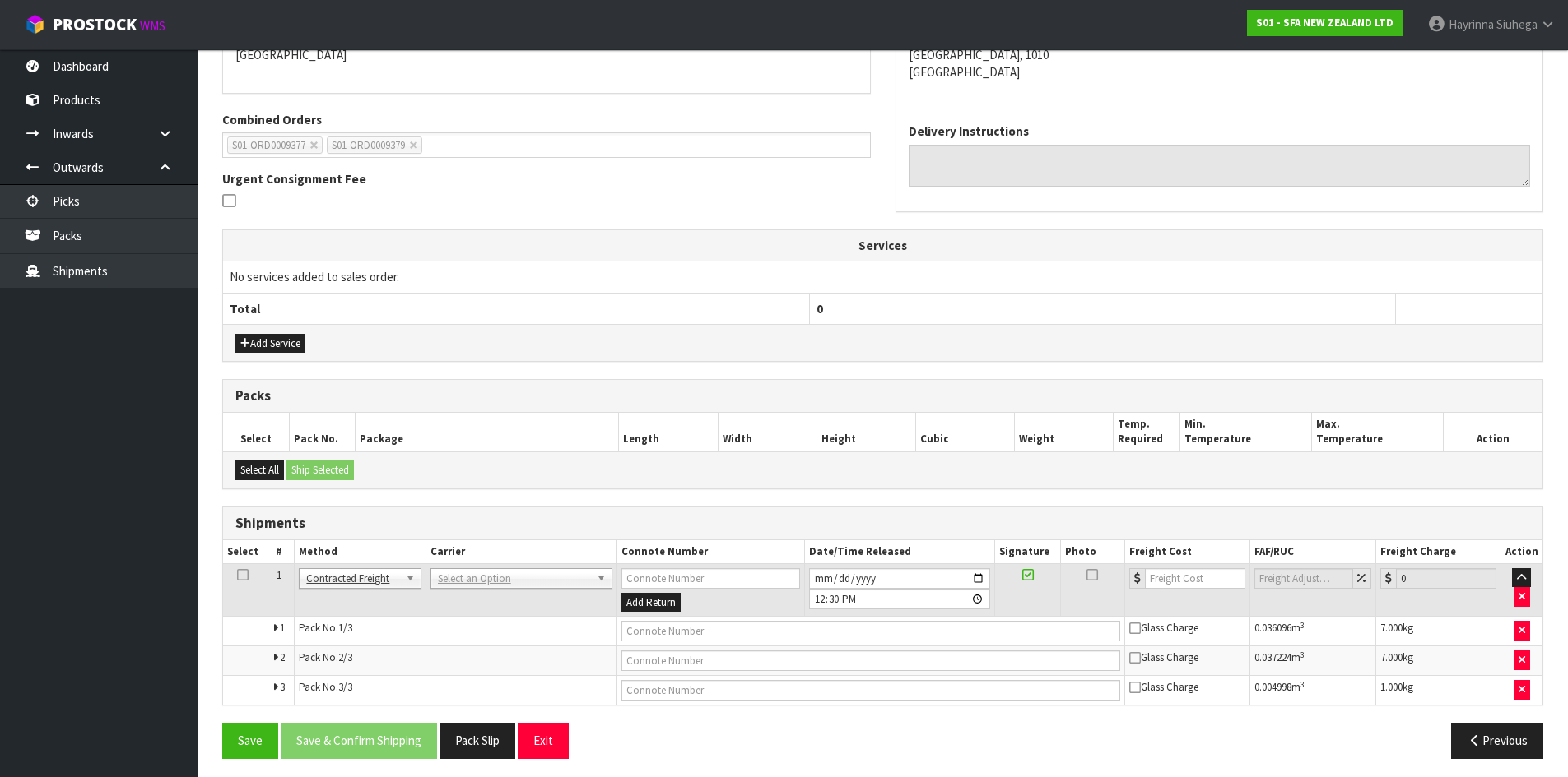
scroll to position [324, 0]
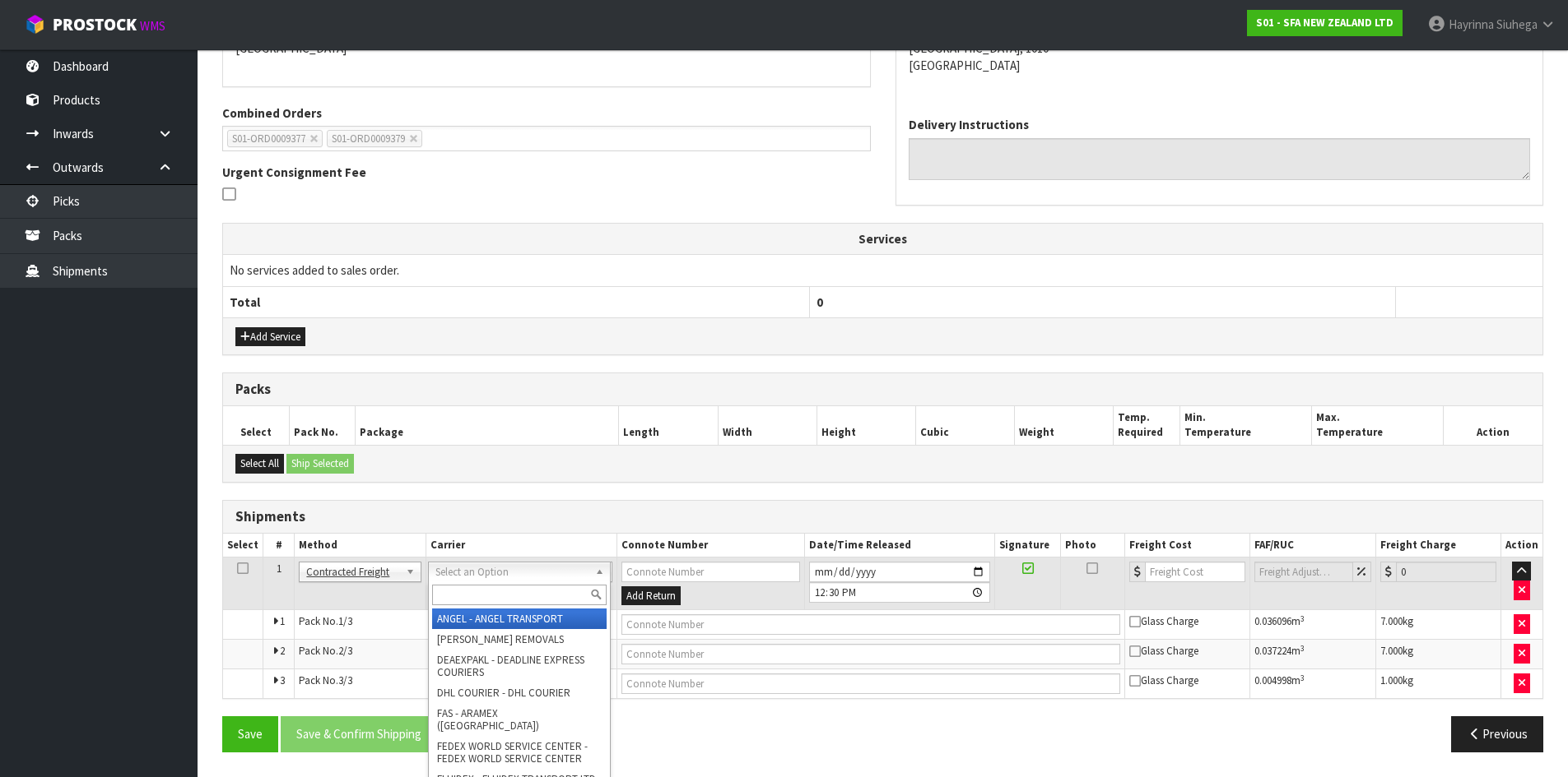
click at [480, 587] on input "text" at bounding box center [519, 595] width 175 height 20
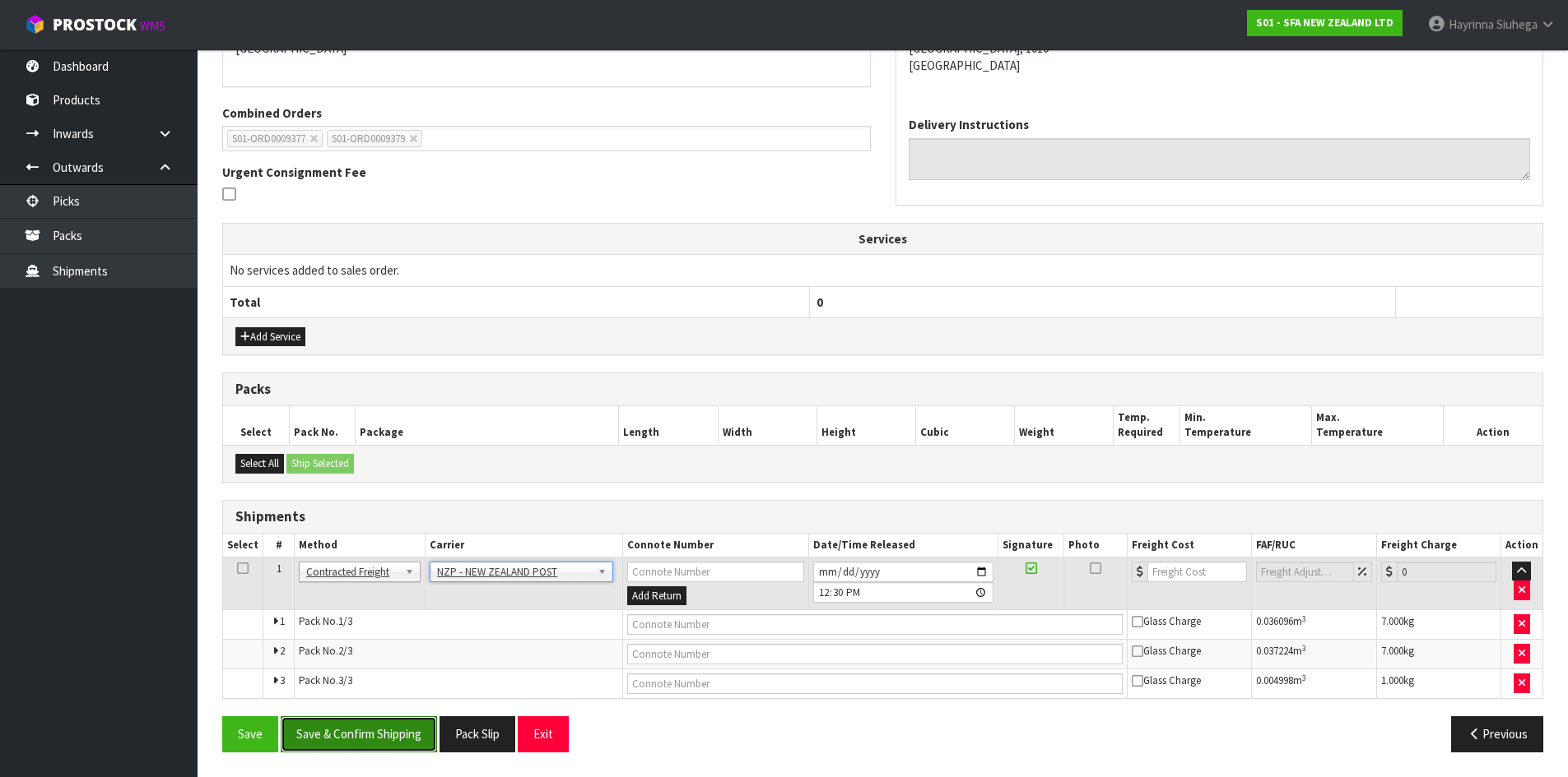
click at [380, 724] on button "Save & Confirm Shipping" at bounding box center [359, 734] width 156 height 35
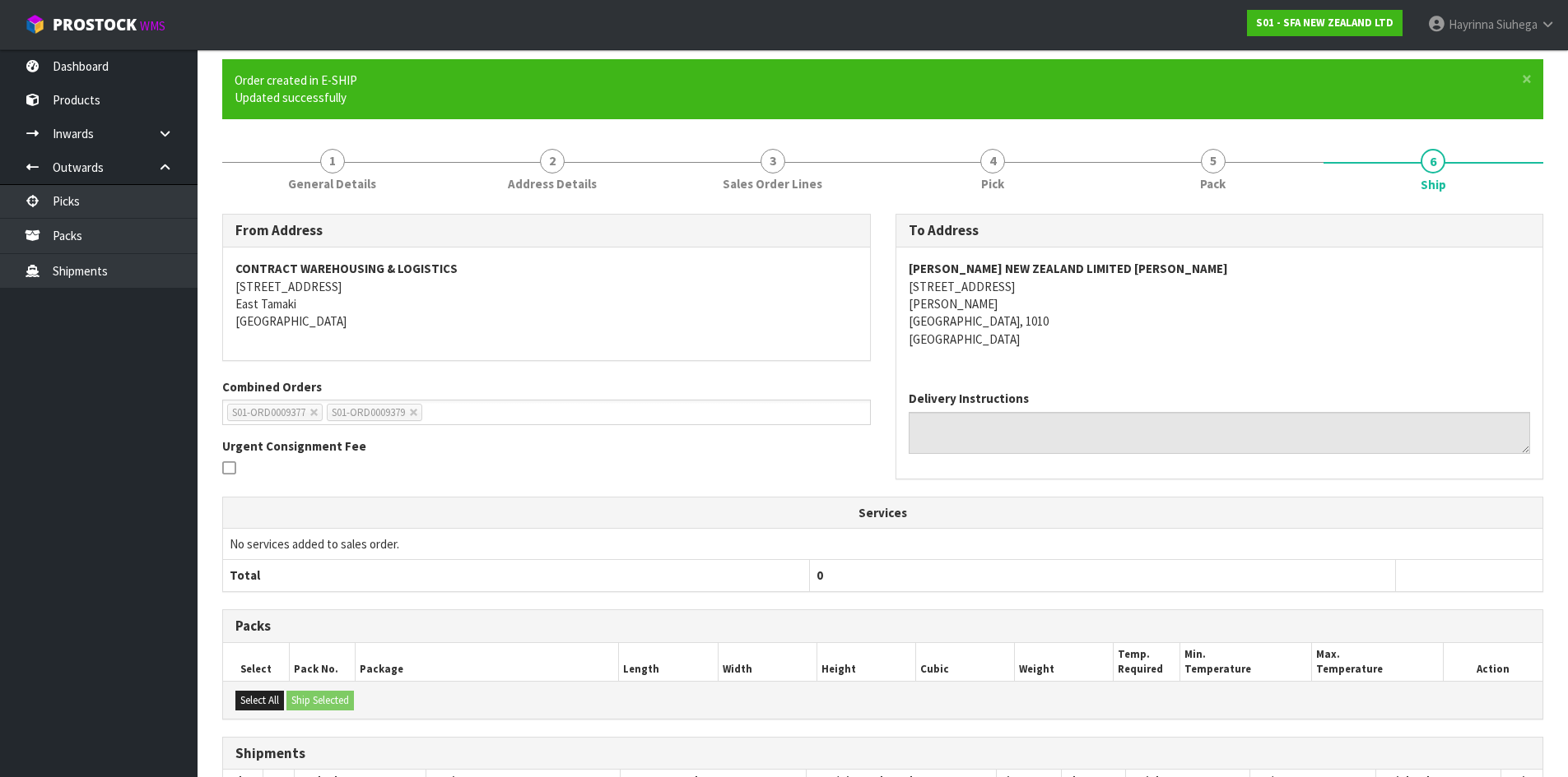
scroll to position [359, 0]
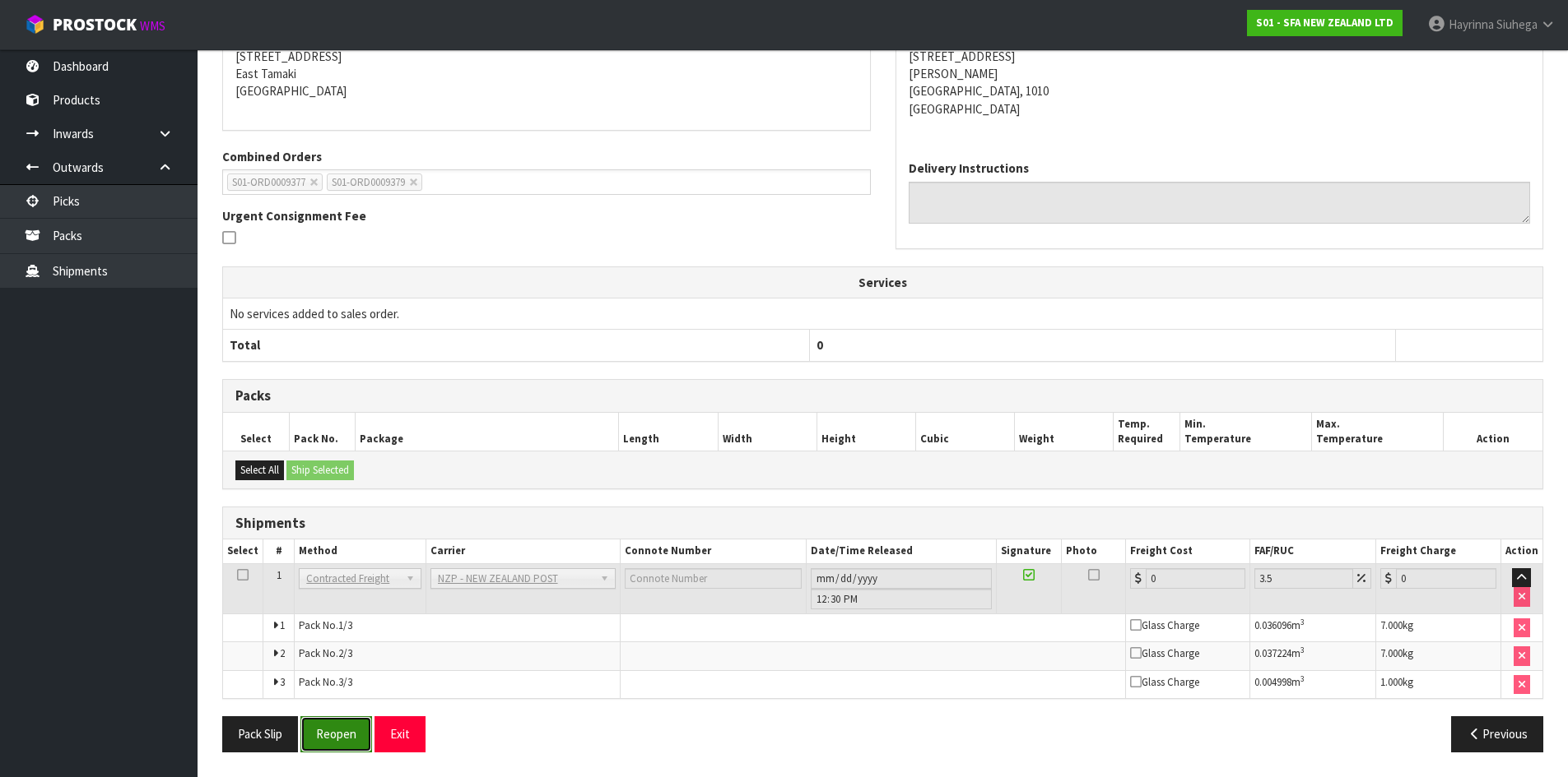
click at [330, 720] on button "Reopen" at bounding box center [336, 734] width 72 height 35
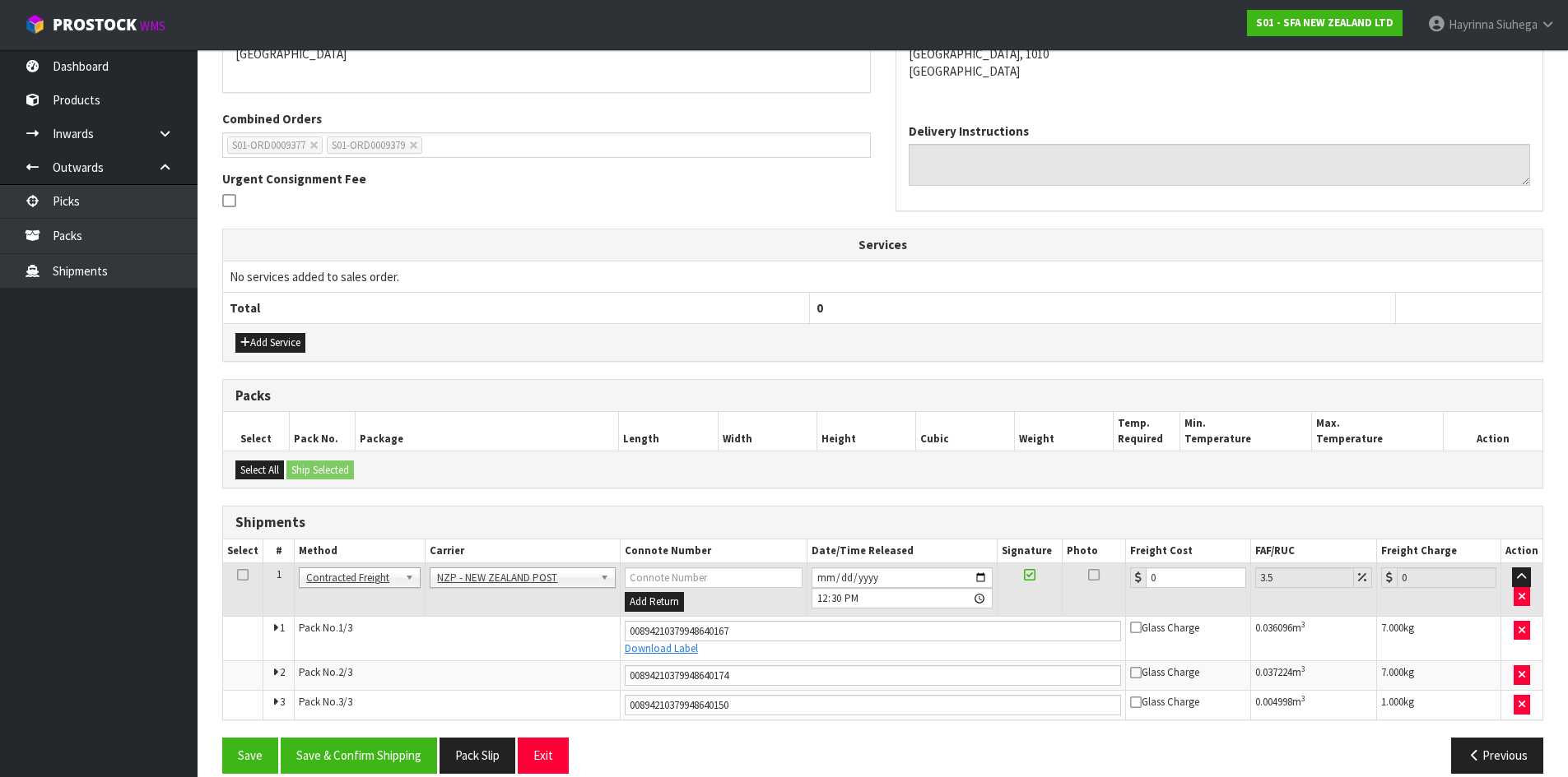
scroll to position [400, 0]
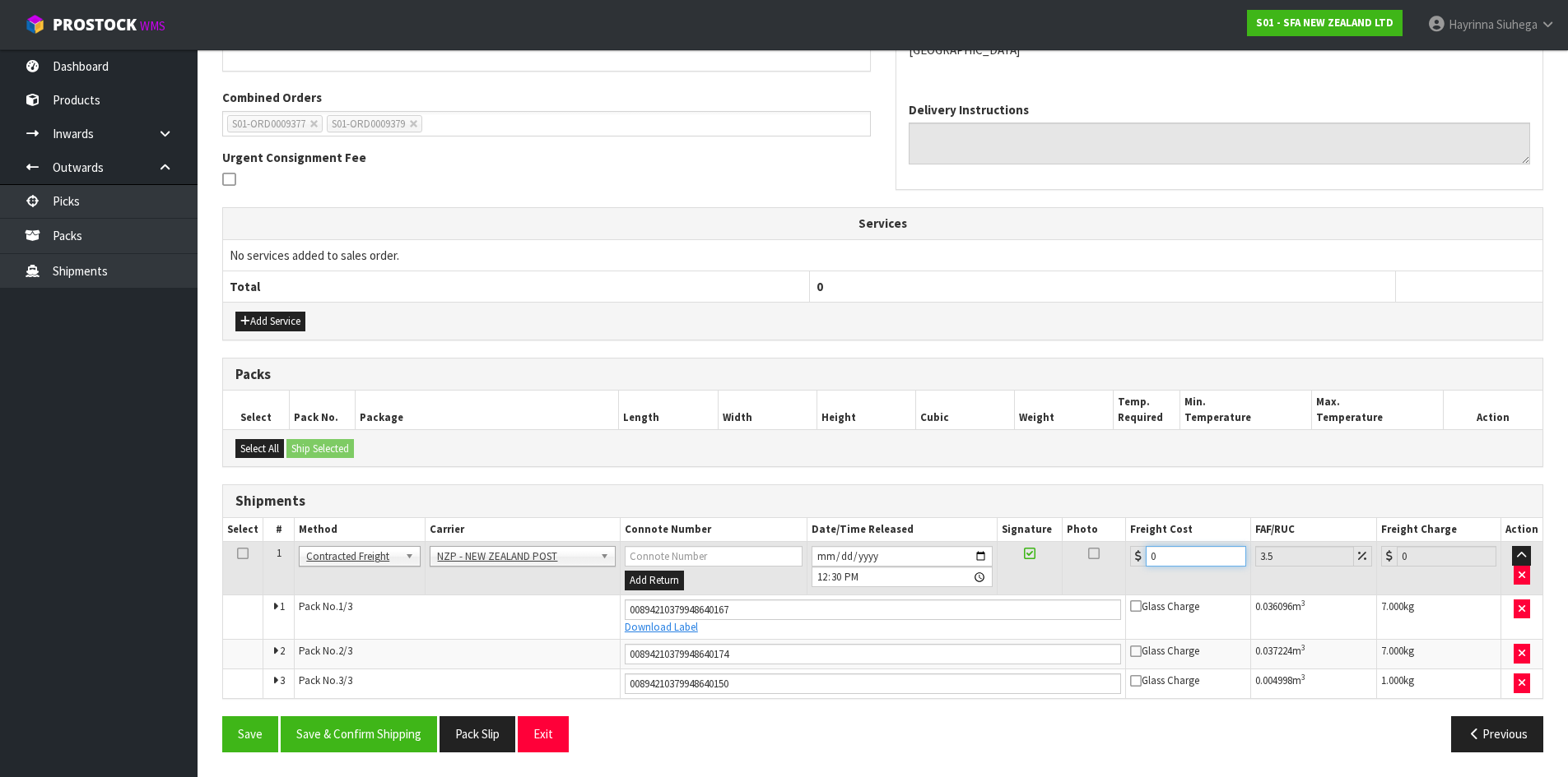
drag, startPoint x: 1181, startPoint y: 561, endPoint x: 957, endPoint y: 560, distance: 224.0
click at [957, 560] on tr "1 Client Local Pickup Customer Local Pickup Company Freight Contracted Freight …" at bounding box center [882, 568] width 1319 height 53
click at [222, 716] on button "Save" at bounding box center [250, 734] width 56 height 35
click at [358, 727] on button "Save & Confirm Shipping" at bounding box center [359, 734] width 156 height 35
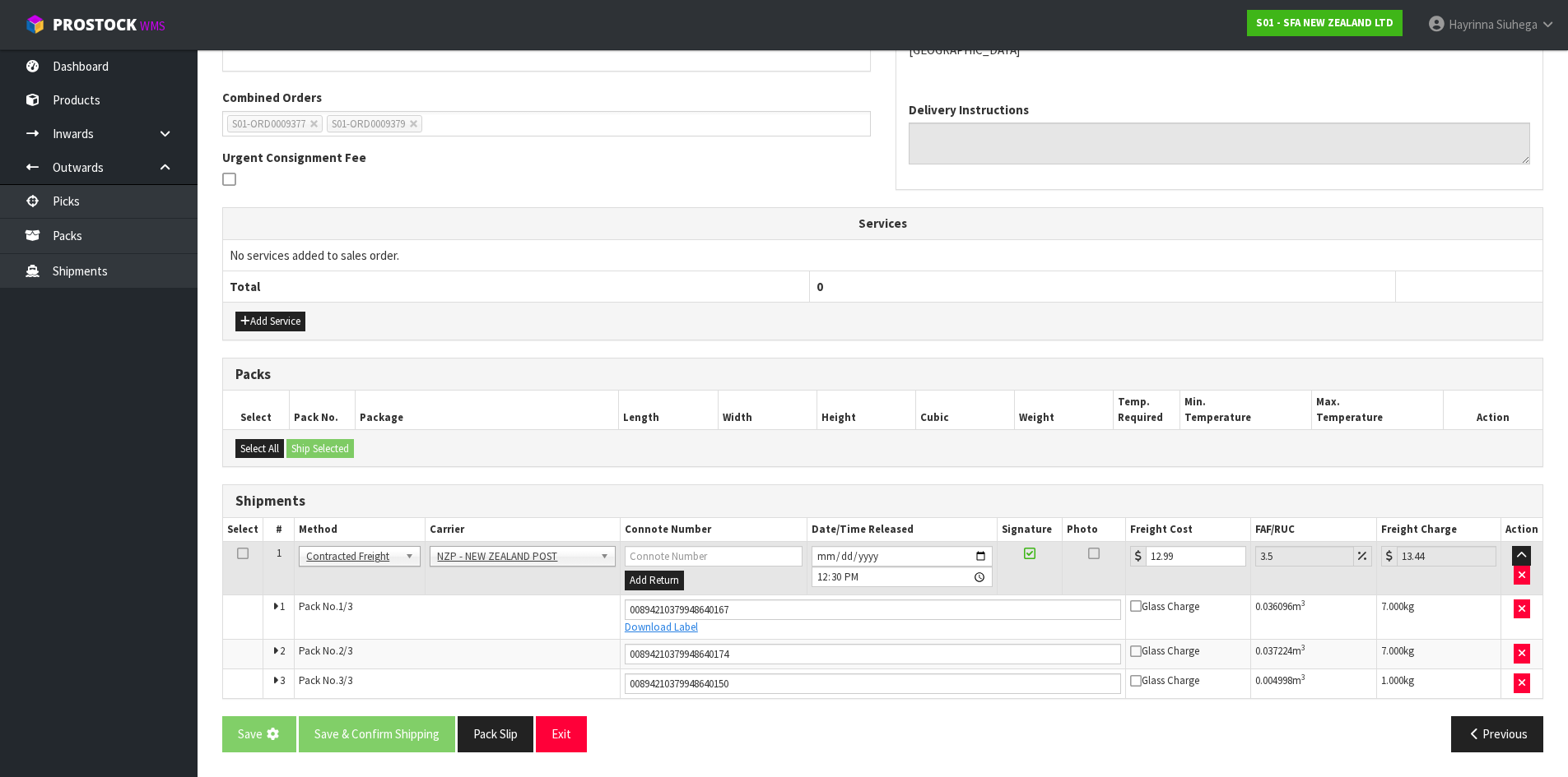
scroll to position [0, 0]
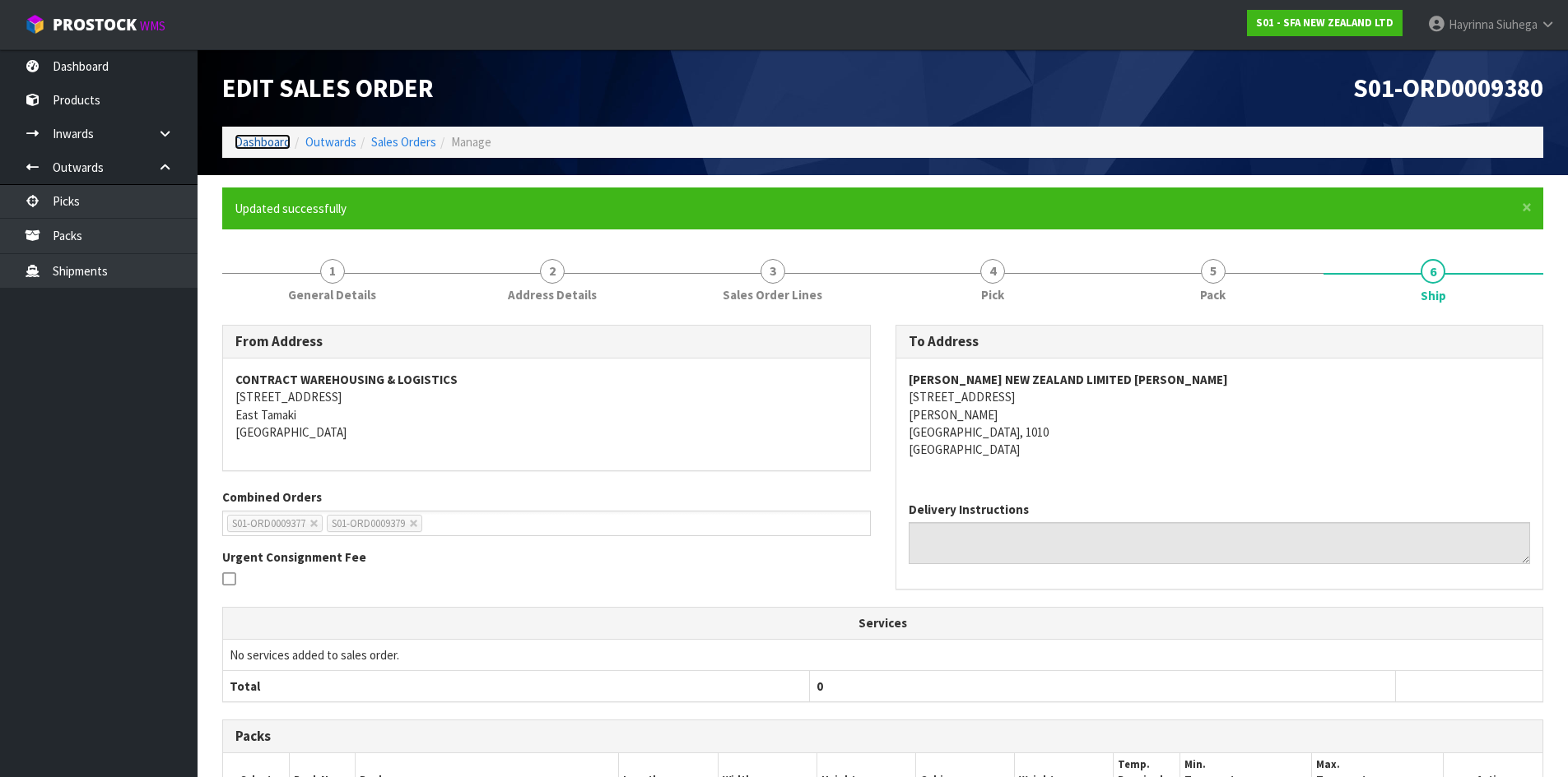
click at [274, 137] on link "Dashboard" at bounding box center [262, 142] width 56 height 16
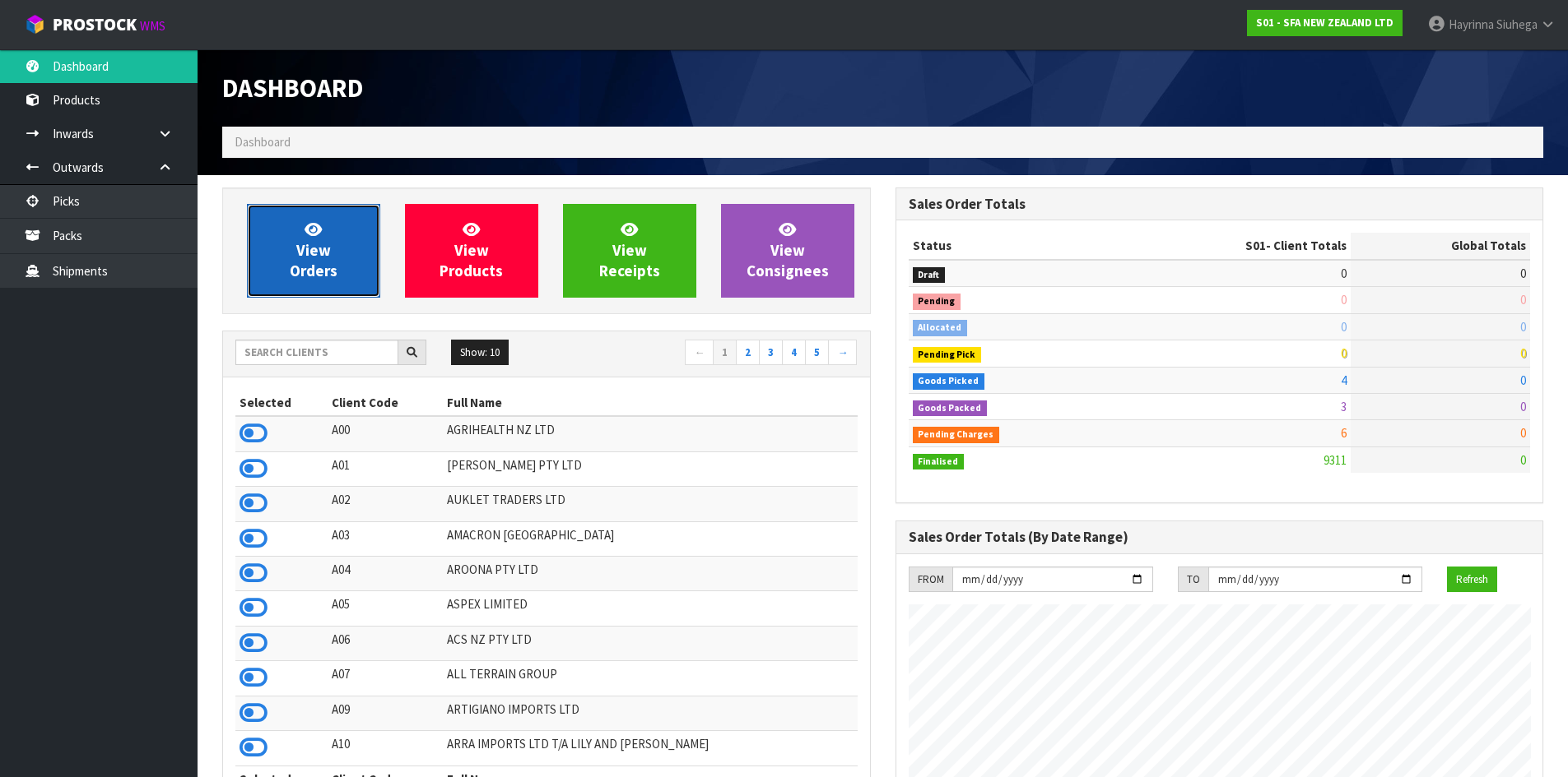
click at [322, 217] on link "View Orders" at bounding box center [313, 251] width 133 height 94
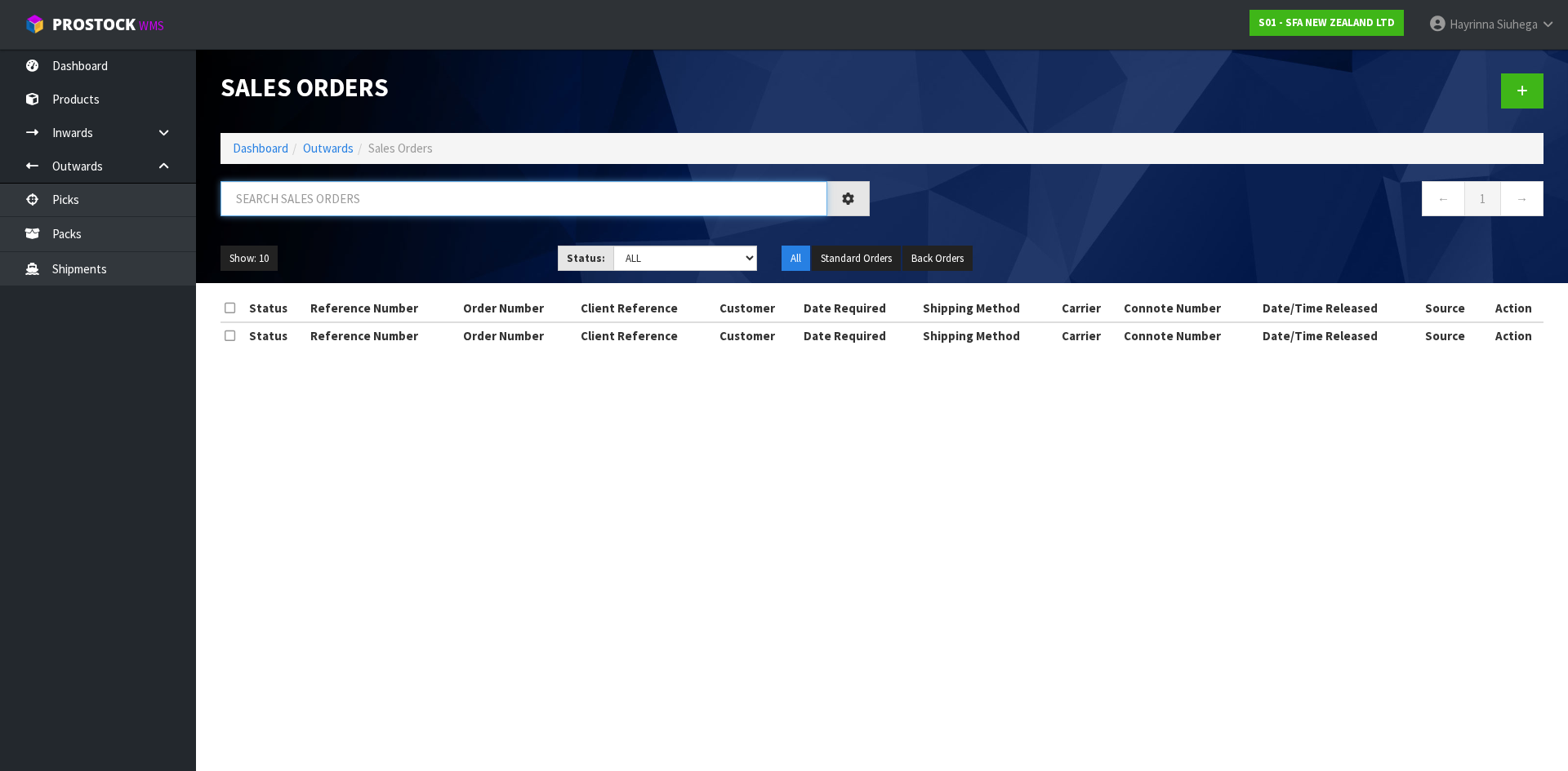
click at [326, 192] on input "text" at bounding box center [523, 198] width 607 height 35
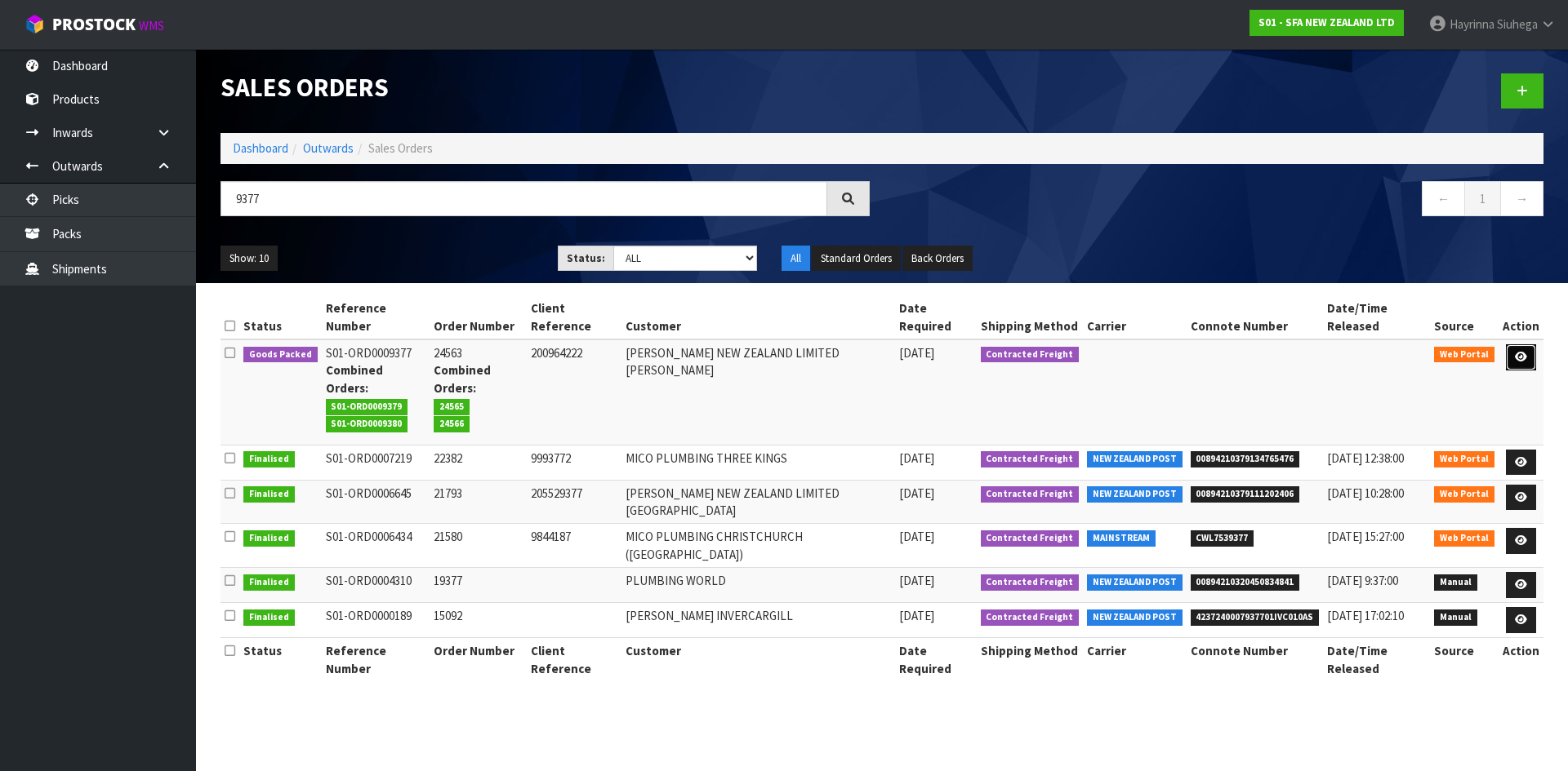
click at [1524, 352] on icon at bounding box center [1521, 357] width 12 height 10
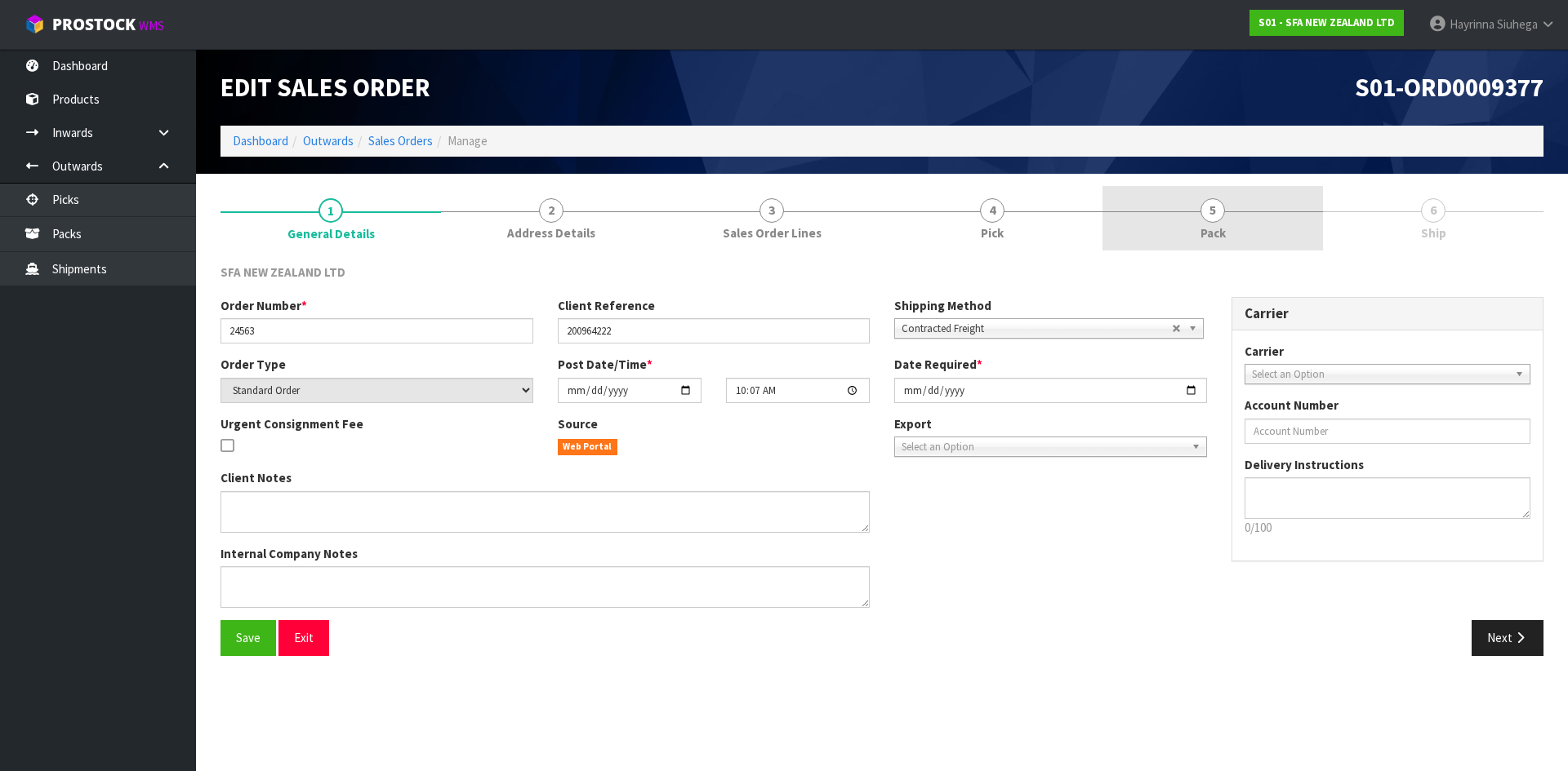
click at [1232, 228] on link "5 Pack" at bounding box center [1212, 218] width 220 height 64
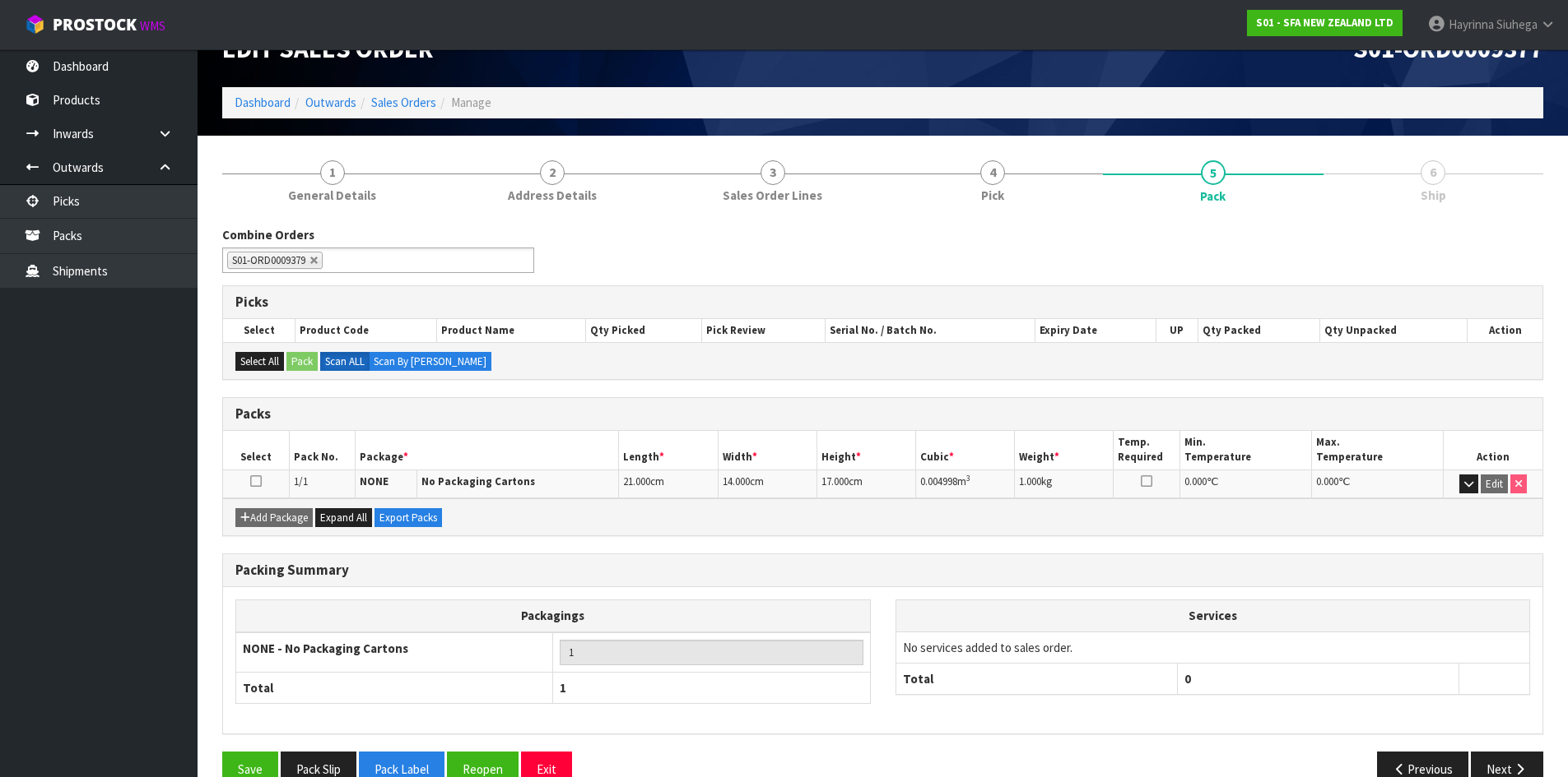
scroll to position [74, 0]
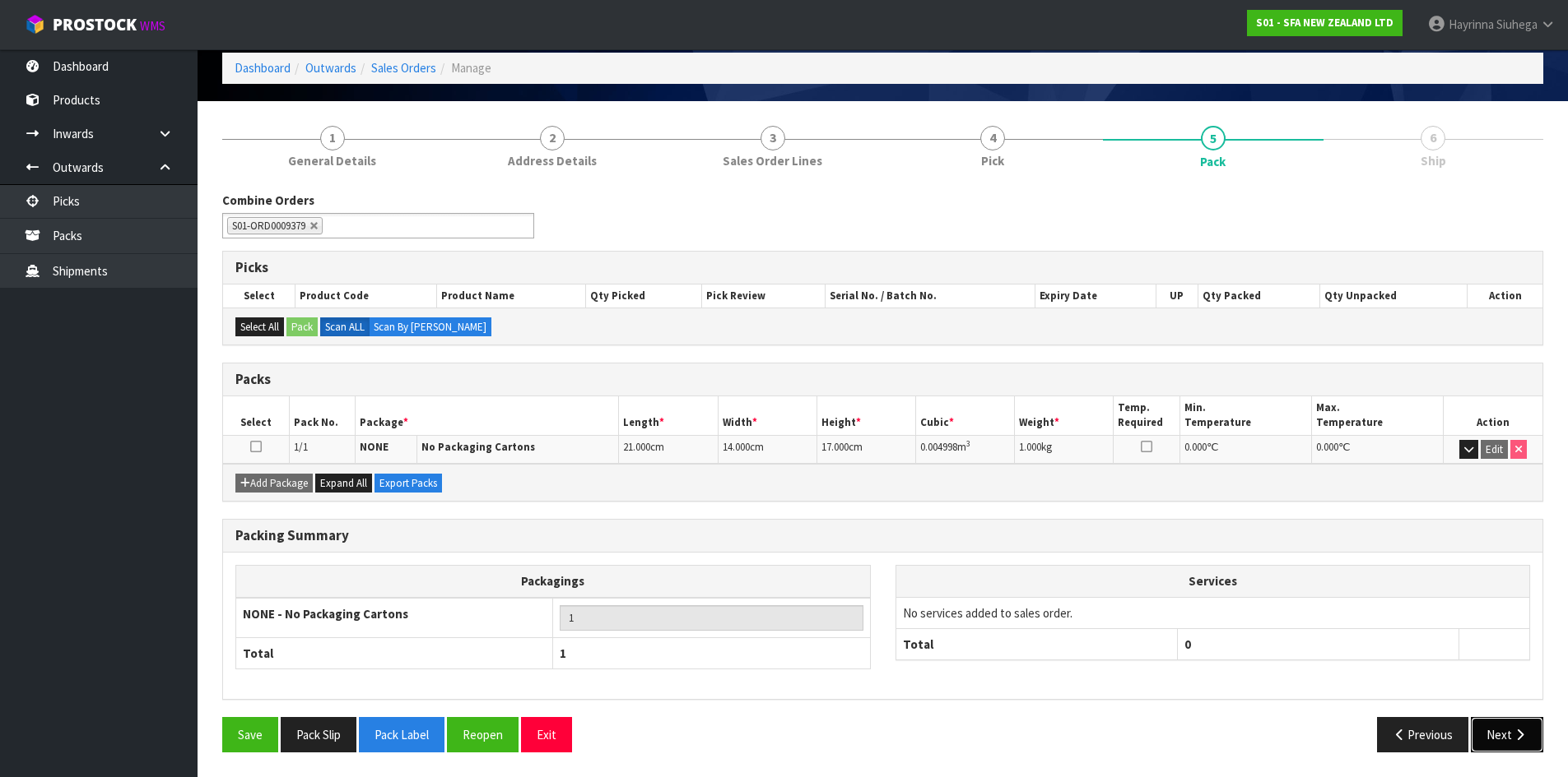
click at [1521, 746] on button "Next" at bounding box center [1507, 735] width 73 height 35
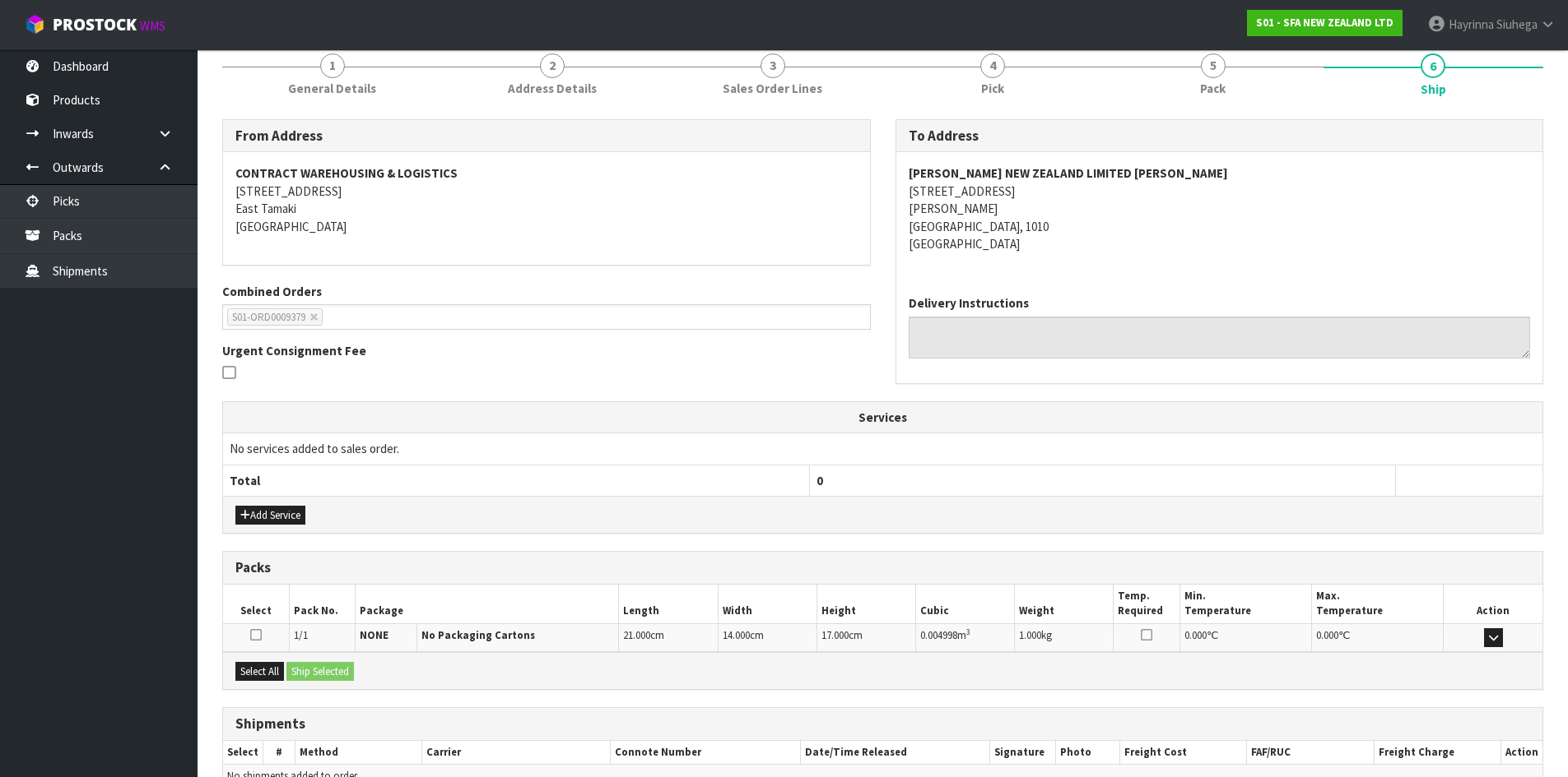
scroll to position [236, 0]
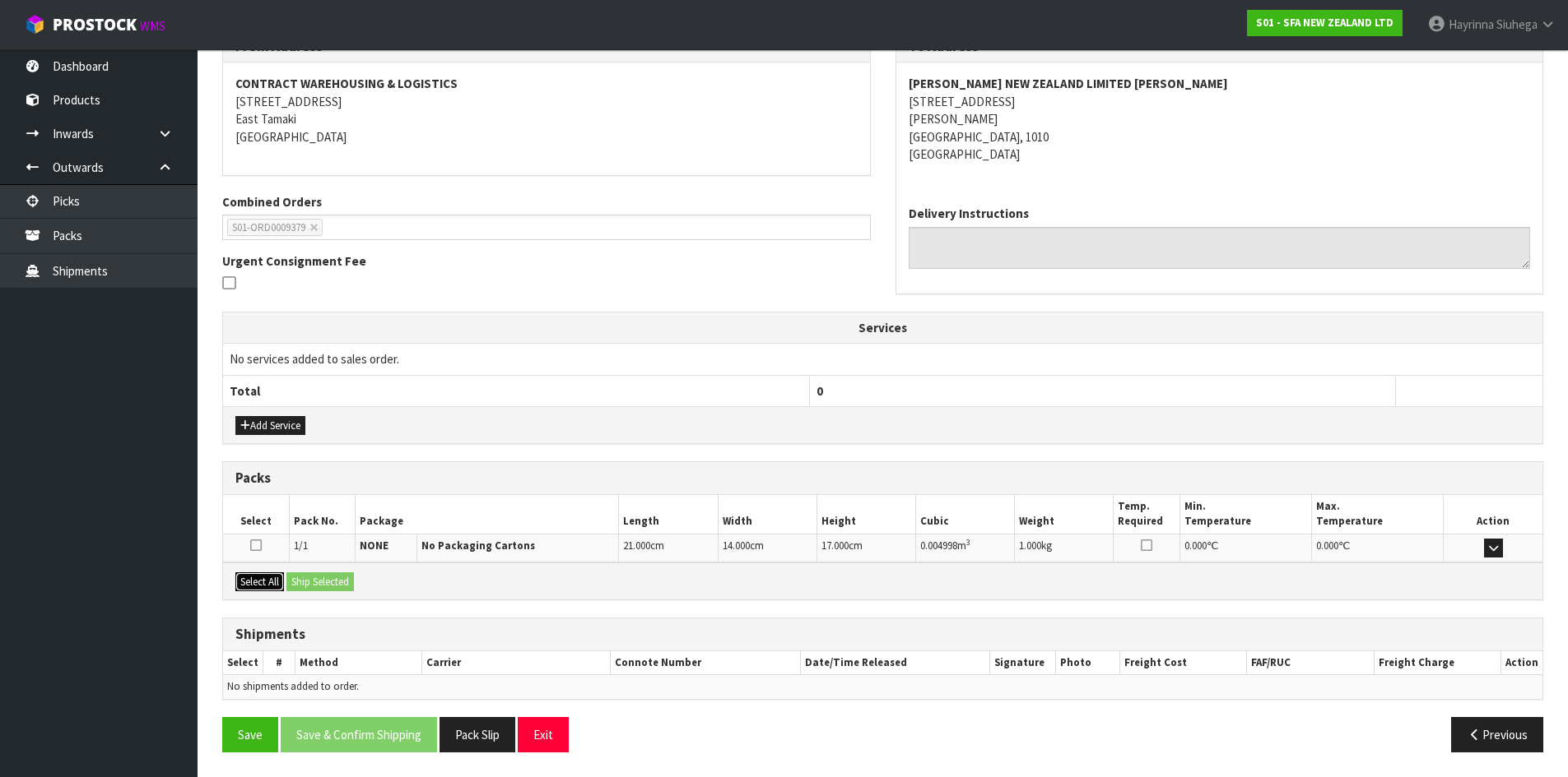
click at [277, 579] on button "Select All" at bounding box center [259, 582] width 48 height 20
click at [302, 574] on button "Ship Selected" at bounding box center [319, 582] width 68 height 20
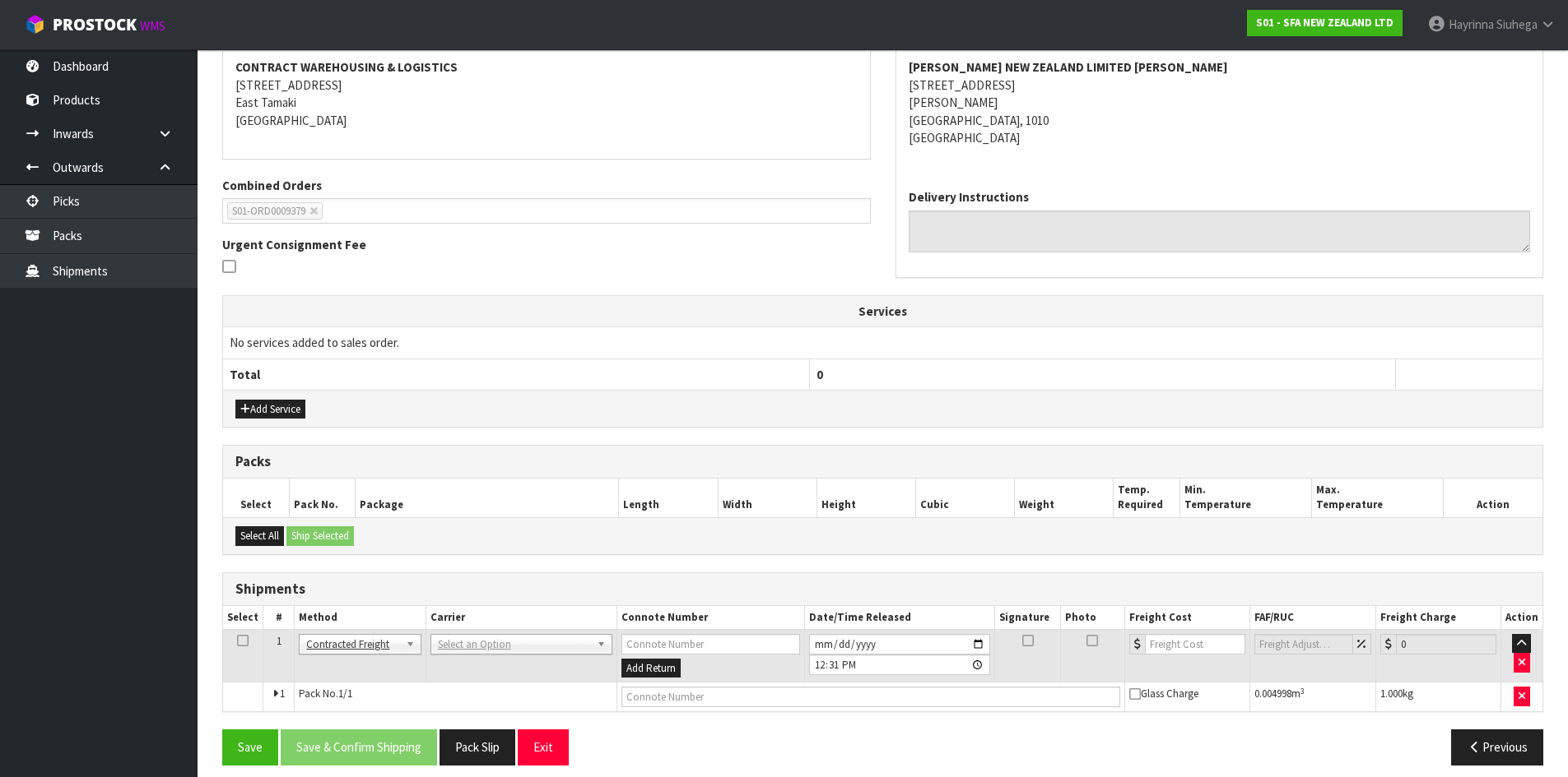
scroll to position [266, 0]
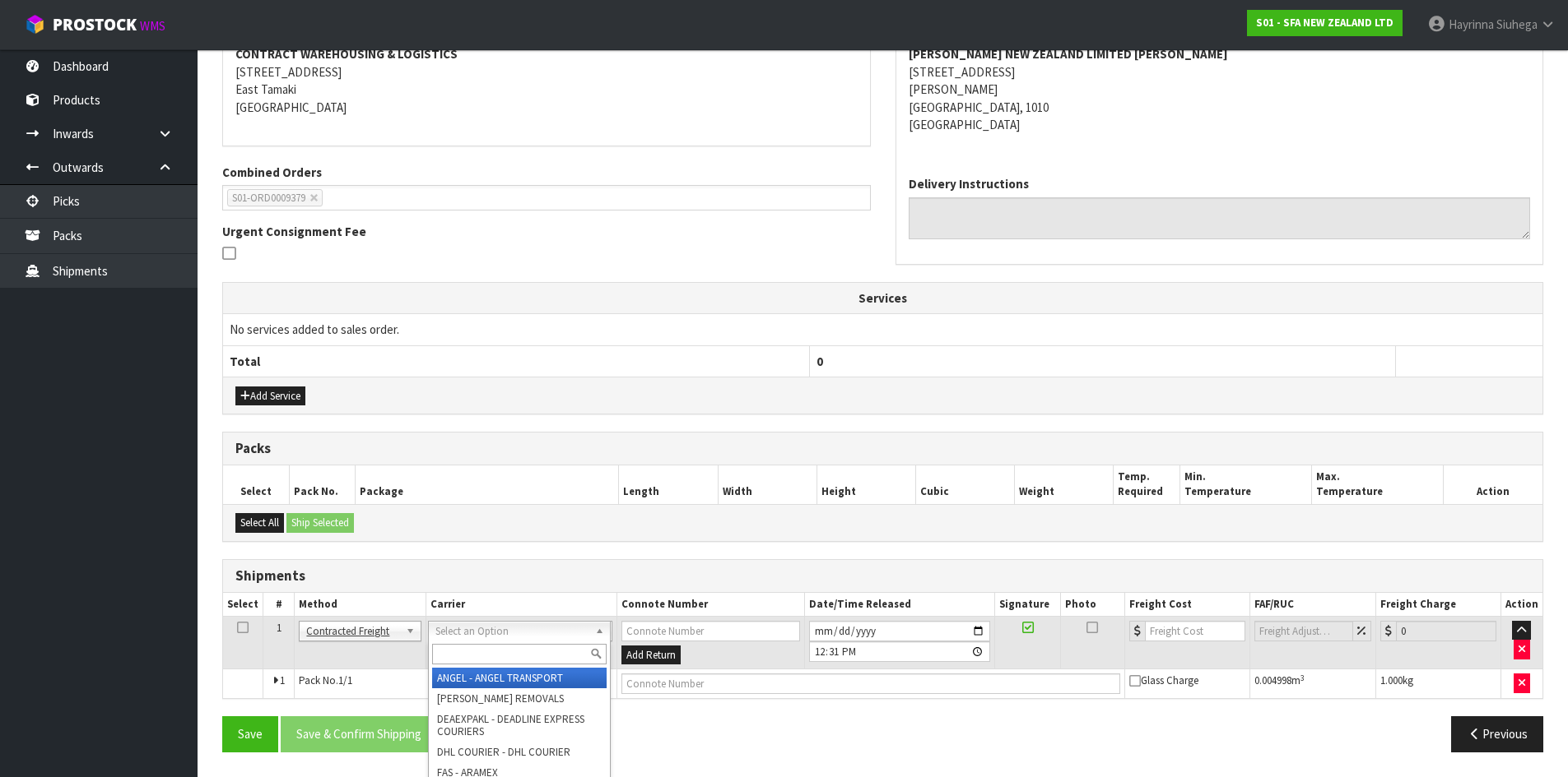
click at [500, 648] on input "text" at bounding box center [519, 653] width 175 height 20
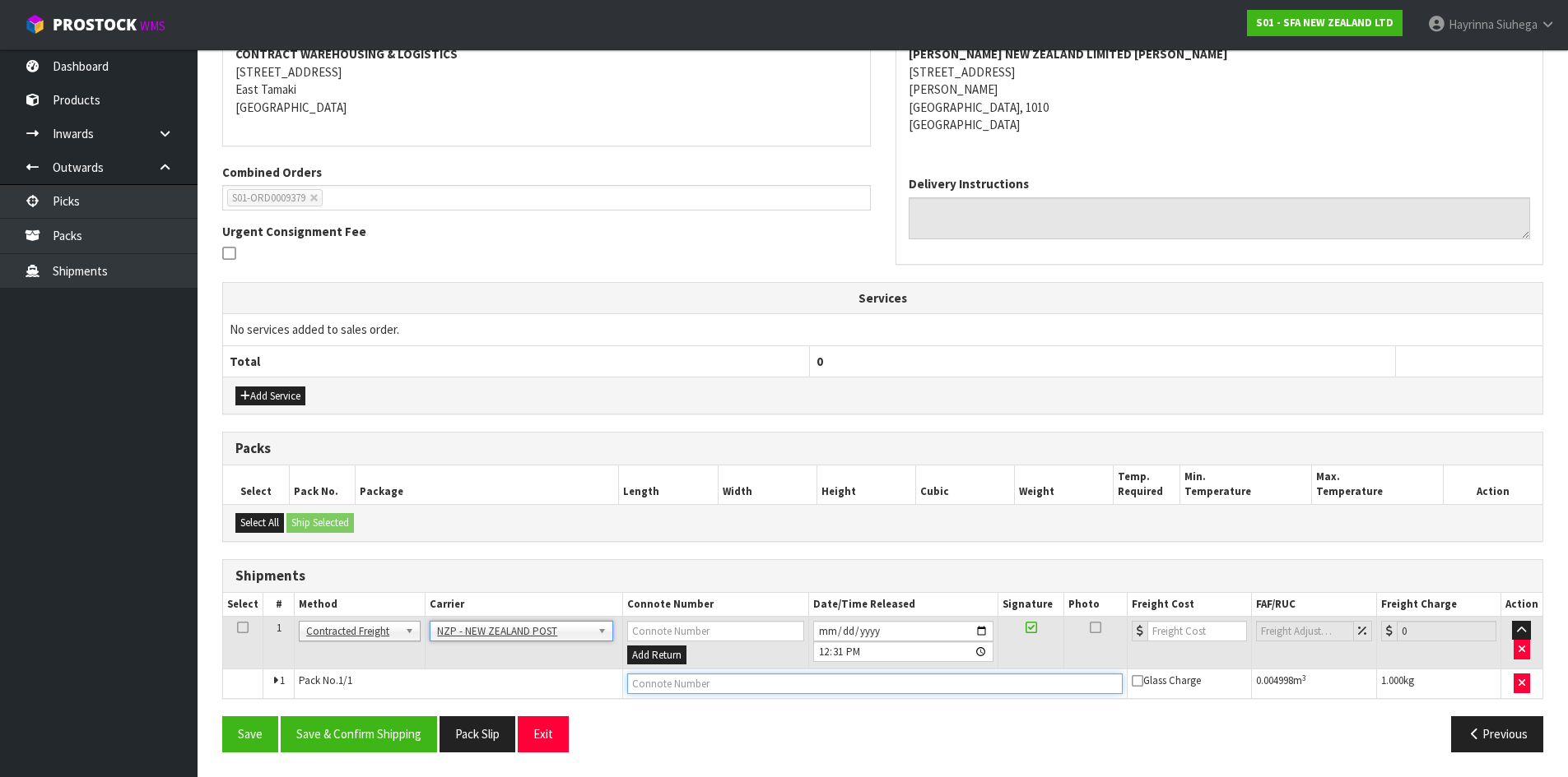
click at [648, 684] on input "text" at bounding box center [875, 683] width 496 height 20
click at [222, 716] on button "Save" at bounding box center [250, 734] width 56 height 35
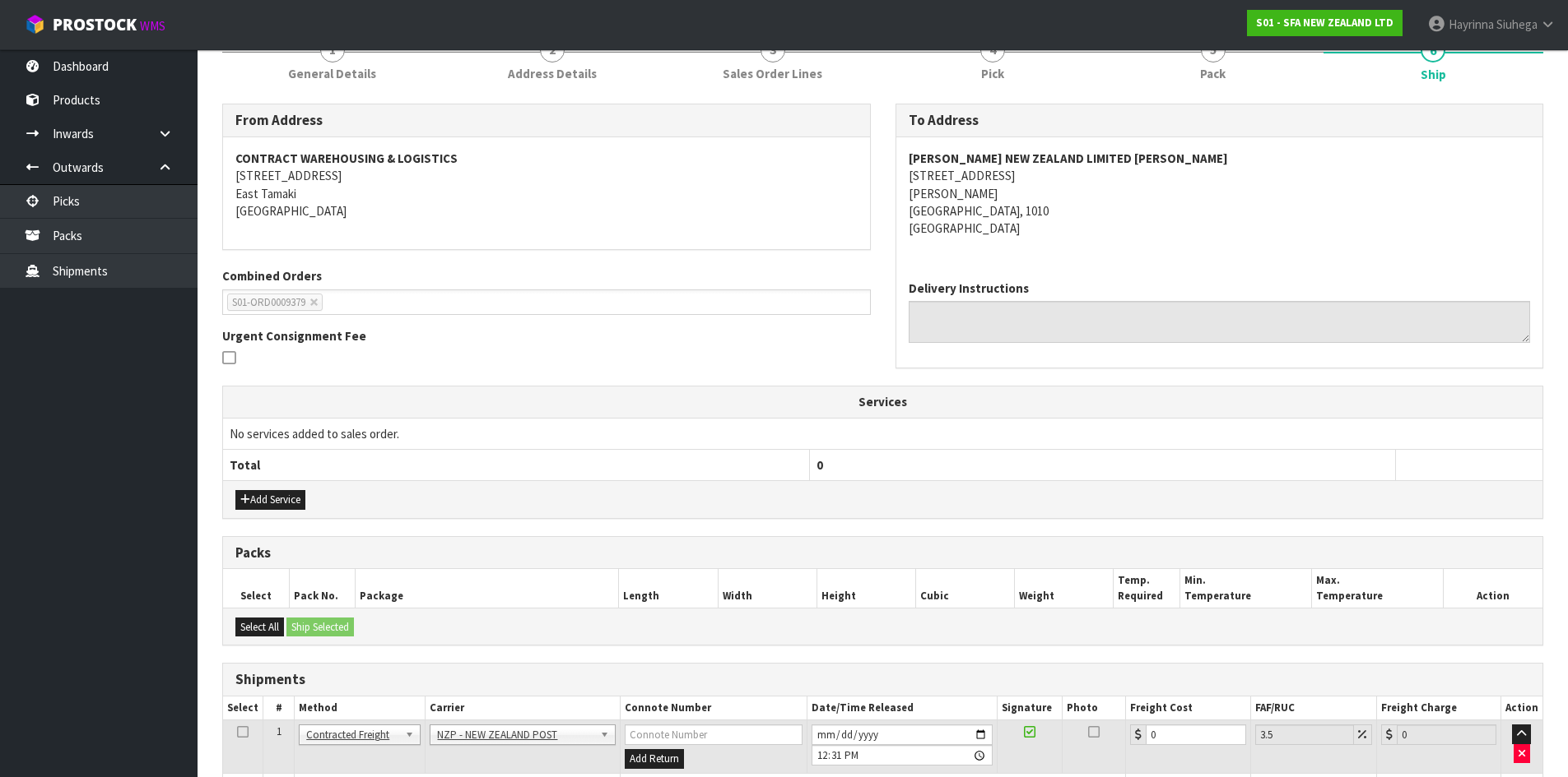
scroll to position [324, 0]
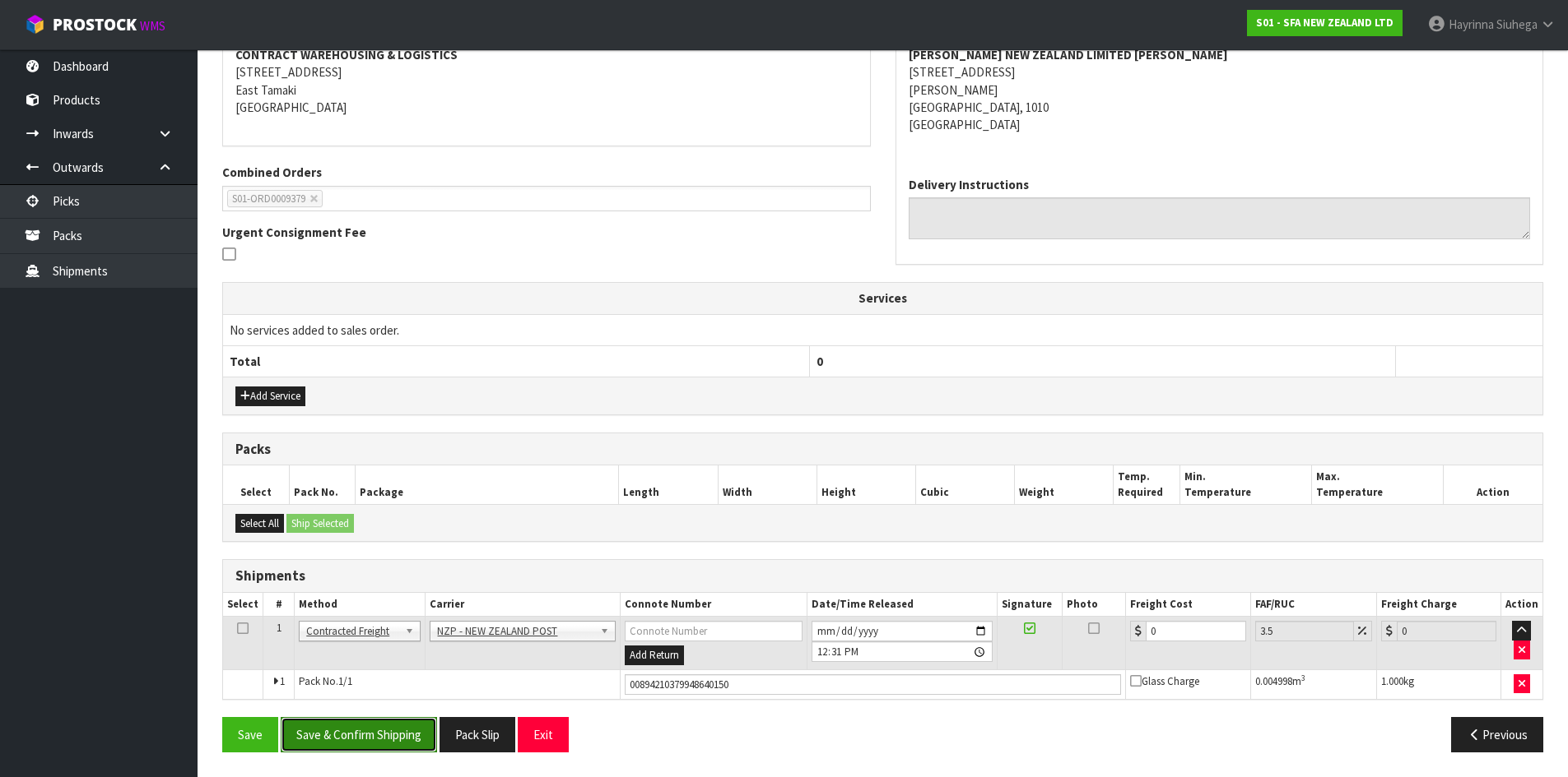
click at [415, 721] on button "Save & Confirm Shipping" at bounding box center [359, 735] width 156 height 35
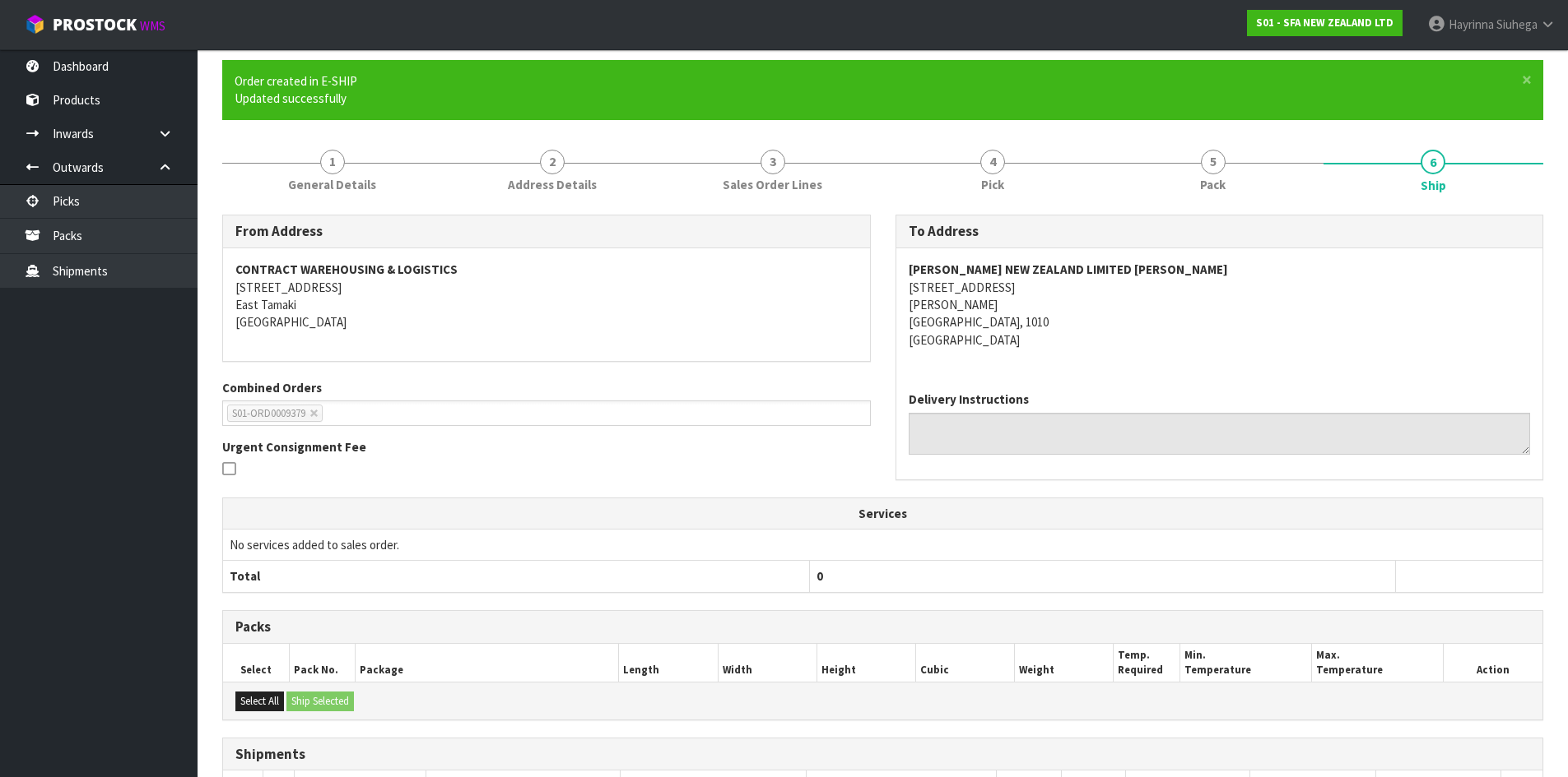
scroll to position [0, 0]
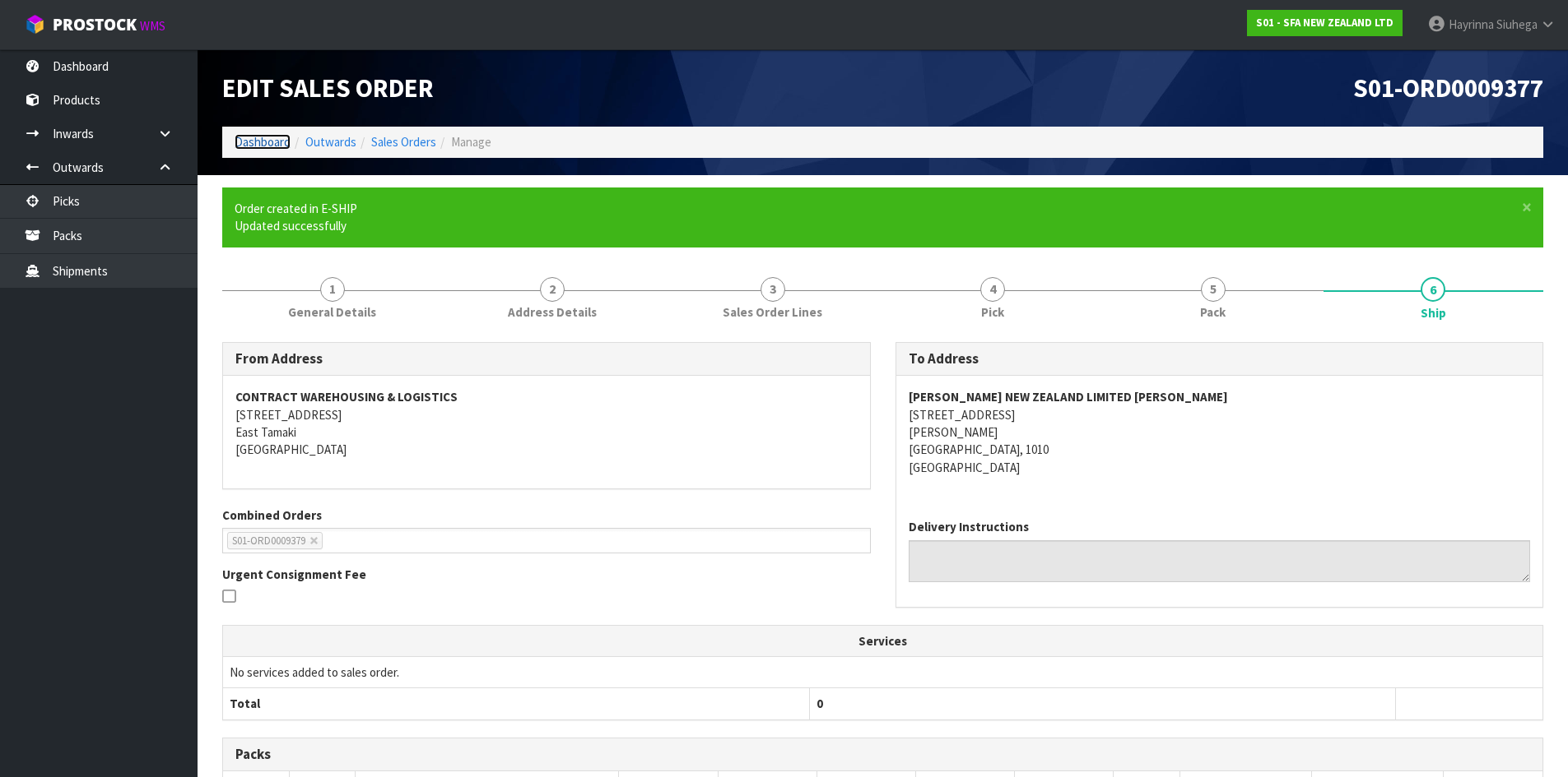
click at [263, 138] on link "Dashboard" at bounding box center [262, 142] width 56 height 16
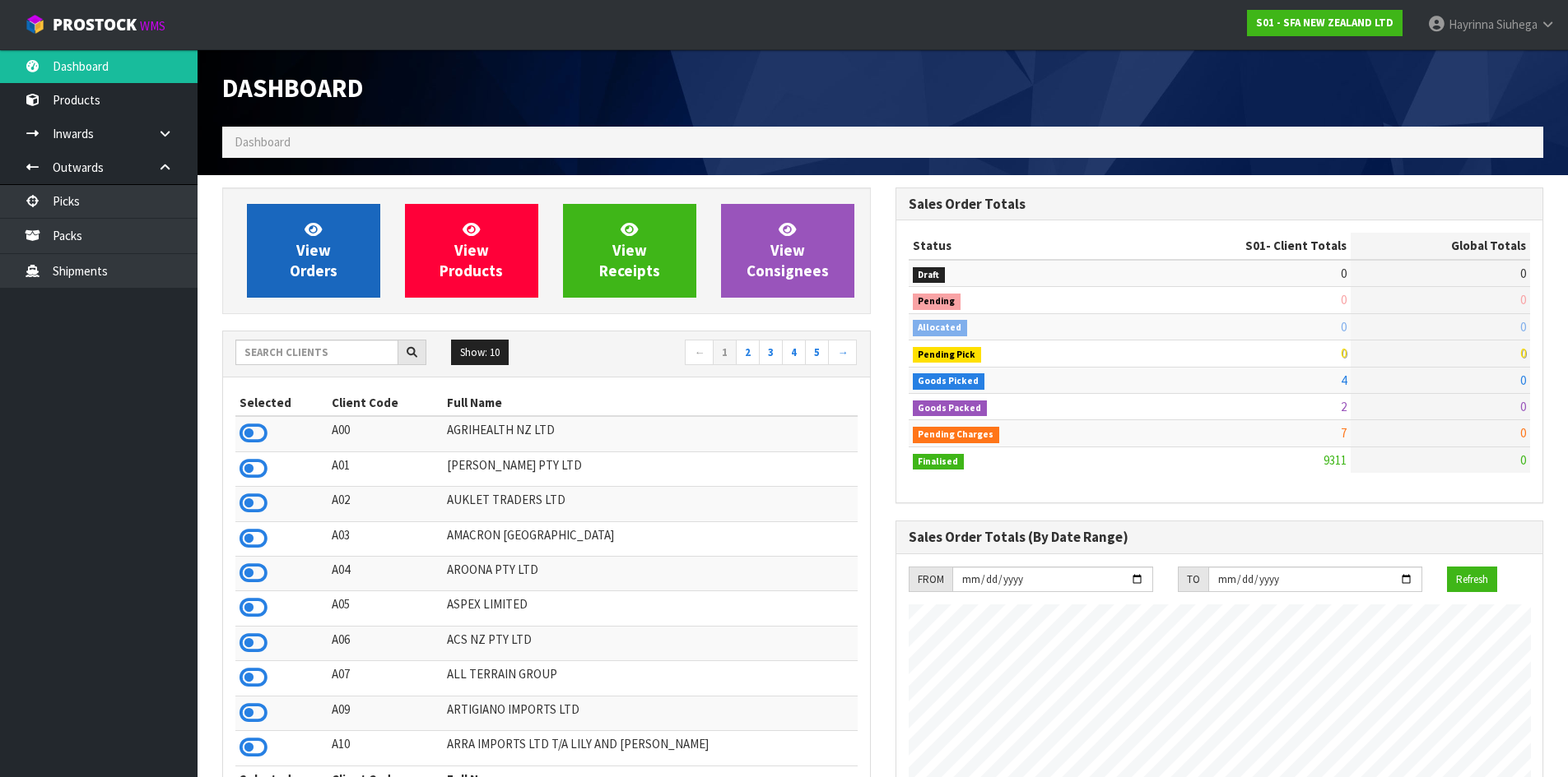
scroll to position [1246, 672]
click at [329, 218] on link "View Orders" at bounding box center [313, 251] width 133 height 94
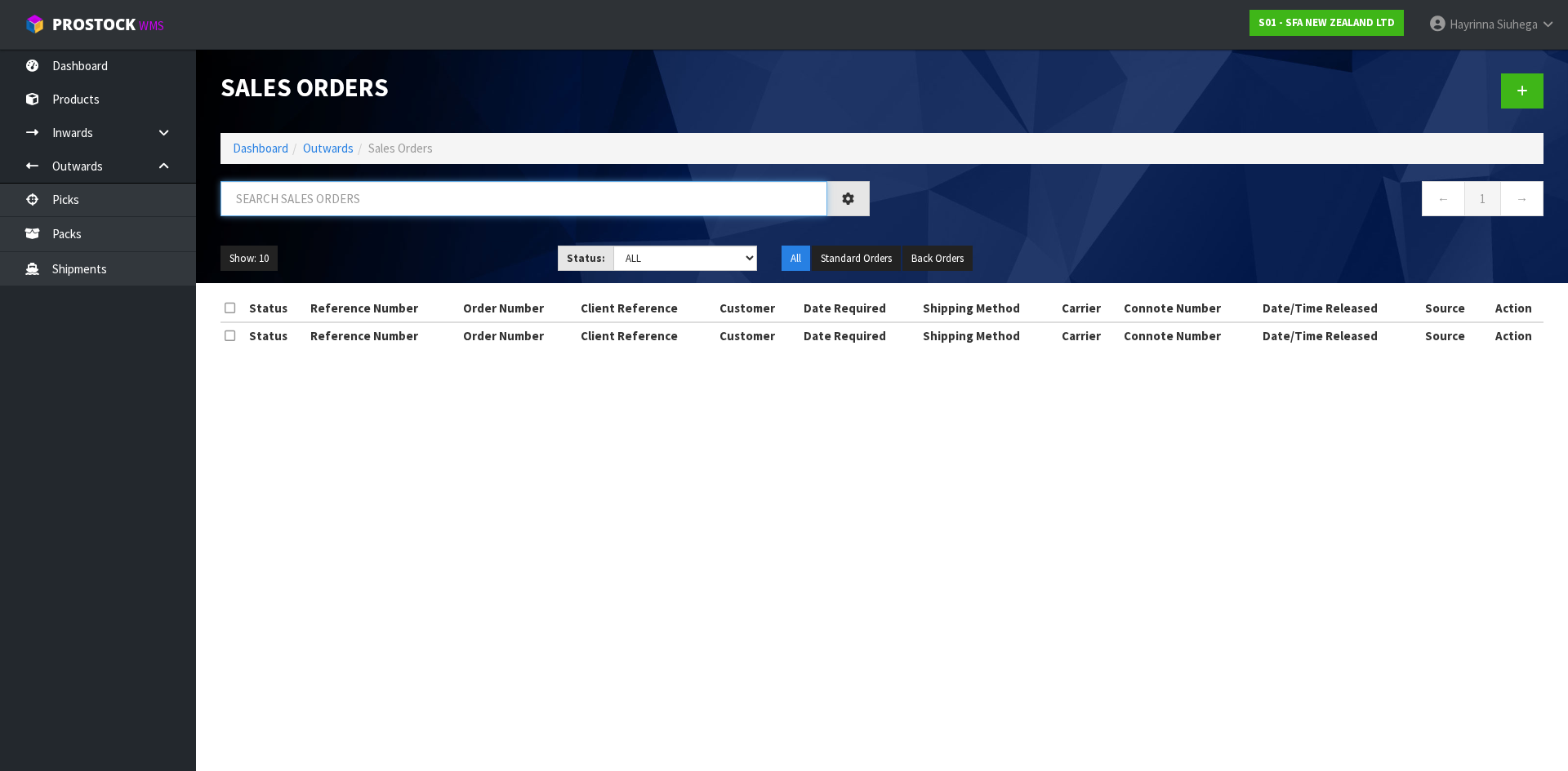
click at [344, 193] on input "text" at bounding box center [523, 198] width 607 height 35
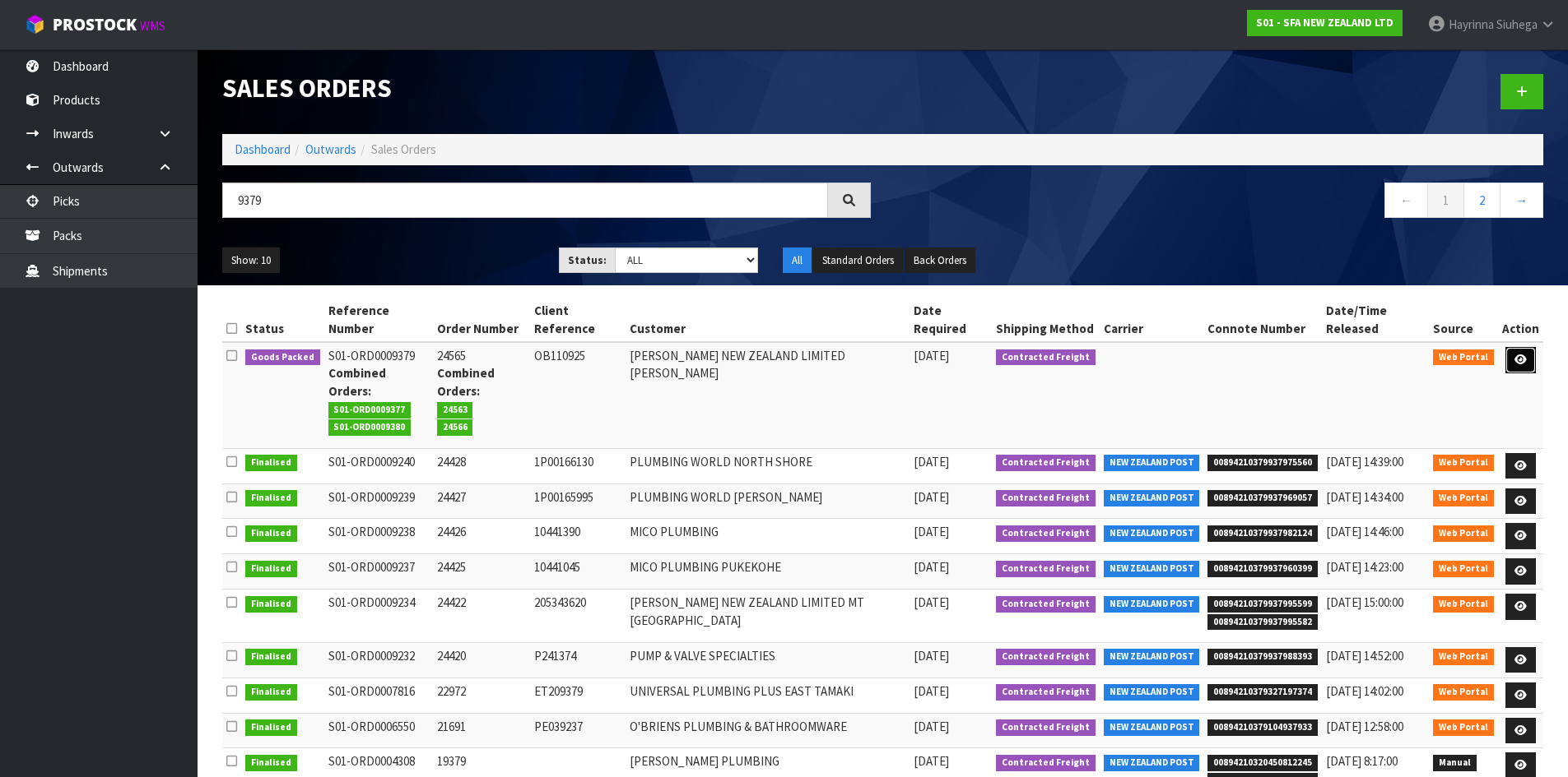
click at [1519, 347] on link at bounding box center [1520, 360] width 31 height 26
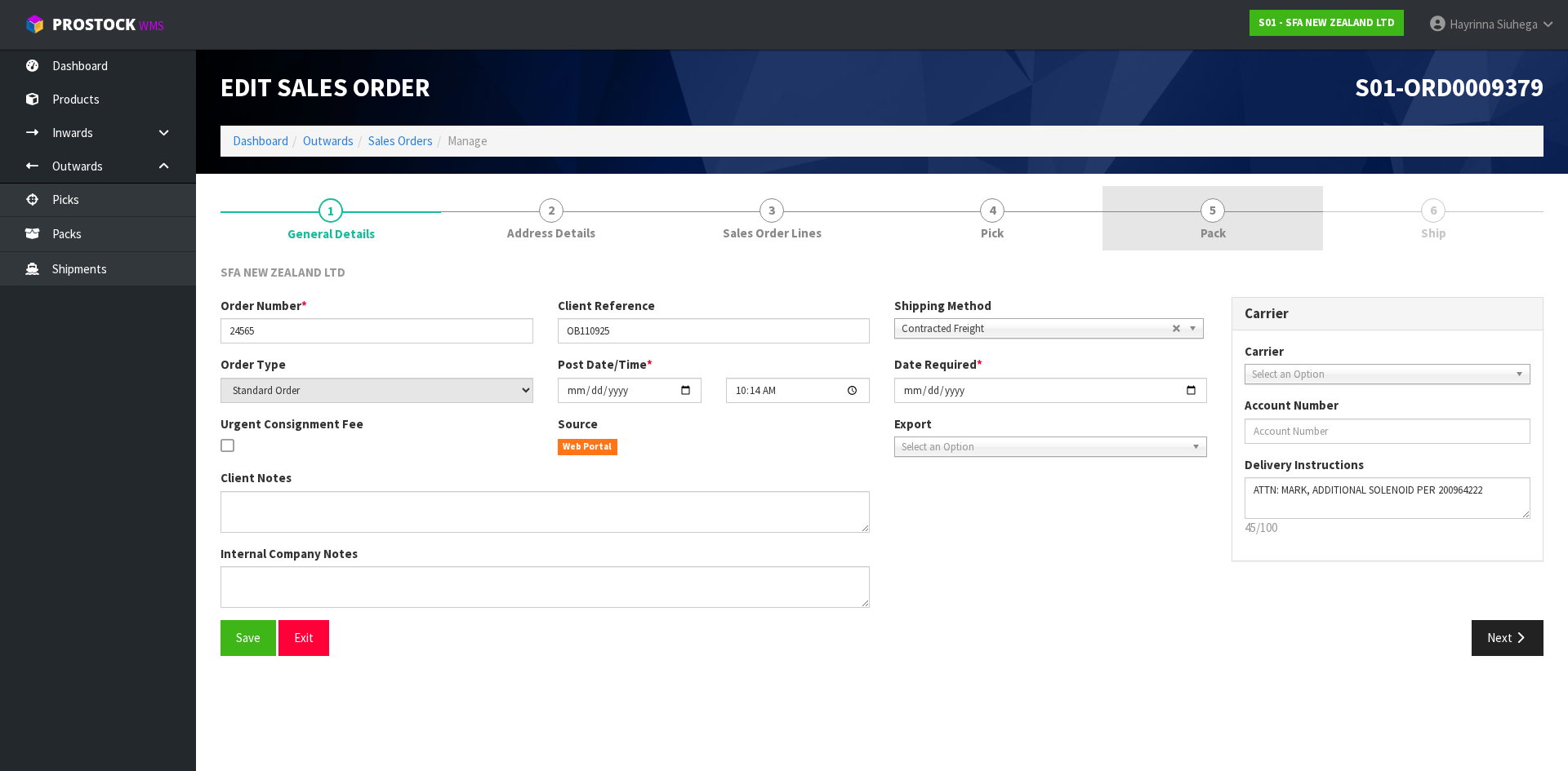
click at [1218, 221] on span "5" at bounding box center [1213, 211] width 24 height 24
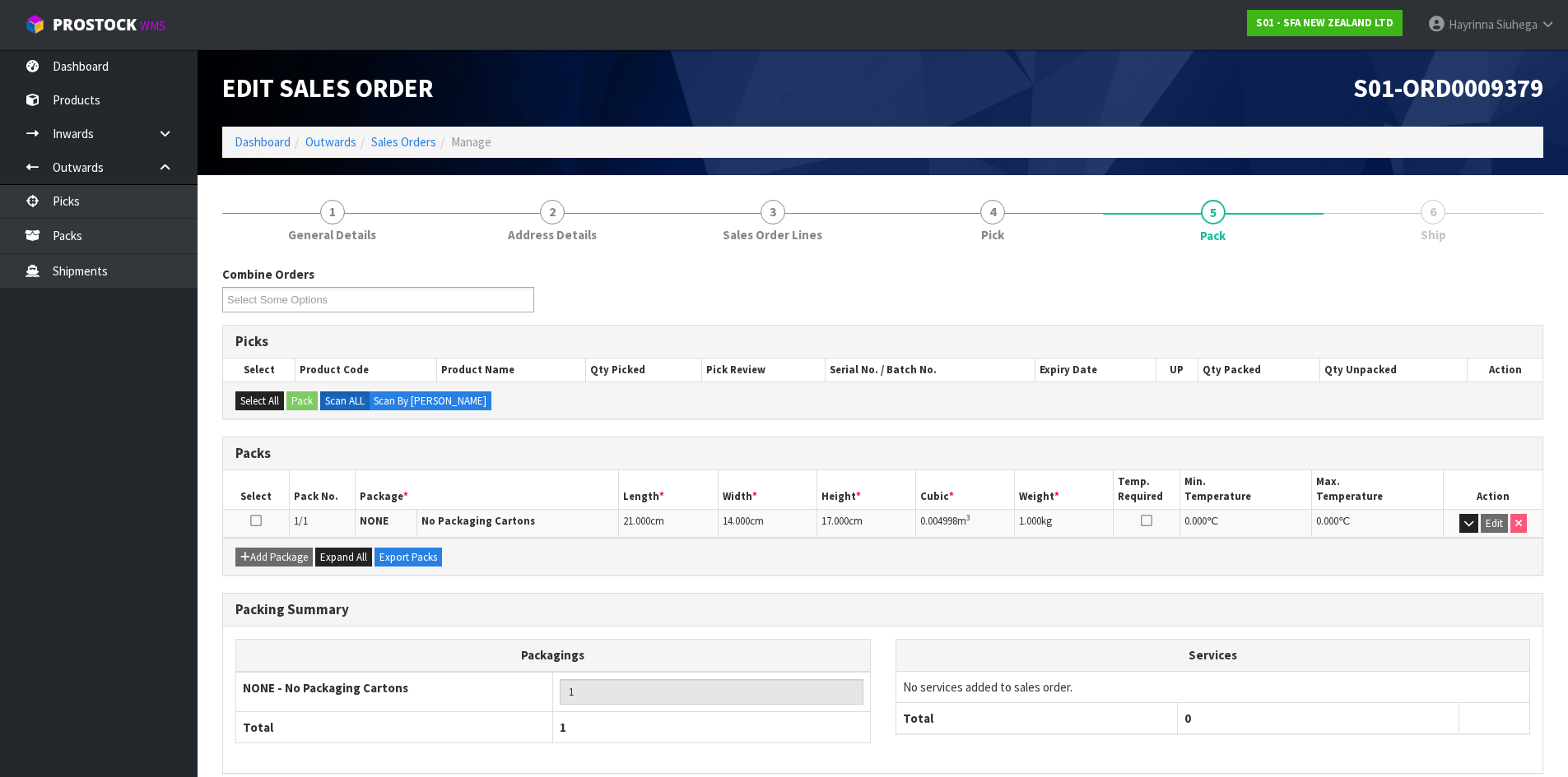
click at [1413, 223] on link "6 Ship" at bounding box center [1433, 220] width 220 height 65
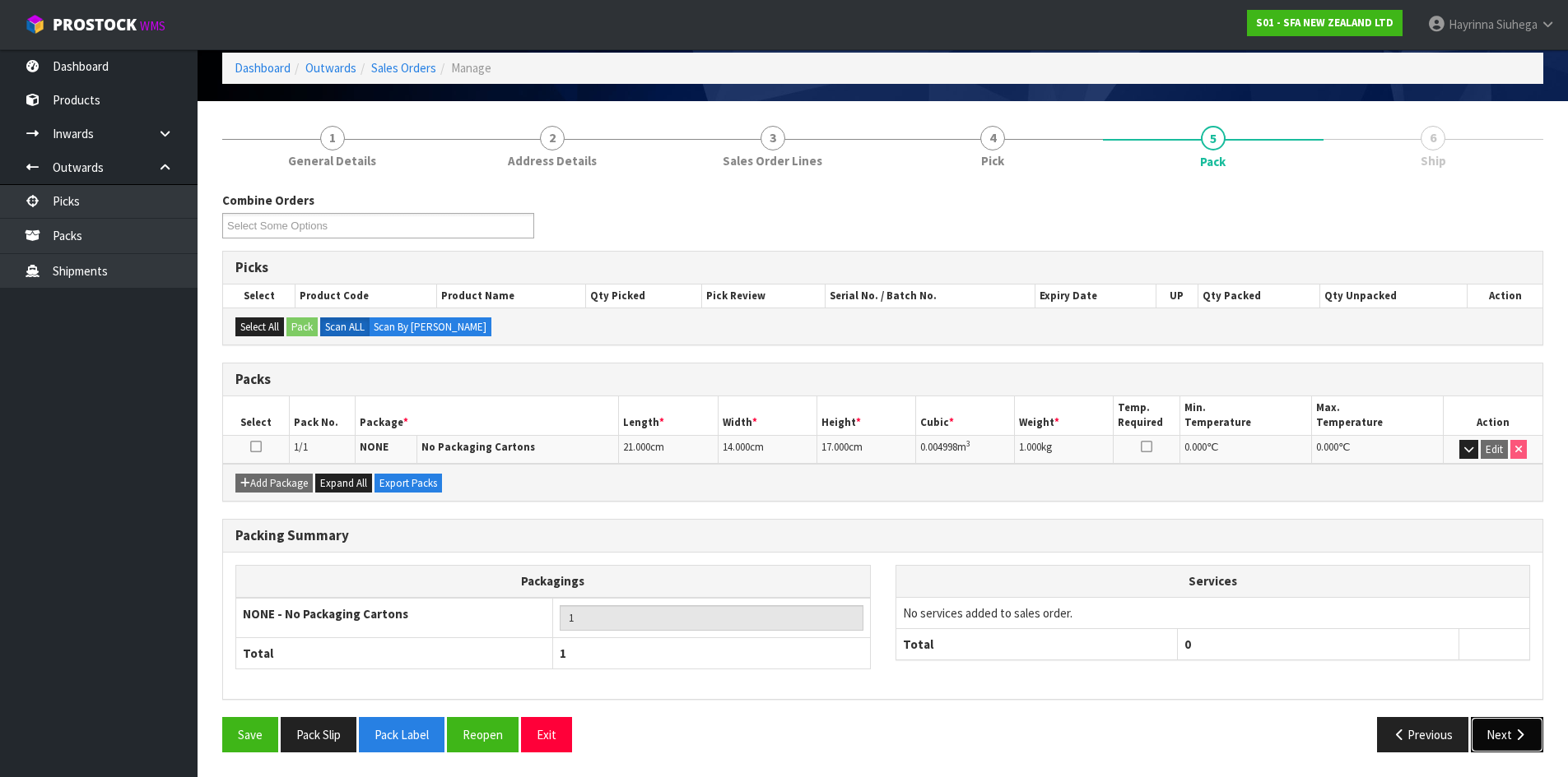
click at [1518, 733] on icon "button" at bounding box center [1520, 735] width 16 height 12
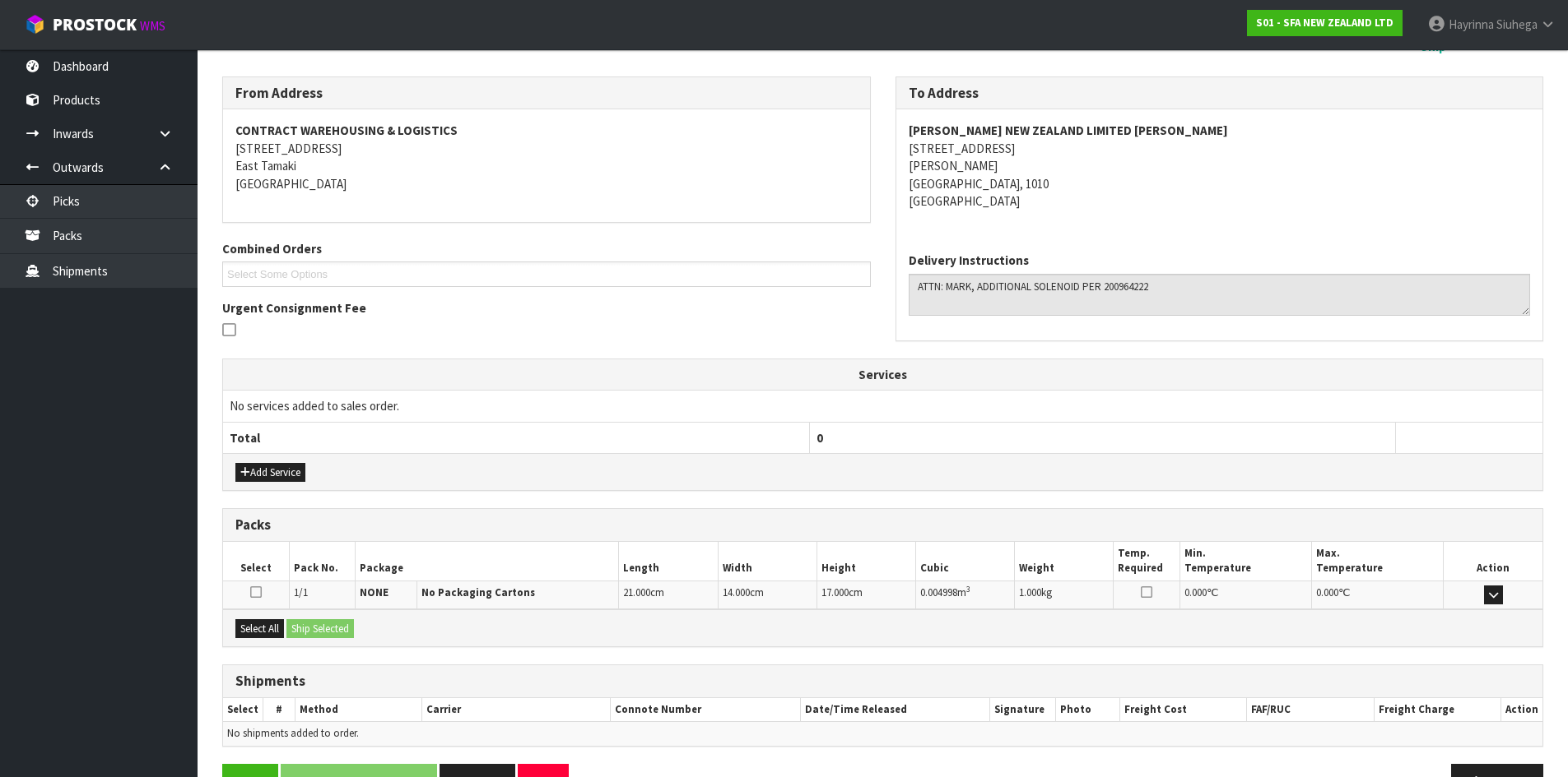
scroll to position [236, 0]
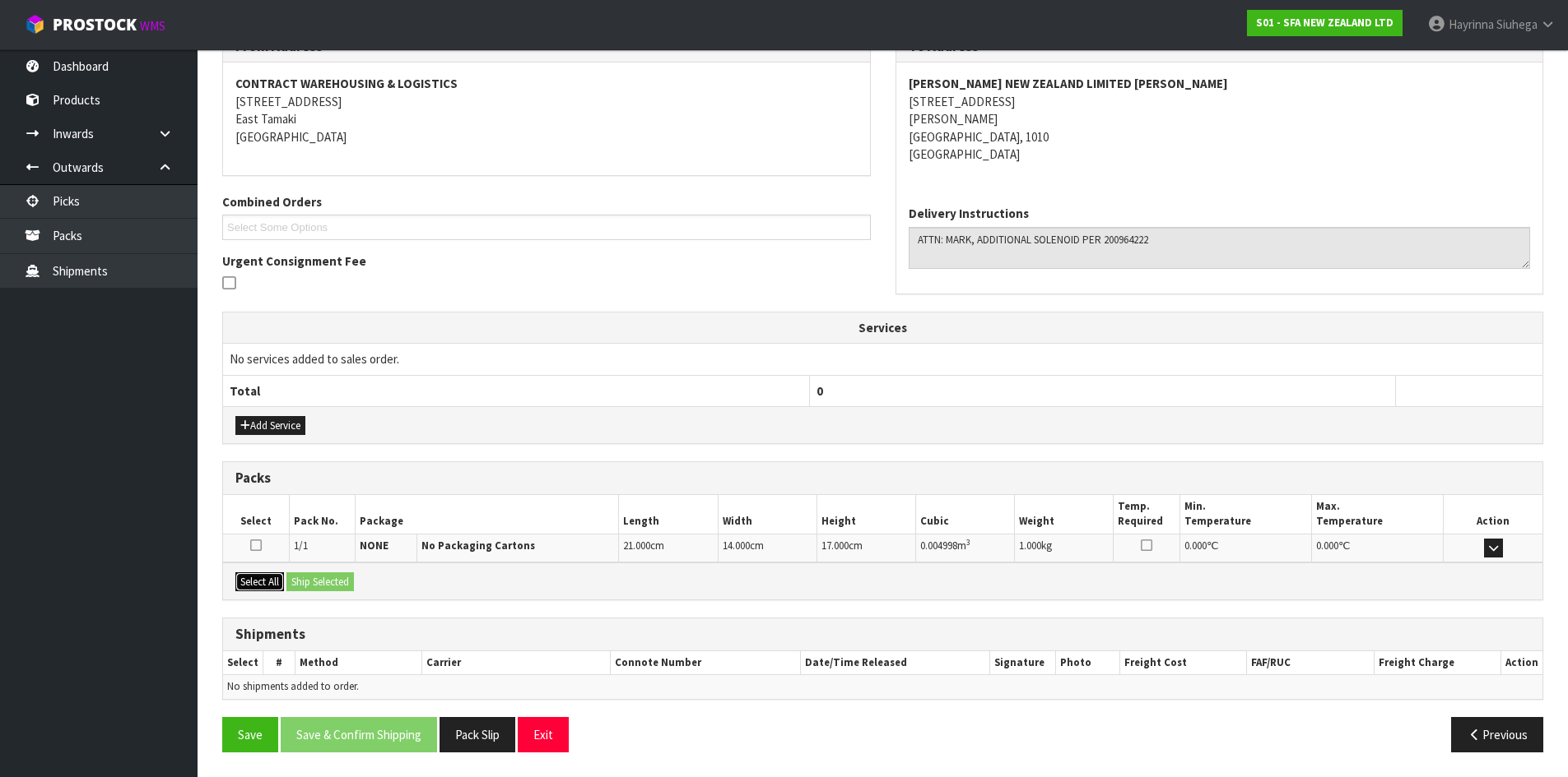
click at [276, 584] on button "Select All" at bounding box center [259, 582] width 48 height 20
click at [323, 575] on button "Ship Selected" at bounding box center [319, 582] width 68 height 20
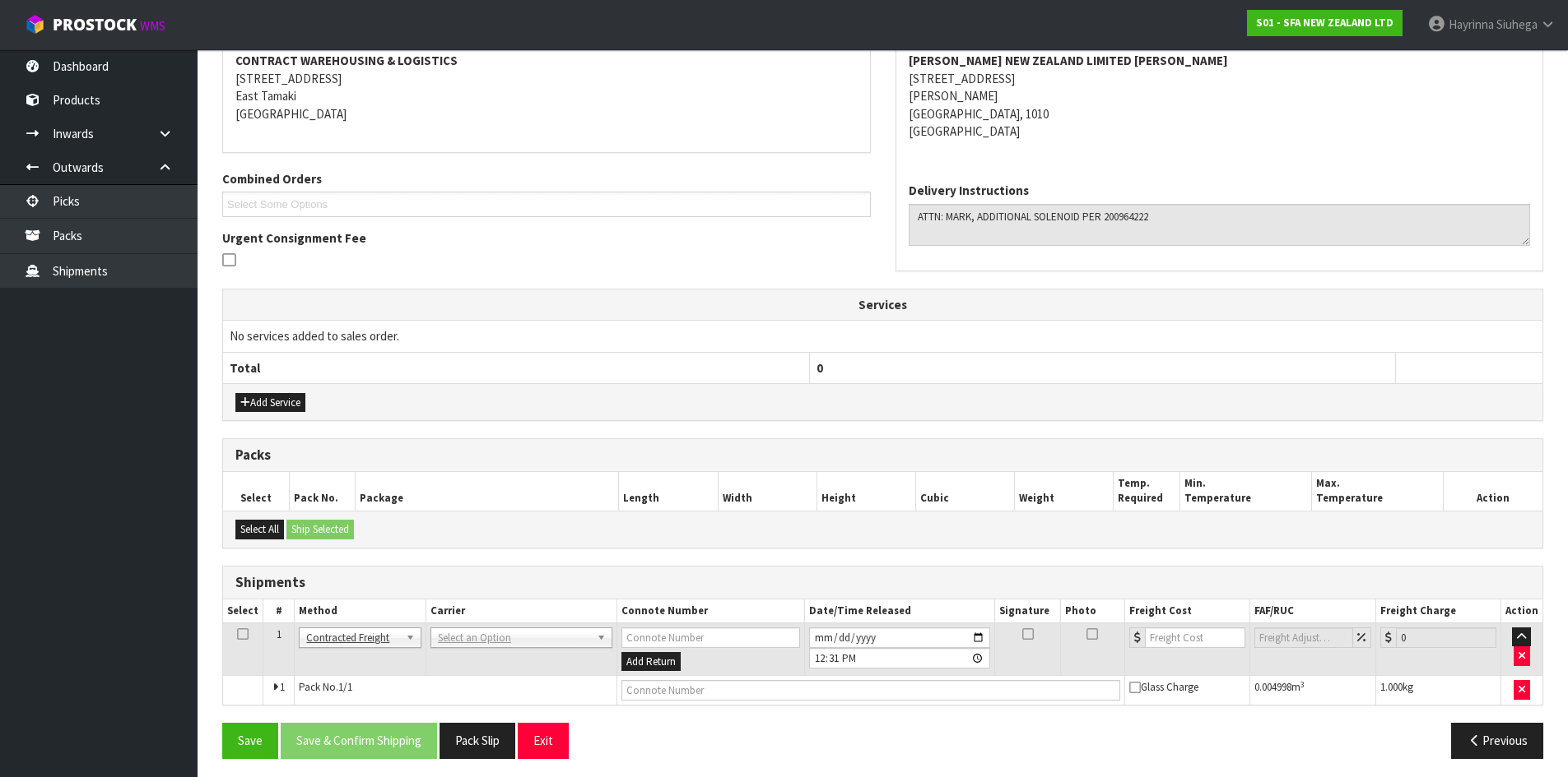
scroll to position [266, 0]
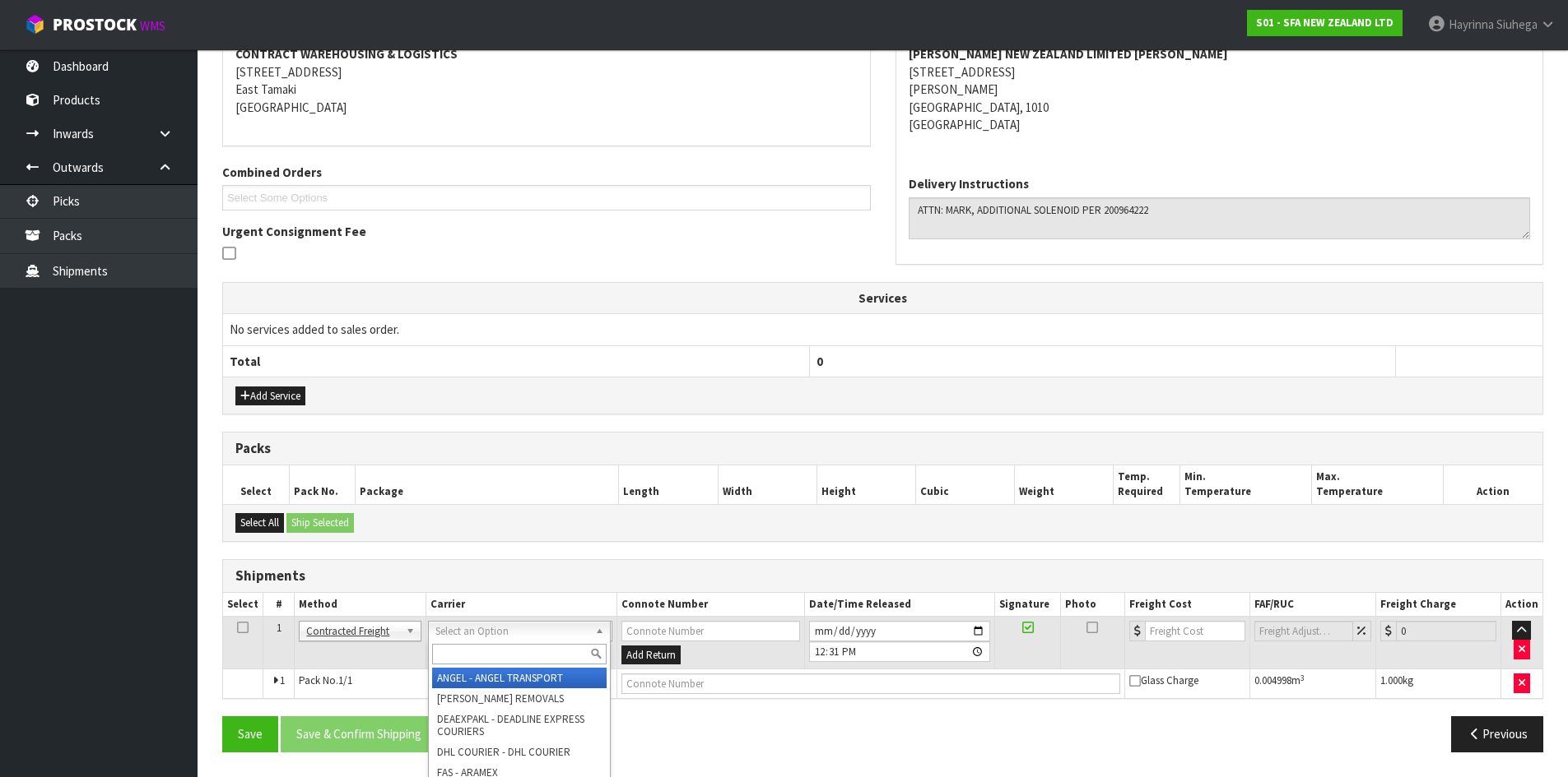
click at [535, 659] on input "text" at bounding box center [519, 653] width 175 height 20
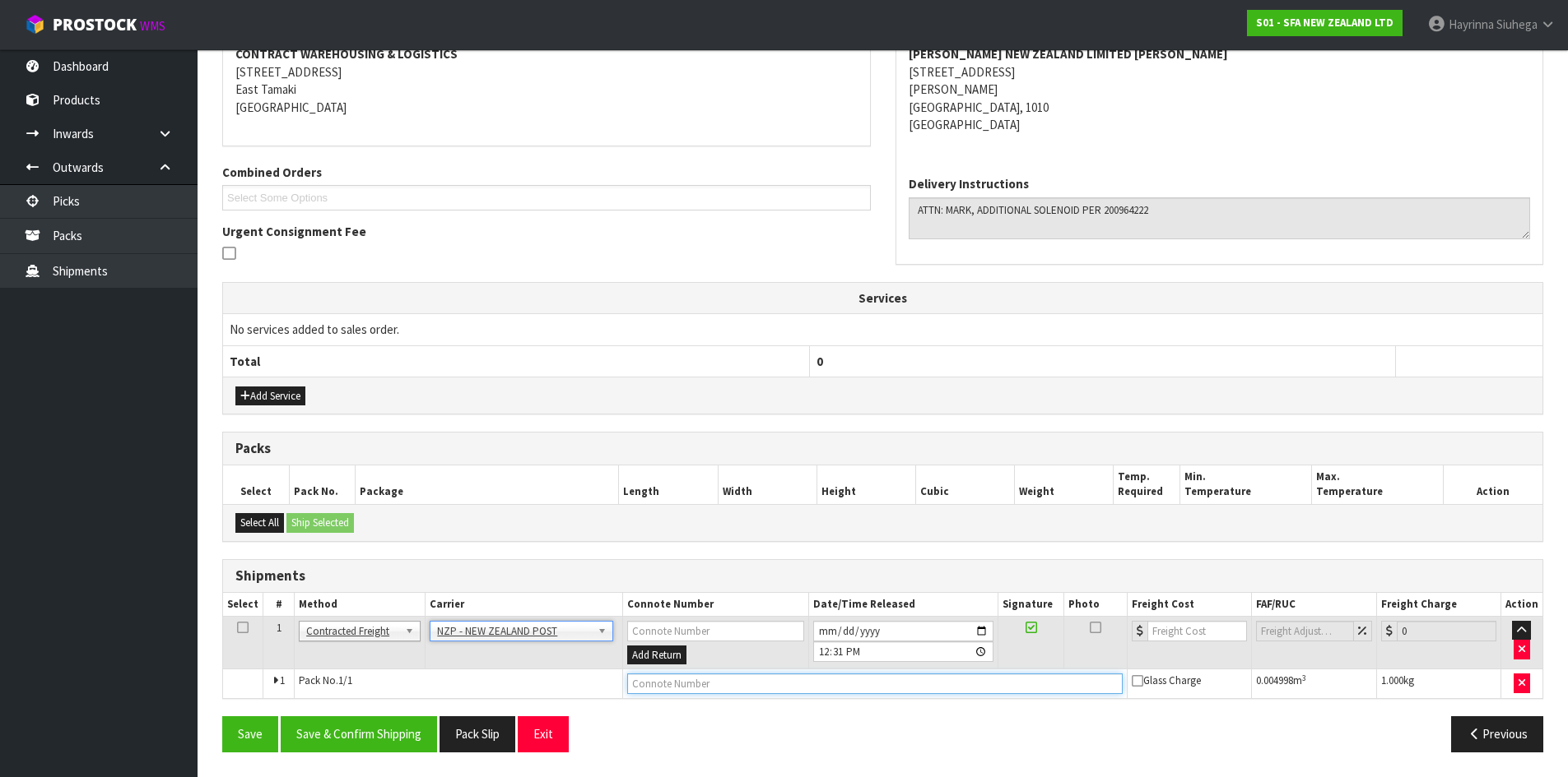
click at [677, 688] on input "text" at bounding box center [875, 683] width 496 height 20
click at [222, 716] on button "Save" at bounding box center [250, 734] width 56 height 35
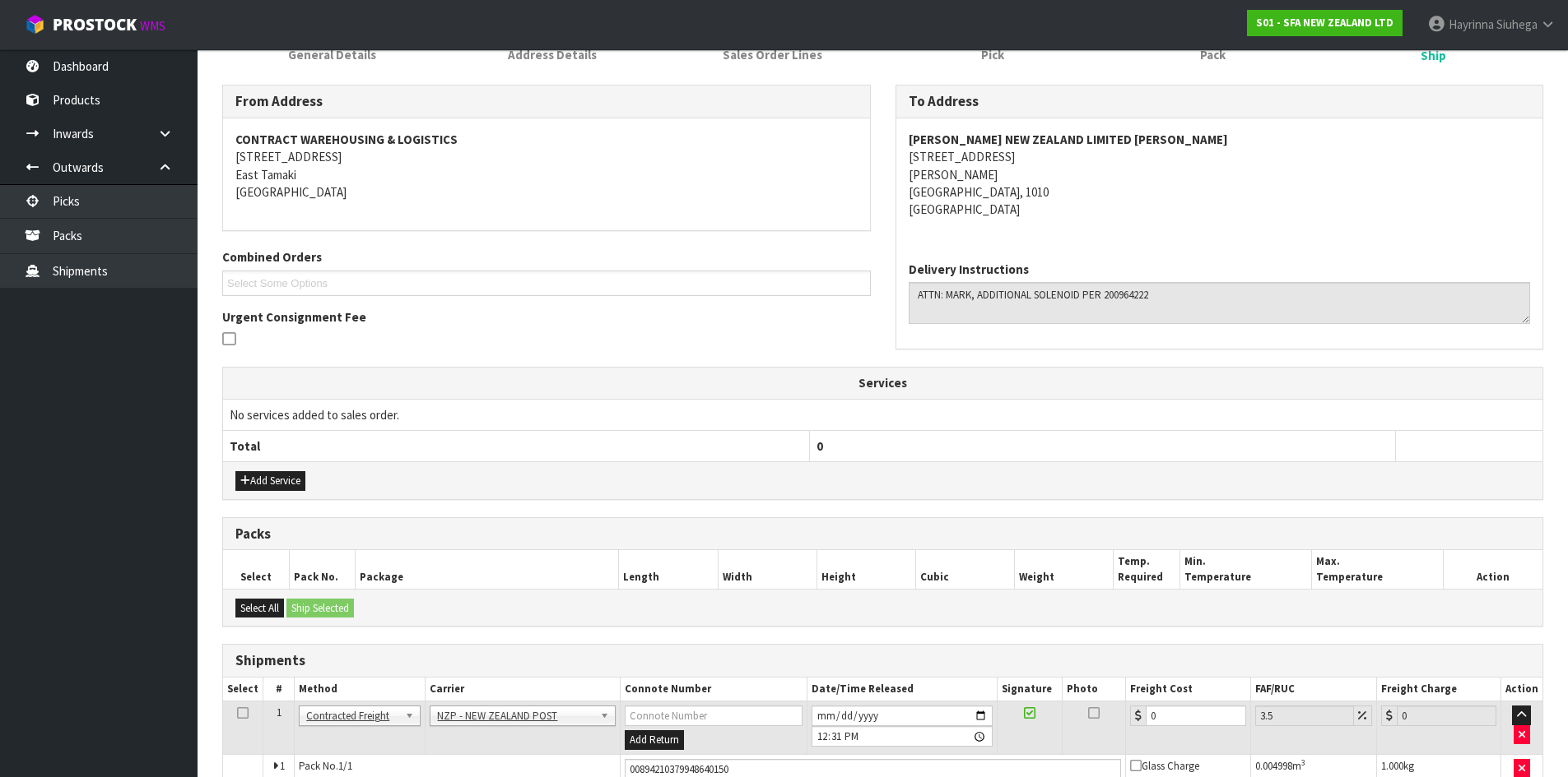
scroll to position [324, 0]
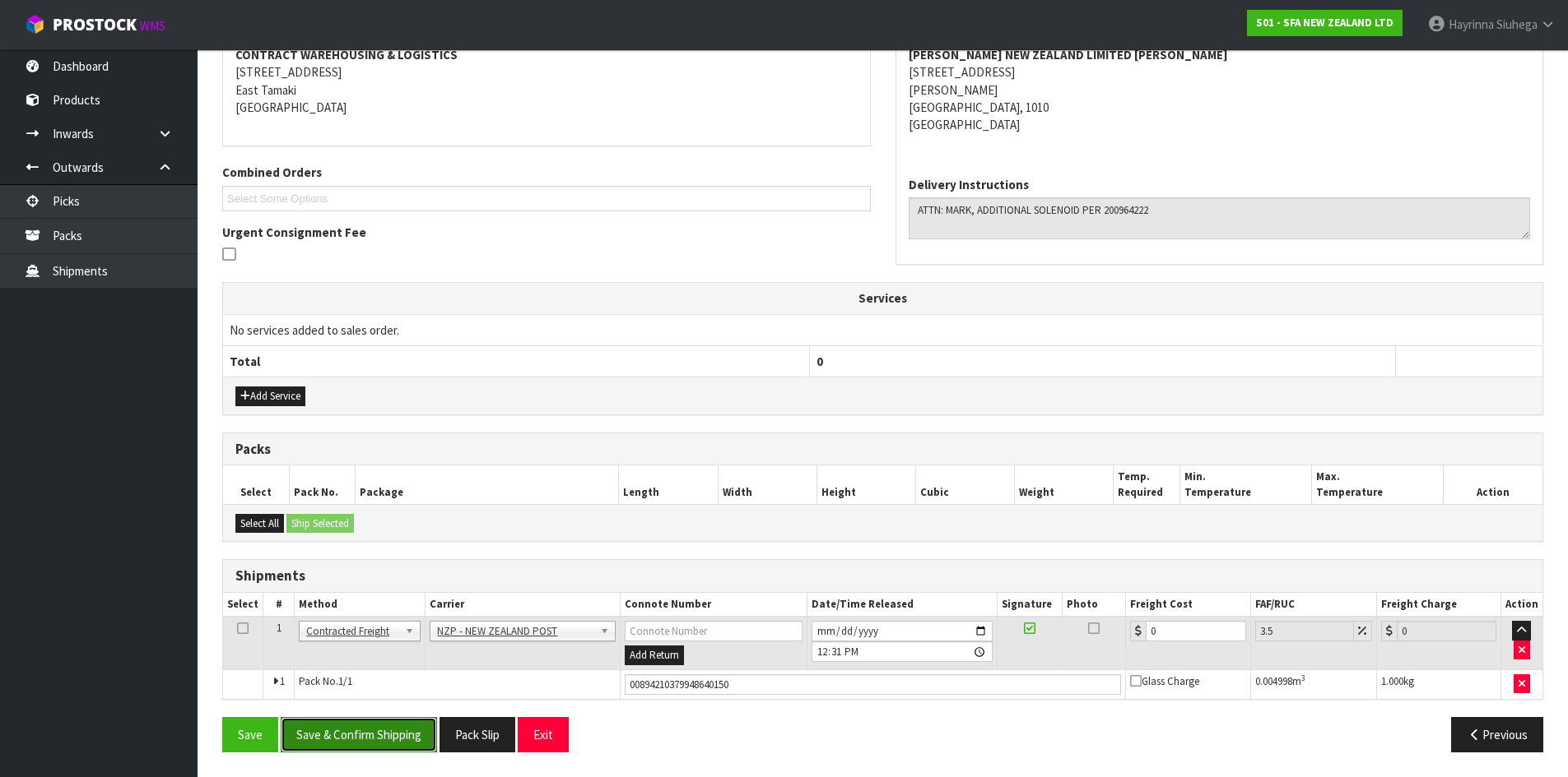
click at [377, 726] on button "Save & Confirm Shipping" at bounding box center [359, 735] width 156 height 35
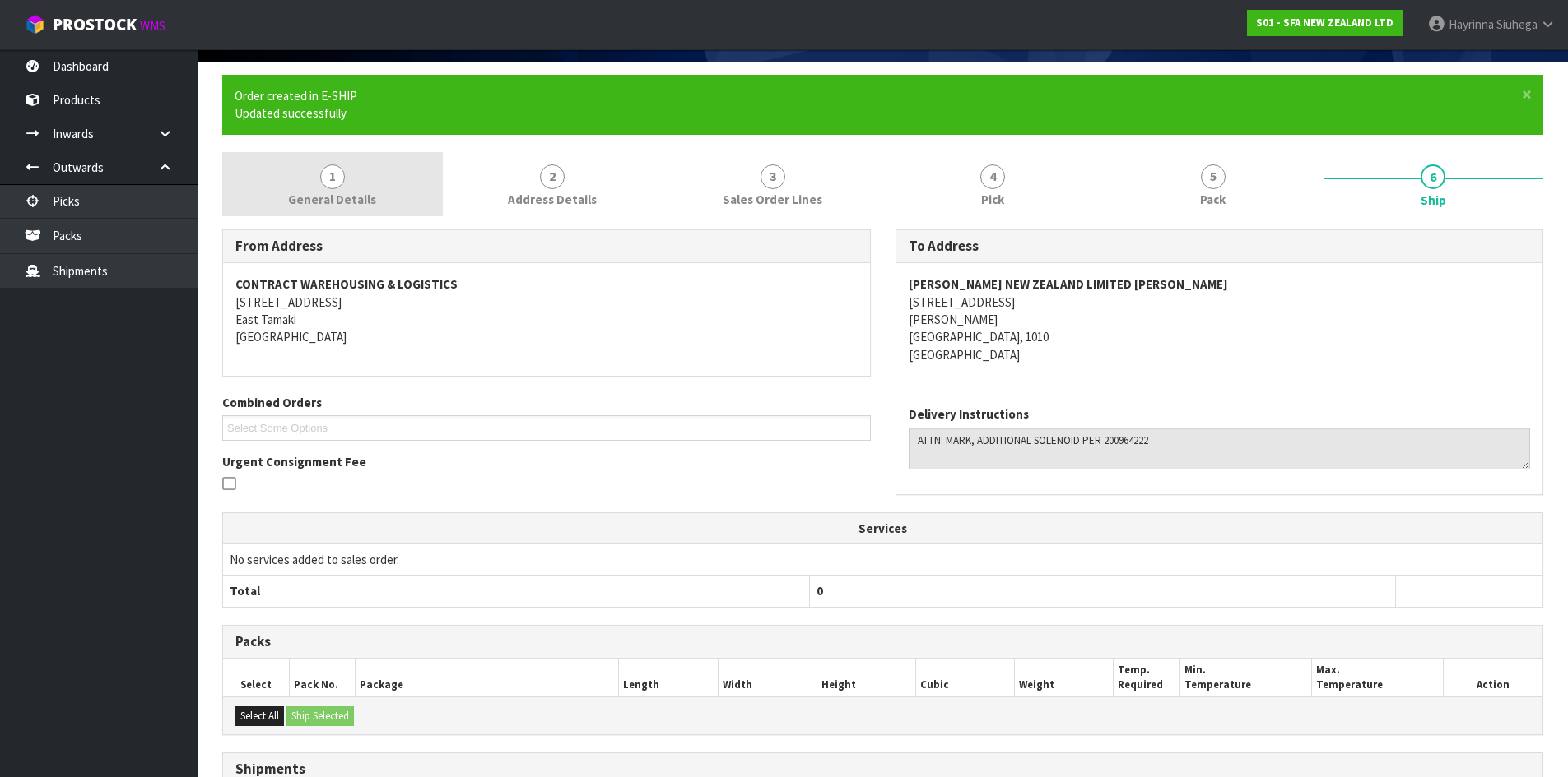
scroll to position [0, 0]
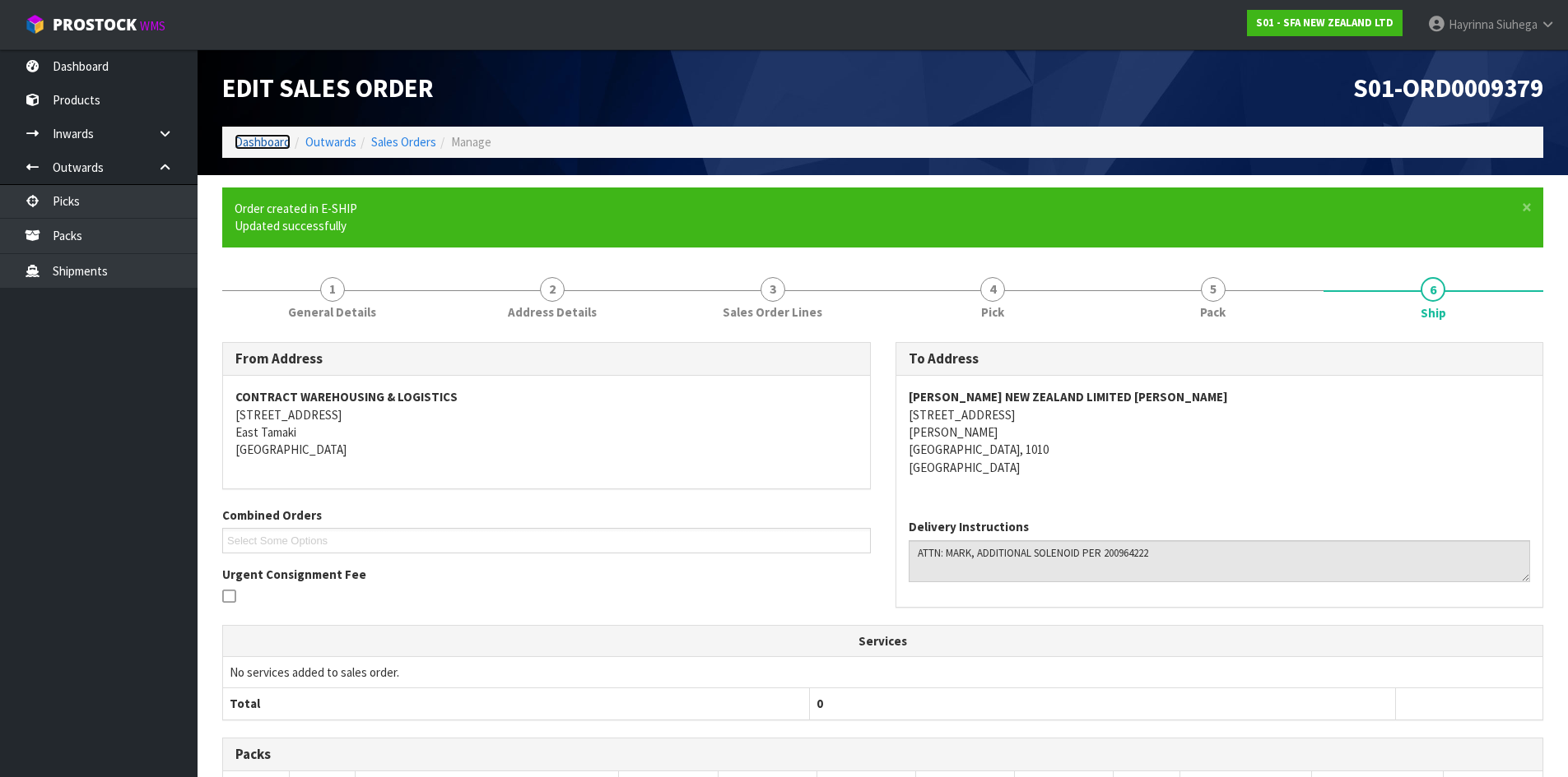
click at [266, 141] on link "Dashboard" at bounding box center [262, 142] width 56 height 16
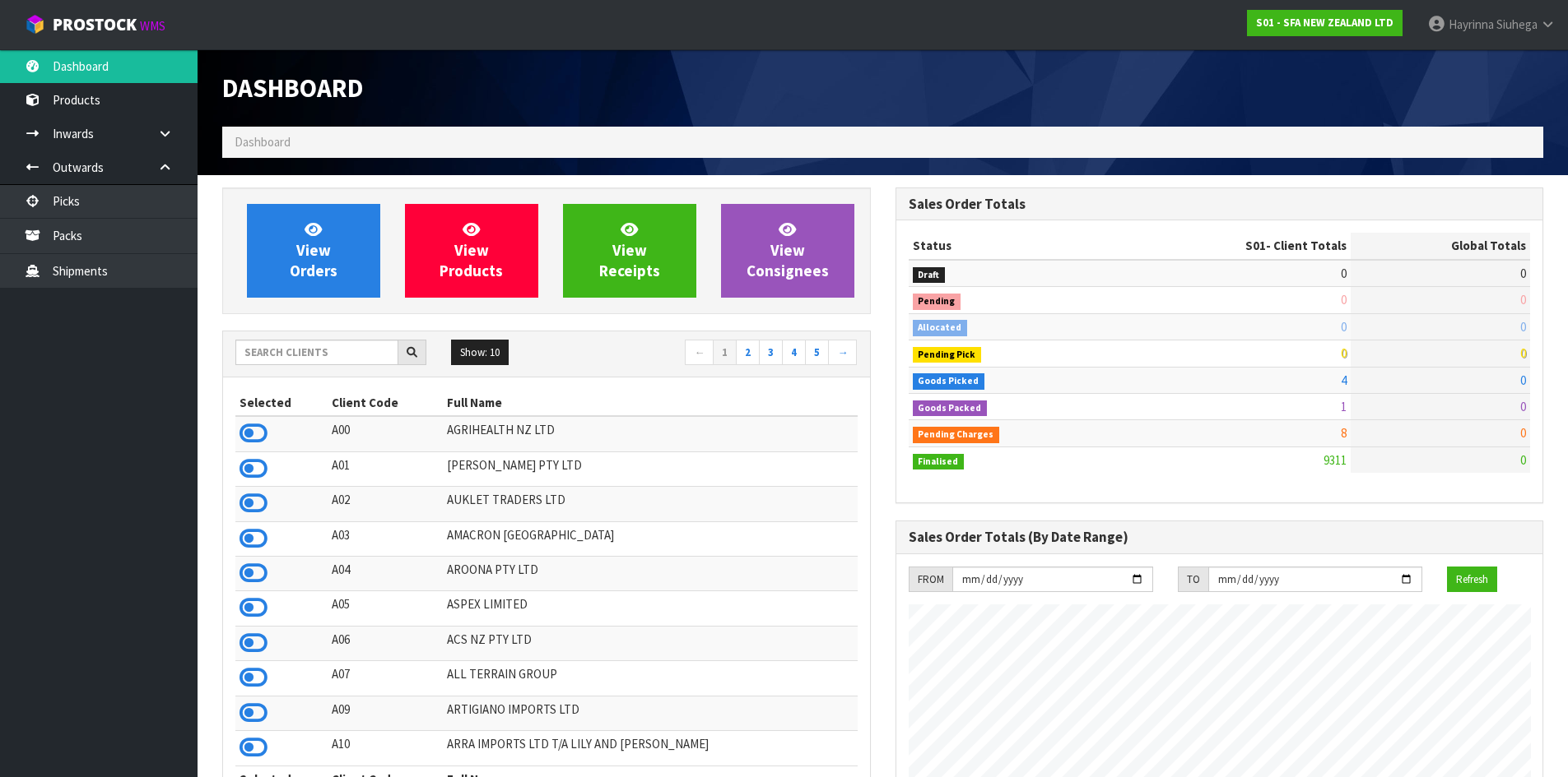
scroll to position [1246, 672]
click at [277, 352] on input "text" at bounding box center [317, 352] width 163 height 25
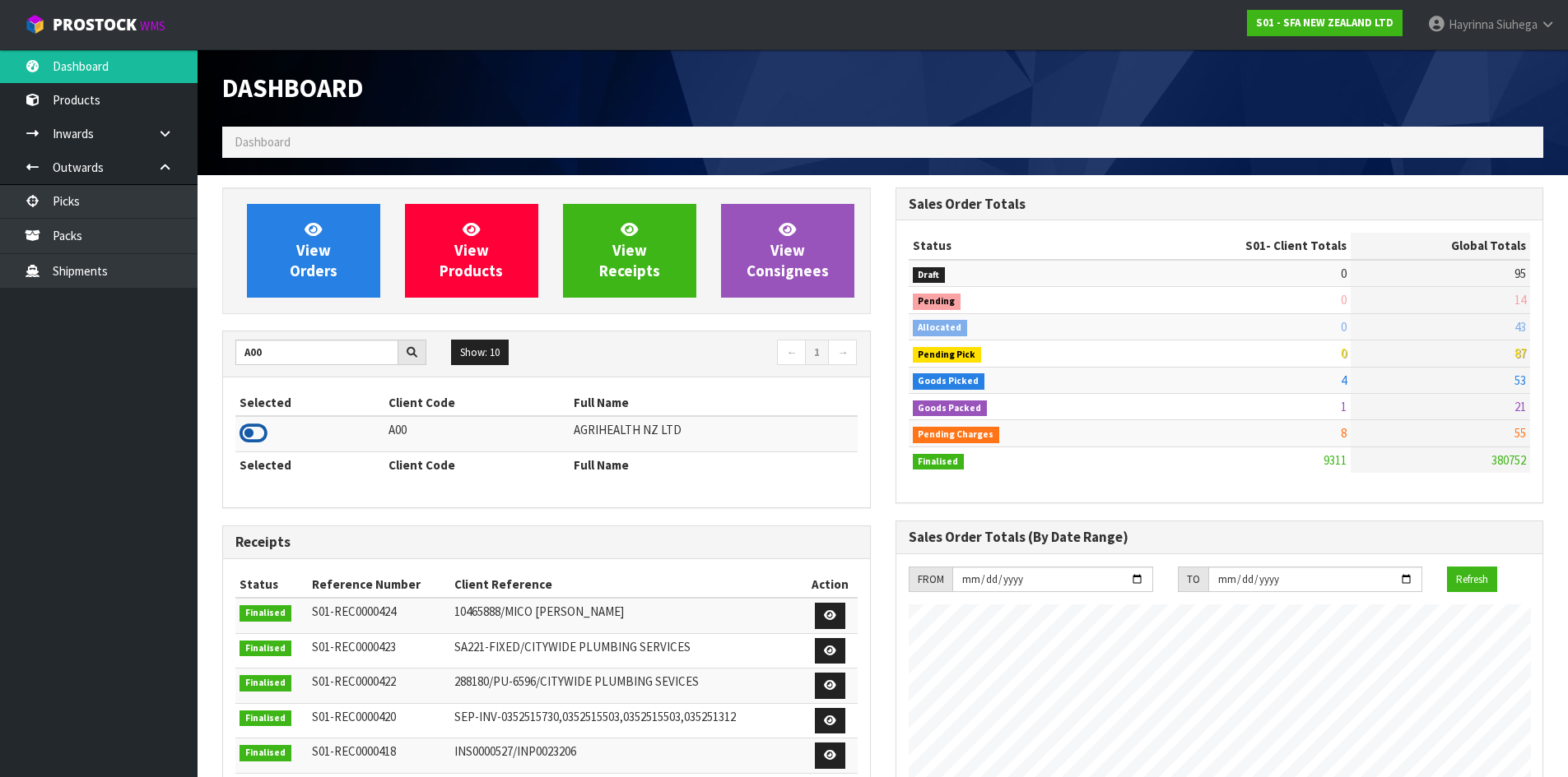
click at [253, 435] on icon at bounding box center [254, 433] width 28 height 25
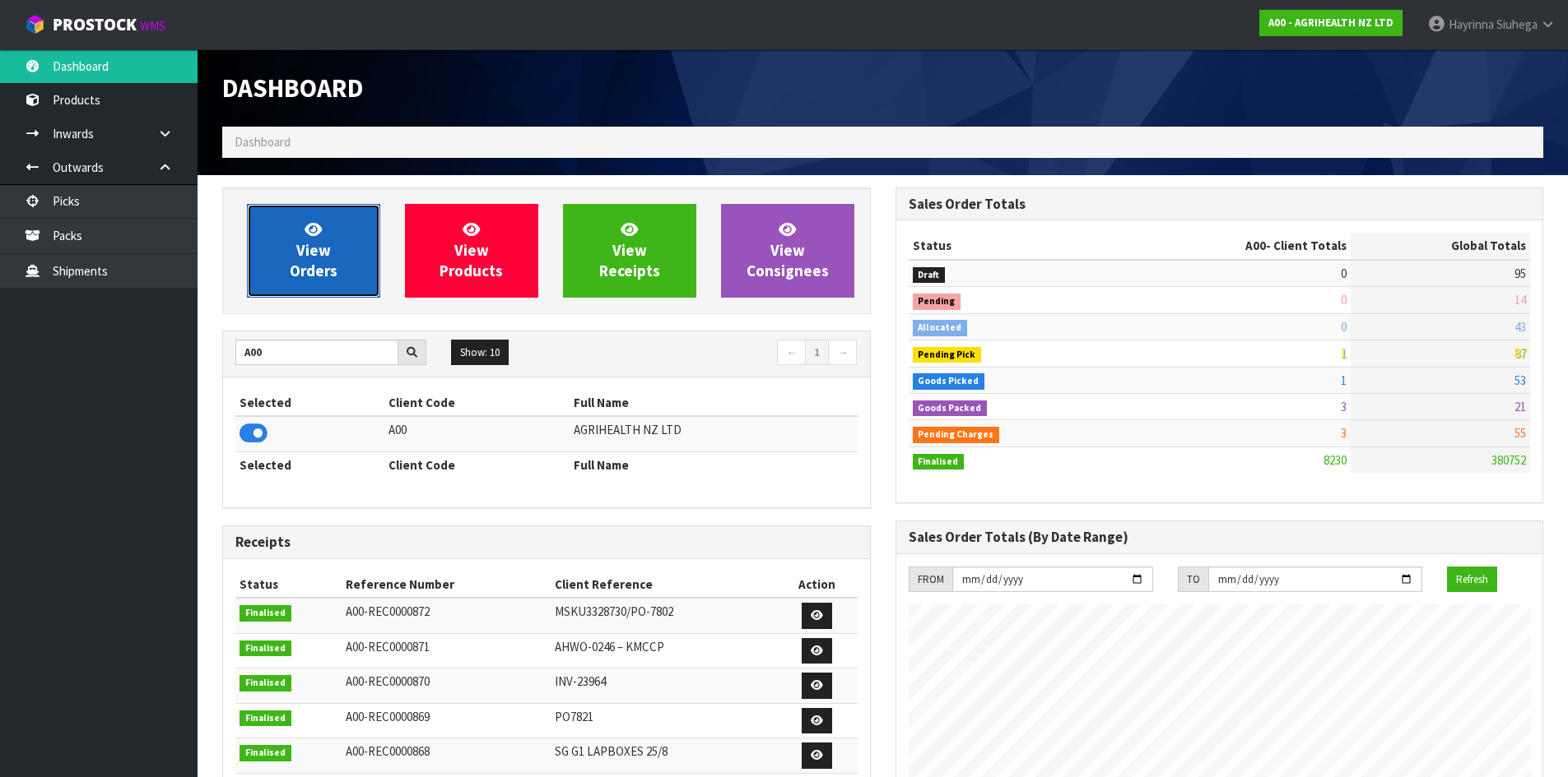
click at [311, 213] on link "View Orders" at bounding box center [313, 251] width 133 height 94
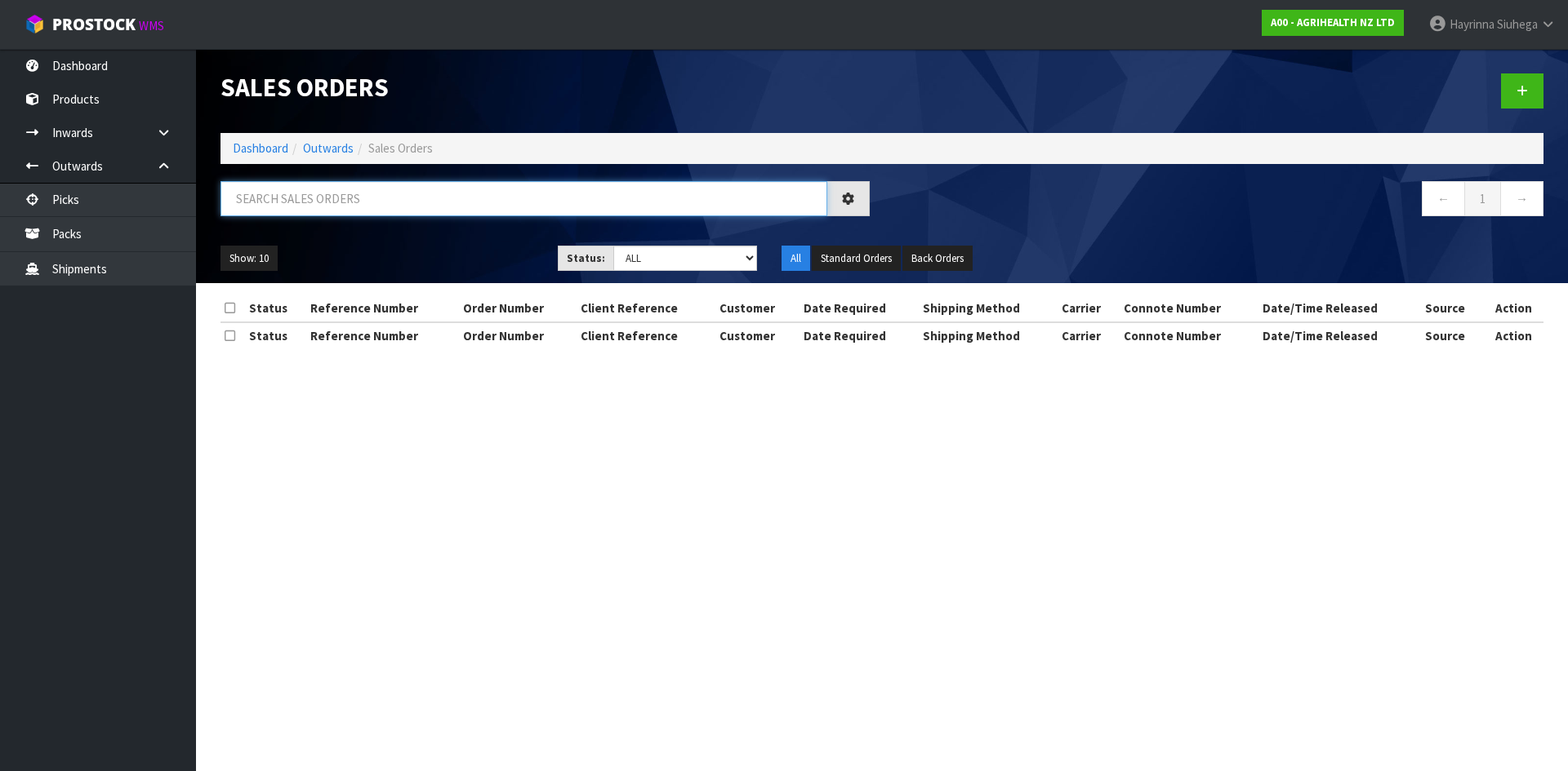
click at [327, 201] on input "text" at bounding box center [523, 198] width 607 height 35
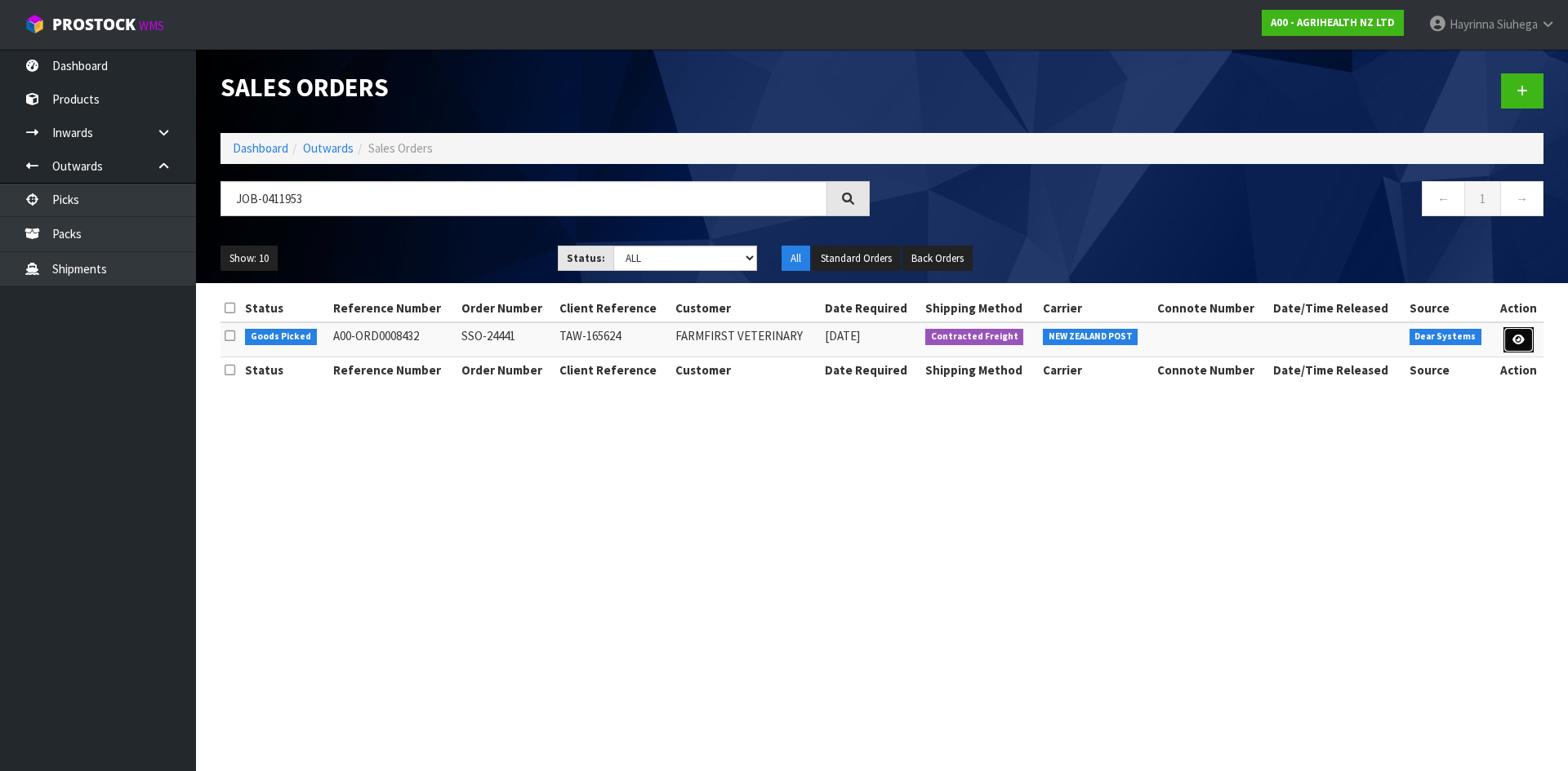
click at [1525, 346] on link at bounding box center [1518, 340] width 30 height 26
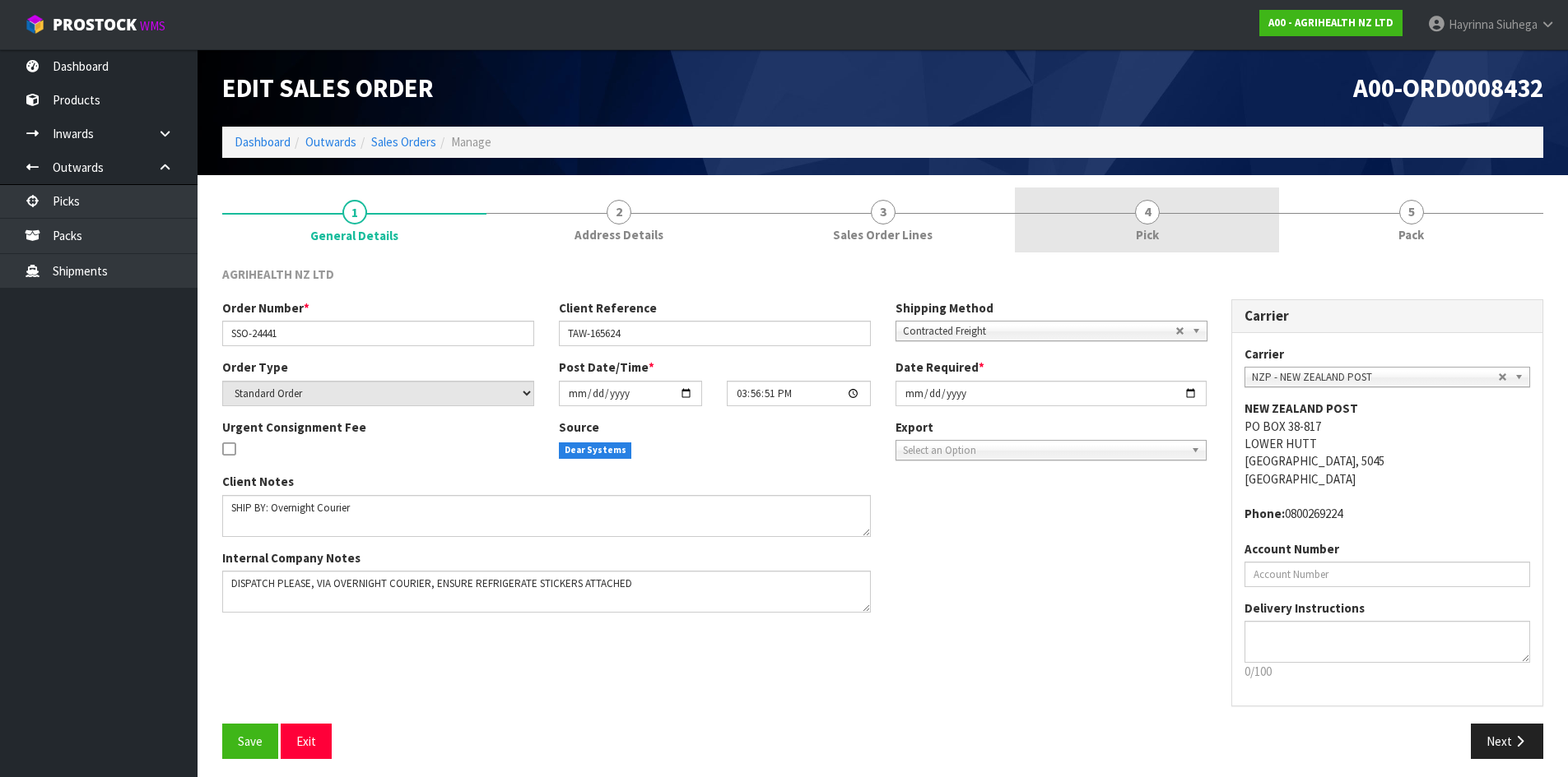
click at [1154, 217] on span "4" at bounding box center [1147, 212] width 25 height 25
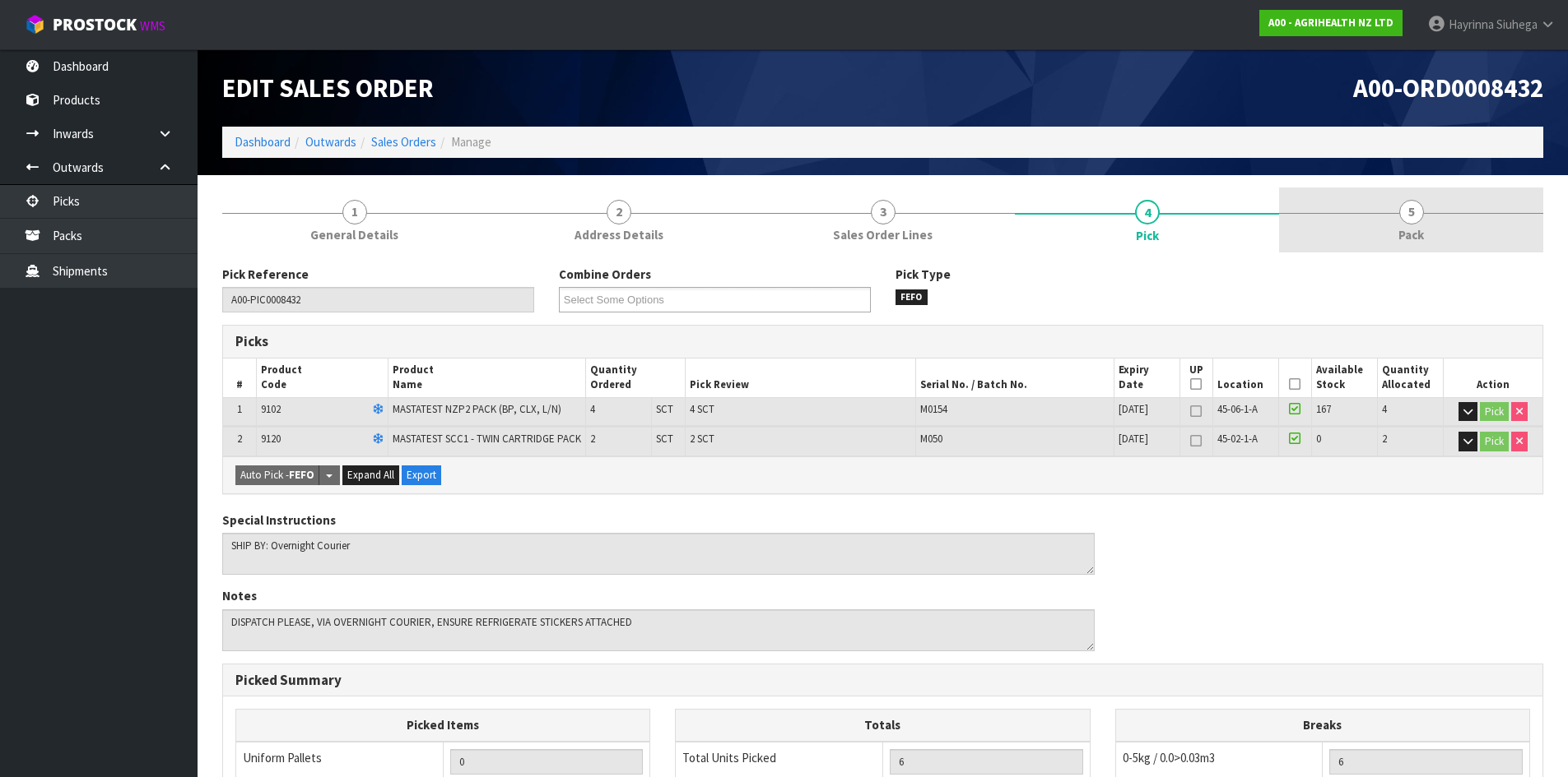
click at [1335, 224] on link "5 Pack" at bounding box center [1410, 220] width 264 height 65
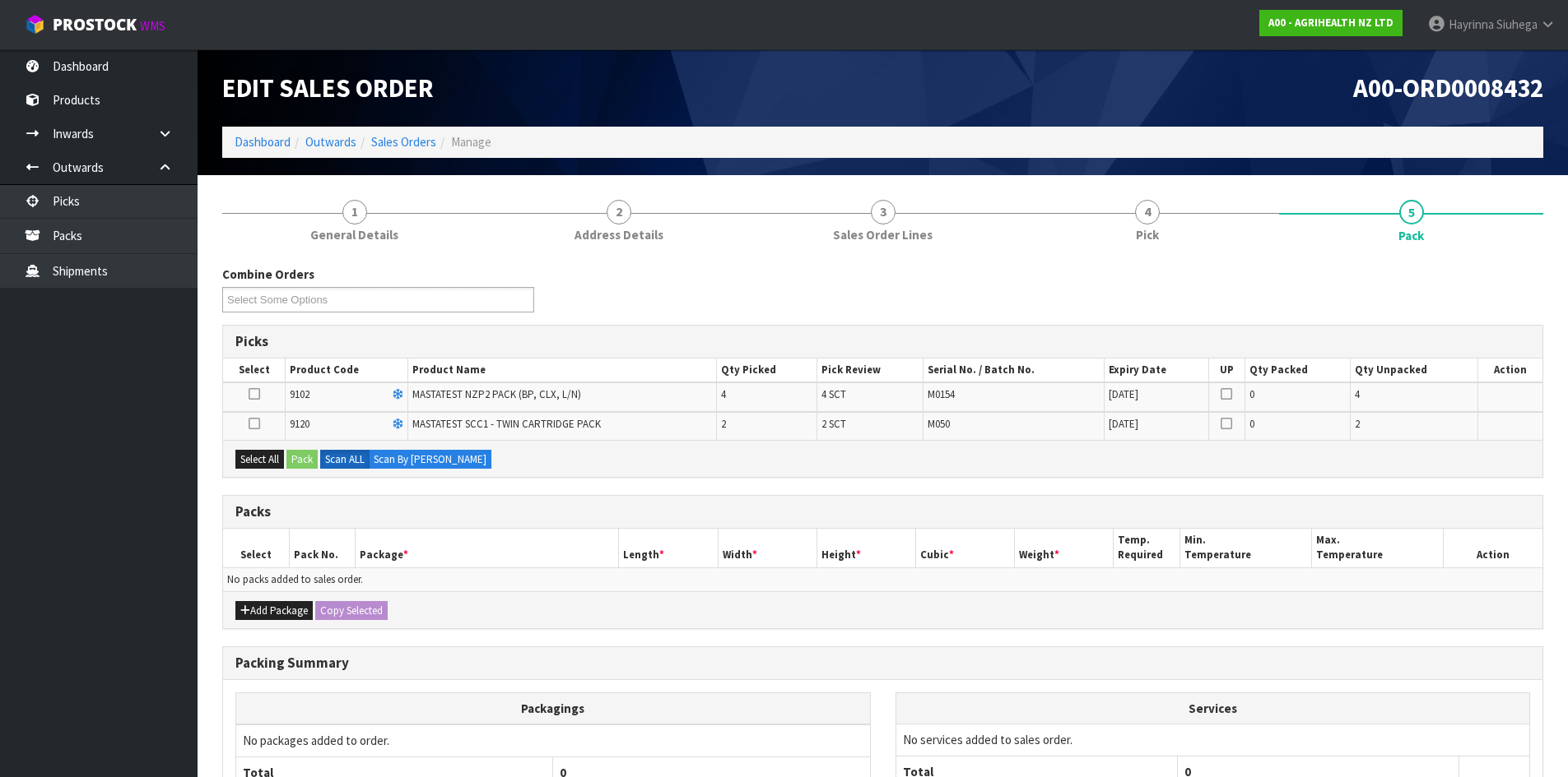
scroll to position [82, 0]
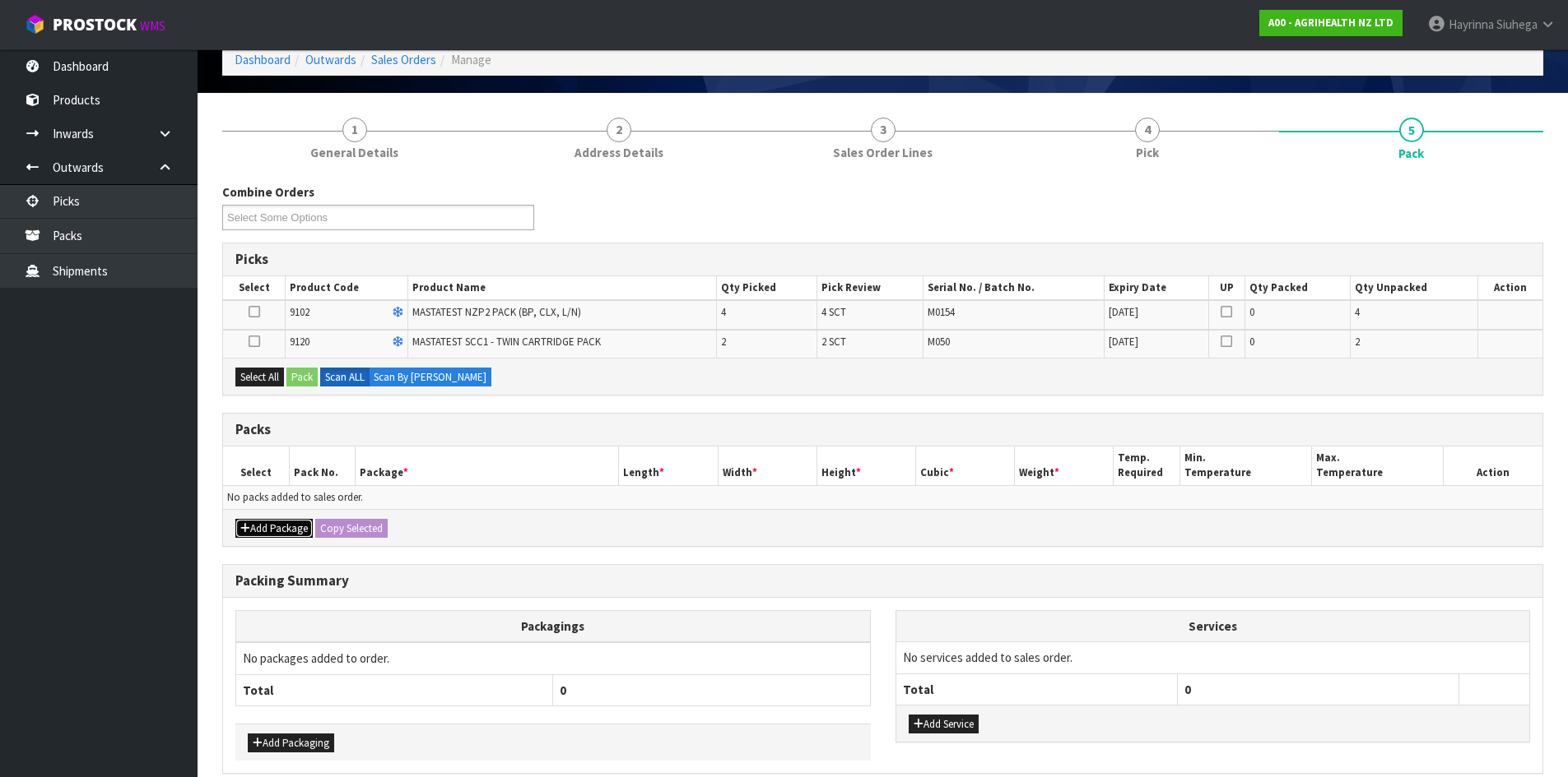
click at [260, 524] on button "Add Package" at bounding box center [274, 529] width 77 height 20
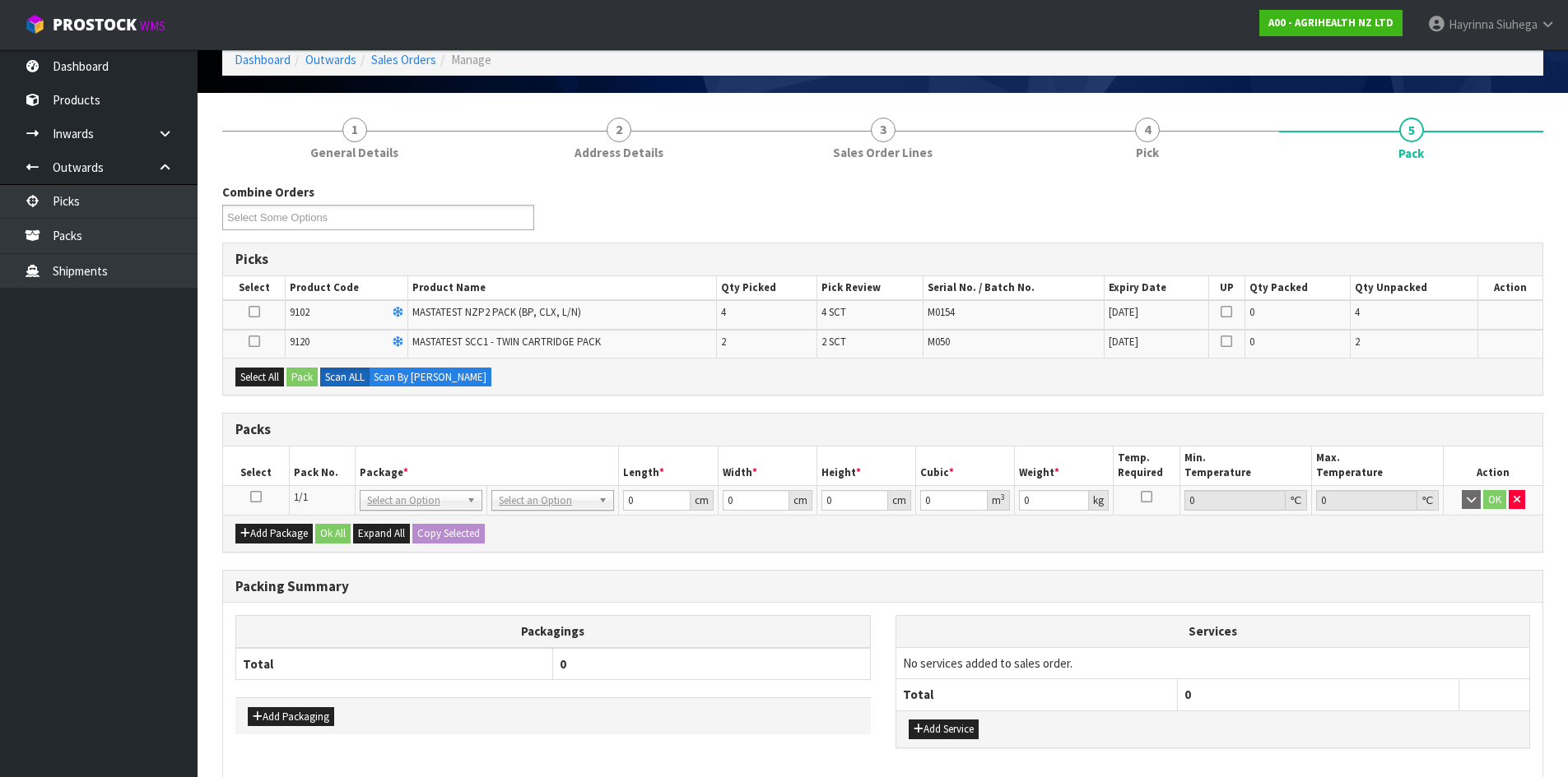
drag, startPoint x: 260, startPoint y: 496, endPoint x: 254, endPoint y: 430, distance: 66.3
click at [259, 496] on icon at bounding box center [255, 496] width 11 height 1
click at [247, 374] on button "Select All" at bounding box center [259, 377] width 48 height 20
click at [304, 376] on button "Pack" at bounding box center [302, 377] width 32 height 20
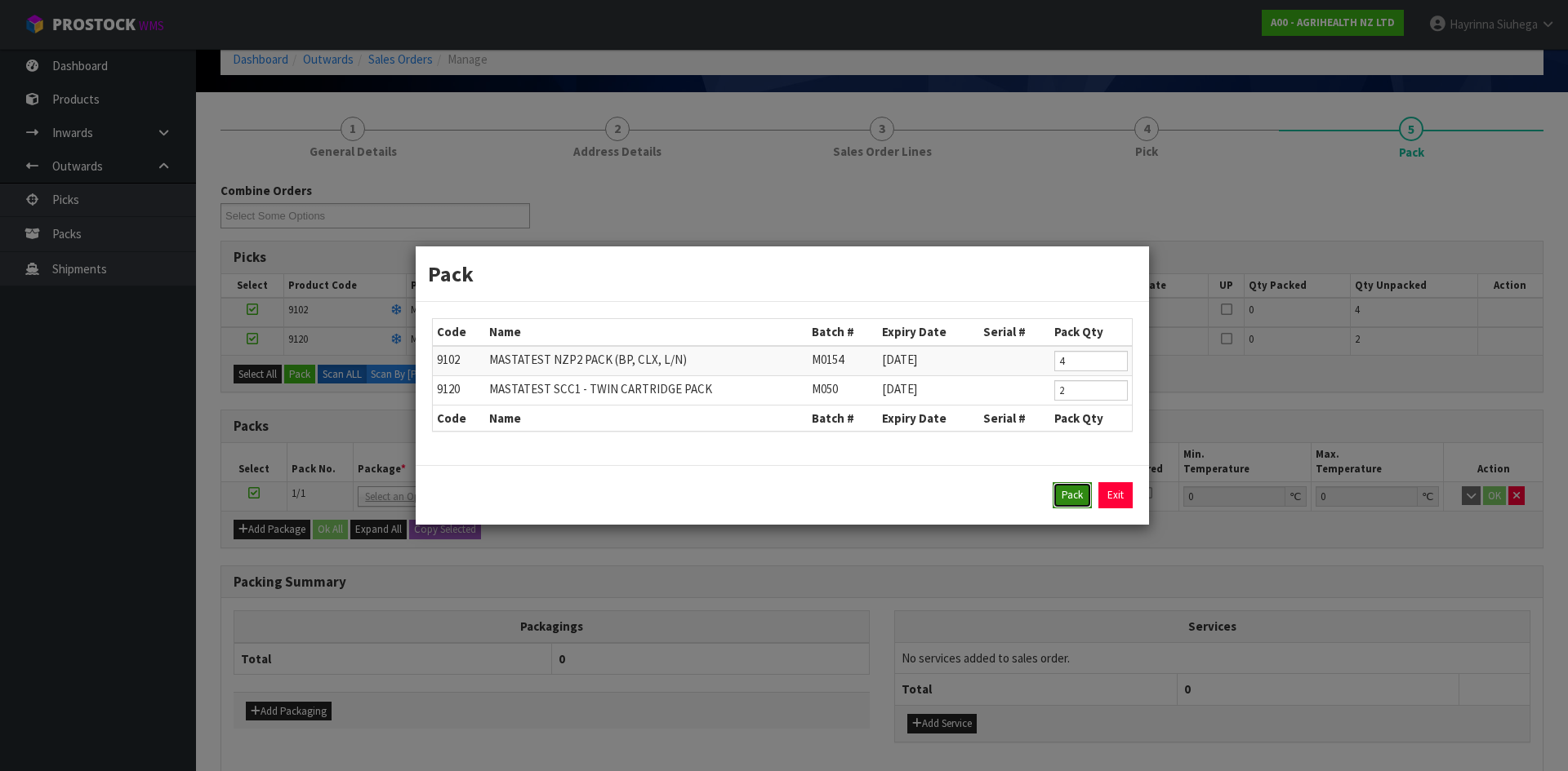
click at [1060, 493] on button "Pack" at bounding box center [1072, 495] width 39 height 26
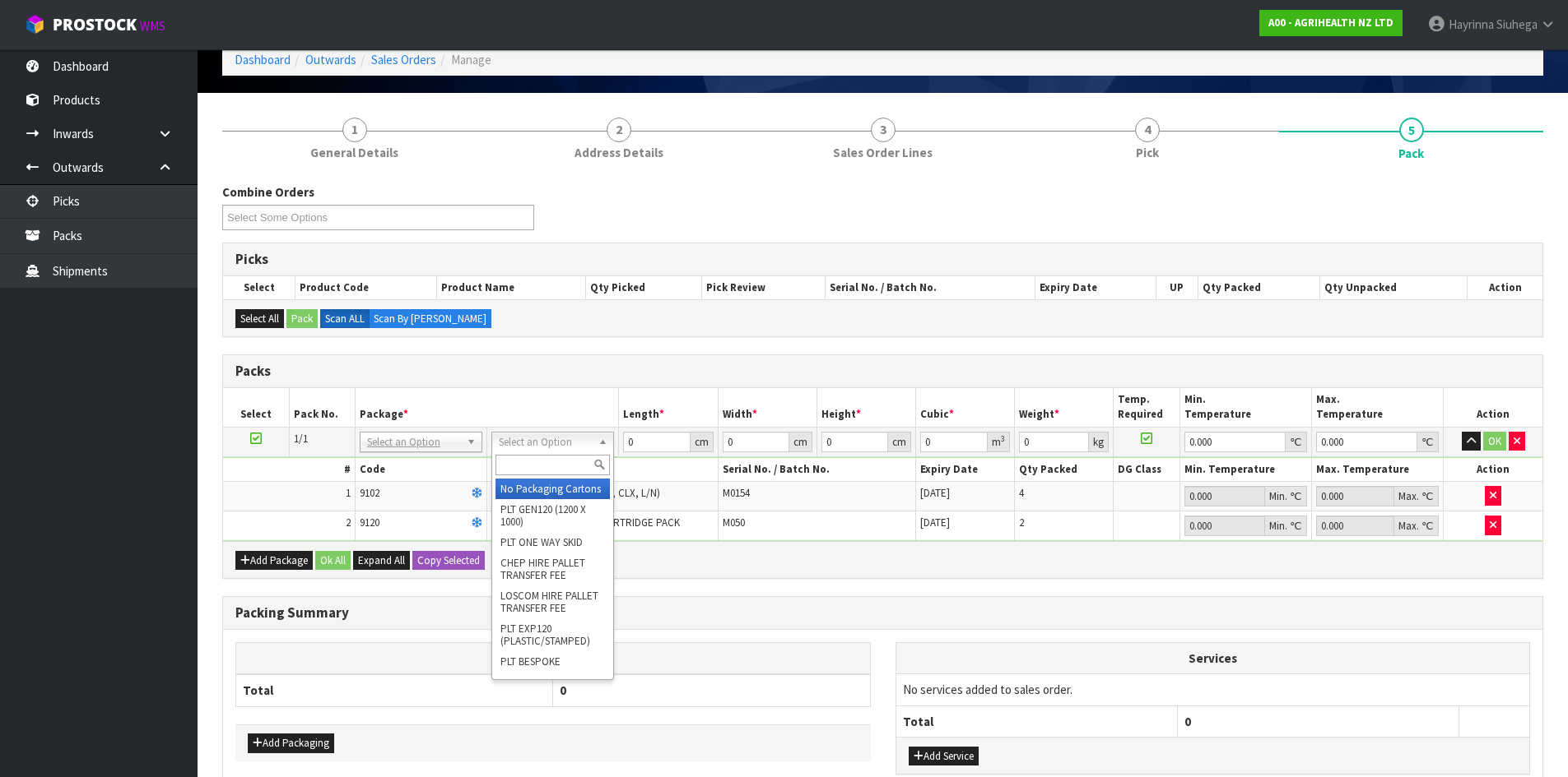
click at [568, 456] on input "text" at bounding box center [553, 465] width 114 height 20
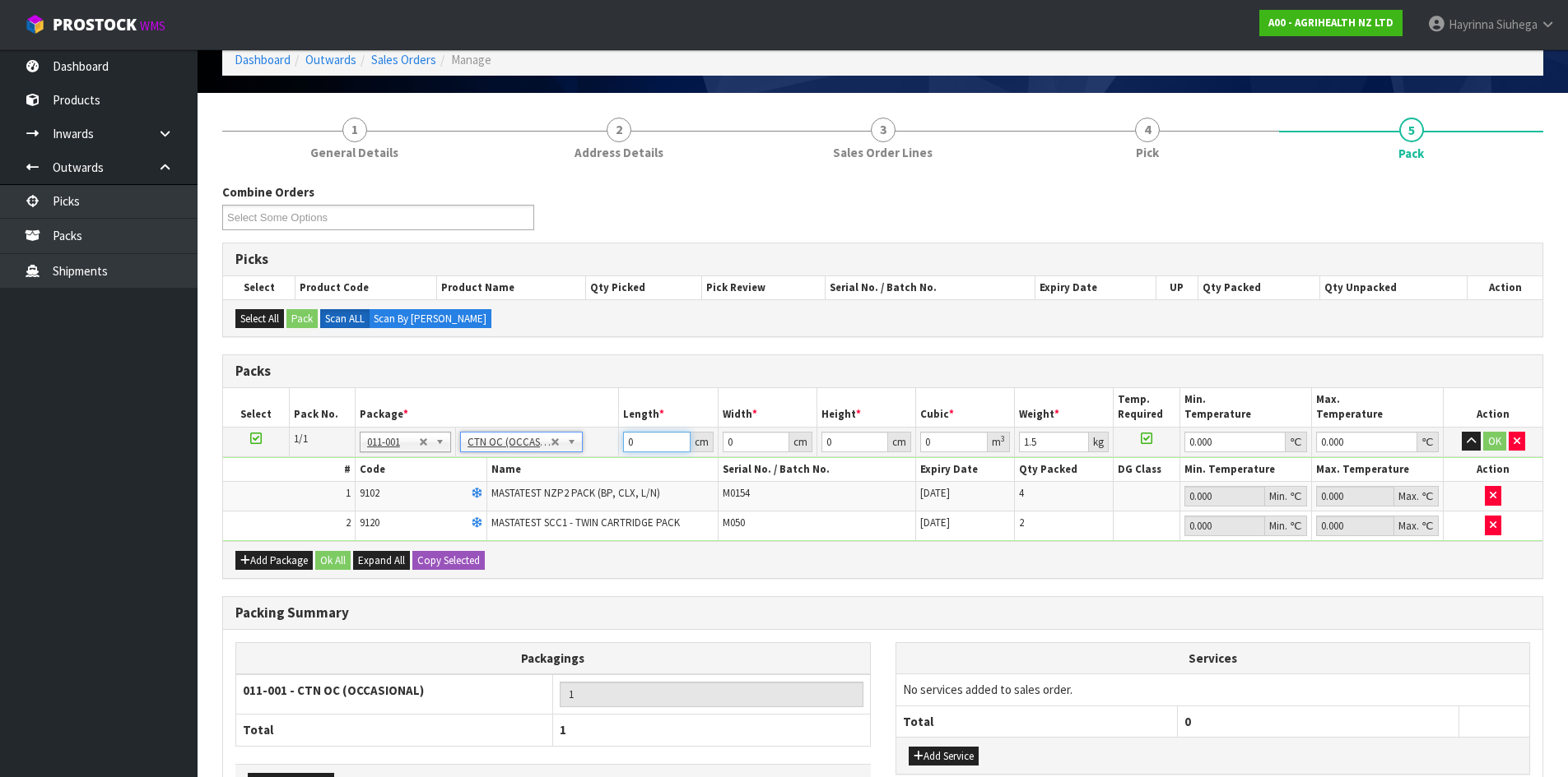
click at [623, 444] on input "0" at bounding box center [656, 441] width 67 height 20
drag, startPoint x: 623, startPoint y: 444, endPoint x: 1566, endPoint y: 422, distance: 943.3
click at [645, 439] on input "0" at bounding box center [656, 441] width 67 height 20
click button "OK" at bounding box center [1494, 441] width 23 height 20
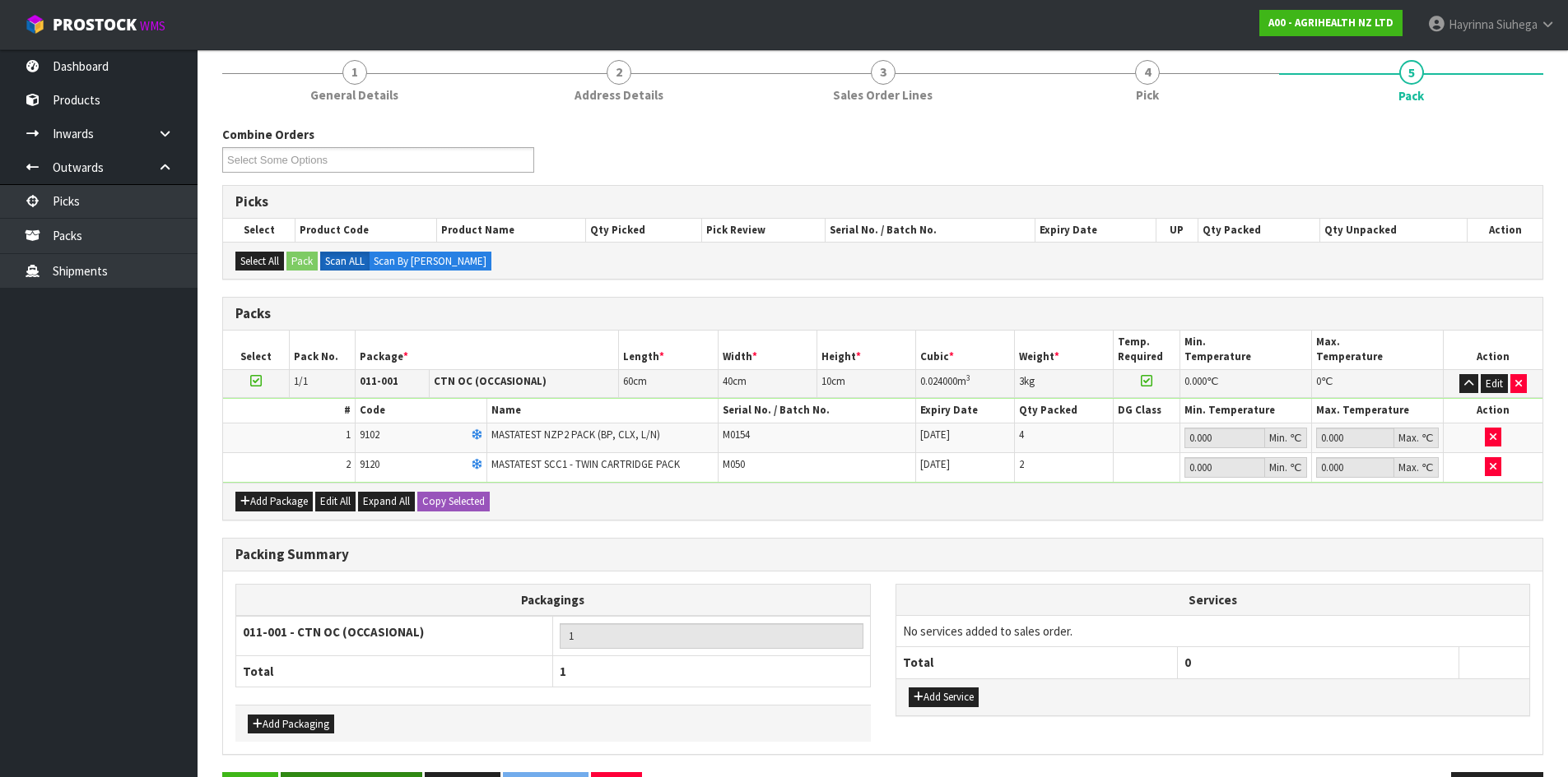
scroll to position [196, 0]
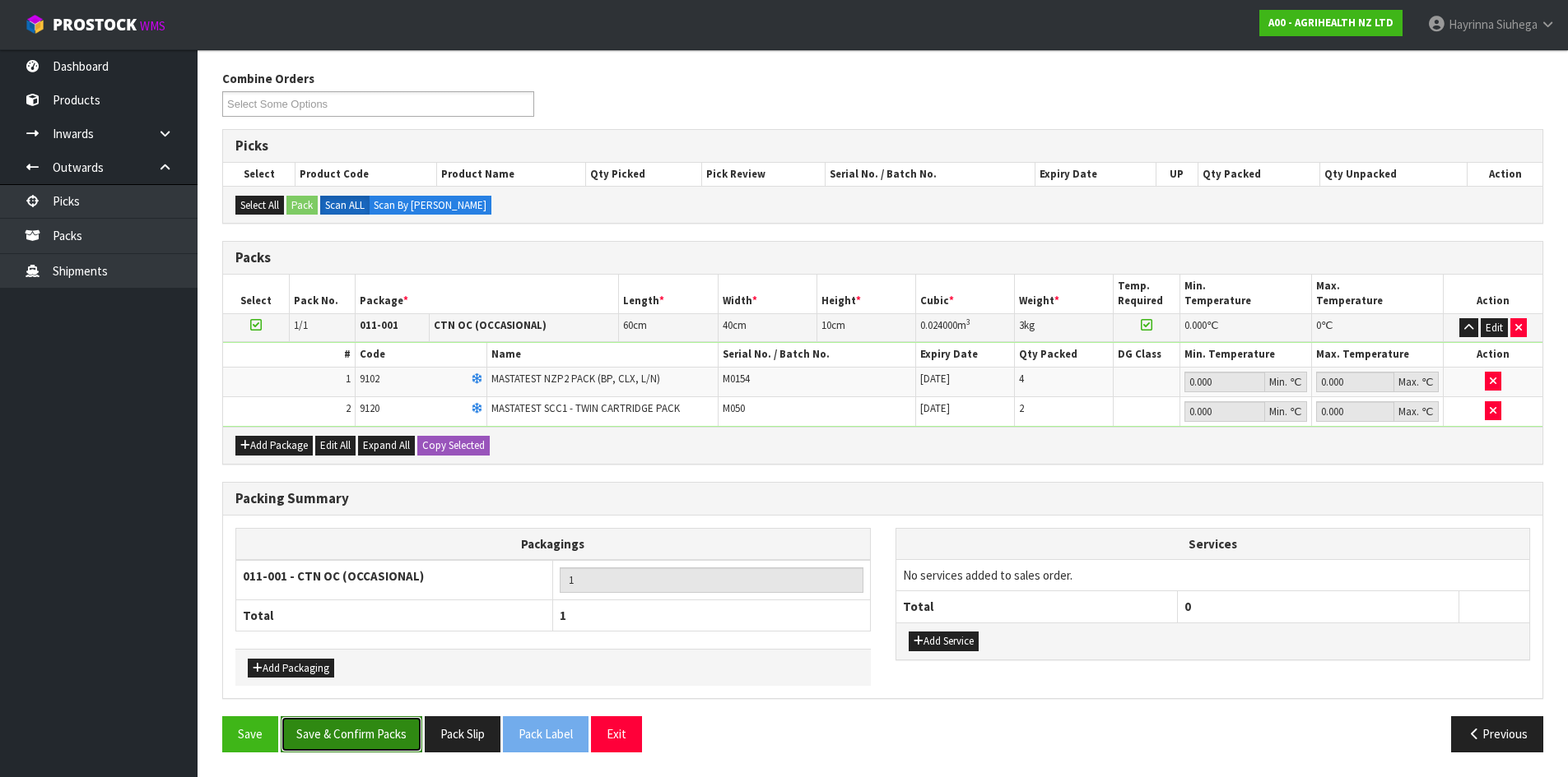
click at [380, 742] on button "Save & Confirm Packs" at bounding box center [351, 734] width 141 height 35
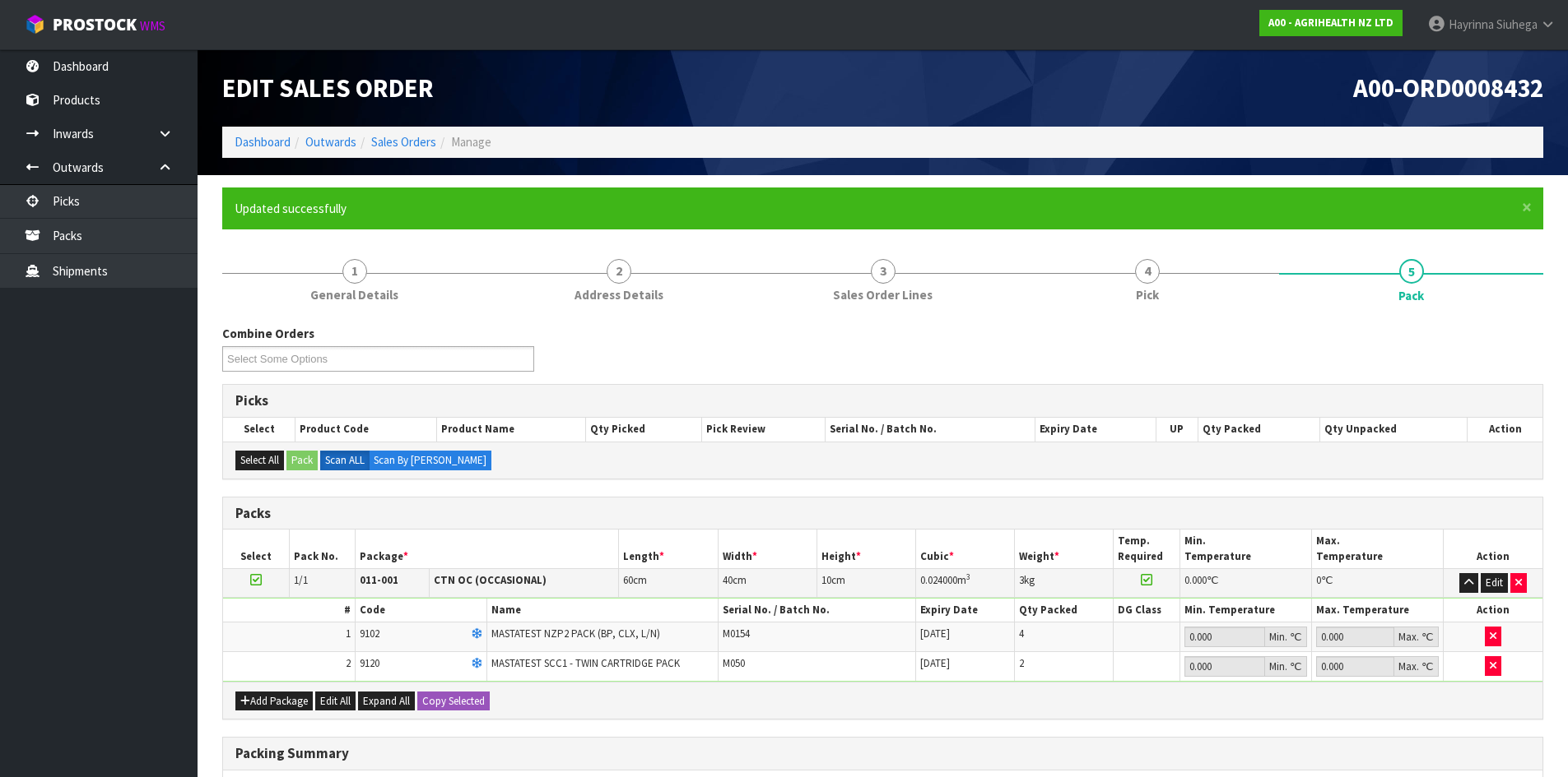
scroll to position [134, 0]
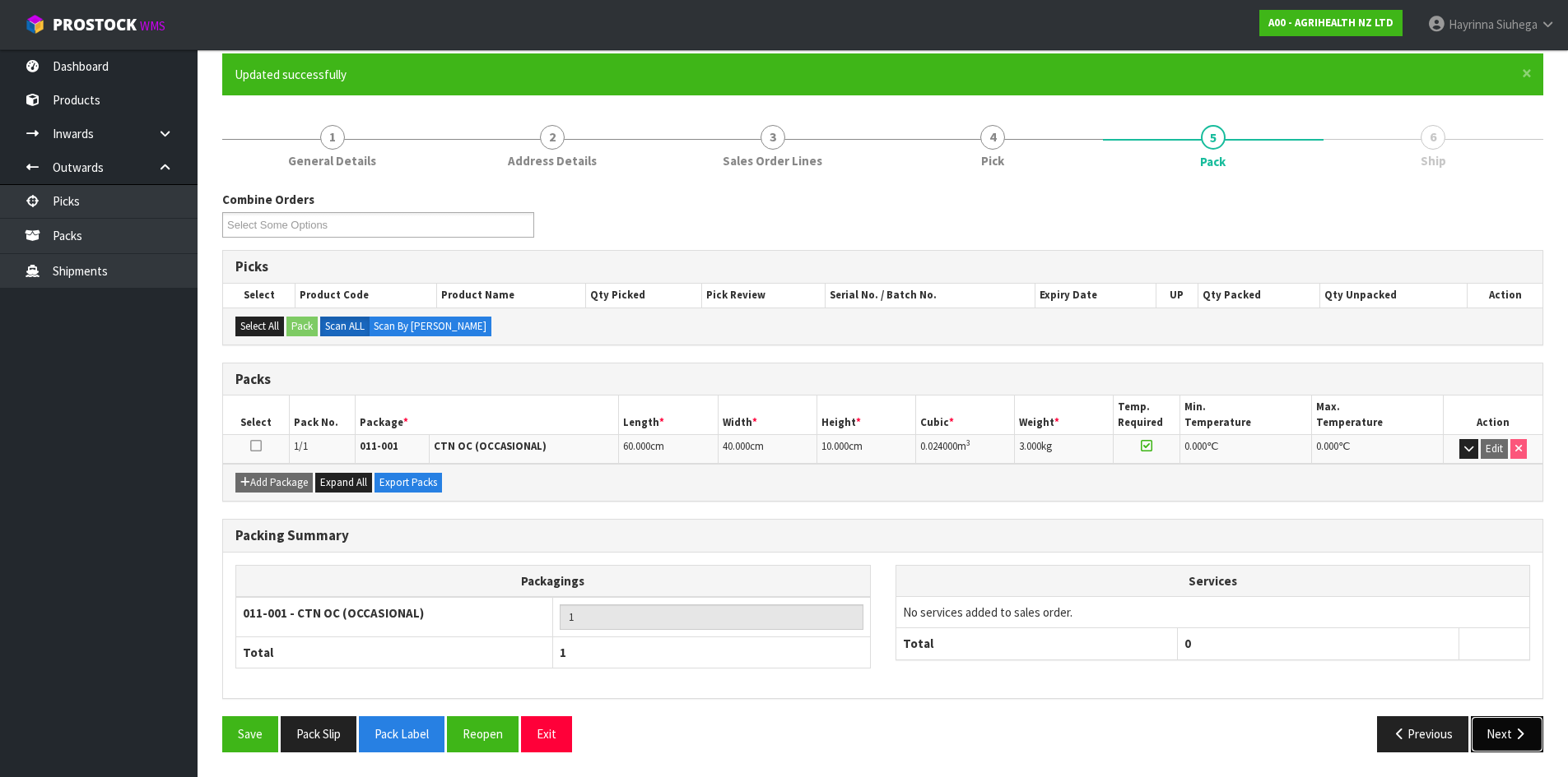
click at [1530, 724] on button "Next" at bounding box center [1507, 734] width 73 height 35
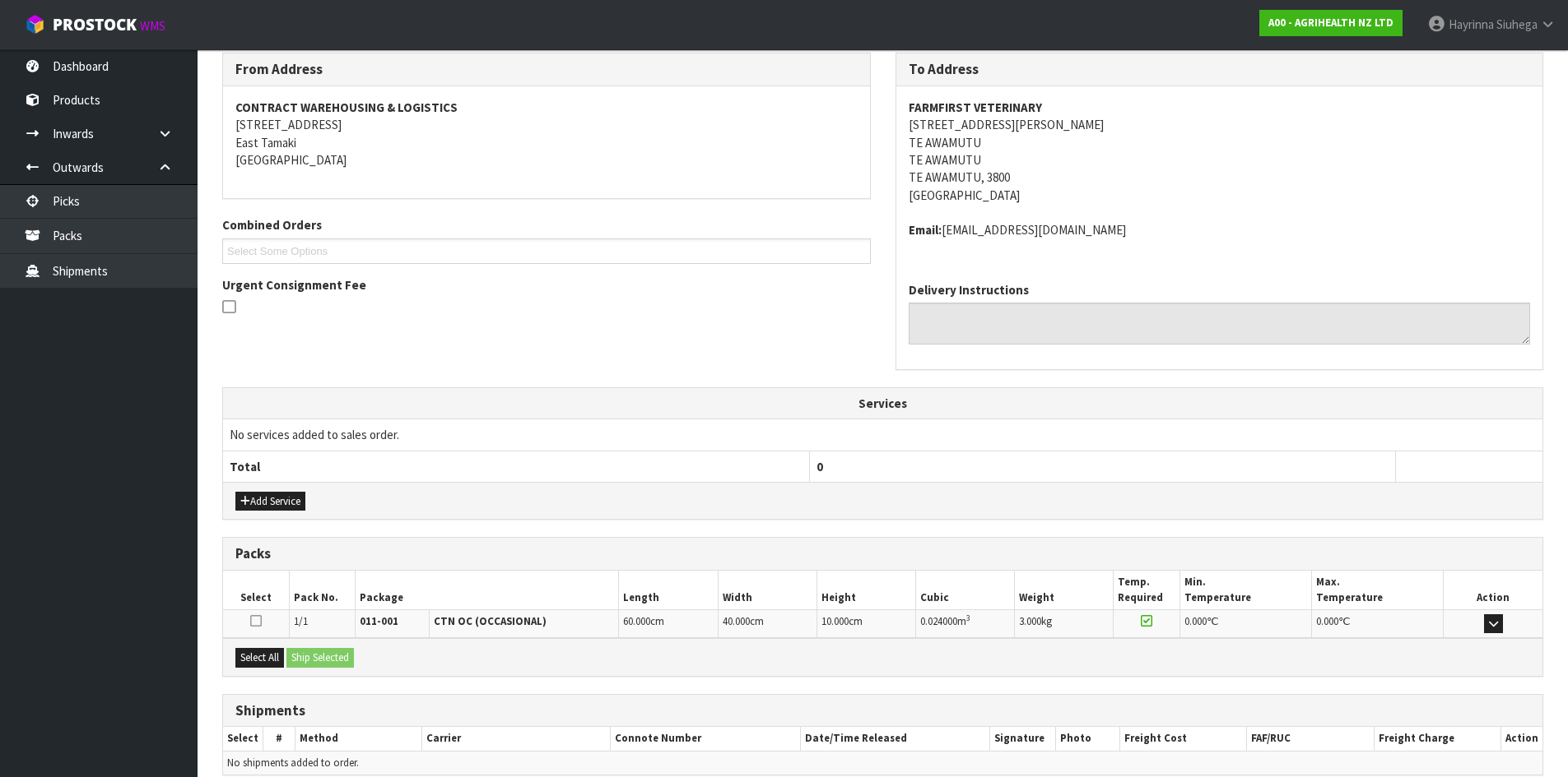
scroll to position [349, 0]
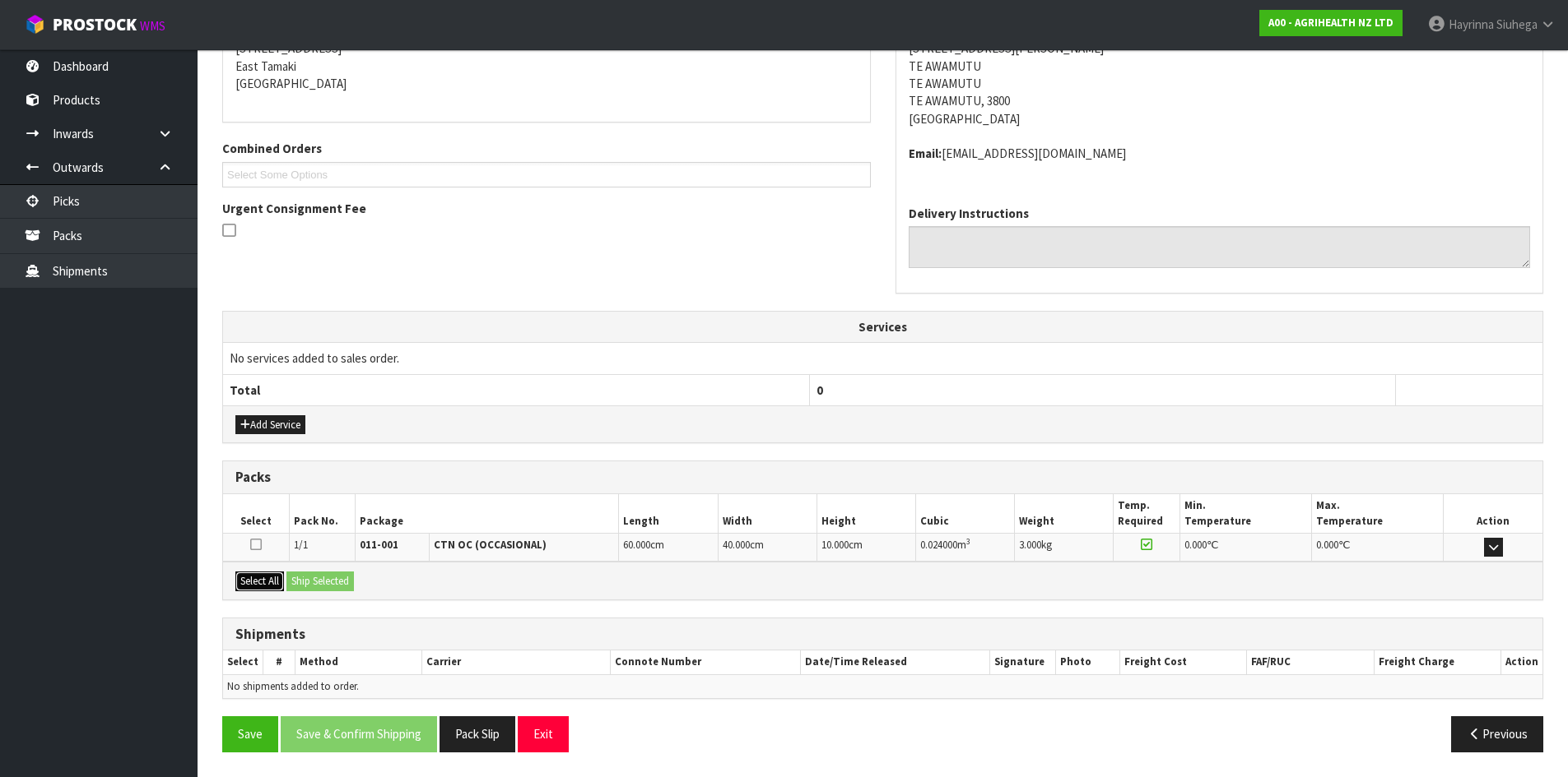
click at [276, 588] on button "Select All" at bounding box center [259, 581] width 48 height 20
click at [301, 584] on button "Ship Selected" at bounding box center [319, 581] width 68 height 20
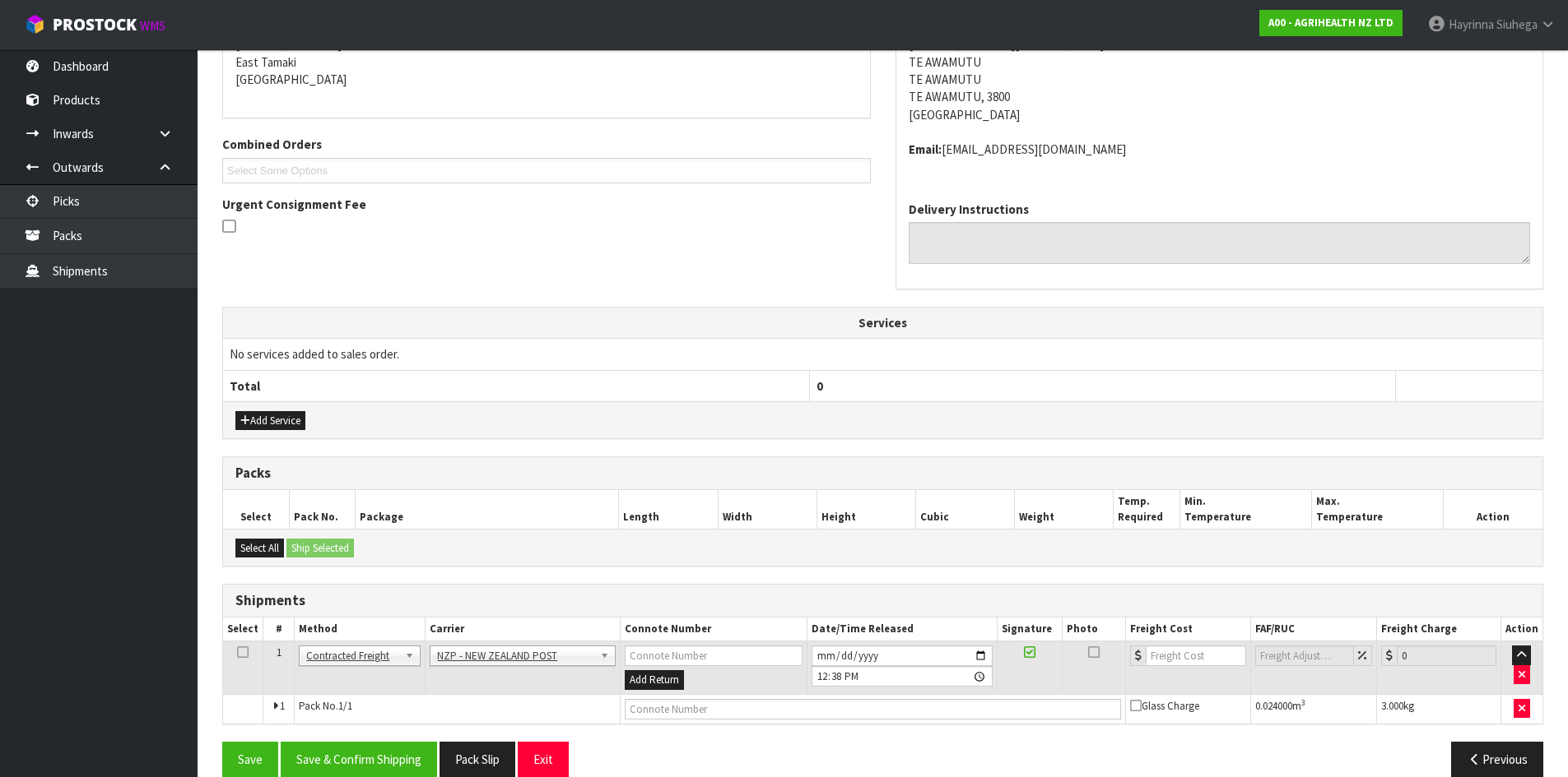
scroll to position [377, 0]
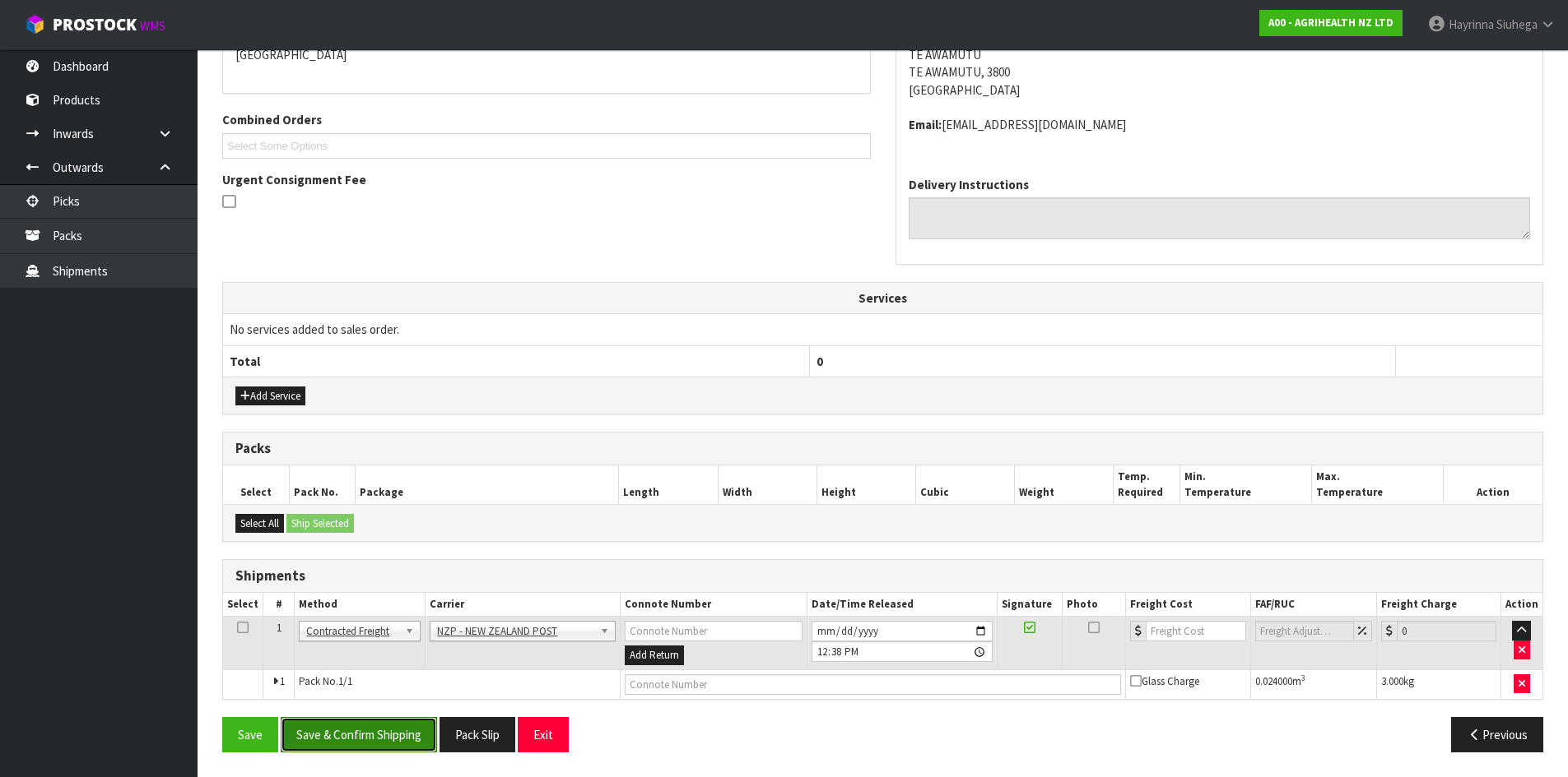
click at [378, 728] on button "Save & Confirm Shipping" at bounding box center [359, 735] width 156 height 35
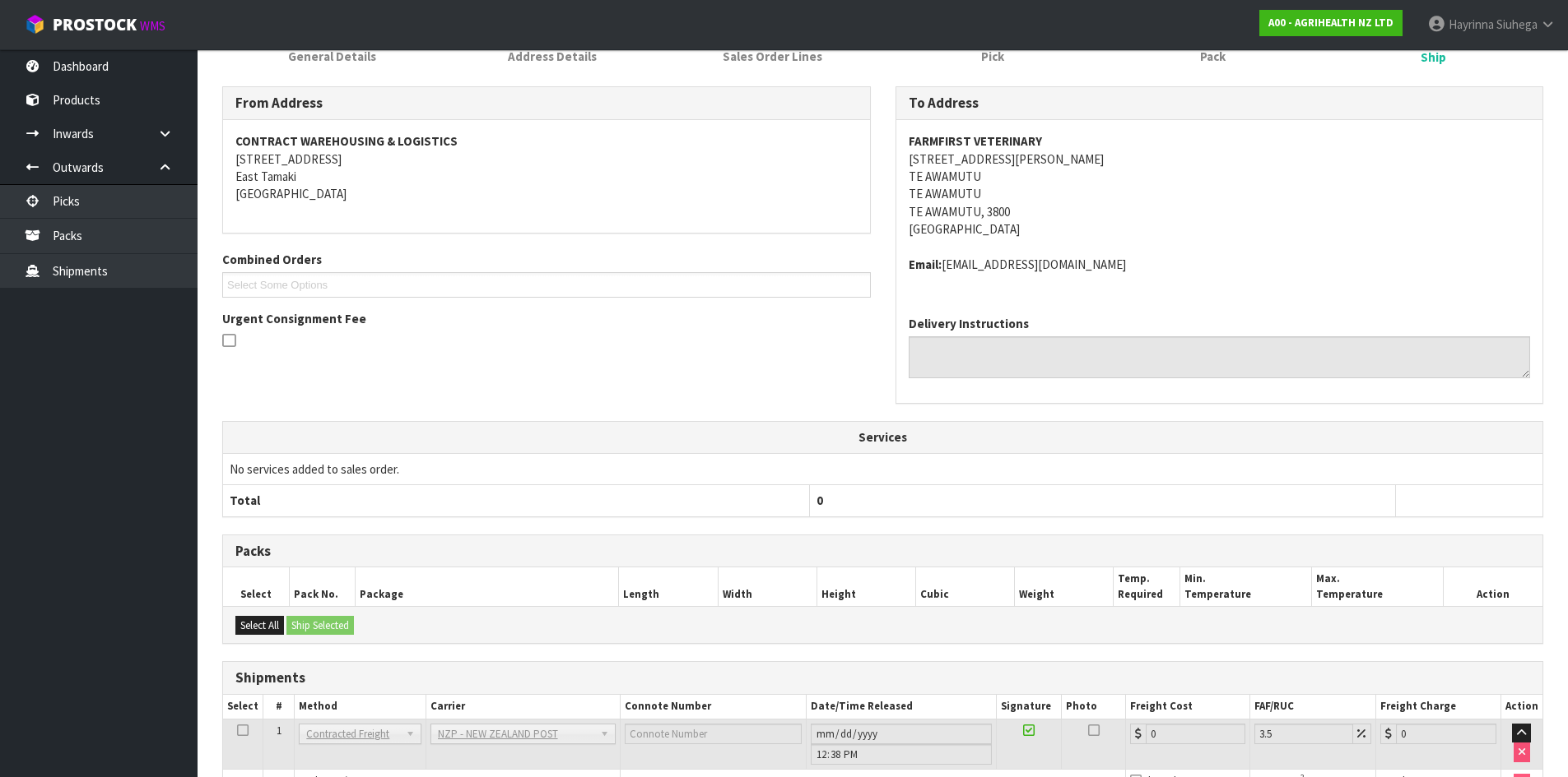
scroll to position [353, 0]
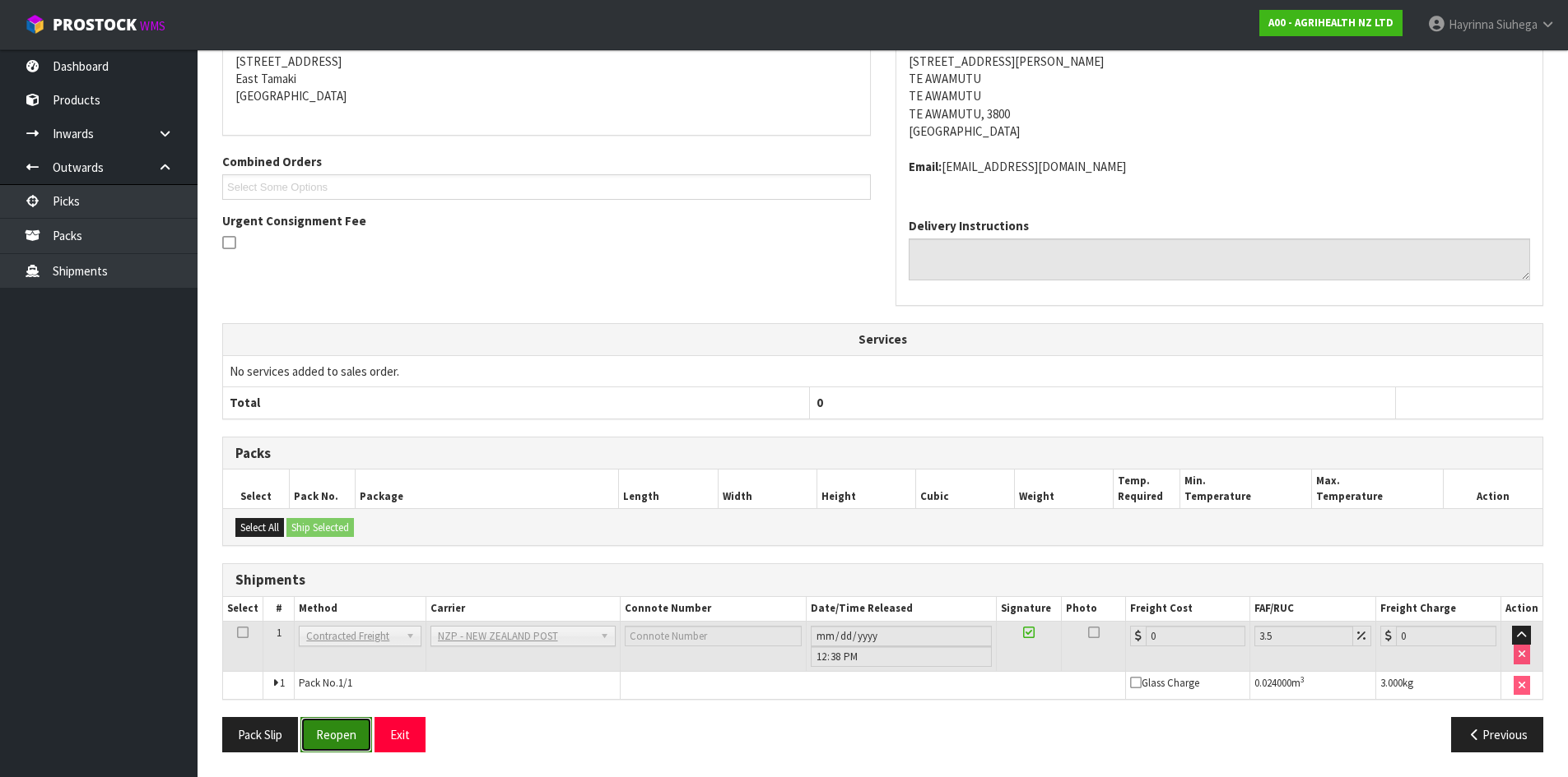
click at [328, 738] on button "Reopen" at bounding box center [336, 735] width 72 height 35
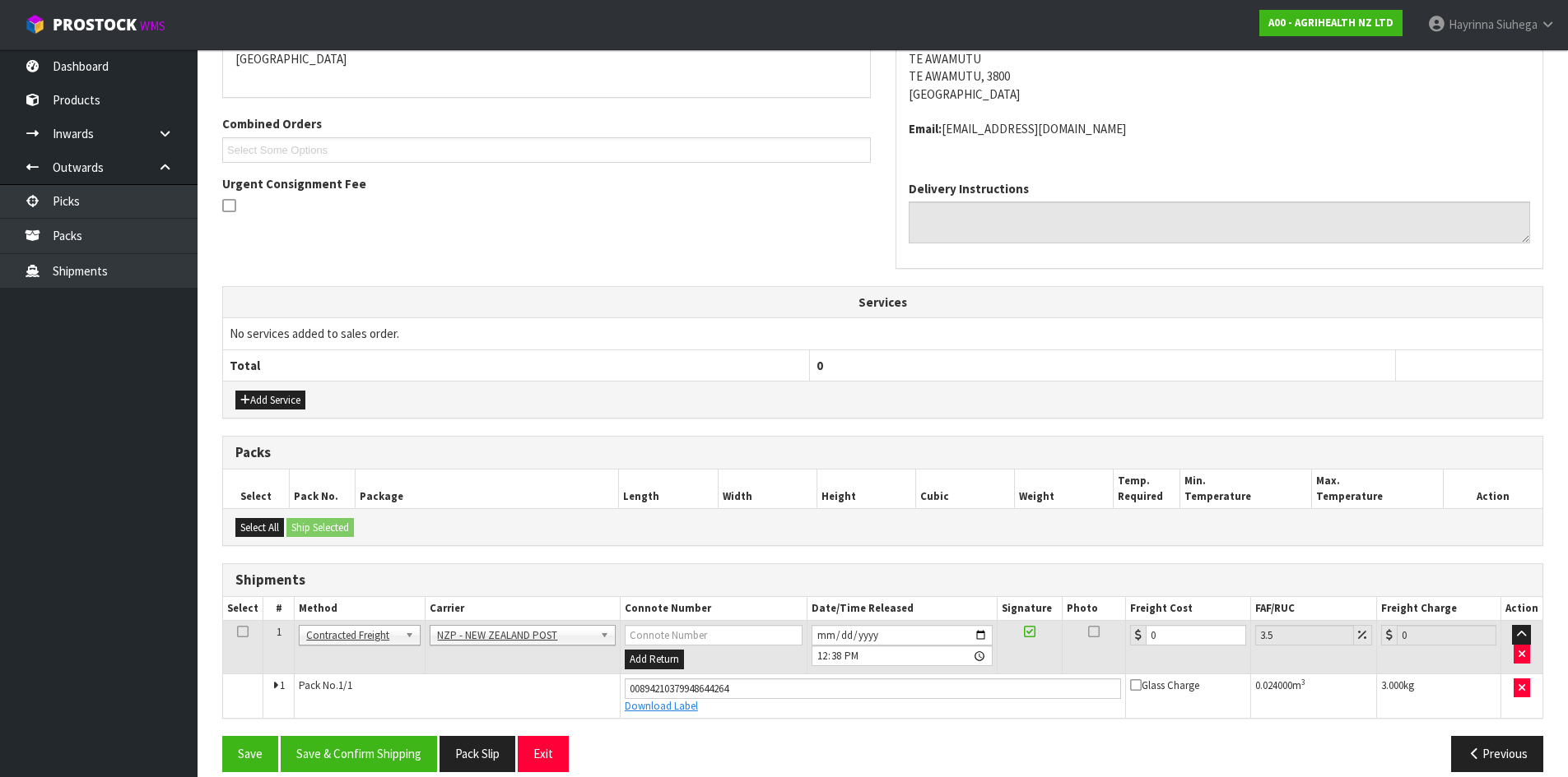
scroll to position [393, 0]
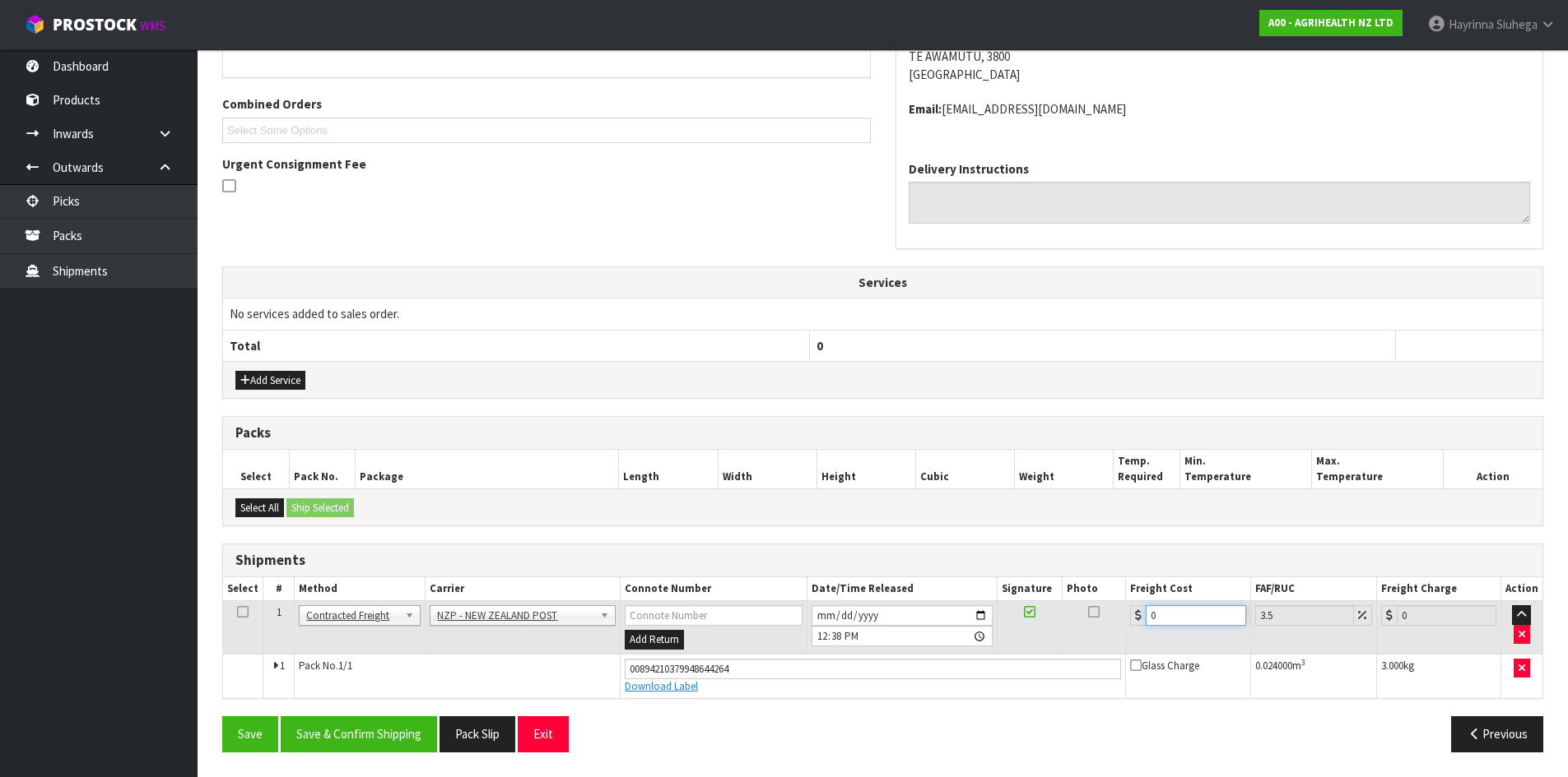
drag, startPoint x: 1168, startPoint y: 623, endPoint x: 912, endPoint y: 611, distance: 256.3
click at [965, 617] on tr "1 Client Local Pickup Customer Local Pickup Company Freight Contracted Freight …" at bounding box center [882, 628] width 1319 height 53
click at [222, 716] on button "Save" at bounding box center [250, 734] width 56 height 35
click at [388, 725] on button "Save & Confirm Shipping" at bounding box center [359, 734] width 156 height 35
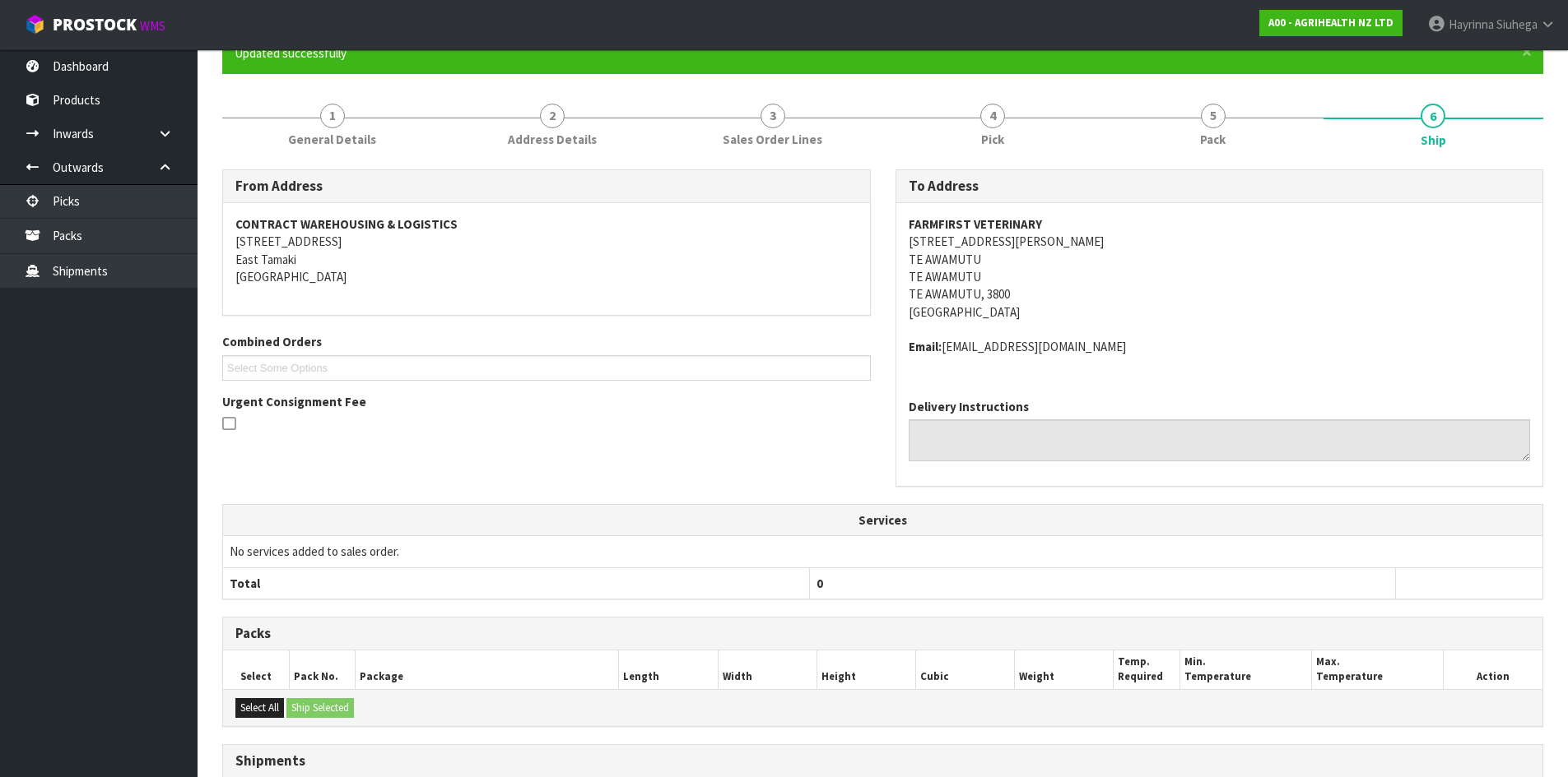
scroll to position [0, 0]
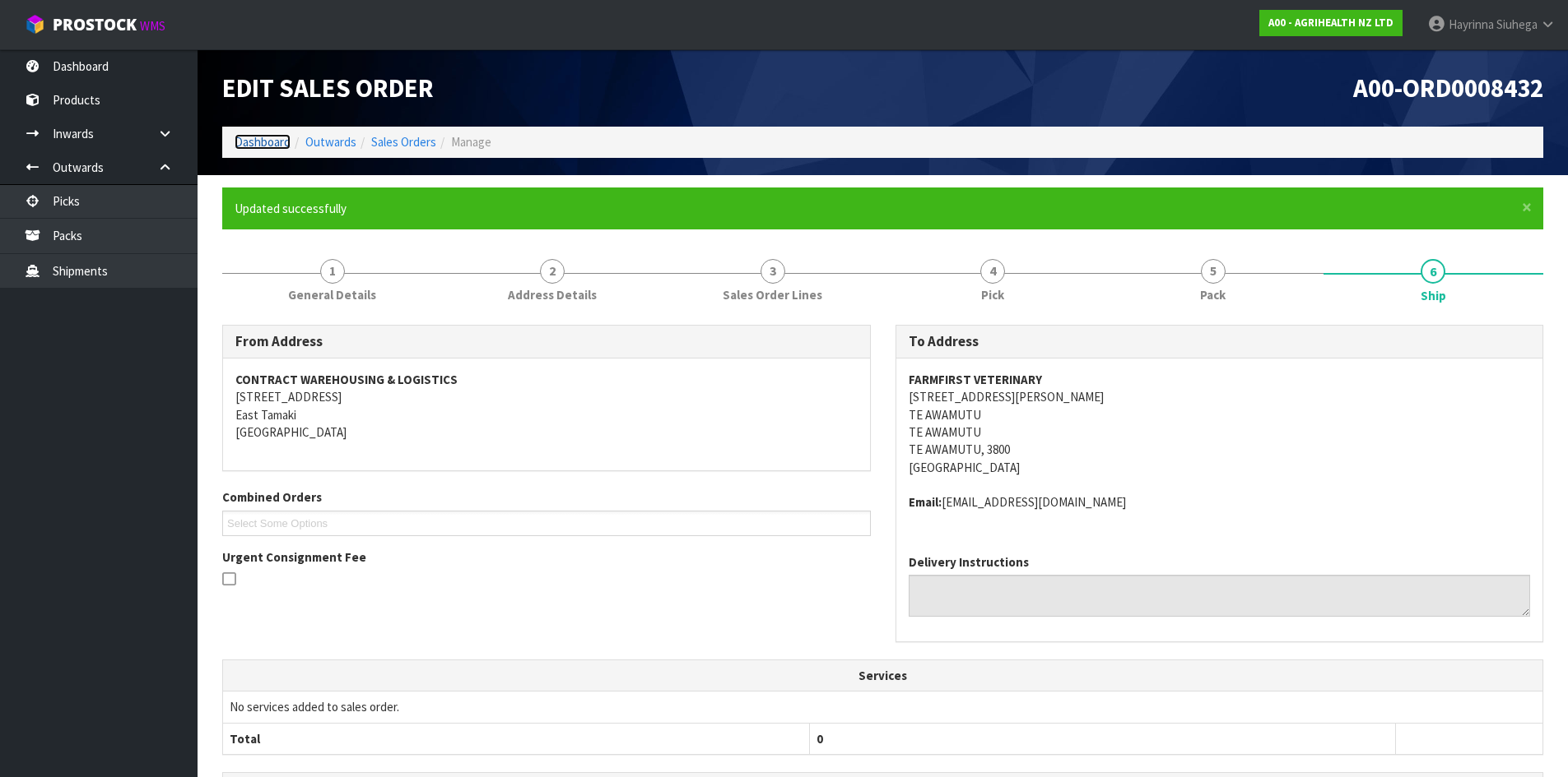
click at [256, 149] on link "Dashboard" at bounding box center [262, 142] width 56 height 16
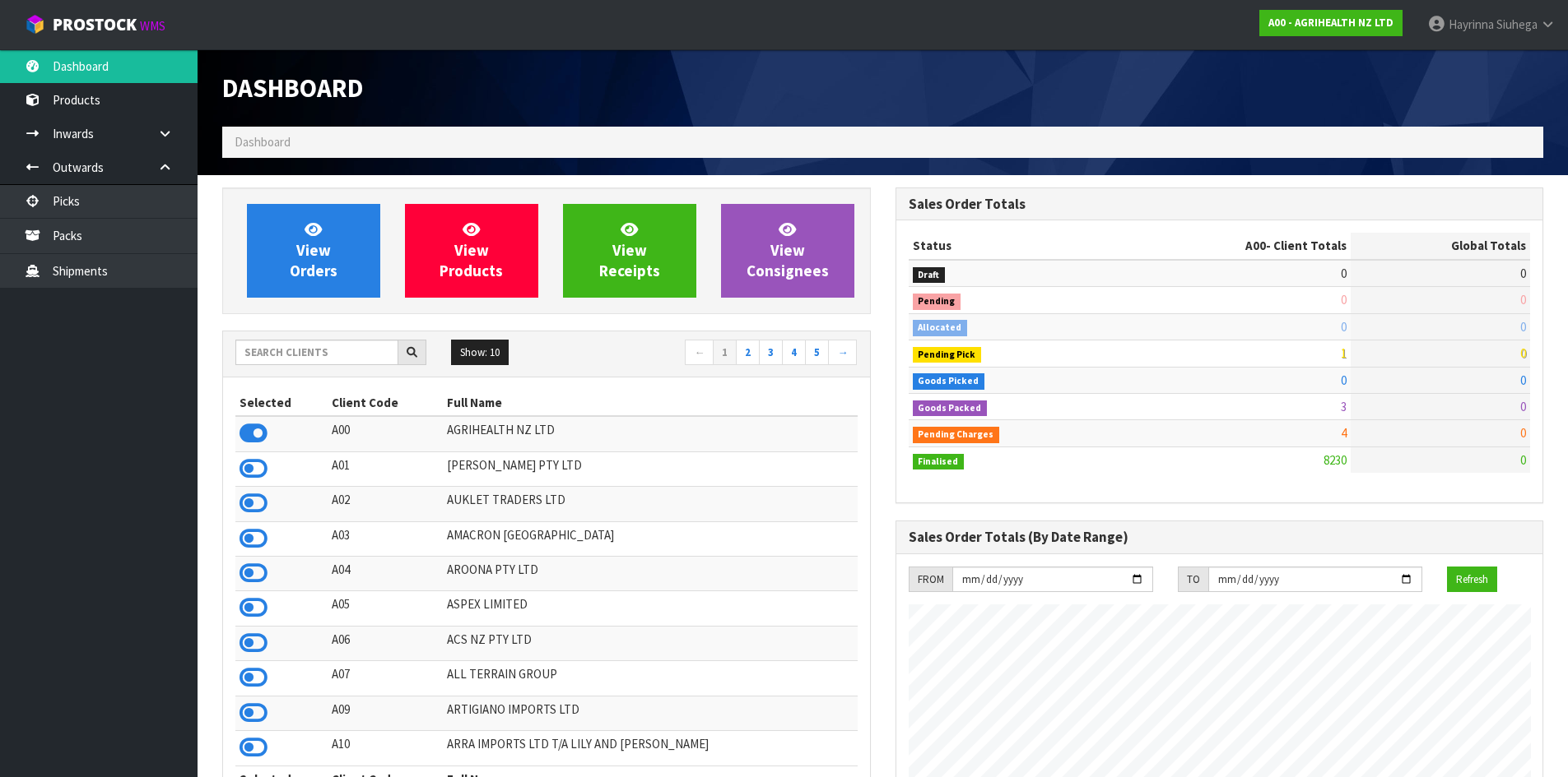
scroll to position [1246, 672]
click at [306, 351] on input "text" at bounding box center [317, 352] width 163 height 25
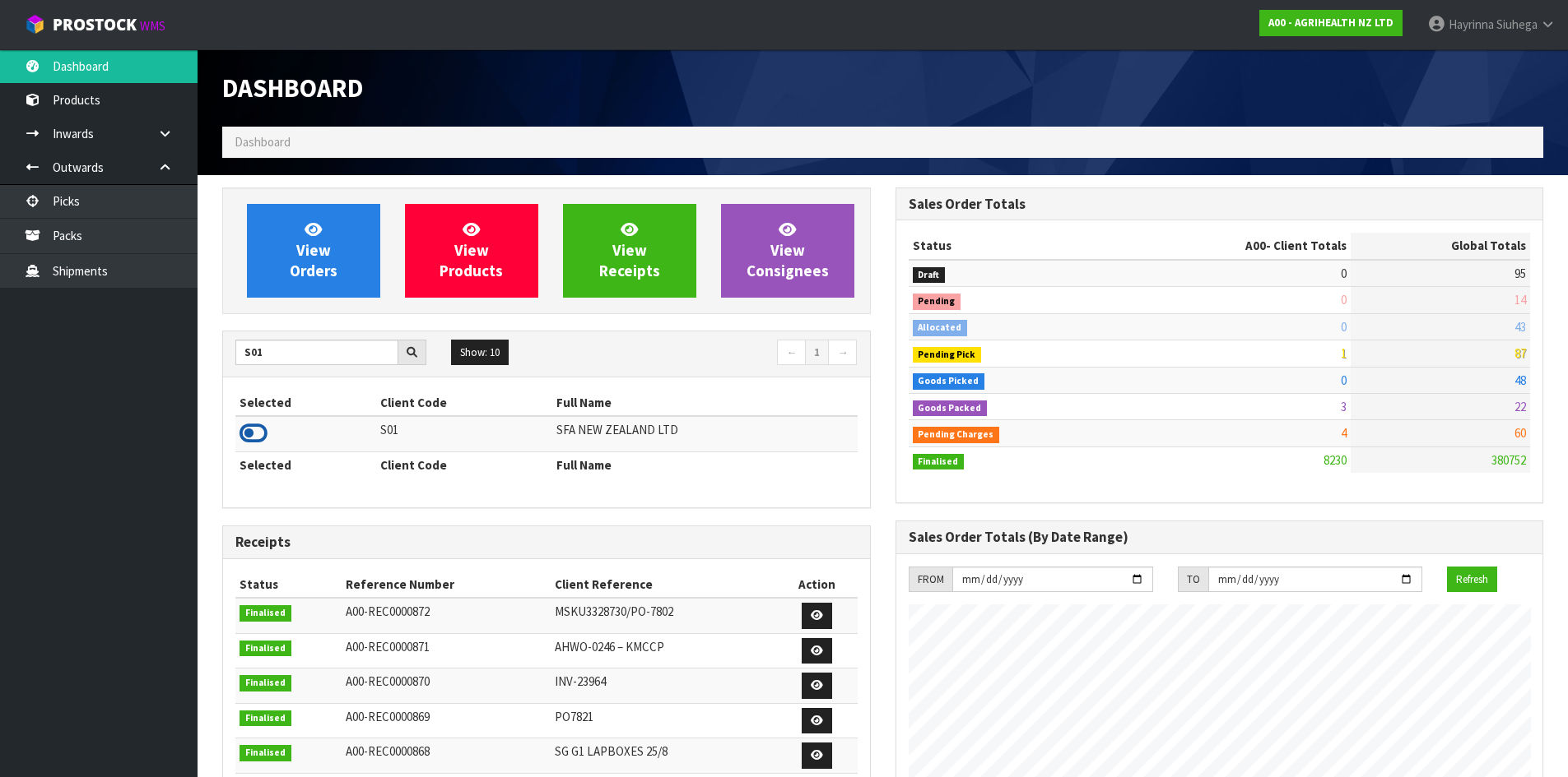
click at [256, 431] on icon at bounding box center [254, 433] width 28 height 25
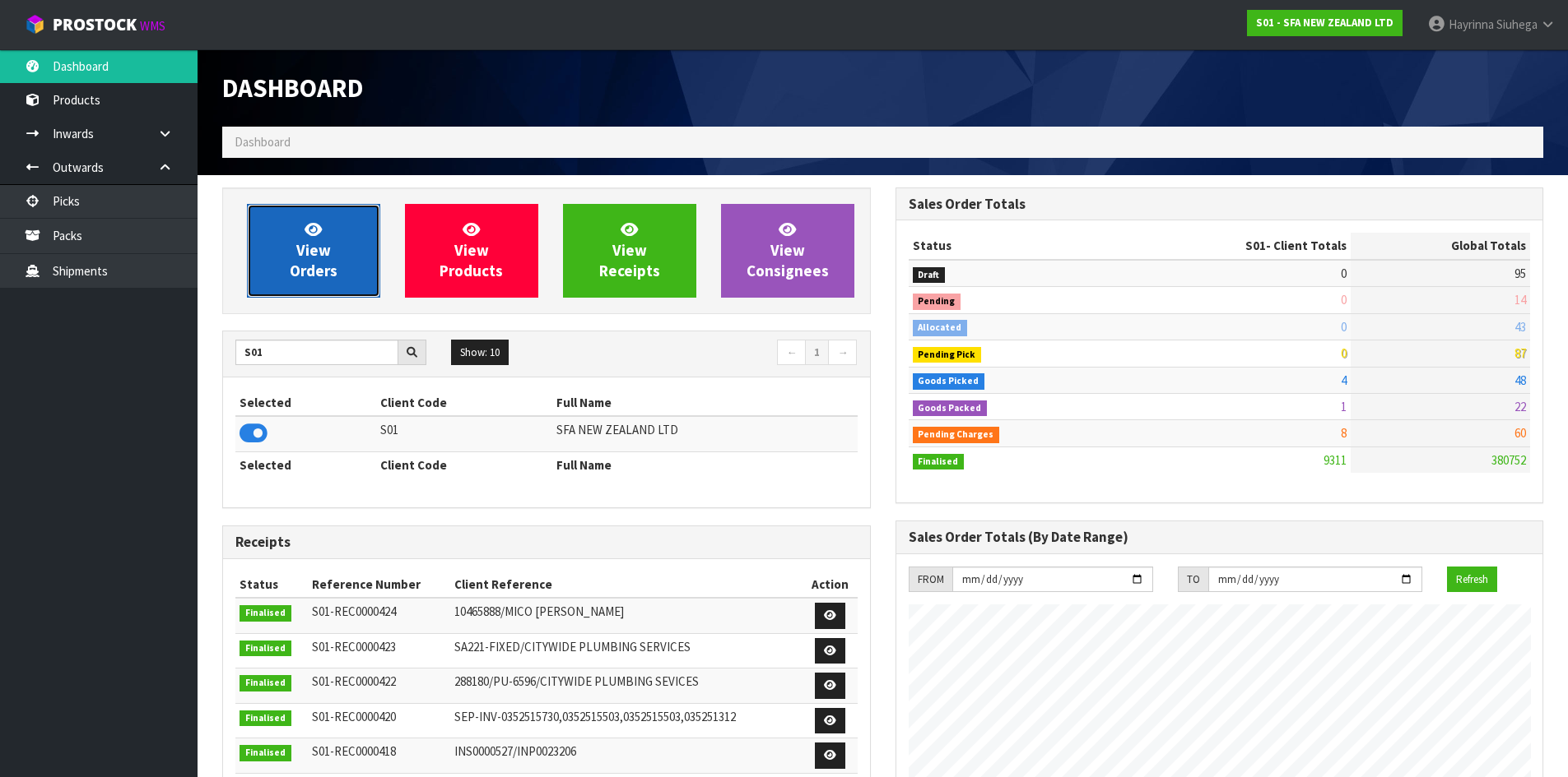
click at [314, 258] on span "View Orders" at bounding box center [313, 250] width 47 height 61
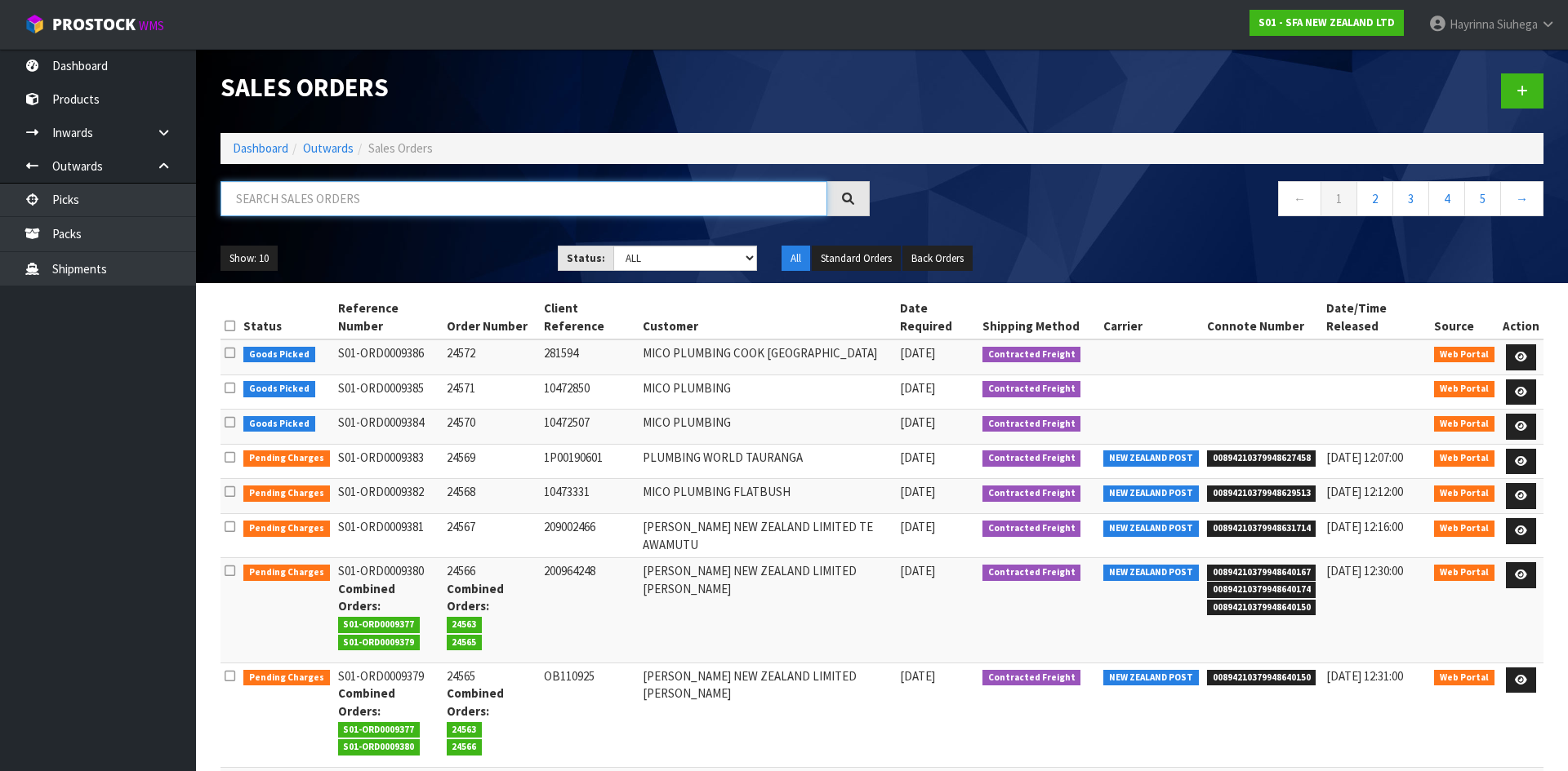
click at [327, 211] on input "text" at bounding box center [523, 198] width 607 height 35
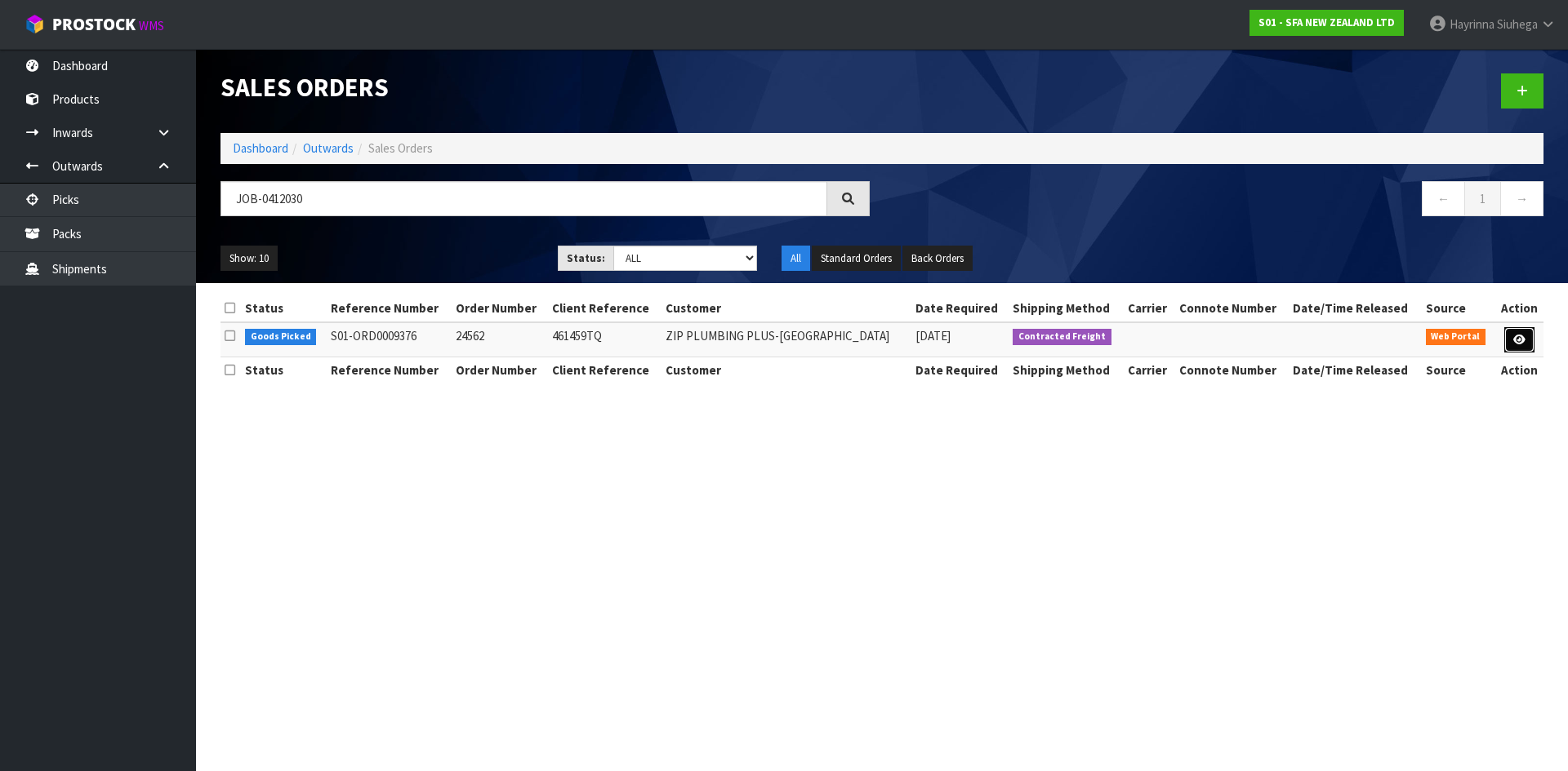
click at [1527, 339] on link at bounding box center [1518, 340] width 30 height 26
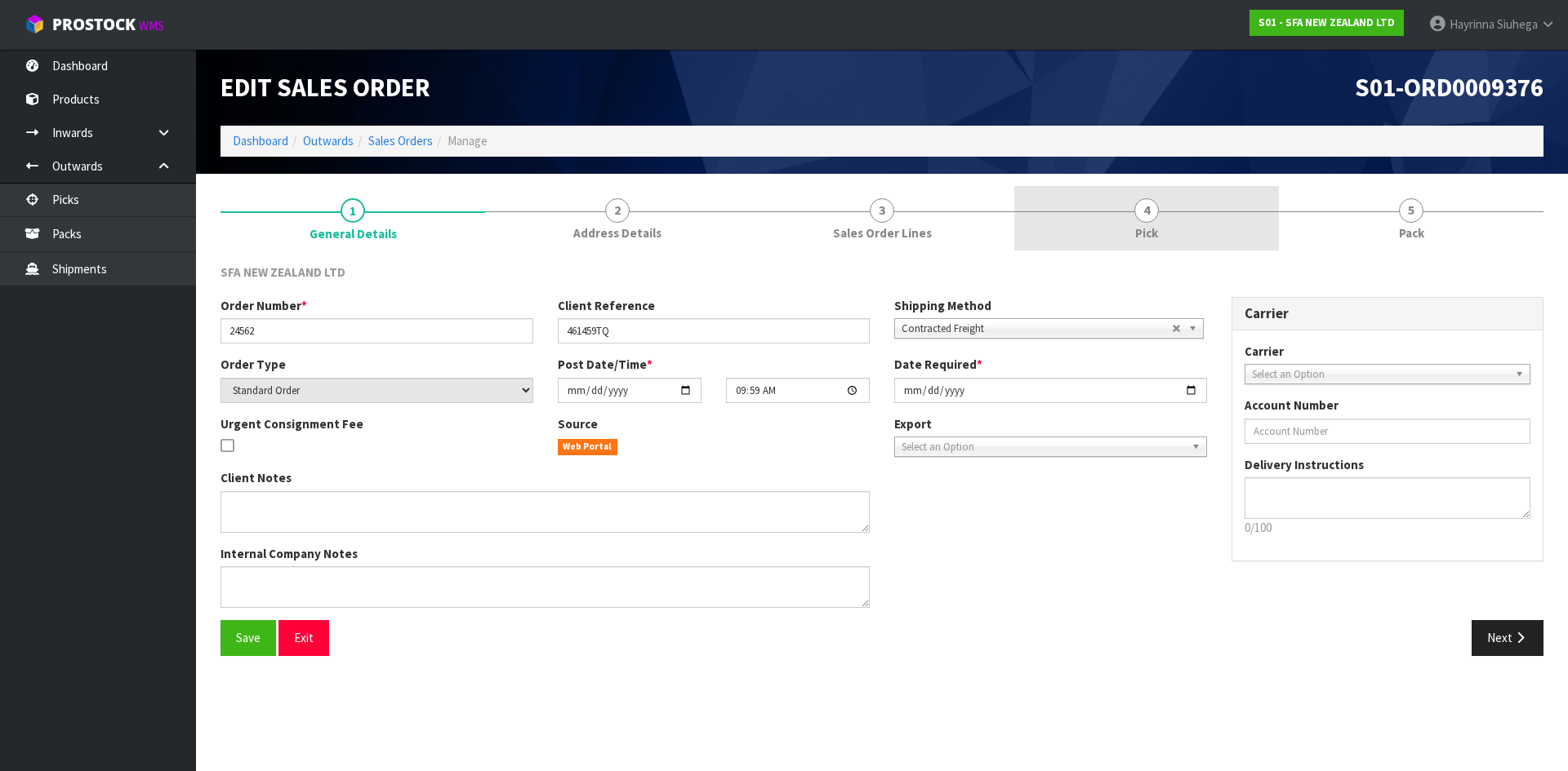
click at [1181, 227] on link "4 Pick" at bounding box center [1147, 218] width 265 height 64
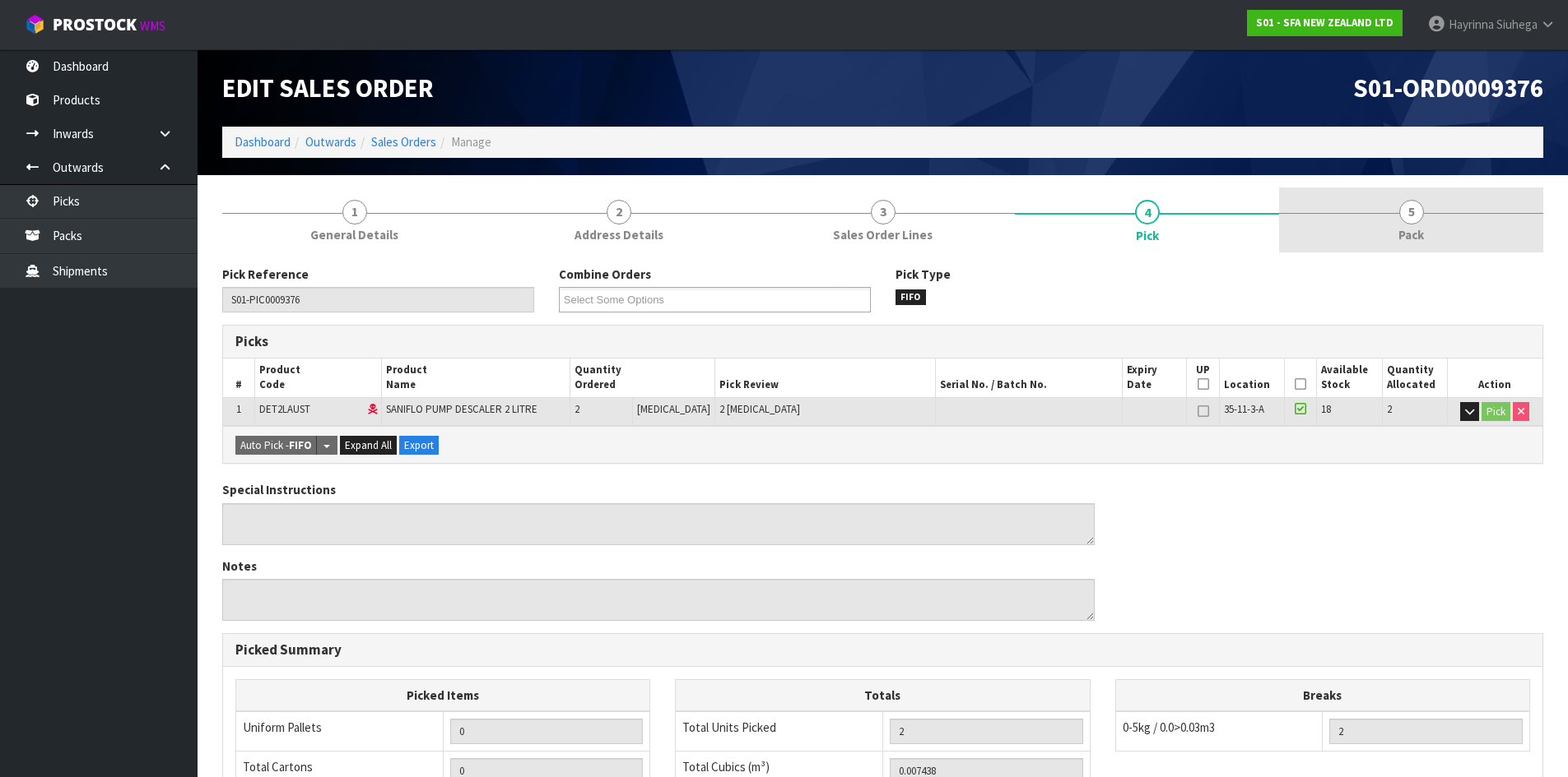
click at [1357, 213] on div at bounding box center [1410, 213] width 264 height 1
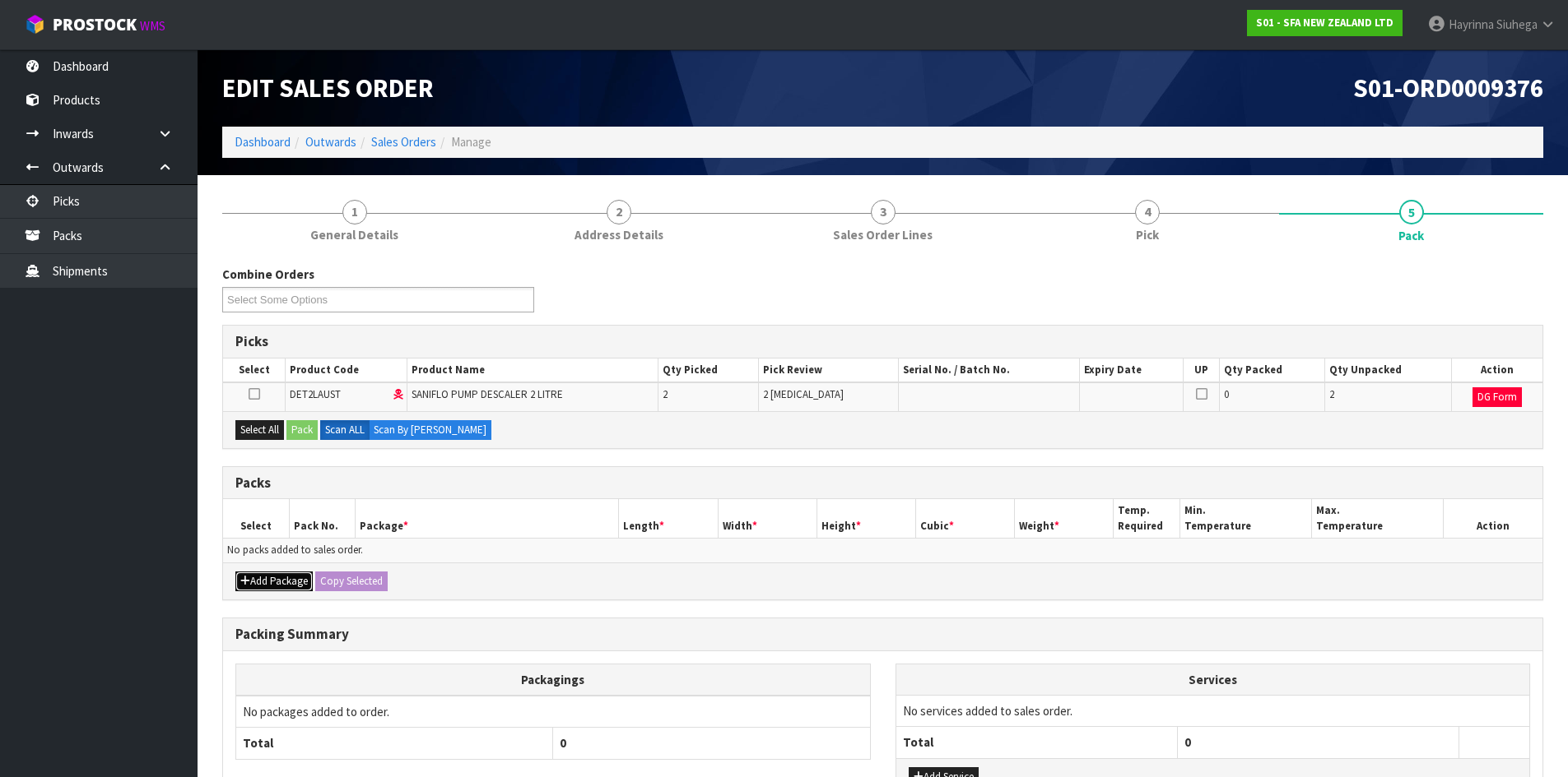
click at [250, 586] on button "Add Package" at bounding box center [274, 581] width 77 height 20
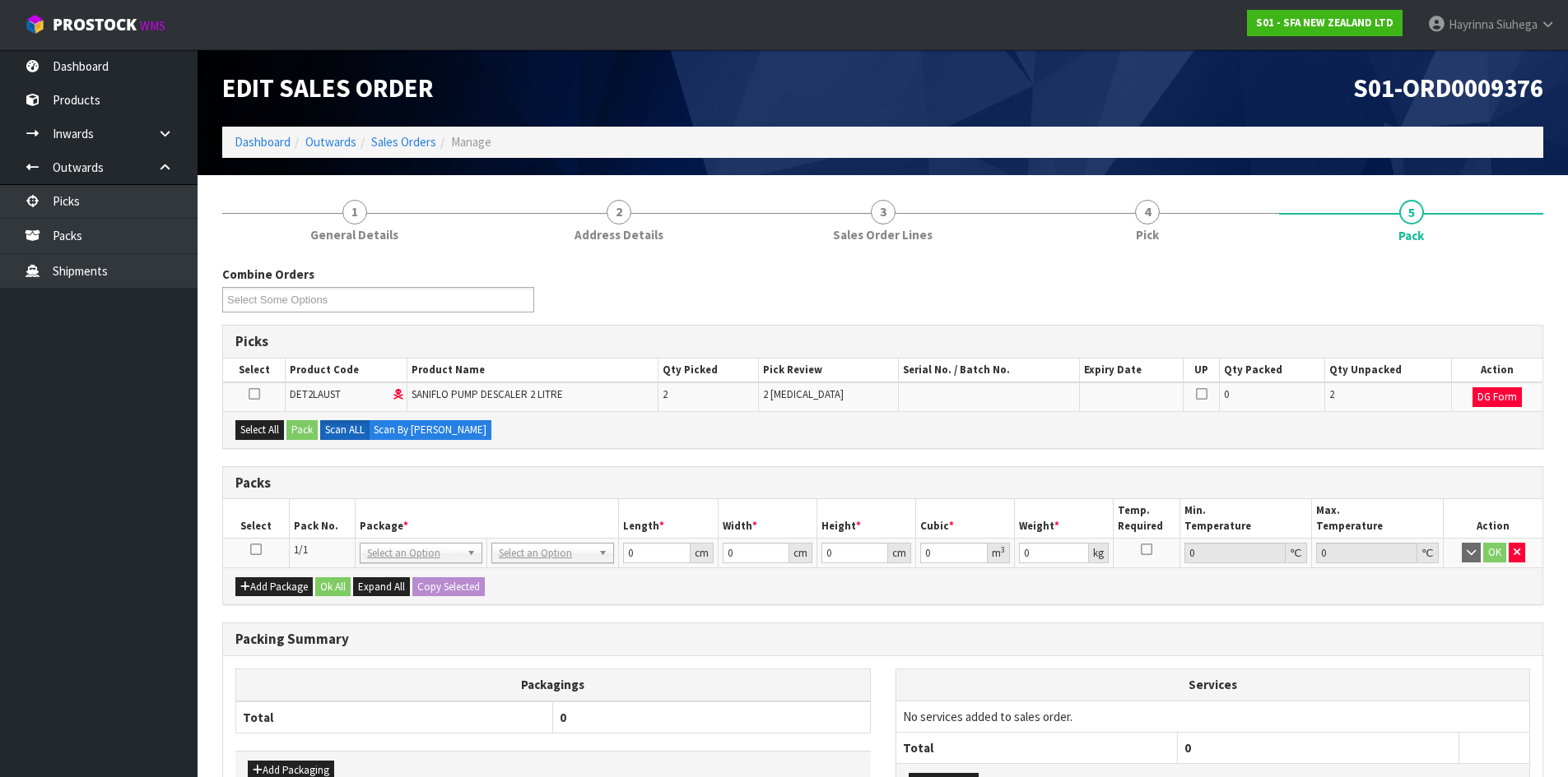
click at [251, 549] on icon at bounding box center [255, 549] width 11 height 1
click at [263, 434] on button "Select All" at bounding box center [259, 430] width 48 height 20
click at [297, 430] on button "Pack" at bounding box center [302, 430] width 32 height 20
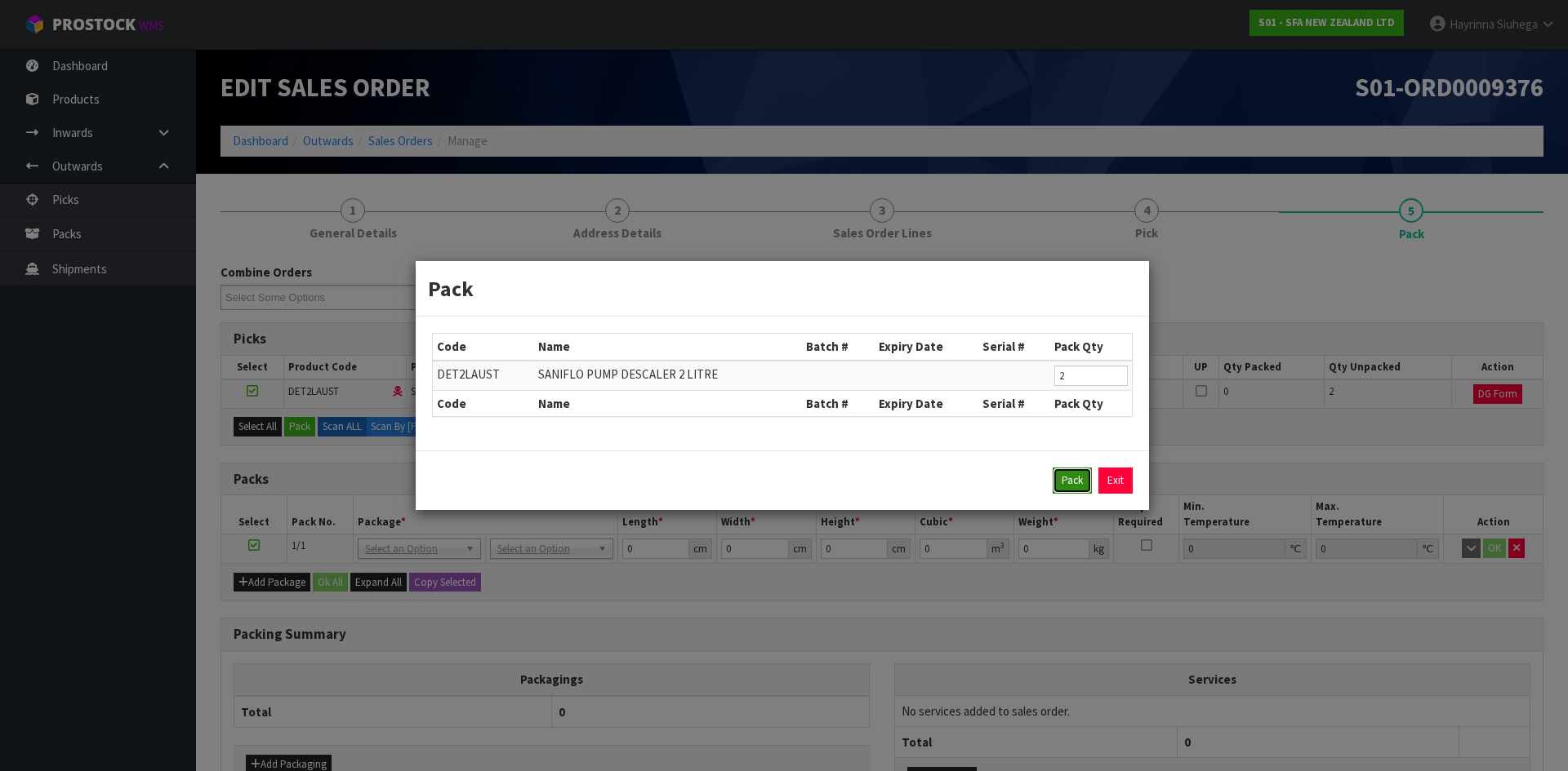
click at [1068, 478] on button "Pack" at bounding box center [1072, 480] width 39 height 26
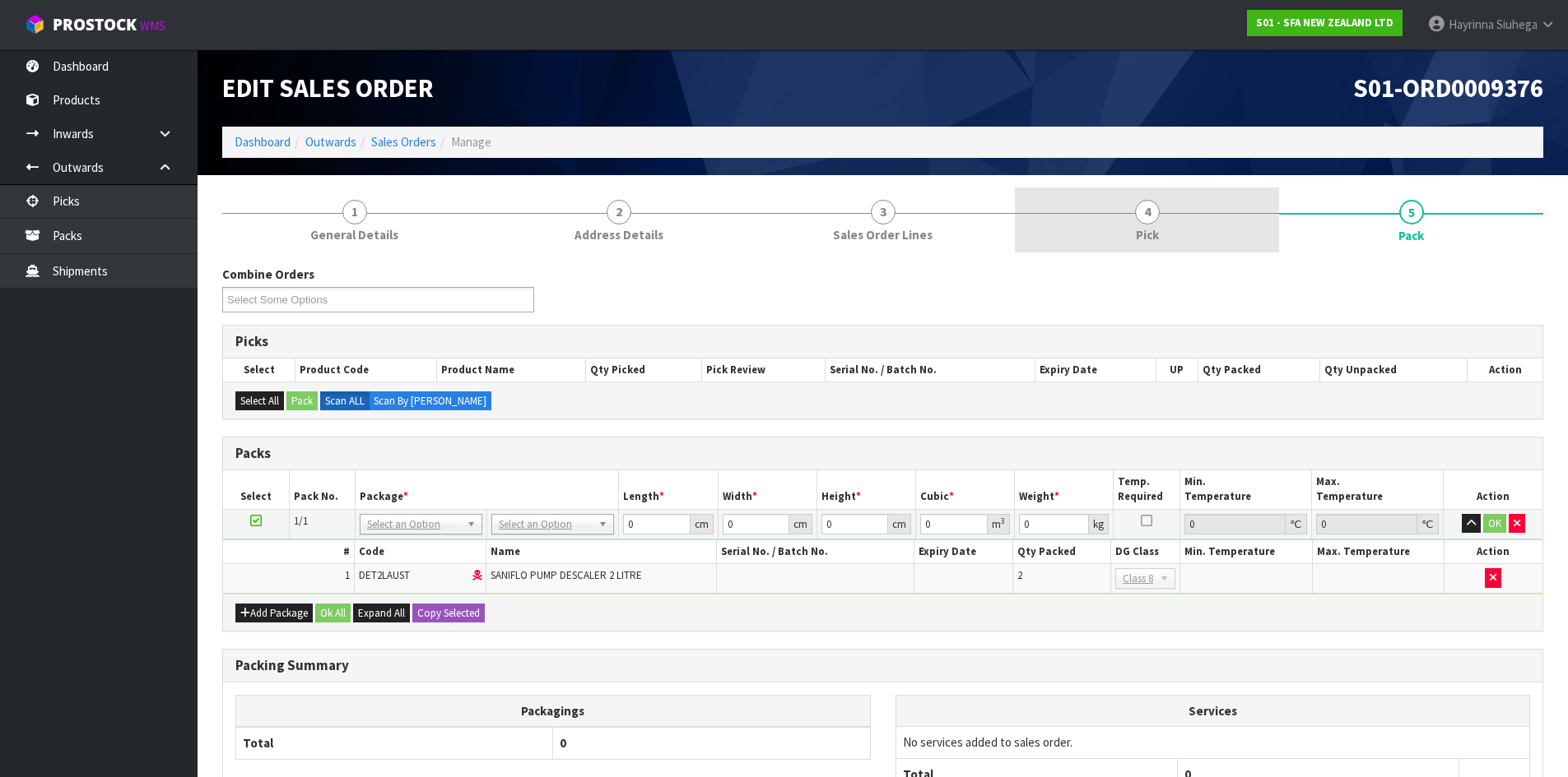
drag, startPoint x: 1094, startPoint y: 204, endPoint x: 1108, endPoint y: 224, distance: 24.4
click at [1095, 205] on link "4 Pick" at bounding box center [1146, 220] width 264 height 65
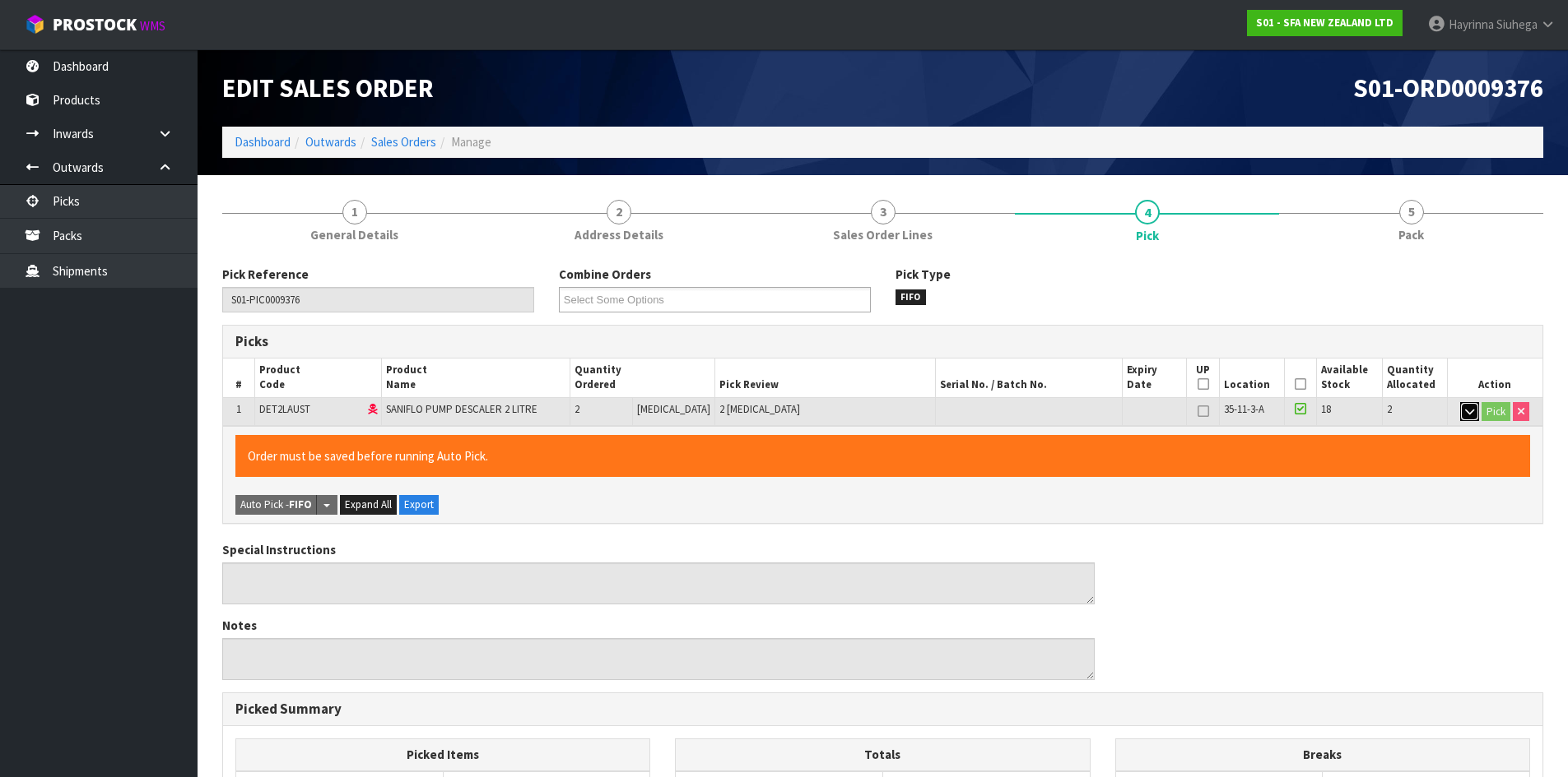
click at [1465, 410] on icon "button" at bounding box center [1469, 411] width 9 height 11
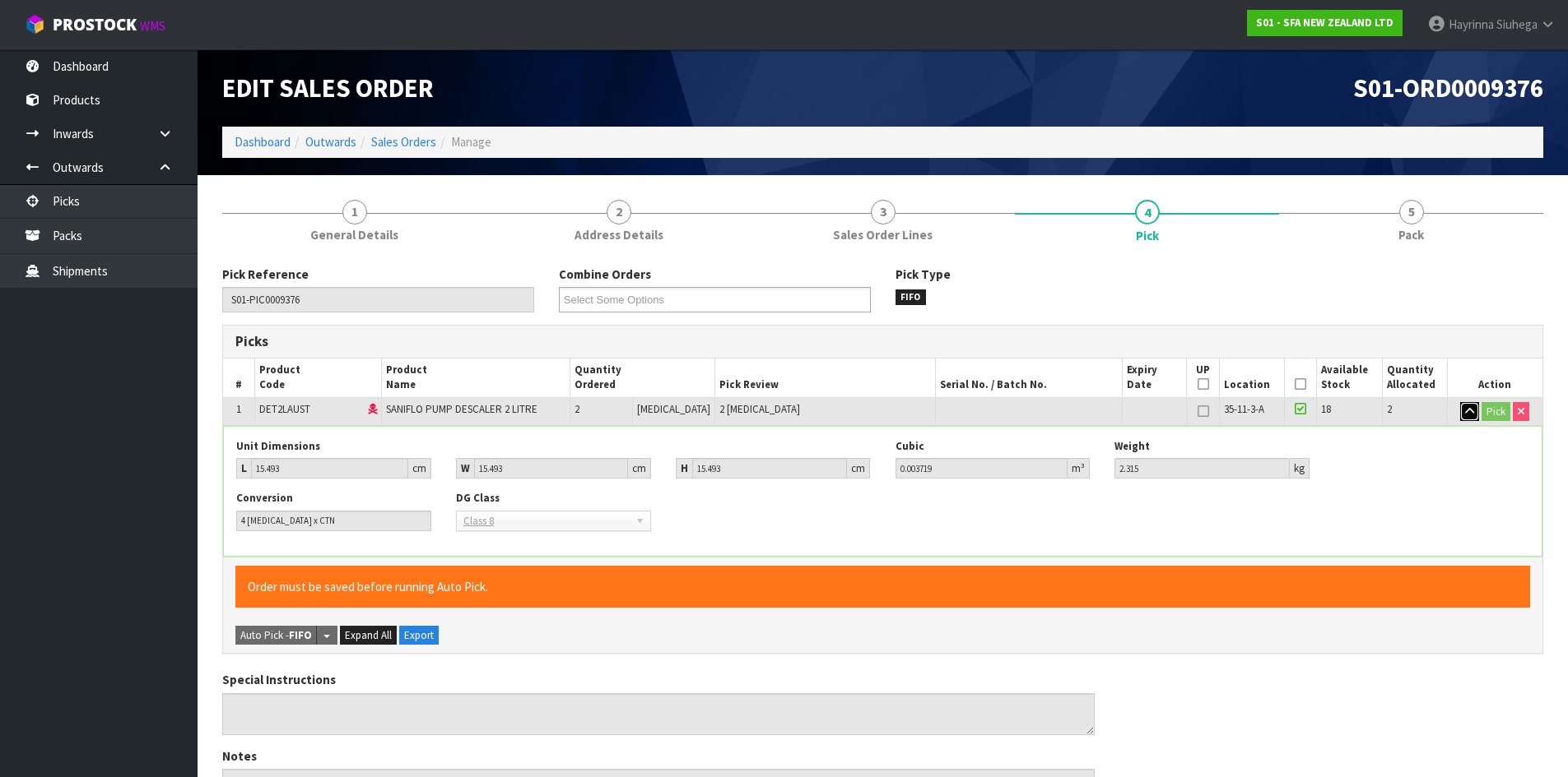
click at [1465, 410] on icon "button" at bounding box center [1469, 411] width 9 height 11
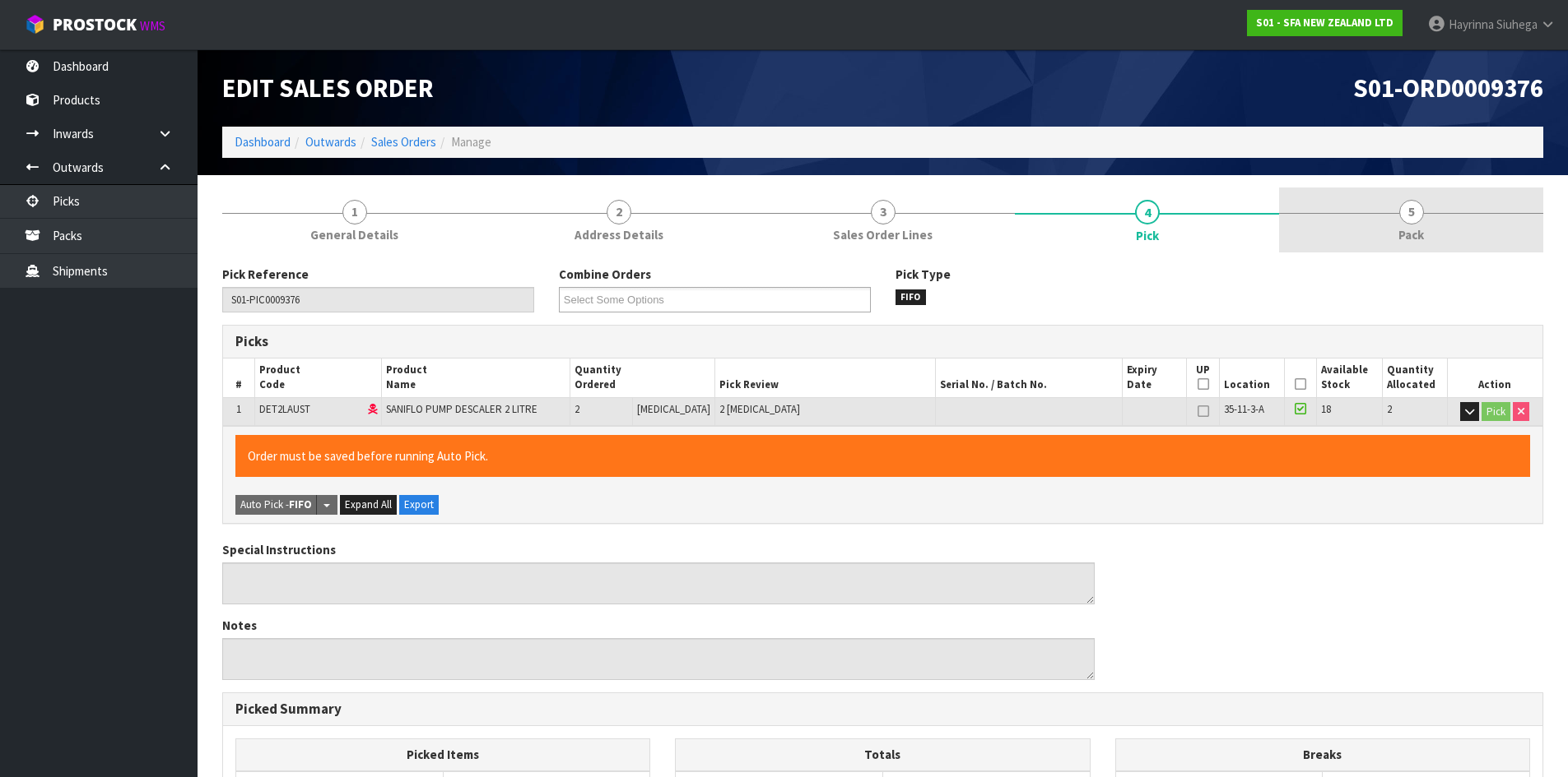
click at [1424, 215] on link "5 Pack" at bounding box center [1410, 220] width 264 height 65
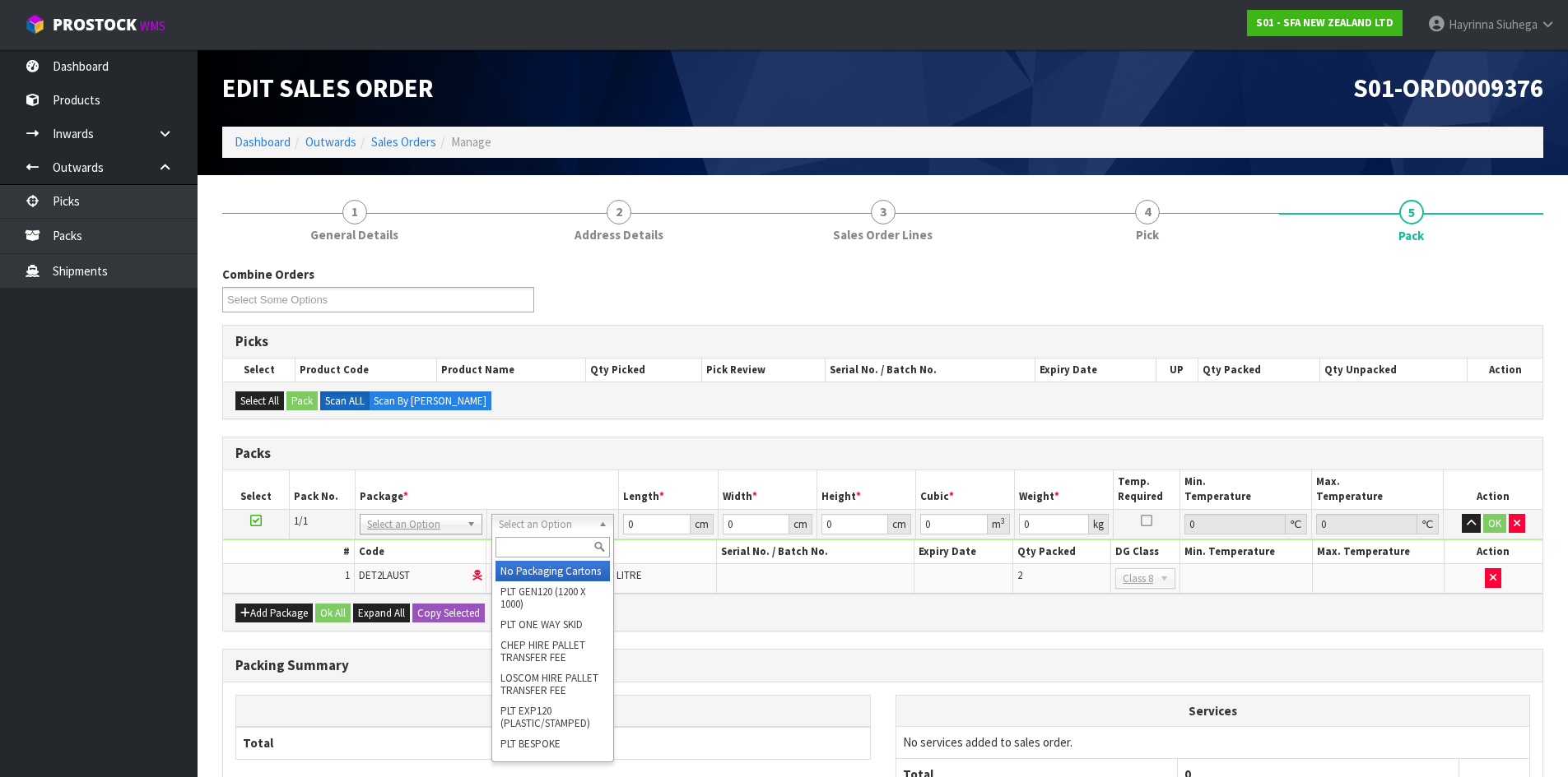
click at [555, 549] on input "text" at bounding box center [553, 546] width 114 height 20
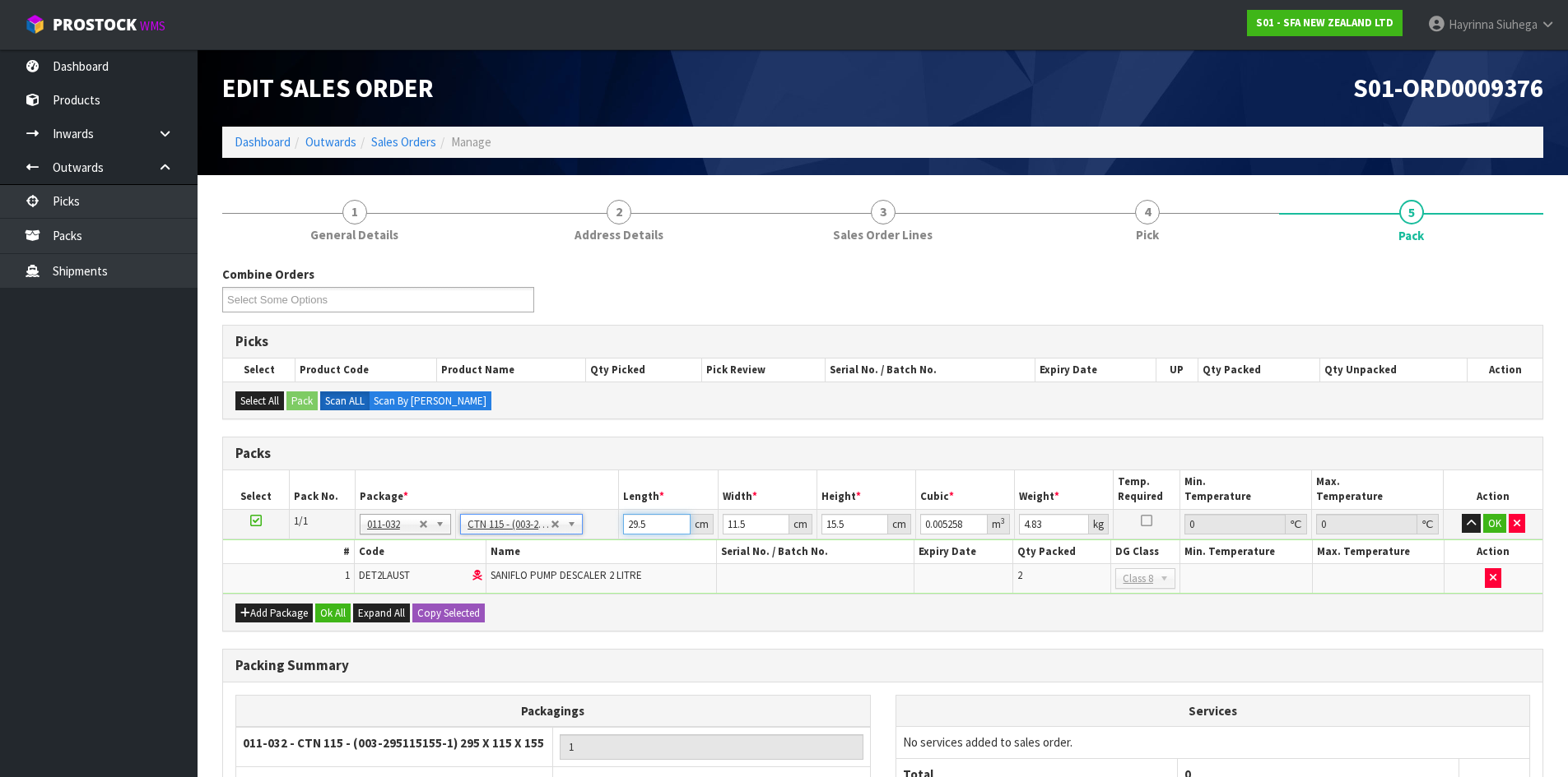
click at [624, 523] on input "29.5" at bounding box center [656, 524] width 67 height 20
click button "OK" at bounding box center [1494, 524] width 23 height 20
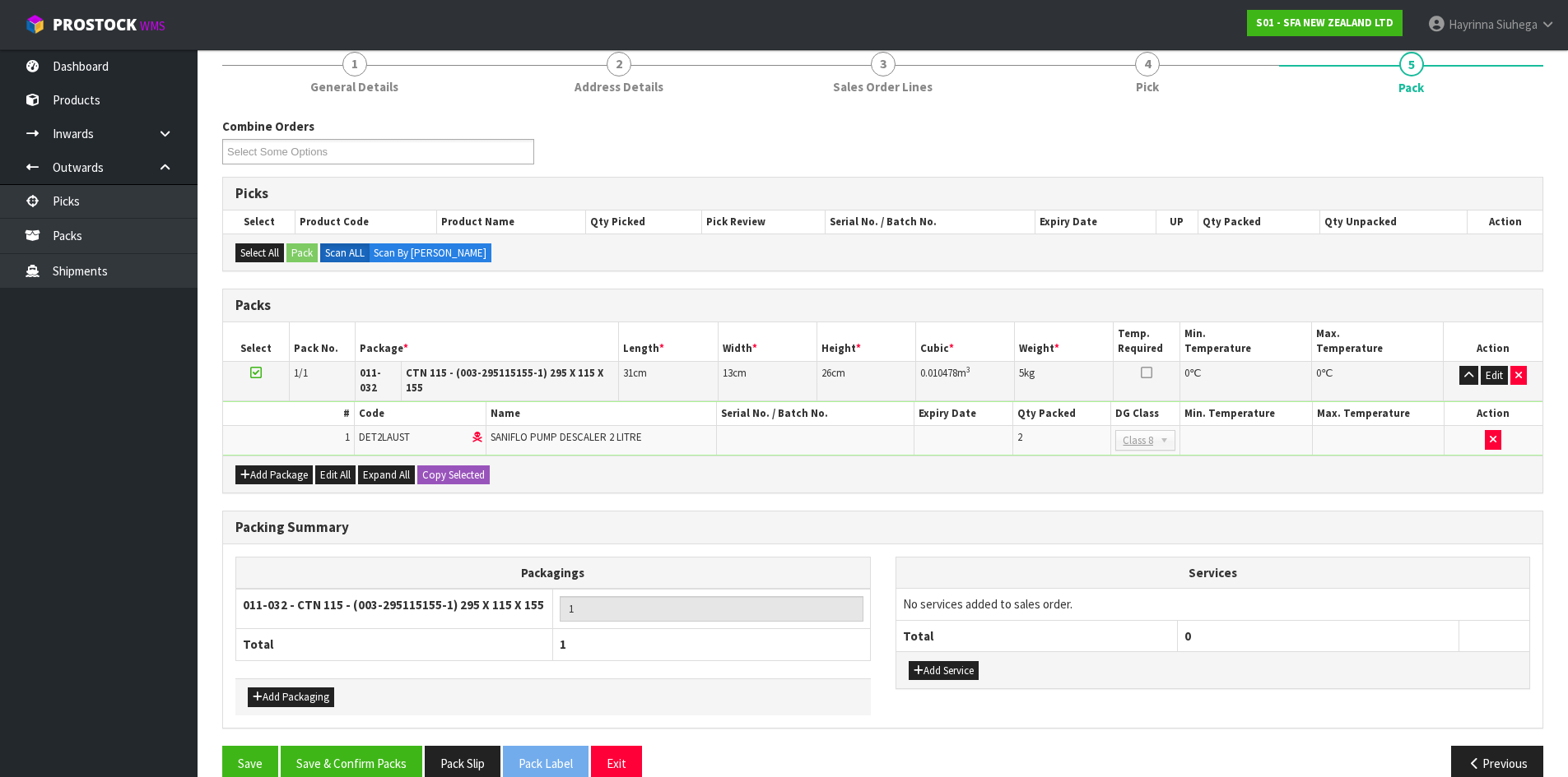
scroll to position [166, 0]
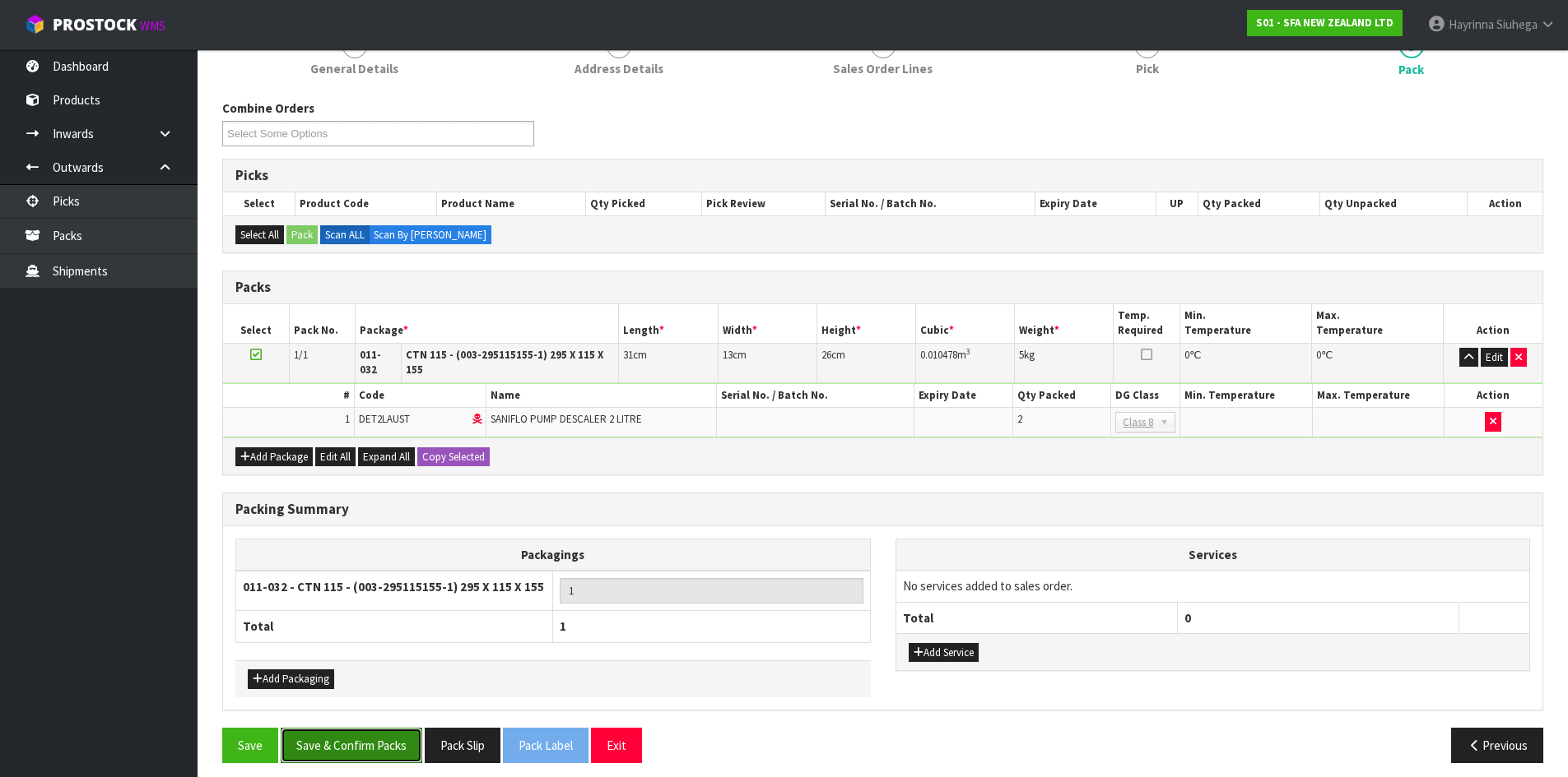
click at [389, 728] on button "Save & Confirm Packs" at bounding box center [351, 745] width 141 height 35
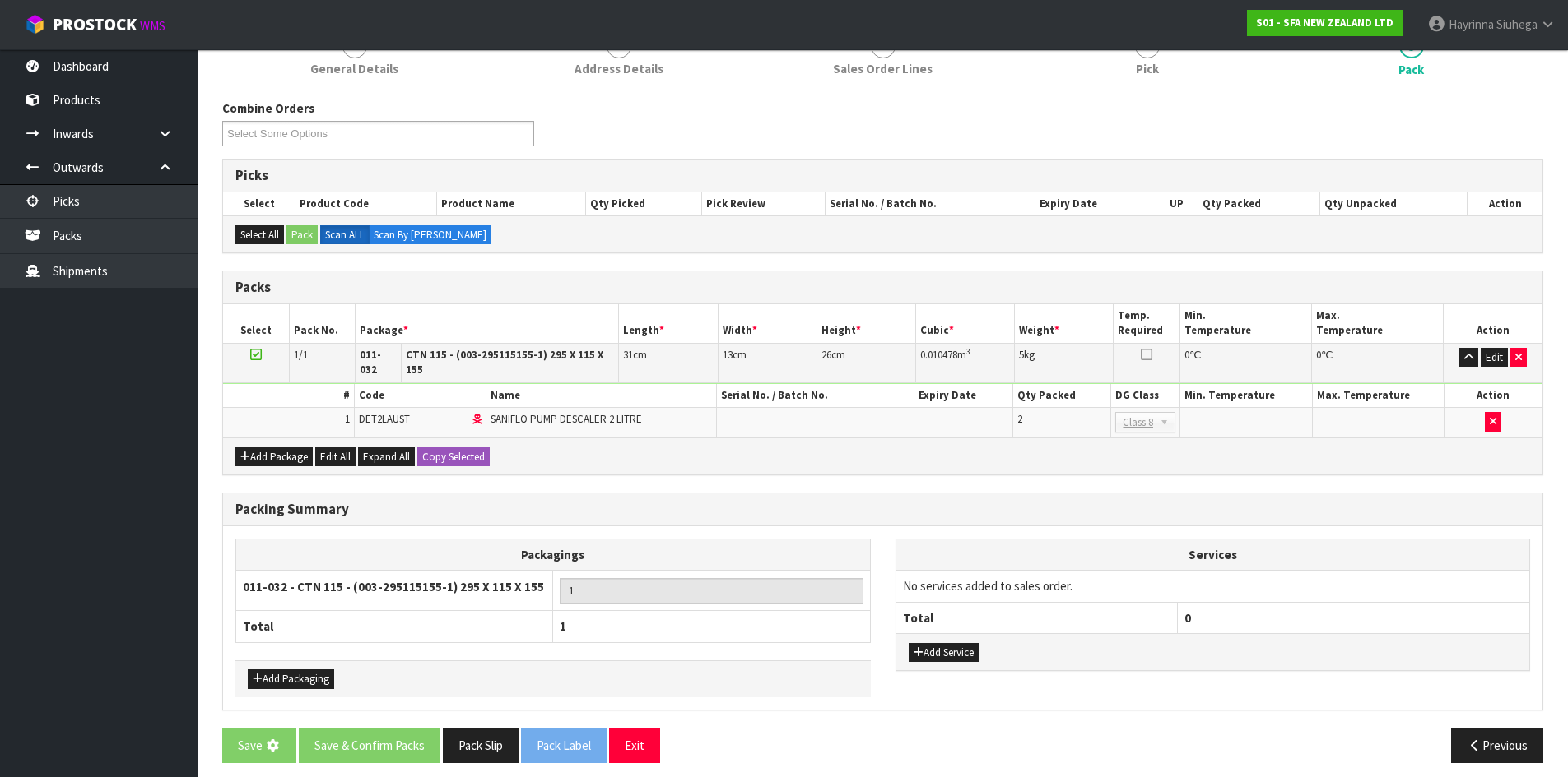
scroll to position [0, 0]
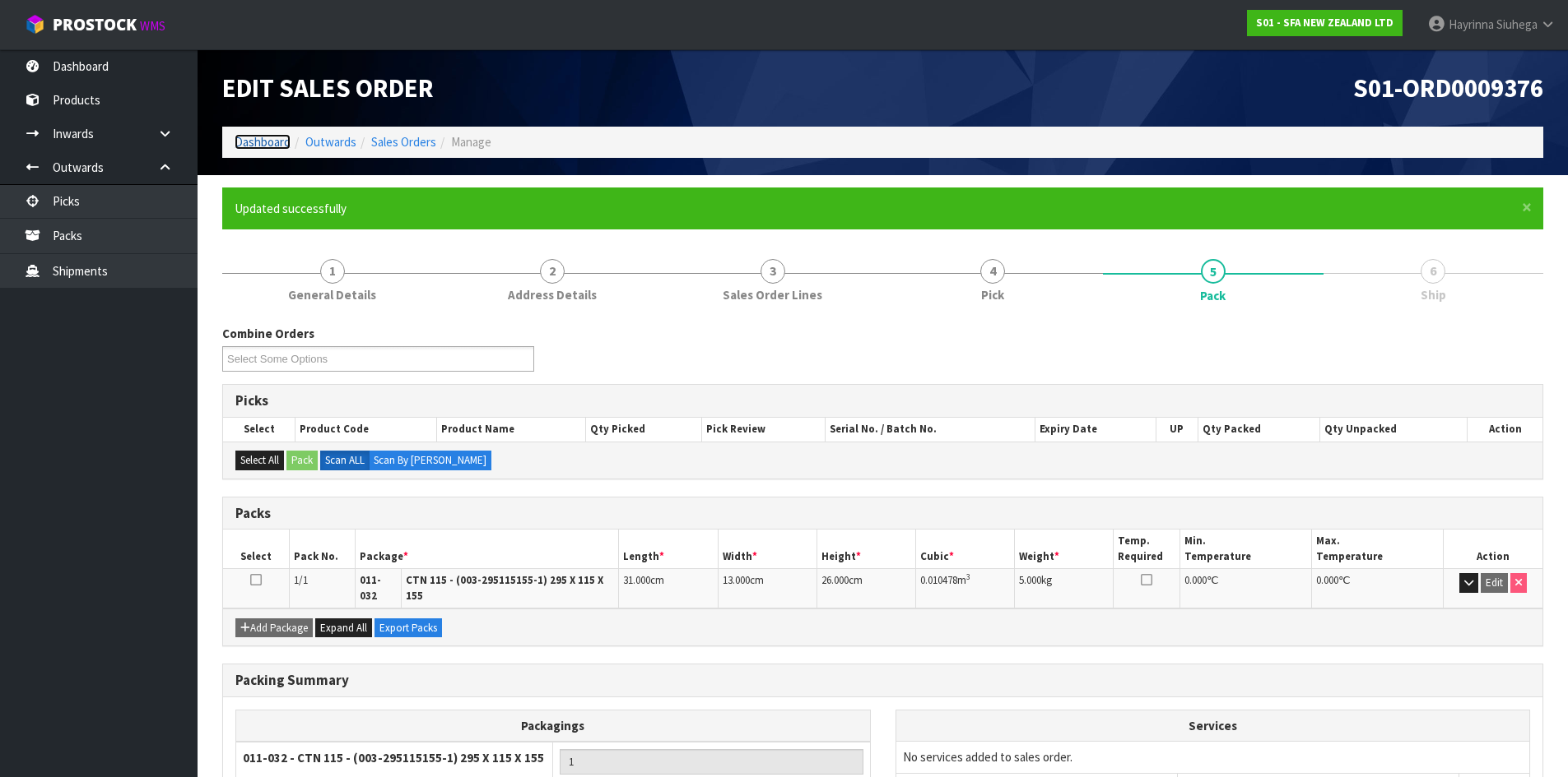
click at [244, 142] on link "Dashboard" at bounding box center [262, 142] width 56 height 16
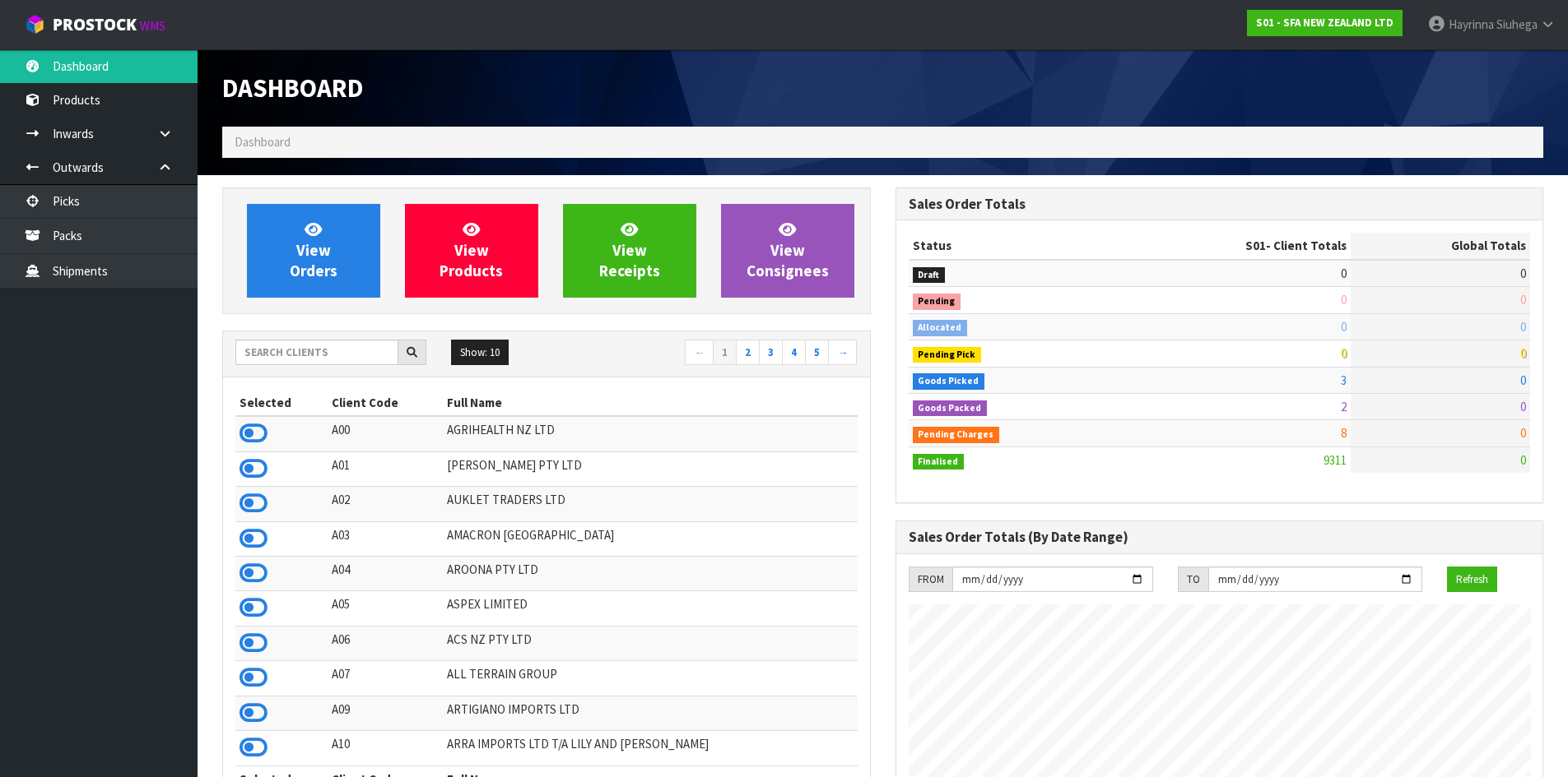
scroll to position [1246, 672]
click at [301, 348] on input "text" at bounding box center [317, 352] width 163 height 25
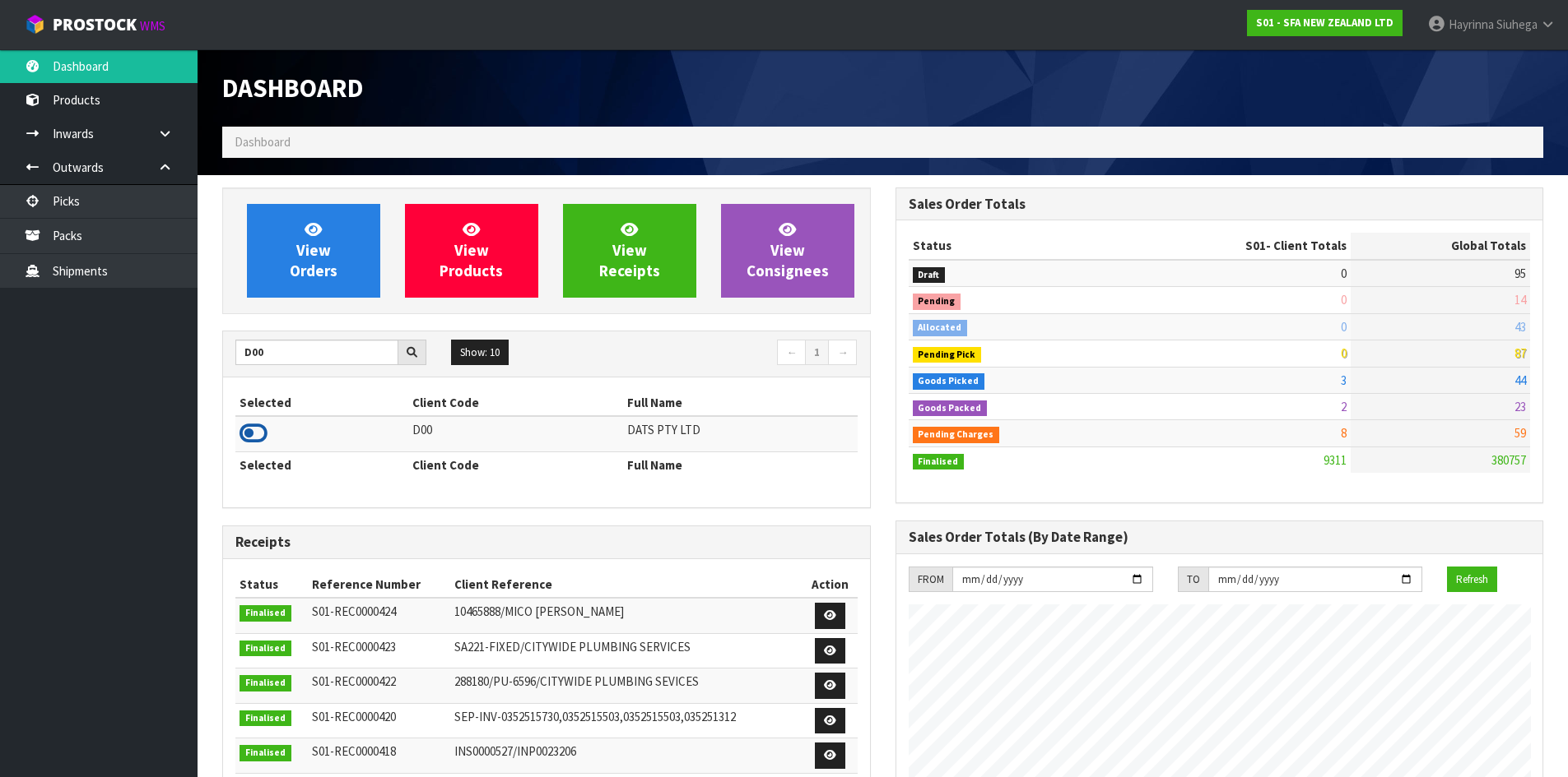
click at [244, 438] on icon at bounding box center [254, 433] width 28 height 25
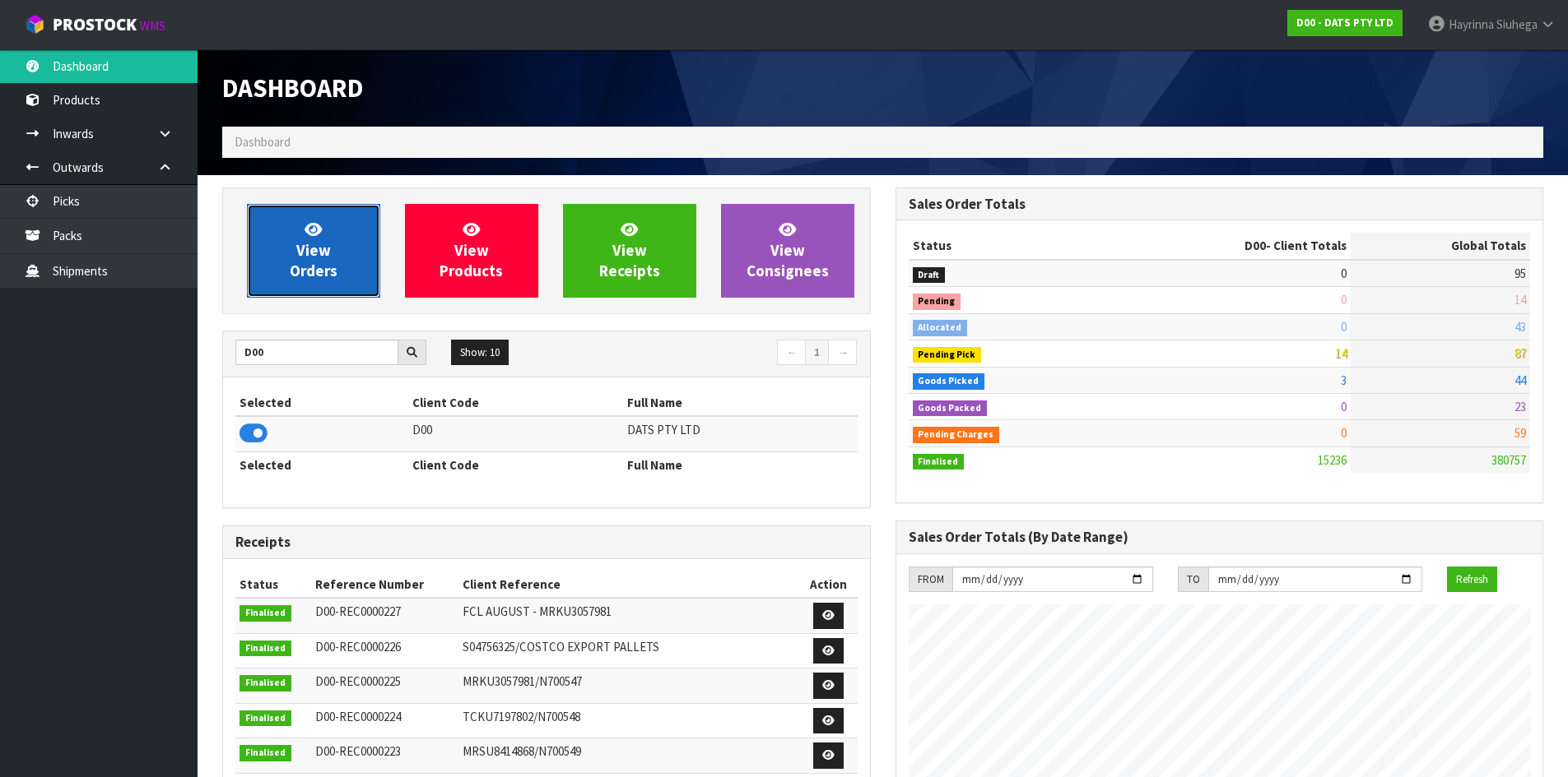
click at [307, 249] on span "View Orders" at bounding box center [313, 250] width 47 height 61
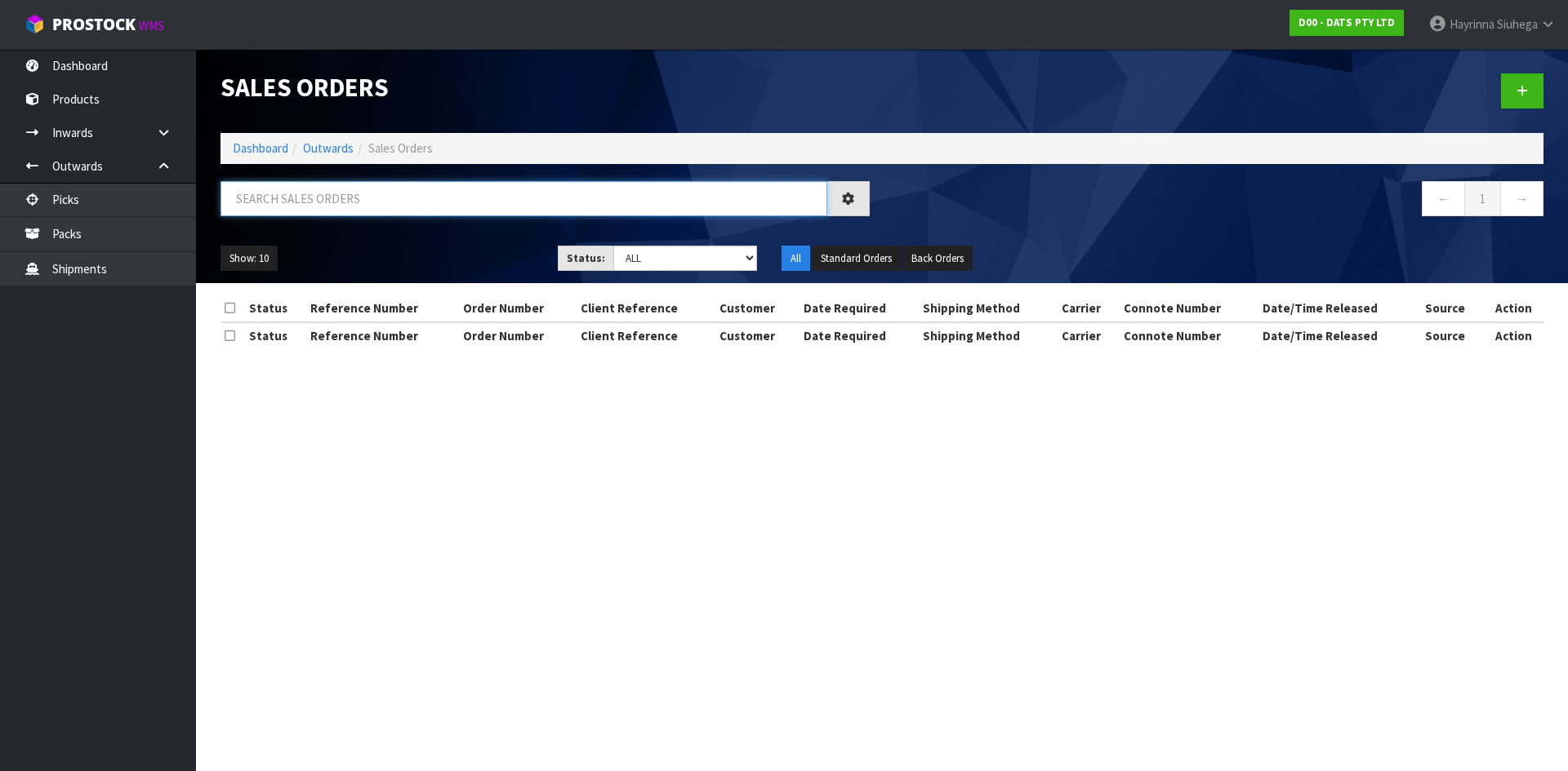
click at [355, 198] on input "text" at bounding box center [523, 198] width 607 height 35
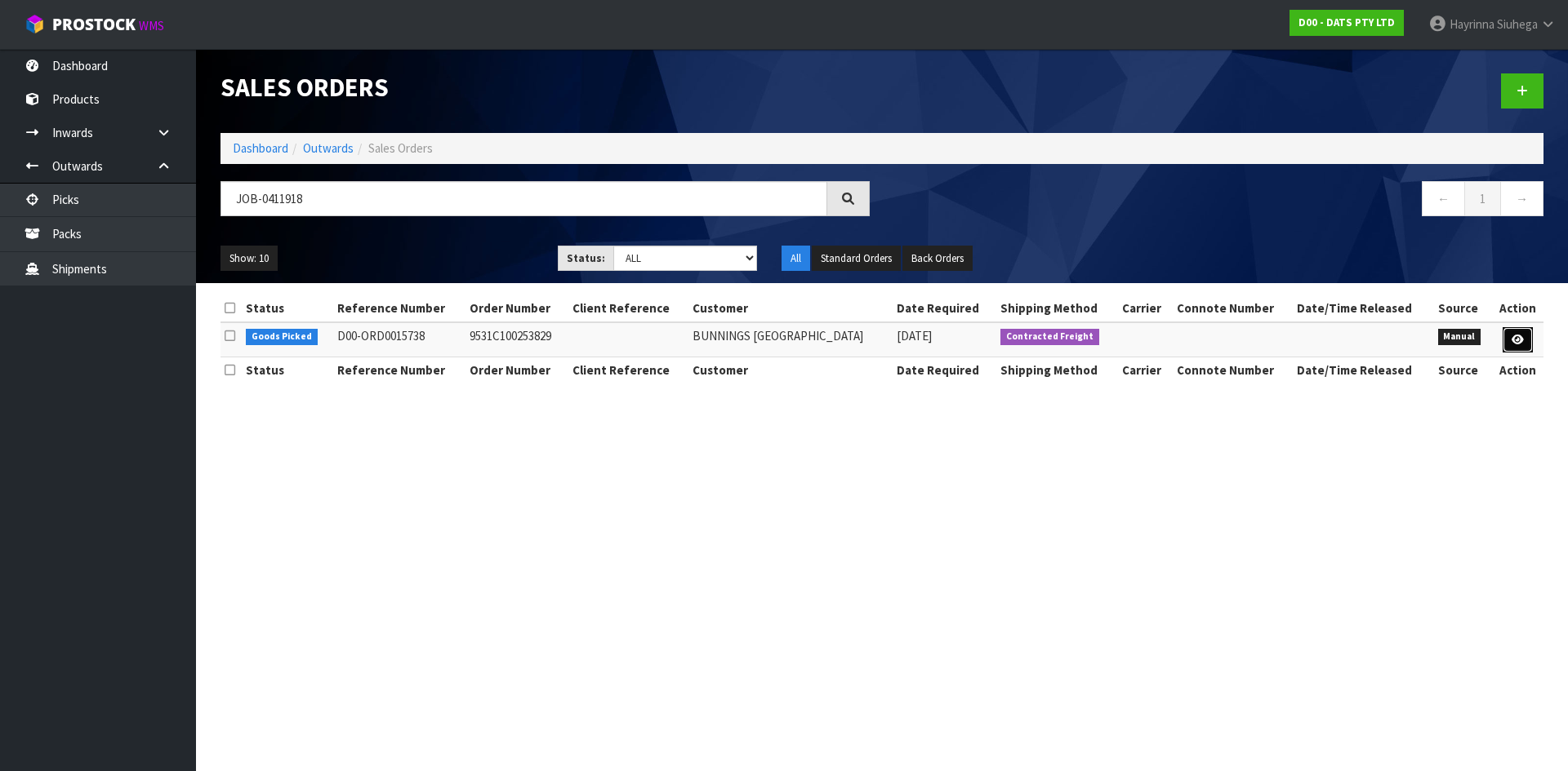
click at [1512, 342] on link at bounding box center [1518, 340] width 30 height 26
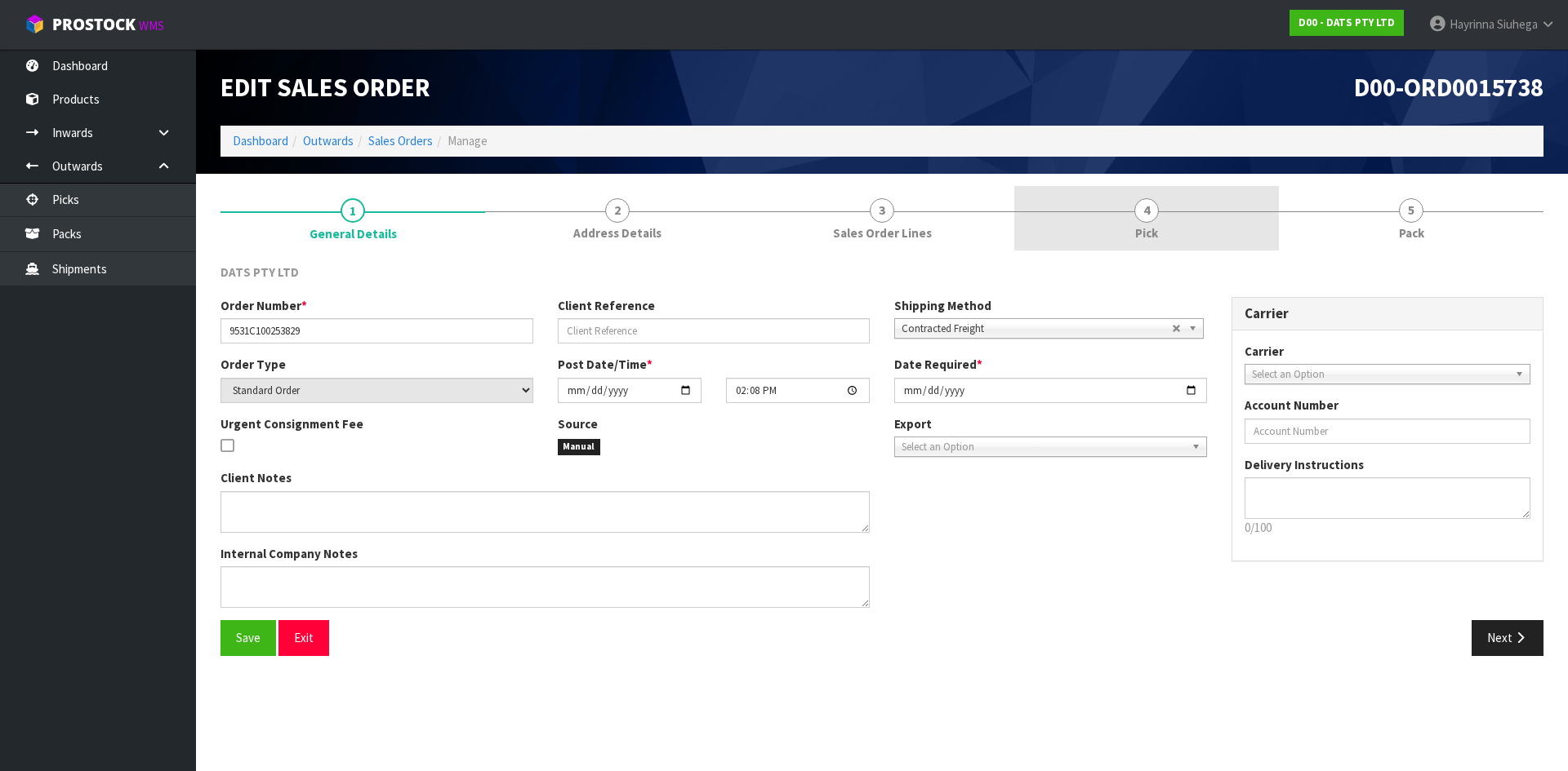
drag, startPoint x: 1222, startPoint y: 215, endPoint x: 1250, endPoint y: 217, distance: 28.1
click at [1222, 218] on link "4 Pick" at bounding box center [1147, 218] width 265 height 64
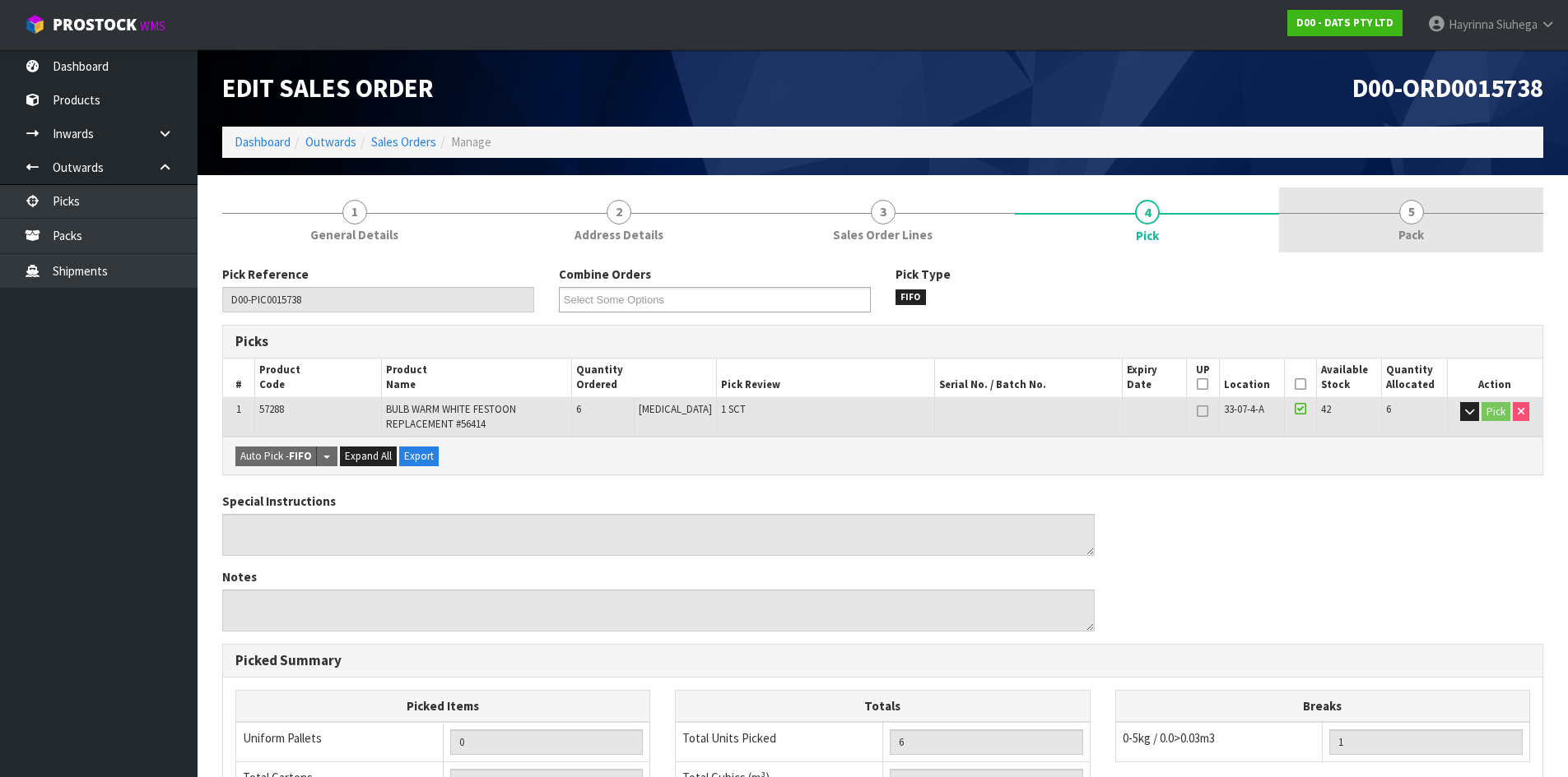
click at [1321, 216] on link "5 Pack" at bounding box center [1410, 220] width 264 height 65
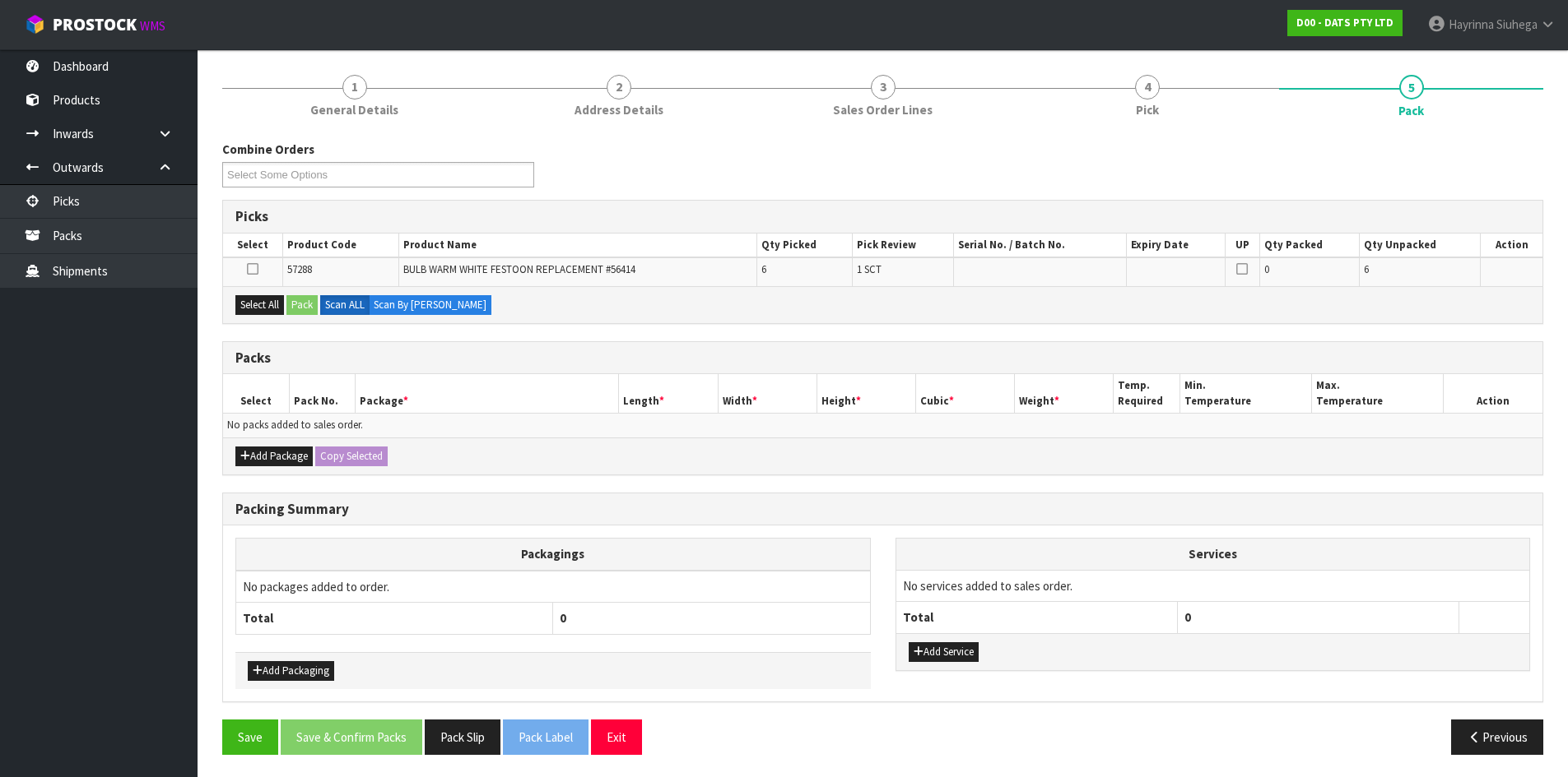
scroll to position [127, 0]
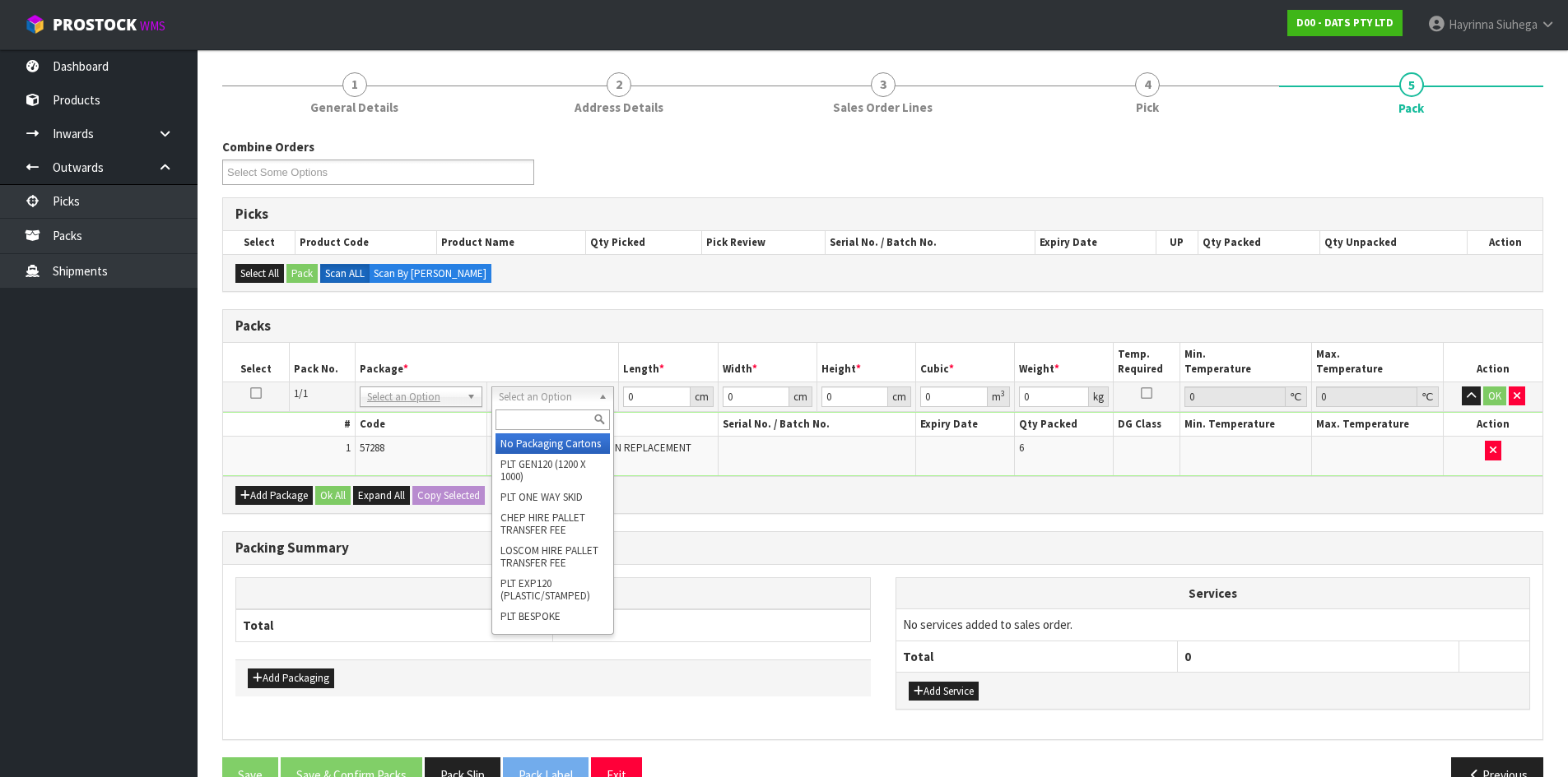
click at [562, 418] on input "text" at bounding box center [553, 419] width 114 height 20
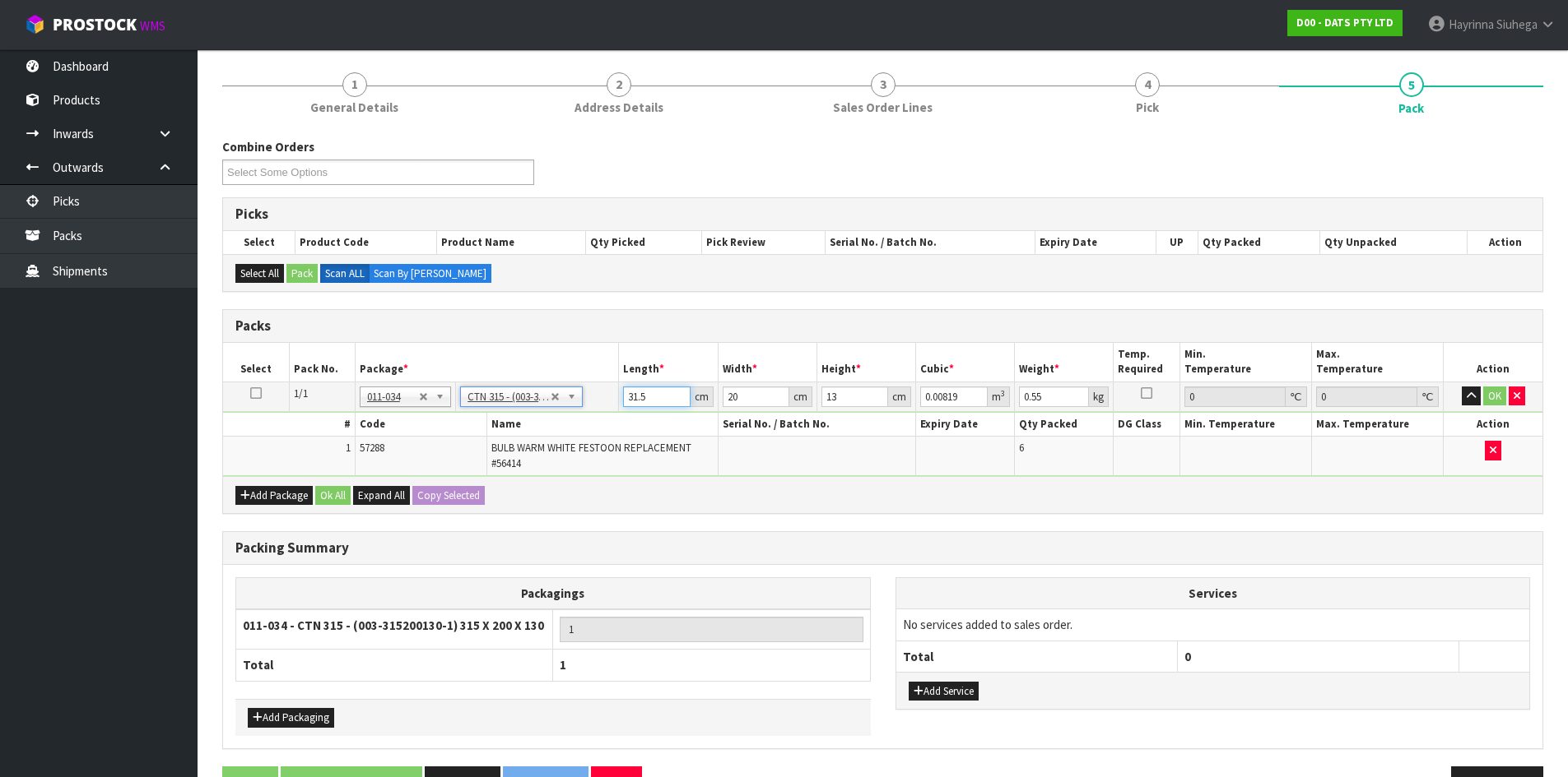
click at [626, 396] on input "31.5" at bounding box center [656, 396] width 67 height 20
click button "OK" at bounding box center [1494, 396] width 23 height 20
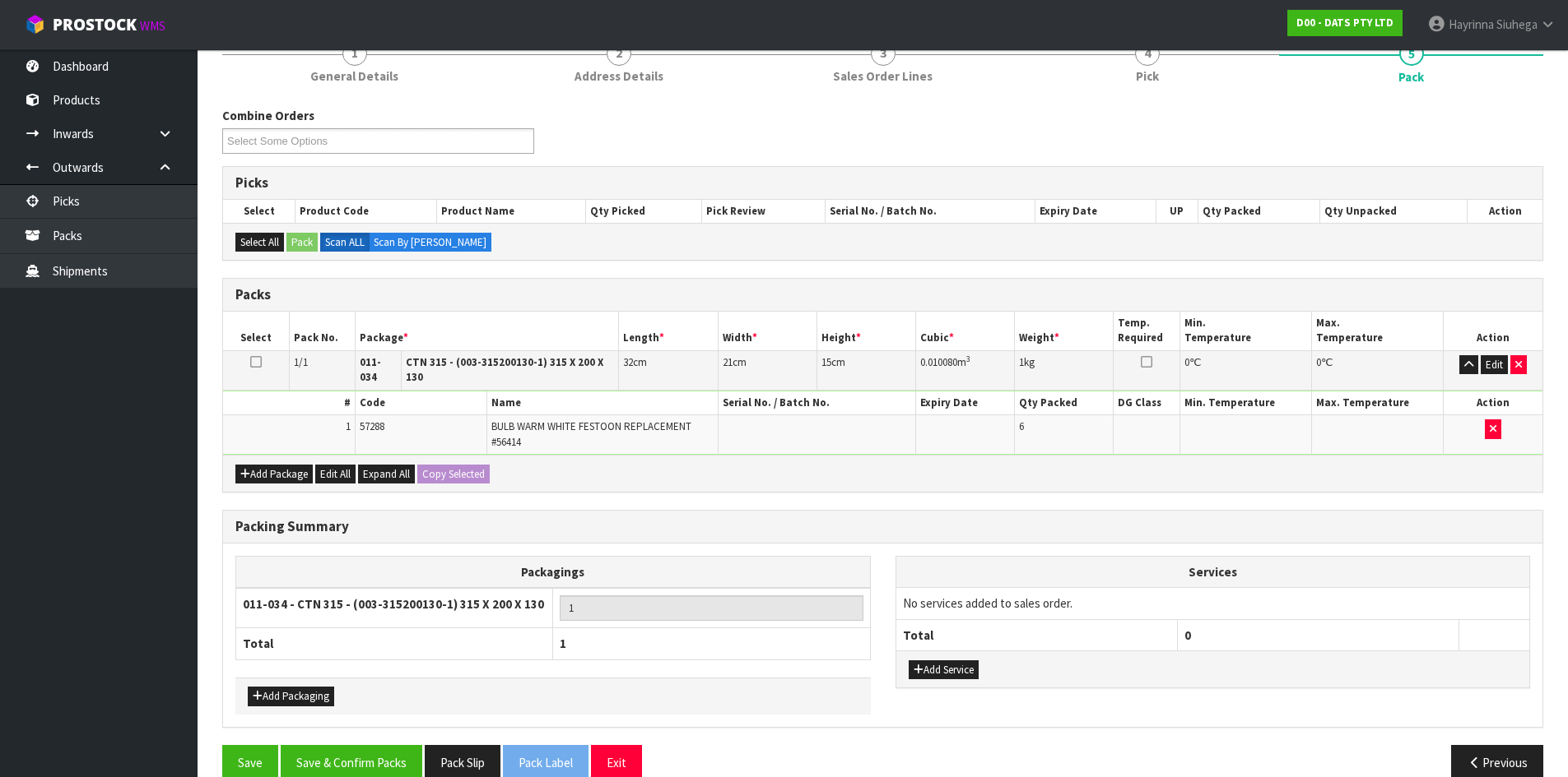
scroll to position [176, 0]
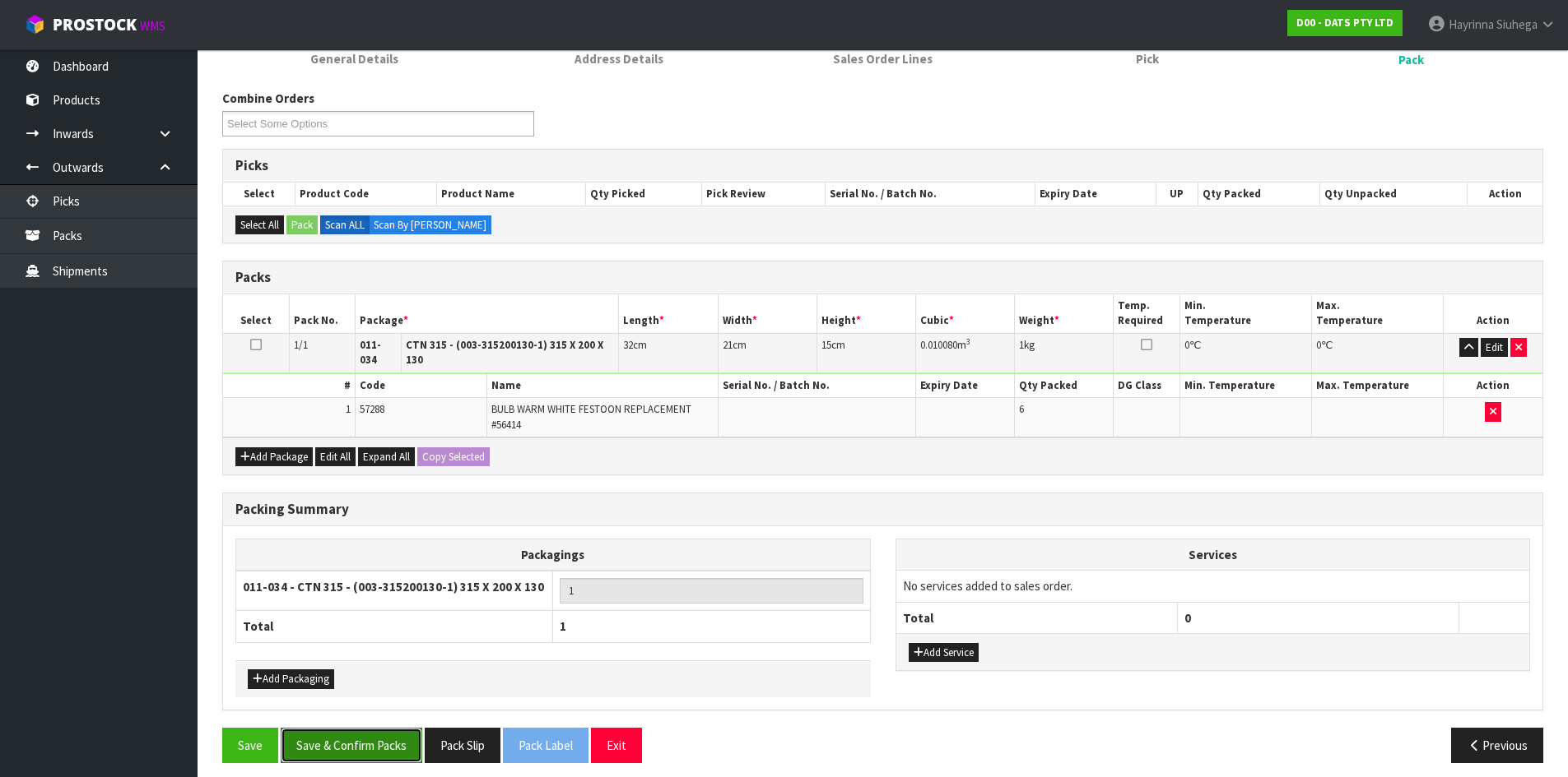
click at [404, 728] on button "Save & Confirm Packs" at bounding box center [351, 745] width 141 height 35
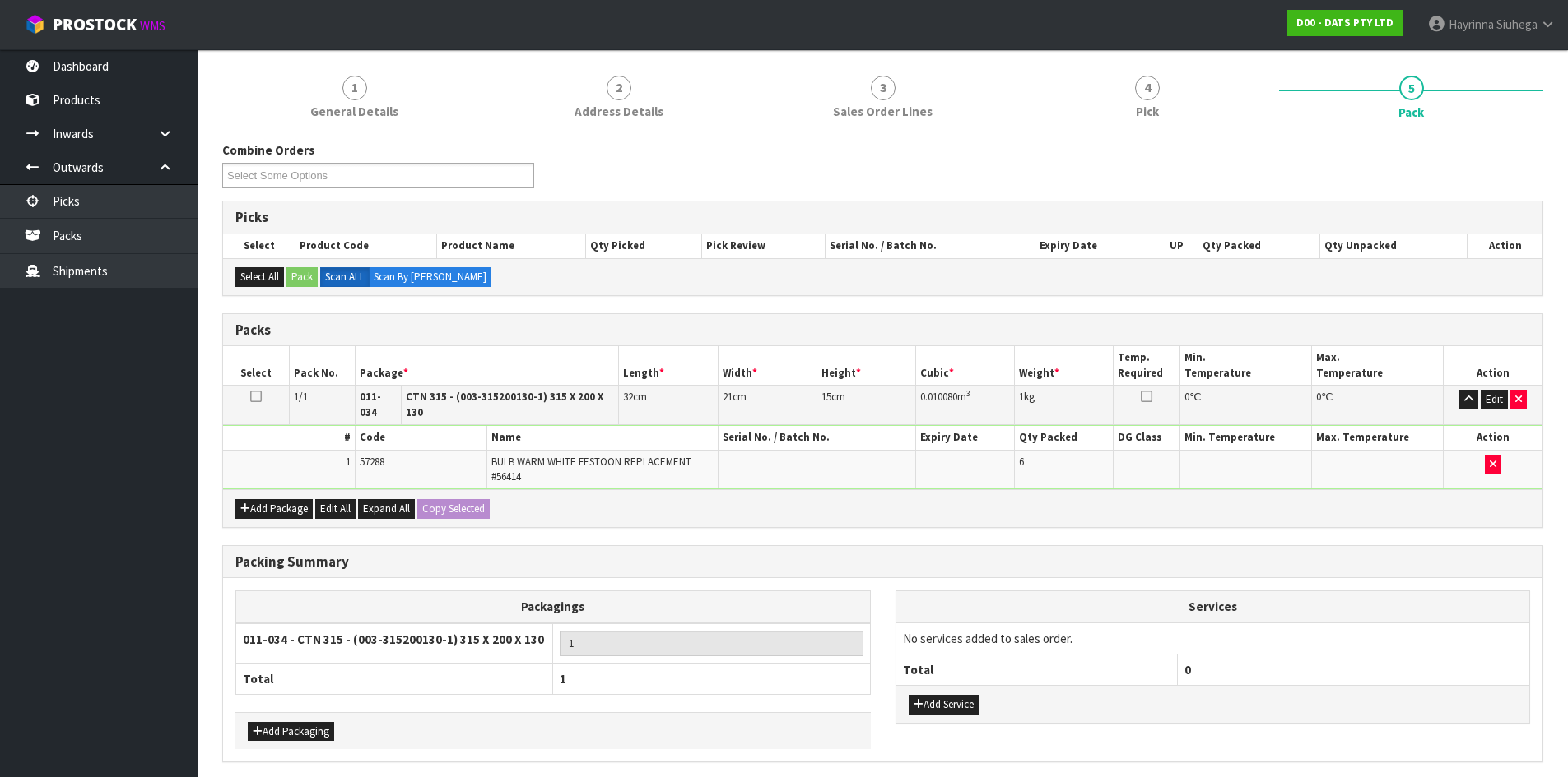
scroll to position [134, 0]
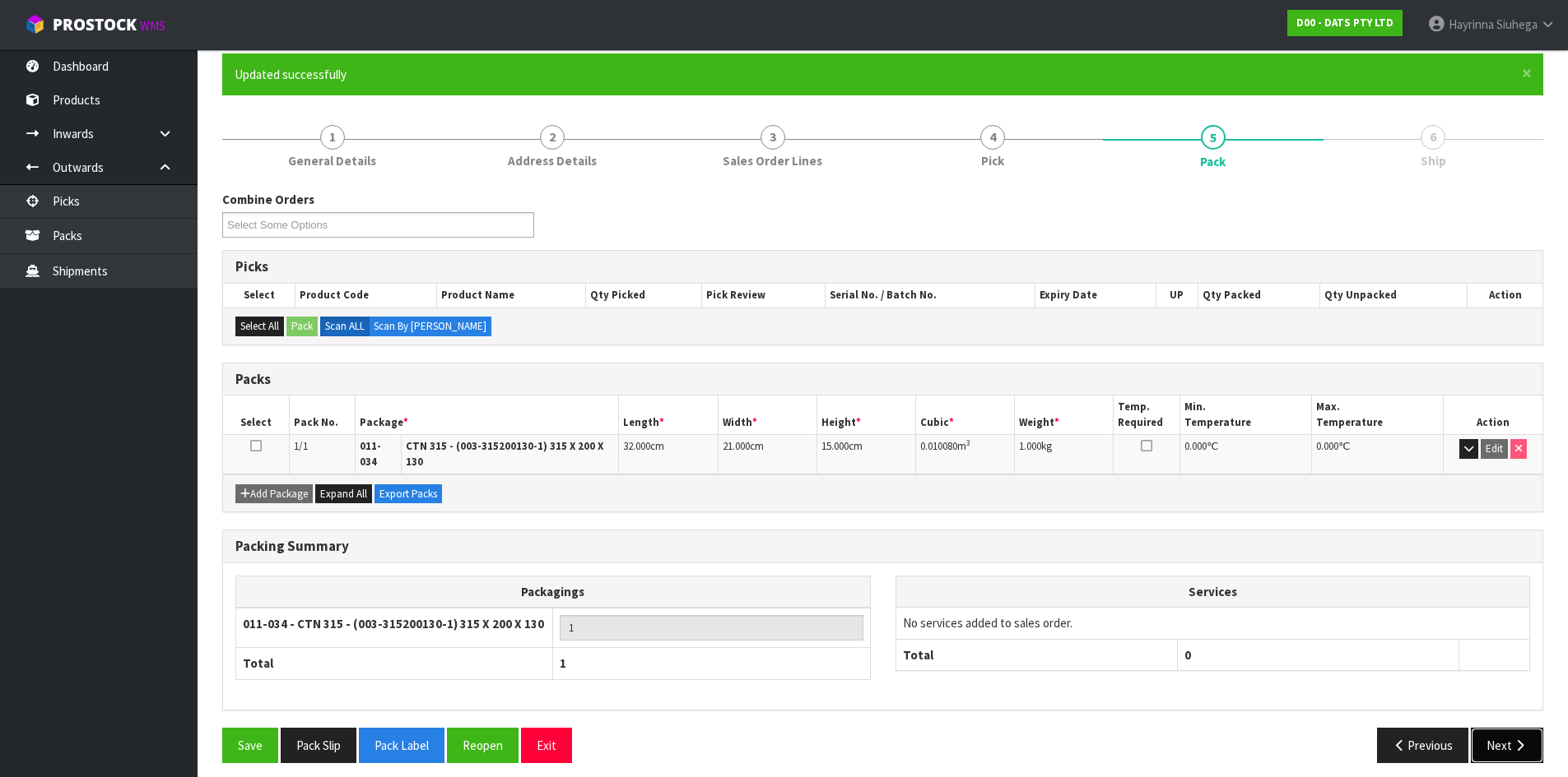
click at [1515, 728] on button "Next" at bounding box center [1507, 745] width 73 height 35
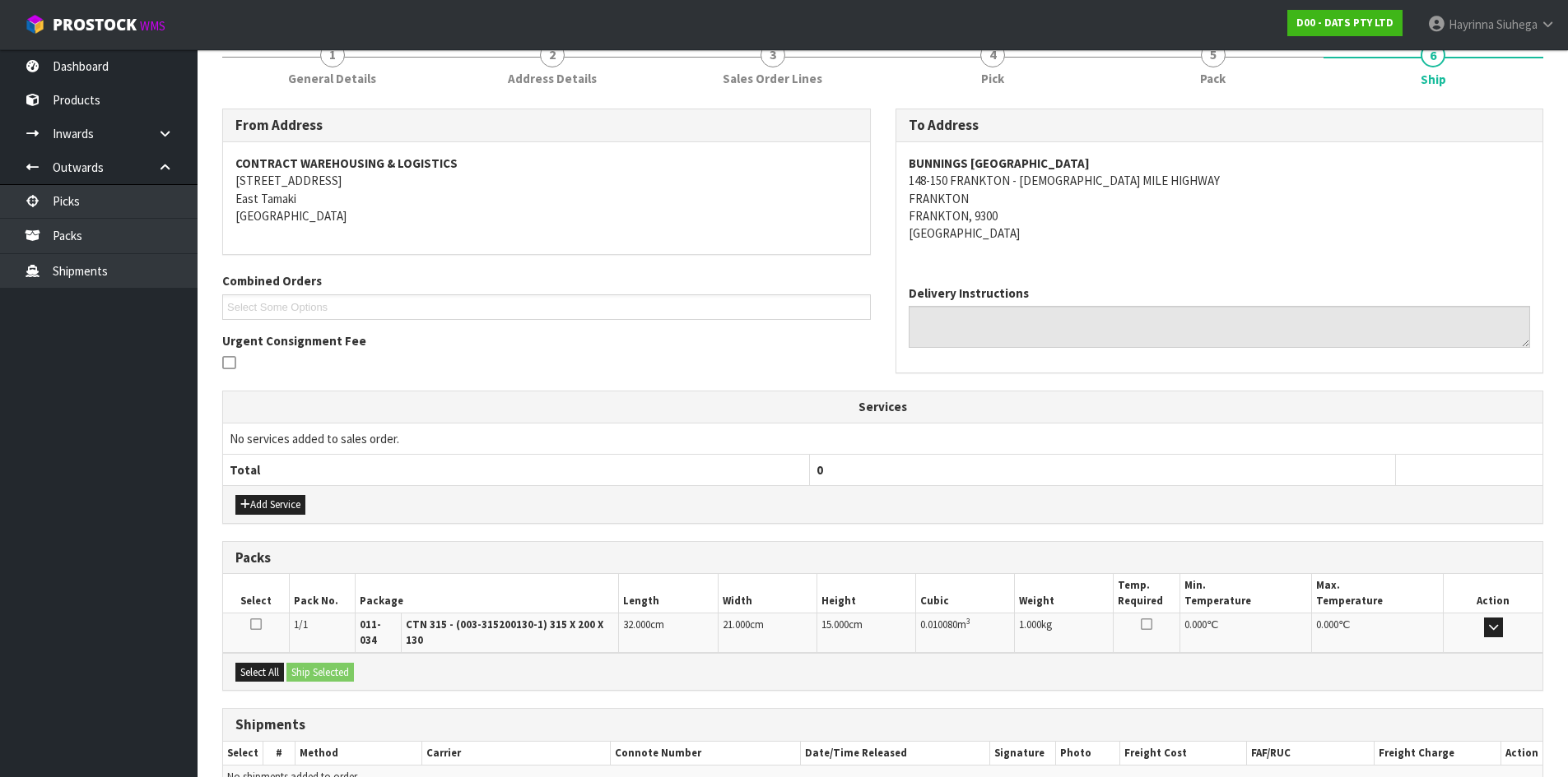
scroll to position [296, 0]
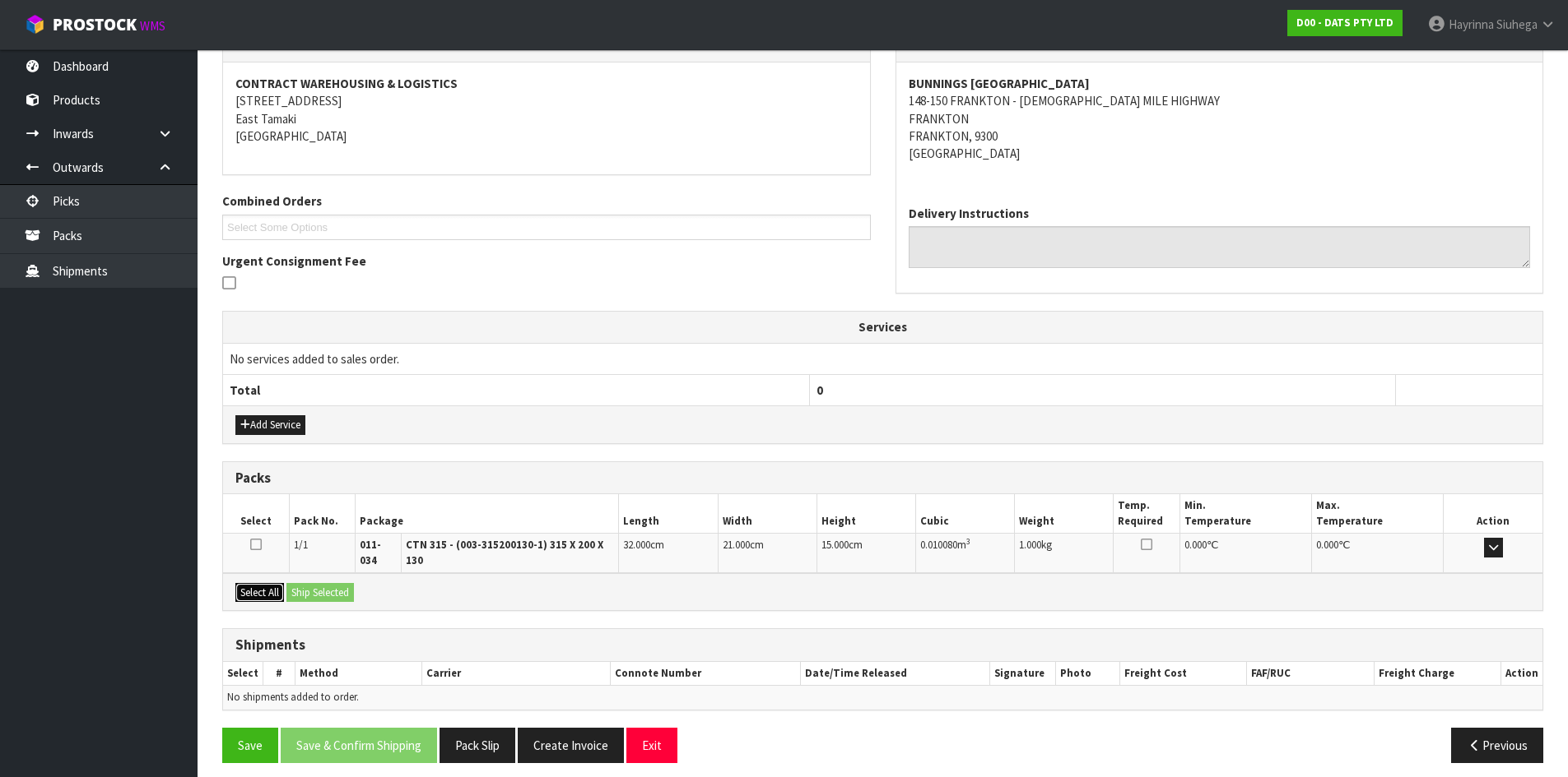
click at [278, 583] on button "Select All" at bounding box center [259, 593] width 48 height 20
click at [335, 584] on button "Ship Selected" at bounding box center [319, 593] width 68 height 20
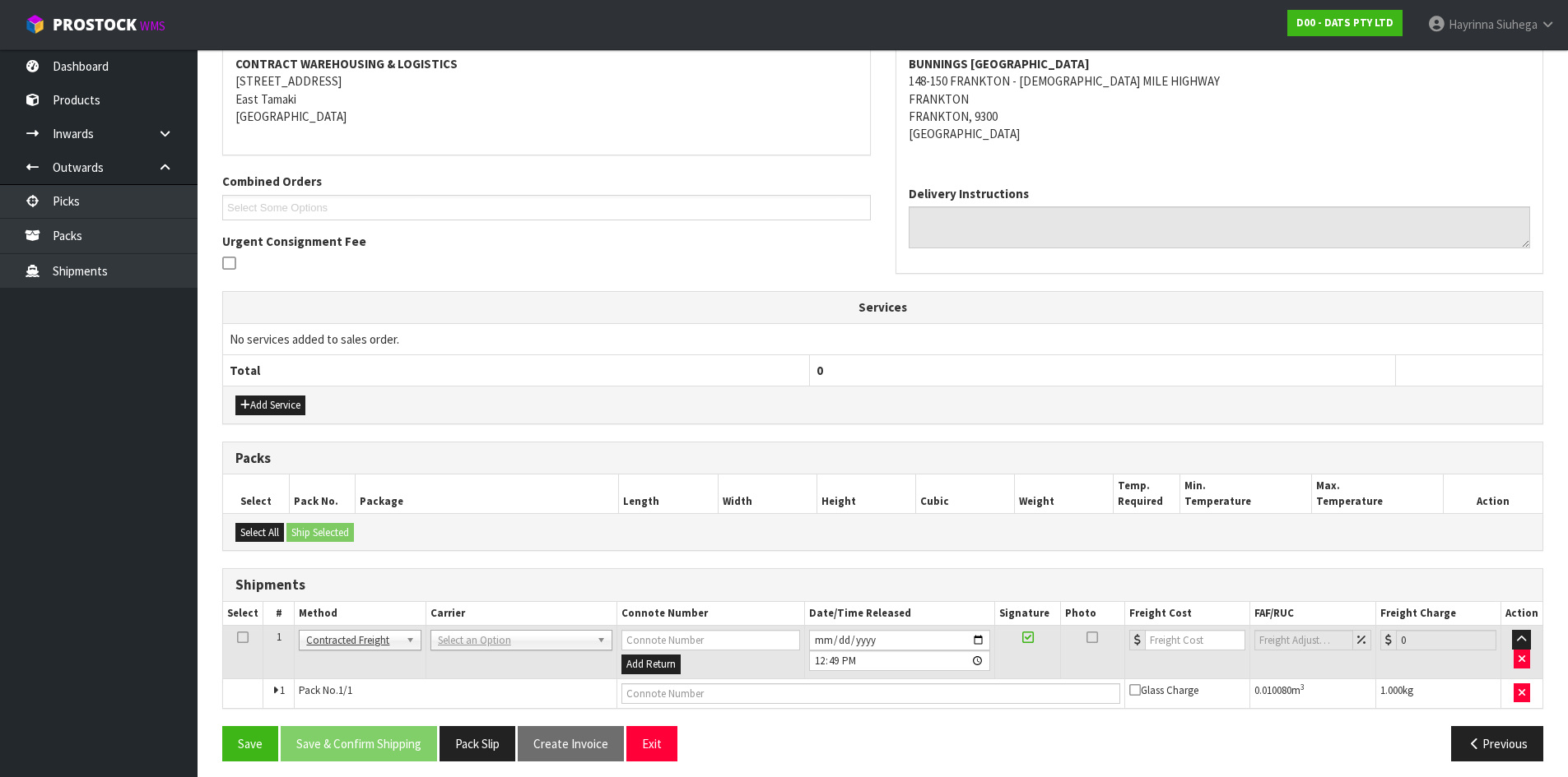
scroll to position [324, 0]
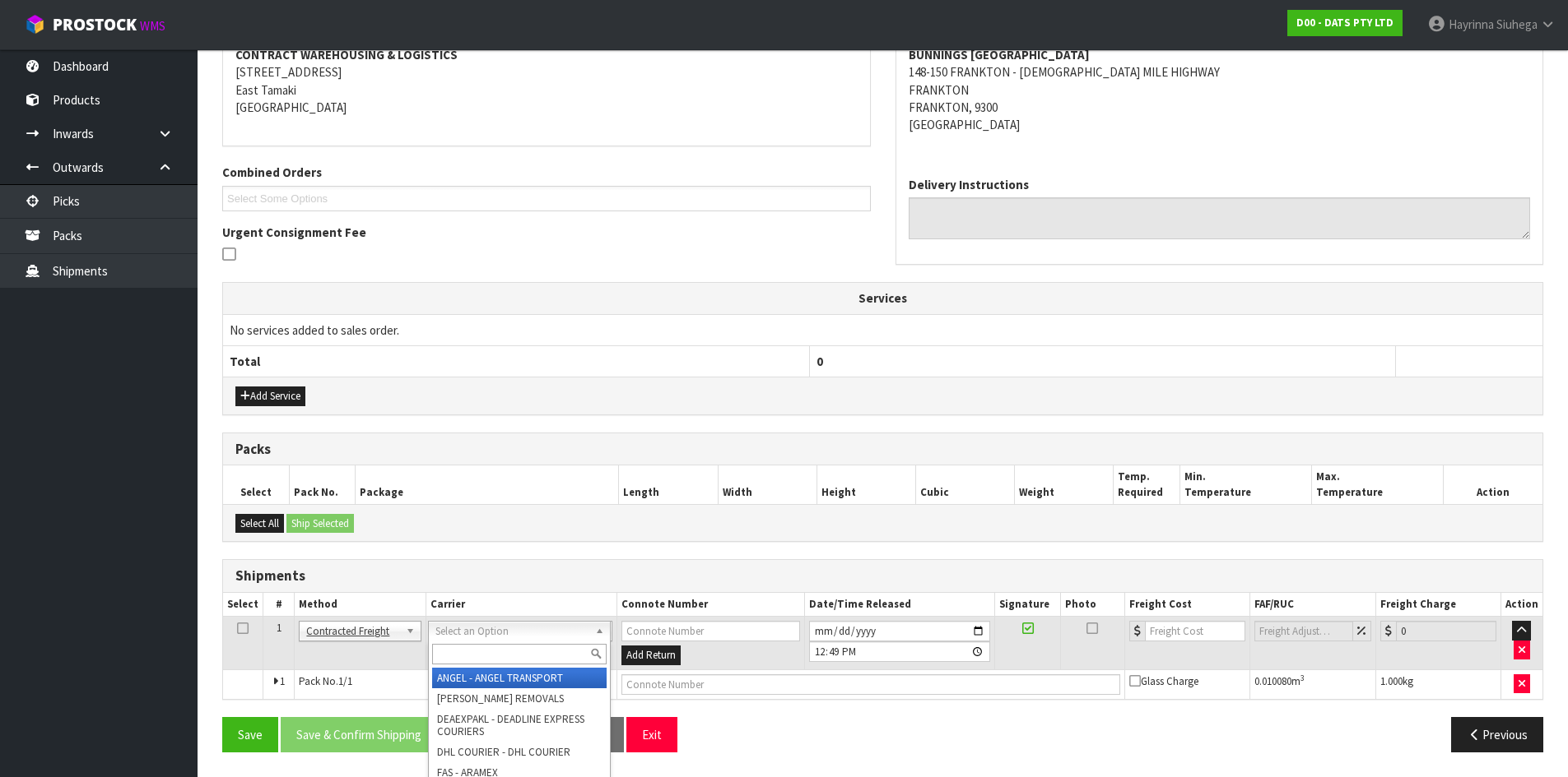
click at [476, 645] on input "text" at bounding box center [519, 653] width 175 height 20
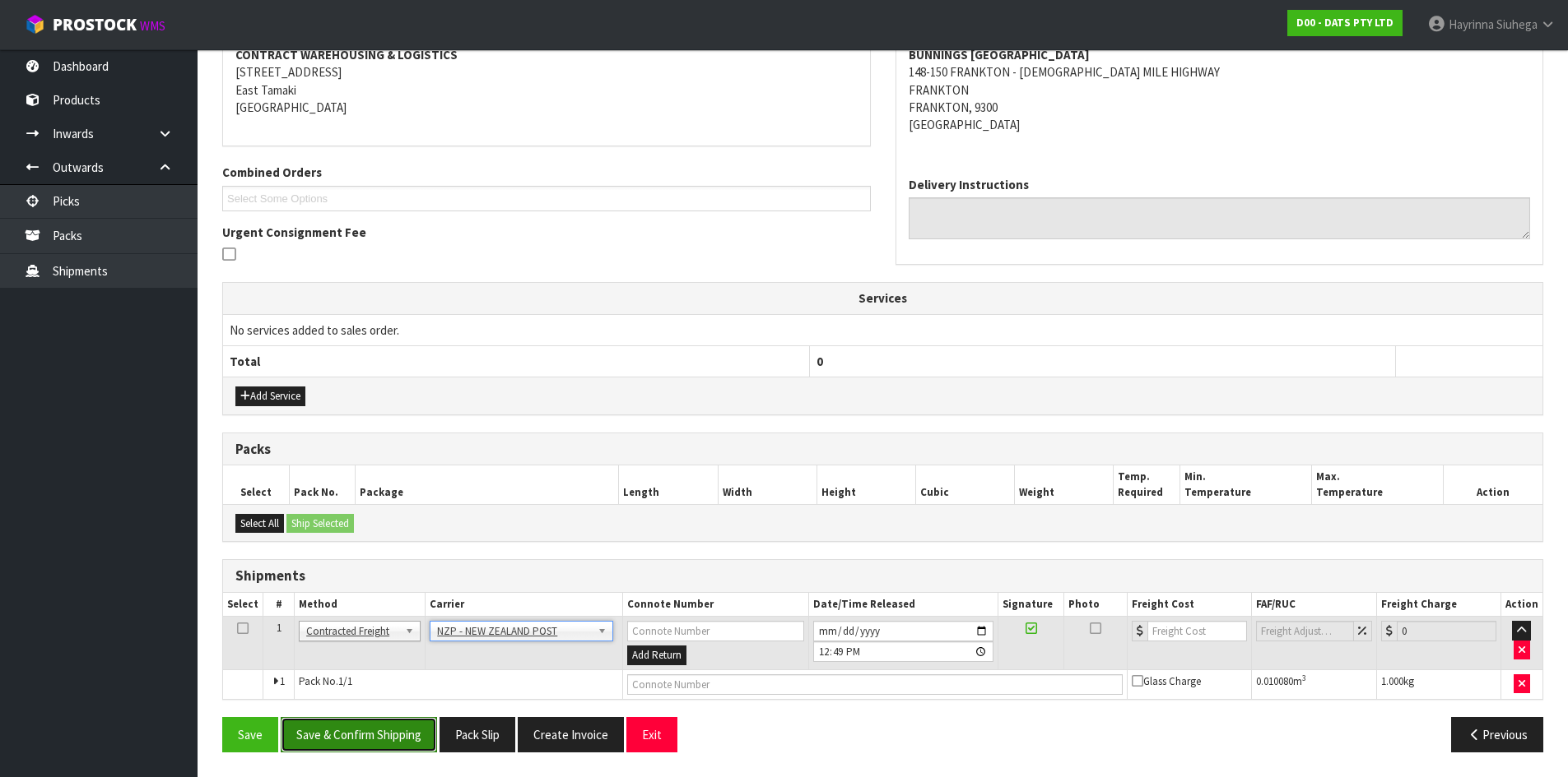
click at [419, 731] on button "Save & Confirm Shipping" at bounding box center [359, 735] width 156 height 35
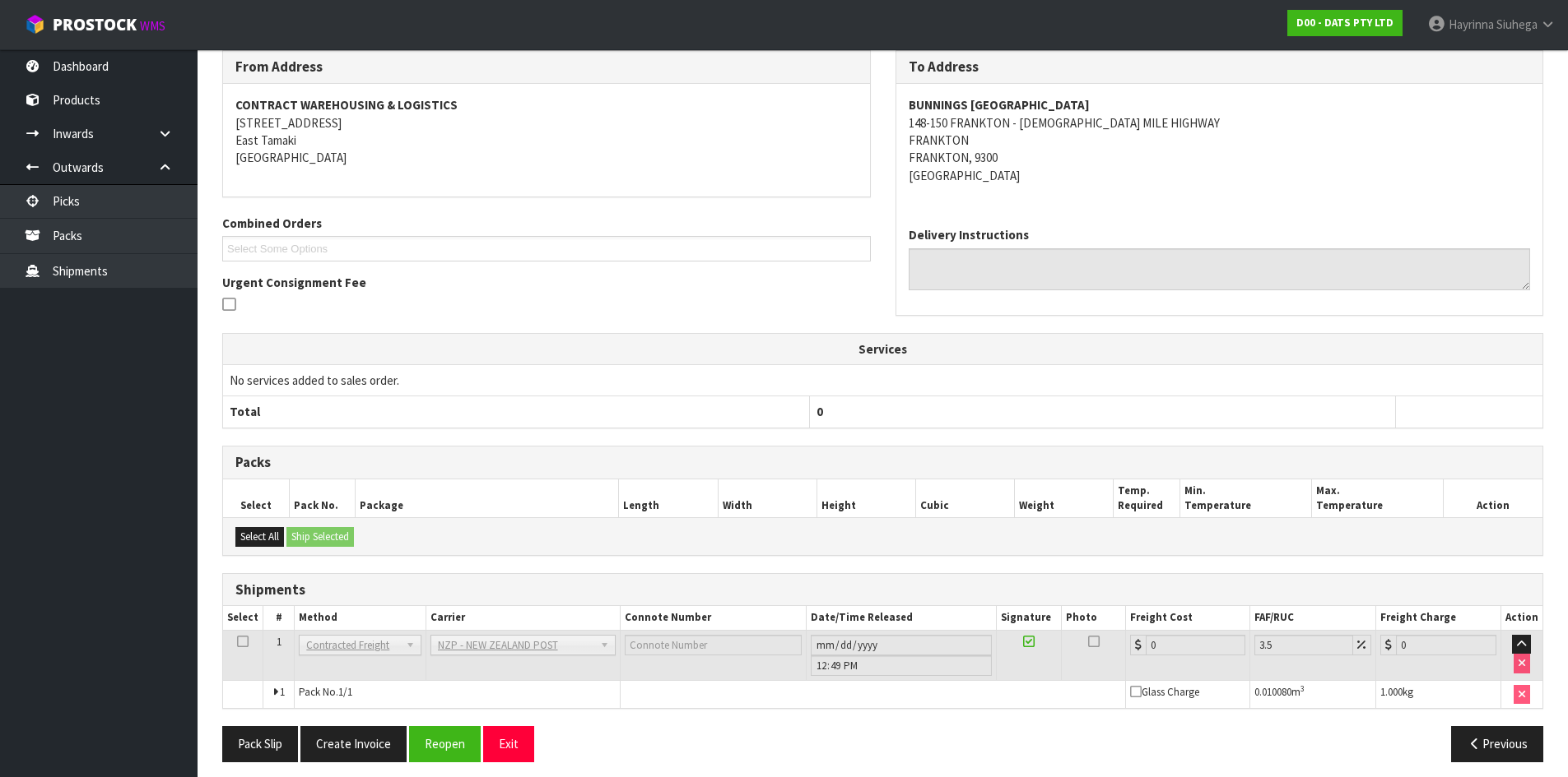
scroll to position [302, 0]
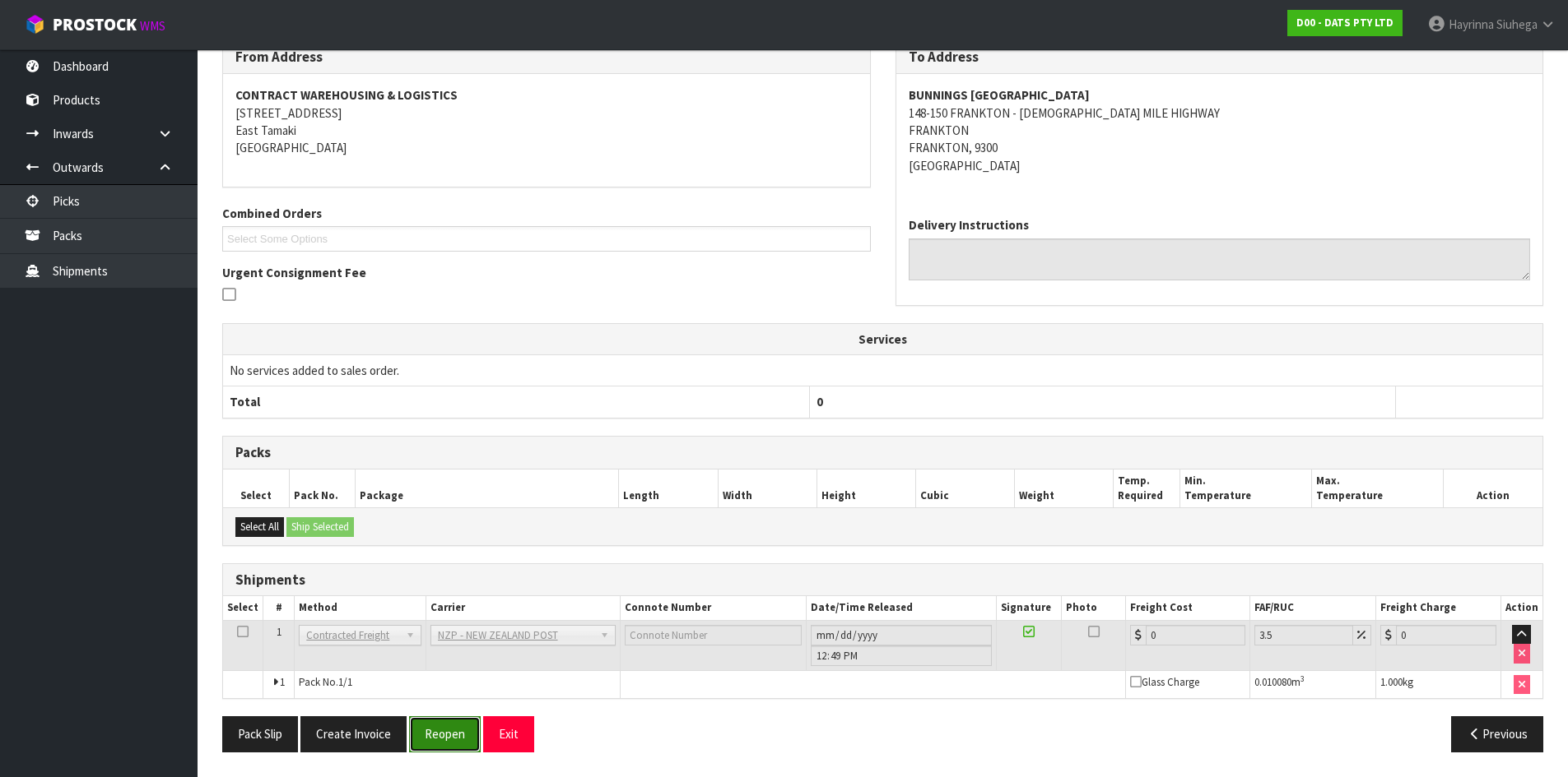
click at [455, 742] on button "Reopen" at bounding box center [445, 734] width 72 height 35
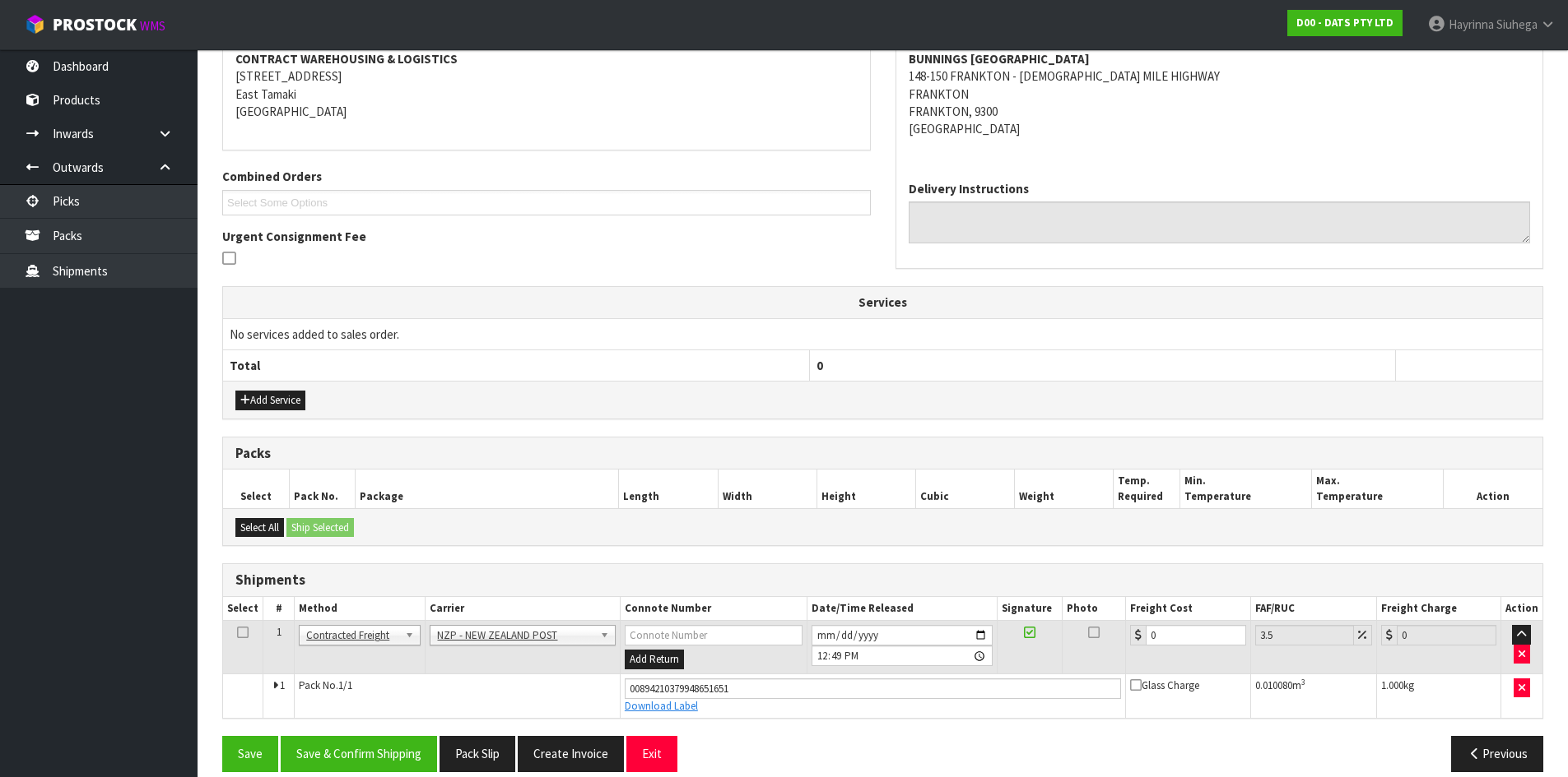
scroll to position [340, 0]
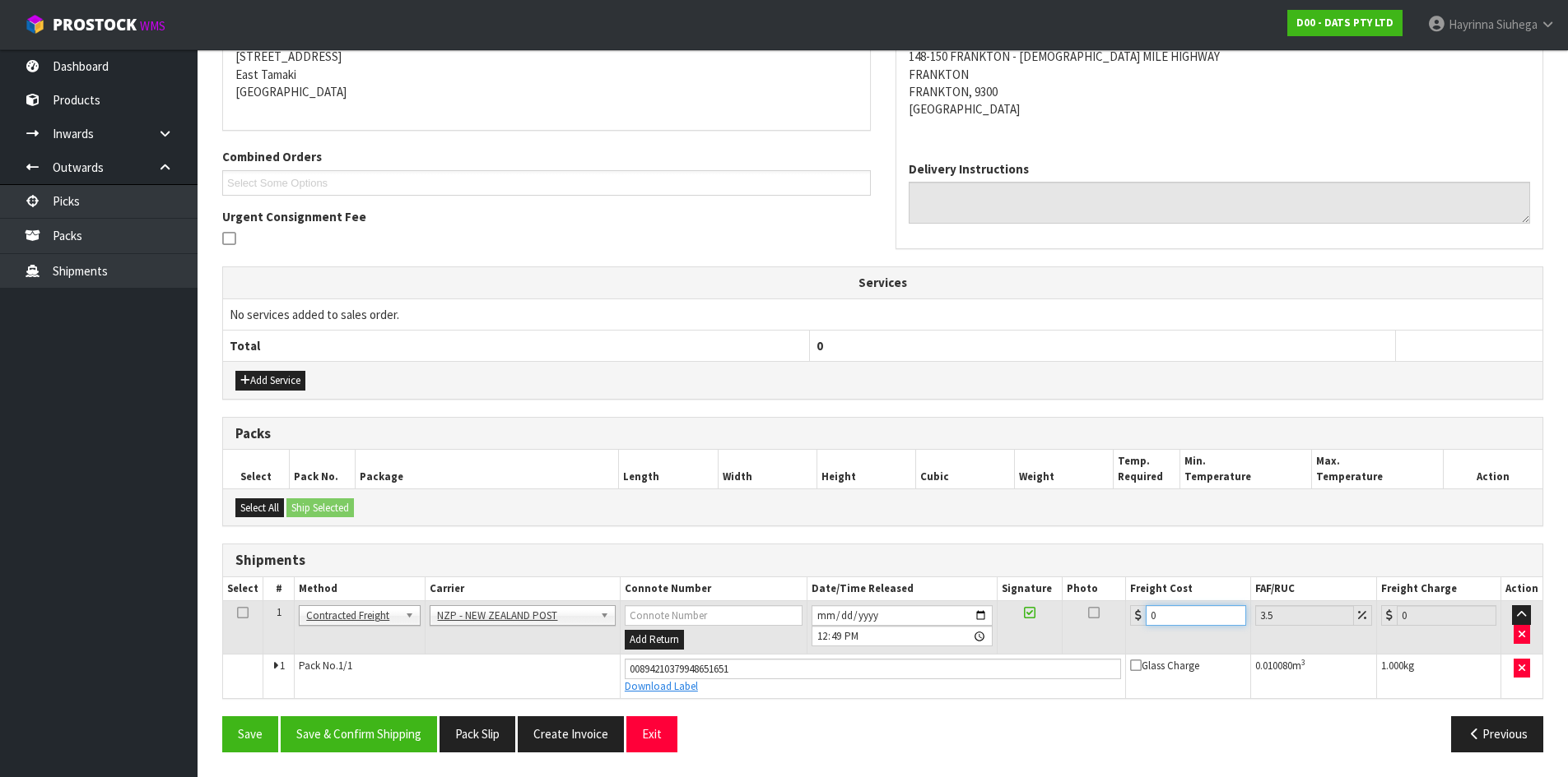
drag, startPoint x: 1182, startPoint y: 612, endPoint x: 999, endPoint y: 607, distance: 183.1
click at [999, 607] on tr "1 Client Local Pickup Customer Local Pickup Company Freight Contracted Freight …" at bounding box center [882, 628] width 1319 height 53
click at [222, 716] on button "Save" at bounding box center [250, 734] width 56 height 35
click at [369, 733] on button "Save & Confirm Shipping" at bounding box center [359, 734] width 156 height 35
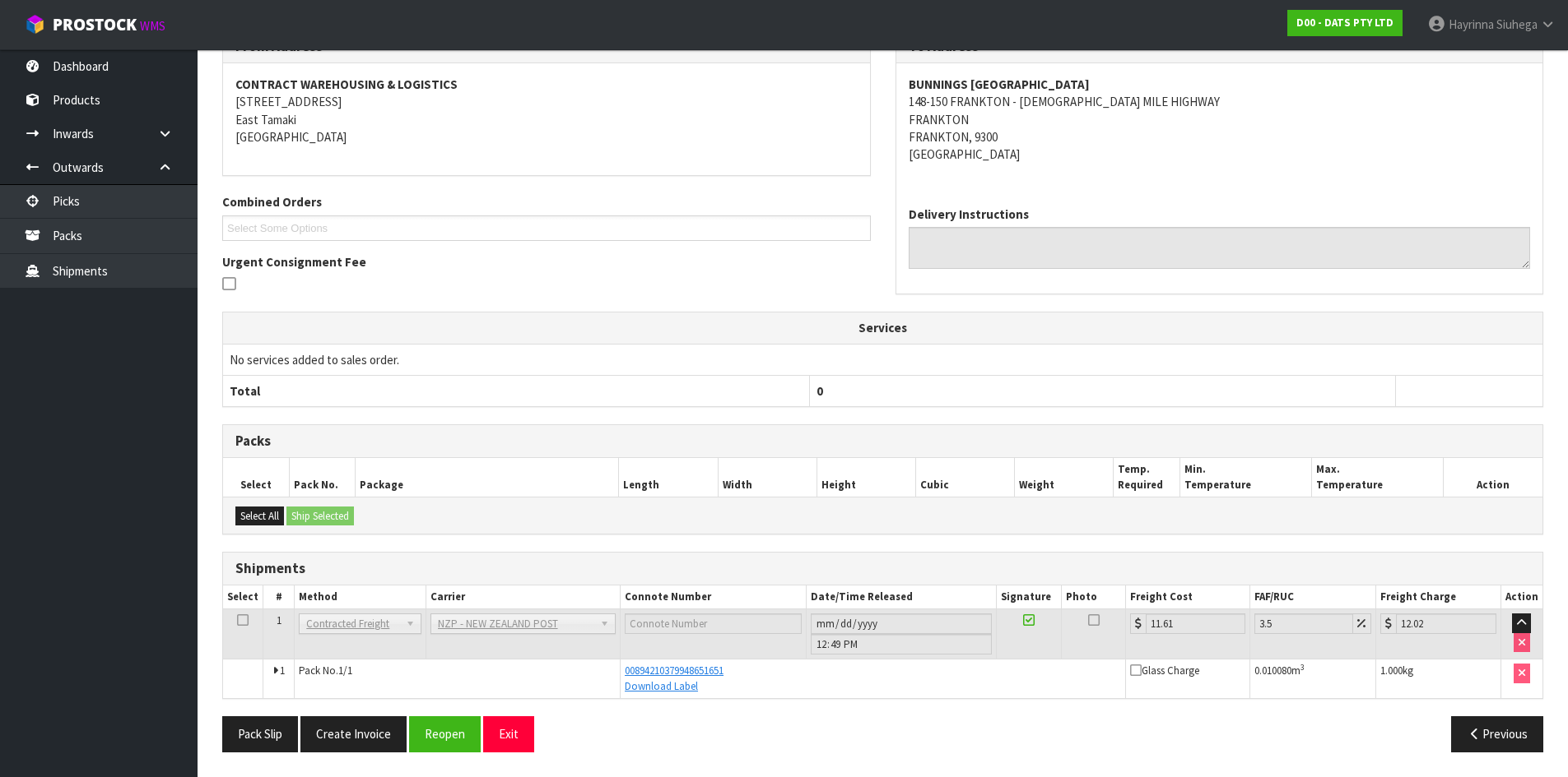
scroll to position [0, 0]
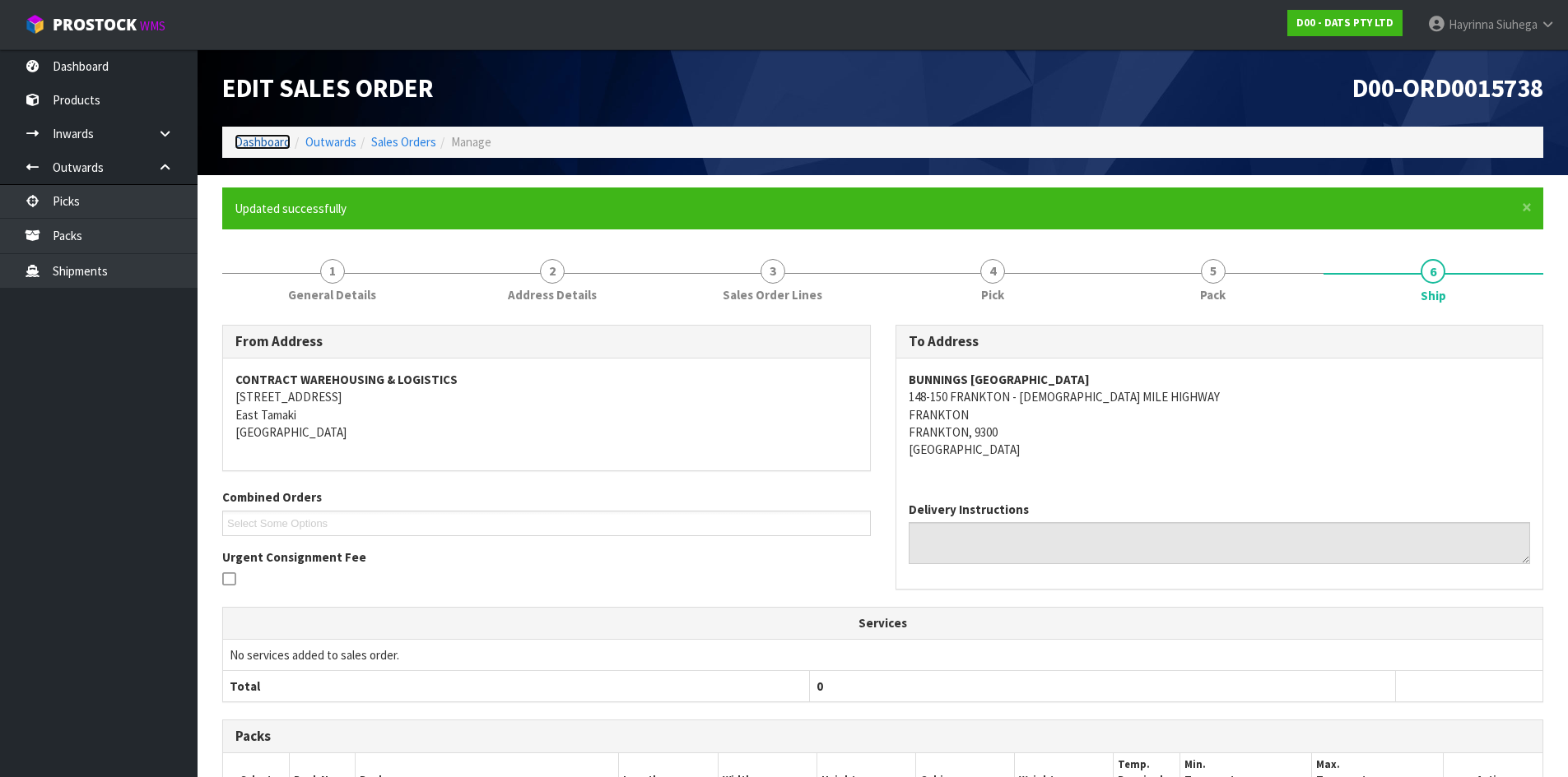
click at [276, 140] on link "Dashboard" at bounding box center [262, 142] width 56 height 16
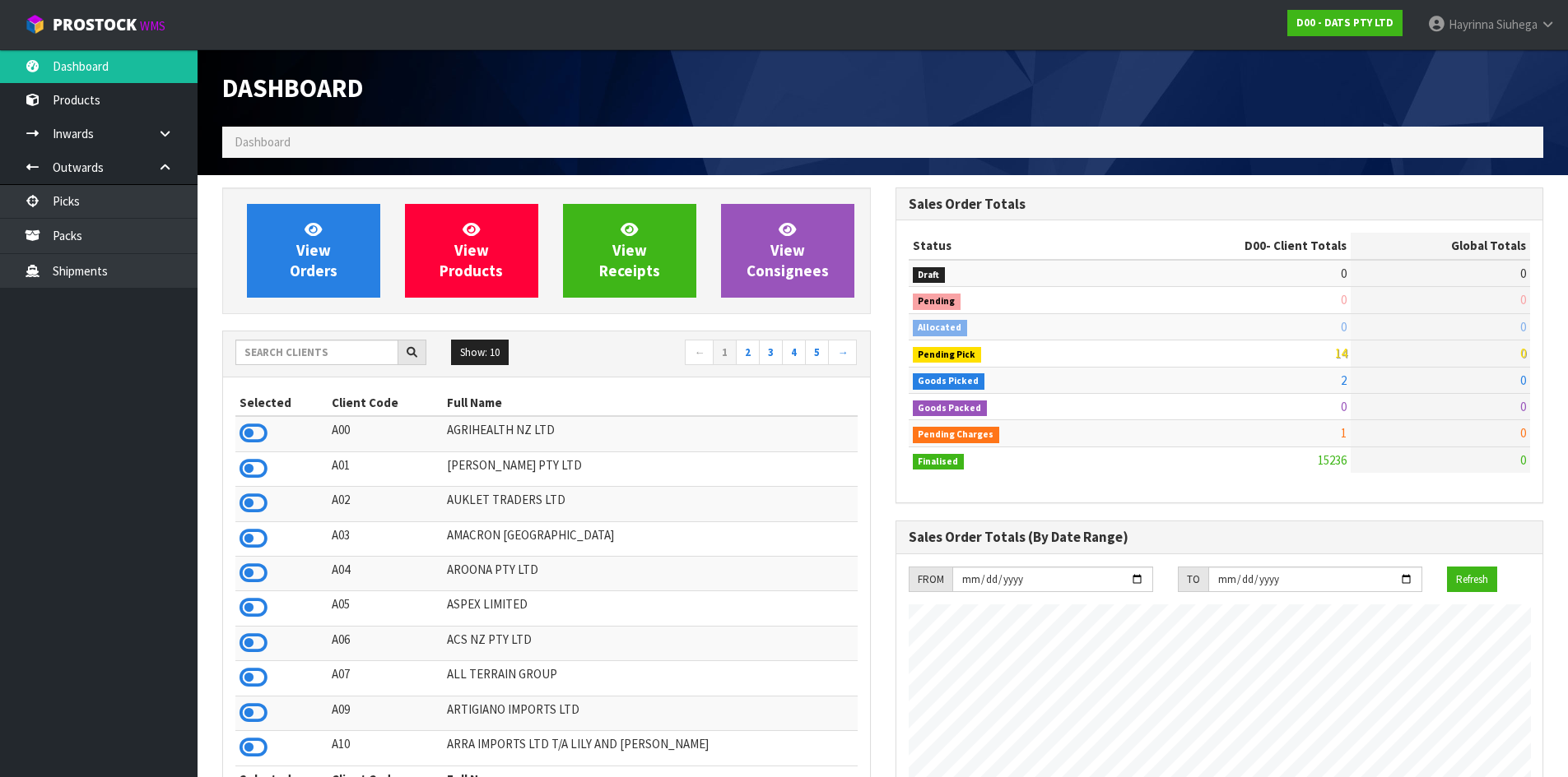
scroll to position [1246, 672]
click at [303, 364] on input "text" at bounding box center [317, 352] width 163 height 25
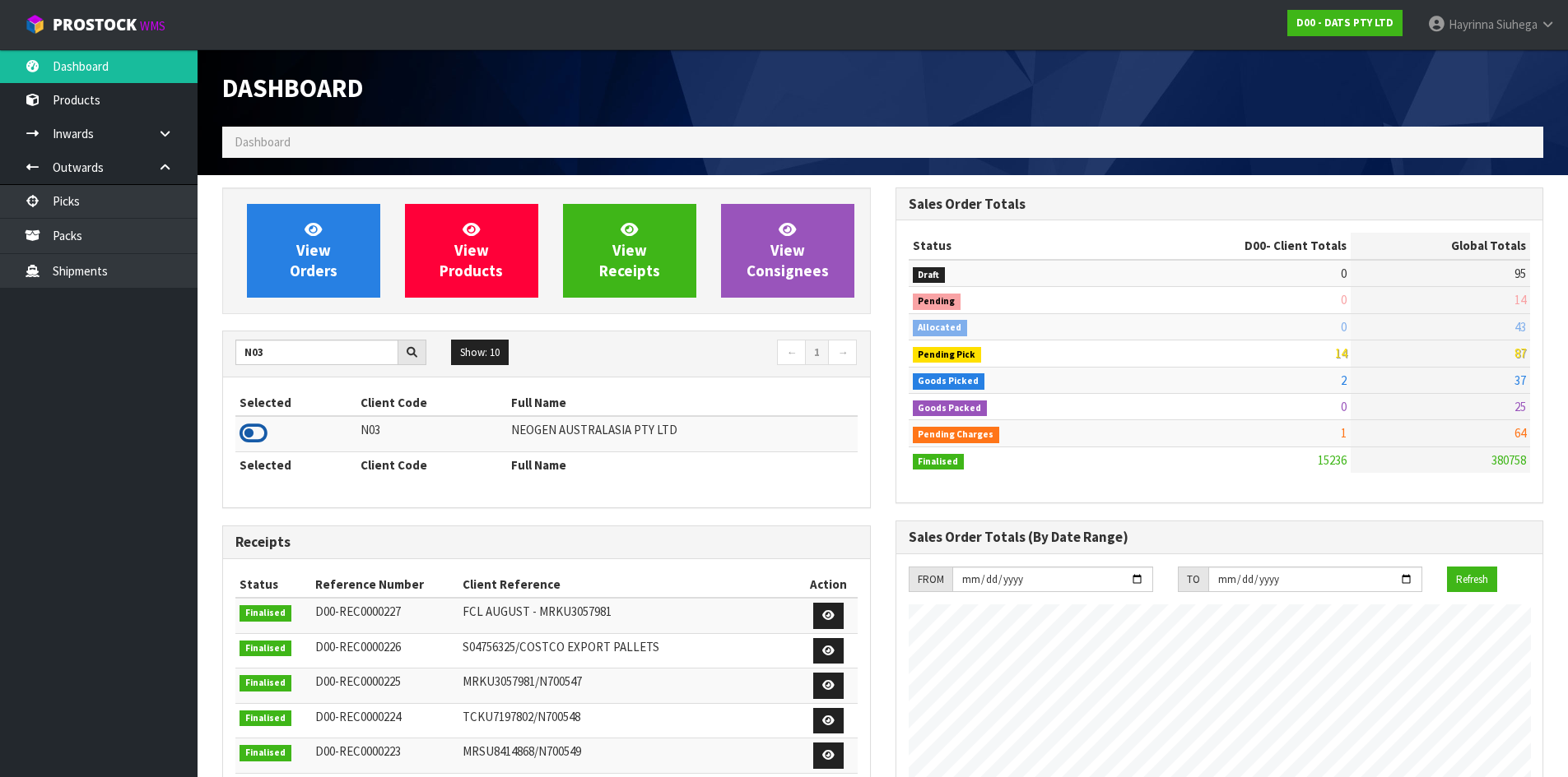
click at [252, 433] on icon at bounding box center [254, 433] width 28 height 25
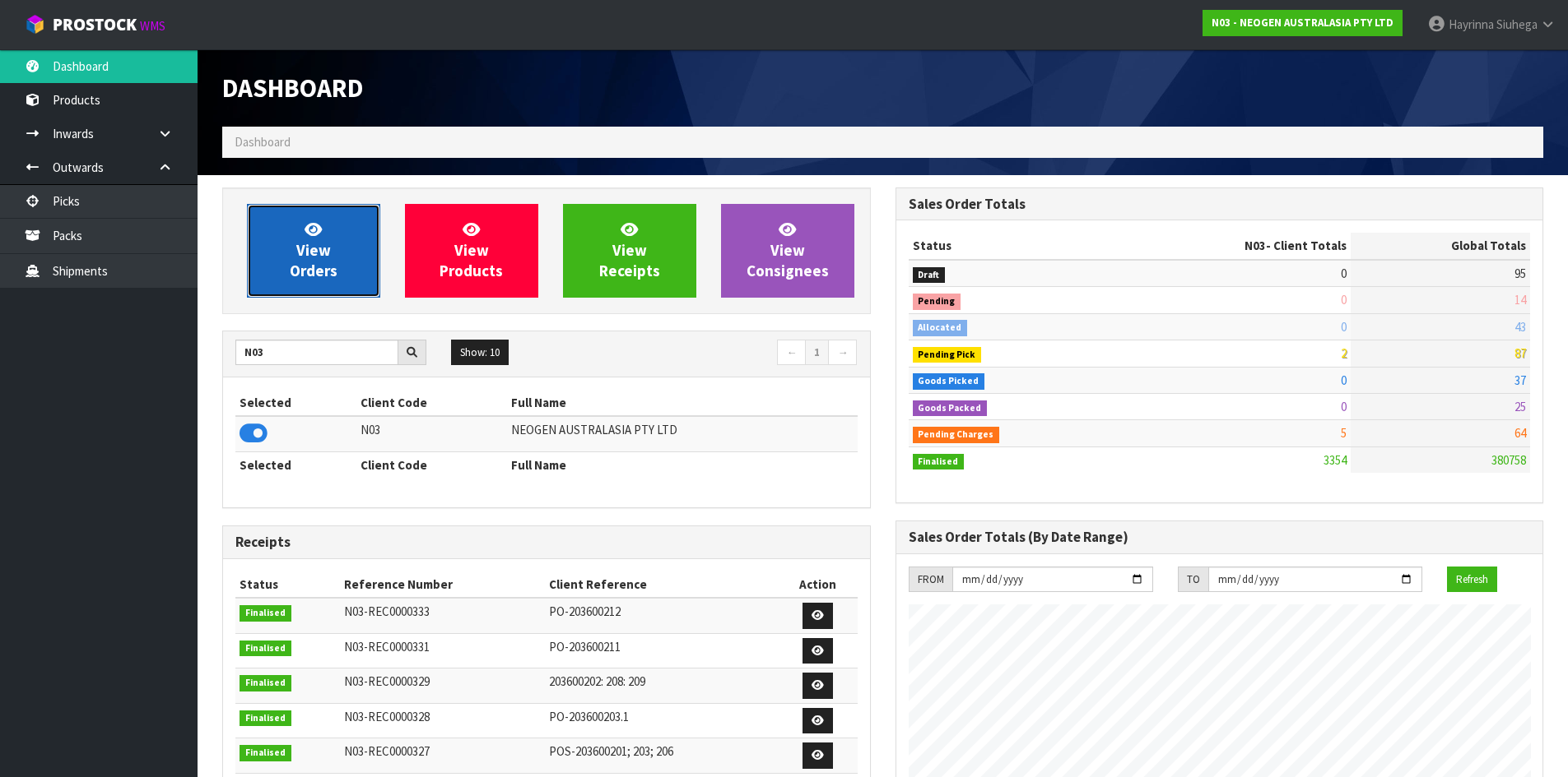
click at [302, 252] on span "View Orders" at bounding box center [313, 250] width 47 height 61
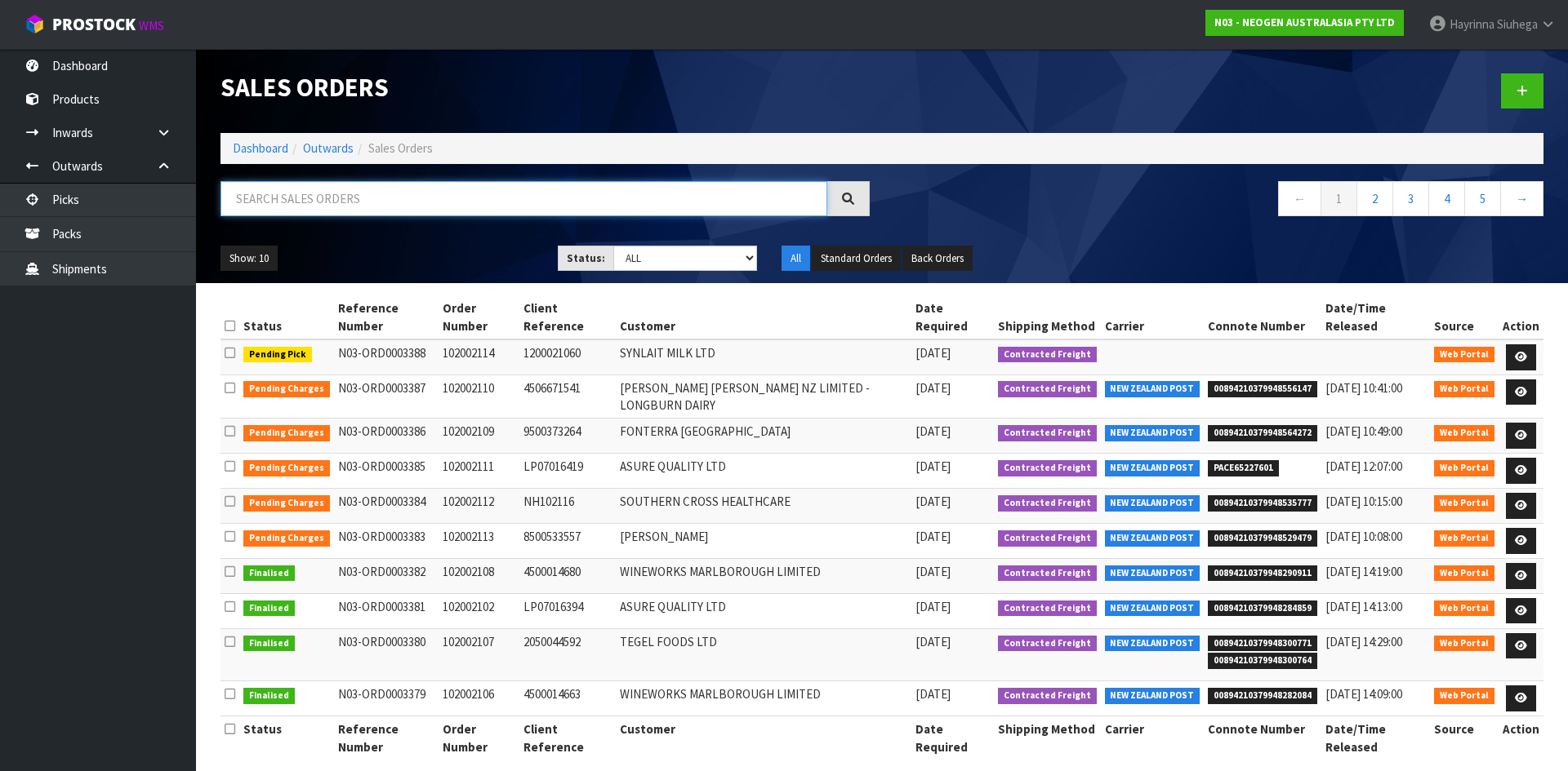
click at [346, 198] on input "text" at bounding box center [523, 198] width 607 height 35
click at [257, 139] on li "Dashboard" at bounding box center [260, 148] width 56 height 17
click at [258, 156] on link "Dashboard" at bounding box center [260, 148] width 56 height 16
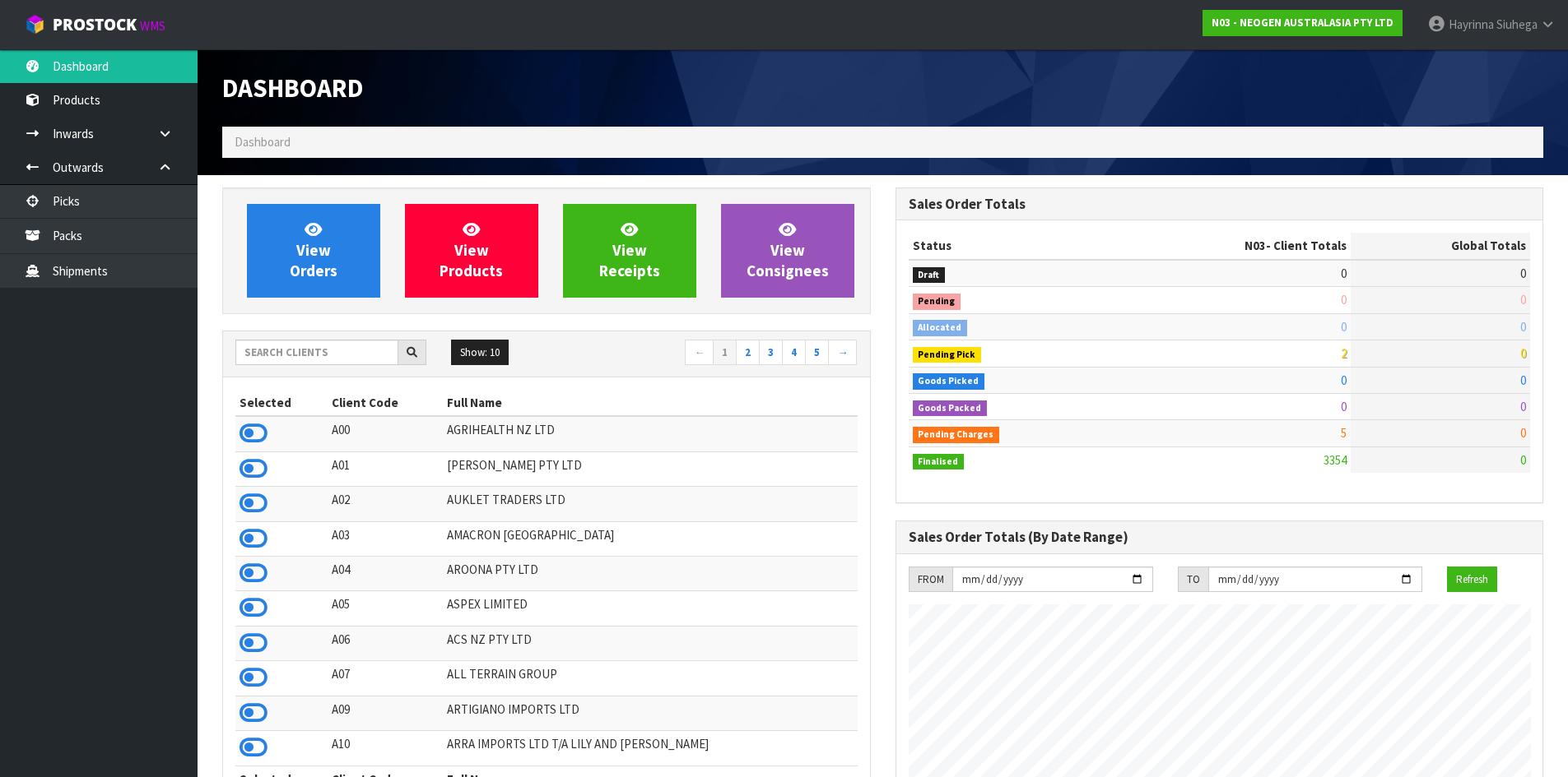
scroll to position [1246, 672]
click at [324, 345] on input "text" at bounding box center [317, 352] width 163 height 25
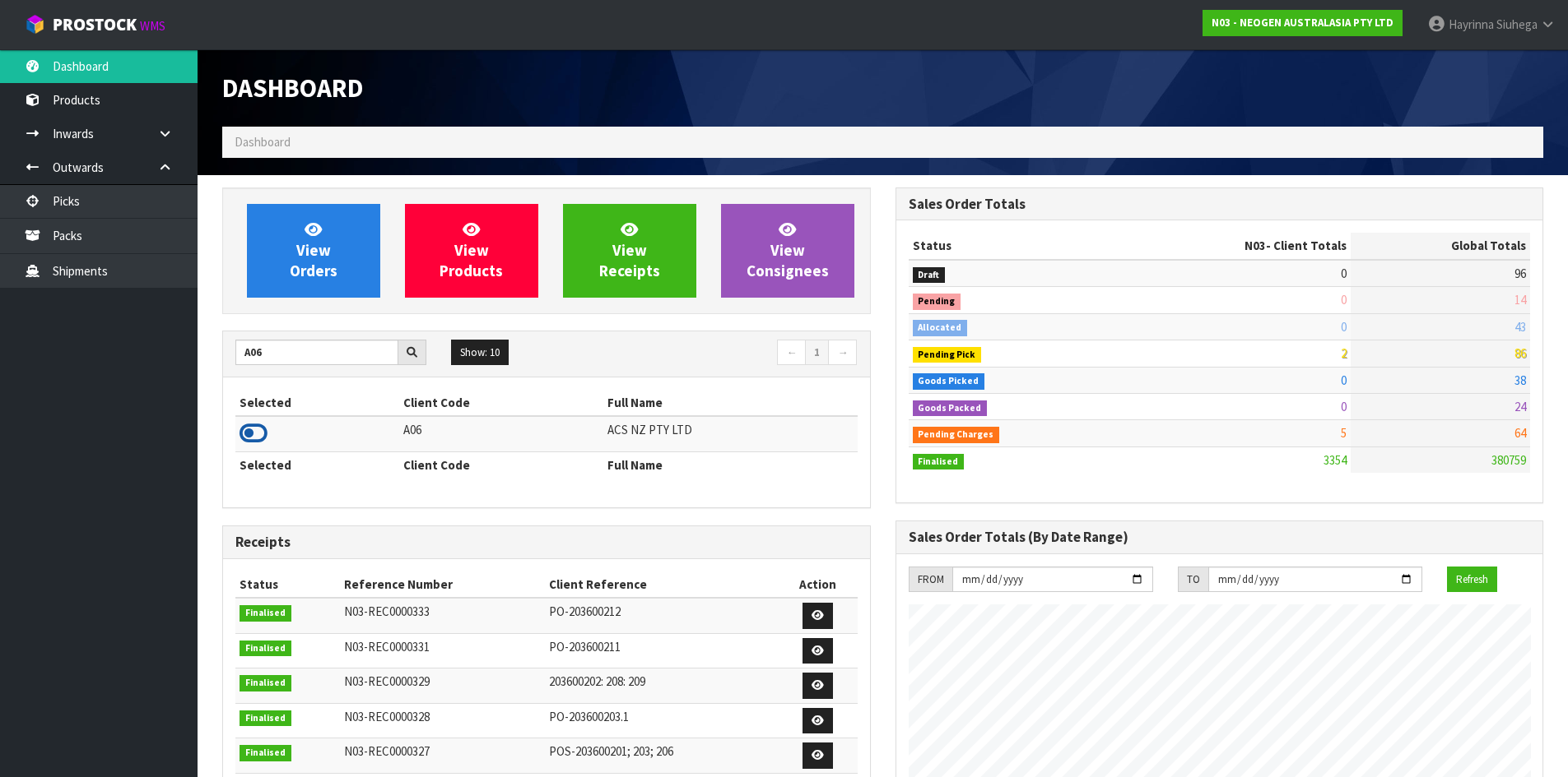
click at [252, 432] on icon at bounding box center [254, 433] width 28 height 25
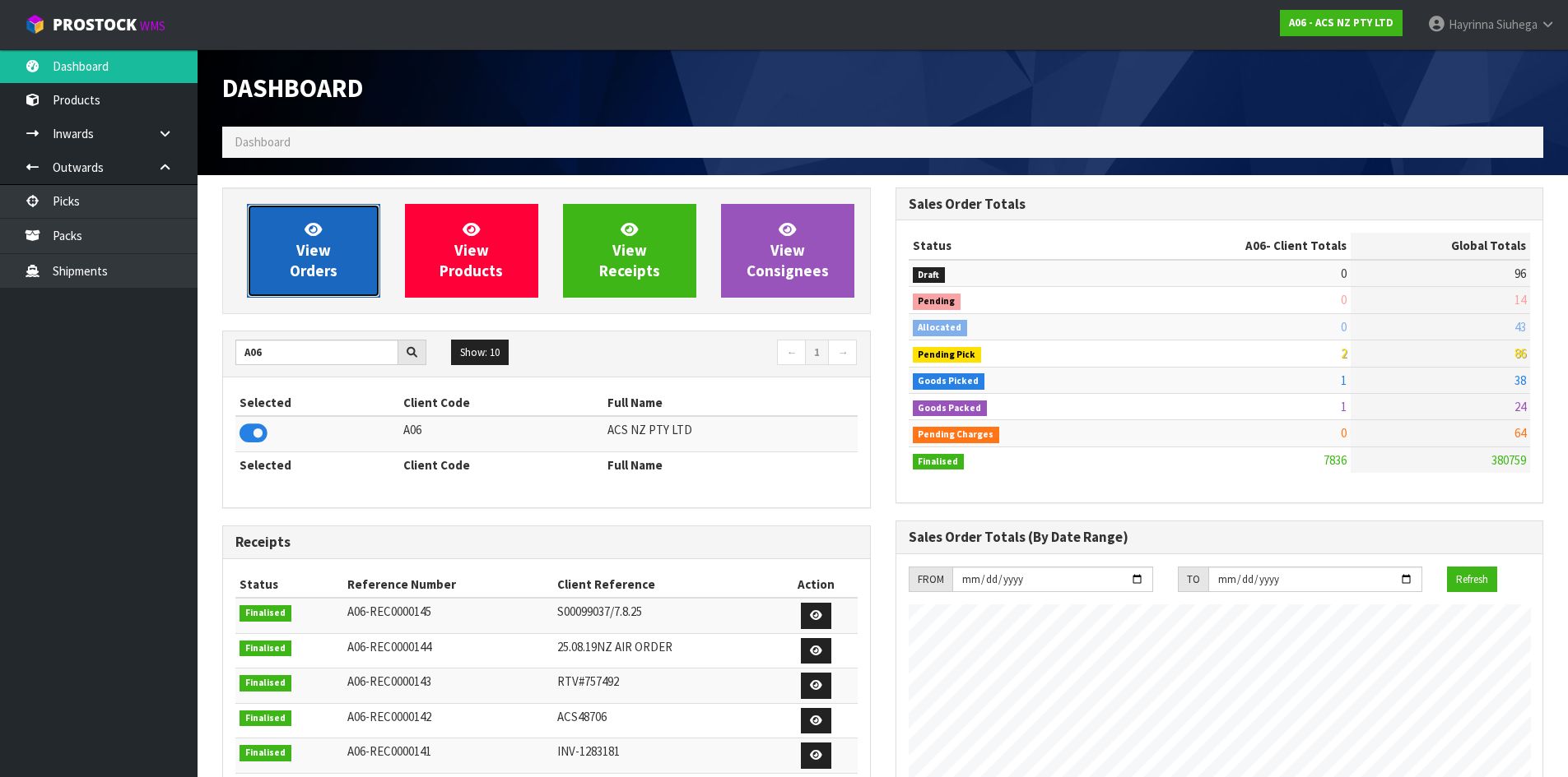
click at [326, 230] on link "View Orders" at bounding box center [313, 251] width 133 height 94
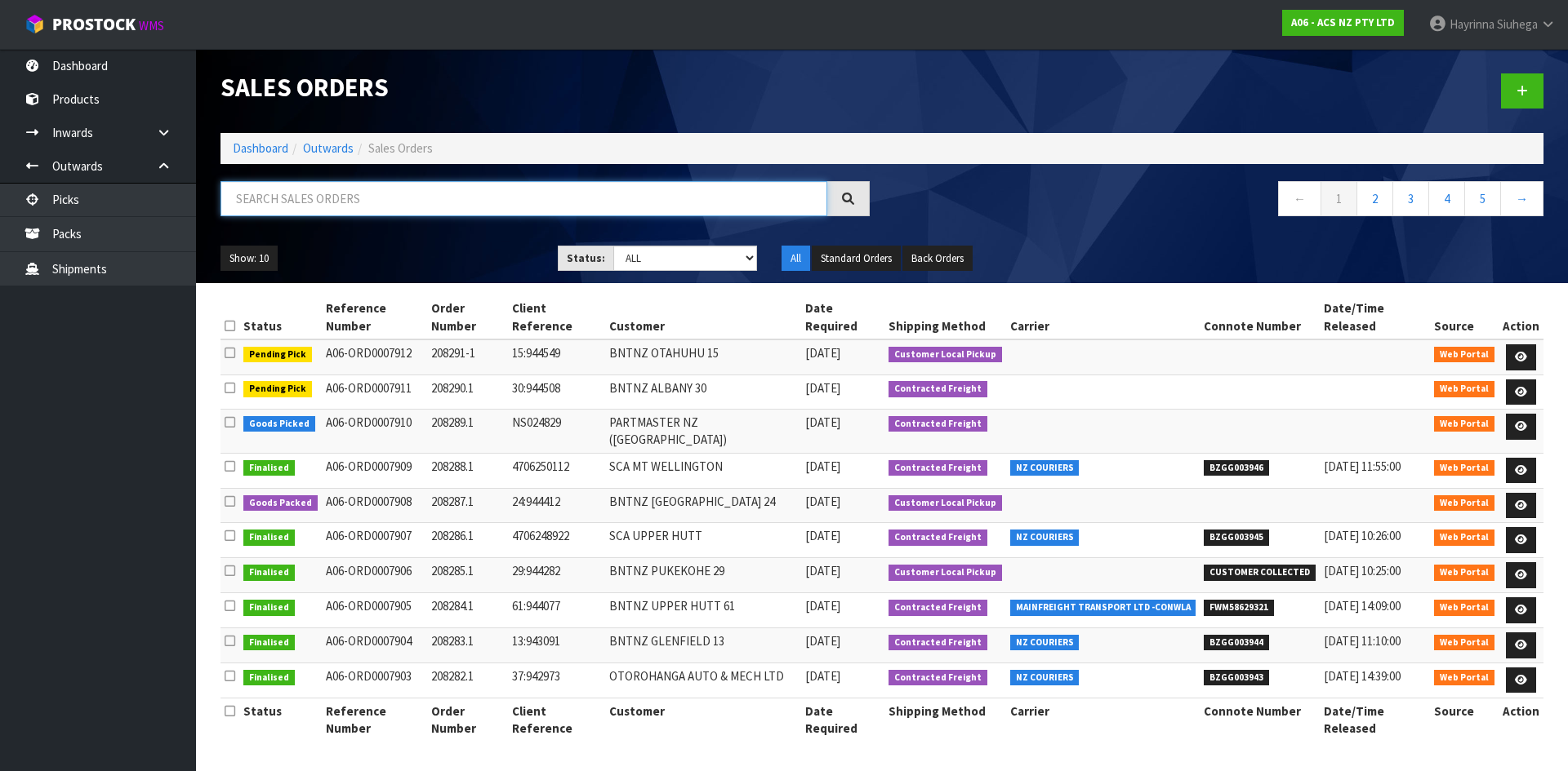
click at [487, 202] on input "text" at bounding box center [523, 198] width 607 height 35
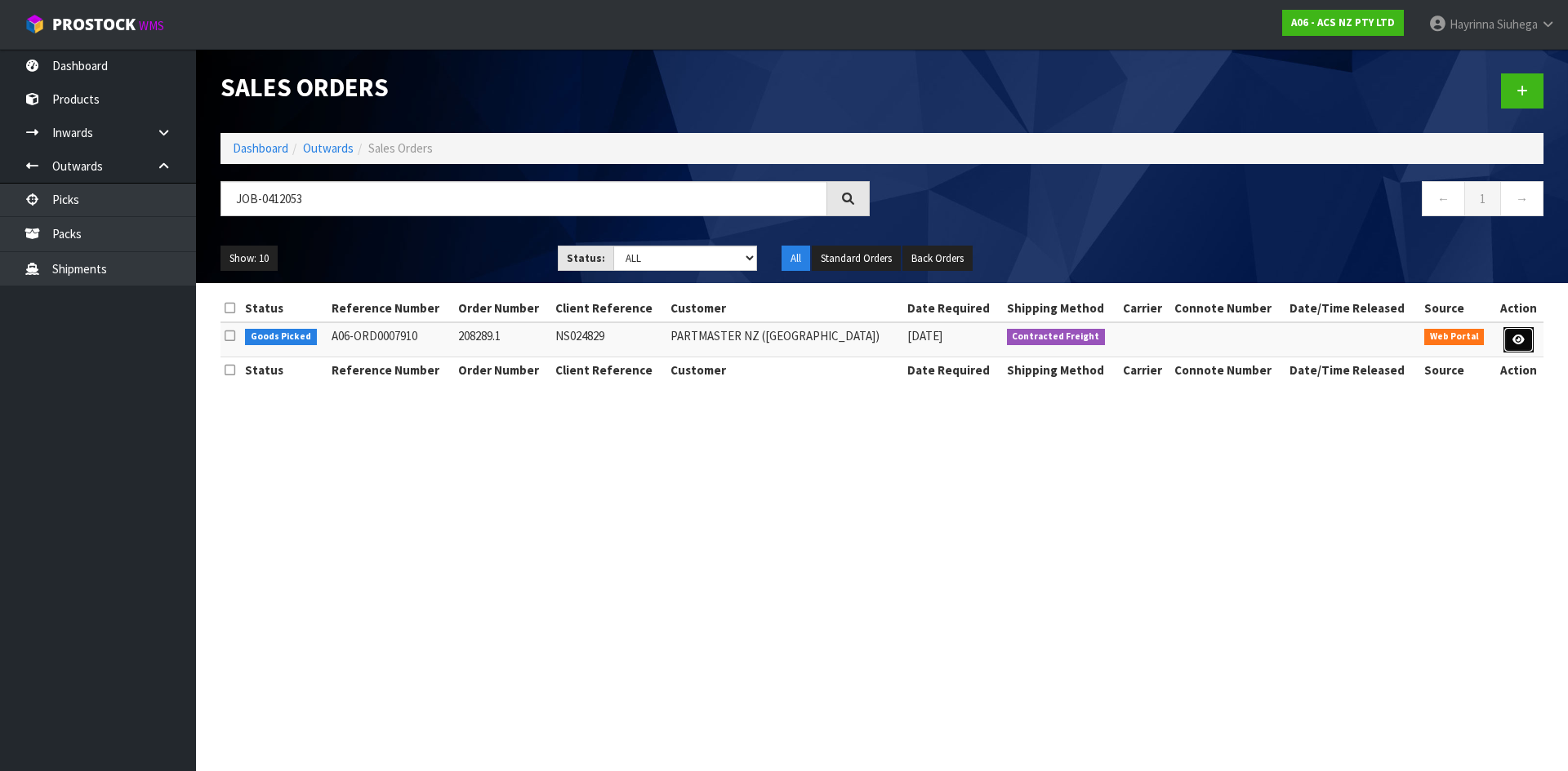
click at [1517, 335] on icon at bounding box center [1518, 340] width 12 height 10
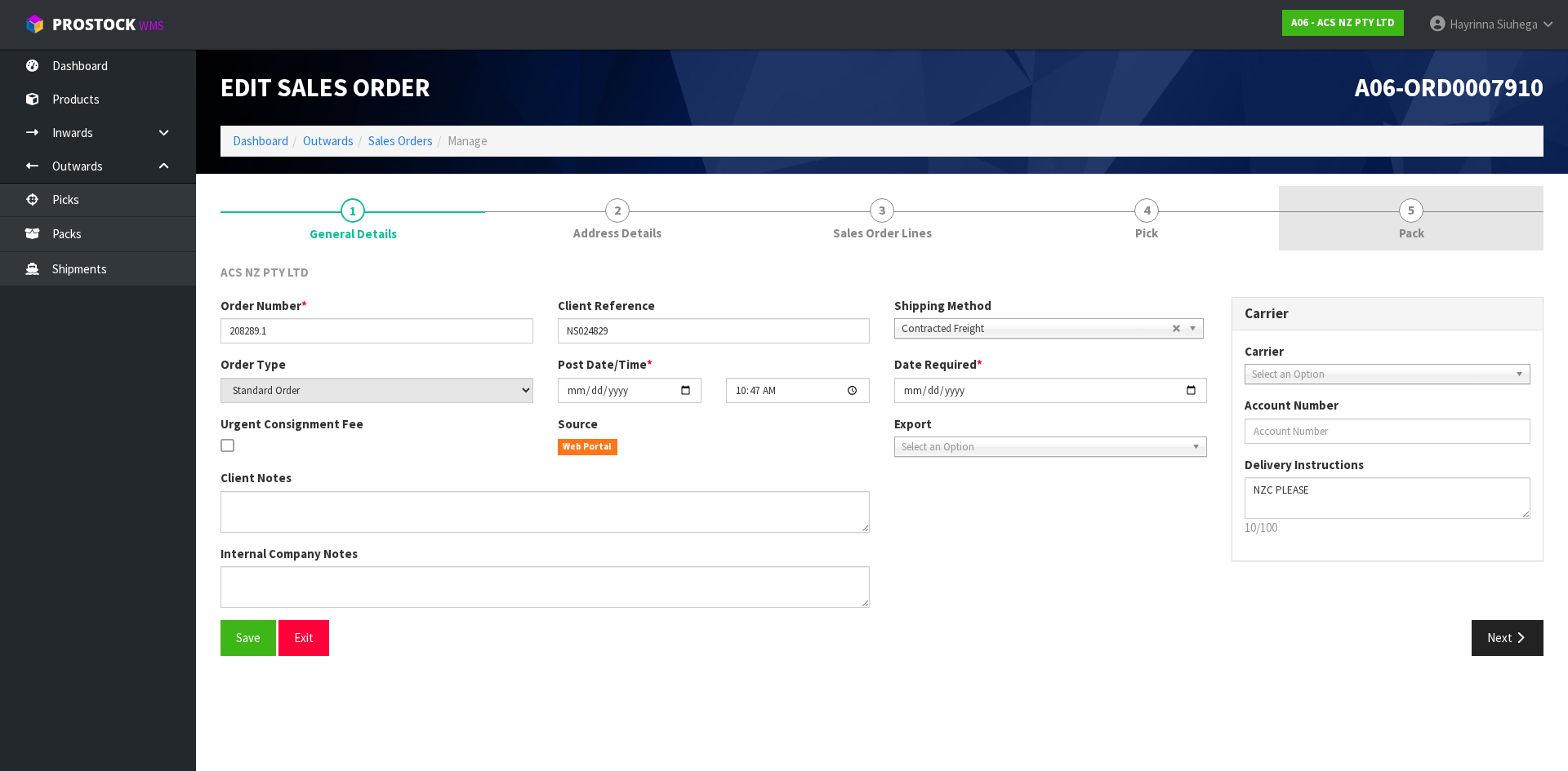
drag, startPoint x: 1174, startPoint y: 224, endPoint x: 1281, endPoint y: 216, distance: 107.3
click at [1174, 224] on link "4 Pick" at bounding box center [1147, 218] width 265 height 64
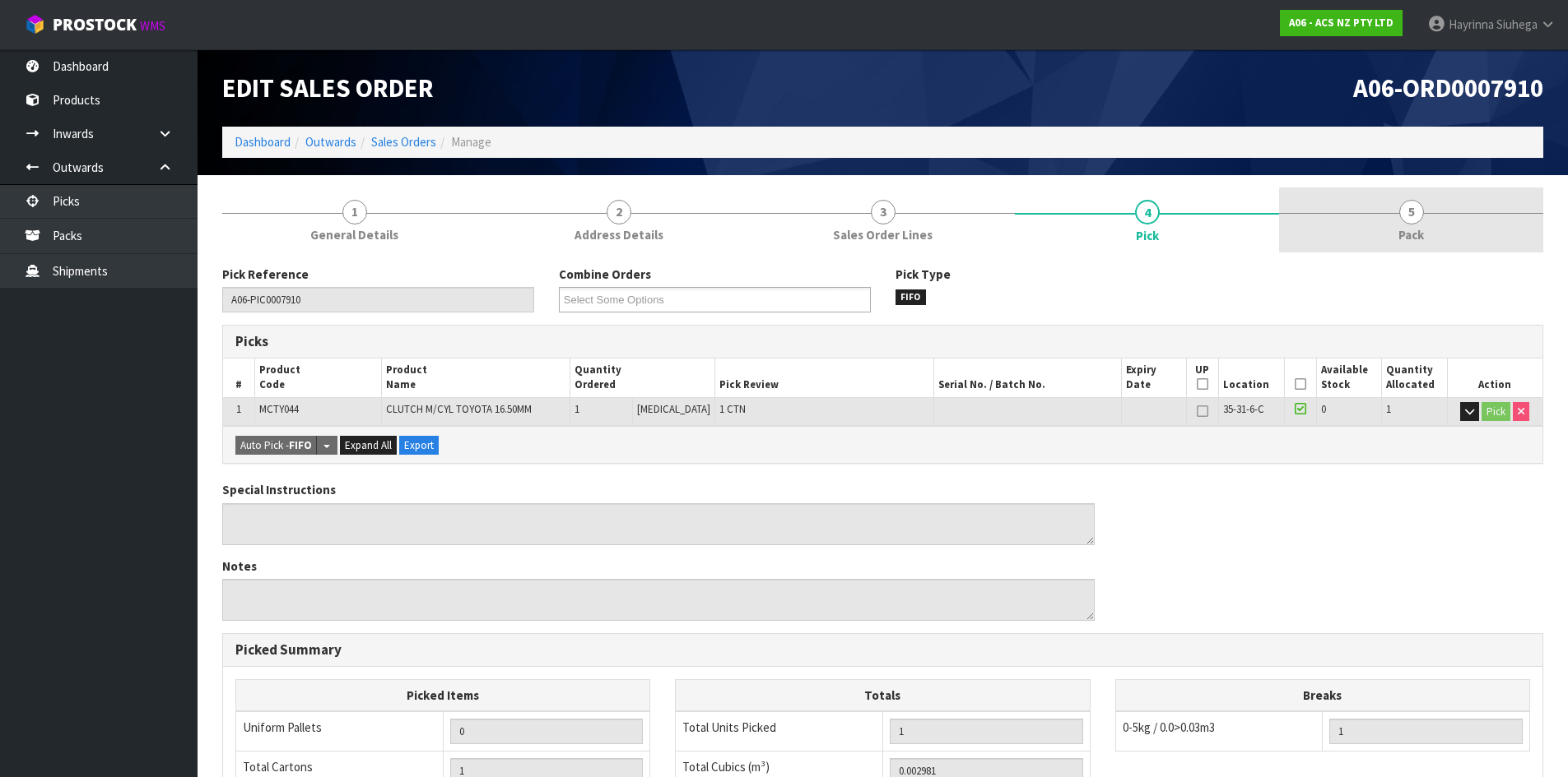
click at [1375, 217] on link "5 Pack" at bounding box center [1410, 220] width 264 height 65
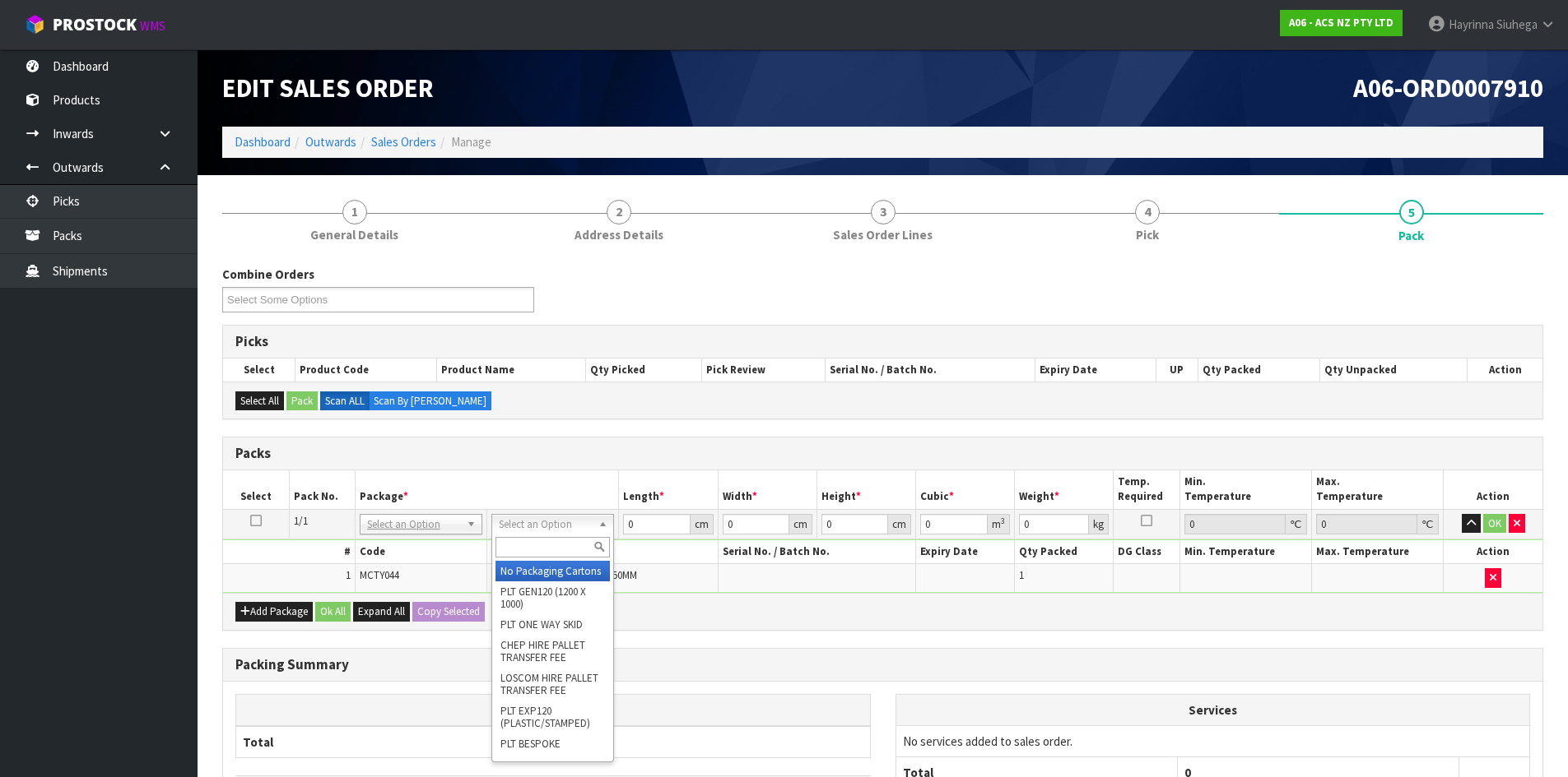
click at [565, 548] on input "text" at bounding box center [553, 546] width 114 height 20
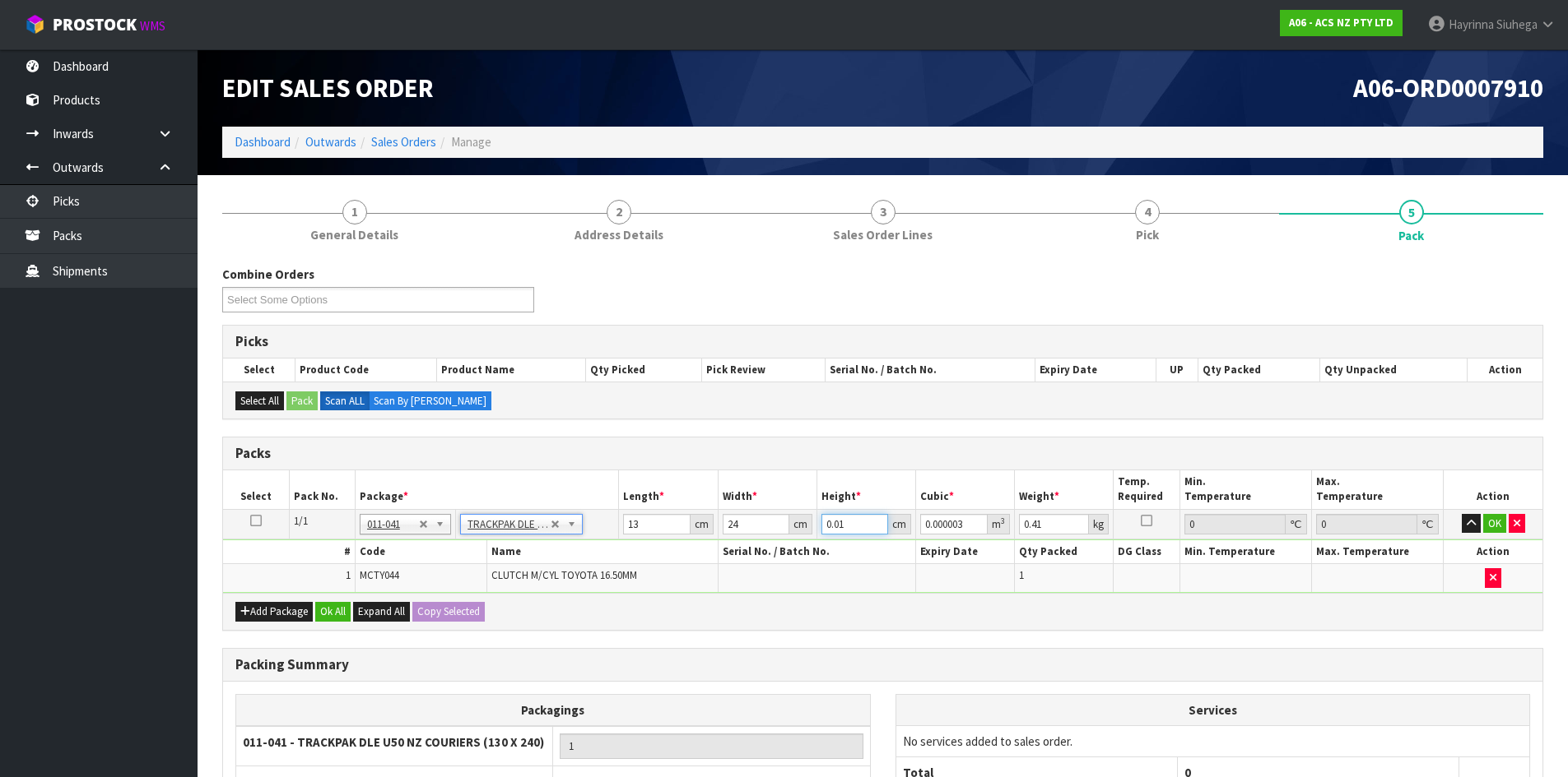
click at [835, 528] on input "0.01" at bounding box center [855, 524] width 67 height 20
click button "OK" at bounding box center [1494, 524] width 23 height 20
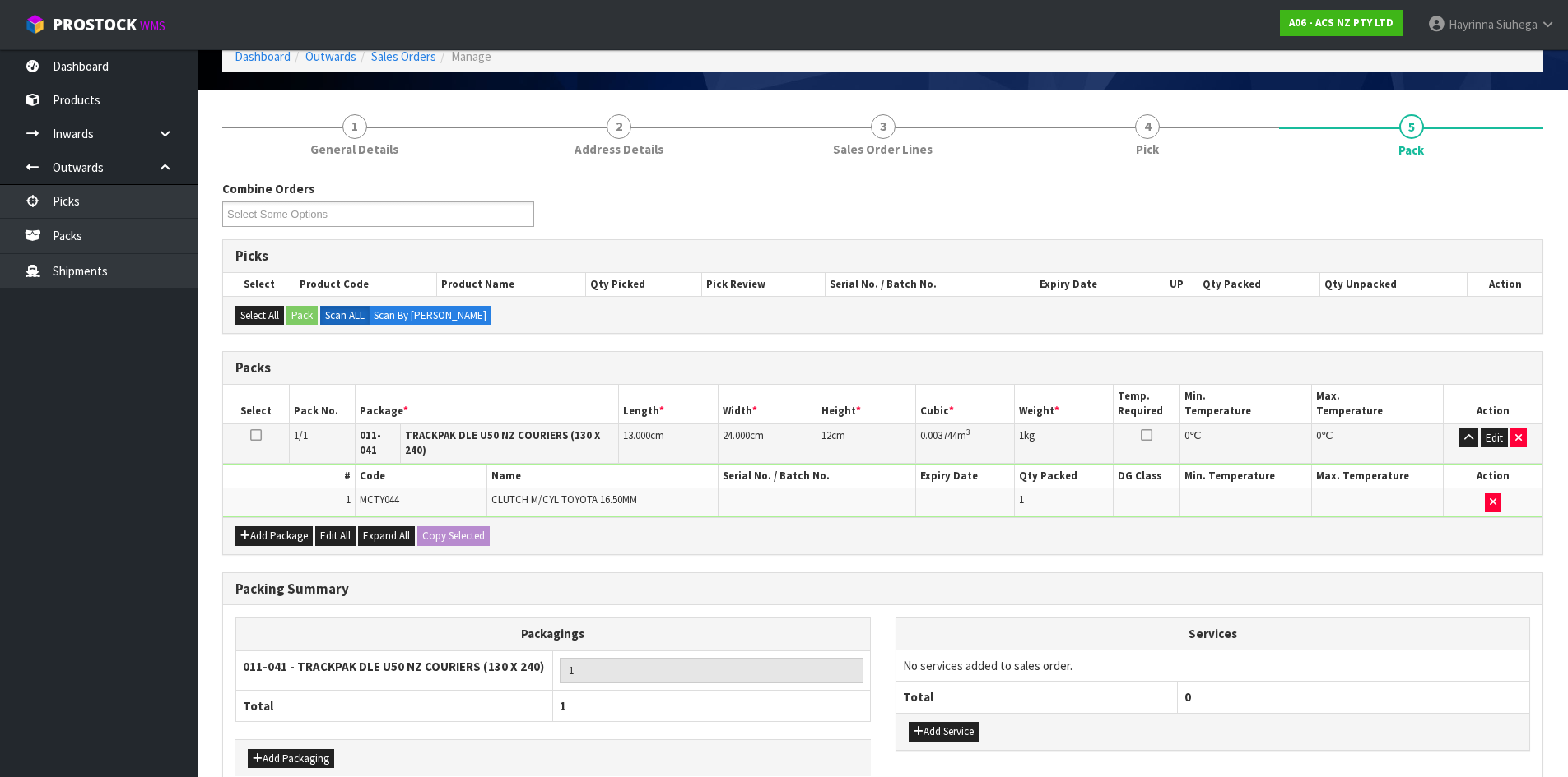
scroll to position [165, 0]
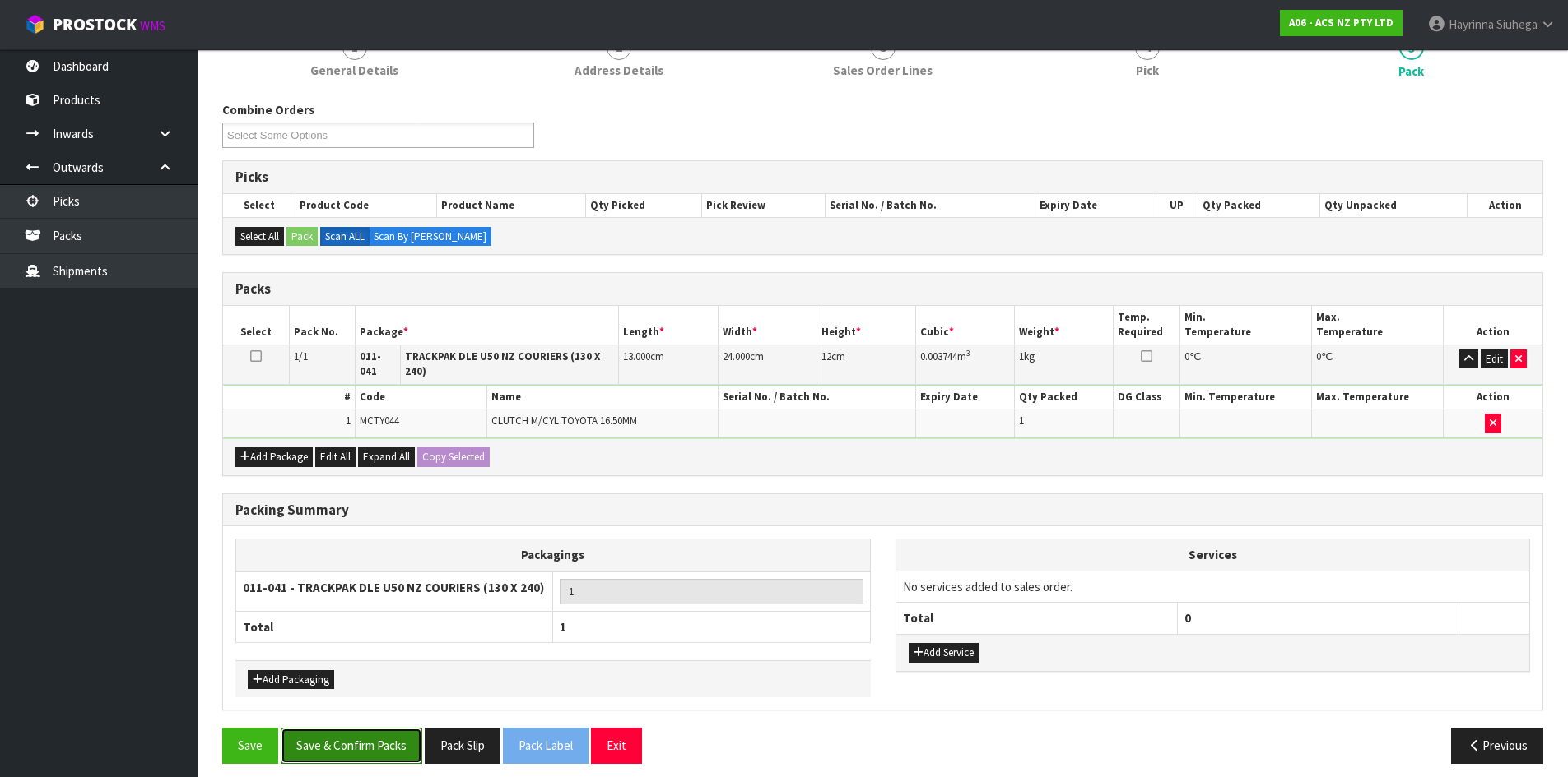
click at [370, 736] on button "Save & Confirm Packs" at bounding box center [351, 745] width 141 height 35
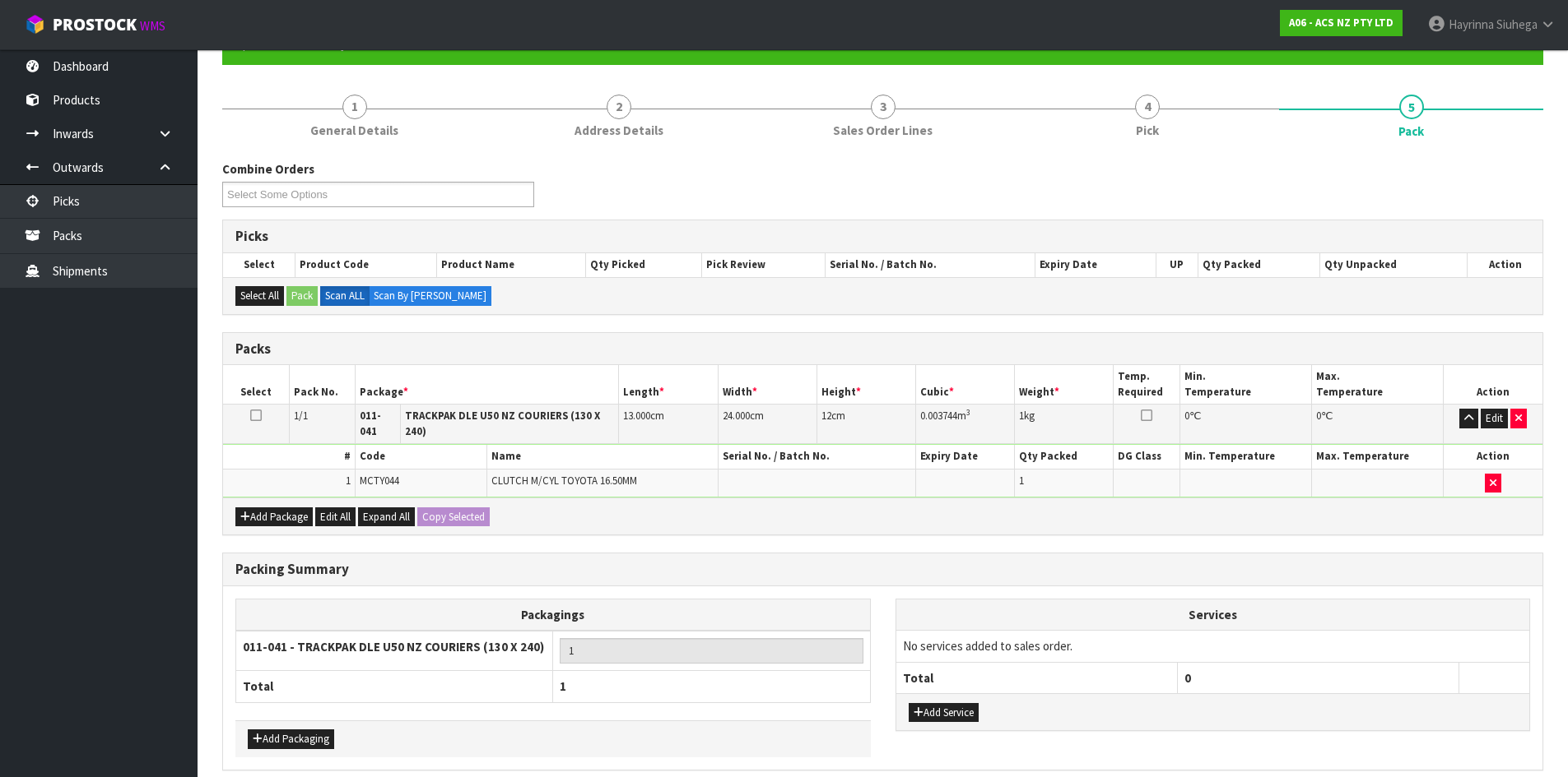
scroll to position [0, 0]
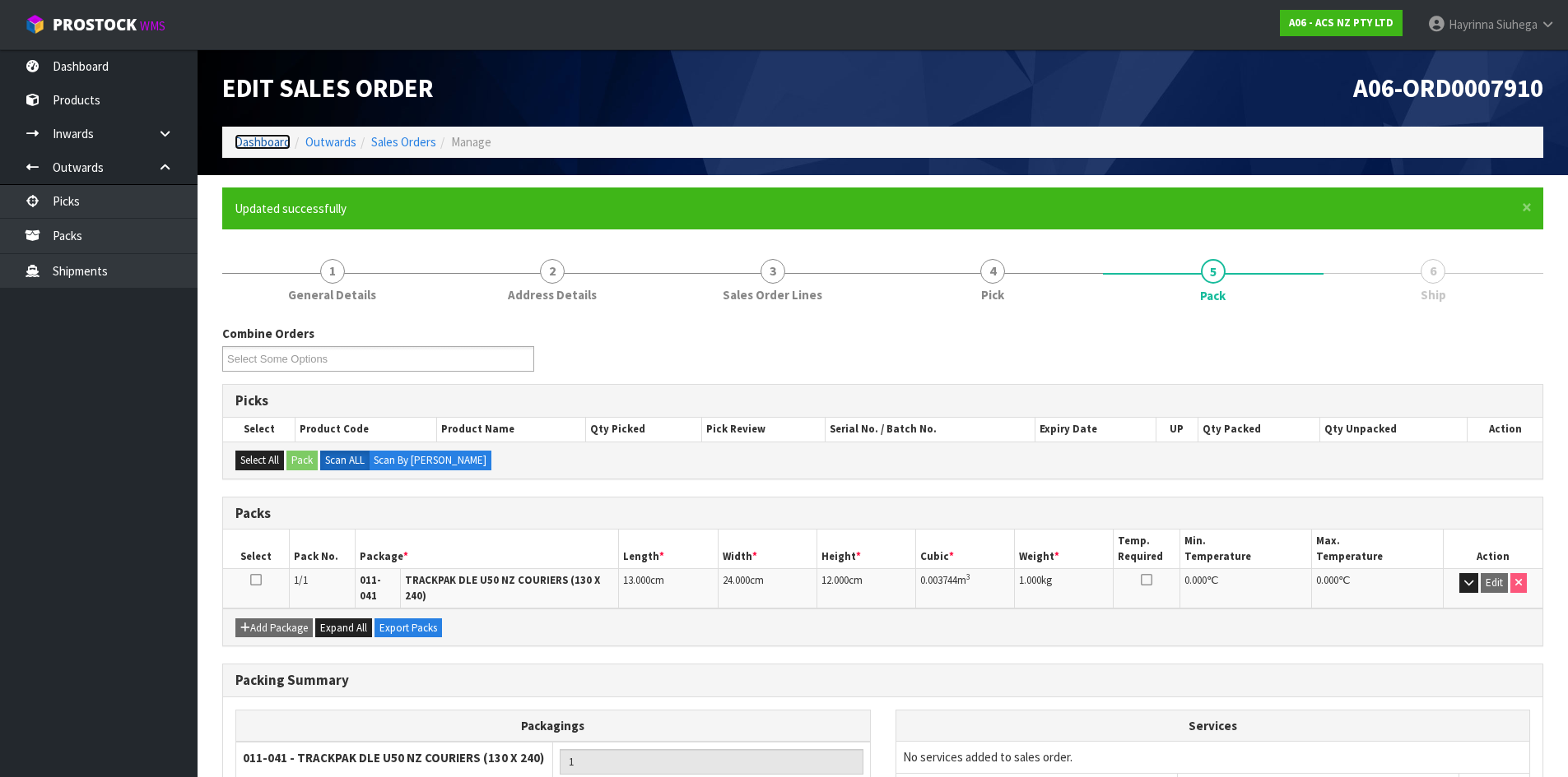
click at [276, 144] on link "Dashboard" at bounding box center [262, 142] width 56 height 16
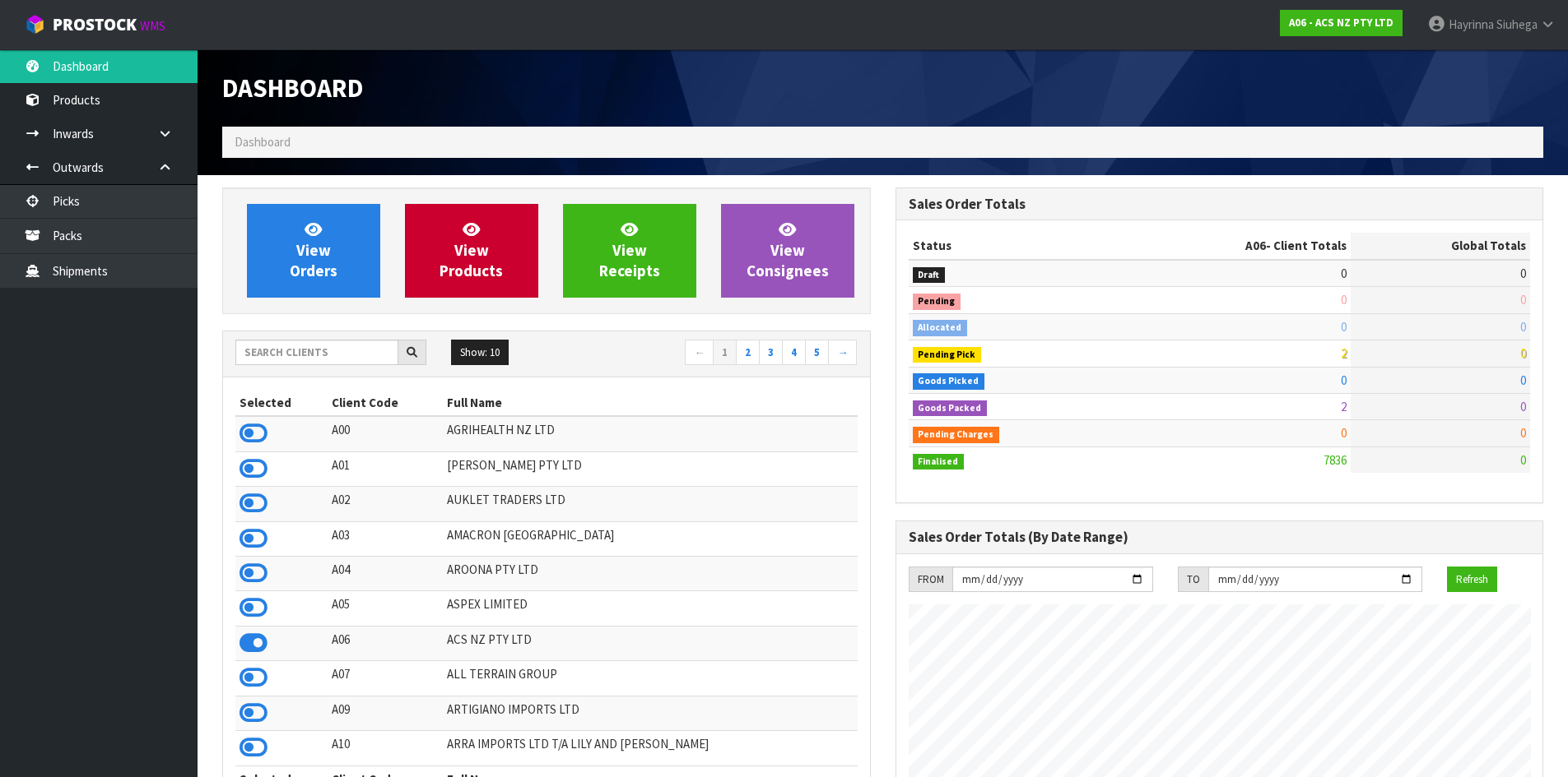
scroll to position [1246, 672]
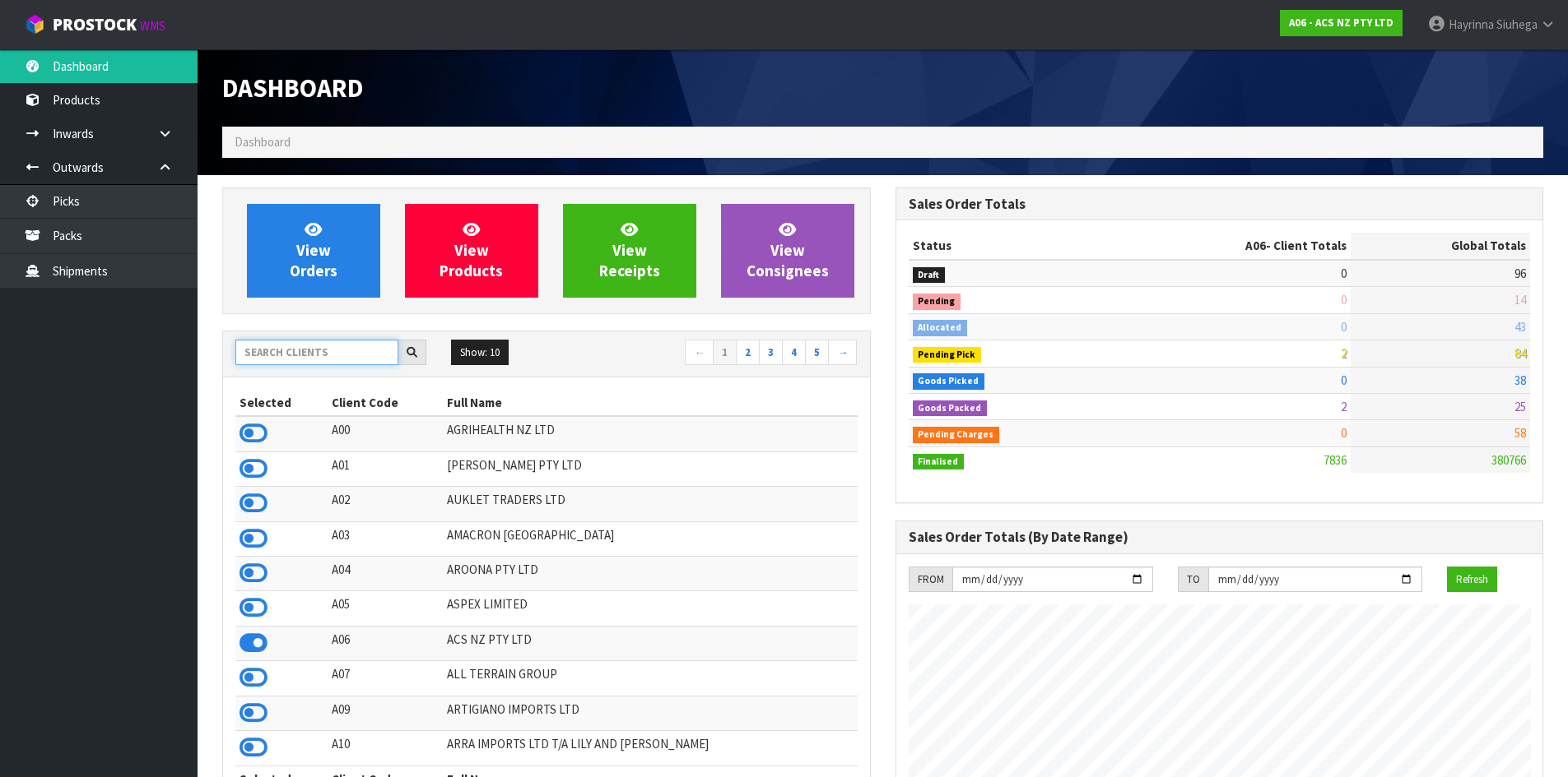
drag, startPoint x: 352, startPoint y: 351, endPoint x: 445, endPoint y: 351, distance: 93.0
click at [352, 351] on input "text" at bounding box center [317, 352] width 163 height 25
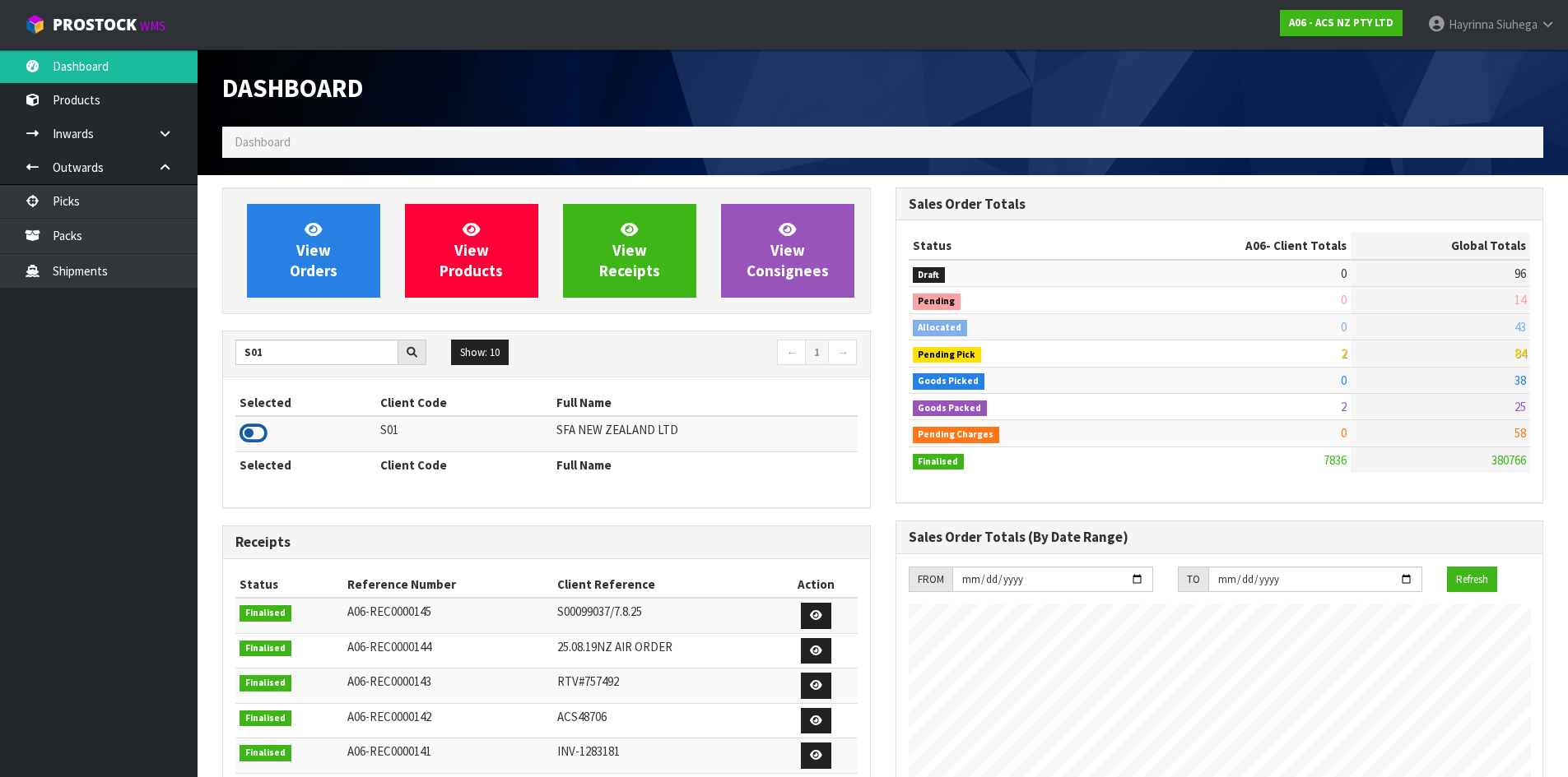
click at [247, 425] on icon at bounding box center [254, 433] width 28 height 25
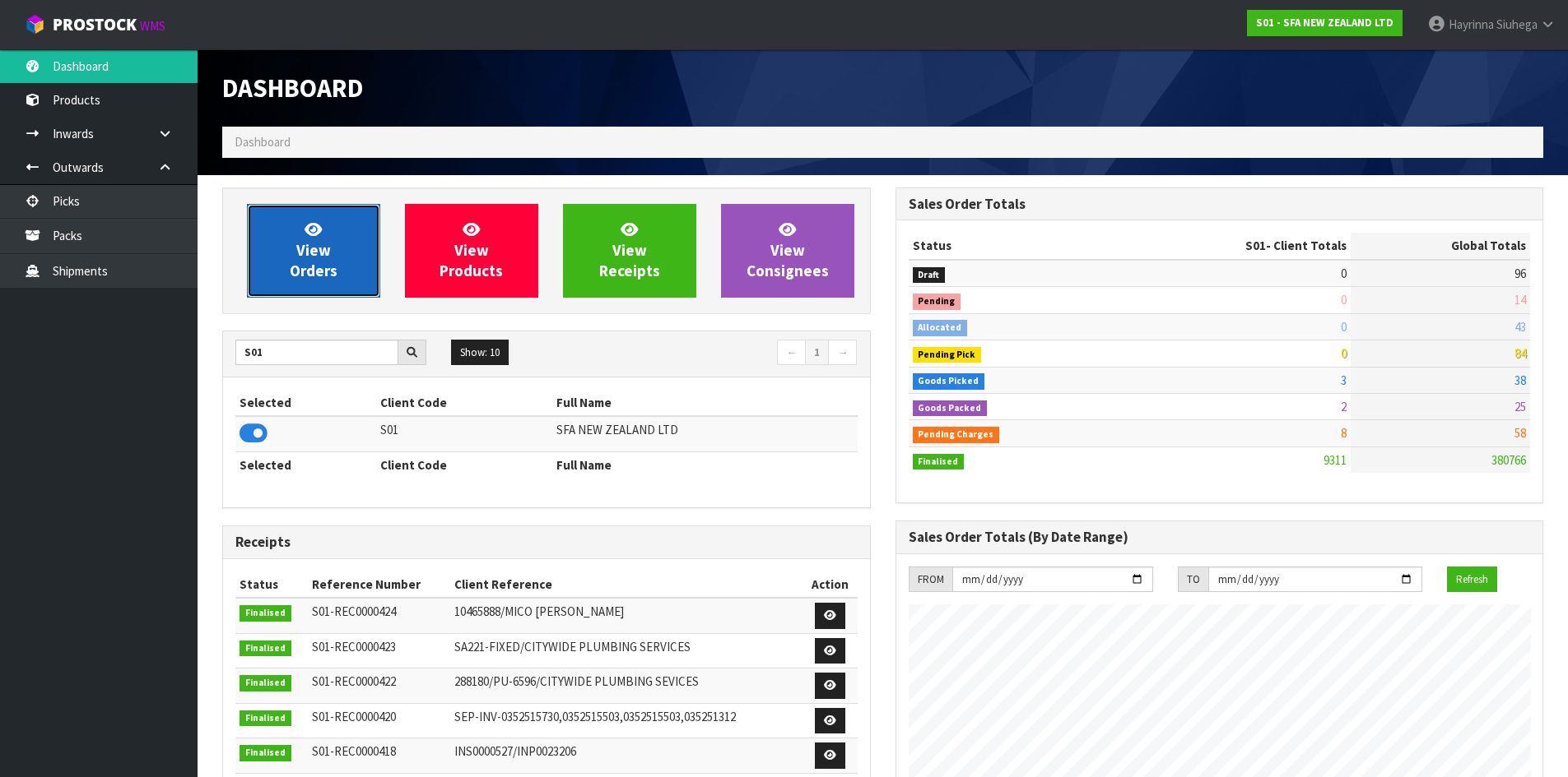
click at [284, 245] on link "View Orders" at bounding box center [313, 251] width 133 height 94
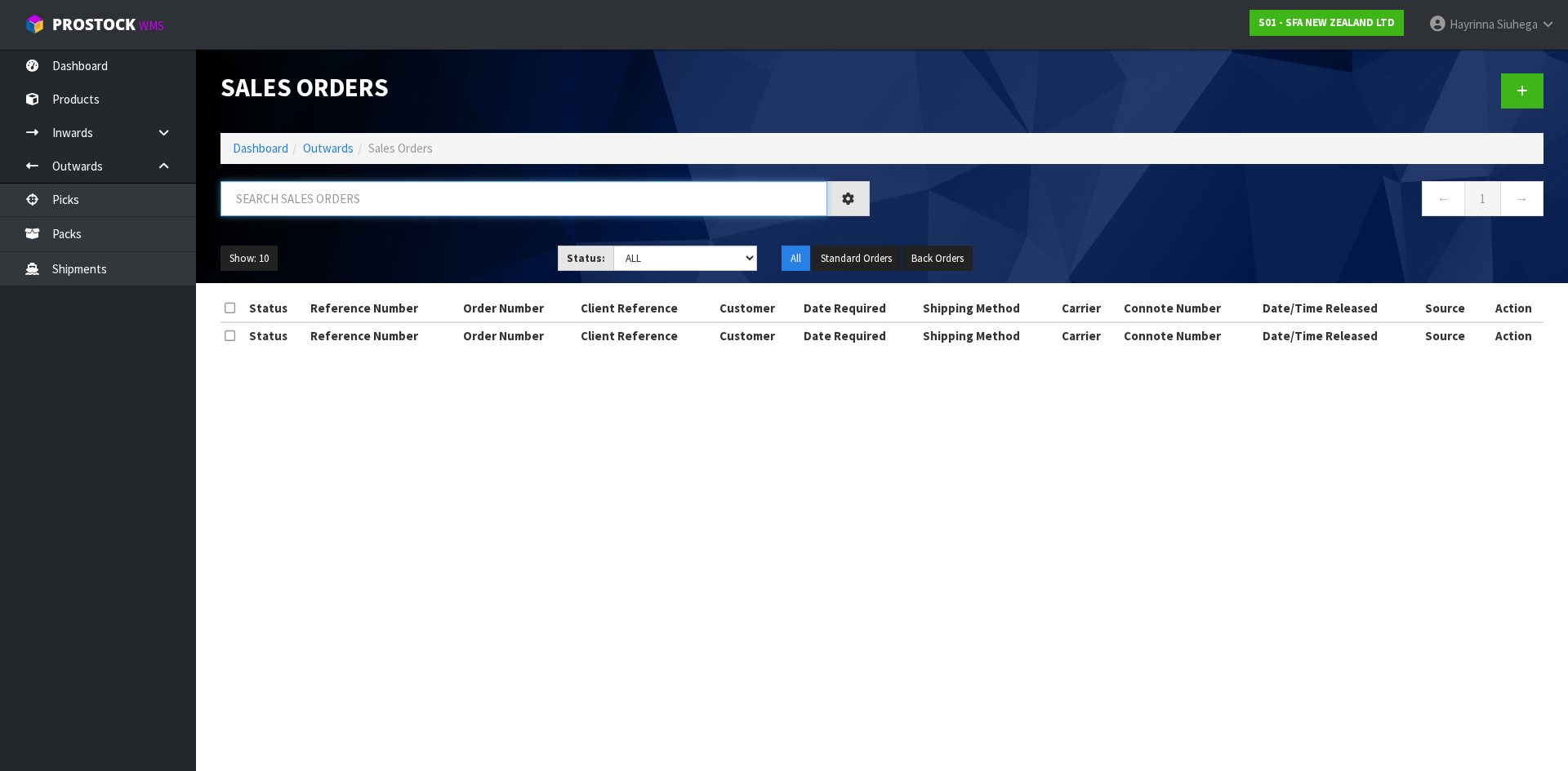
click at [338, 197] on input "text" at bounding box center [523, 198] width 607 height 35
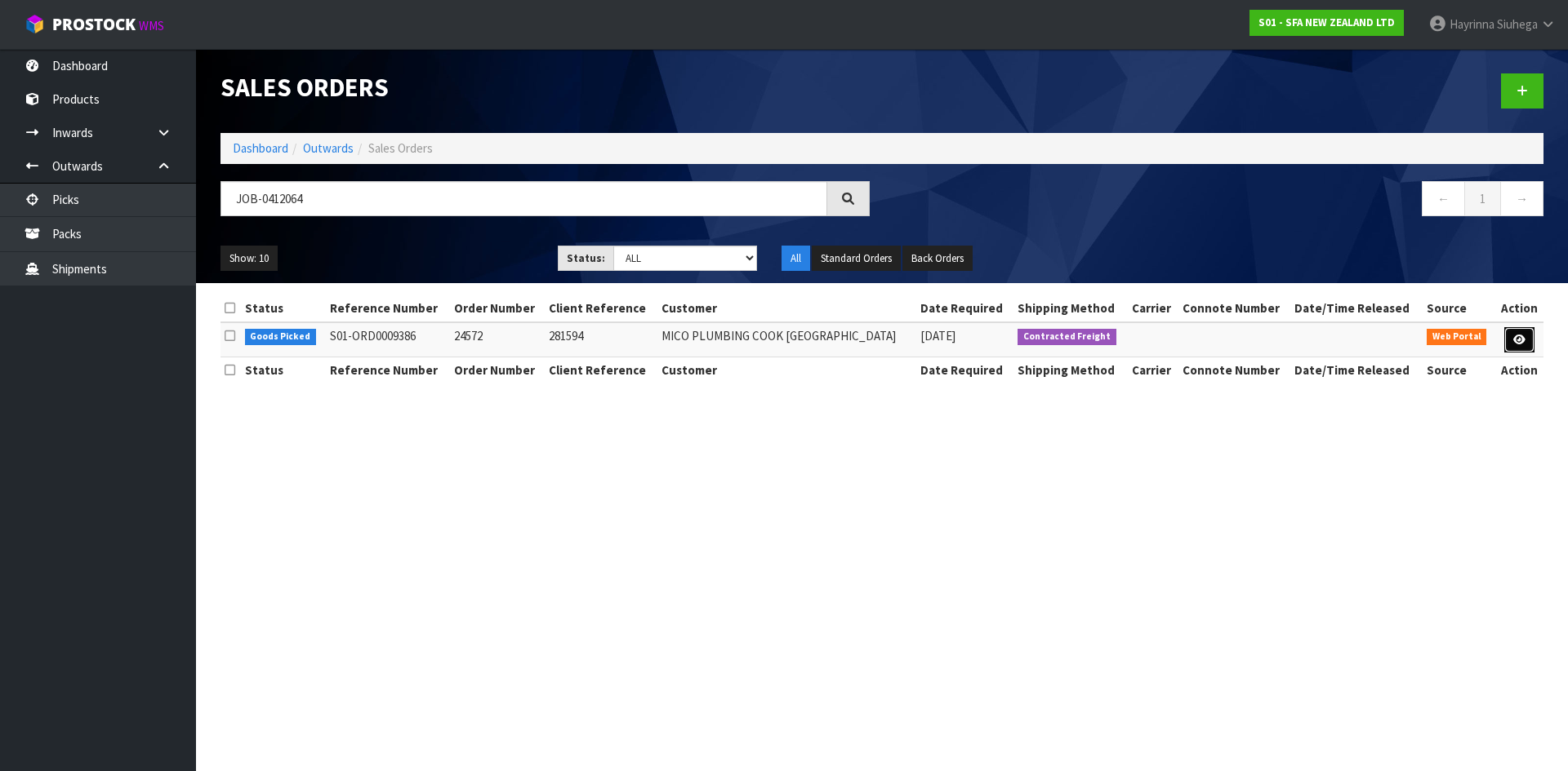
click at [1518, 337] on icon at bounding box center [1519, 340] width 12 height 10
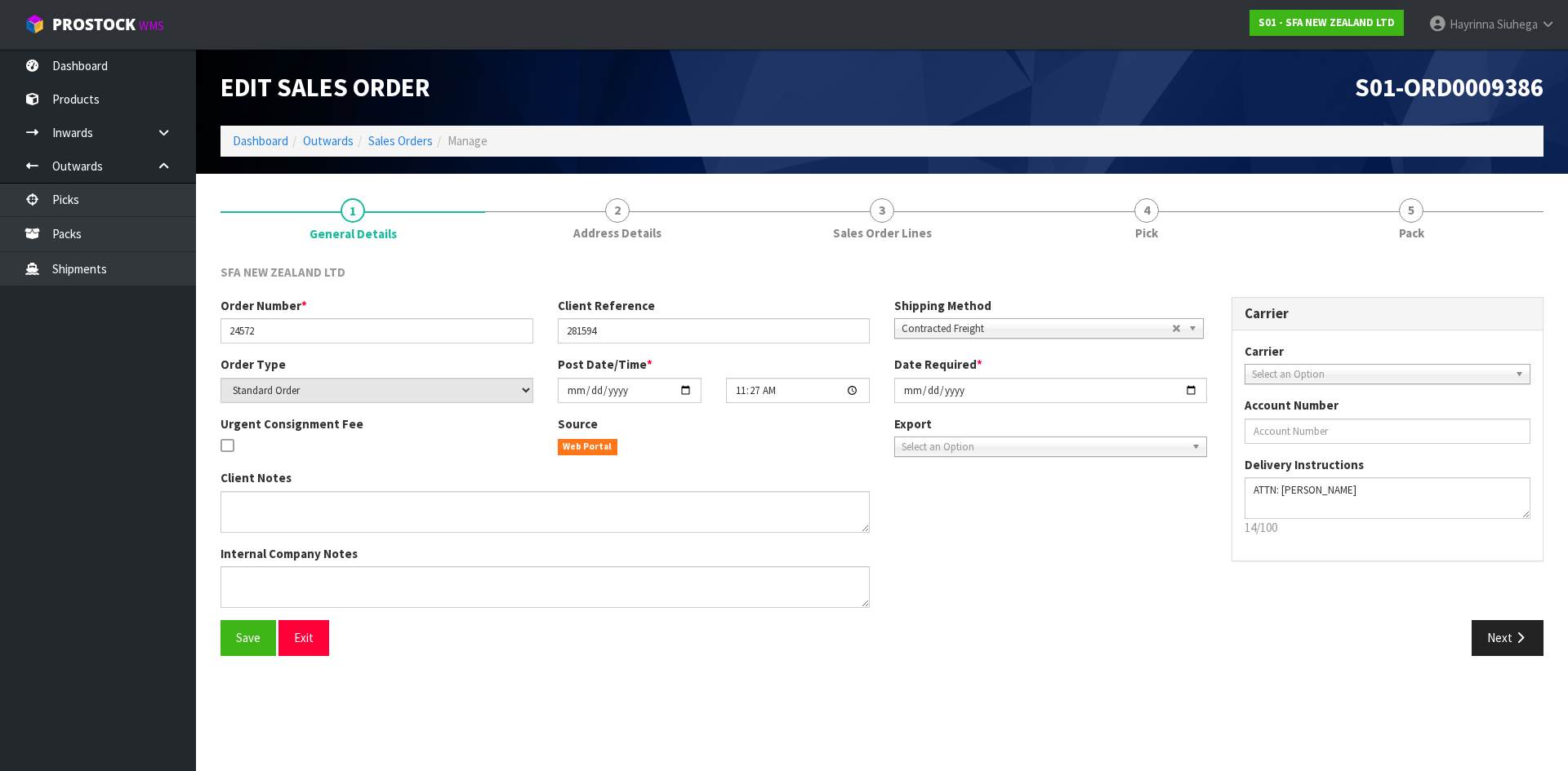
click at [1218, 224] on link "4 Pick" at bounding box center [1147, 218] width 265 height 64
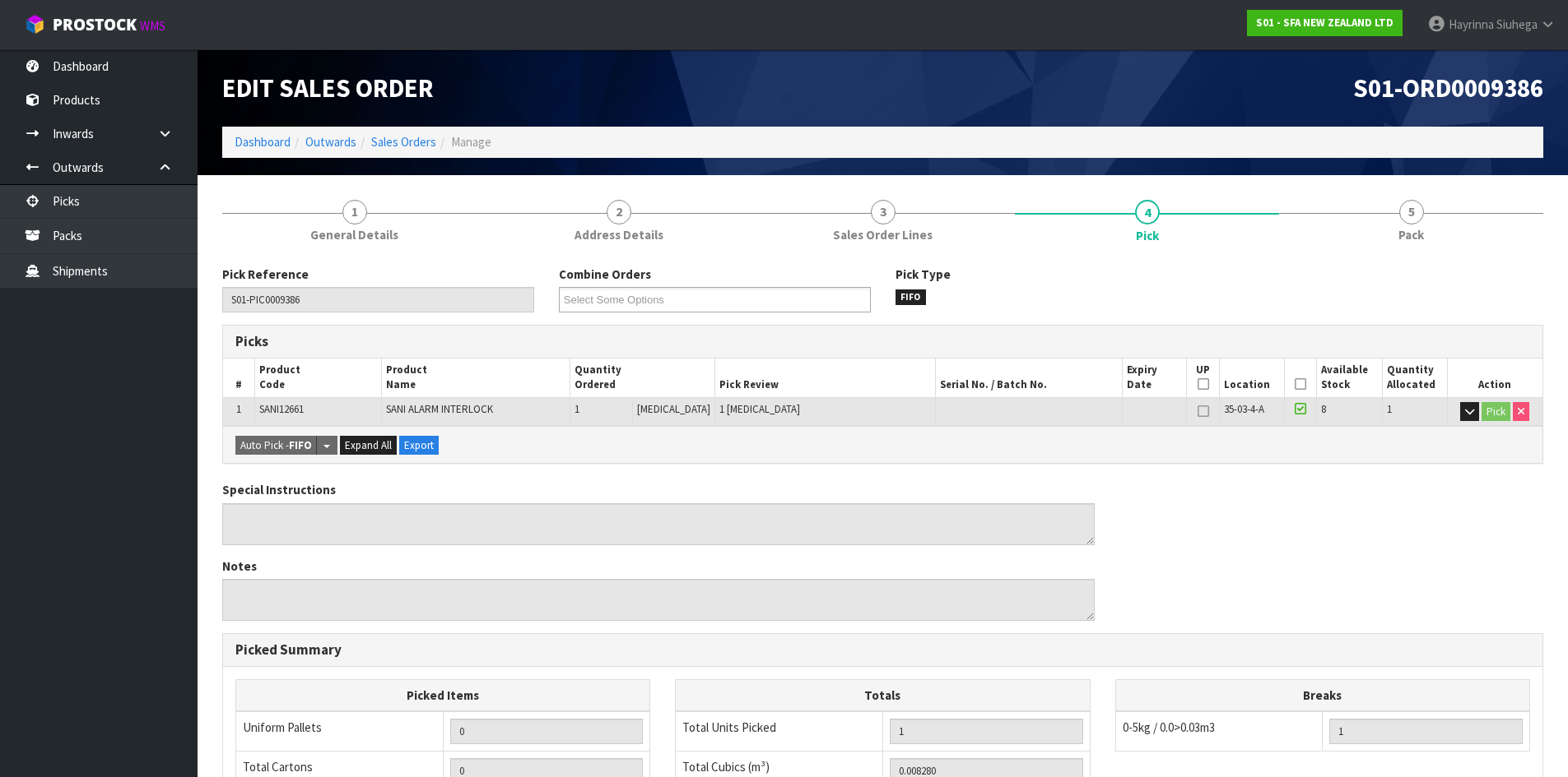
click at [1228, 225] on link "4 Pick" at bounding box center [1146, 220] width 264 height 66
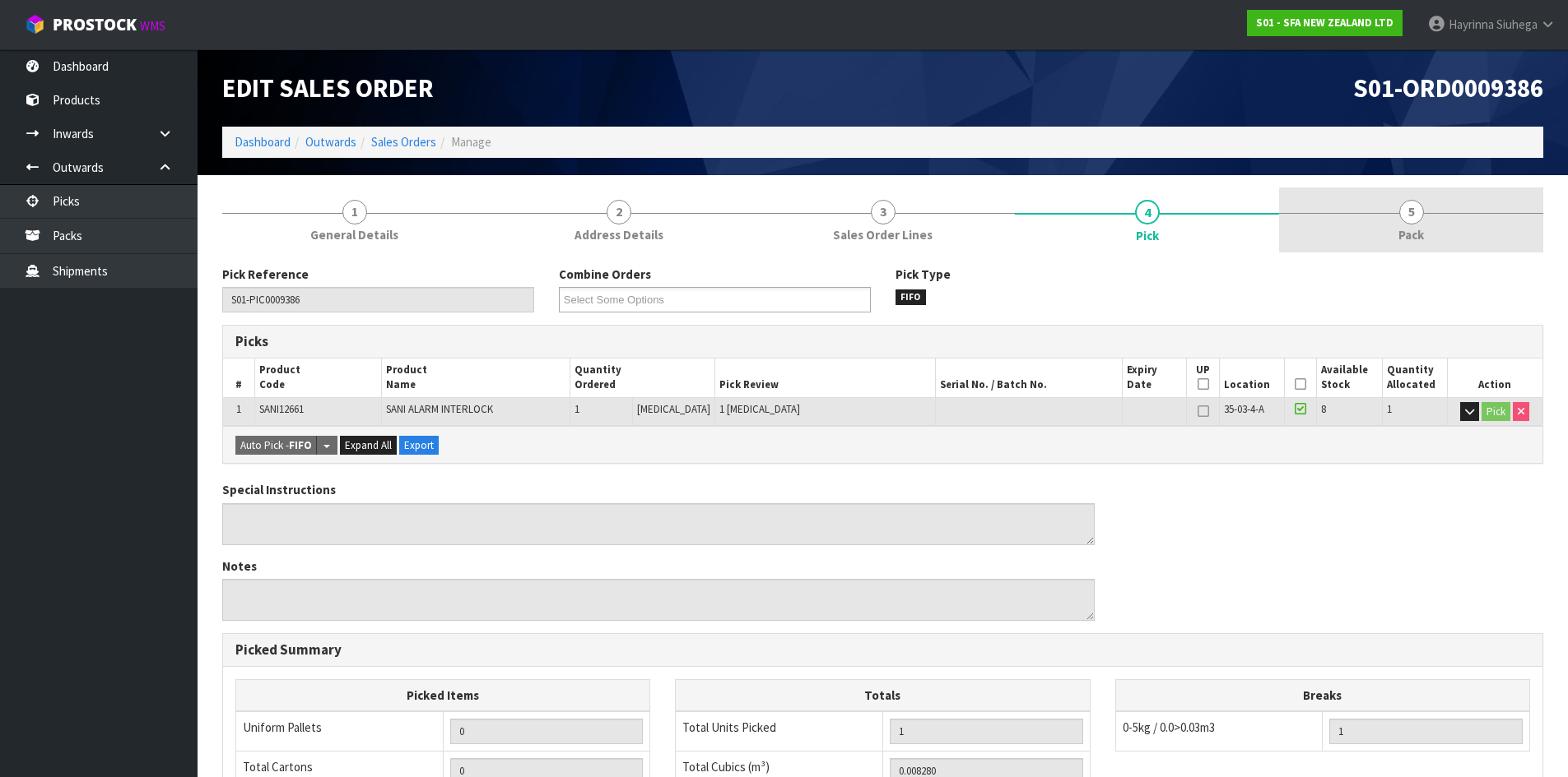
click at [1391, 209] on link "5 Pack" at bounding box center [1410, 220] width 264 height 65
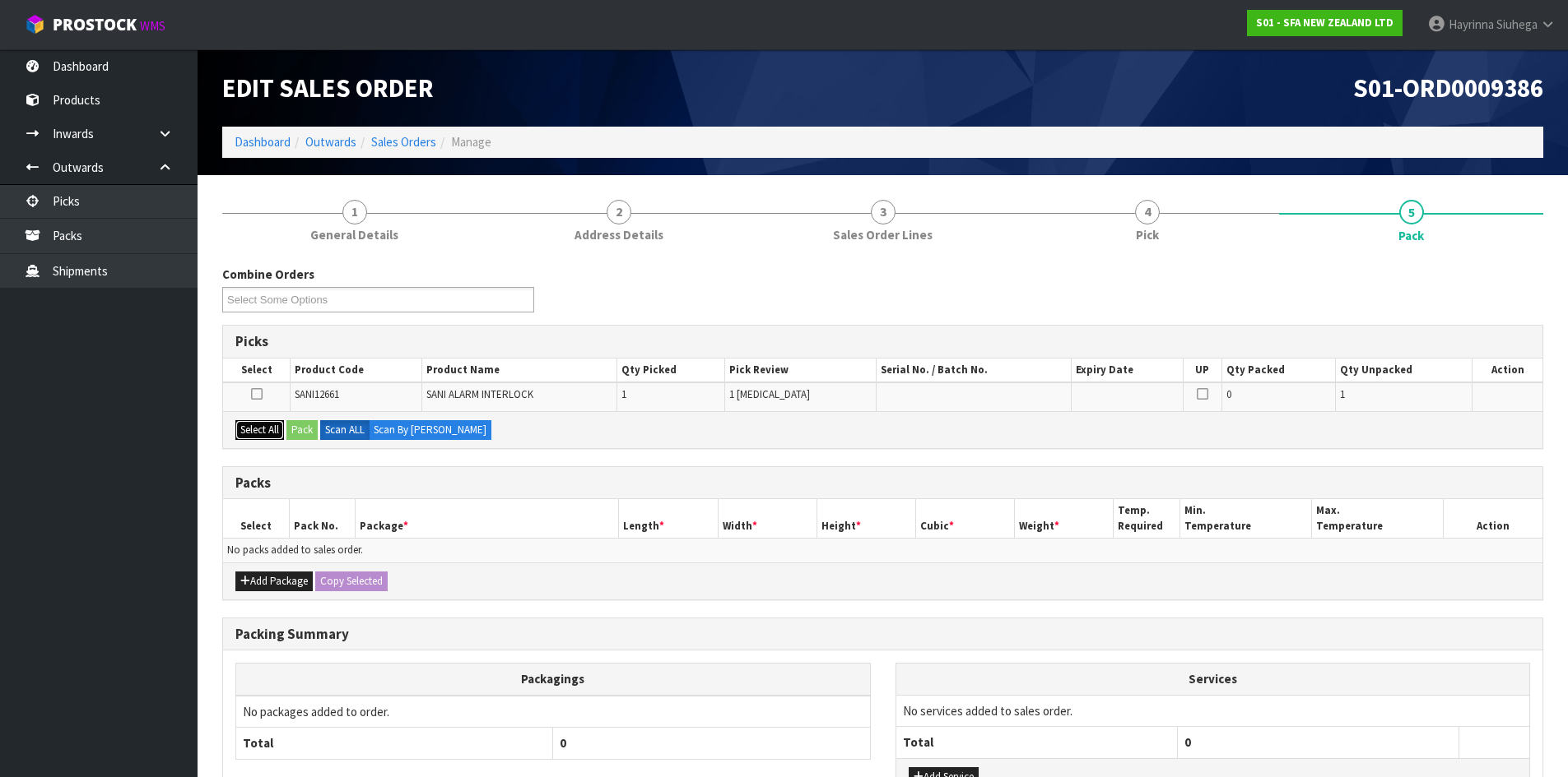
drag, startPoint x: 271, startPoint y: 430, endPoint x: 280, endPoint y: 423, distance: 11.4
click at [271, 430] on button "Select All" at bounding box center [259, 430] width 48 height 20
click at [300, 430] on button "Pack" at bounding box center [302, 430] width 32 height 20
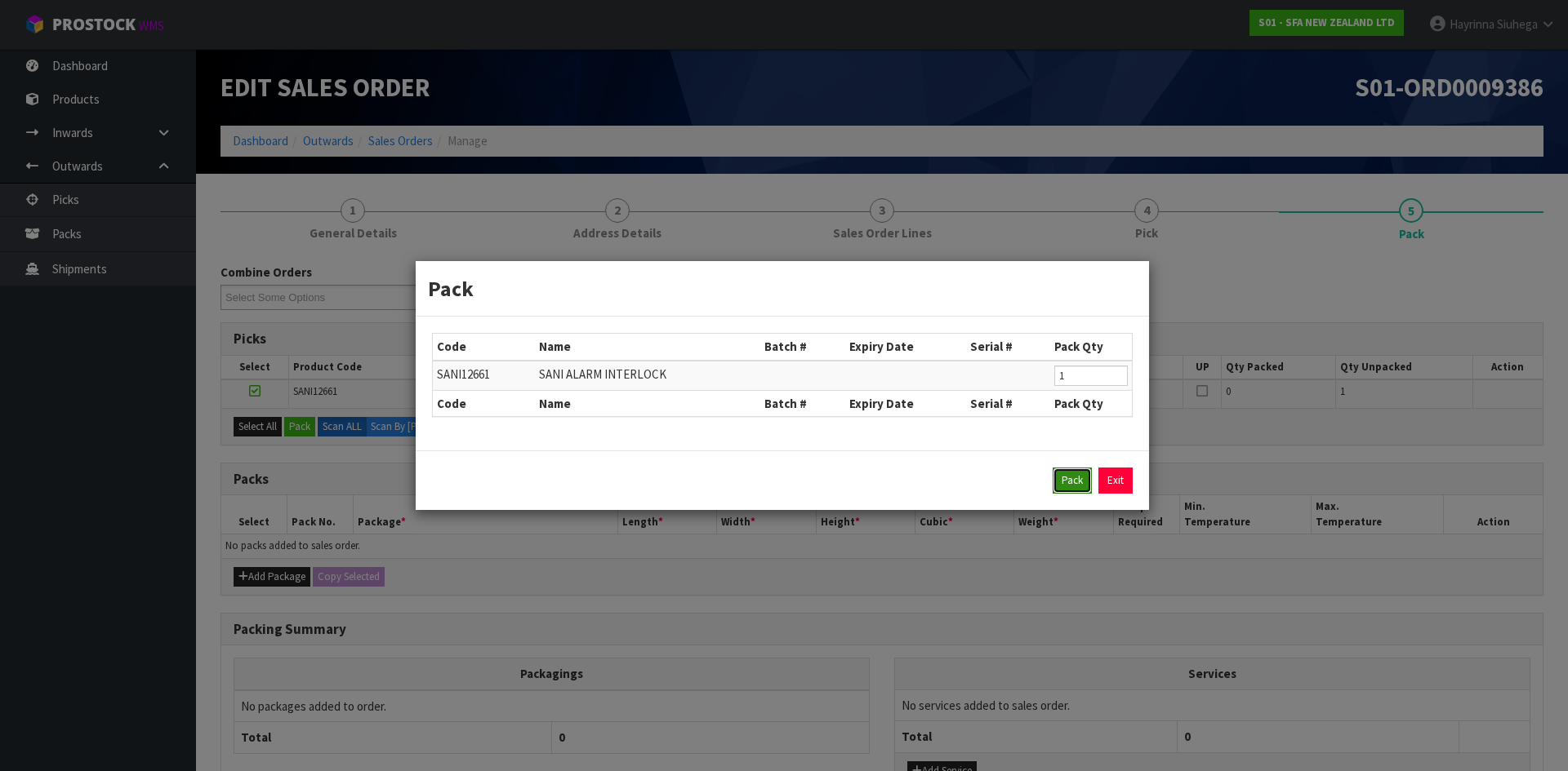
click at [1073, 480] on button "Pack" at bounding box center [1072, 480] width 39 height 26
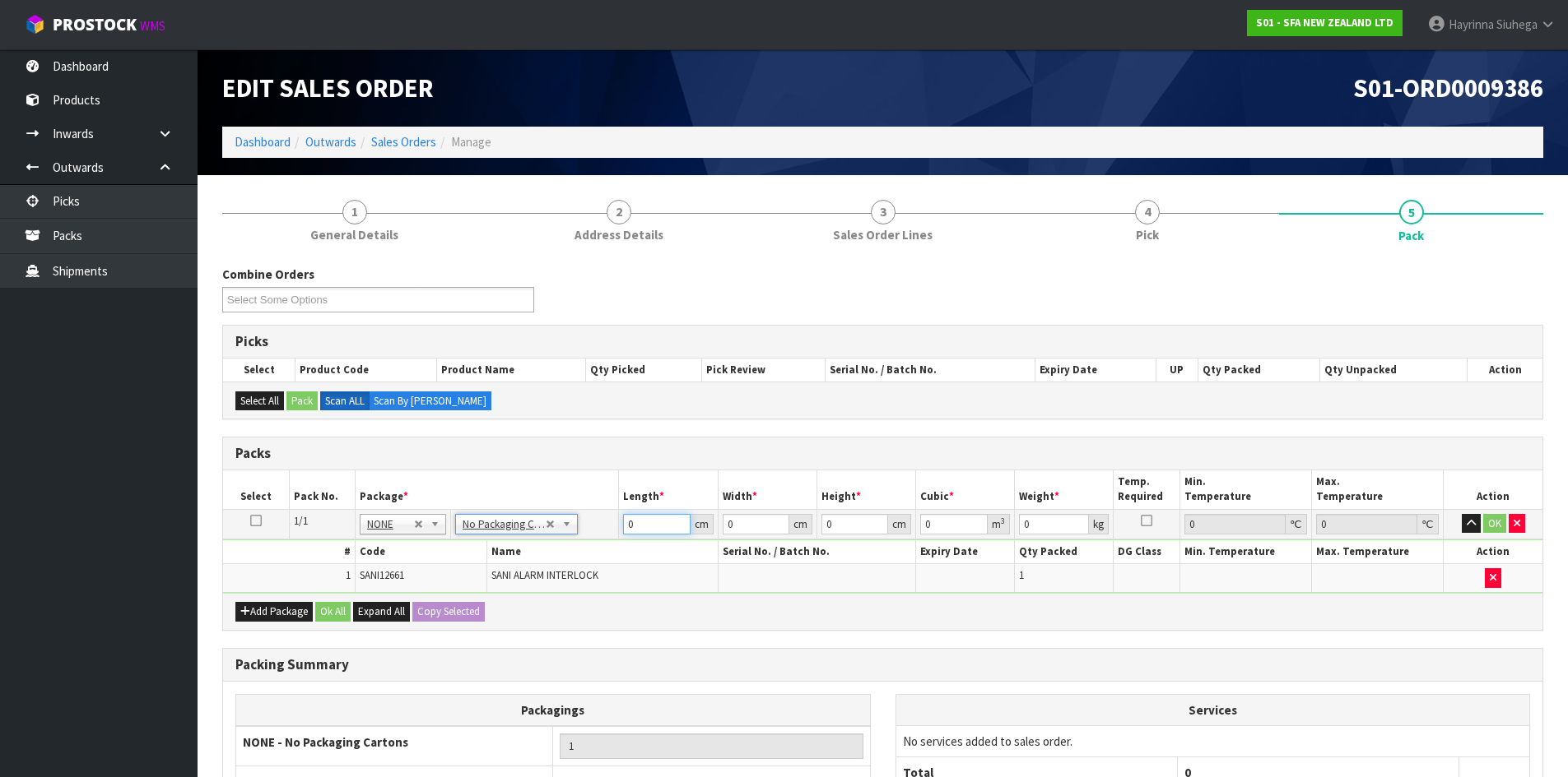
click at [629, 523] on input "0" at bounding box center [656, 524] width 67 height 20
click button "OK" at bounding box center [1494, 524] width 23 height 20
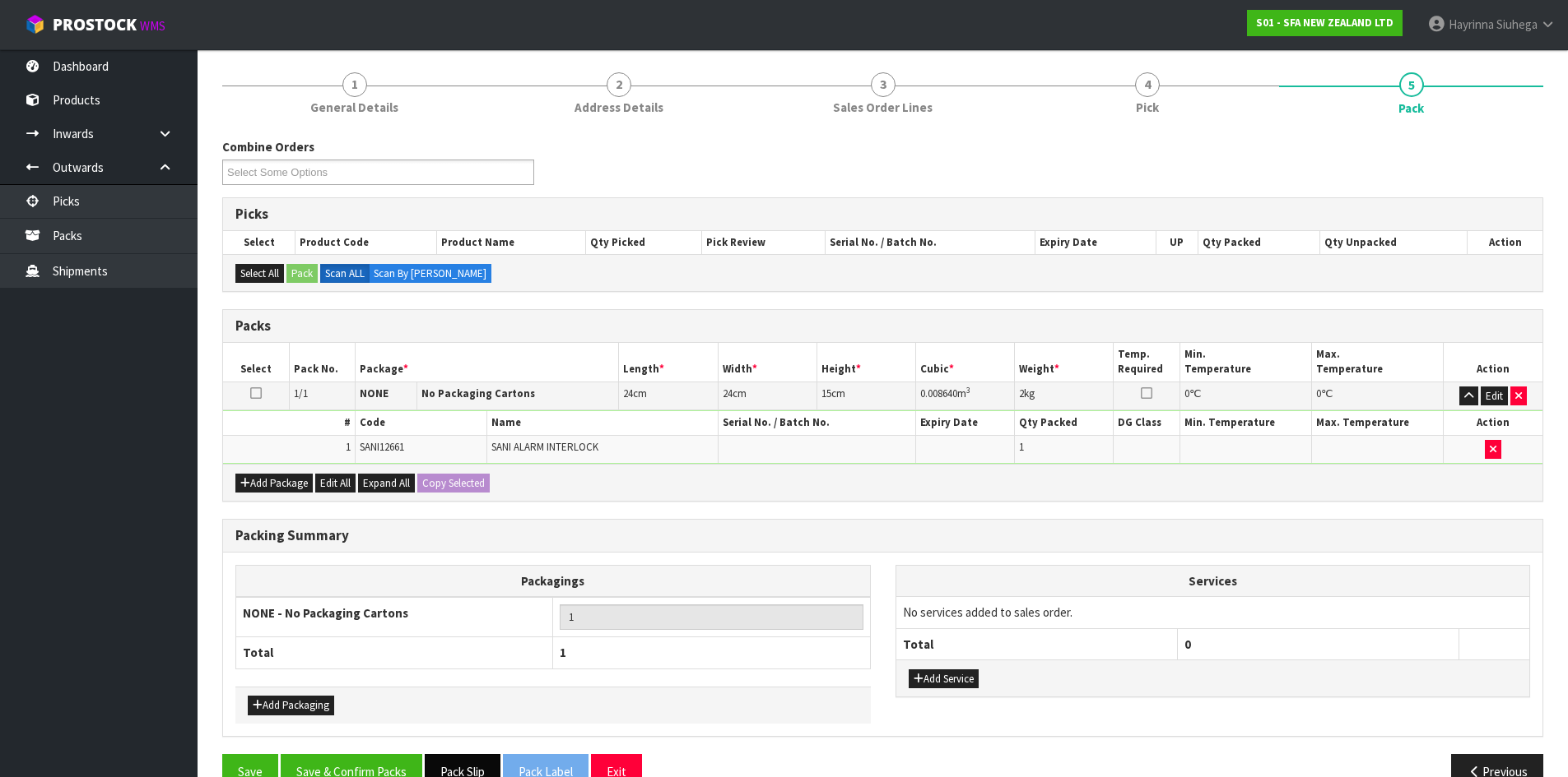
scroll to position [165, 0]
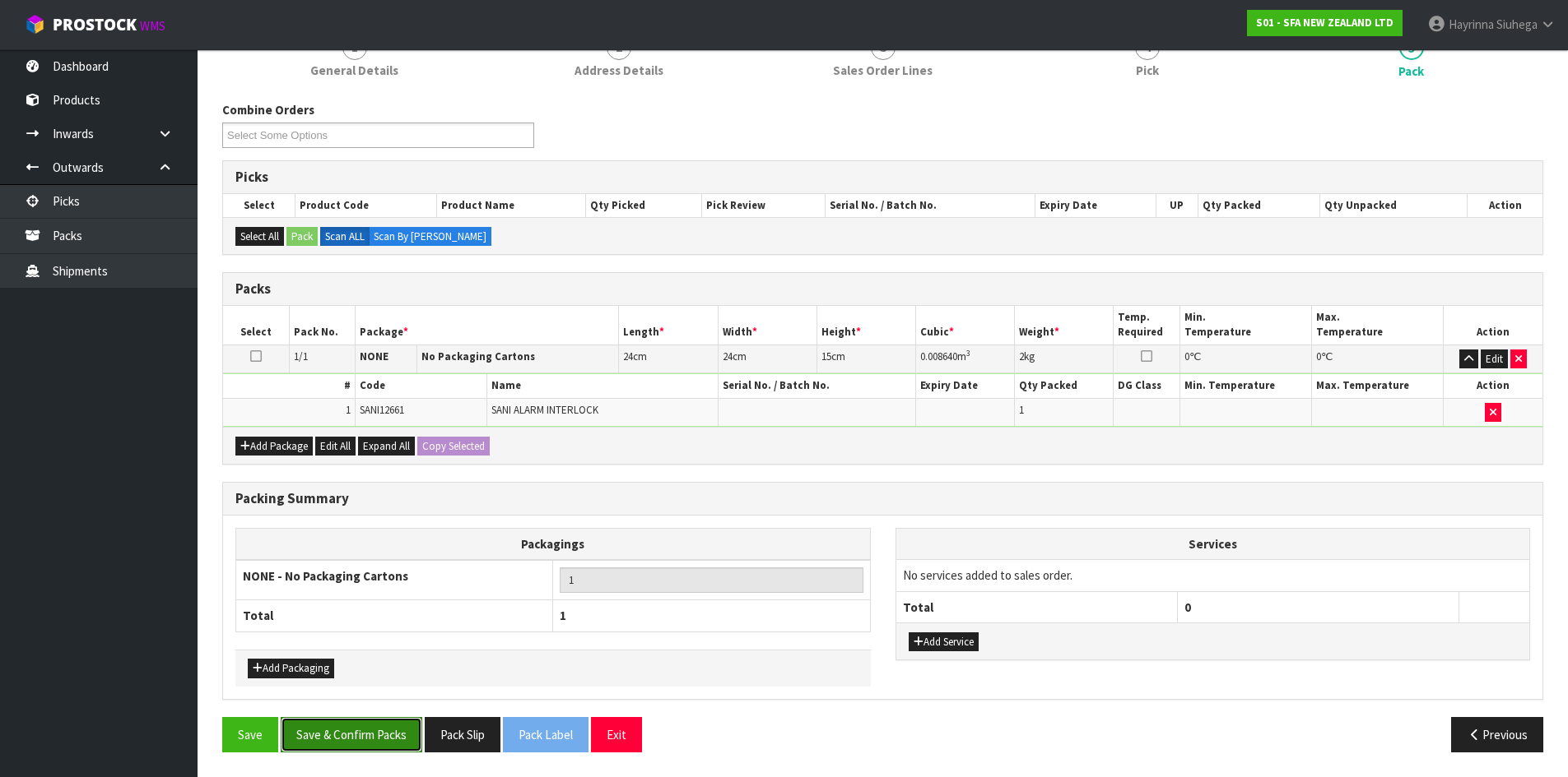
click at [380, 738] on button "Save & Confirm Packs" at bounding box center [351, 735] width 141 height 35
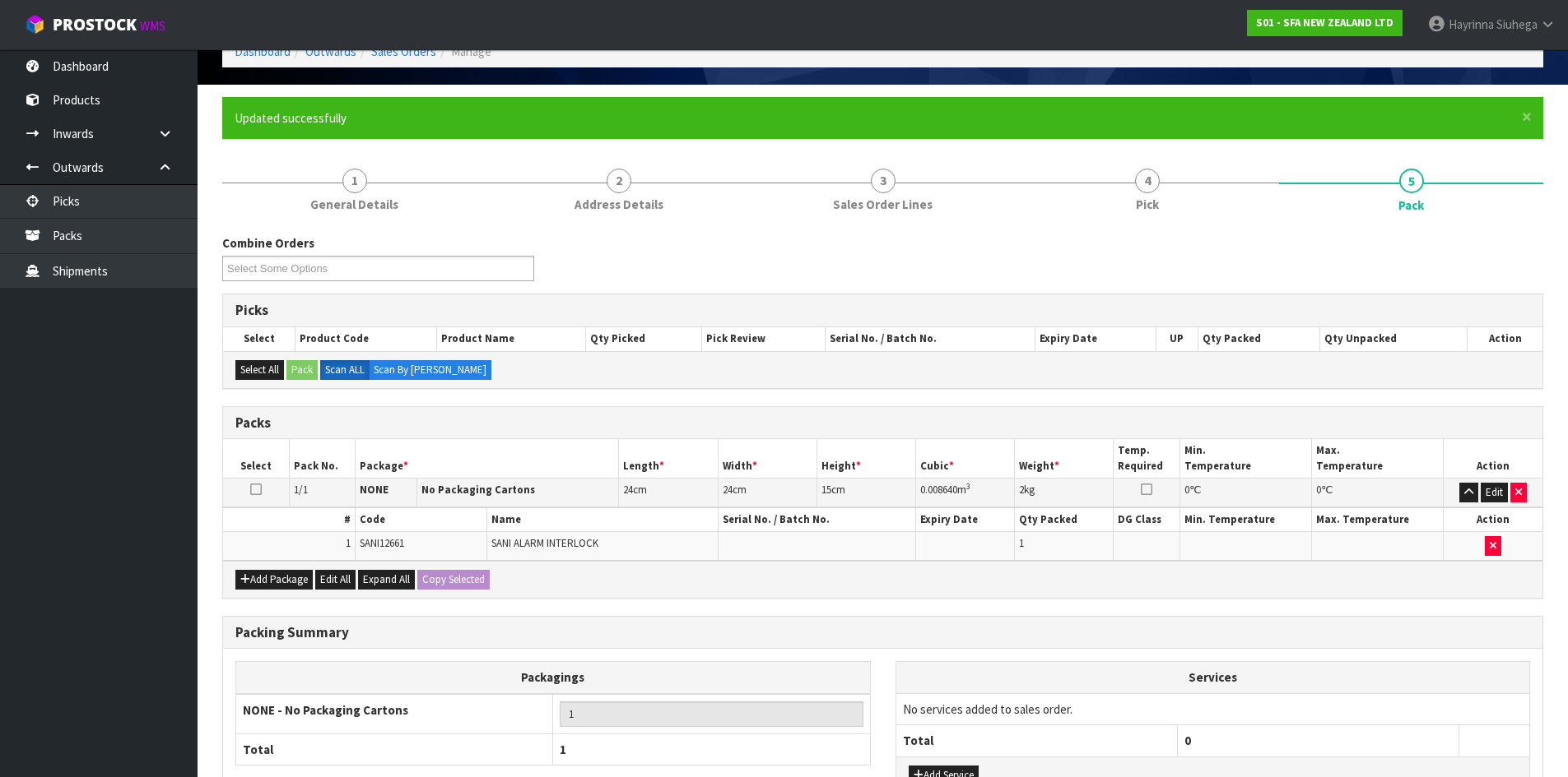
scroll to position [134, 0]
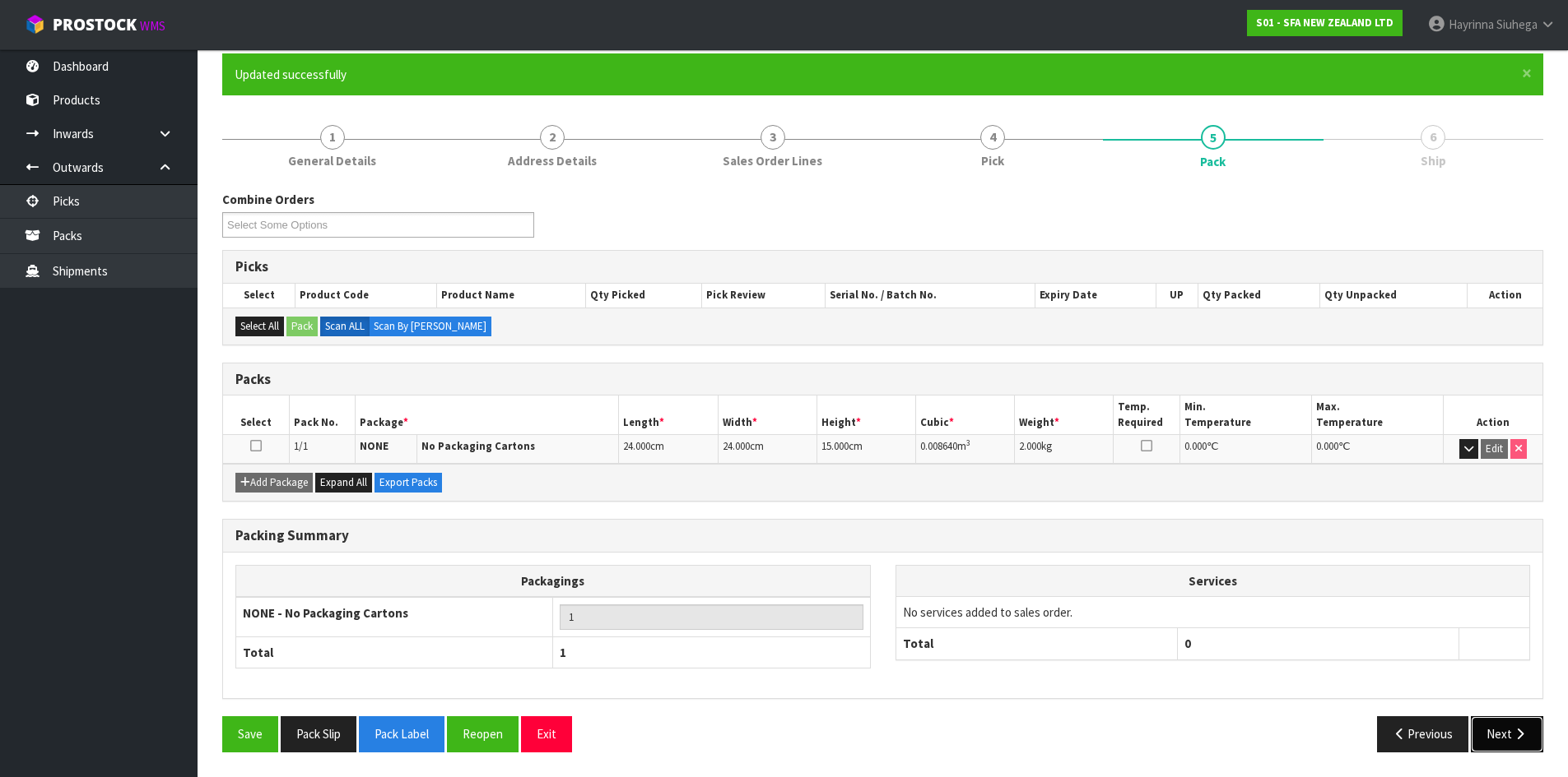
click at [1517, 736] on icon "button" at bounding box center [1520, 734] width 16 height 12
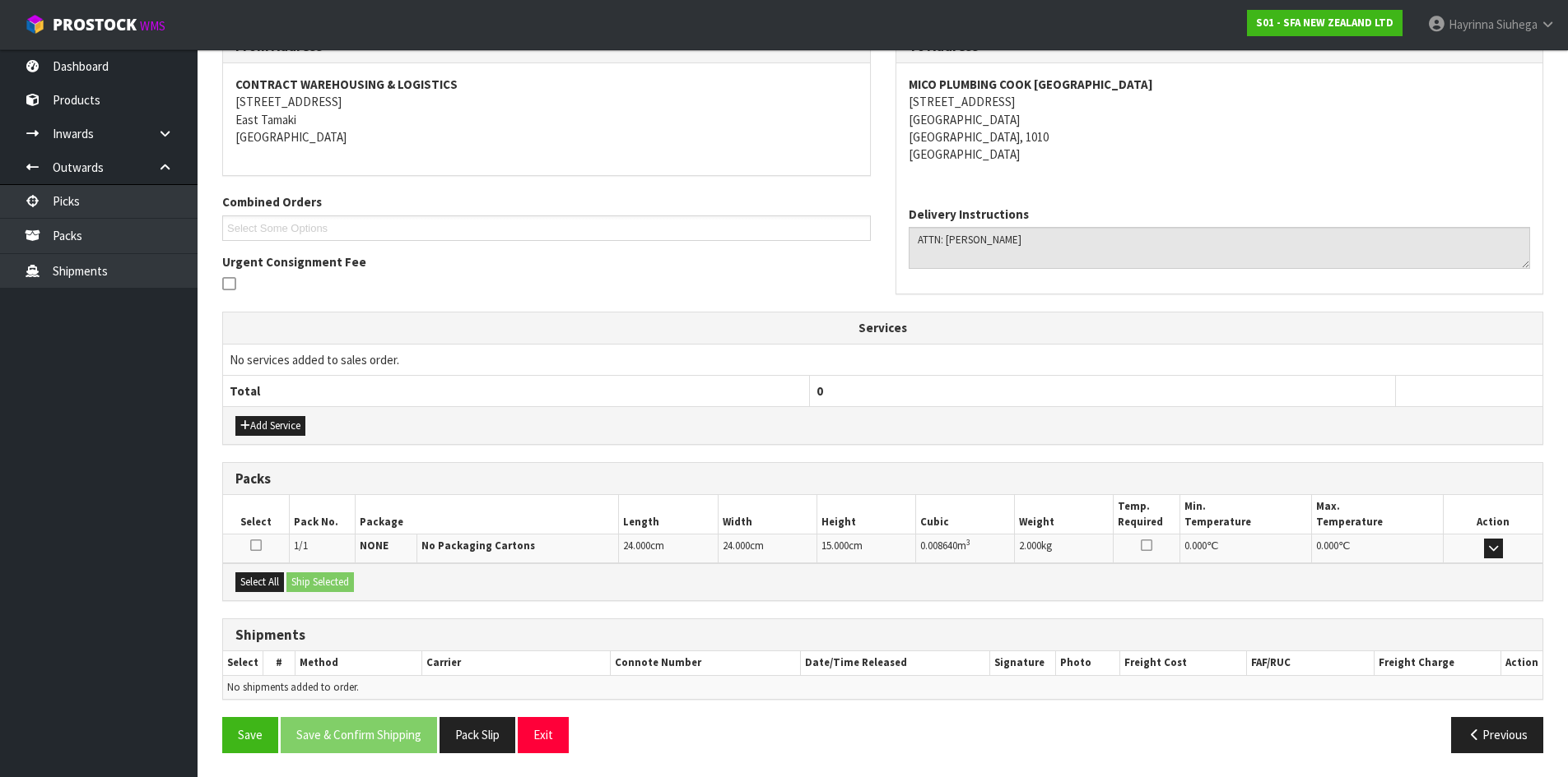
scroll to position [296, 0]
click at [269, 586] on button "Select All" at bounding box center [259, 581] width 48 height 20
click at [329, 581] on button "Ship Selected" at bounding box center [319, 581] width 68 height 20
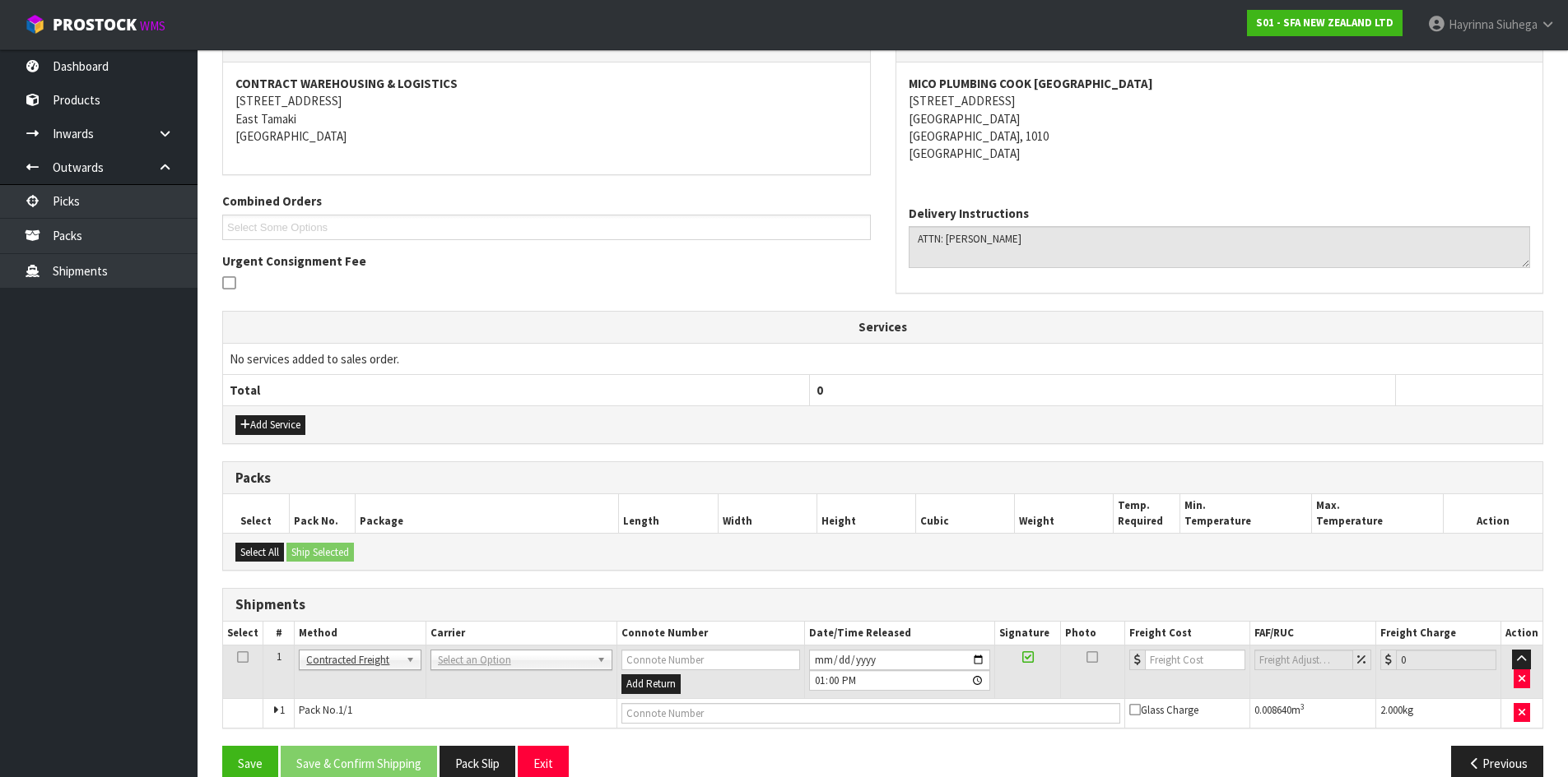
scroll to position [324, 0]
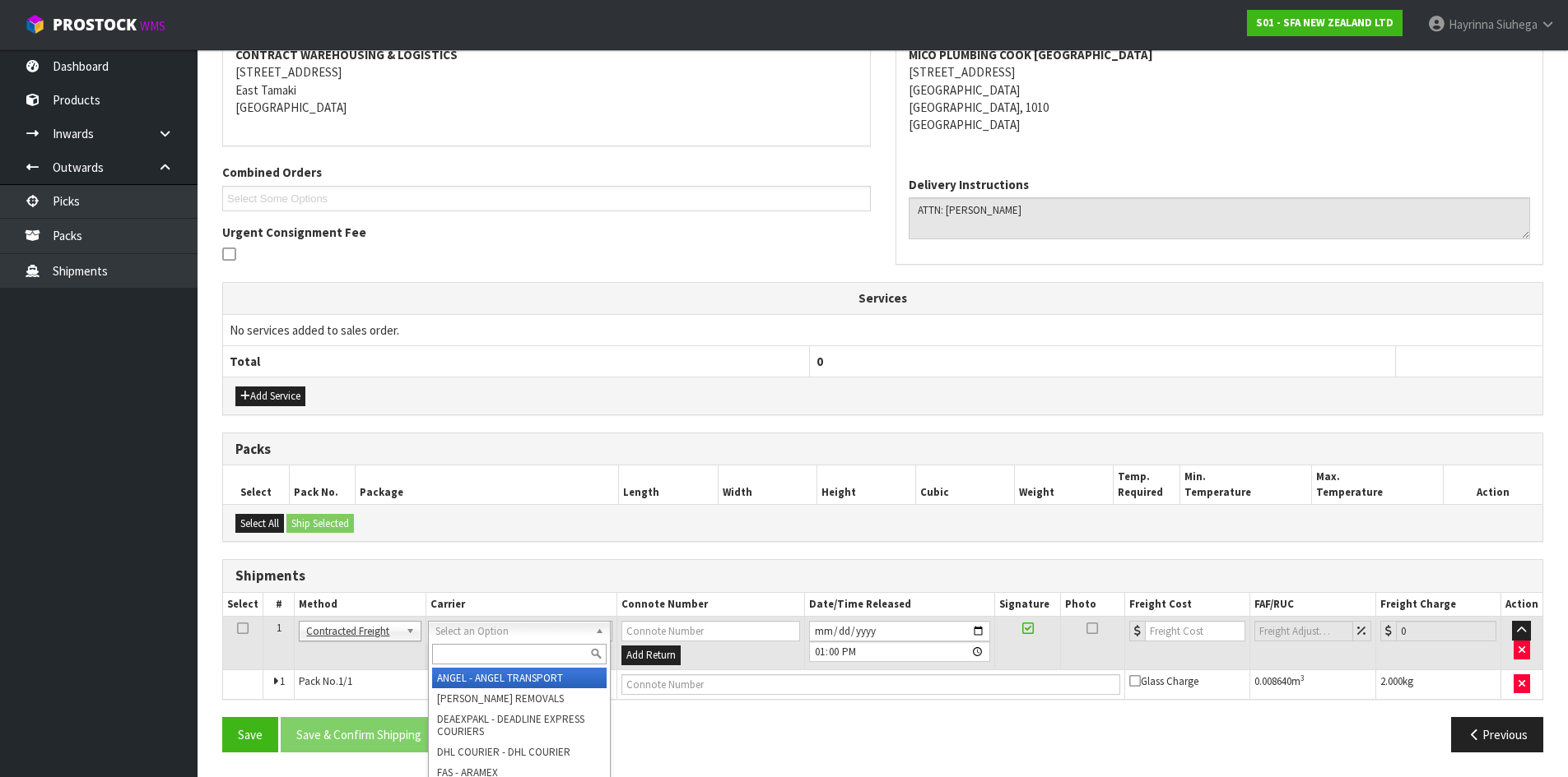
click at [465, 647] on input "text" at bounding box center [519, 653] width 175 height 20
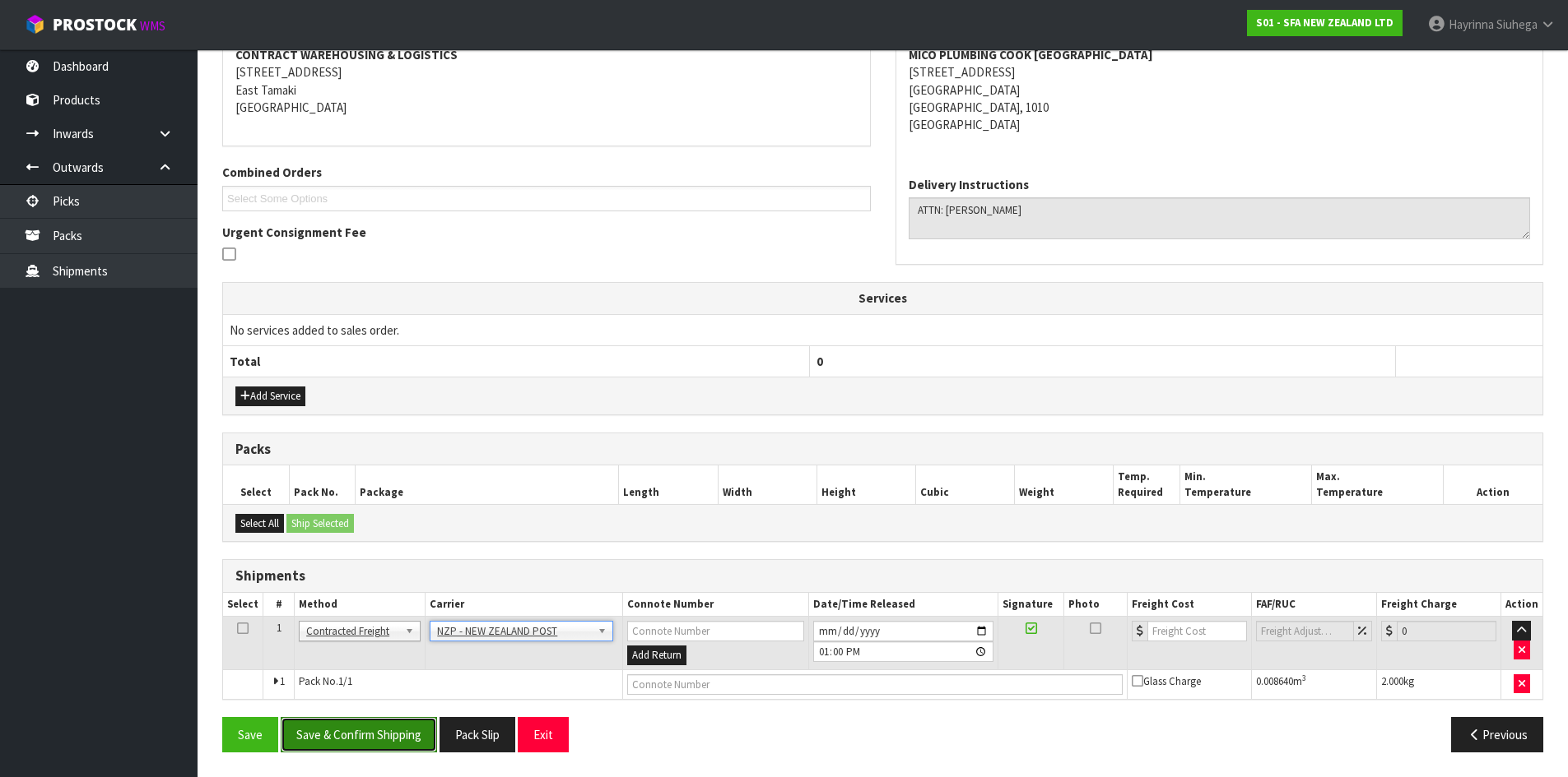
click at [368, 742] on button "Save & Confirm Shipping" at bounding box center [359, 735] width 156 height 35
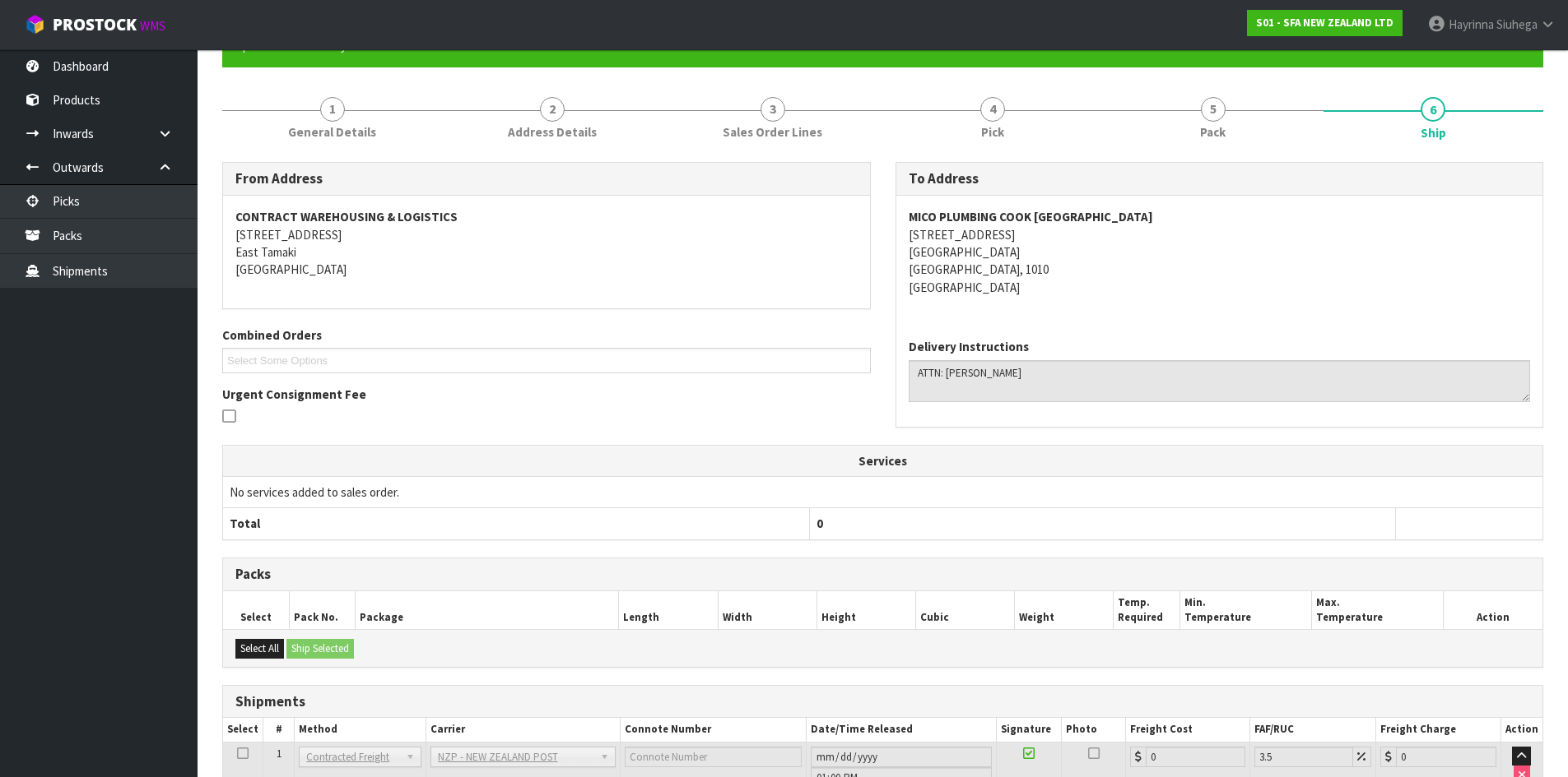
scroll to position [302, 0]
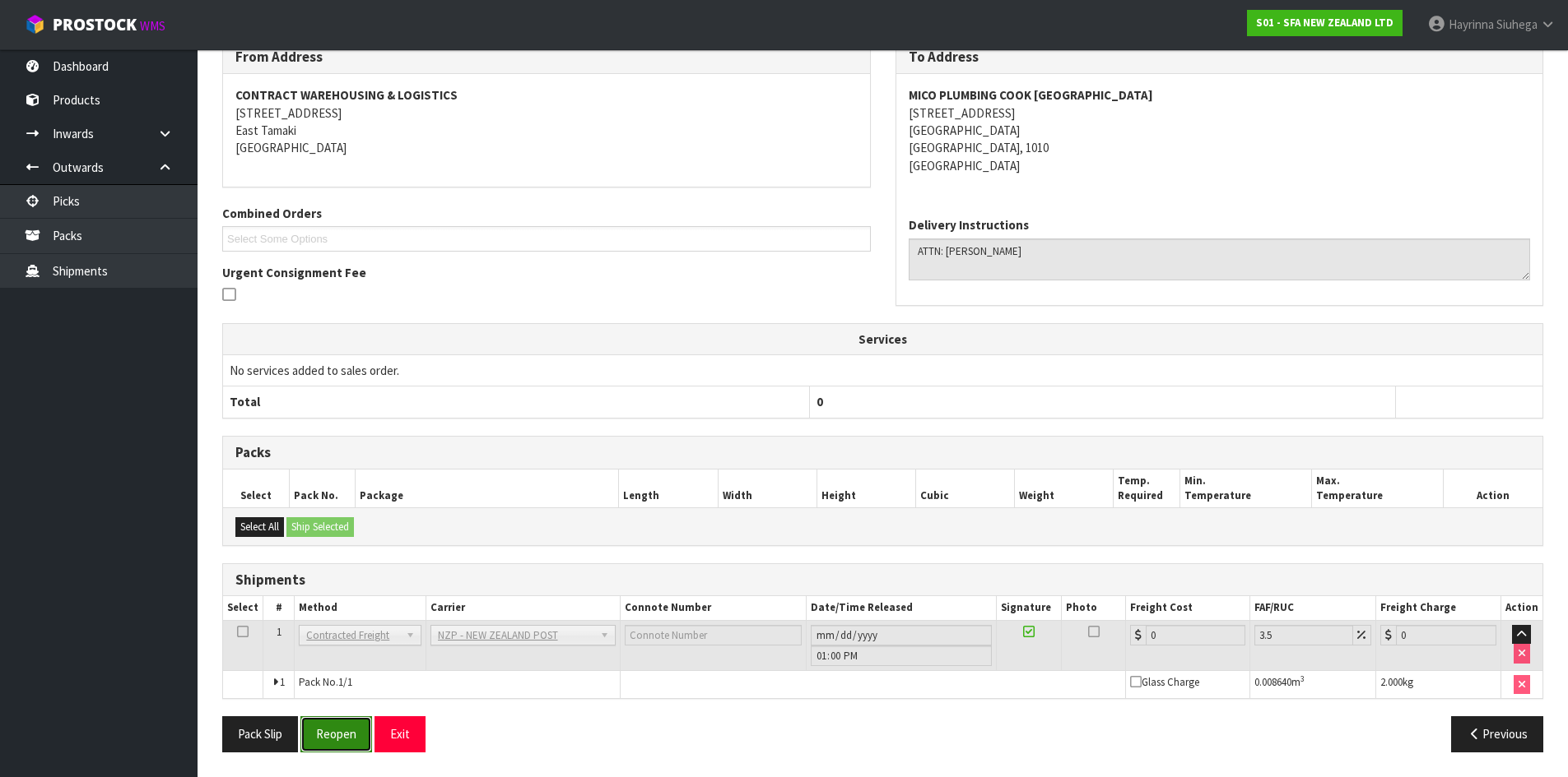
click at [348, 731] on button "Reopen" at bounding box center [336, 734] width 72 height 35
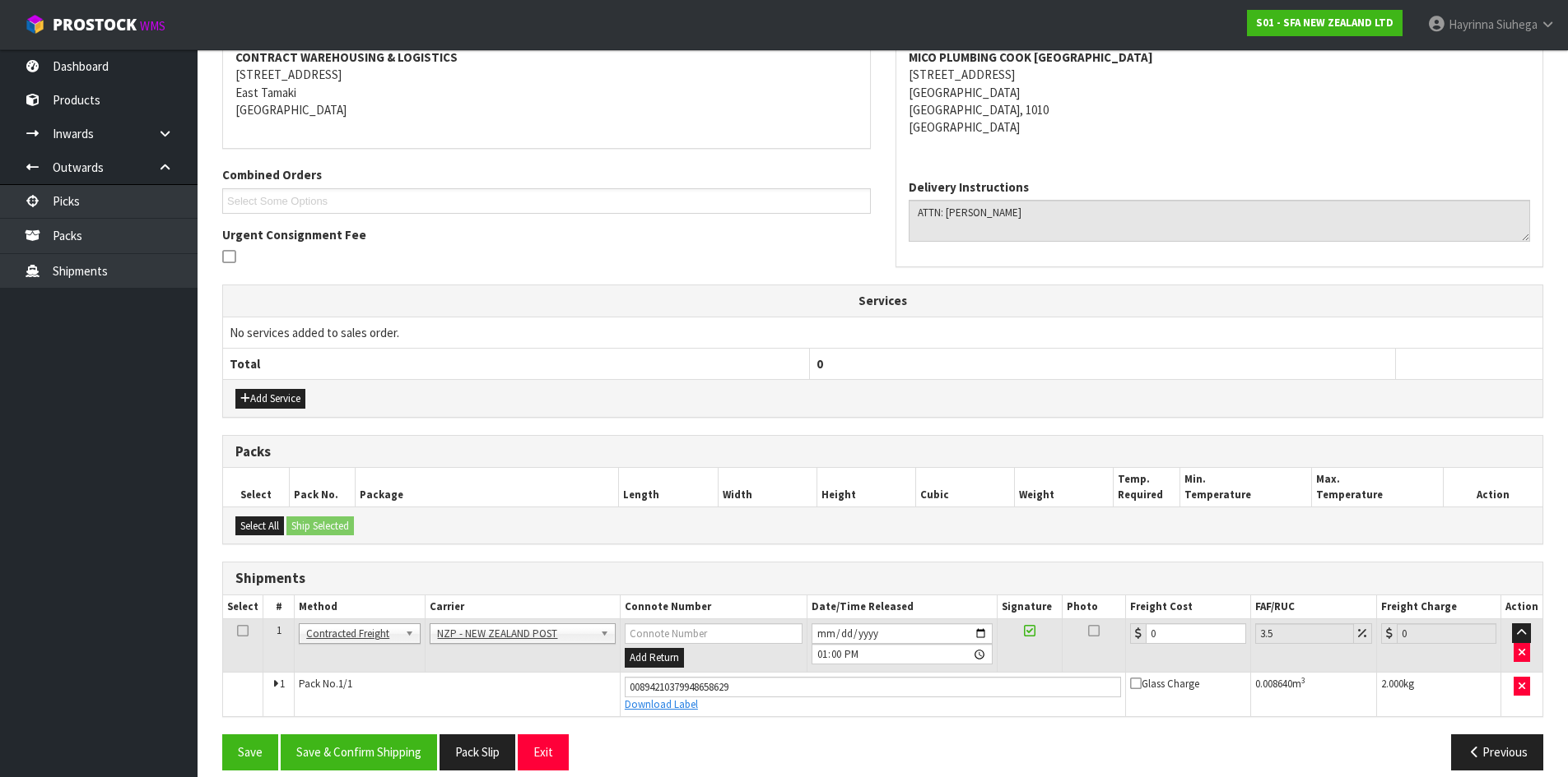
scroll to position [340, 0]
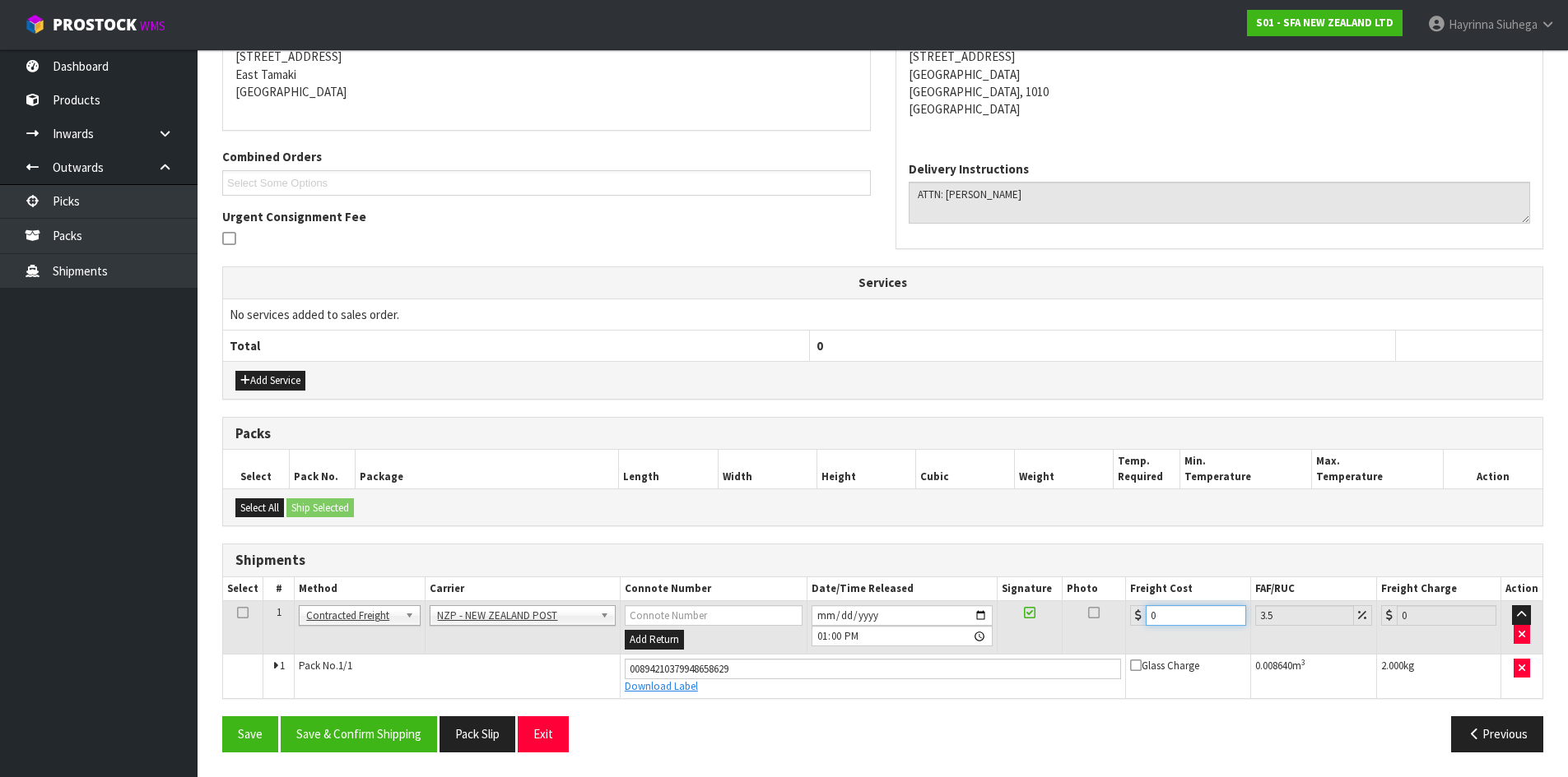
drag, startPoint x: 1167, startPoint y: 616, endPoint x: 900, endPoint y: 616, distance: 267.0
click at [901, 616] on tr "1 Client Local Pickup Customer Local Pickup Company Freight Contracted Freight …" at bounding box center [882, 628] width 1319 height 53
click at [222, 716] on button "Save" at bounding box center [250, 734] width 56 height 35
click at [396, 720] on button "Save & Confirm Shipping" at bounding box center [359, 734] width 156 height 35
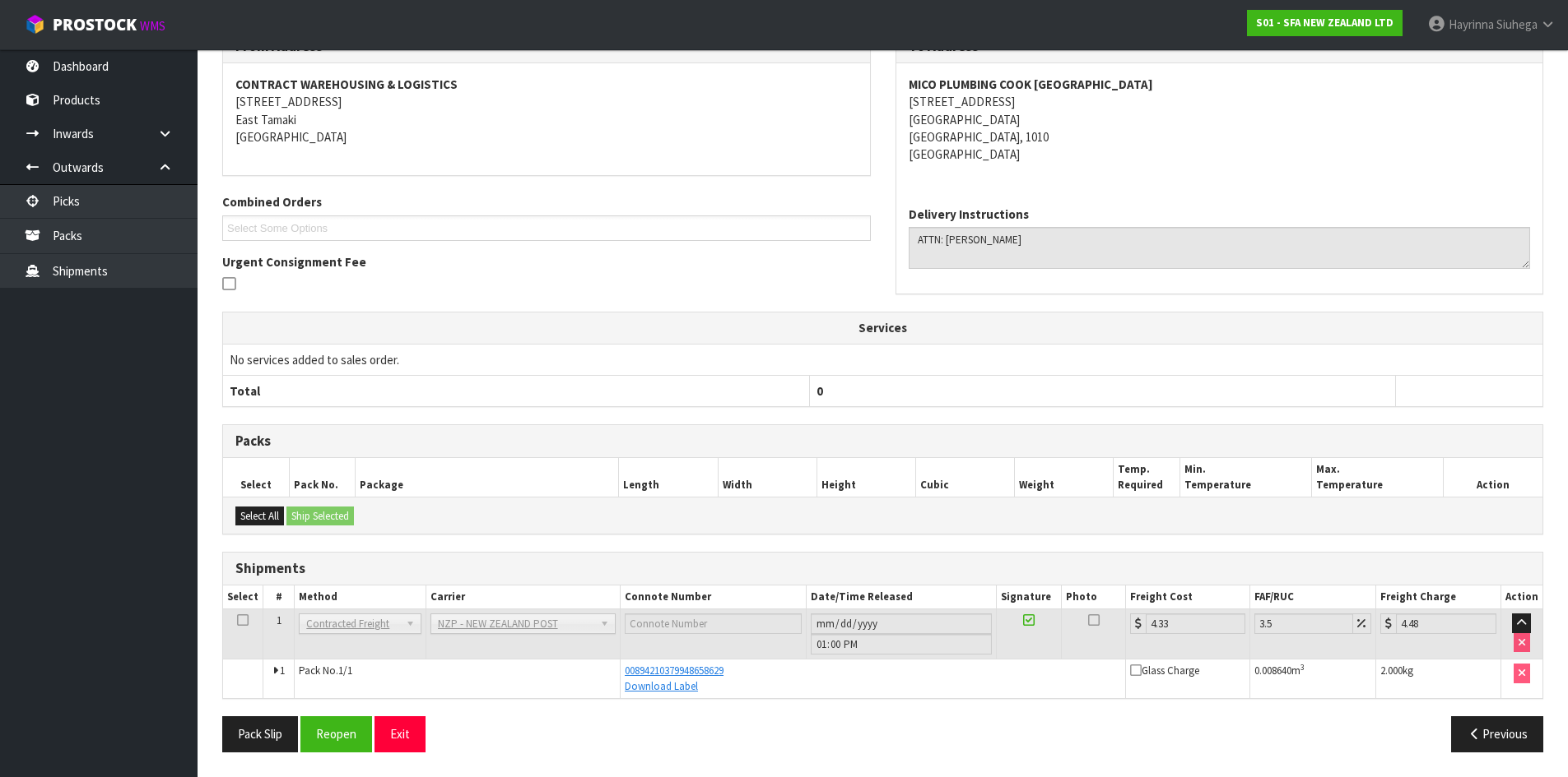
scroll to position [0, 0]
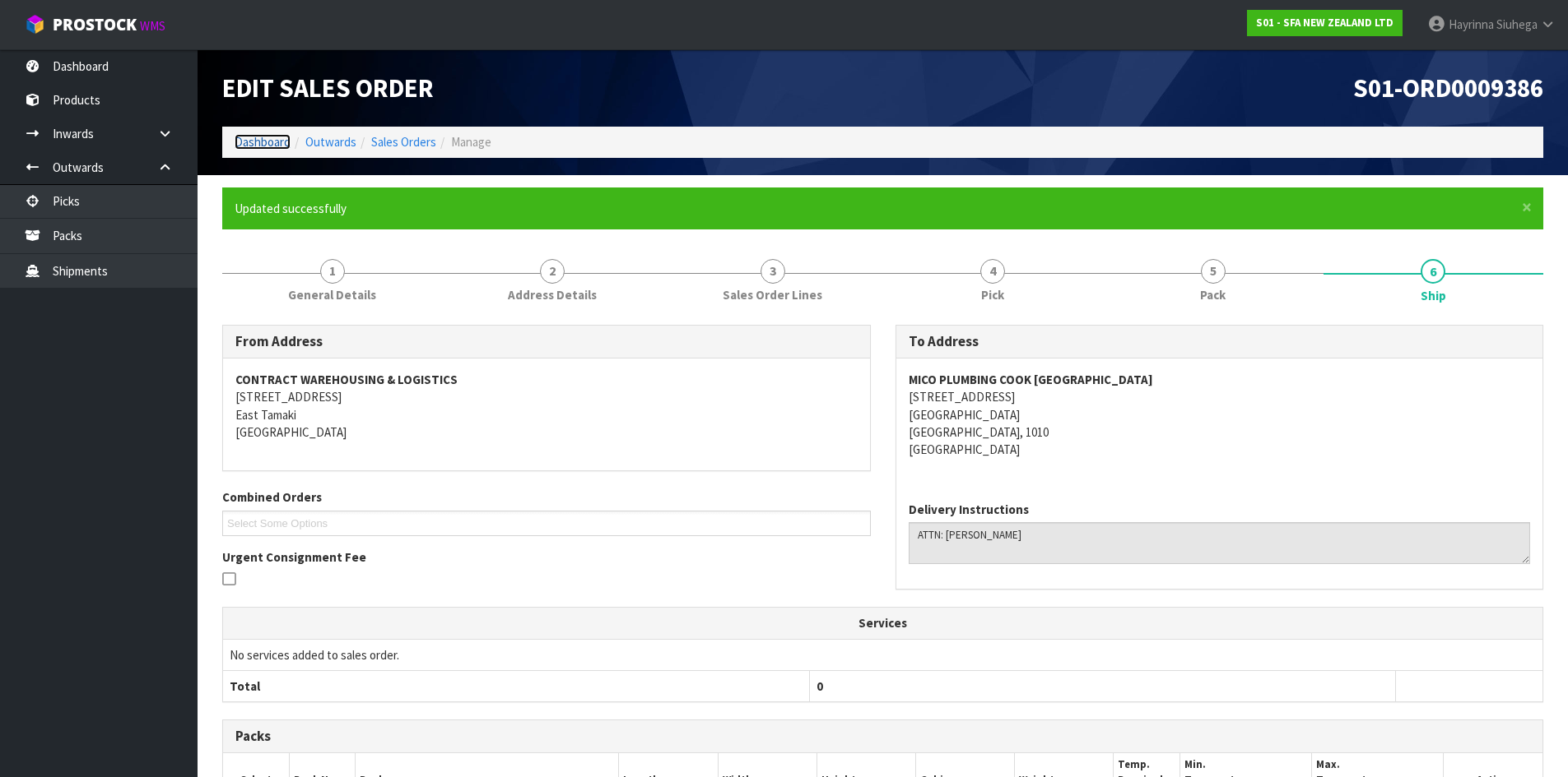
click at [268, 142] on link "Dashboard" at bounding box center [262, 142] width 56 height 16
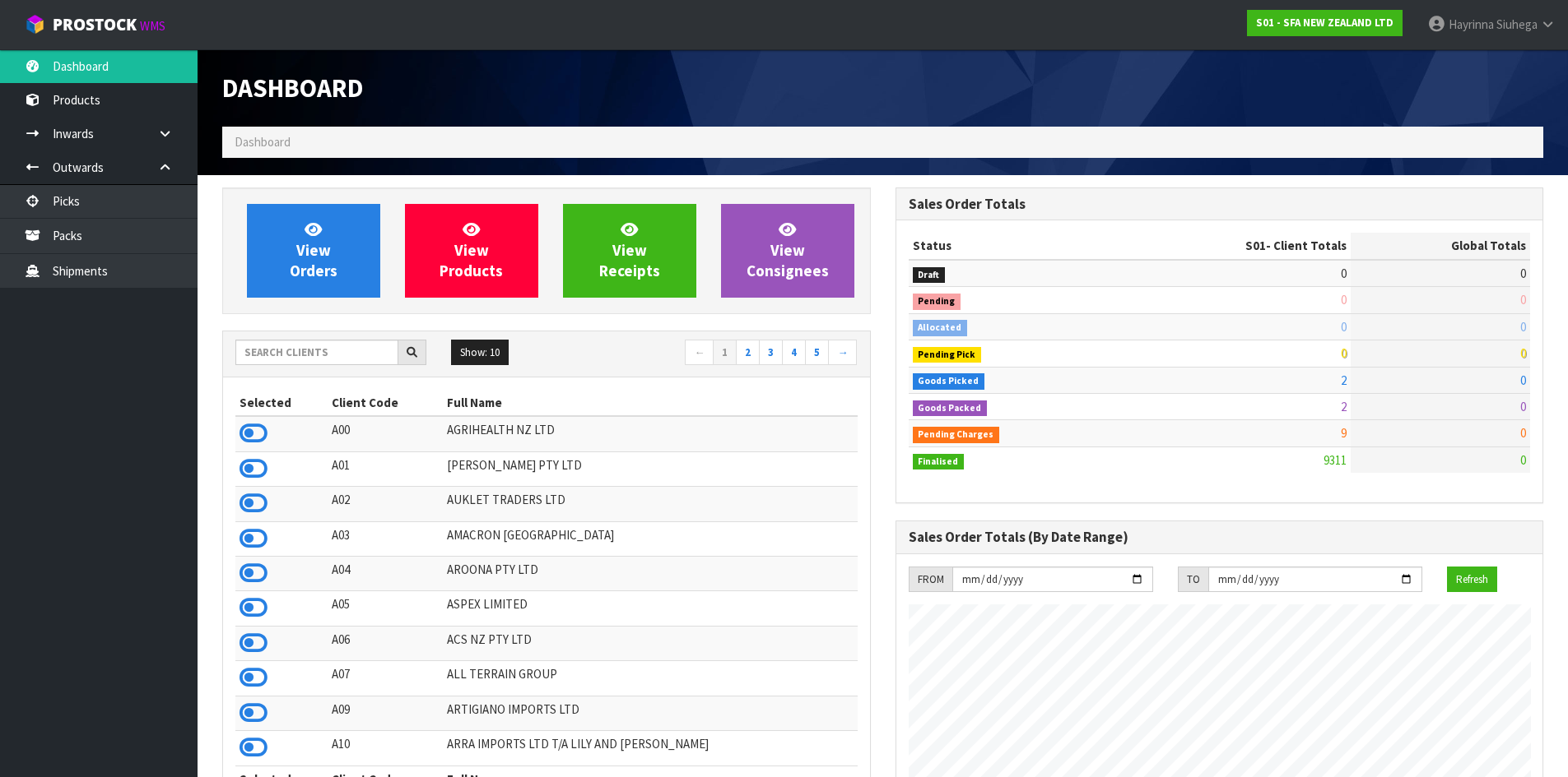
scroll to position [1246, 672]
click at [298, 231] on link "View Orders" at bounding box center [313, 251] width 133 height 94
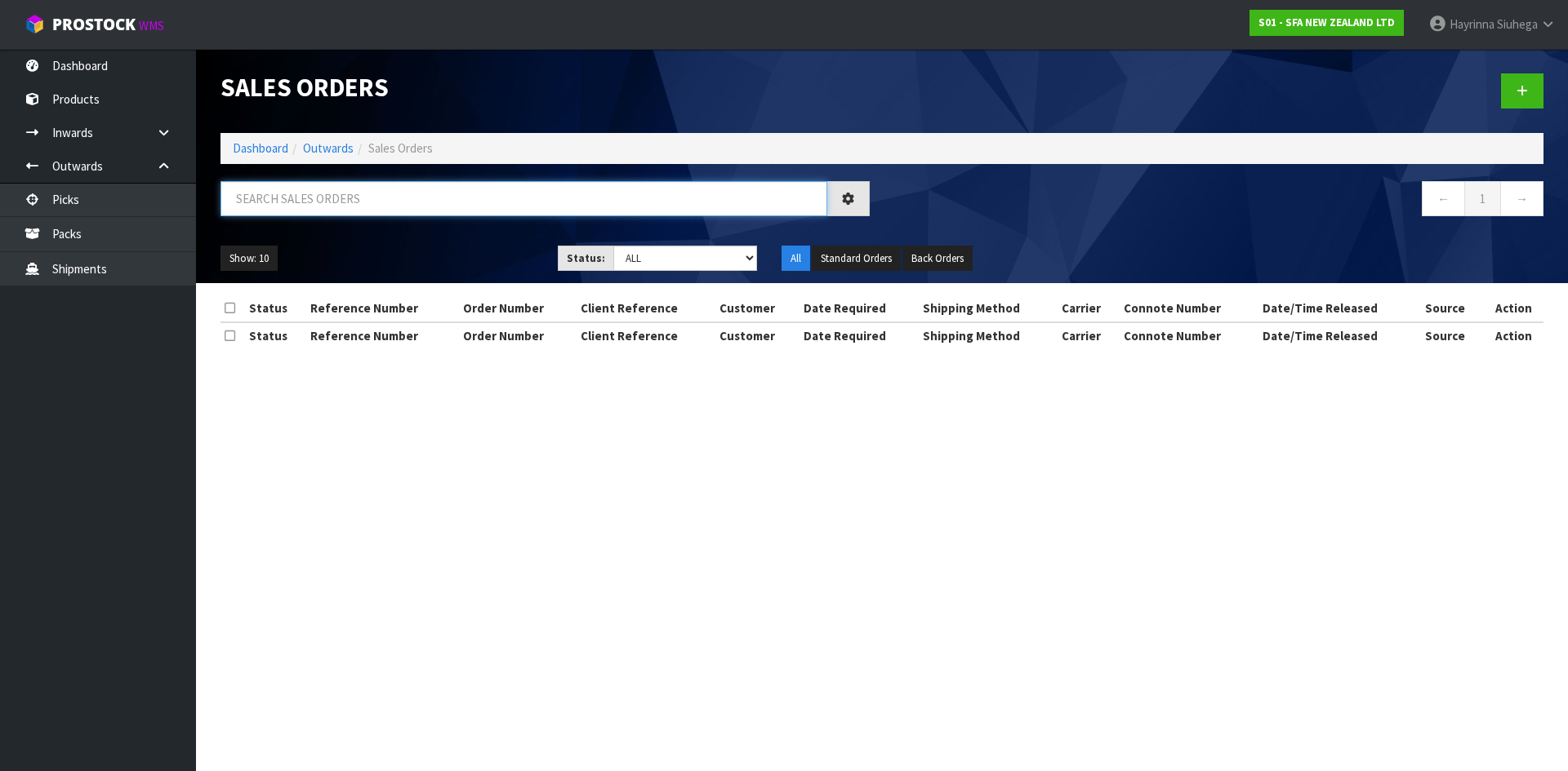
click at [309, 195] on input "text" at bounding box center [523, 198] width 607 height 35
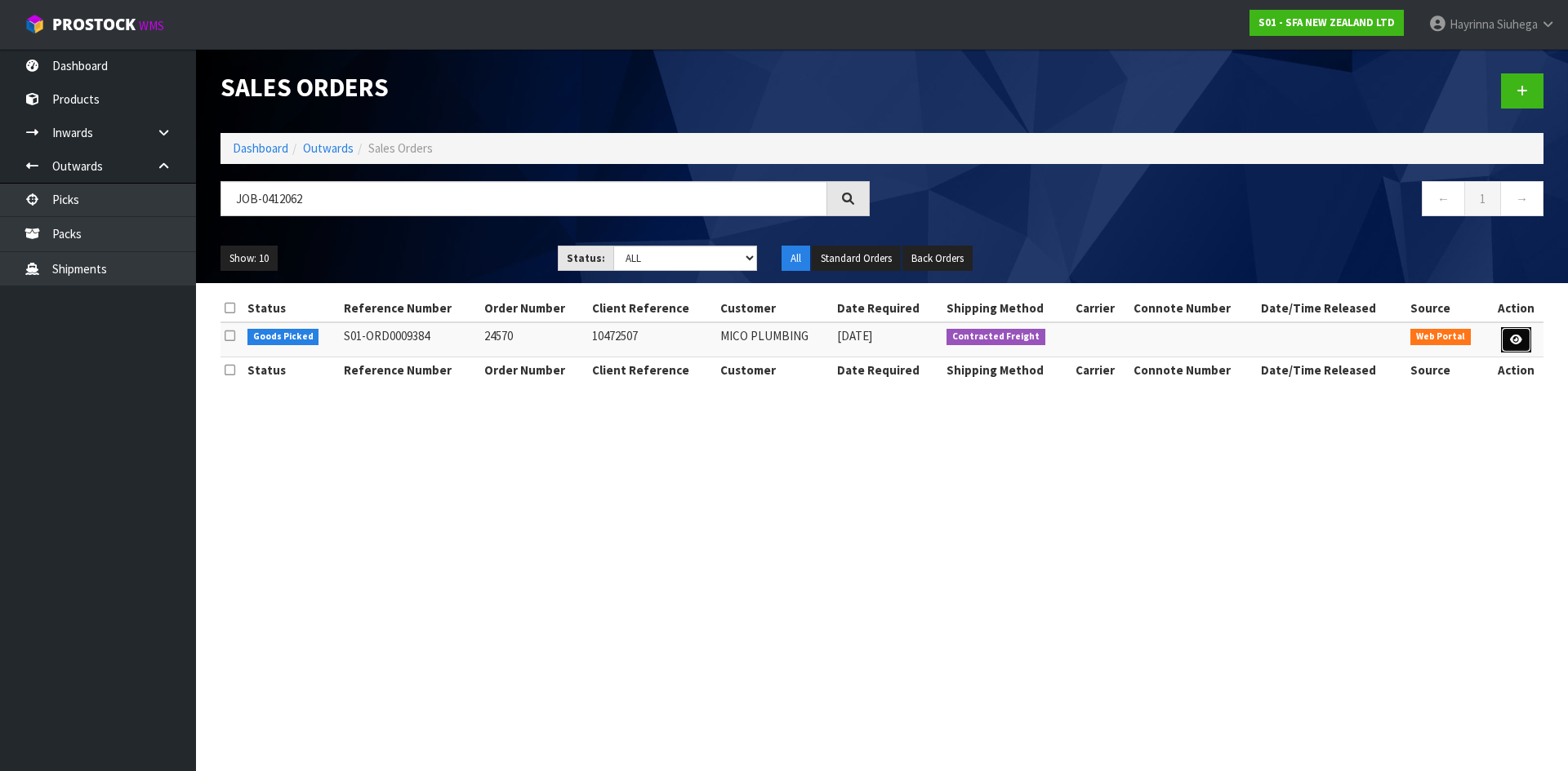
click at [1527, 335] on link at bounding box center [1516, 340] width 30 height 26
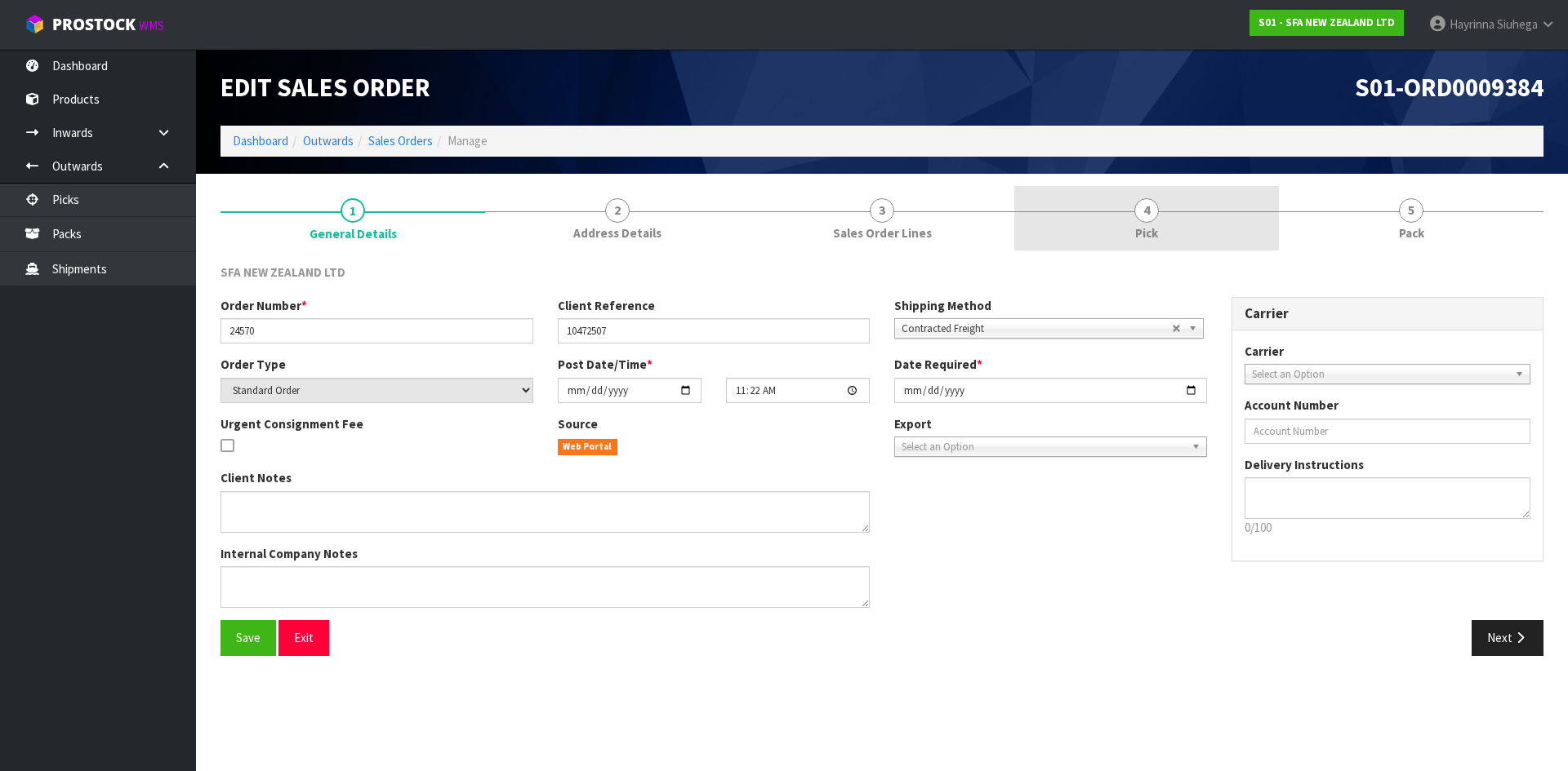
click at [1206, 215] on link "4 Pick" at bounding box center [1147, 218] width 265 height 64
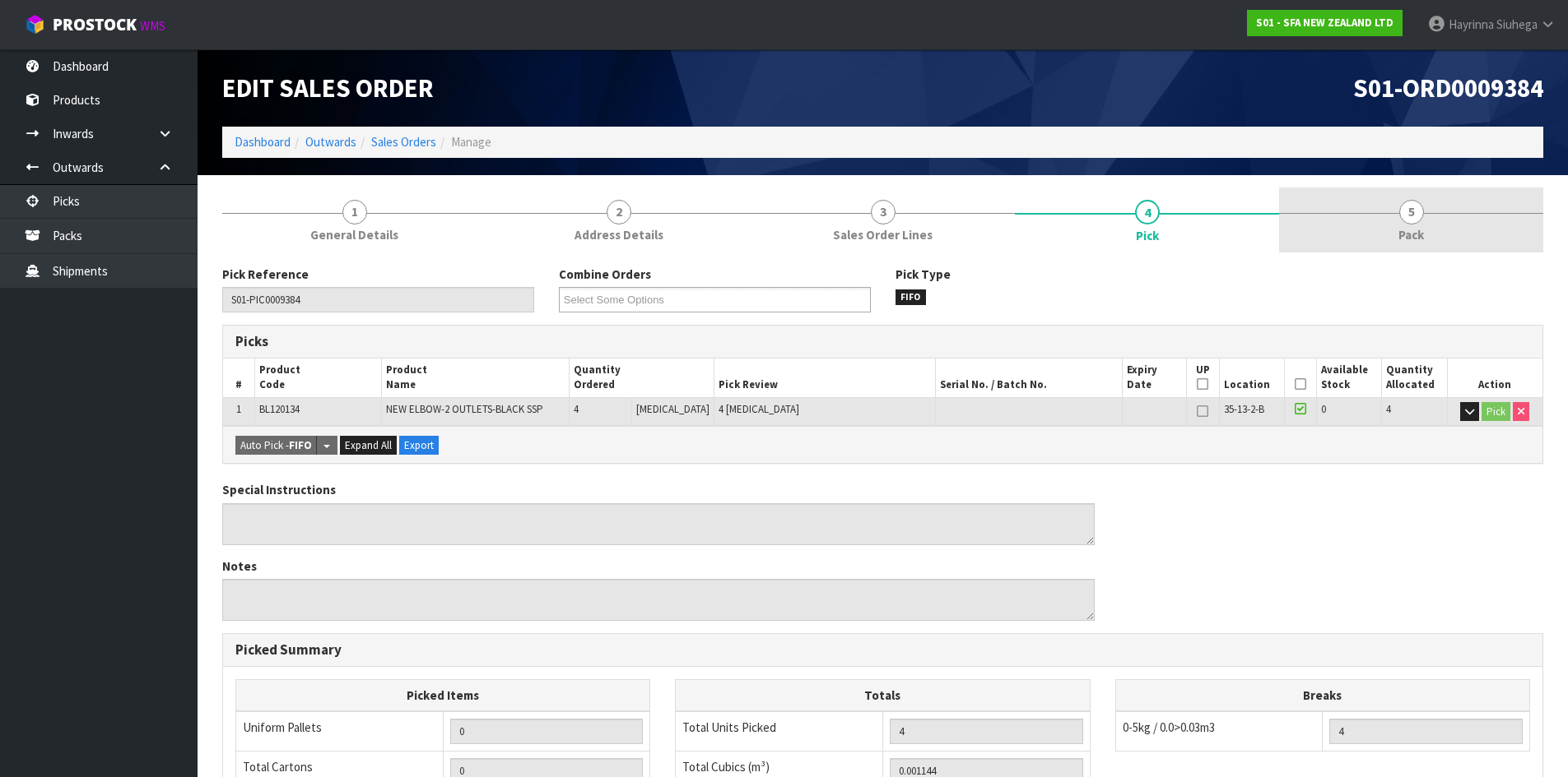
click at [1379, 217] on link "5 Pack" at bounding box center [1410, 220] width 264 height 65
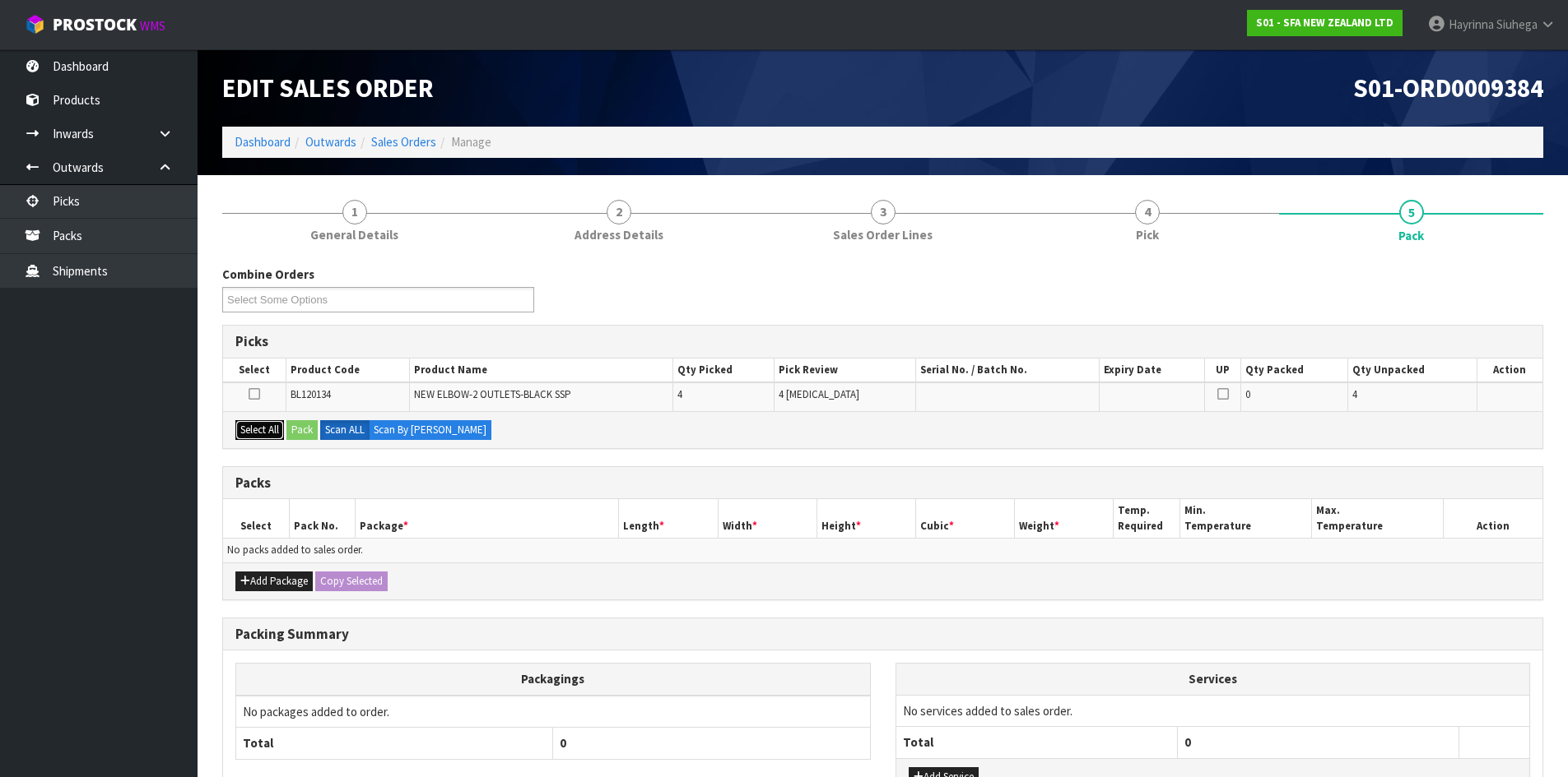
click at [259, 427] on button "Select All" at bounding box center [259, 430] width 48 height 20
click at [290, 430] on button "Pack" at bounding box center [302, 430] width 32 height 20
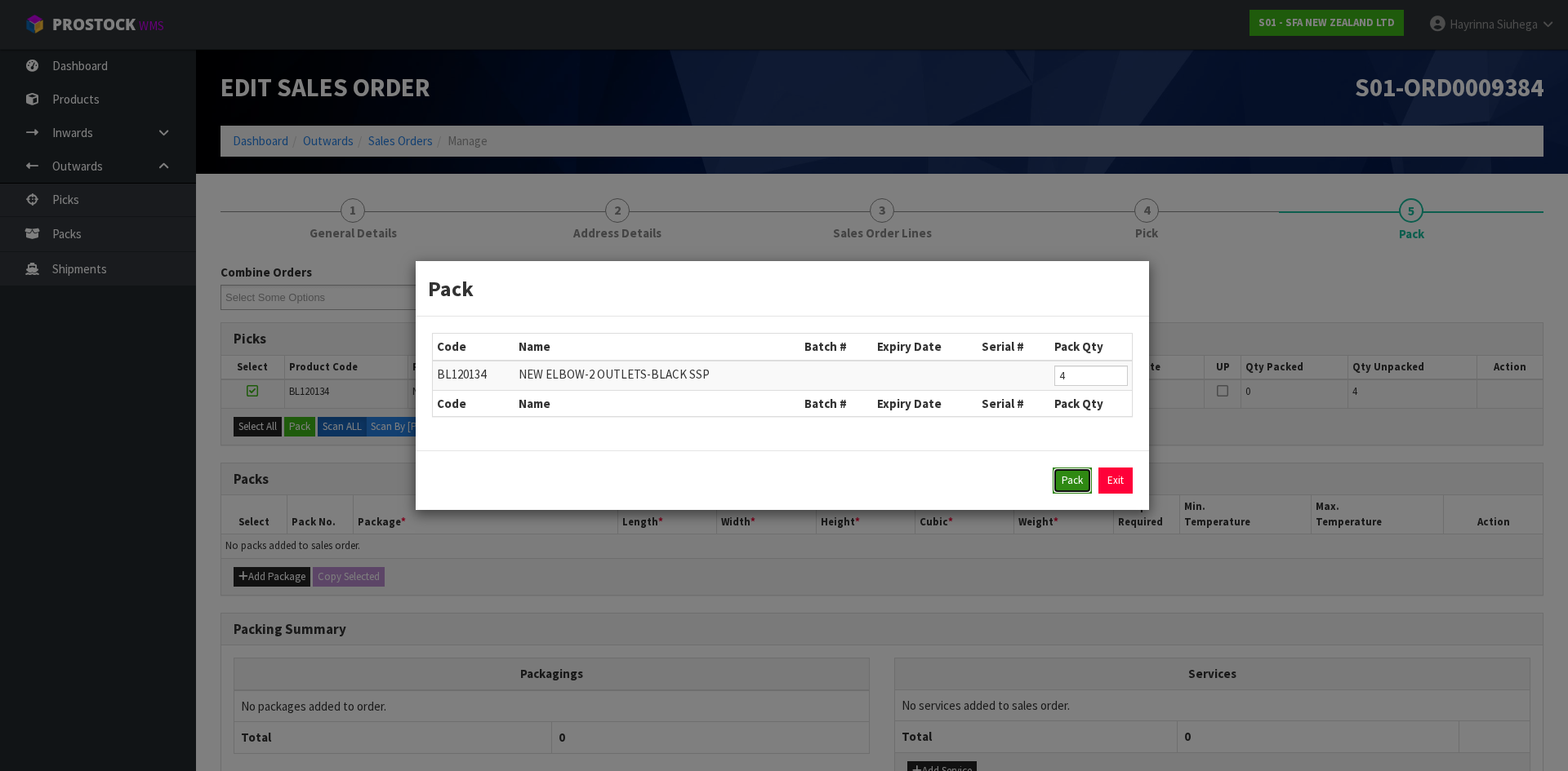
click at [1063, 479] on button "Pack" at bounding box center [1072, 480] width 39 height 26
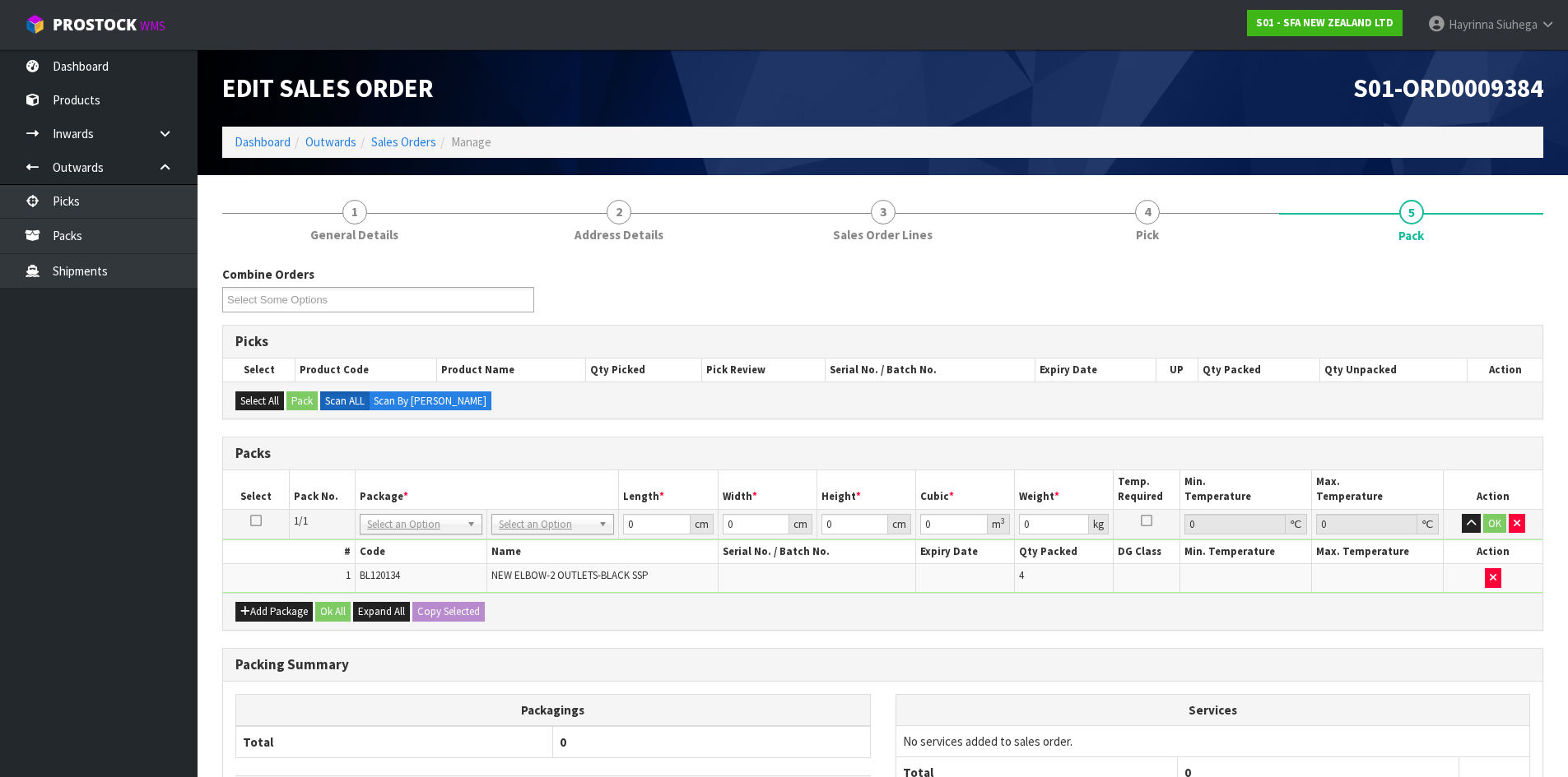
drag, startPoint x: 591, startPoint y: 522, endPoint x: 541, endPoint y: 539, distance: 52.8
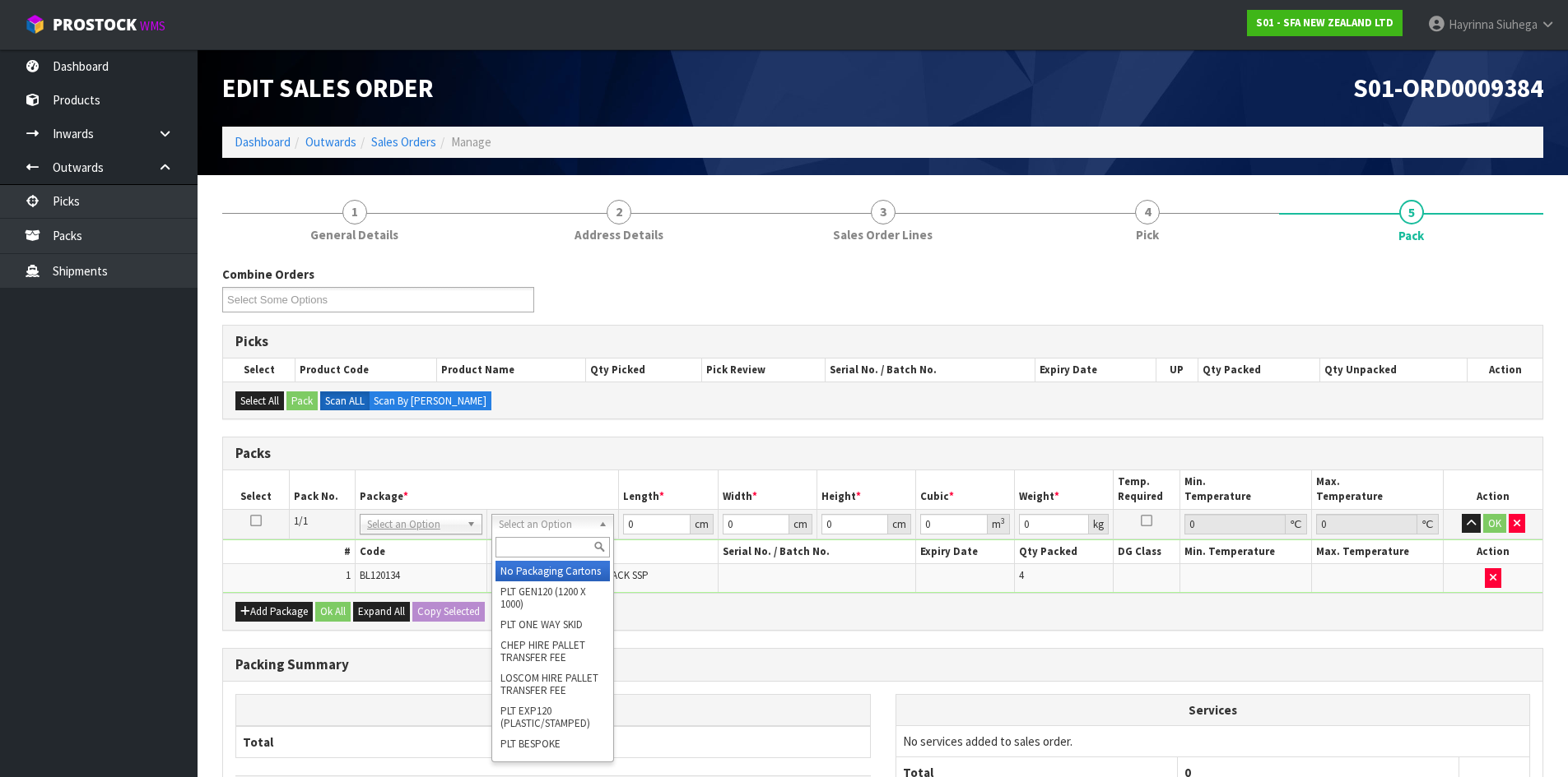
click at [528, 545] on input "text" at bounding box center [553, 546] width 114 height 20
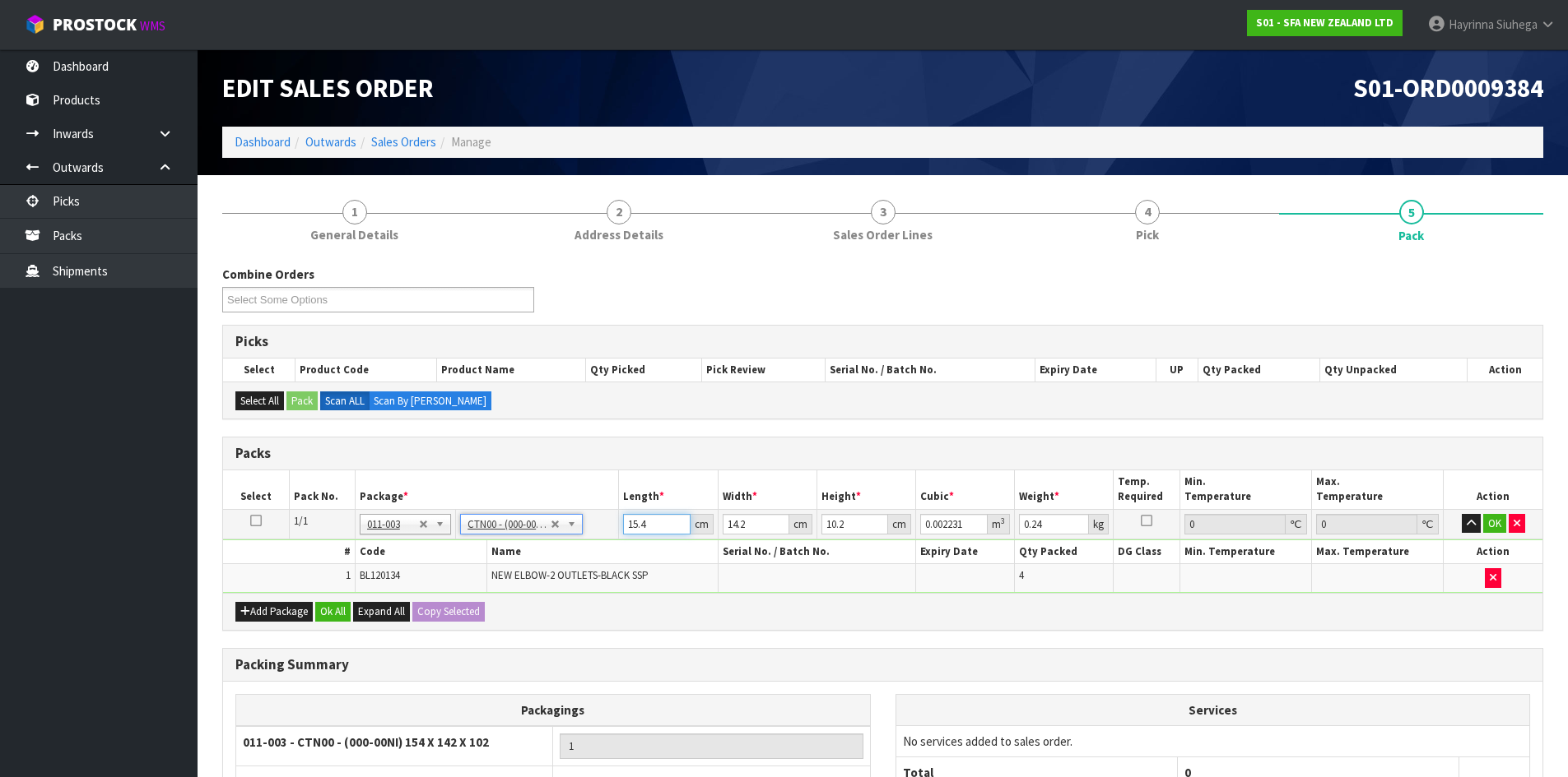
click at [628, 524] on input "15.4" at bounding box center [656, 524] width 67 height 20
drag, startPoint x: 628, startPoint y: 524, endPoint x: 1386, endPoint y: 562, distance: 759.0
click at [642, 524] on input "15.4" at bounding box center [656, 524] width 67 height 20
click button "OK" at bounding box center [1494, 524] width 23 height 20
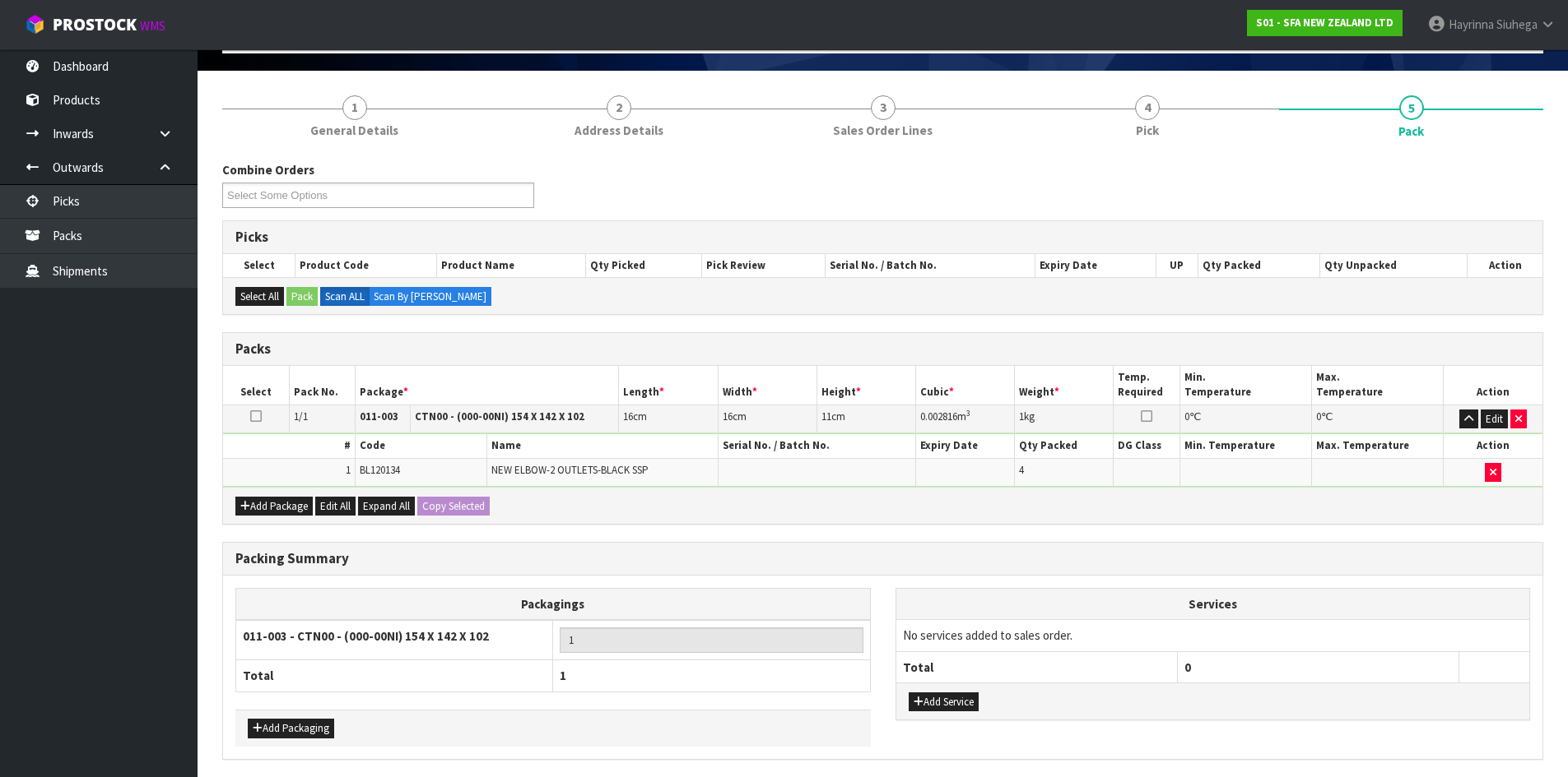
scroll to position [165, 0]
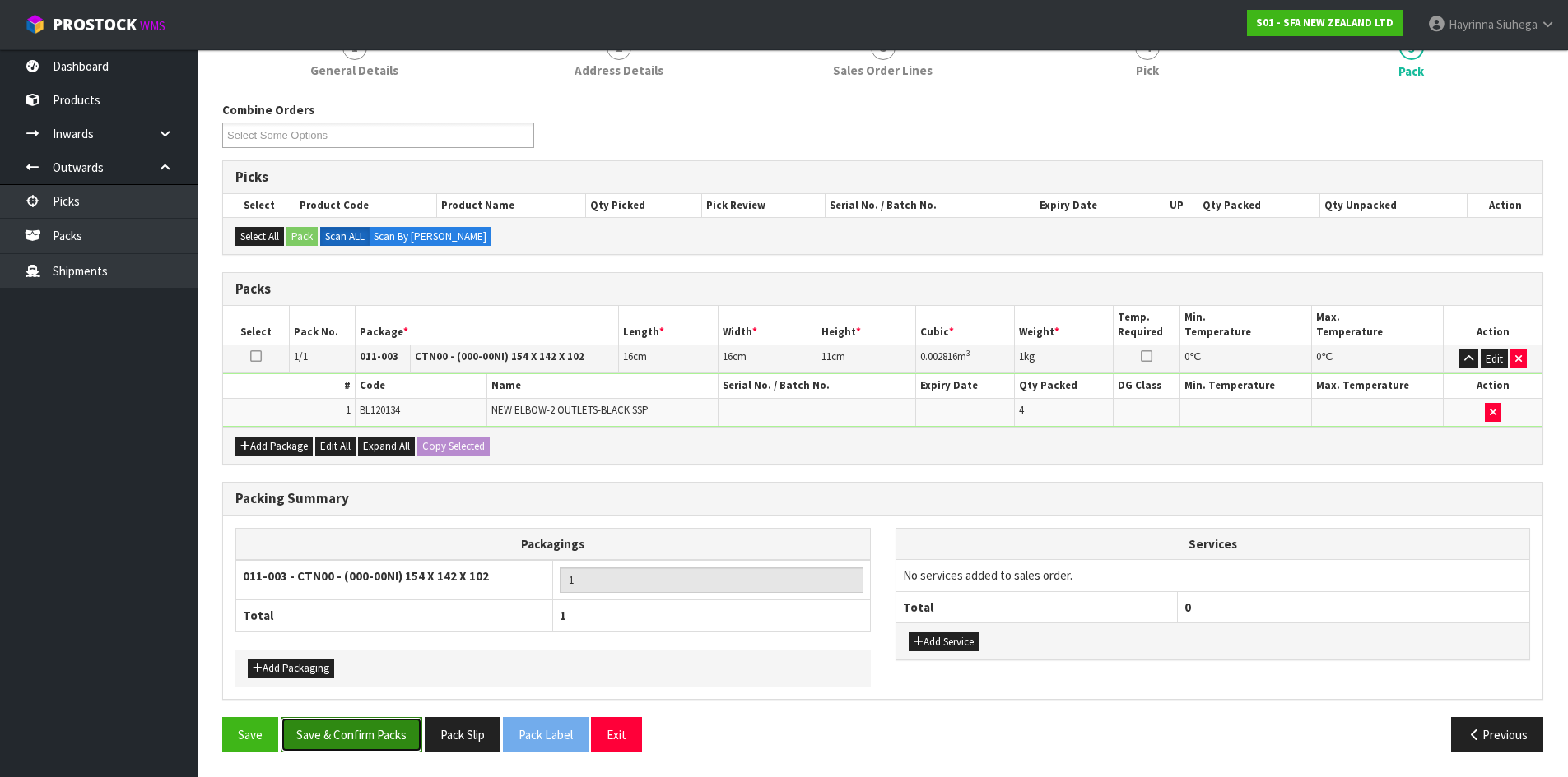
click at [359, 731] on button "Save & Confirm Packs" at bounding box center [351, 735] width 141 height 35
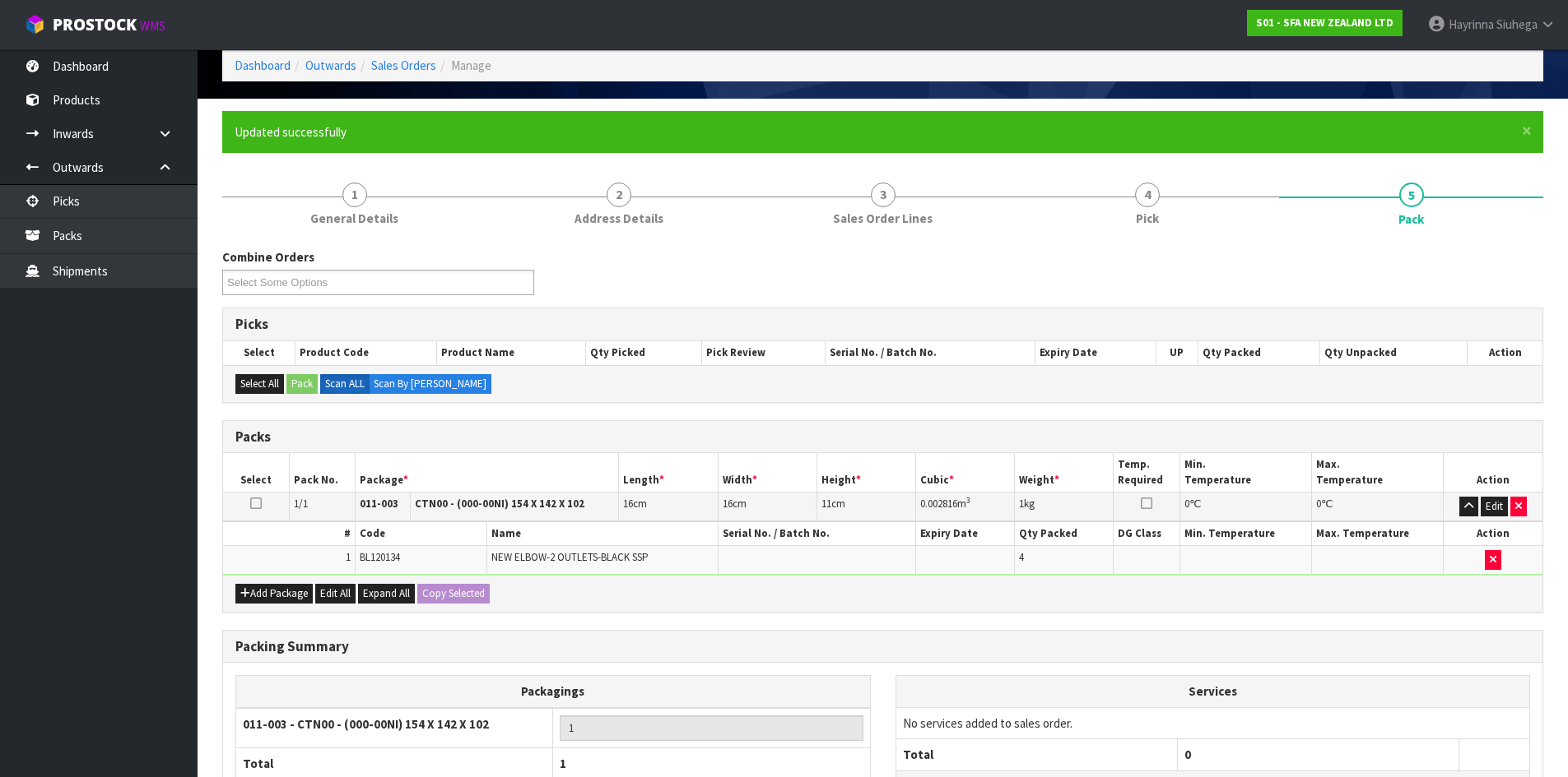
scroll to position [134, 0]
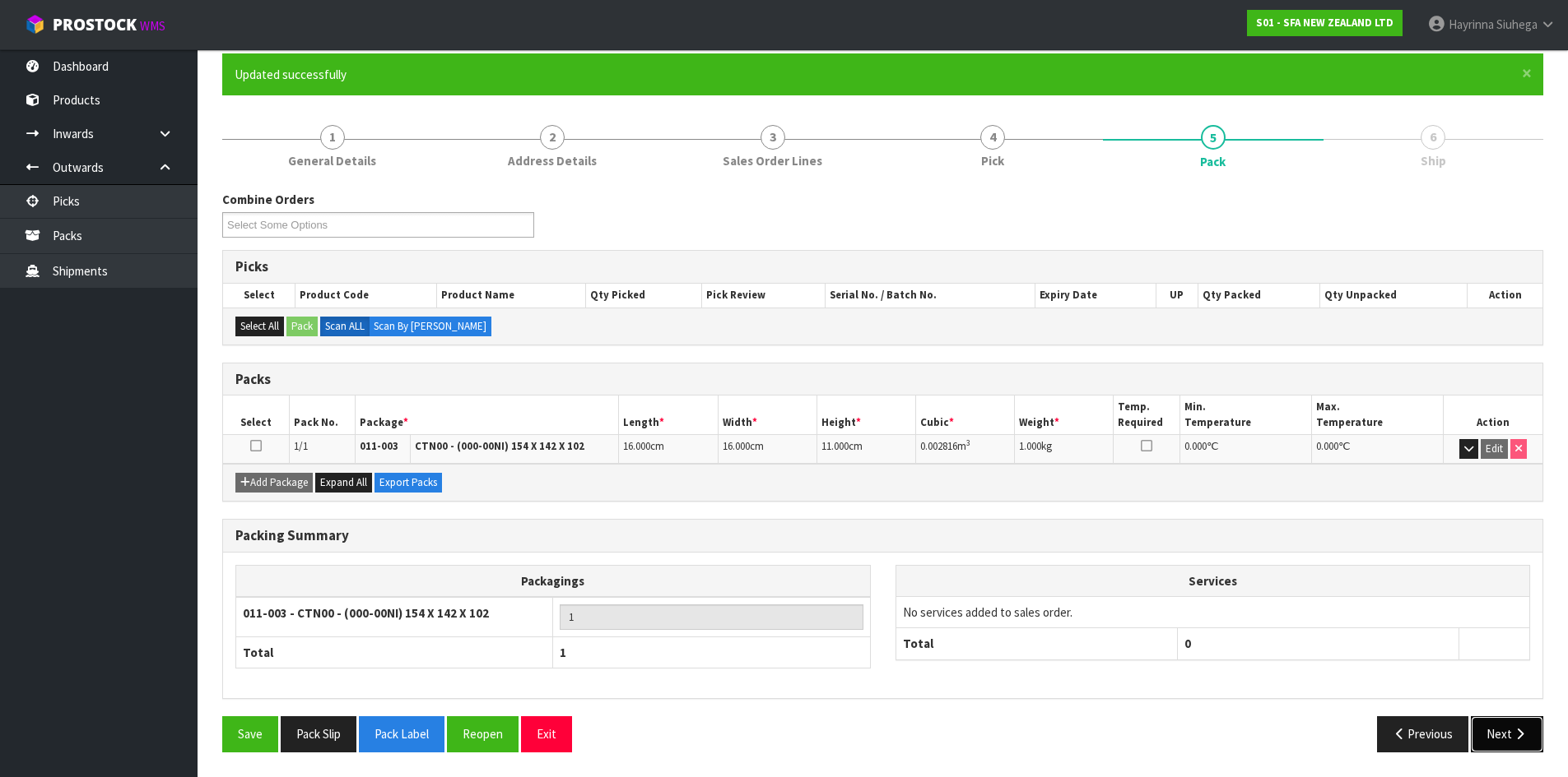
click at [1501, 734] on button "Next" at bounding box center [1507, 734] width 73 height 35
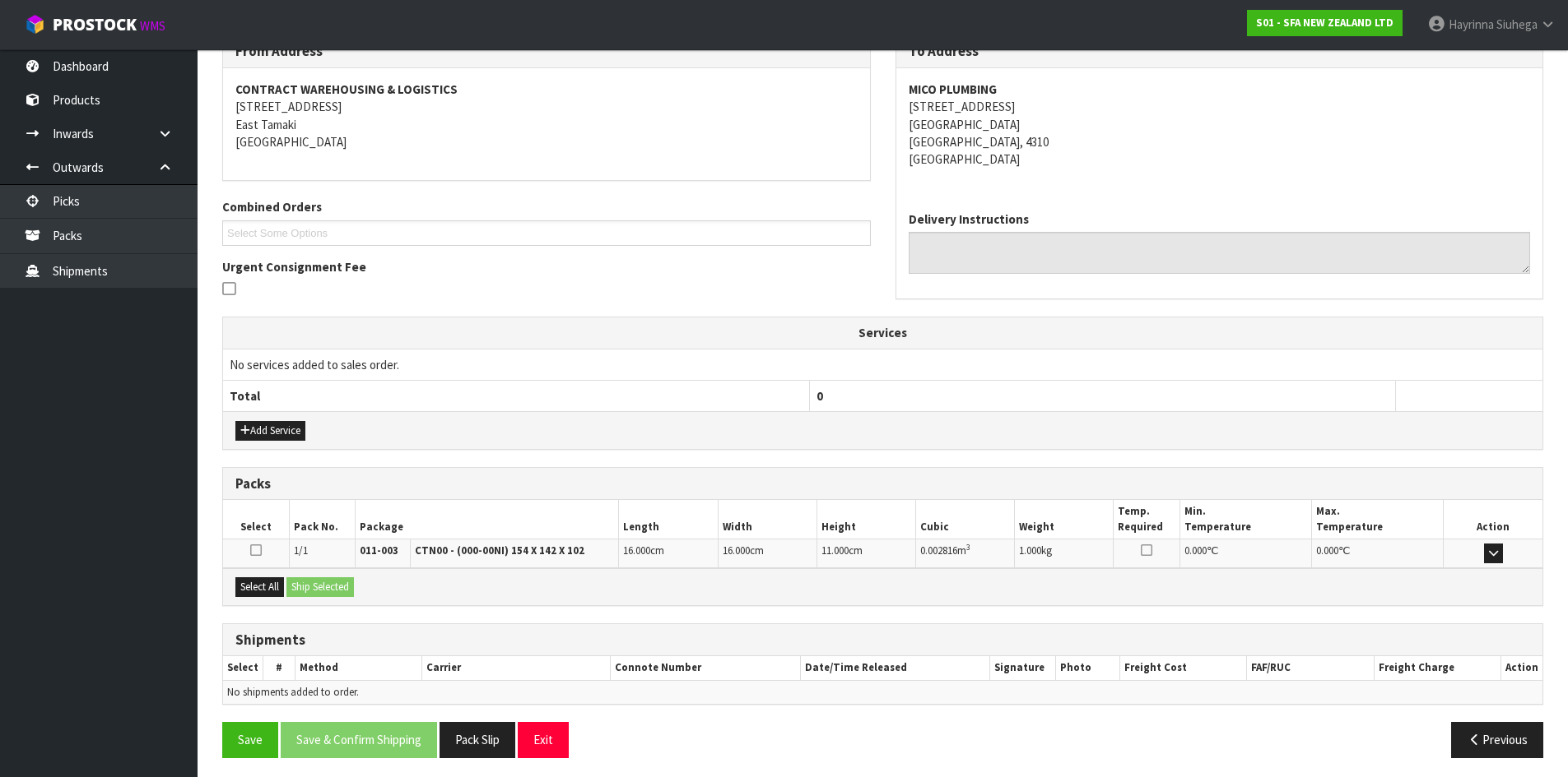
scroll to position [296, 0]
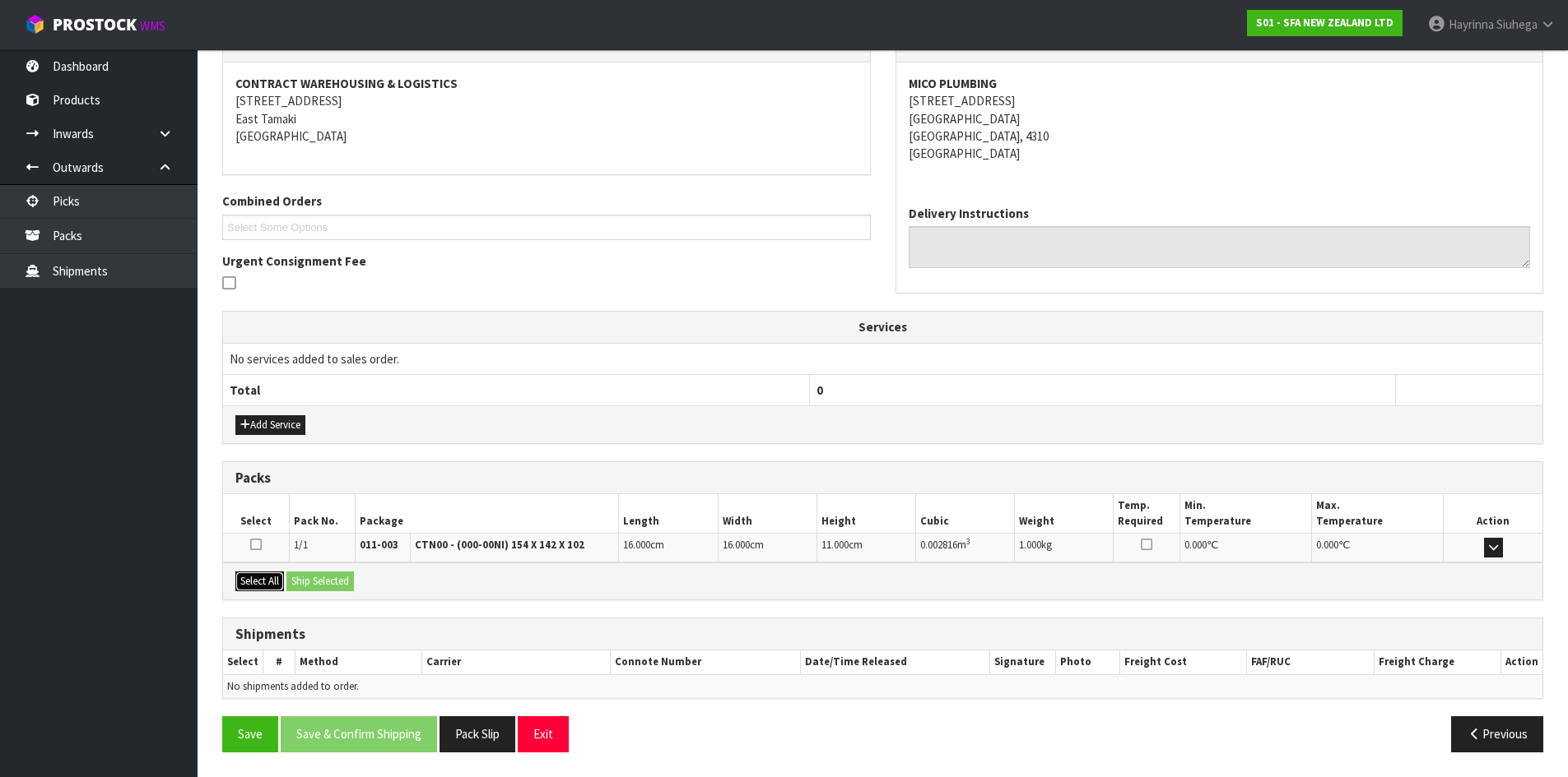
click at [277, 582] on button "Select All" at bounding box center [259, 581] width 48 height 20
click at [326, 584] on button "Ship Selected" at bounding box center [319, 581] width 68 height 20
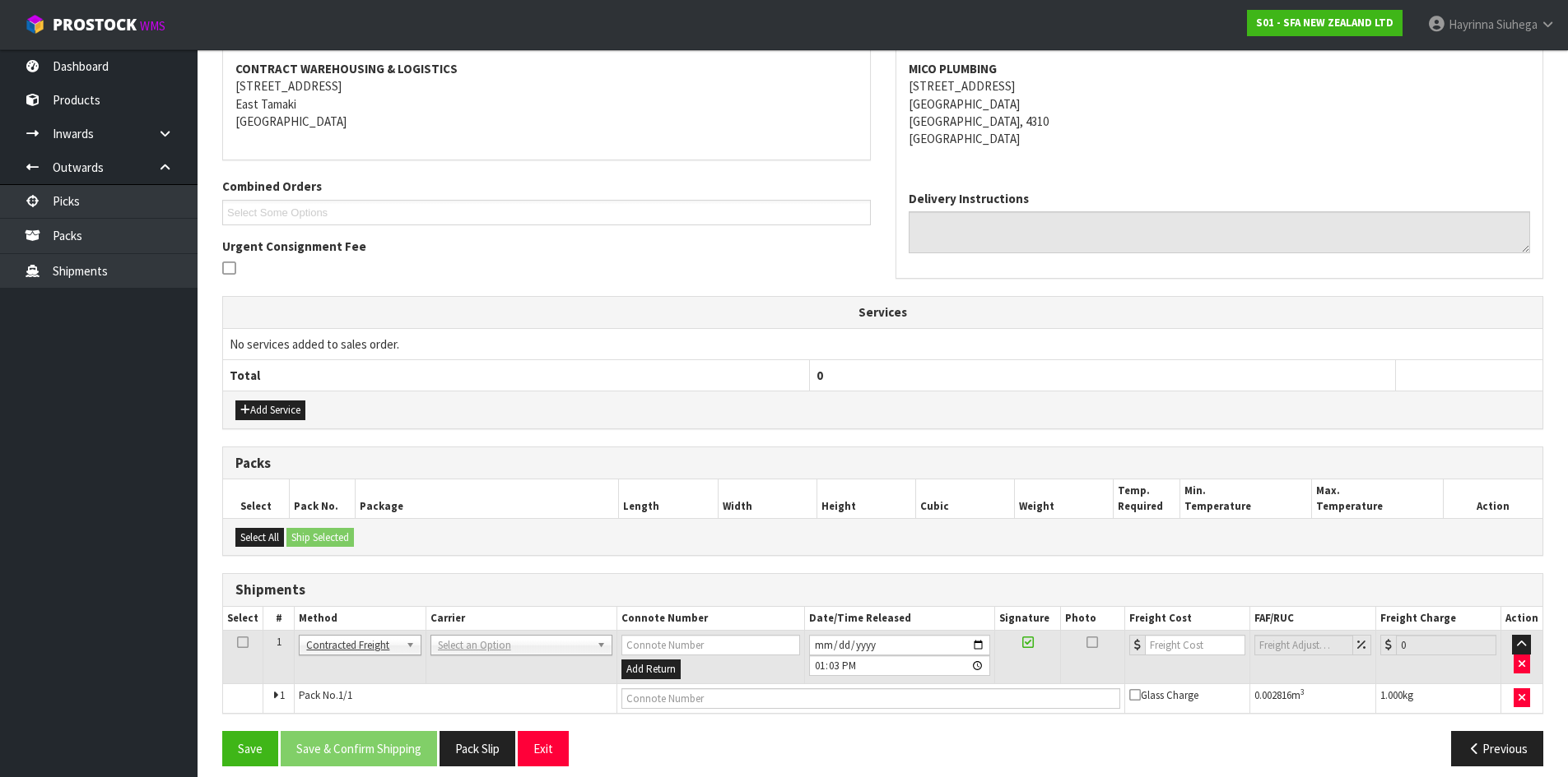
scroll to position [324, 0]
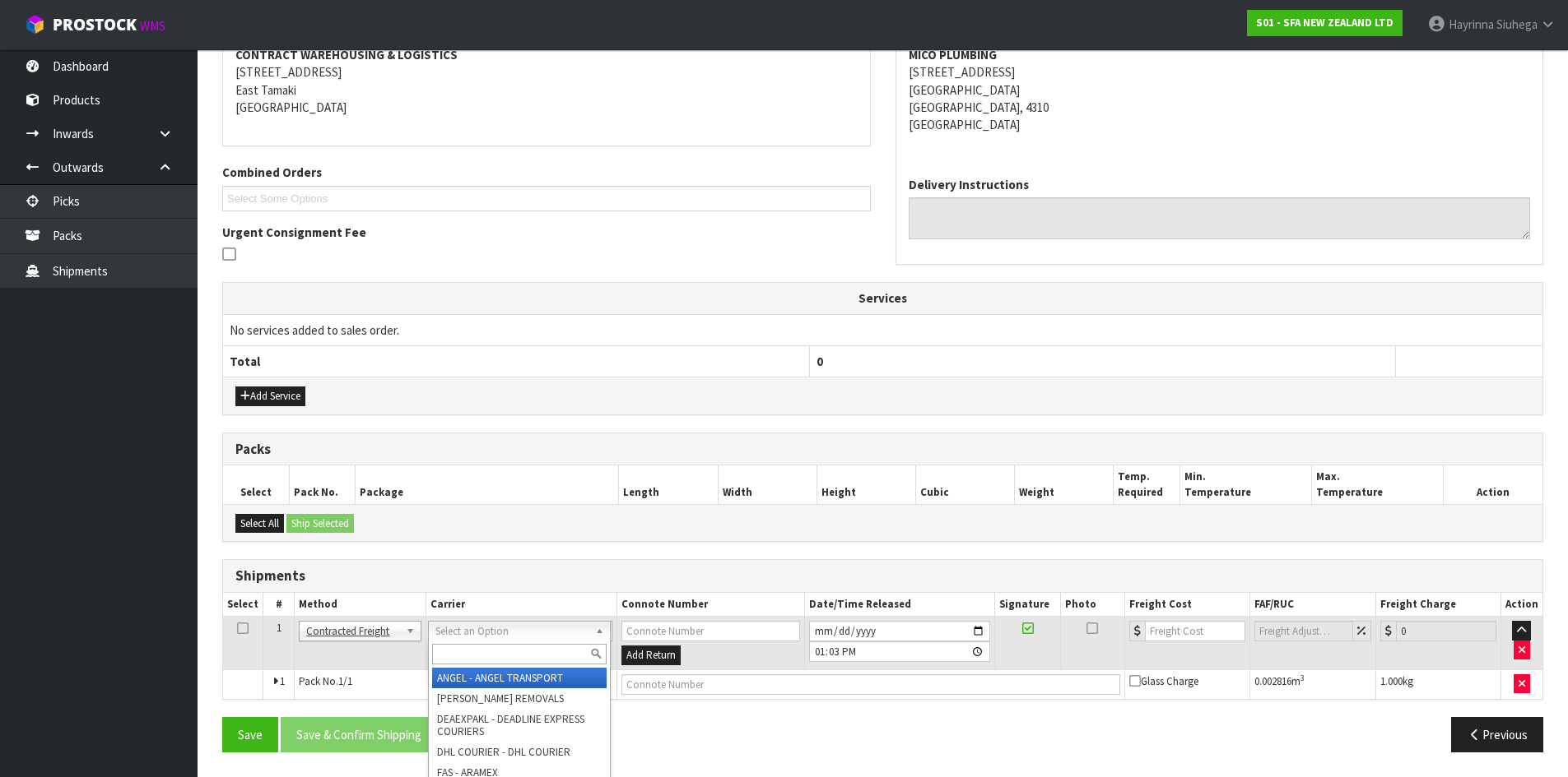
click at [457, 642] on div at bounding box center [519, 654] width 181 height 27
click at [455, 652] on input "text" at bounding box center [519, 653] width 175 height 20
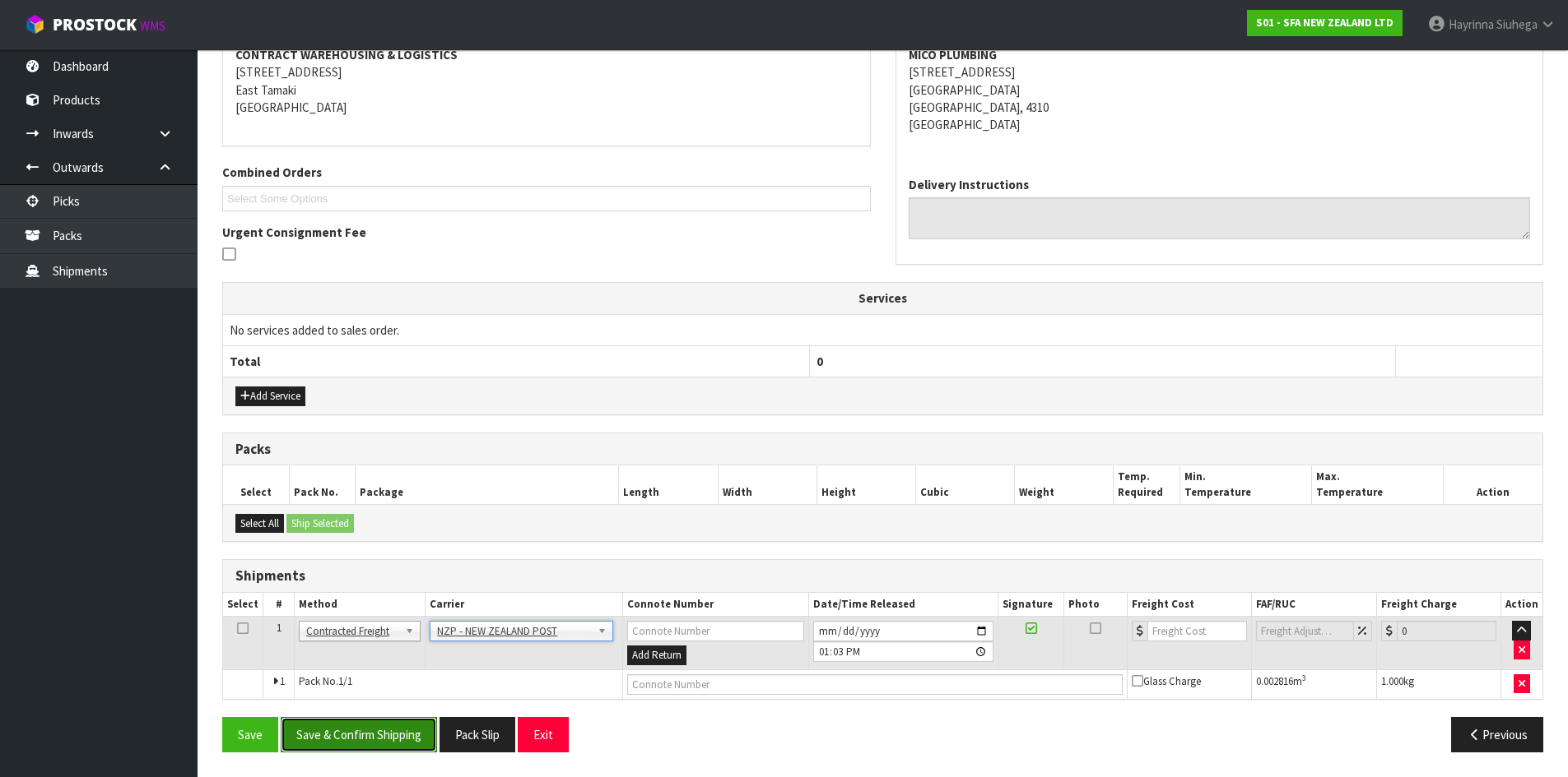
click at [376, 721] on button "Save & Confirm Shipping" at bounding box center [359, 735] width 156 height 35
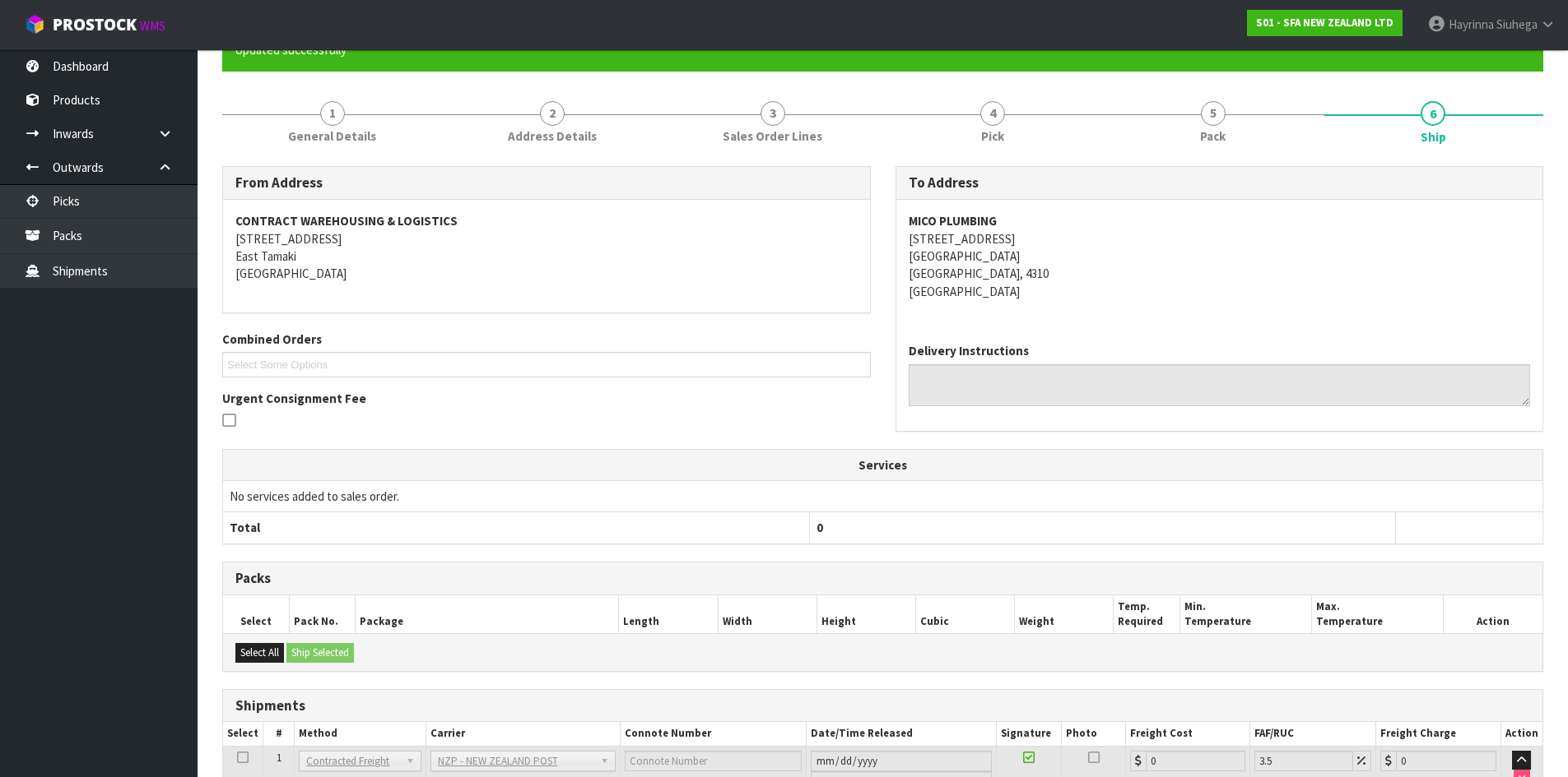
scroll to position [302, 0]
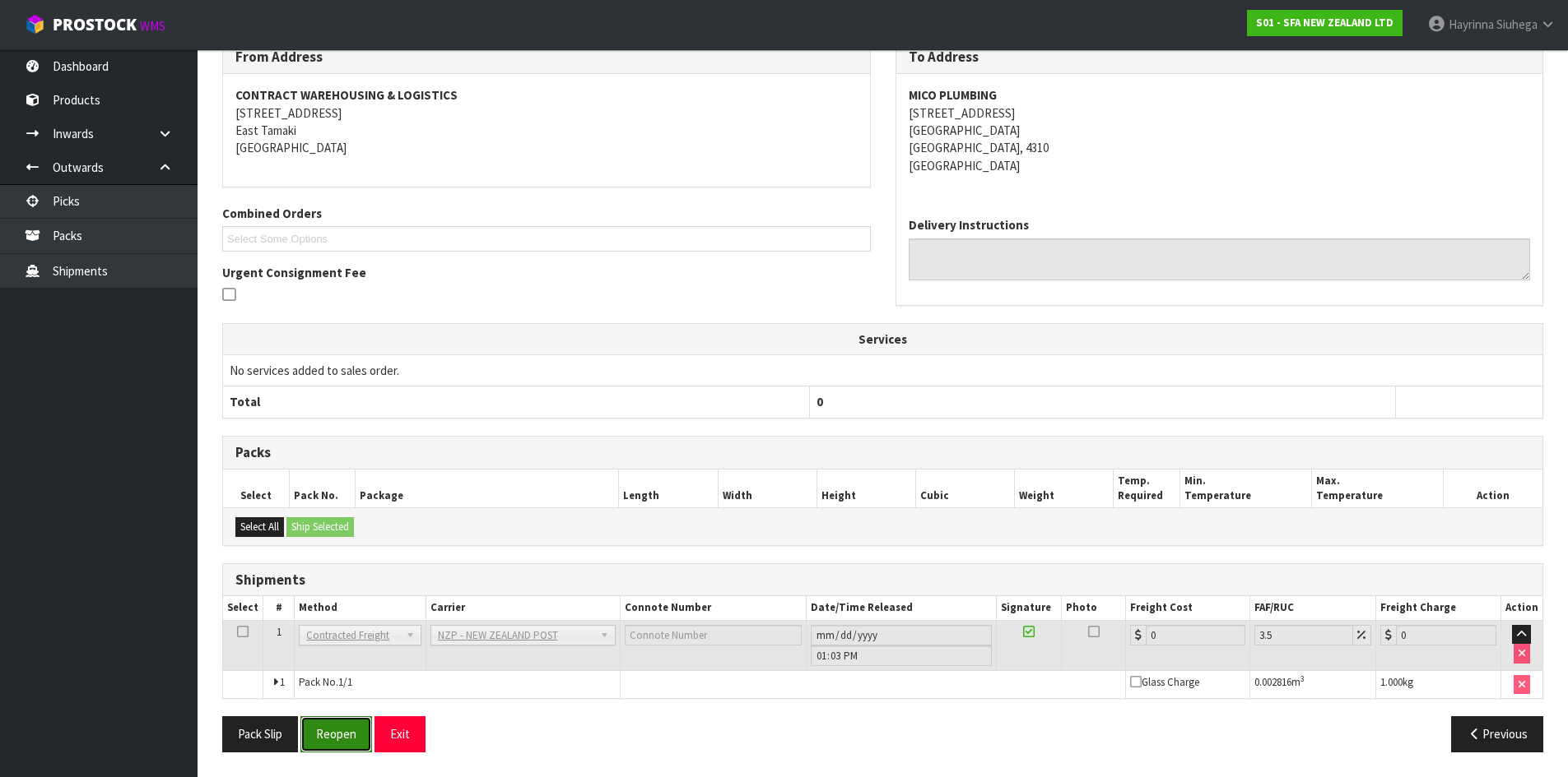
click at [336, 731] on button "Reopen" at bounding box center [336, 734] width 72 height 35
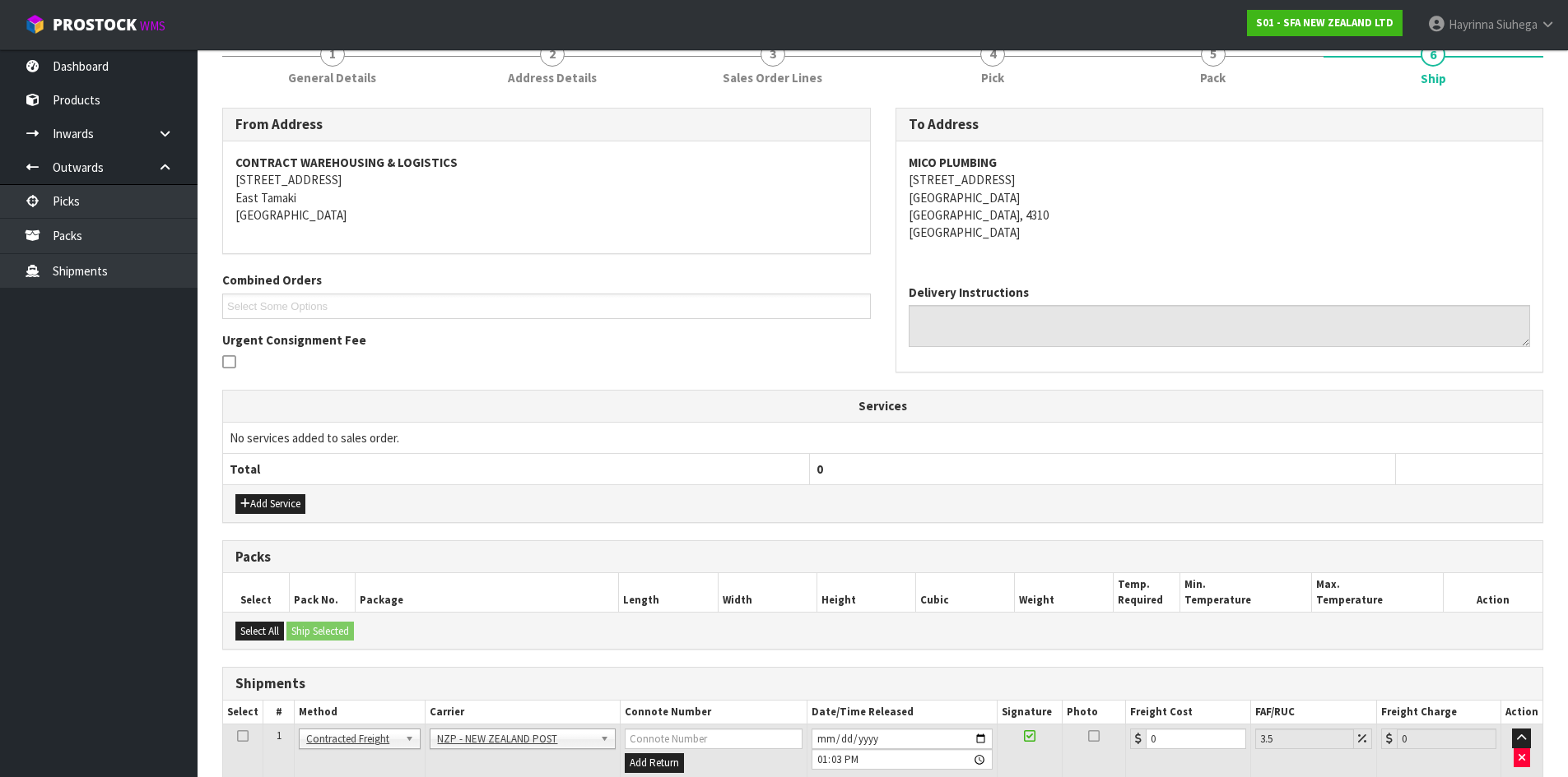
scroll to position [340, 0]
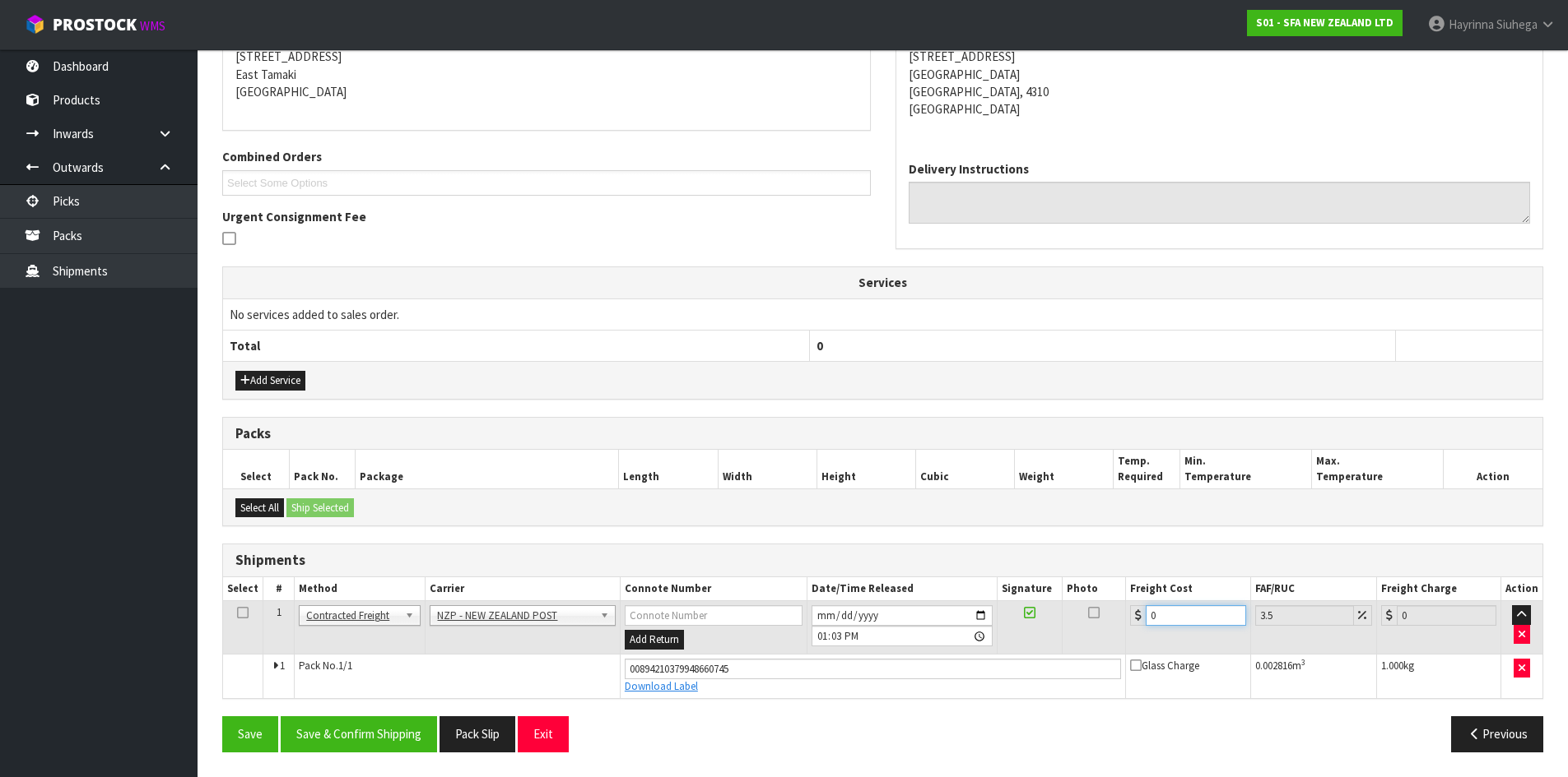
drag, startPoint x: 1186, startPoint y: 617, endPoint x: 1063, endPoint y: 624, distance: 123.2
click at [1066, 624] on tr "1 Client Local Pickup Customer Local Pickup Company Freight Contracted Freight …" at bounding box center [882, 628] width 1319 height 53
click at [222, 716] on button "Save" at bounding box center [250, 734] width 56 height 35
click at [390, 716] on div "From Address CONTRACT WAREHOUSING & LOGISTICS 17 Allens Road East Tamaki Auckla…" at bounding box center [882, 374] width 1321 height 781
click at [390, 721] on button "Save & Confirm Shipping" at bounding box center [359, 734] width 156 height 35
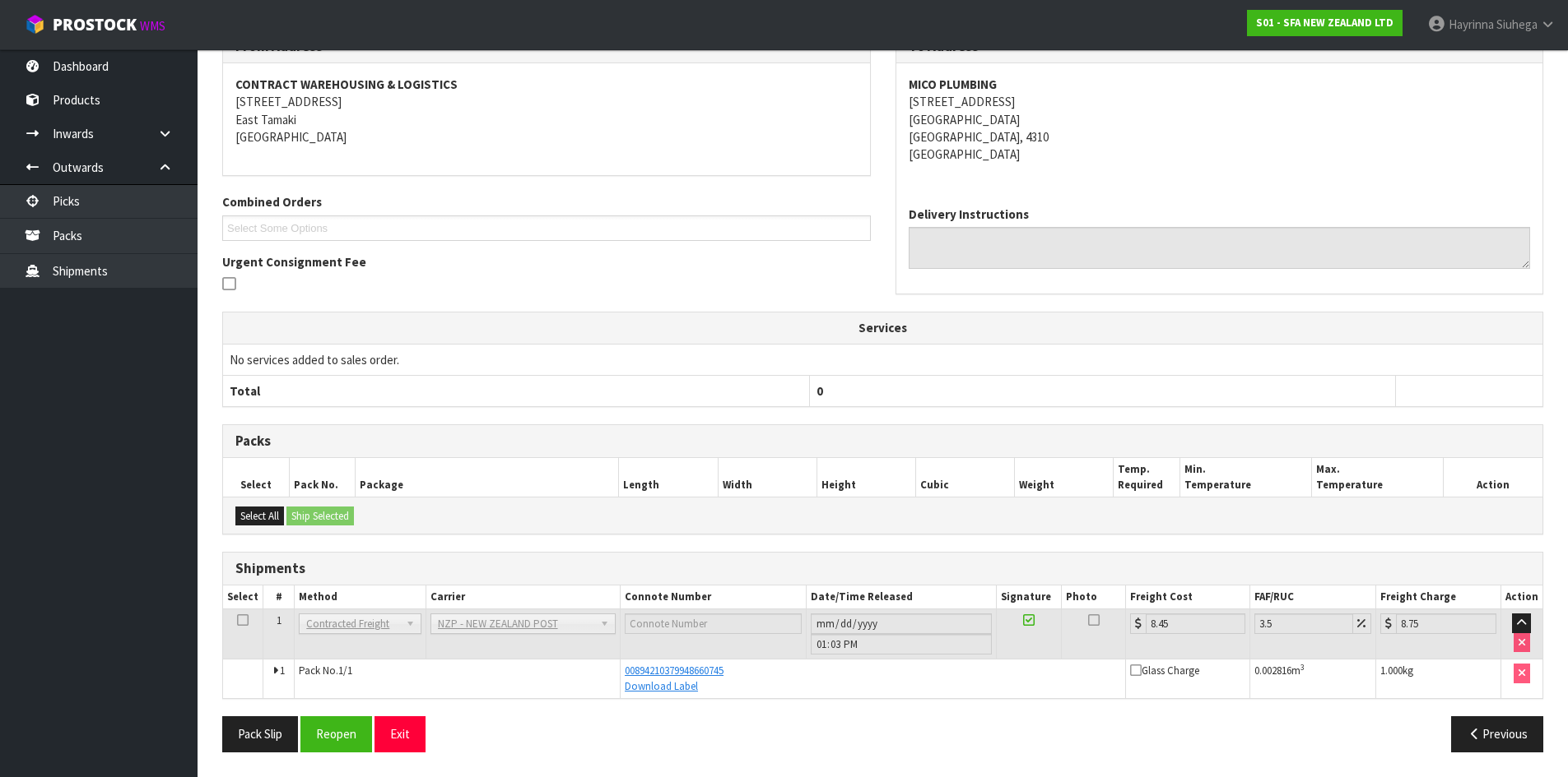
scroll to position [0, 0]
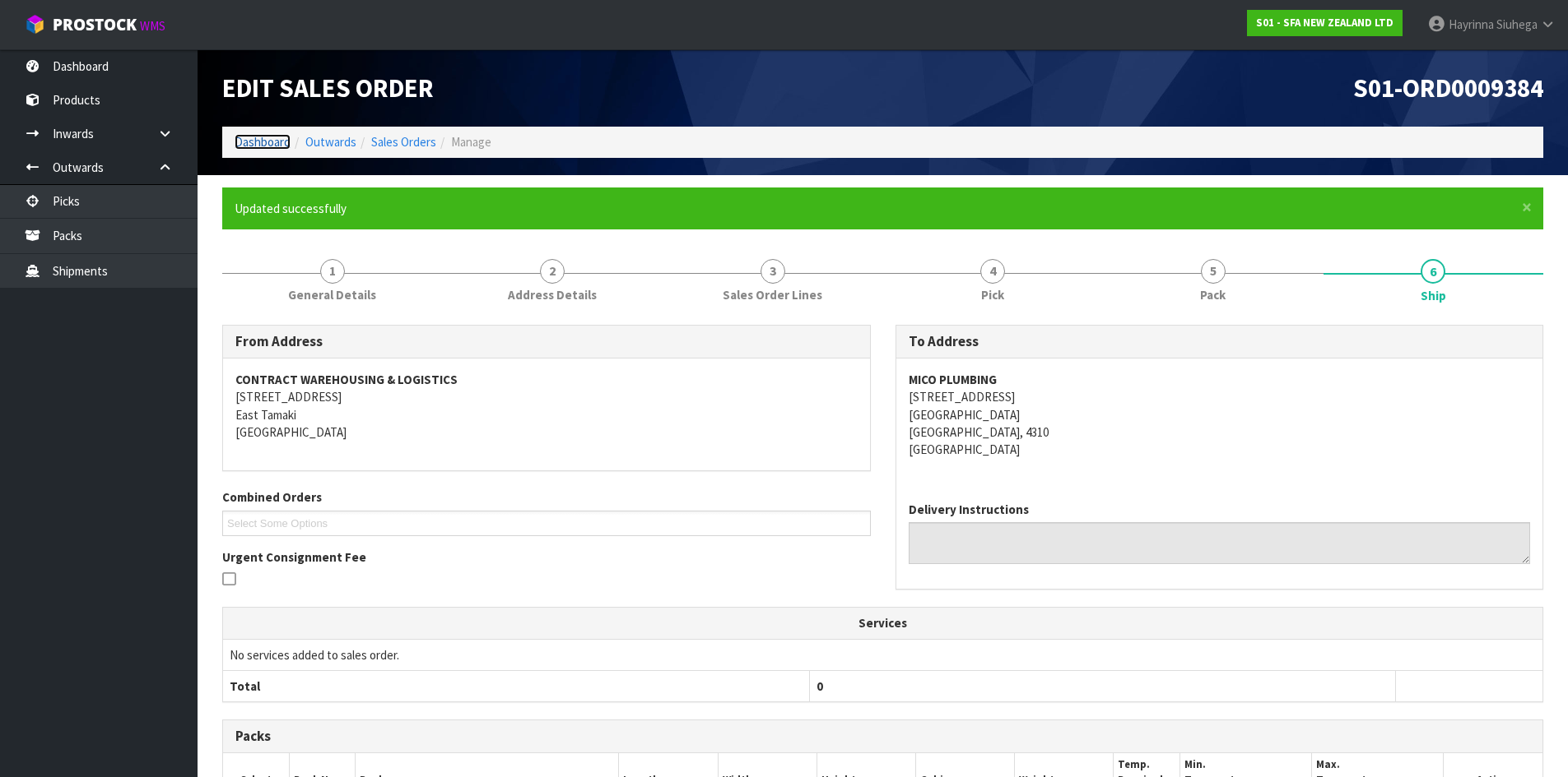
click at [270, 139] on link "Dashboard" at bounding box center [262, 142] width 56 height 16
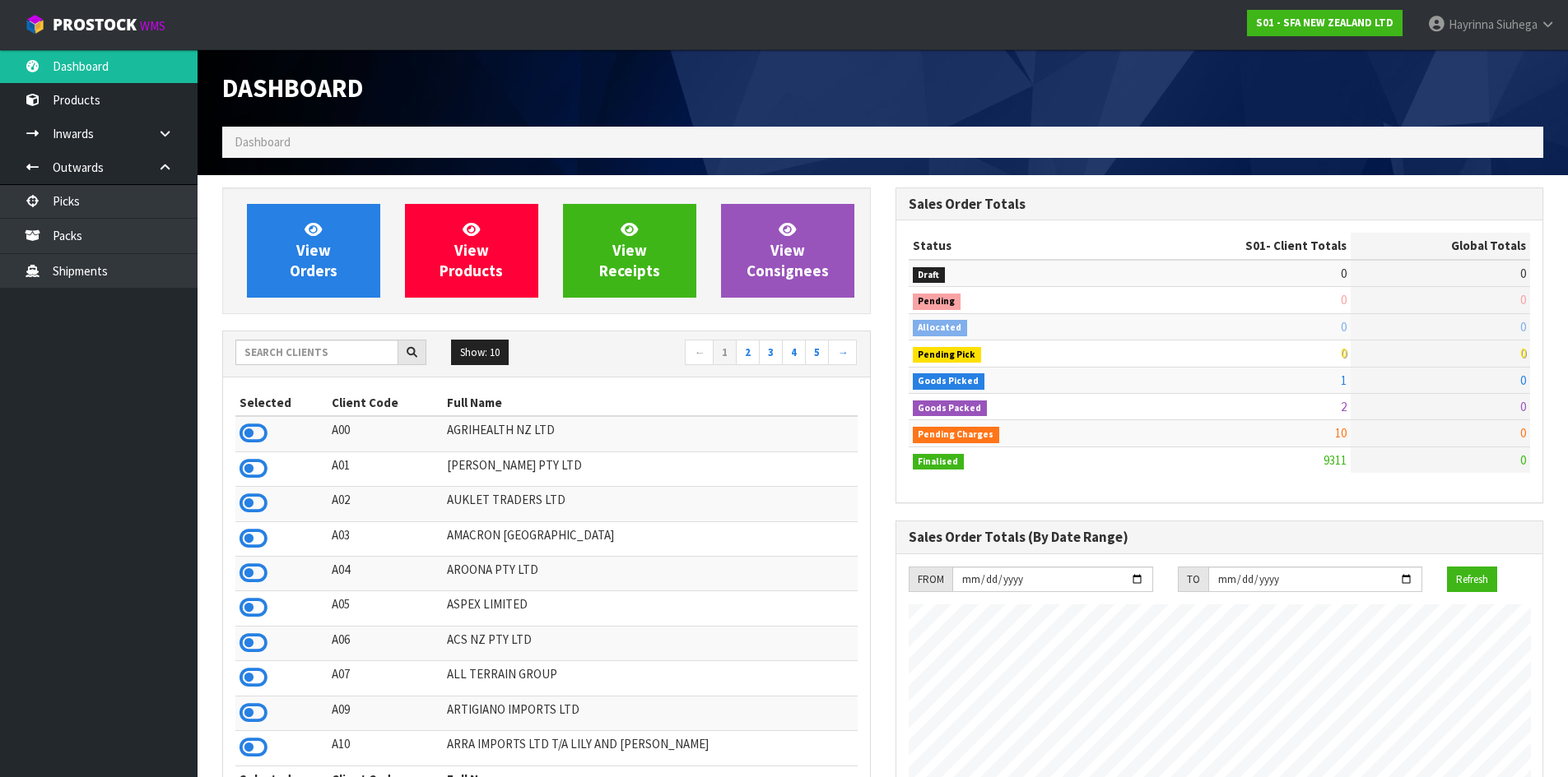
scroll to position [1246, 672]
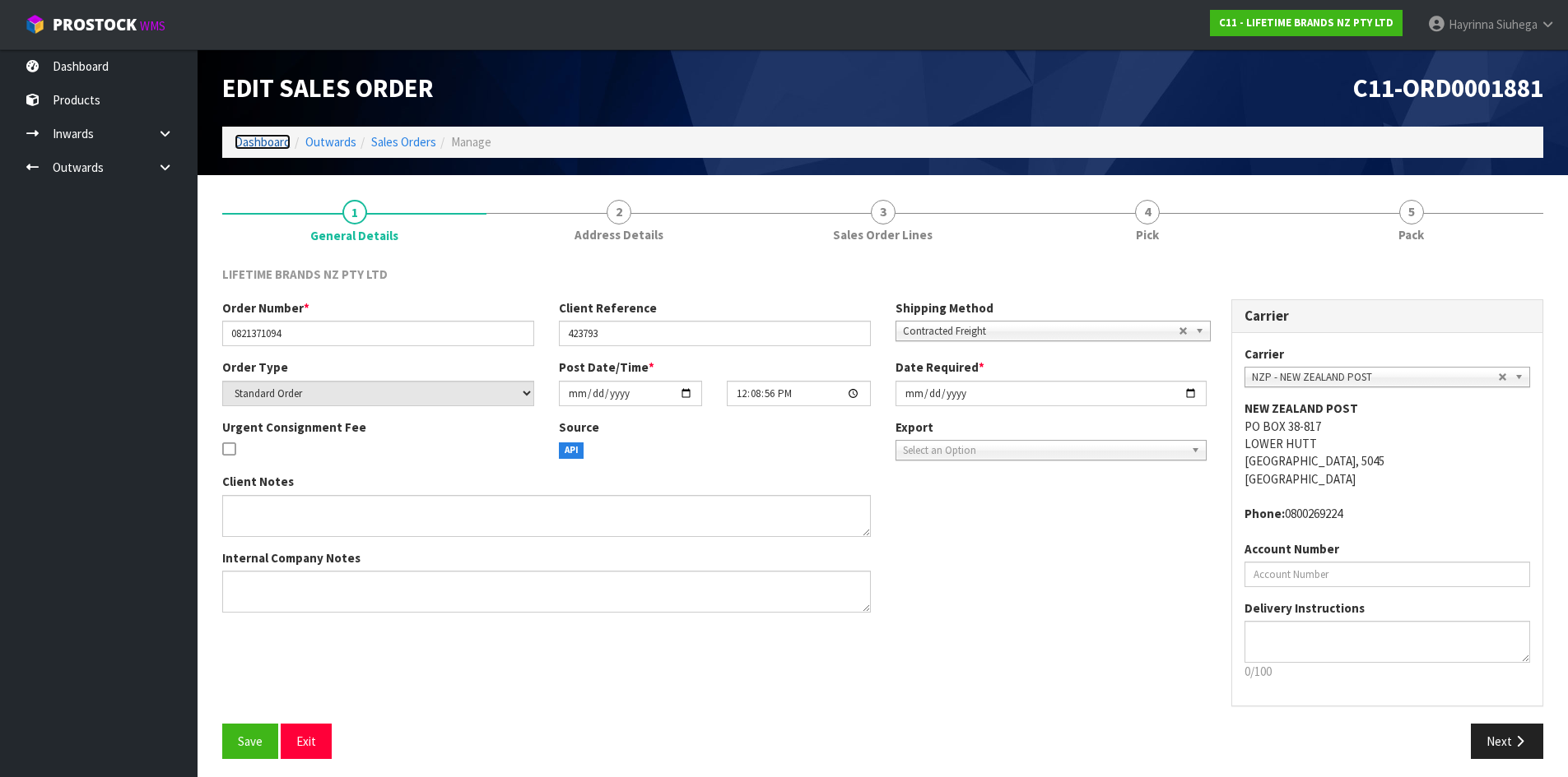
click at [265, 139] on link "Dashboard" at bounding box center [262, 142] width 56 height 16
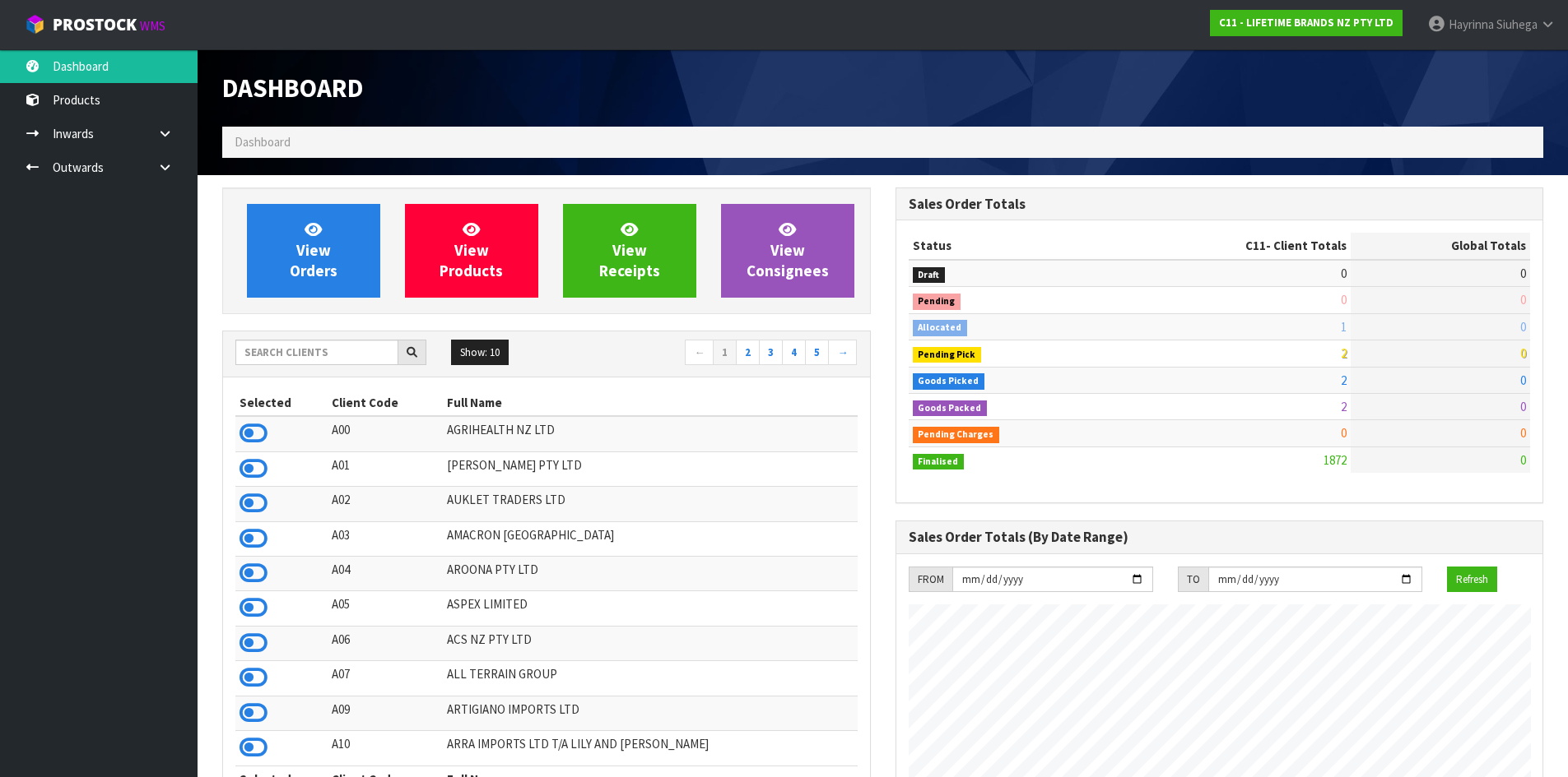
scroll to position [1246, 672]
click at [345, 364] on input "text" at bounding box center [317, 352] width 163 height 25
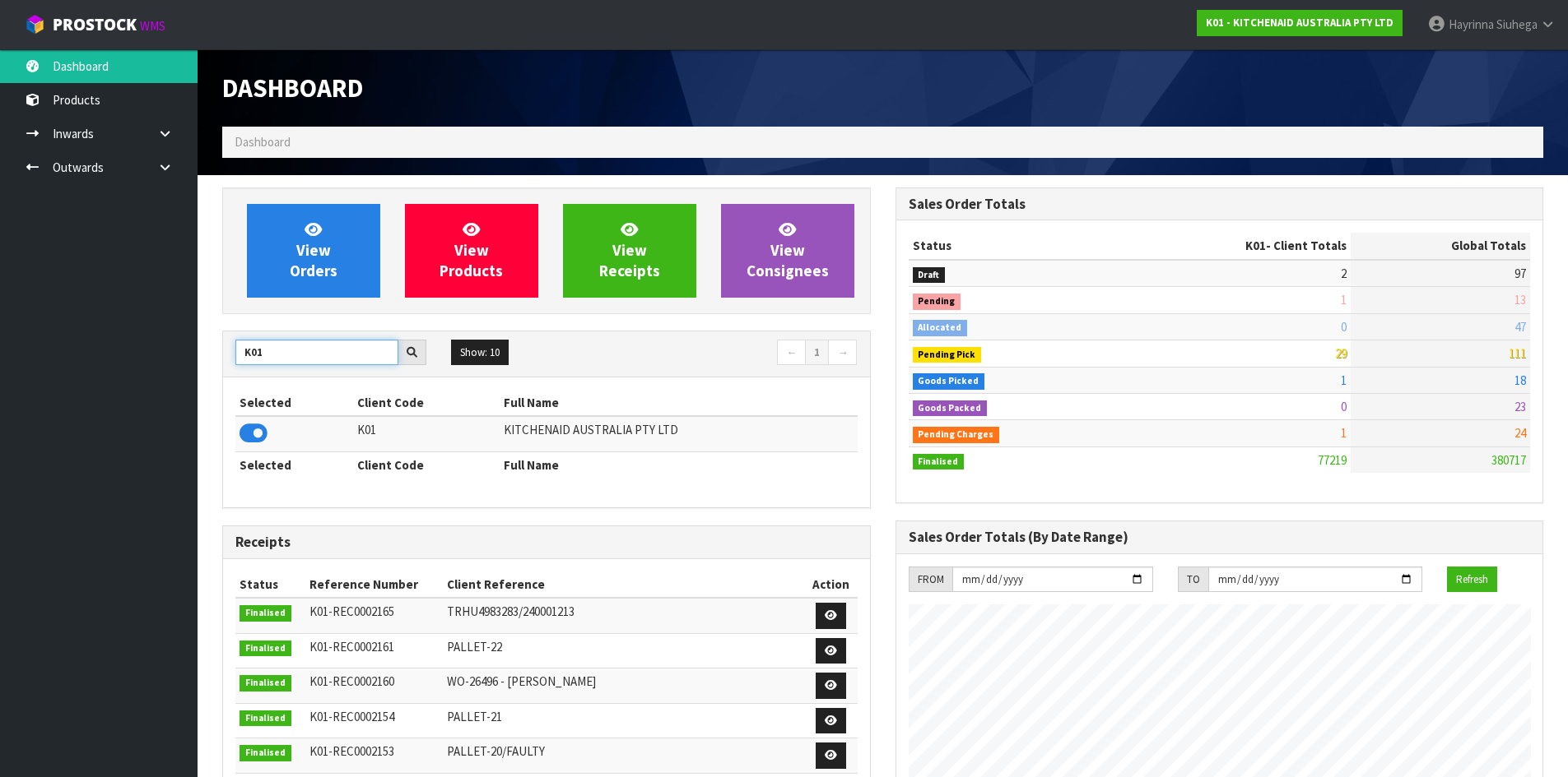
drag, startPoint x: 279, startPoint y: 353, endPoint x: 38, endPoint y: 334, distance: 241.7
click at [38, 334] on body "Toggle navigation ProStock WMS K01 - KITCHENAID AUSTRALIA PTY LTD Hayrinna Siuh…" at bounding box center [784, 388] width 1568 height 777
click at [245, 430] on icon at bounding box center [254, 433] width 28 height 25
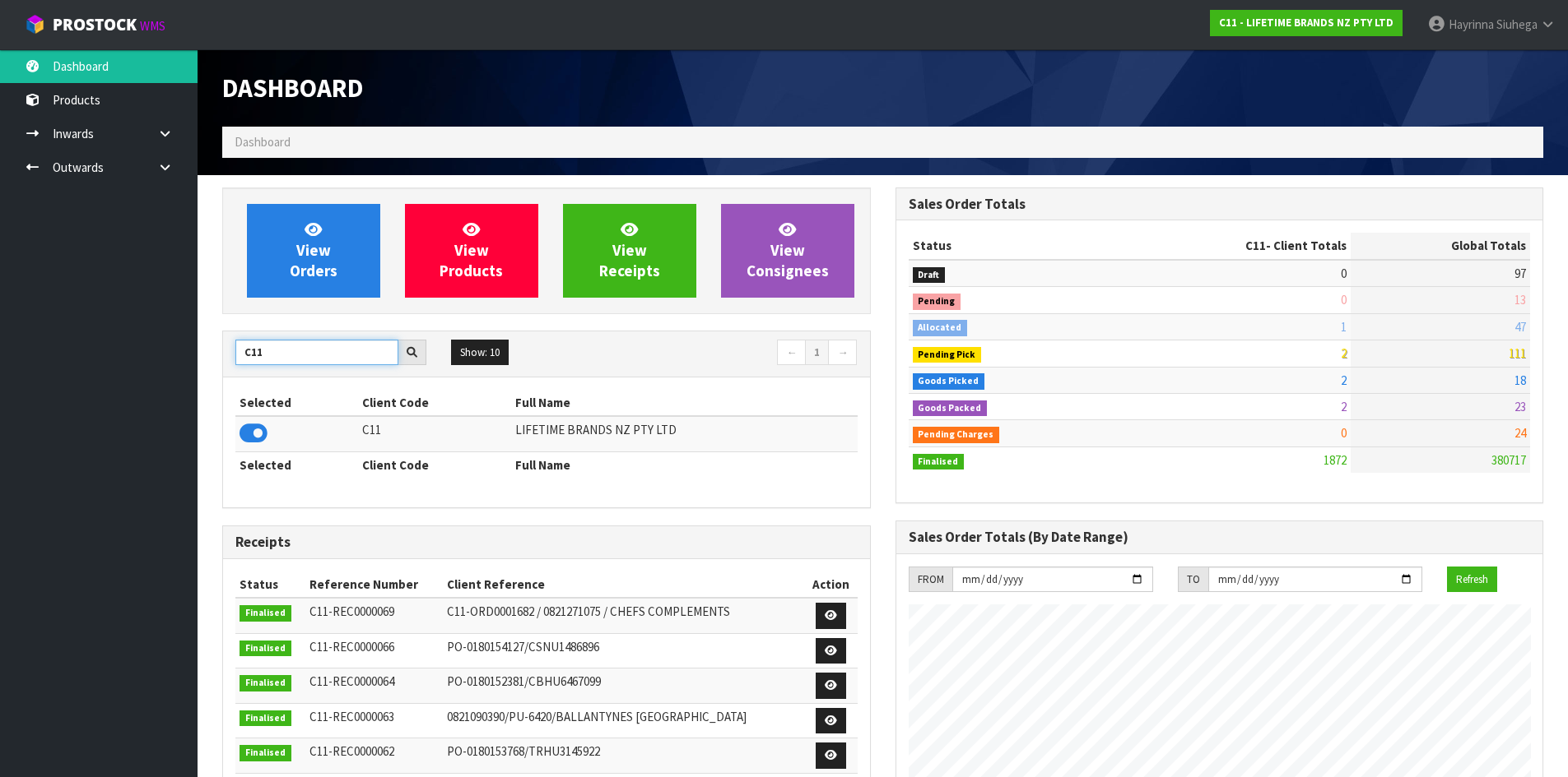
drag, startPoint x: 276, startPoint y: 356, endPoint x: 60, endPoint y: 326, distance: 218.1
click at [0, 321] on body "Toggle navigation ProStock WMS C11 - LIFETIME BRANDS NZ PTY LTD Hayrinna Siuheg…" at bounding box center [784, 388] width 1568 height 777
type input "F01"
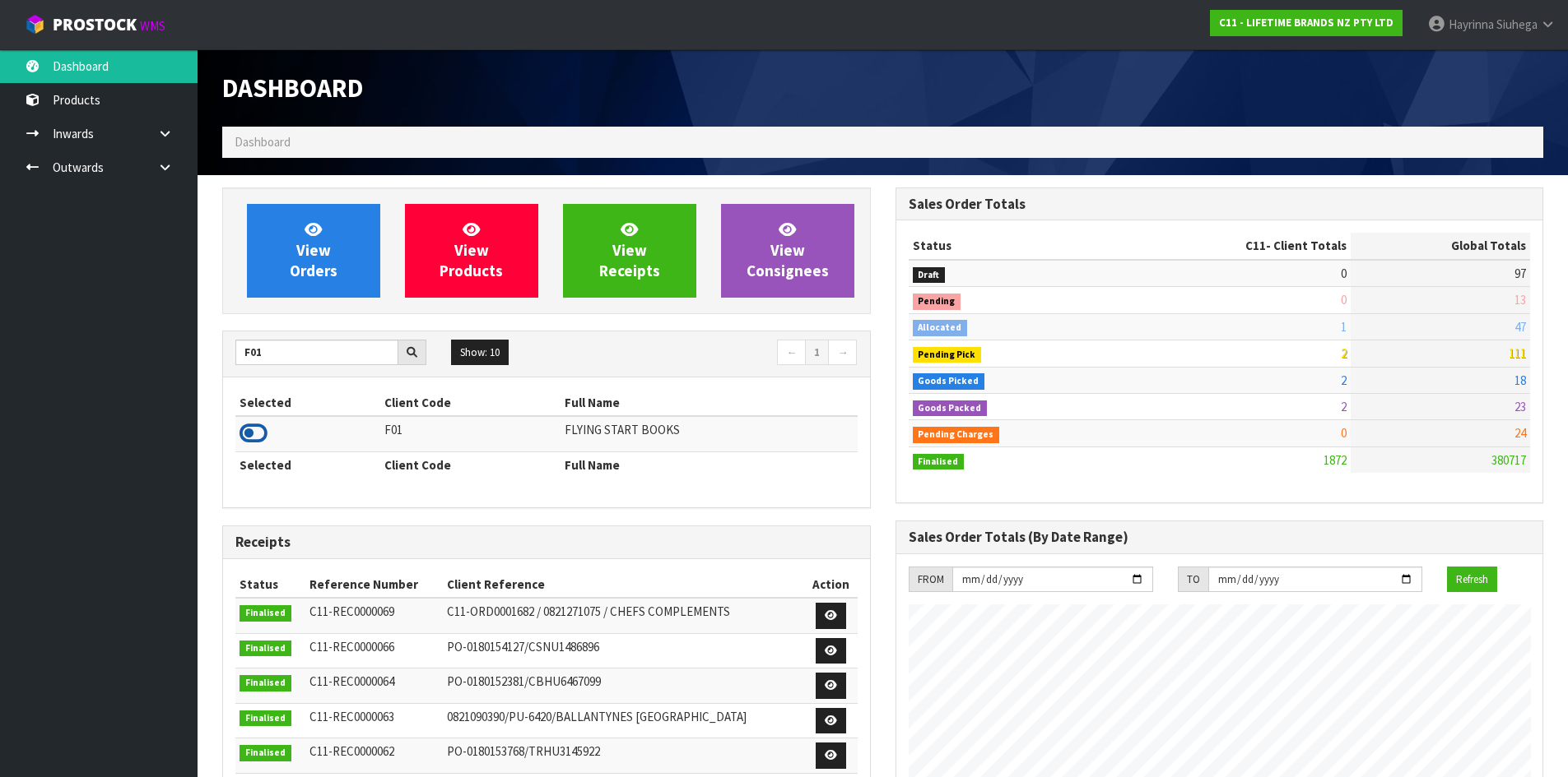
click at [253, 431] on icon at bounding box center [254, 433] width 28 height 25
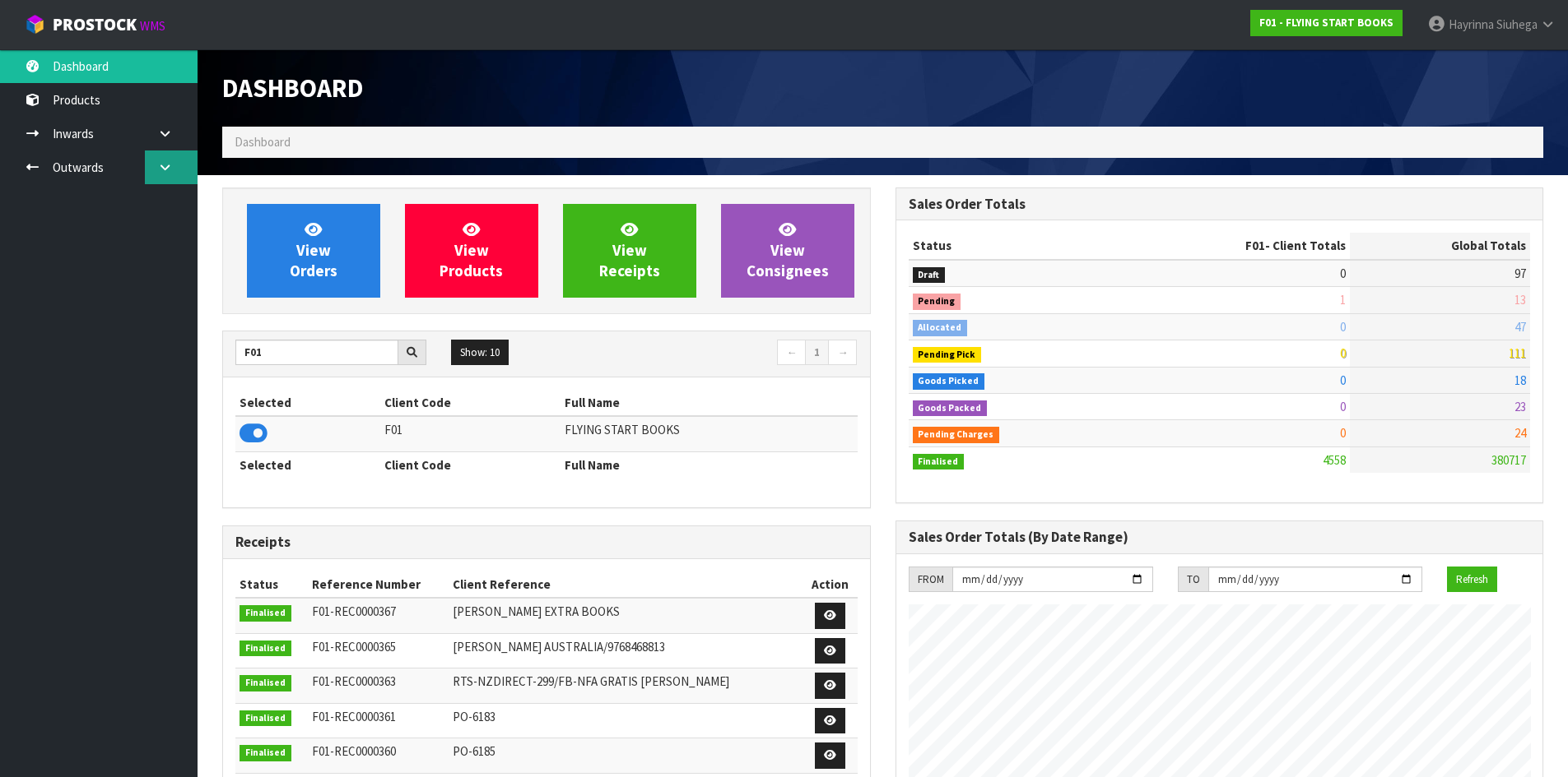
click at [176, 157] on link at bounding box center [171, 168] width 53 height 33
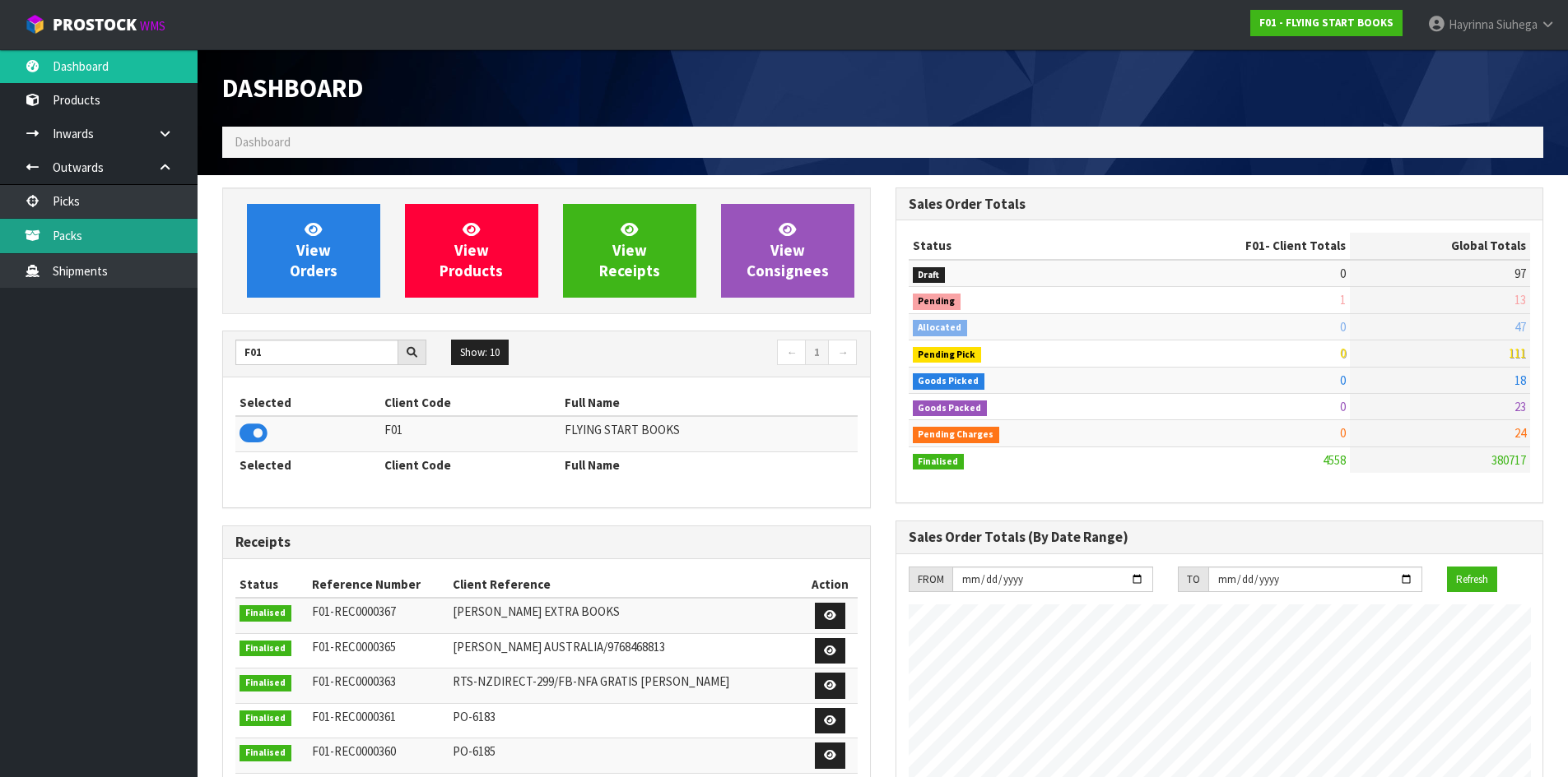
click at [111, 236] on link "Packs" at bounding box center [98, 235] width 197 height 33
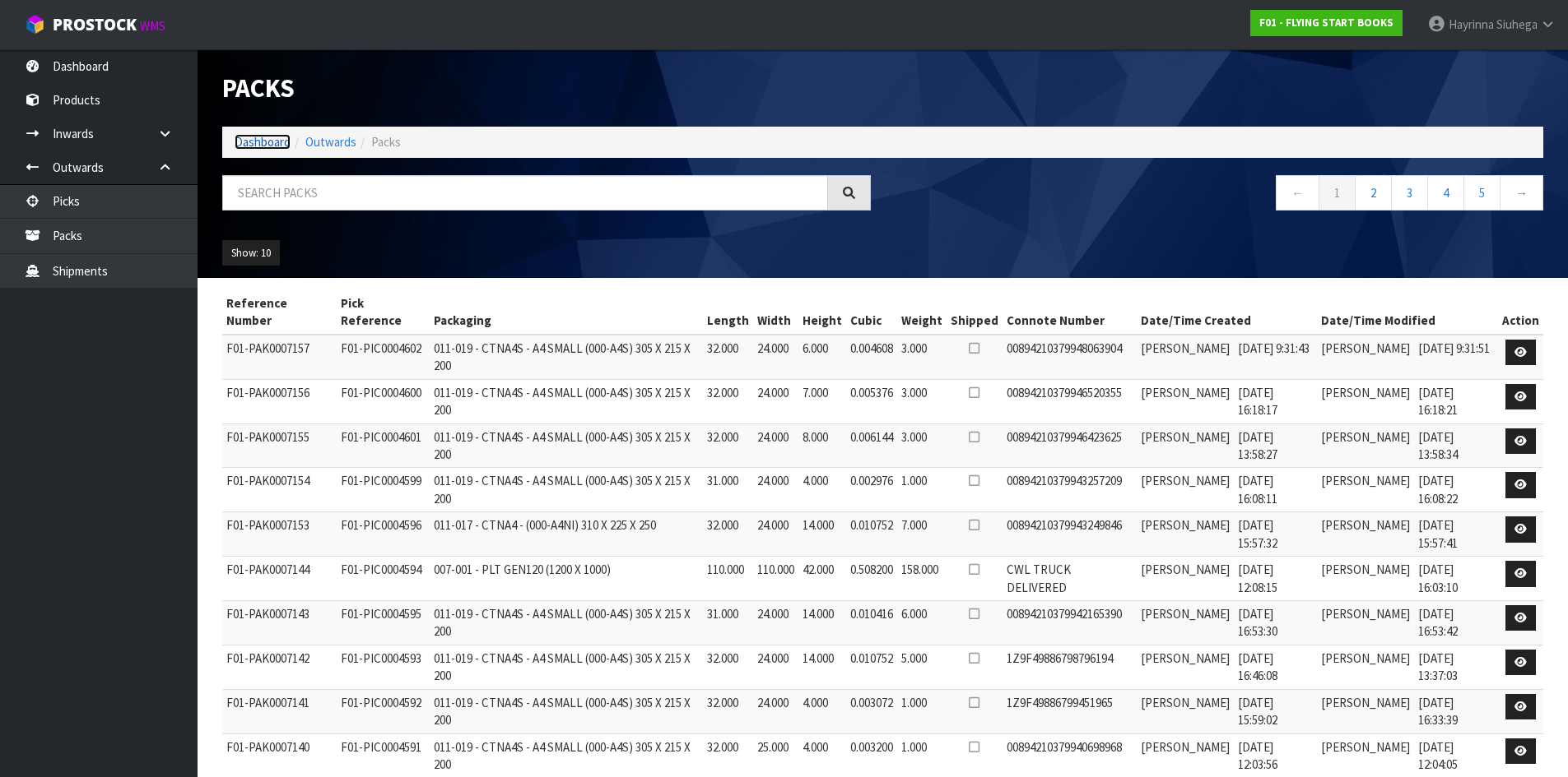
click at [255, 137] on link "Dashboard" at bounding box center [262, 142] width 56 height 16
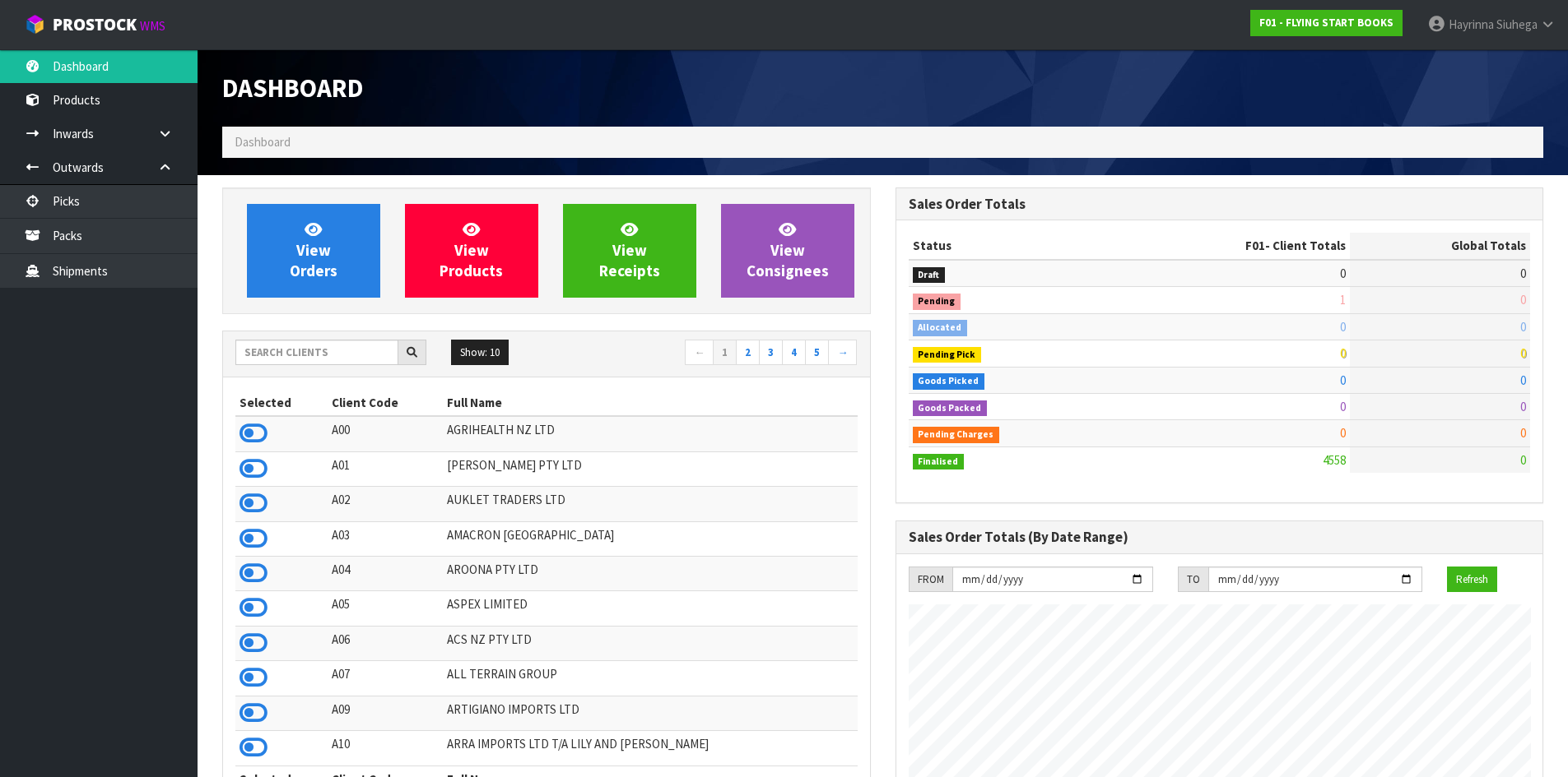
scroll to position [1246, 672]
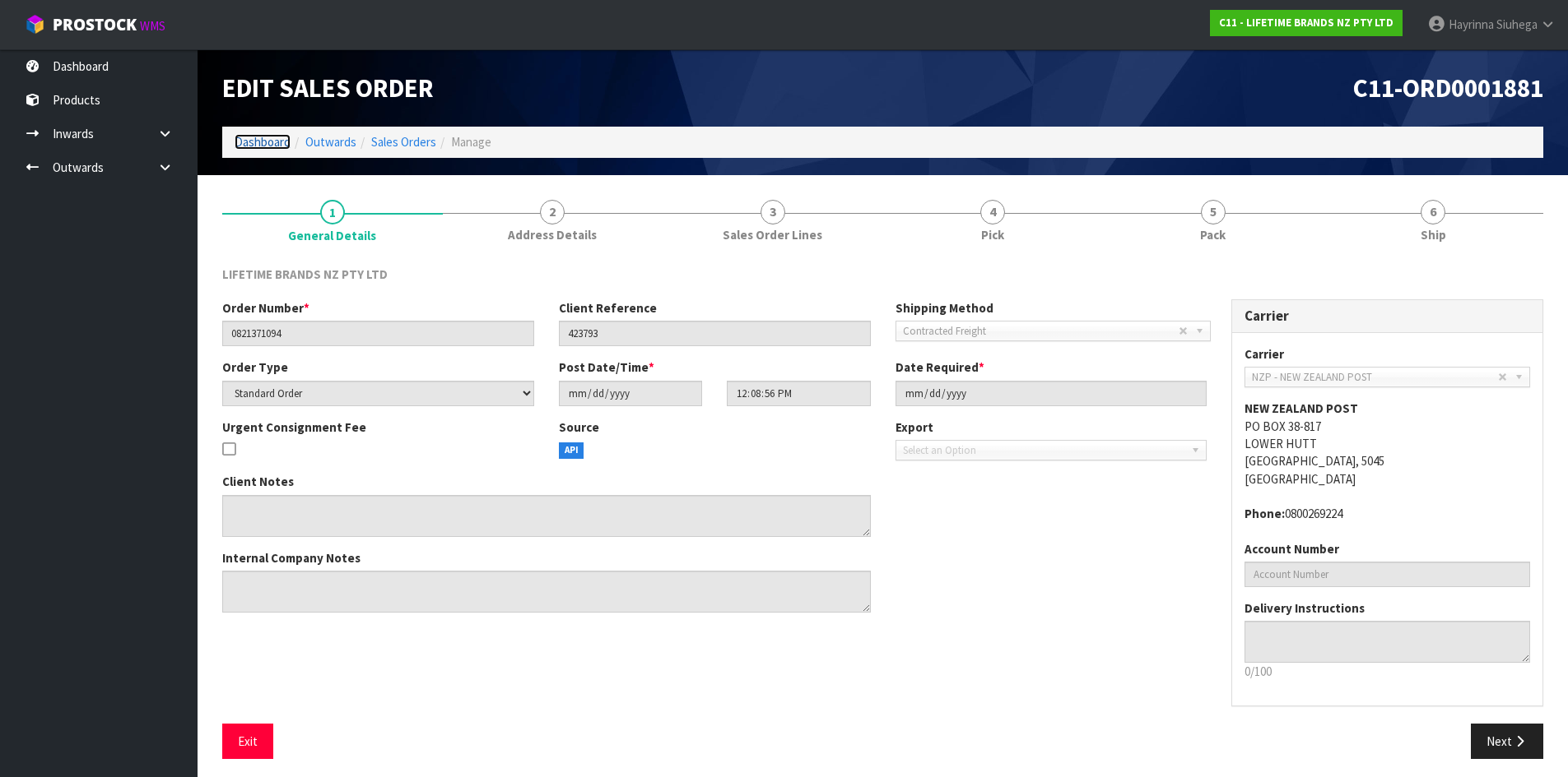
click at [276, 146] on link "Dashboard" at bounding box center [262, 142] width 56 height 16
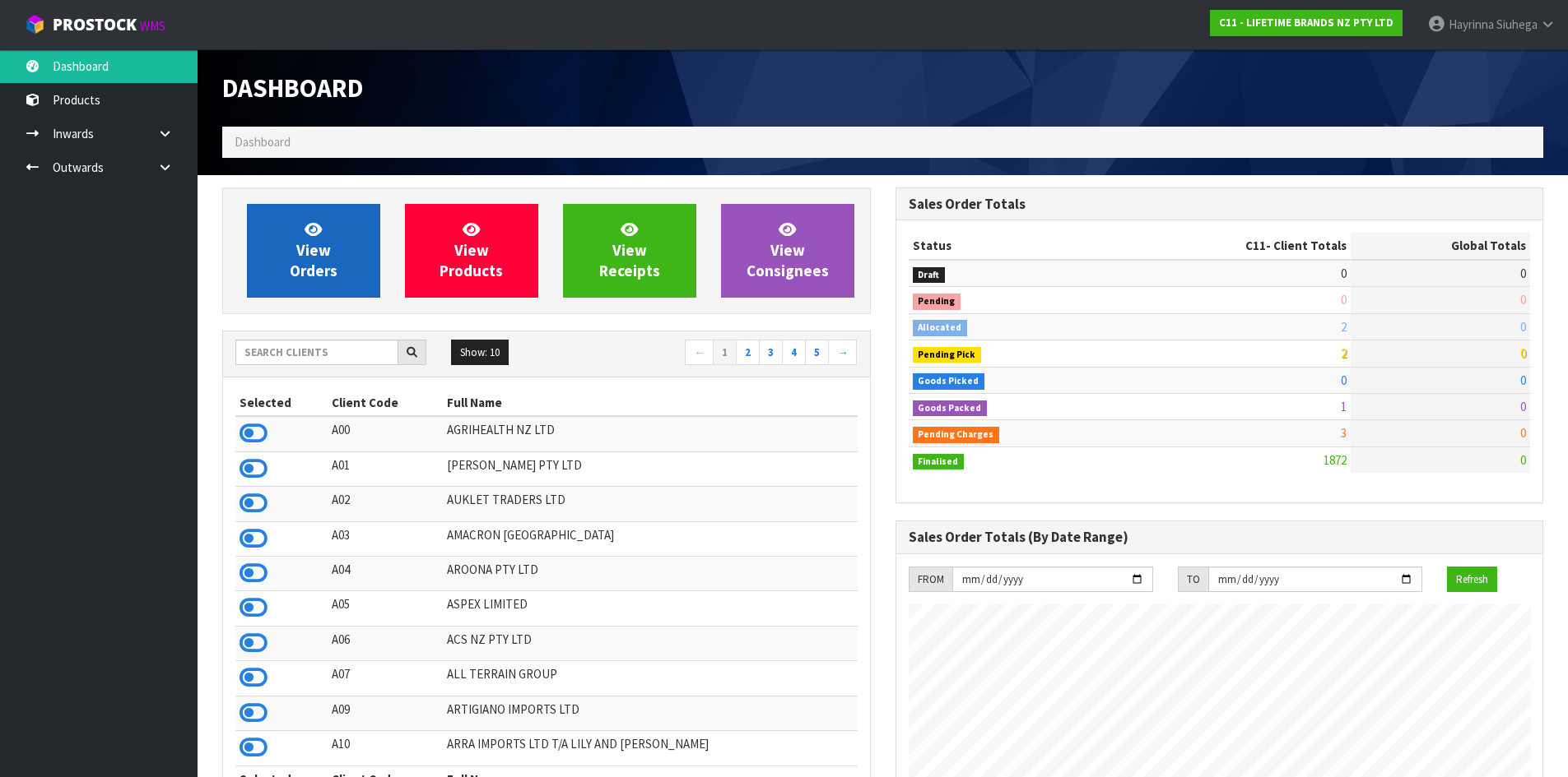
scroll to position [1246, 672]
click at [325, 267] on span "View Orders" at bounding box center [313, 250] width 47 height 61
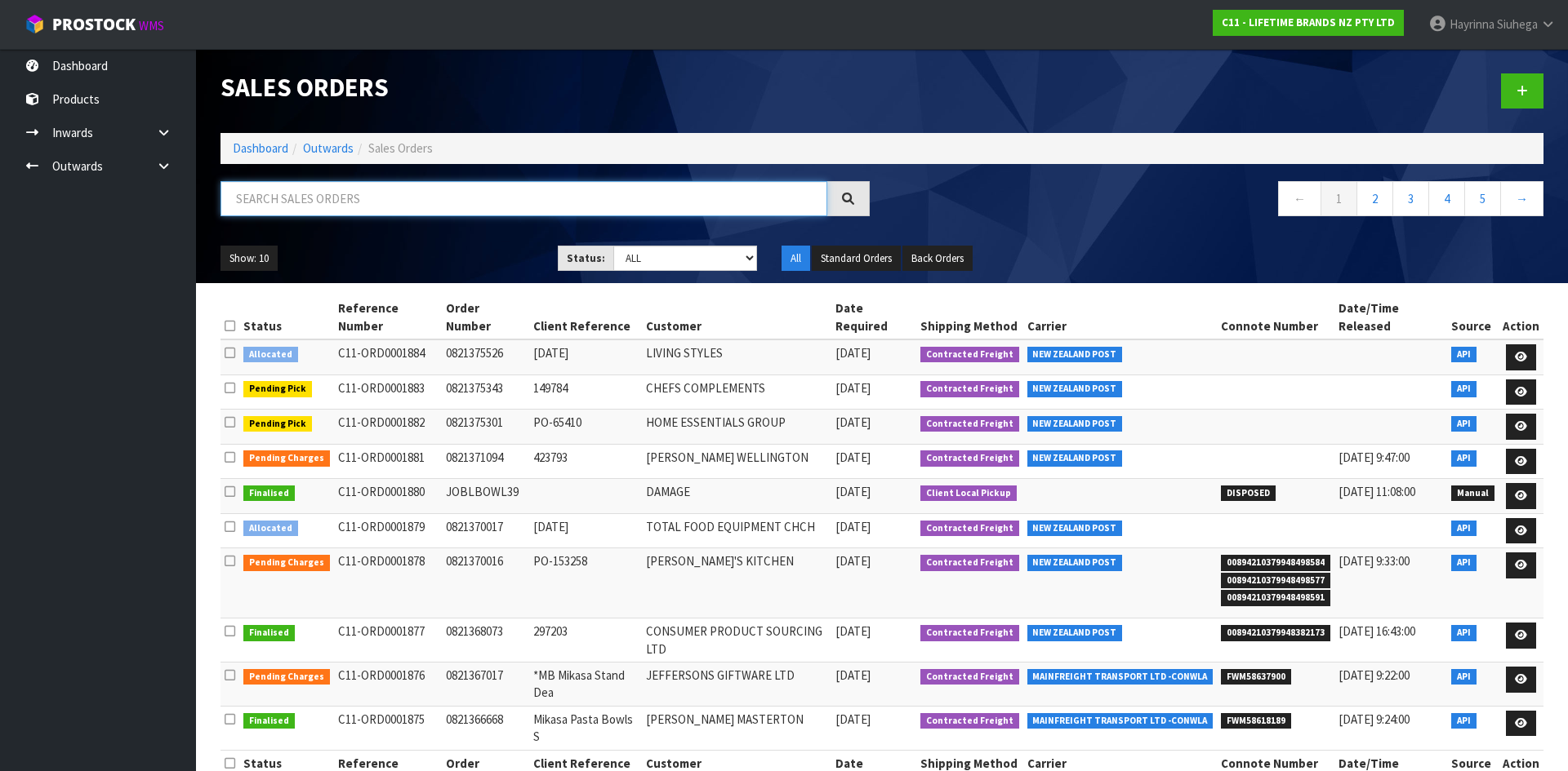
click at [341, 211] on input "text" at bounding box center [523, 198] width 607 height 35
paste input "[PERSON_NAME] WELLINGTON"
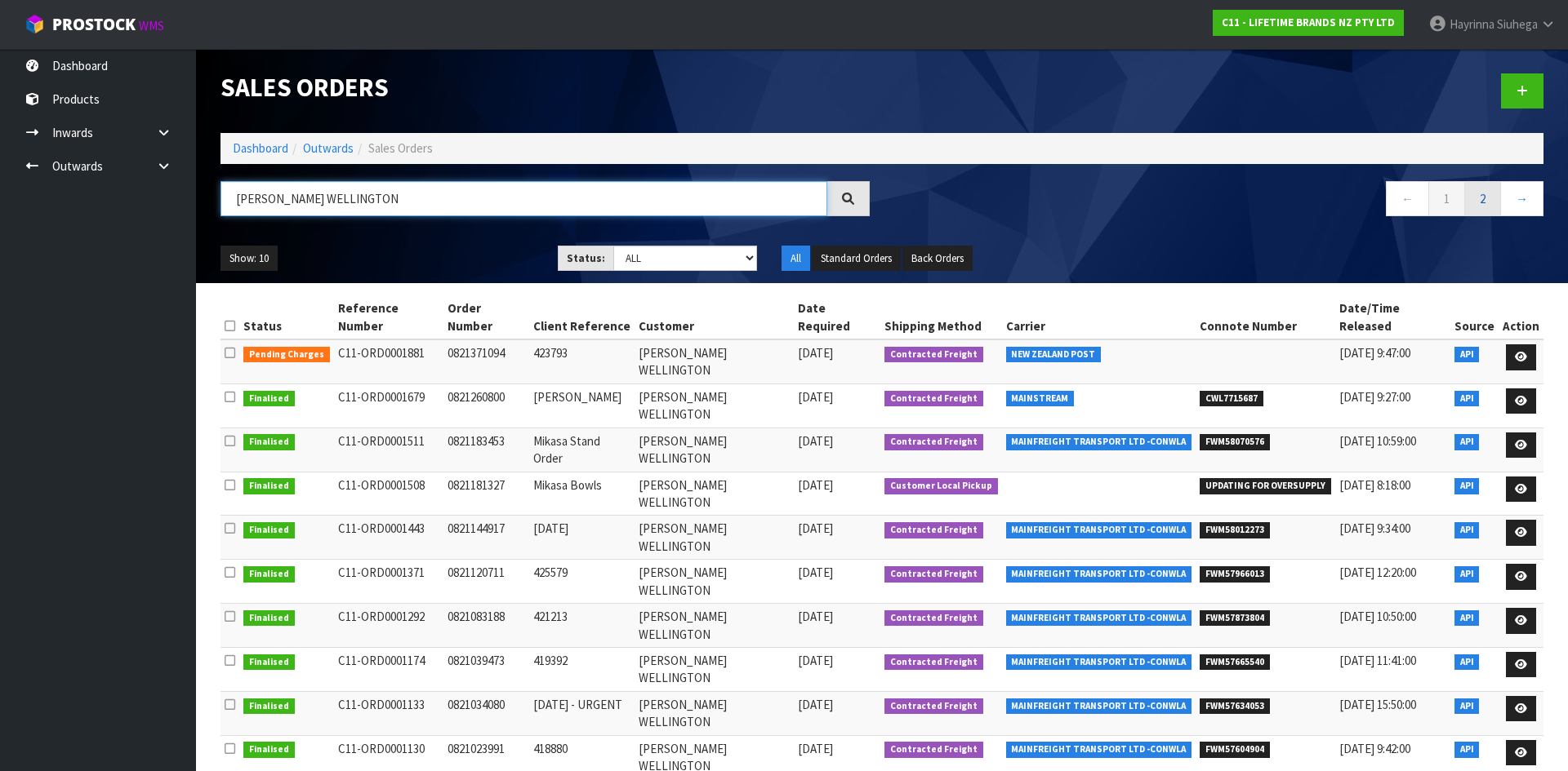
type input "[PERSON_NAME] WELLINGTON"
click at [1488, 203] on link "2" at bounding box center [1482, 198] width 37 height 35
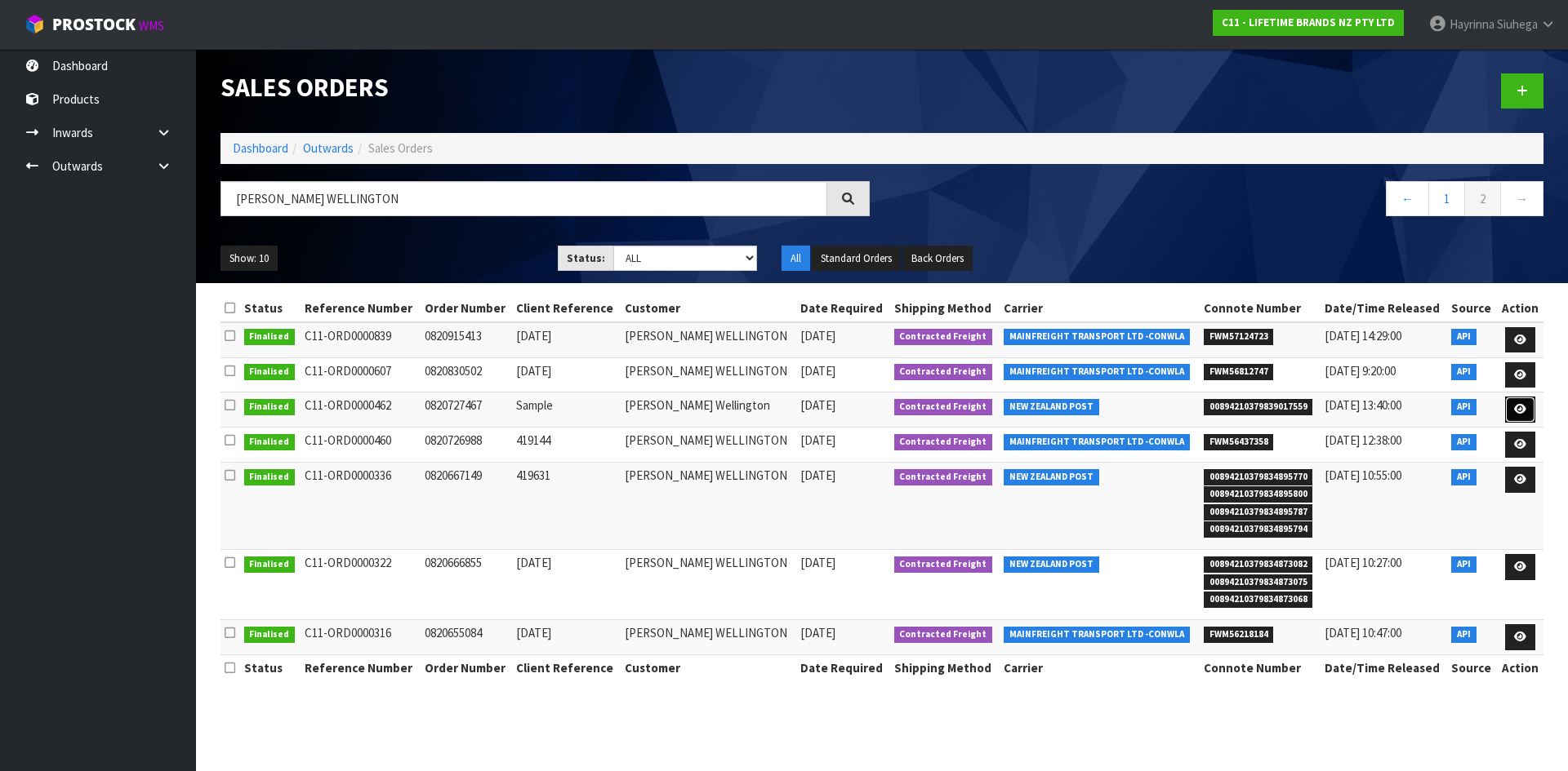
click at [1520, 409] on icon at bounding box center [1520, 409] width 12 height 10
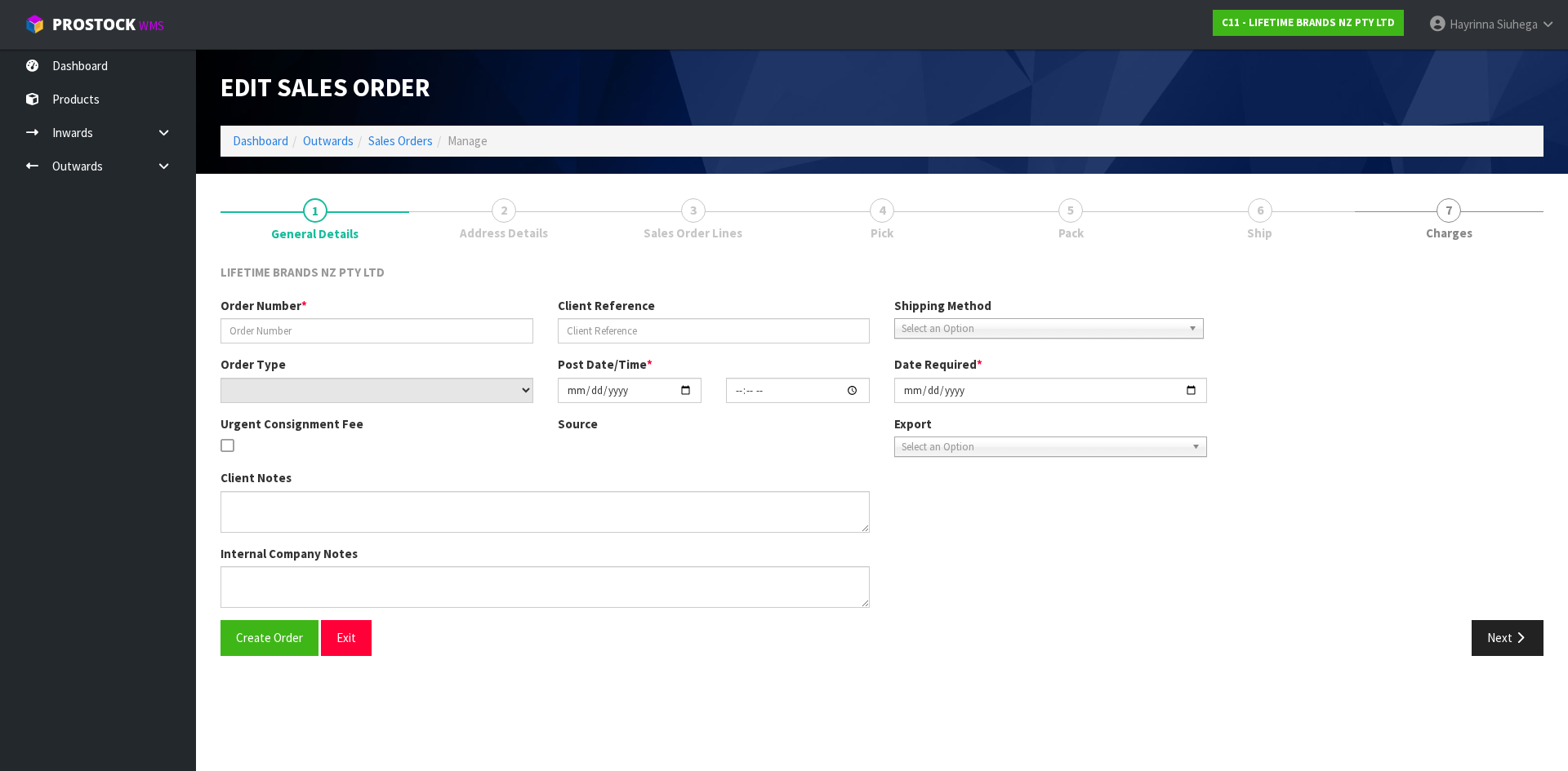
type input "0820727467"
type input "Sample"
select select "number:0"
type input "2025-03-26"
type input "08:19:47.000"
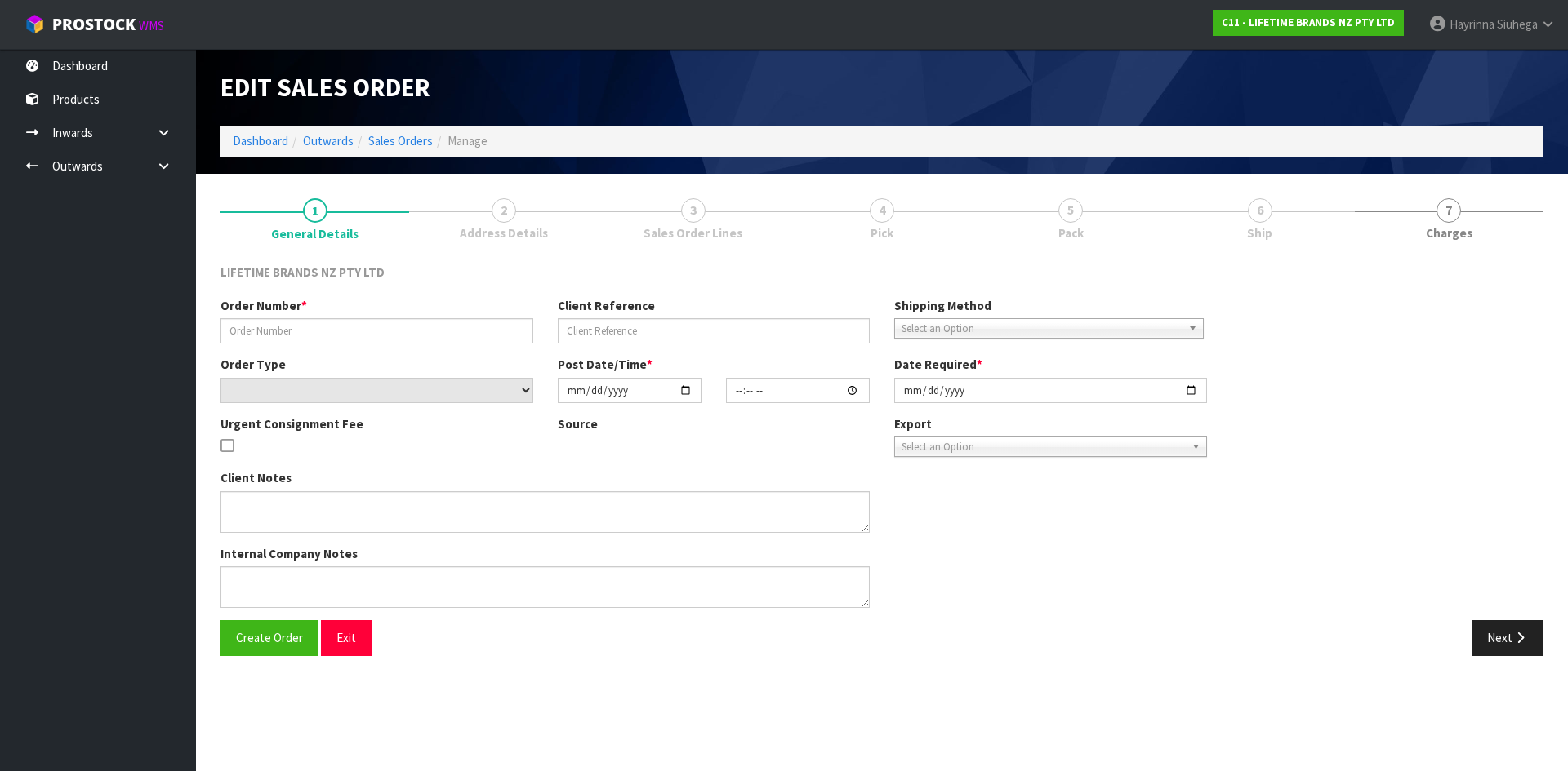
type input "2025-03-26"
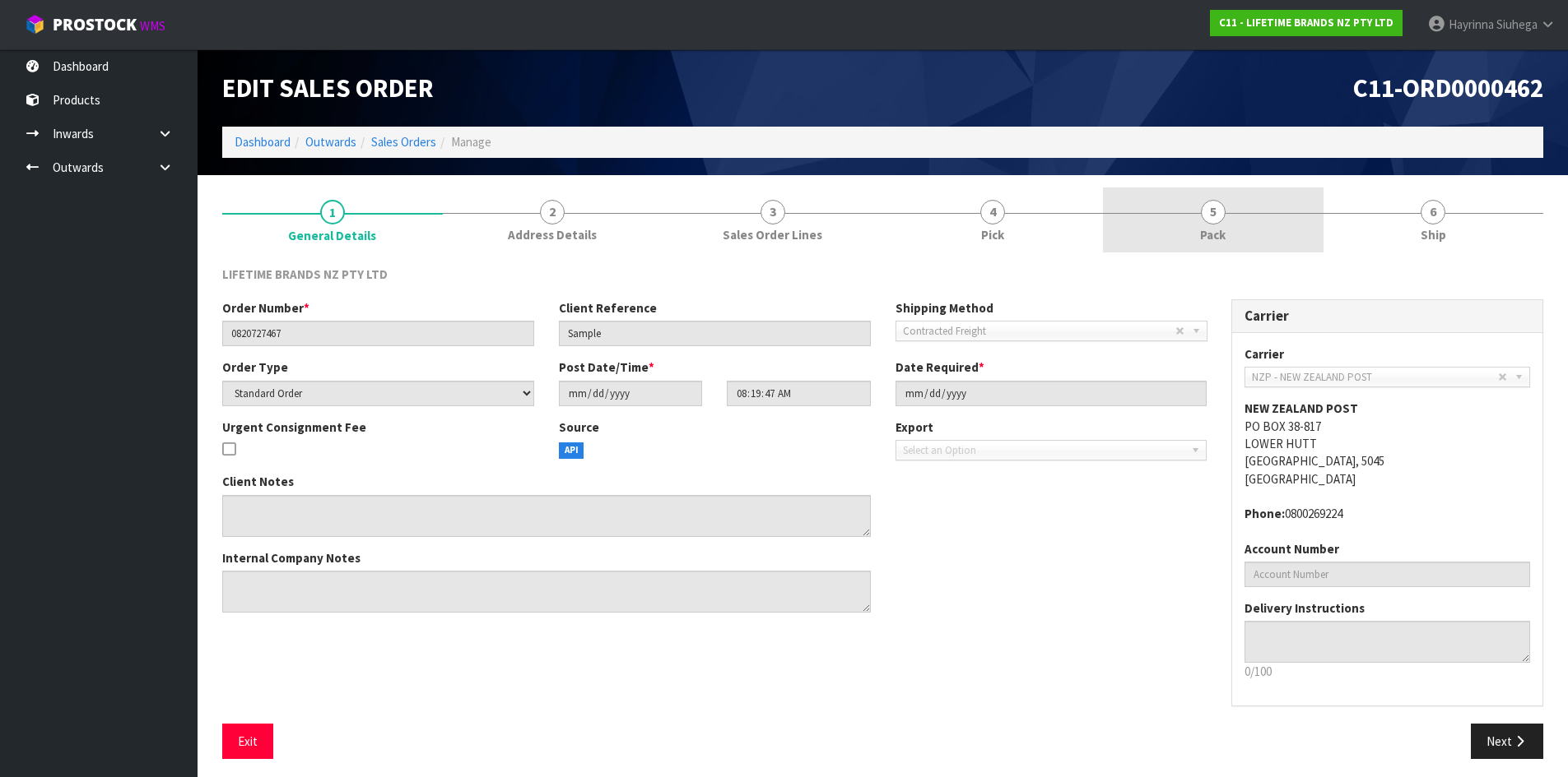
click at [1234, 227] on link "5 Pack" at bounding box center [1213, 220] width 220 height 65
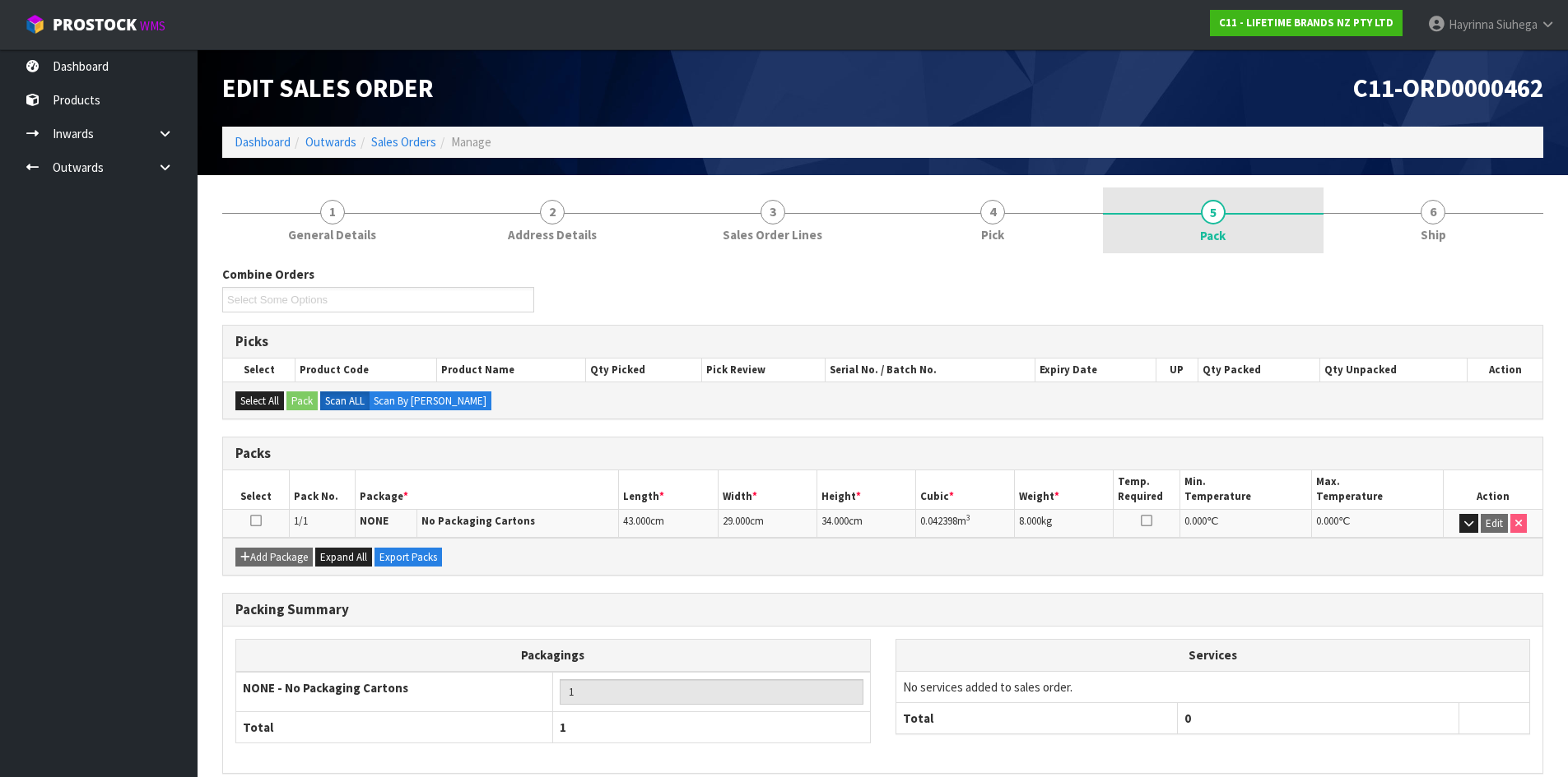
click at [1133, 209] on link "5 Pack" at bounding box center [1213, 220] width 220 height 66
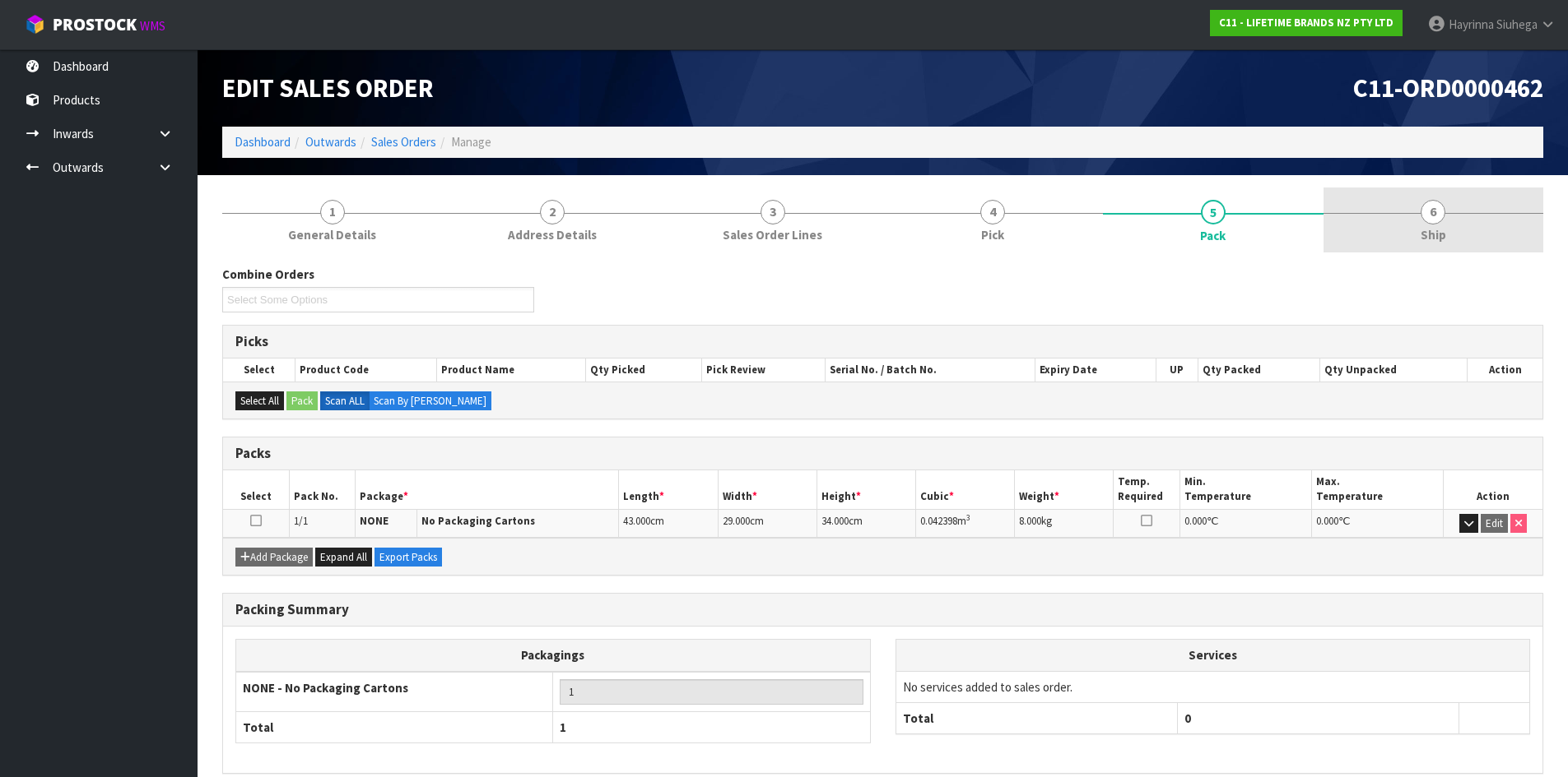
click at [1426, 215] on span "6" at bounding box center [1433, 212] width 25 height 25
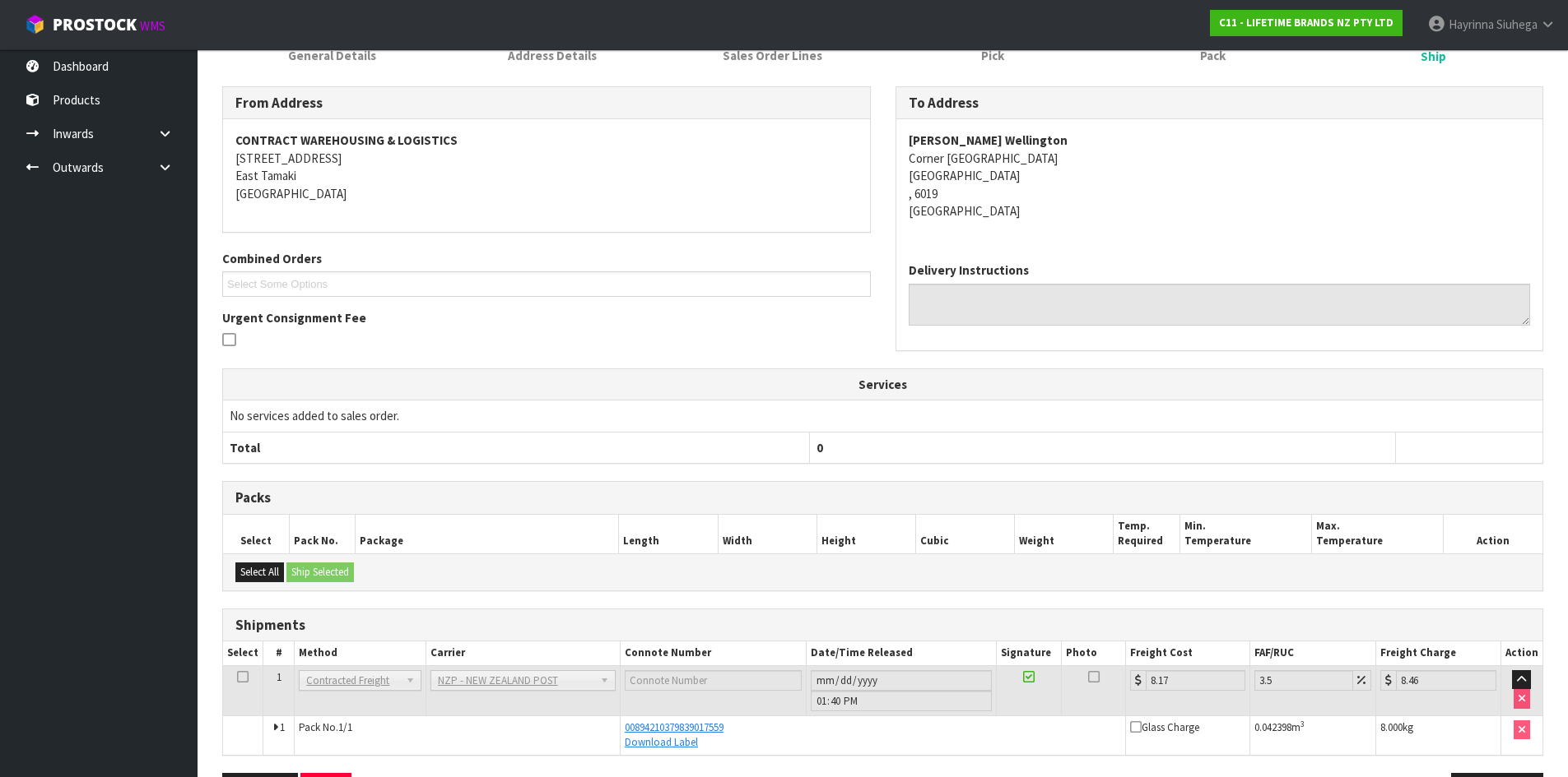
scroll to position [235, 0]
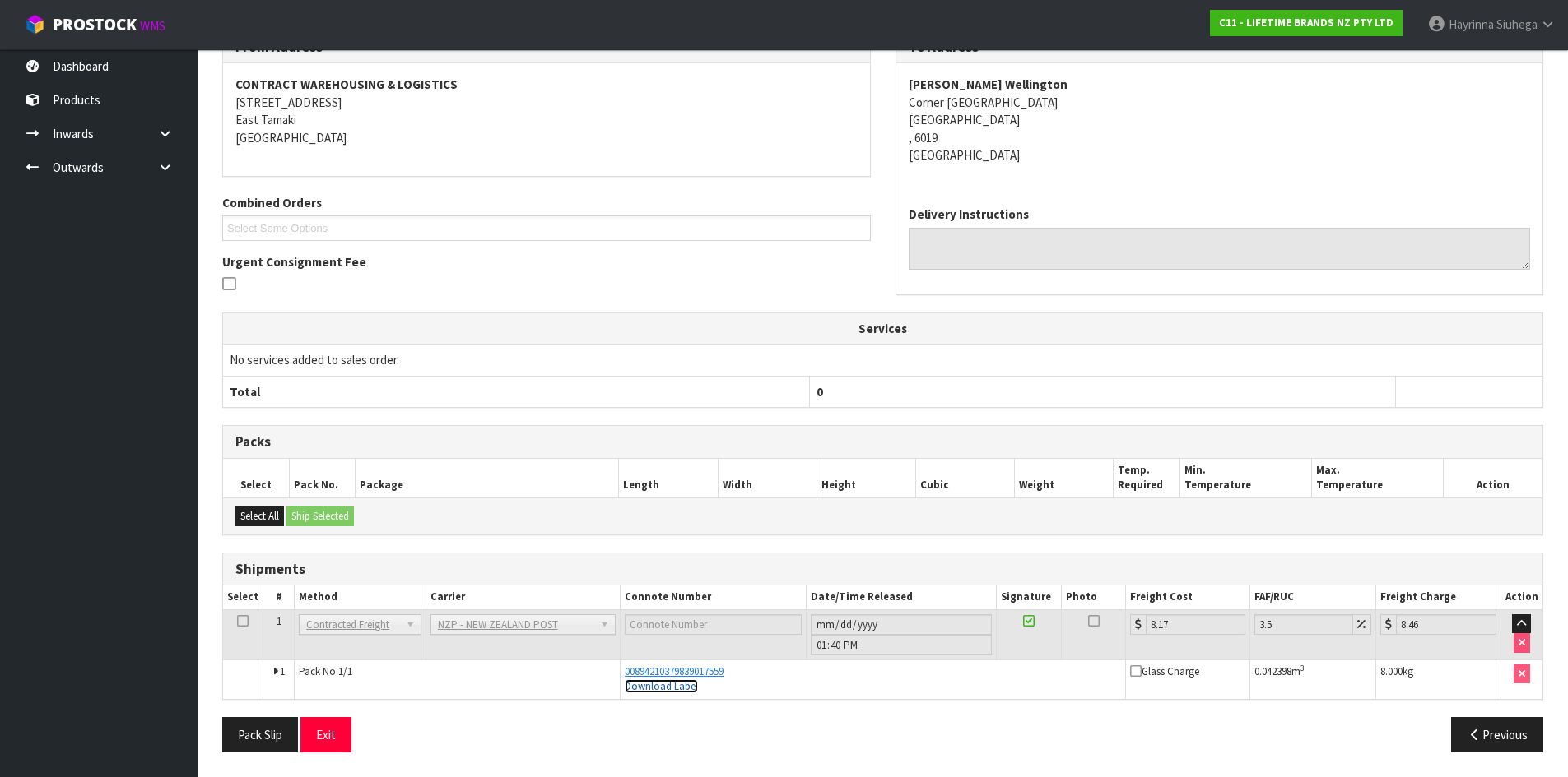
click at [672, 693] on link "Download Label" at bounding box center [661, 687] width 73 height 14
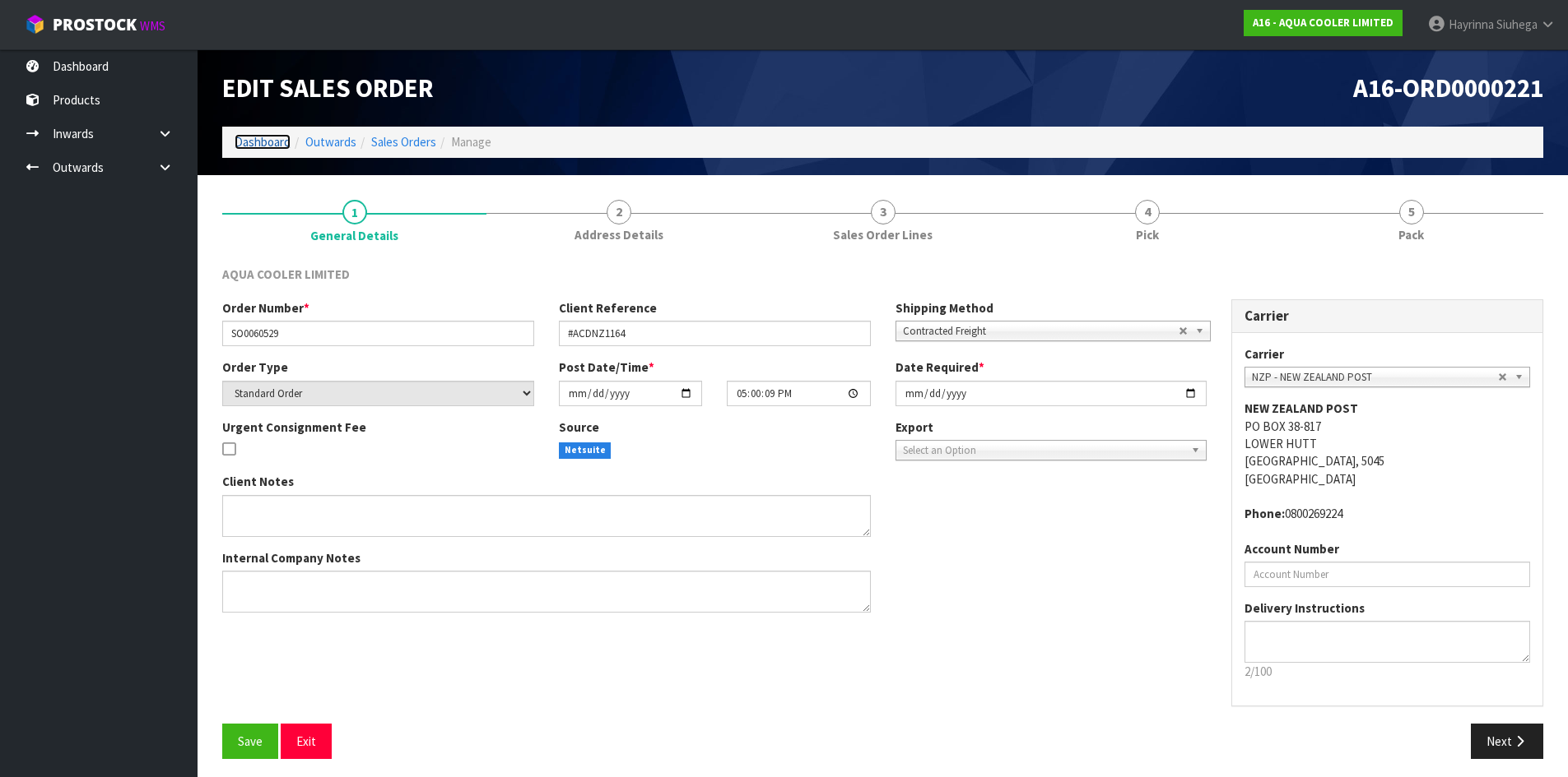
click at [245, 137] on link "Dashboard" at bounding box center [262, 142] width 56 height 16
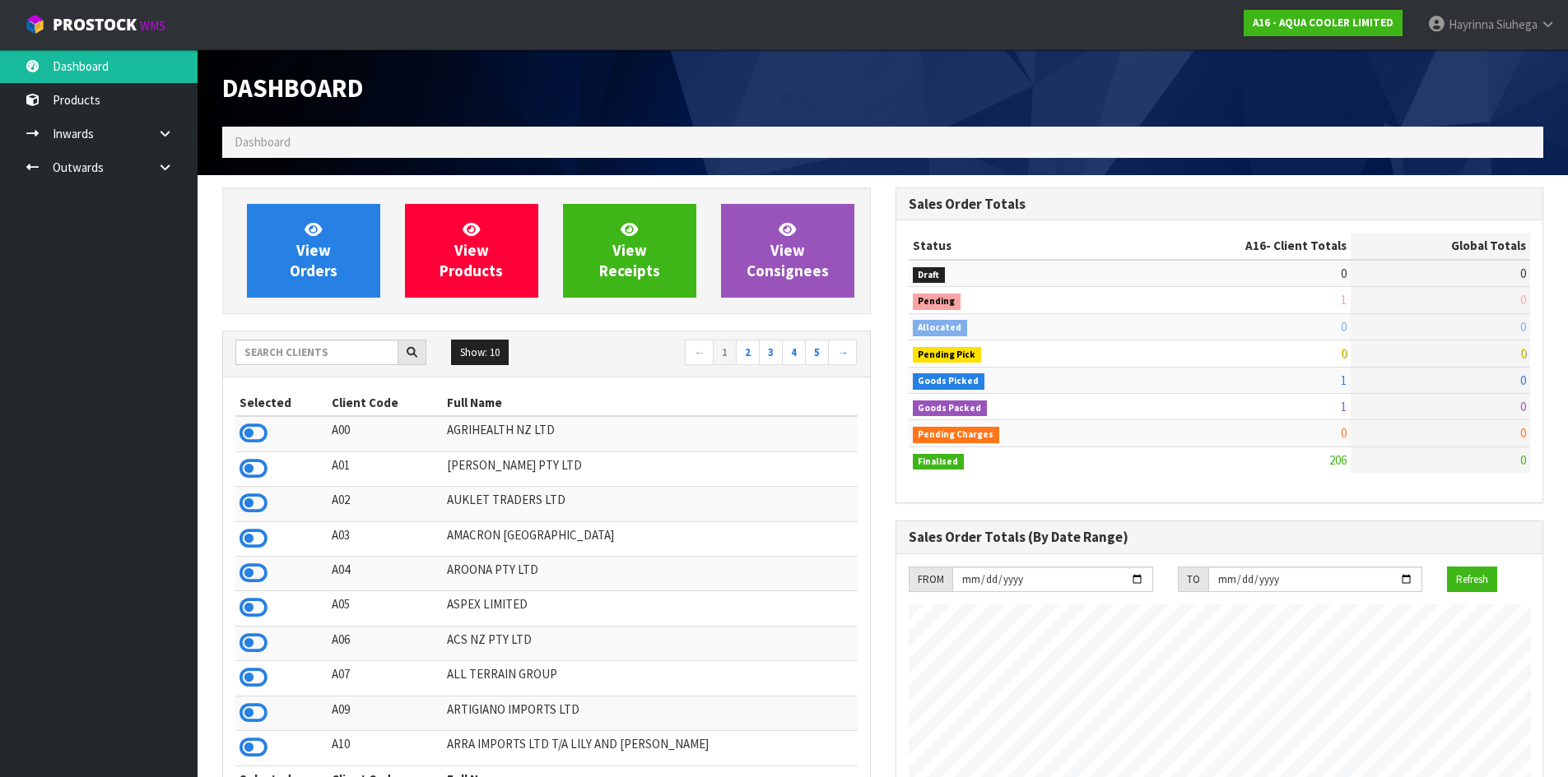
scroll to position [1166, 672]
click at [176, 170] on link at bounding box center [171, 168] width 53 height 33
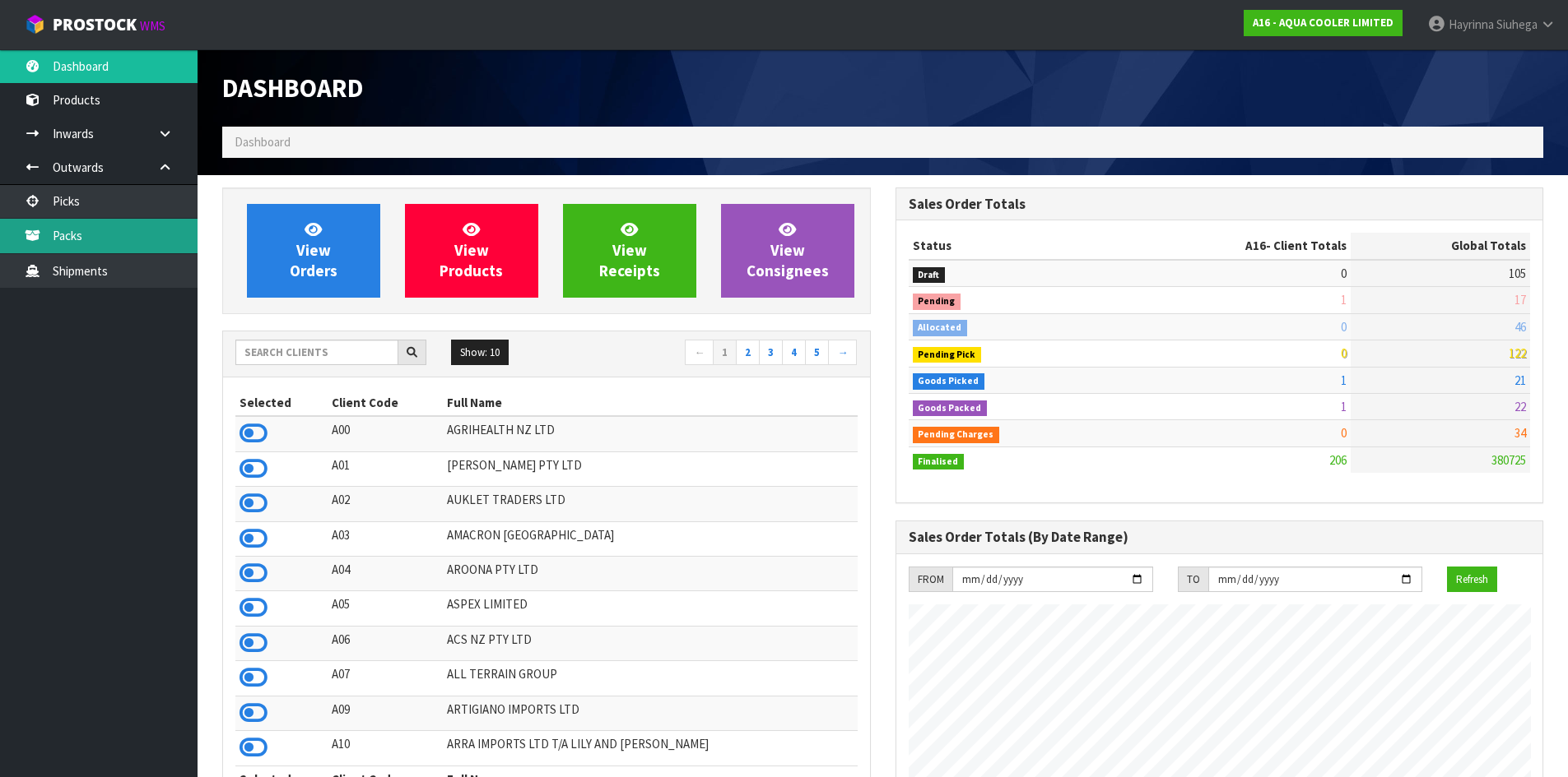
click at [147, 241] on link "Packs" at bounding box center [98, 235] width 197 height 33
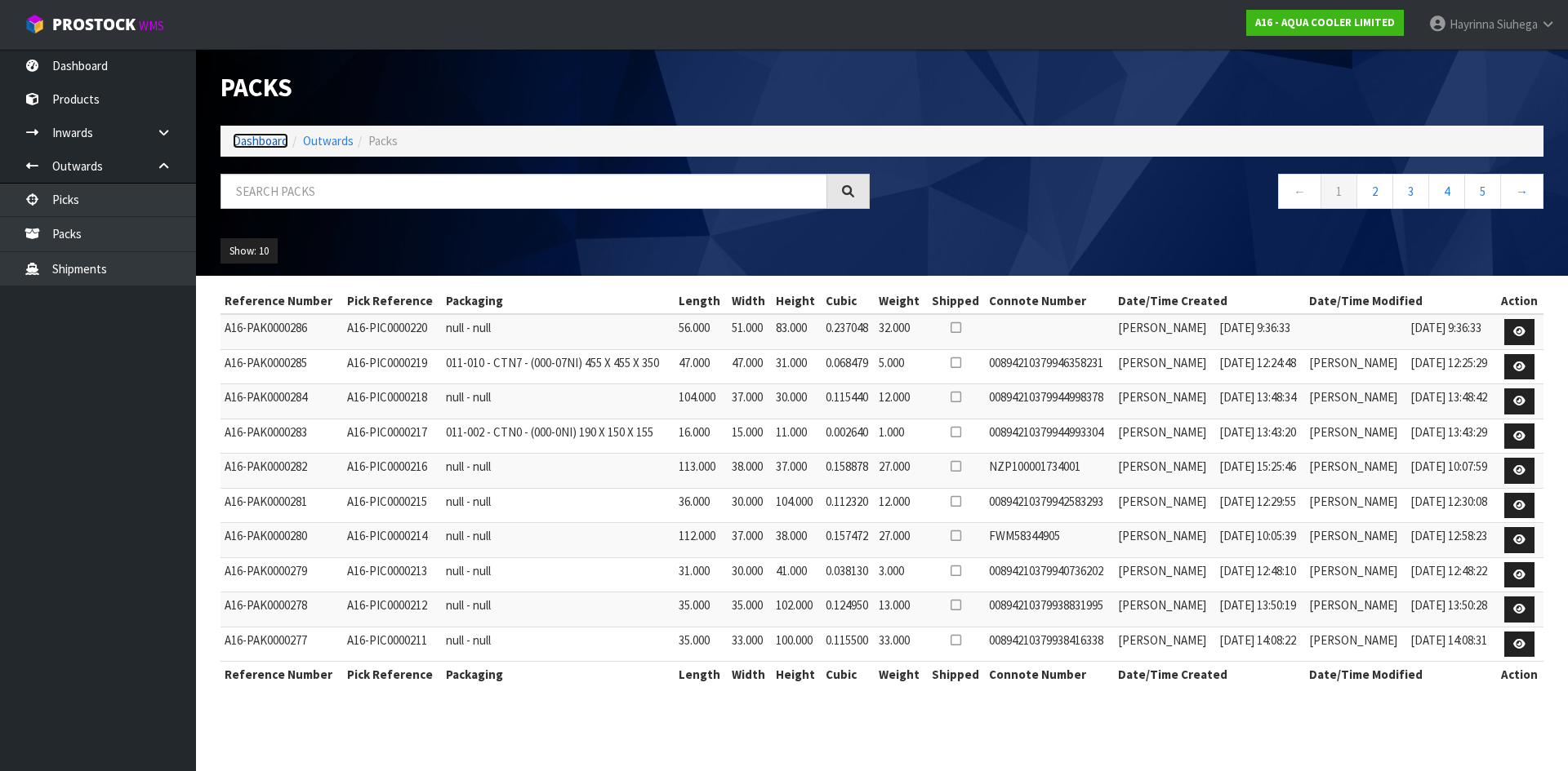
click at [280, 137] on link "Dashboard" at bounding box center [260, 141] width 56 height 16
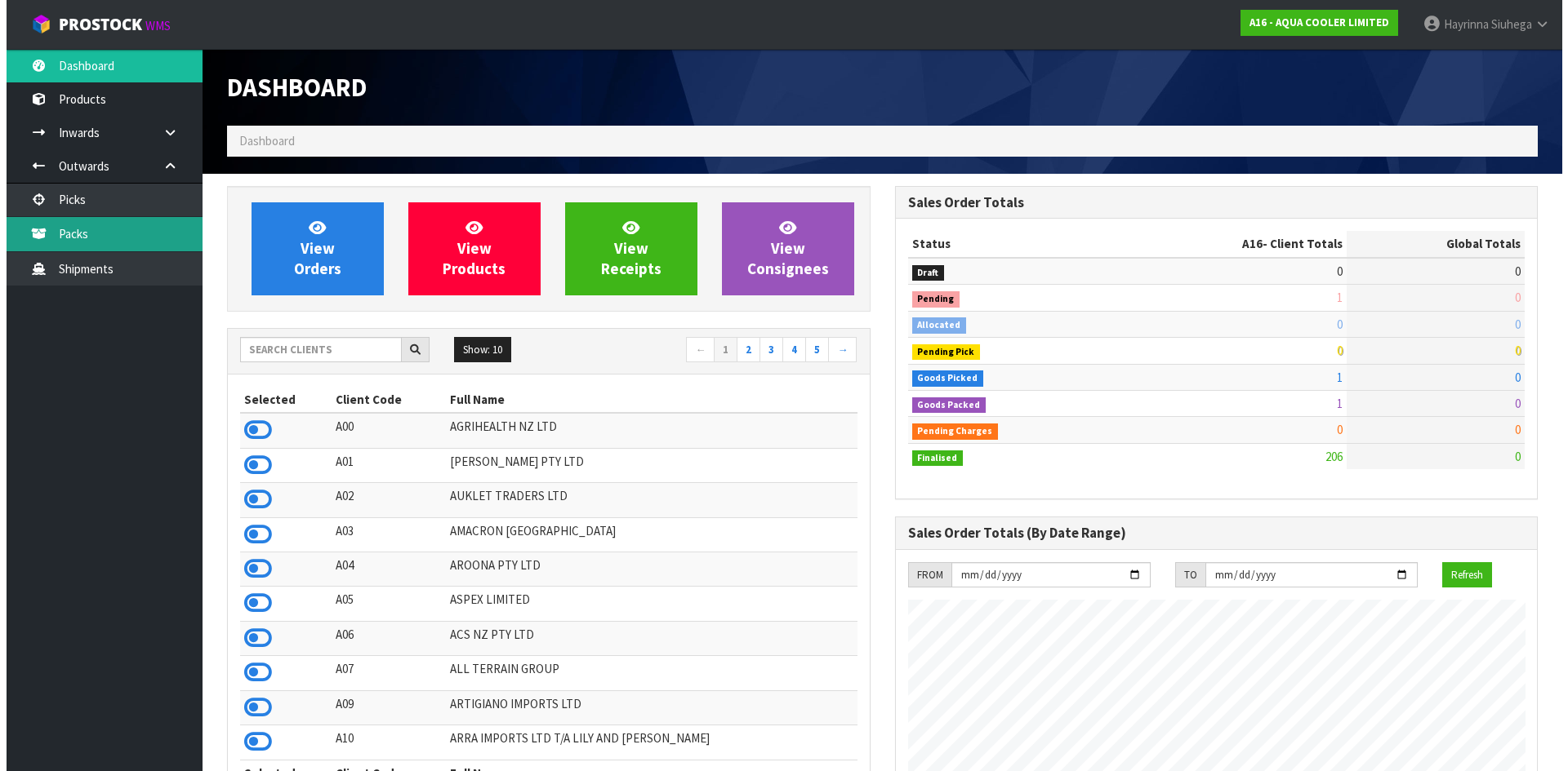
scroll to position [1156, 667]
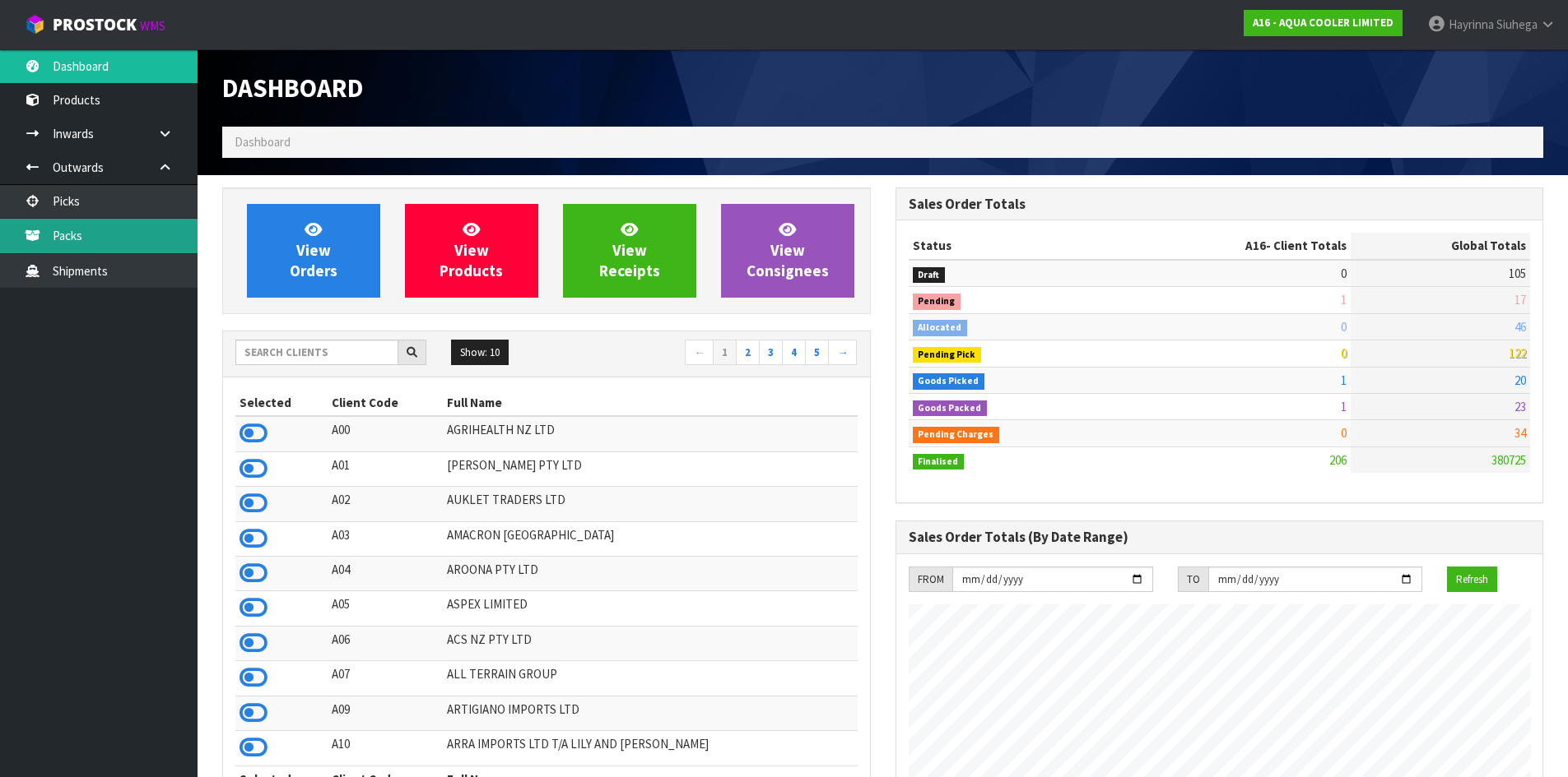
click at [133, 220] on link "Packs" at bounding box center [98, 235] width 197 height 33
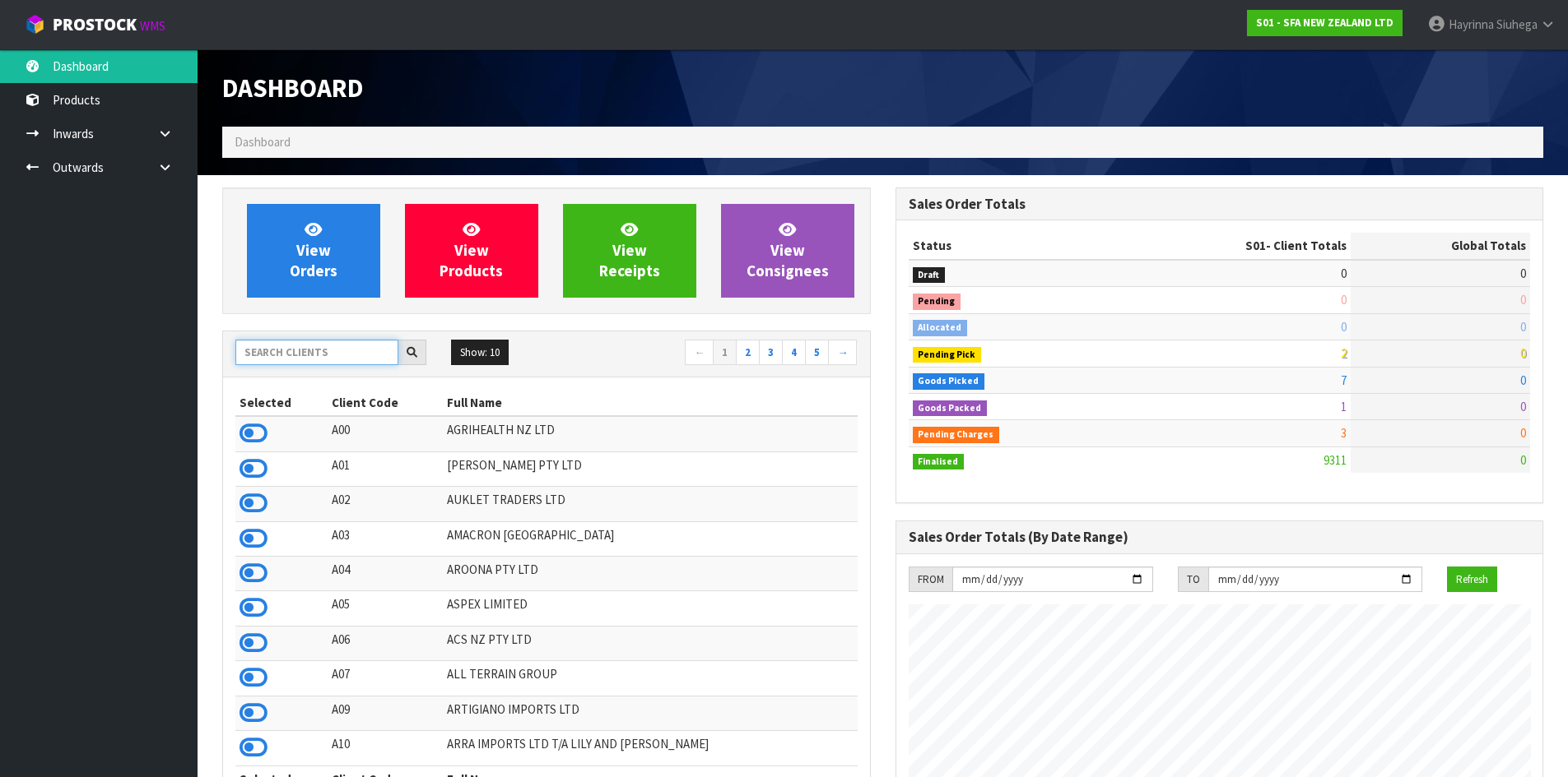
click at [311, 363] on input "text" at bounding box center [317, 352] width 163 height 25
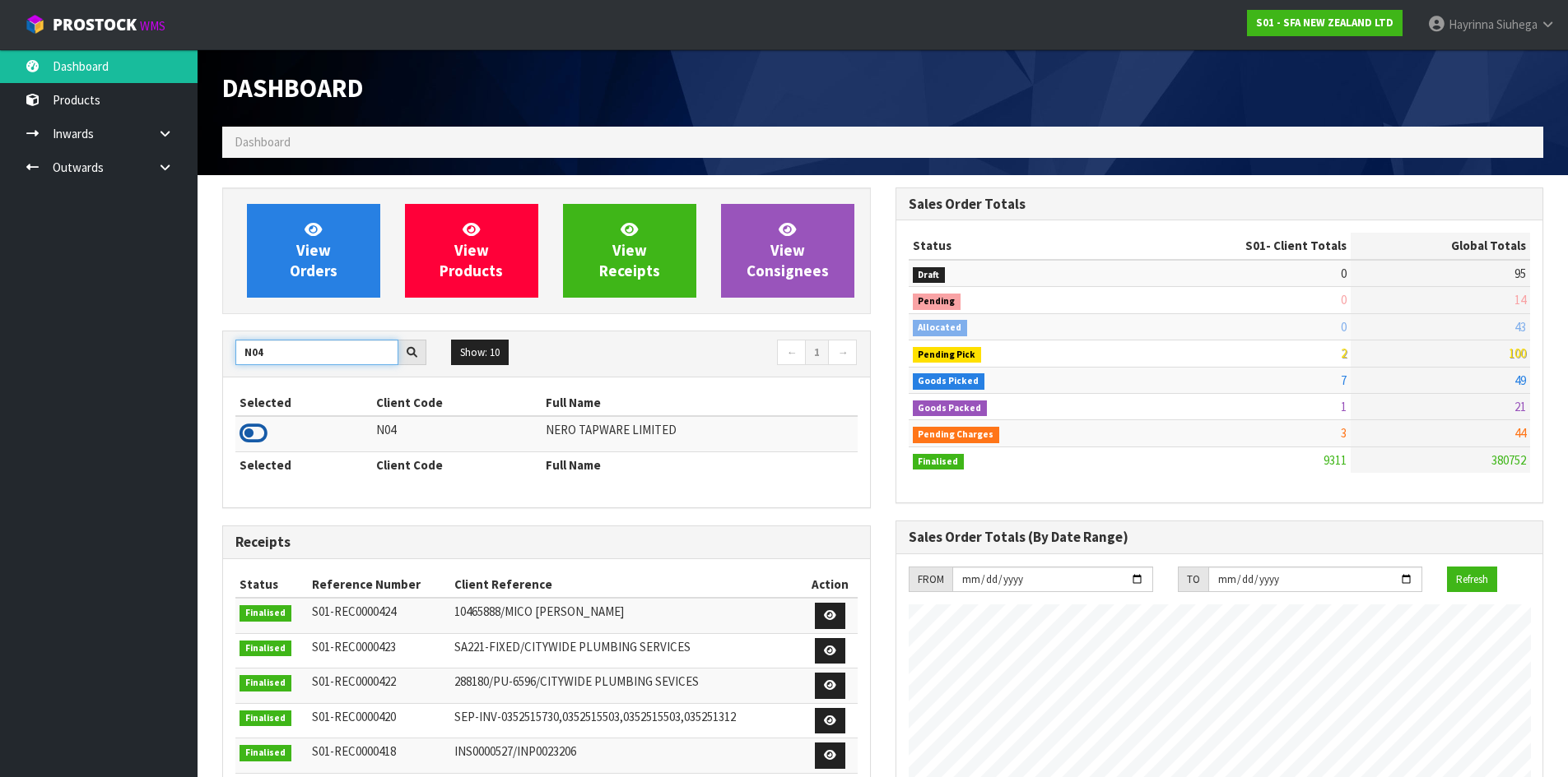
type input "N04"
click at [260, 424] on icon at bounding box center [254, 433] width 28 height 25
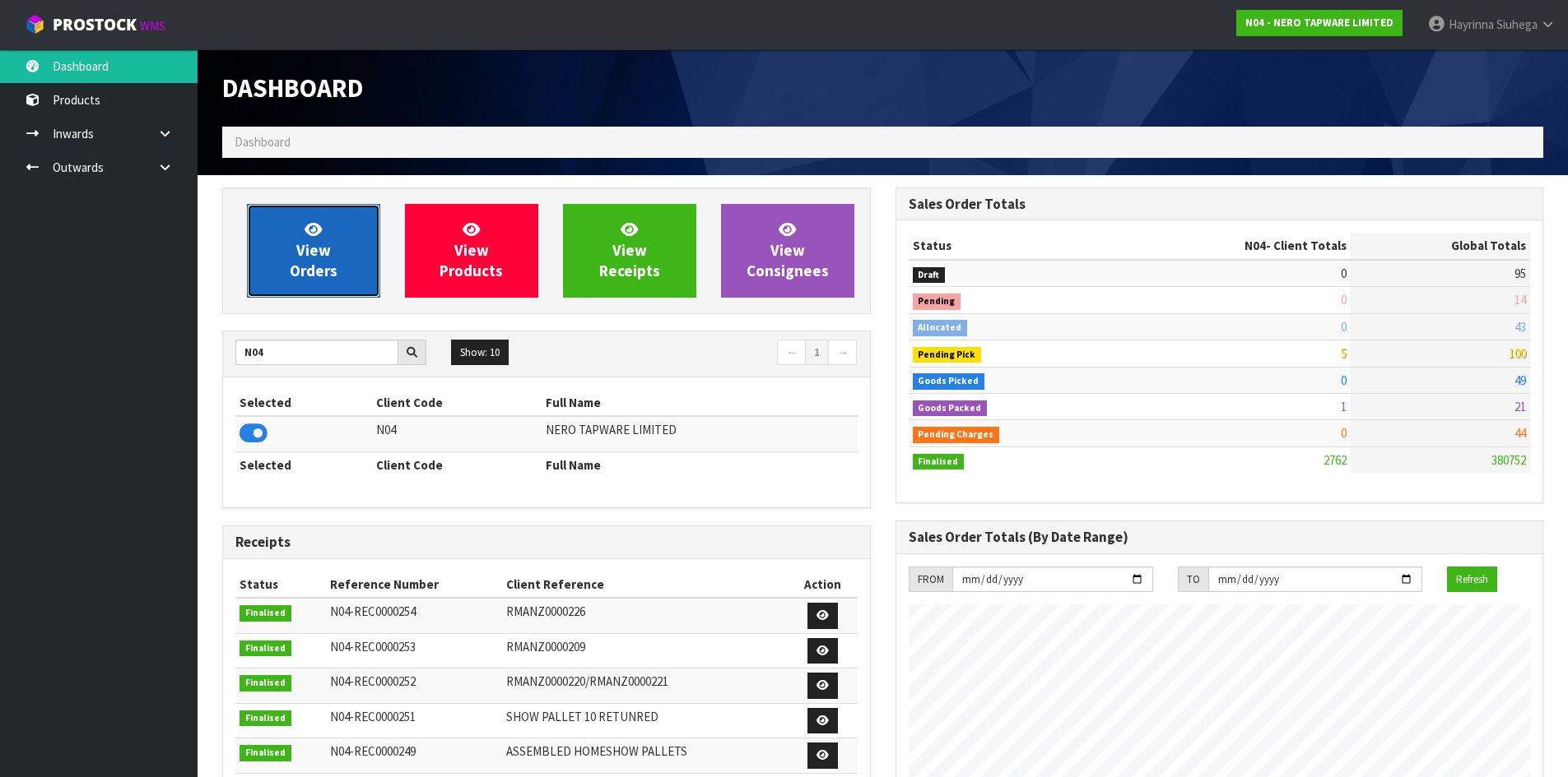
click at [309, 280] on span "View Orders" at bounding box center [313, 250] width 47 height 61
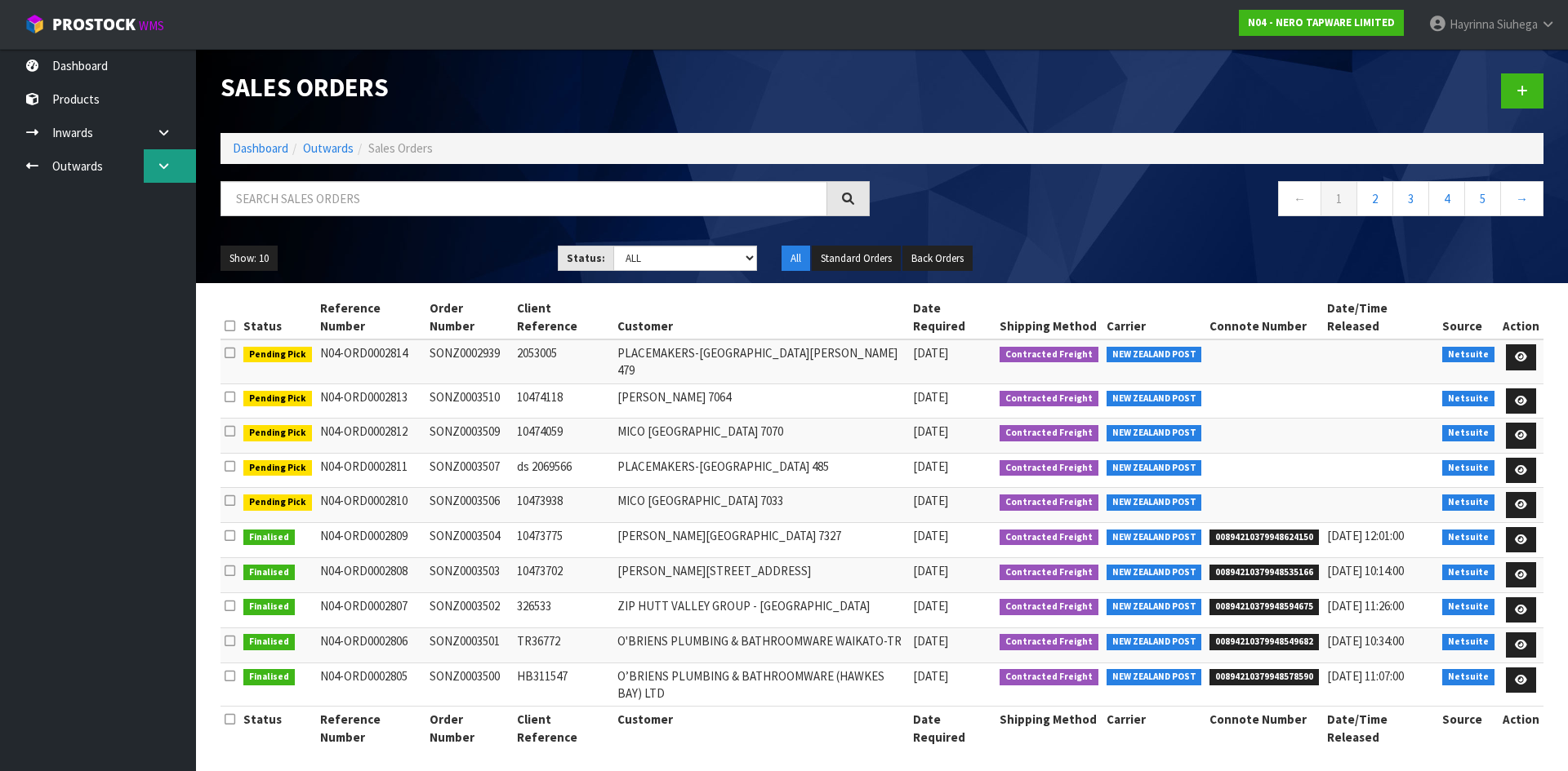
click at [159, 177] on link at bounding box center [170, 166] width 52 height 33
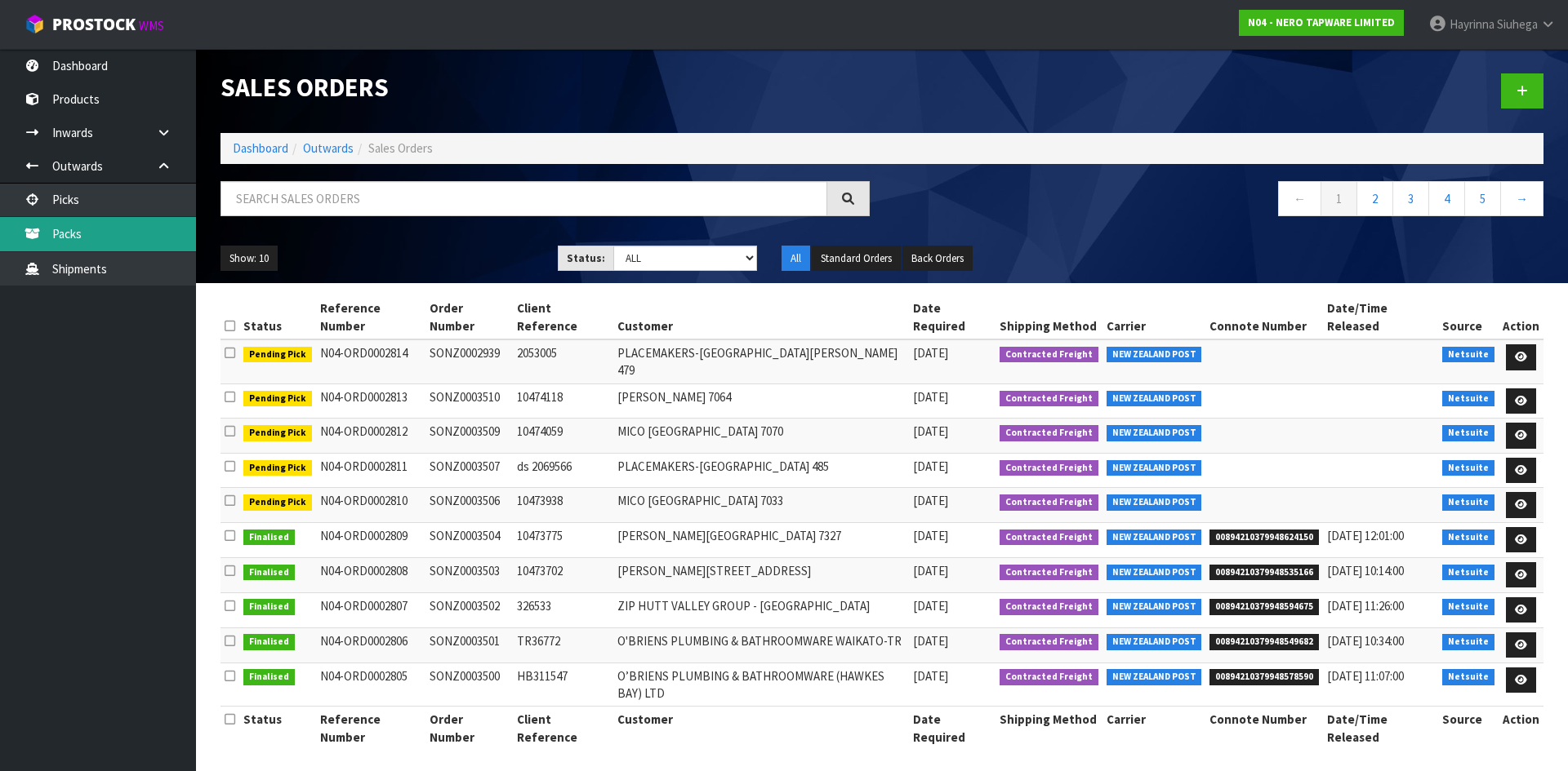
click at [127, 223] on link "Packs" at bounding box center [98, 233] width 196 height 33
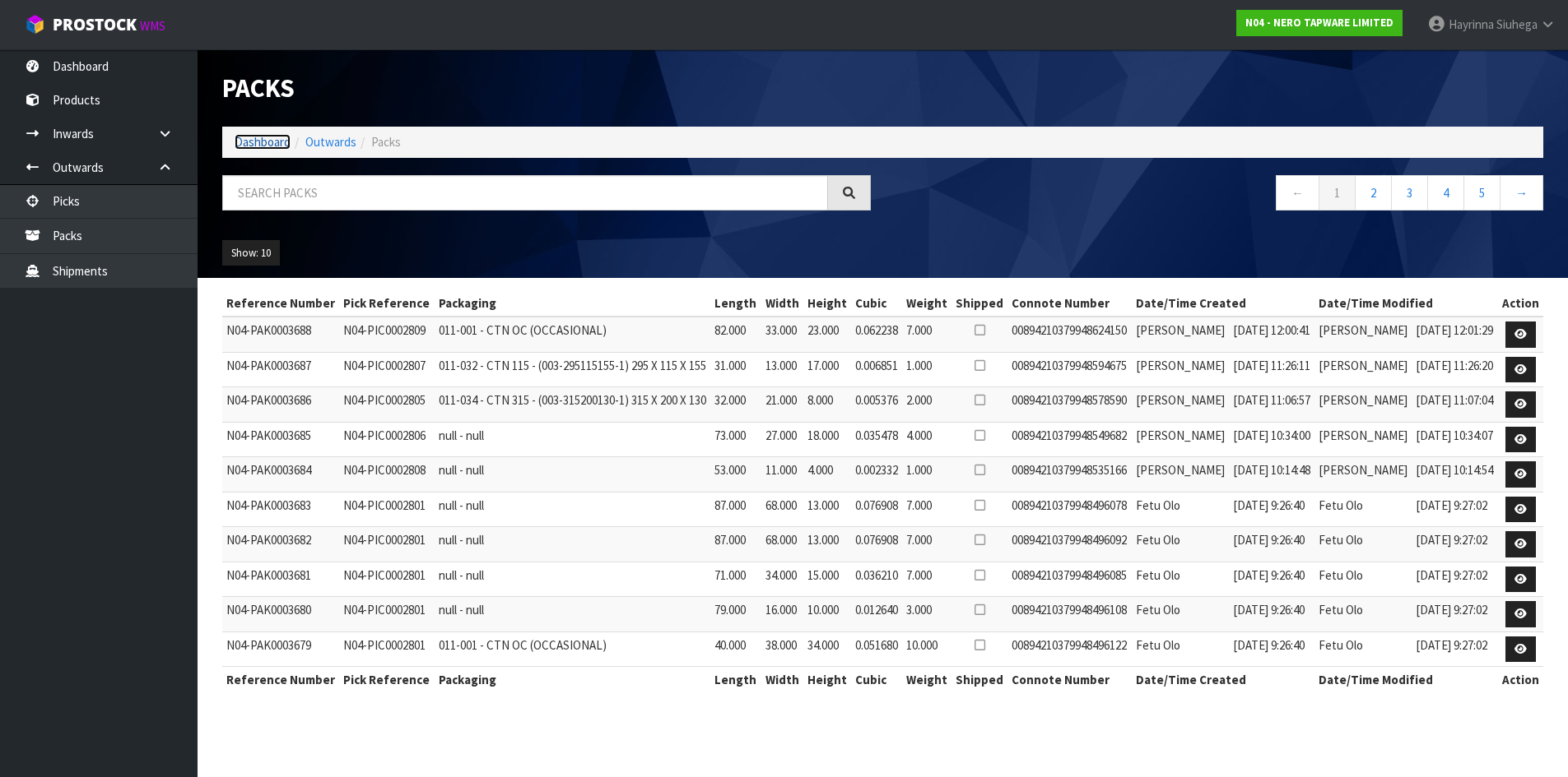
drag, startPoint x: 245, startPoint y: 138, endPoint x: 334, endPoint y: 88, distance: 102.1
click at [246, 137] on link "Dashboard" at bounding box center [262, 142] width 56 height 16
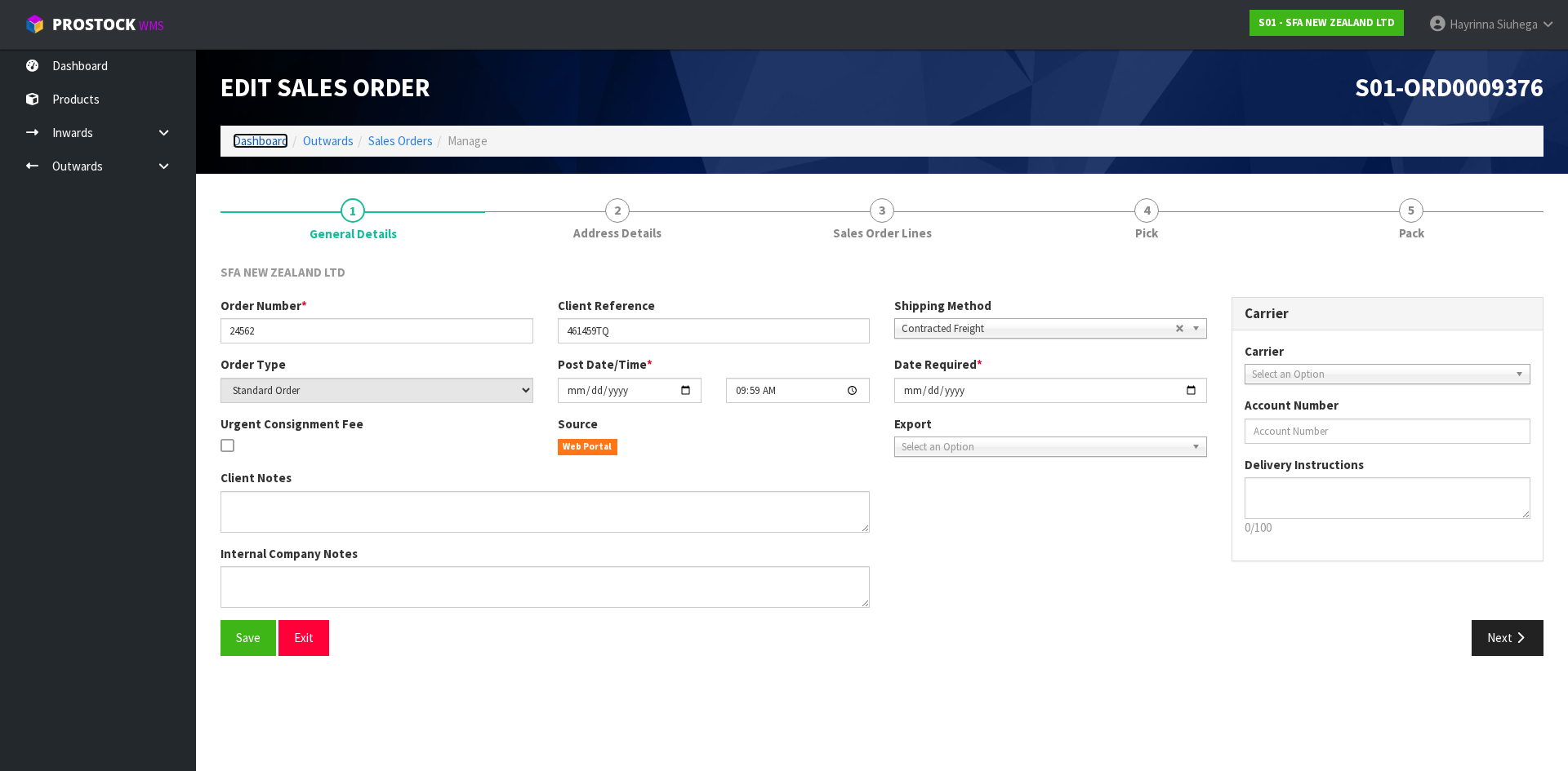
click at [256, 144] on link "Dashboard" at bounding box center [260, 141] width 56 height 16
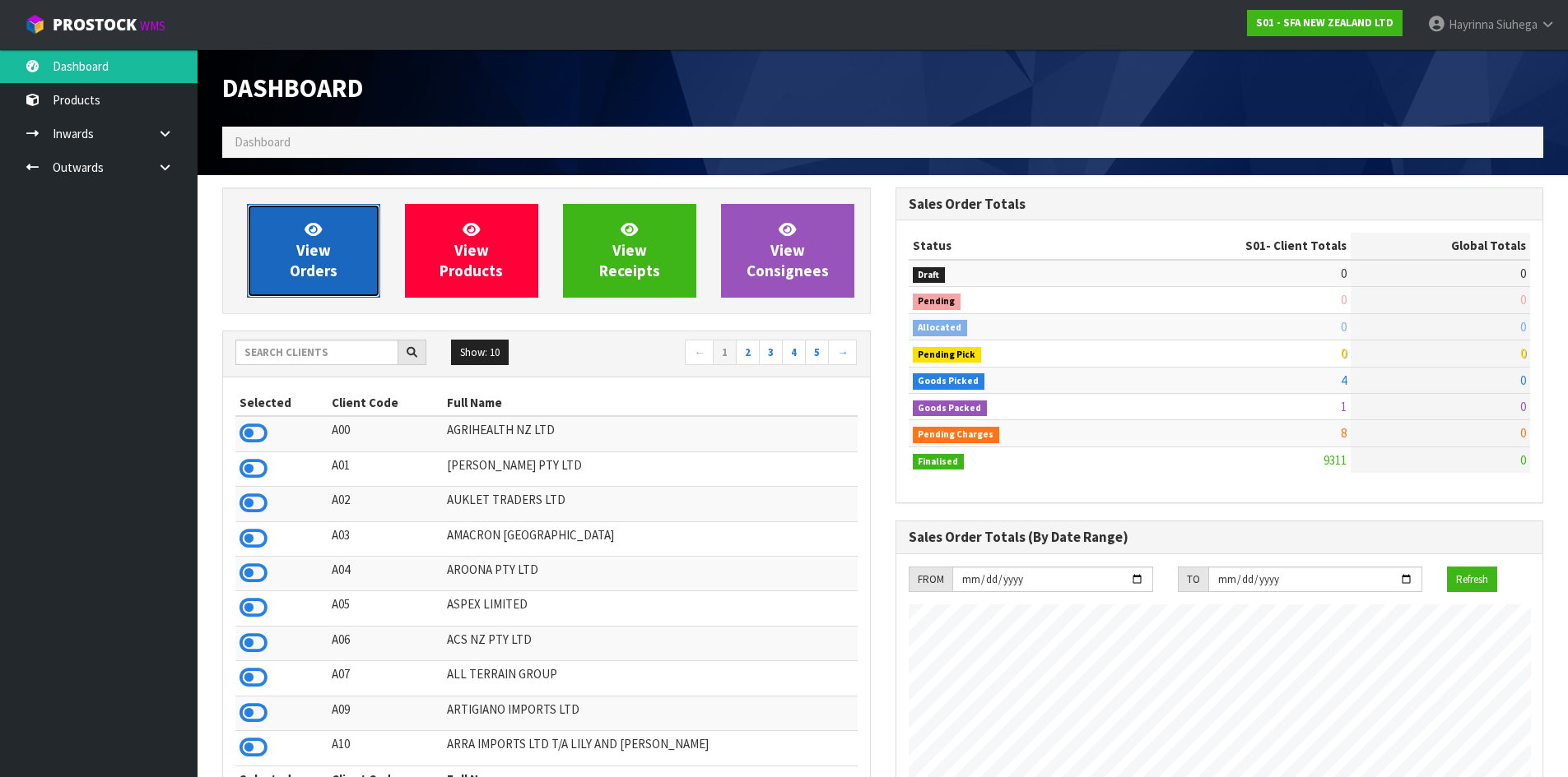
click at [305, 220] on link "View Orders" at bounding box center [313, 251] width 133 height 94
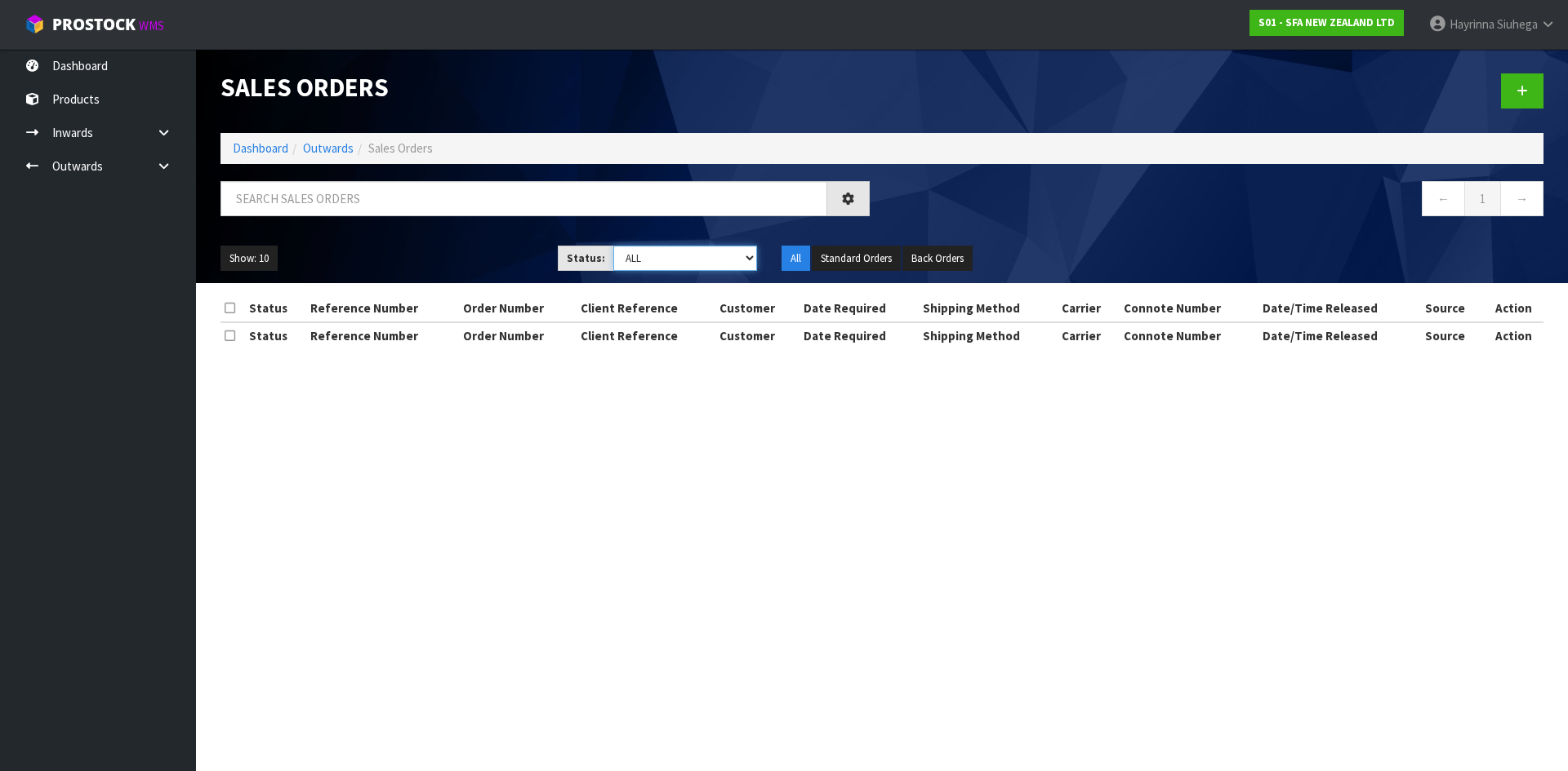
click at [695, 256] on select "Draft Pending Allocated Pending Pick Goods Picked Goods Packed Pending Charges …" at bounding box center [685, 258] width 145 height 25
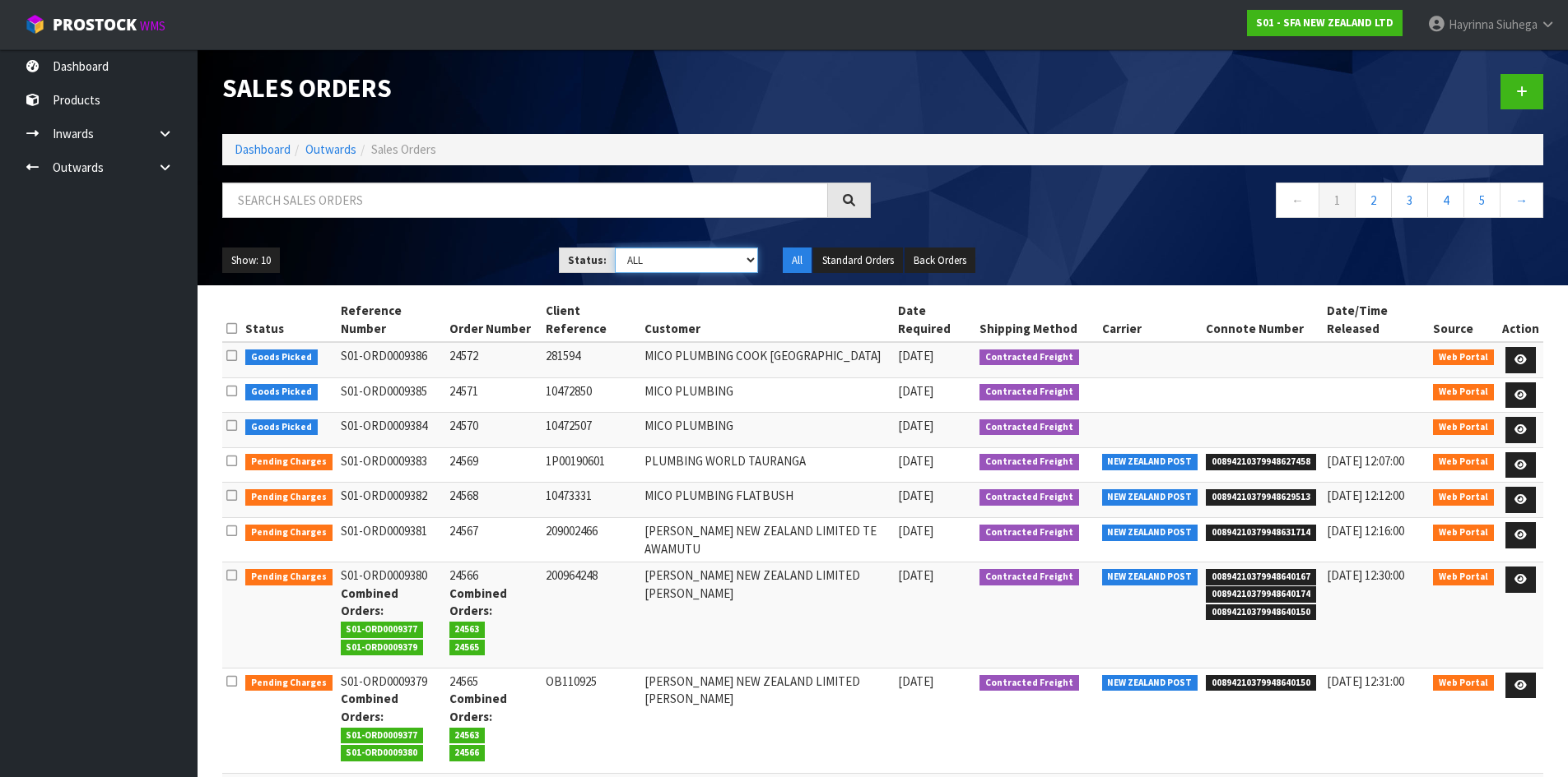
select select "string:5"
click at [615, 247] on select "Draft Pending Allocated Pending Pick Goods Picked Goods Packed Pending Charges …" at bounding box center [686, 260] width 143 height 25
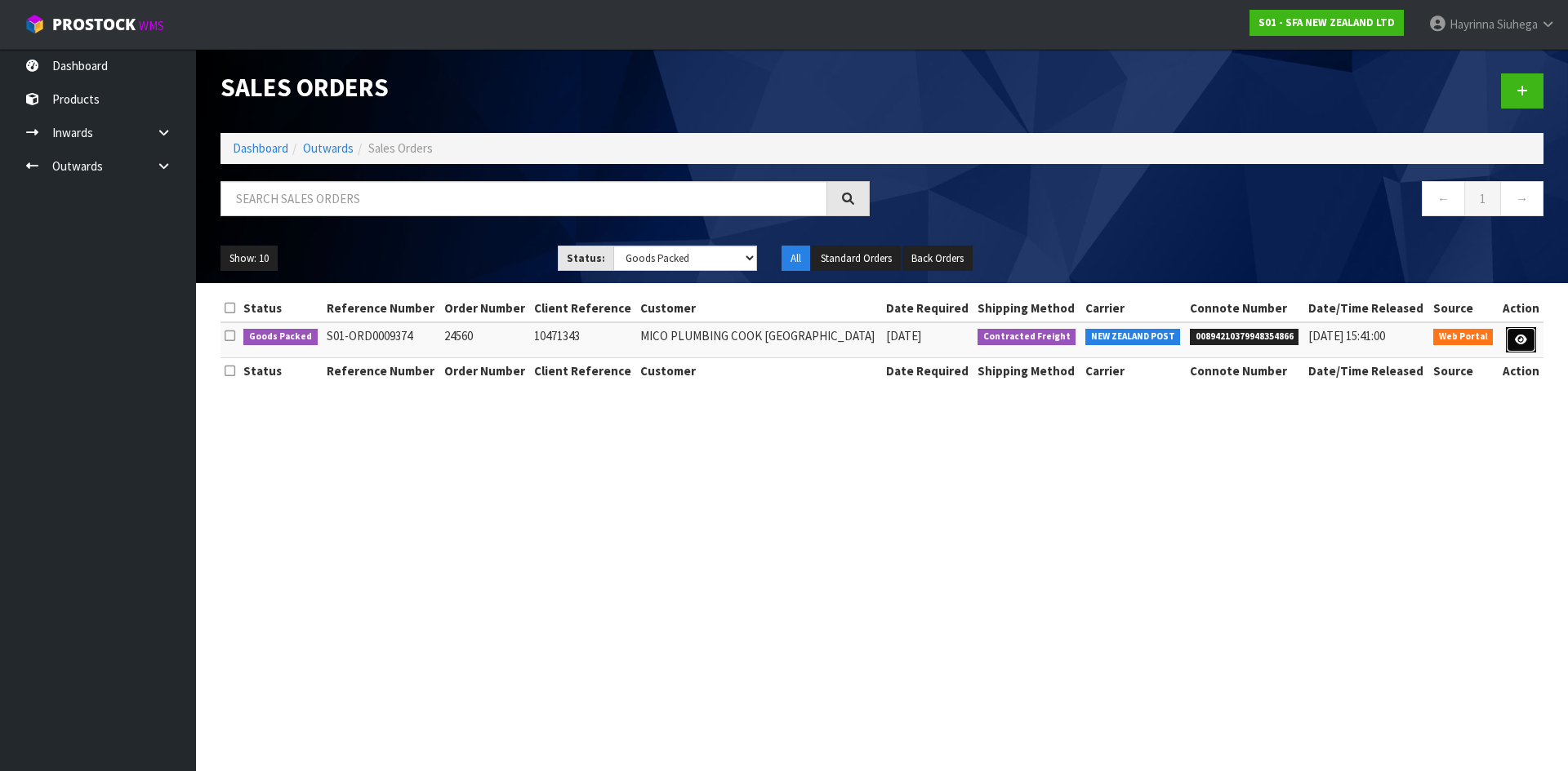
click at [1525, 335] on icon at bounding box center [1521, 340] width 12 height 10
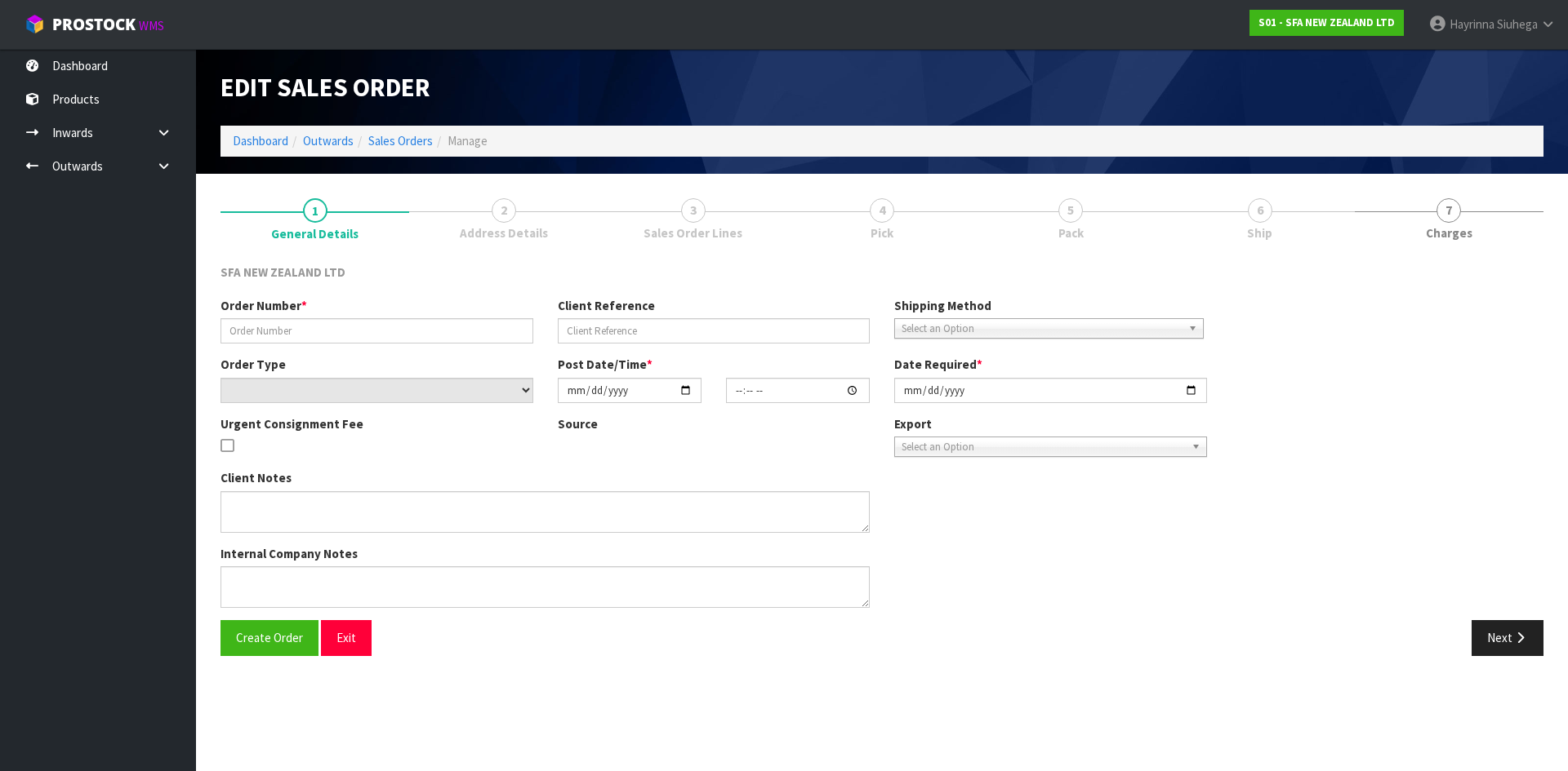
type input "24560"
type input "10471343"
select select "number:0"
type input "[DATE]"
type input "10:43:00.000"
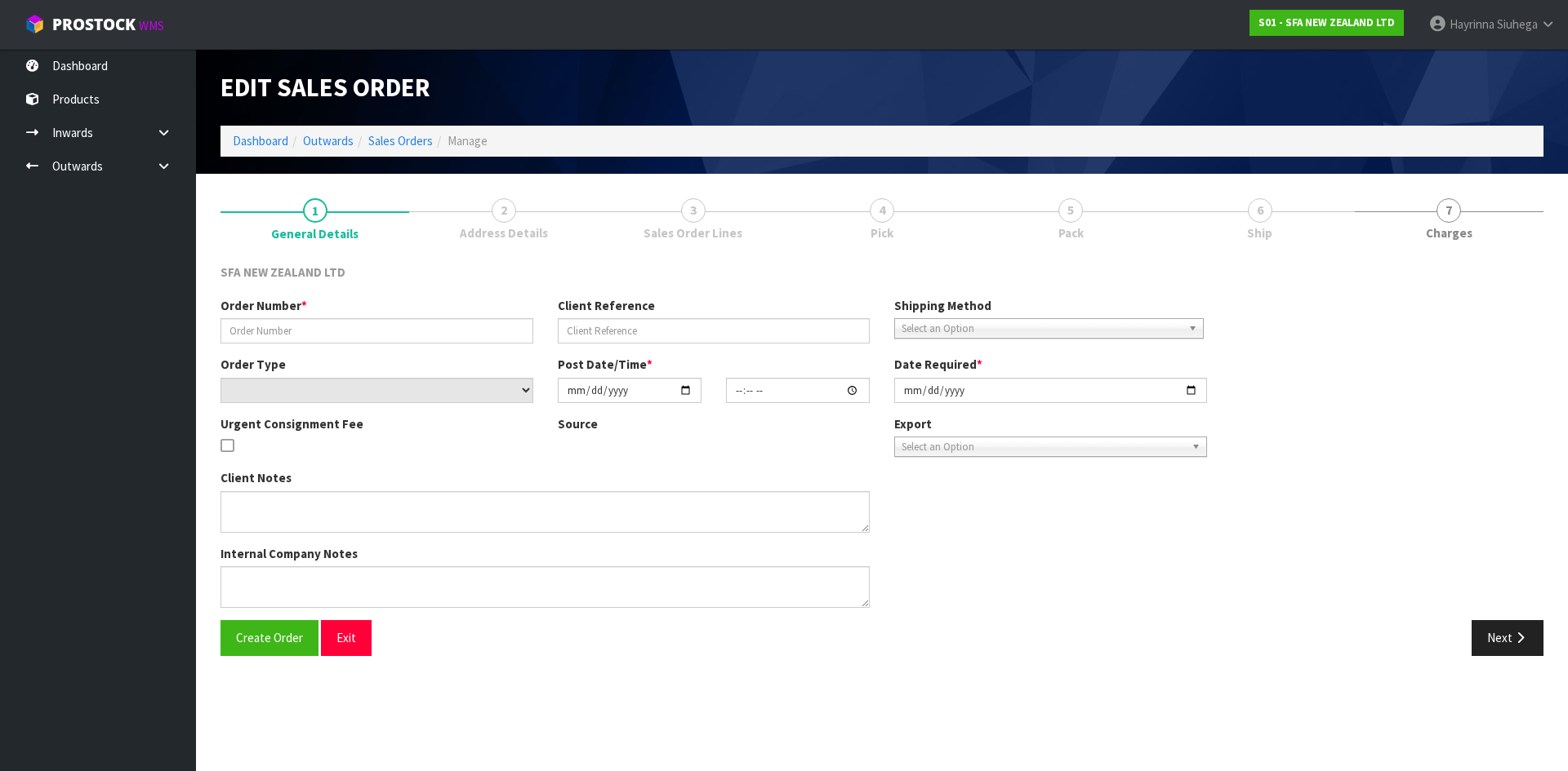
type input "[DATE]"
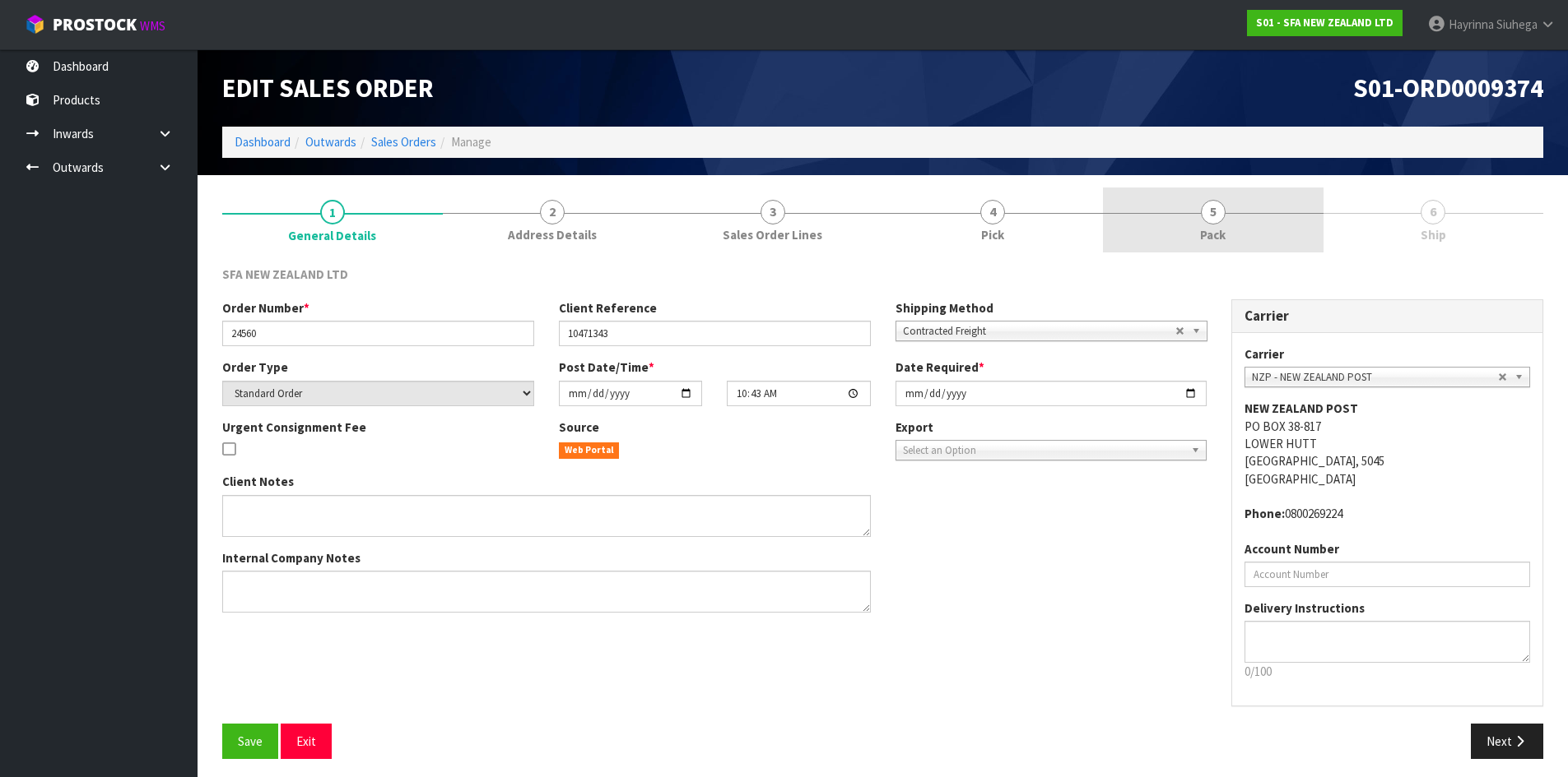
click at [1268, 202] on link "5 Pack" at bounding box center [1213, 220] width 220 height 65
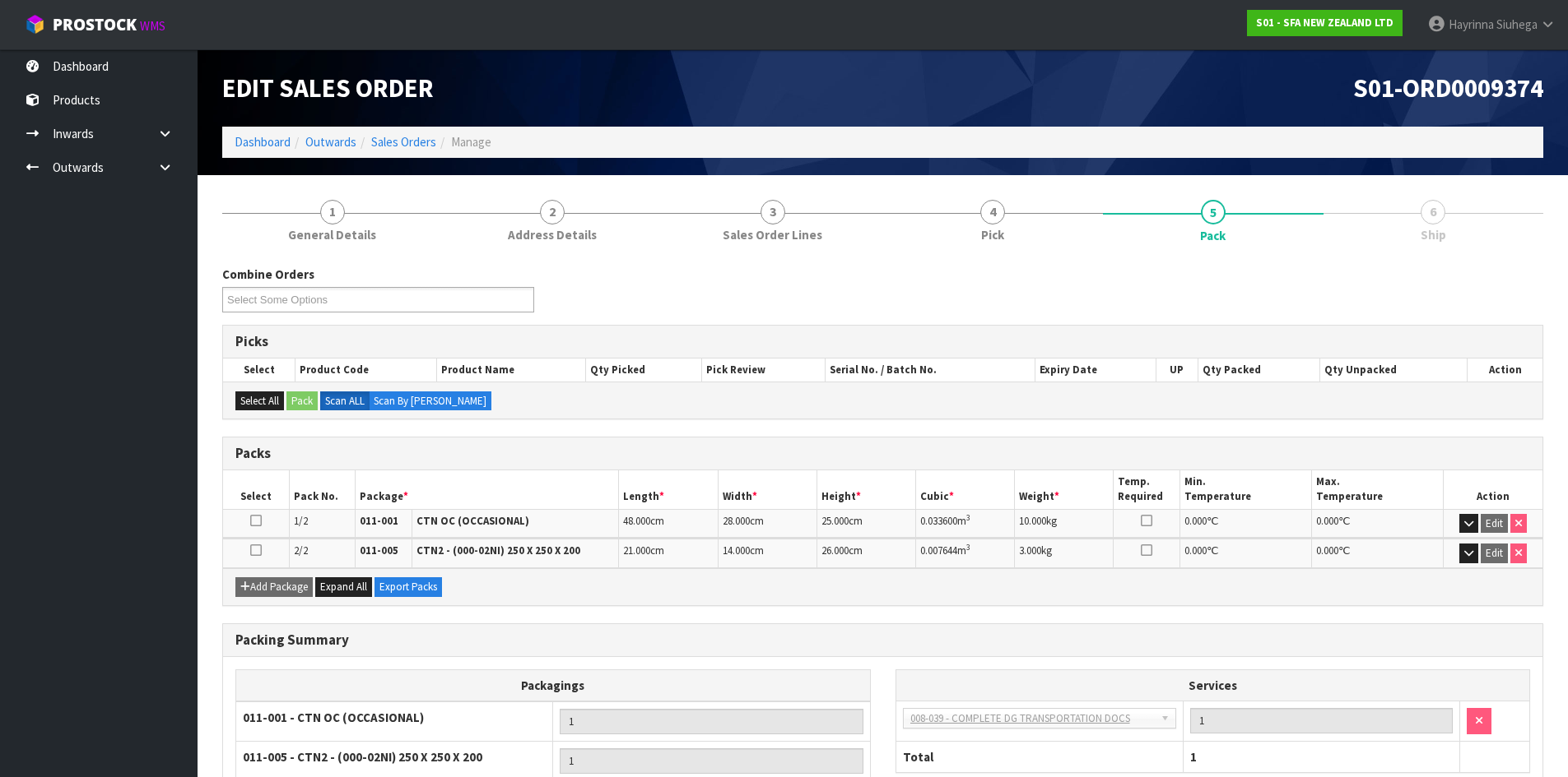
click at [1396, 212] on link "6 Ship" at bounding box center [1433, 220] width 220 height 65
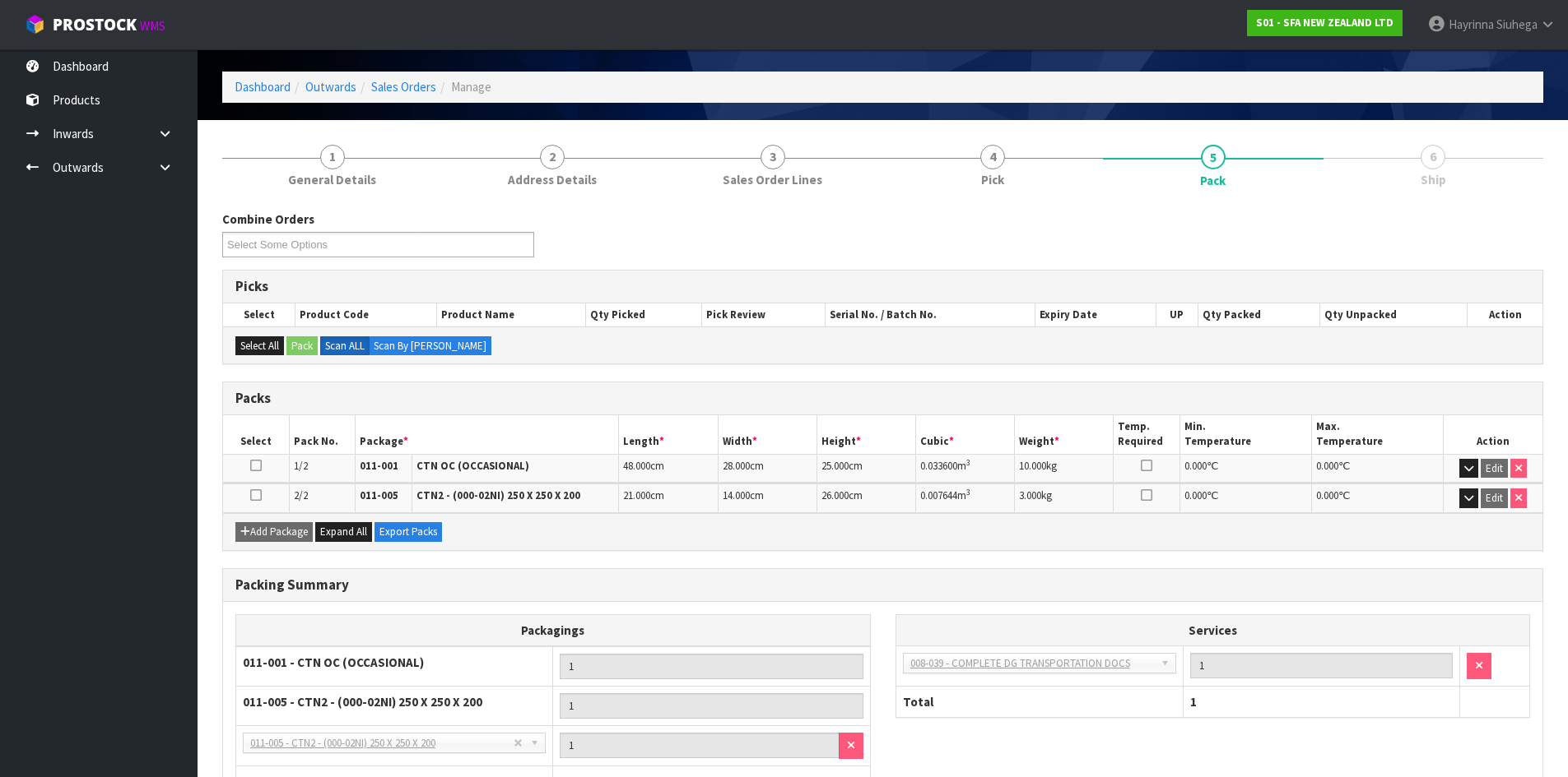
scroll to position [183, 0]
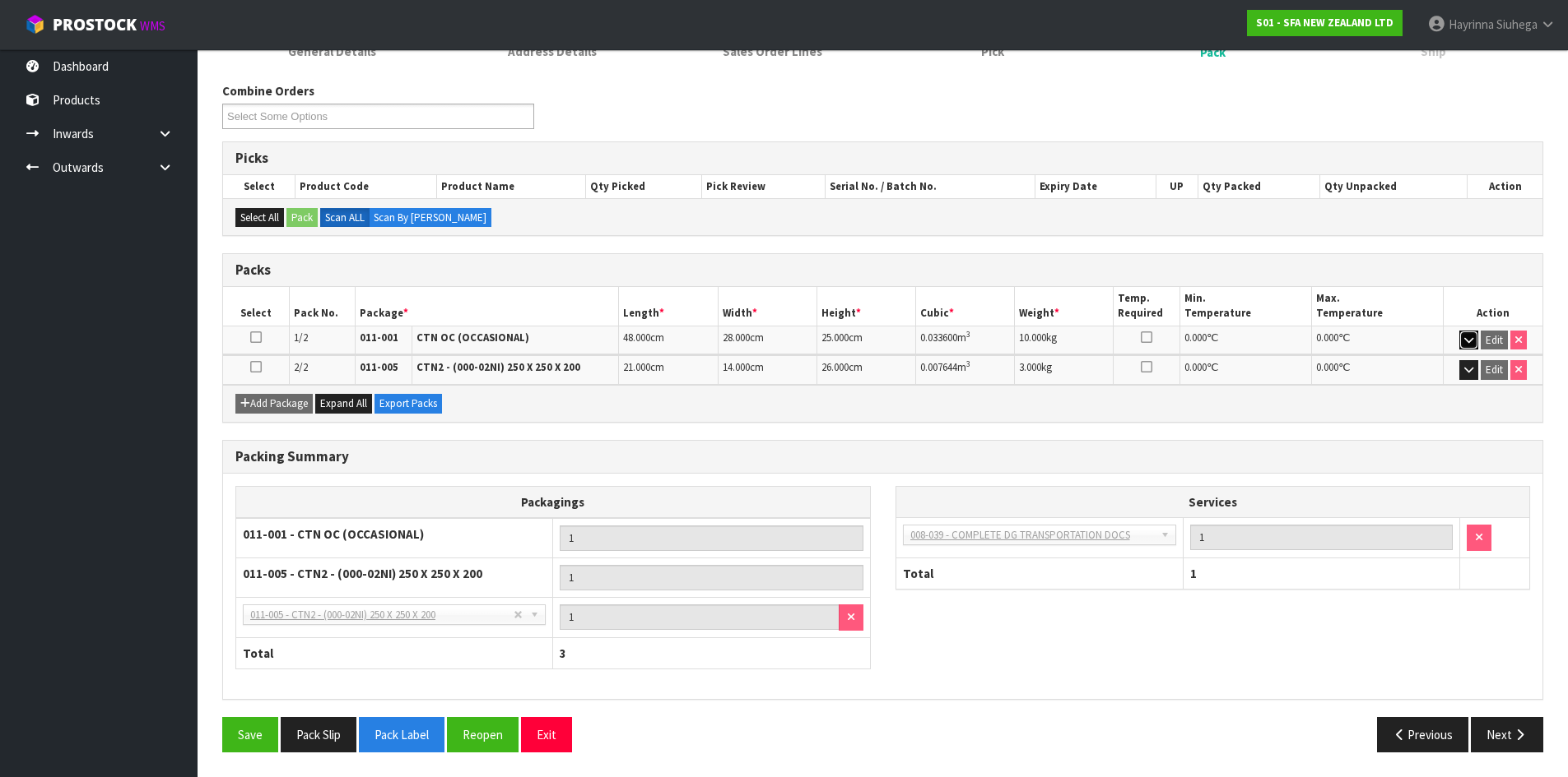
click at [1462, 336] on button "button" at bounding box center [1469, 340] width 19 height 20
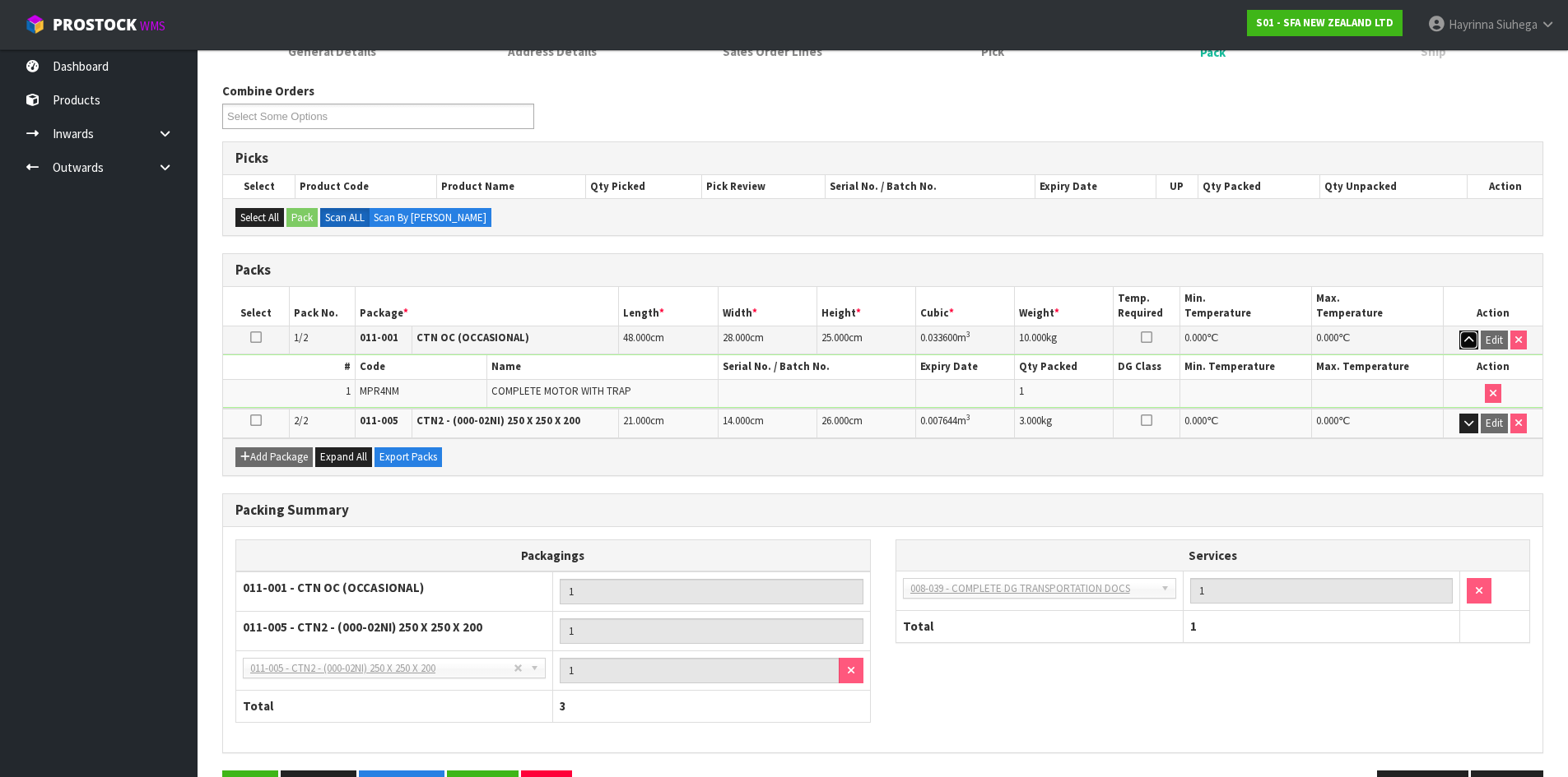
click at [1462, 337] on button "button" at bounding box center [1469, 340] width 19 height 20
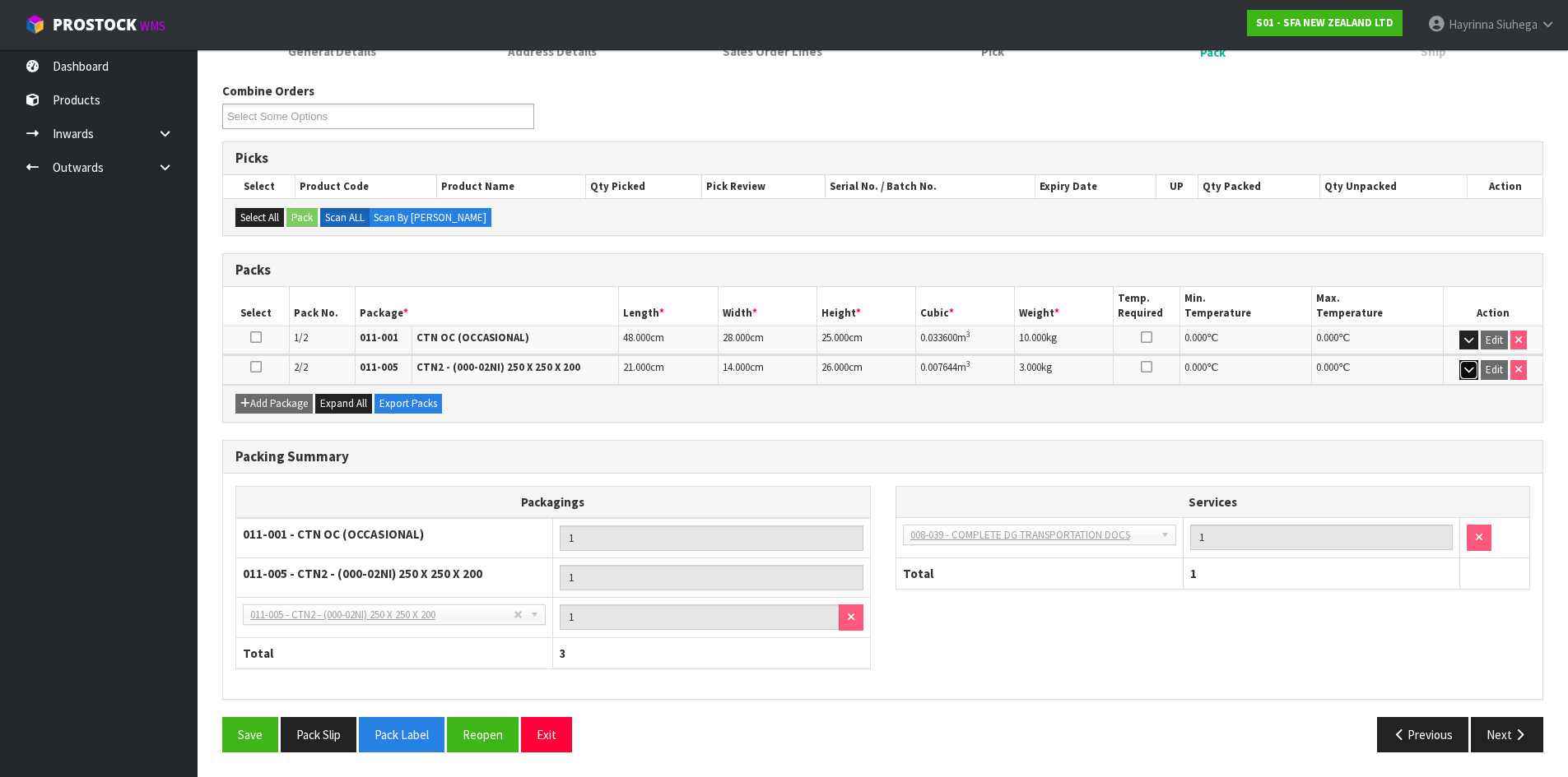
click at [1468, 374] on icon "button" at bounding box center [1468, 369] width 9 height 11
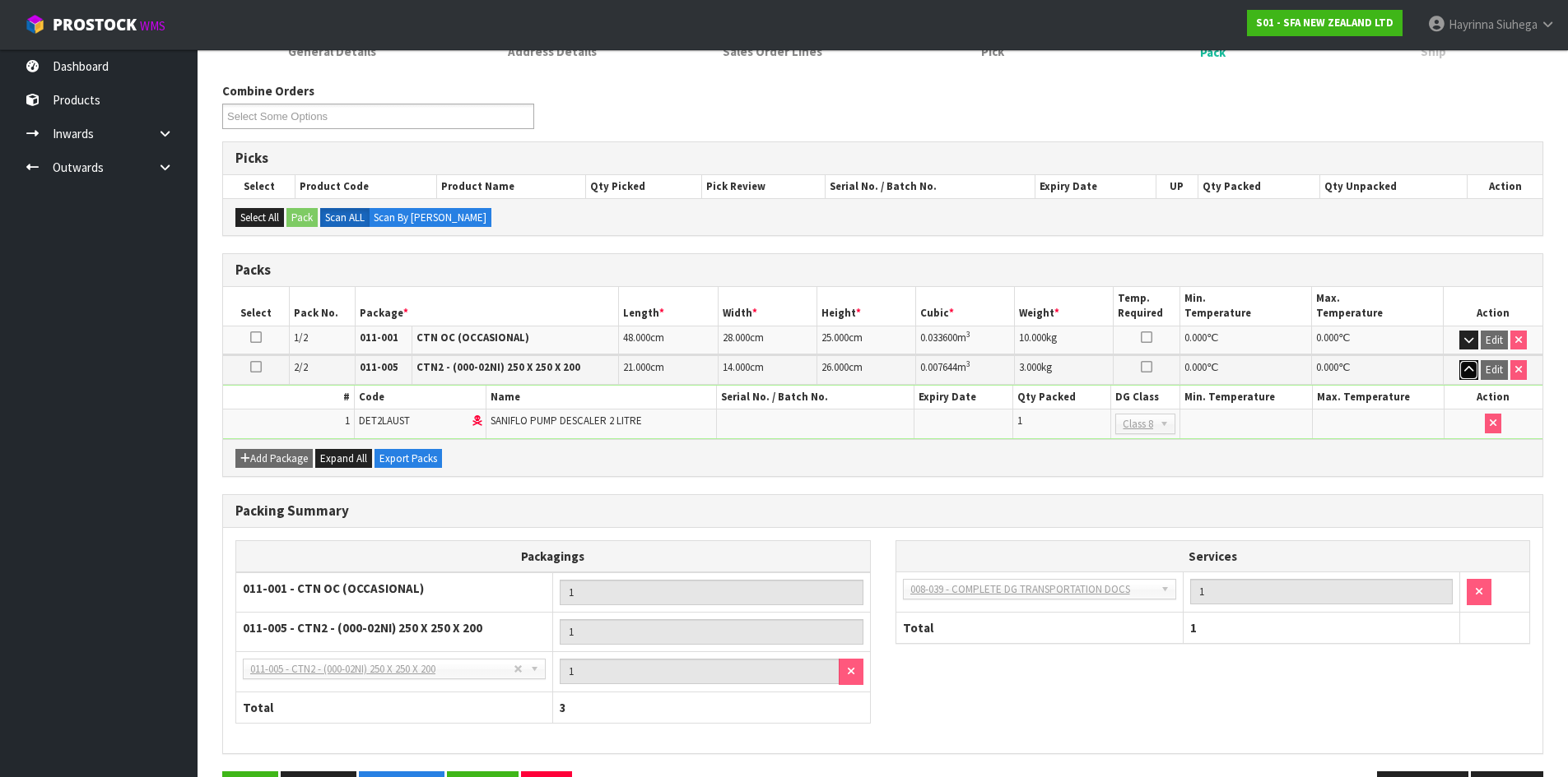
click at [1468, 374] on icon "button" at bounding box center [1468, 369] width 9 height 11
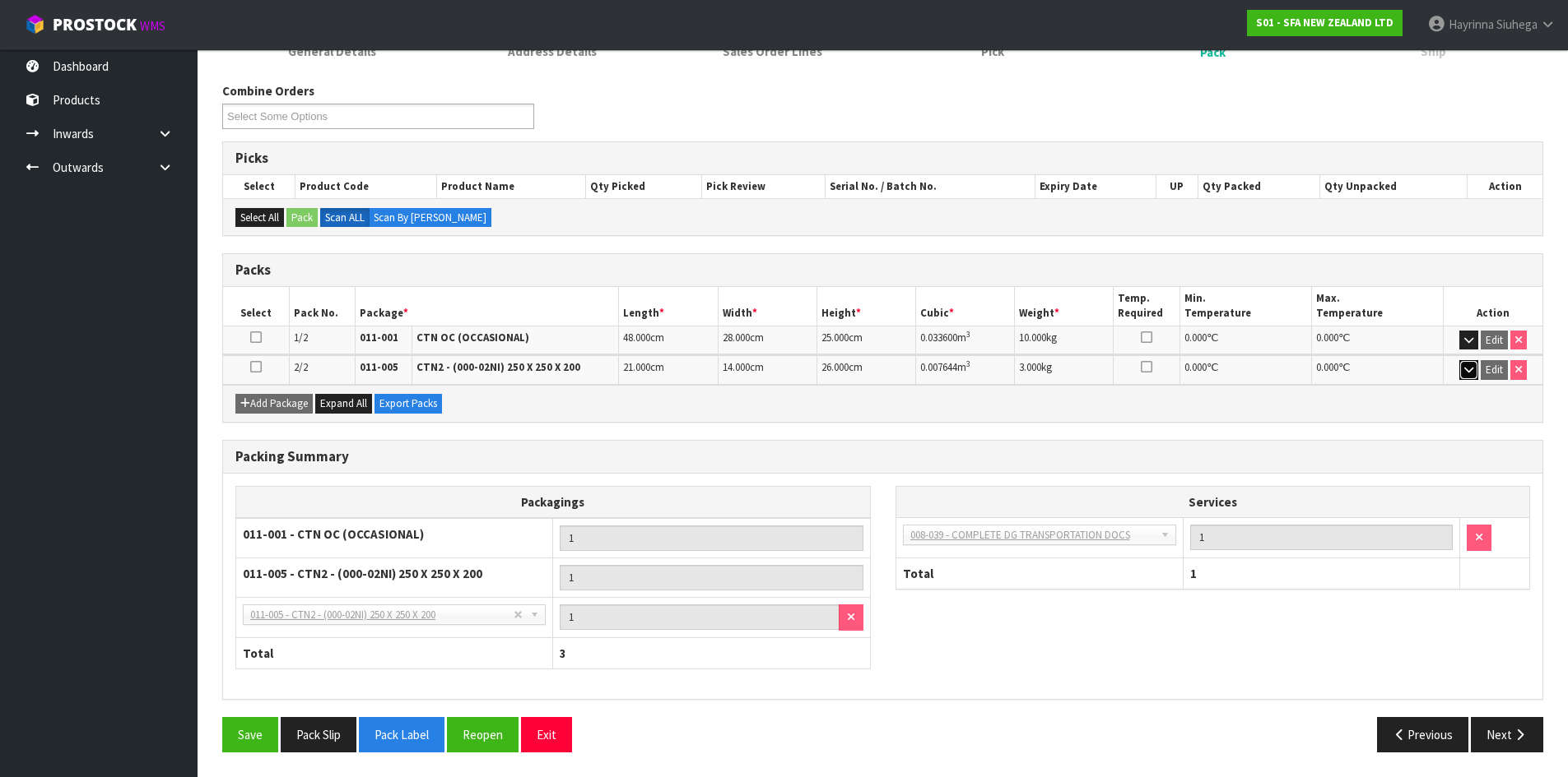
scroll to position [0, 0]
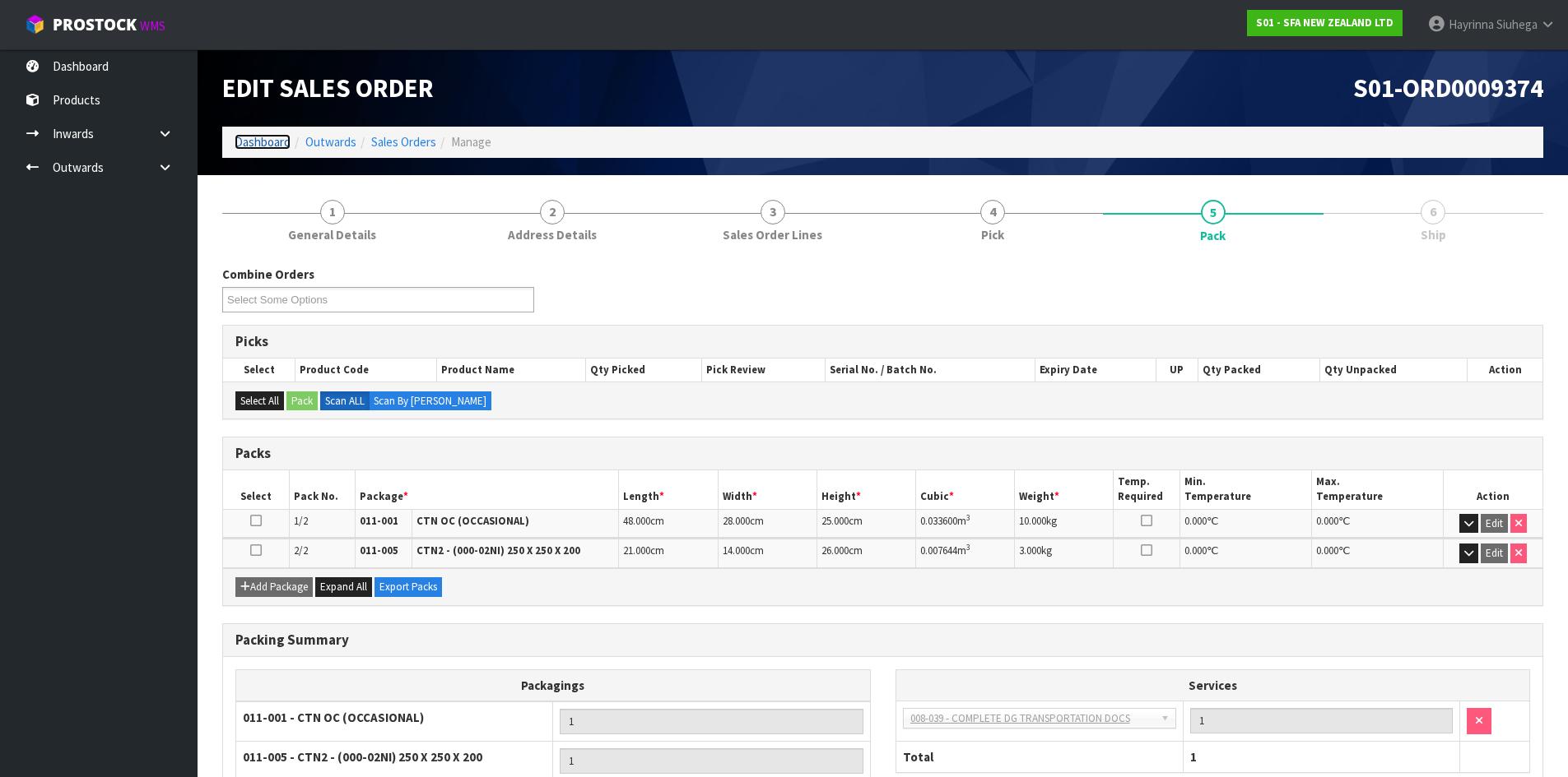
click at [245, 135] on link "Dashboard" at bounding box center [262, 142] width 56 height 16
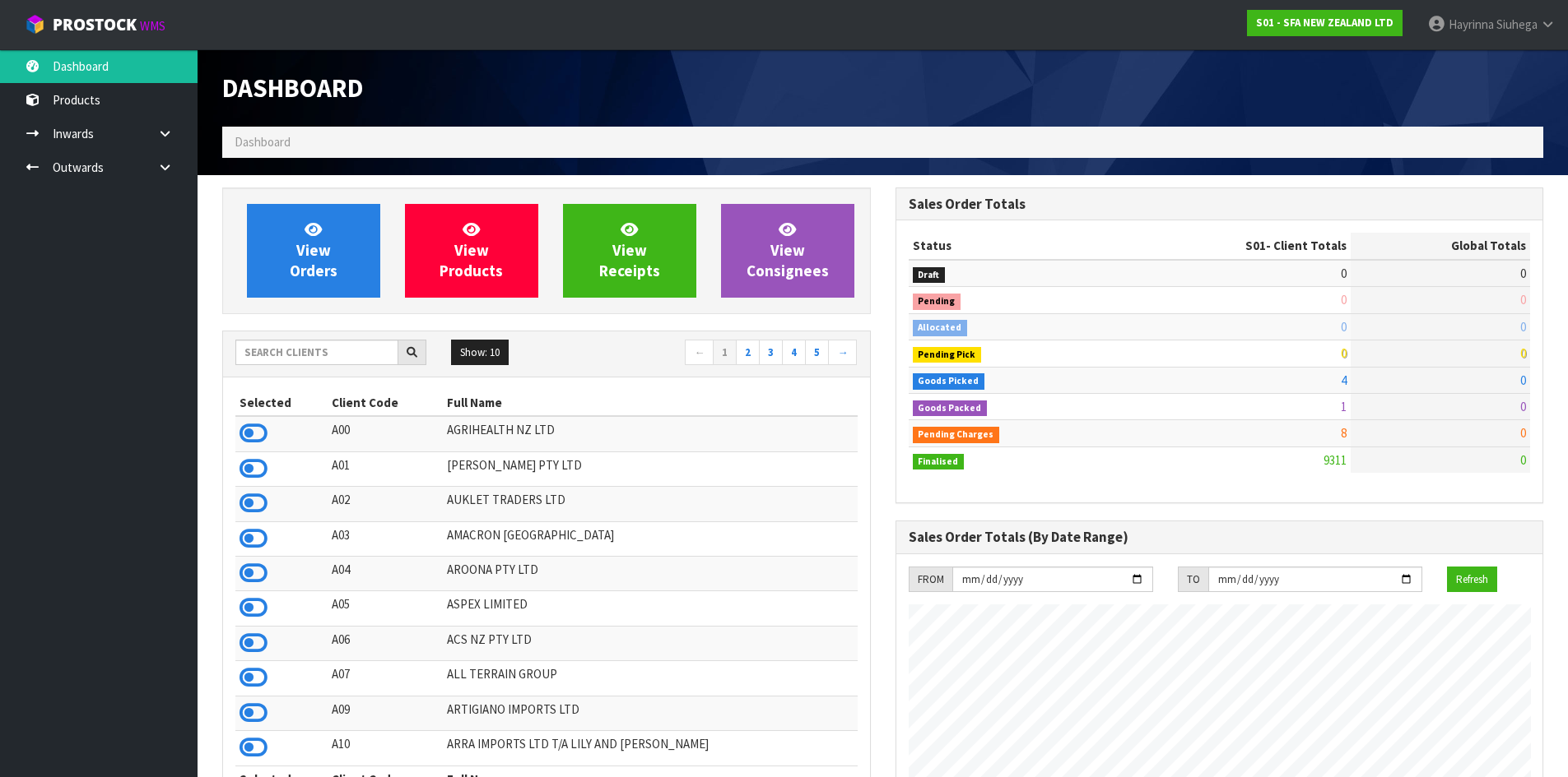
scroll to position [1246, 672]
